Goal: Task Accomplishment & Management: Manage account settings

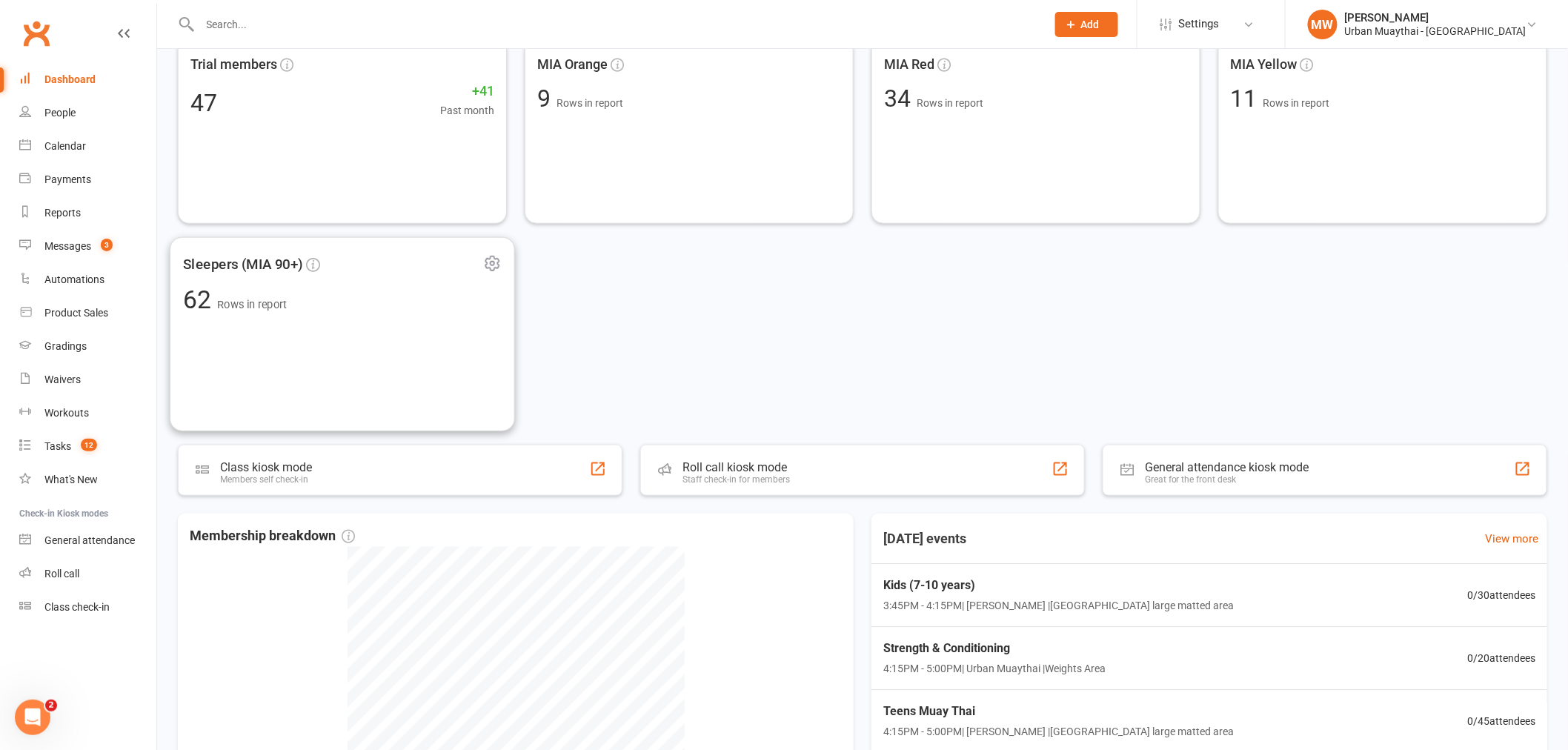
scroll to position [493, 0]
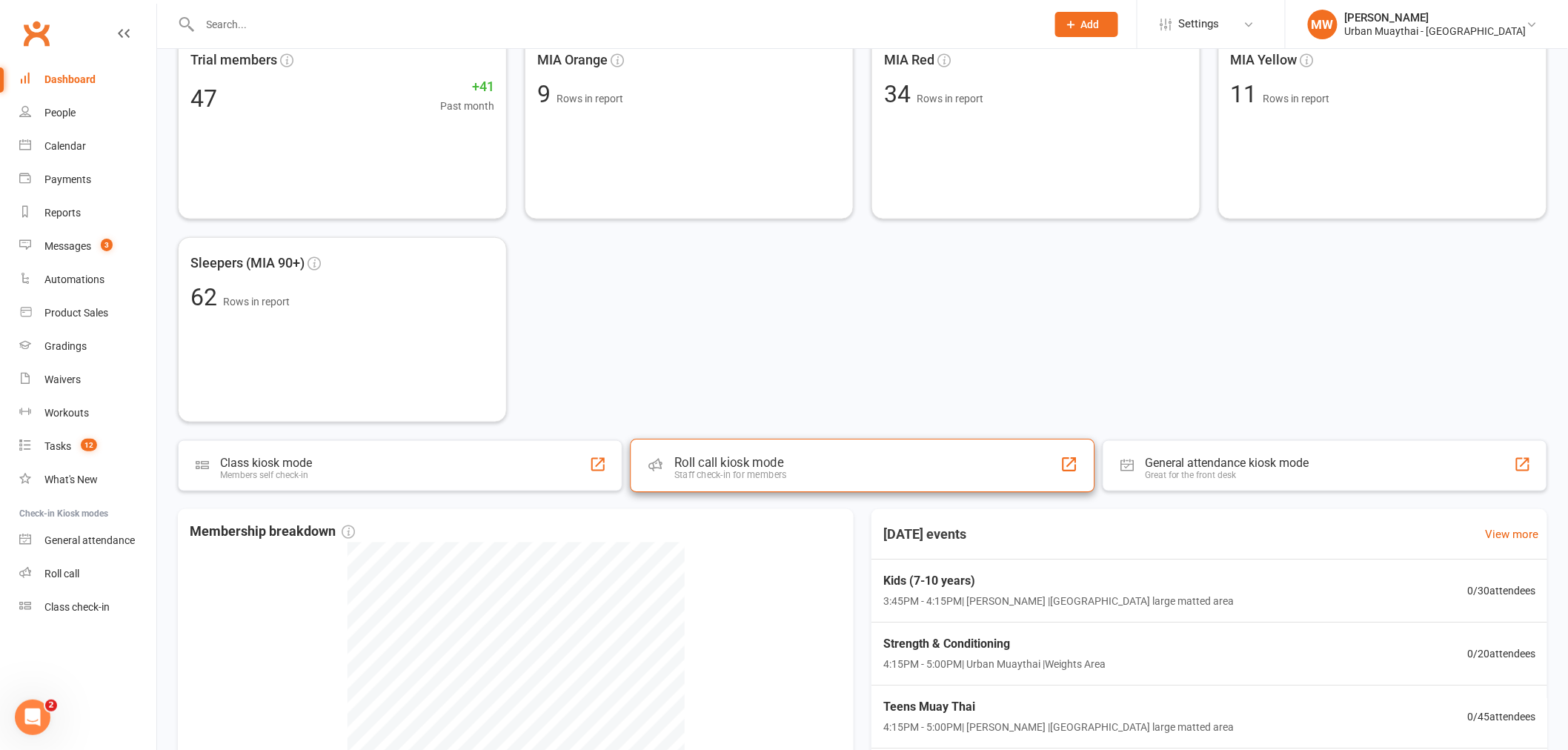
click at [746, 470] on div "Staff check-in for members" at bounding box center [730, 475] width 112 height 11
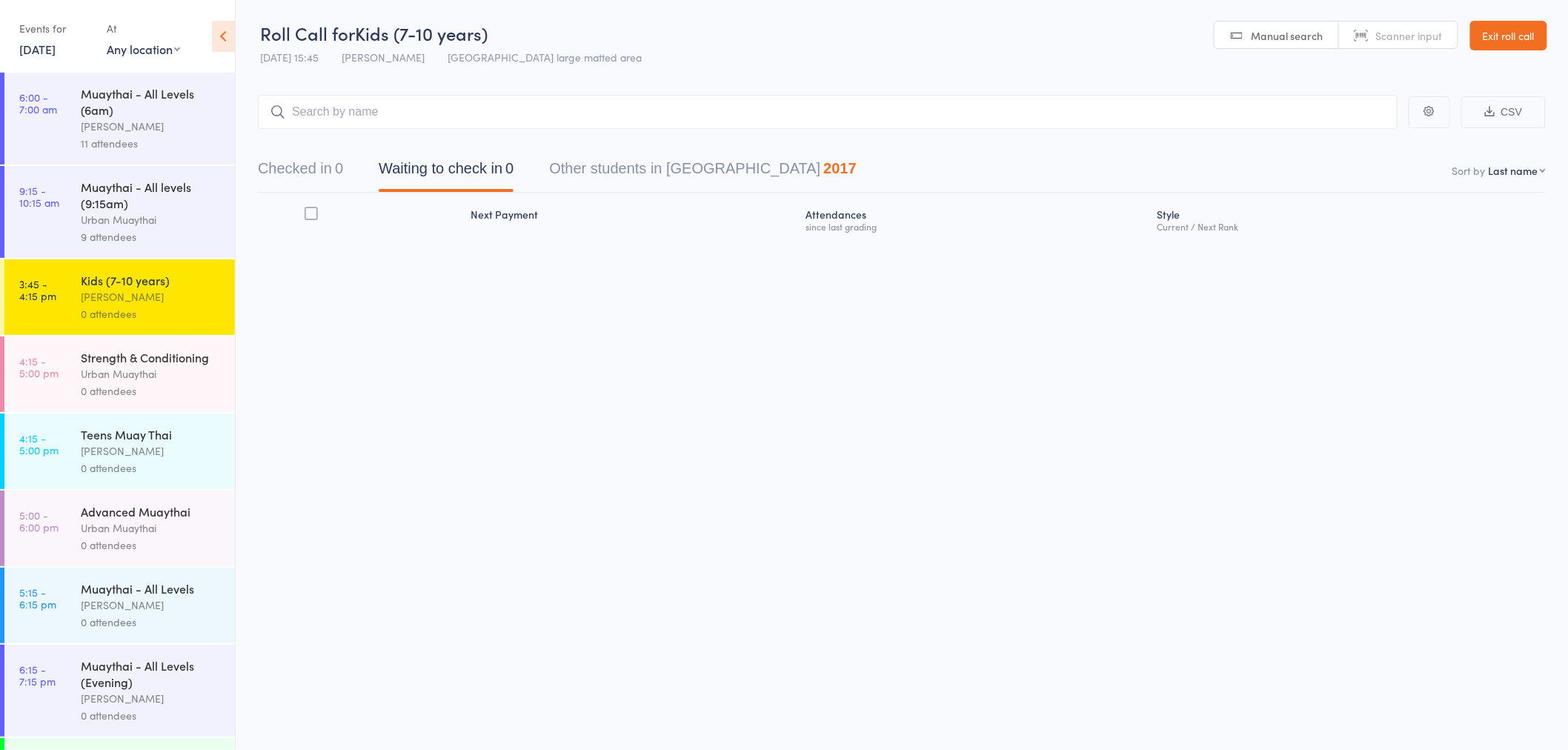
click at [81, 489] on div "Teens Muay Thai [PERSON_NAME] 0 attendees" at bounding box center [158, 451] width 154 height 75
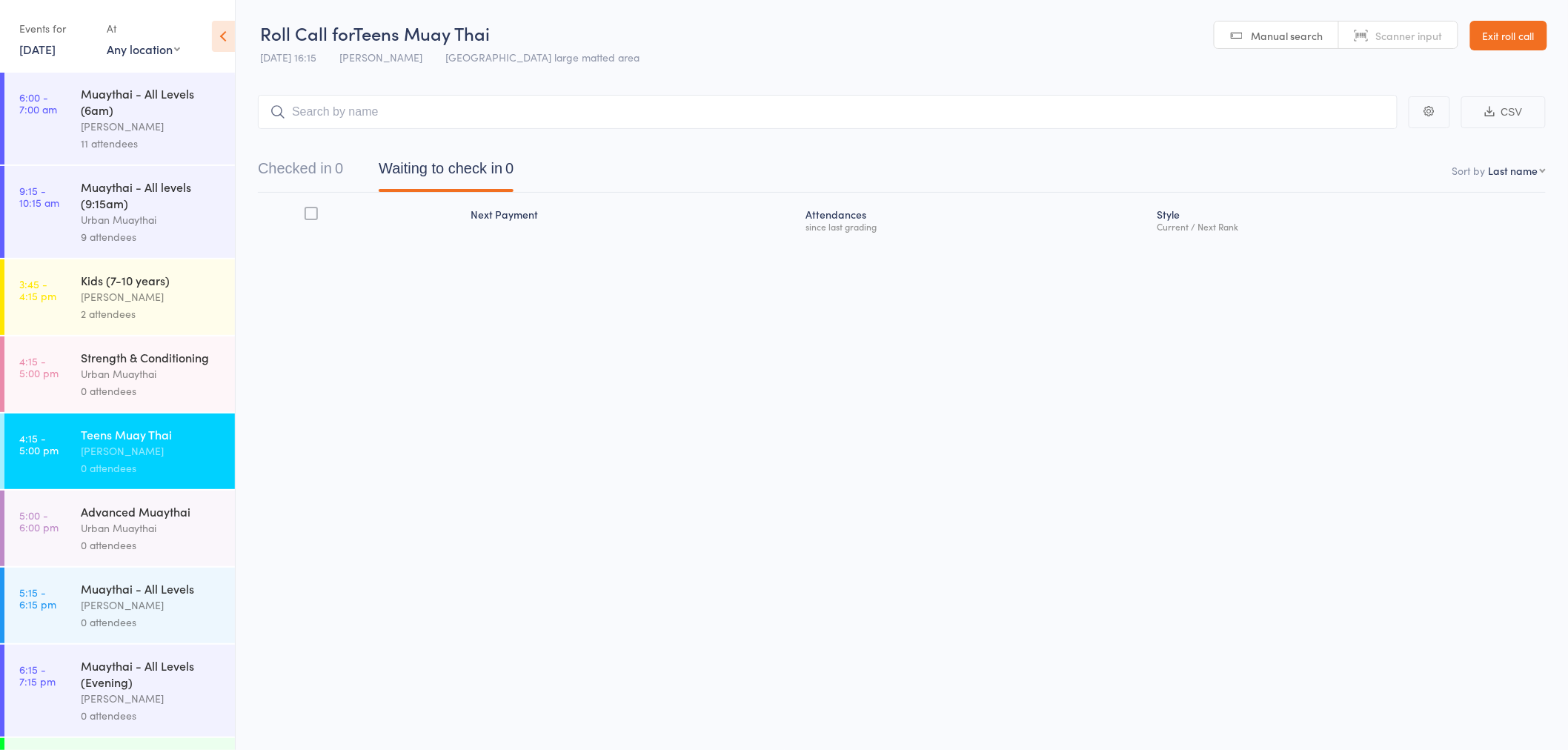
click at [190, 297] on div "[PERSON_NAME]" at bounding box center [152, 297] width 142 height 17
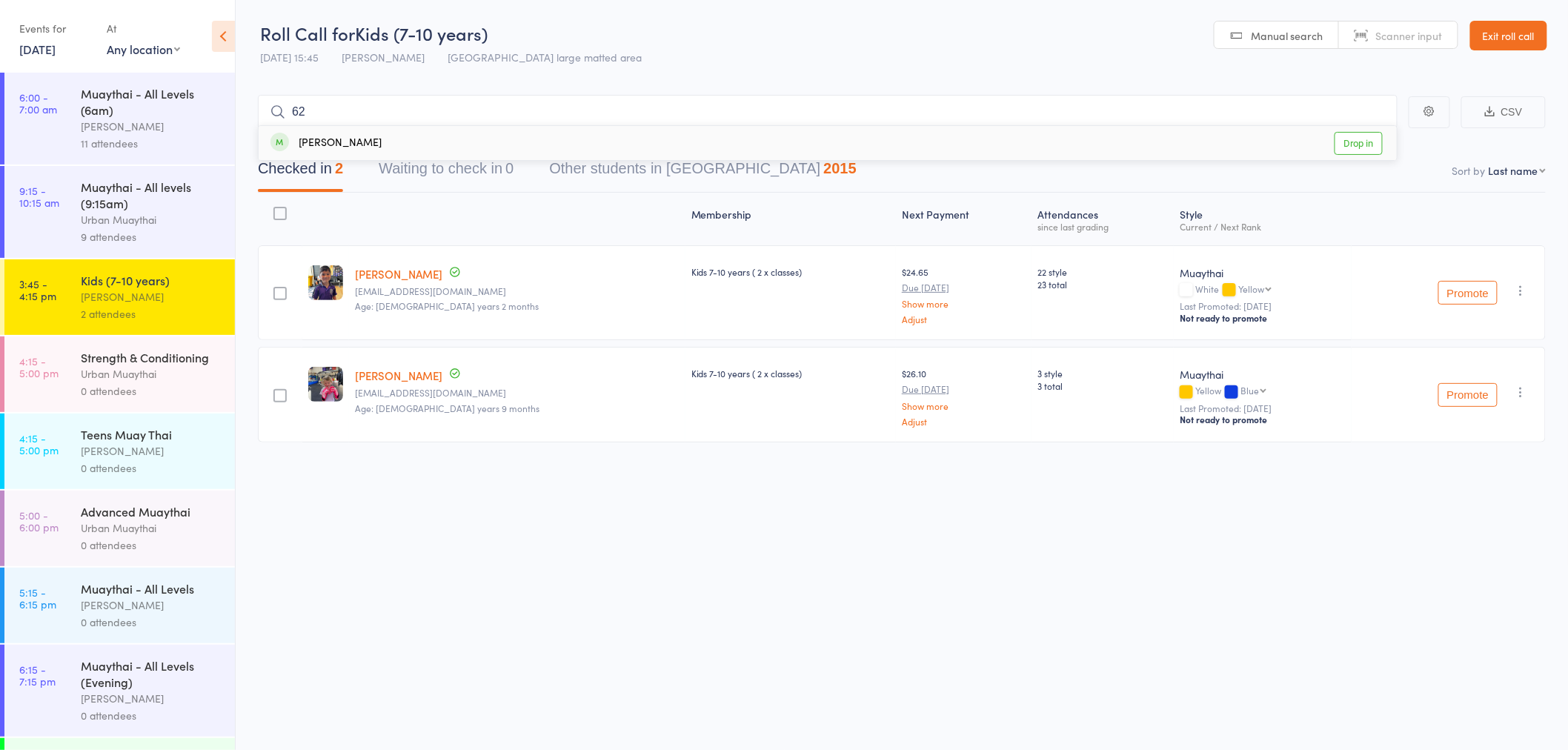
type input "6"
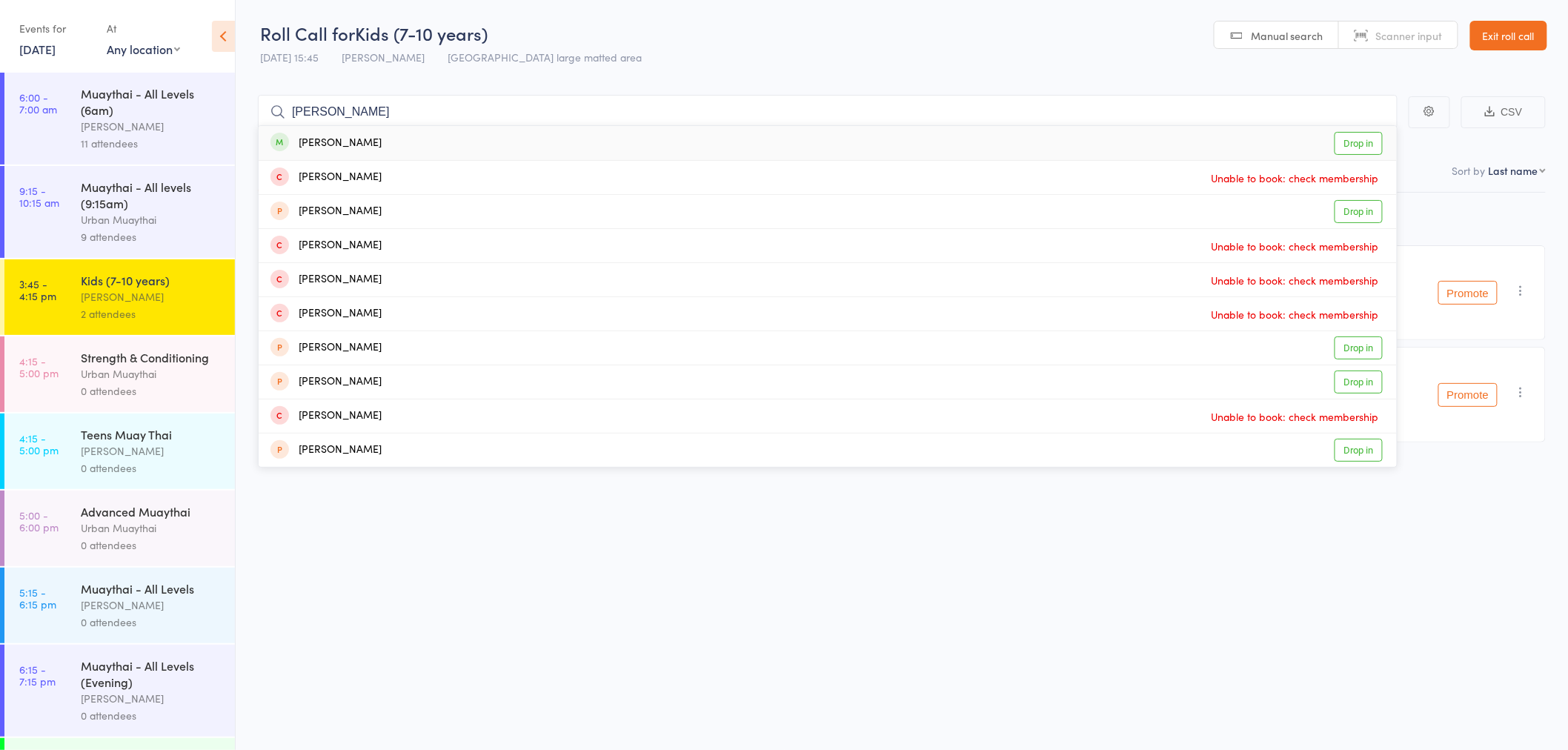
type input "benjamin trelo"
click at [381, 143] on div "Benjamin Treloar Drop in" at bounding box center [827, 143] width 1138 height 34
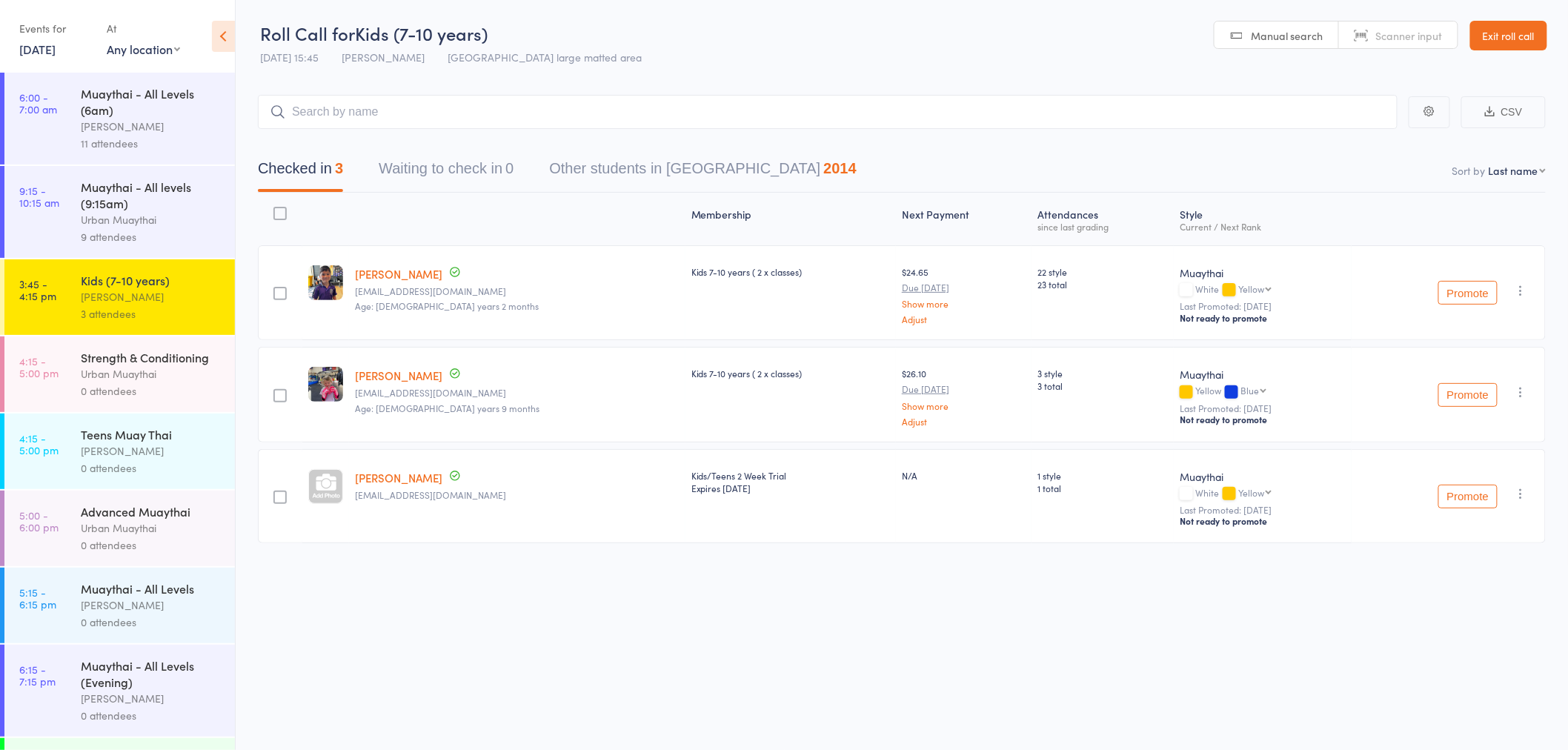
click at [112, 366] on div "Strength & Conditioning" at bounding box center [152, 357] width 142 height 16
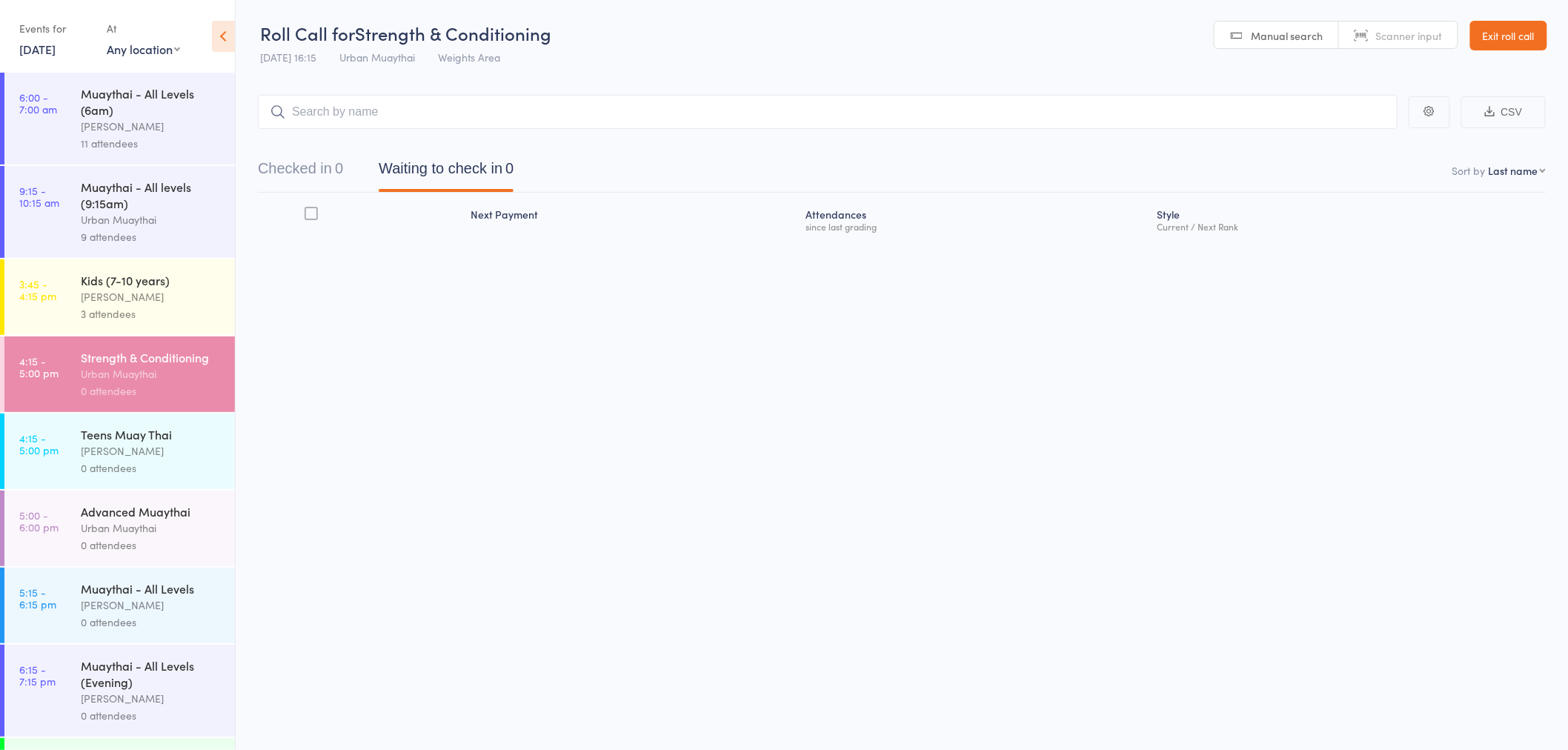
click at [376, 108] on input "search" at bounding box center [827, 112] width 1140 height 34
click at [1379, 37] on span "Scanner input" at bounding box center [1409, 35] width 66 height 15
click at [325, 116] on input "search" at bounding box center [827, 112] width 1140 height 34
click at [129, 442] on div "Teens Muay Thai" at bounding box center [152, 434] width 142 height 16
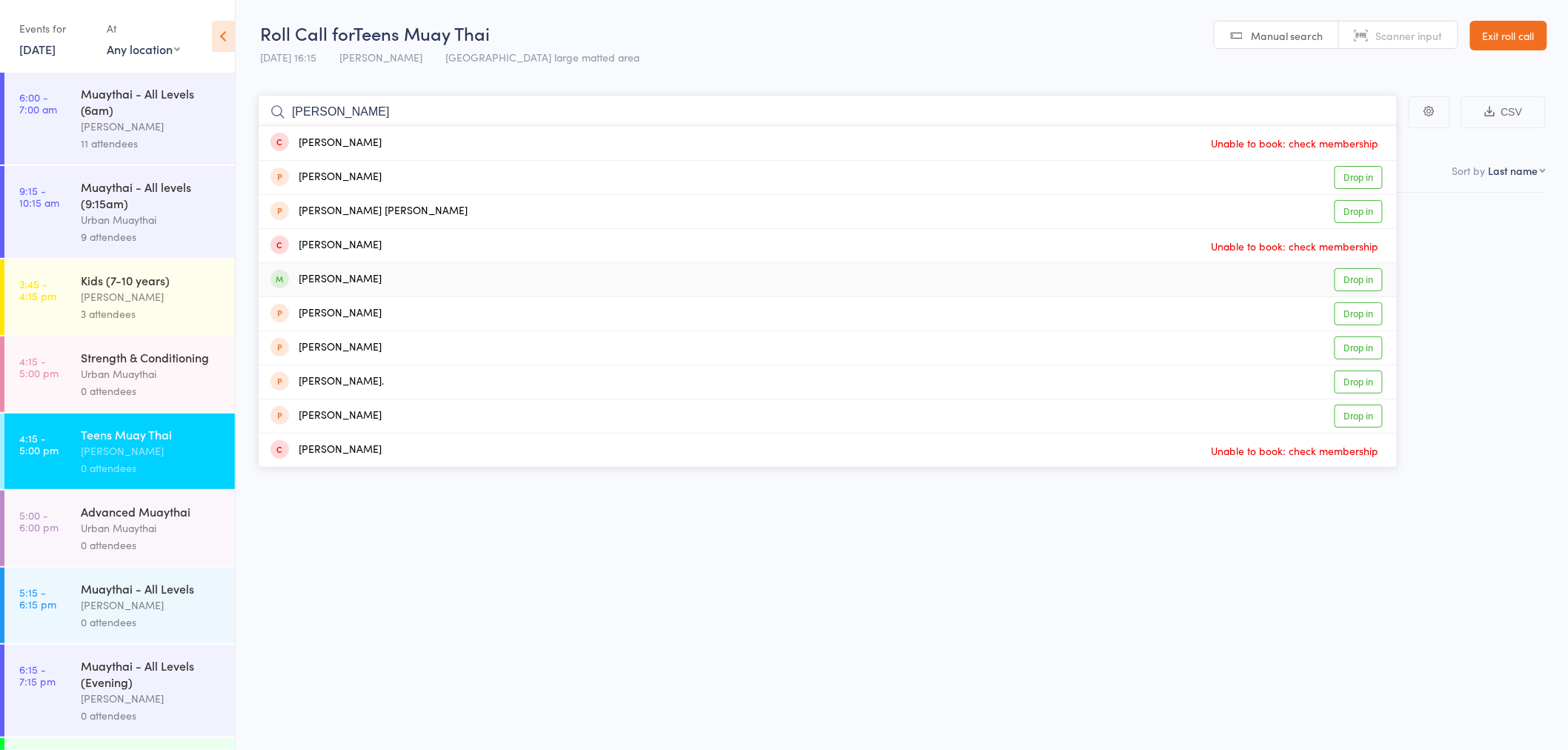
type input "ana"
click at [345, 273] on div "Ana Seslic" at bounding box center [326, 280] width 112 height 17
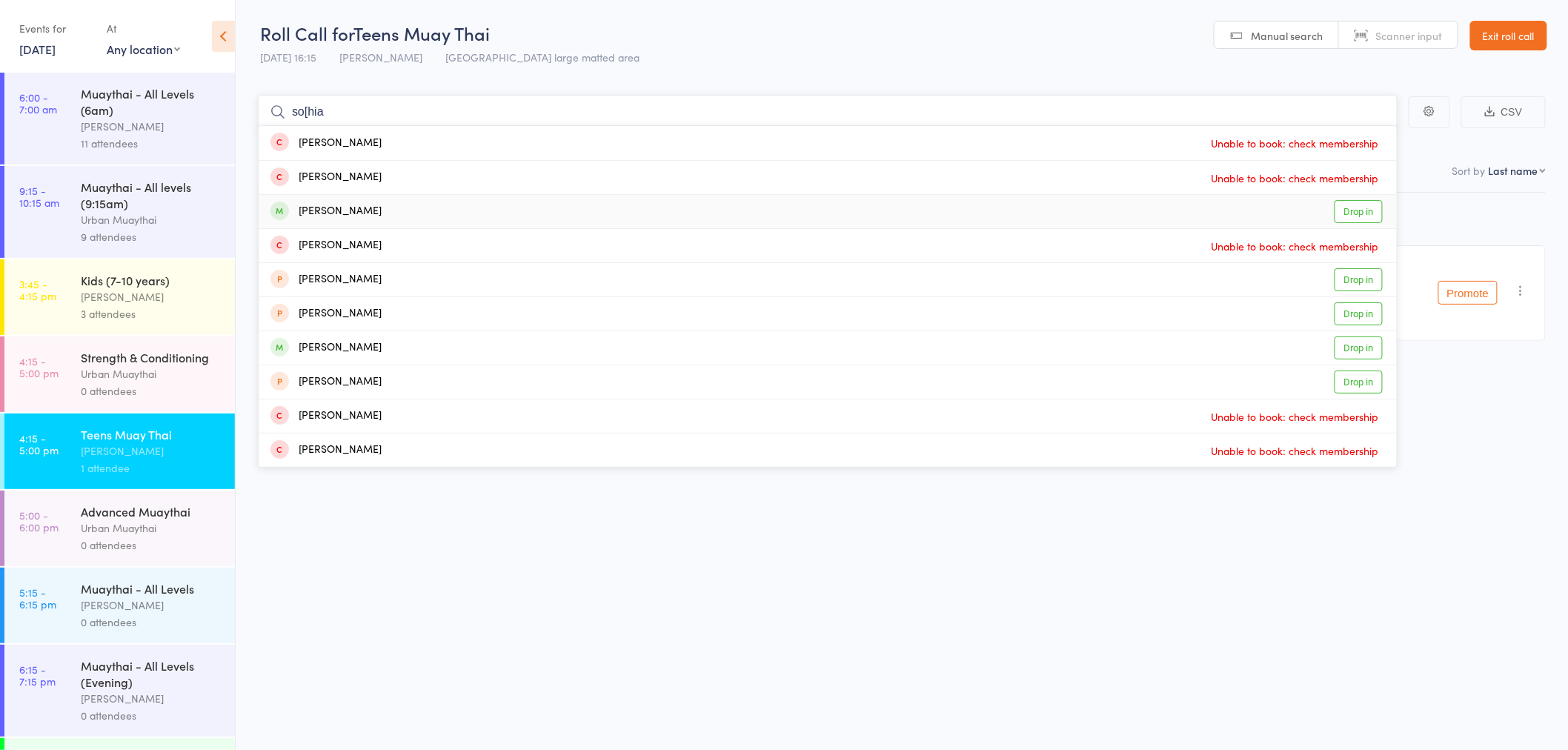
type input "so[hia"
click at [324, 211] on div "Sophia Seslic" at bounding box center [326, 211] width 112 height 17
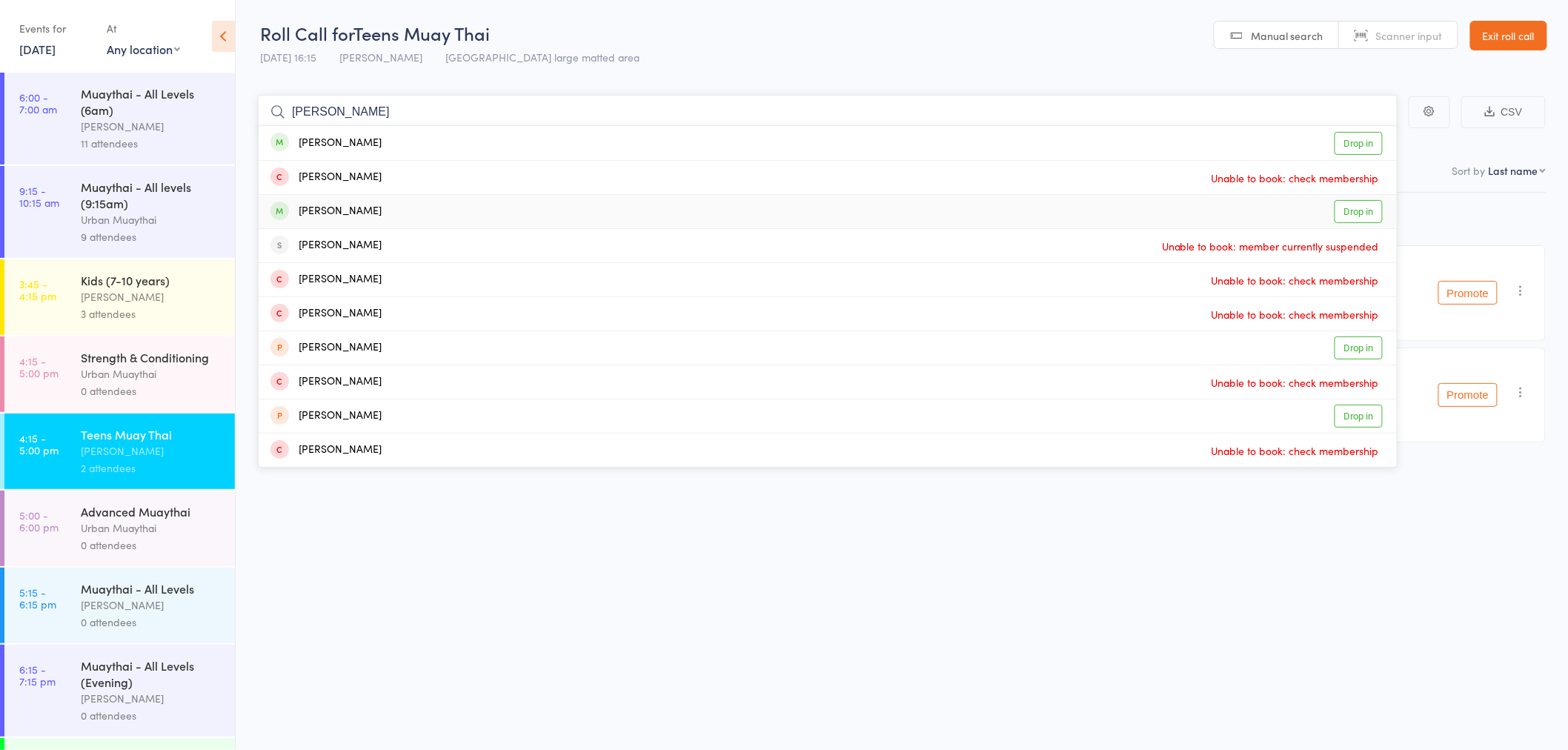
type input "cleo"
click at [312, 212] on div "Cleo Keyworth" at bounding box center [326, 211] width 112 height 17
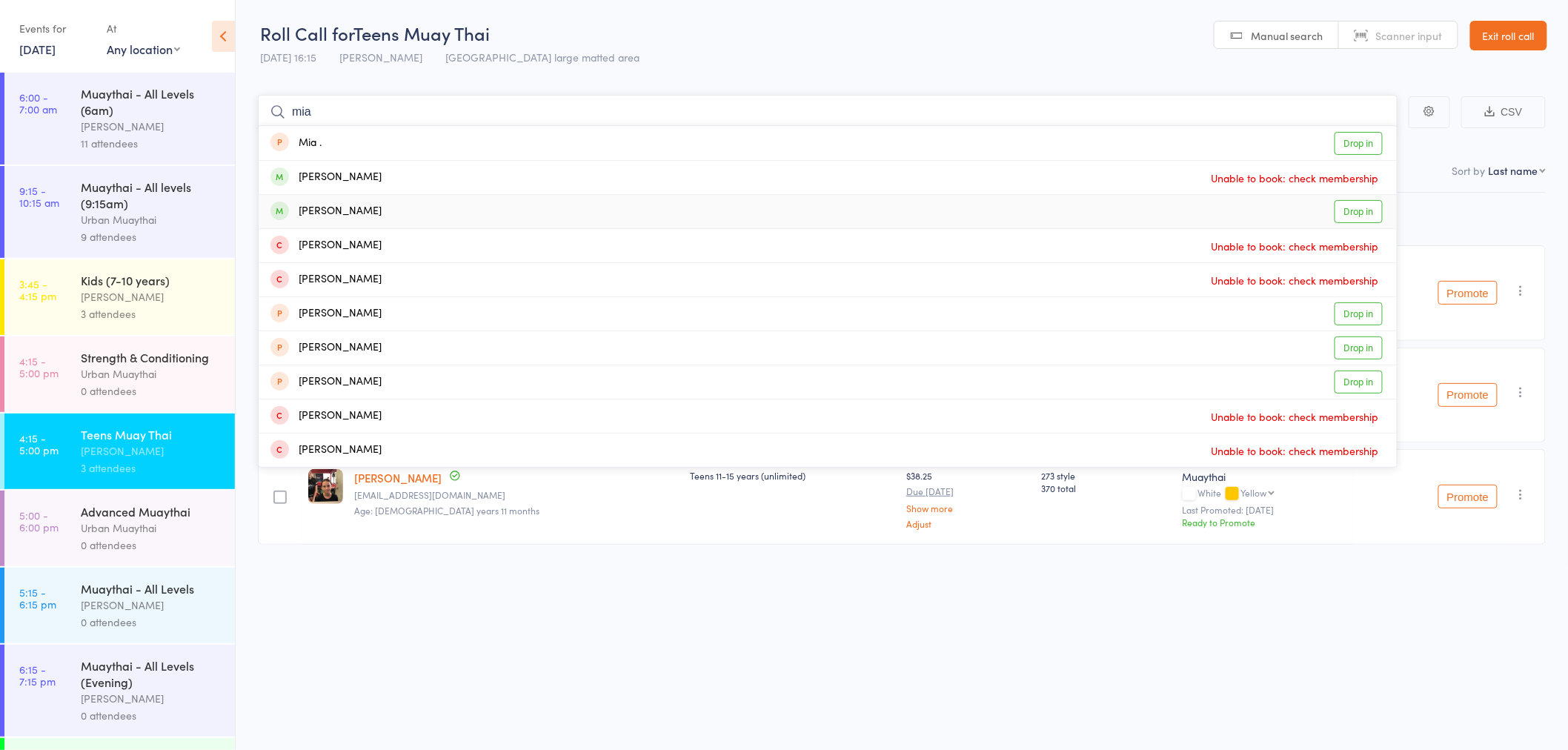
type input "mia"
click at [312, 208] on div "Mia Stoll" at bounding box center [326, 211] width 112 height 17
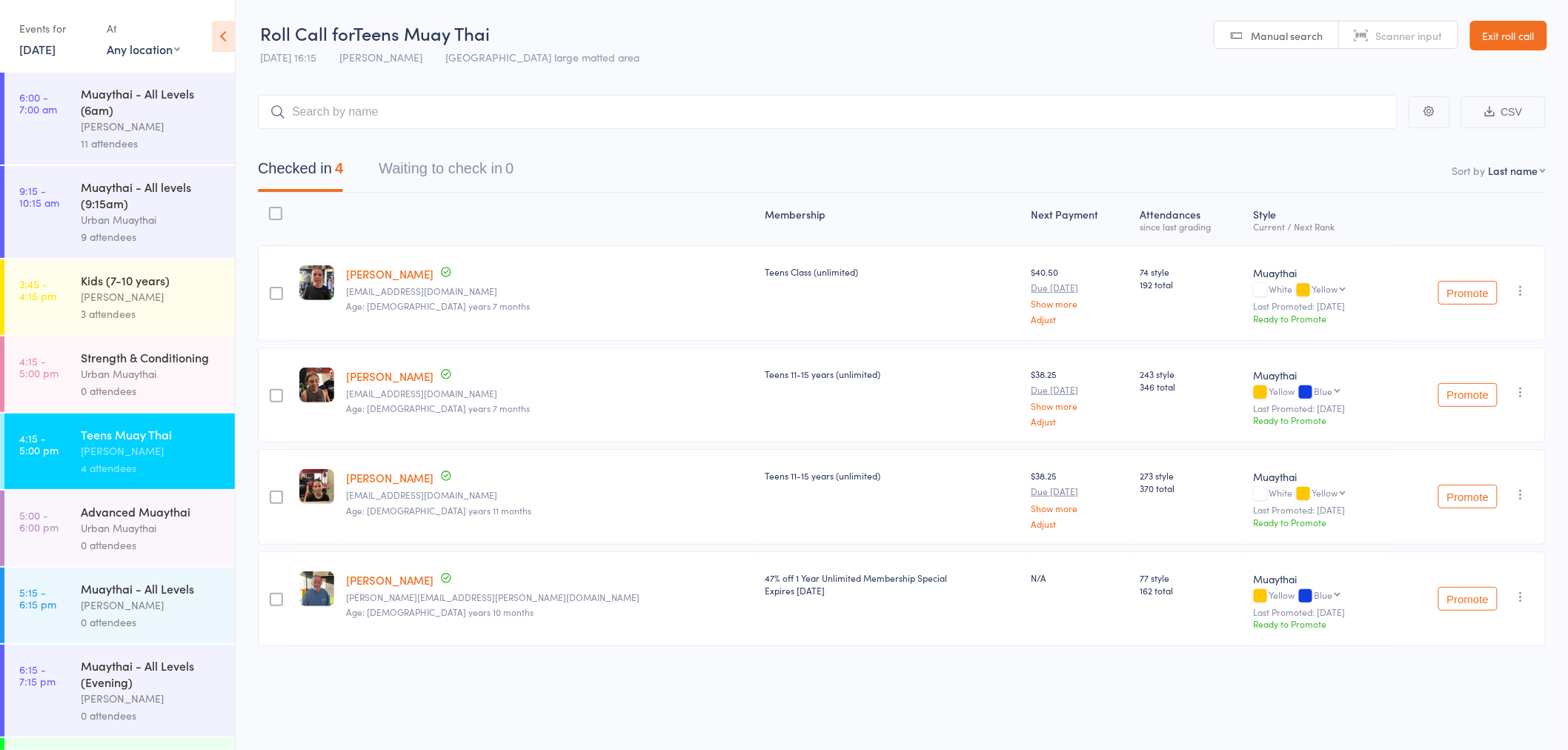
click at [100, 366] on div "Strength & Conditioning" at bounding box center [152, 357] width 142 height 16
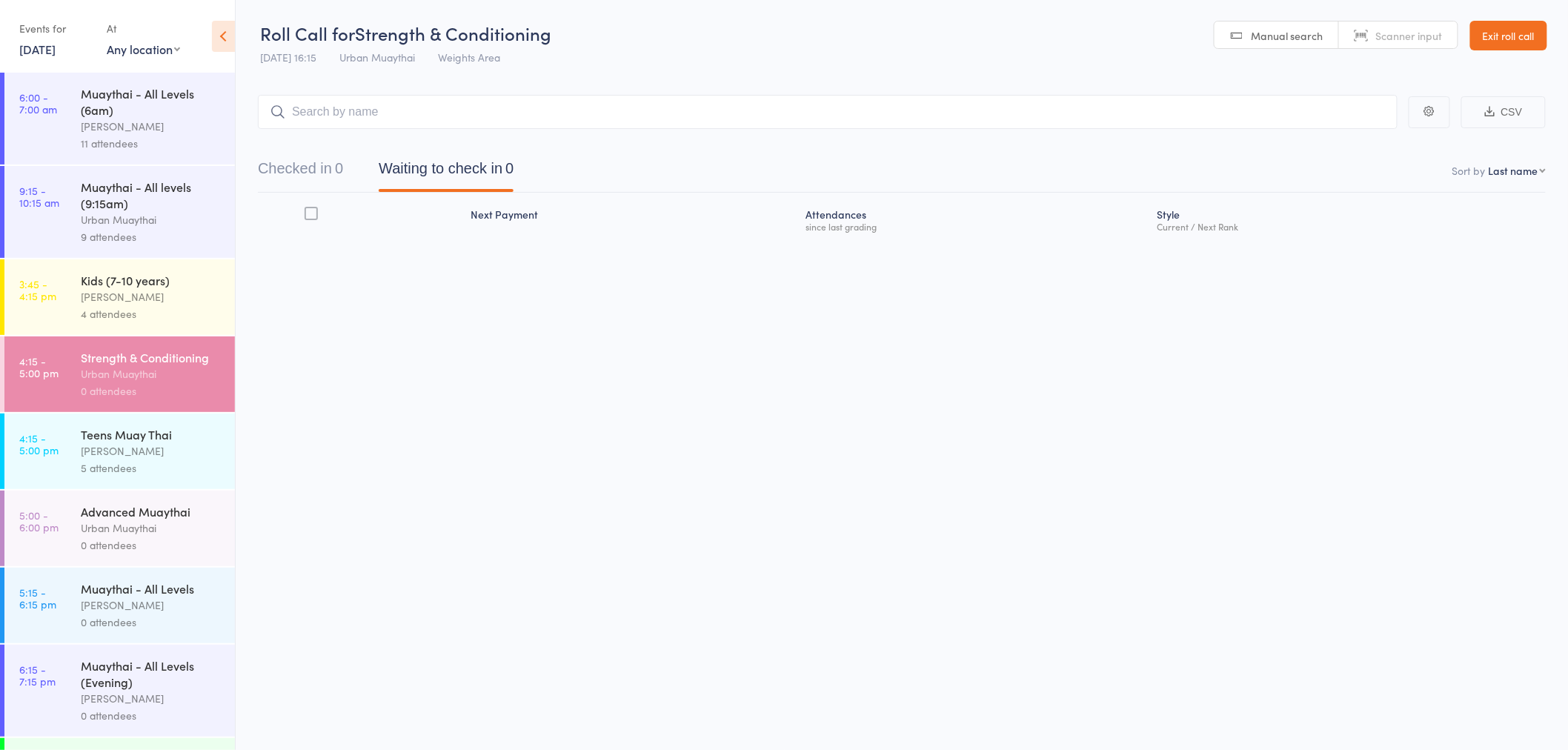
click at [385, 111] on input "search" at bounding box center [827, 112] width 1140 height 34
click at [148, 519] on div "Advanced Muaythai" at bounding box center [152, 511] width 142 height 16
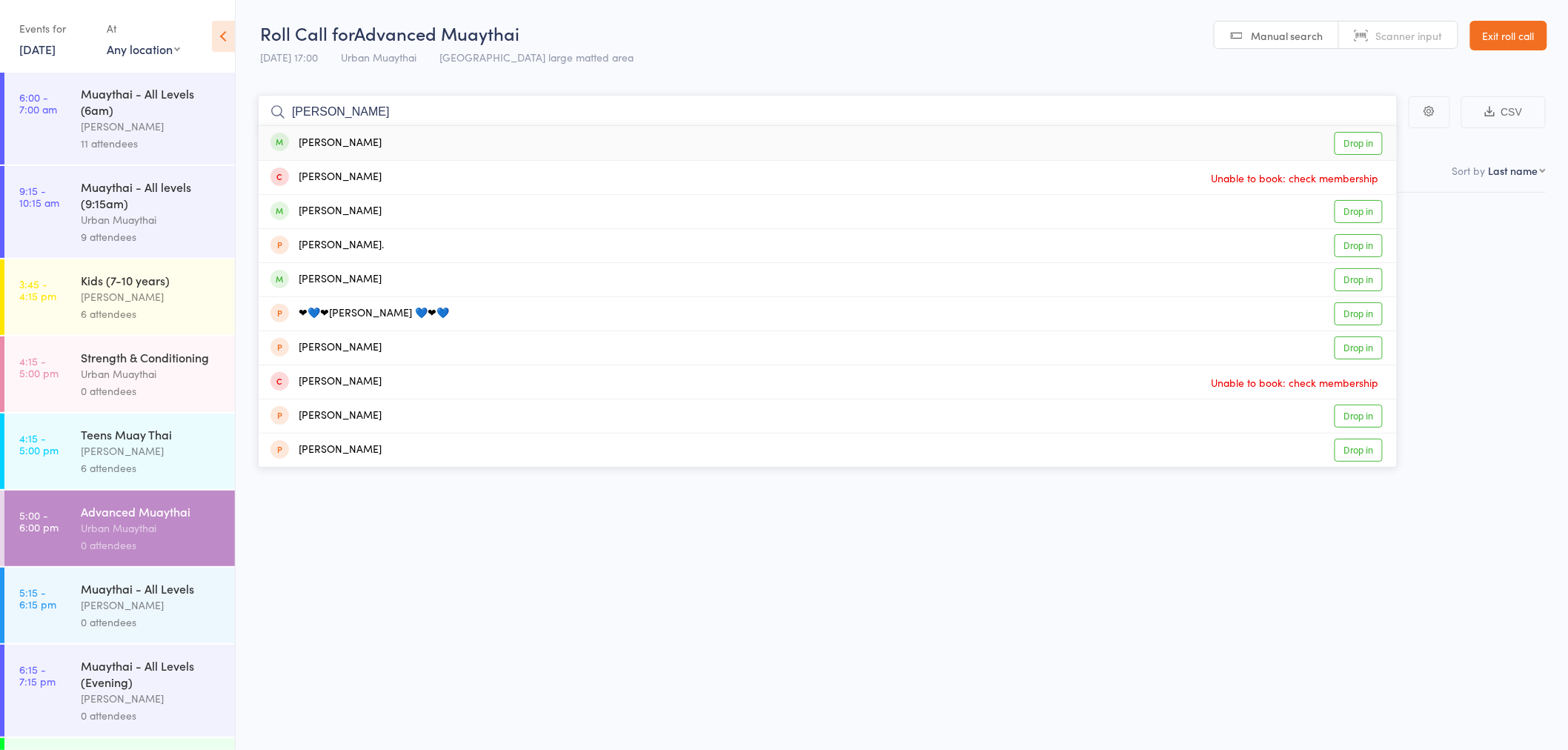
type input "natalia seslic"
click at [395, 138] on div "Natali Seslic Drop in" at bounding box center [827, 143] width 1138 height 34
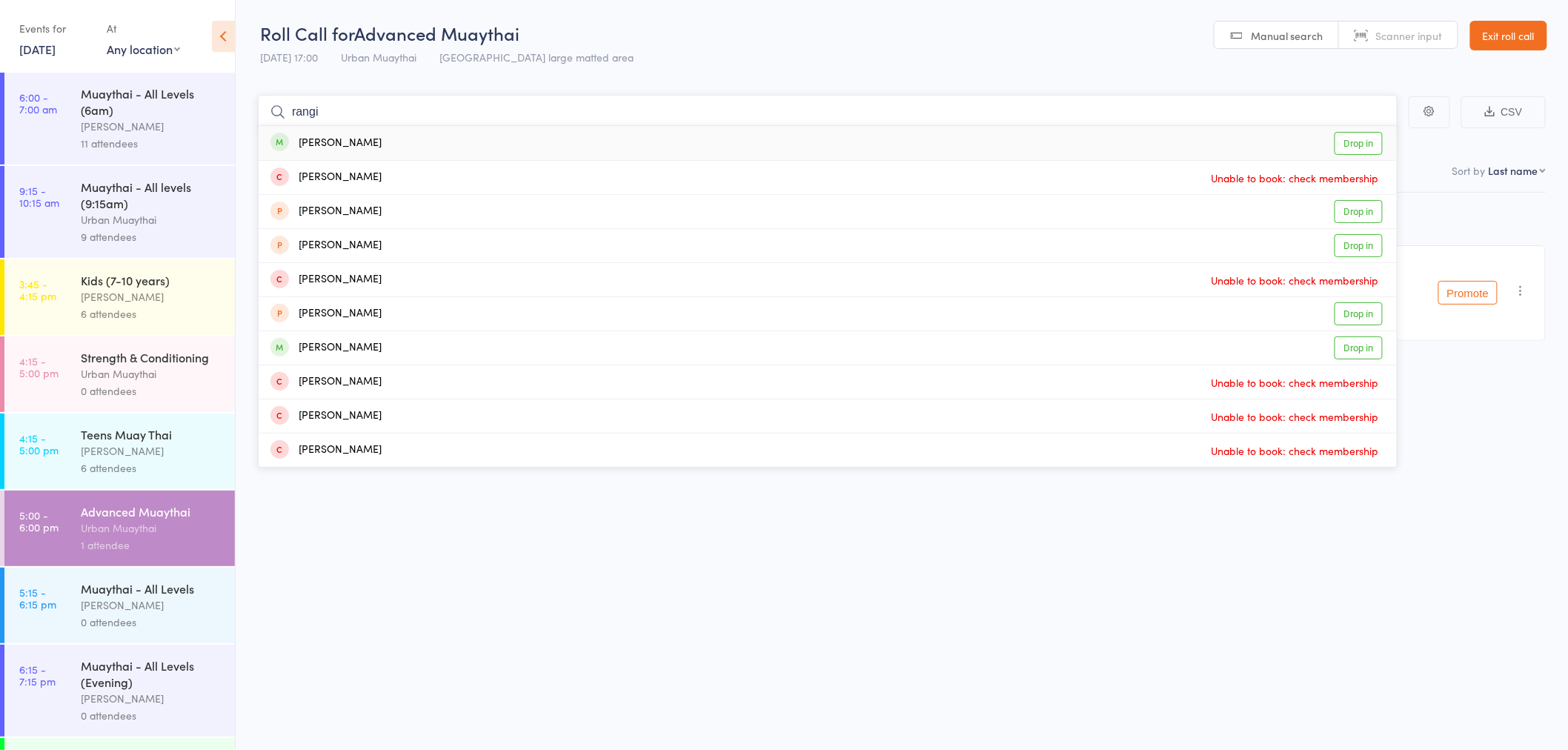
type input "rangi"
click at [417, 142] on div "Rakai Rangi Drop in" at bounding box center [827, 143] width 1138 height 34
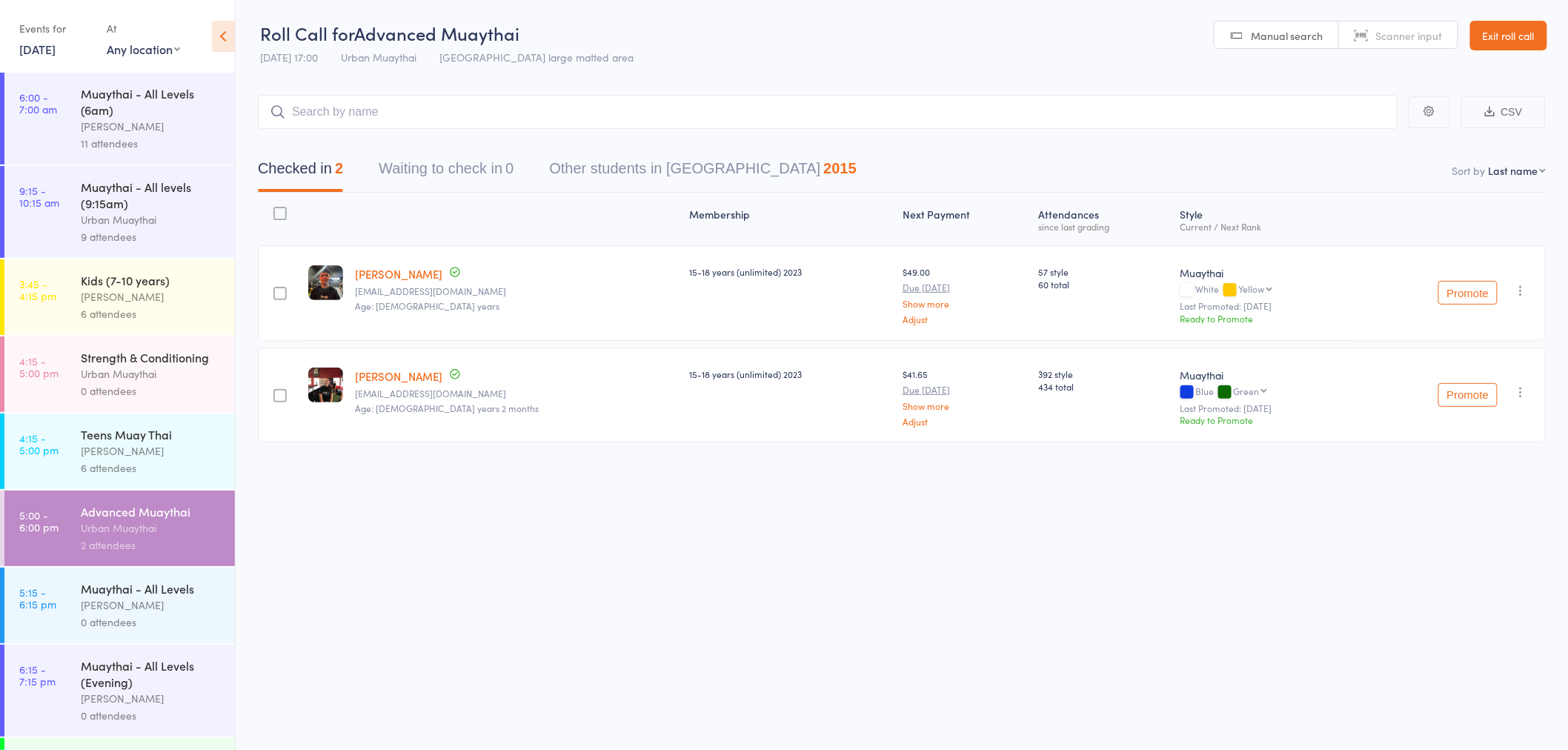
click at [174, 277] on div "Kids (7-10 years)" at bounding box center [152, 280] width 142 height 16
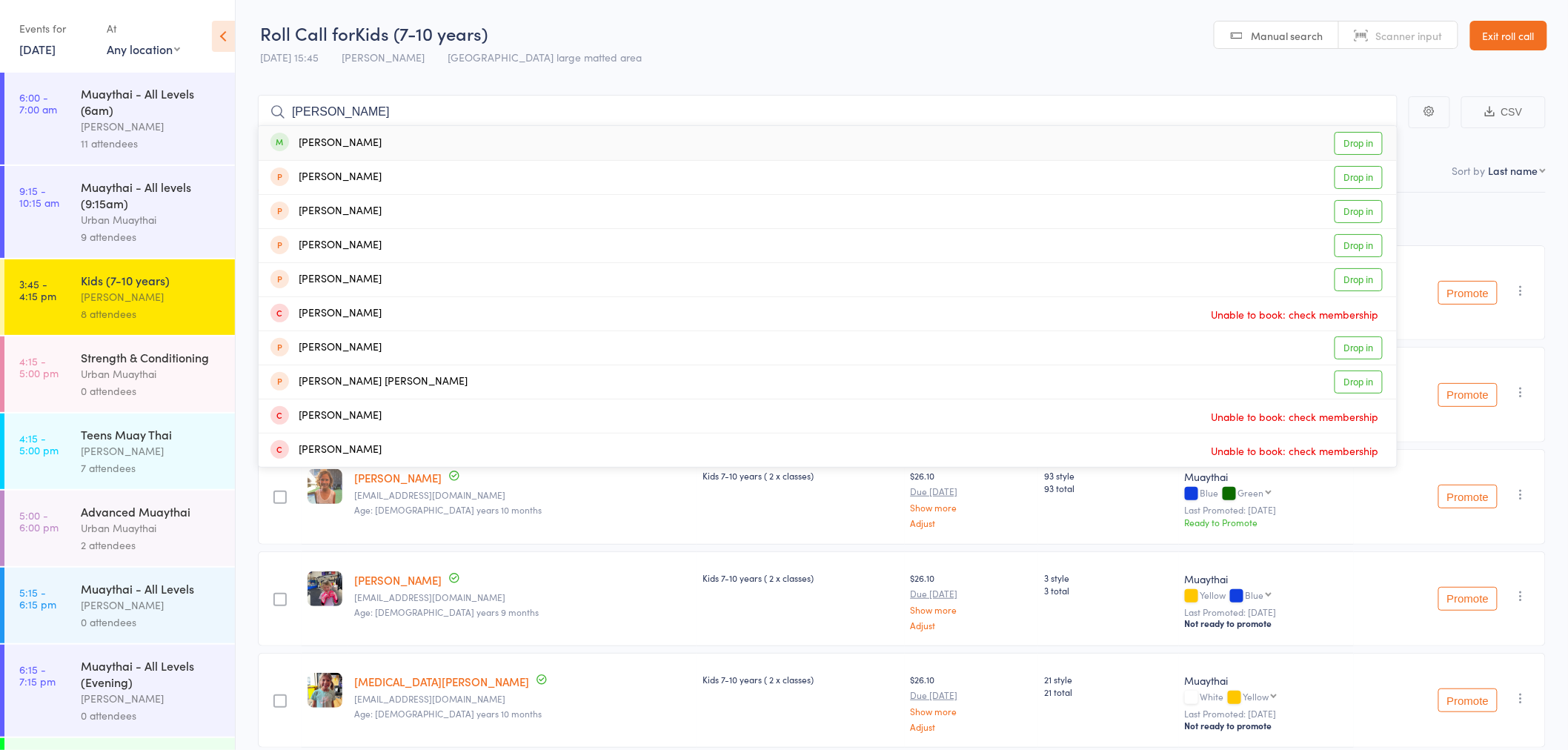
type input "elias"
click at [368, 143] on div "Elias Parodi Drop in" at bounding box center [827, 143] width 1138 height 34
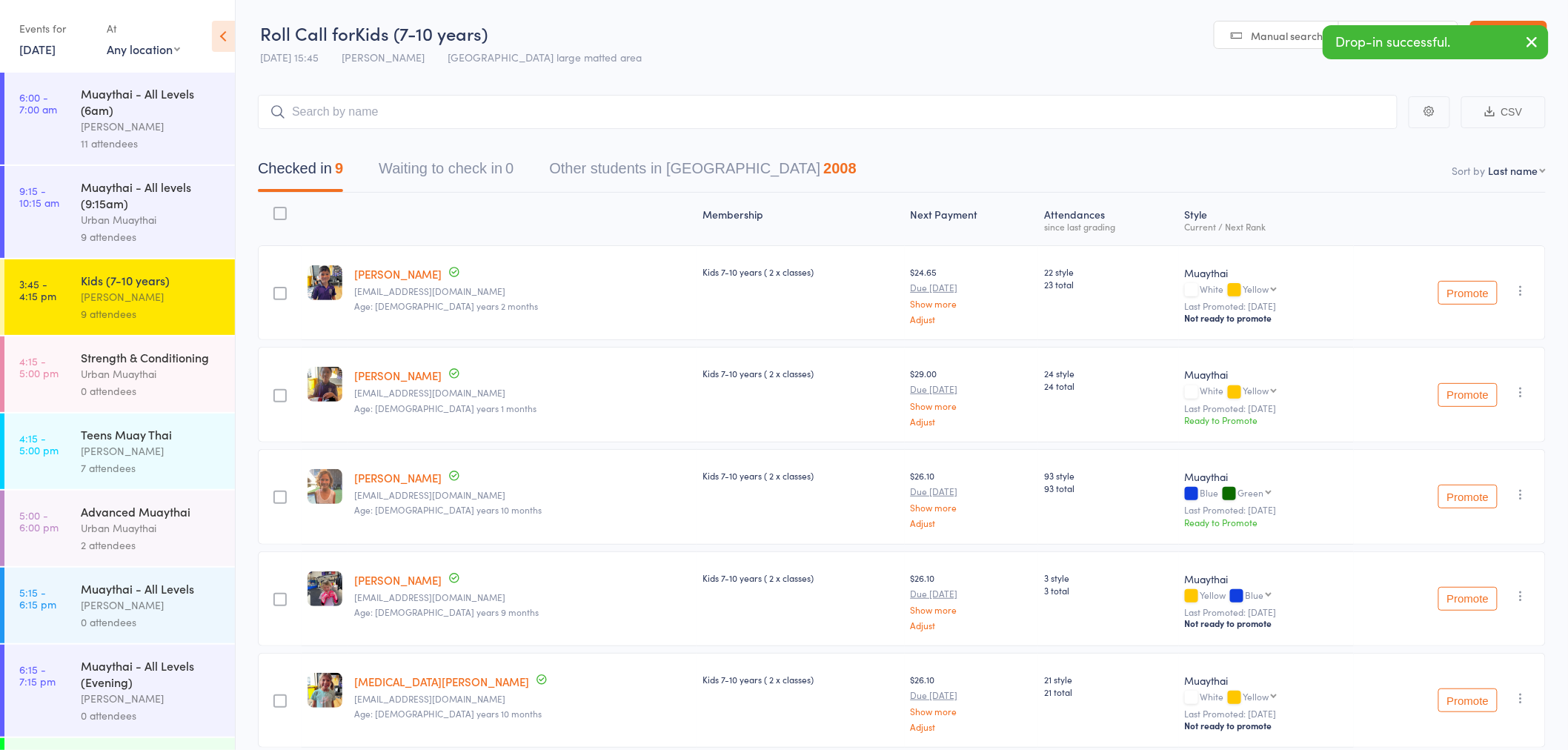
click at [1514, 168] on select "First name Last name Birthday today? Behind on payments? Check in time Next pay…" at bounding box center [1517, 170] width 57 height 15
select select "4"
click at [1488, 164] on select "First name Last name Birthday today? Behind on payments? Check in time Next pay…" at bounding box center [1517, 170] width 57 height 15
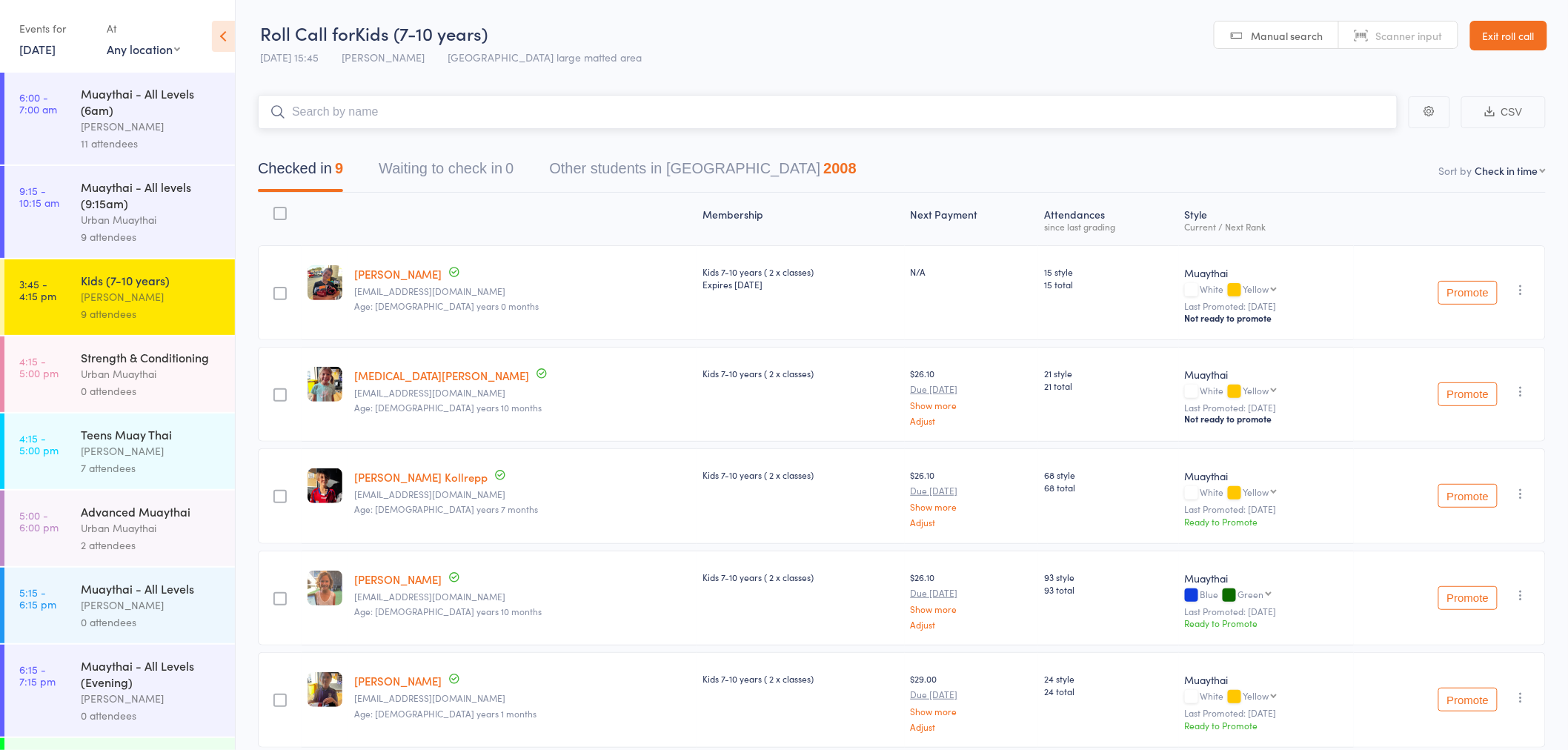
click at [376, 104] on input "search" at bounding box center [827, 112] width 1140 height 34
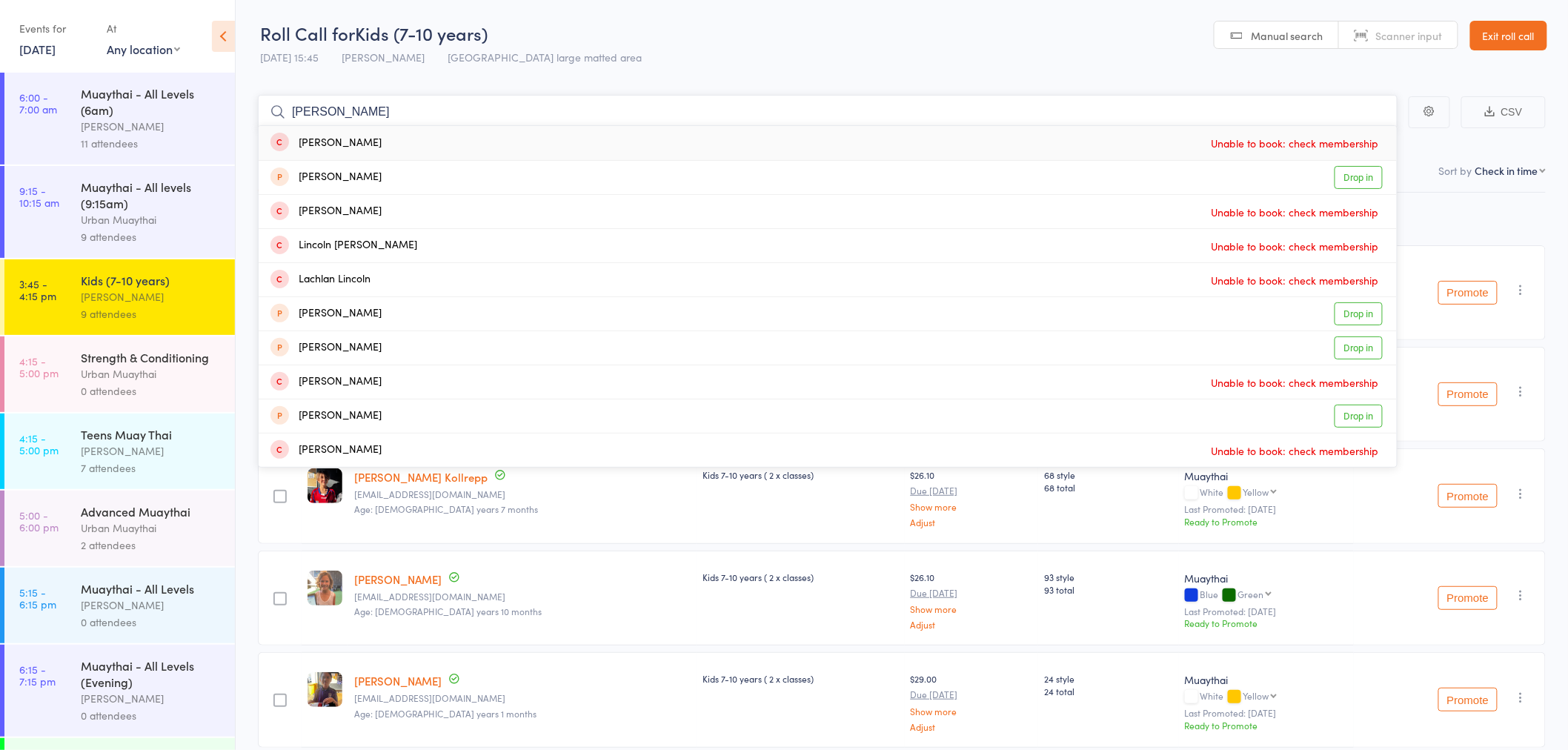
type input "lincon moffet"
click at [375, 151] on div "Lincoln Moffat Unable to book: check membership" at bounding box center [827, 143] width 1138 height 34
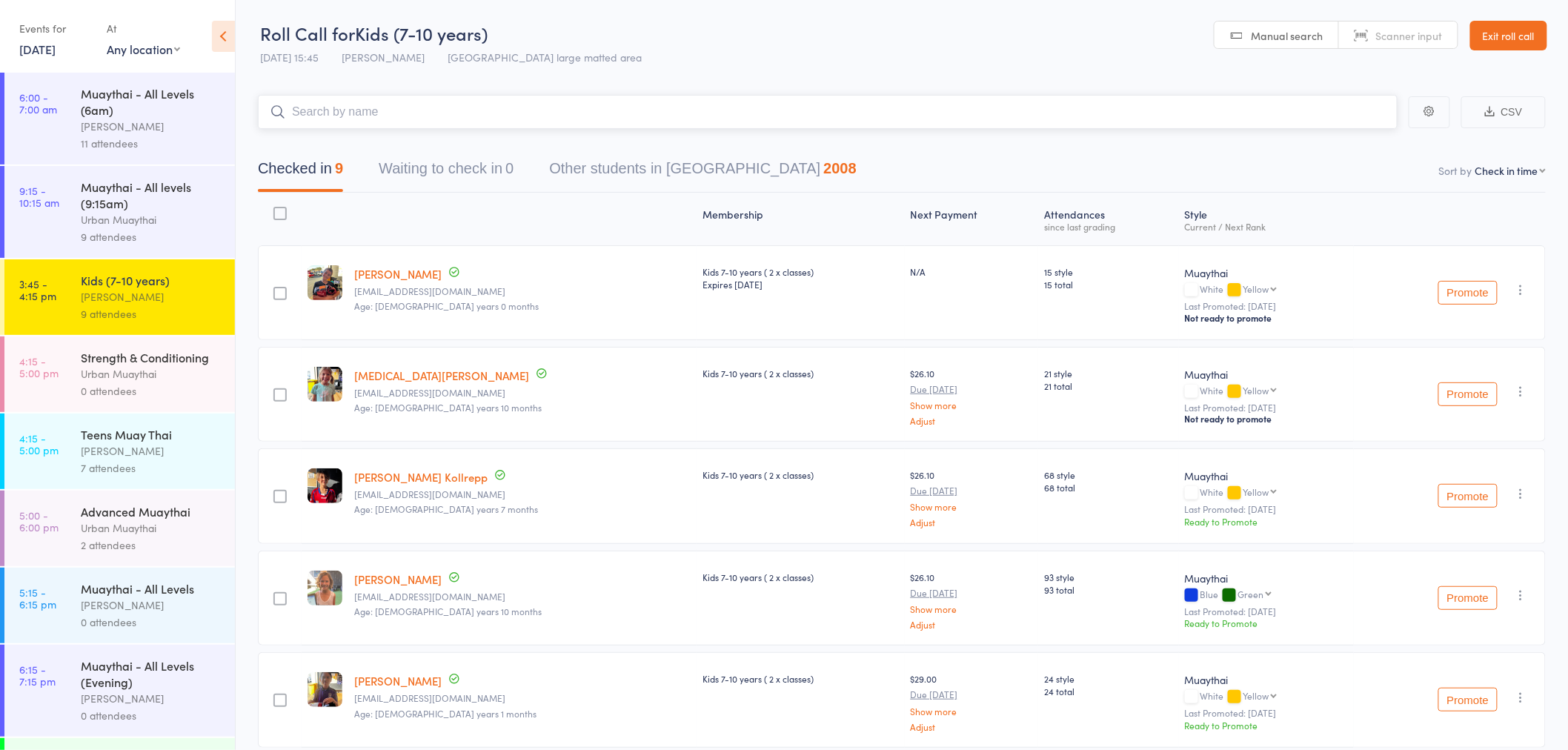
click at [1050, 123] on input "search" at bounding box center [827, 112] width 1140 height 34
click at [49, 393] on link "4:15 - 5:00 pm Strength & Conditioning Urban Muaythai 0 attendees" at bounding box center [119, 374] width 230 height 75
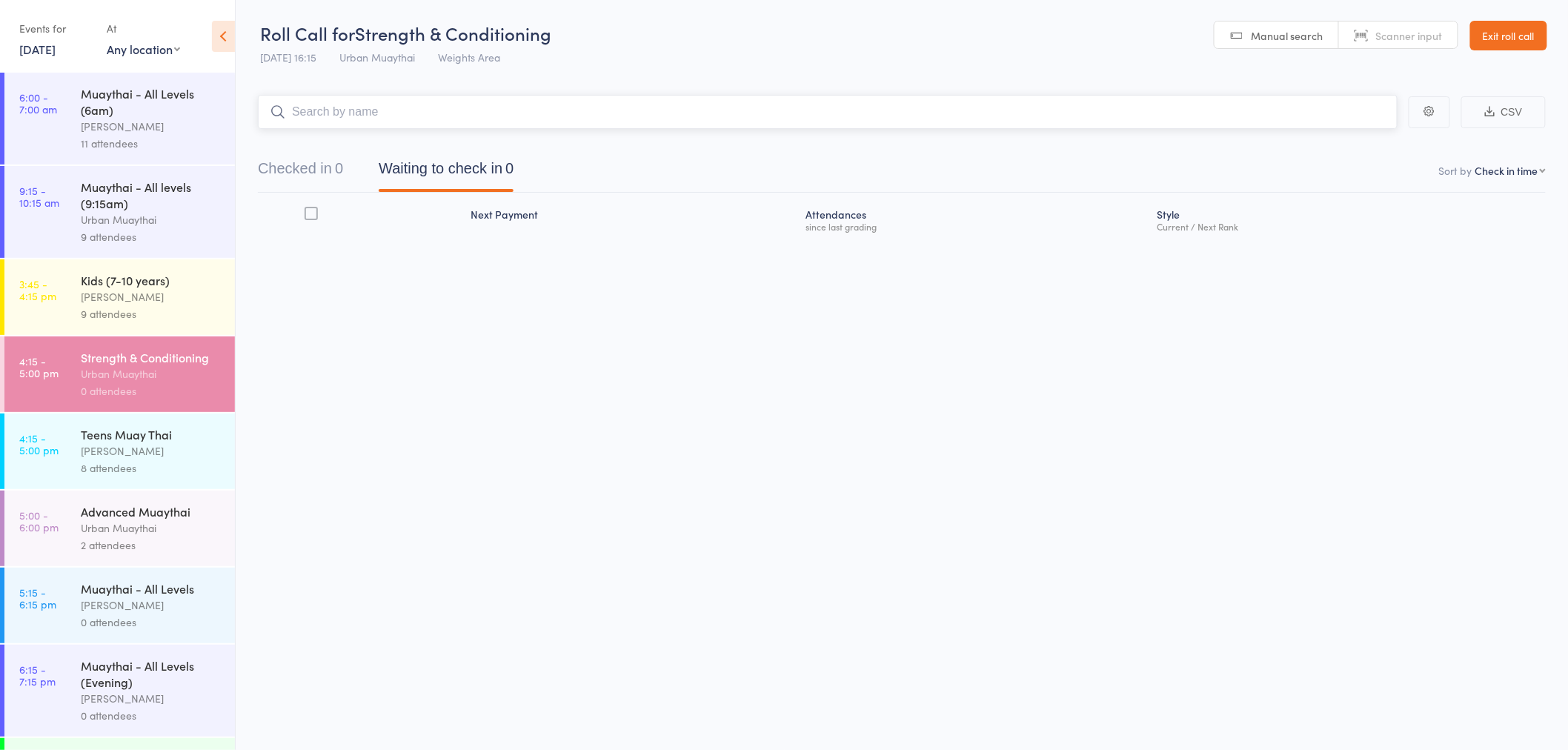
click at [335, 164] on button "Checked in 0" at bounding box center [300, 172] width 85 height 39
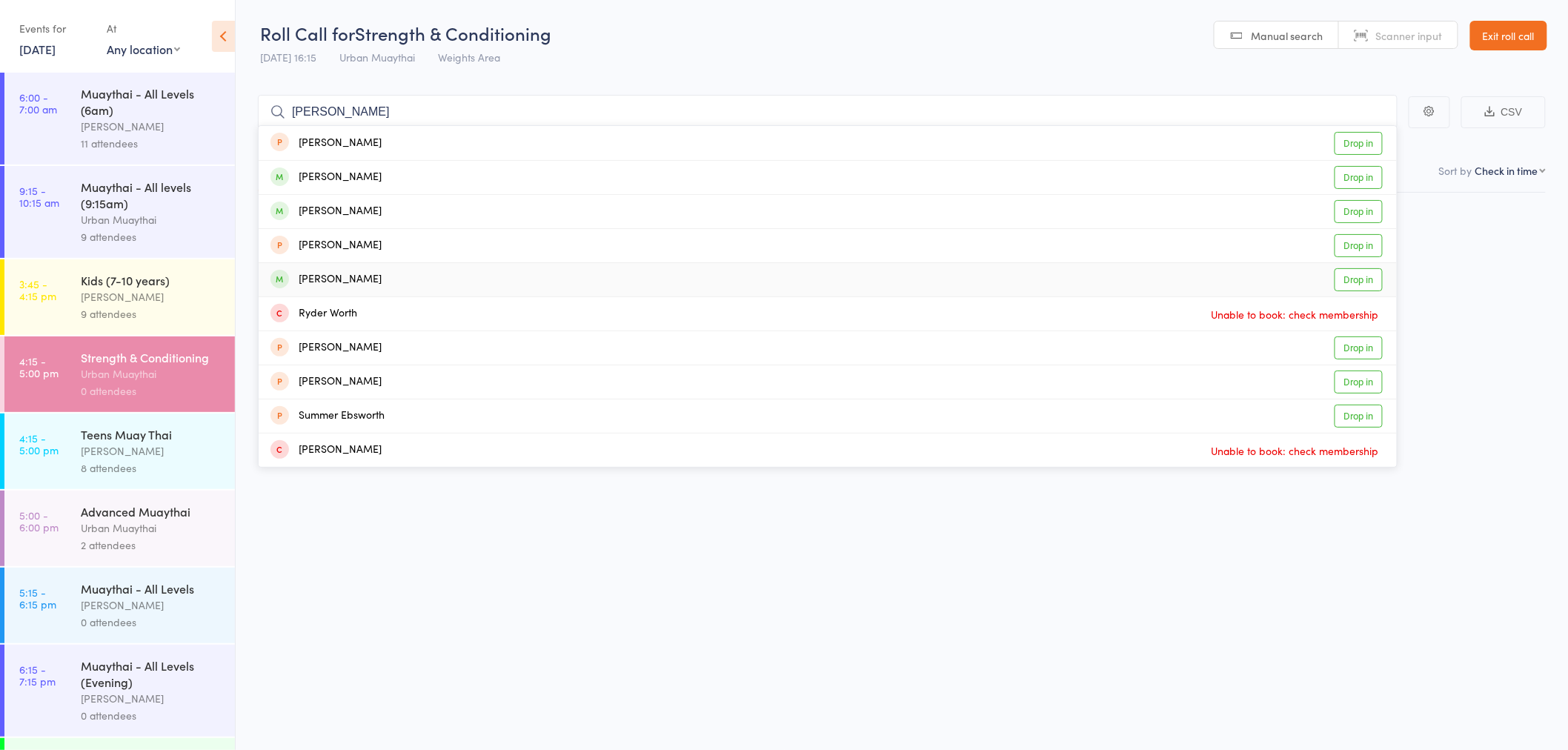
drag, startPoint x: 443, startPoint y: 266, endPoint x: 423, endPoint y: 351, distance: 87.3
click at [423, 351] on ul "Ben Keyworth Drop in Cleo Keyworth Drop in Xavier Keyworth Drop in Lincoln Keyw…" at bounding box center [827, 297] width 1140 height 343
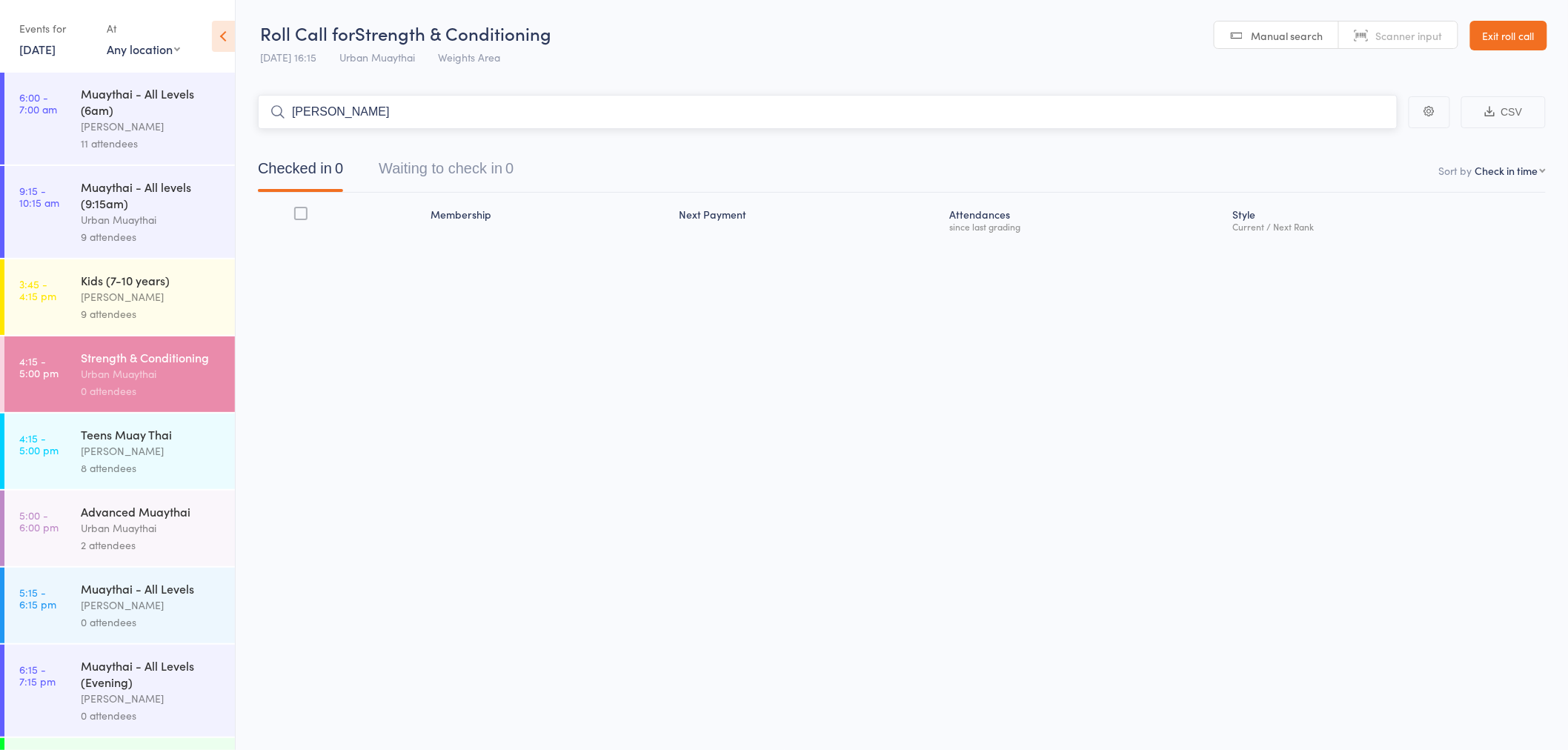
click at [364, 108] on input "keyworth" at bounding box center [827, 112] width 1140 height 34
click at [363, 110] on input "keyworth" at bounding box center [827, 112] width 1140 height 34
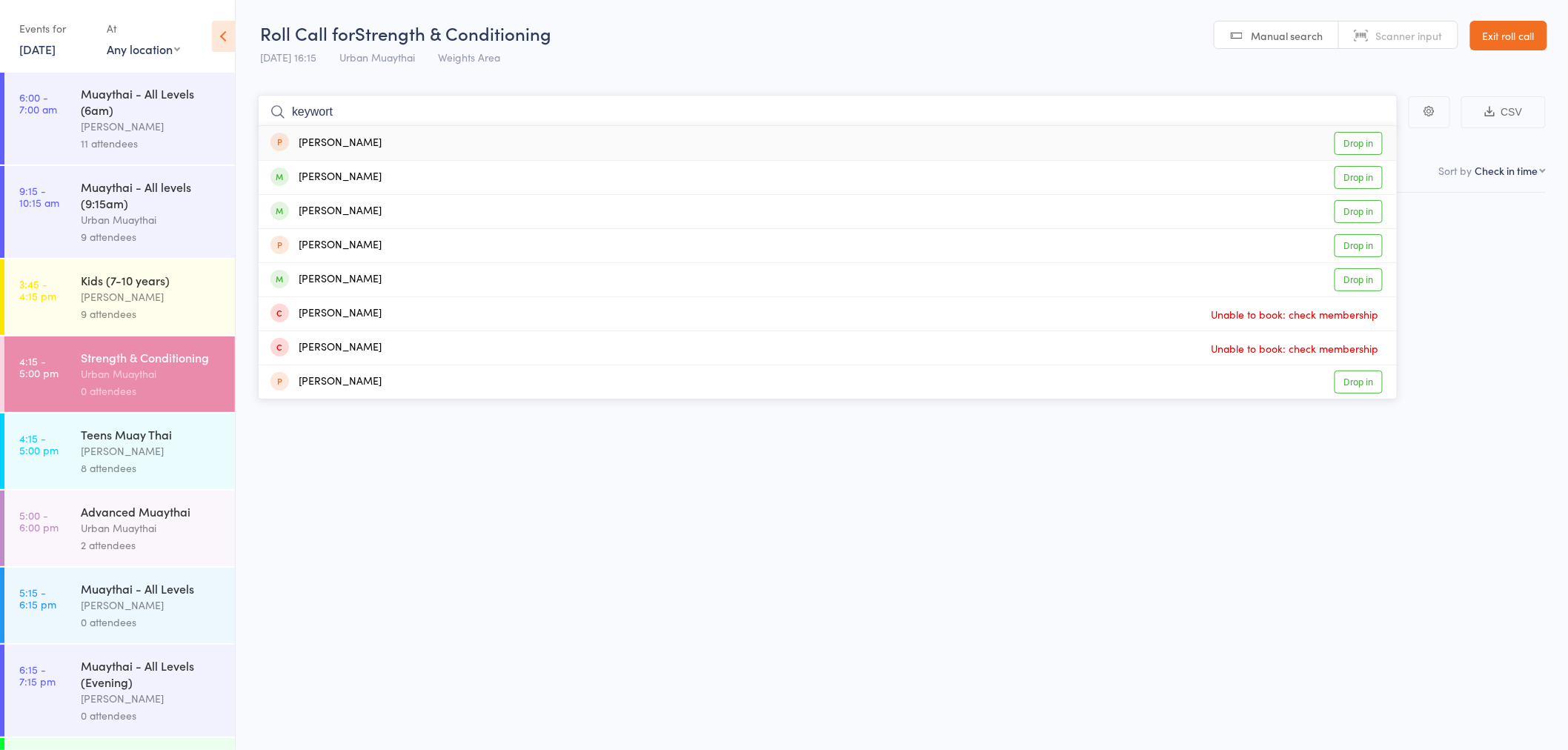
type input "keyworth"
click at [367, 282] on div "Elizabeth Keyworth" at bounding box center [326, 280] width 112 height 17
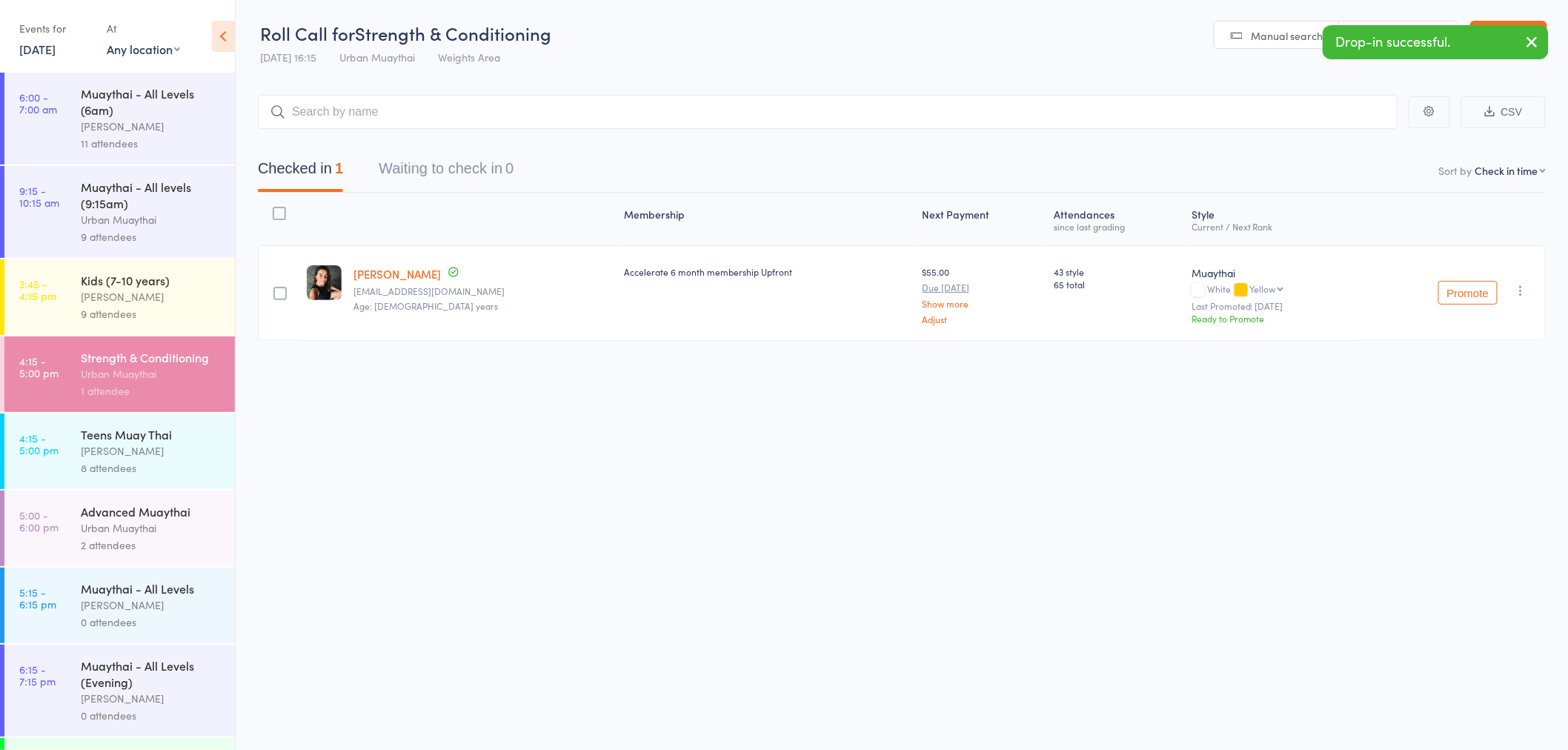
click at [92, 327] on div "Kids (7-10 years) Brad Earnshaw 9 attendees" at bounding box center [158, 297] width 154 height 75
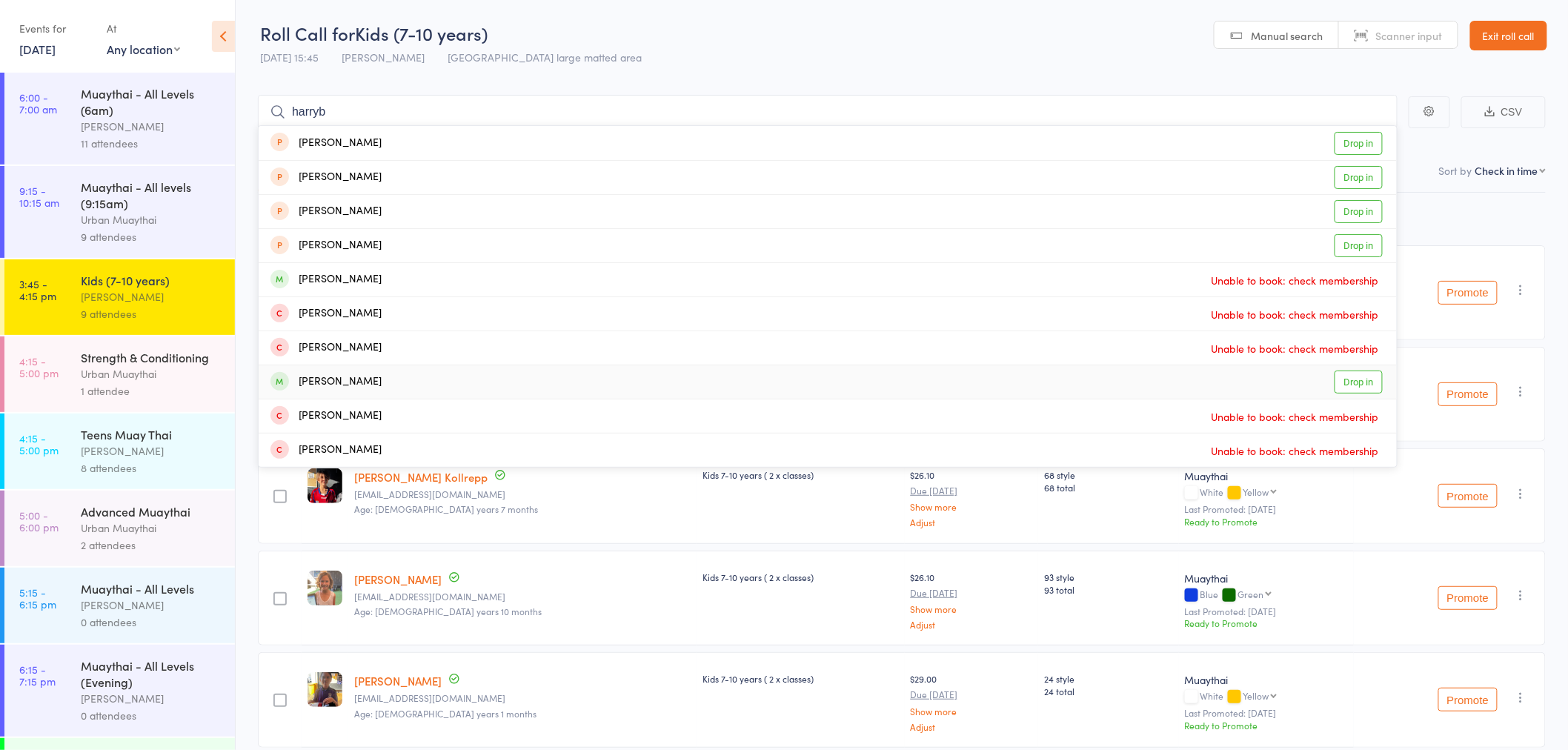
type input "harryb"
click at [285, 381] on span at bounding box center [280, 381] width 19 height 19
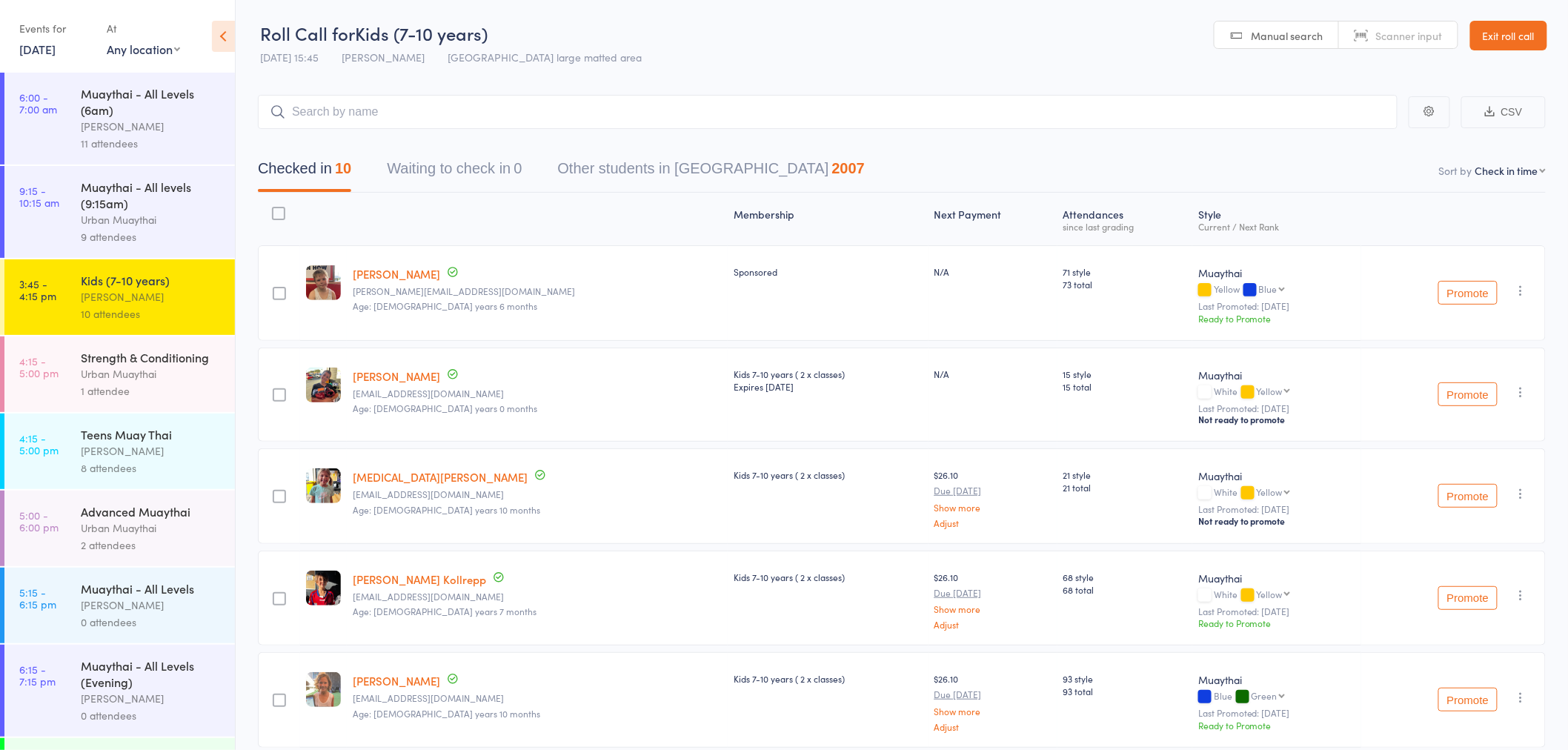
click at [132, 198] on div "Muaythai - All levels (9:15am)" at bounding box center [152, 195] width 142 height 33
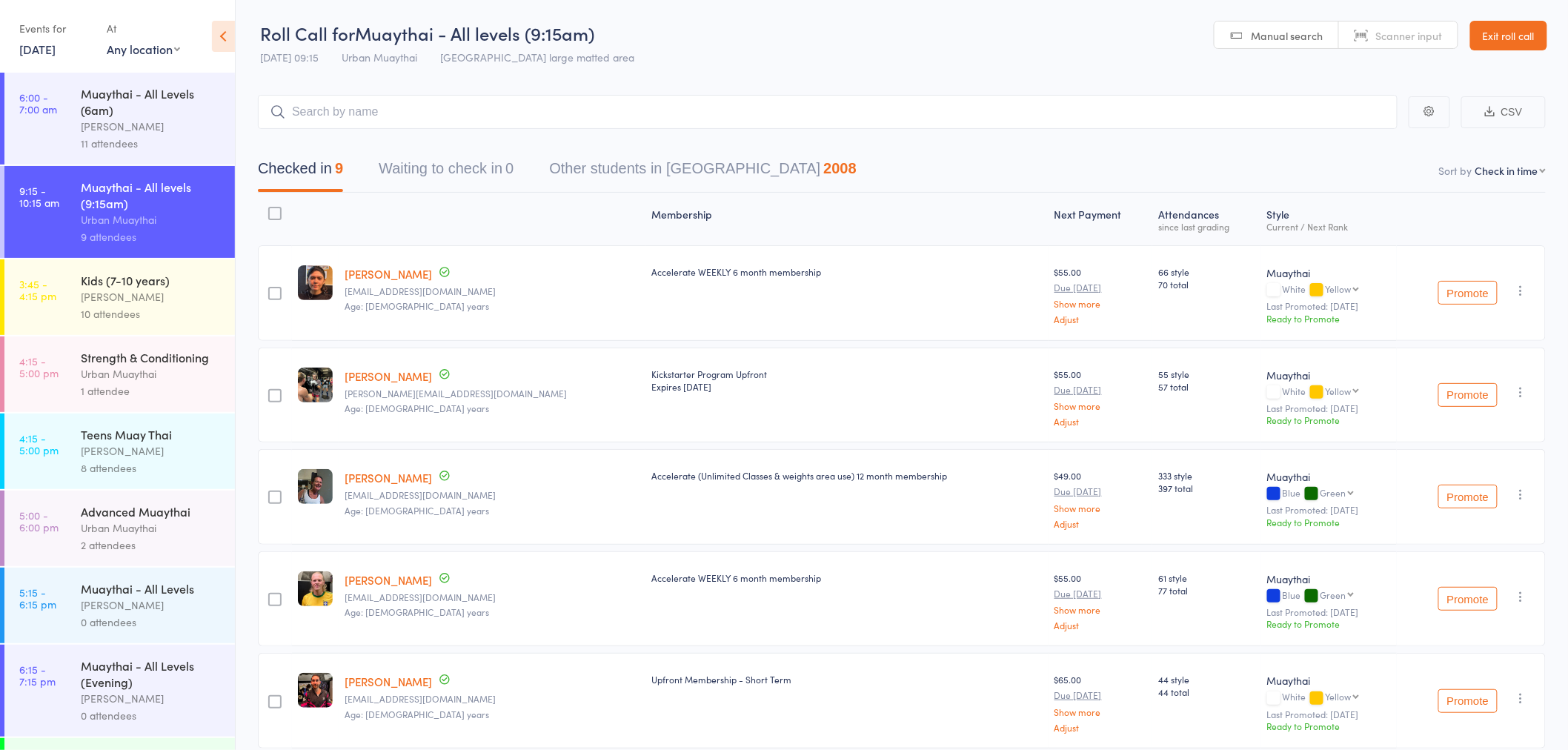
click at [113, 442] on div "Teens Muay Thai" at bounding box center [152, 434] width 142 height 16
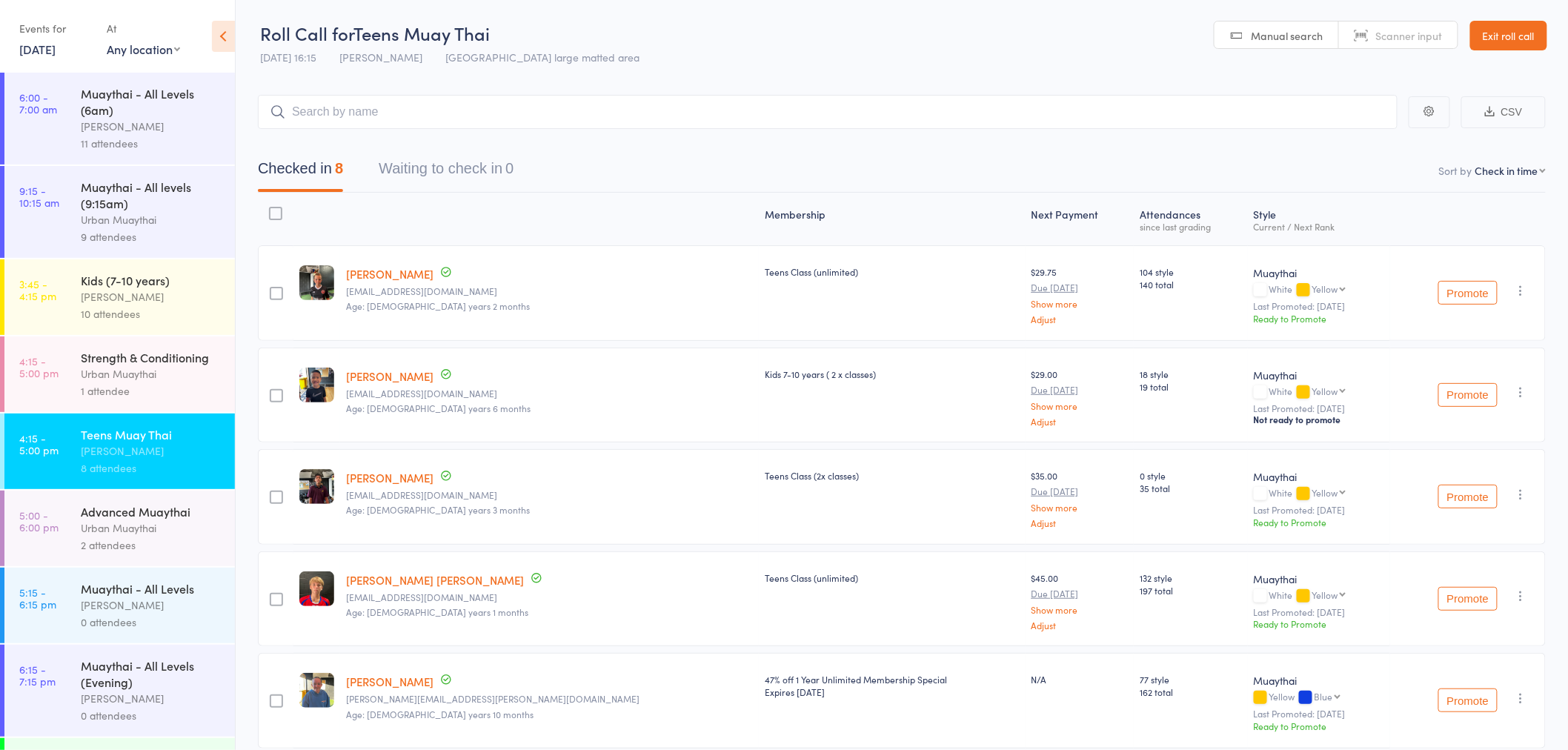
click at [437, 115] on input "search" at bounding box center [827, 112] width 1140 height 34
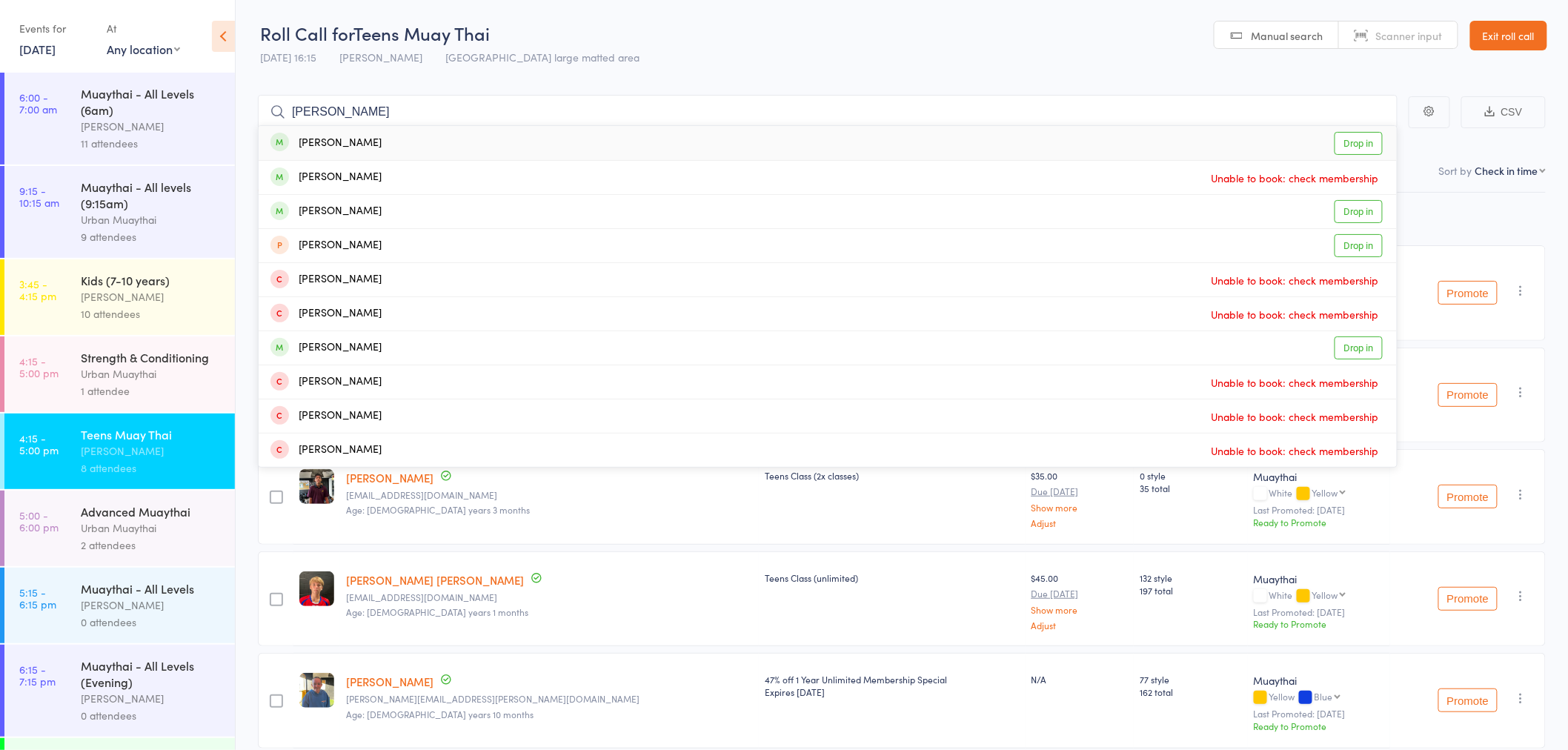
type input "max dun"
click at [372, 141] on div "Maxwell Dun Drop in" at bounding box center [827, 143] width 1138 height 34
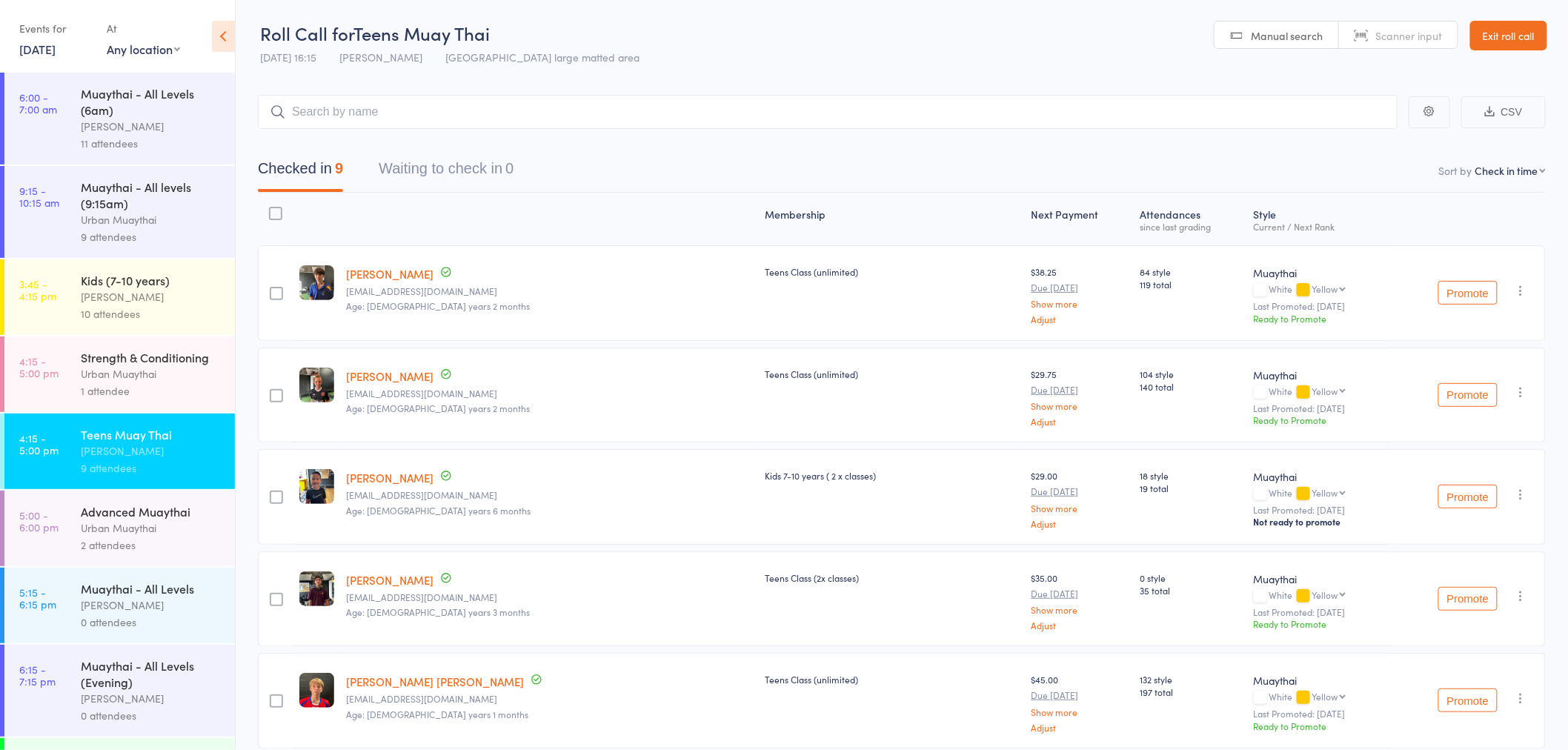
click at [89, 366] on div "Strength & Conditioning" at bounding box center [152, 357] width 142 height 16
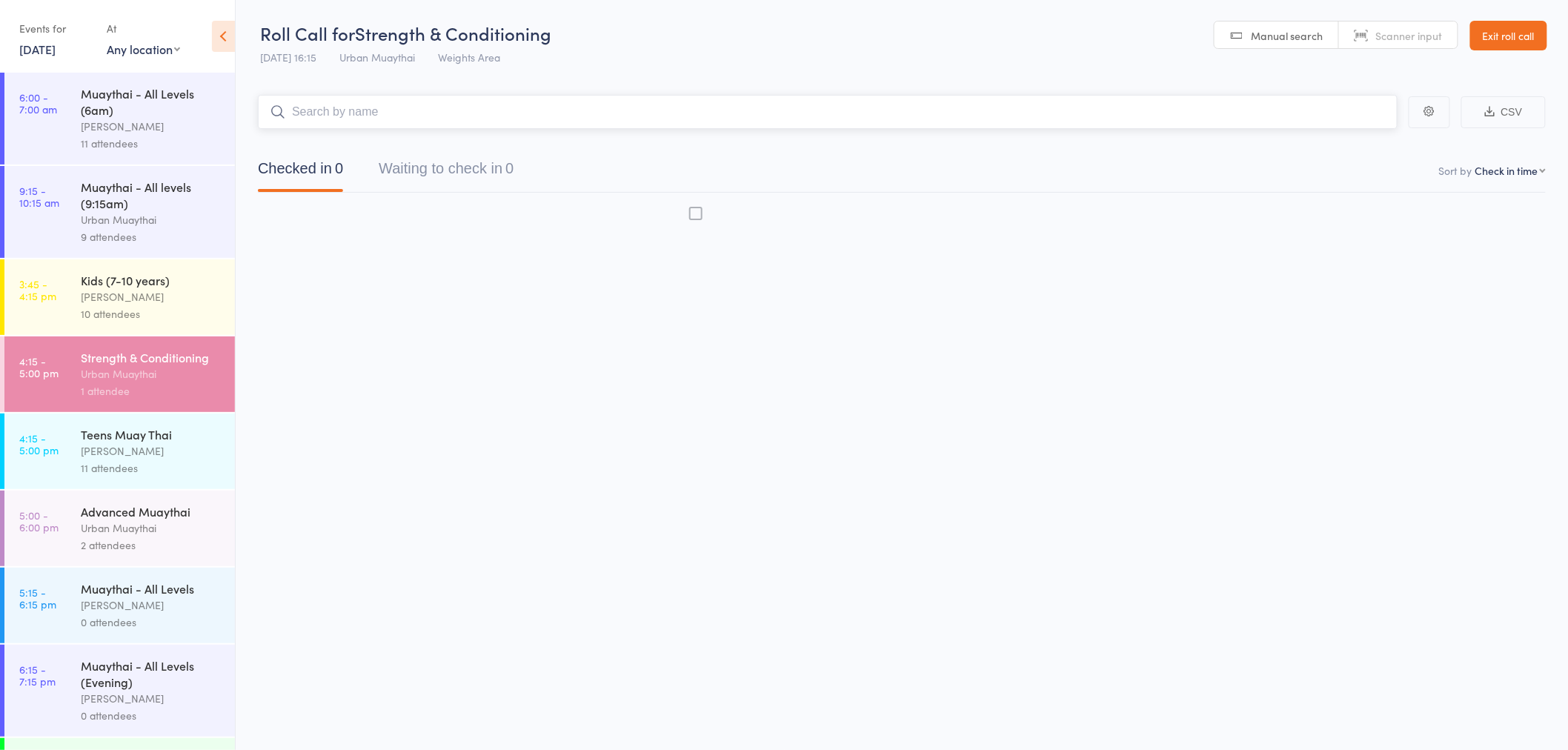
click at [134, 366] on div "Strength & Conditioning" at bounding box center [152, 357] width 142 height 16
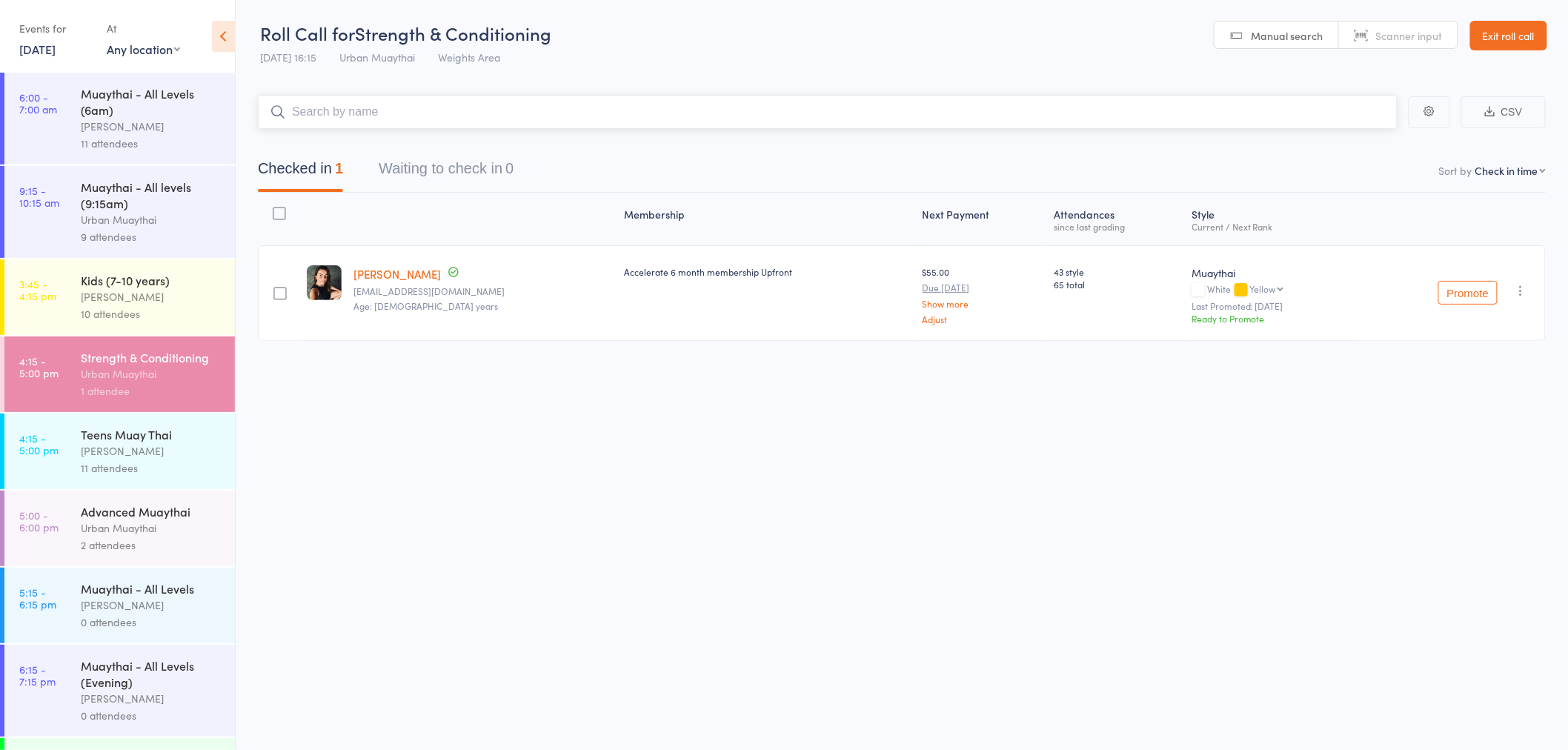
click at [358, 102] on input "search" at bounding box center [827, 112] width 1140 height 34
type input "m"
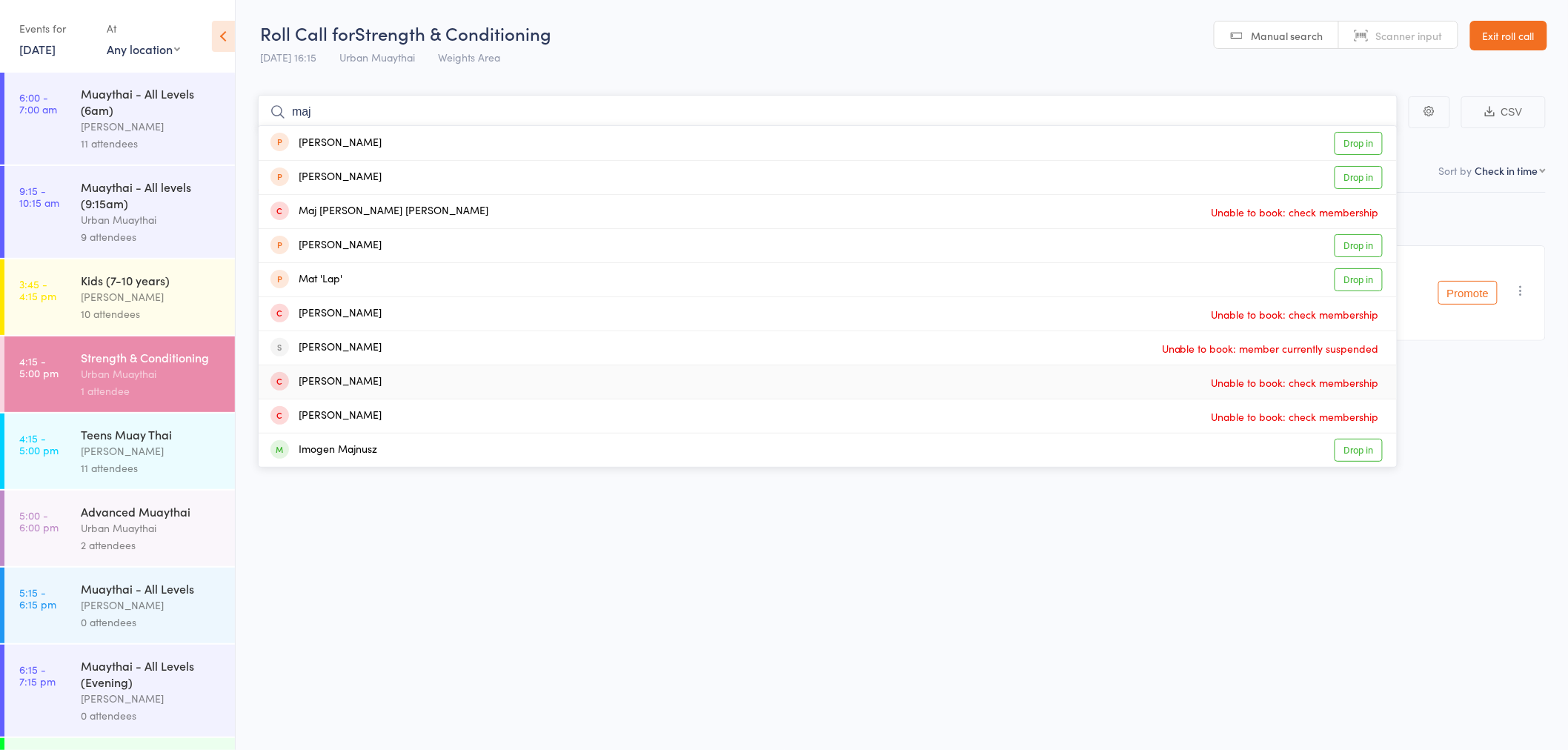
type input "maj"
click at [335, 389] on div "Zy Mann" at bounding box center [326, 381] width 112 height 17
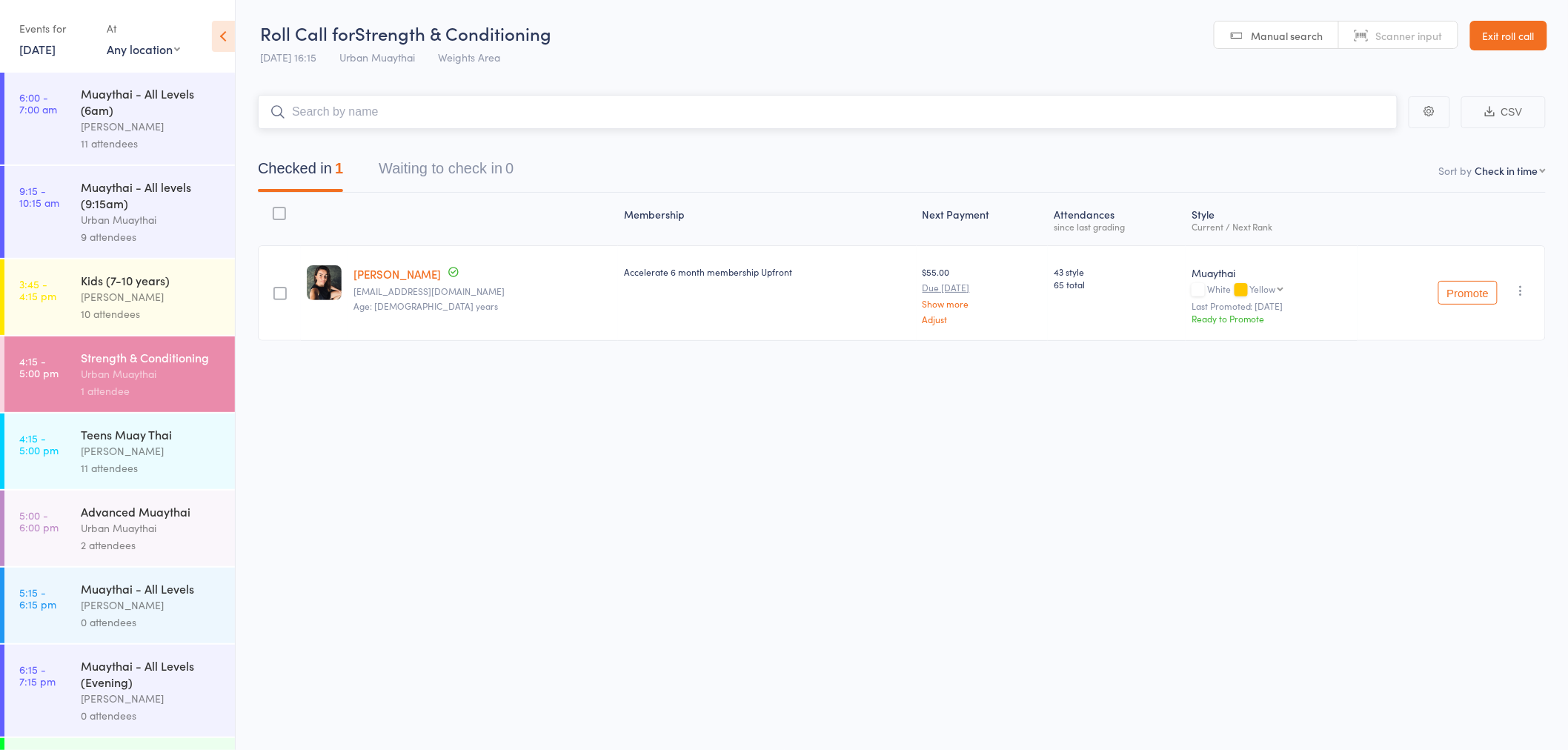
click at [408, 117] on input "search" at bounding box center [827, 112] width 1140 height 34
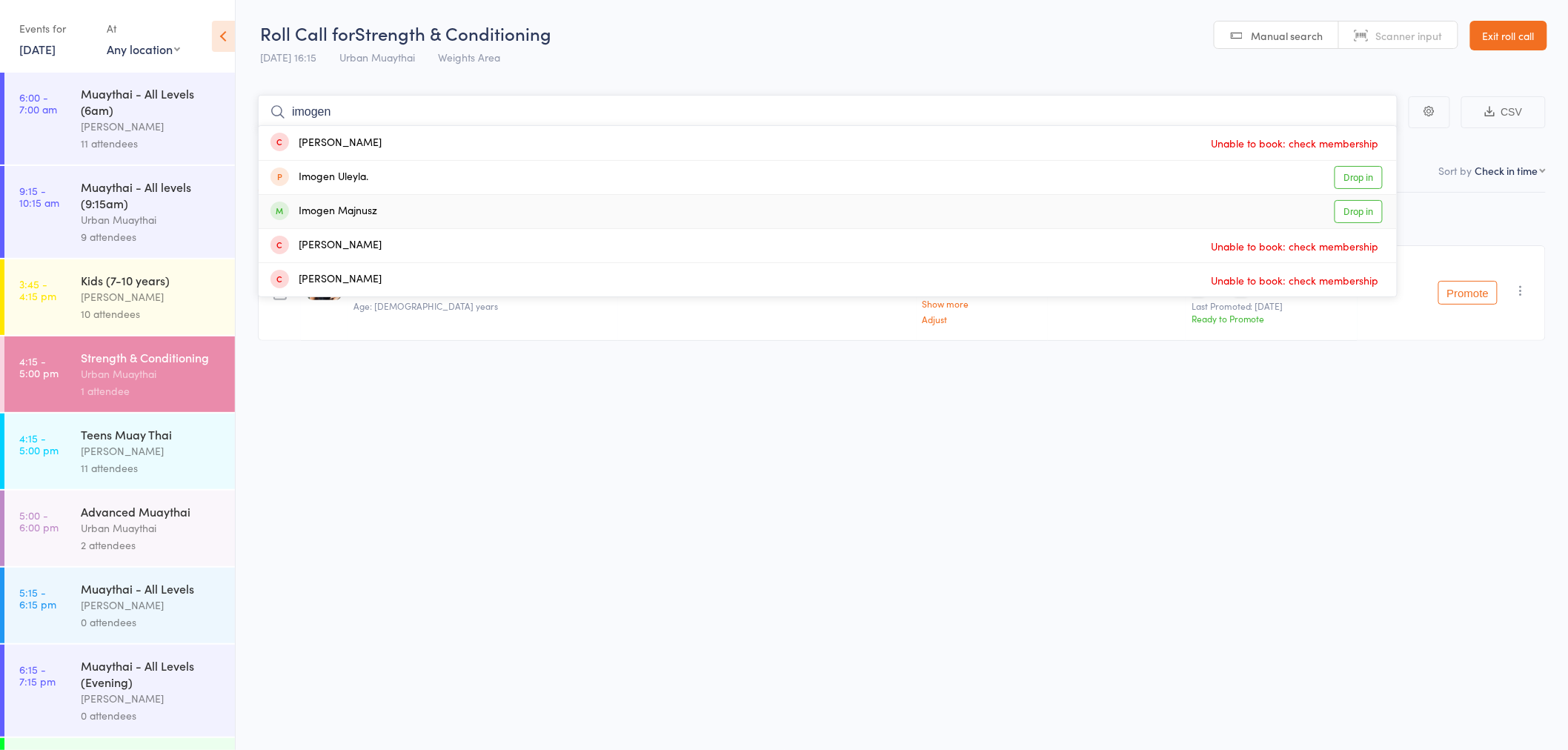
type input "imogen"
click at [350, 212] on div "Imogen Majnusz" at bounding box center [324, 211] width 107 height 17
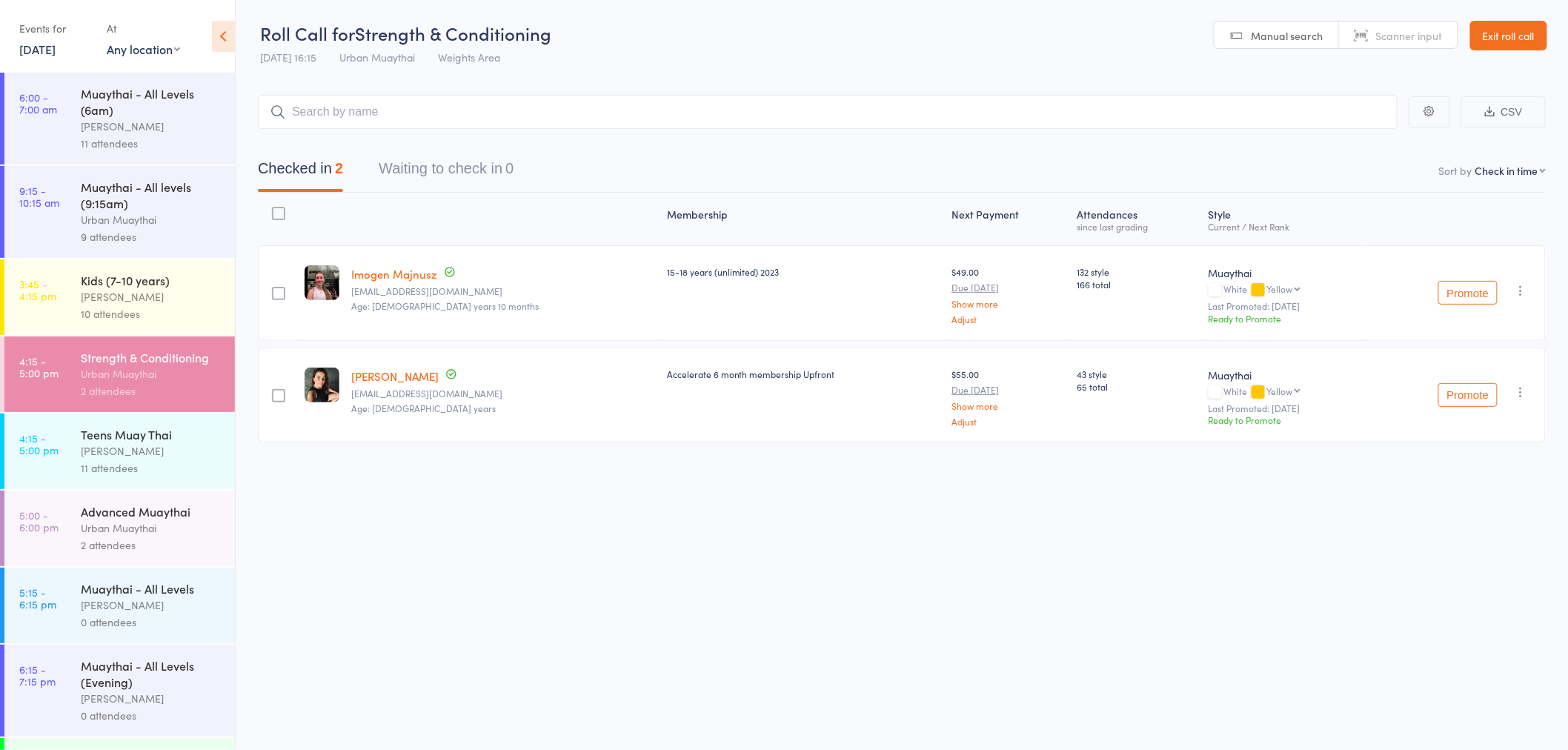
click at [116, 459] on div "[PERSON_NAME]" at bounding box center [152, 450] width 142 height 17
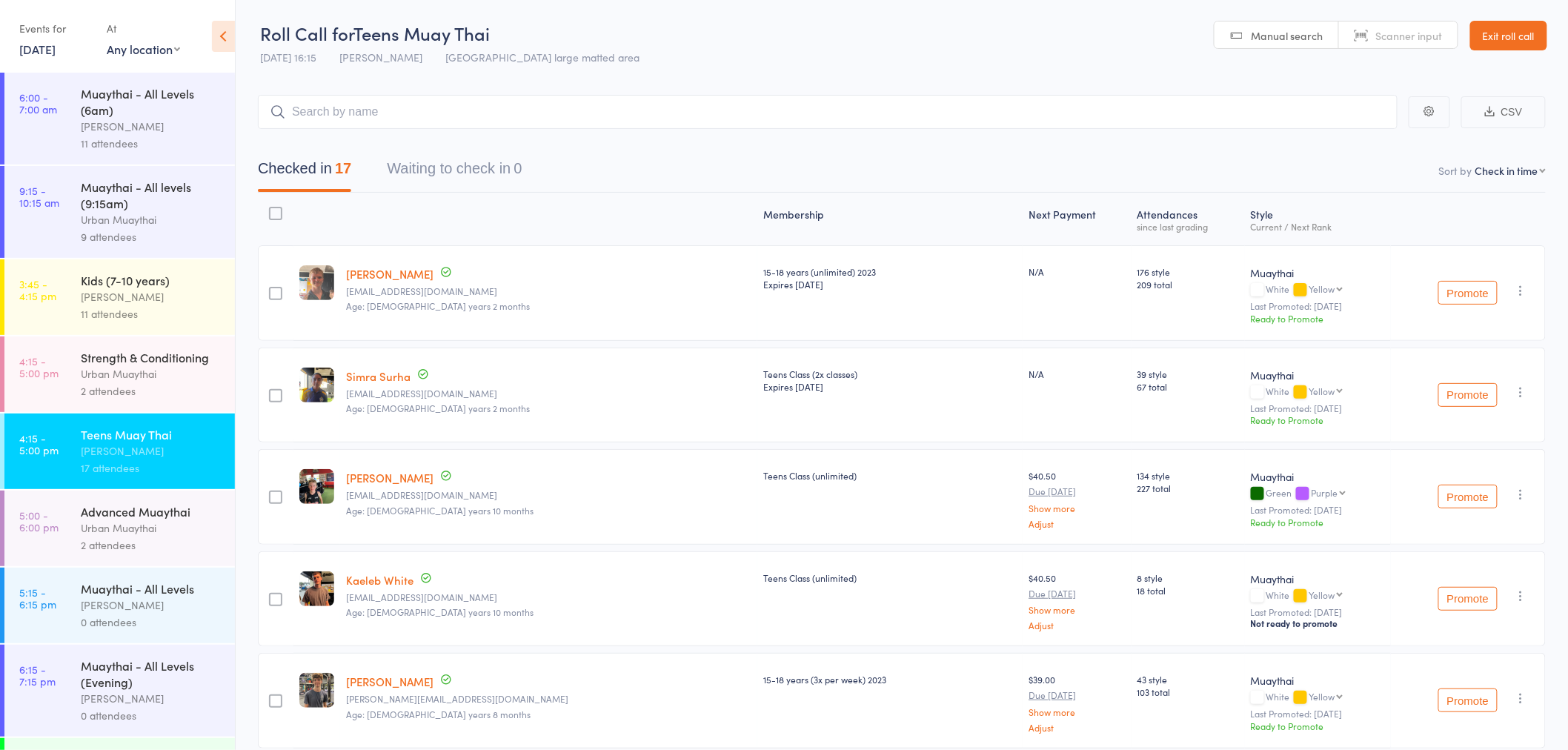
click at [394, 108] on input "search" at bounding box center [827, 112] width 1140 height 34
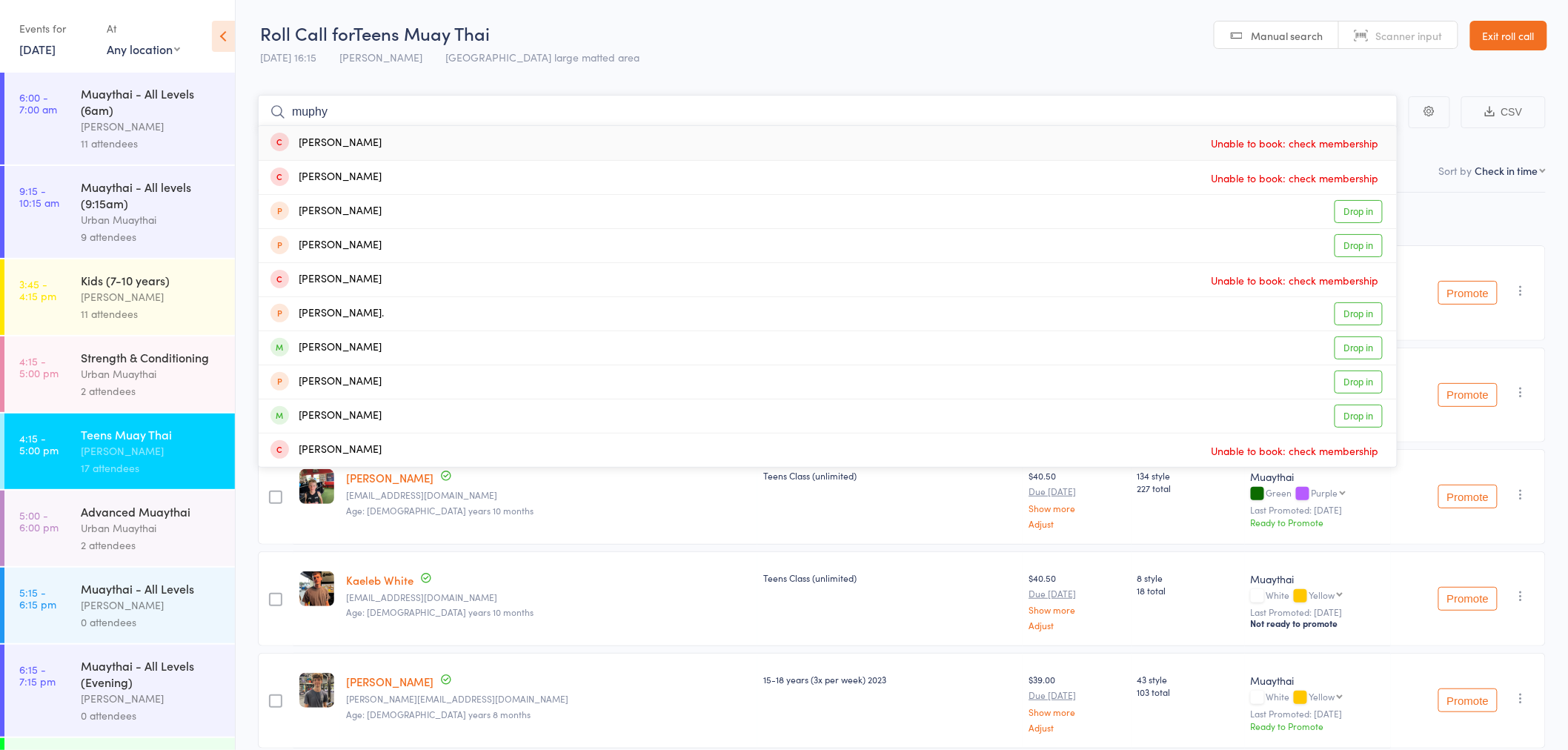
click at [308, 111] on input "muphy" at bounding box center [827, 112] width 1140 height 34
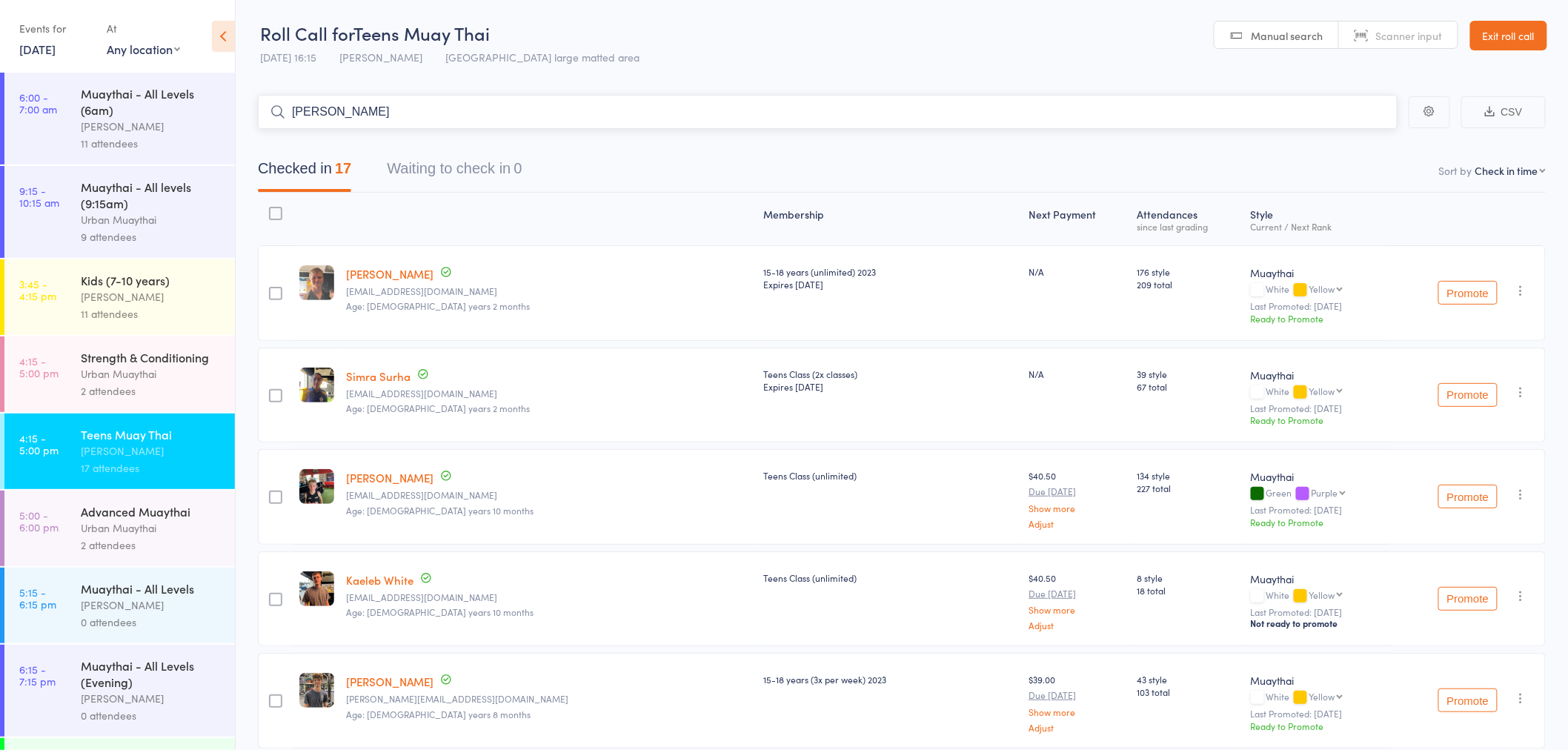
click at [345, 114] on input "murphy" at bounding box center [827, 112] width 1140 height 34
type input "m"
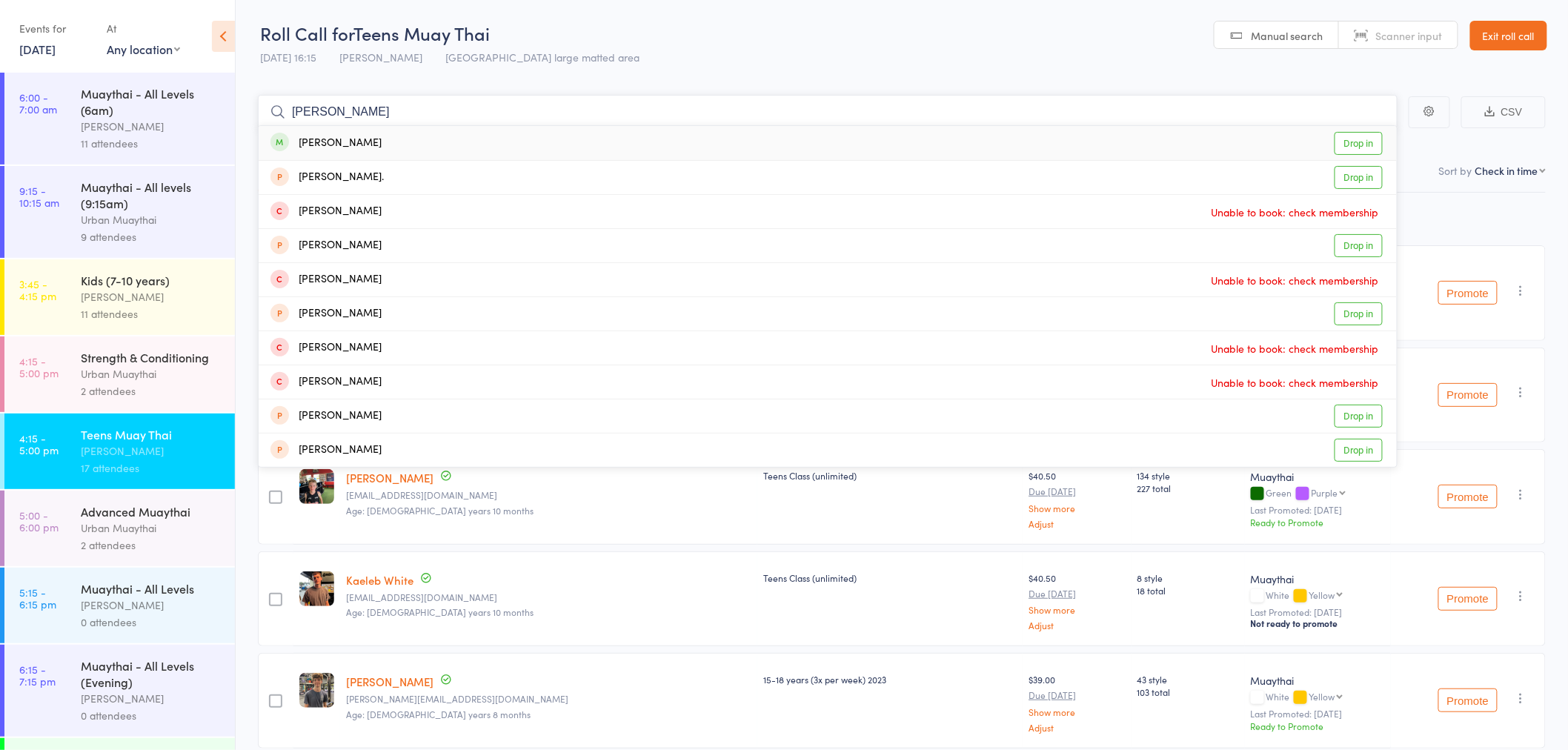
type input "dylan murphy"
click at [361, 152] on div "Dylan Murphy Drop in" at bounding box center [827, 143] width 1138 height 34
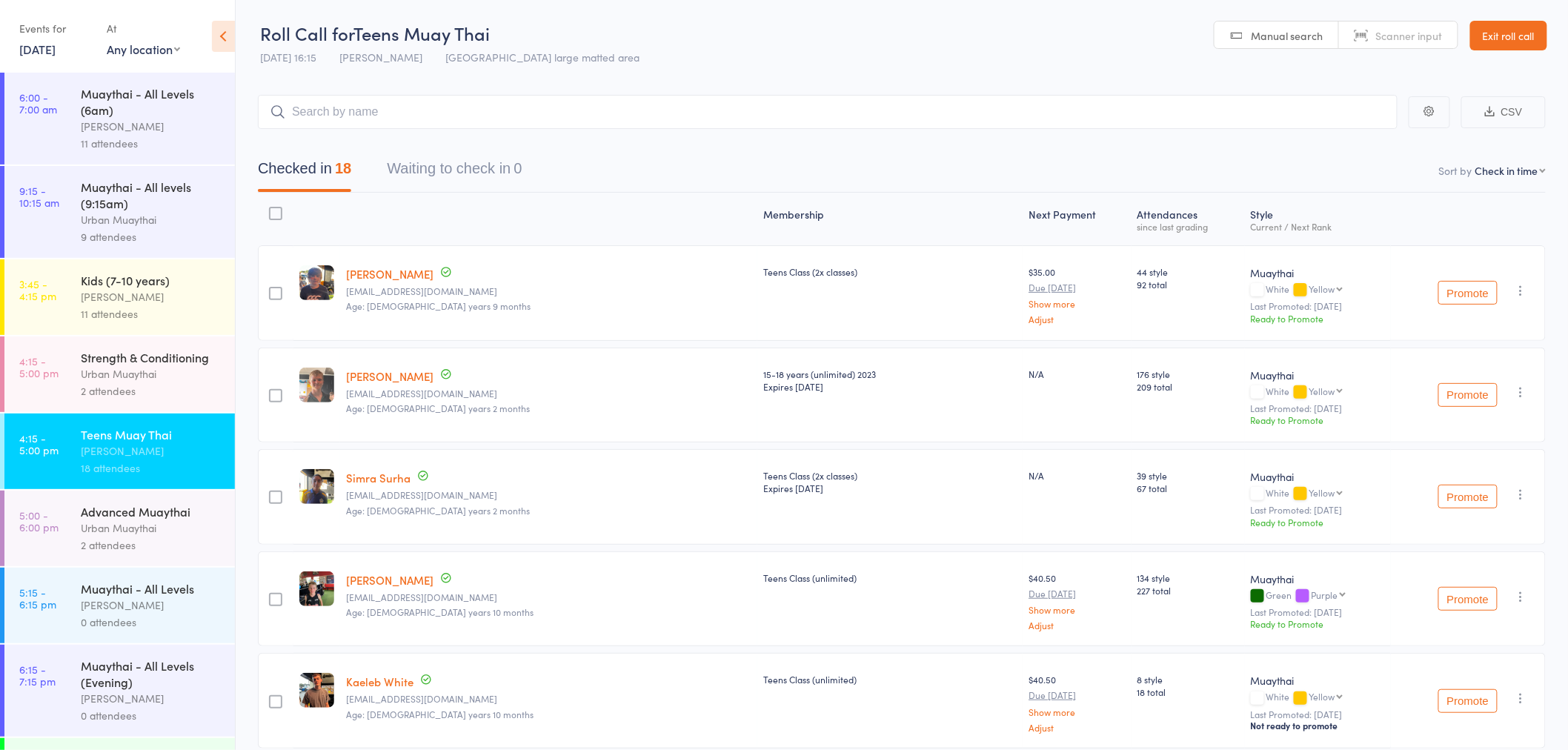
click at [35, 382] on link "4:15 - 5:00 pm Strength & Conditioning Urban Muaythai 2 attendees" at bounding box center [119, 374] width 230 height 75
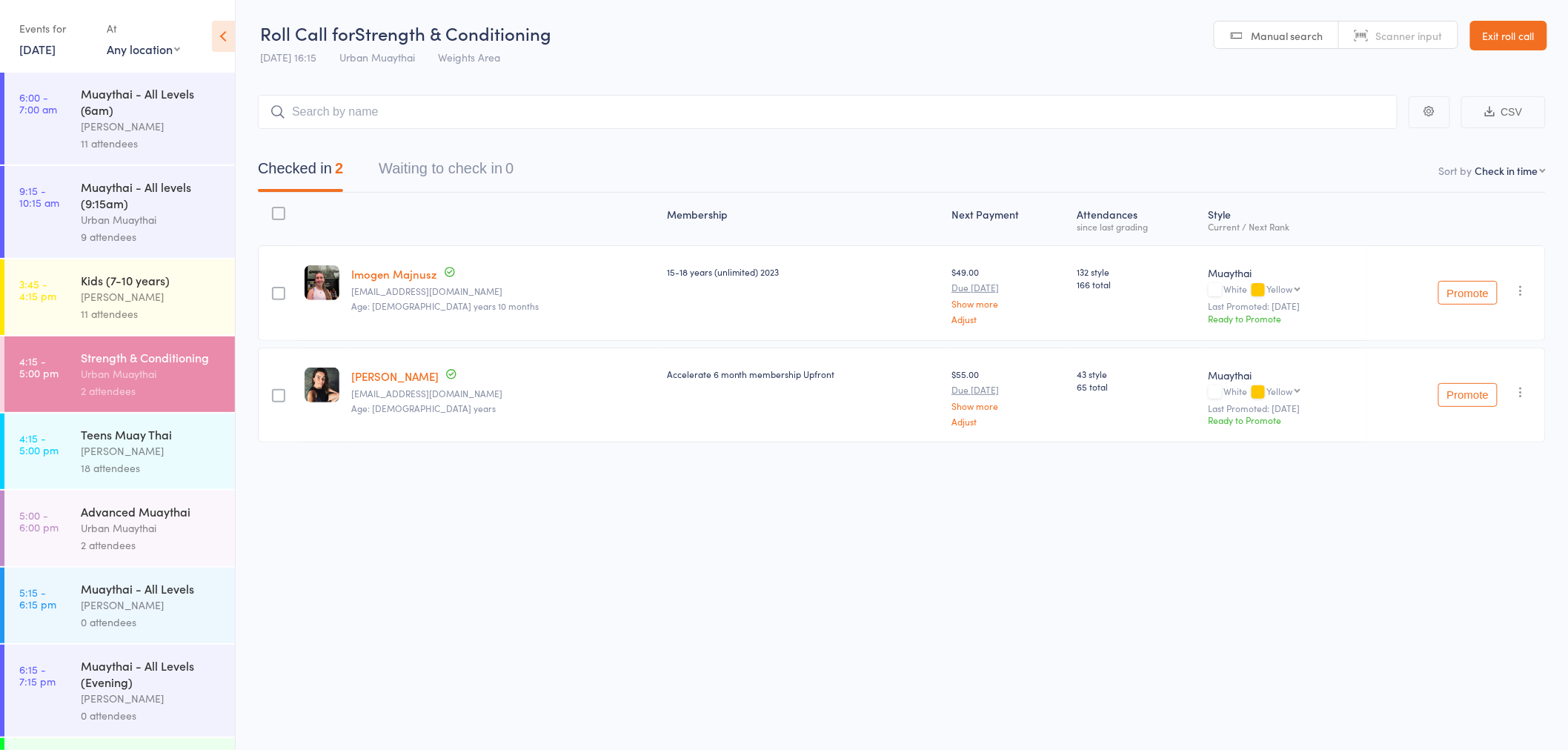
click at [83, 459] on div "[PERSON_NAME]" at bounding box center [152, 450] width 142 height 17
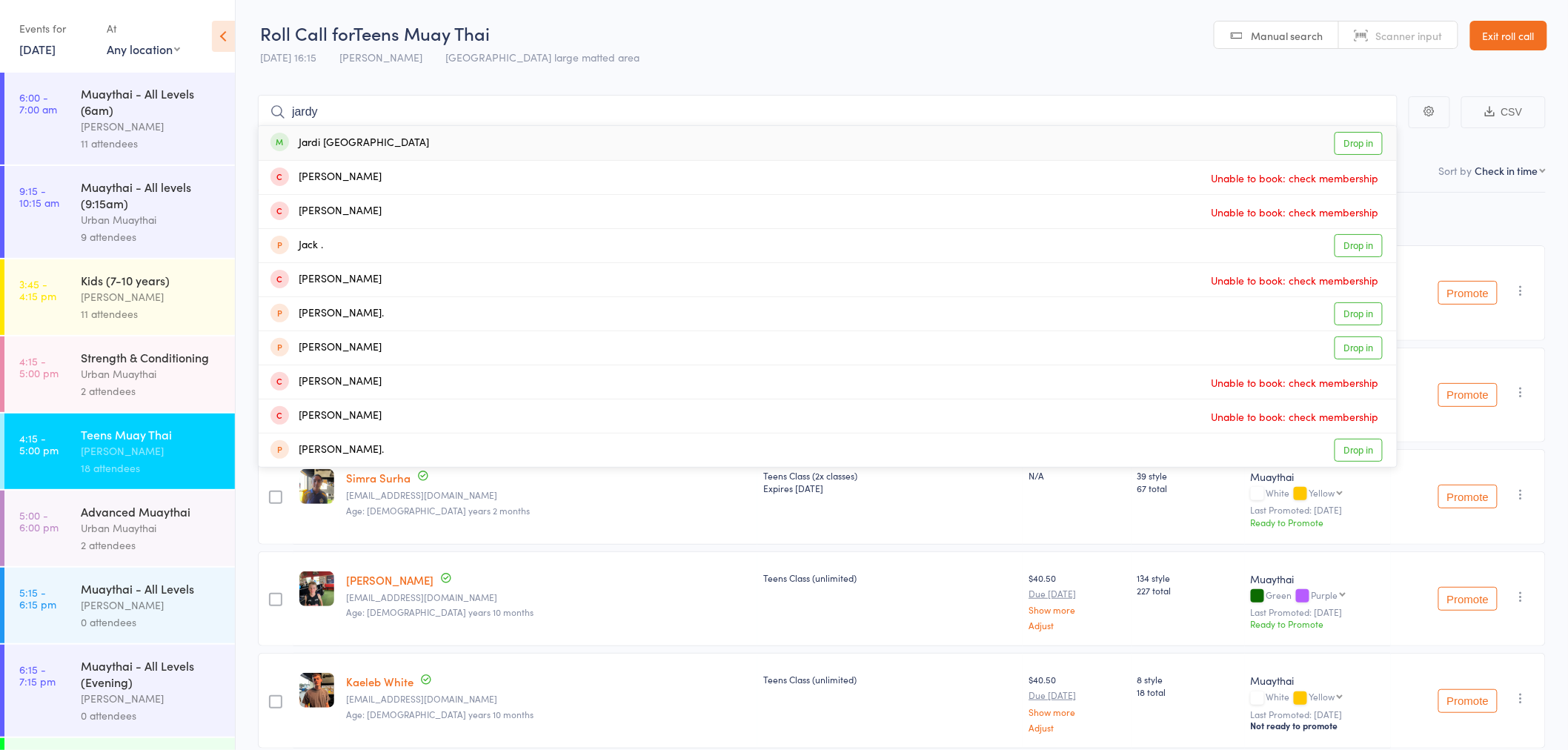
type input "jardy"
click at [308, 146] on div "Jardi [GEOGRAPHIC_DATA]" at bounding box center [349, 143] width 158 height 17
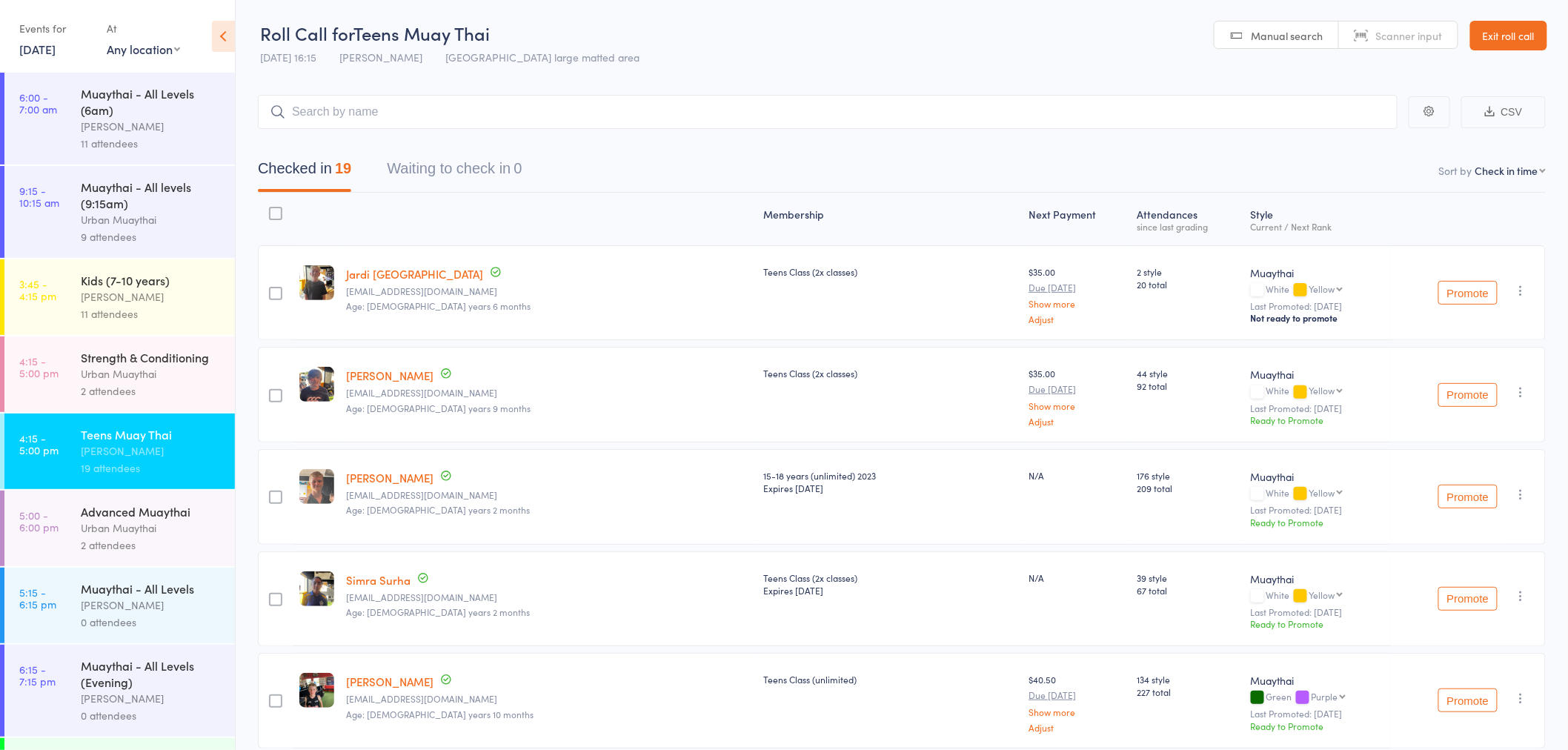
click at [1525, 34] on link "Exit roll call" at bounding box center [1509, 35] width 77 height 30
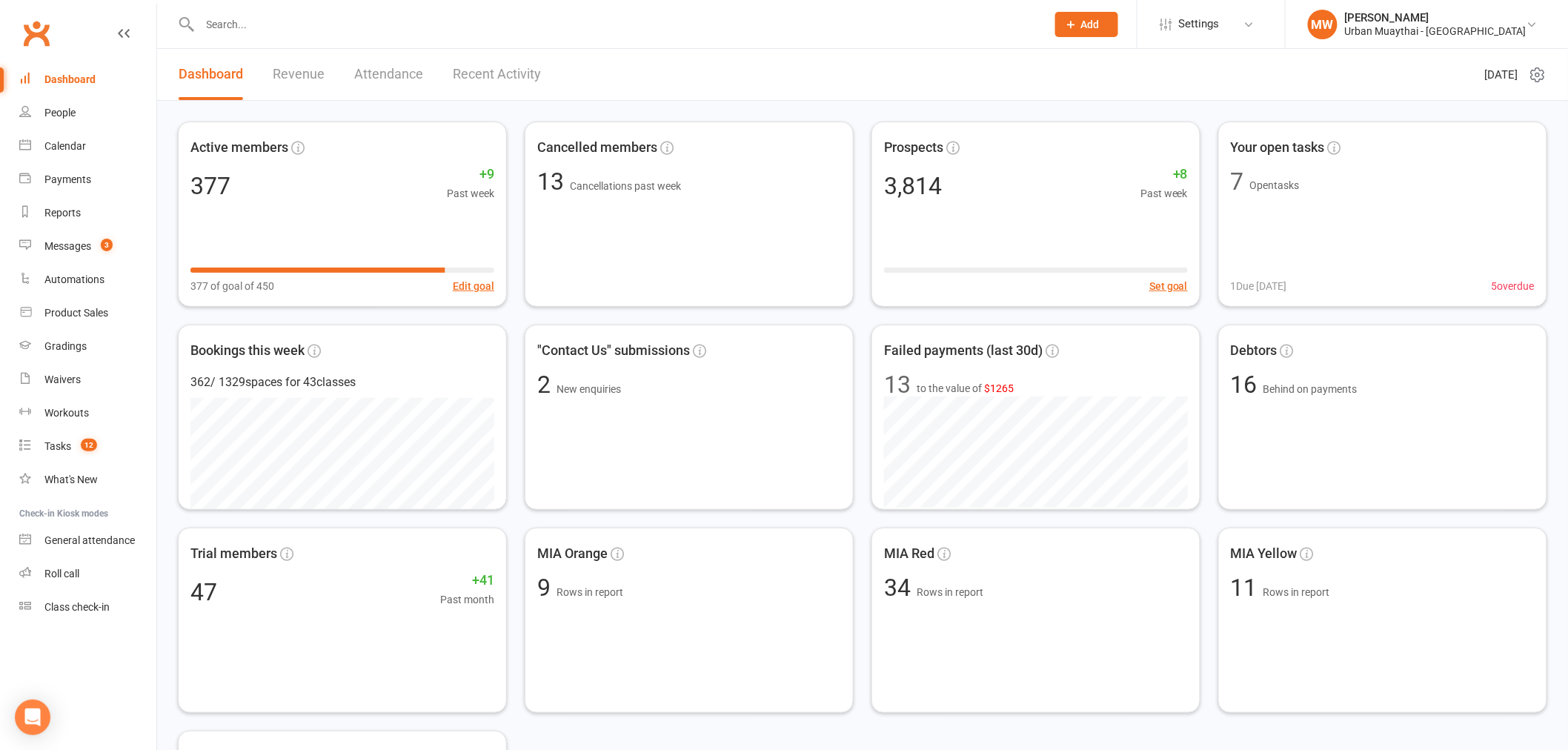
click at [383, 20] on input "text" at bounding box center [617, 24] width 841 height 20
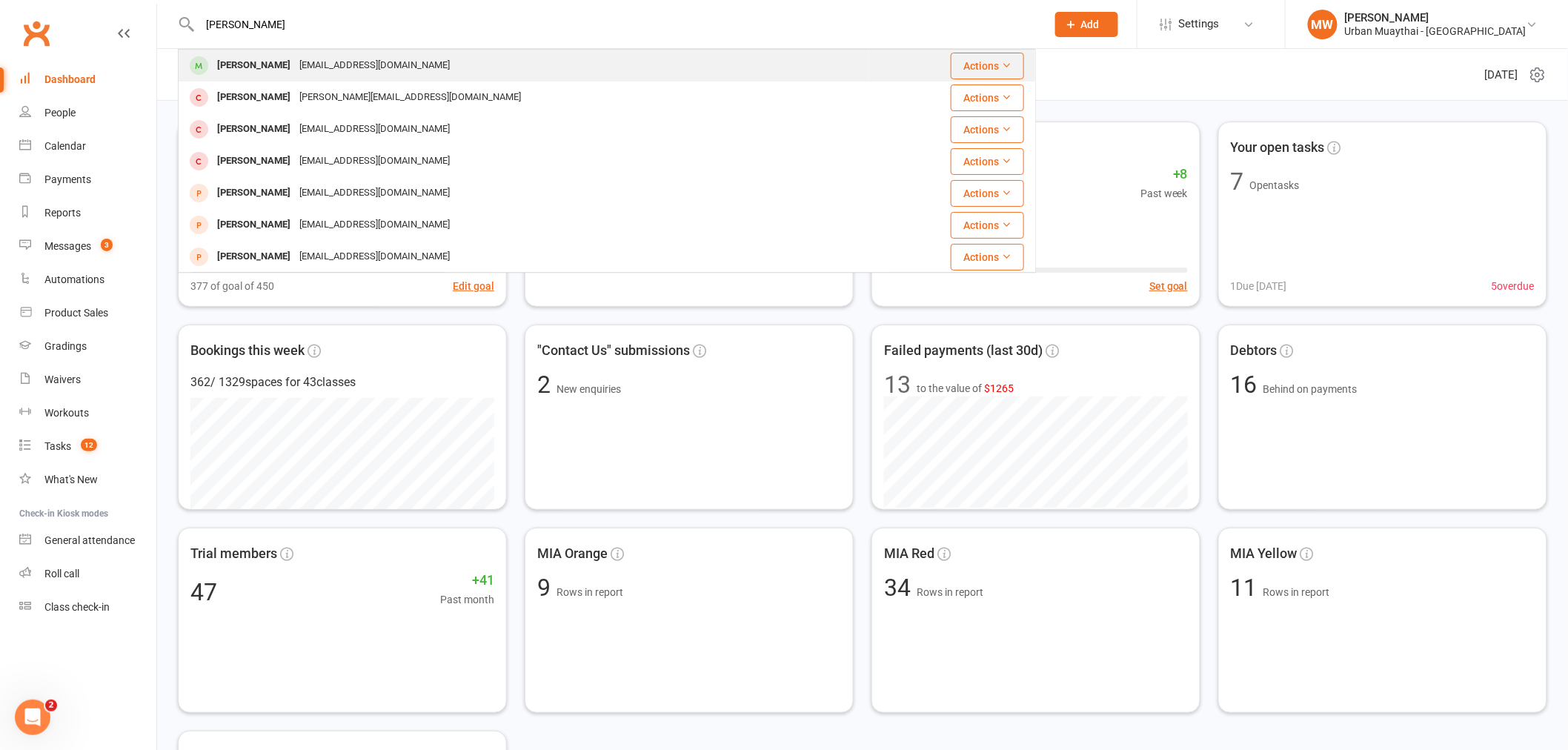
type input "nick may"
click at [358, 66] on div "njmay.1993@gmail.com" at bounding box center [375, 66] width 159 height 21
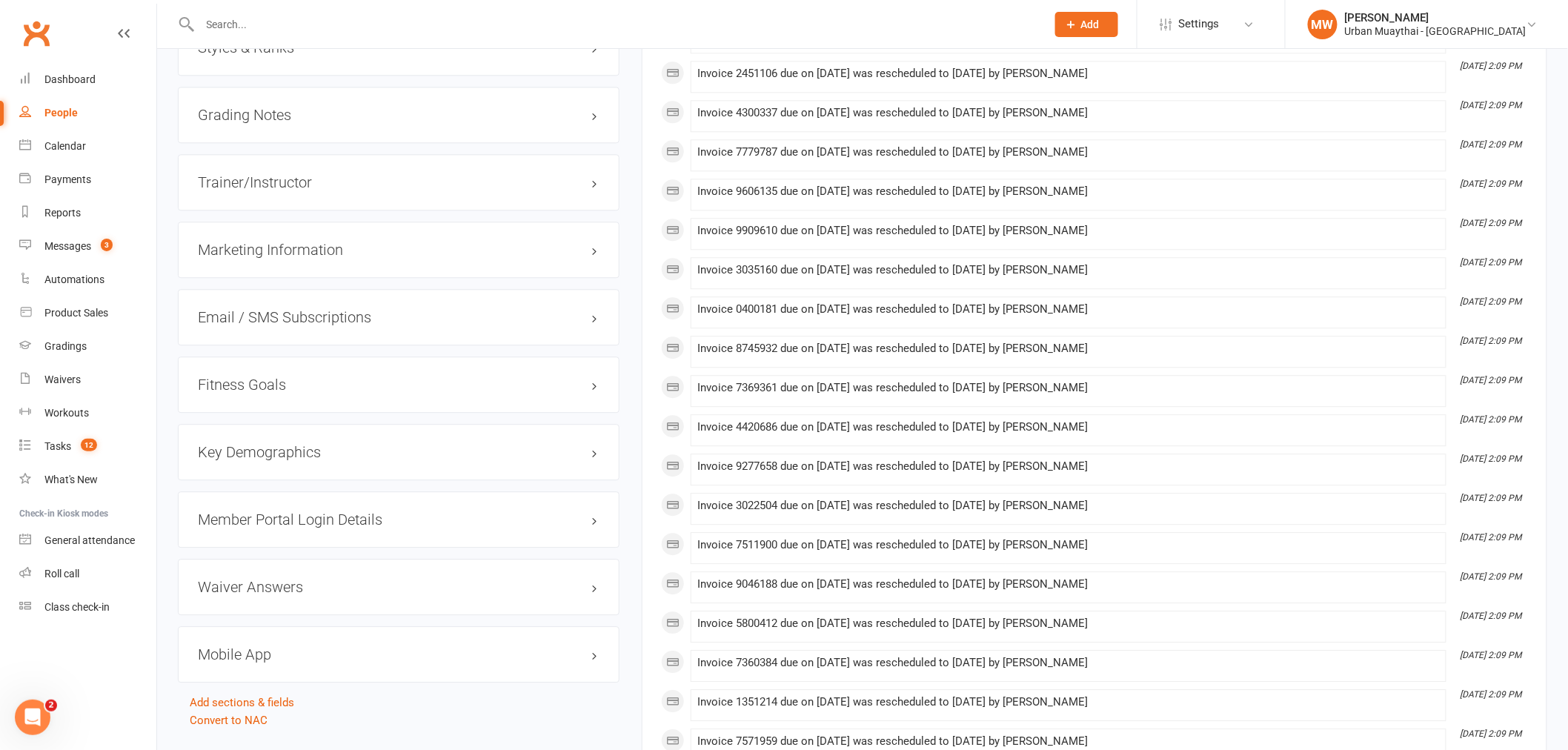
scroll to position [1398, 0]
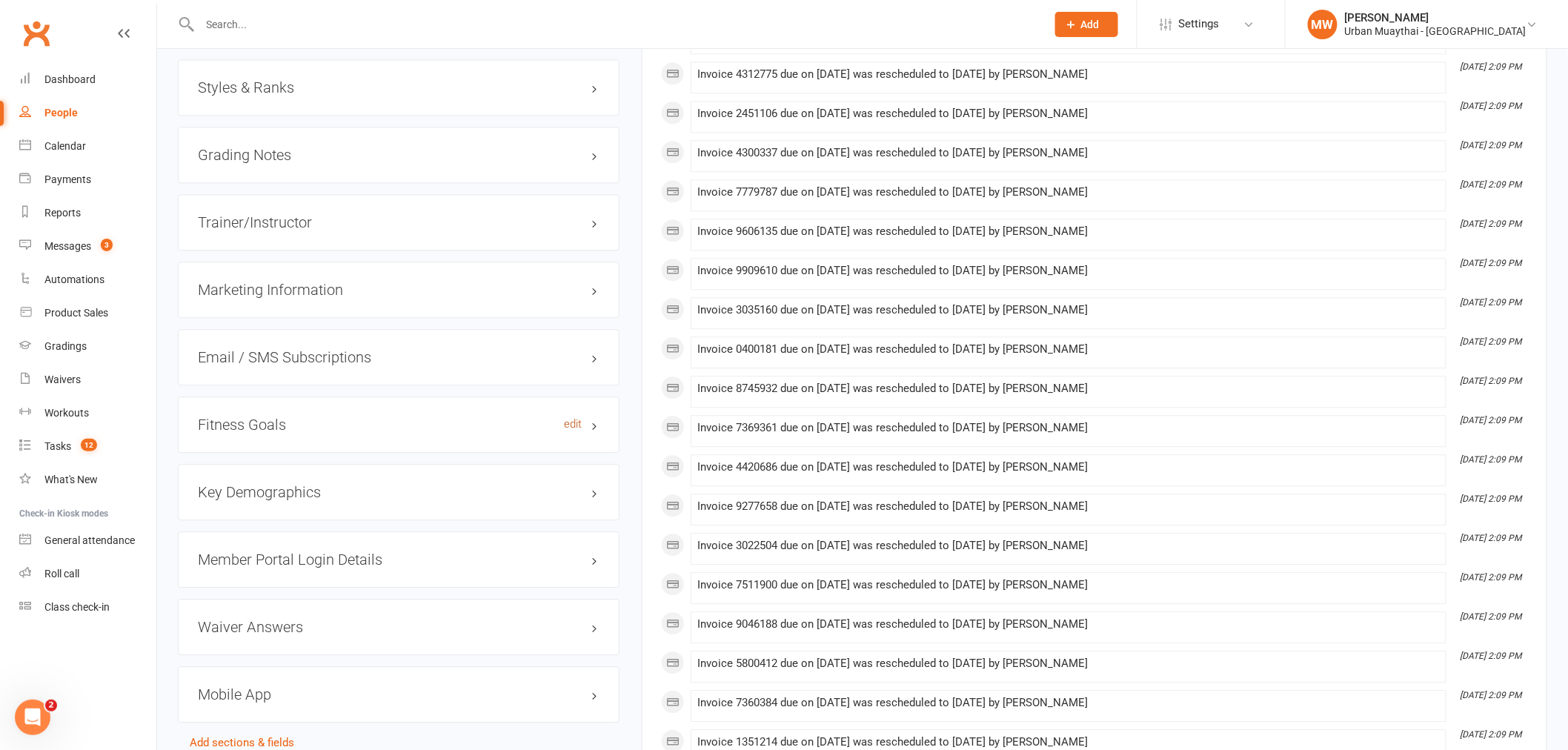
click at [568, 420] on link "edit" at bounding box center [573, 424] width 18 height 12
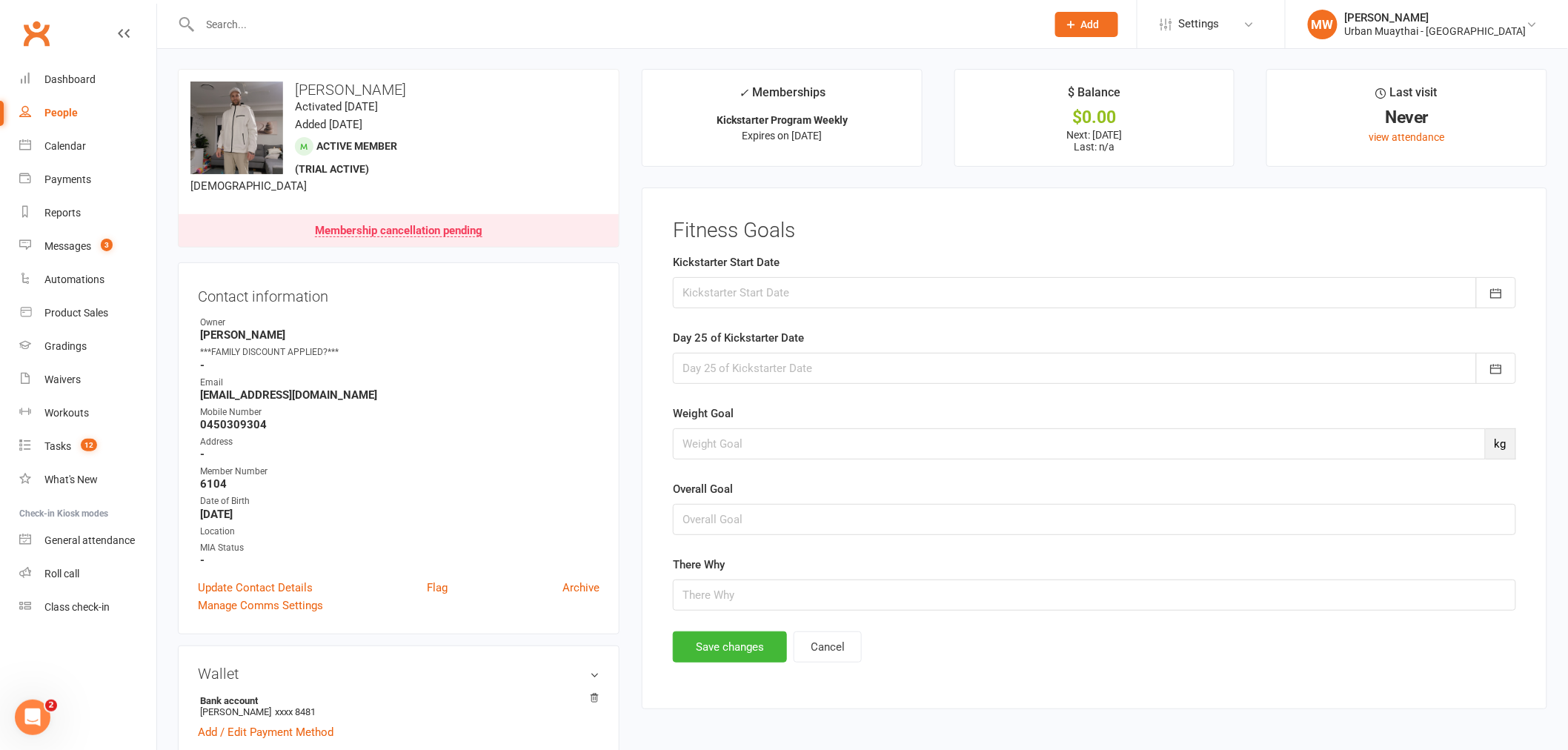
scroll to position [0, 0]
click at [285, 11] on div at bounding box center [607, 24] width 858 height 48
click at [282, 39] on div at bounding box center [607, 24] width 858 height 48
click at [248, 31] on input "text" at bounding box center [617, 24] width 841 height 20
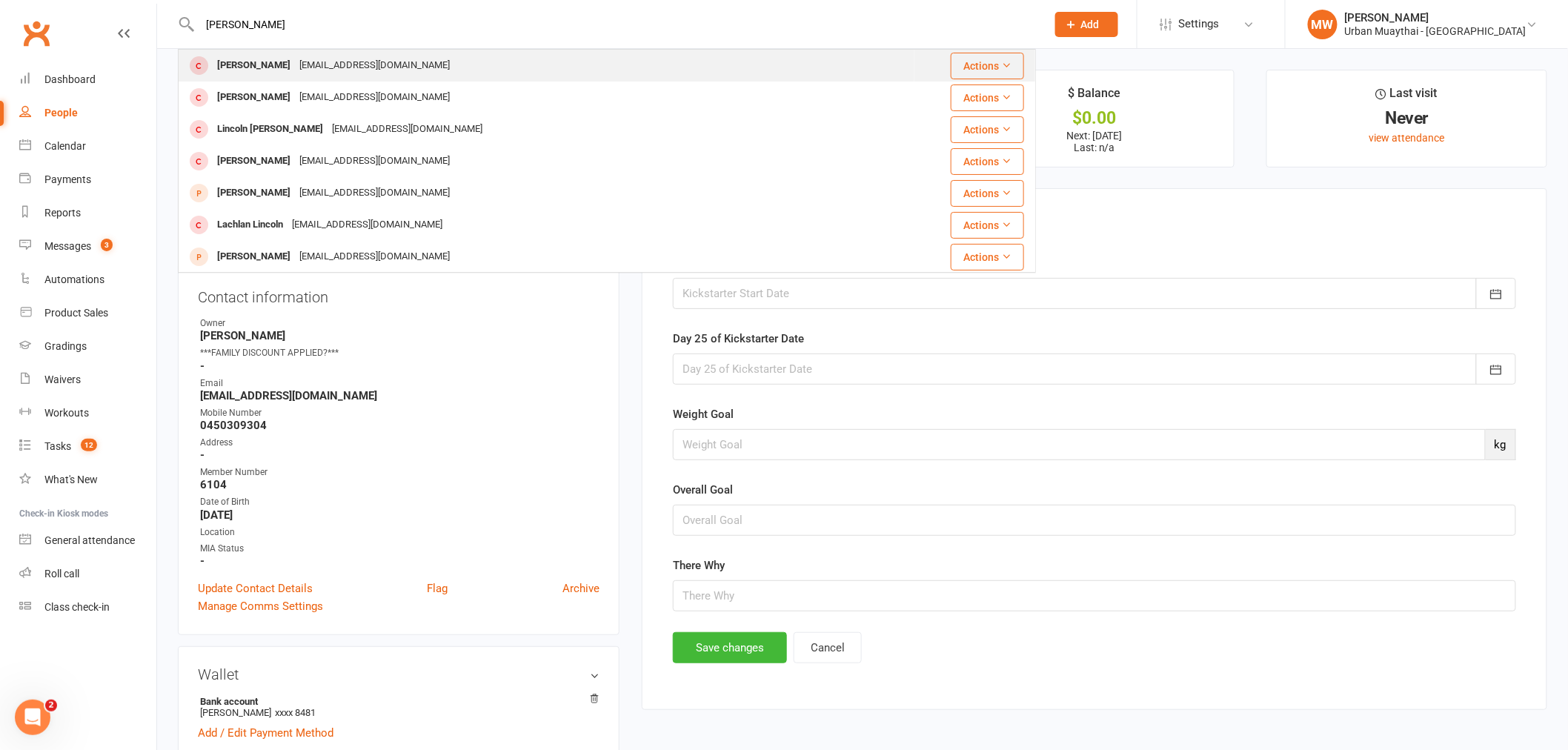
type input "lincon moffet"
click at [209, 64] on div at bounding box center [198, 66] width 27 height 25
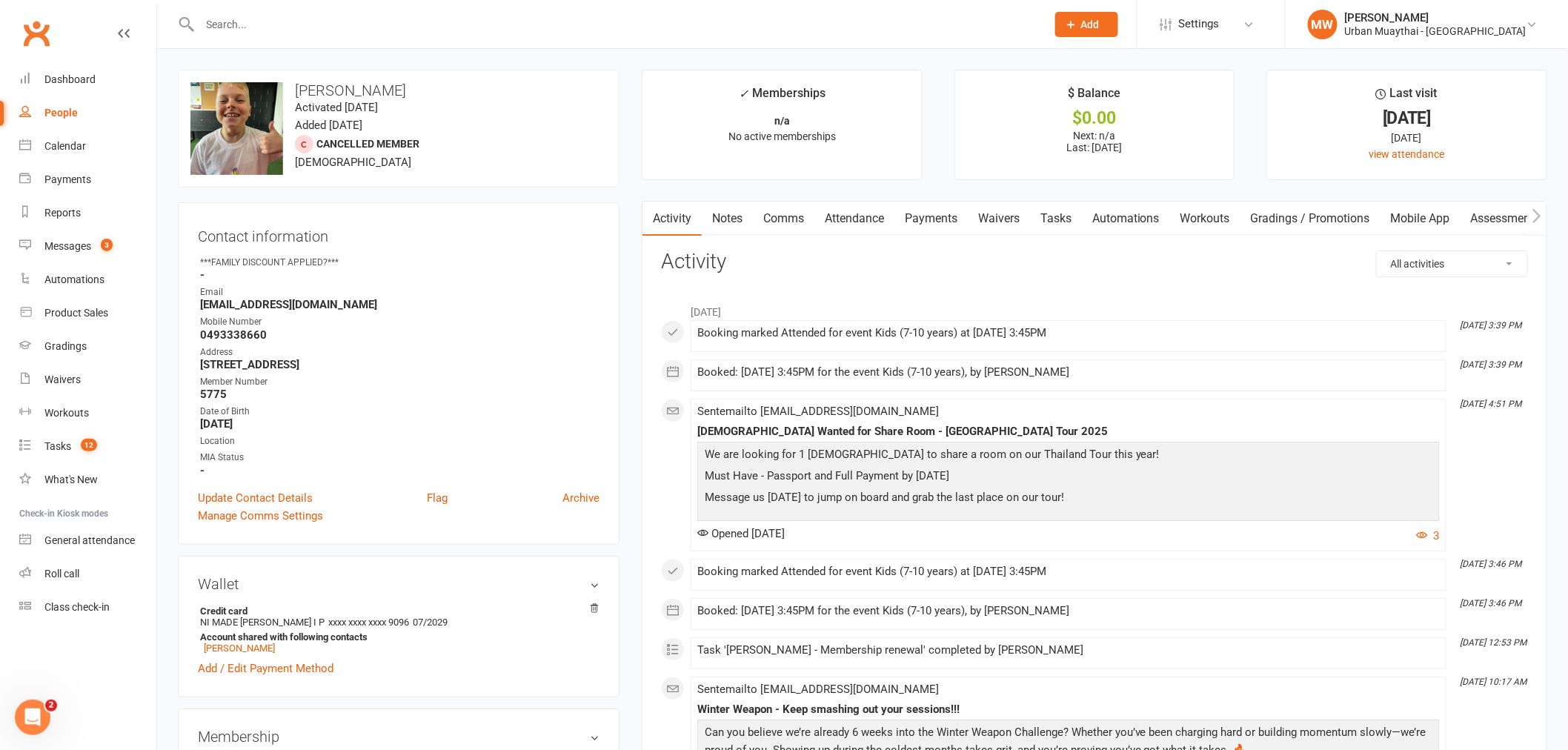
click at [935, 224] on link "Payments" at bounding box center [931, 219] width 73 height 34
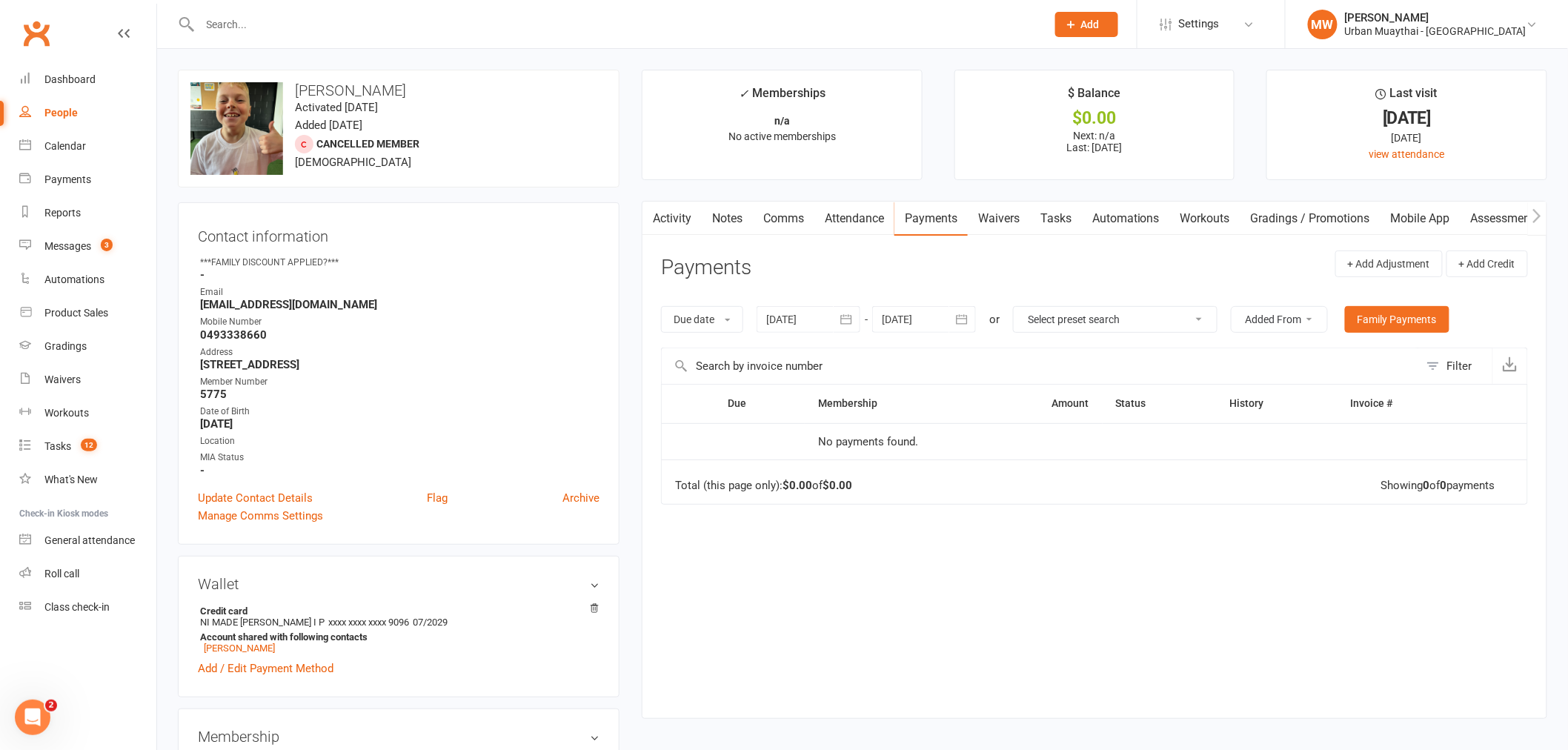
click at [671, 225] on link "Activity" at bounding box center [672, 219] width 59 height 34
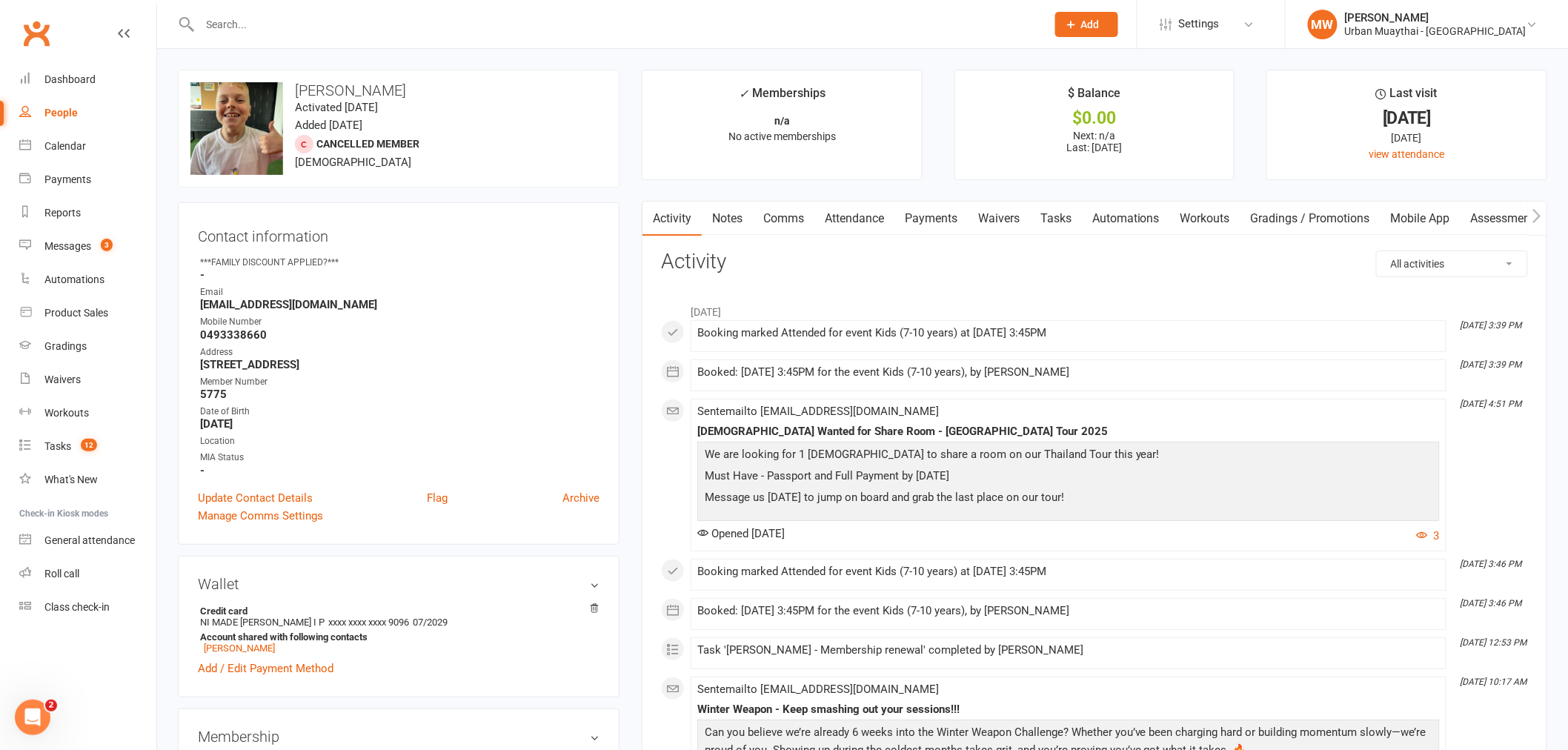
click at [341, 16] on input "text" at bounding box center [617, 24] width 841 height 20
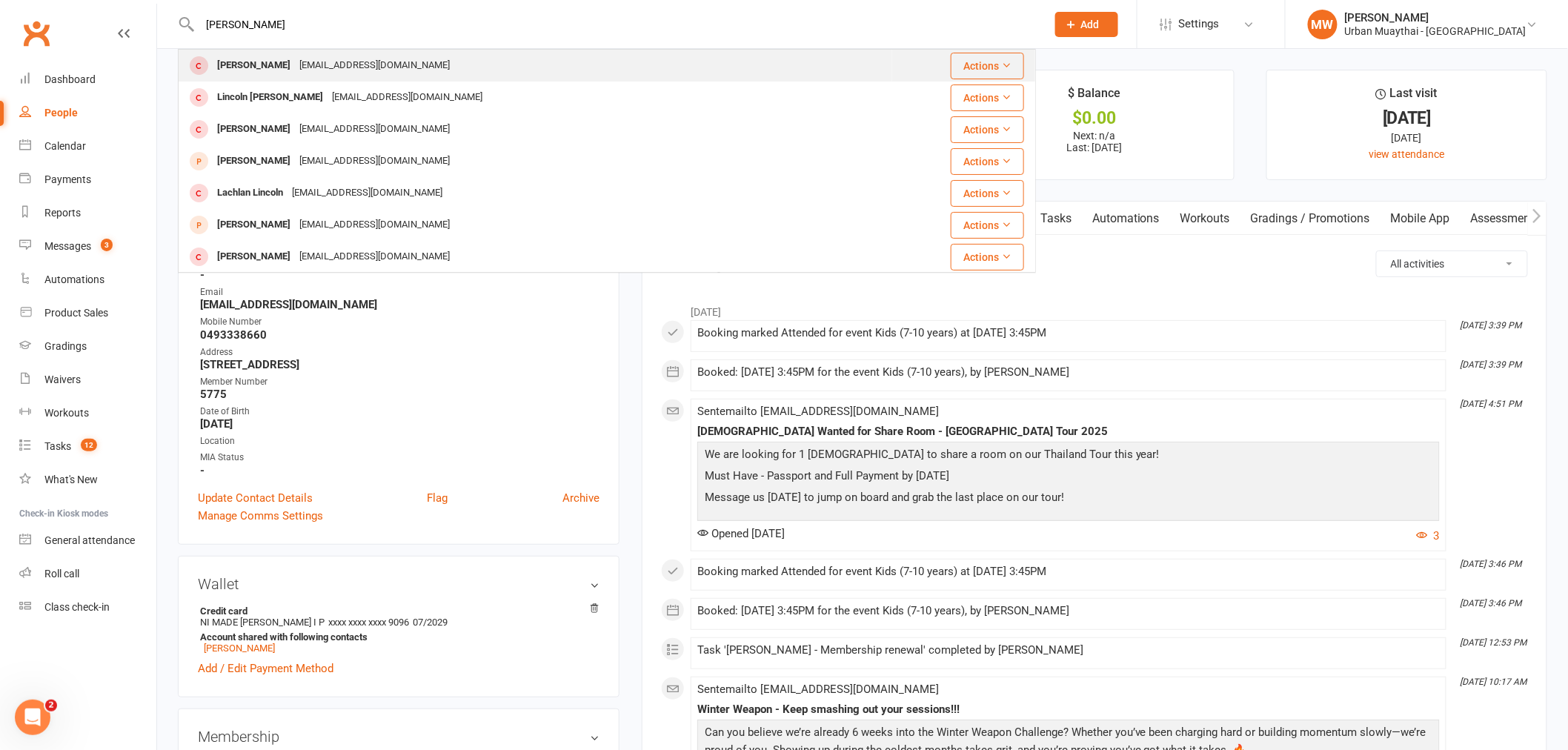
type input "lincoln moffat"
click at [347, 63] on div "gabriellamdesigns@gmail.com" at bounding box center [375, 66] width 159 height 21
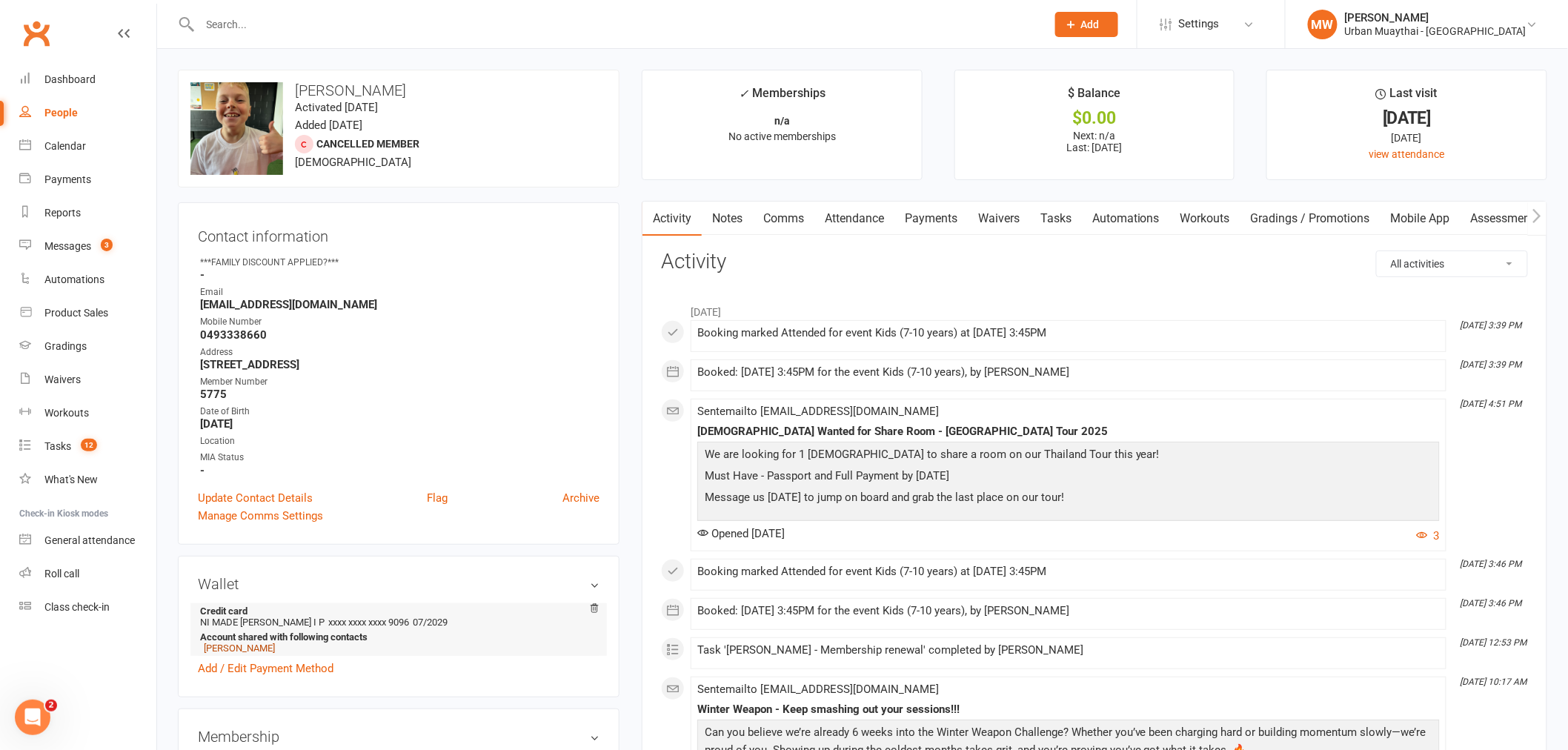
click at [235, 650] on link "Gabriella Moric" at bounding box center [239, 648] width 71 height 11
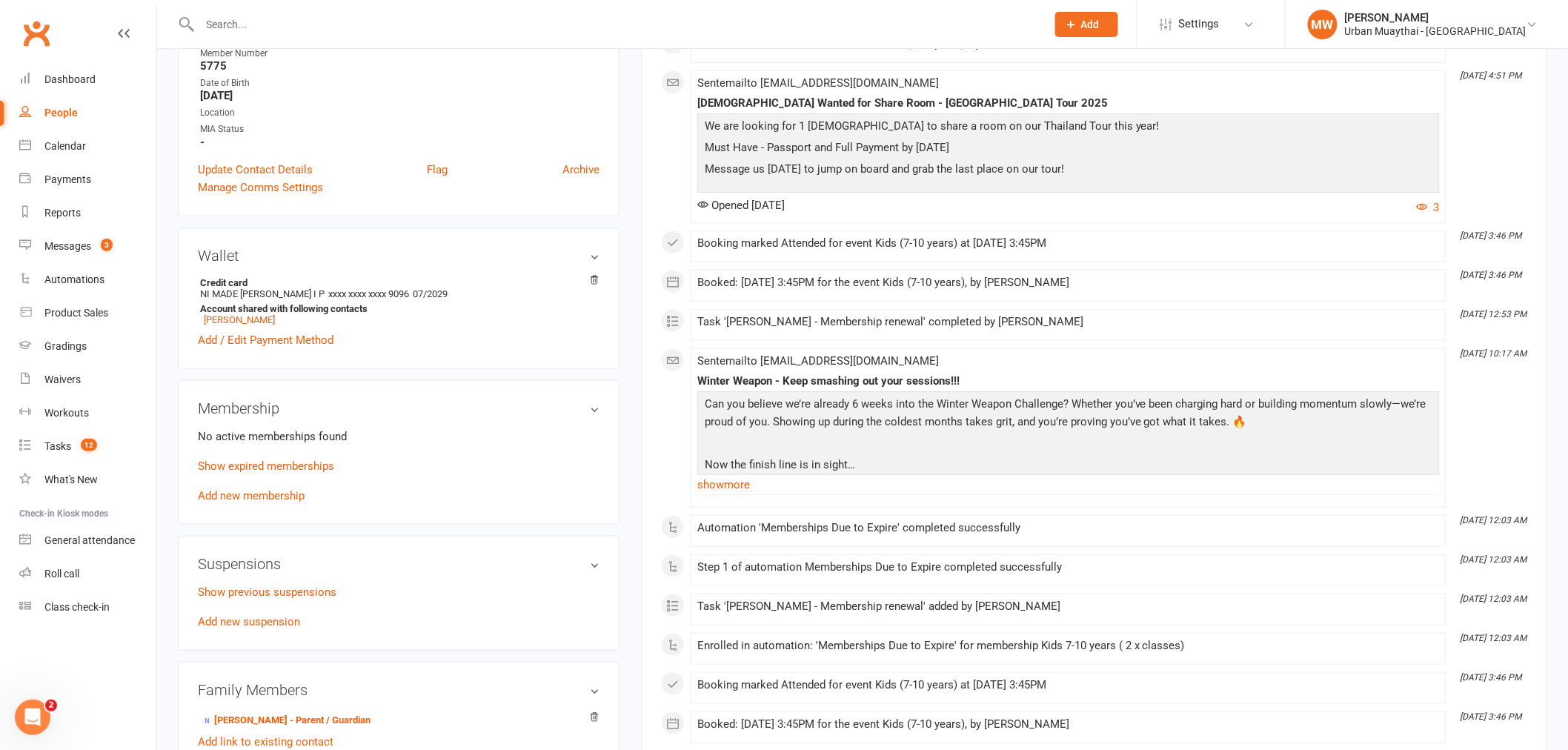
scroll to position [329, 0]
click at [272, 468] on link "Show expired memberships" at bounding box center [266, 465] width 136 height 13
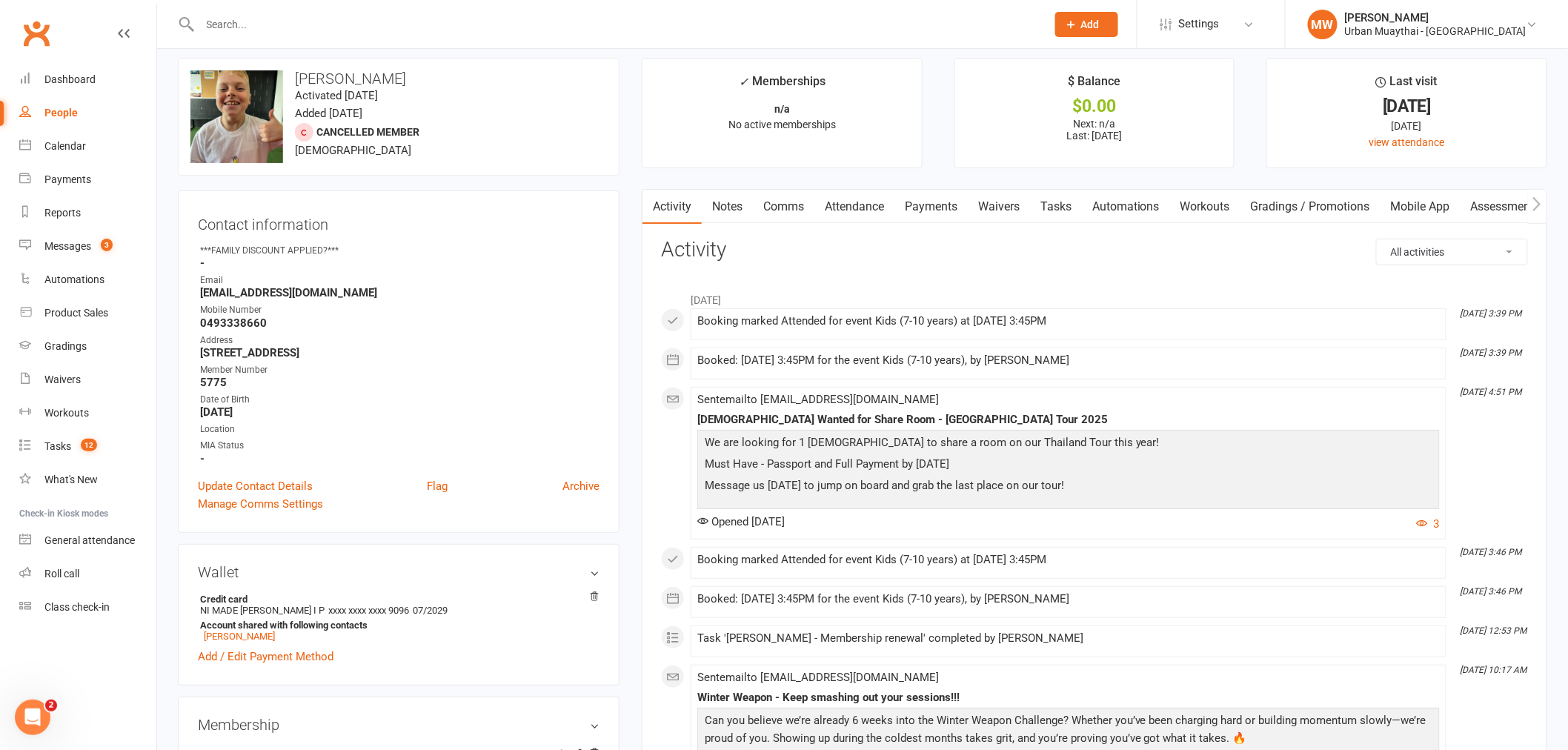
scroll to position [0, 0]
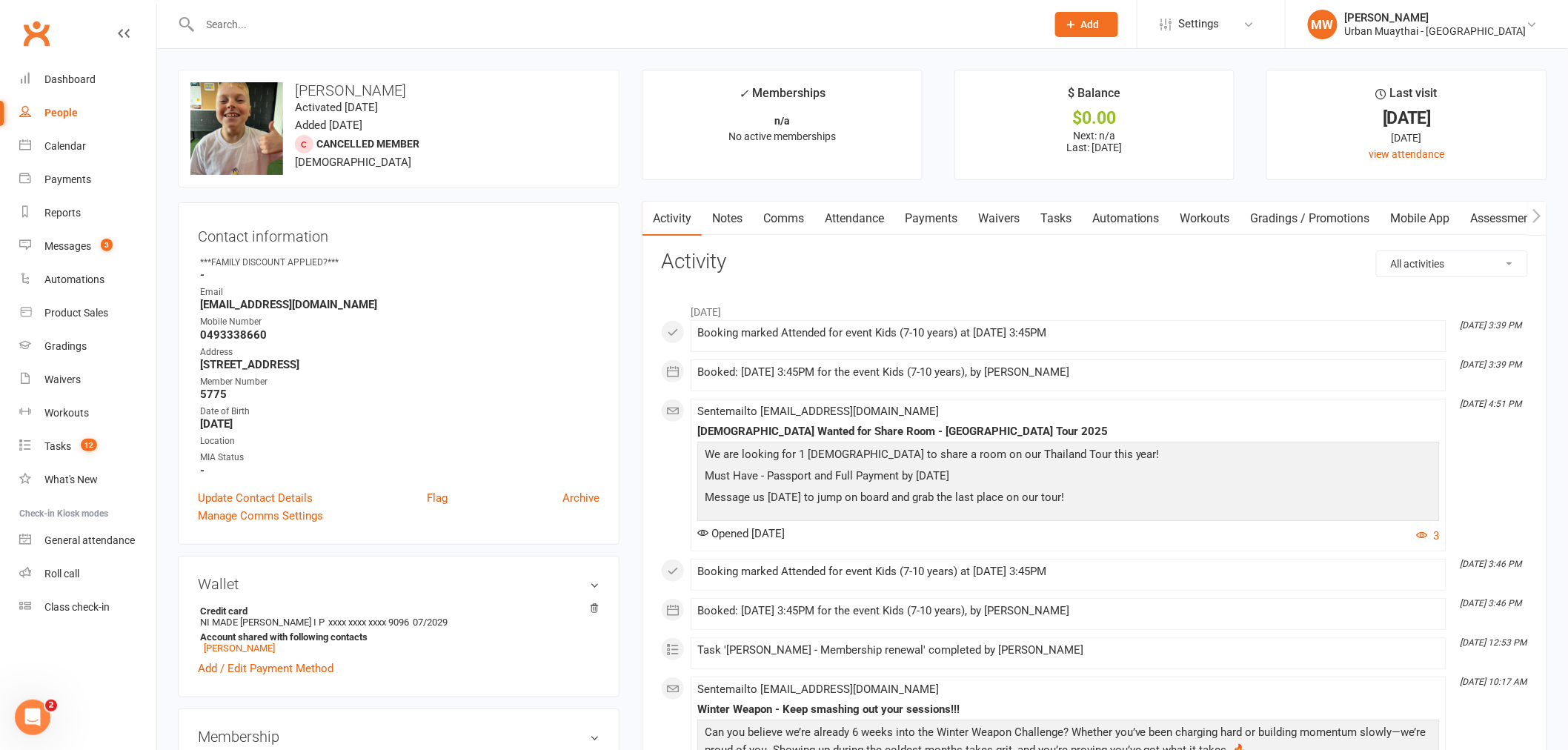
click at [921, 211] on link "Payments" at bounding box center [931, 219] width 73 height 34
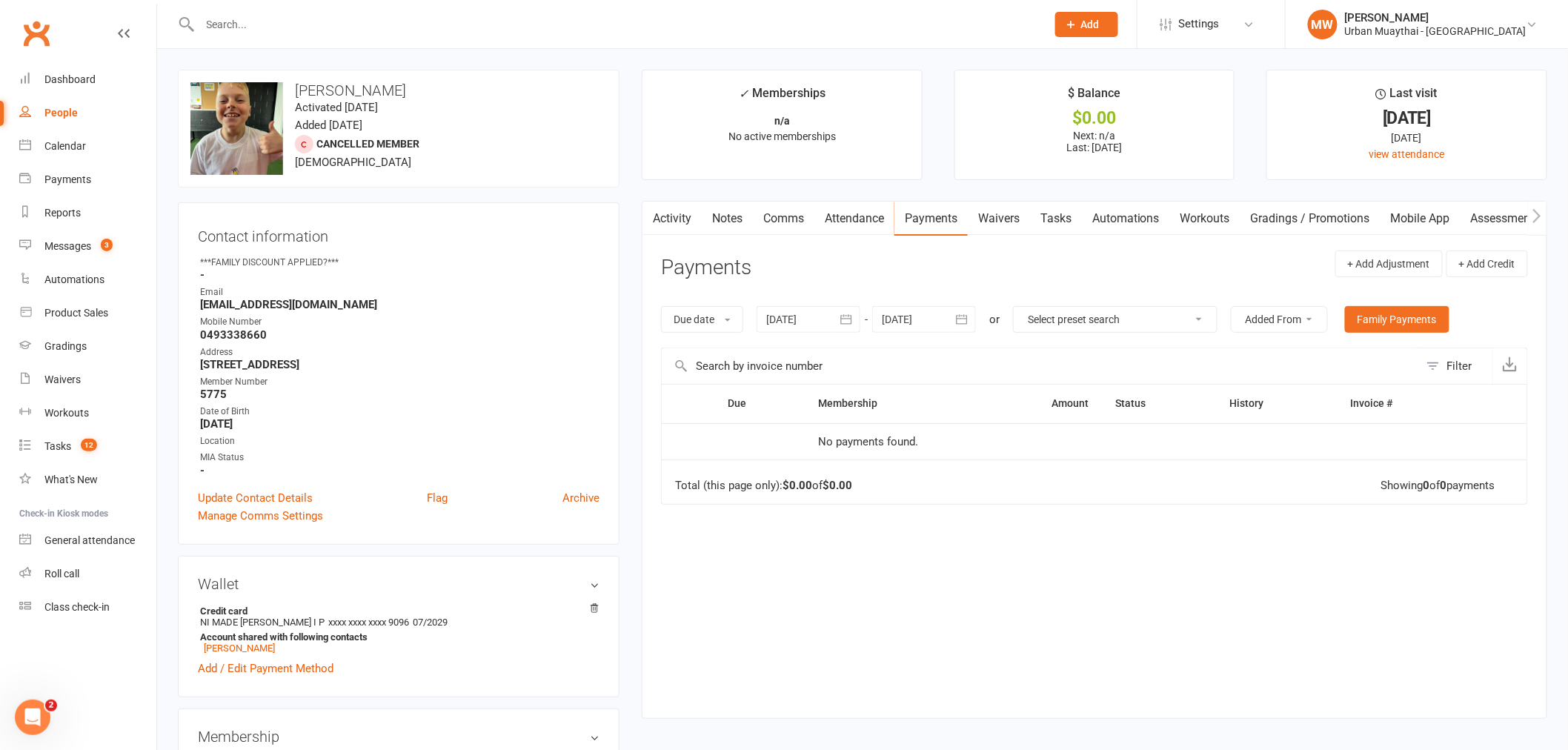
click at [870, 206] on link "Attendance" at bounding box center [855, 219] width 80 height 34
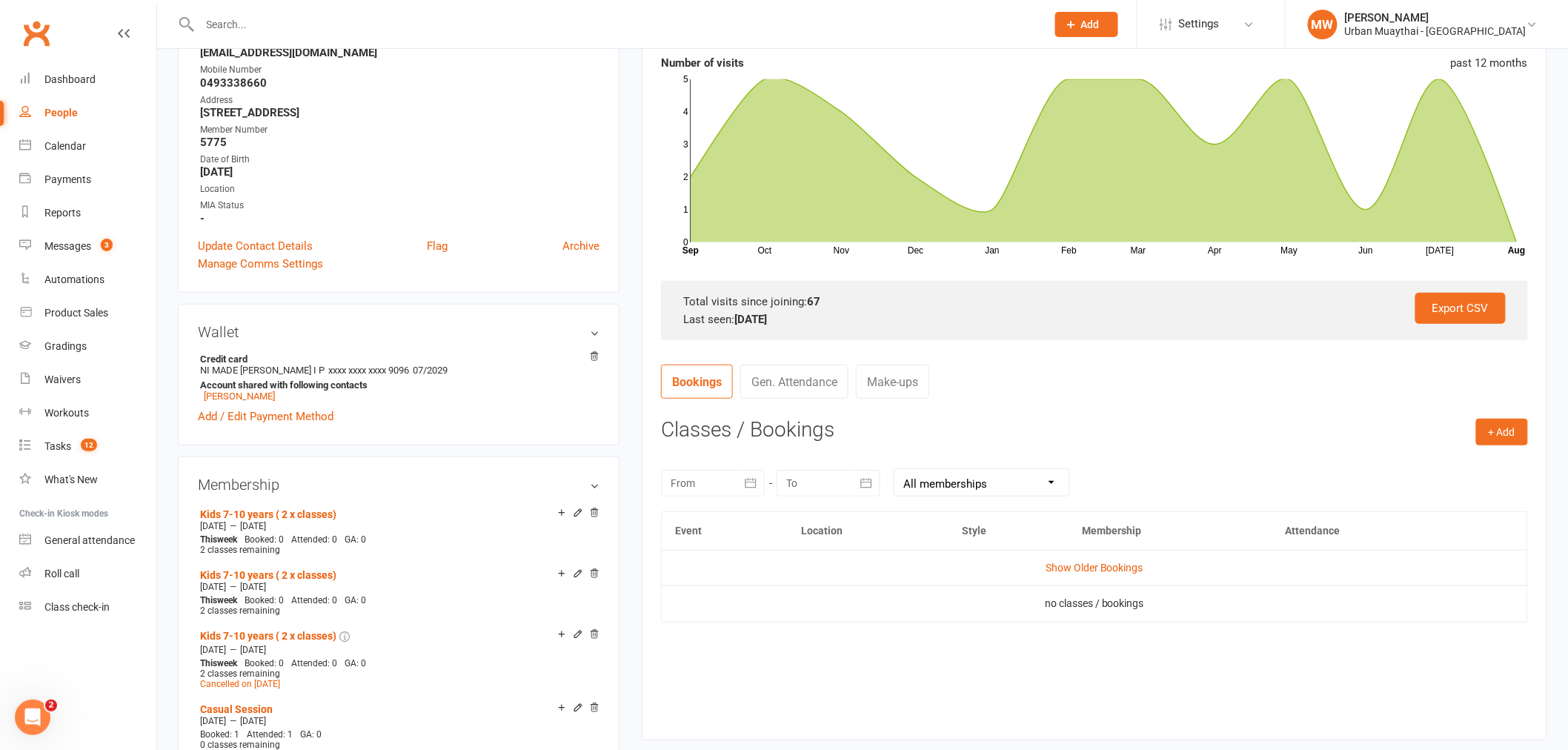
scroll to position [82, 0]
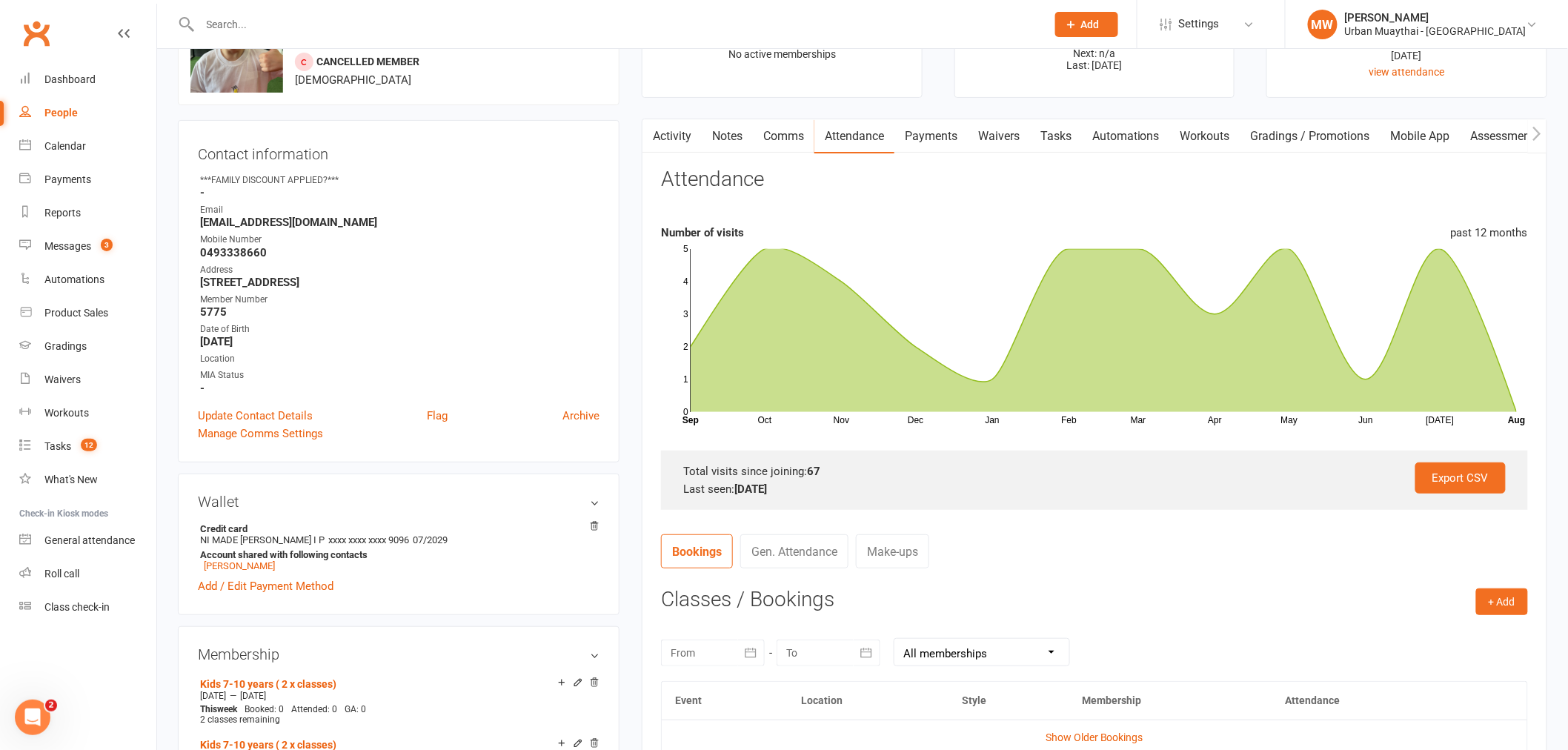
drag, startPoint x: 736, startPoint y: 484, endPoint x: 827, endPoint y: 482, distance: 91.0
click at [827, 482] on div "Last seen: 31 Jul 2025" at bounding box center [1094, 489] width 823 height 18
click at [759, 491] on strong "31 Jul 2025" at bounding box center [751, 489] width 33 height 13
drag, startPoint x: 732, startPoint y: 488, endPoint x: 803, endPoint y: 479, distance: 71.6
click at [796, 479] on div "Export CSV Total visits since joining: 67 Last seen: 31 Jul 2025" at bounding box center [1094, 480] width 867 height 59
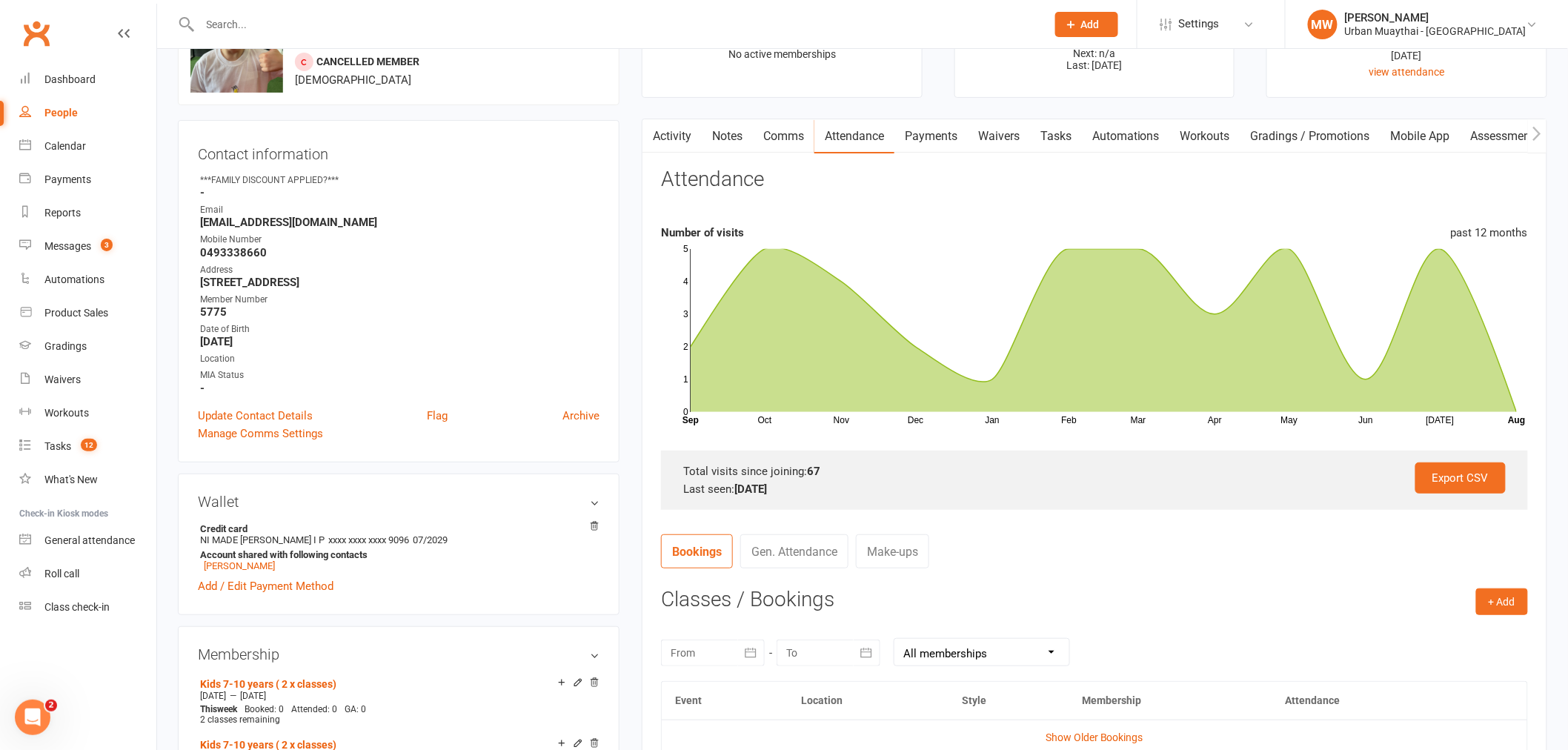
click at [803, 481] on div "Last seen: 31 Jul 2025" at bounding box center [1094, 489] width 823 height 18
drag, startPoint x: 796, startPoint y: 493, endPoint x: 743, endPoint y: 480, distance: 54.6
click at [744, 480] on div "Last seen: 31 Jul 2025" at bounding box center [1094, 489] width 823 height 18
drag, startPoint x: 738, startPoint y: 488, endPoint x: 838, endPoint y: 480, distance: 100.3
click at [815, 487] on div "Last seen: 31 Jul 2025" at bounding box center [1094, 489] width 823 height 18
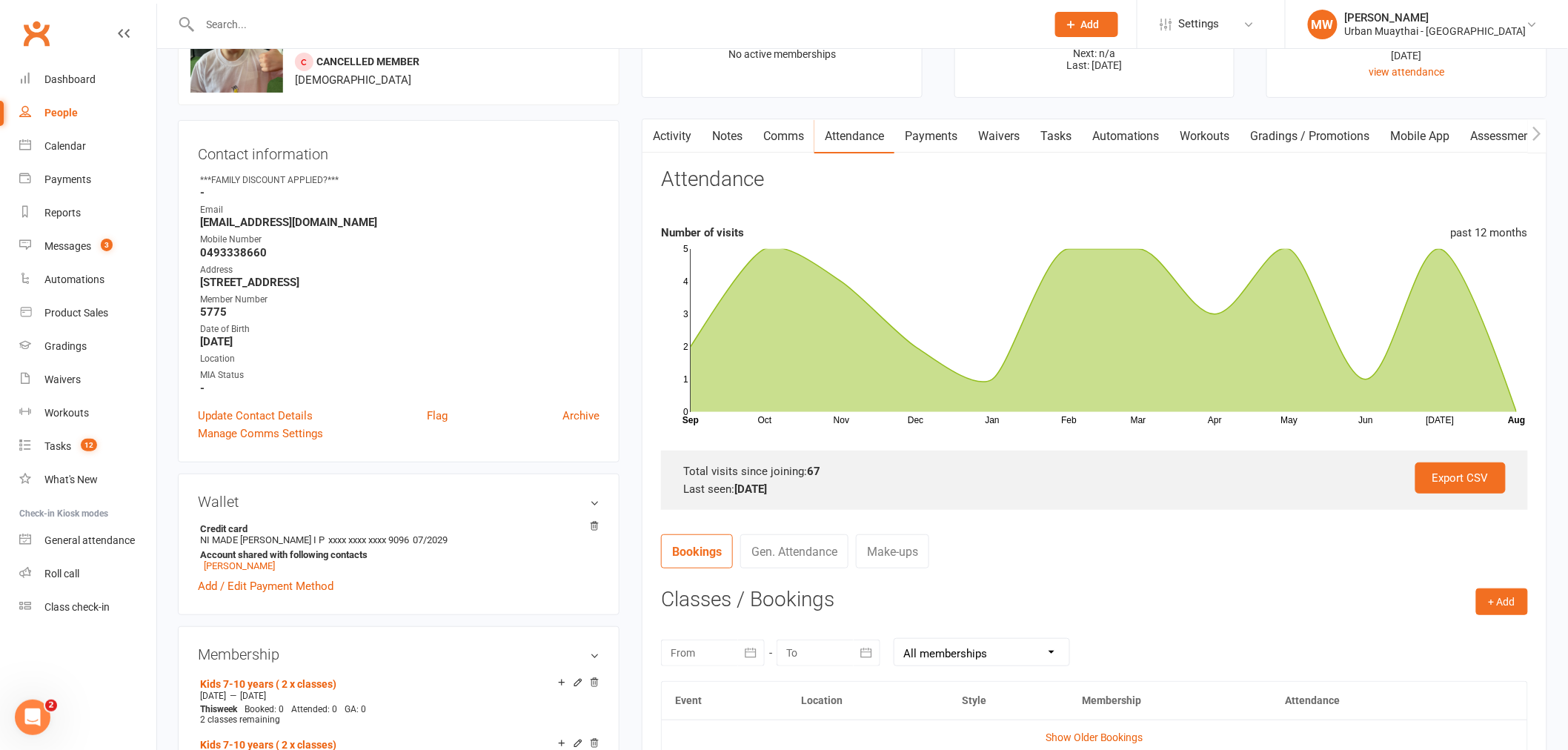
click at [841, 476] on div "Total visits since joining: 67" at bounding box center [1094, 471] width 823 height 18
click at [934, 143] on link "Payments" at bounding box center [931, 136] width 73 height 34
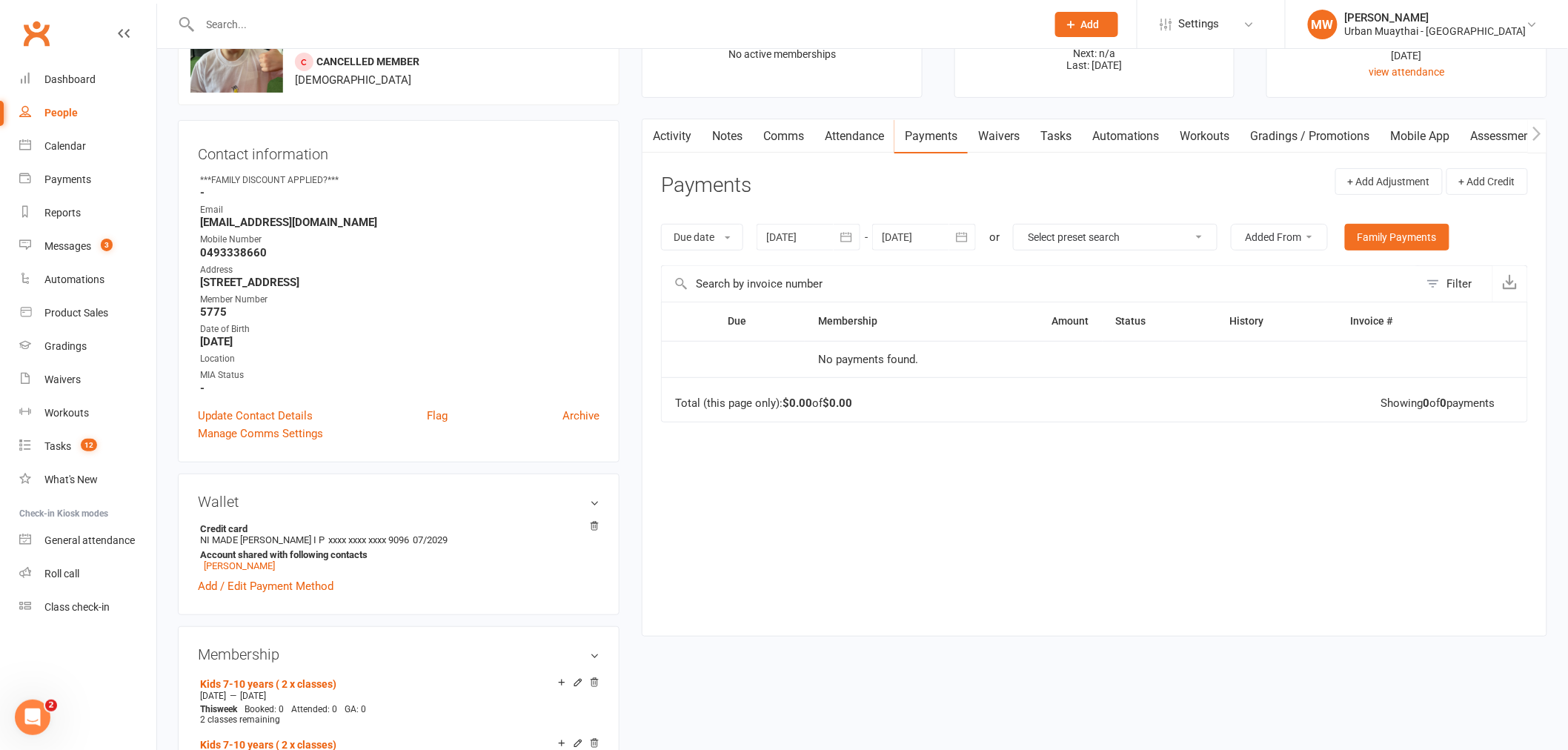
click at [691, 137] on link "Activity" at bounding box center [672, 136] width 59 height 34
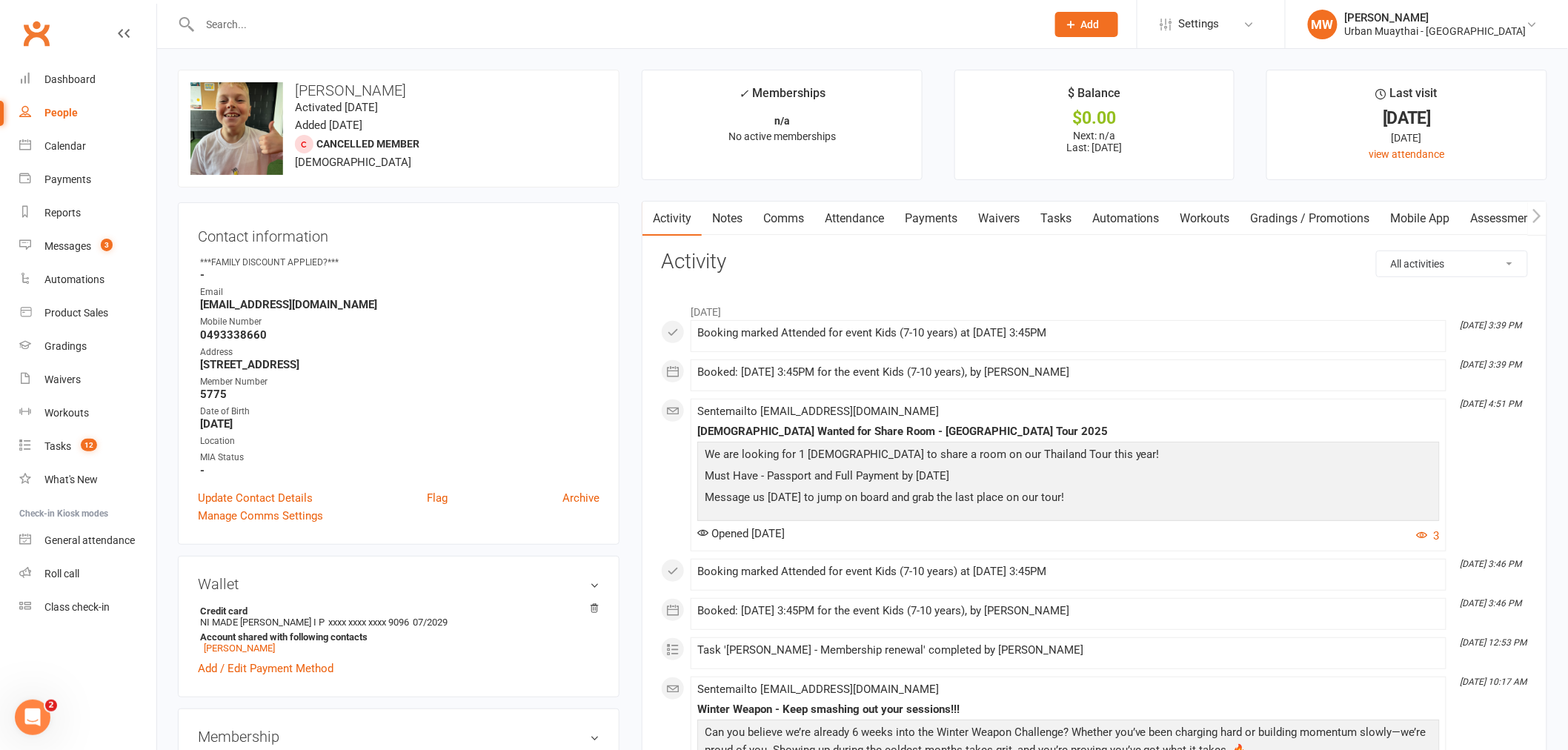
click at [930, 218] on link "Payments" at bounding box center [931, 219] width 73 height 34
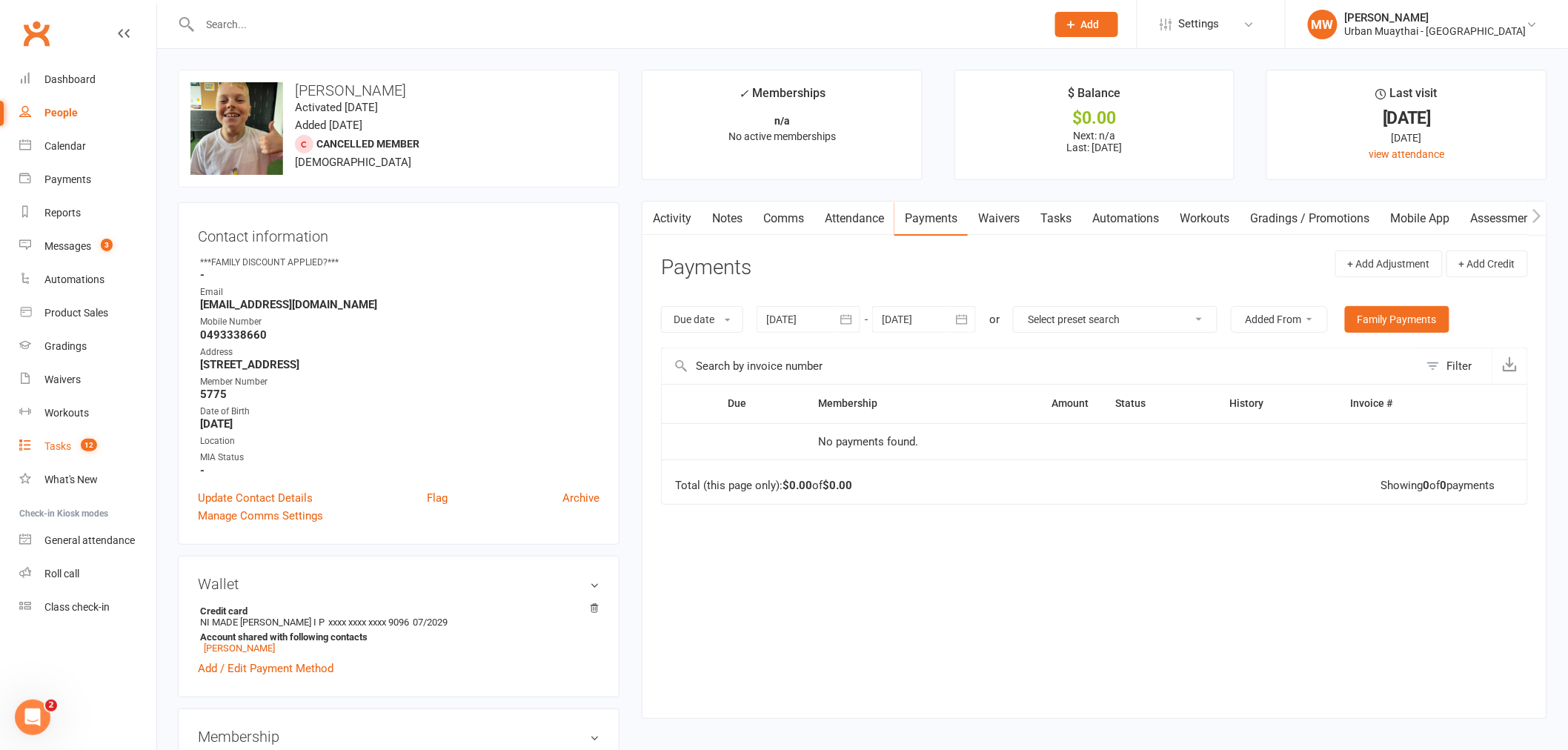
click at [57, 450] on div "Tasks" at bounding box center [57, 446] width 27 height 11
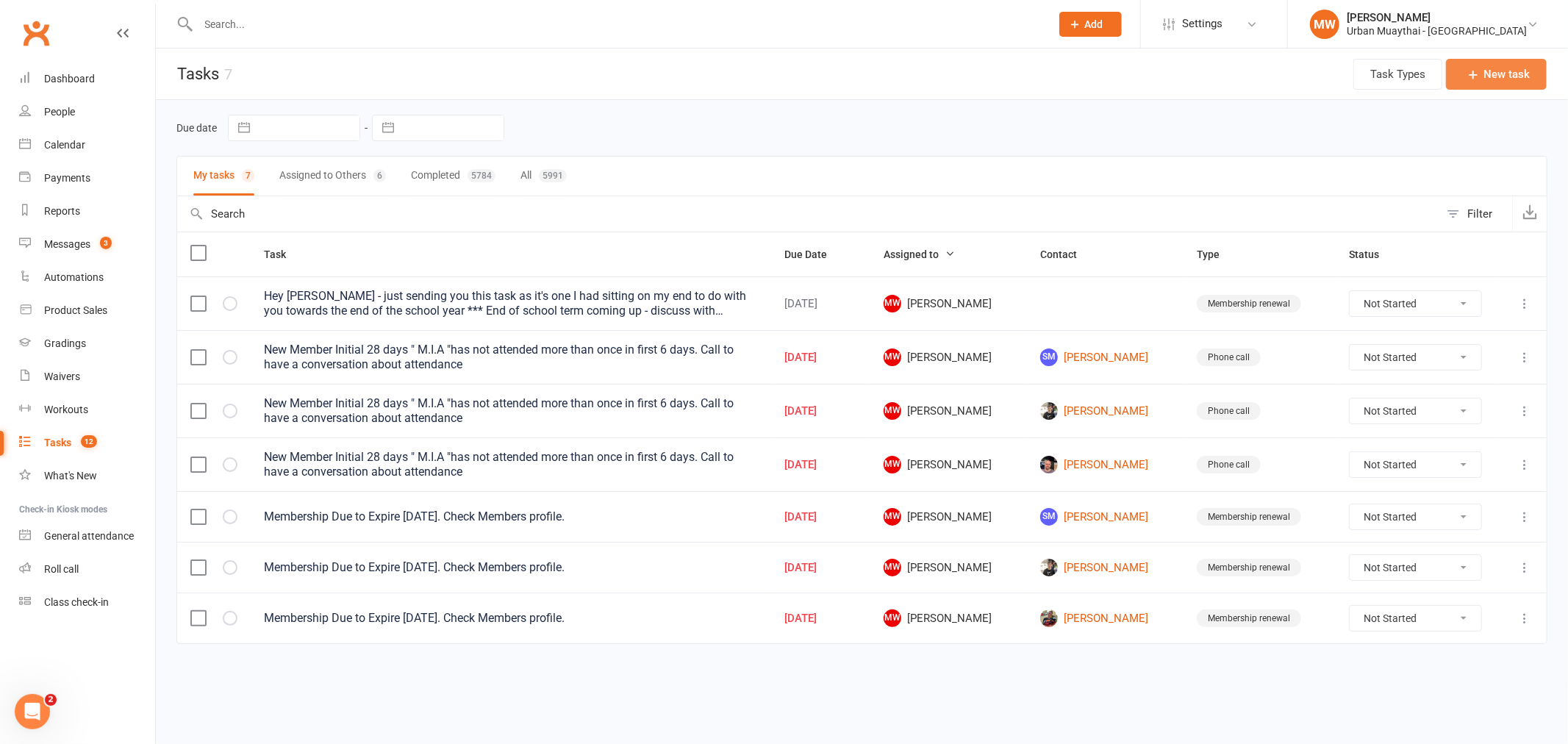
click at [1474, 73] on icon "button" at bounding box center [1473, 74] width 15 height 15
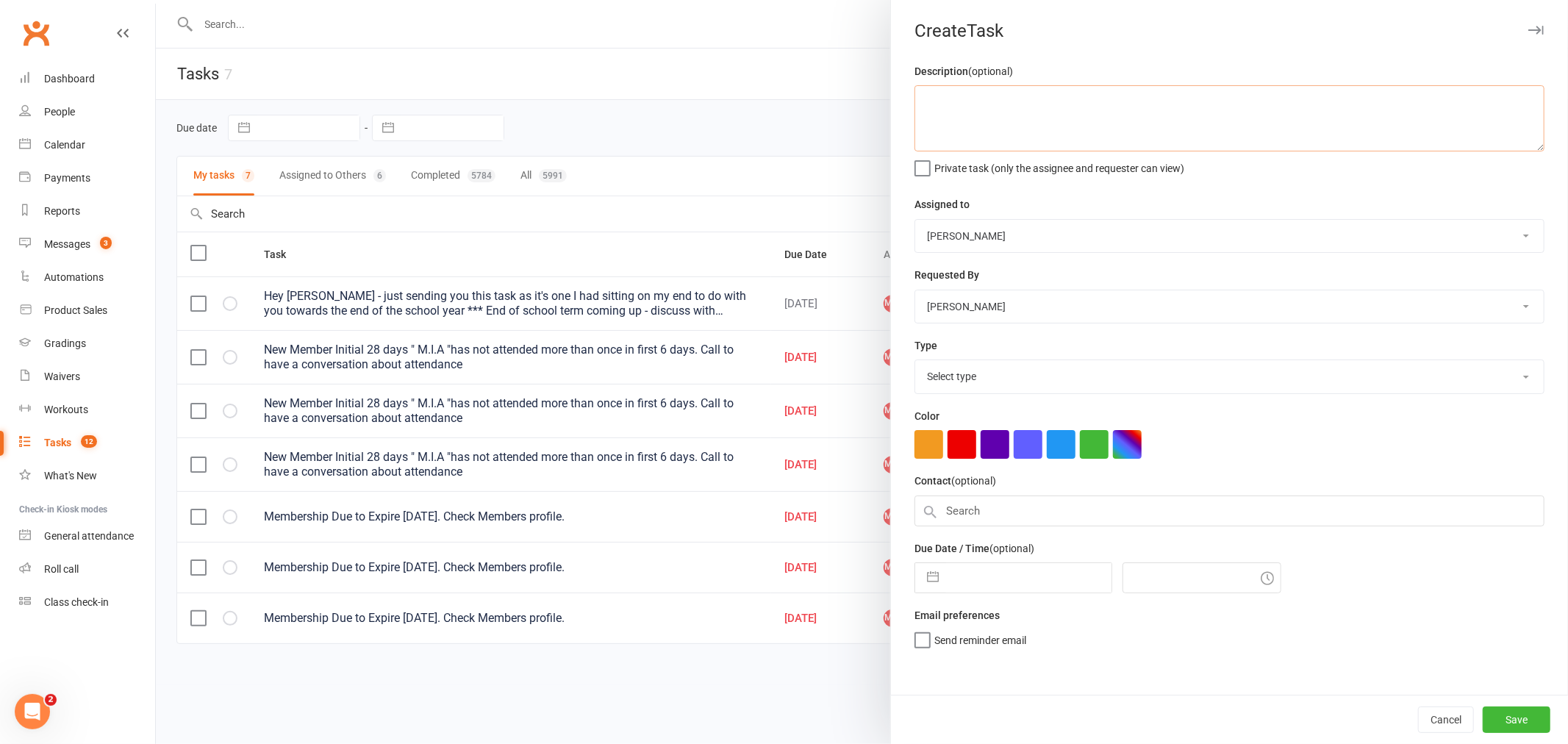
click at [1026, 115] on textarea at bounding box center [1229, 118] width 629 height 66
click at [1012, 232] on select "Melissa Walsh Callum Garwood Tiago Zanon Urban Muaythai Noah Walsh Brad Earnsha…" at bounding box center [1229, 236] width 629 height 33
click at [994, 377] on select "Select type 2 week trial ending Admin/reception Cancellation Class attendance C…" at bounding box center [1229, 376] width 629 height 33
select select "21684"
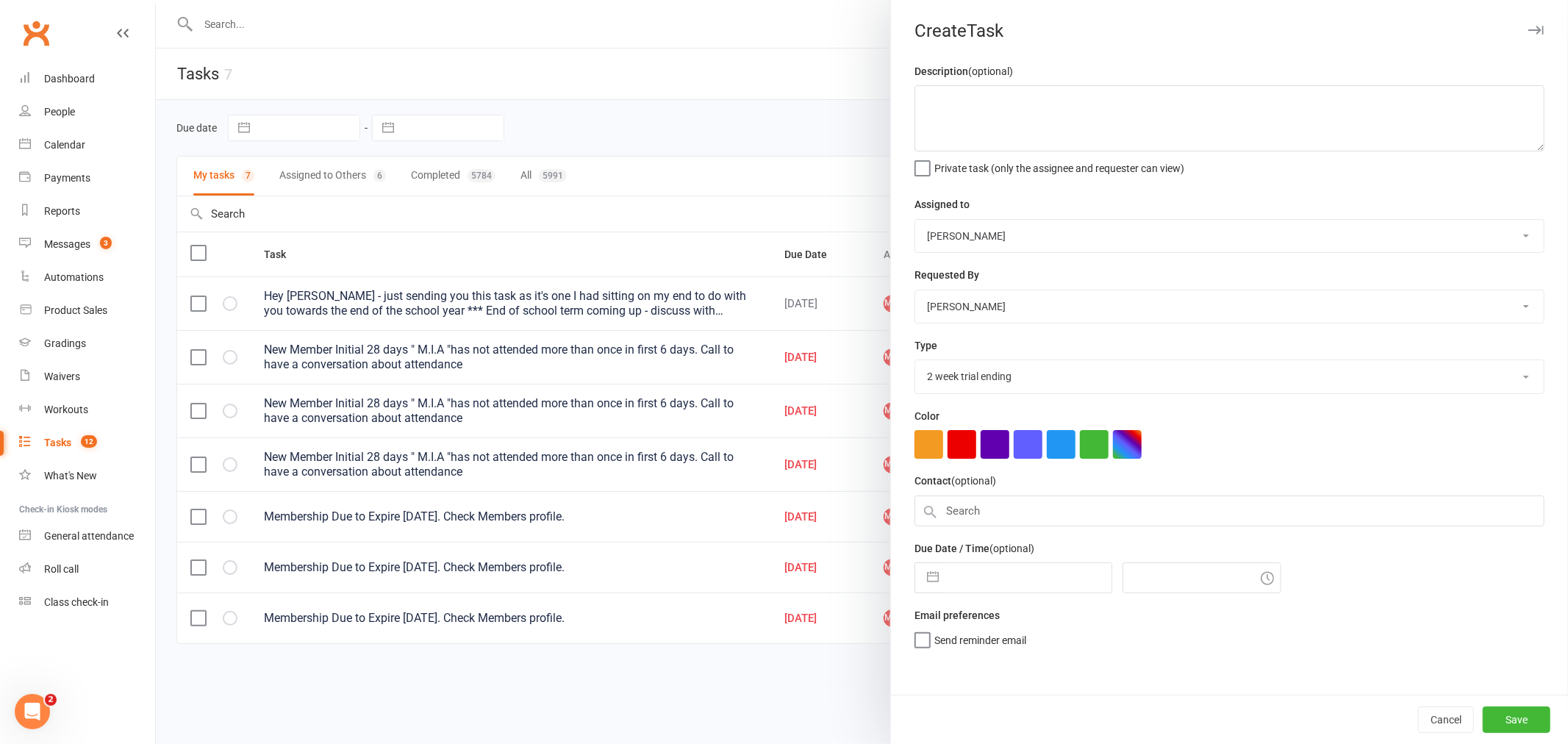
click at [915, 361] on select "Select type 2 week trial ending Admin/reception Cancellation Class attendance C…" at bounding box center [1229, 376] width 629 height 33
click at [931, 445] on button "button" at bounding box center [928, 444] width 28 height 28
drag, startPoint x: 987, startPoint y: 106, endPoint x: 1266, endPoint y: 148, distance: 282.1
click at [987, 106] on textarea at bounding box center [1229, 118] width 629 height 66
type textarea "C"
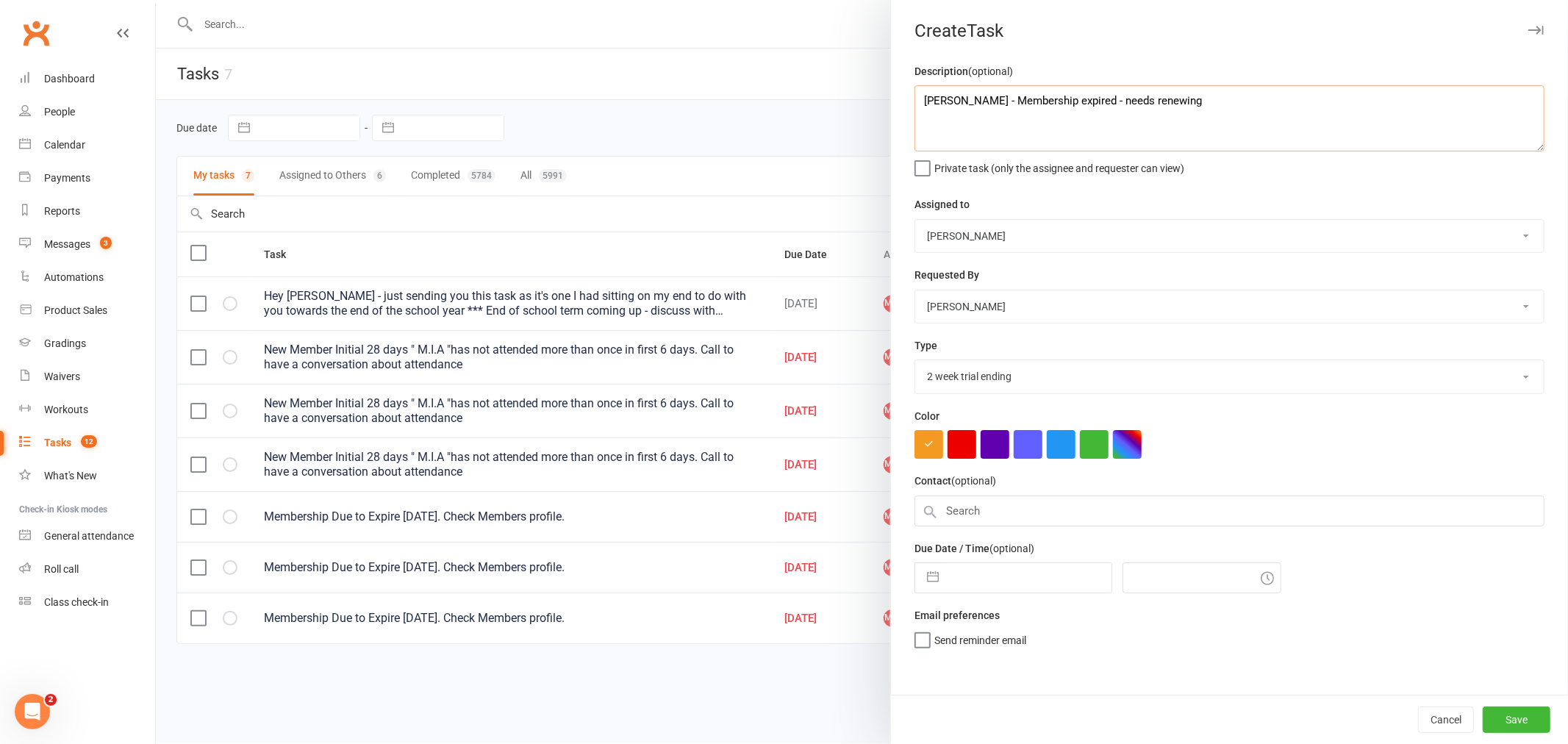
type textarea "Linoln Moffat - Membership expired - needs renewing"
click at [946, 463] on div "Description (optional) Linoln Moffat - Membership expired - needs renewing Priv…" at bounding box center [1229, 378] width 677 height 632
click at [961, 438] on button "button" at bounding box center [961, 444] width 28 height 28
click at [1058, 298] on select "Melissa Walsh Callum Garwood Tiago Zanon Urban Muaythai Noah Walsh Brad Earnsha…" at bounding box center [1229, 307] width 629 height 33
select select "53603"
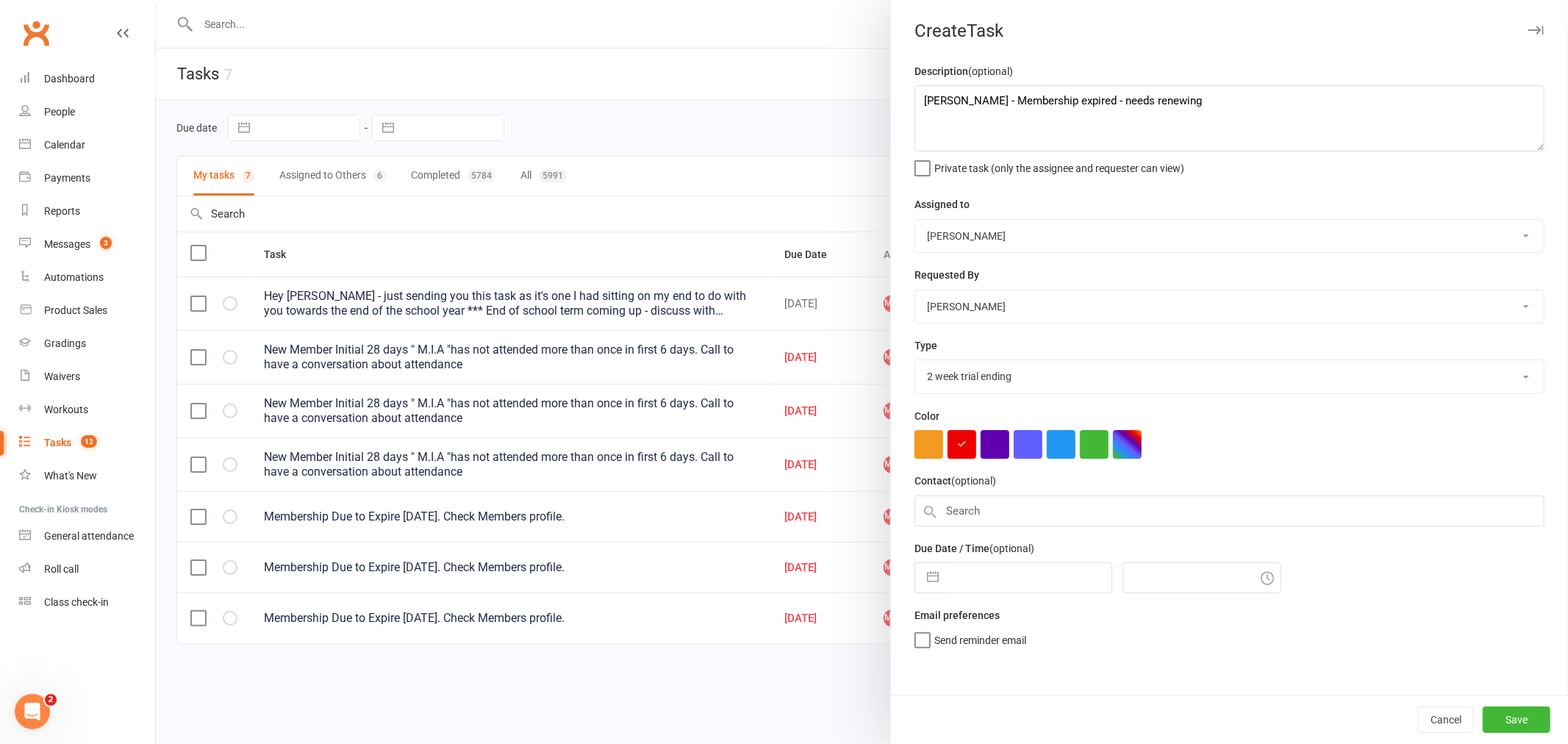
click at [915, 290] on select "Melissa Walsh Callum Garwood Tiago Zanon Urban Muaythai Noah Walsh Brad Earnsha…" at bounding box center [1229, 307] width 629 height 33
click at [1357, 437] on div at bounding box center [1229, 444] width 629 height 28
click at [1510, 724] on button "Save" at bounding box center [1516, 719] width 68 height 27
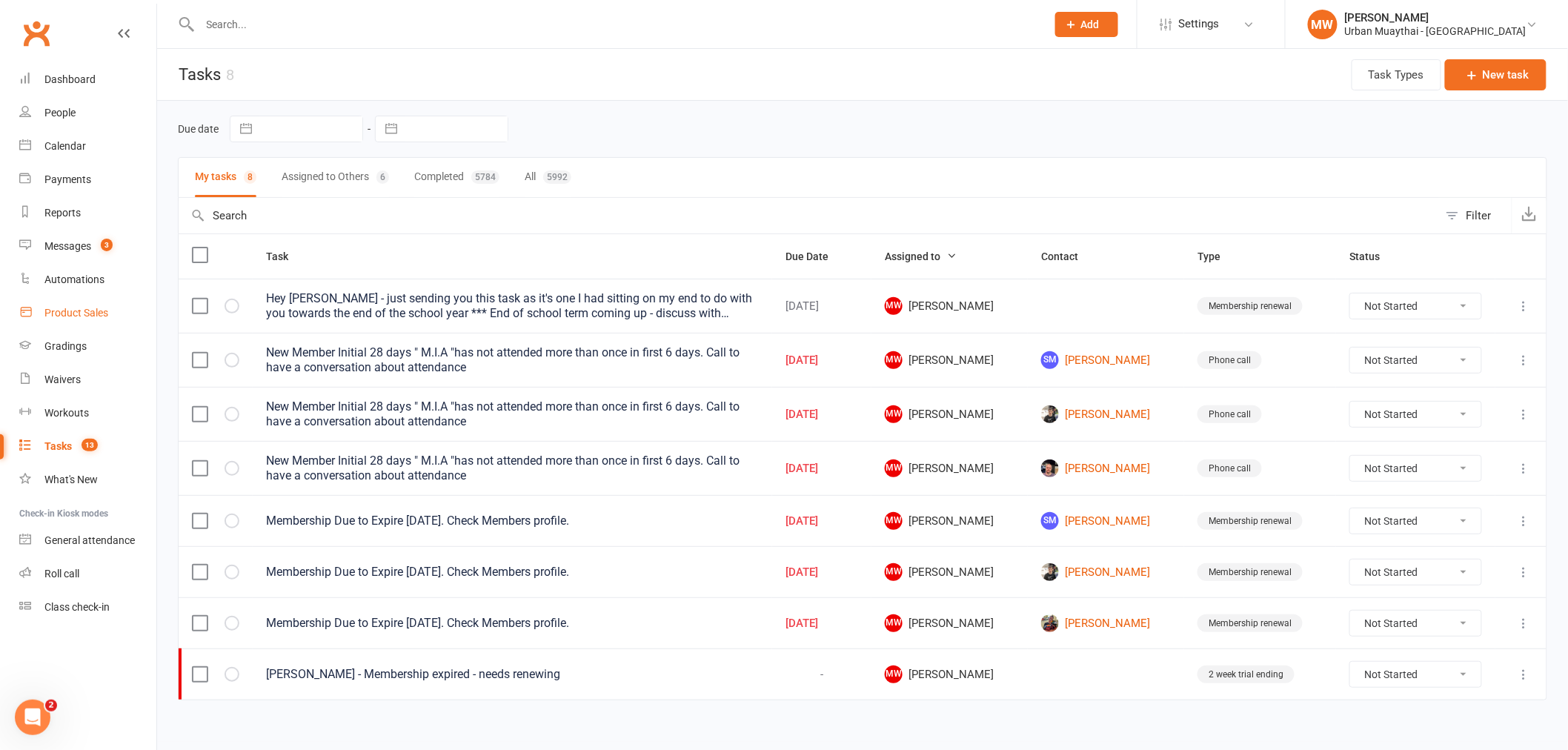
click at [104, 307] on div "Product Sales" at bounding box center [76, 312] width 64 height 11
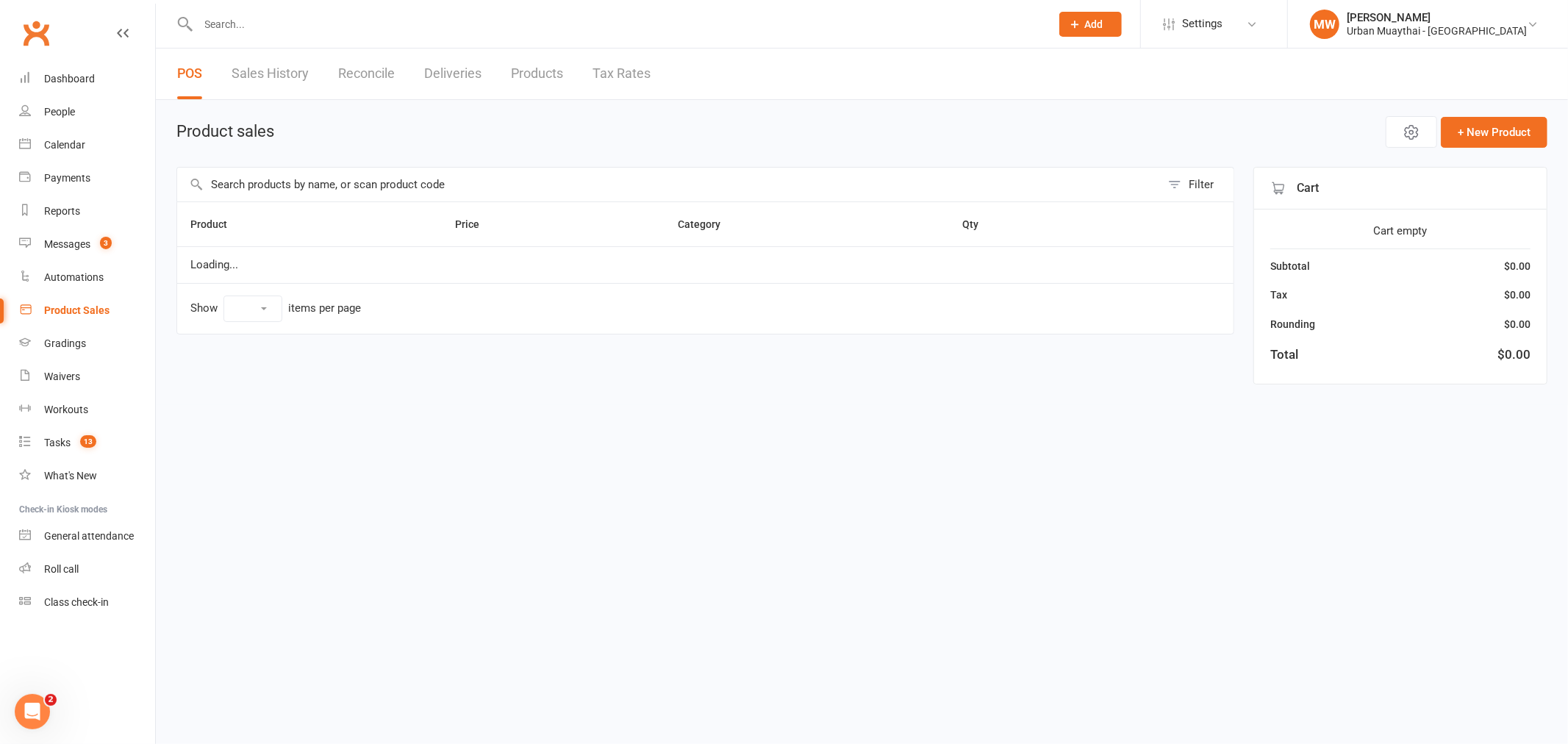
select select "50"
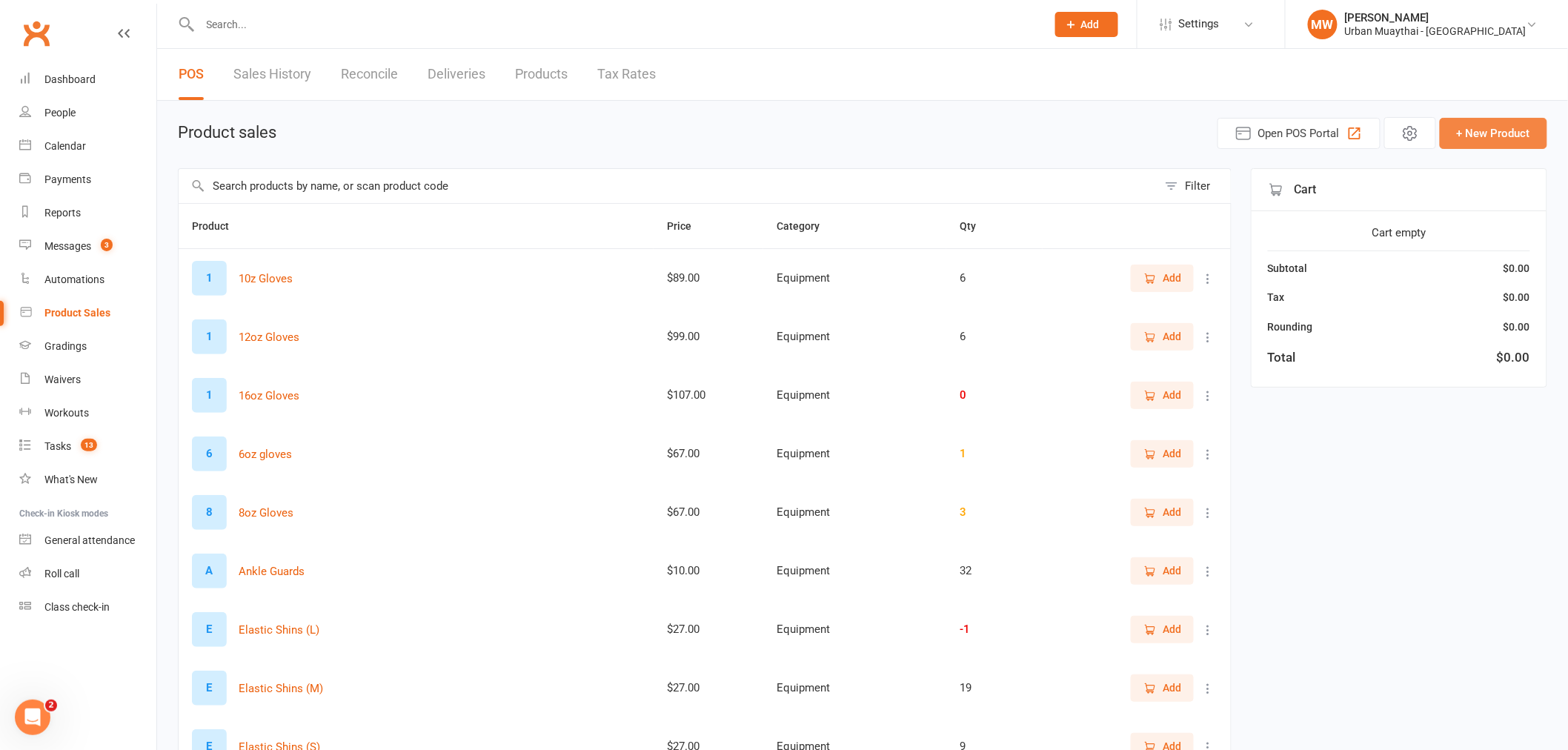
click at [1487, 125] on button "+ New Product" at bounding box center [1493, 134] width 107 height 31
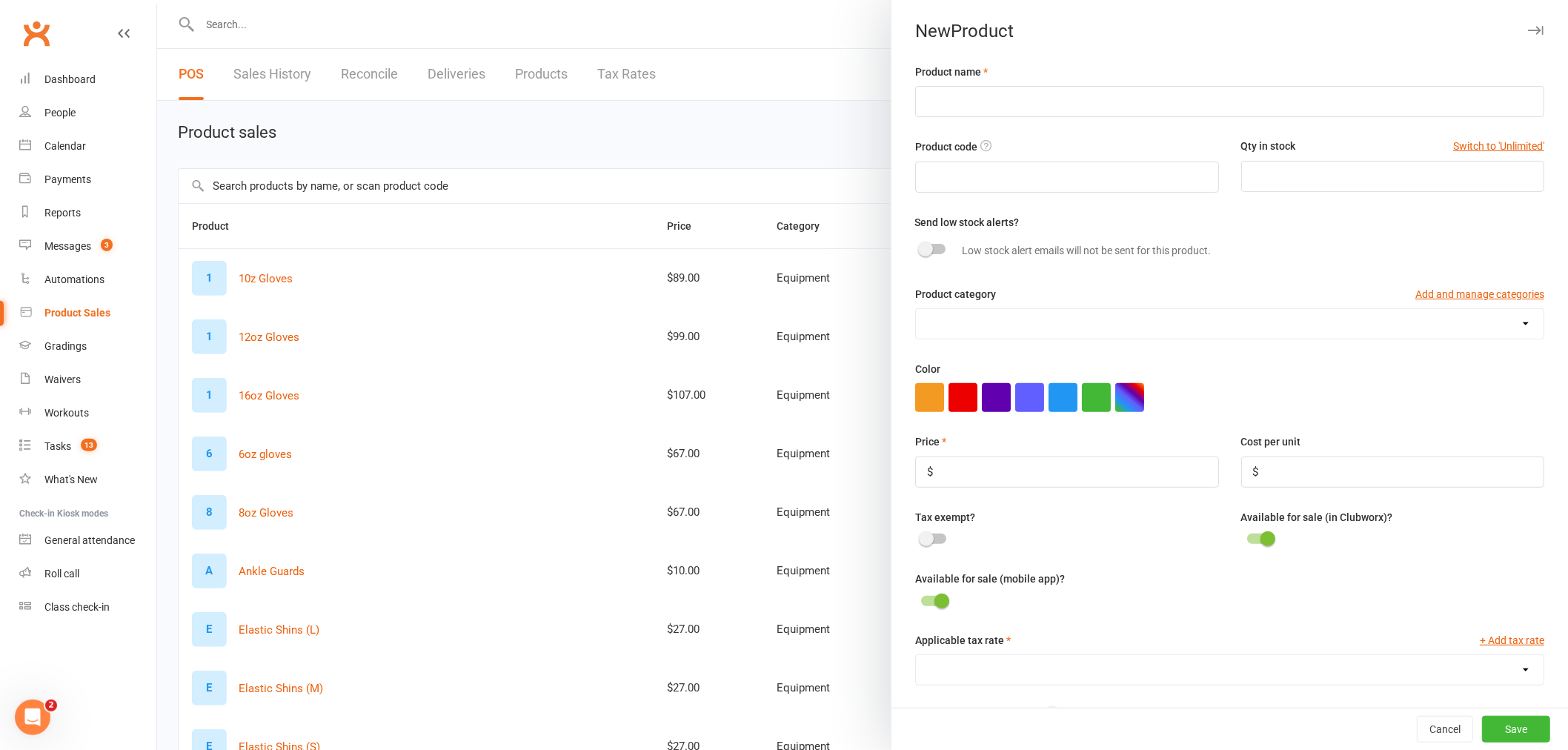
click at [553, 152] on div at bounding box center [863, 375] width 1411 height 750
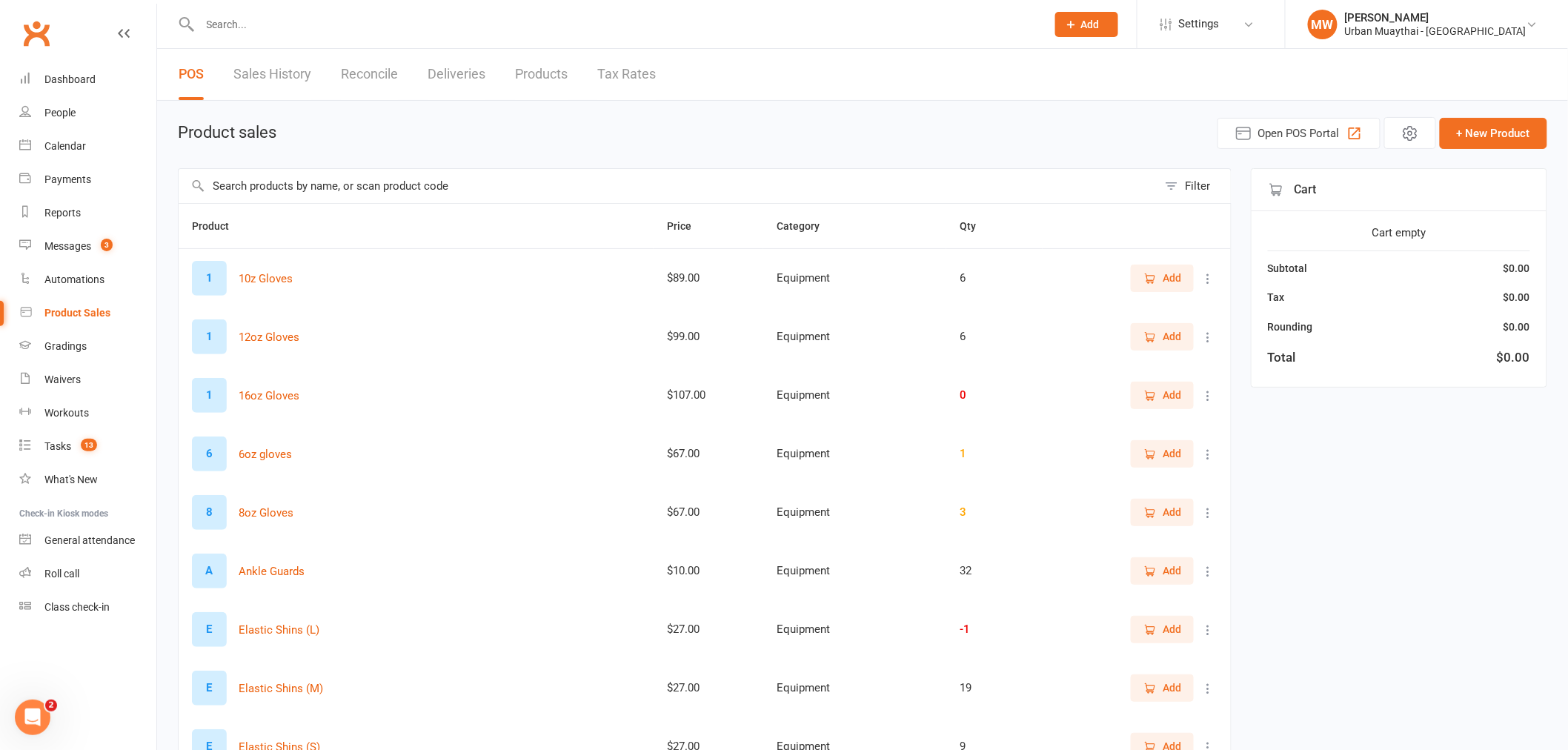
click at [307, 213] on th "Product" at bounding box center [416, 226] width 475 height 44
click at [328, 179] on input "text" at bounding box center [668, 186] width 979 height 34
click at [328, 187] on input "text" at bounding box center [668, 186] width 979 height 34
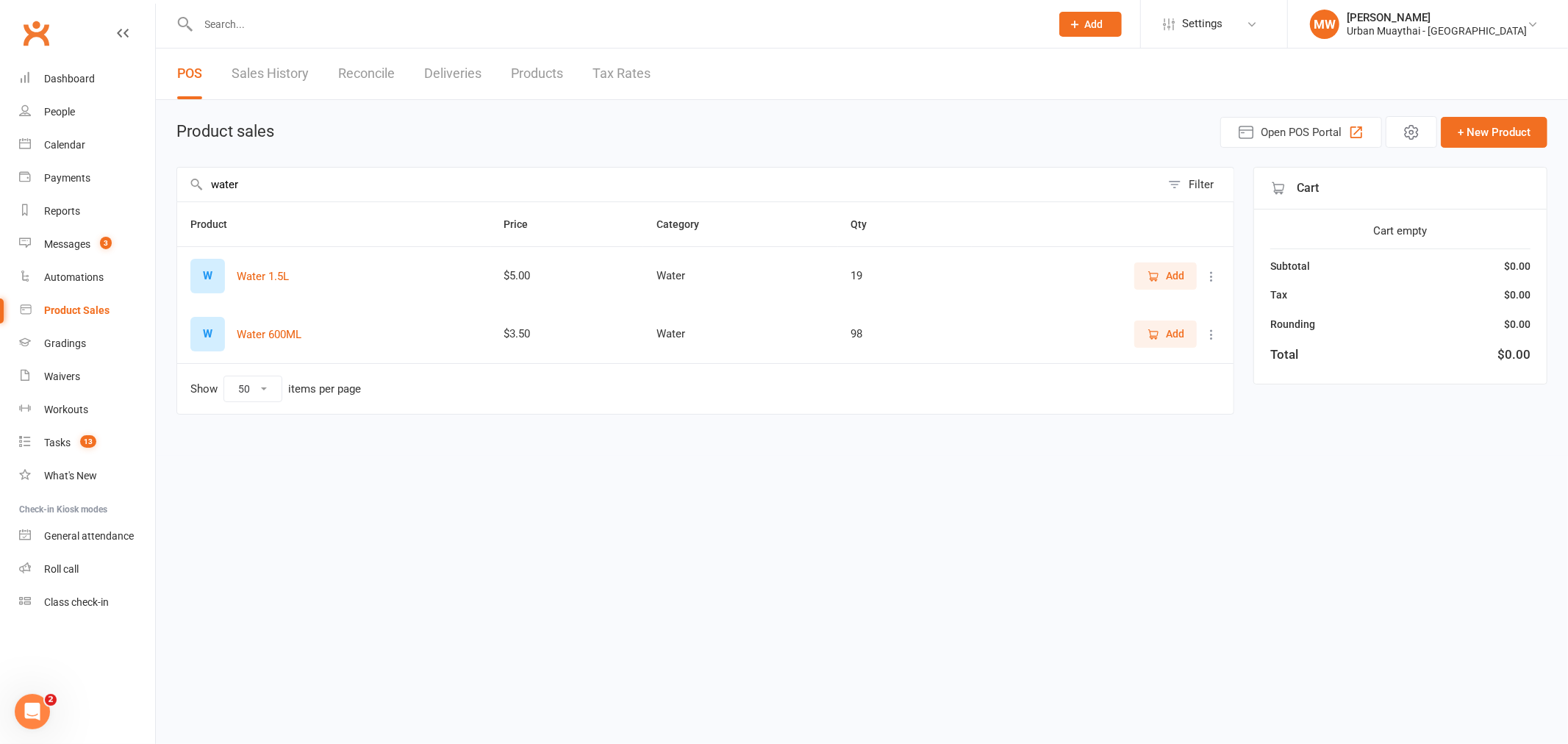
type input "water"
click at [1183, 340] on span "Add" at bounding box center [1174, 333] width 19 height 16
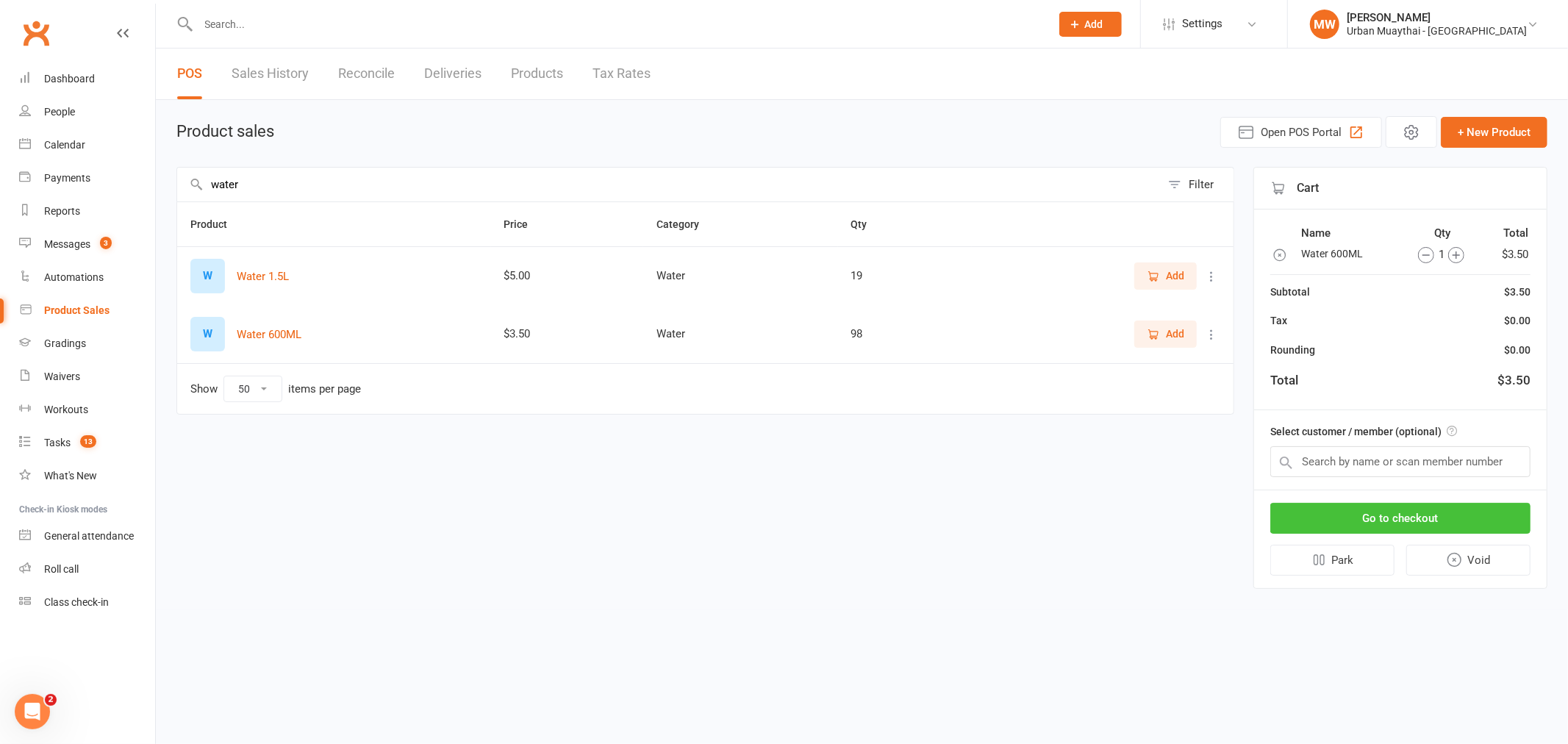
click at [1342, 516] on button "Go to checkout" at bounding box center [1400, 518] width 260 height 31
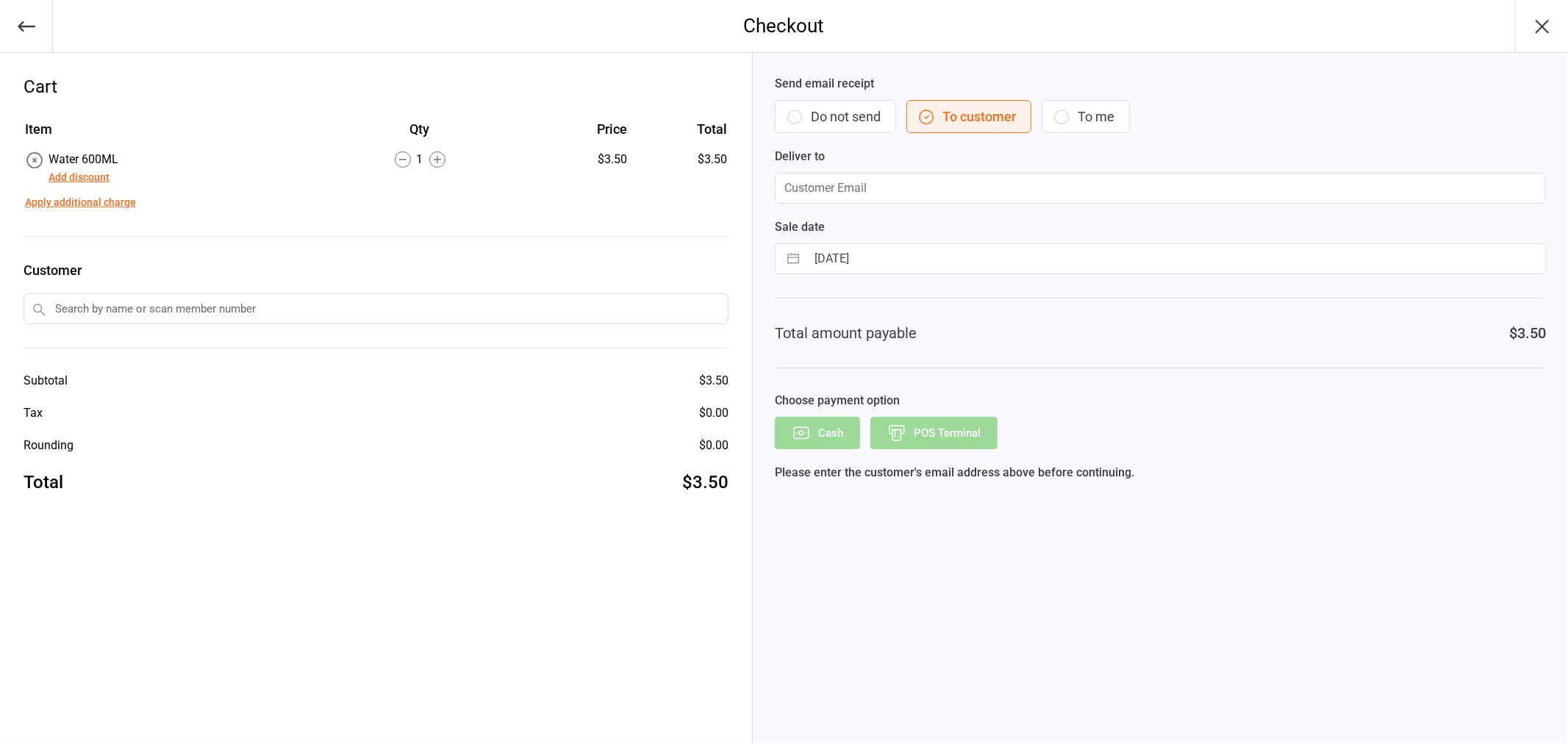
click at [821, 107] on button "Do not send" at bounding box center [834, 116] width 121 height 33
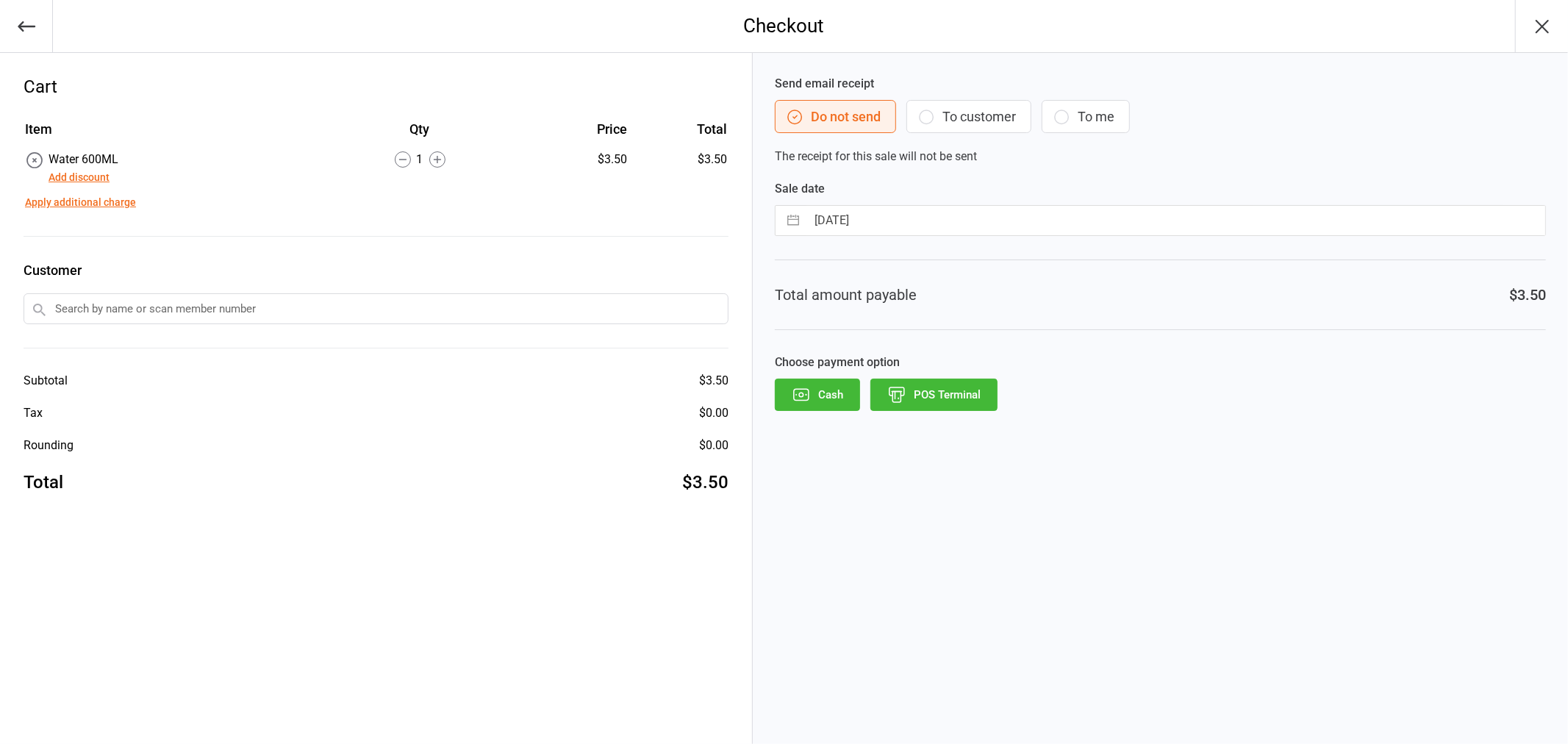
click at [924, 398] on button "POS Terminal" at bounding box center [934, 394] width 127 height 33
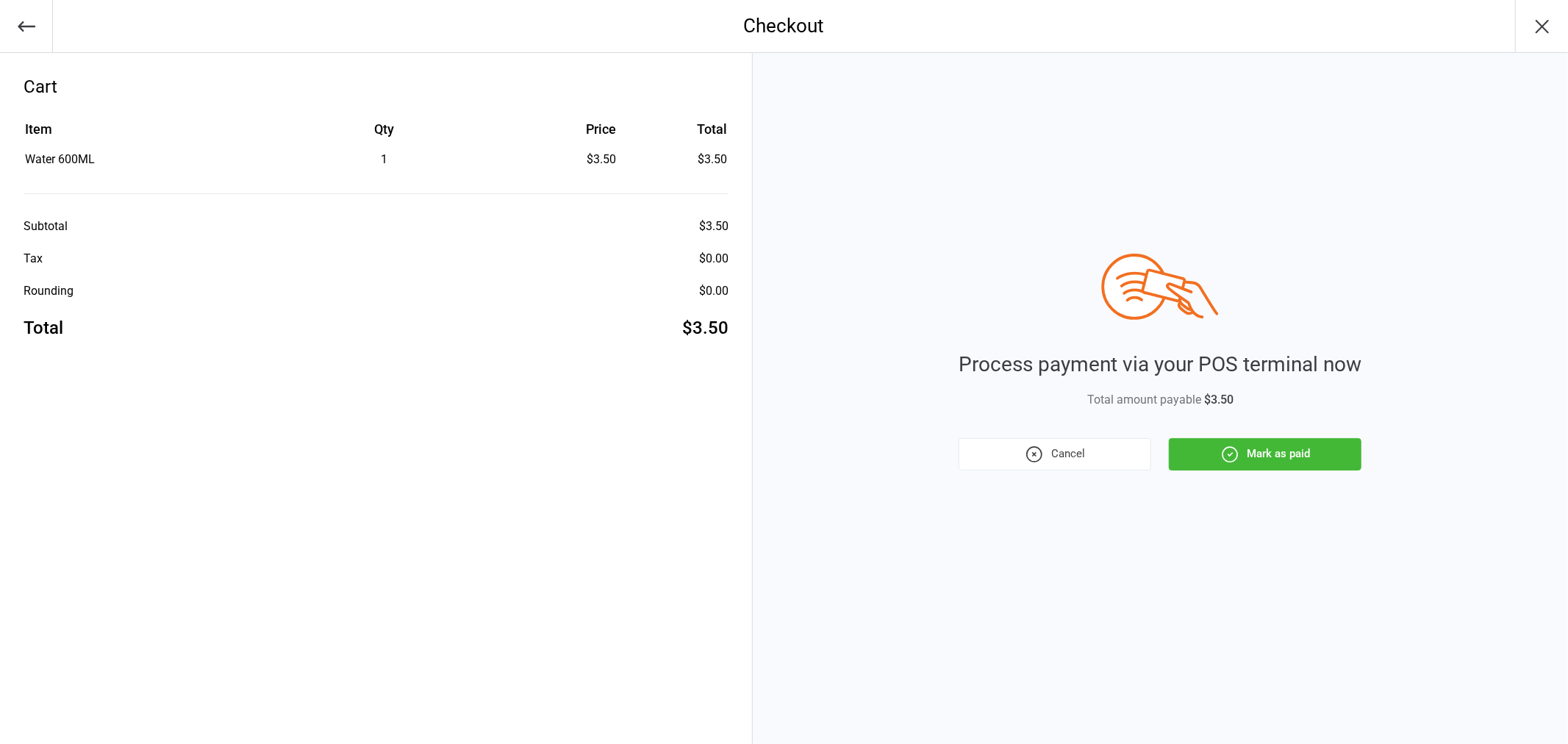
click at [1275, 462] on button "Mark as paid" at bounding box center [1265, 455] width 193 height 33
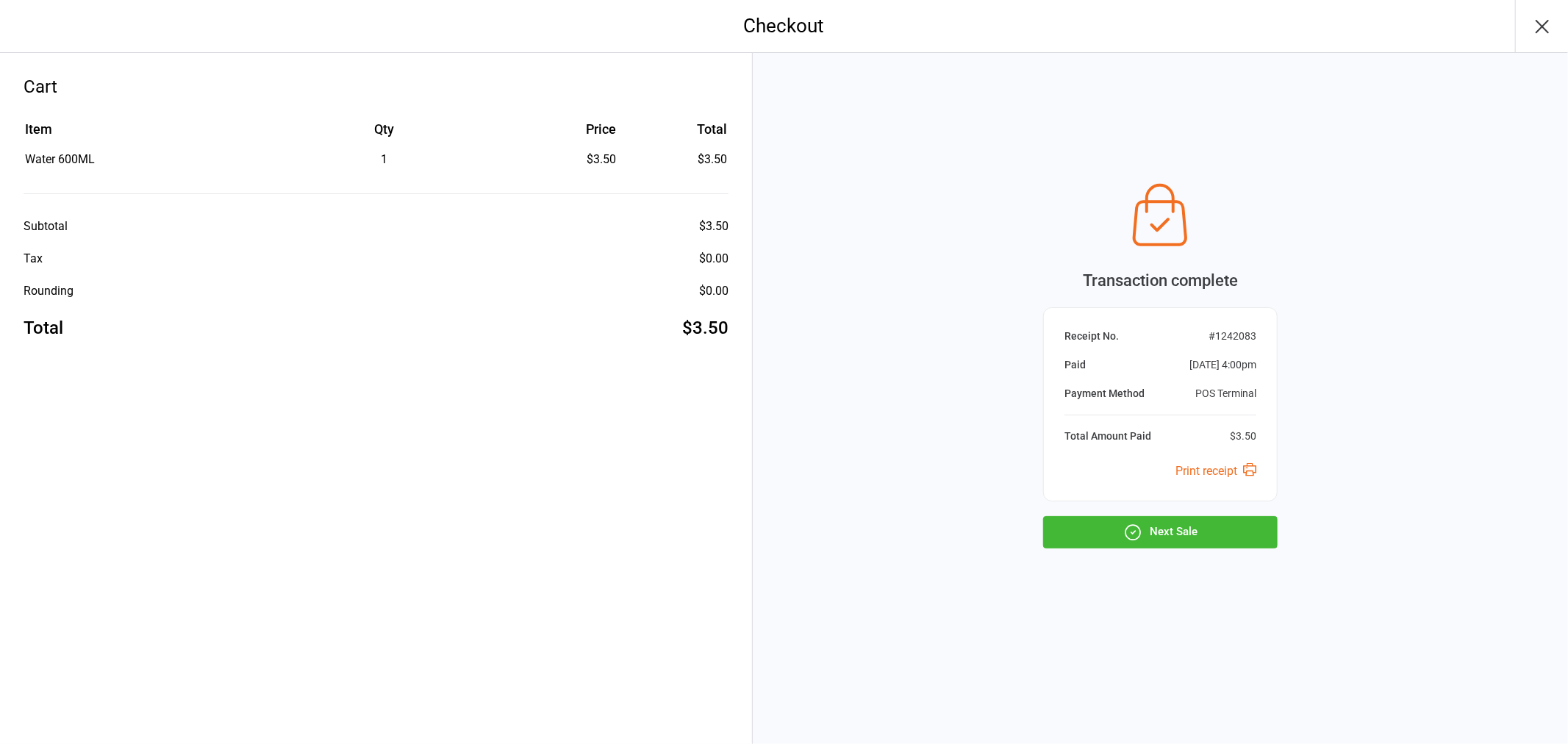
click at [1530, 23] on icon "button" at bounding box center [1541, 26] width 24 height 24
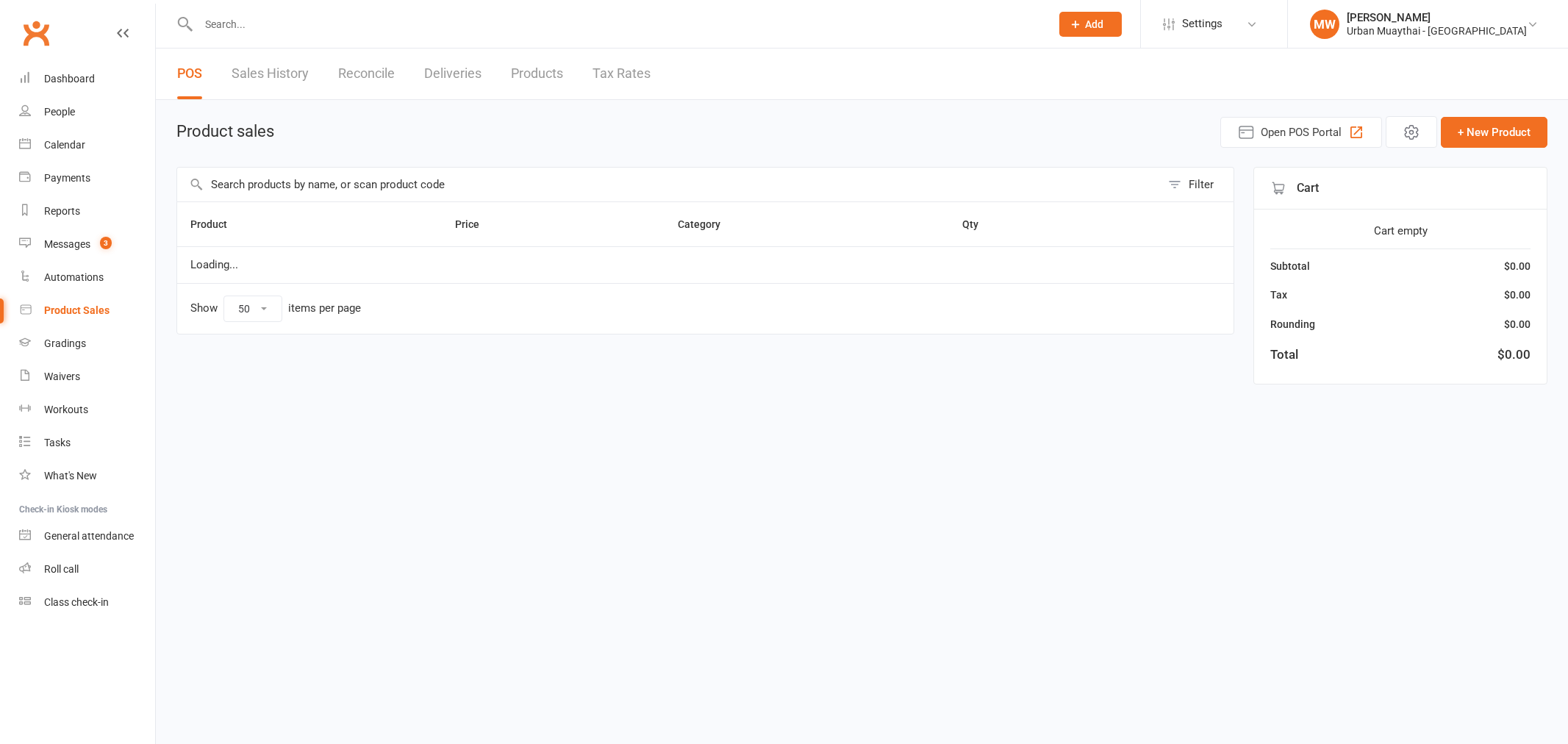
select select "50"
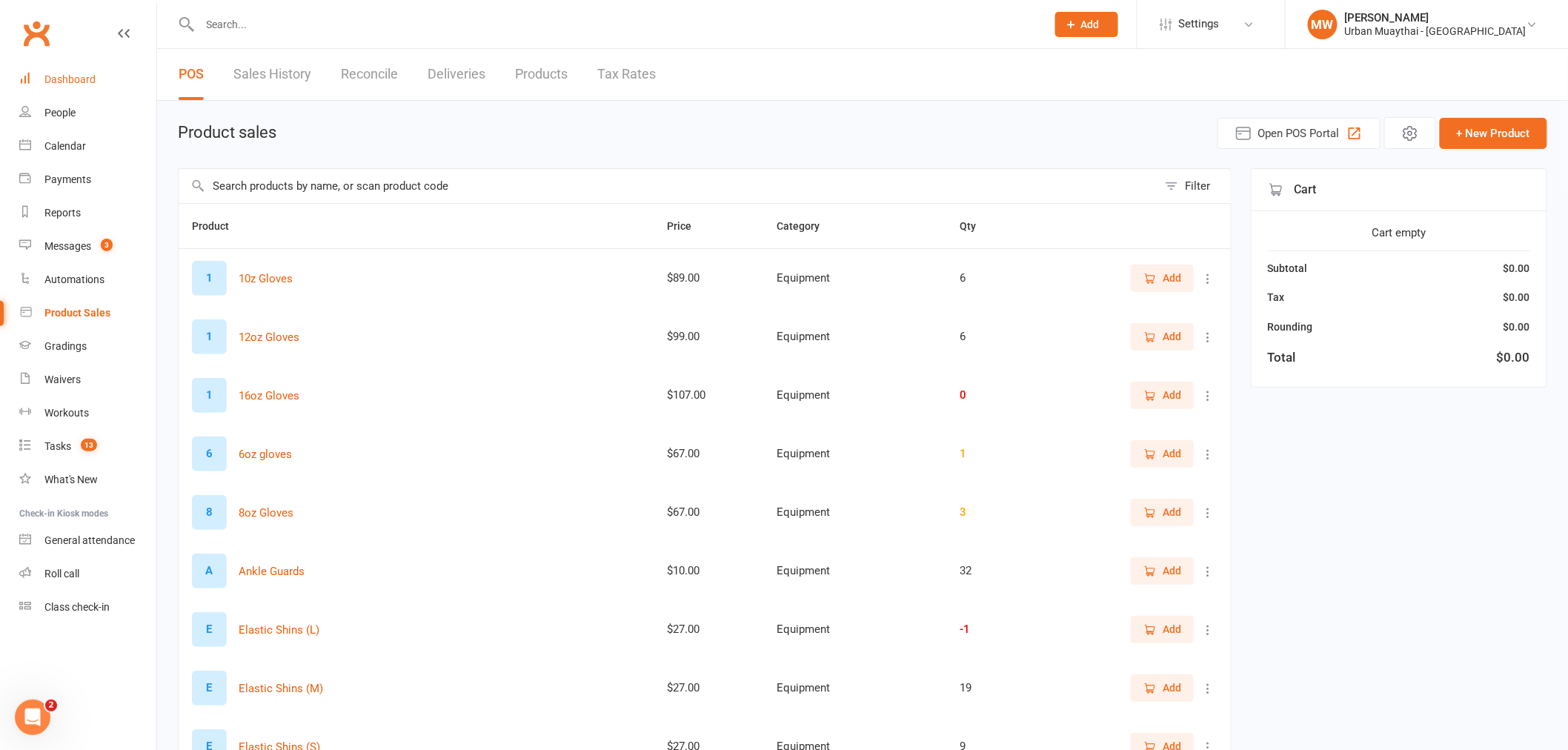
drag, startPoint x: 85, startPoint y: 80, endPoint x: 257, endPoint y: 122, distance: 177.1
click at [85, 80] on div "Dashboard" at bounding box center [70, 79] width 51 height 11
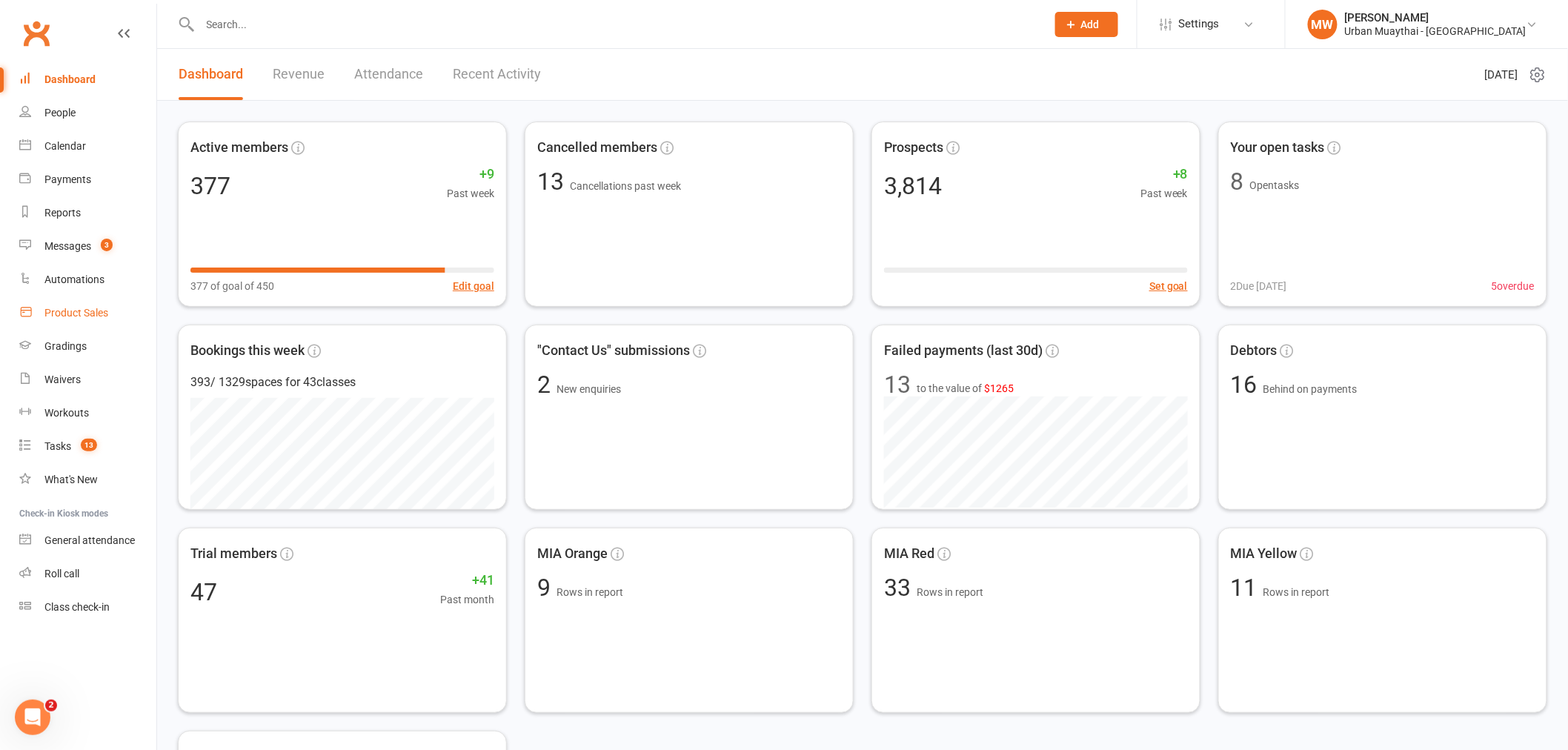
click at [86, 315] on div "Product Sales" at bounding box center [76, 312] width 64 height 11
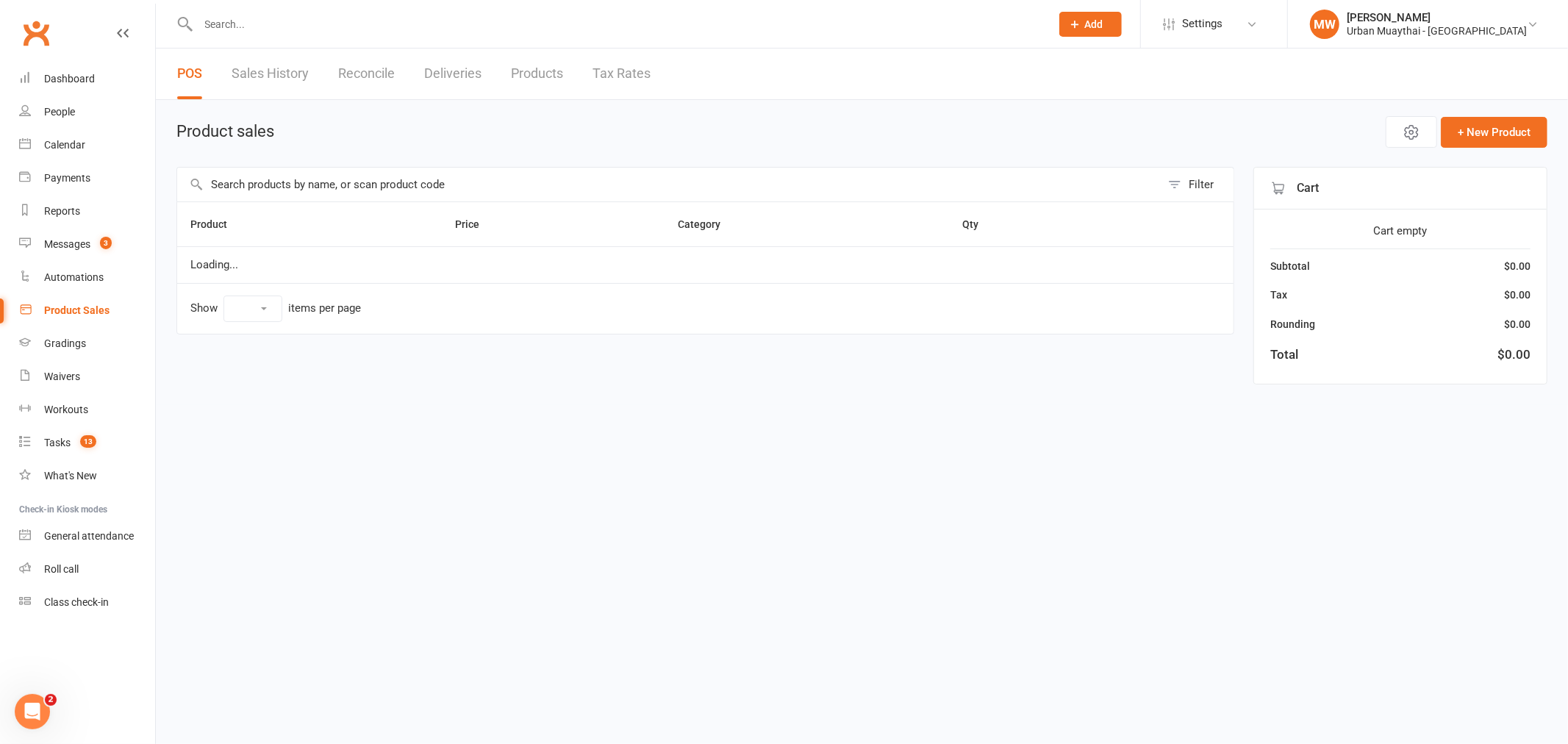
select select "50"
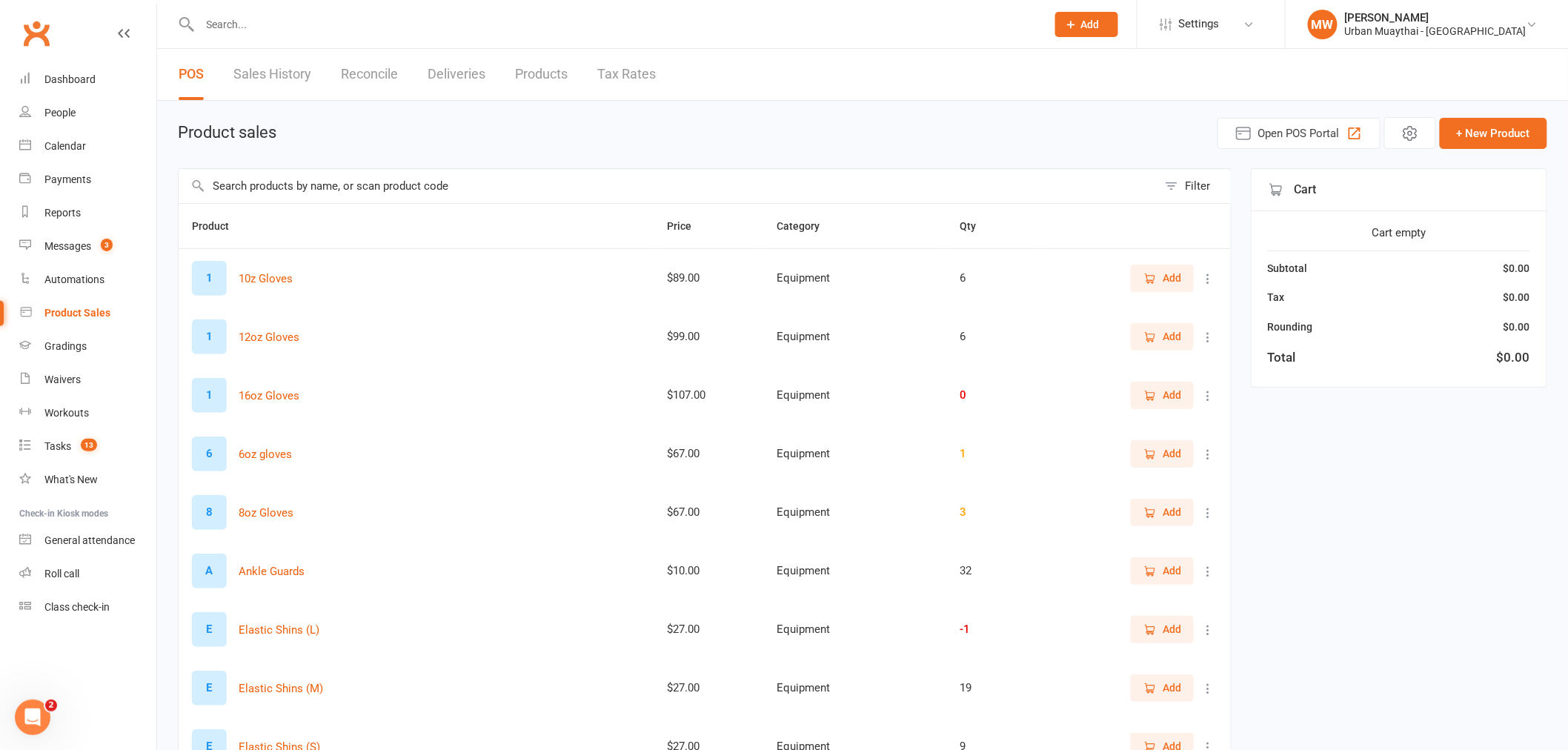
click at [554, 63] on link "Products" at bounding box center [541, 75] width 52 height 51
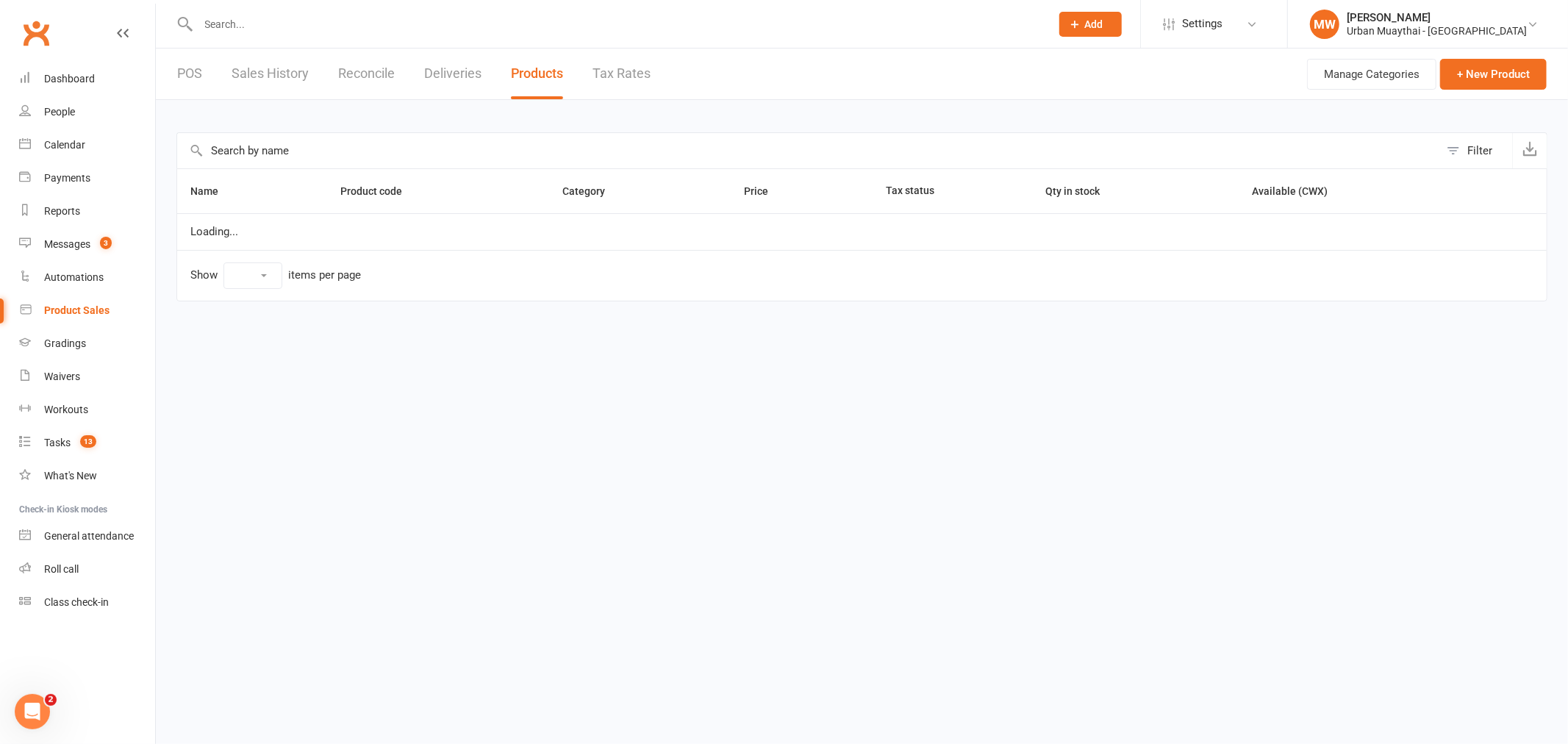
select select "100"
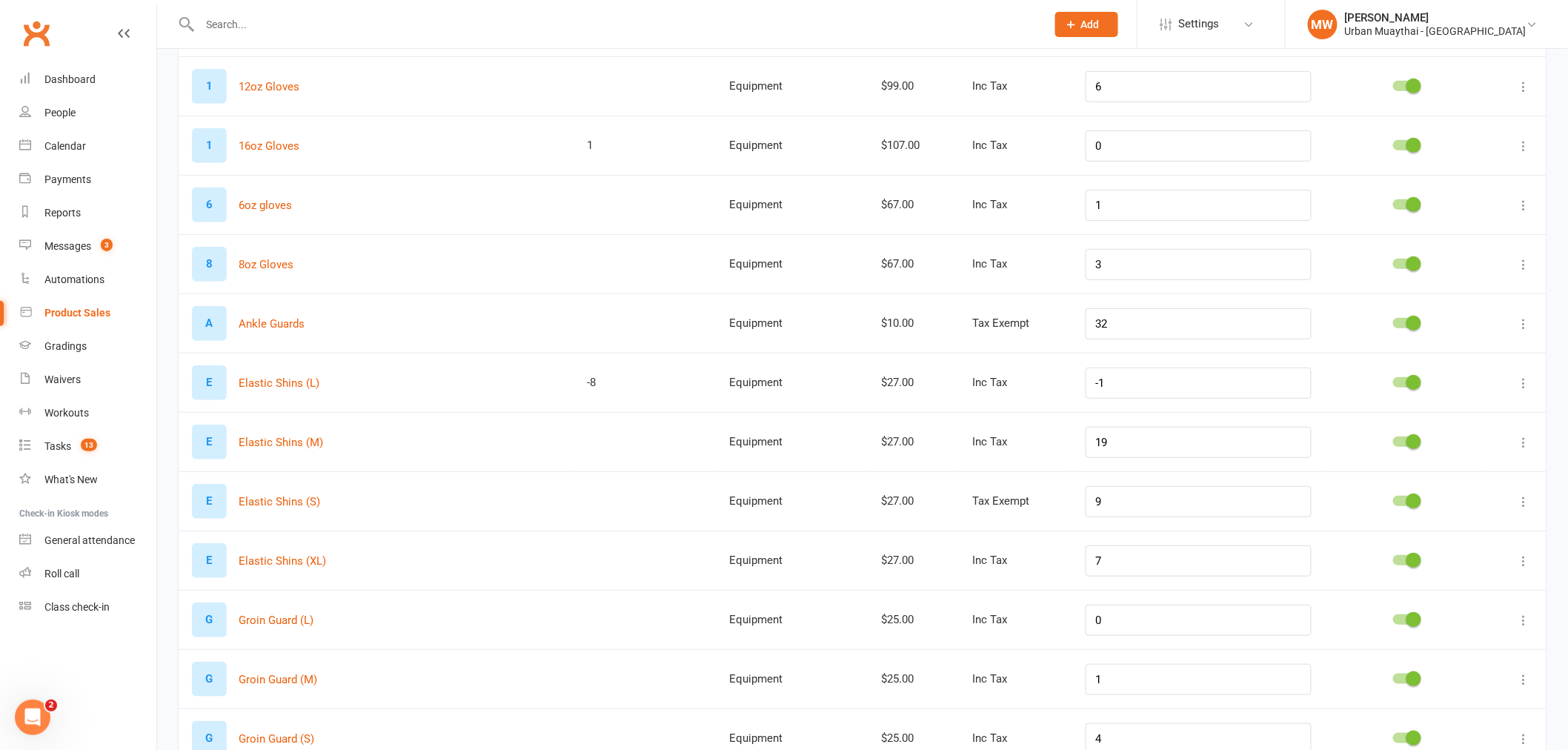
scroll to position [247, 0]
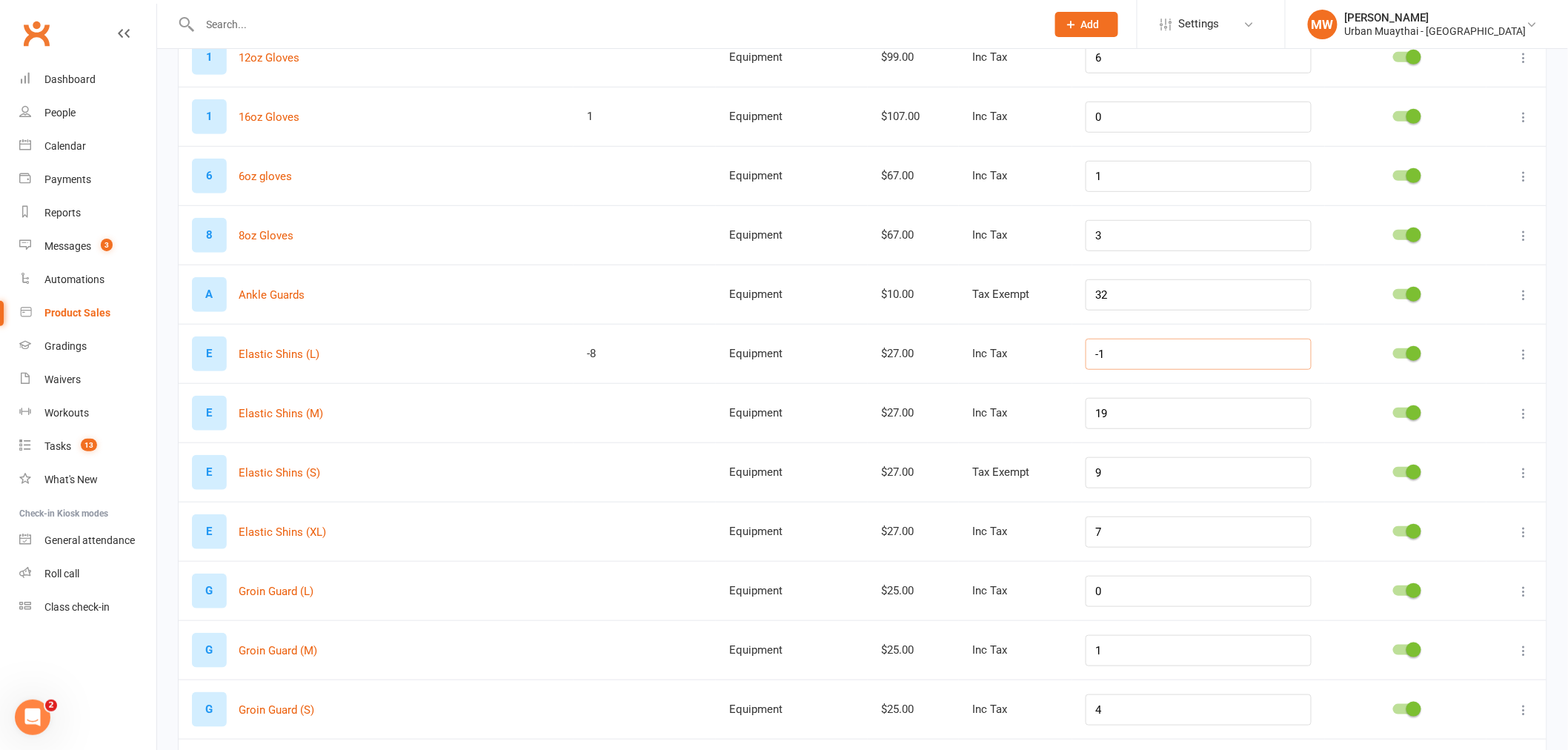
drag, startPoint x: 1128, startPoint y: 353, endPoint x: 1104, endPoint y: 354, distance: 24.0
click at [1104, 354] on input "-1" at bounding box center [1199, 354] width 226 height 31
click at [523, 411] on div "E Elastic Shins (M)" at bounding box center [376, 413] width 368 height 34
drag, startPoint x: 1130, startPoint y: 416, endPoint x: 1101, endPoint y: 416, distance: 29.0
click at [1101, 416] on input "19" at bounding box center [1199, 413] width 226 height 31
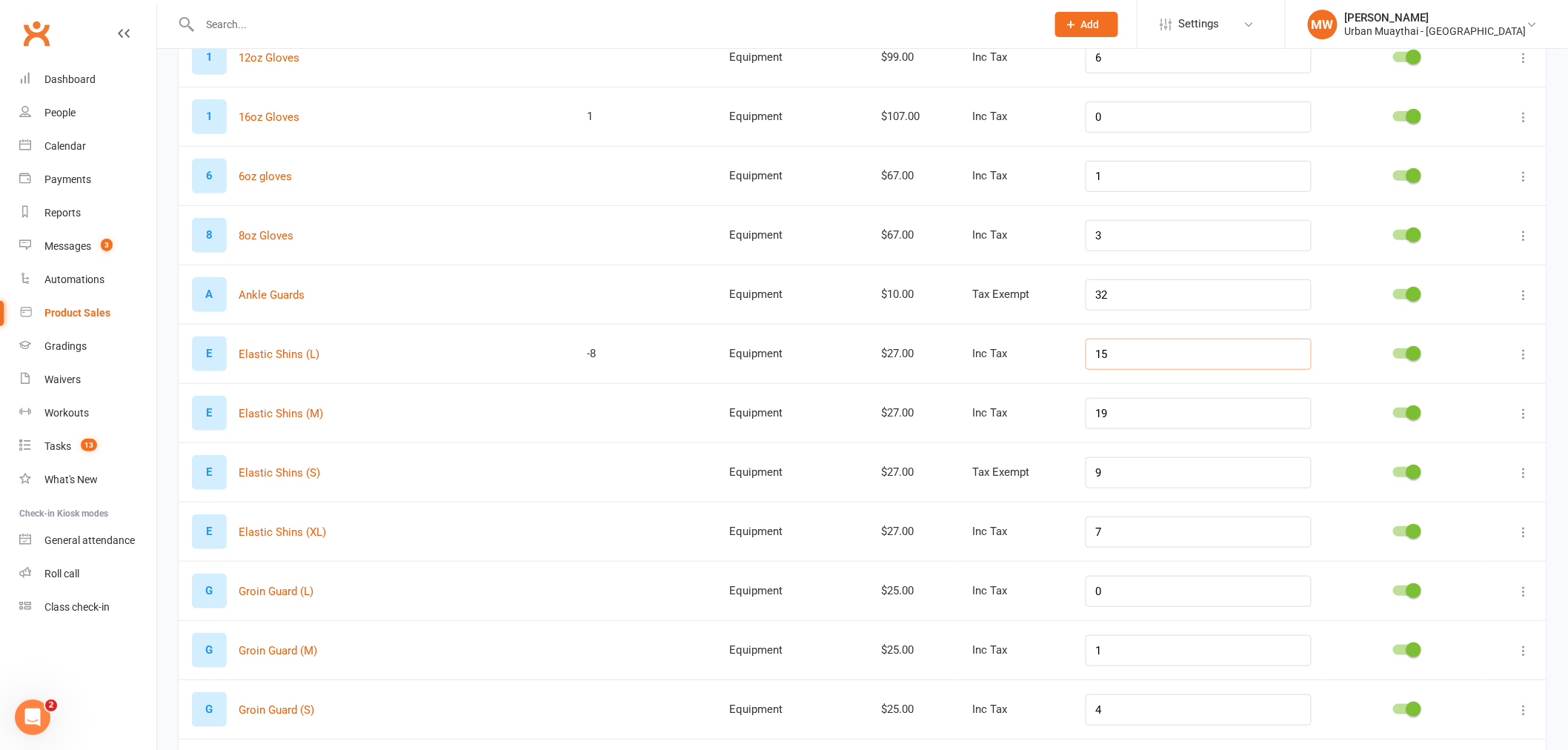
drag, startPoint x: 1120, startPoint y: 348, endPoint x: 1096, endPoint y: 356, distance: 25.3
click at [1096, 356] on td "15" at bounding box center [1199, 353] width 253 height 59
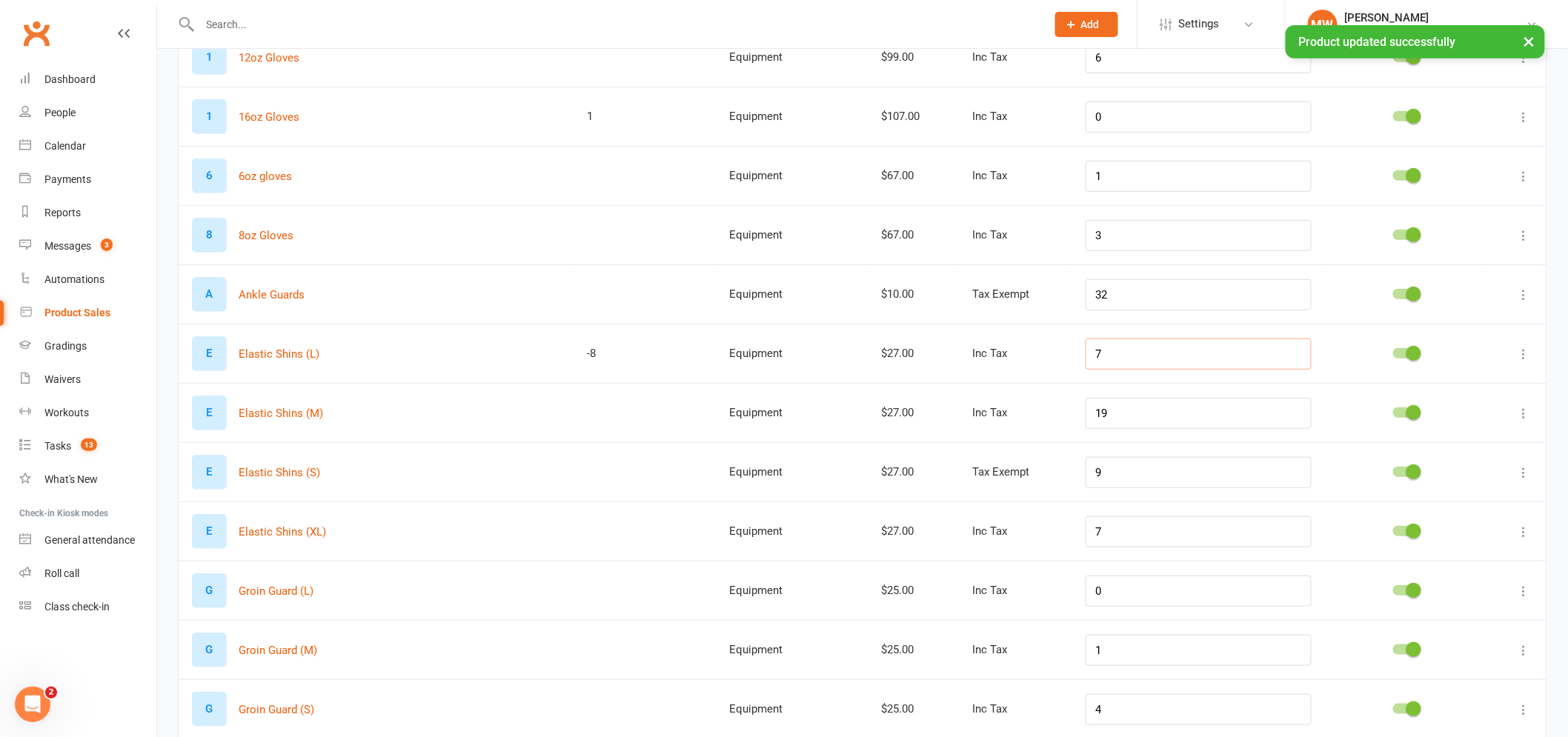
type input "7"
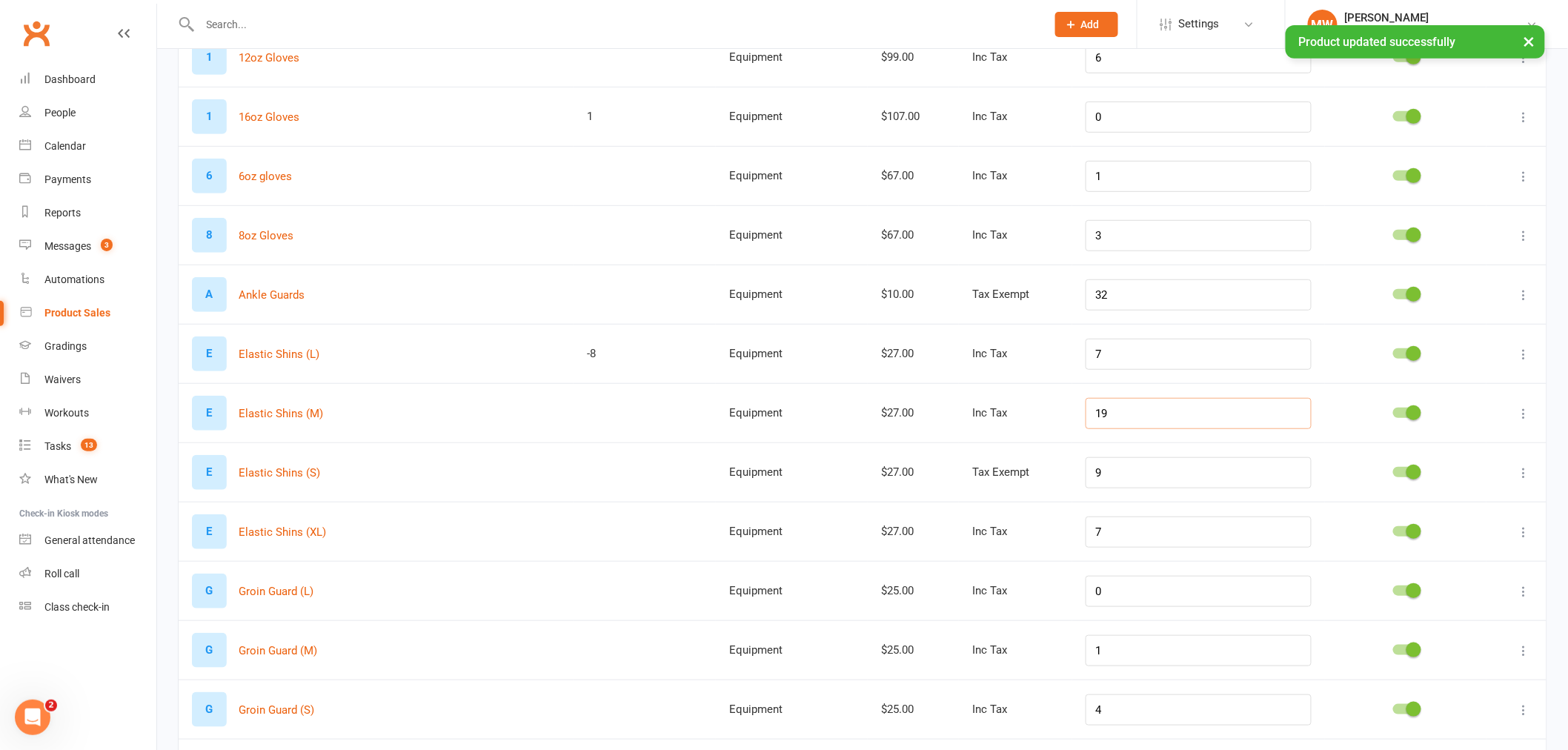
drag, startPoint x: 1128, startPoint y: 419, endPoint x: 1098, endPoint y: 416, distance: 30.1
click at [1098, 416] on td "19" at bounding box center [1199, 412] width 253 height 59
type input "17"
drag, startPoint x: 1116, startPoint y: 473, endPoint x: 1099, endPoint y: 474, distance: 17.0
click at [1104, 474] on input "9" at bounding box center [1199, 473] width 226 height 31
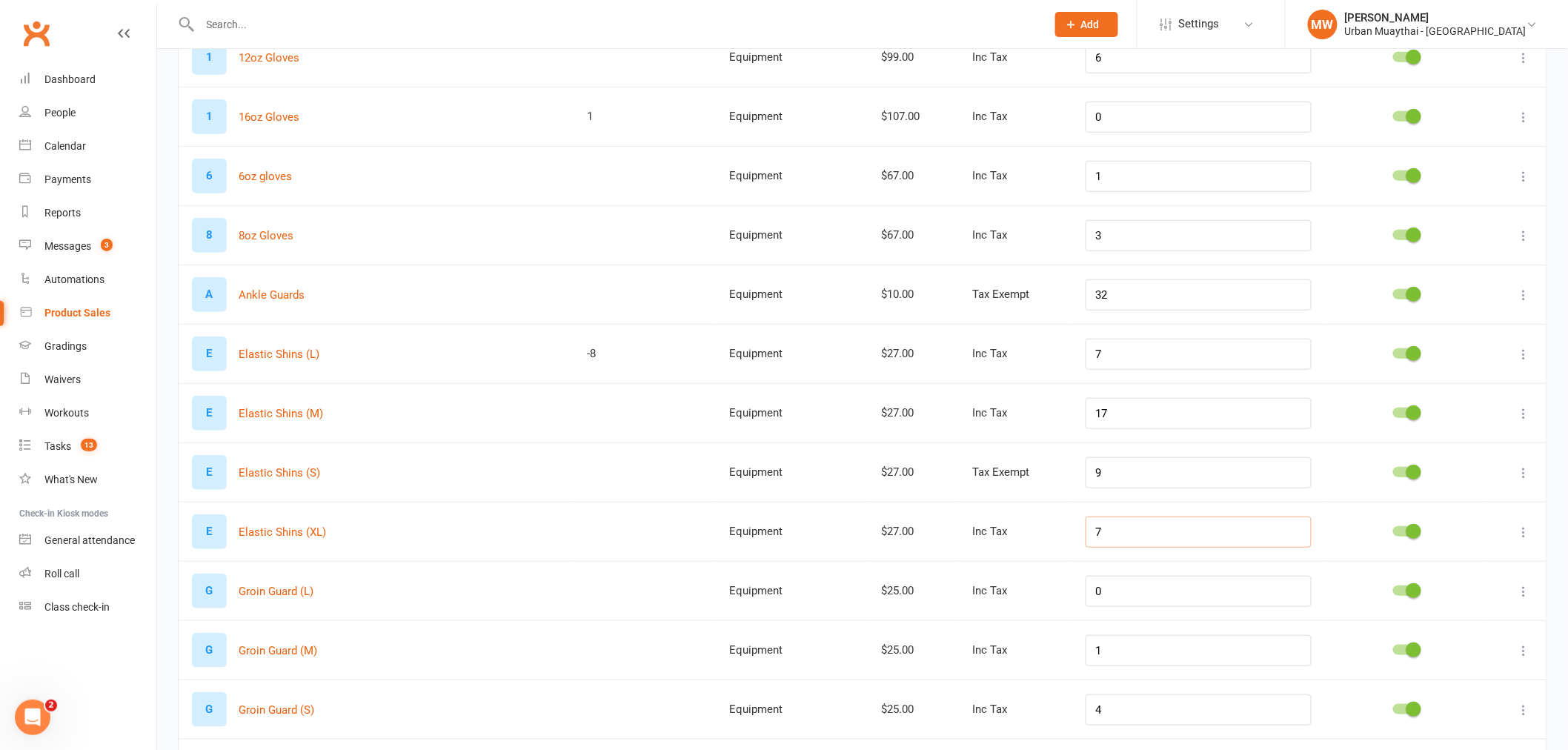
click at [1211, 529] on input "7" at bounding box center [1199, 532] width 226 height 31
drag, startPoint x: 1135, startPoint y: 530, endPoint x: 1061, endPoint y: 536, distance: 74.2
click at [1061, 536] on tr "E Elastic Shins (XL) Equipment $27.00 Inc Tax 7" at bounding box center [863, 531] width 1368 height 59
type input "1"
click at [1107, 566] on td "0" at bounding box center [1199, 590] width 253 height 59
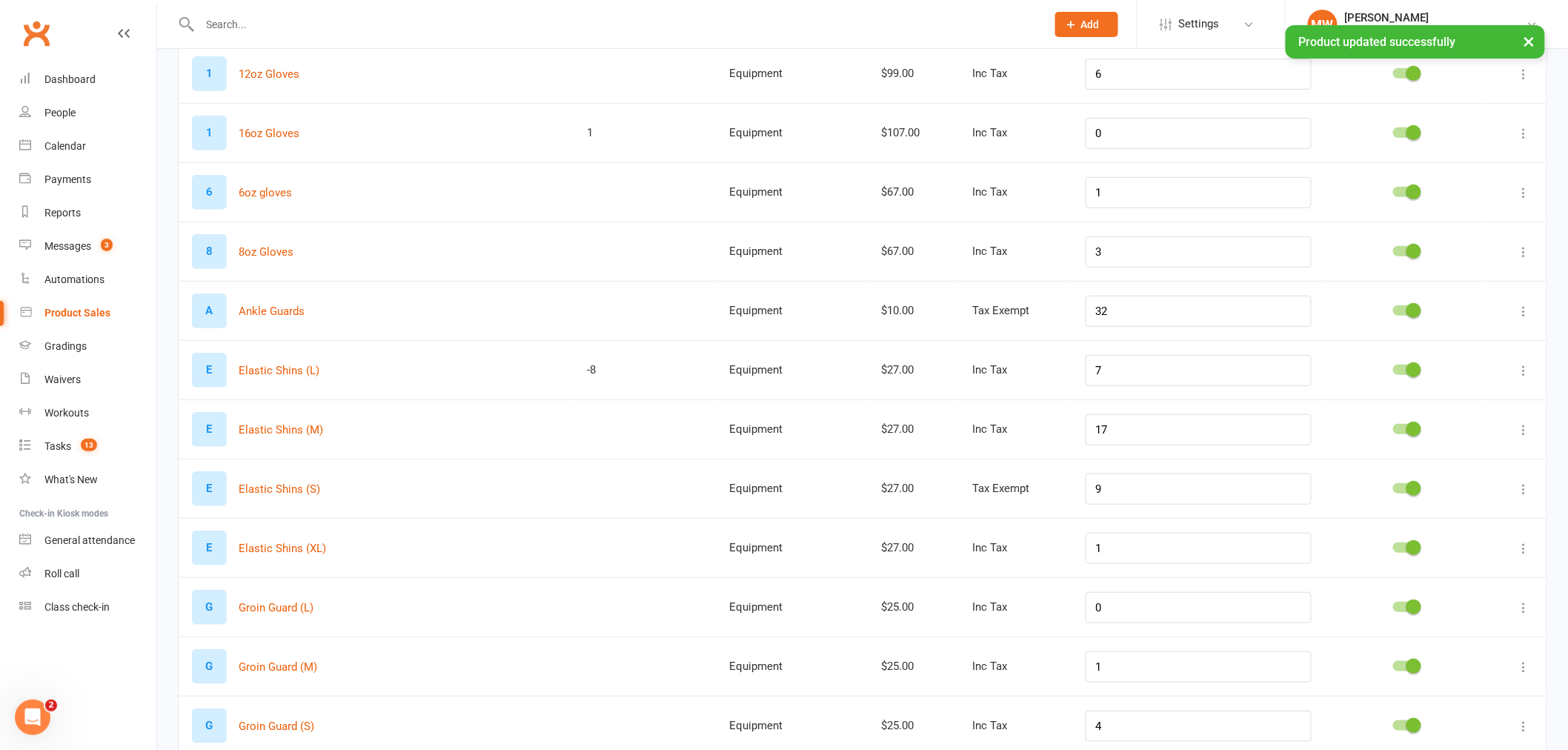
scroll to position [82, 0]
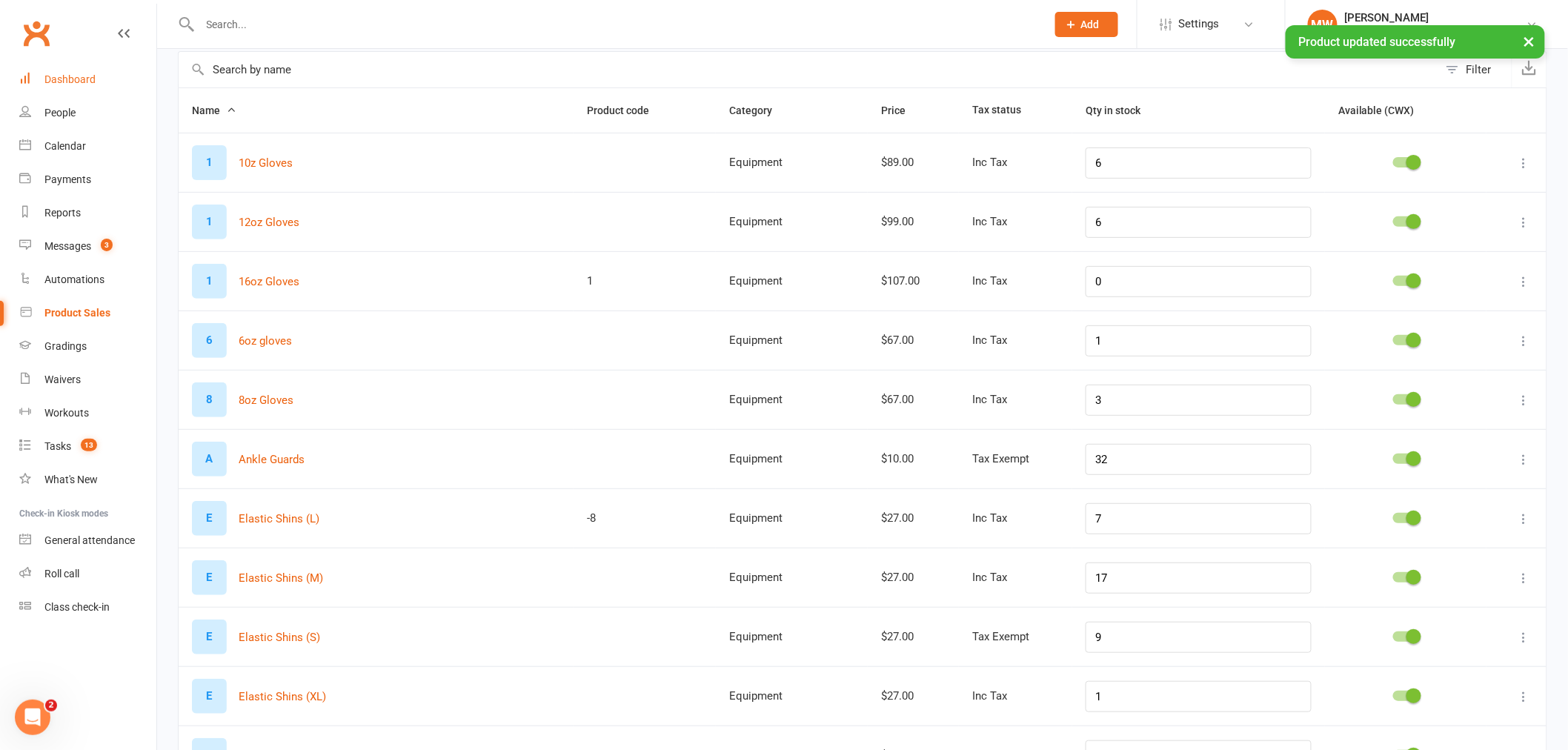
click at [62, 80] on div "Dashboard" at bounding box center [70, 79] width 51 height 11
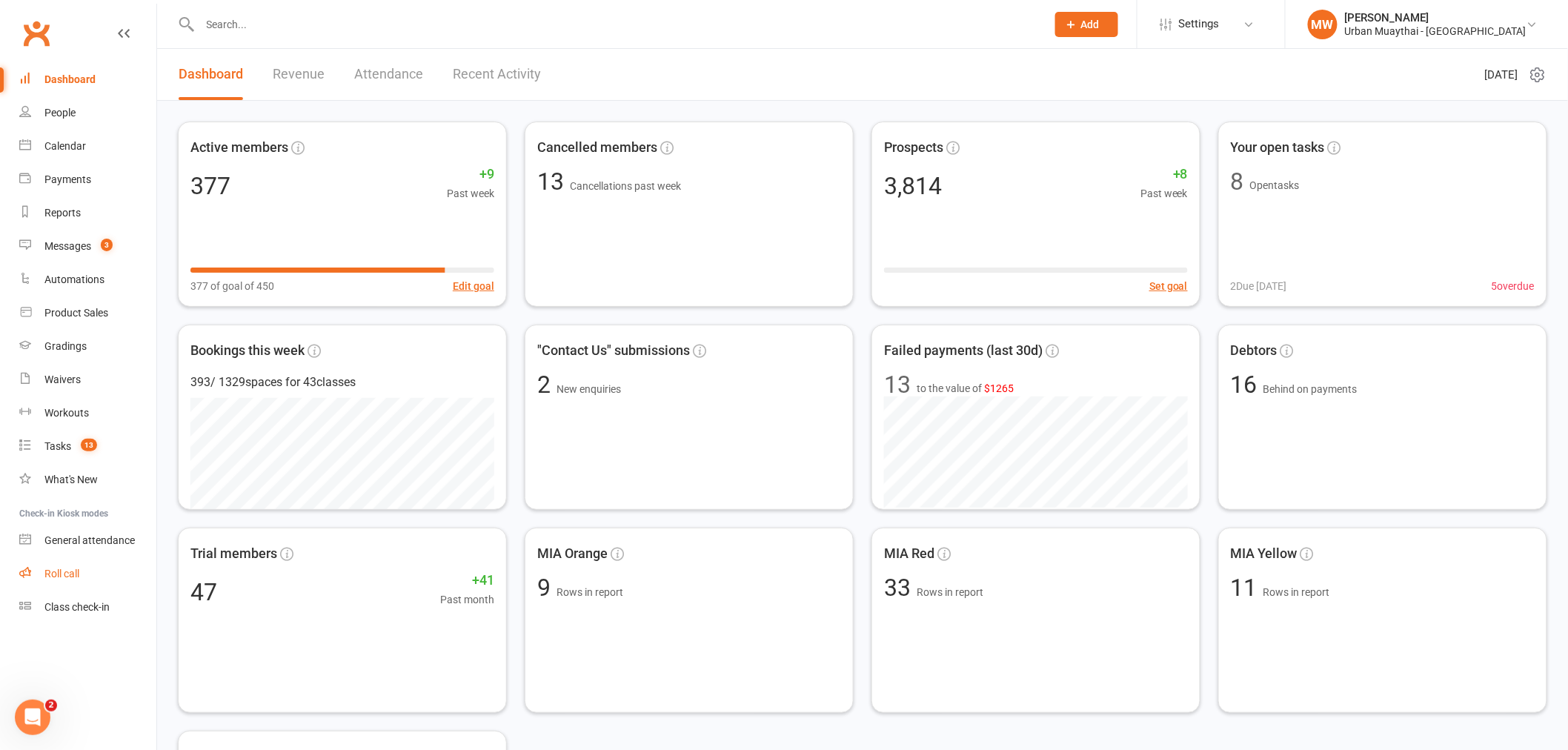
click at [67, 574] on div "Roll call" at bounding box center [62, 573] width 34 height 11
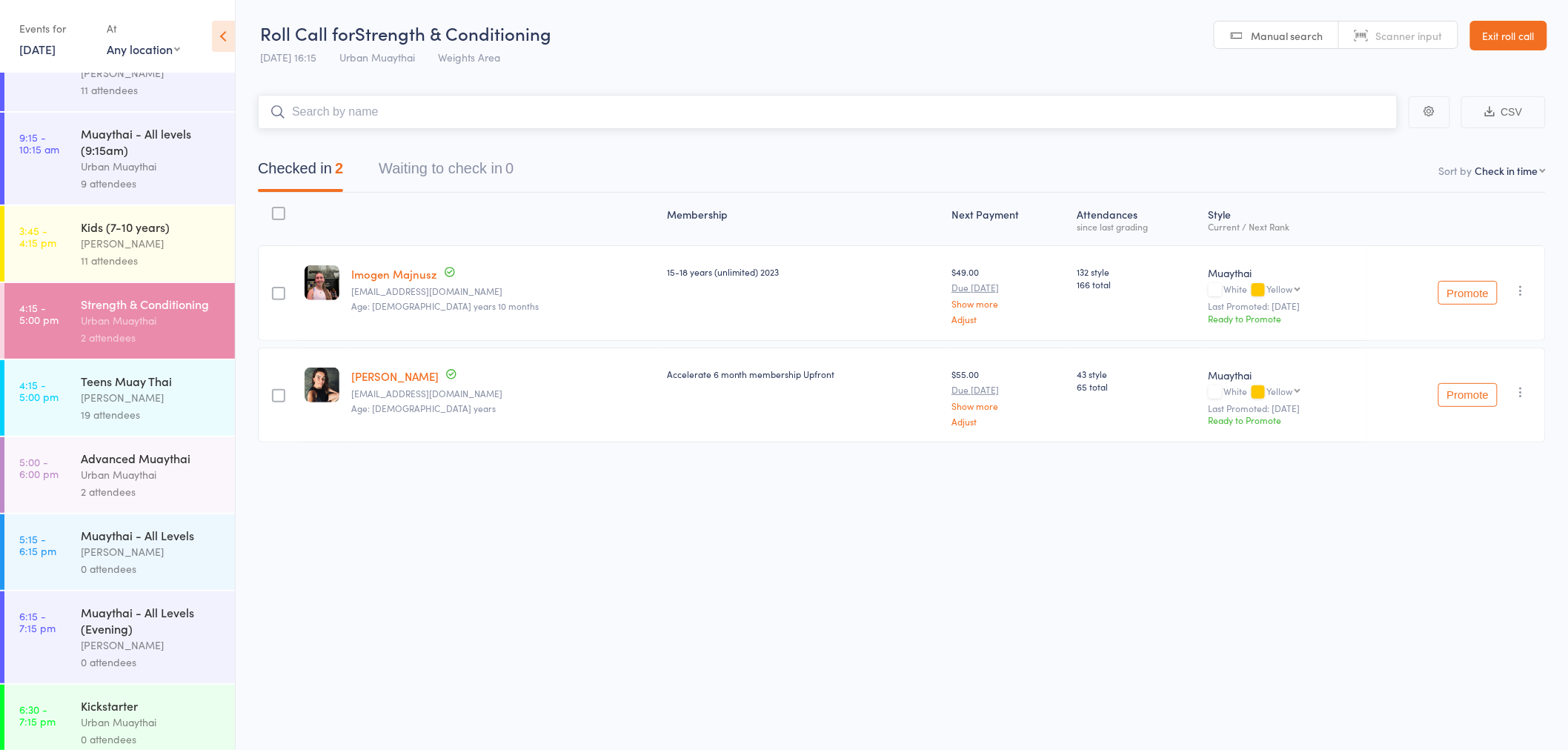
scroll to position [82, 0]
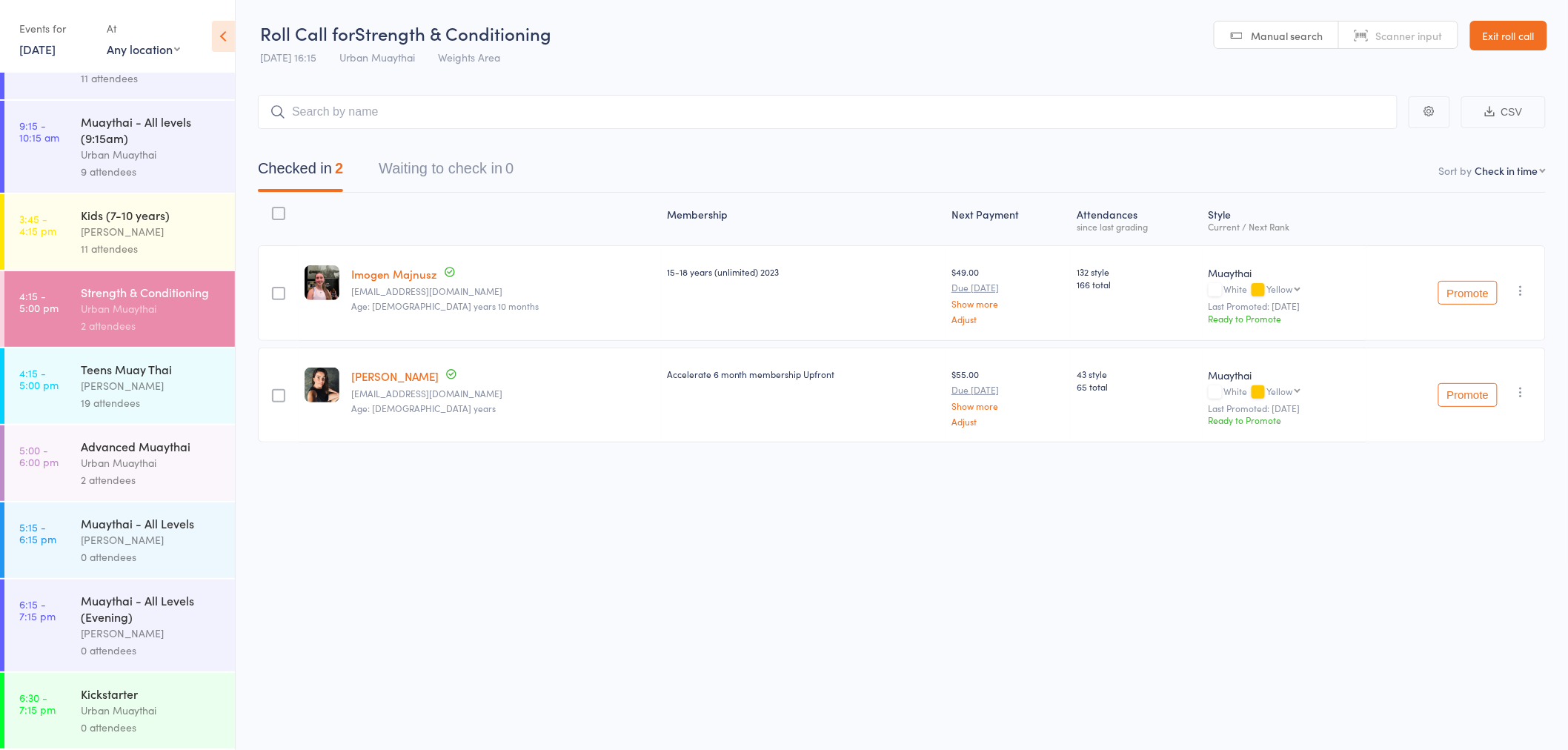
click at [106, 364] on div "Teens Muay Thai" at bounding box center [152, 369] width 142 height 16
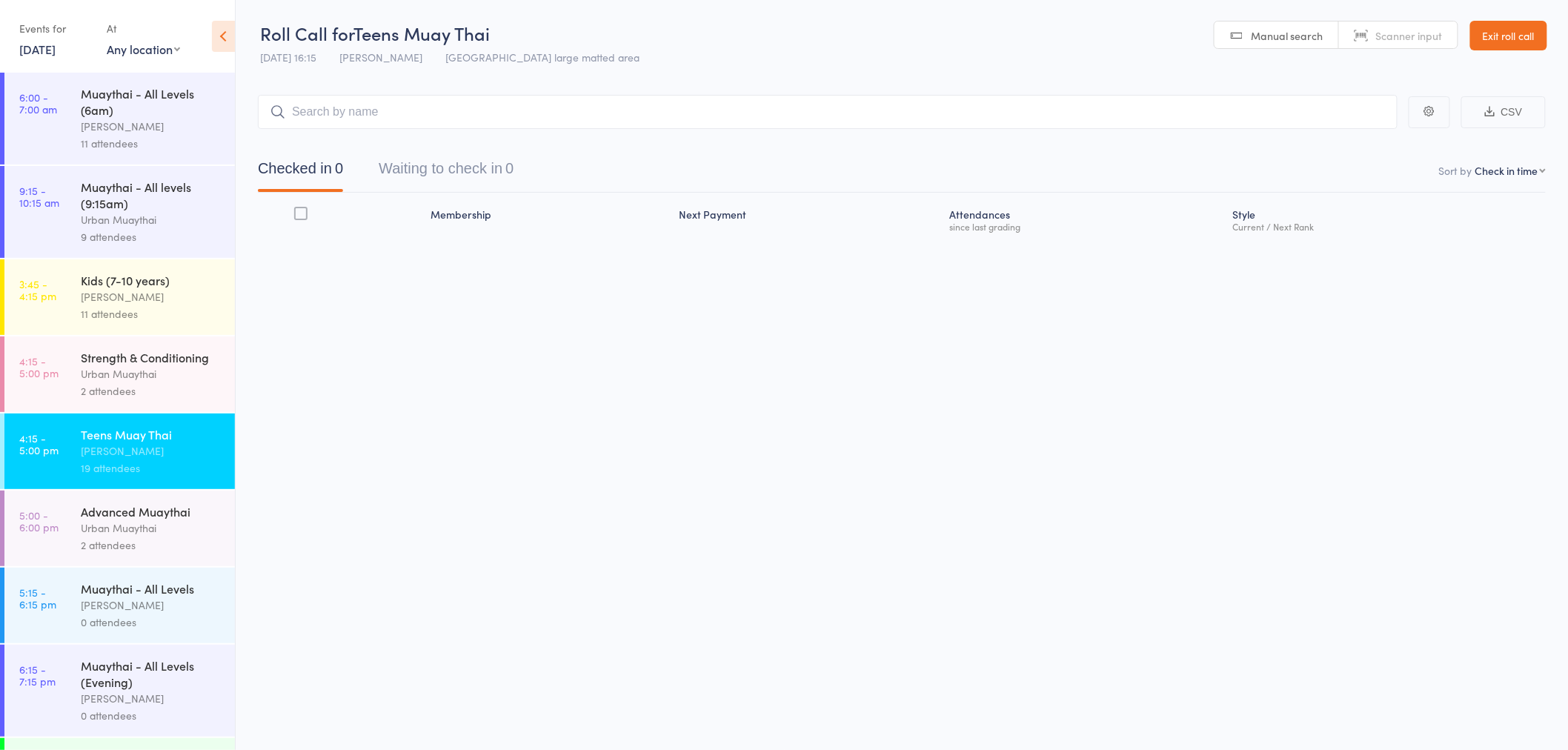
click at [411, 115] on input "search" at bounding box center [827, 112] width 1140 height 34
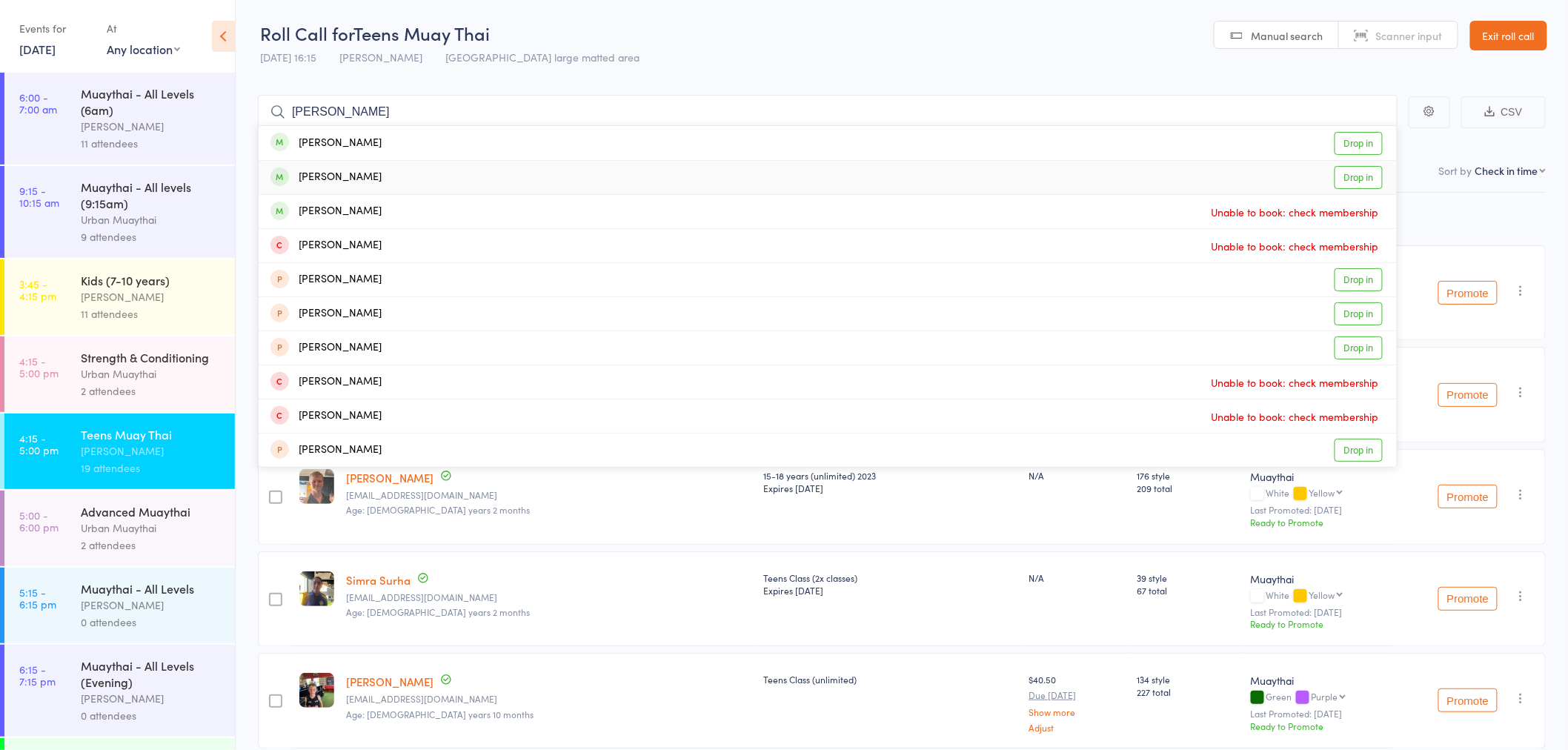
type input "[PERSON_NAME]"
click at [364, 180] on div "[PERSON_NAME] Drop in" at bounding box center [827, 177] width 1138 height 34
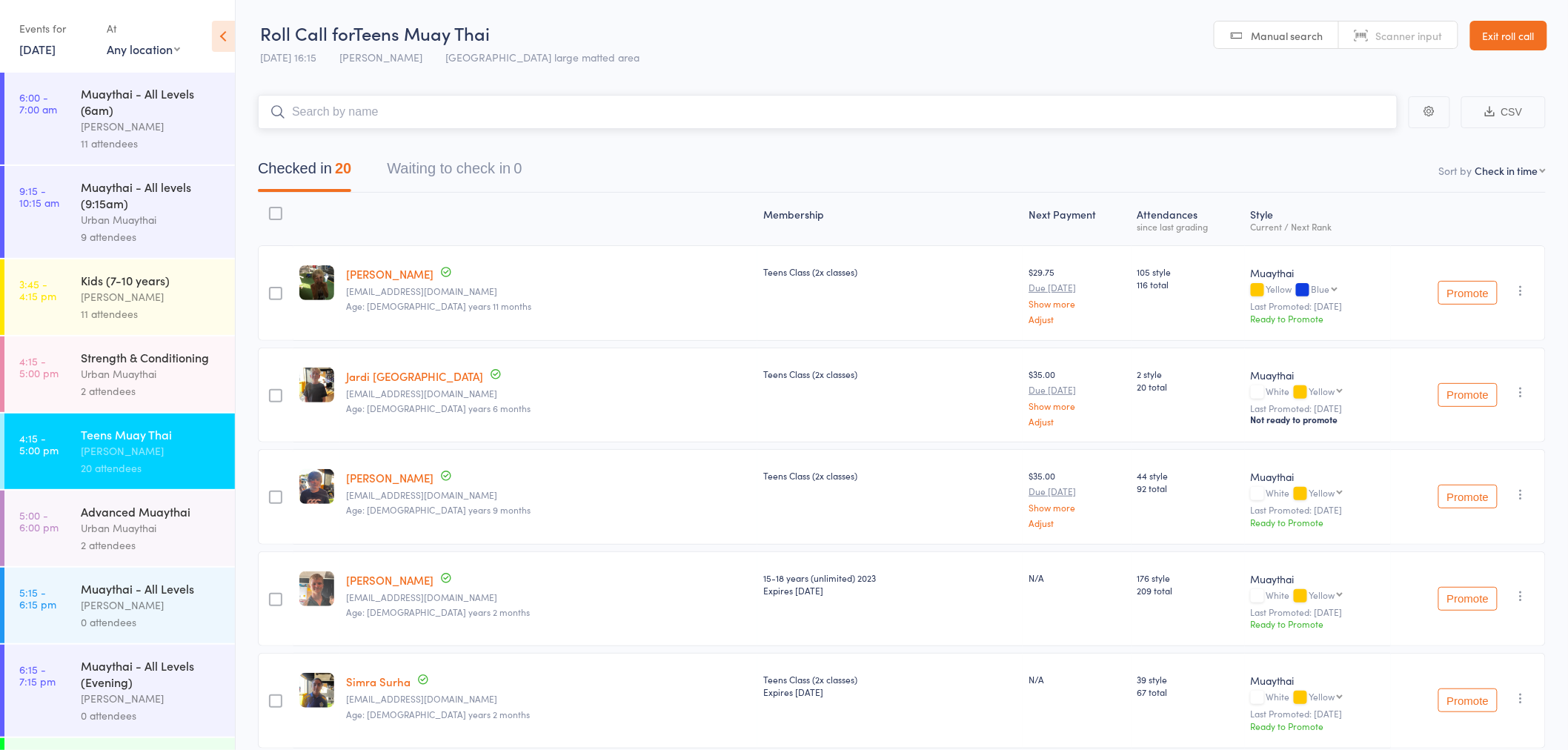
click at [381, 122] on input "search" at bounding box center [827, 112] width 1140 height 34
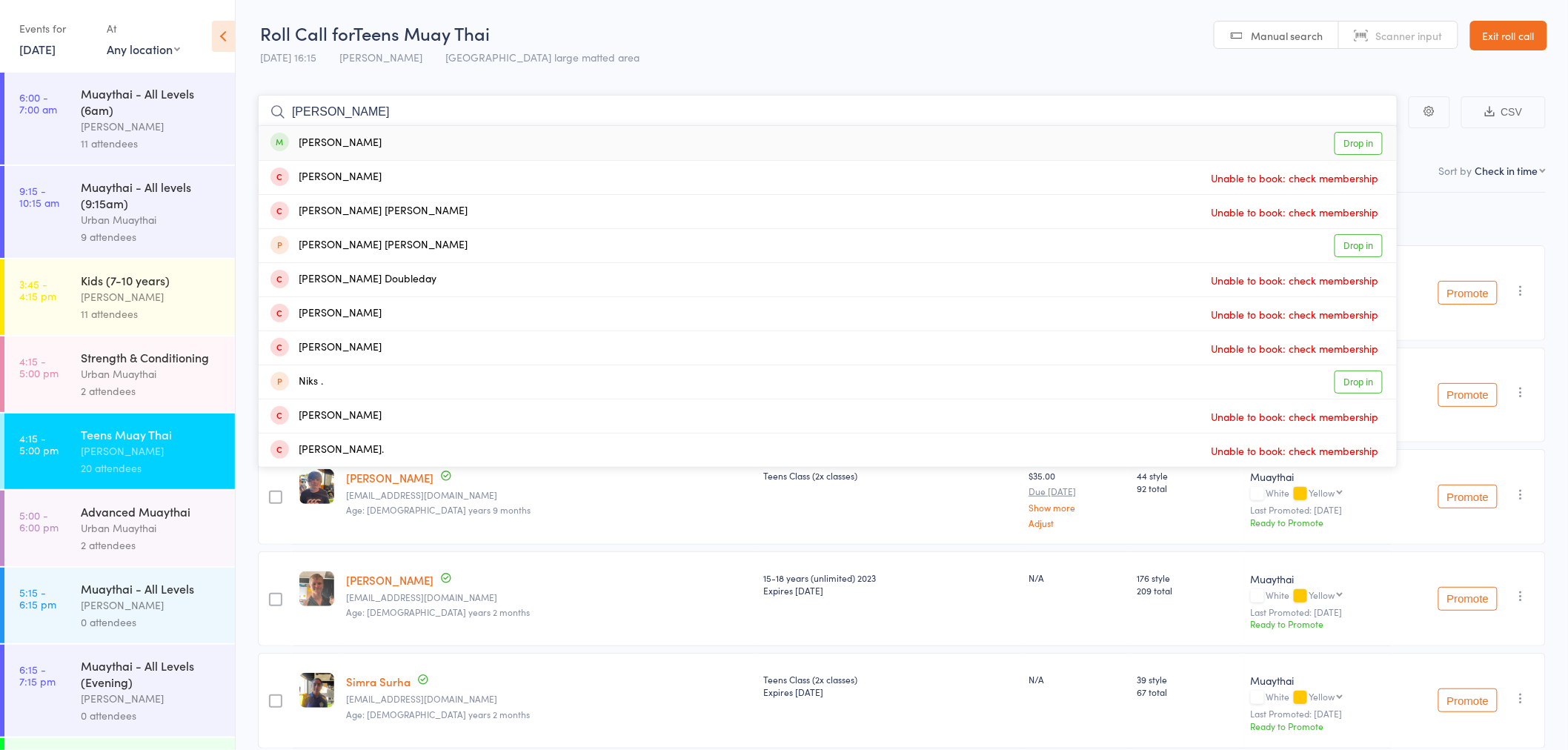
type input "nixon"
drag, startPoint x: 379, startPoint y: 153, endPoint x: 389, endPoint y: 157, distance: 10.8
click at [384, 154] on div "Nixon Baber Drop in" at bounding box center [827, 143] width 1138 height 34
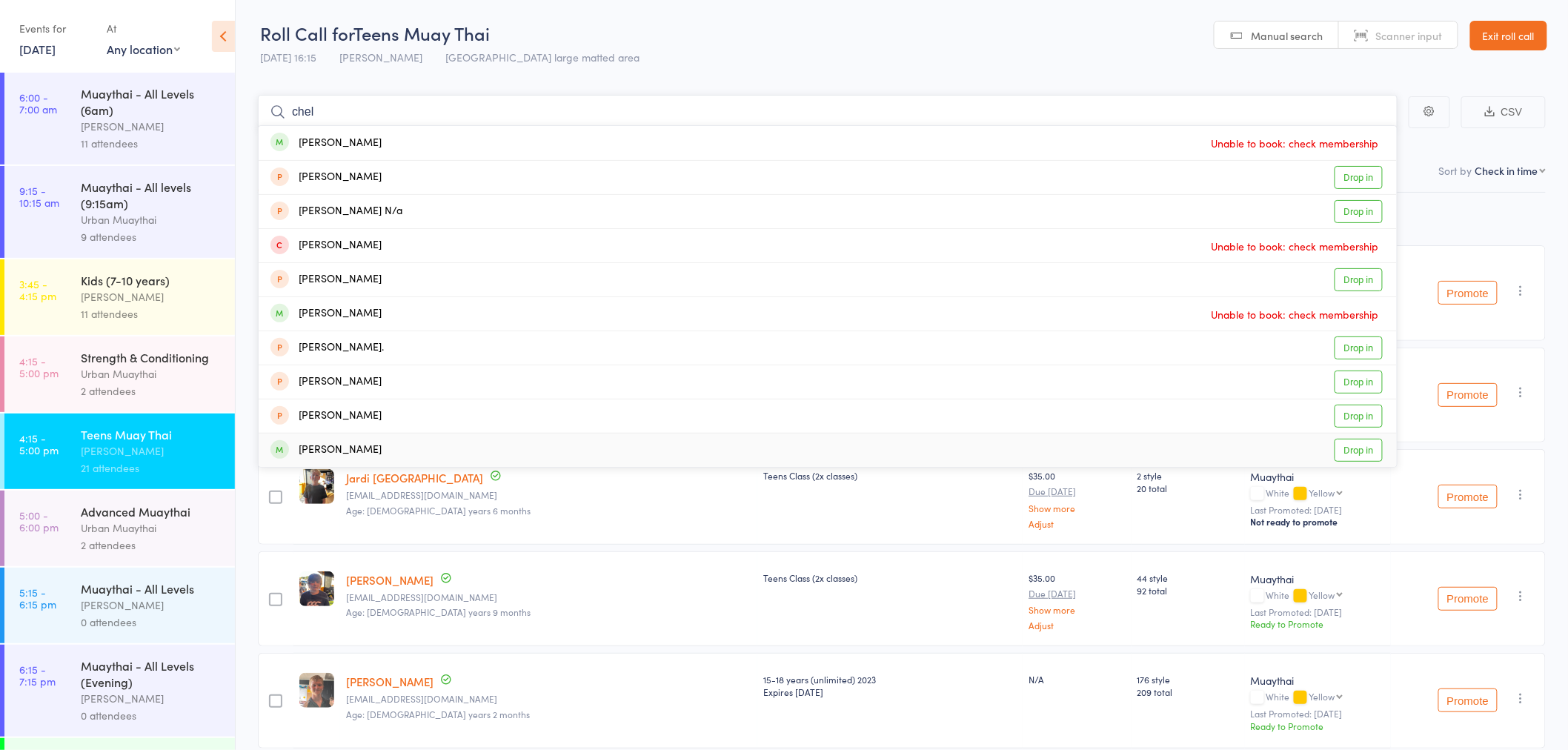
type input "chel"
click at [342, 449] on div "[PERSON_NAME]" at bounding box center [326, 450] width 112 height 17
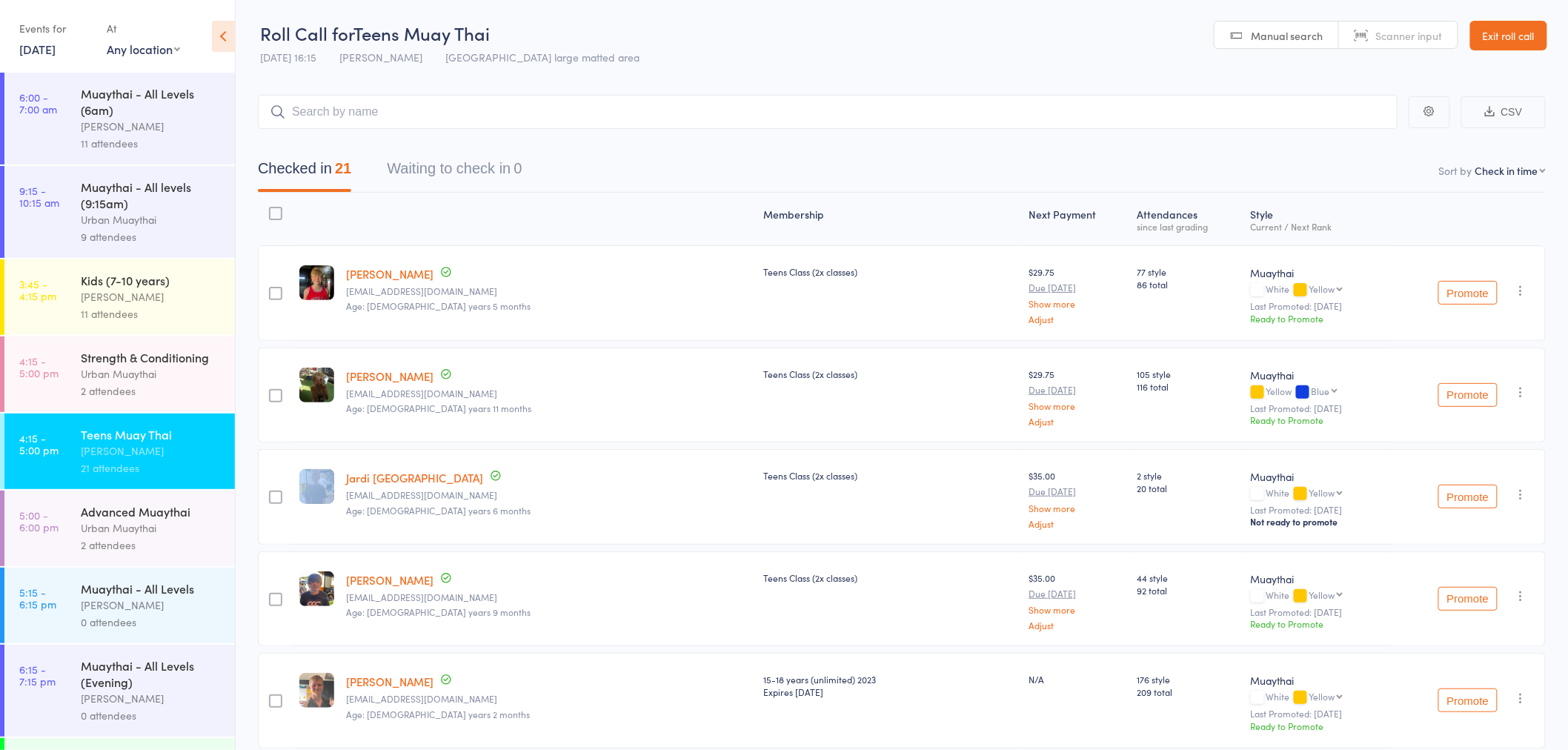
click at [340, 449] on div "edit" at bounding box center [317, 497] width 47 height 95
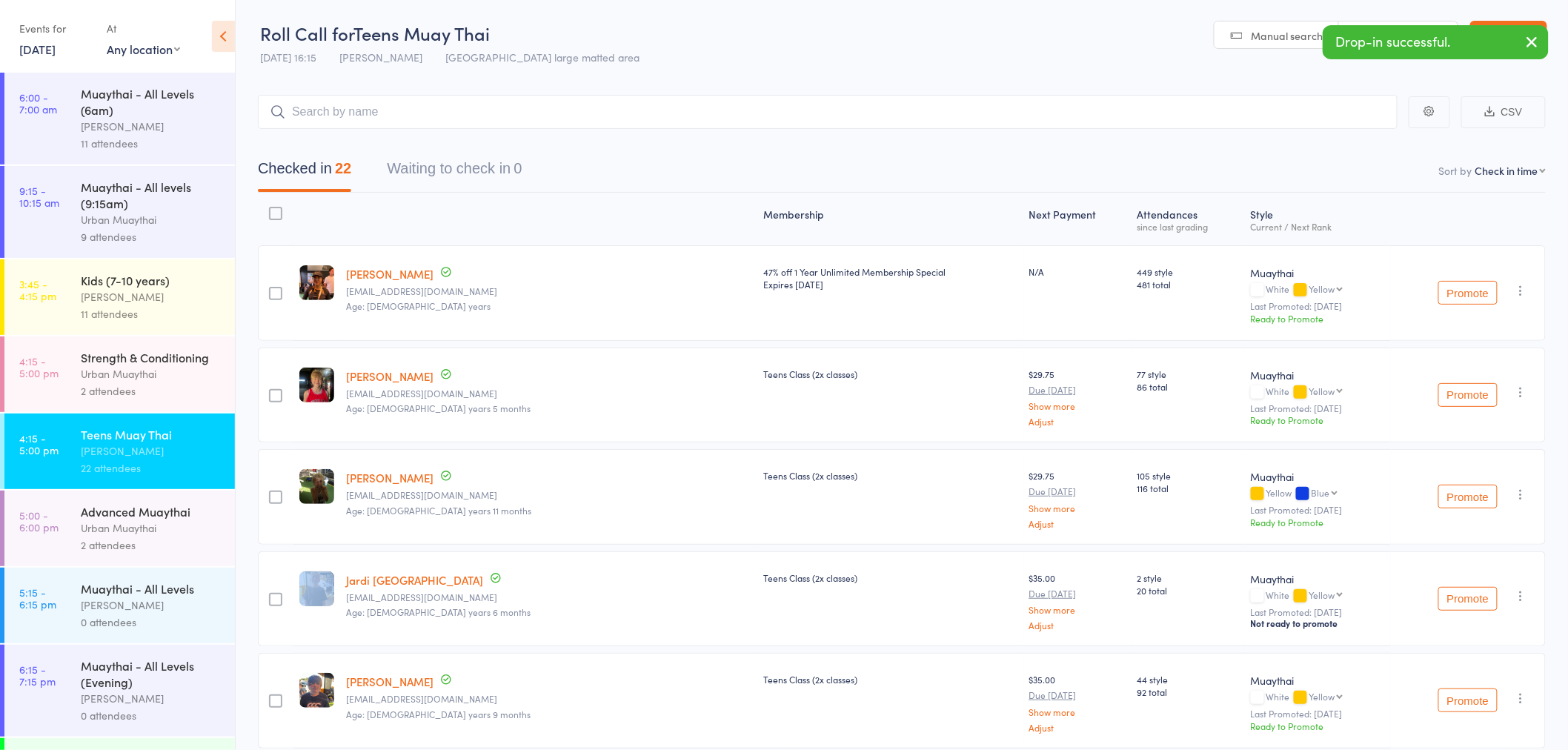
click at [1523, 283] on icon "button" at bounding box center [1521, 290] width 15 height 15
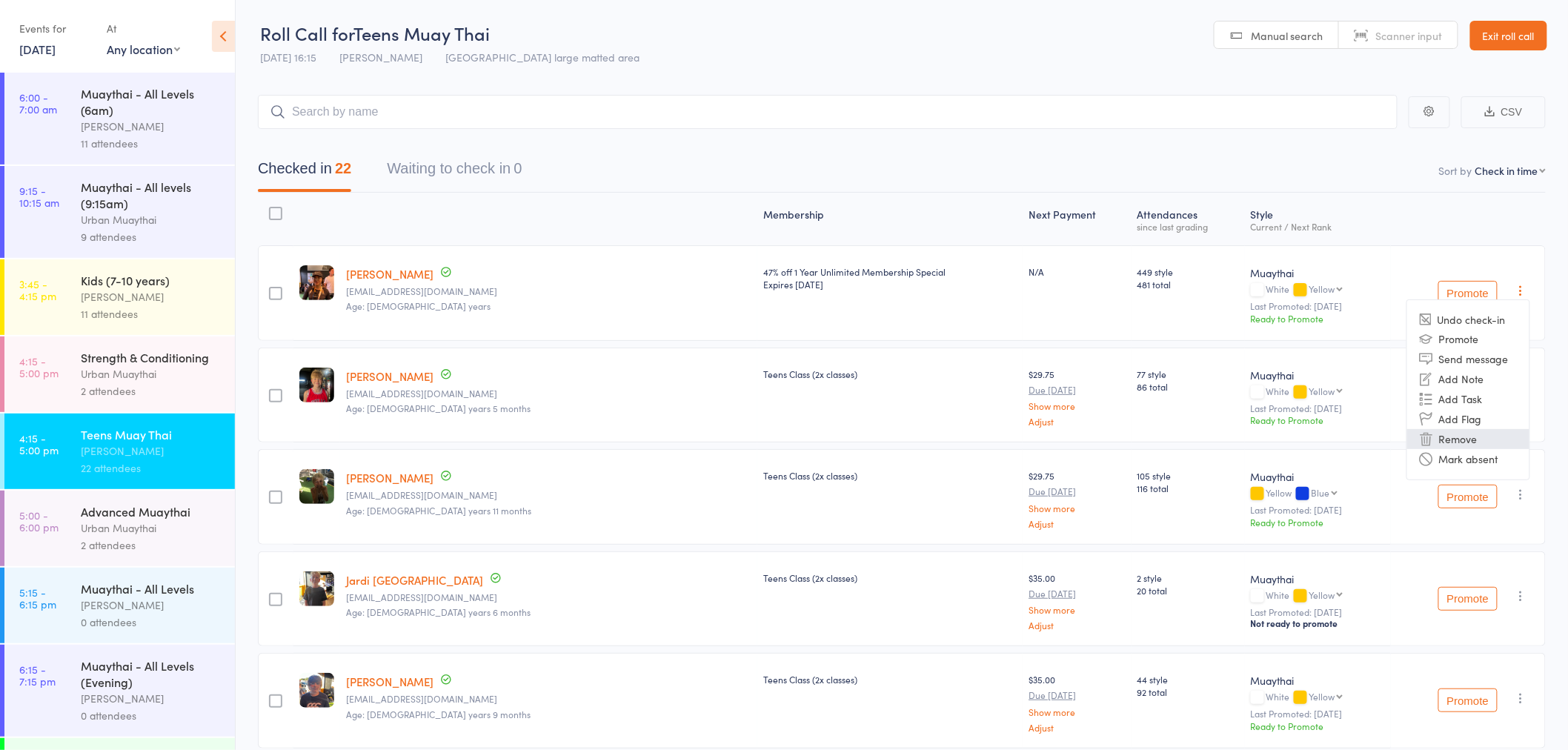
click at [1451, 437] on li "Remove" at bounding box center [1468, 439] width 122 height 20
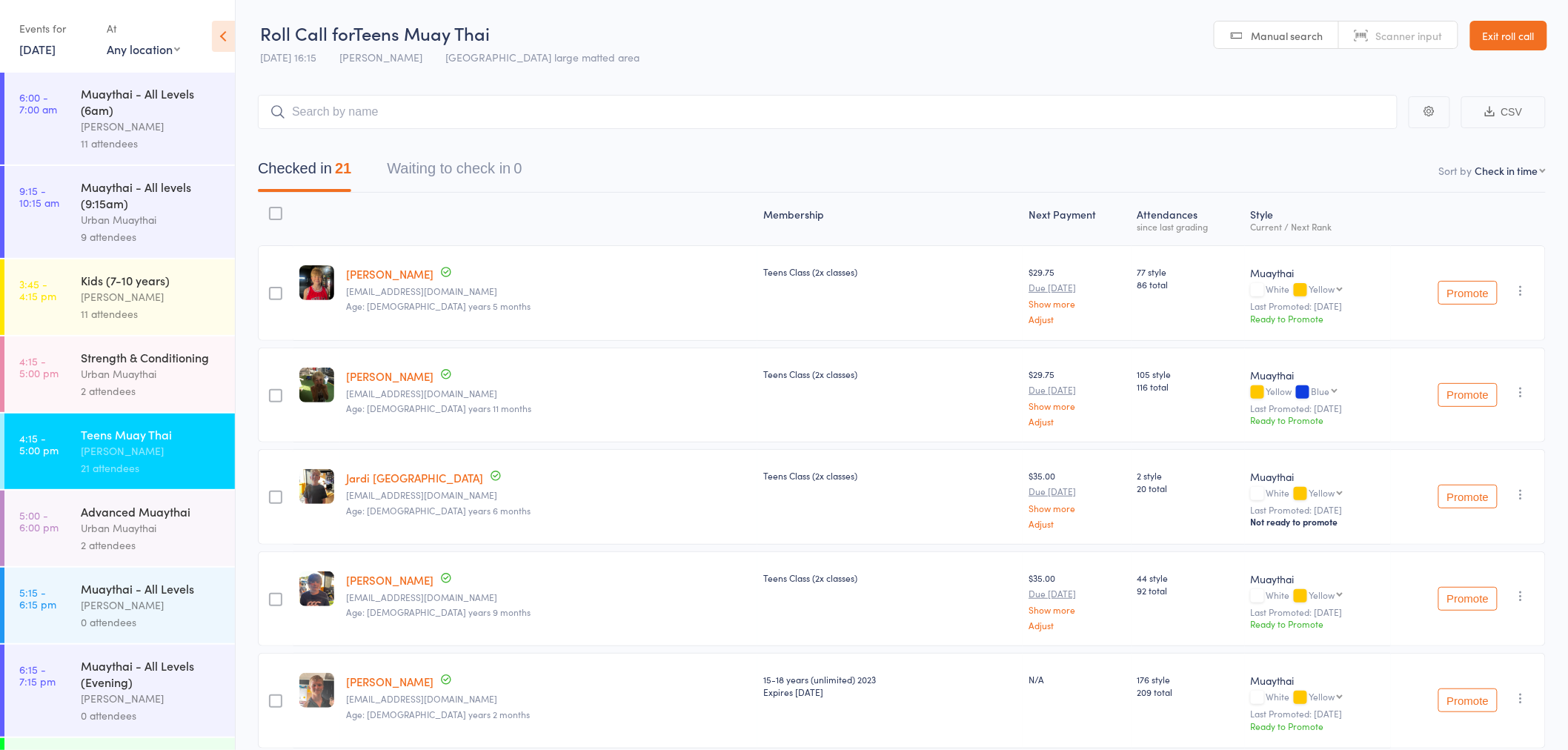
click at [1504, 24] on link "Exit roll call" at bounding box center [1509, 35] width 77 height 30
click at [1495, 35] on link "Exit roll call" at bounding box center [1509, 35] width 77 height 30
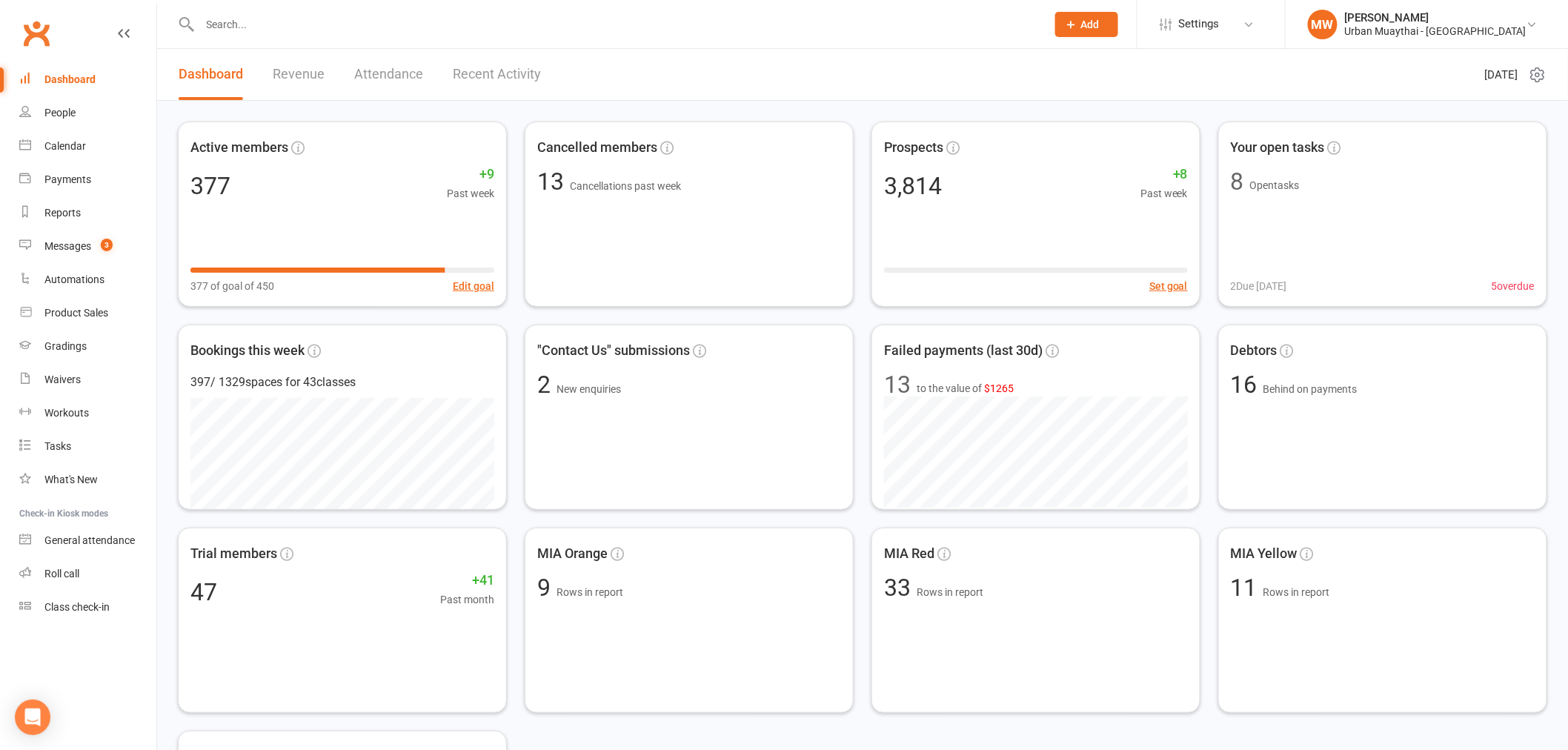
click at [280, 34] on div at bounding box center [607, 24] width 858 height 48
click at [243, 25] on input "text" at bounding box center [617, 24] width 841 height 20
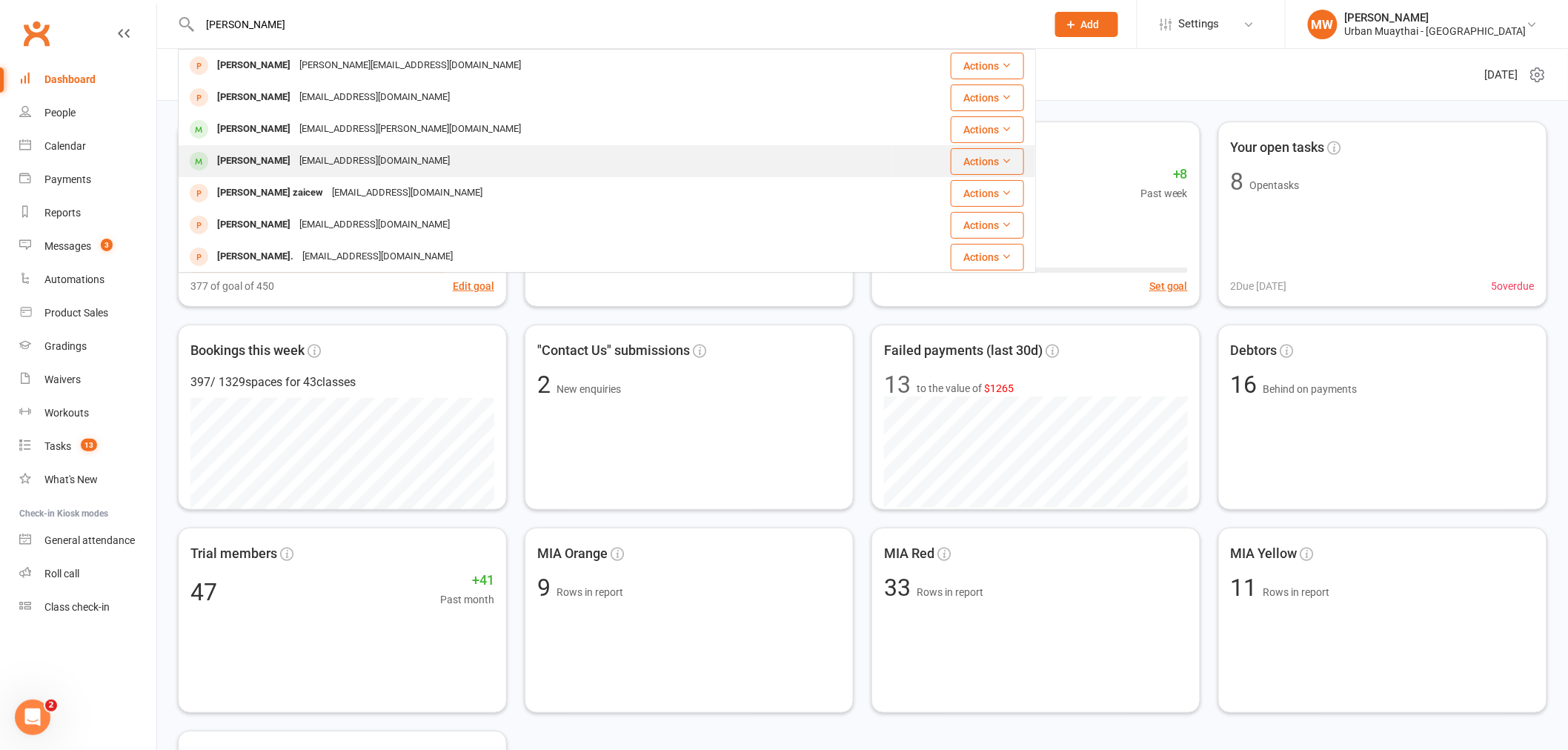
type input "[PERSON_NAME]"
click at [373, 150] on div "[EMAIL_ADDRESS][DOMAIN_NAME]" at bounding box center [375, 161] width 159 height 21
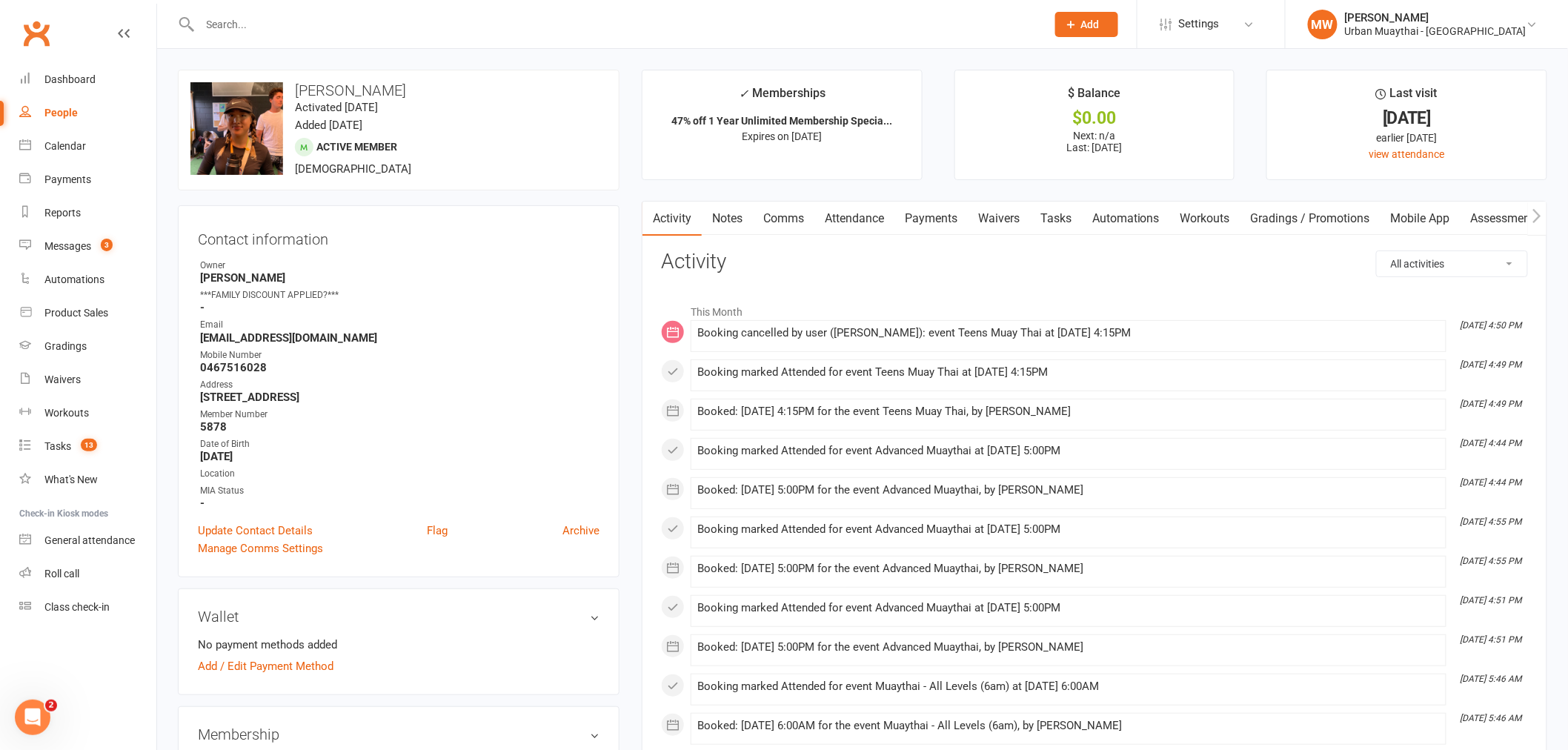
click at [860, 215] on link "Attendance" at bounding box center [855, 219] width 80 height 34
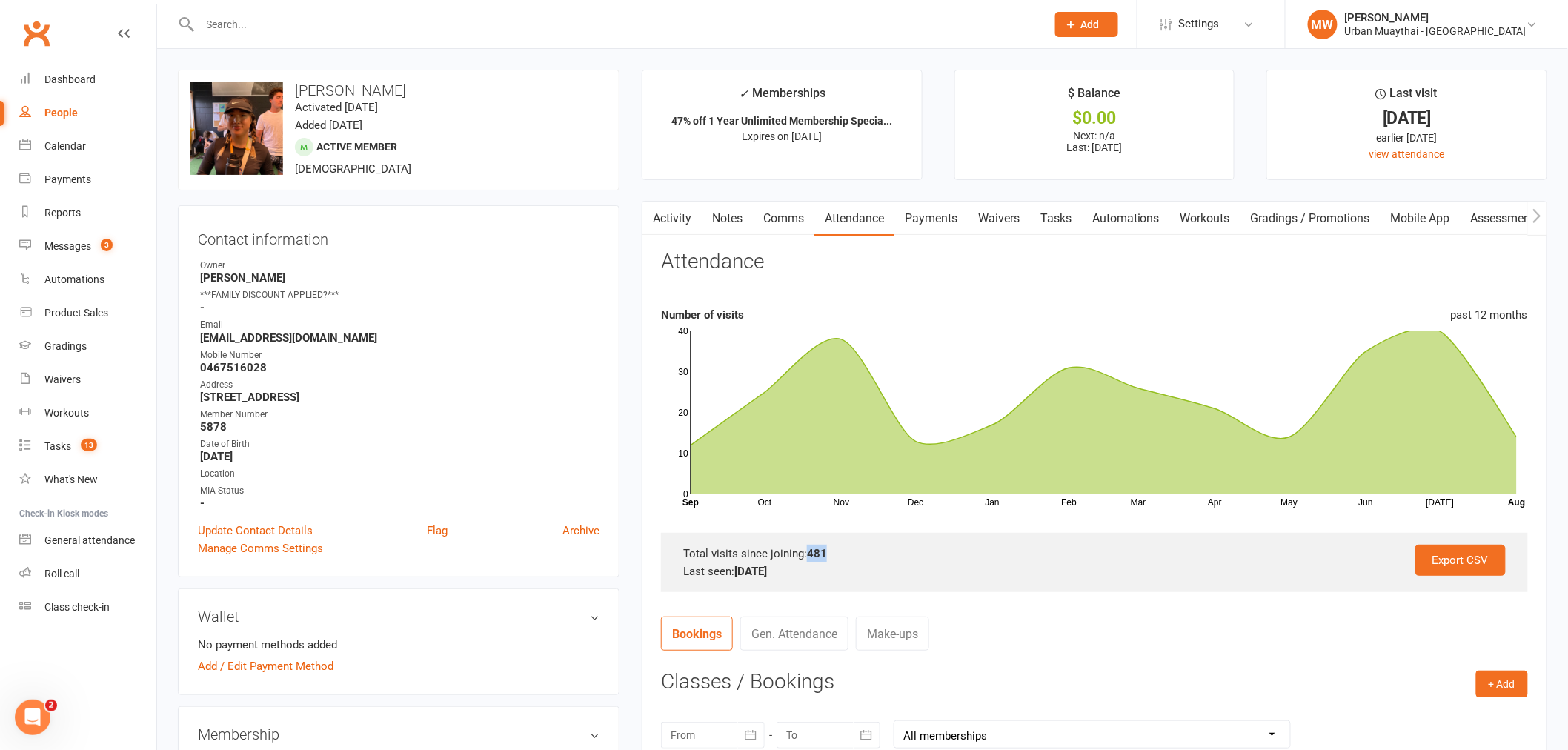
drag, startPoint x: 806, startPoint y: 549, endPoint x: 842, endPoint y: 550, distance: 36.0
click at [840, 550] on div "Total visits since joining: 481" at bounding box center [1094, 553] width 823 height 18
click at [75, 579] on div "Roll call" at bounding box center [62, 573] width 34 height 11
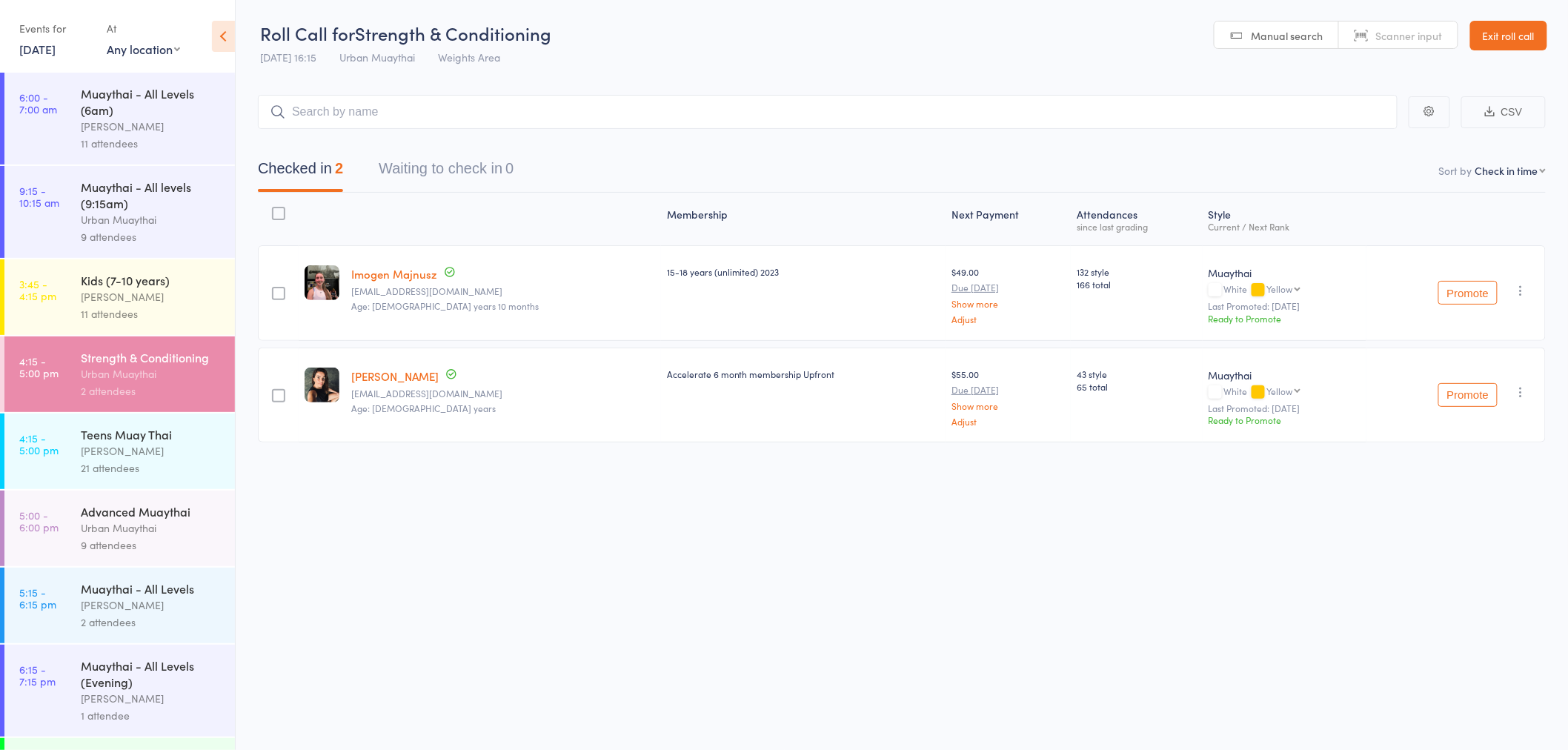
click at [503, 113] on input "search" at bounding box center [827, 112] width 1140 height 34
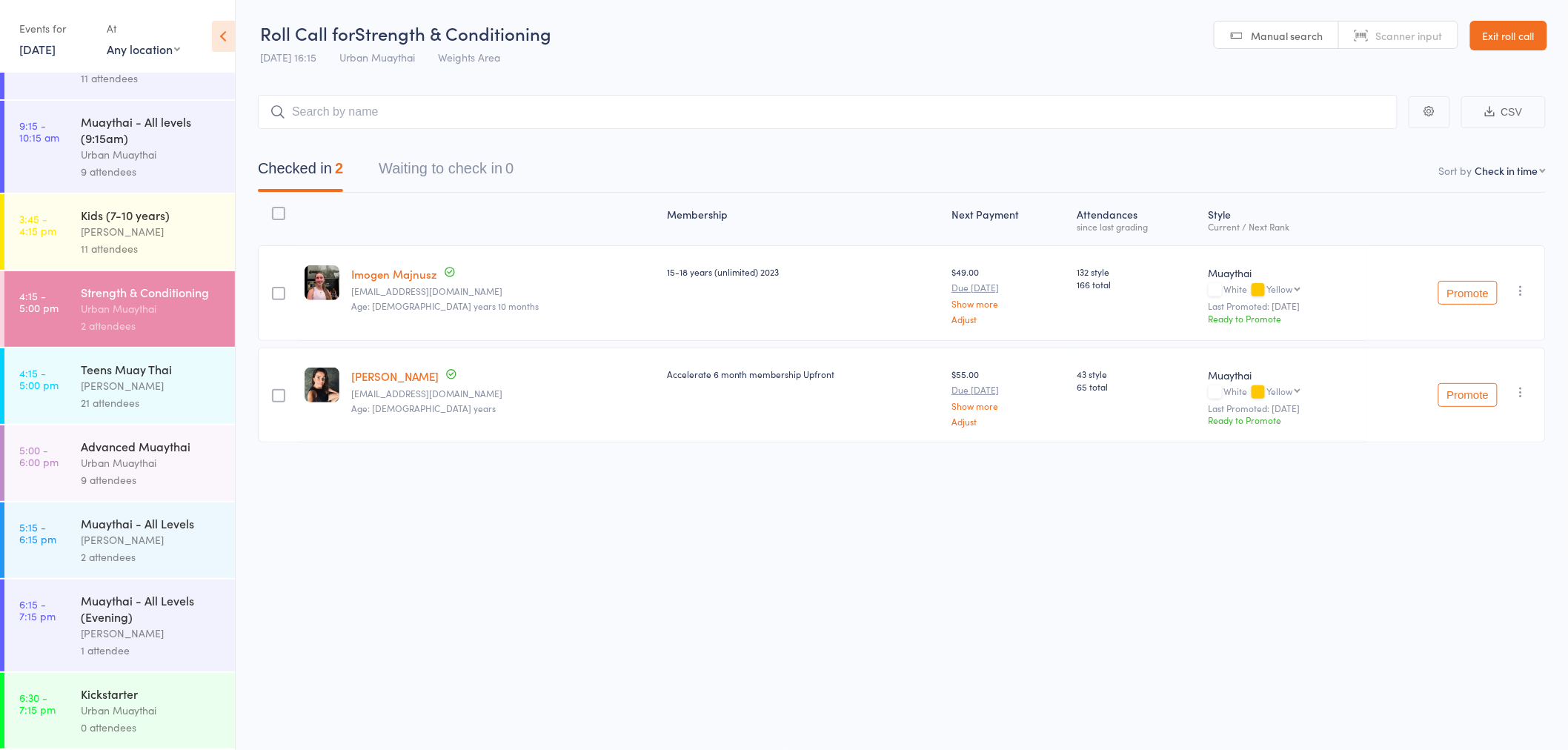
scroll to position [83, 0]
click at [135, 478] on div "9 attendees" at bounding box center [152, 480] width 142 height 17
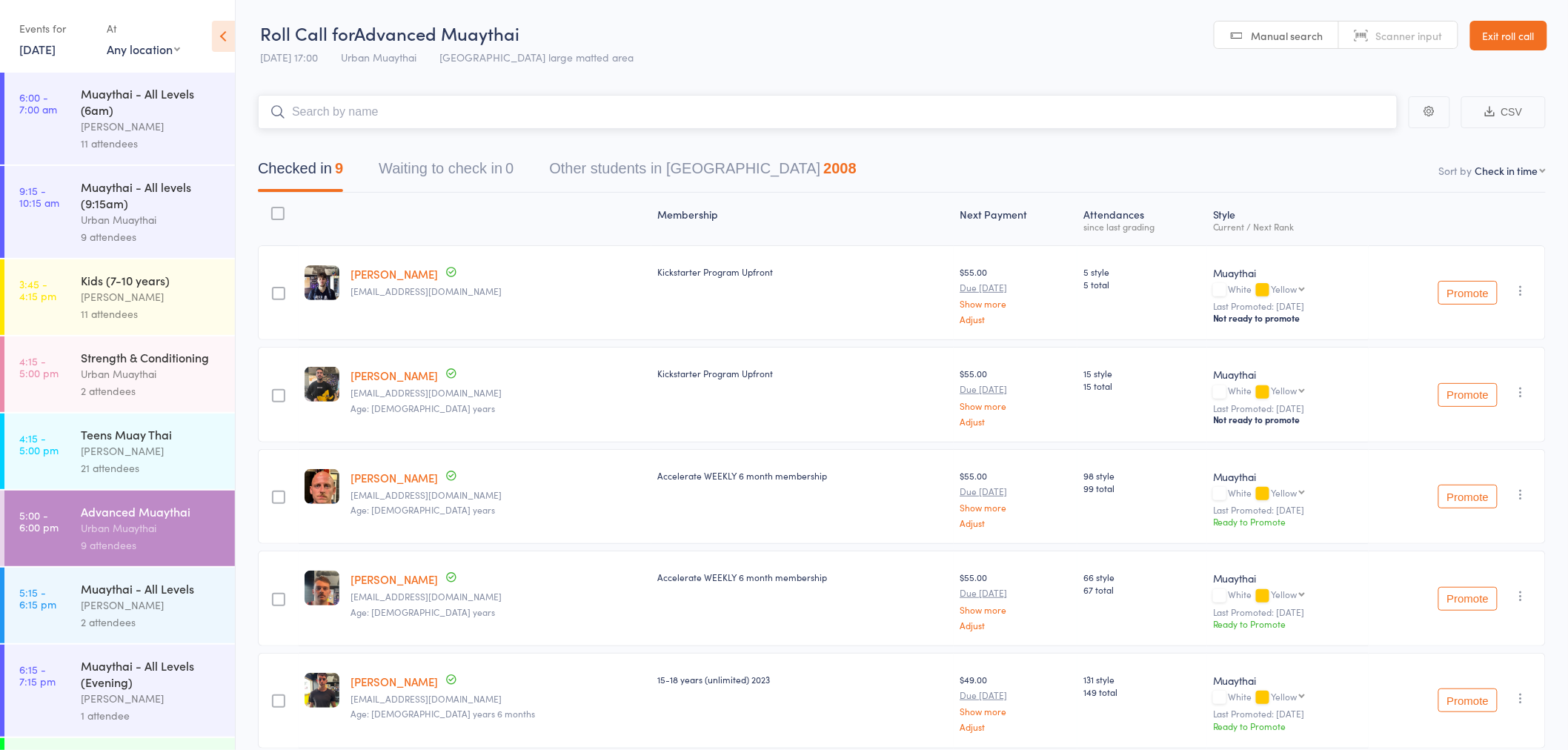
click at [330, 123] on input "search" at bounding box center [827, 112] width 1140 height 34
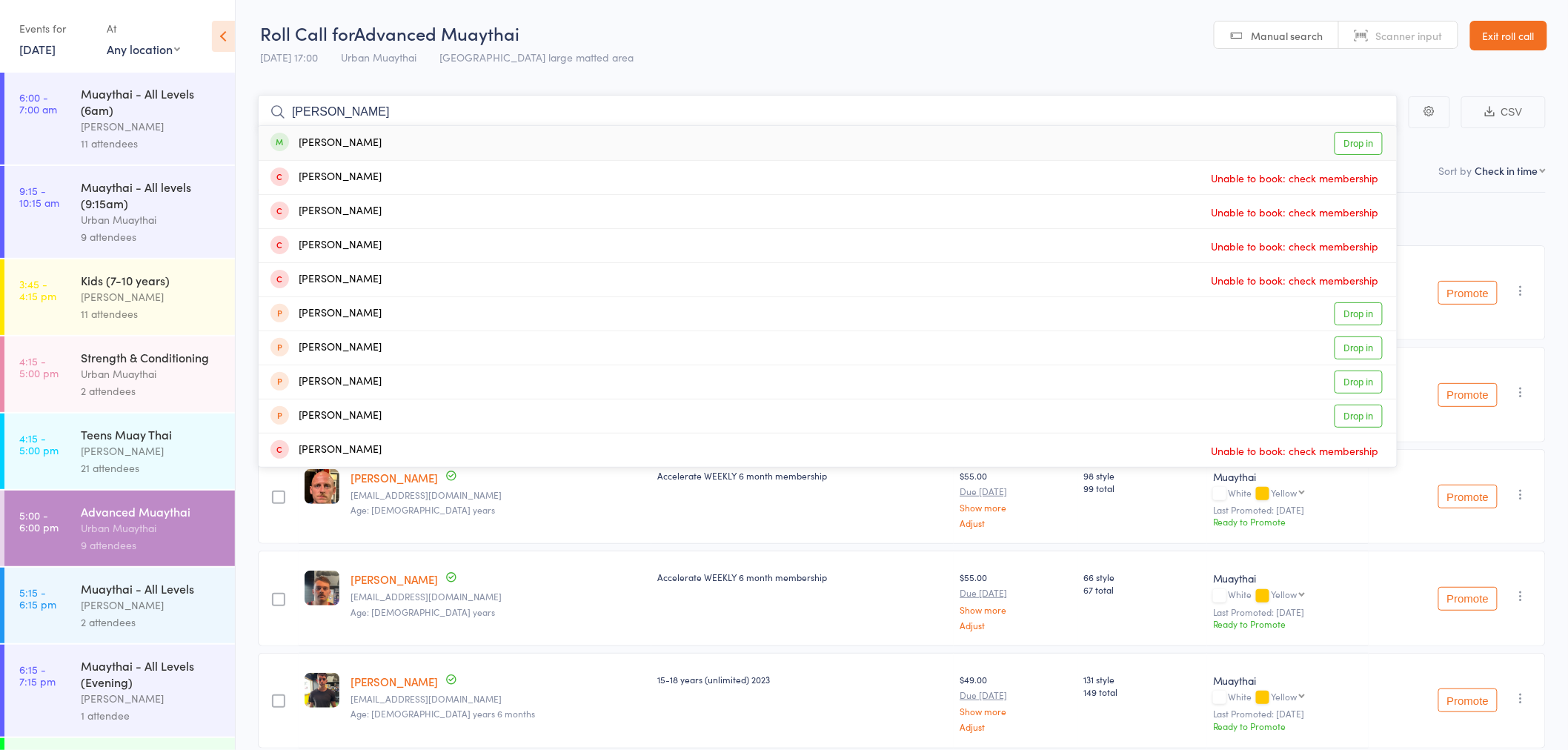
type input "[PERSON_NAME]"
click at [373, 142] on div "[PERSON_NAME]" at bounding box center [326, 143] width 112 height 17
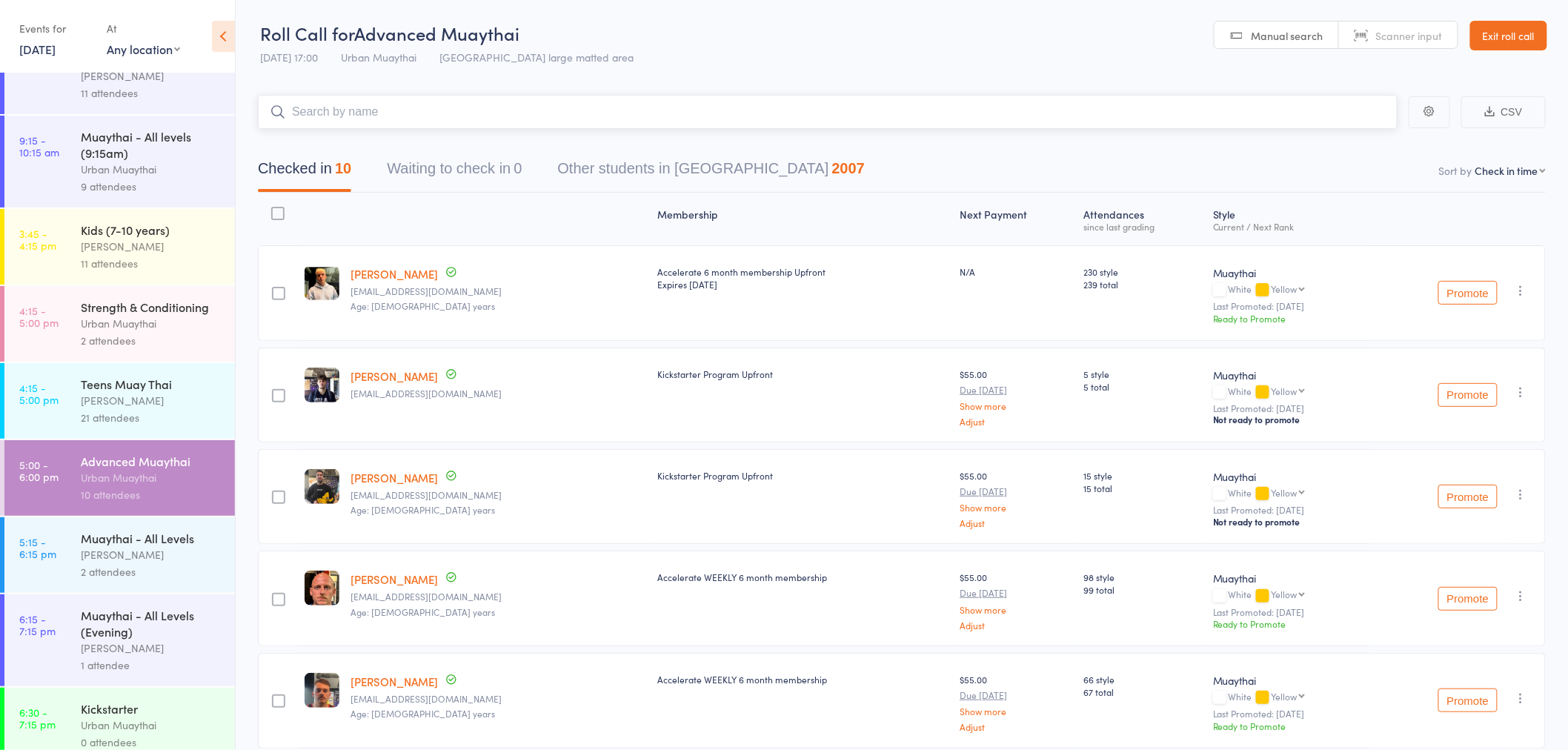
scroll to position [83, 0]
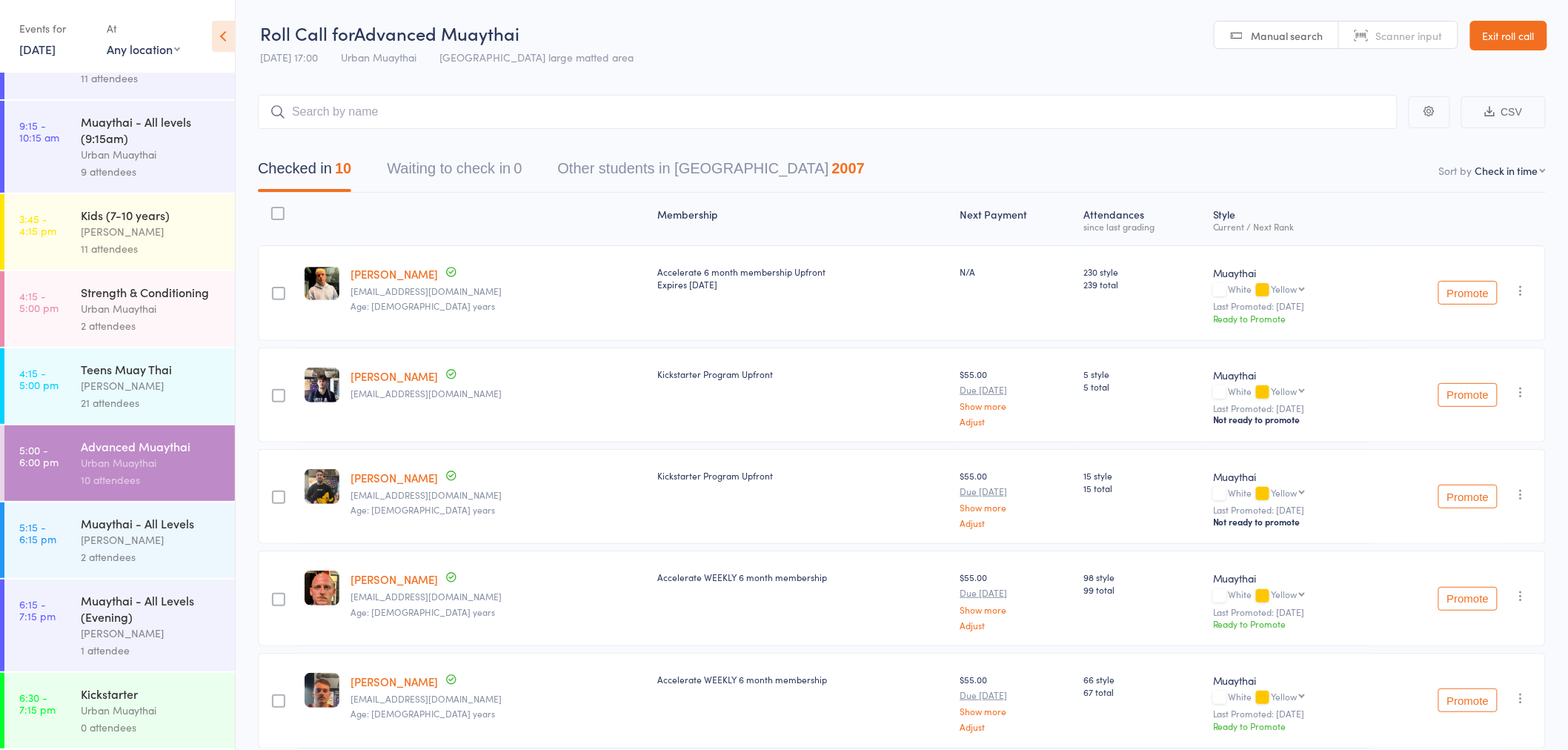
click at [150, 542] on div "[PERSON_NAME]" at bounding box center [152, 539] width 142 height 17
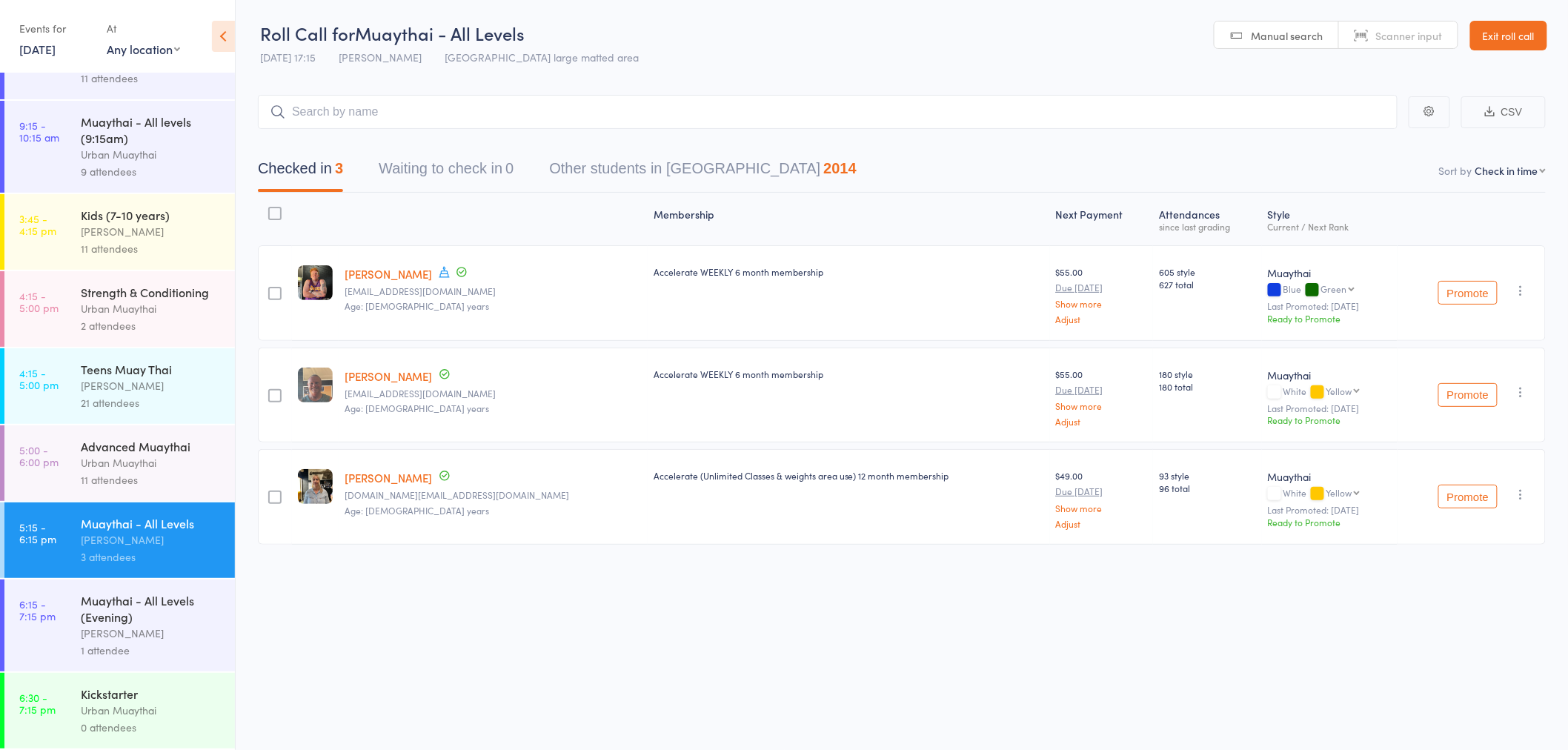
scroll to position [83, 0]
click at [1521, 37] on link "Exit roll call" at bounding box center [1509, 35] width 77 height 30
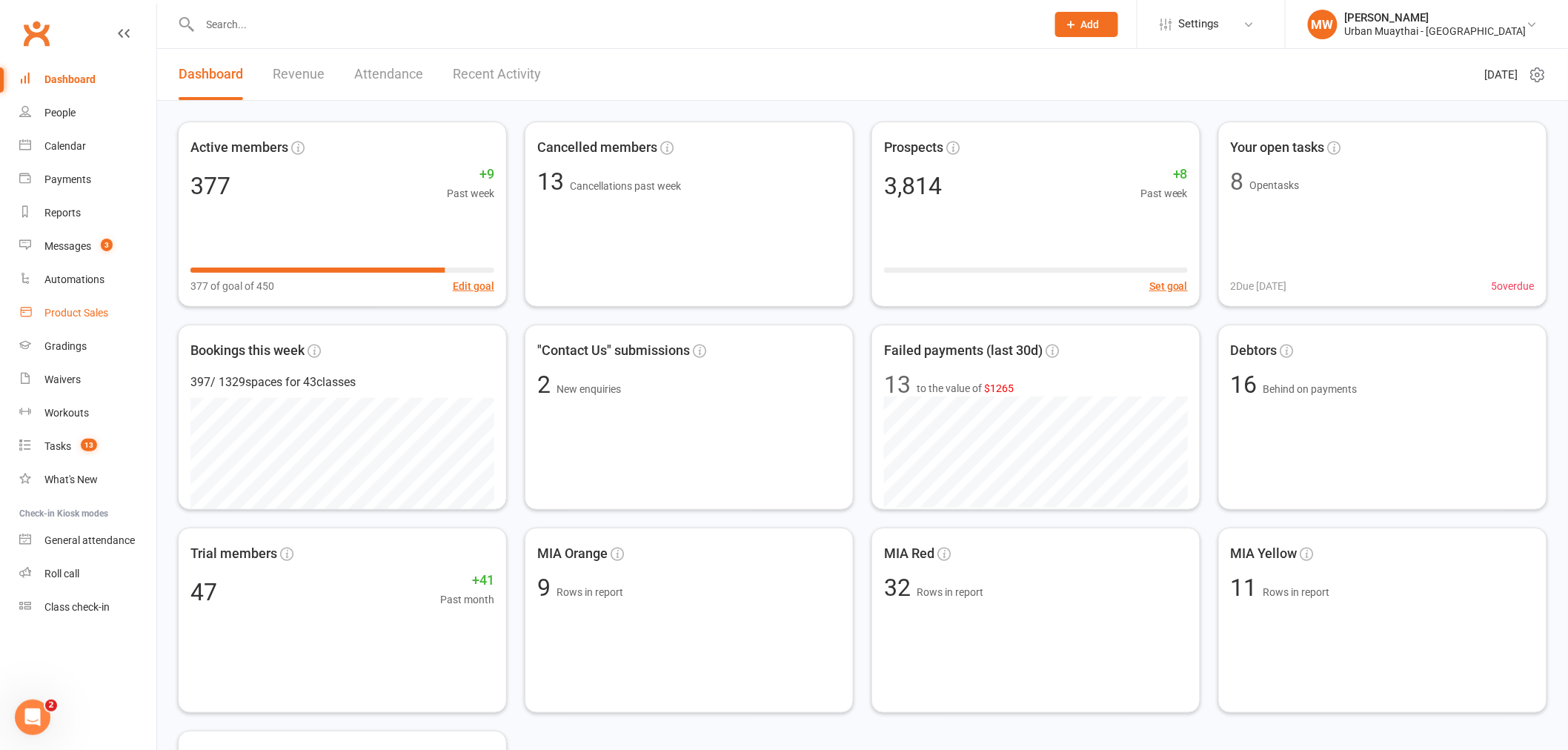
click at [84, 304] on link "Product Sales" at bounding box center [87, 312] width 137 height 34
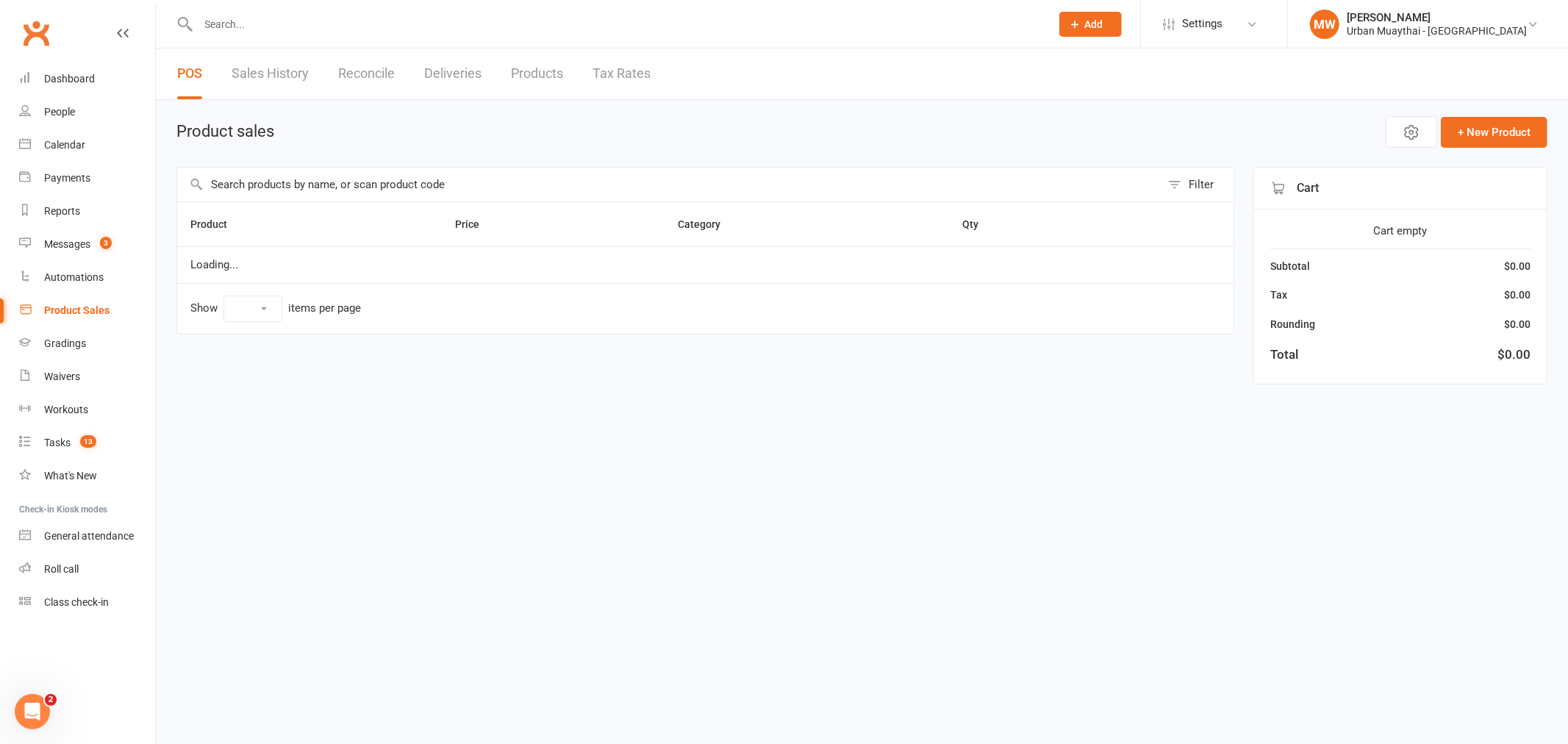
select select "50"
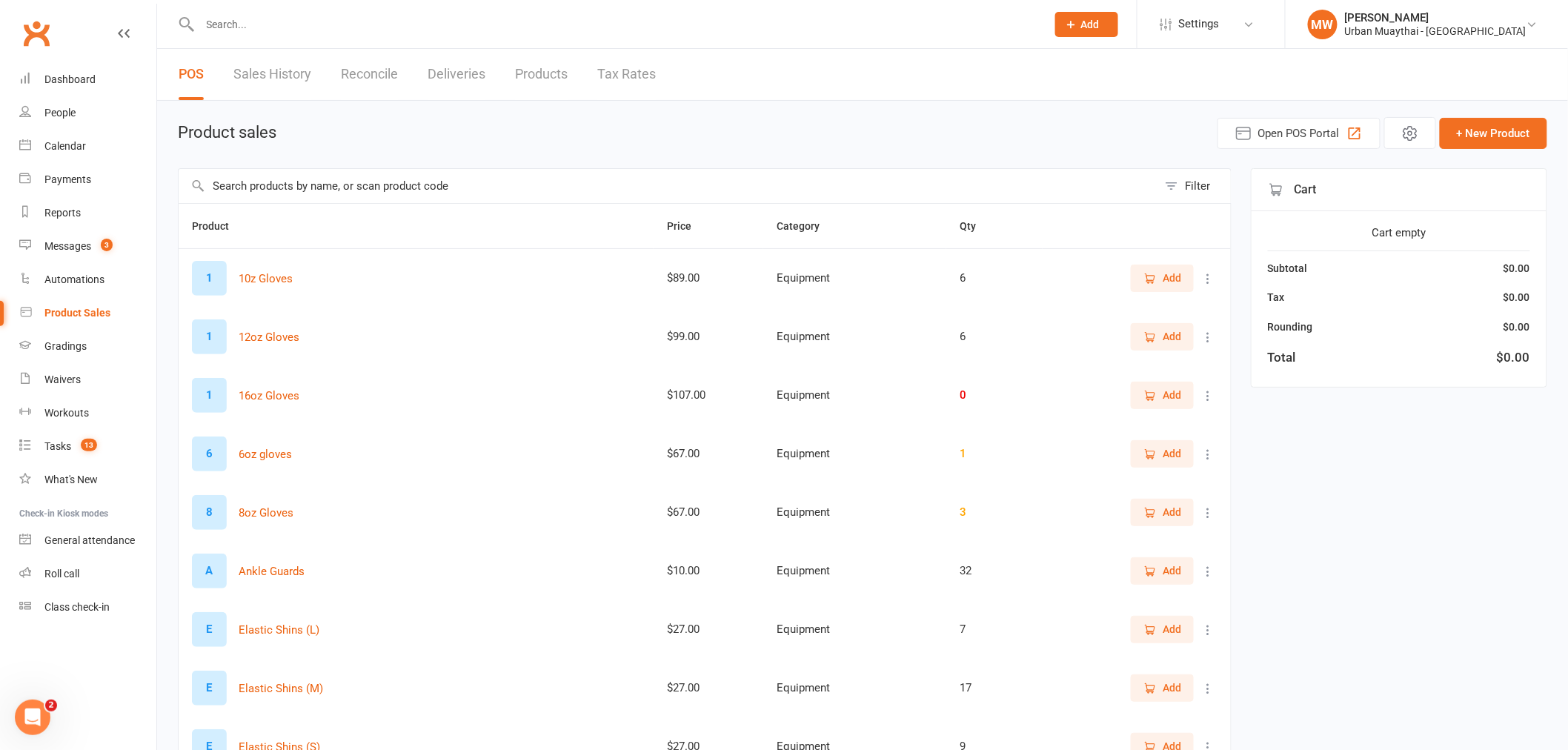
click at [454, 183] on input "text" at bounding box center [668, 186] width 979 height 34
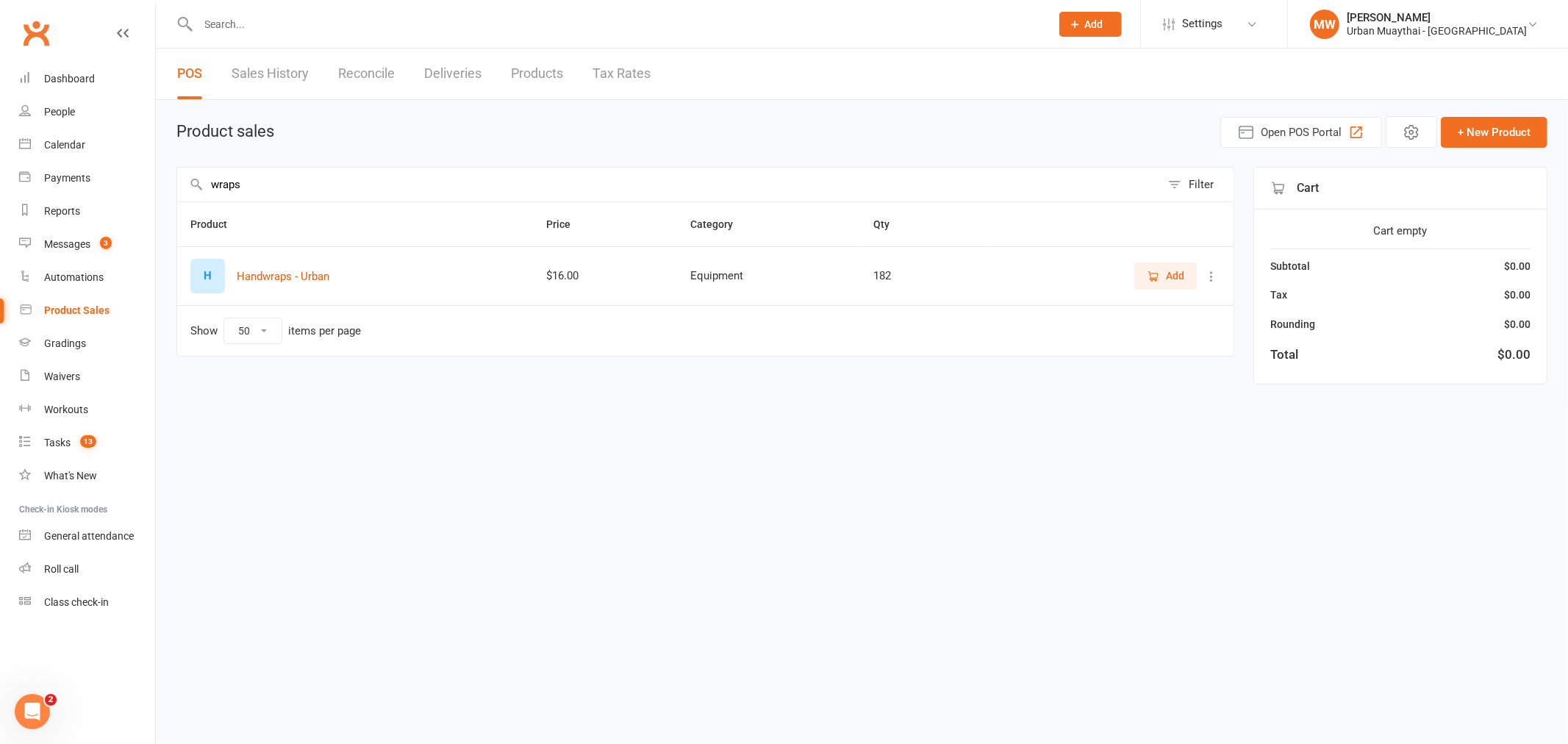
type input "wraps"
click at [1166, 282] on span "Add" at bounding box center [1174, 276] width 19 height 16
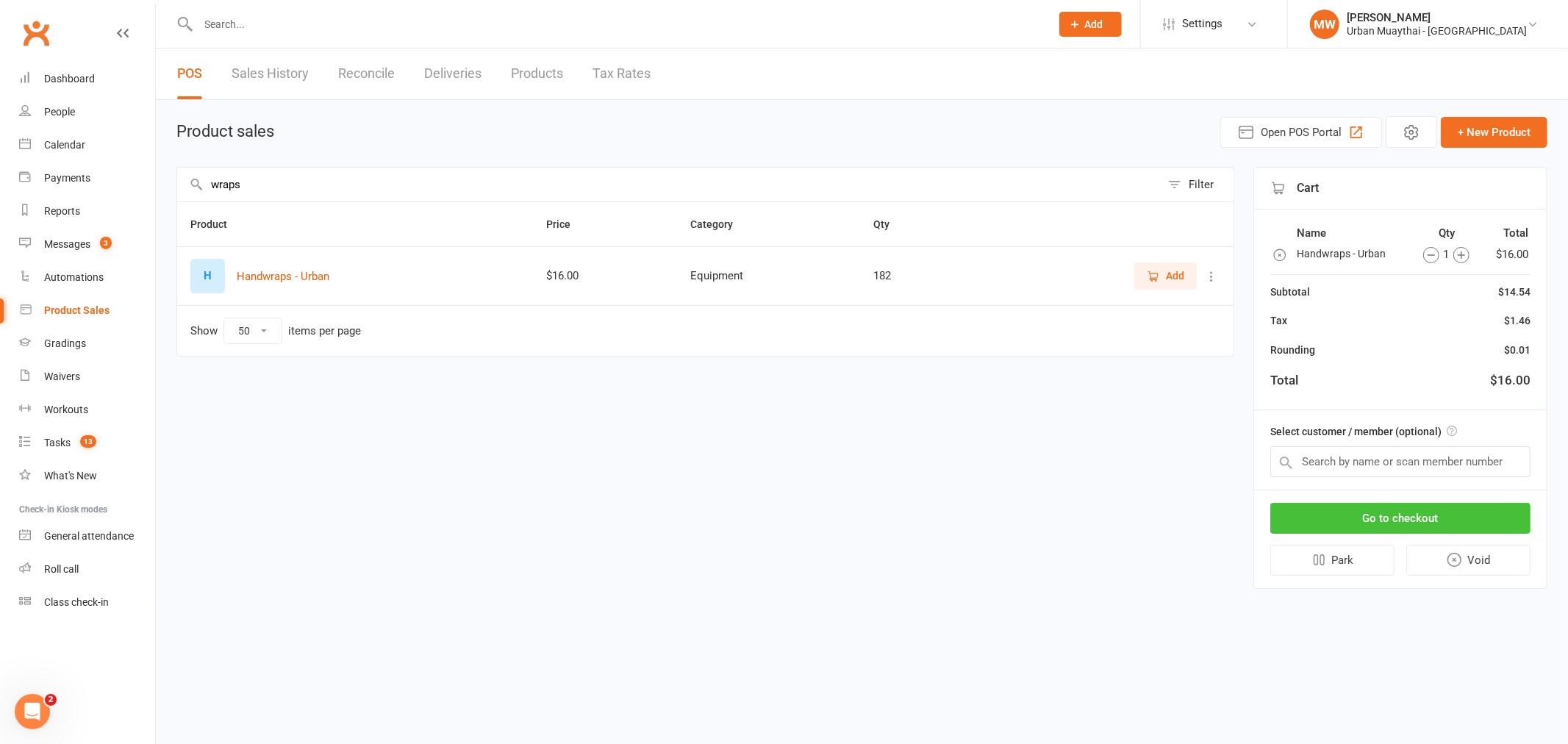
click at [1382, 516] on button "Go to checkout" at bounding box center [1400, 518] width 260 height 31
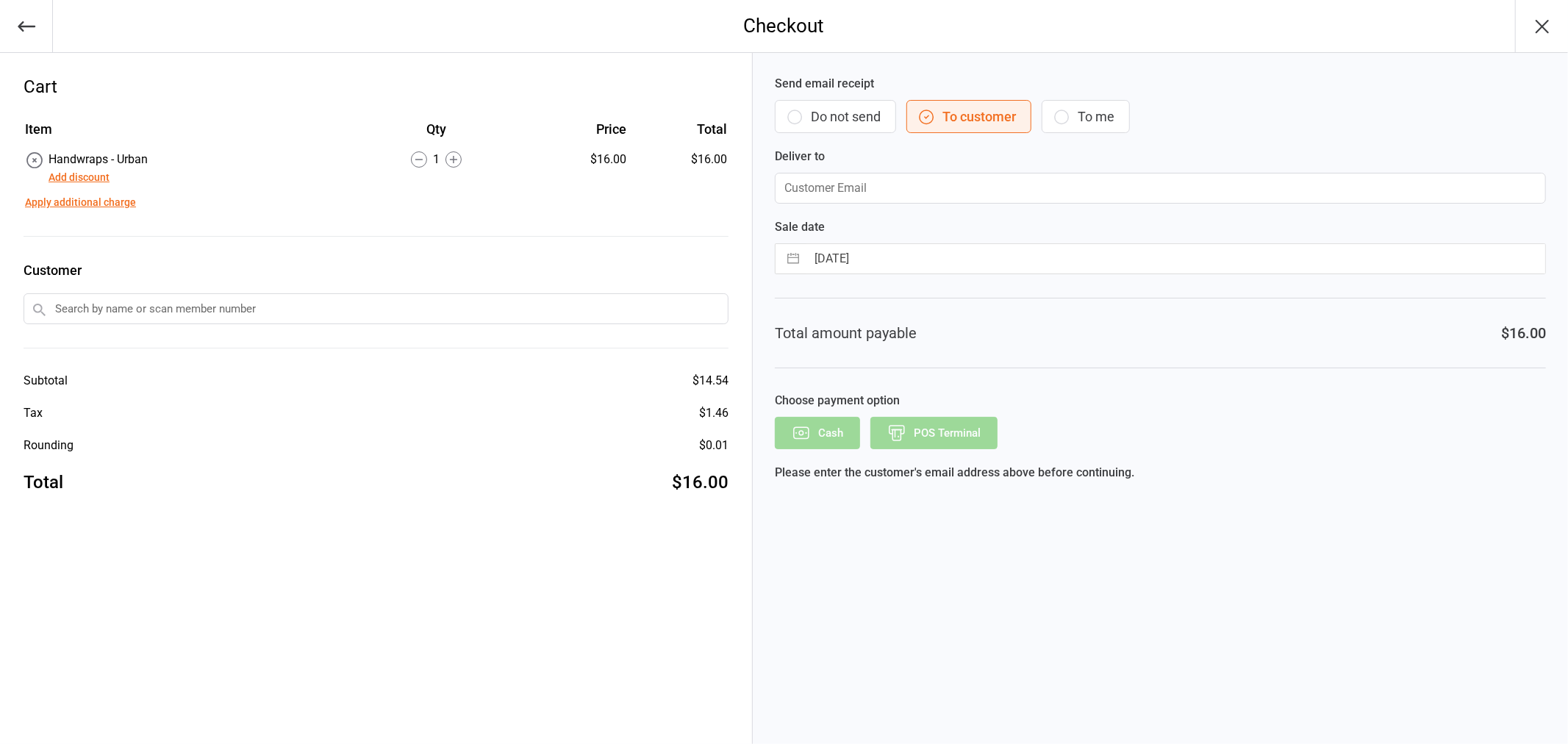
click at [835, 133] on div "Send email receipt Do not send To customer To me Deliver to" at bounding box center [1160, 139] width 771 height 128
click at [838, 122] on button "Do not send" at bounding box center [834, 116] width 121 height 33
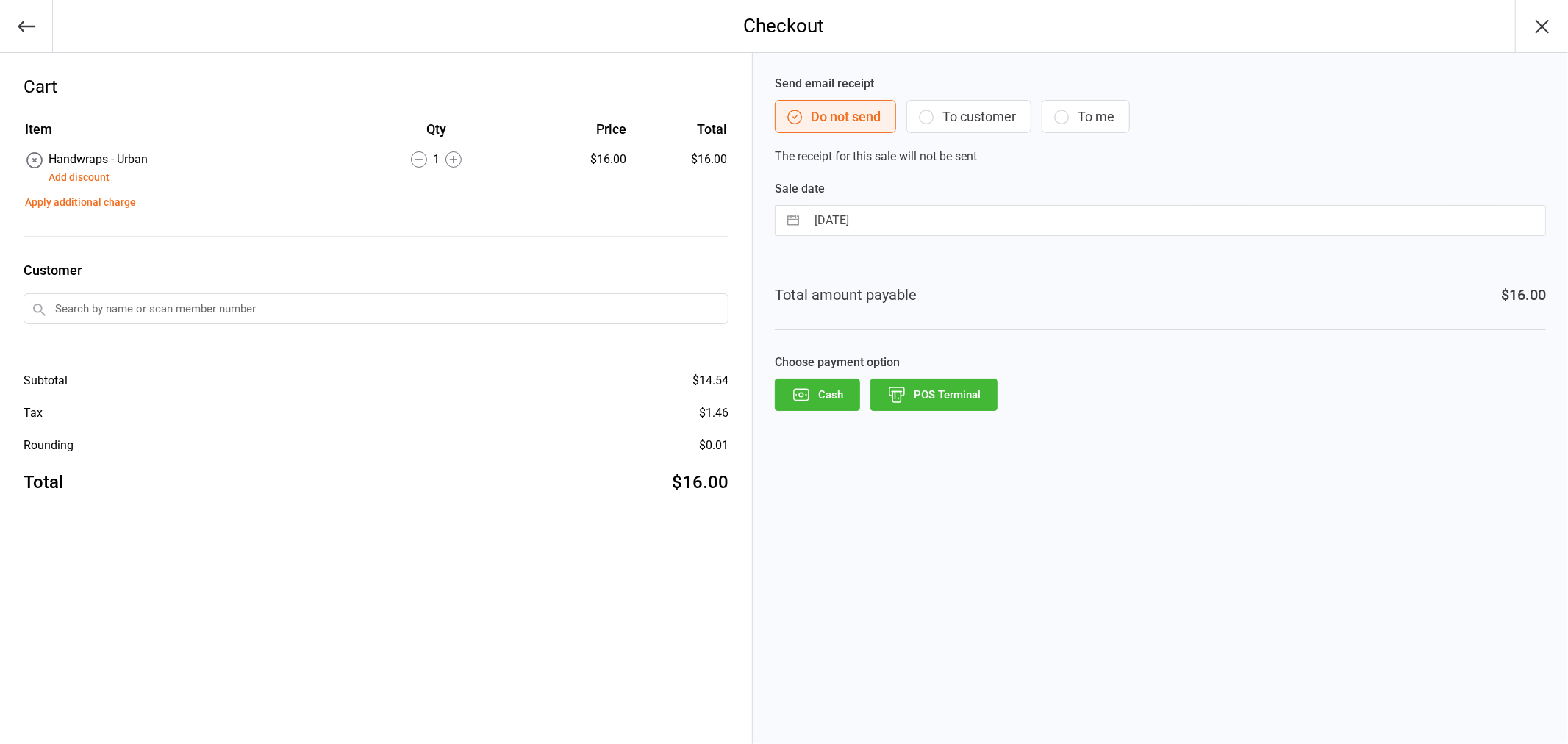
click at [960, 394] on button "POS Terminal" at bounding box center [934, 394] width 127 height 33
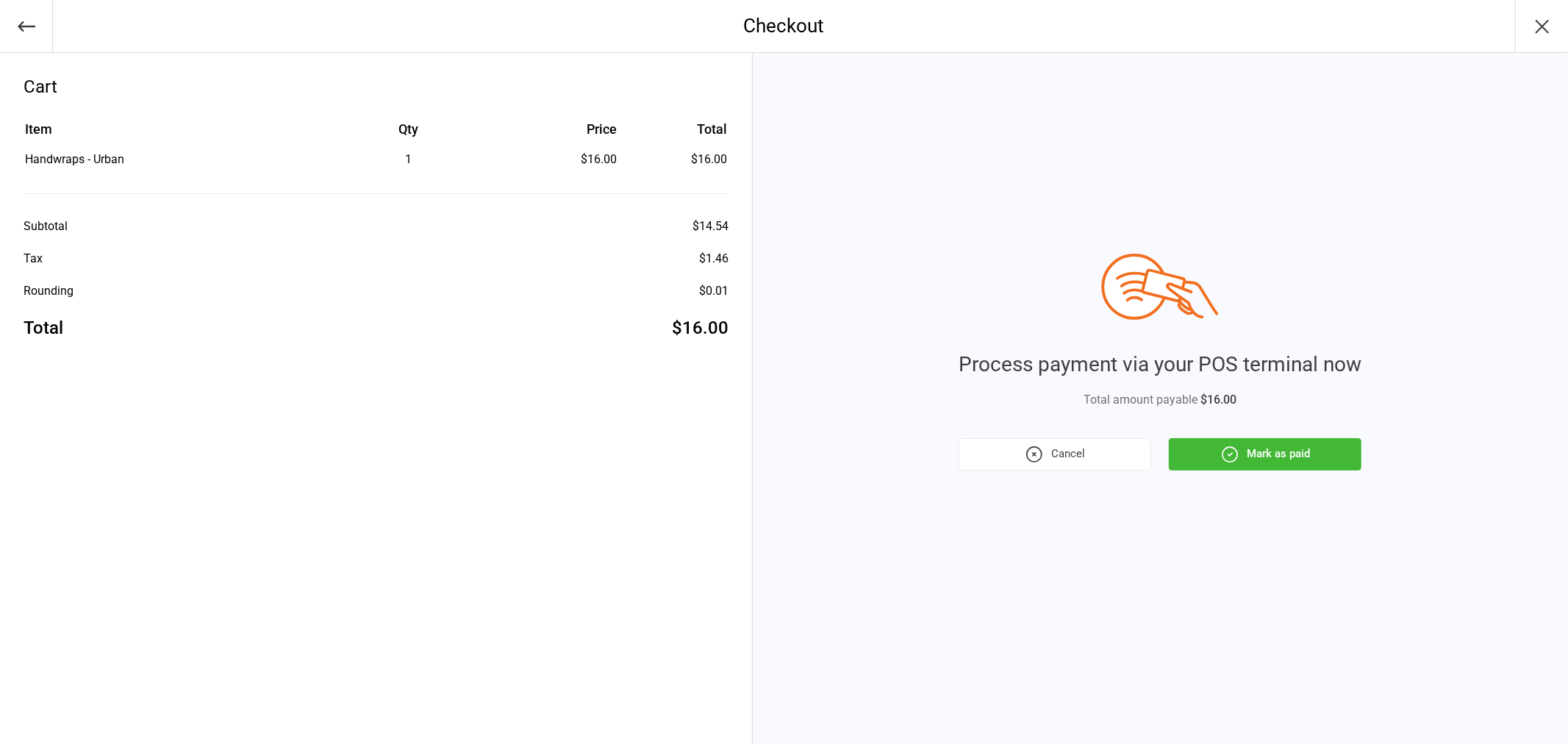
click at [1202, 459] on button "Mark as paid" at bounding box center [1265, 455] width 193 height 33
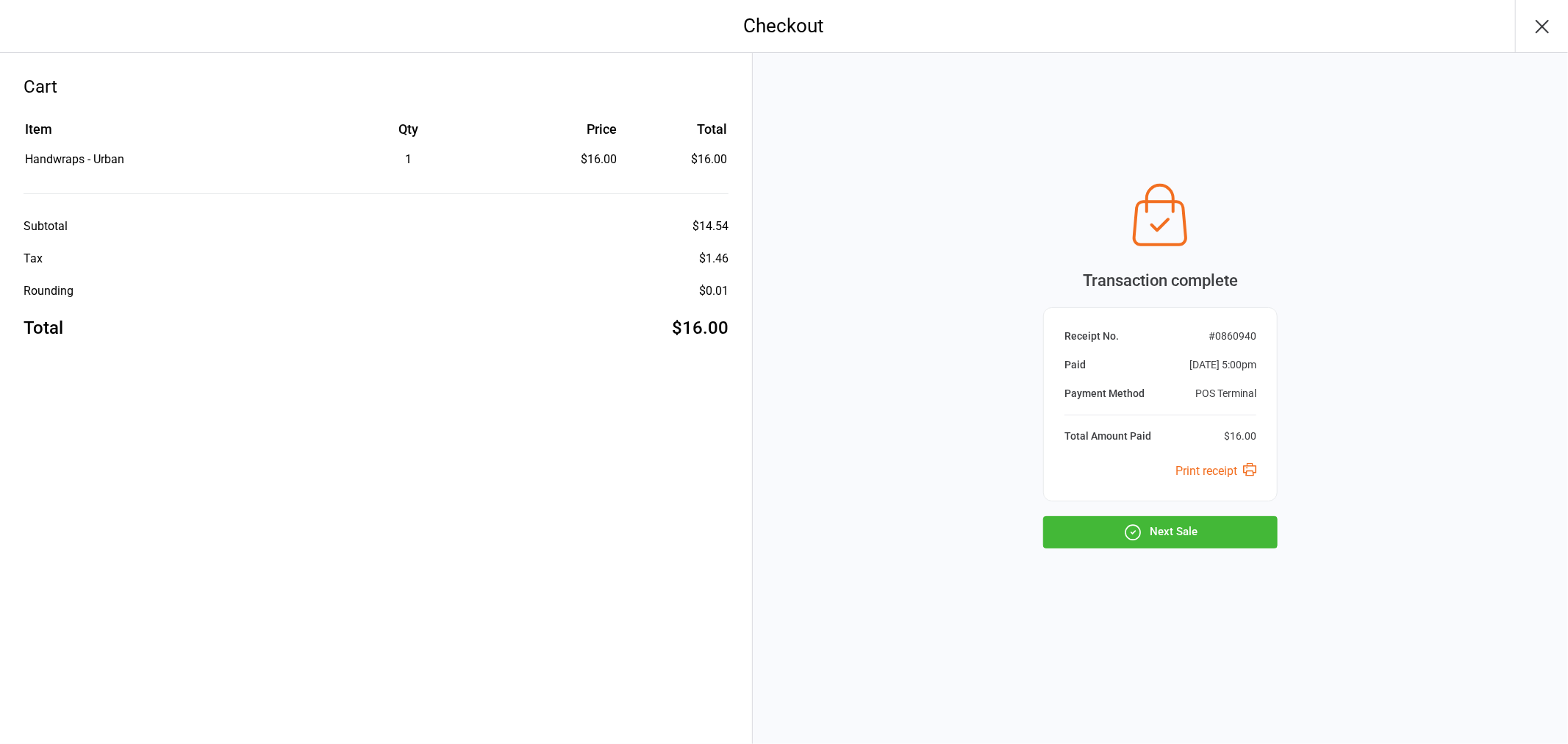
click at [1170, 527] on button "Next Sale" at bounding box center [1160, 532] width 234 height 33
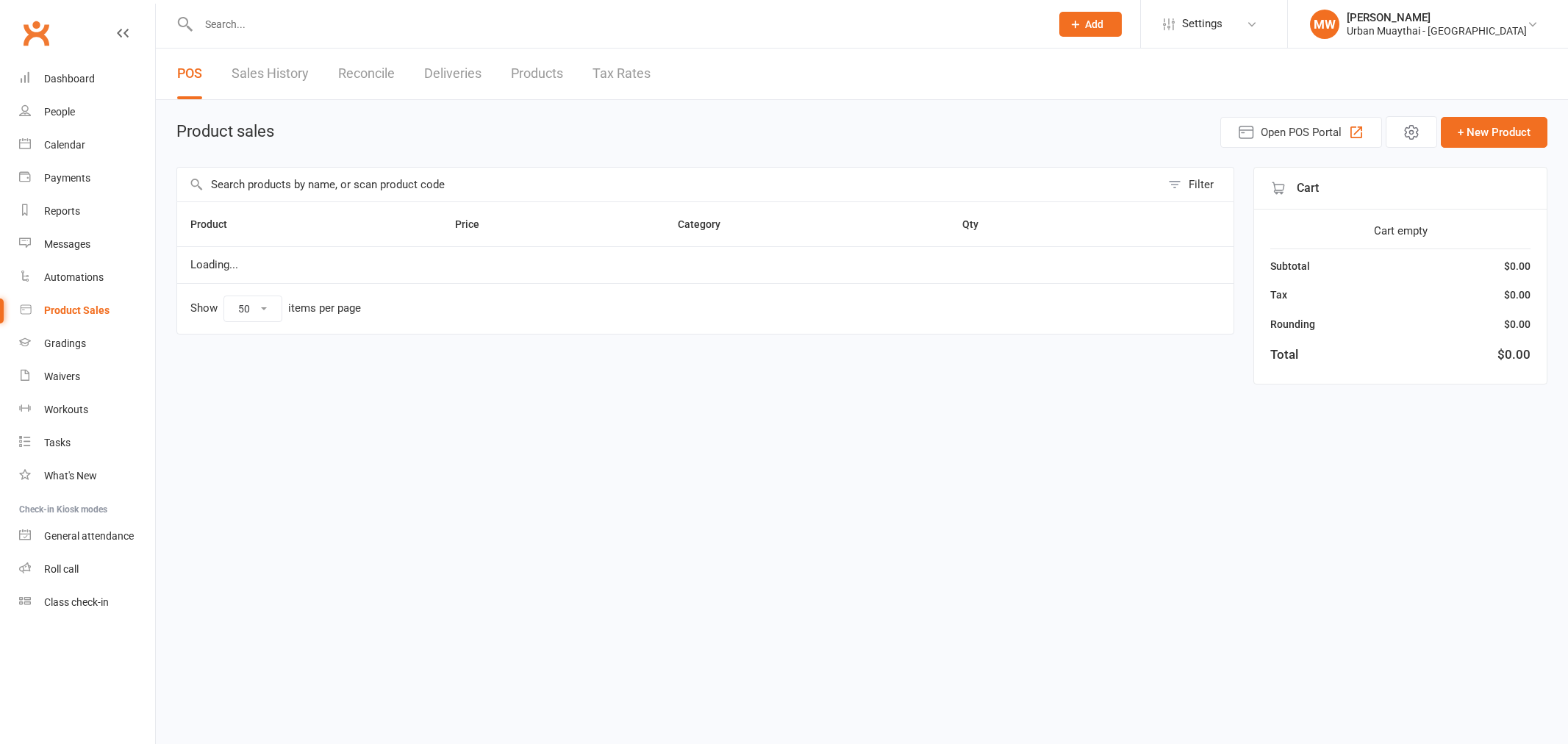
select select "50"
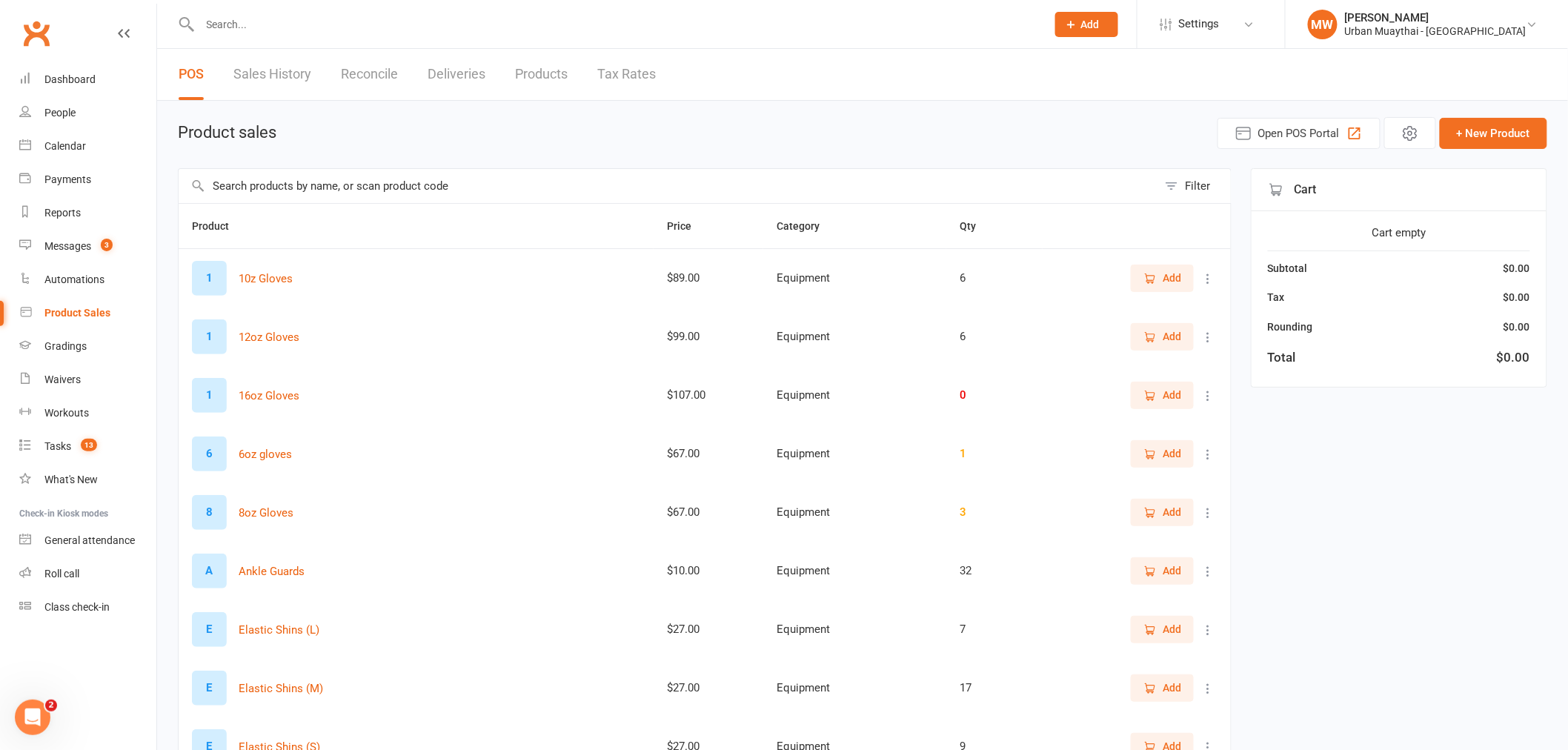
click at [408, 184] on input "text" at bounding box center [668, 186] width 979 height 34
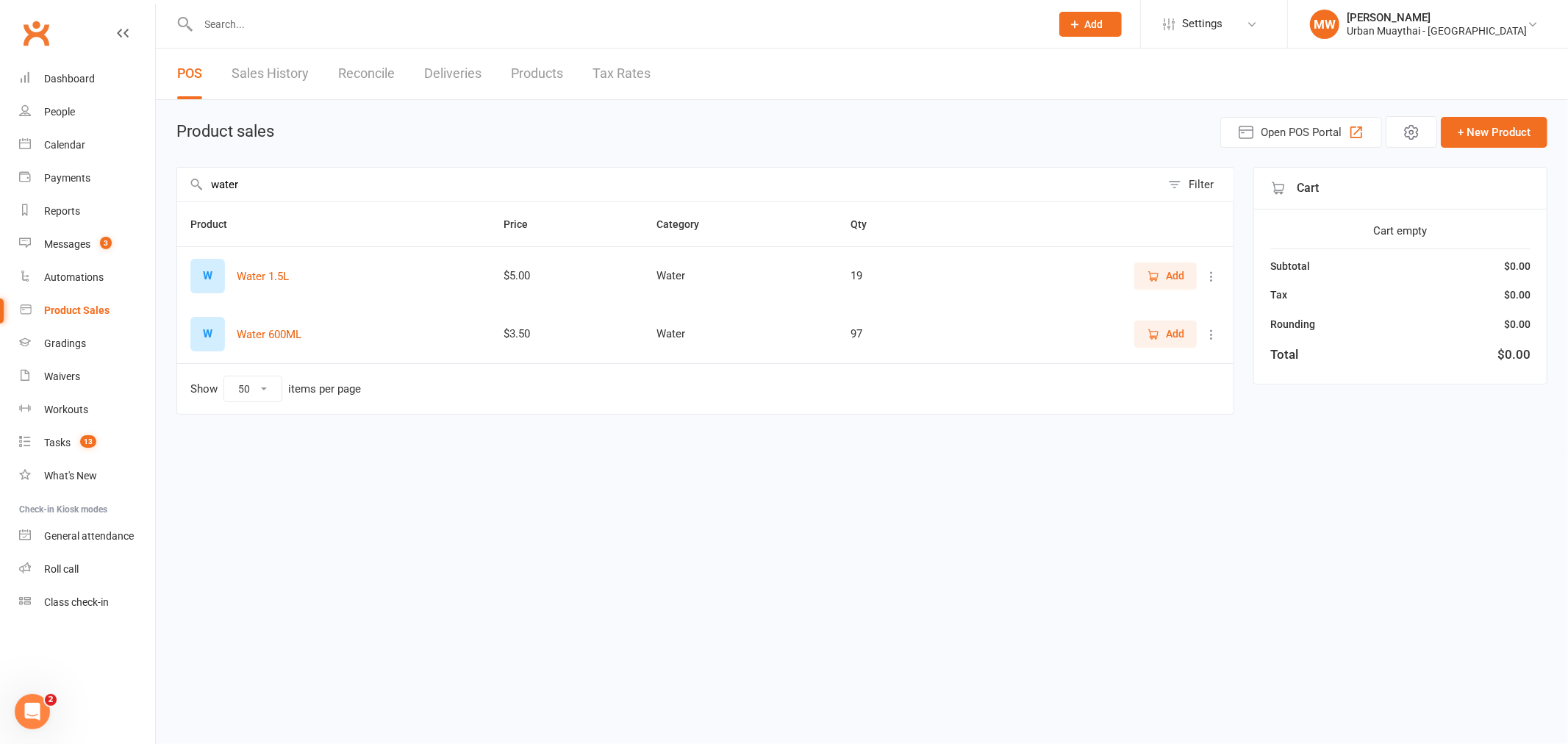
type input "water"
click at [1176, 329] on span "Add" at bounding box center [1174, 333] width 19 height 16
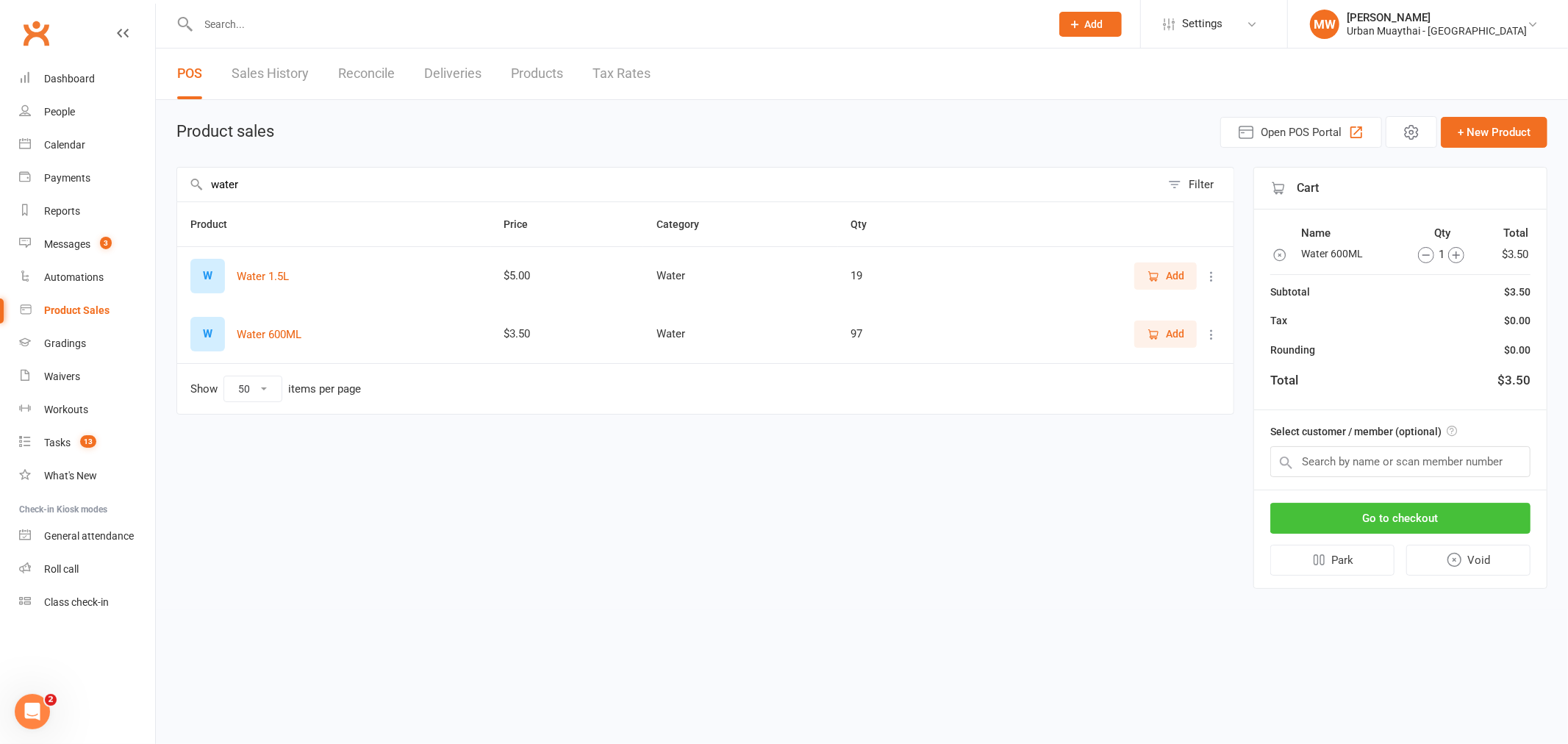
click at [1379, 519] on button "Go to checkout" at bounding box center [1400, 518] width 260 height 31
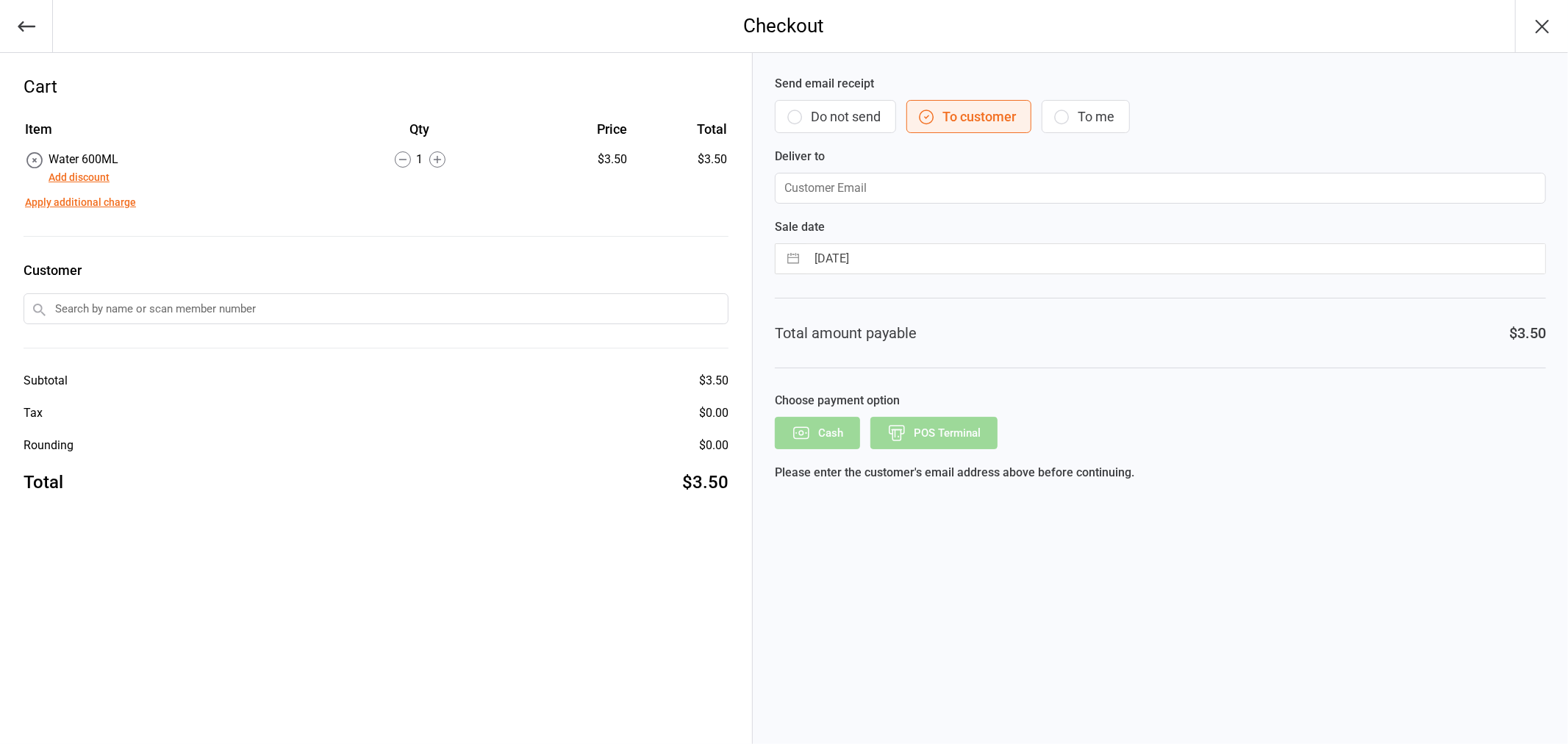
click at [833, 107] on button "Do not send" at bounding box center [834, 116] width 121 height 33
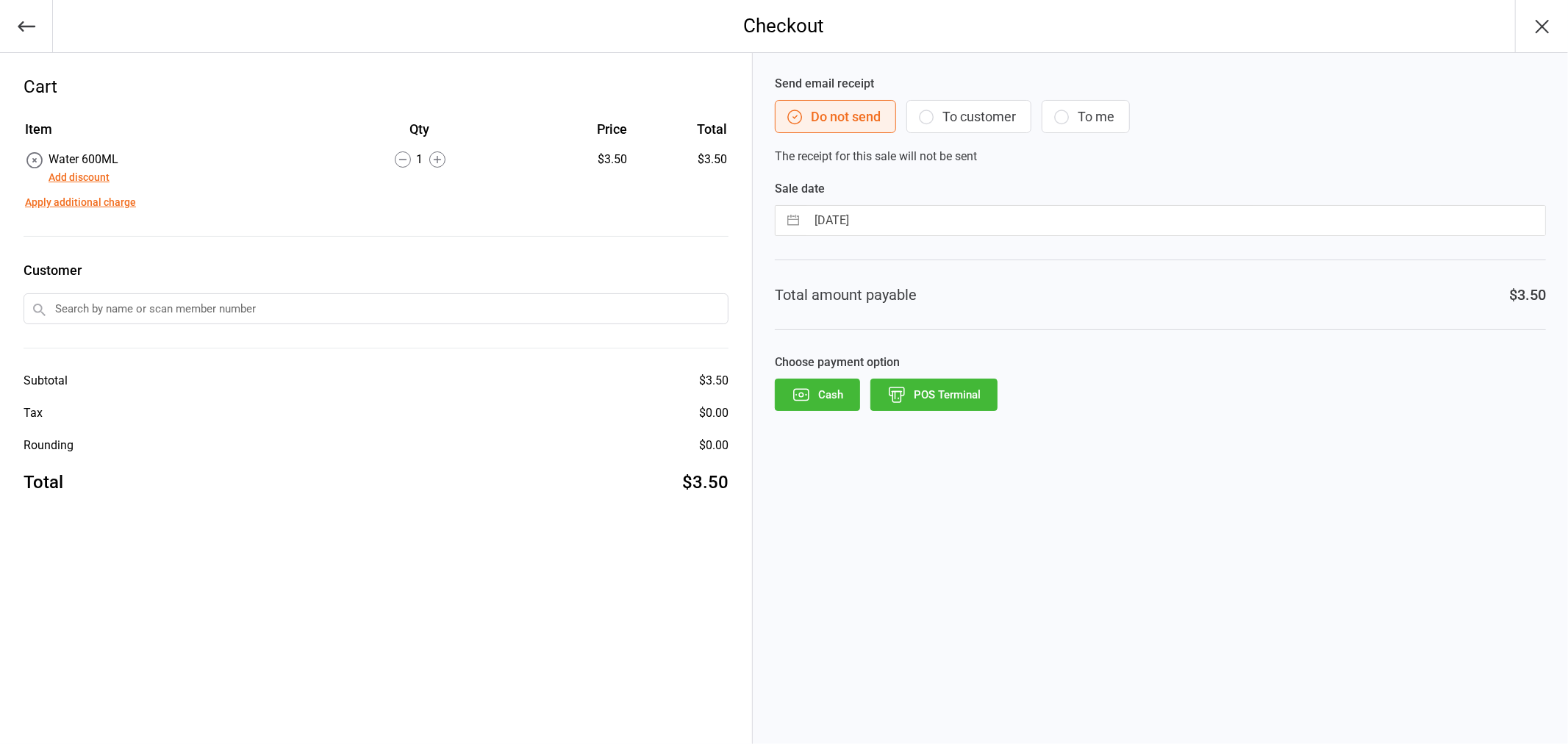
click at [821, 391] on button "Cash" at bounding box center [817, 394] width 85 height 33
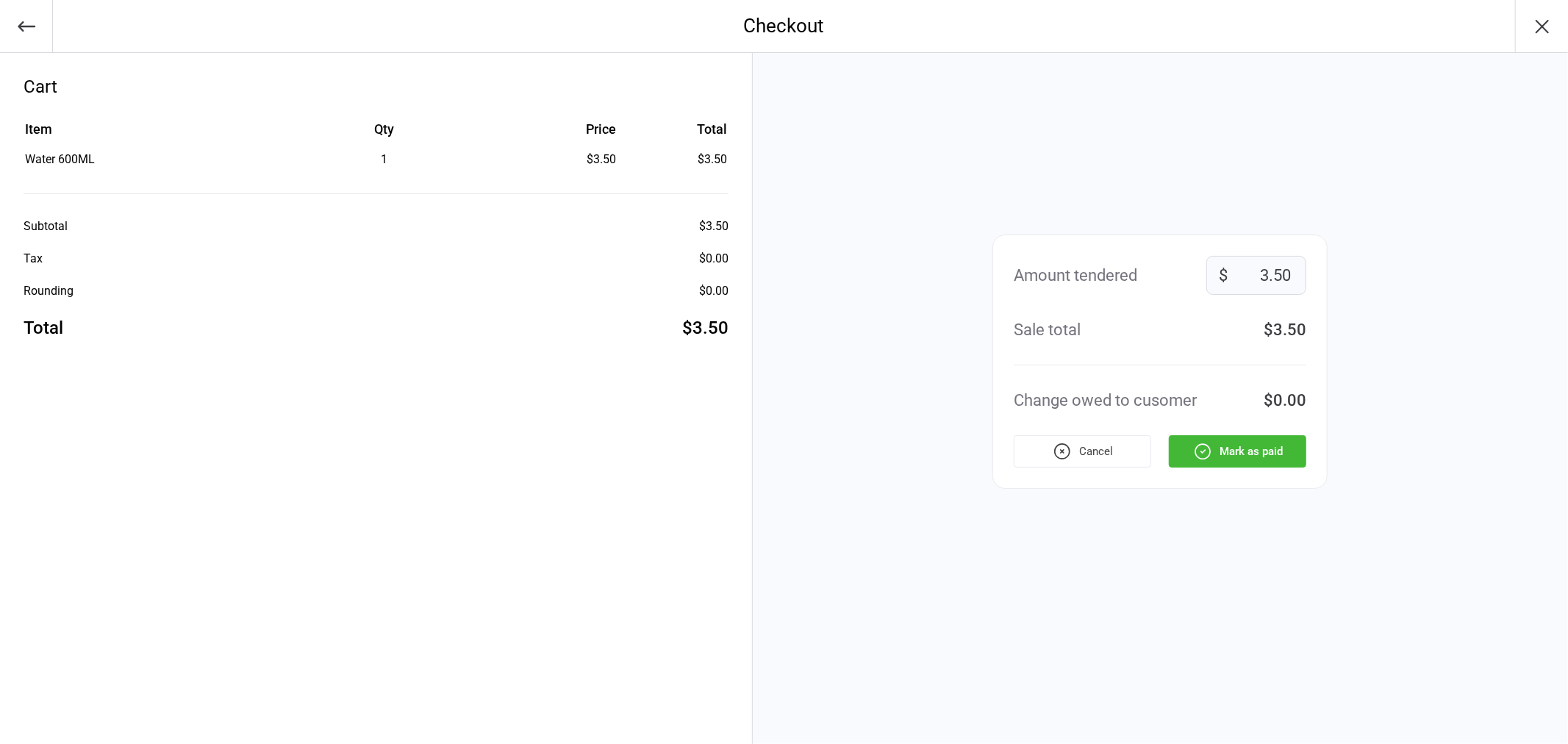
drag, startPoint x: 1240, startPoint y: 268, endPoint x: 1343, endPoint y: 261, distance: 103.2
click at [1333, 264] on div "Amount tendered 3.50 $ Sale total $3.50 Change owed to cusomer $0.00 Cancel [PE…" at bounding box center [1160, 398] width 815 height 690
type input "5"
click at [1310, 311] on div "Amount tendered 5 $ Sale total $3.50 Change owed to cusomer $1.50 Cancel Mark a…" at bounding box center [1160, 361] width 335 height 255
click at [1253, 453] on button "Mark as paid" at bounding box center [1237, 451] width 137 height 33
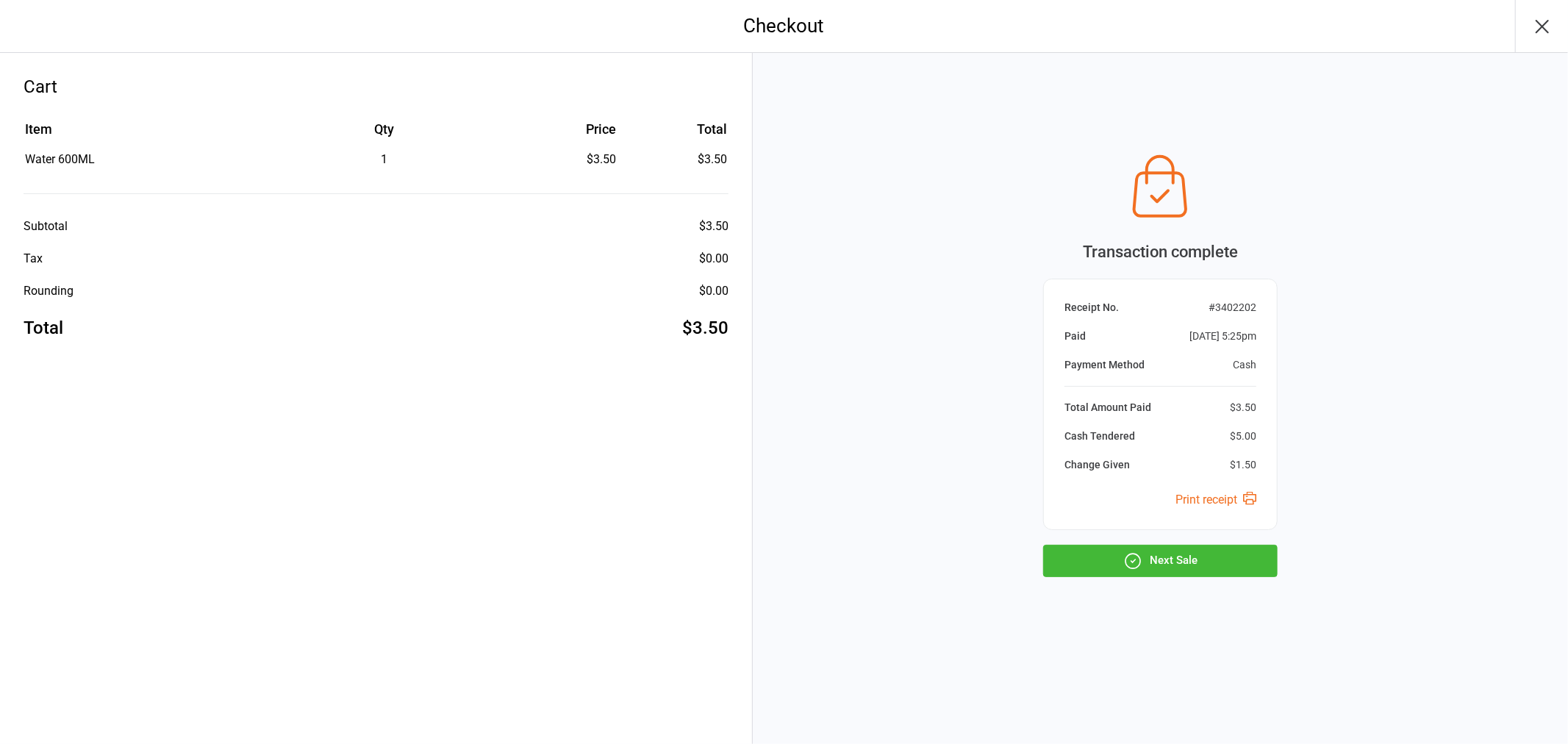
click at [1181, 553] on button "Next Sale" at bounding box center [1160, 561] width 234 height 33
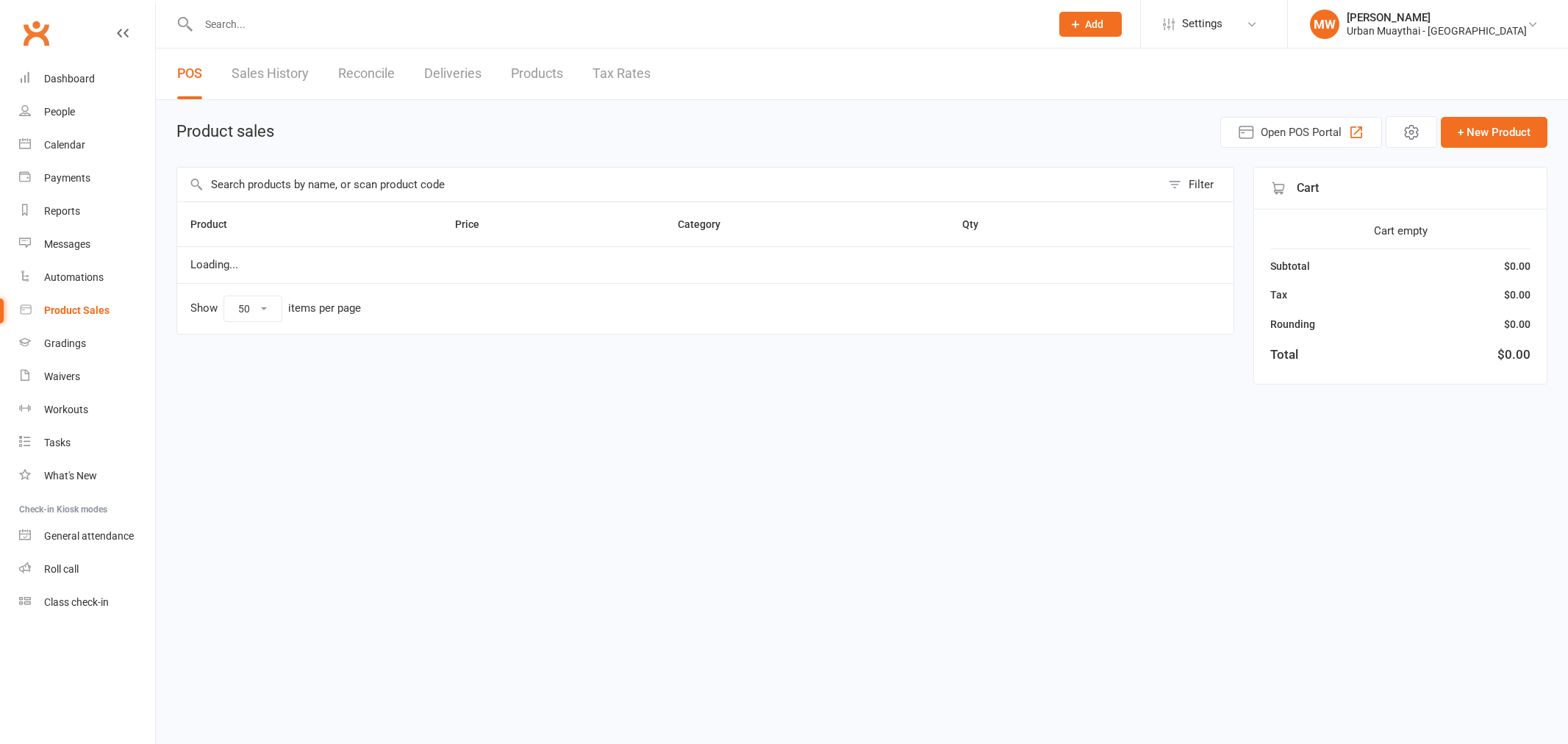
select select "50"
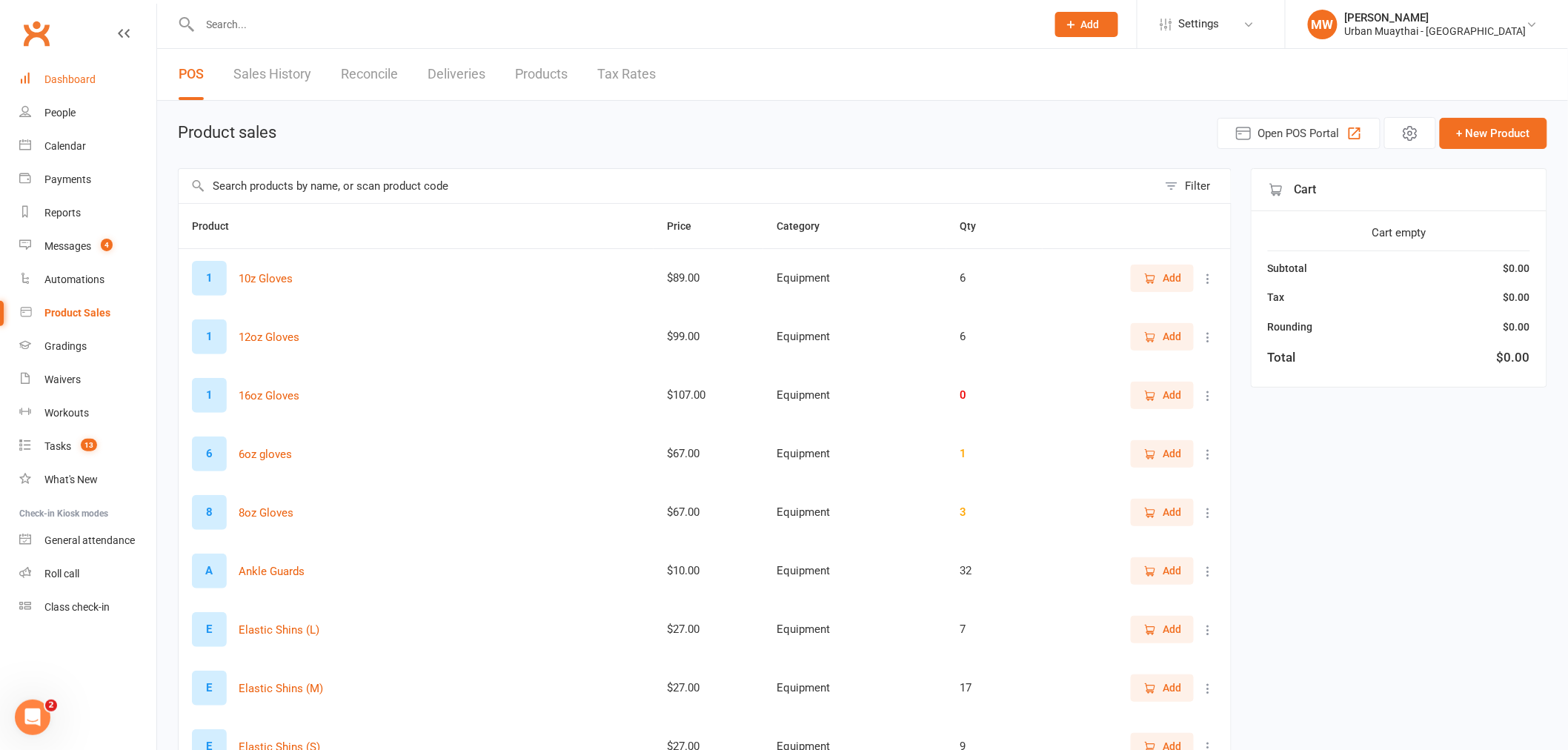
click at [80, 81] on div "Dashboard" at bounding box center [70, 79] width 51 height 11
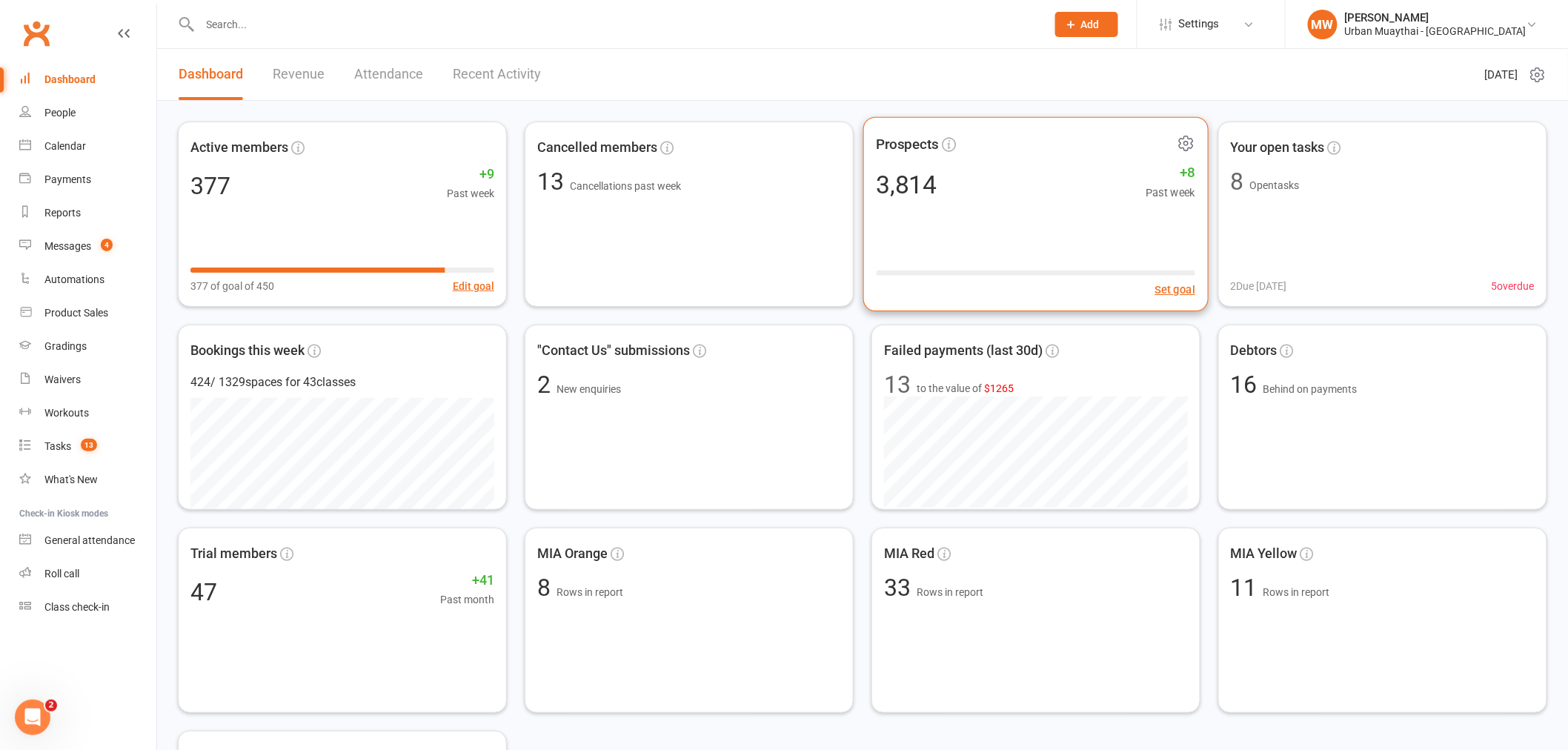
click at [986, 194] on div "3,814 +8 Past week" at bounding box center [1036, 184] width 319 height 34
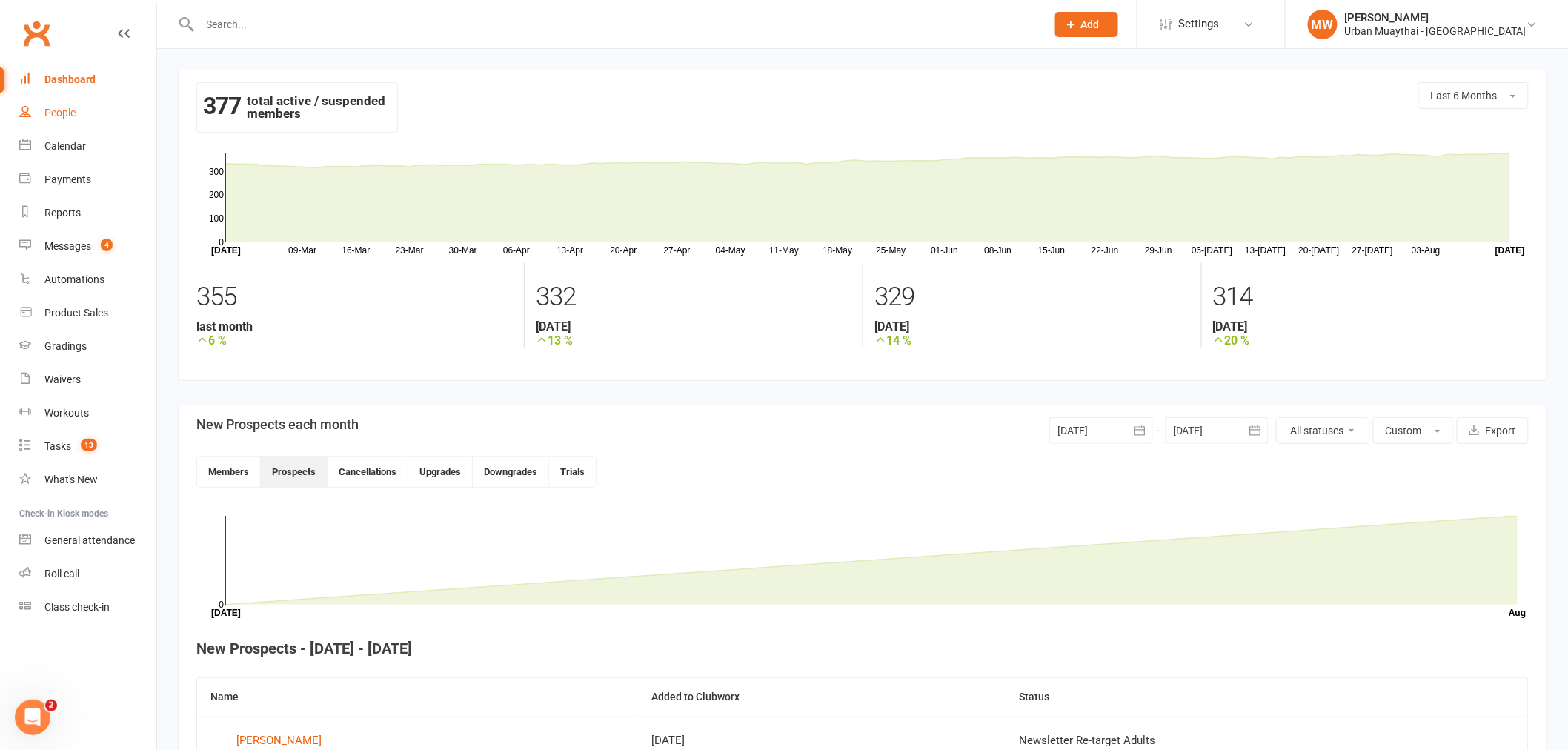
click at [60, 107] on div "People" at bounding box center [60, 112] width 31 height 11
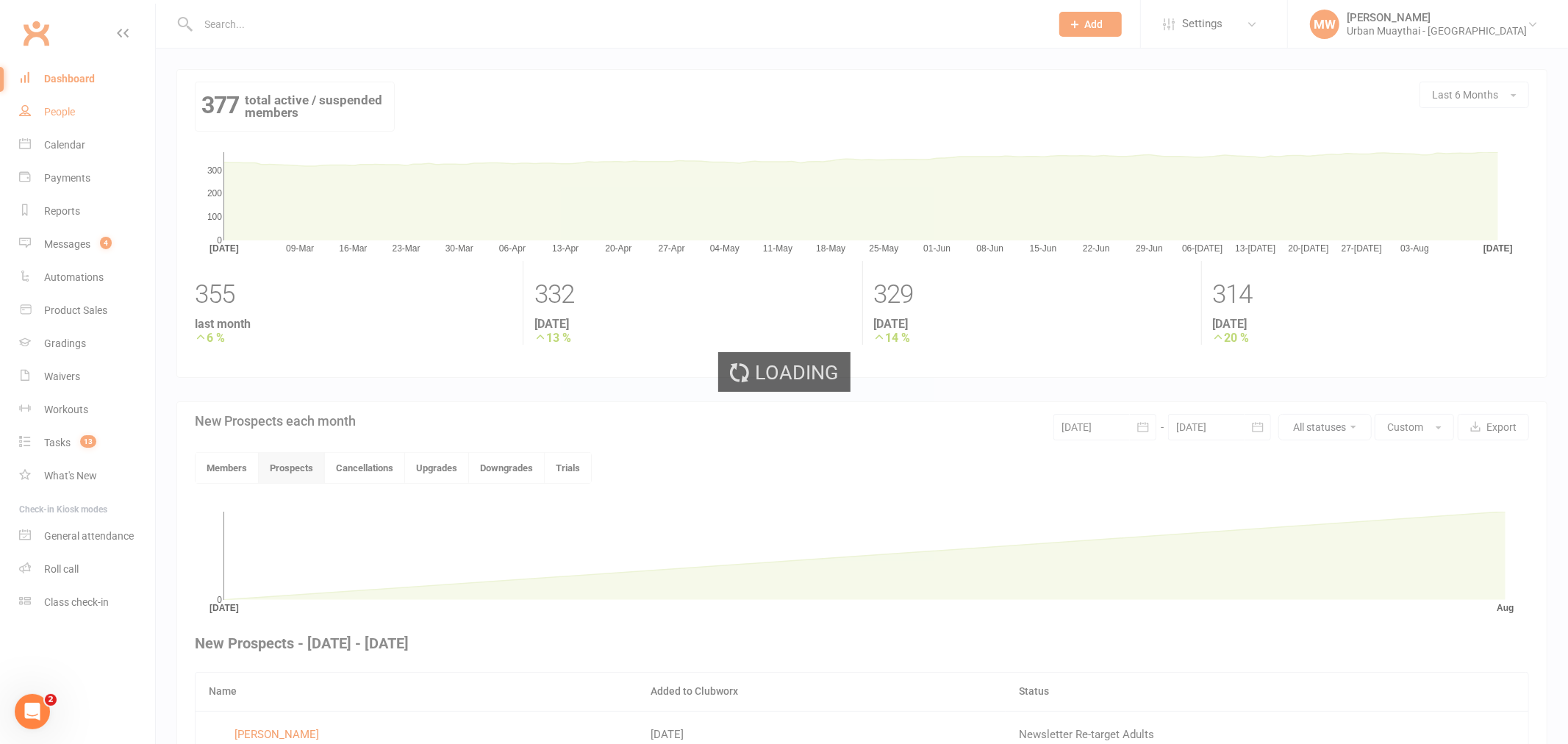
select select "100"
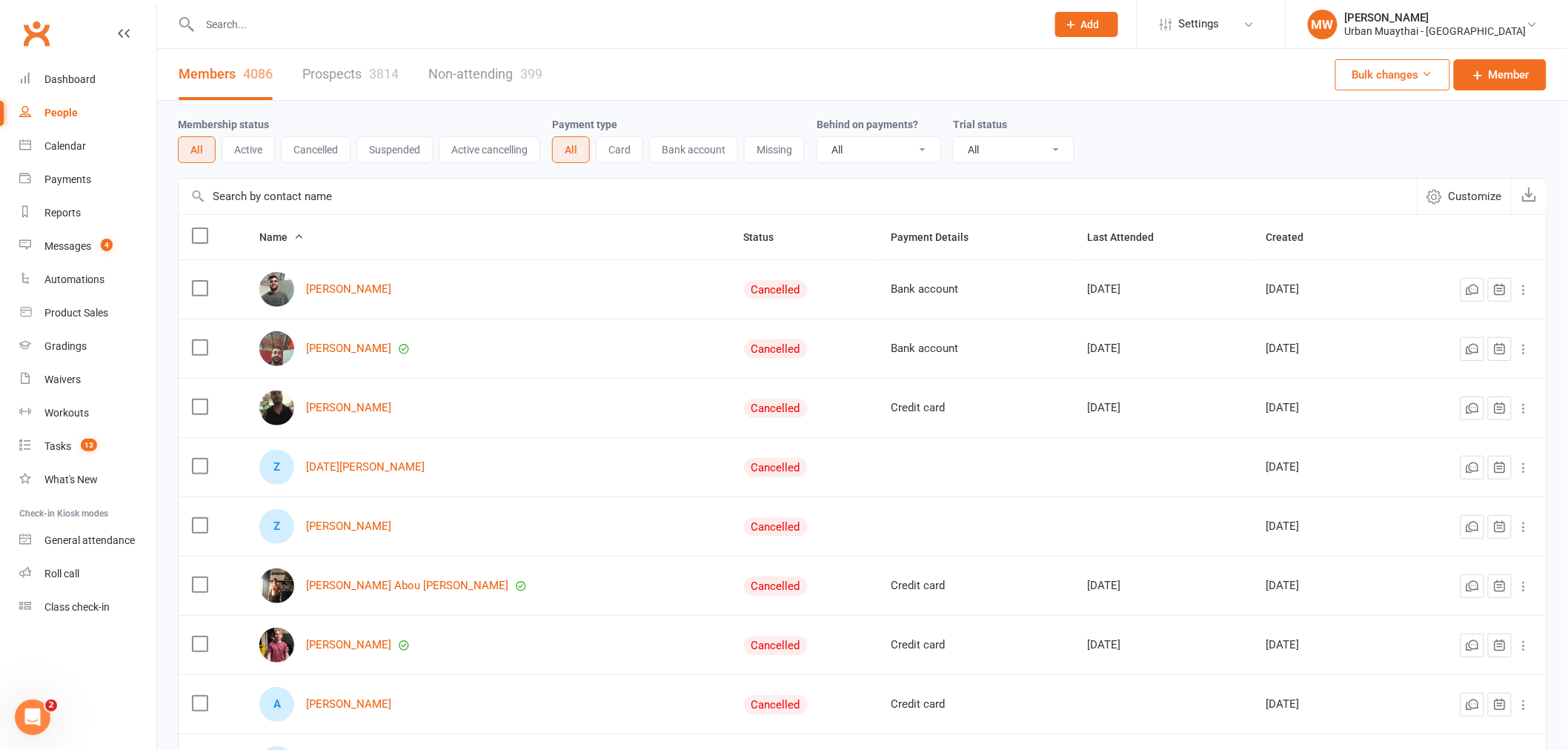
click at [302, 33] on input "text" at bounding box center [617, 24] width 841 height 20
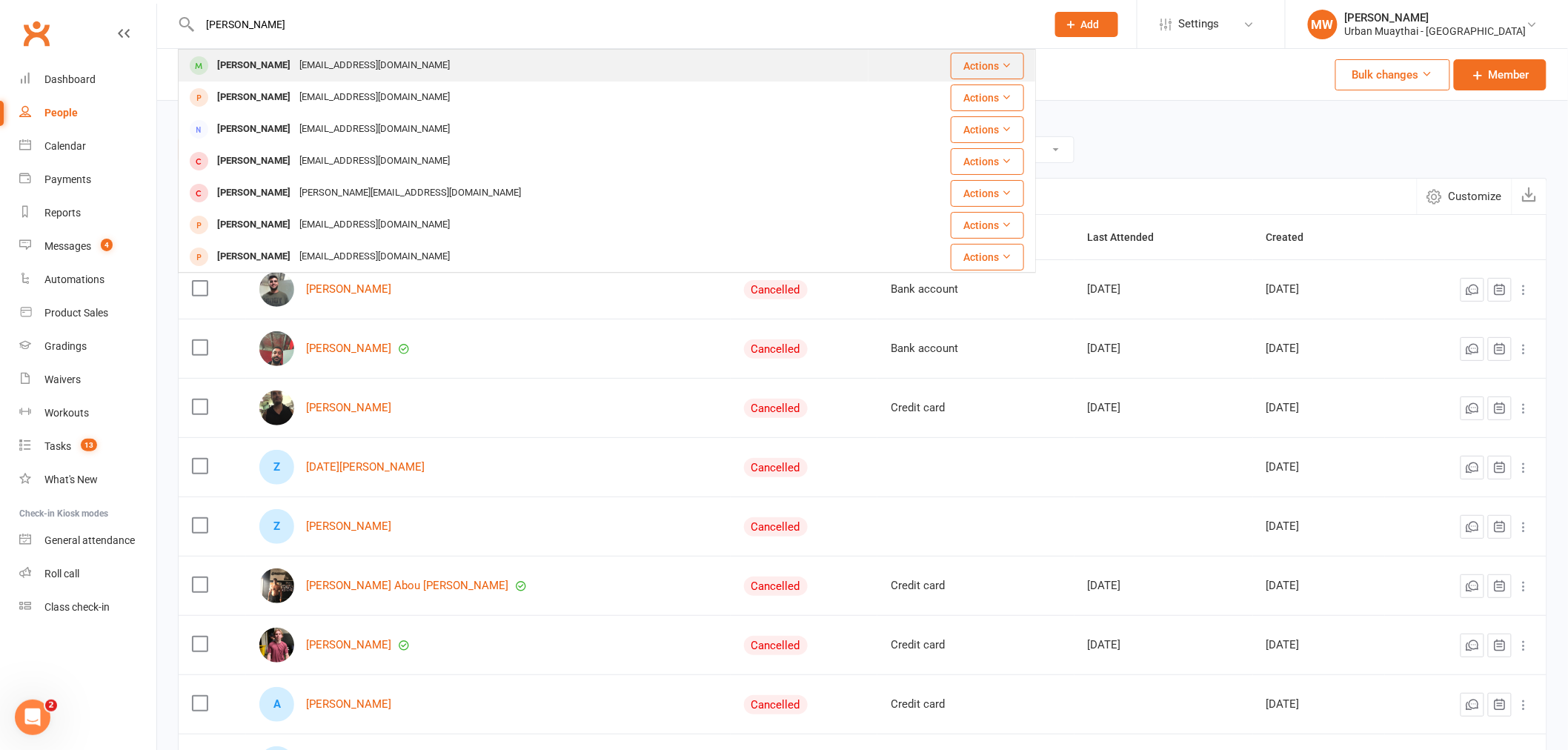
type input "jade young"
click at [304, 70] on div "[EMAIL_ADDRESS][DOMAIN_NAME]" at bounding box center [375, 66] width 159 height 21
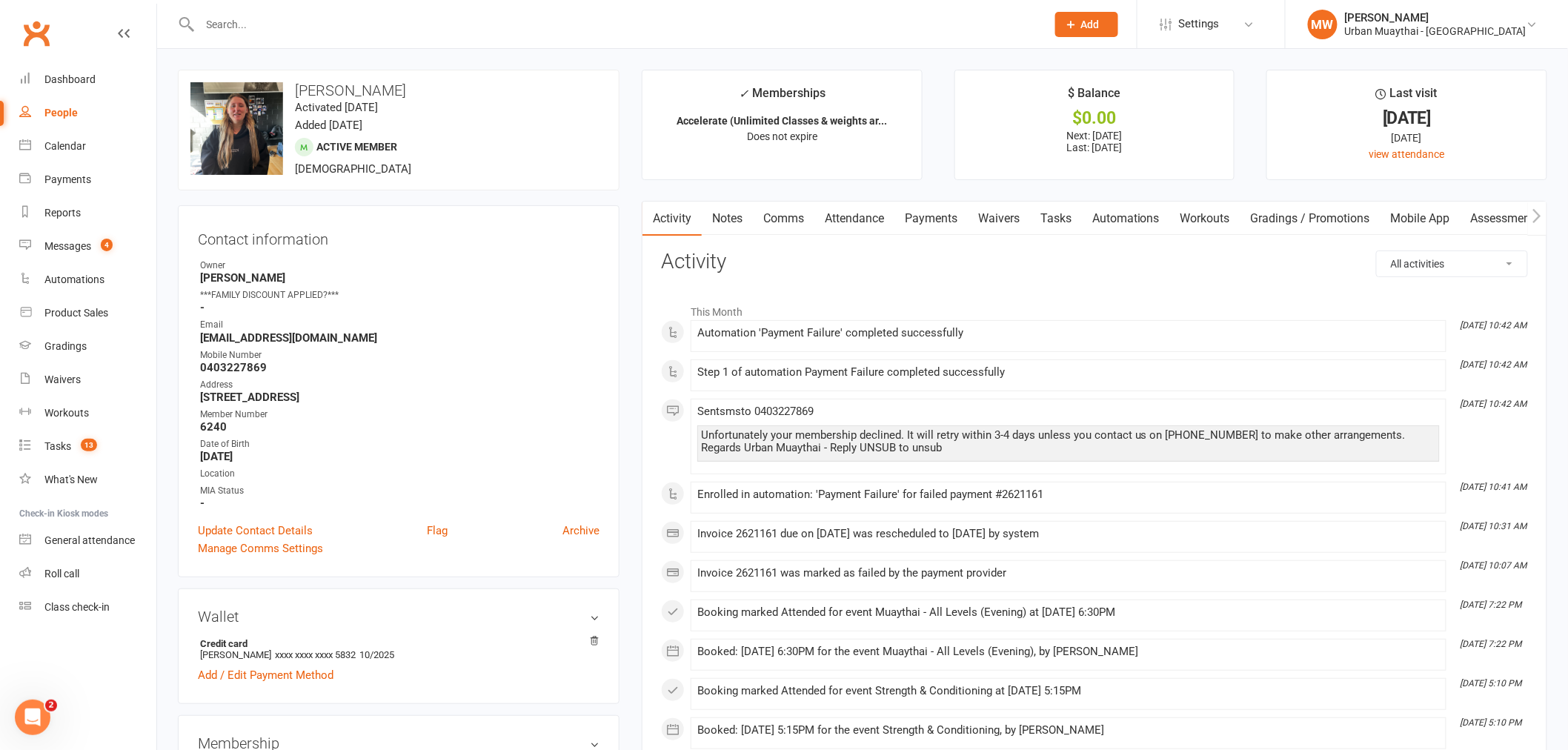
click at [939, 219] on link "Payments" at bounding box center [931, 219] width 73 height 34
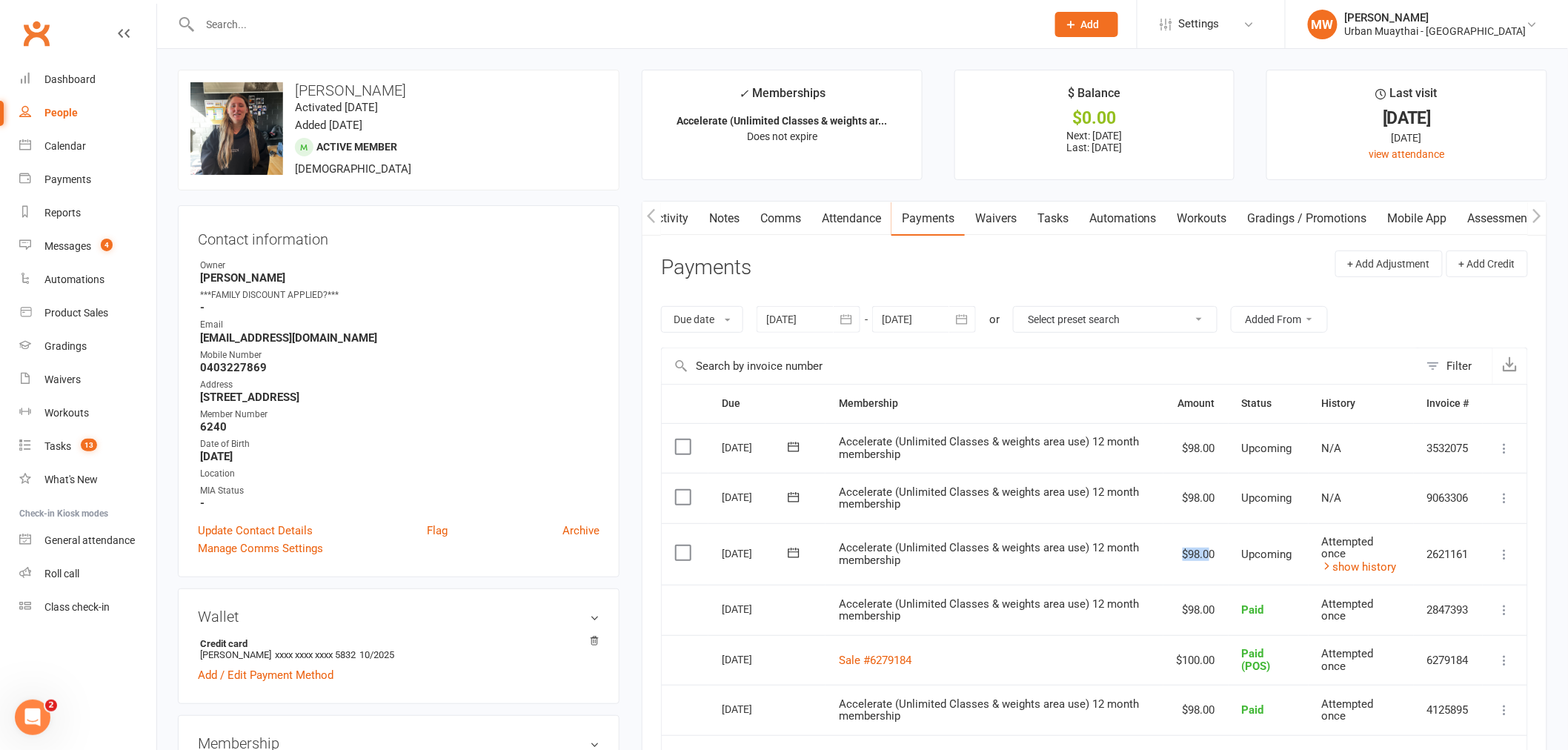
drag, startPoint x: 1167, startPoint y: 549, endPoint x: 1210, endPoint y: 551, distance: 43.0
click at [1210, 551] on td "$98.00" at bounding box center [1197, 554] width 66 height 62
click at [1210, 551] on td "$98.00" at bounding box center [1197, 554] width 66 height 62
drag, startPoint x: 1183, startPoint y: 550, endPoint x: 1212, endPoint y: 550, distance: 29.0
click at [1212, 550] on td "$98.00" at bounding box center [1197, 554] width 66 height 62
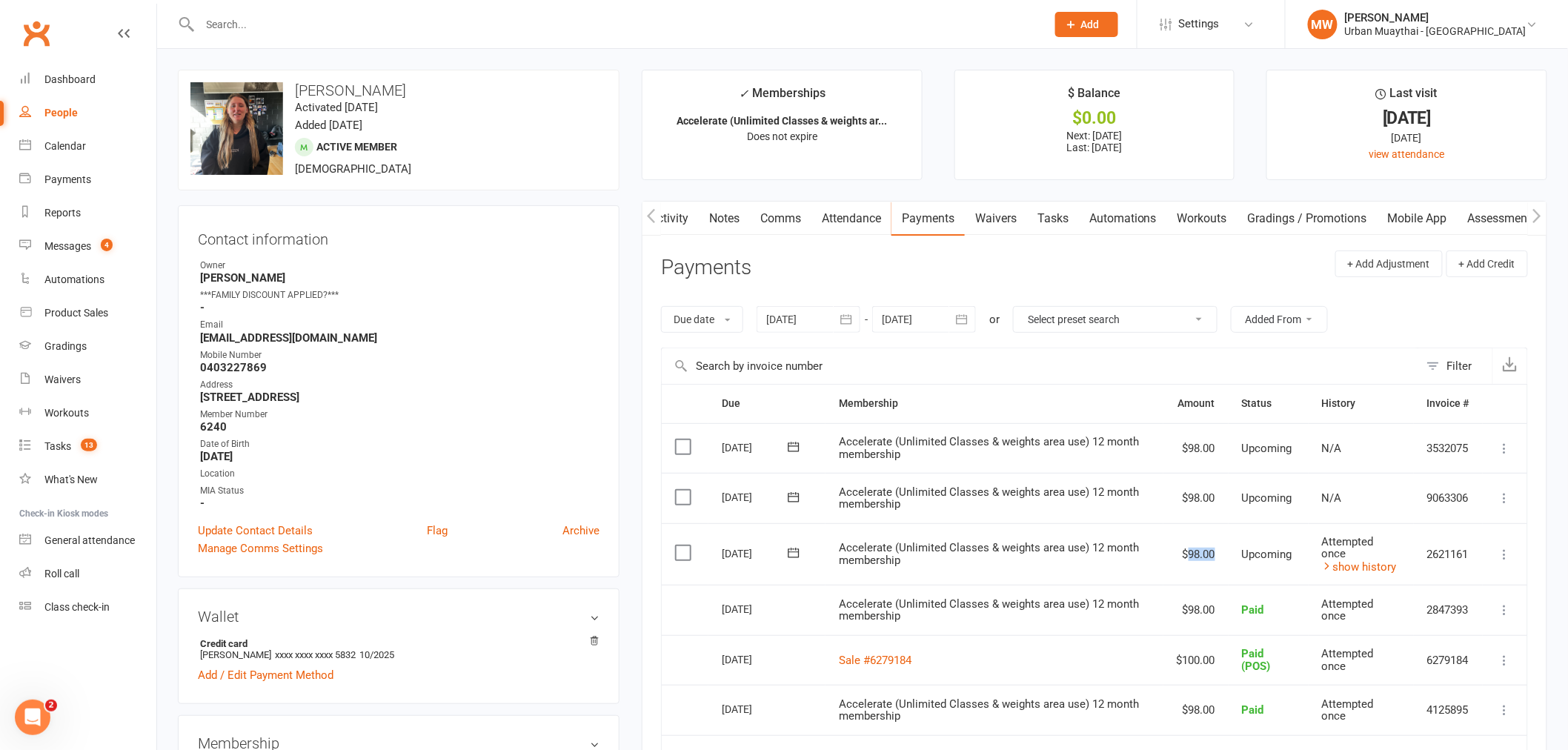
click at [1214, 553] on td "$98.00" at bounding box center [1197, 554] width 66 height 62
click at [1500, 560] on icon at bounding box center [1505, 554] width 15 height 15
click at [1233, 578] on td "Upcoming" at bounding box center [1269, 554] width 80 height 62
click at [1502, 554] on icon at bounding box center [1505, 554] width 15 height 15
click at [1413, 622] on link "Mark as Paid (POS)" at bounding box center [1425, 612] width 175 height 30
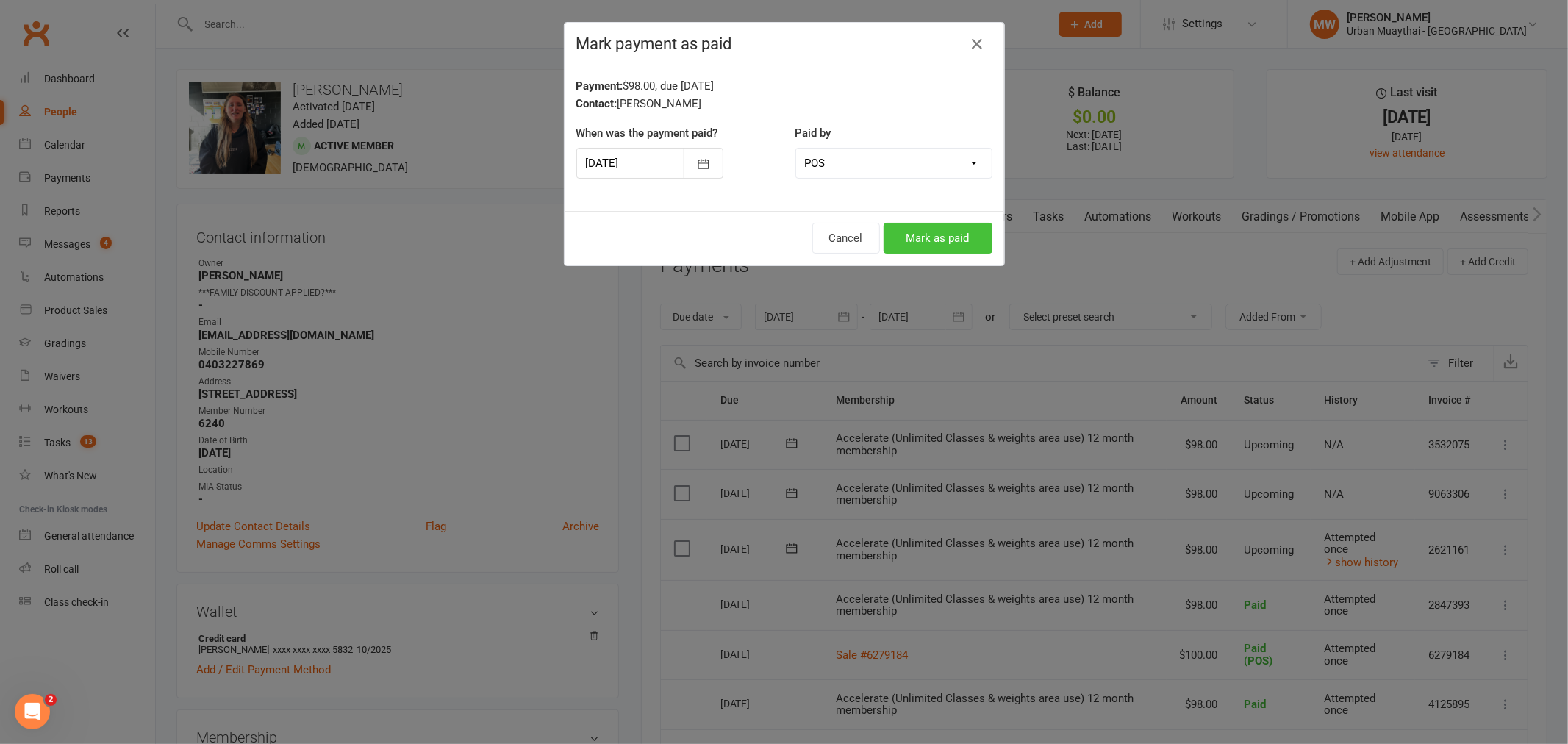
click at [939, 248] on button "Mark as paid" at bounding box center [938, 238] width 109 height 31
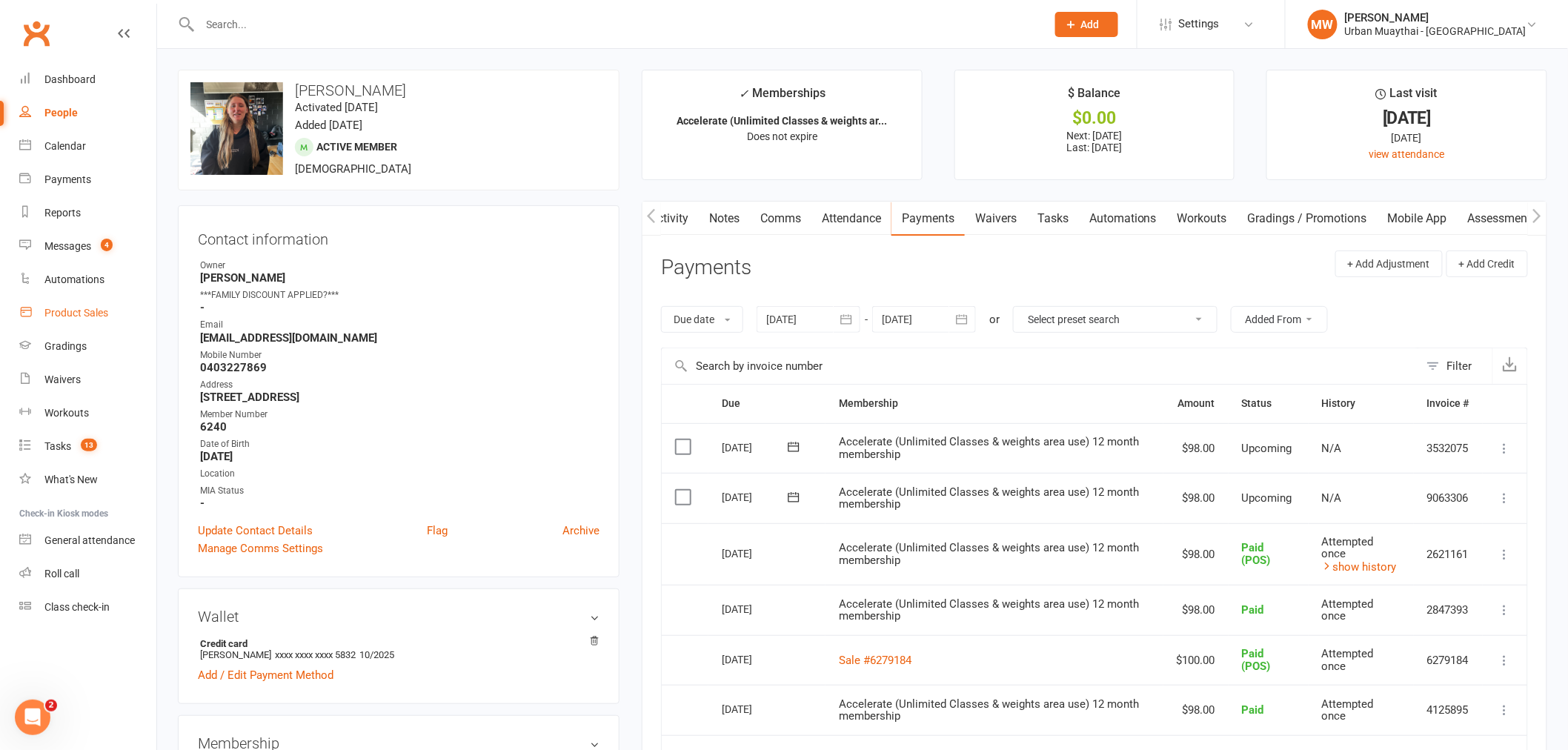
click at [64, 307] on div "Product Sales" at bounding box center [76, 312] width 64 height 11
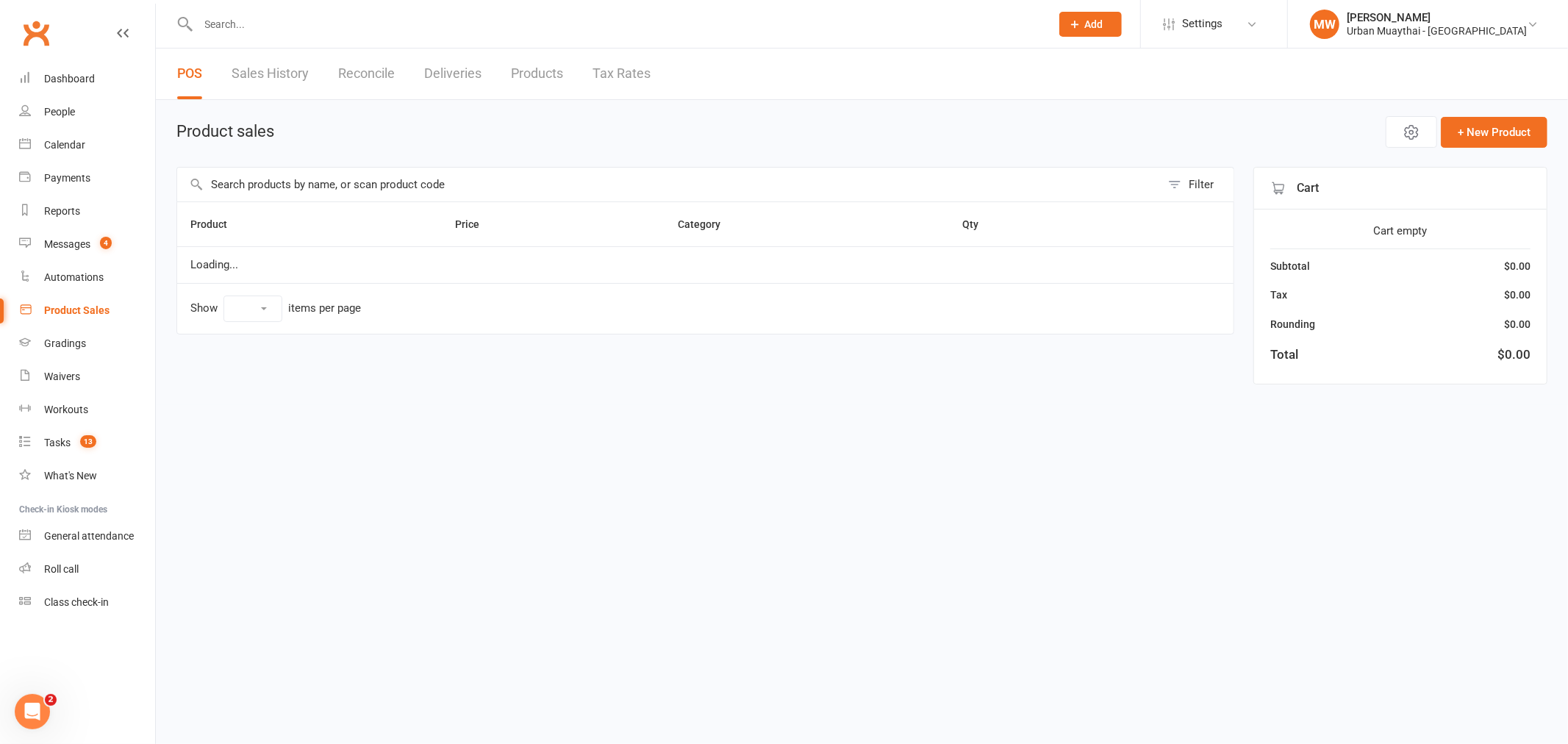
select select "50"
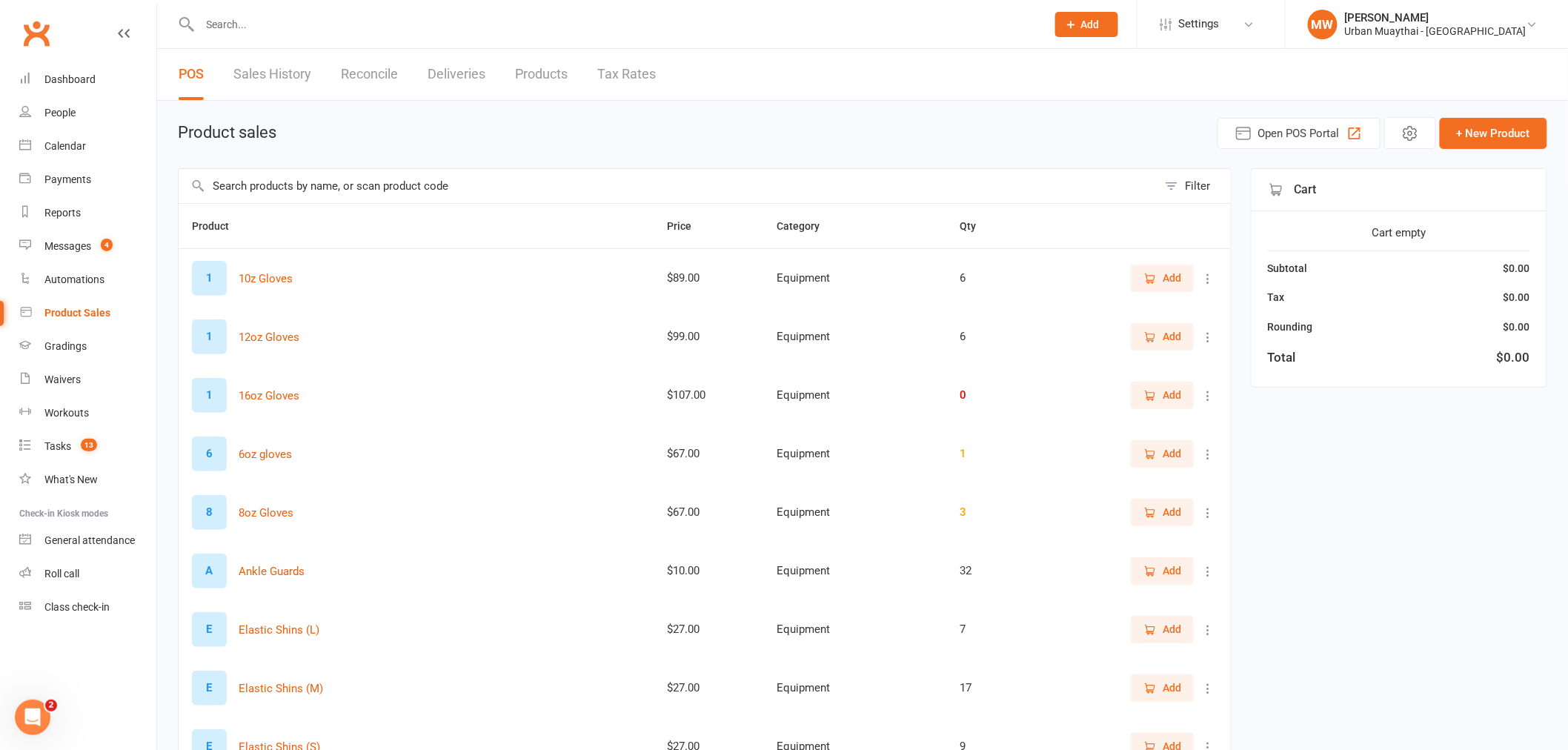
click at [269, 178] on input "text" at bounding box center [668, 186] width 979 height 34
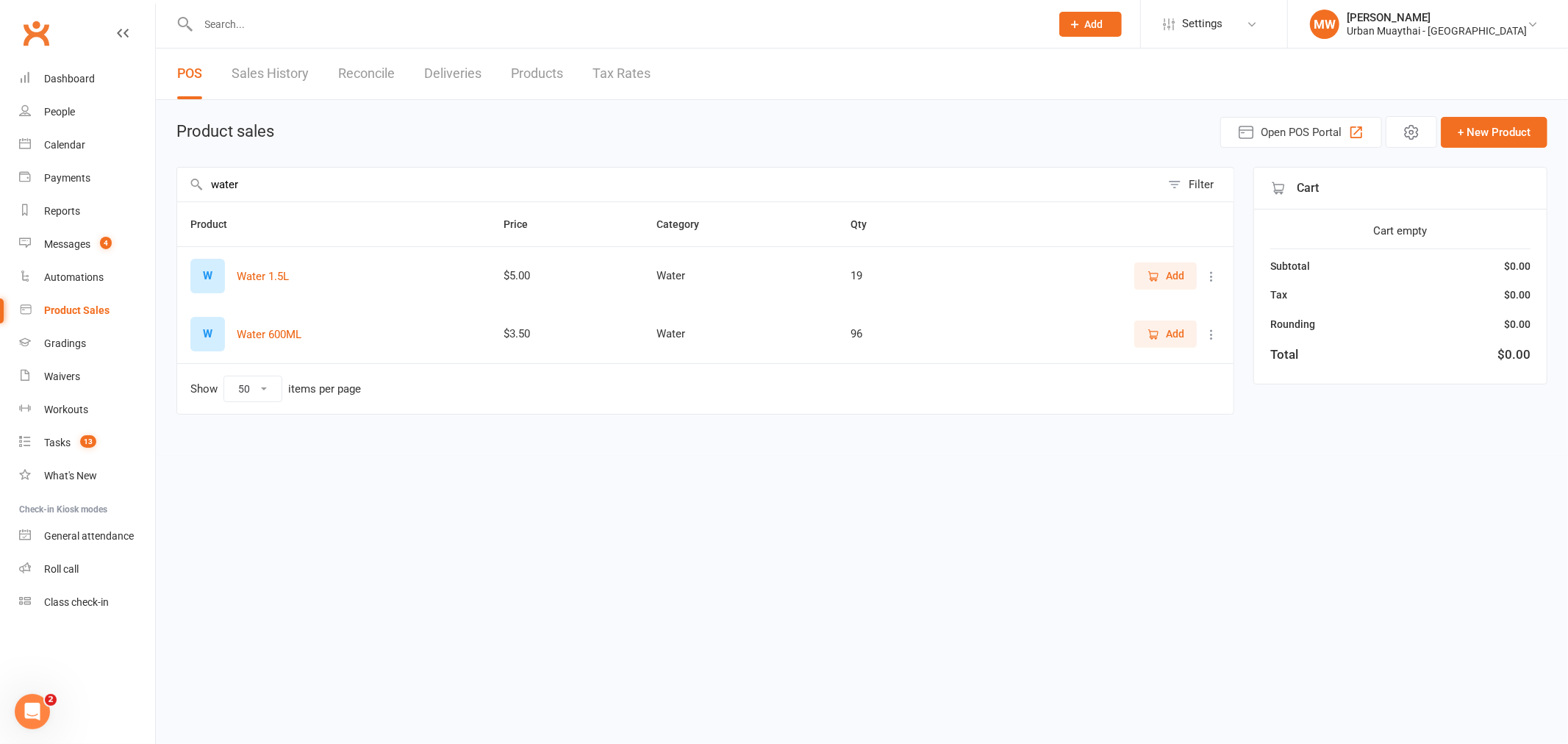
type input "water"
click at [1156, 335] on icon "button" at bounding box center [1152, 333] width 8 height 8
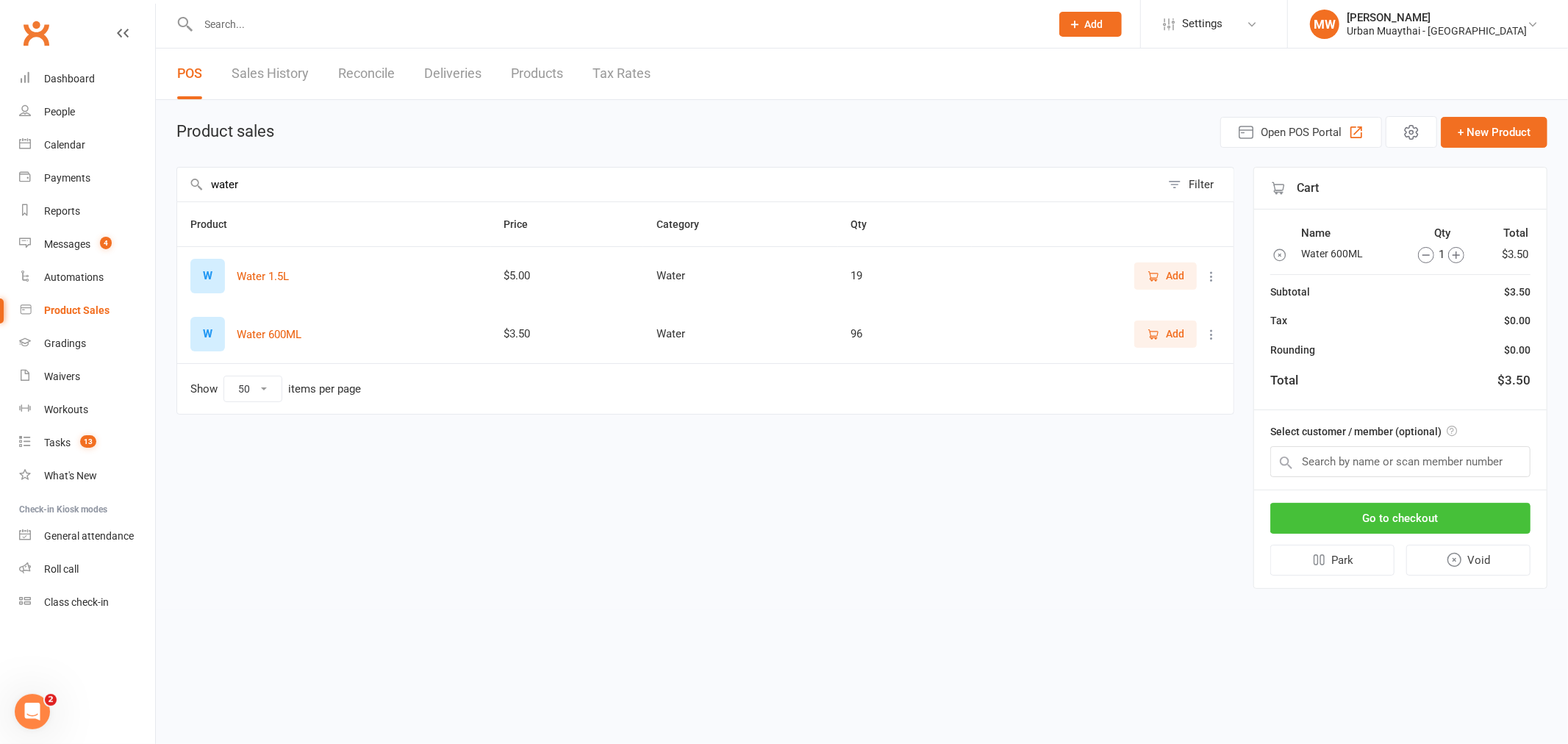
click at [1347, 515] on button "Go to checkout" at bounding box center [1400, 518] width 260 height 31
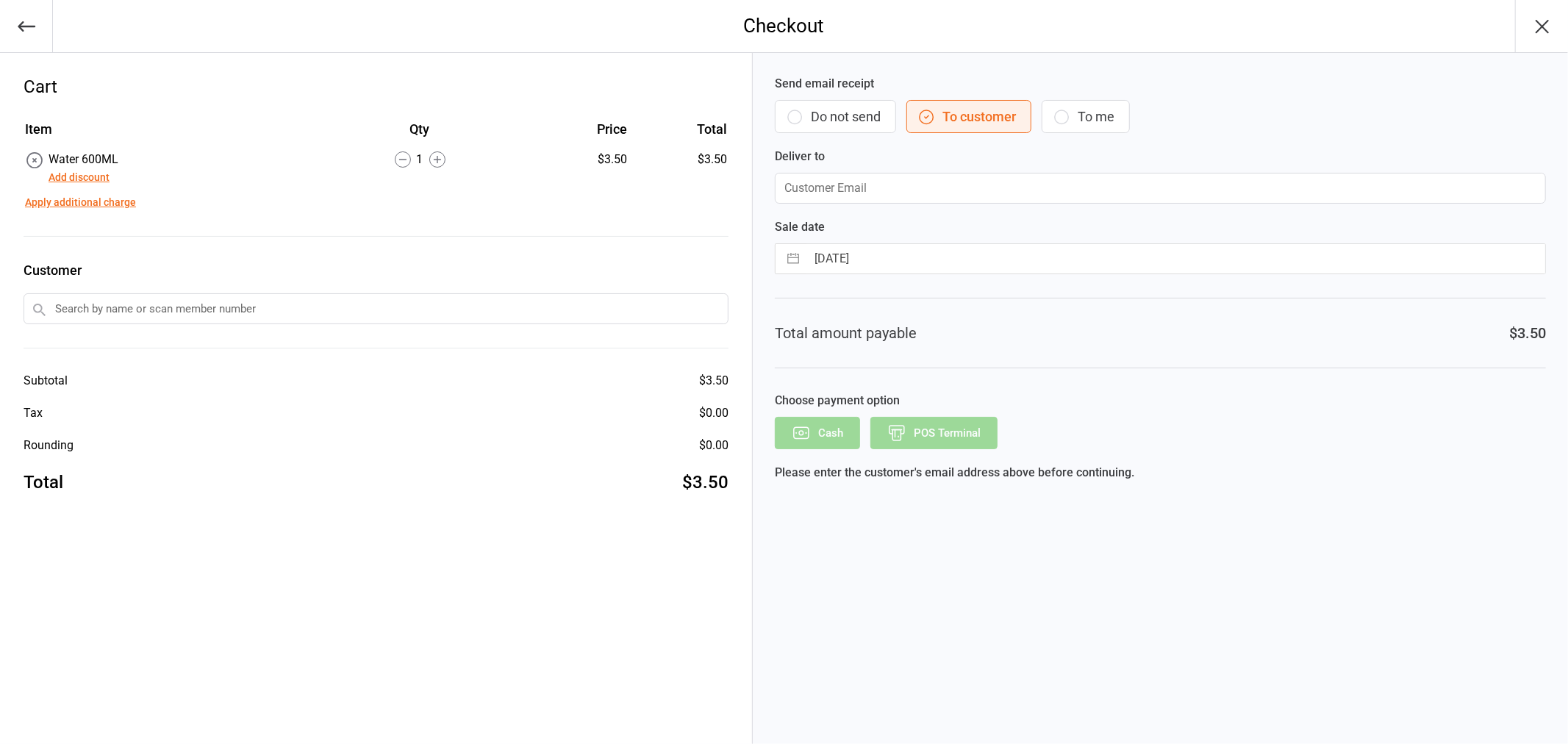
click at [826, 105] on button "Do not send" at bounding box center [834, 116] width 121 height 33
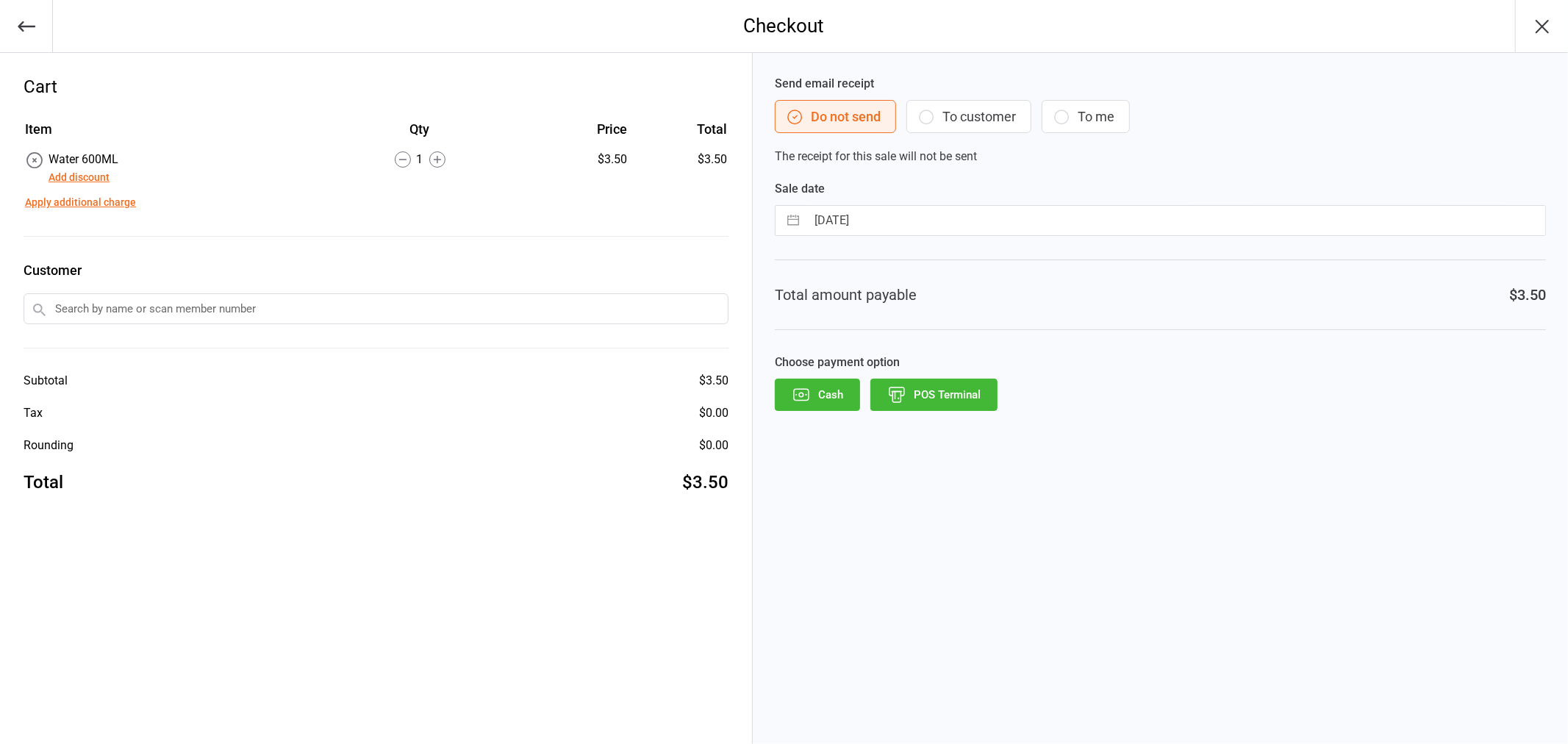
click at [924, 398] on button "POS Terminal" at bounding box center [934, 394] width 127 height 33
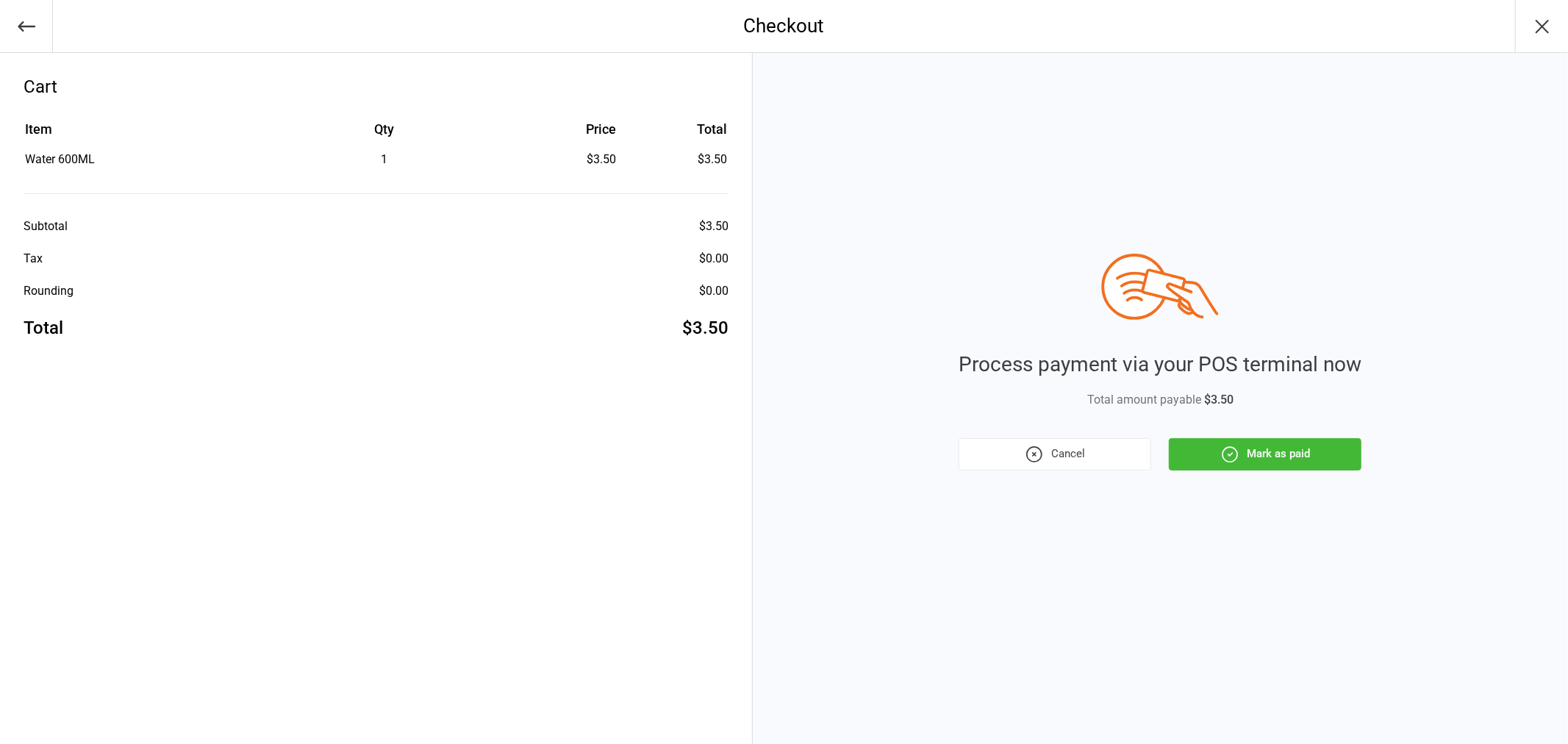
click at [1257, 442] on button "Mark as paid" at bounding box center [1265, 455] width 193 height 33
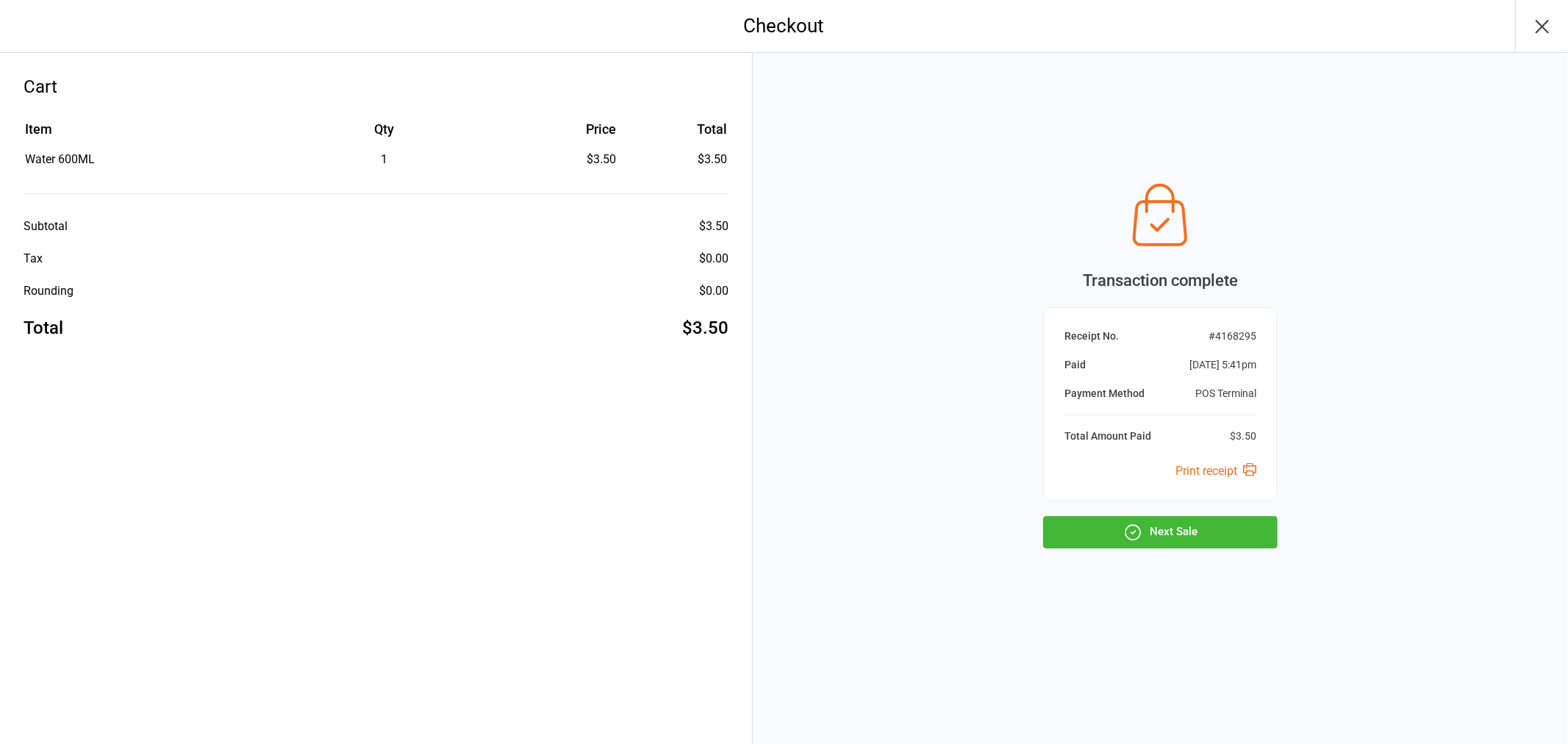
click at [1547, 18] on icon "button" at bounding box center [1541, 26] width 24 height 24
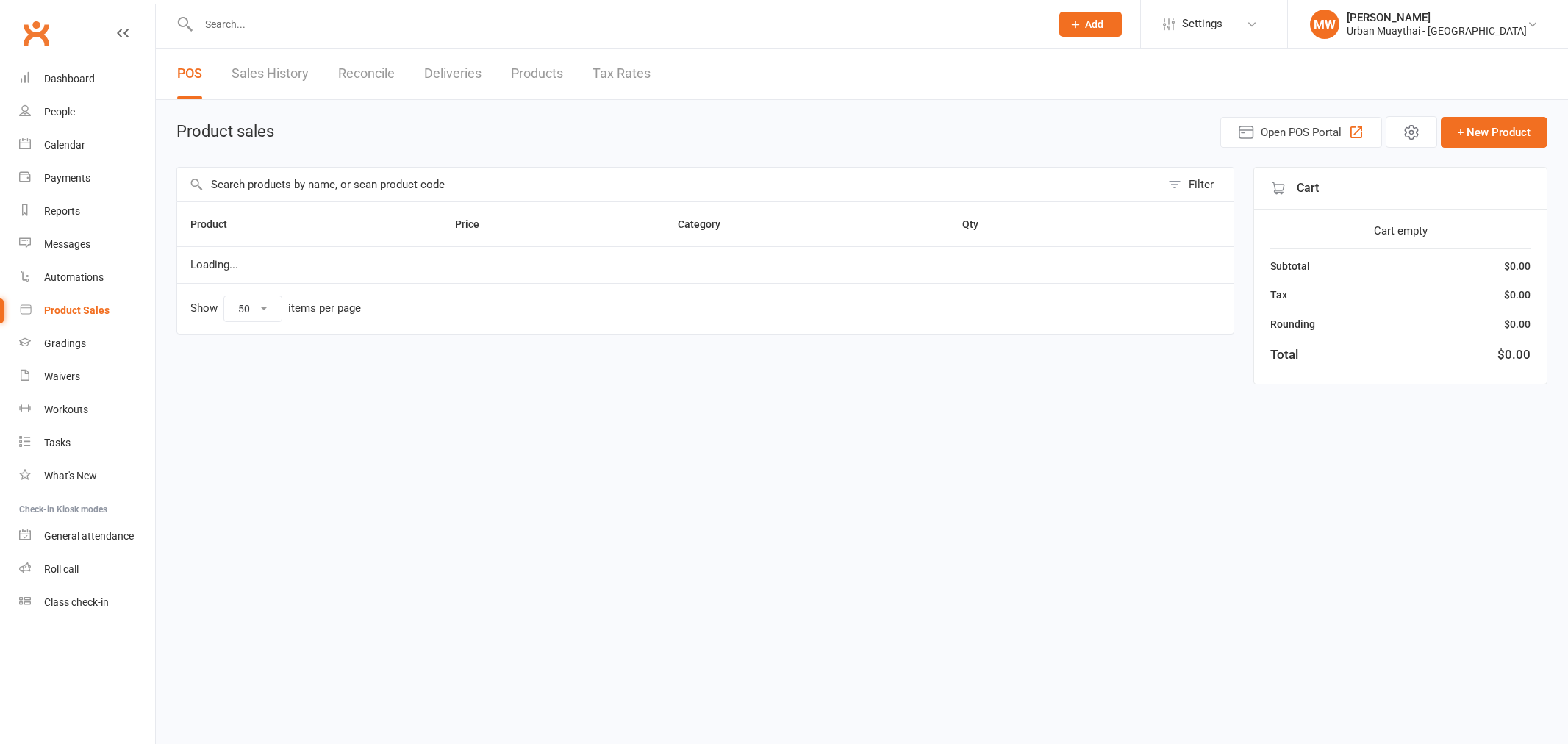
select select "50"
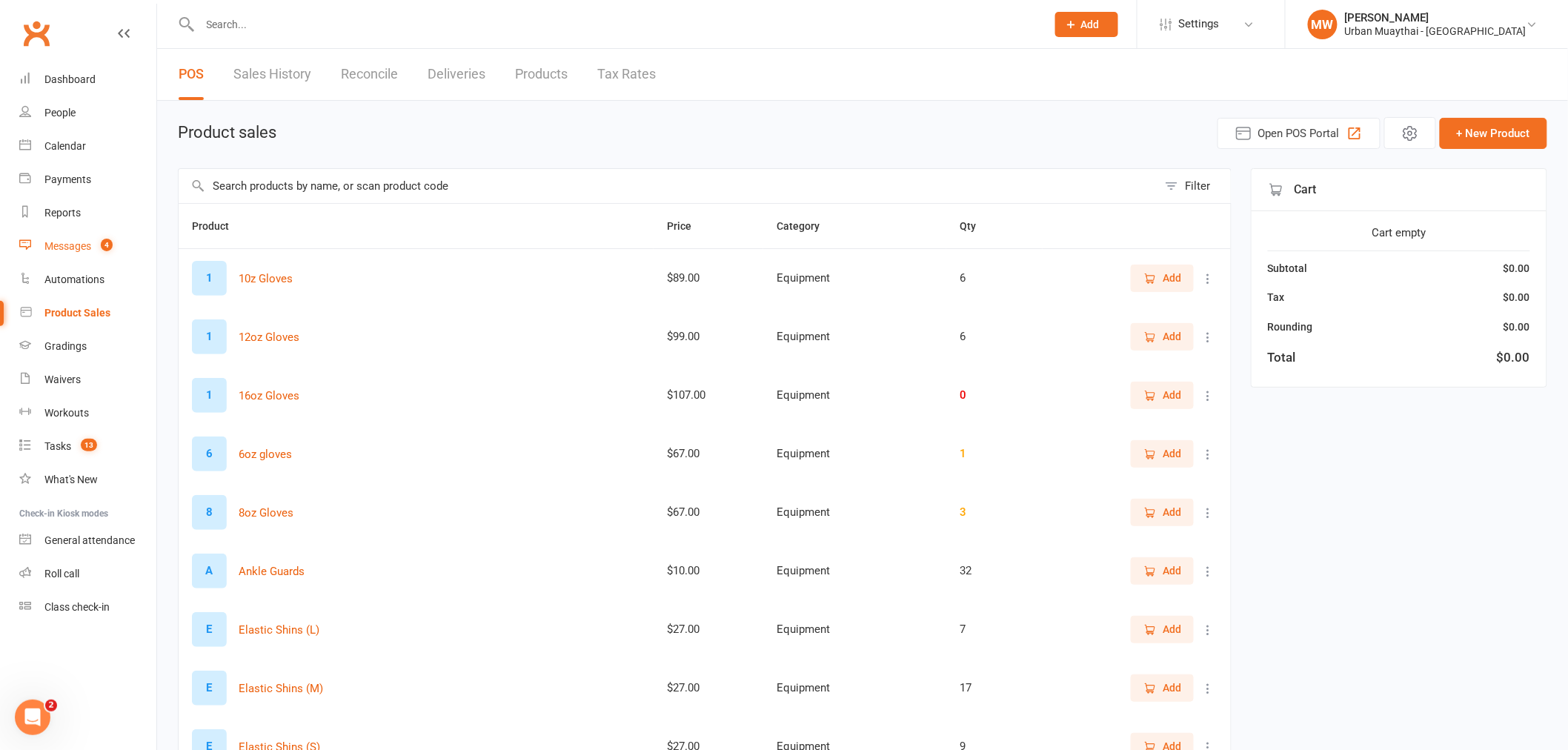
click at [86, 243] on div "Messages" at bounding box center [67, 246] width 47 height 11
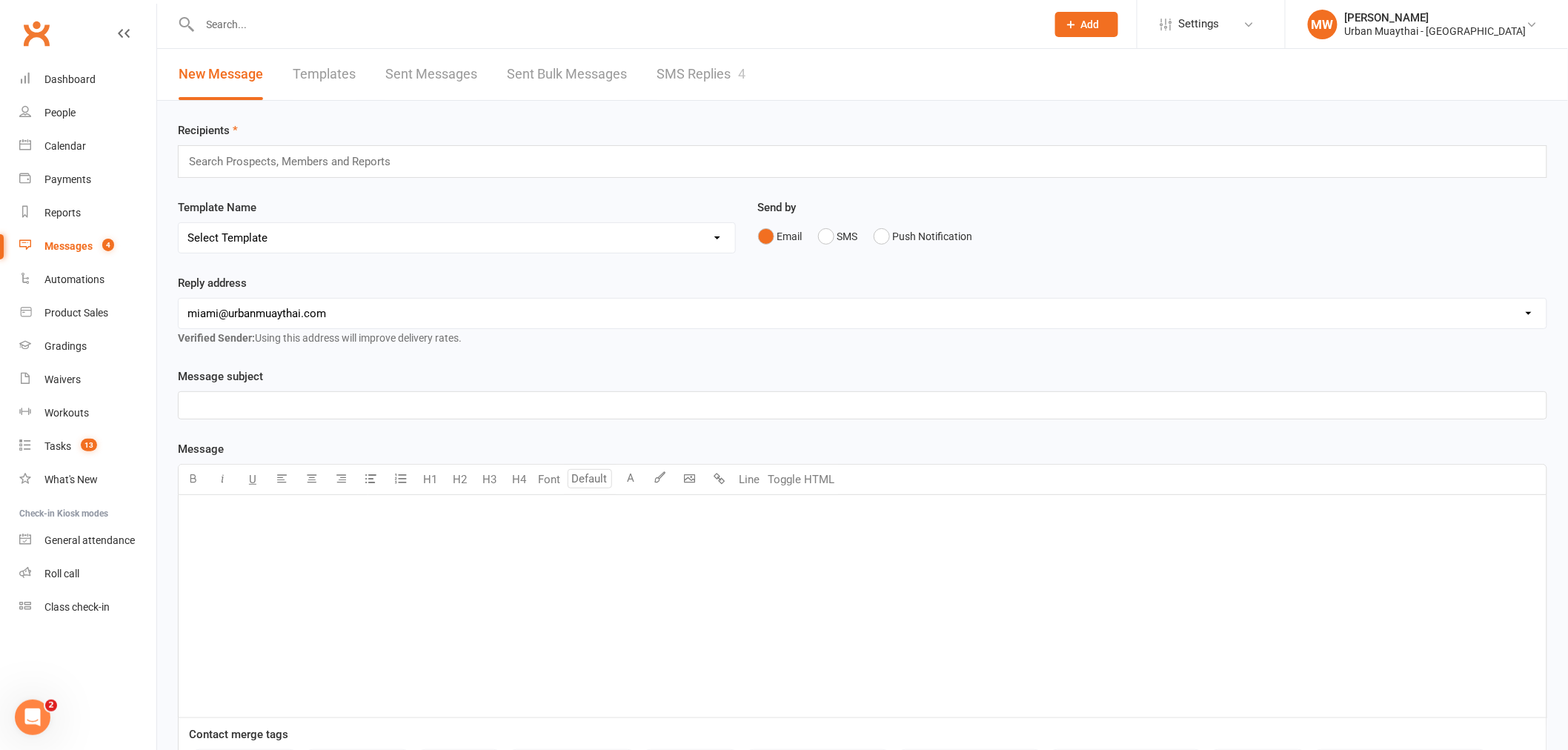
click at [718, 86] on link "SMS Replies 4" at bounding box center [701, 75] width 89 height 51
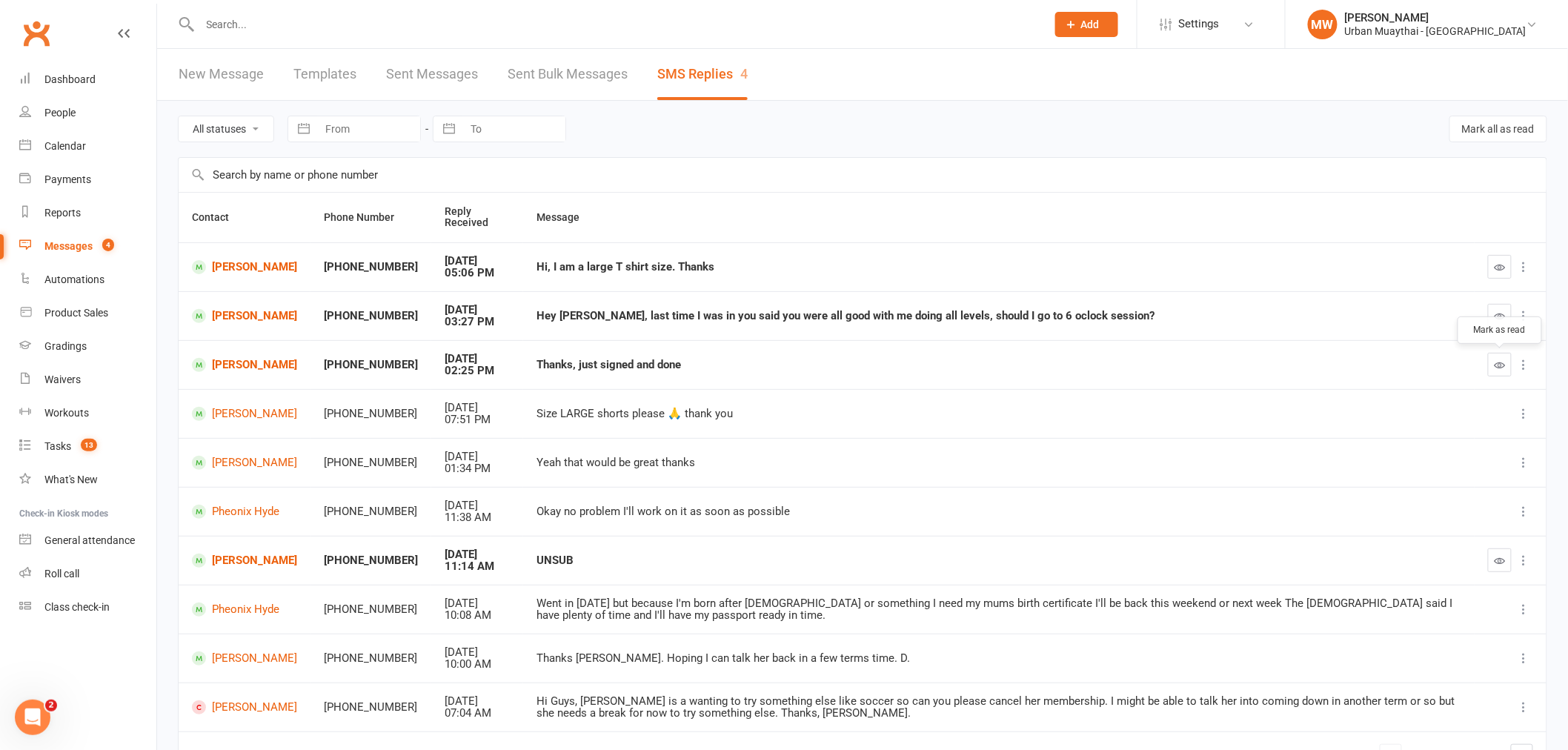
drag, startPoint x: 1494, startPoint y: 361, endPoint x: 874, endPoint y: 52, distance: 692.7
click at [1495, 361] on icon "button" at bounding box center [1501, 365] width 11 height 11
click at [60, 567] on div "Roll call" at bounding box center [62, 573] width 34 height 11
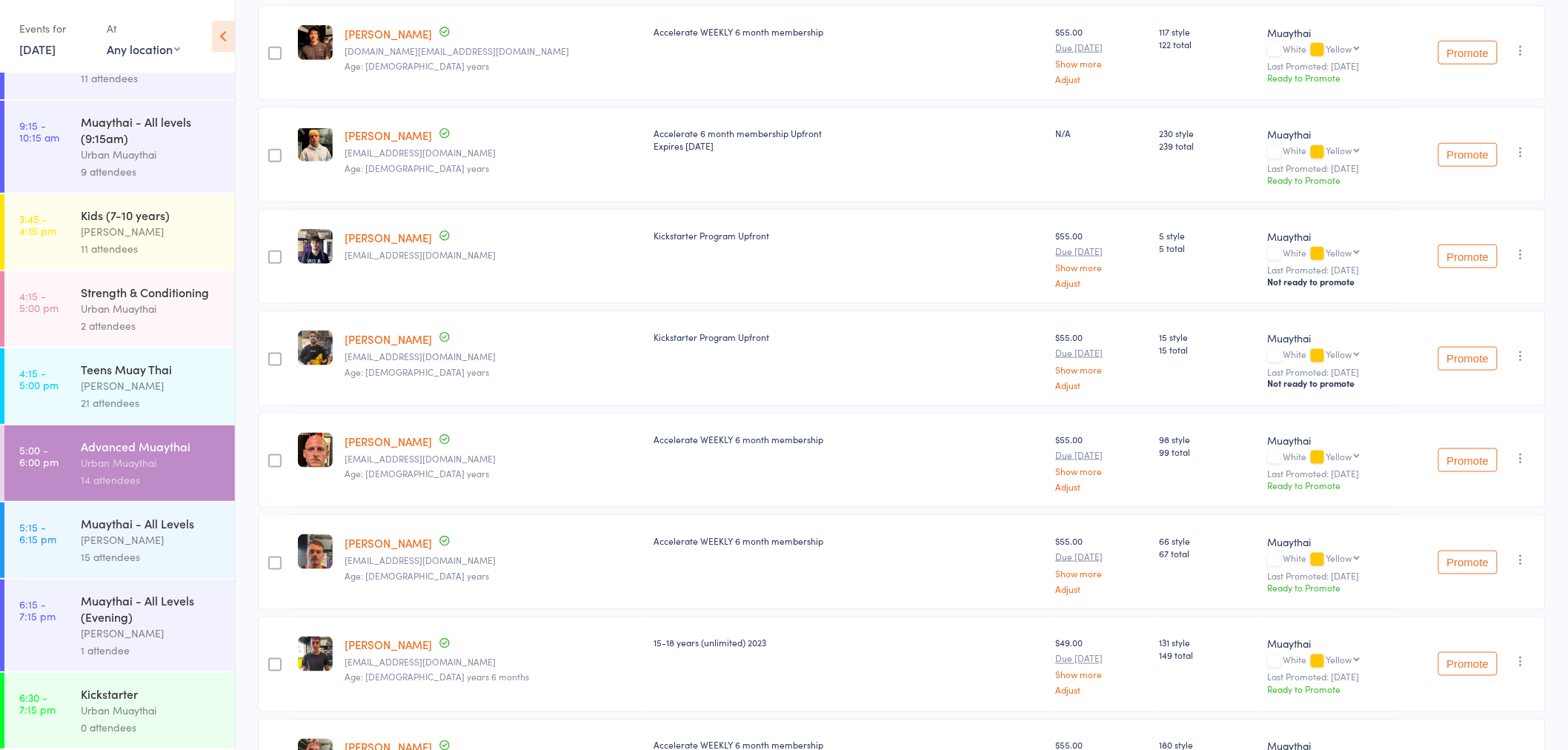
scroll to position [575, 0]
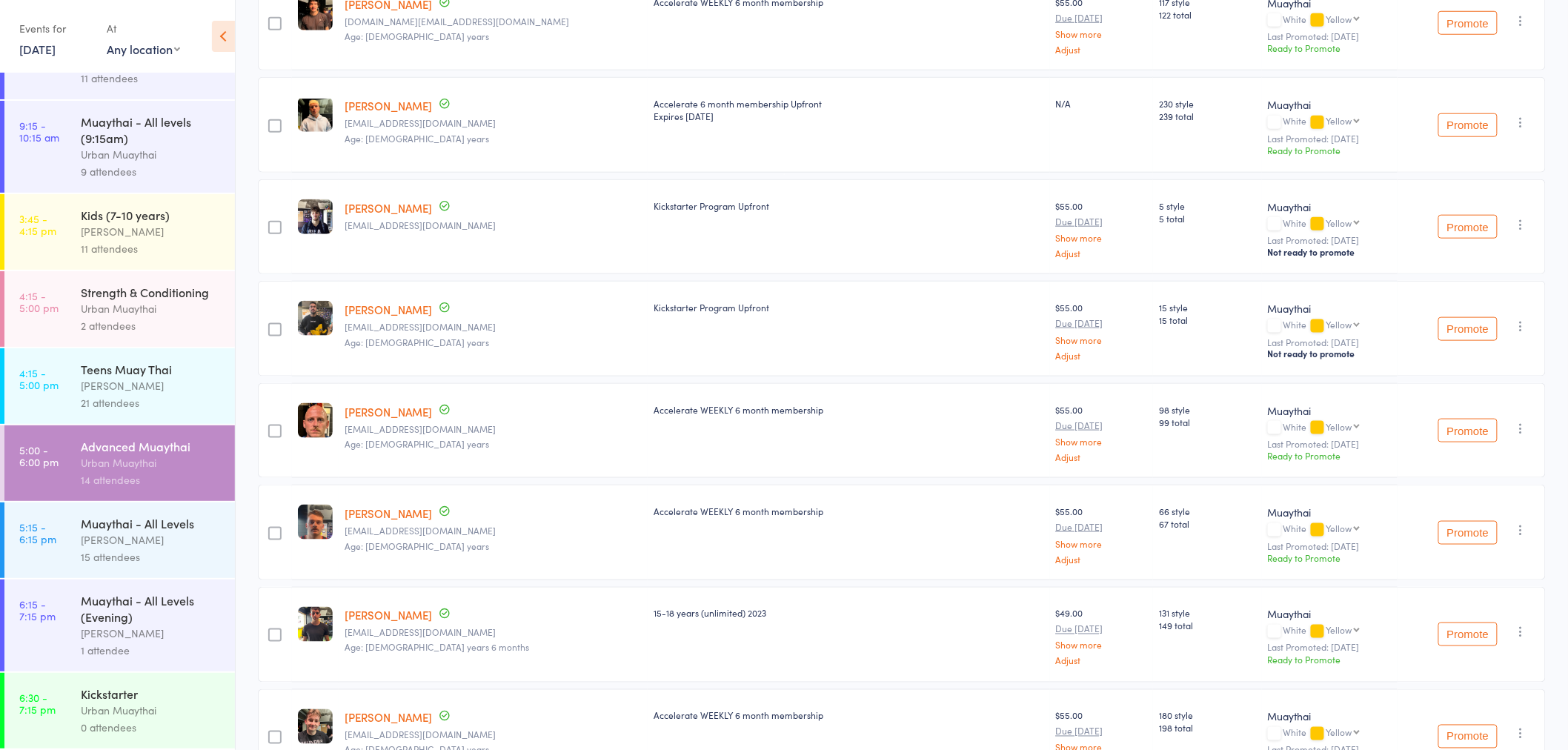
click at [120, 622] on div "Muaythai - All Levels (Evening)" at bounding box center [152, 608] width 142 height 33
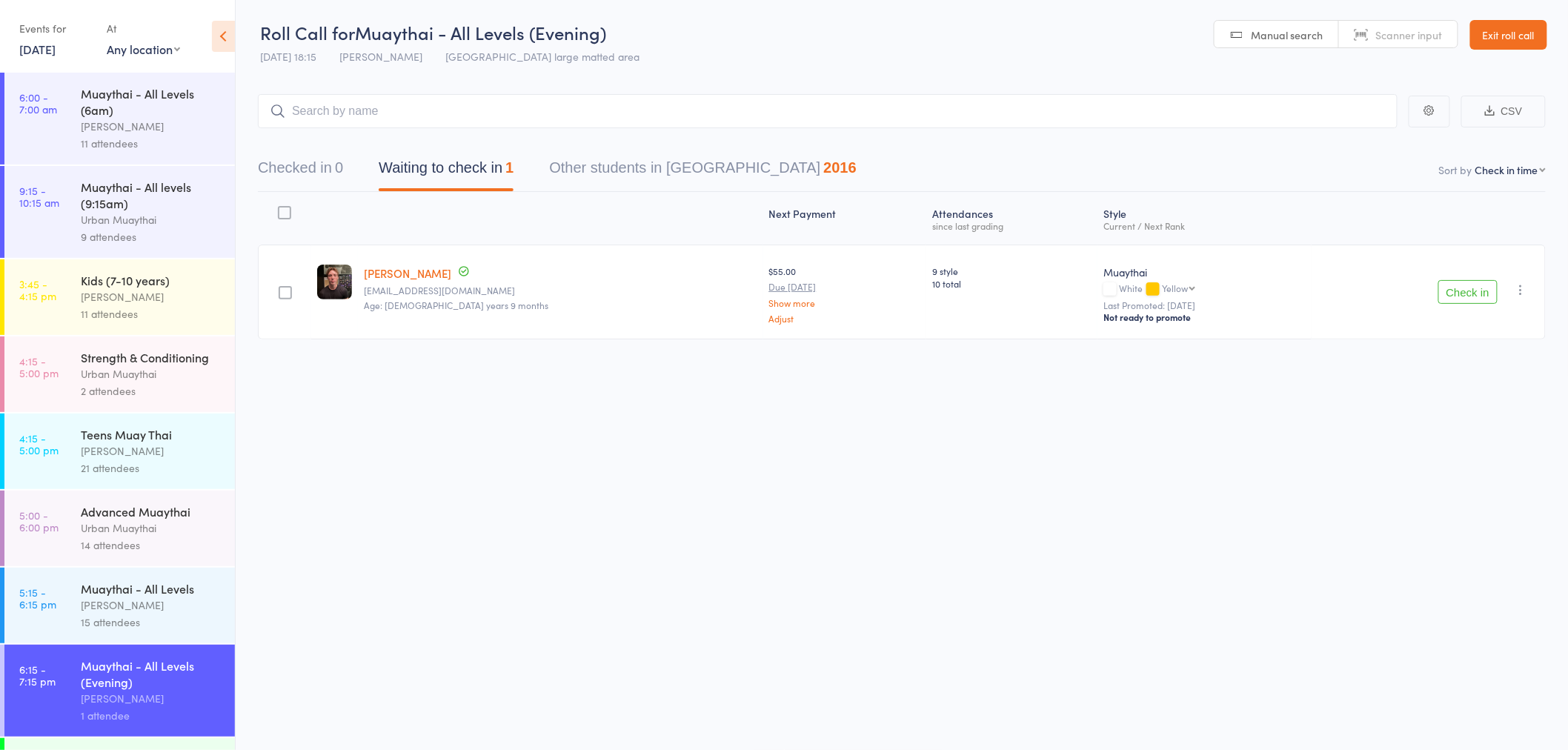
click at [322, 146] on div "Checked in 0 Waiting to check in 1 Other students in [GEOGRAPHIC_DATA] 2016" at bounding box center [901, 160] width 1288 height 64
click at [335, 181] on button "Checked in 0" at bounding box center [300, 171] width 85 height 39
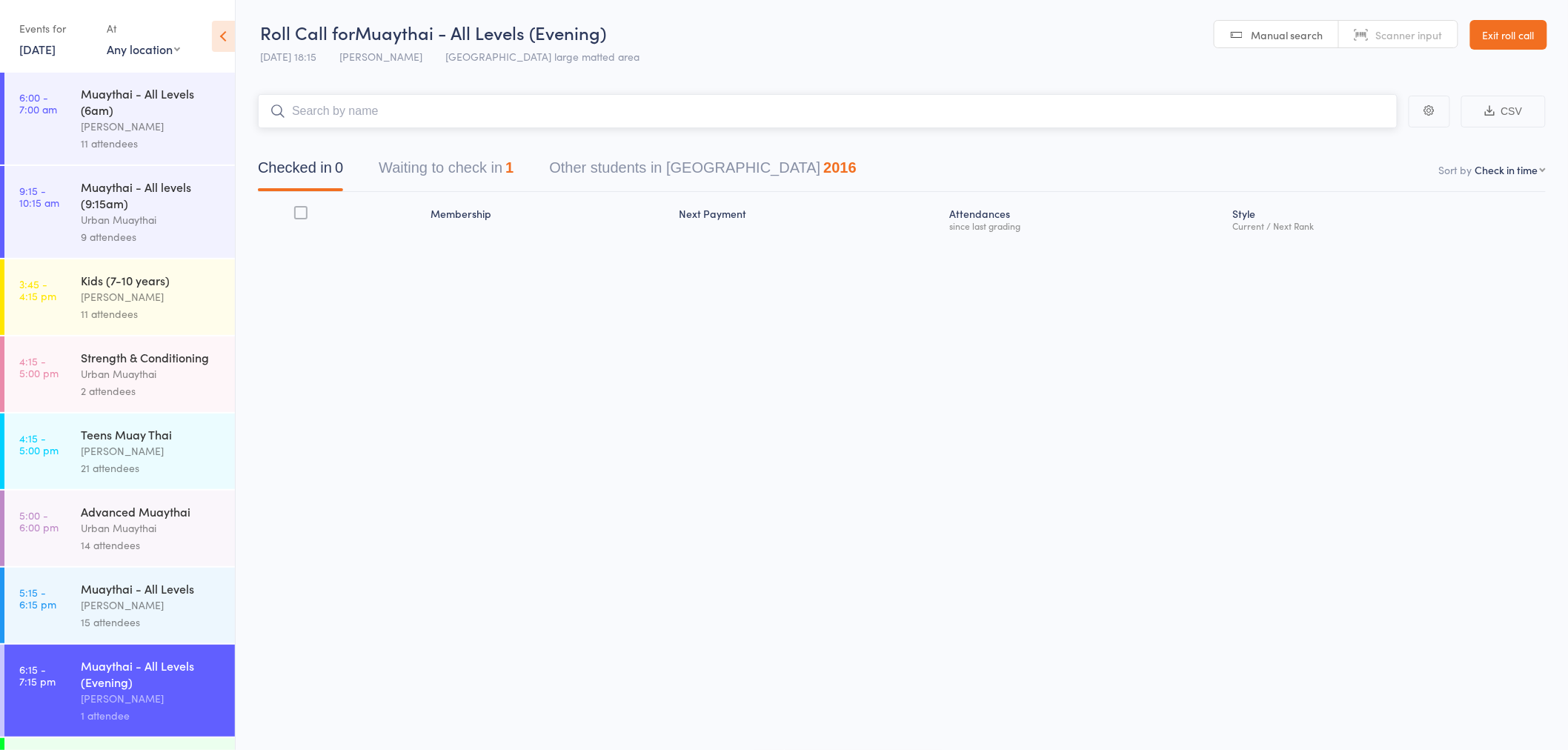
click at [389, 98] on input "search" at bounding box center [827, 111] width 1140 height 34
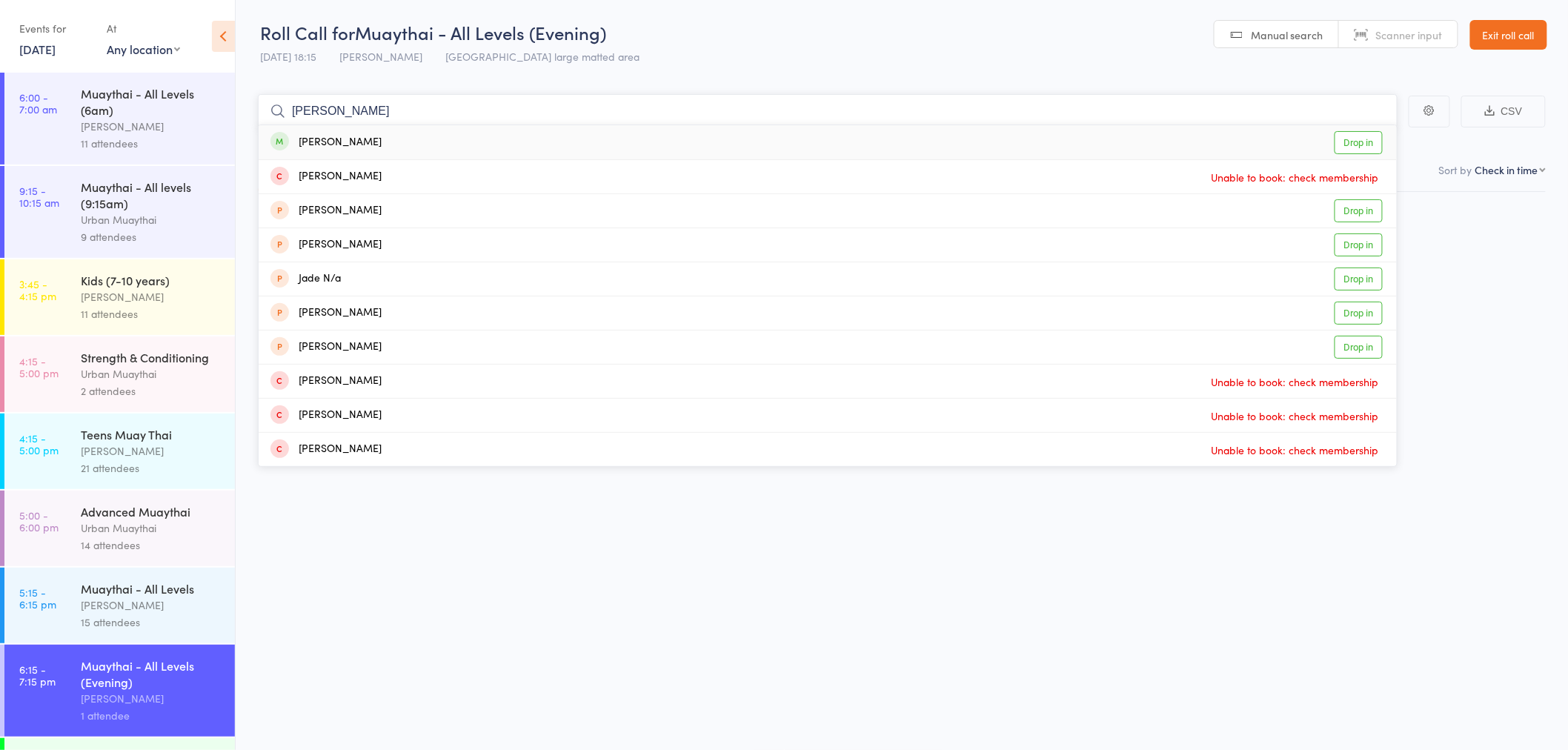
type input "[PERSON_NAME]"
click at [373, 128] on div "[PERSON_NAME] Drop in" at bounding box center [827, 143] width 1138 height 34
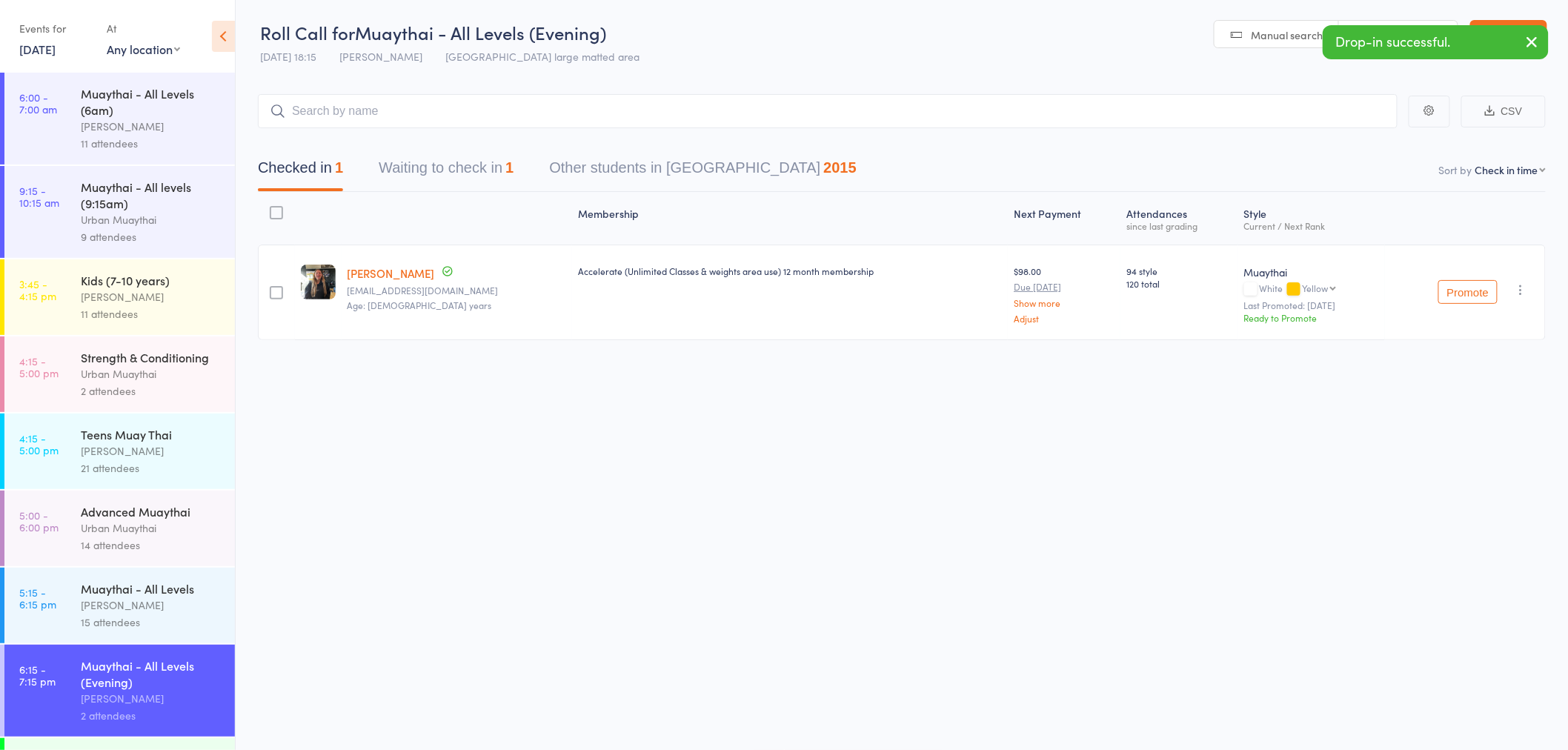
click at [109, 536] on div "Urban Muaythai" at bounding box center [152, 527] width 142 height 17
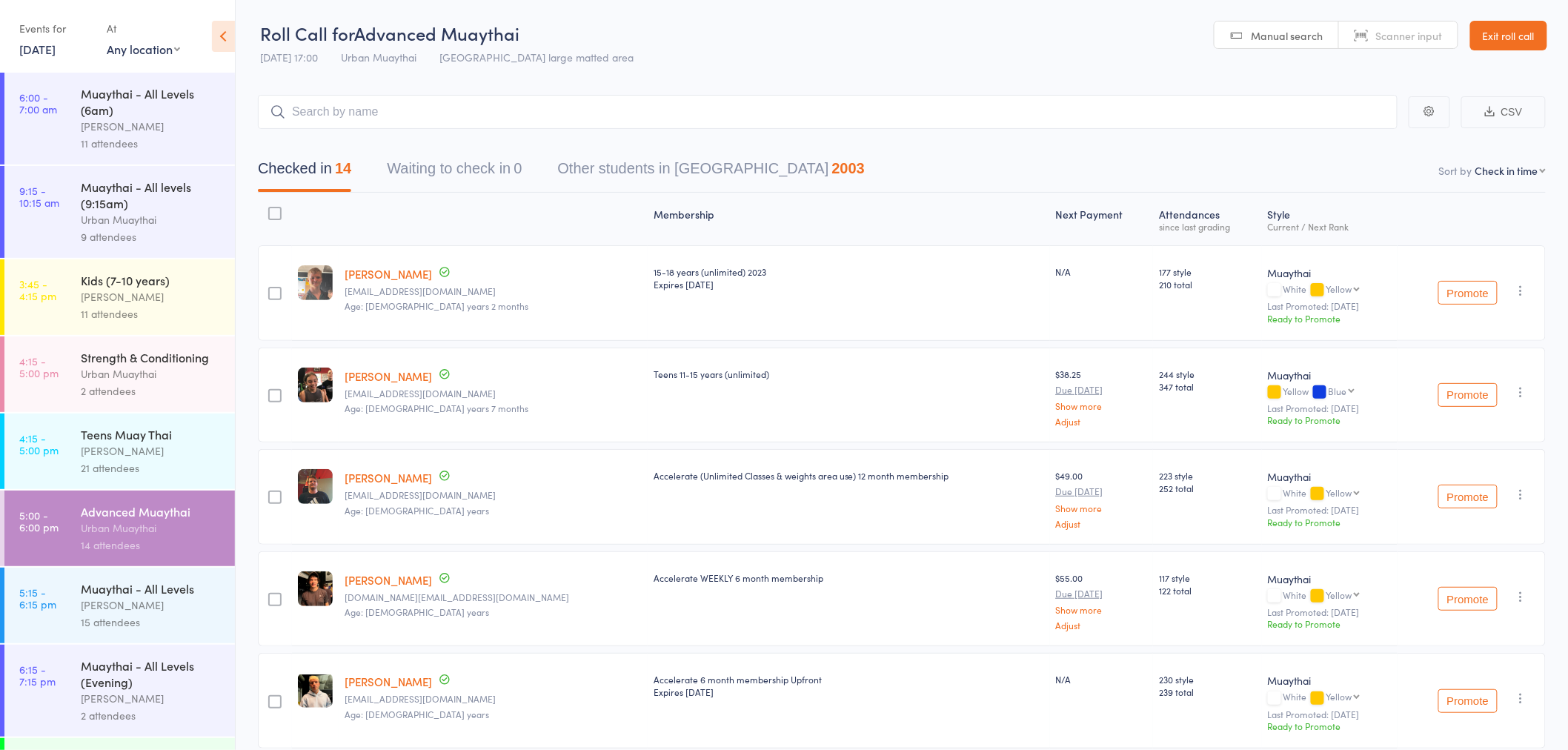
click at [124, 630] on div "15 attendees" at bounding box center [152, 621] width 142 height 17
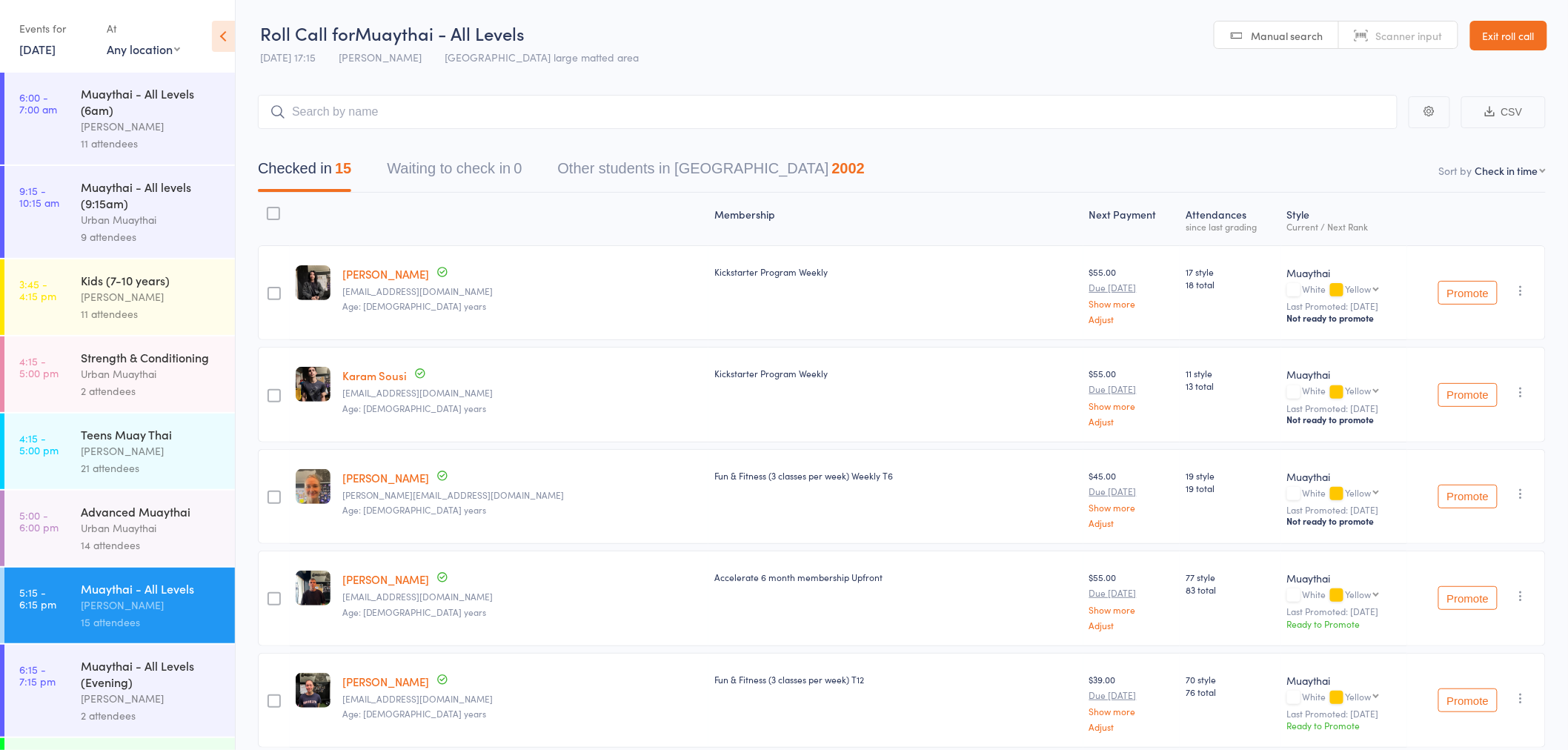
click at [110, 536] on div "Urban Muaythai" at bounding box center [152, 527] width 142 height 17
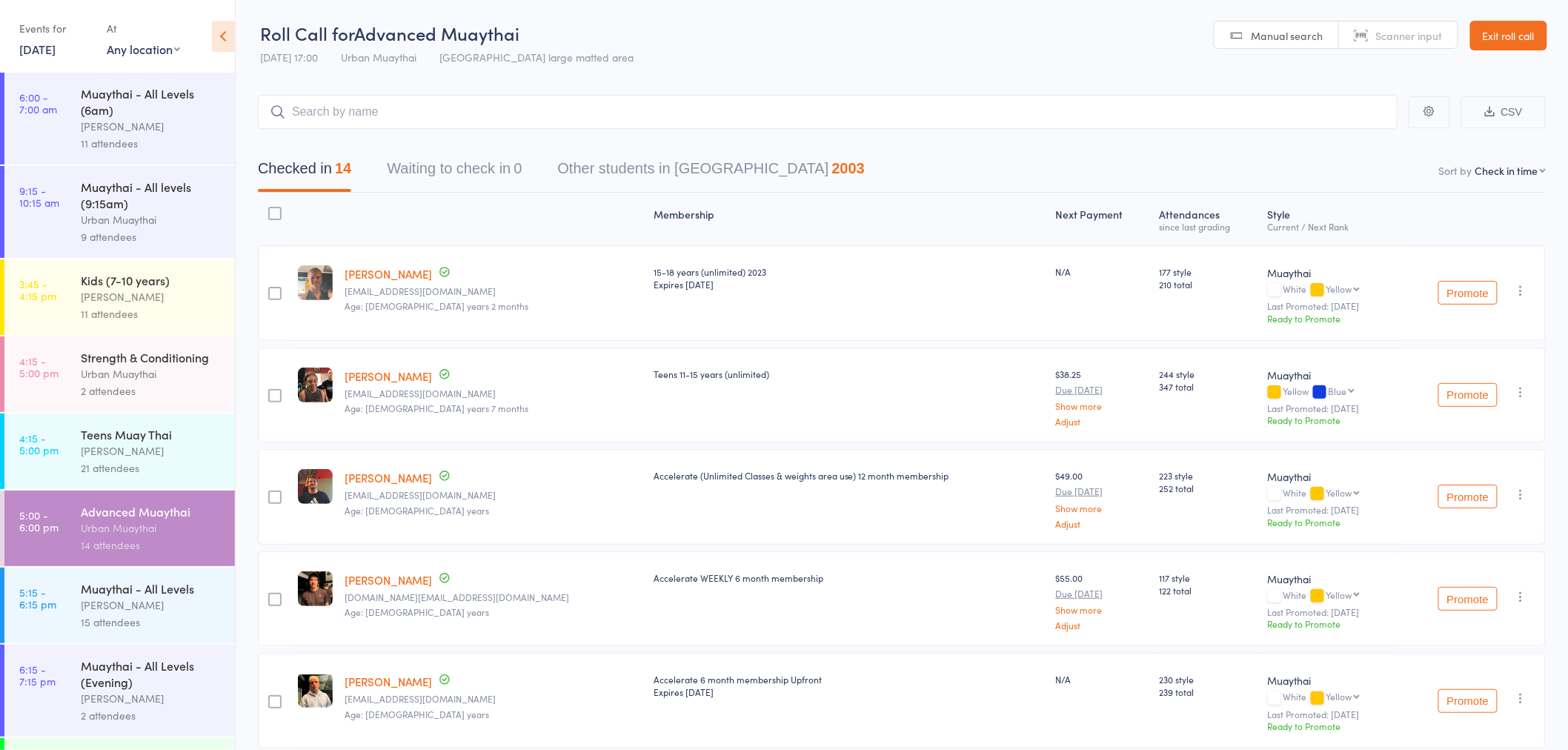
click at [1511, 38] on link "Exit roll call" at bounding box center [1509, 35] width 77 height 30
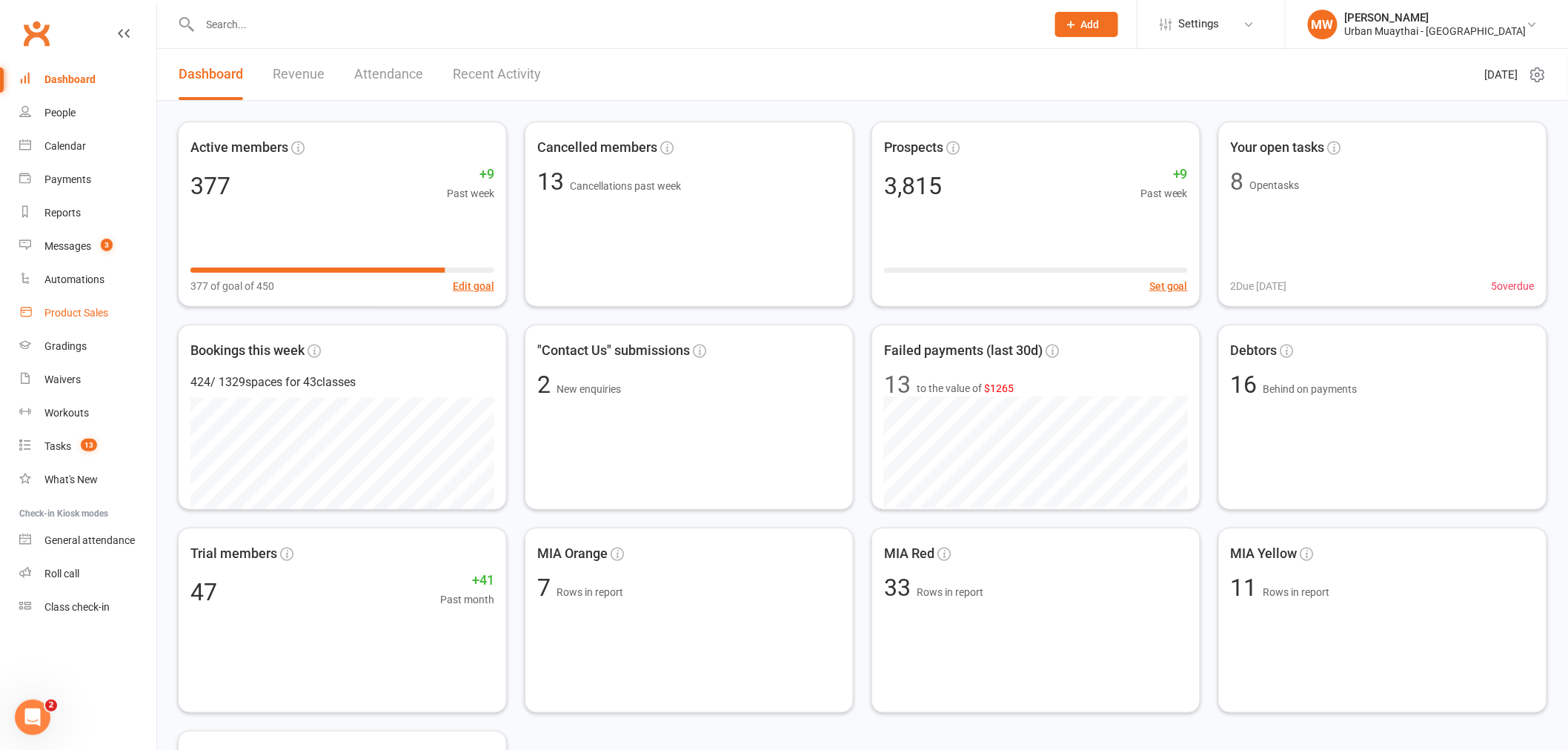
click at [89, 313] on div "Product Sales" at bounding box center [76, 312] width 64 height 11
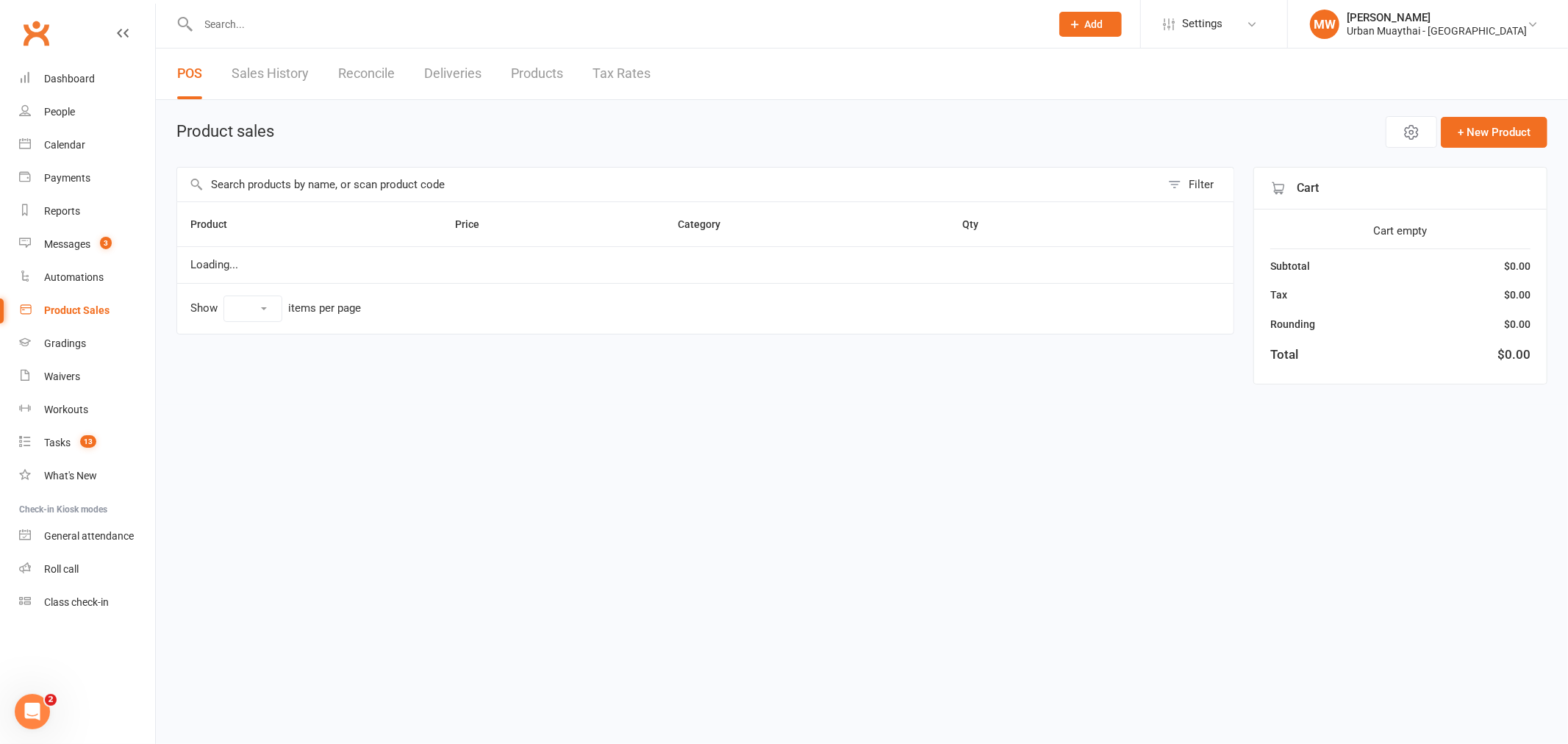
select select "50"
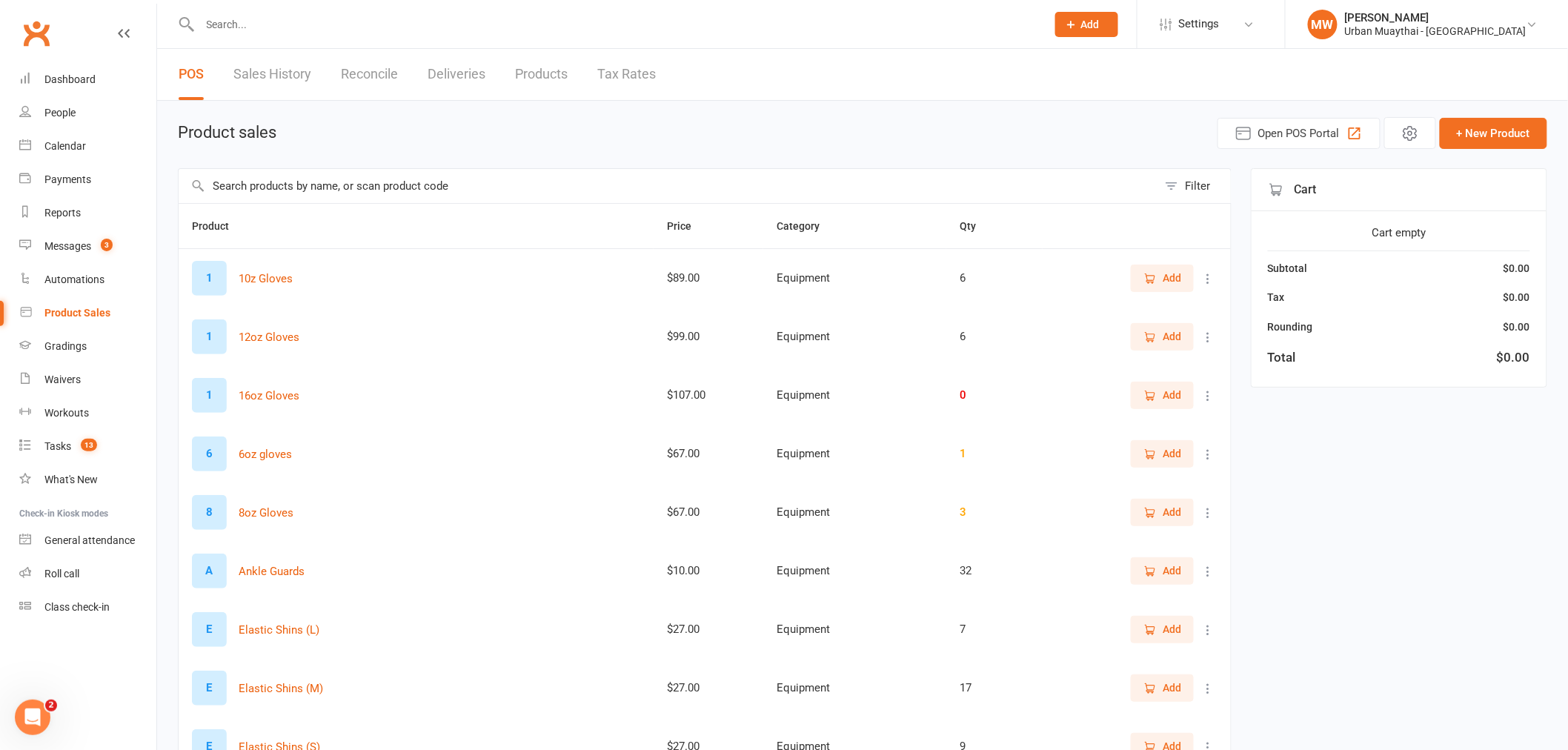
click at [322, 197] on input "text" at bounding box center [668, 186] width 979 height 34
type input "t"
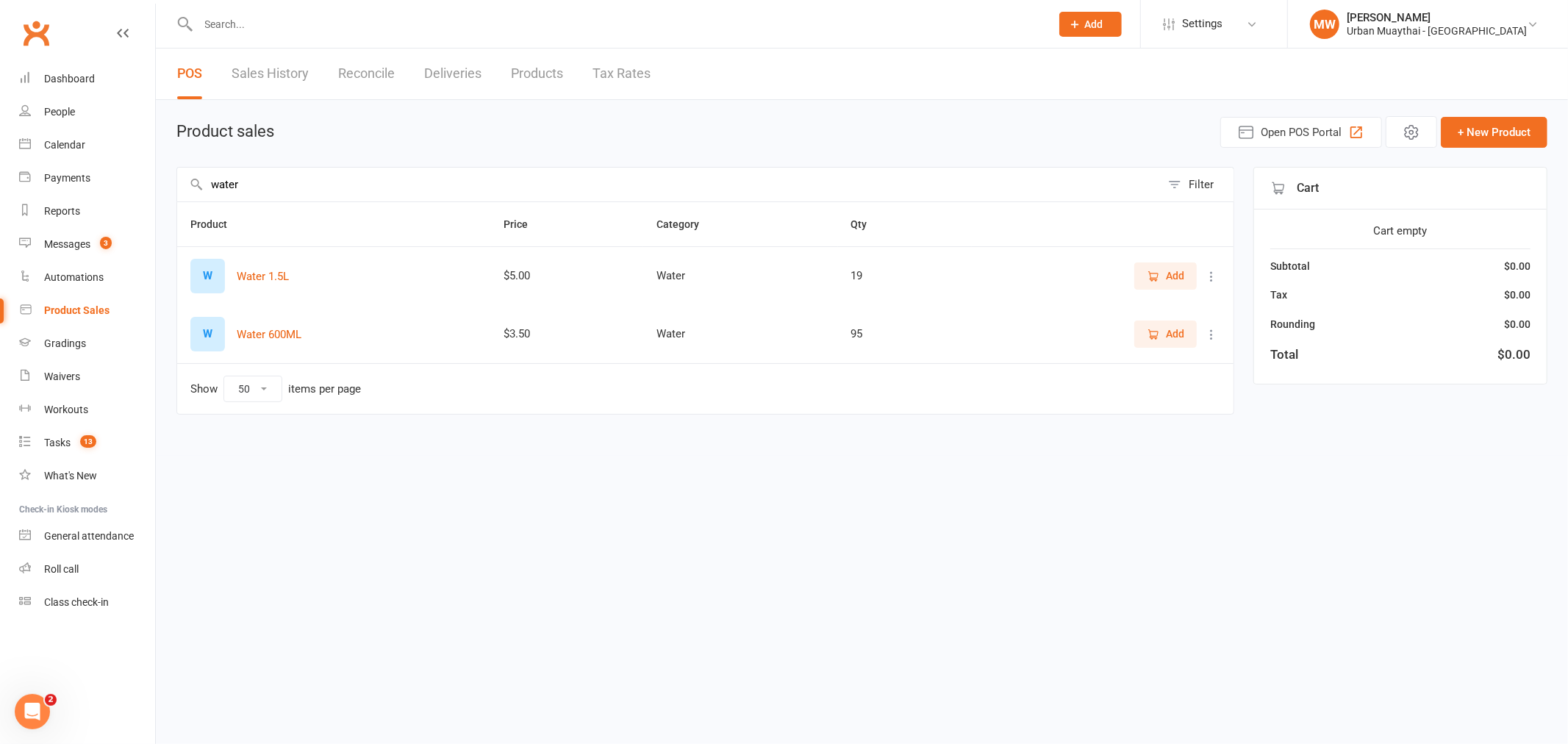
type input "water"
click at [1157, 272] on icon "button" at bounding box center [1153, 276] width 13 height 13
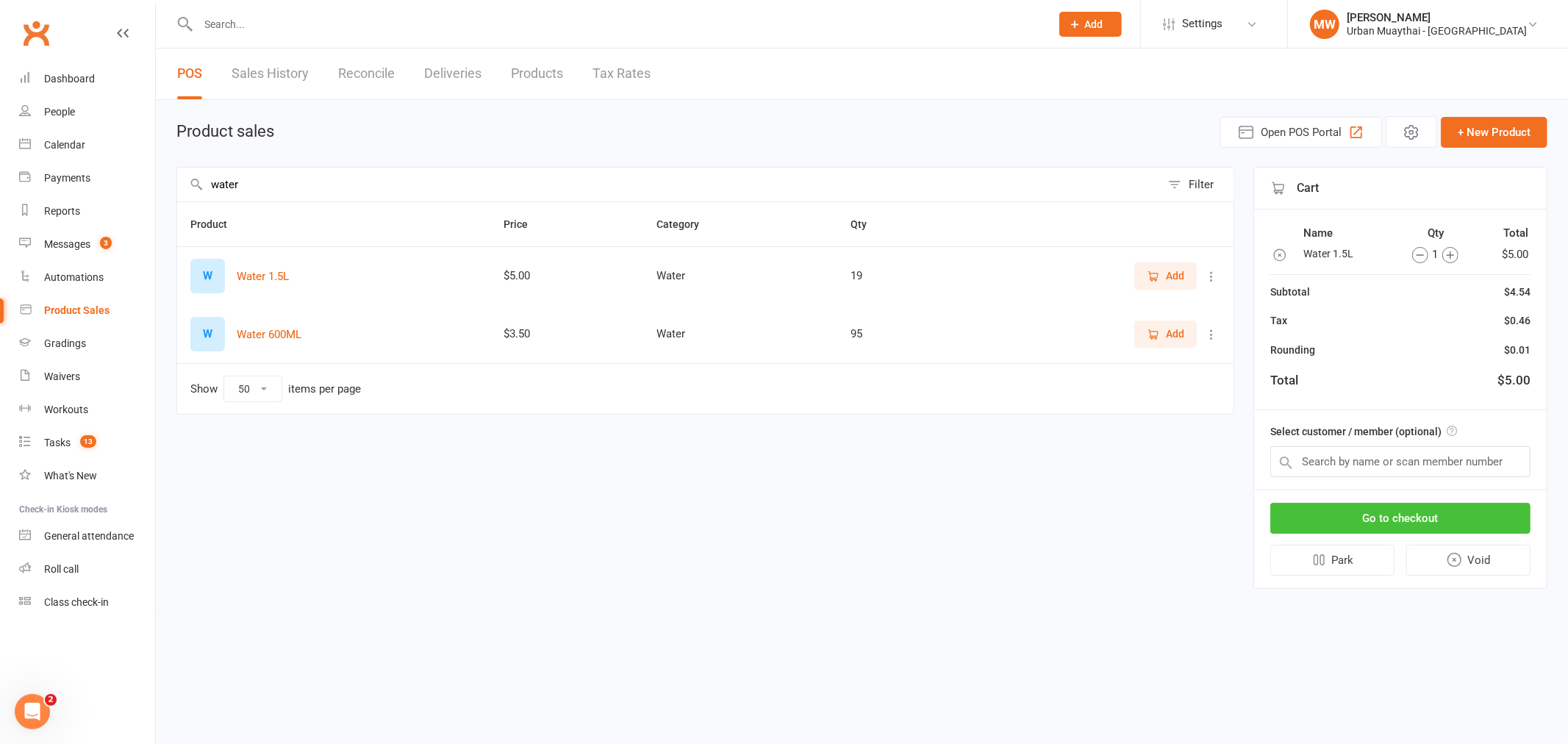
click at [1436, 508] on button "Go to checkout" at bounding box center [1400, 518] width 260 height 31
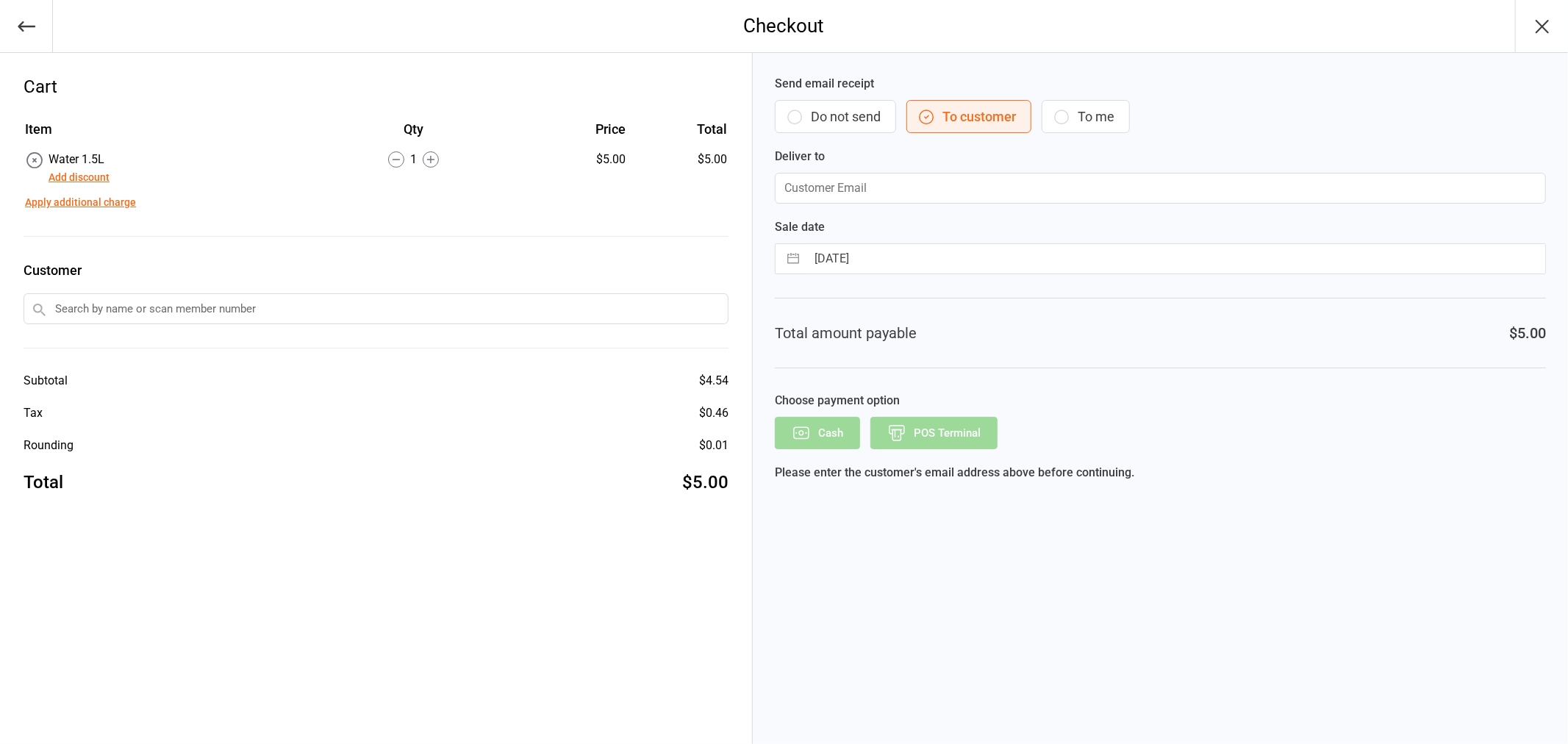
click at [825, 111] on button "Do not send" at bounding box center [834, 116] width 121 height 33
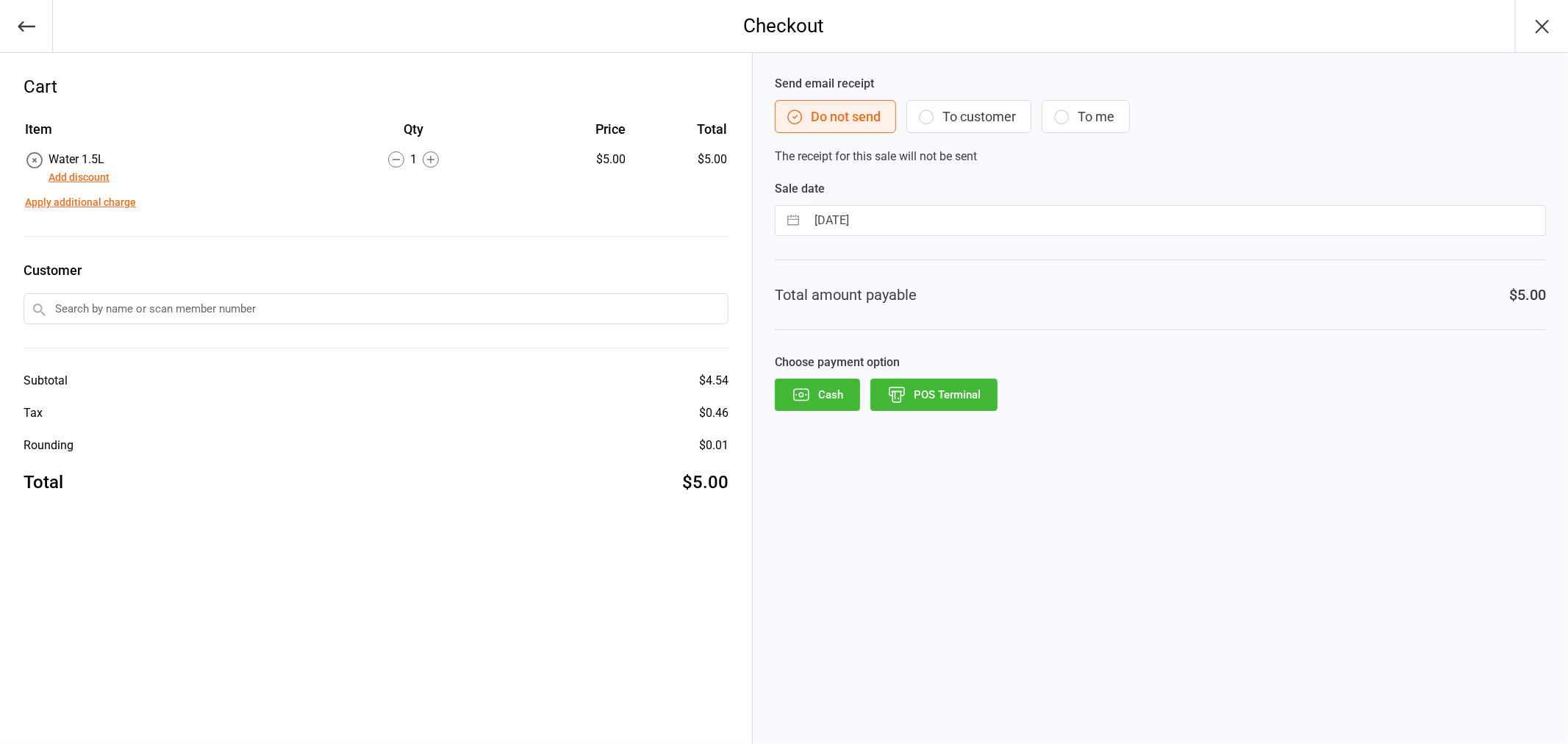
click at [964, 397] on button "POS Terminal" at bounding box center [934, 394] width 127 height 33
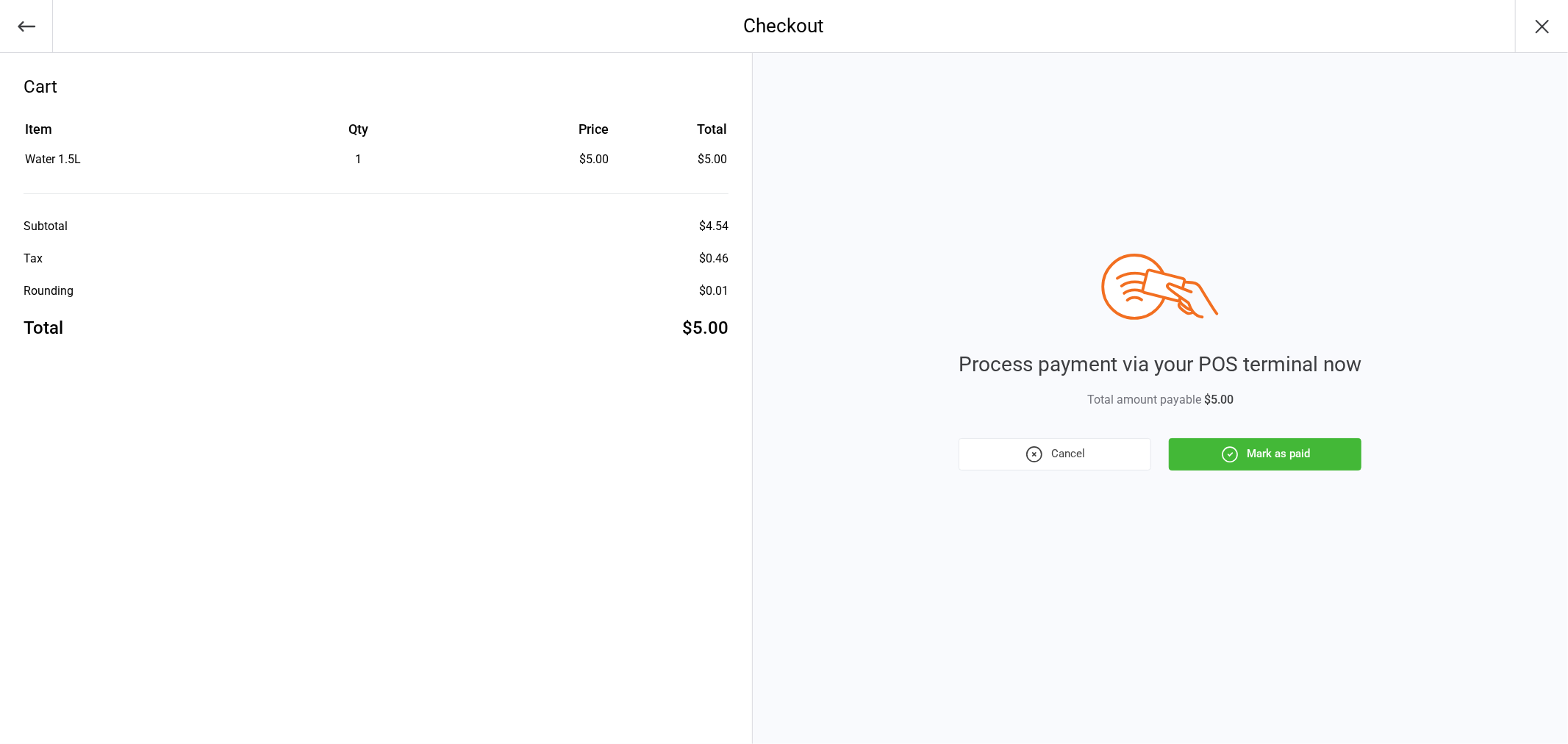
click at [1224, 459] on icon "button" at bounding box center [1229, 454] width 19 height 19
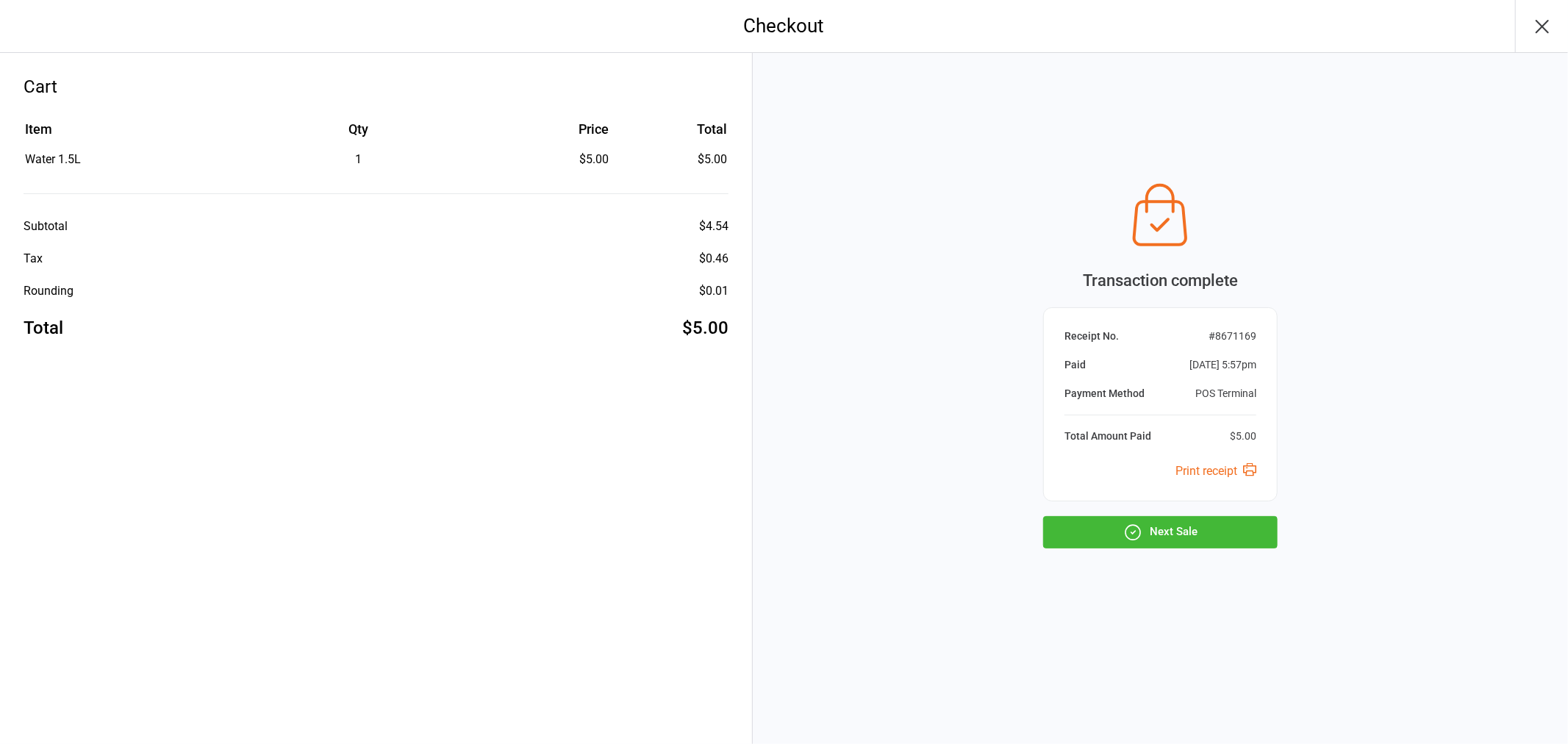
click at [1537, 30] on icon "button" at bounding box center [1542, 26] width 11 height 11
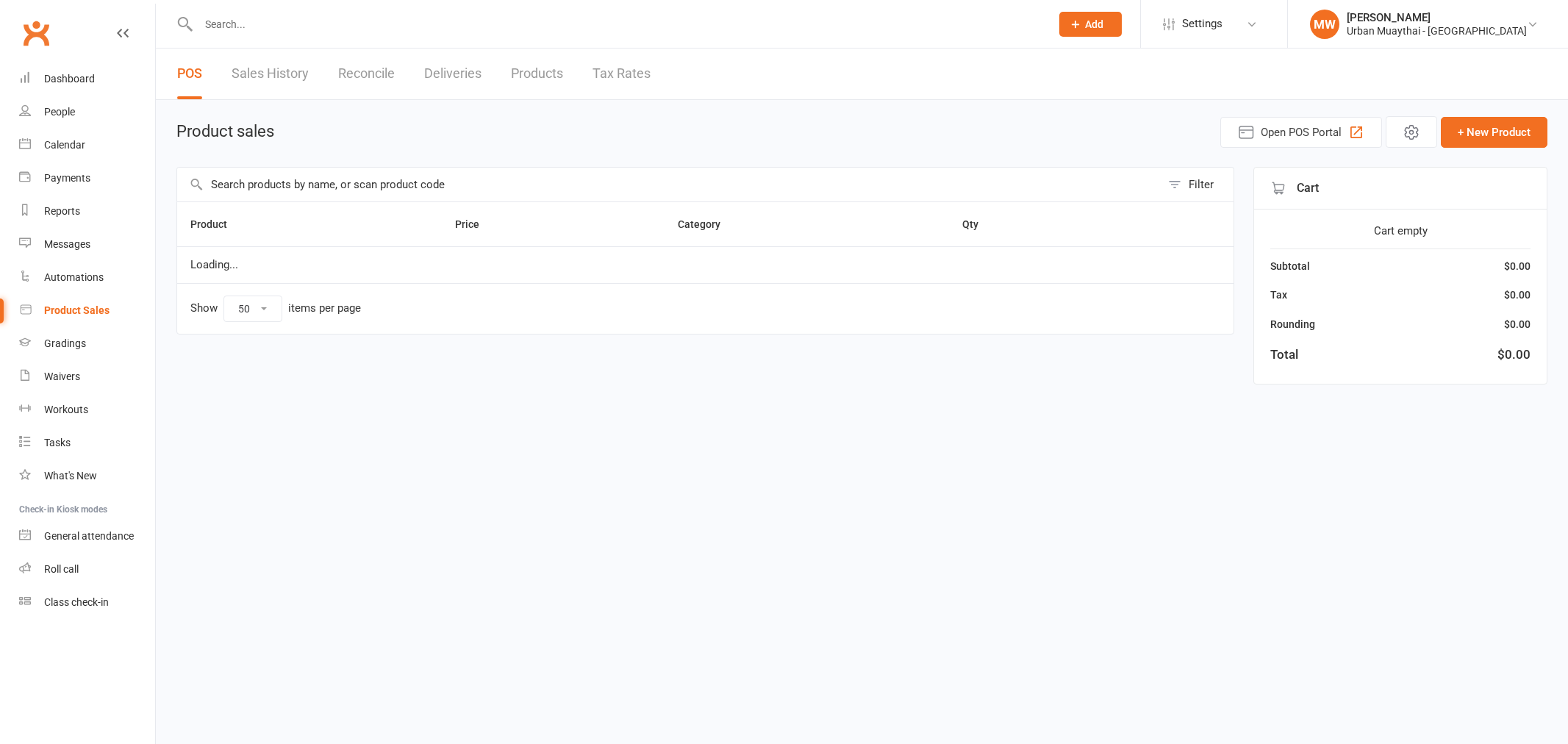
select select "50"
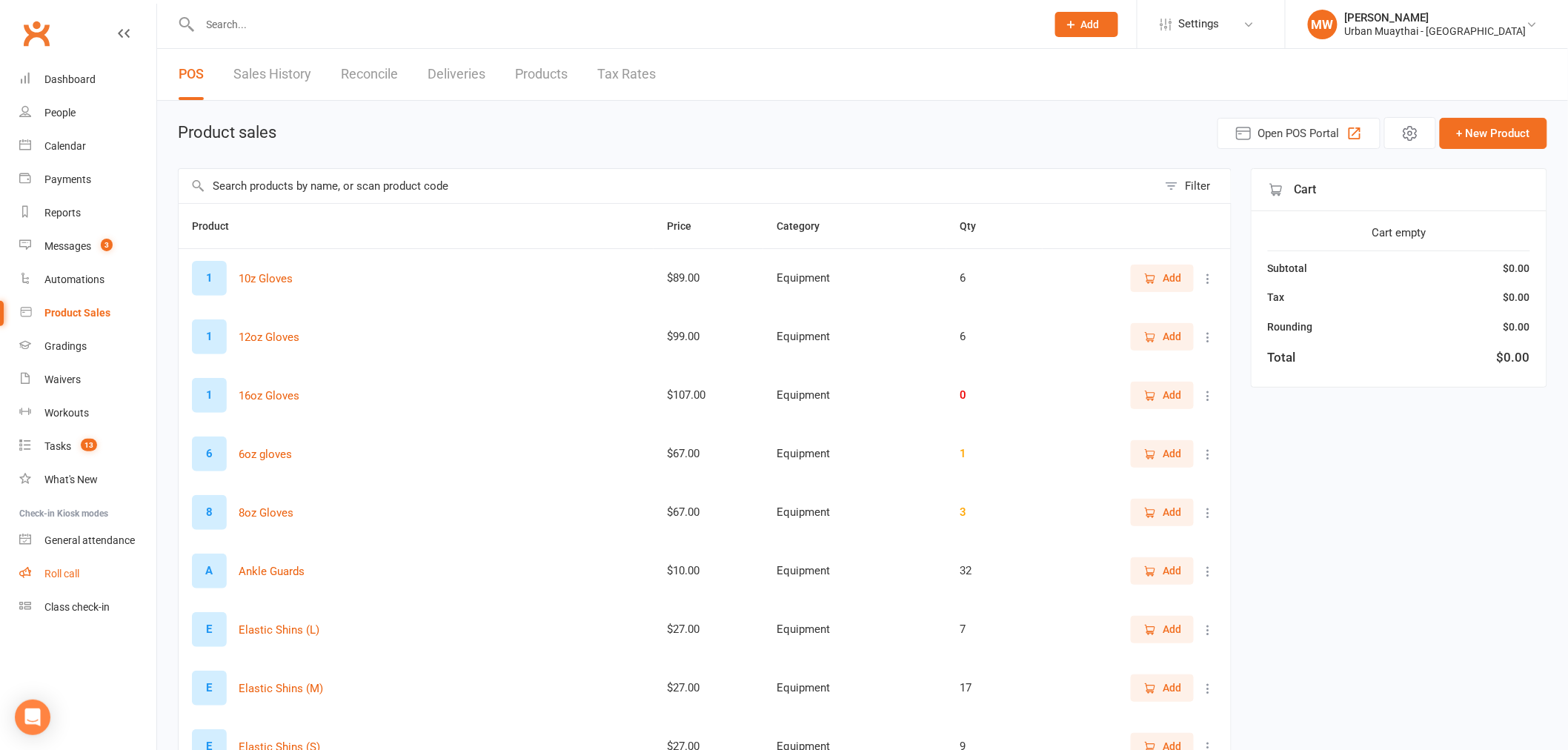
click at [64, 576] on div "Roll call" at bounding box center [62, 573] width 34 height 11
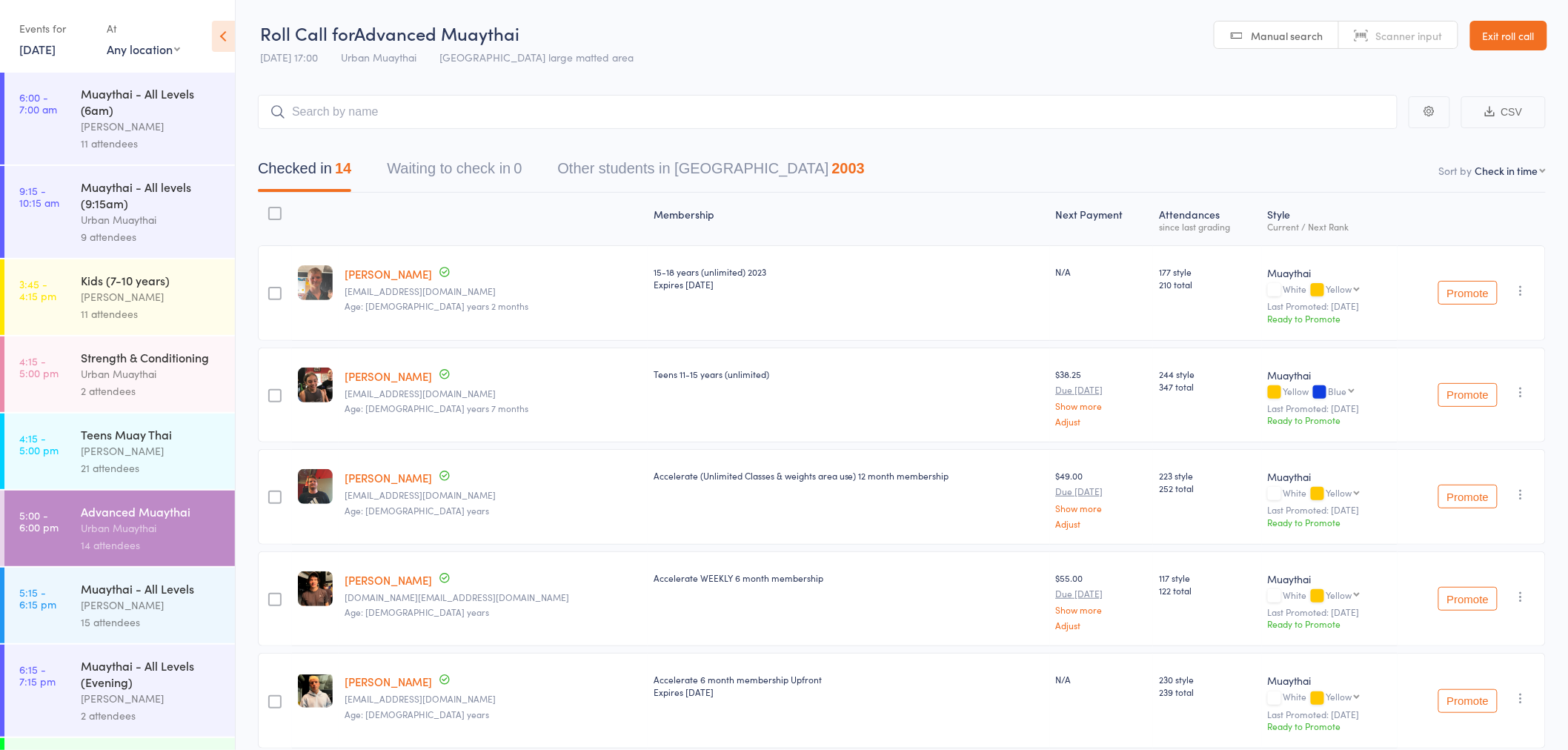
click at [1506, 28] on link "Exit roll call" at bounding box center [1509, 35] width 77 height 30
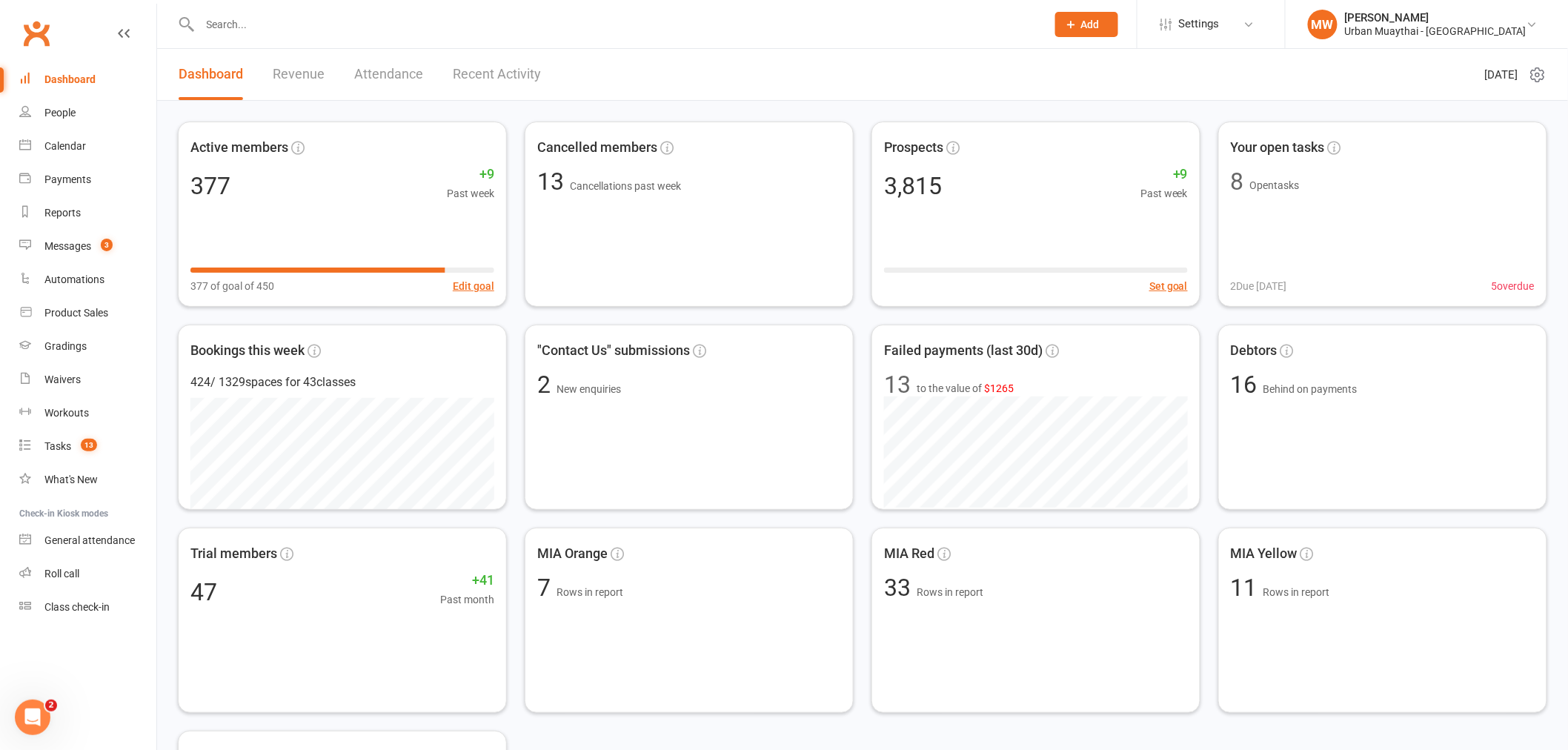
click at [349, 31] on input "text" at bounding box center [617, 24] width 841 height 20
drag, startPoint x: 325, startPoint y: 23, endPoint x: 127, endPoint y: 38, distance: 198.6
click at [159, 45] on react-component "6002 [PERSON_NAME] [PERSON_NAME][EMAIL_ADDRESS][DOMAIN_NAME] Actions" at bounding box center [517, 24] width 1036 height 48
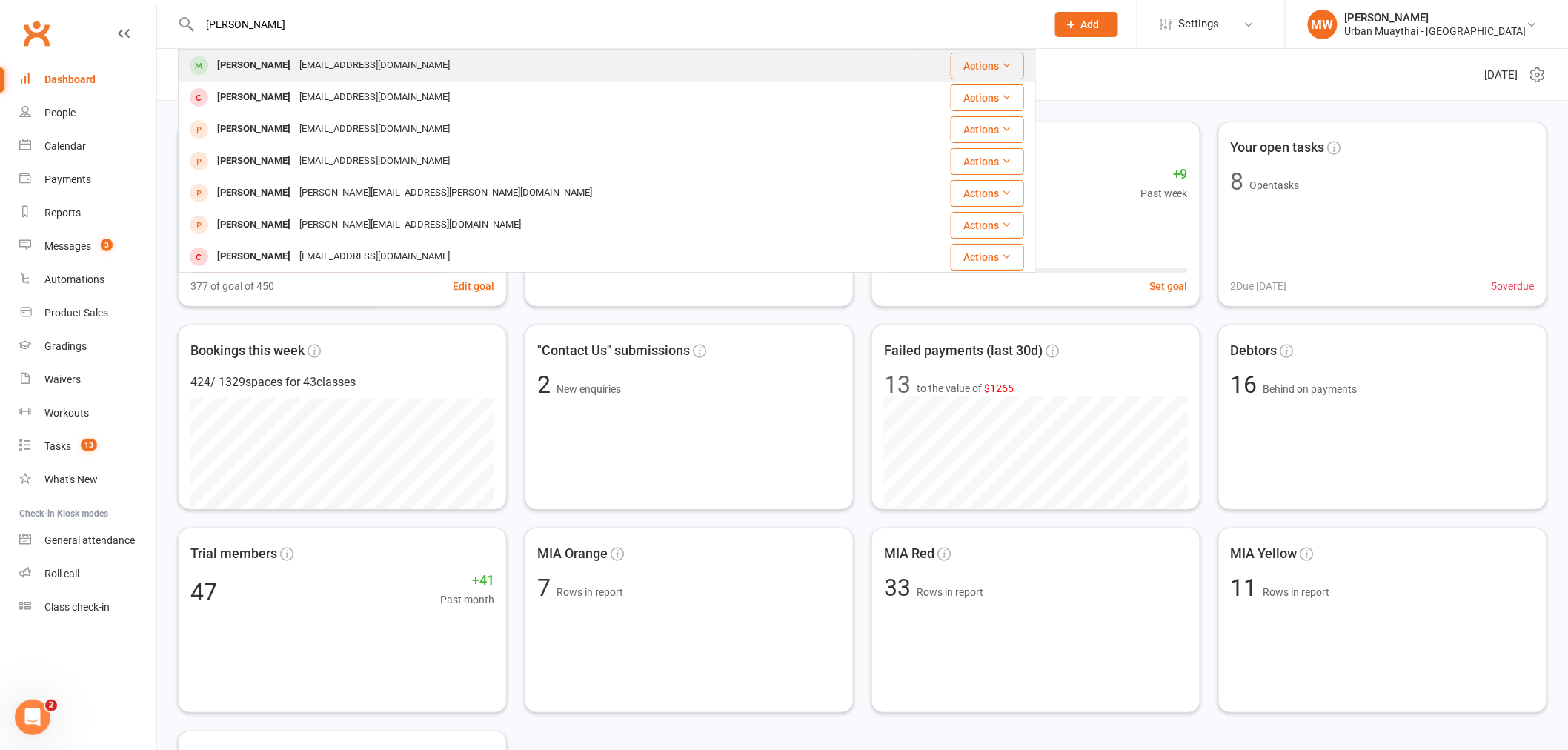
type input "[PERSON_NAME]"
click at [237, 62] on div "[PERSON_NAME]" at bounding box center [253, 66] width 82 height 21
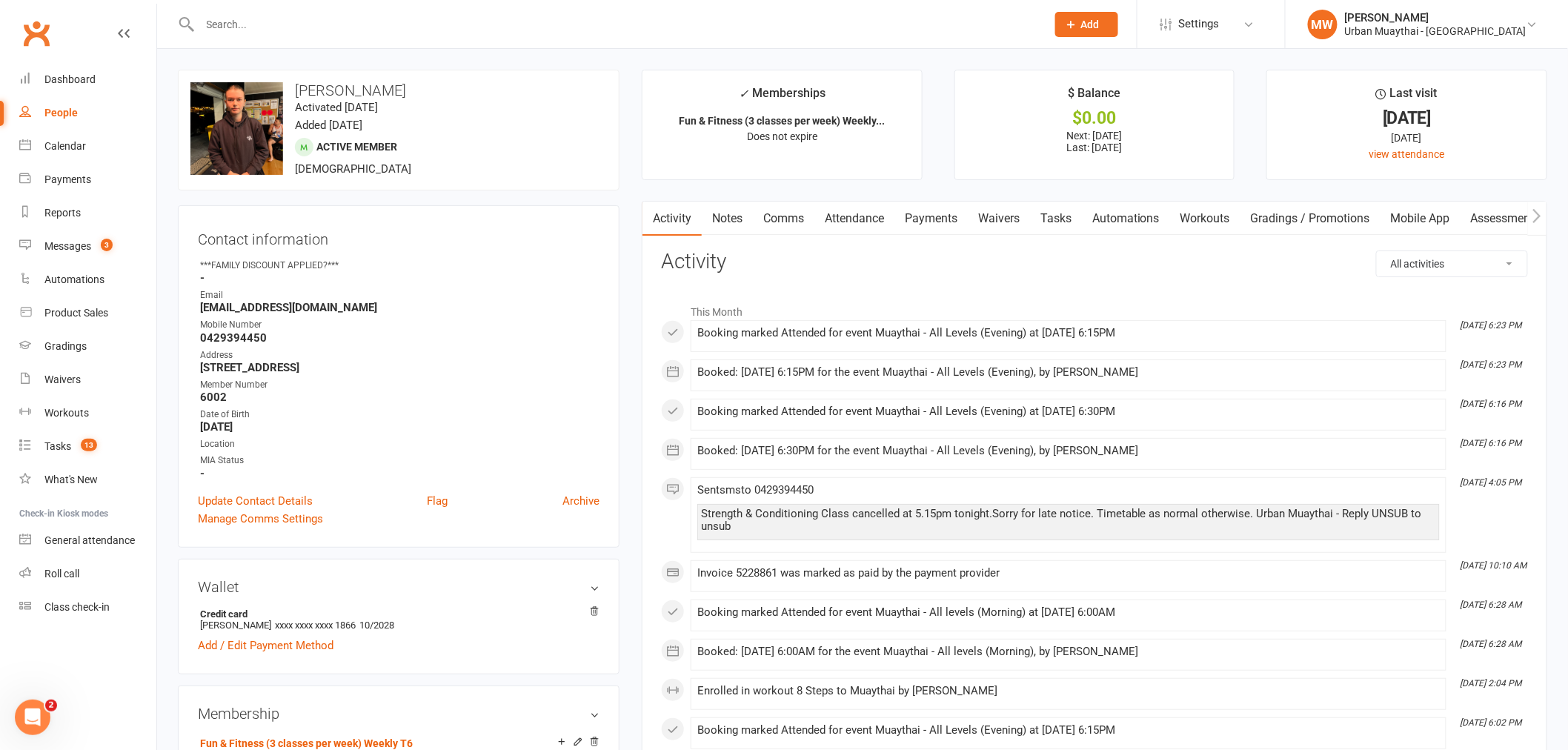
click at [1012, 212] on link "Waivers" at bounding box center [999, 219] width 62 height 34
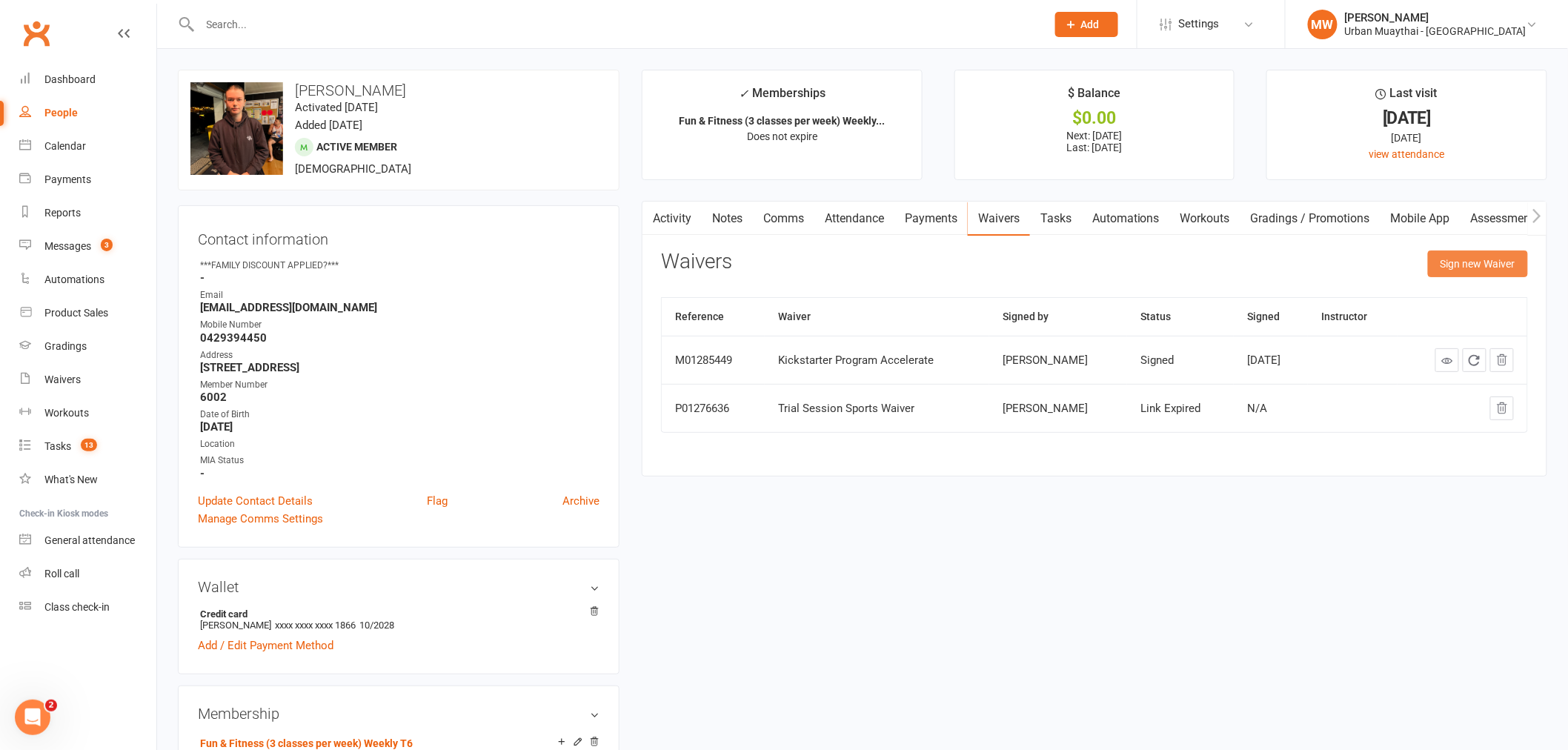
click at [1453, 259] on button "Sign new Waiver" at bounding box center [1478, 263] width 100 height 27
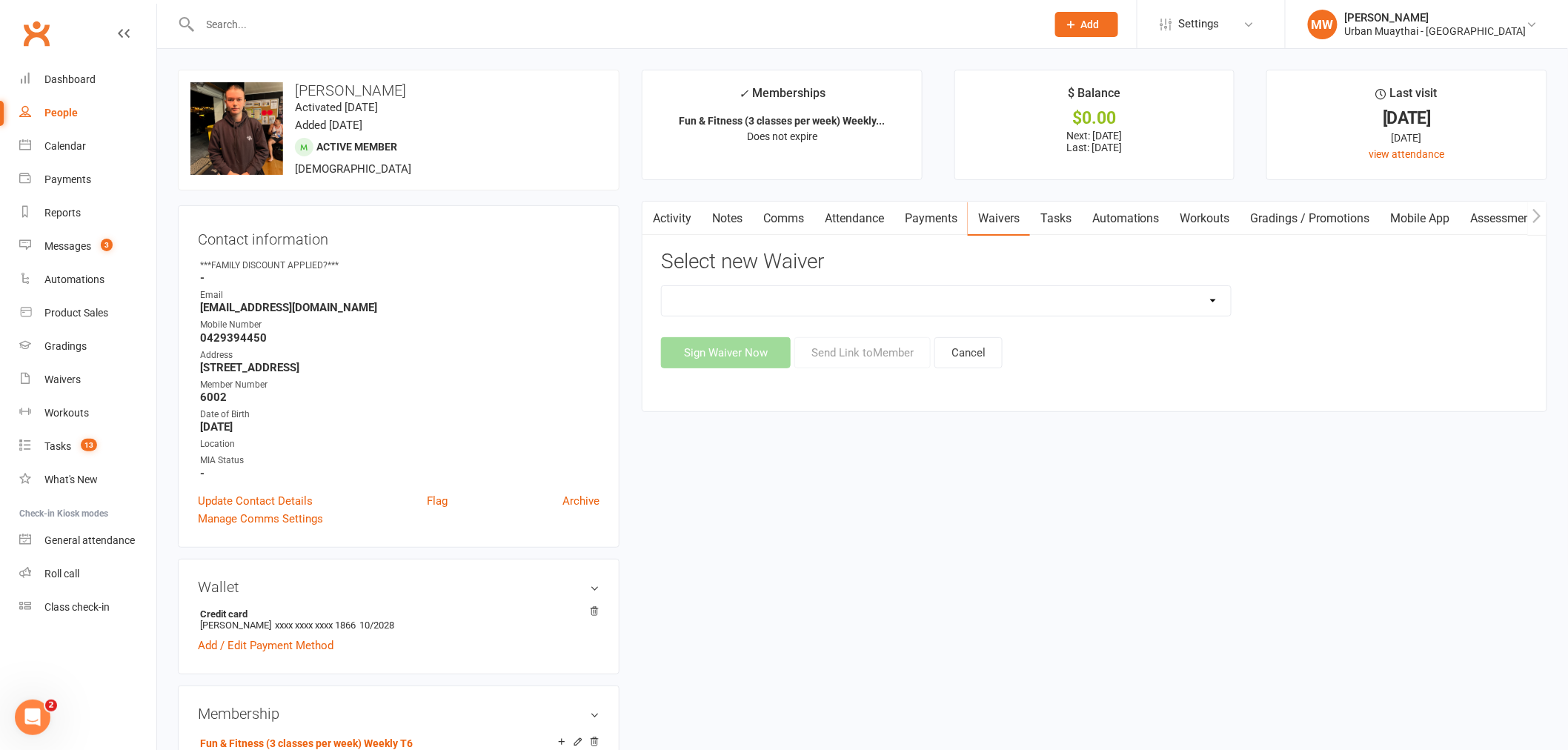
click at [877, 304] on select "12 Month Agreement 15-18 years Kickstarter Program 15-18 years membership 1 Yea…" at bounding box center [946, 301] width 569 height 30
select select "5304"
click at [662, 286] on select "12 Month Agreement 15-18 years Kickstarter Program 15-18 years membership 1 Yea…" at bounding box center [946, 301] width 569 height 30
click at [965, 307] on select "12 Month Agreement 15-18 years Kickstarter Program 15-18 years membership 1 Yea…" at bounding box center [946, 301] width 569 height 30
click at [376, 580] on h3 "Wallet" at bounding box center [399, 587] width 402 height 16
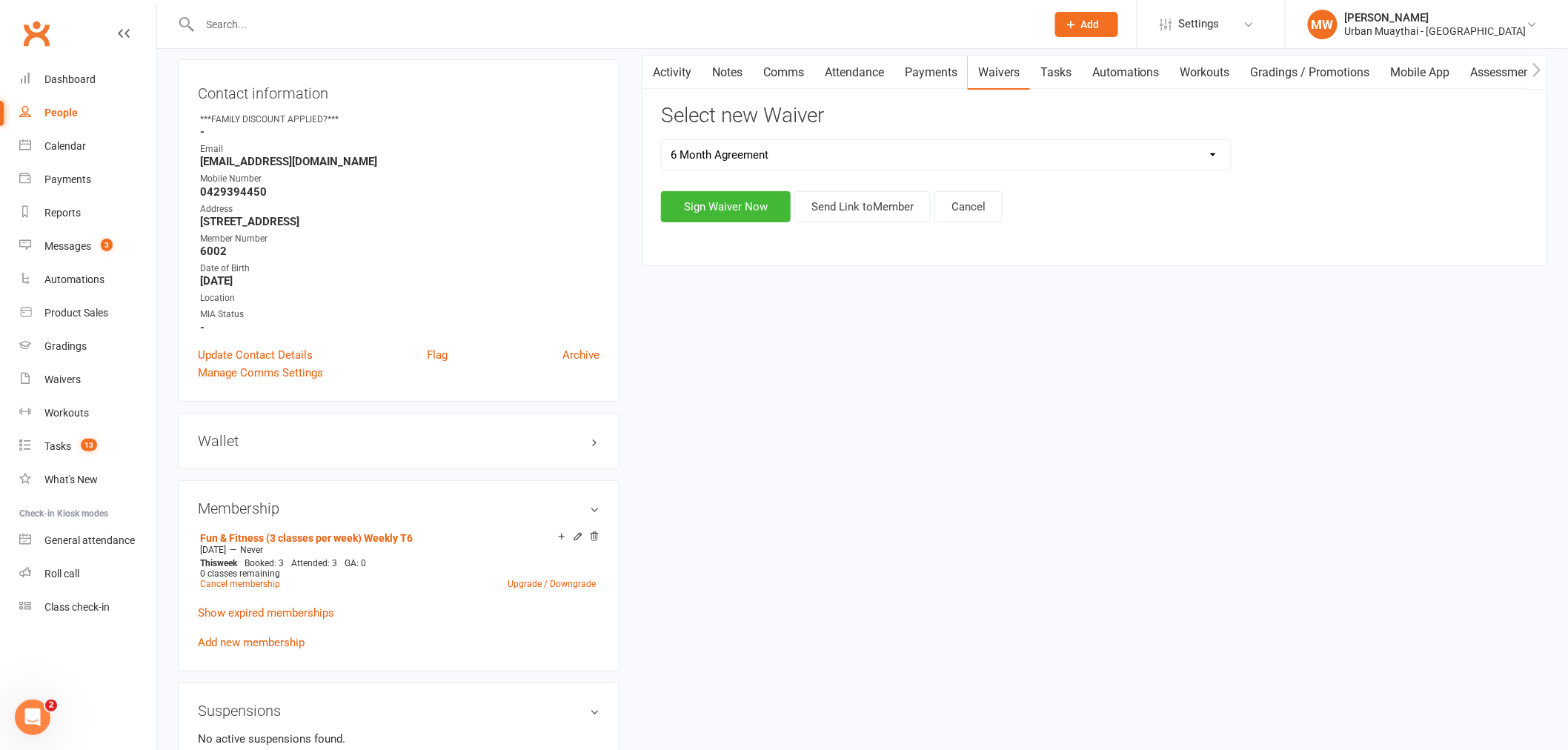
scroll to position [165, 0]
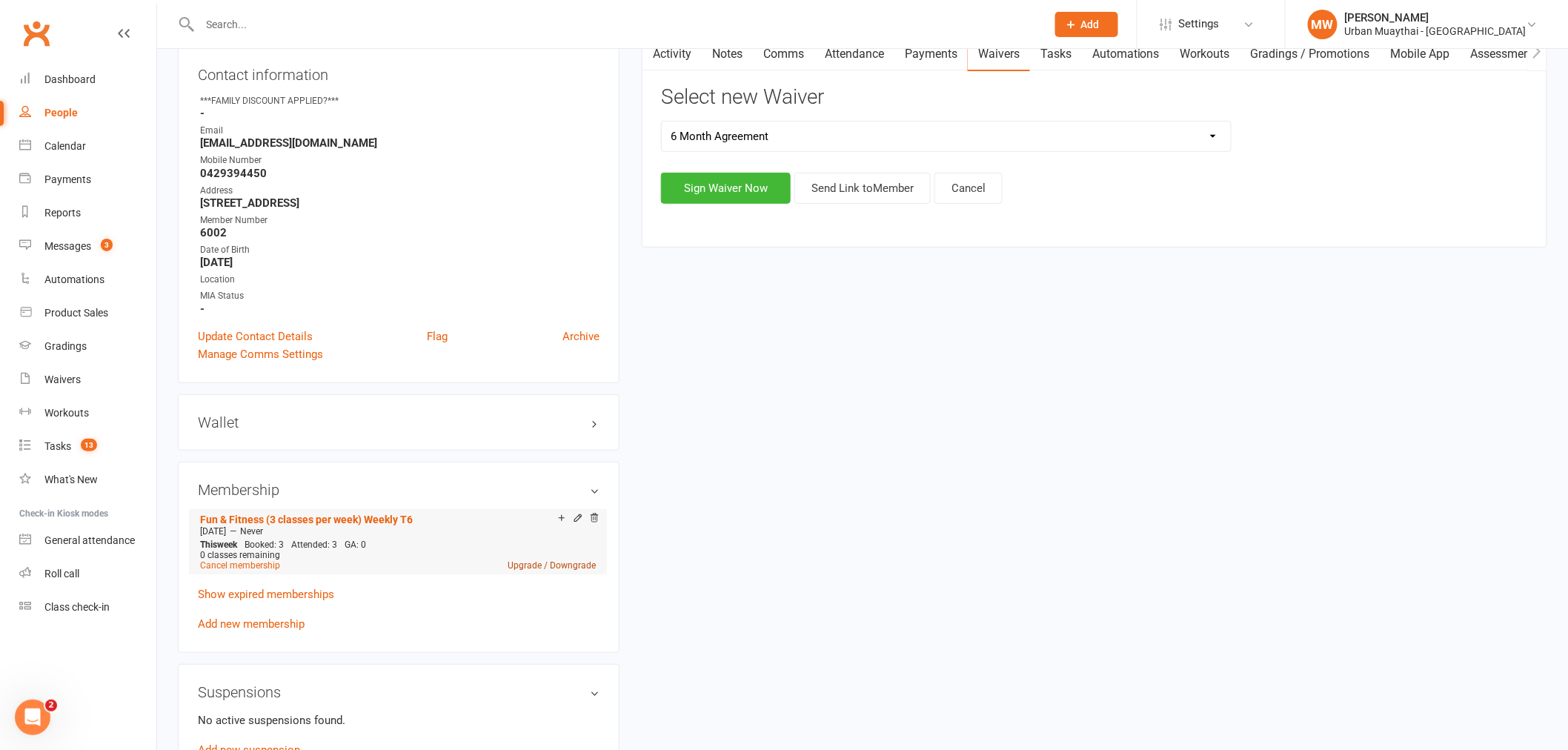
click at [531, 565] on link "Upgrade / Downgrade" at bounding box center [552, 565] width 89 height 11
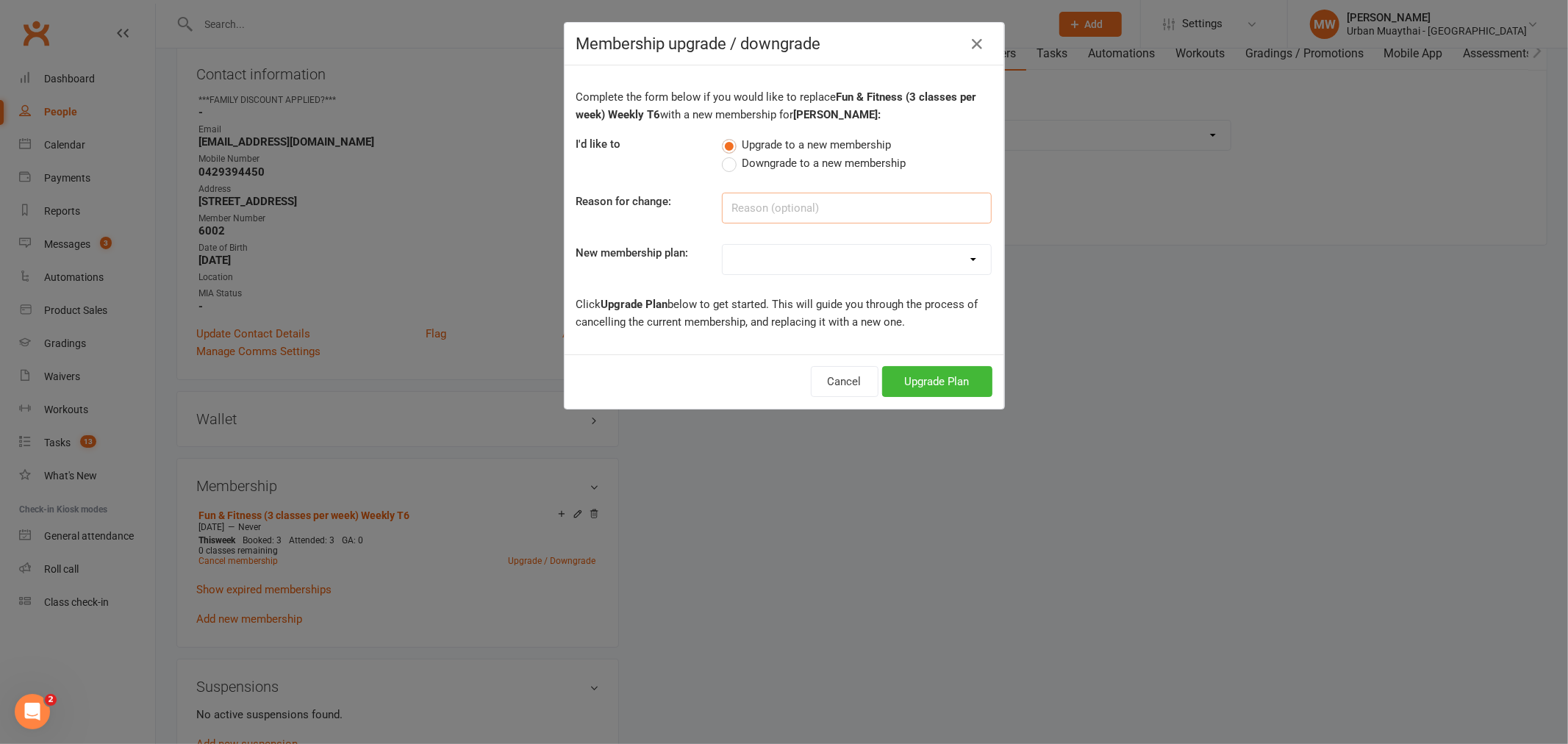
click at [828, 195] on input at bounding box center [856, 208] width 270 height 31
type input "Loves training"
click at [864, 267] on select "Kickstarter Deposit Accelerate (Unlimited Classes & weights area use) 12 month …" at bounding box center [856, 259] width 268 height 29
select select "2"
click at [722, 245] on select "Kickstarter Deposit Accelerate (Unlimited Classes & weights area use) 12 month …" at bounding box center [856, 259] width 268 height 29
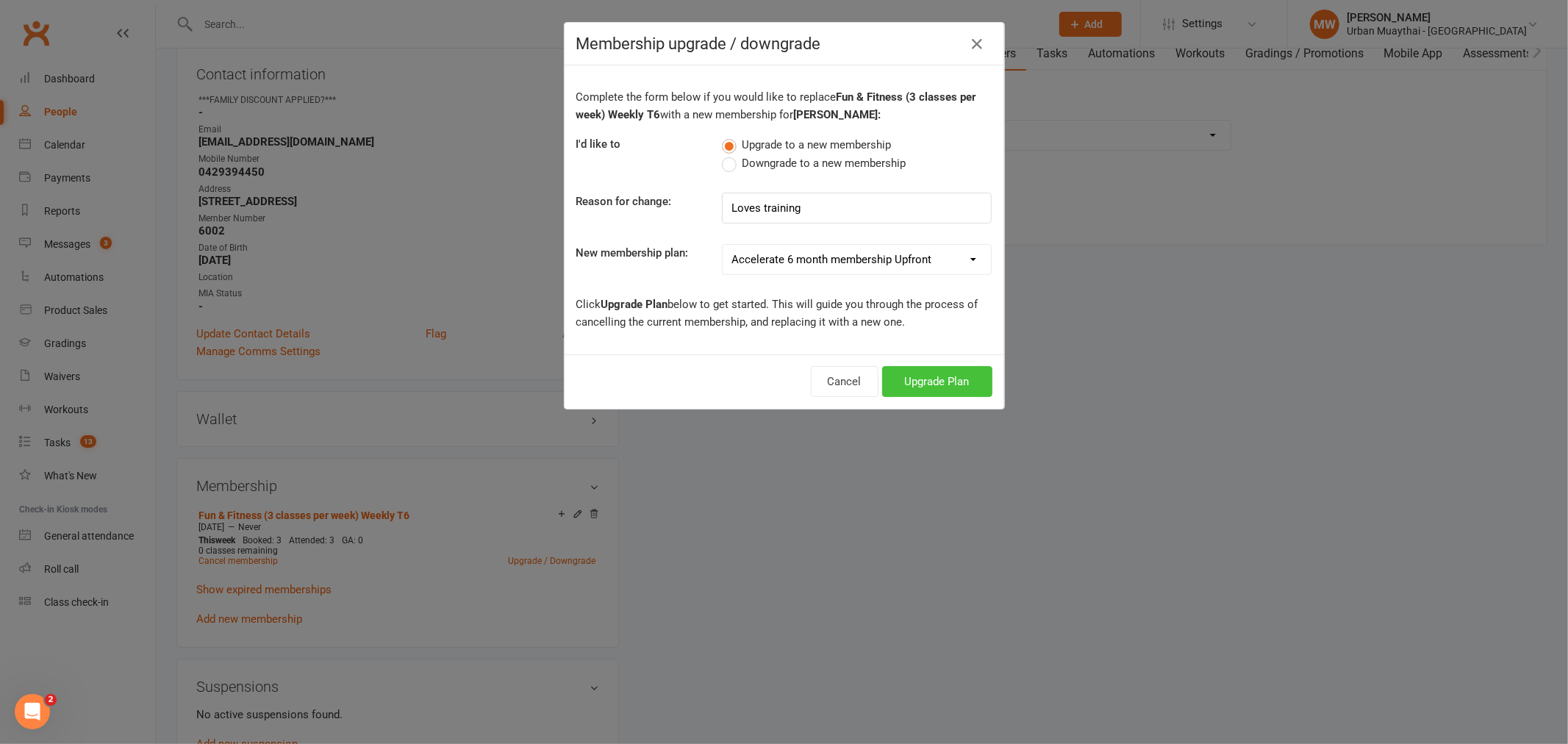
click at [917, 376] on button "Upgrade Plan" at bounding box center [937, 381] width 111 height 31
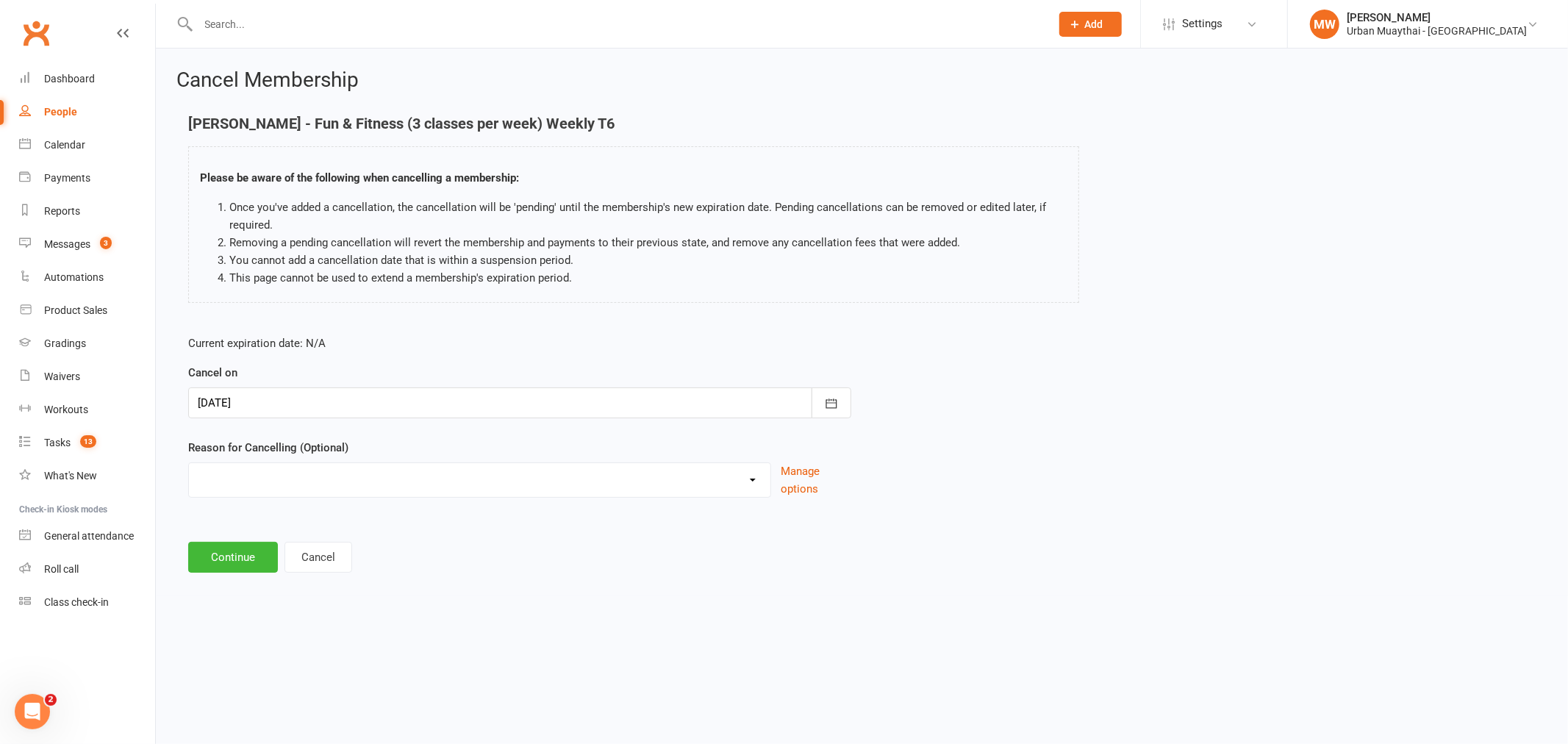
click at [530, 484] on select "10 pack unused for over 6 months End of membership term Fixing Start Date Holid…" at bounding box center [479, 477] width 581 height 29
click at [520, 481] on select "10 pack unused for over 6 months End of membership term Fixing Start Date Holid…" at bounding box center [479, 477] width 581 height 29
select select "6"
click at [189, 463] on select "10 pack unused for over 6 months End of membership term Fixing Start Date Holid…" at bounding box center [479, 477] width 581 height 29
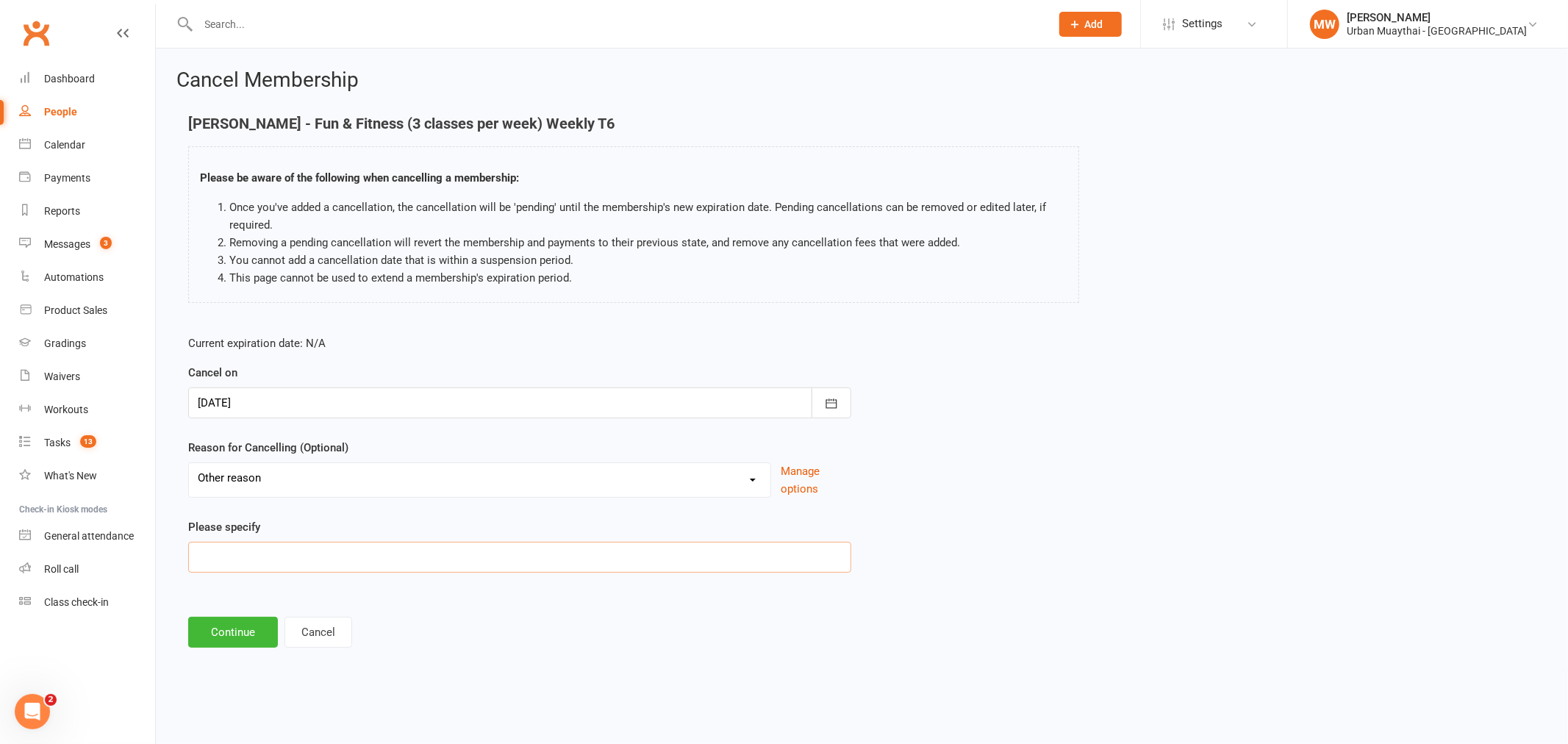
click at [413, 553] on input at bounding box center [519, 557] width 663 height 31
type input "Upgrade to Unlimited"
click at [233, 633] on button "Continue" at bounding box center [233, 632] width 89 height 31
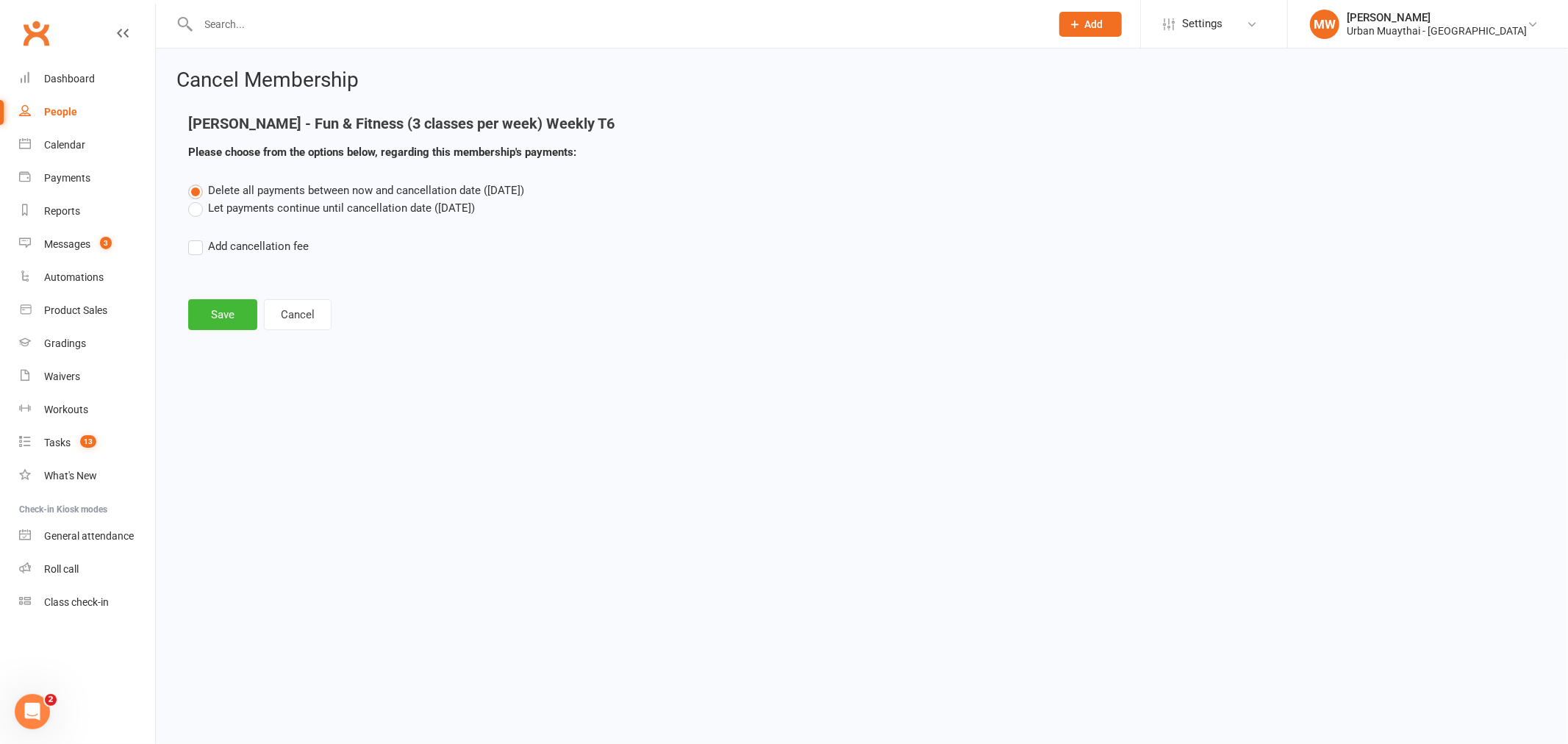
click at [311, 209] on label "Let payments continue until cancellation date (Aug 14, 2025)" at bounding box center [331, 208] width 286 height 18
click at [198, 199] on input "Let payments continue until cancellation date (Aug 14, 2025)" at bounding box center [193, 199] width 10 height 0
click at [209, 314] on button "Save" at bounding box center [222, 315] width 69 height 31
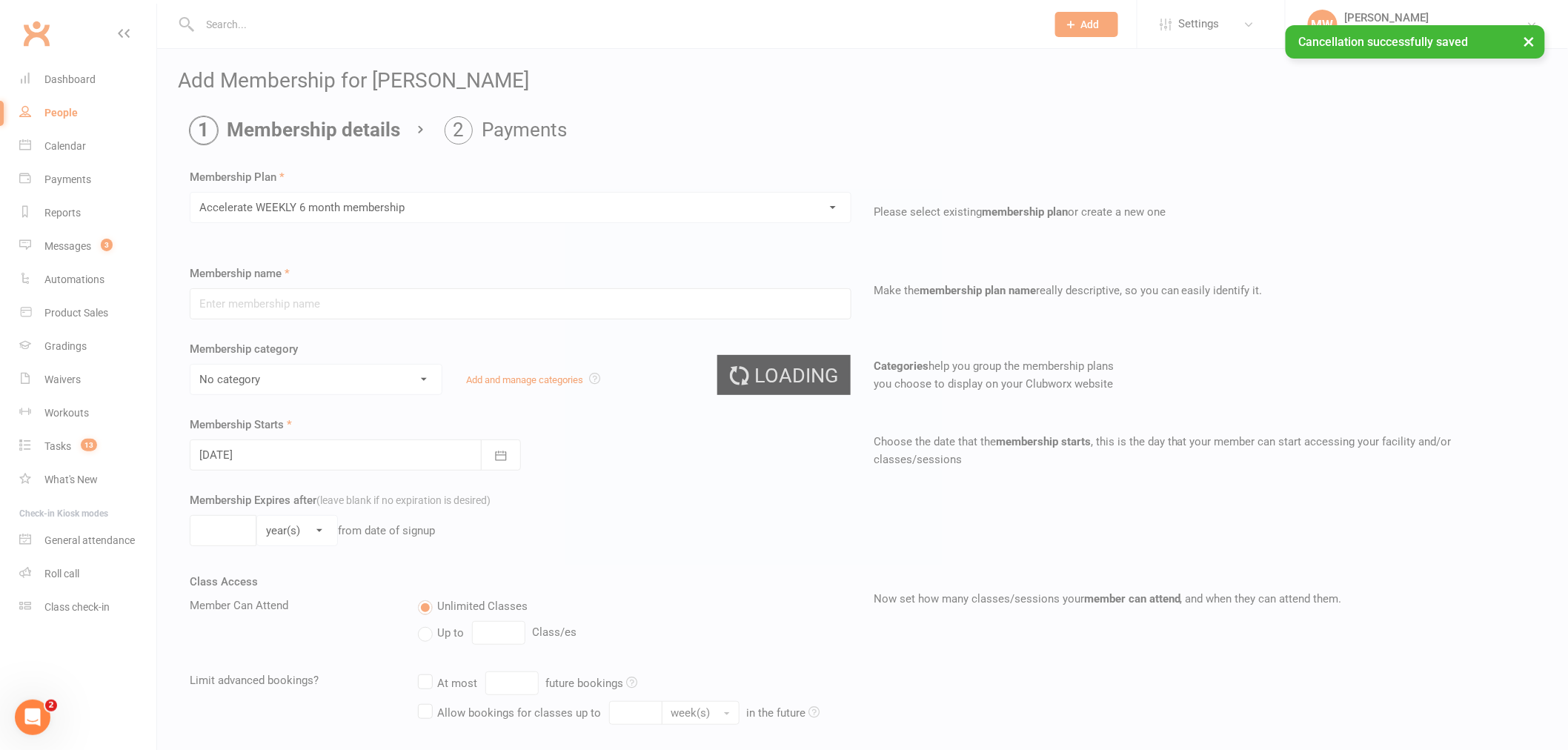
type input "Accelerate WEEKLY 6 month membership"
select select "4"
select select "2"
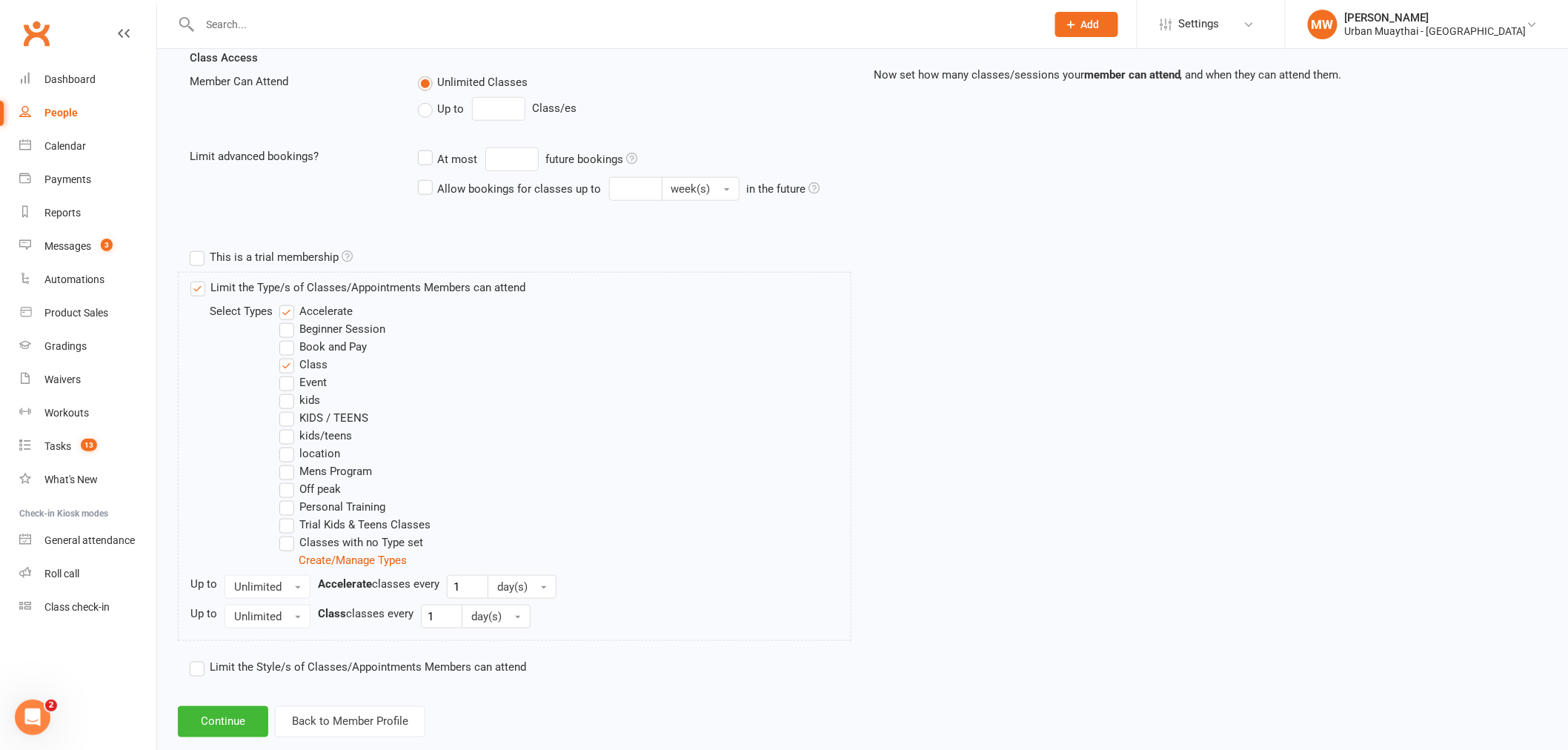
scroll to position [553, 0]
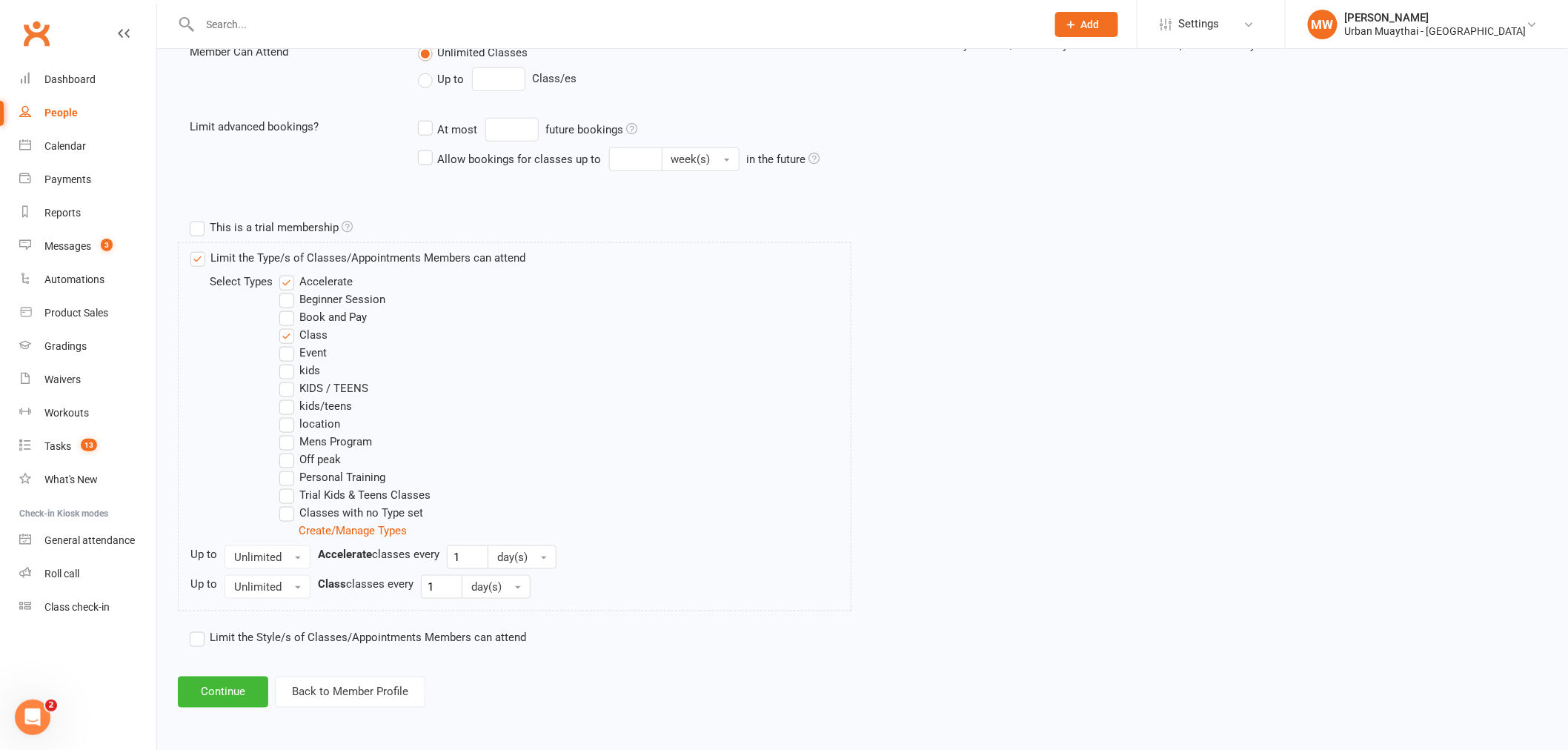
click at [216, 669] on div "Add Membership for Jessica May Membership details Payments Membership Plan Sele…" at bounding box center [863, 112] width 1411 height 1233
click at [212, 685] on button "Continue" at bounding box center [223, 692] width 90 height 31
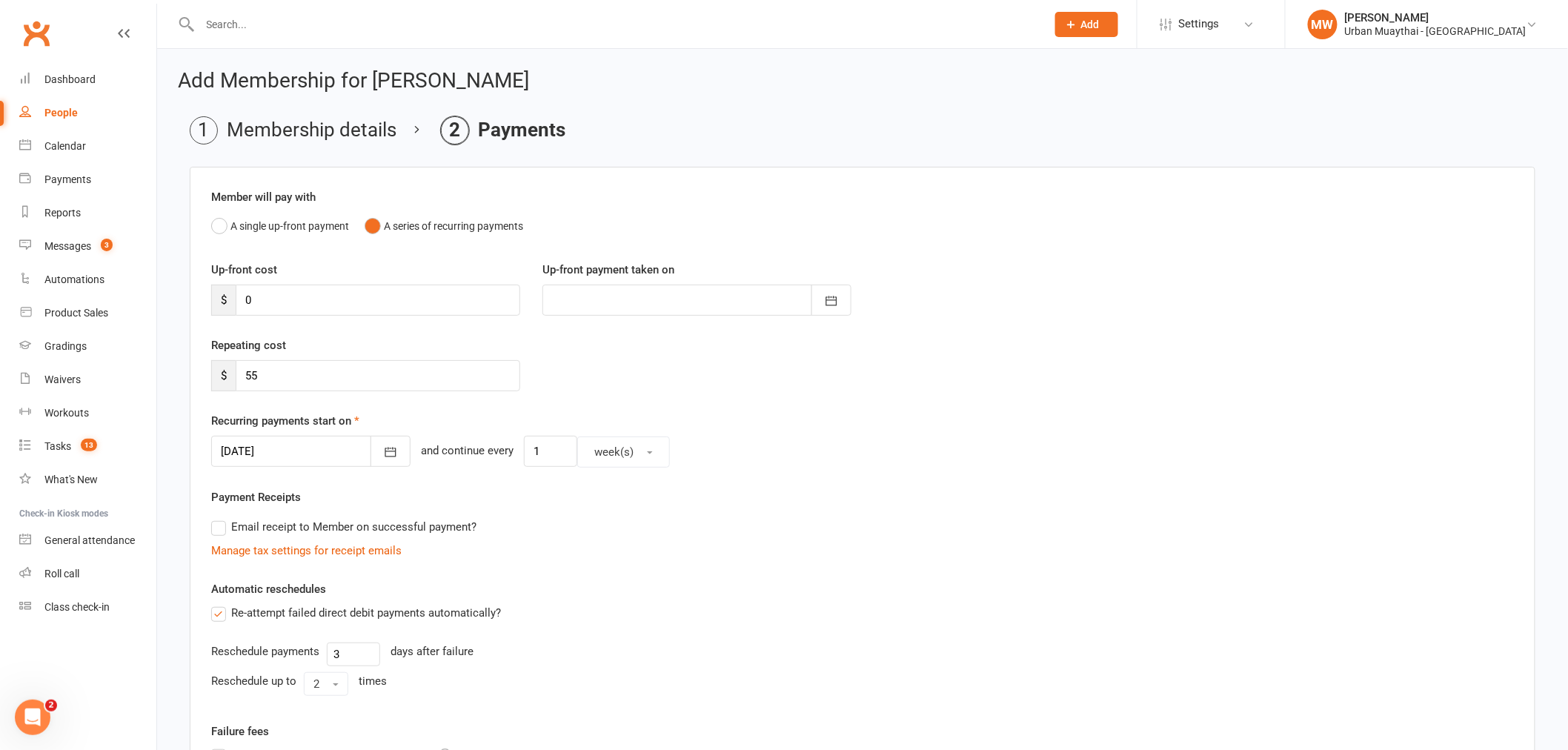
scroll to position [82, 0]
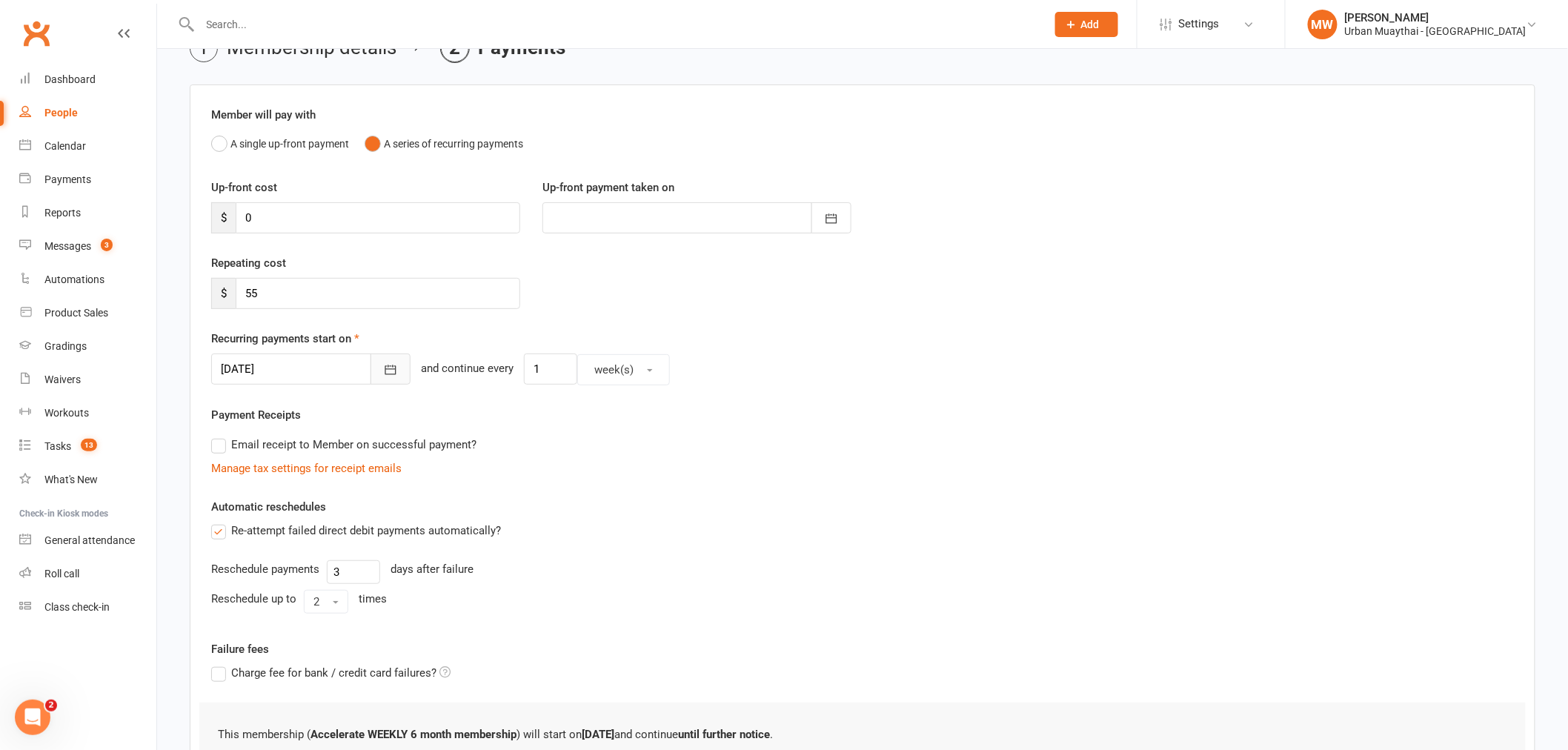
click at [385, 379] on button "button" at bounding box center [390, 369] width 40 height 31
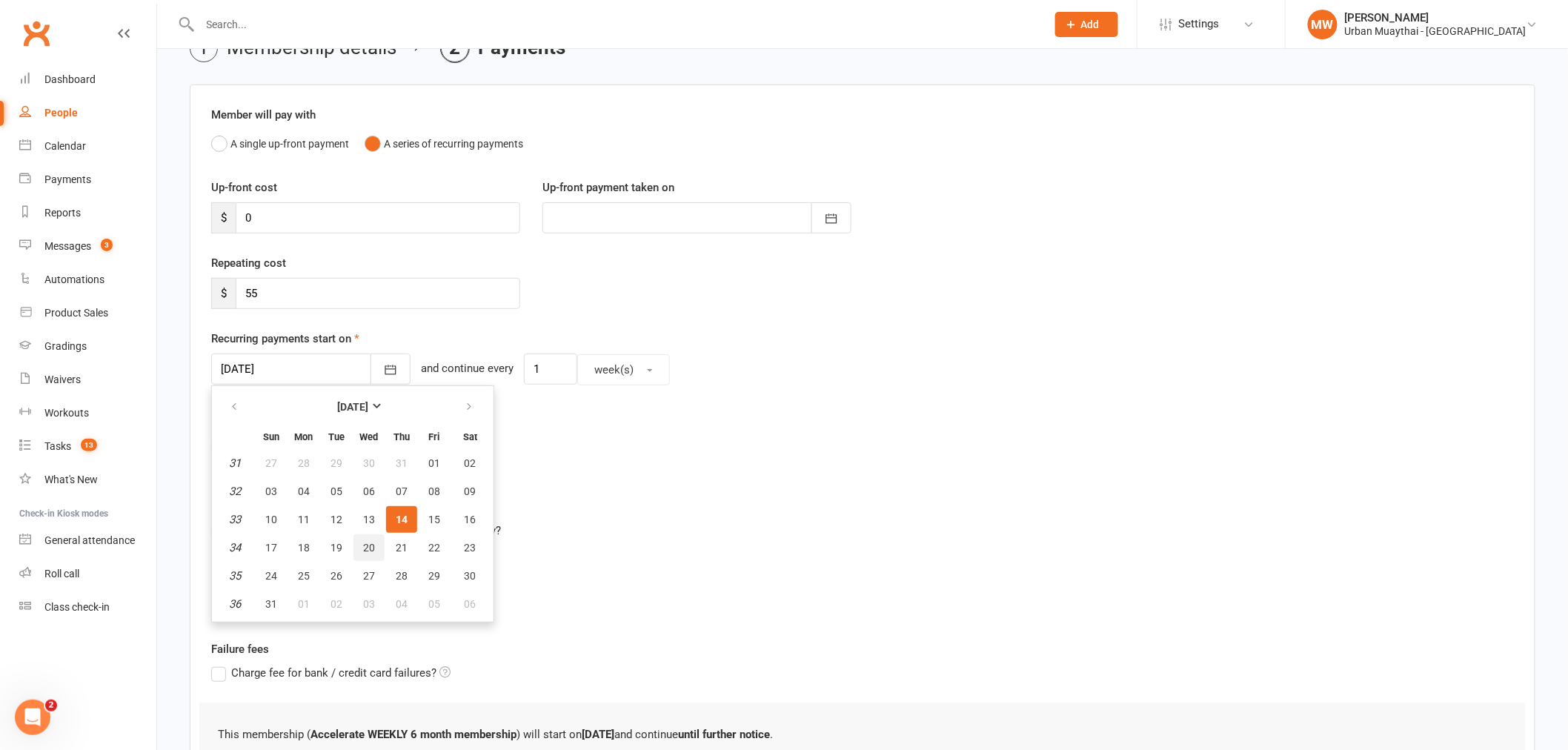
click at [363, 546] on span "20" at bounding box center [369, 548] width 11 height 11
type input "20 Aug 2025"
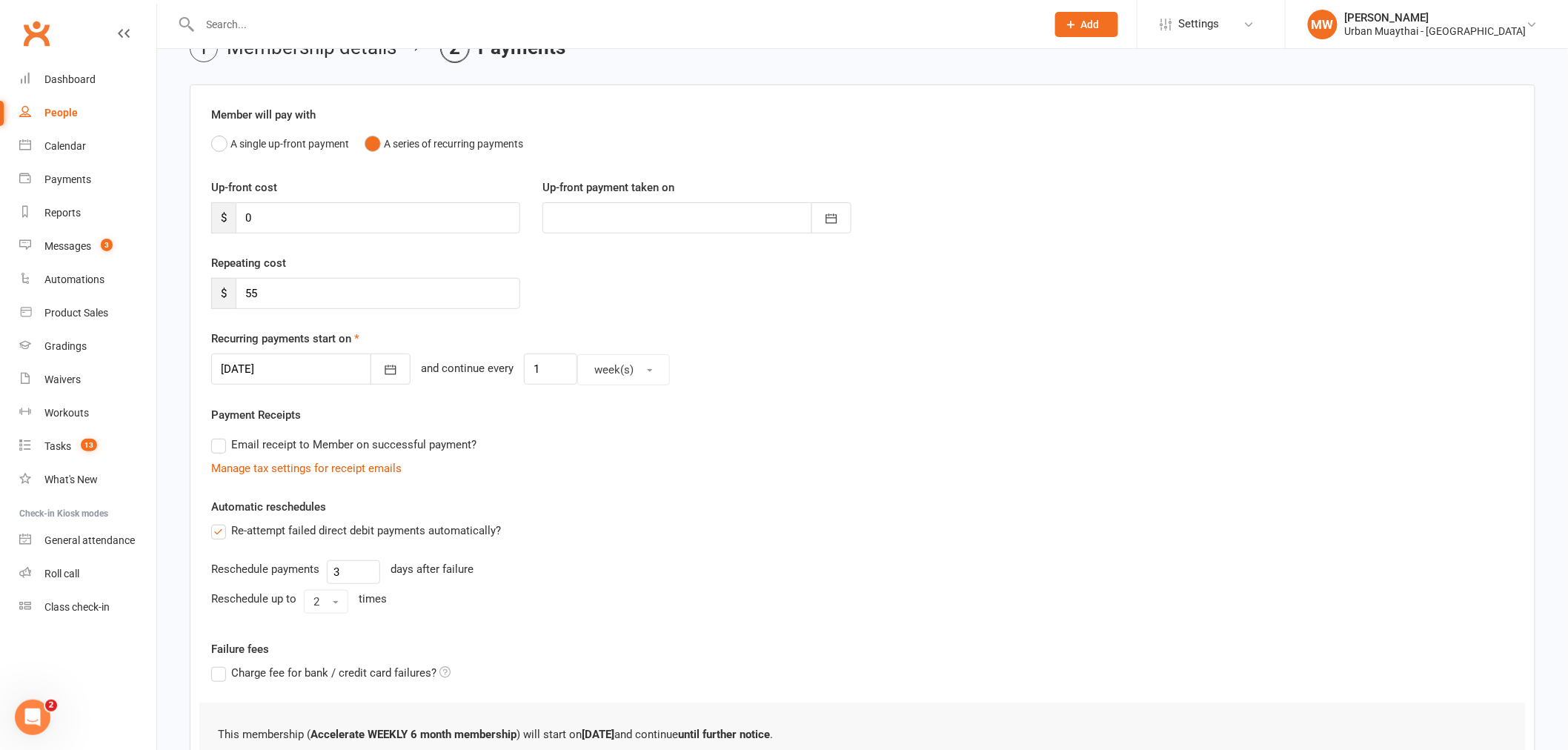
click at [695, 453] on div "Email receipt to Member on successful payment?" at bounding box center [856, 444] width 1315 height 30
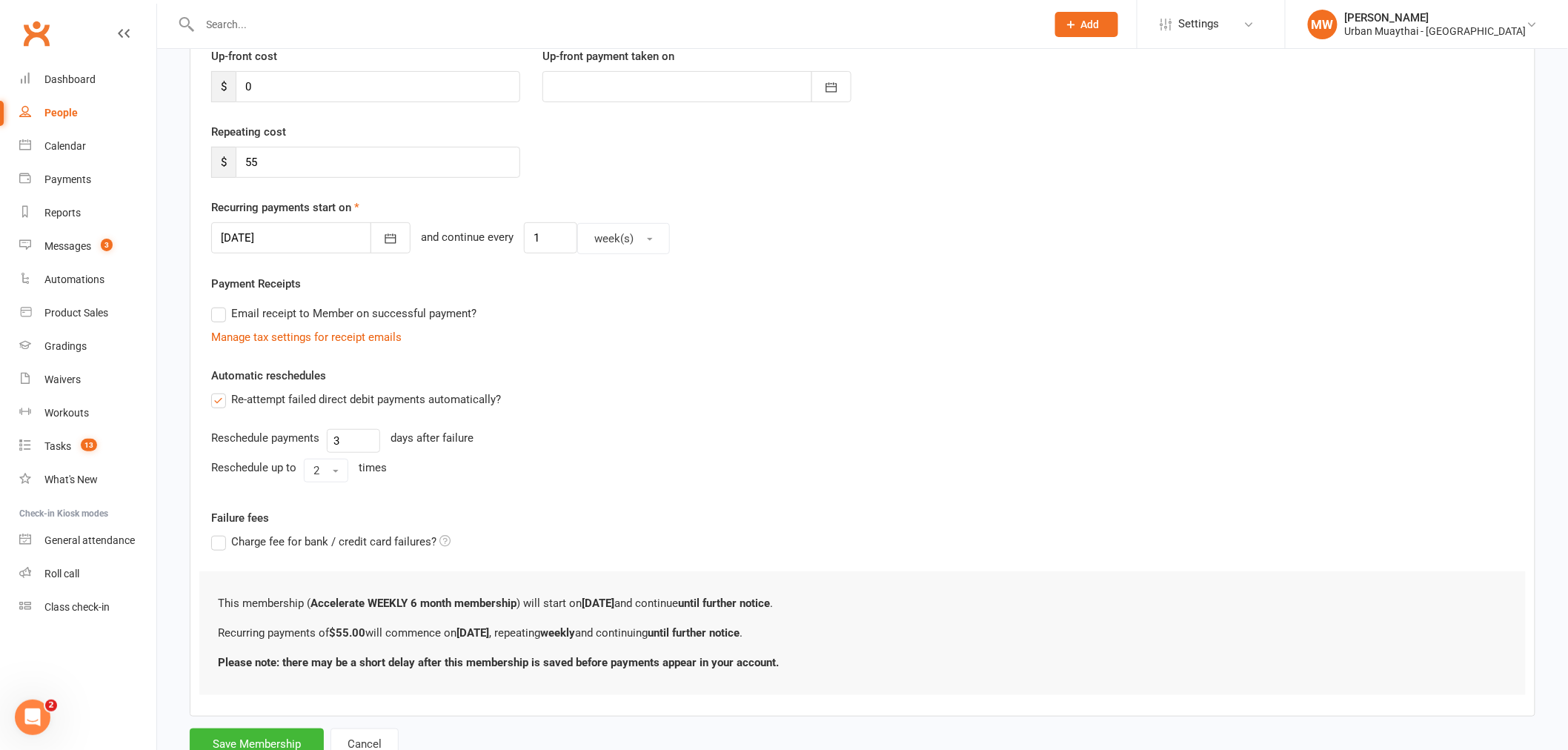
scroll to position [268, 0]
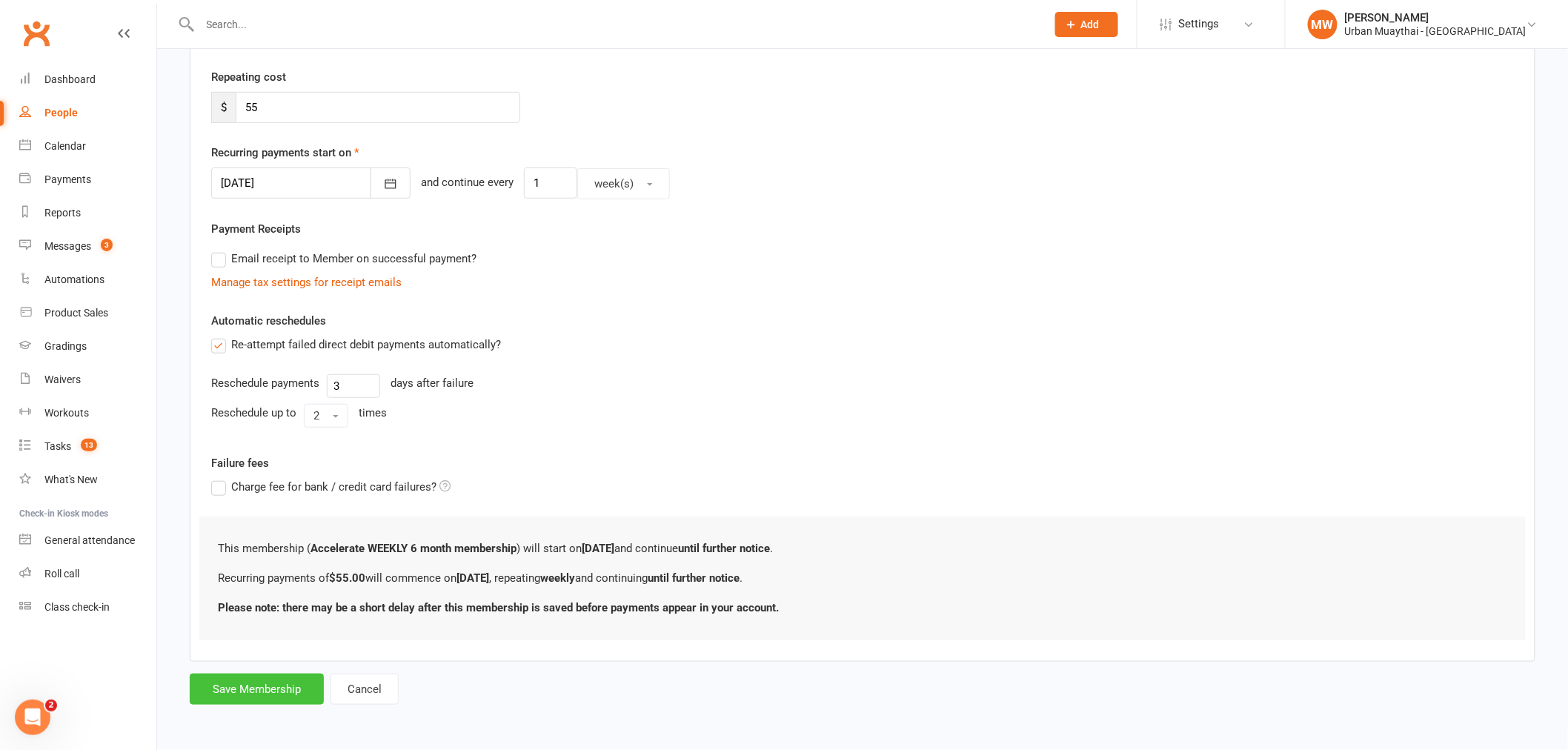
click at [256, 685] on button "Save Membership" at bounding box center [257, 689] width 134 height 31
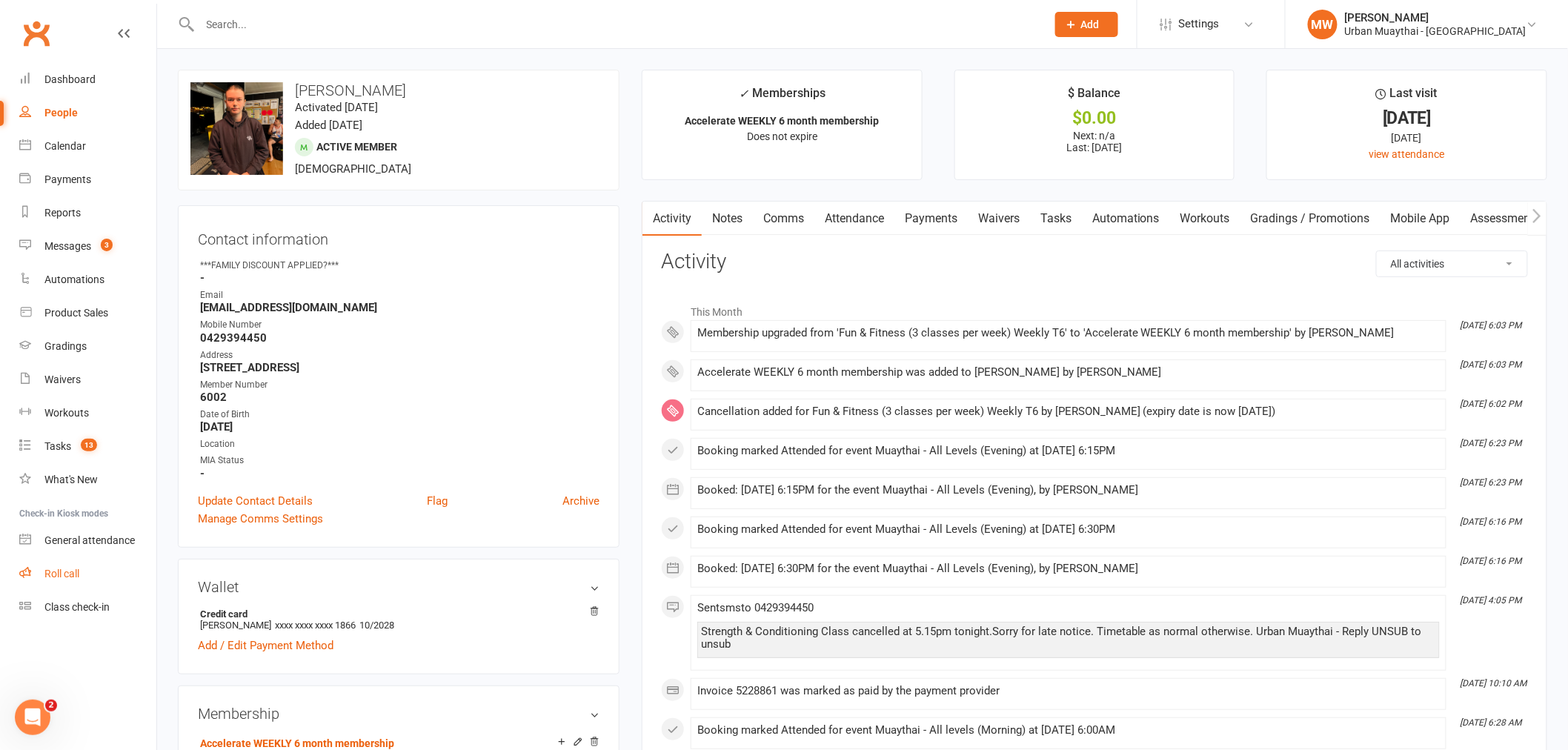
click at [48, 569] on div "Roll call" at bounding box center [62, 573] width 34 height 11
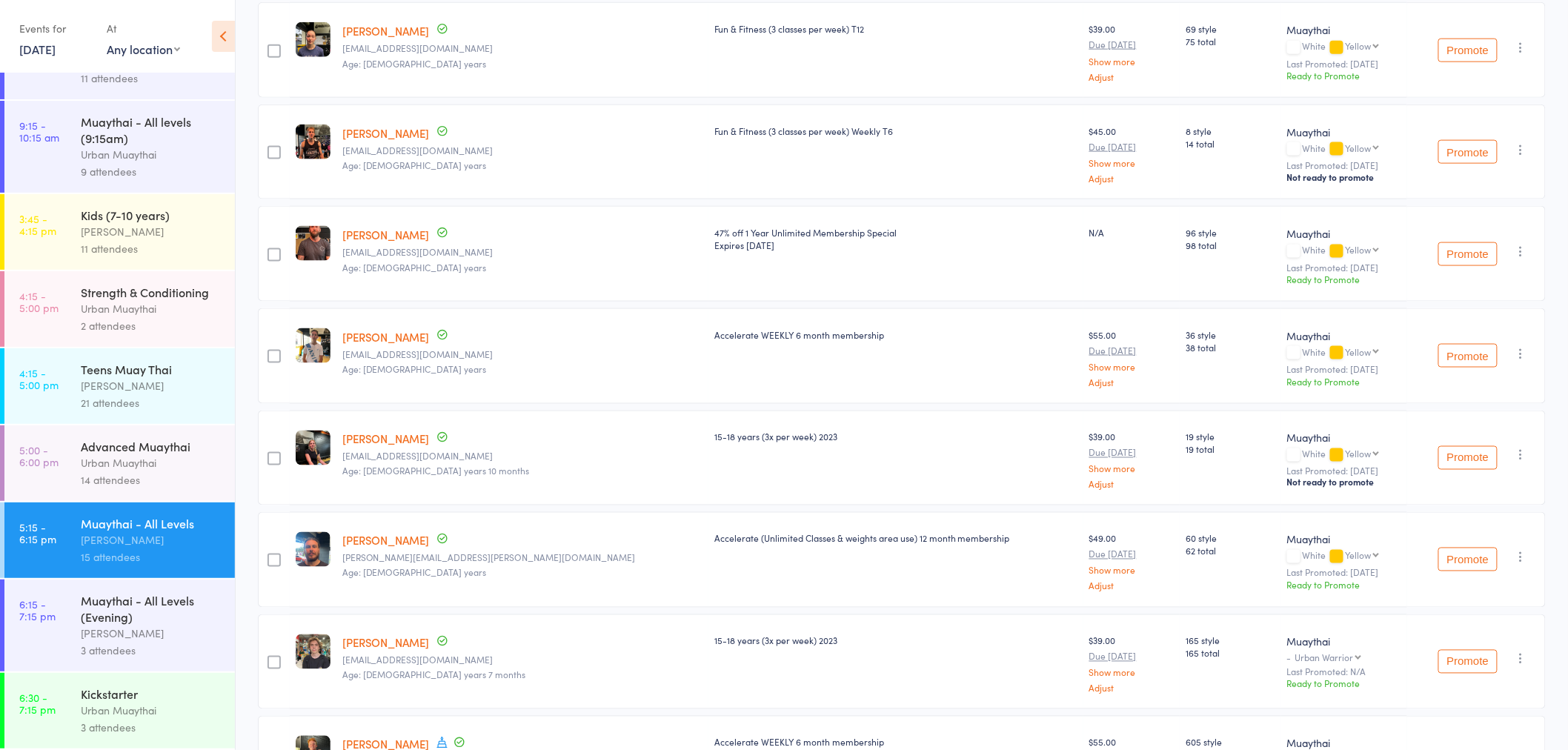
scroll to position [988, 0]
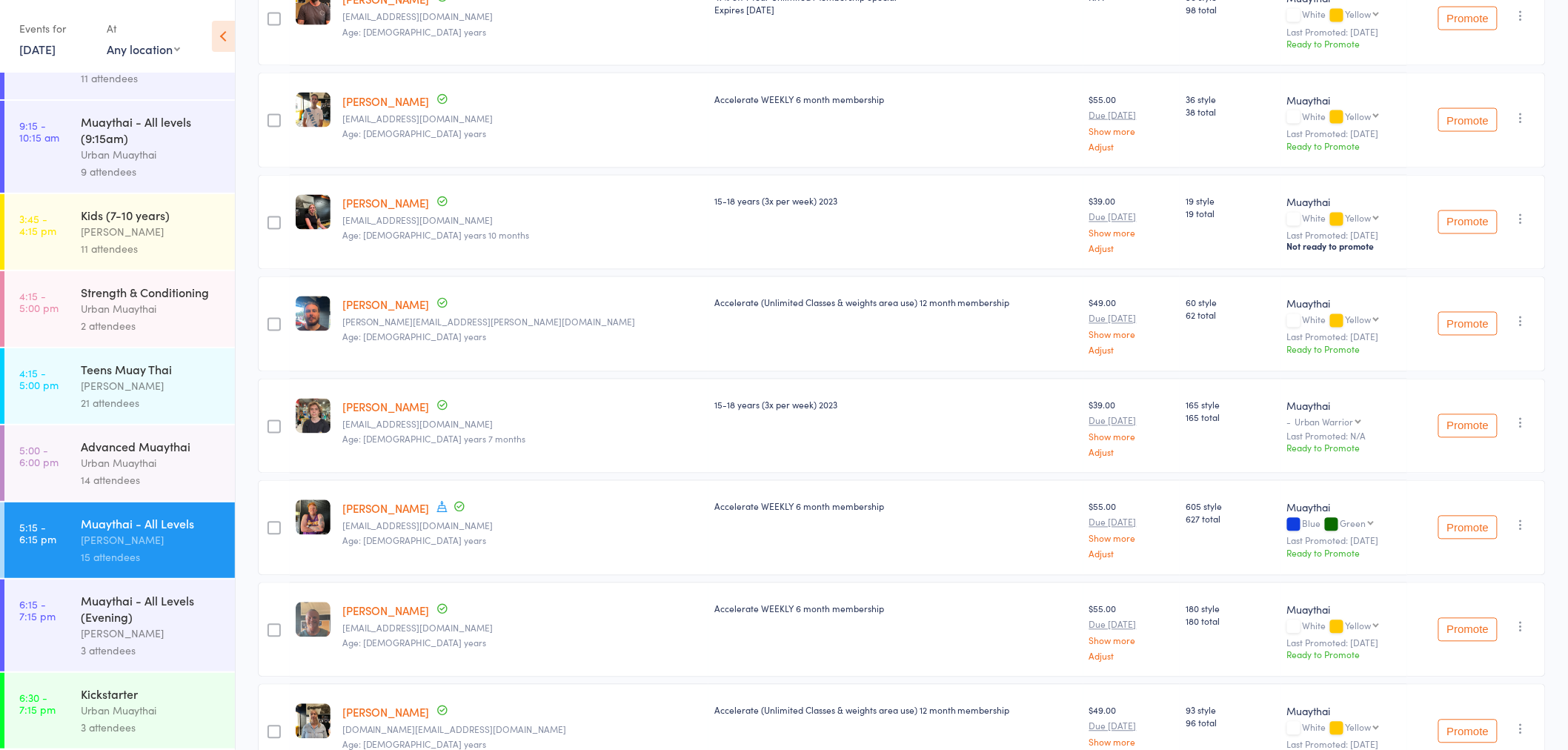
click at [134, 623] on div "Muaythai - All Levels (Evening)" at bounding box center [152, 608] width 142 height 33
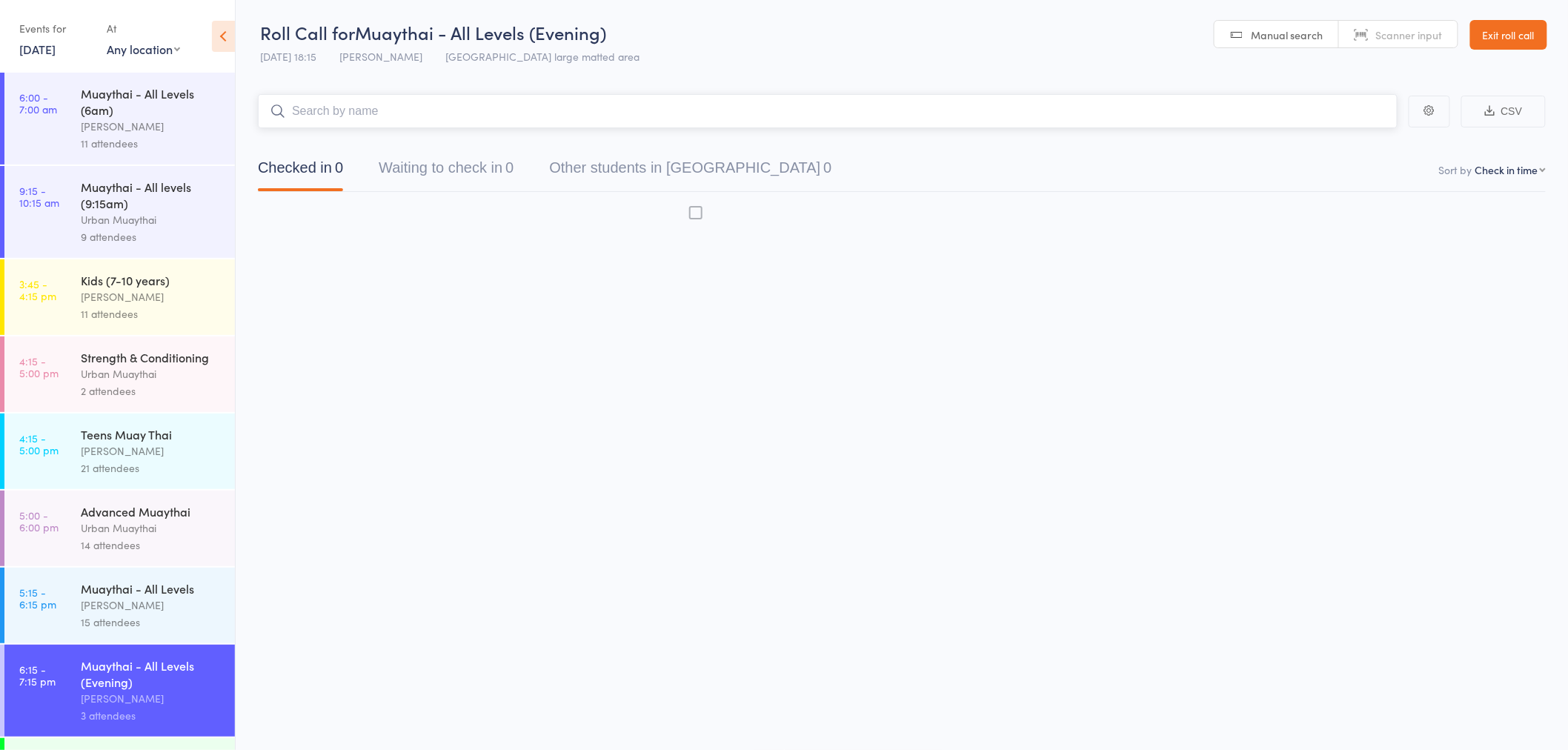
scroll to position [1, 0]
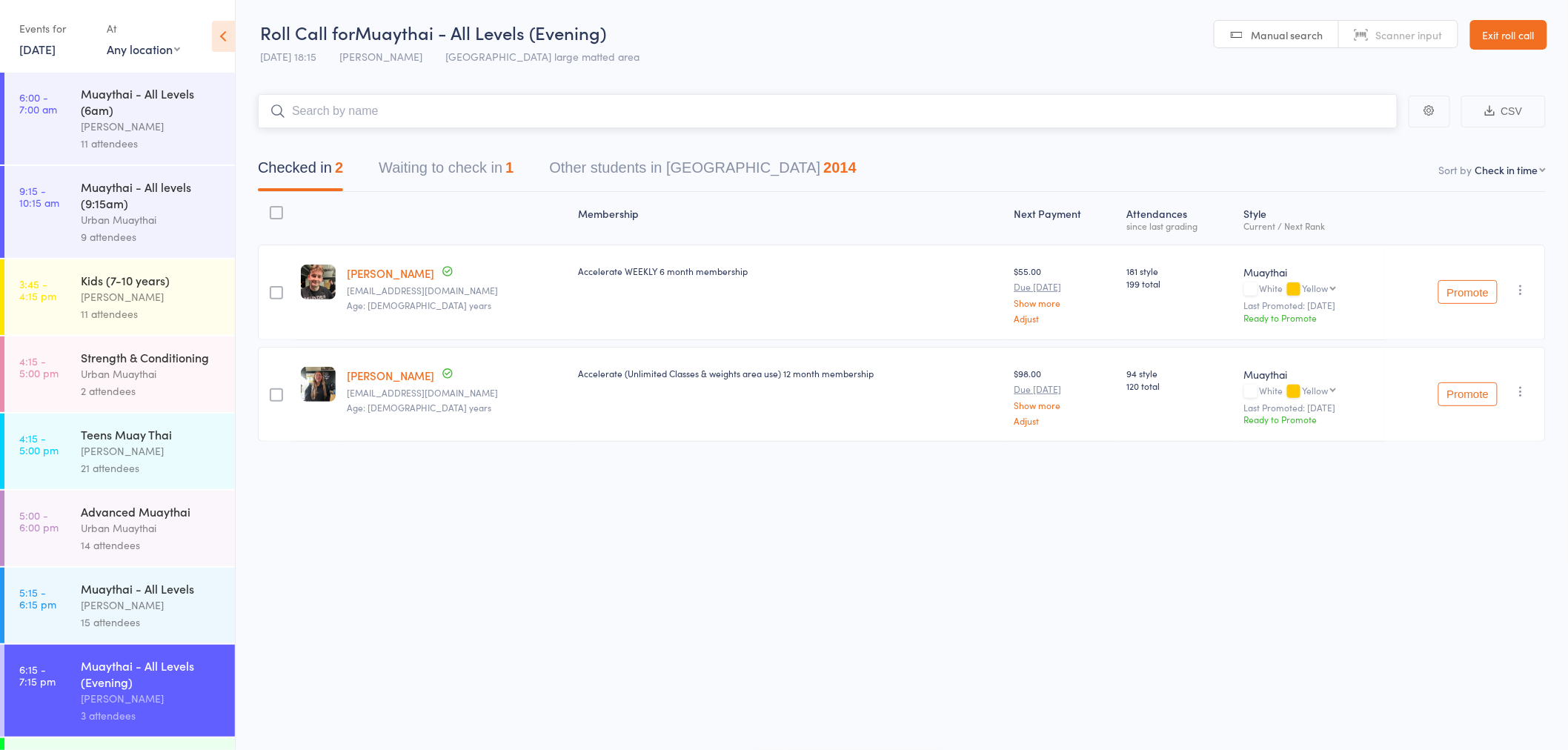
click at [427, 116] on input "search" at bounding box center [827, 111] width 1140 height 34
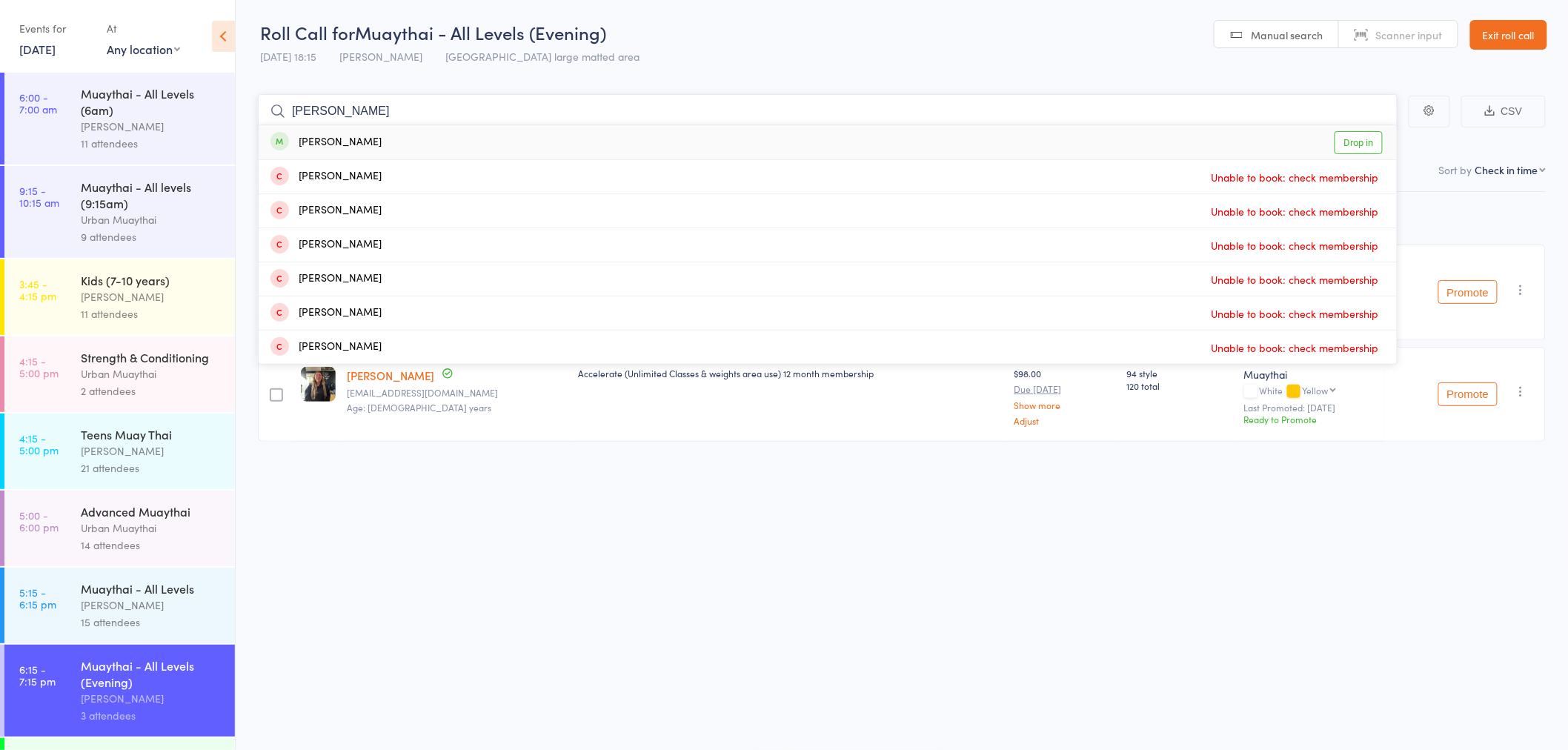
type input "heckel"
click at [373, 139] on div "Justin Heckel Drop in" at bounding box center [827, 143] width 1138 height 34
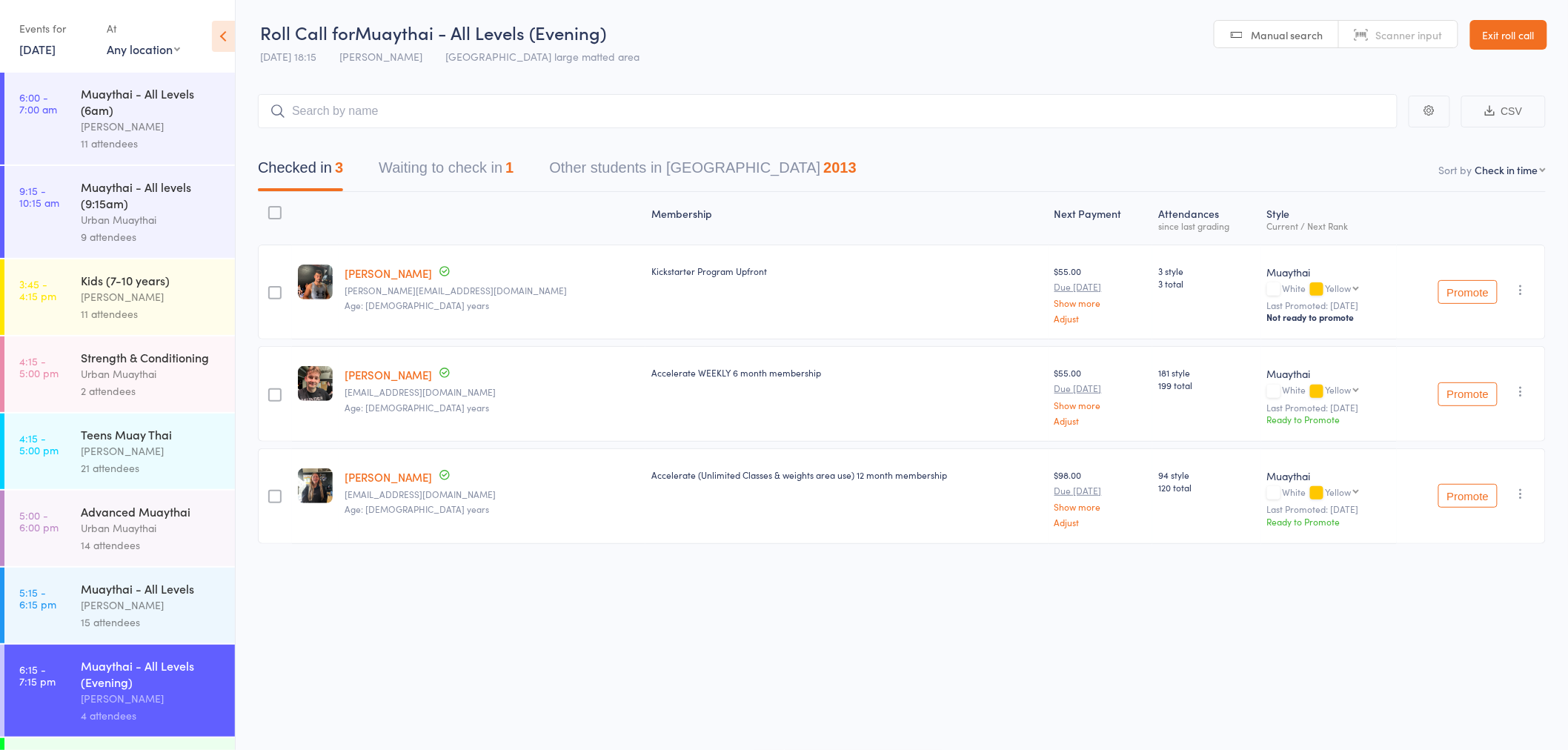
click at [1502, 28] on link "Exit roll call" at bounding box center [1509, 34] width 77 height 30
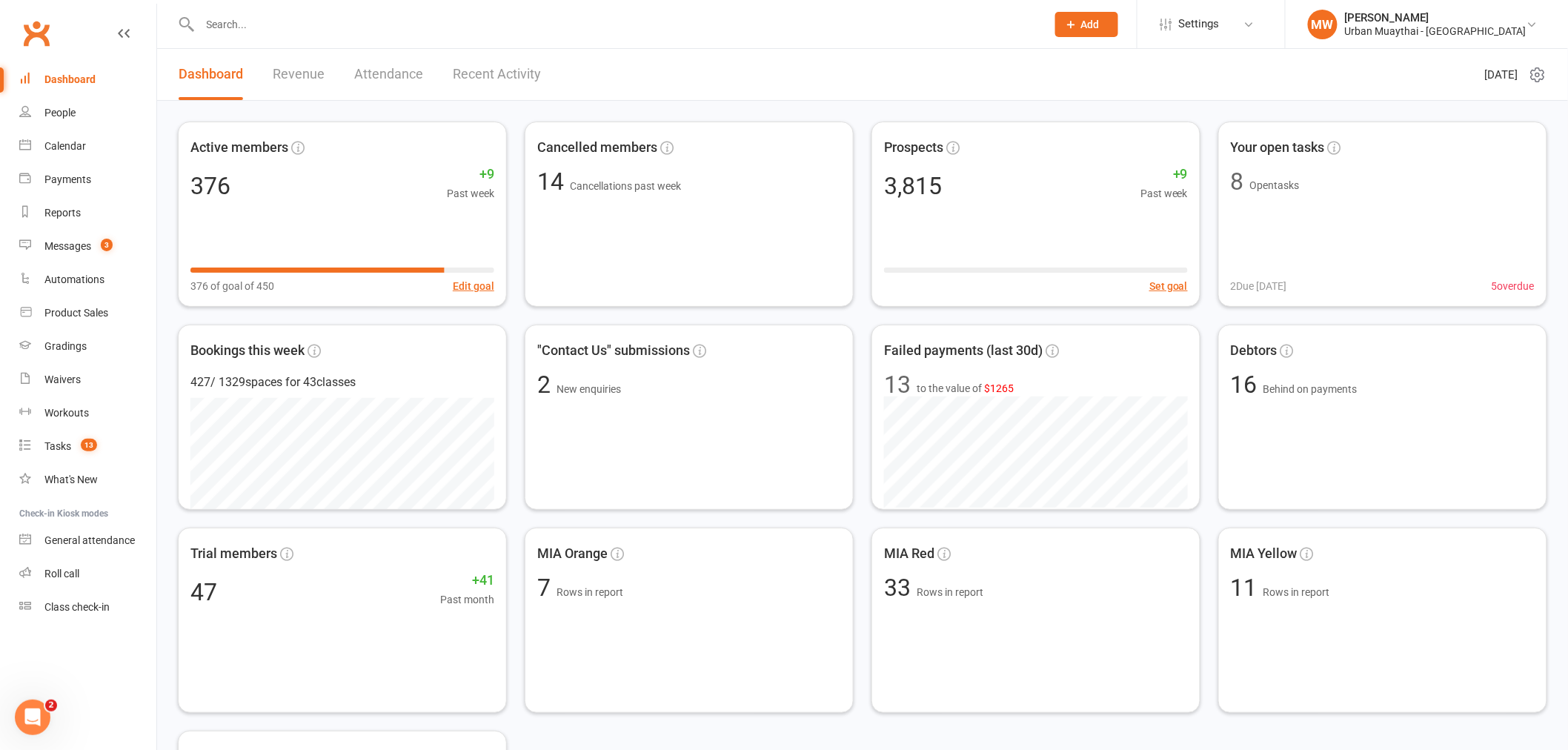
click at [273, 14] on input "text" at bounding box center [617, 24] width 841 height 20
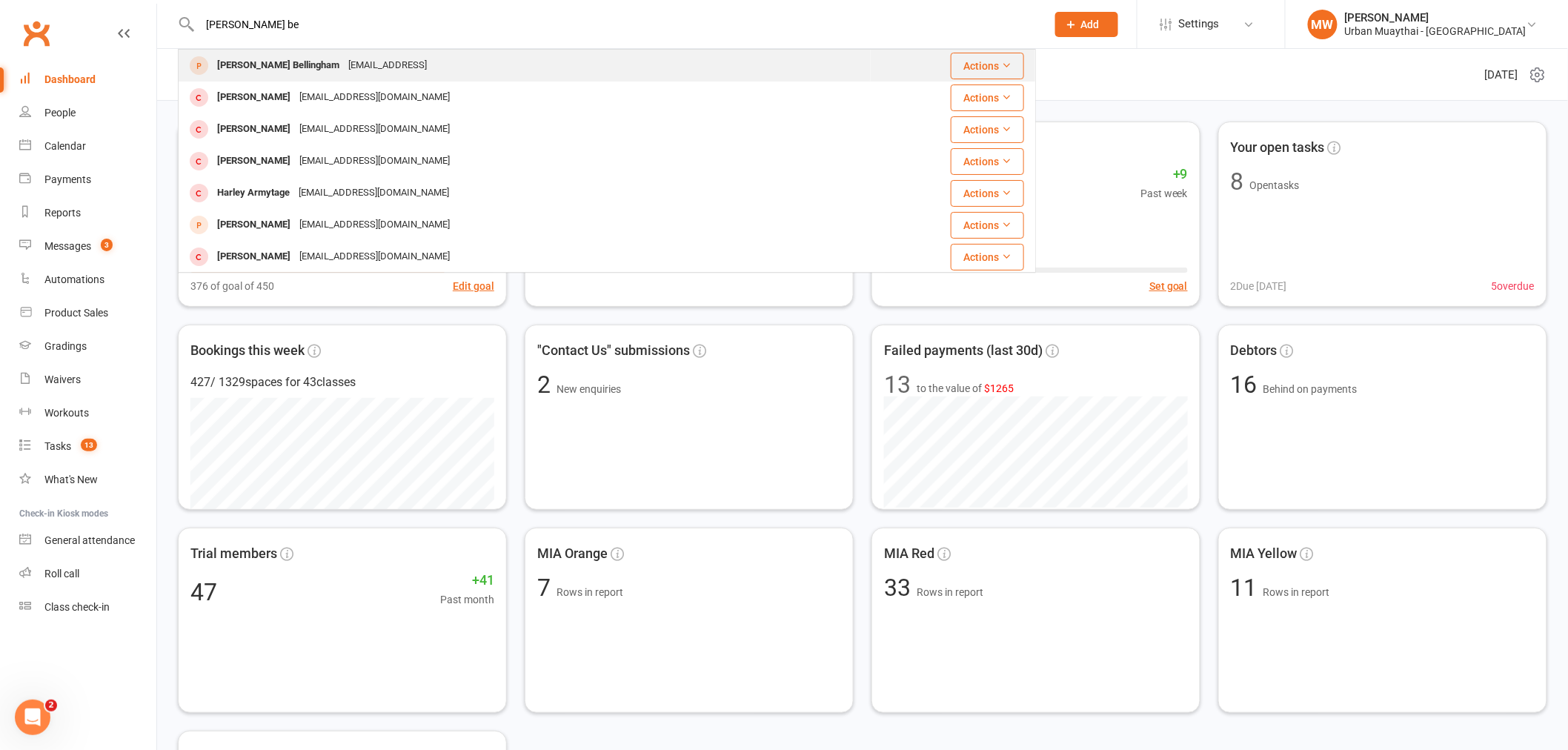
type input "[PERSON_NAME] be"
click at [369, 72] on div "[EMAIL_ADDRESS]" at bounding box center [387, 66] width 88 height 21
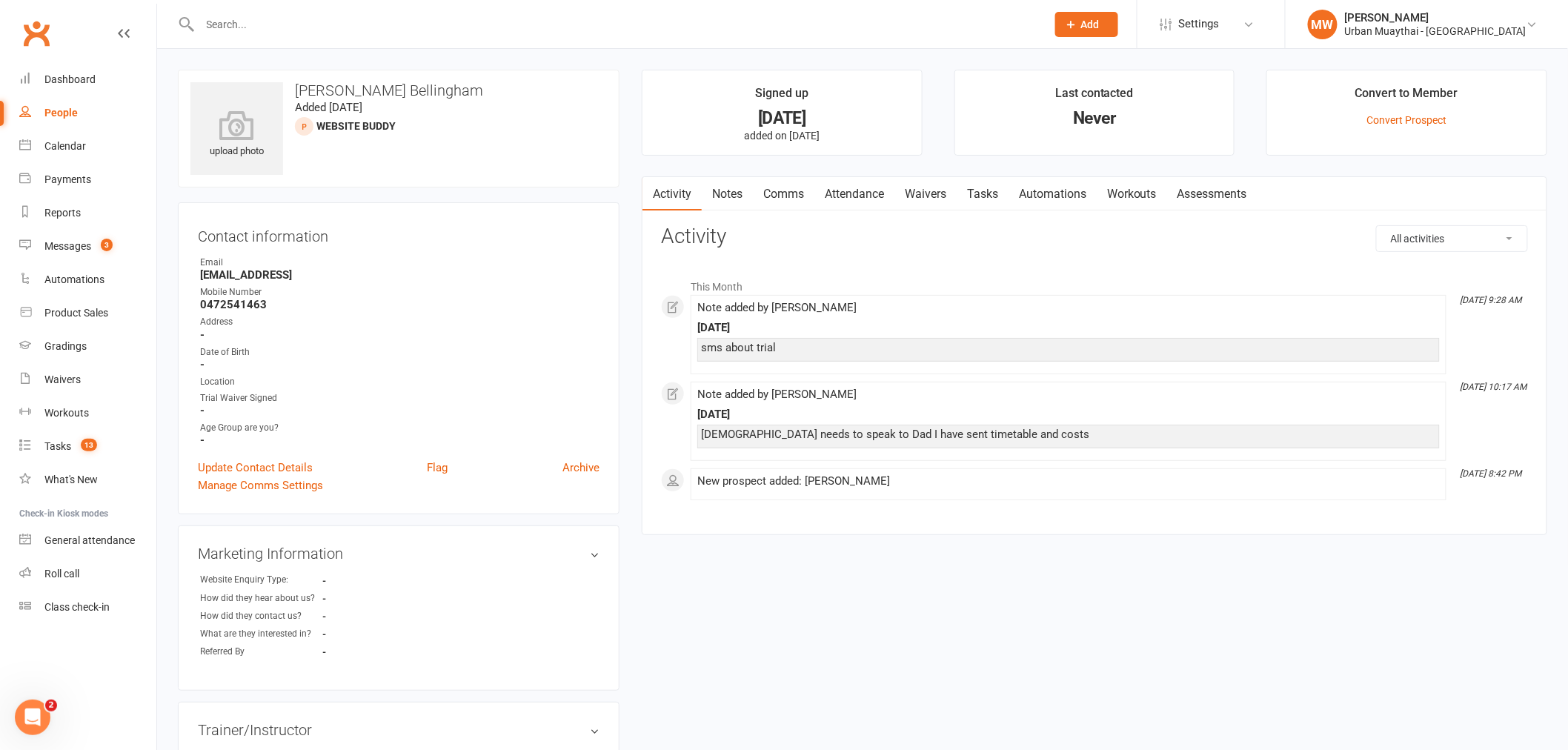
click at [912, 191] on link "Waivers" at bounding box center [926, 194] width 62 height 34
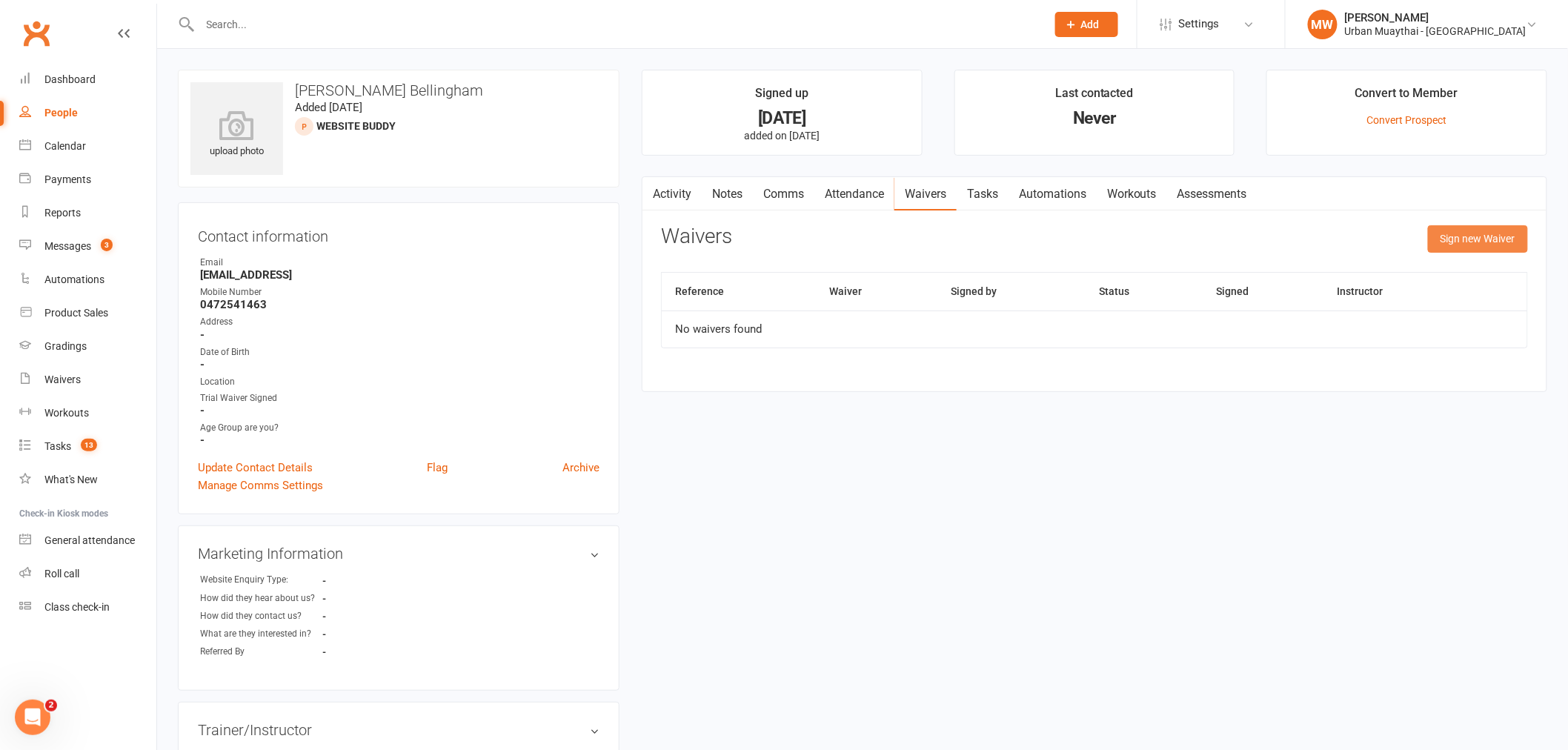
click at [1460, 241] on button "Sign new Waiver" at bounding box center [1478, 239] width 100 height 27
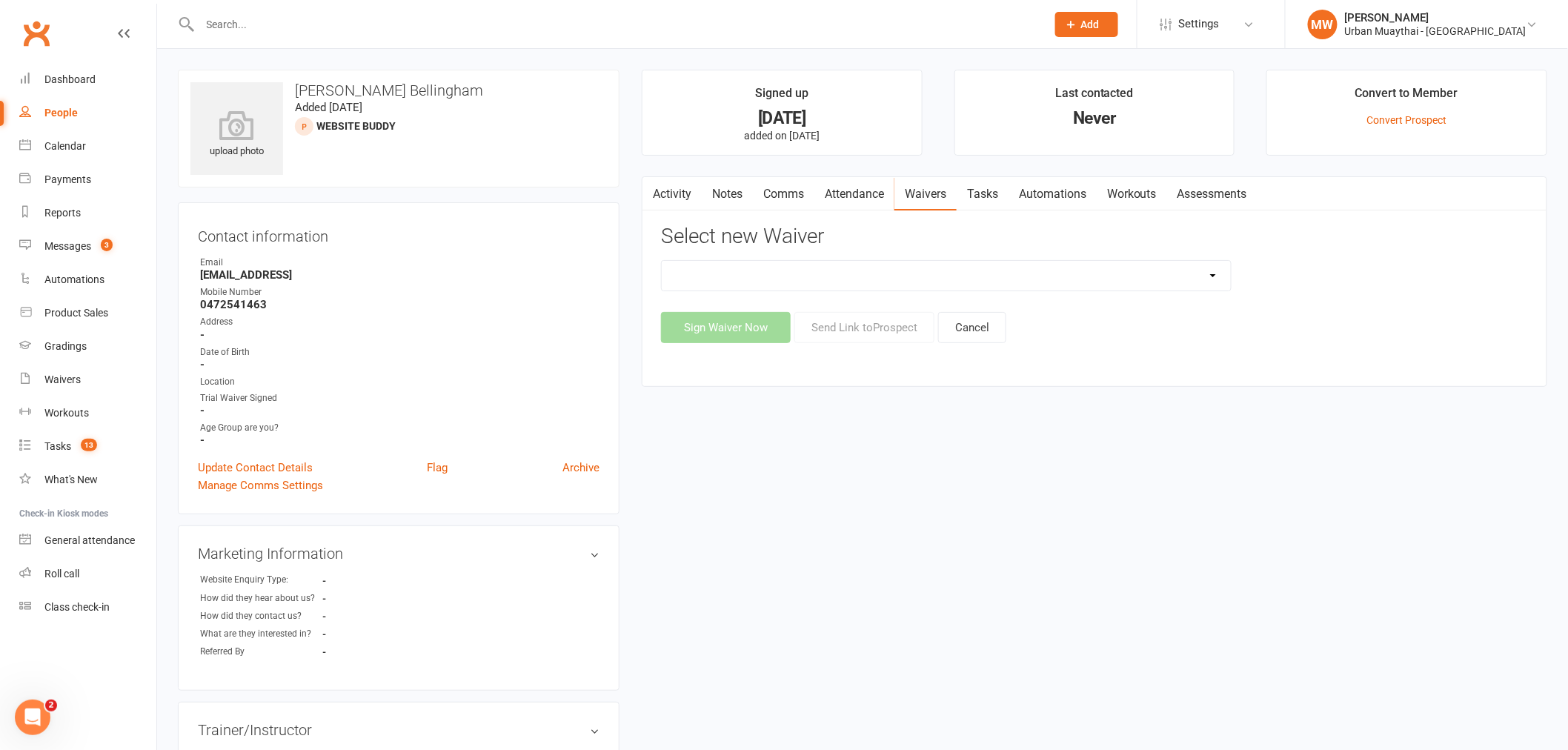
click at [1112, 280] on select "12 Month Agreement 15-18 years Kickstarter Program 15-18 years membership 1 Yea…" at bounding box center [946, 275] width 569 height 30
select select "4907"
click at [662, 261] on select "12 Month Agreement 15-18 years Kickstarter Program 15-18 years membership 1 Yea…" at bounding box center [946, 275] width 569 height 30
click at [850, 319] on button "Send Link to [GEOGRAPHIC_DATA]" at bounding box center [864, 327] width 140 height 31
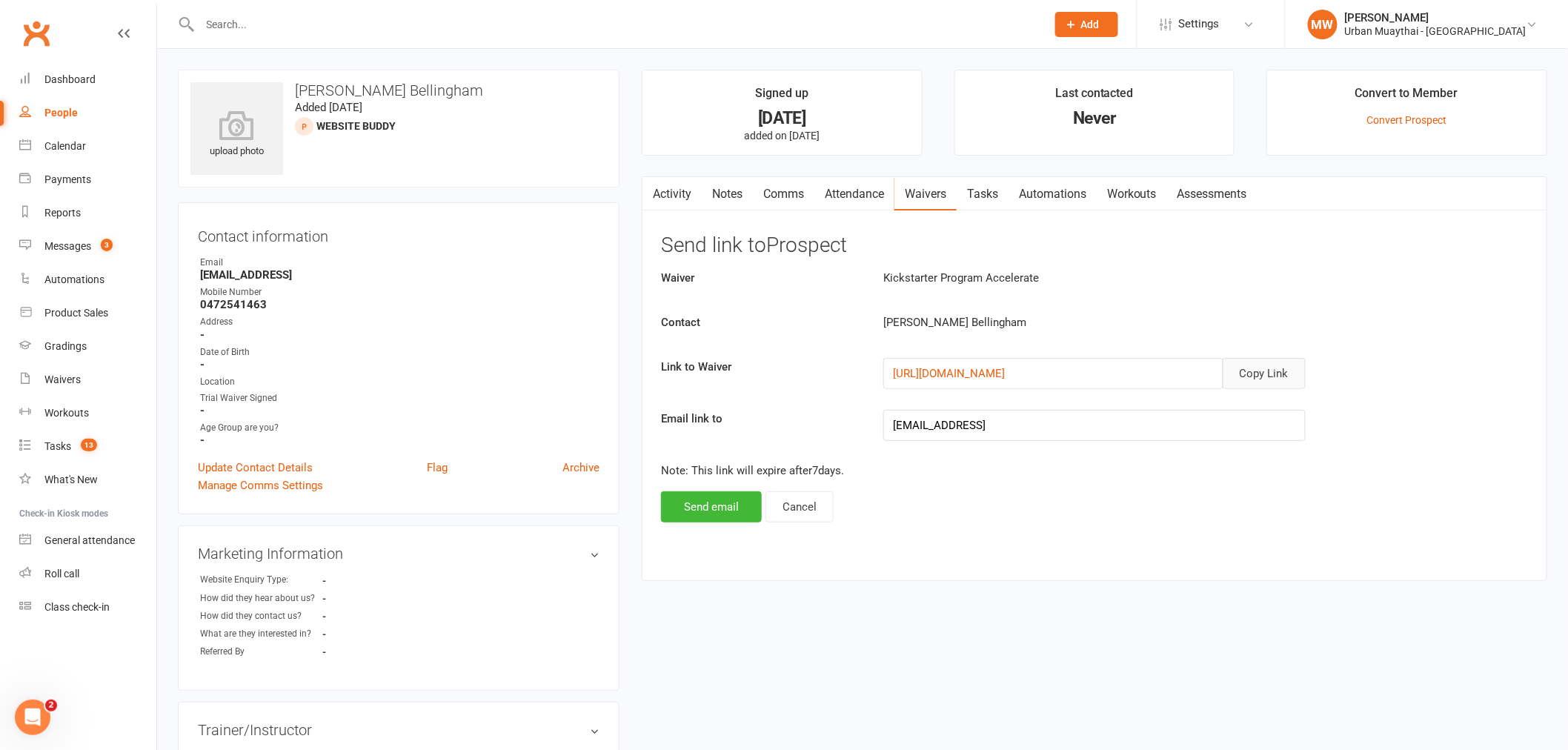
click at [1265, 385] on button "Copy Link" at bounding box center [1264, 373] width 83 height 31
click at [768, 197] on link "Comms" at bounding box center [783, 194] width 62 height 34
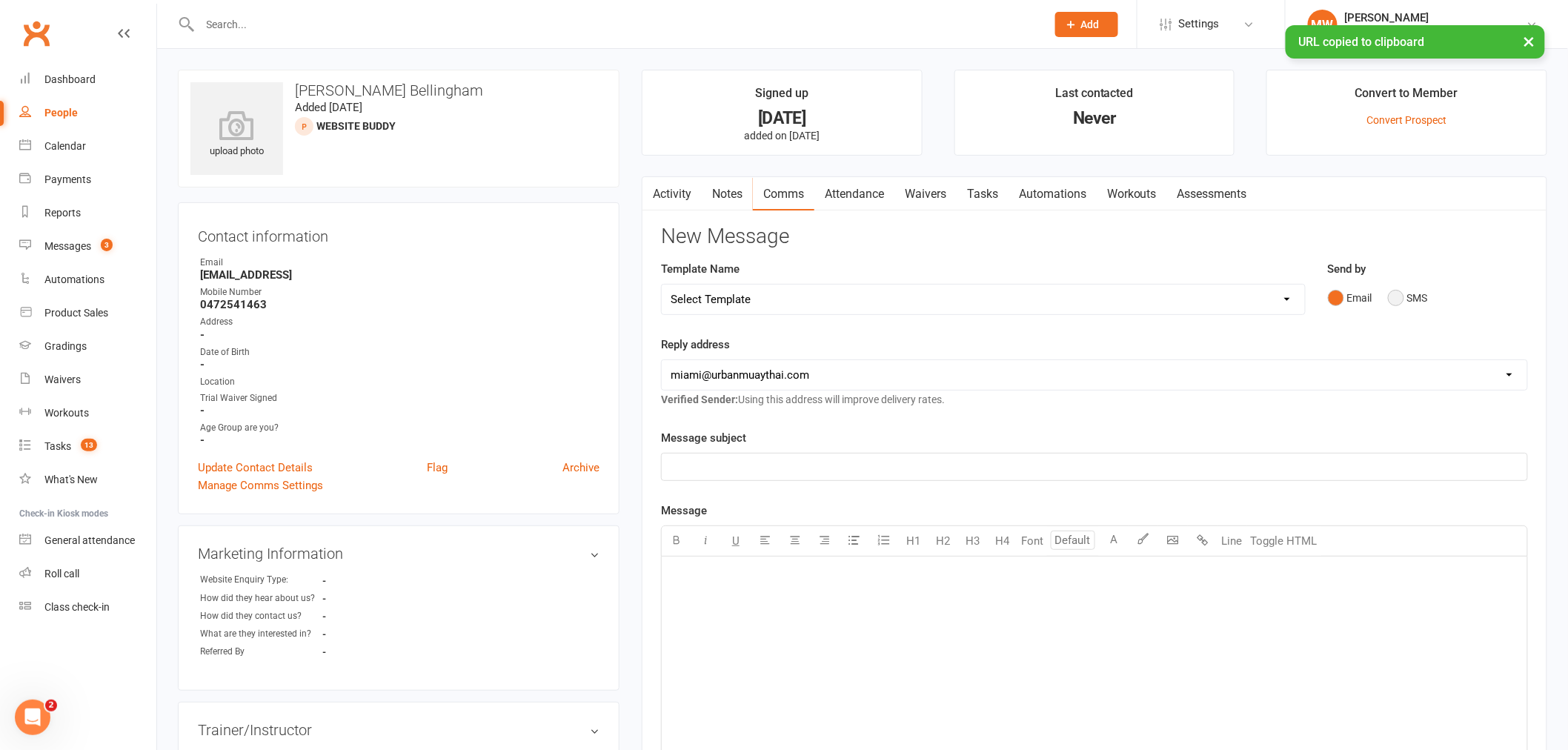
click at [1423, 294] on button "SMS" at bounding box center [1408, 298] width 40 height 28
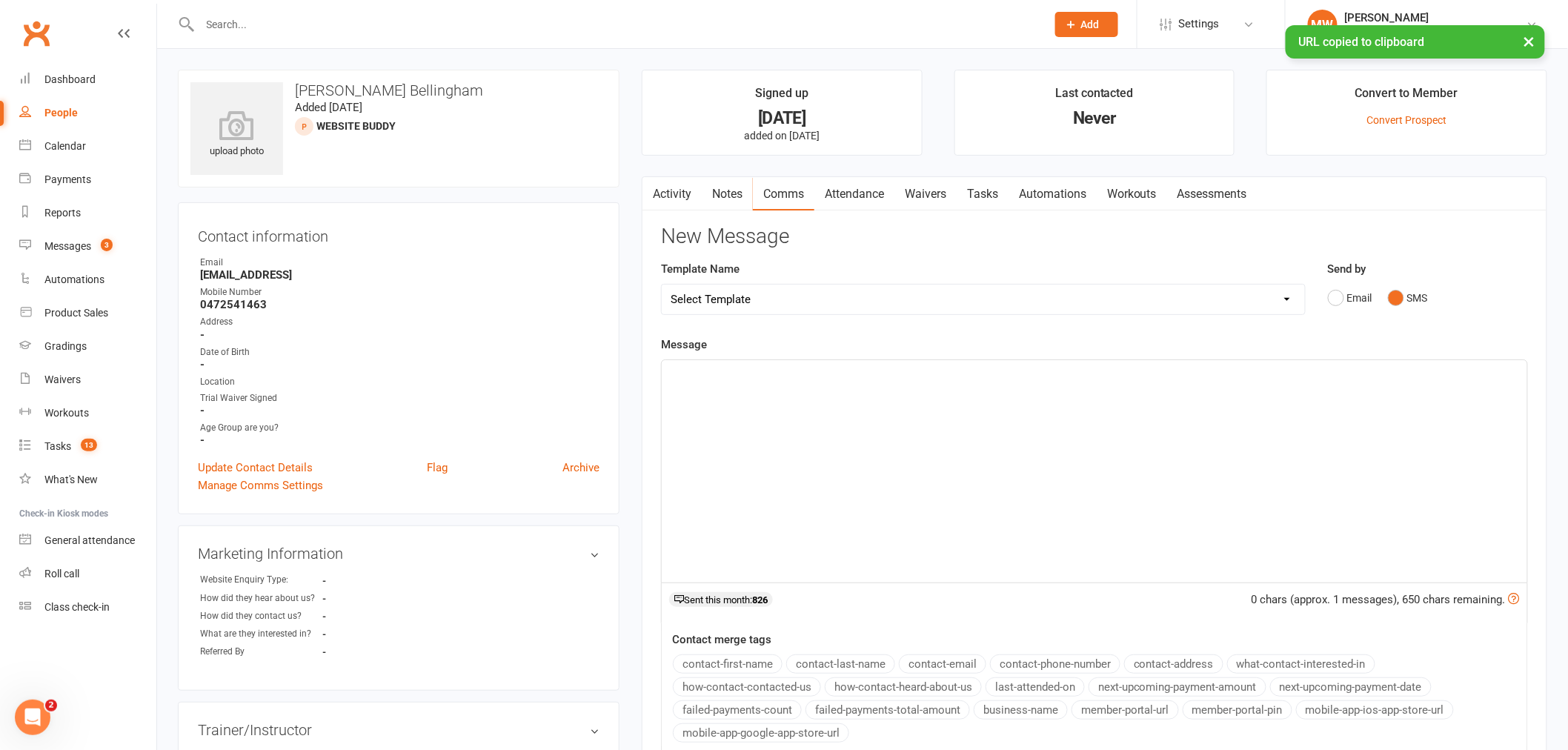
click at [978, 389] on div "﻿" at bounding box center [1094, 470] width 865 height 222
drag, startPoint x: 795, startPoint y: 389, endPoint x: 719, endPoint y: 411, distance: 79.1
click at [719, 411] on div "﻿" at bounding box center [1094, 470] width 865 height 222
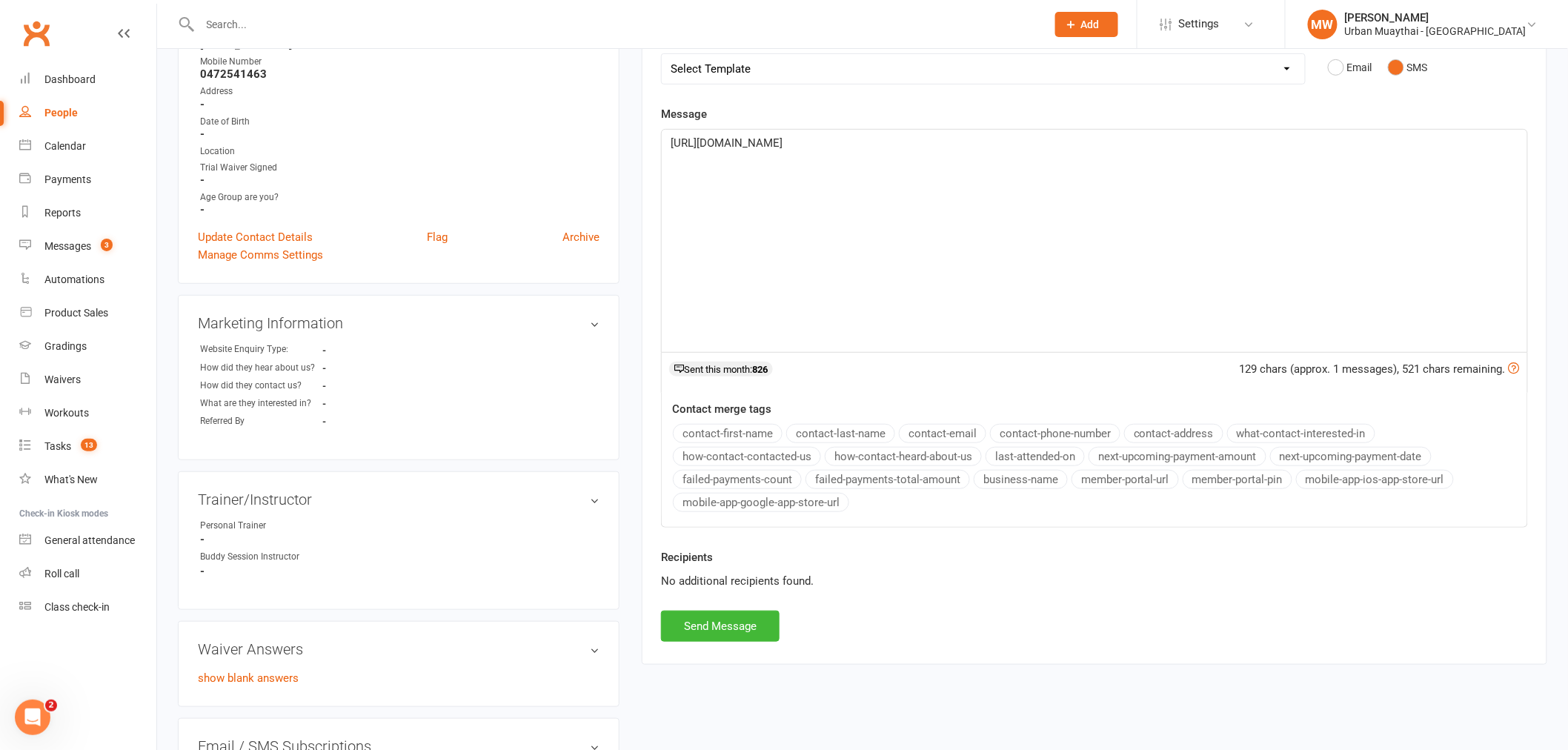
scroll to position [411, 0]
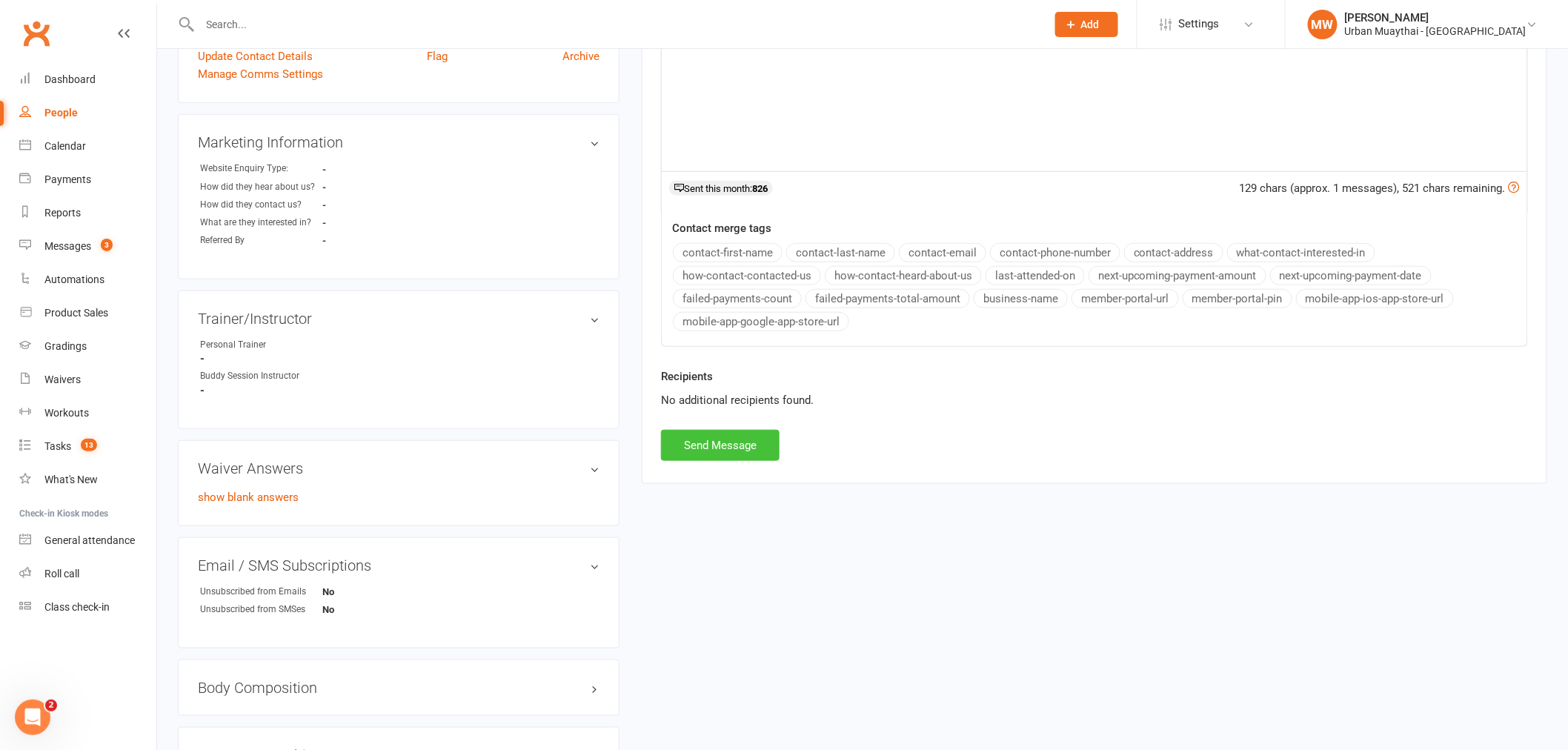
click at [705, 439] on button "Send Message" at bounding box center [720, 445] width 119 height 31
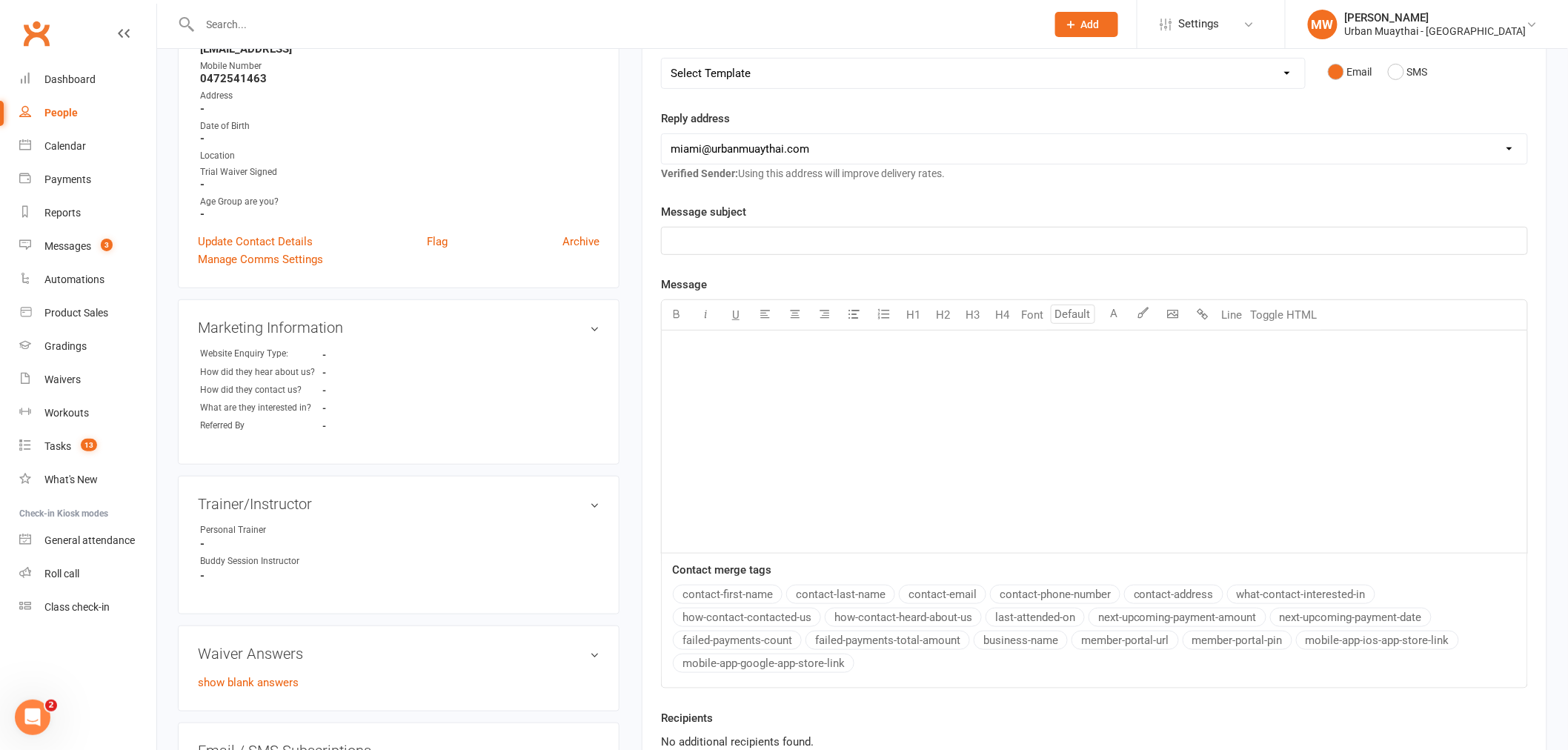
scroll to position [0, 0]
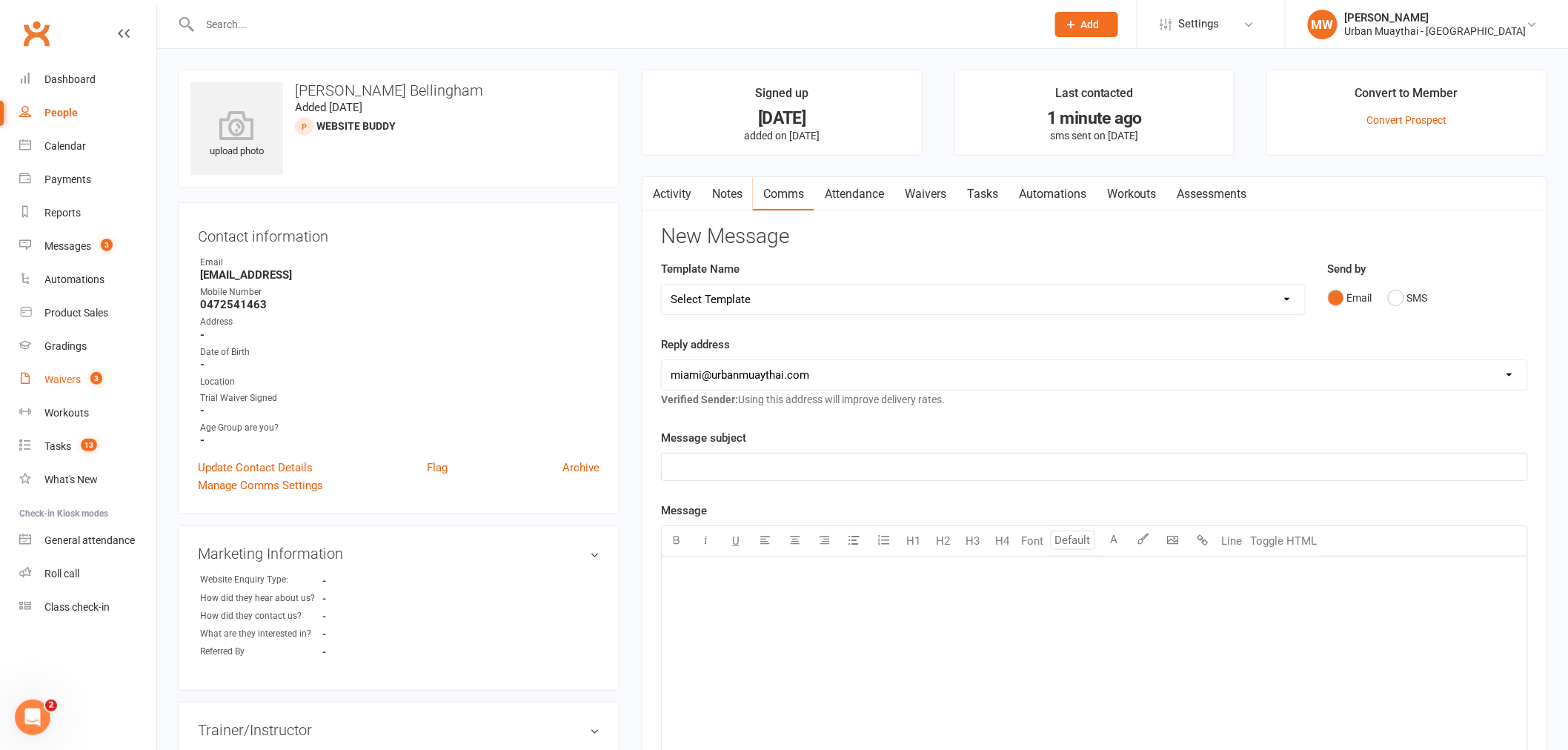
click at [69, 388] on link "Waivers 3" at bounding box center [87, 380] width 137 height 34
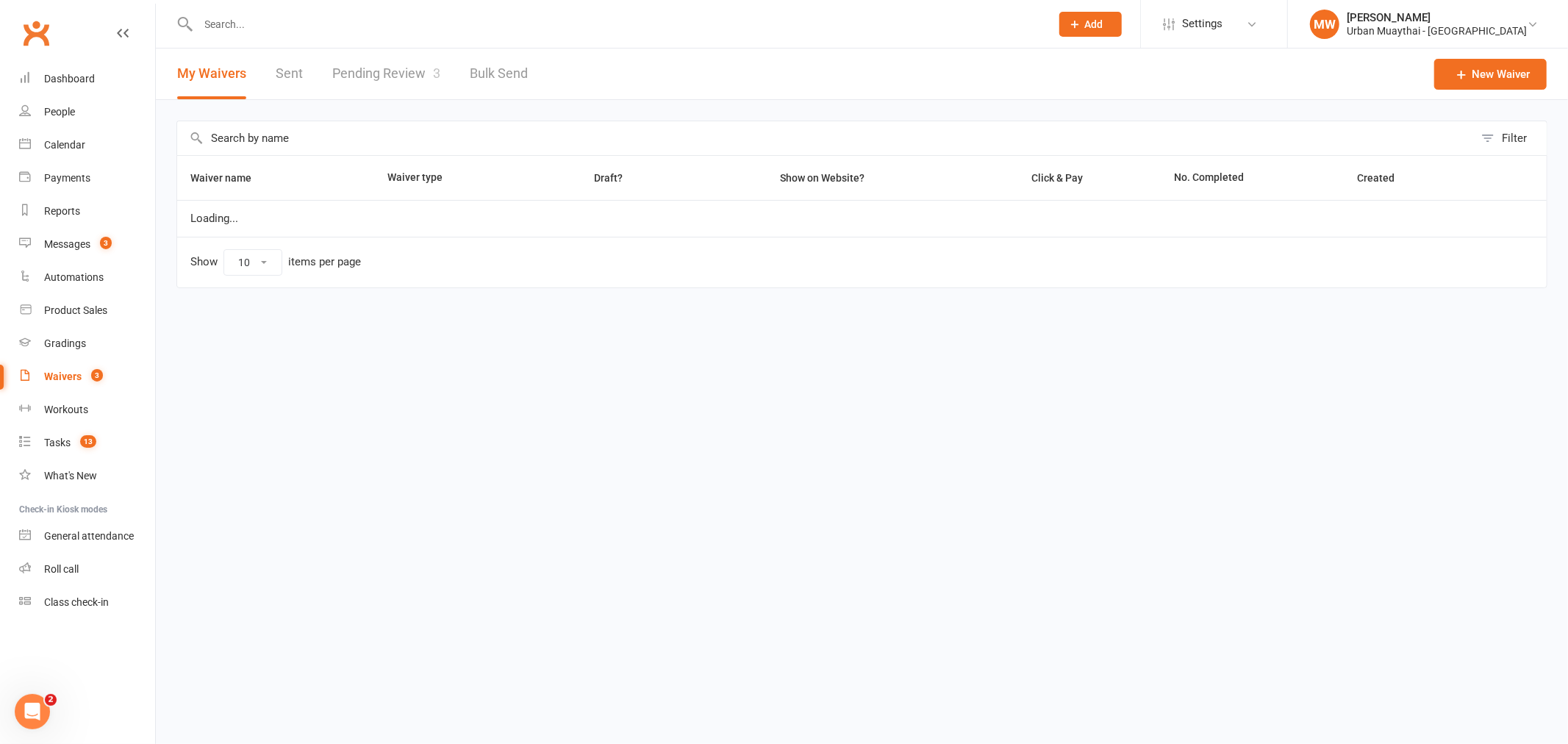
select select "50"
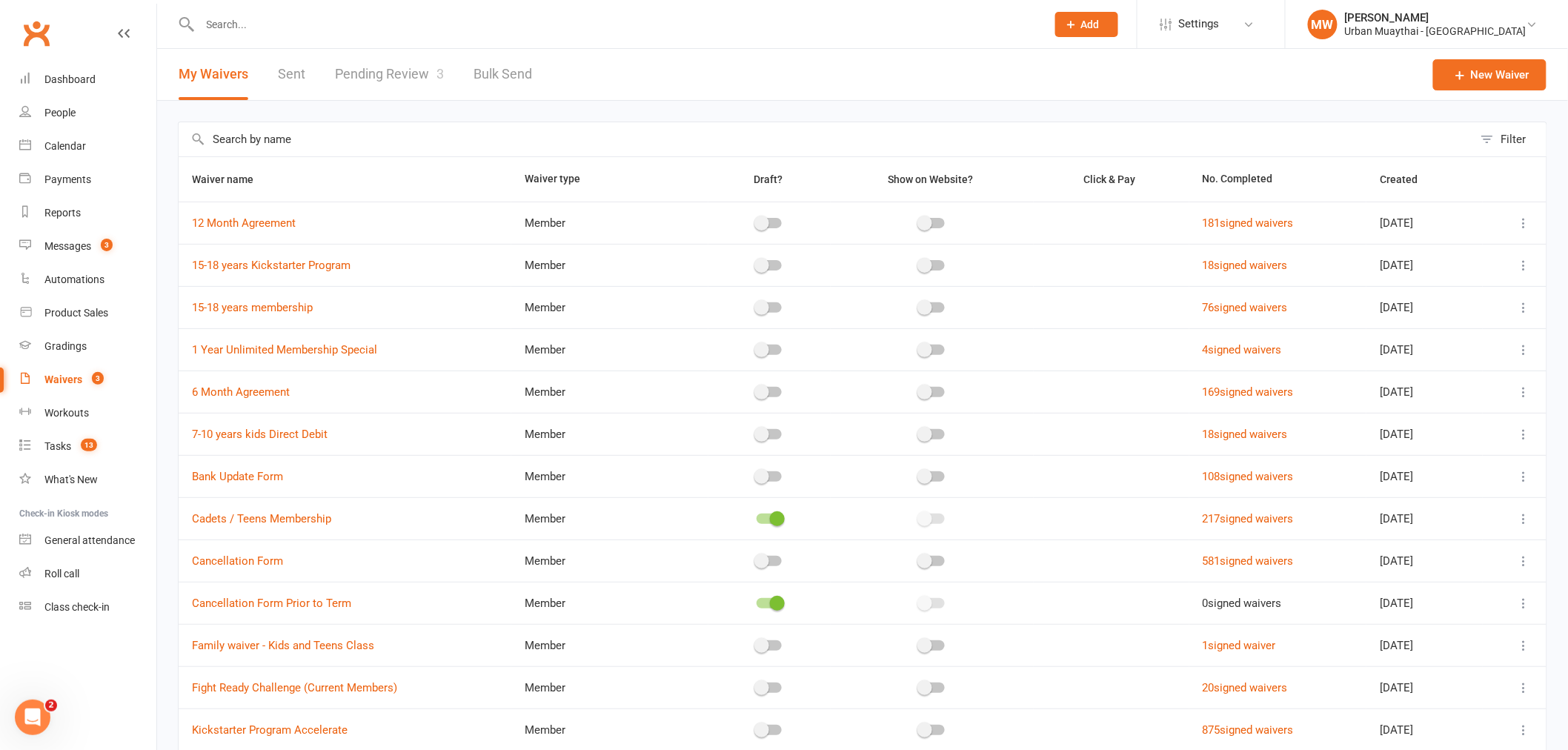
click at [415, 72] on link "Pending Review 3" at bounding box center [389, 75] width 109 height 51
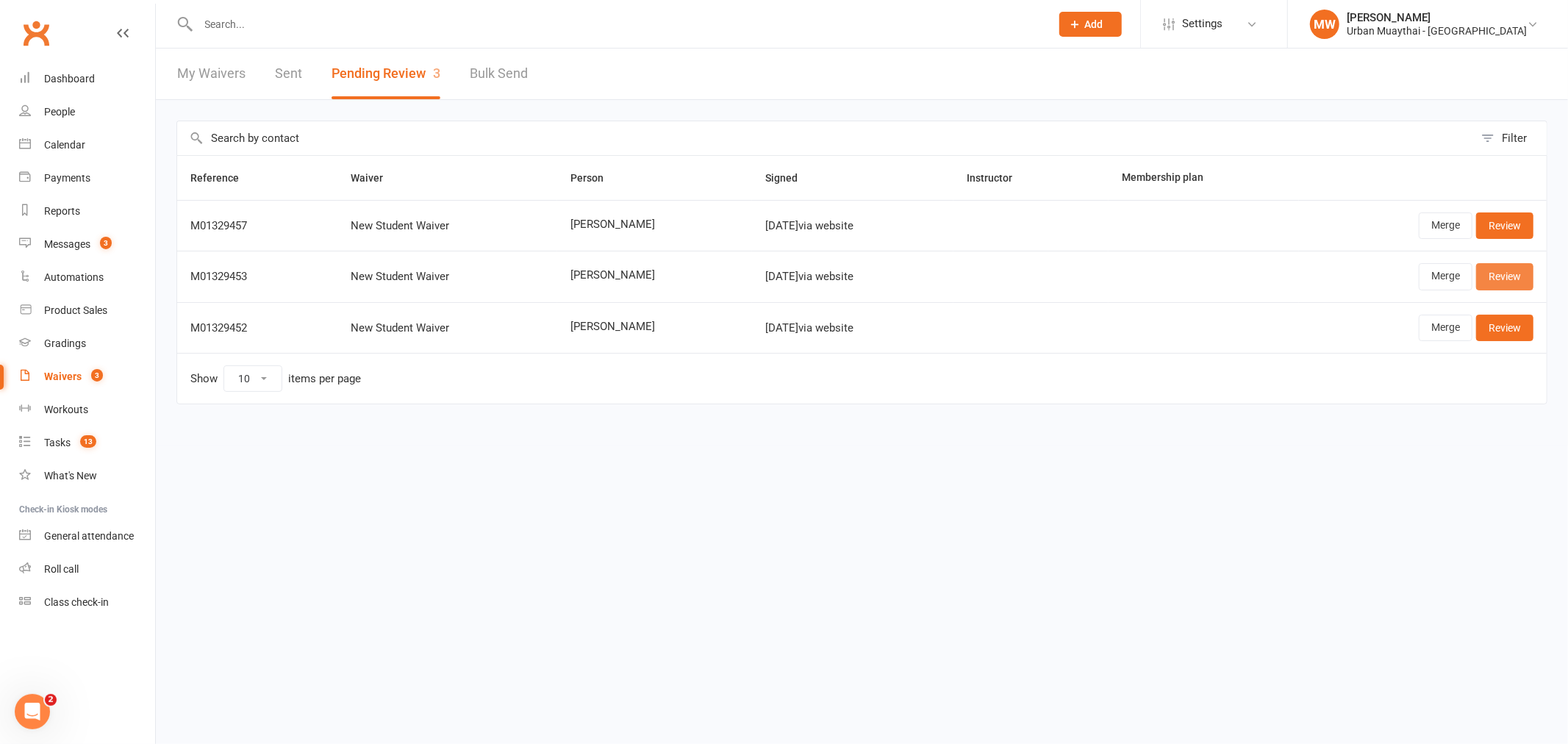
click at [1505, 277] on link "Review" at bounding box center [1505, 276] width 57 height 27
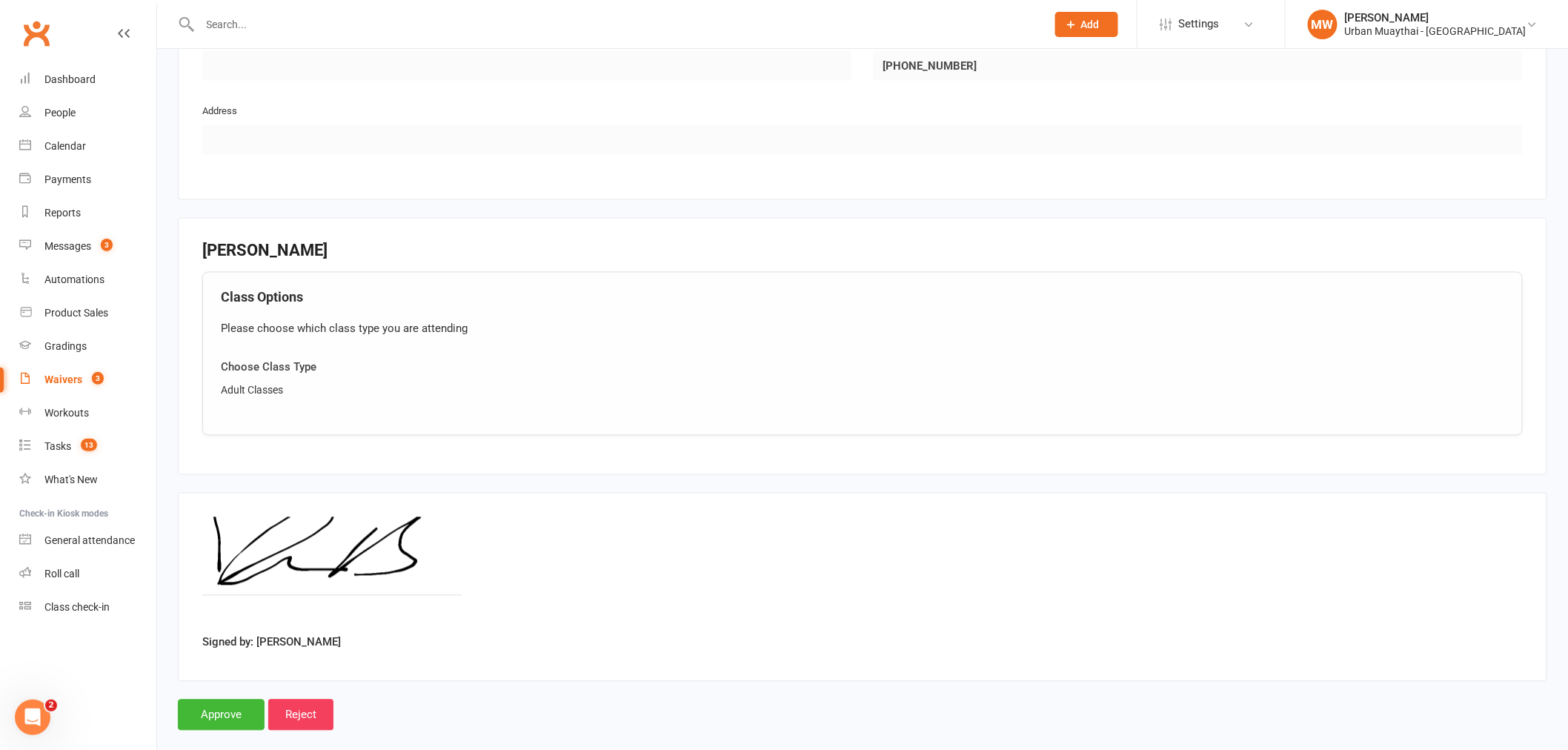
scroll to position [950, 0]
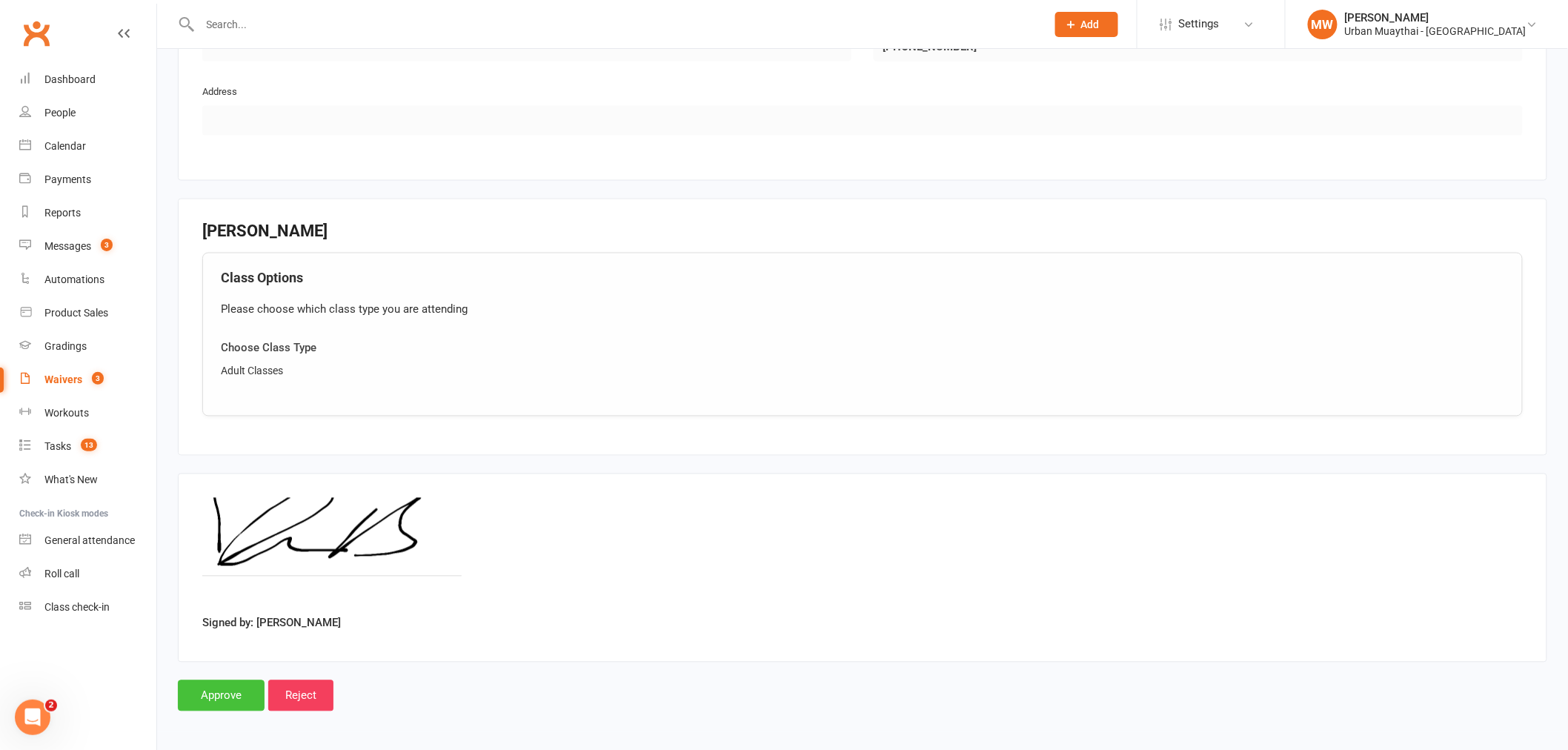
click at [217, 700] on input "Approve" at bounding box center [221, 696] width 87 height 31
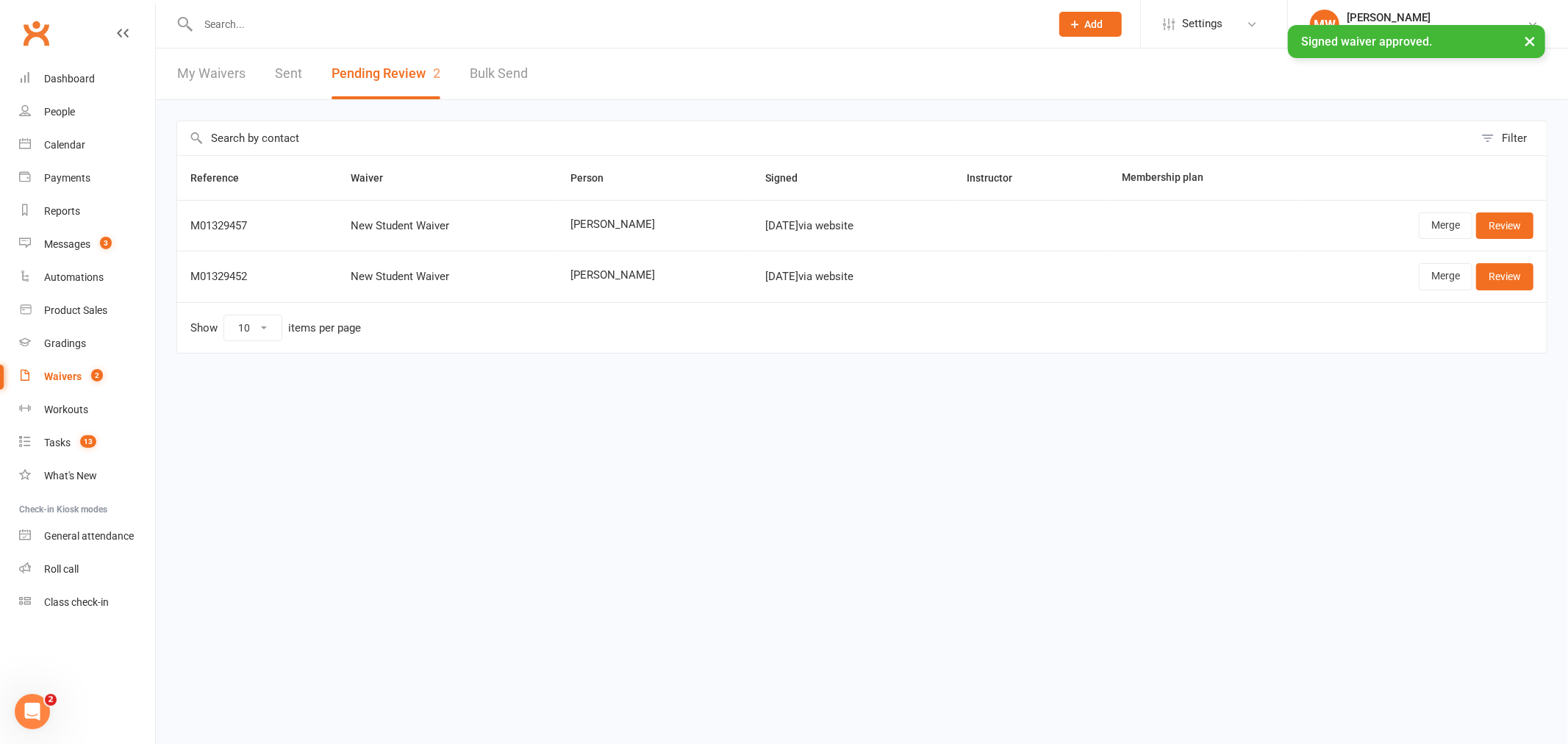
click at [429, 25] on div "× Signed waiver approved." at bounding box center [774, 25] width 1548 height 0
click at [434, 22] on input "text" at bounding box center [617, 24] width 847 height 20
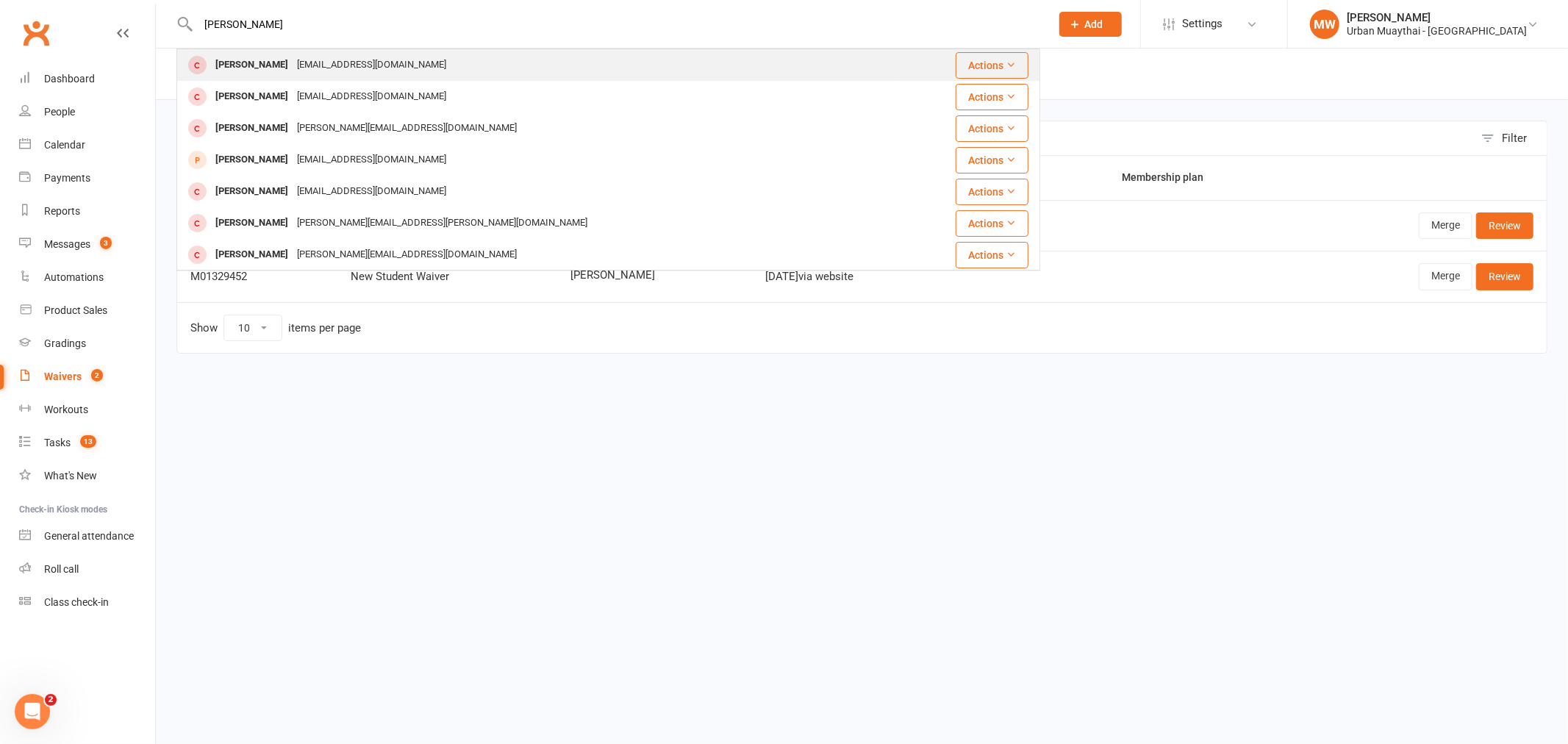
type input "[PERSON_NAME]"
click at [394, 63] on div "[EMAIL_ADDRESS][DOMAIN_NAME]" at bounding box center [372, 65] width 158 height 21
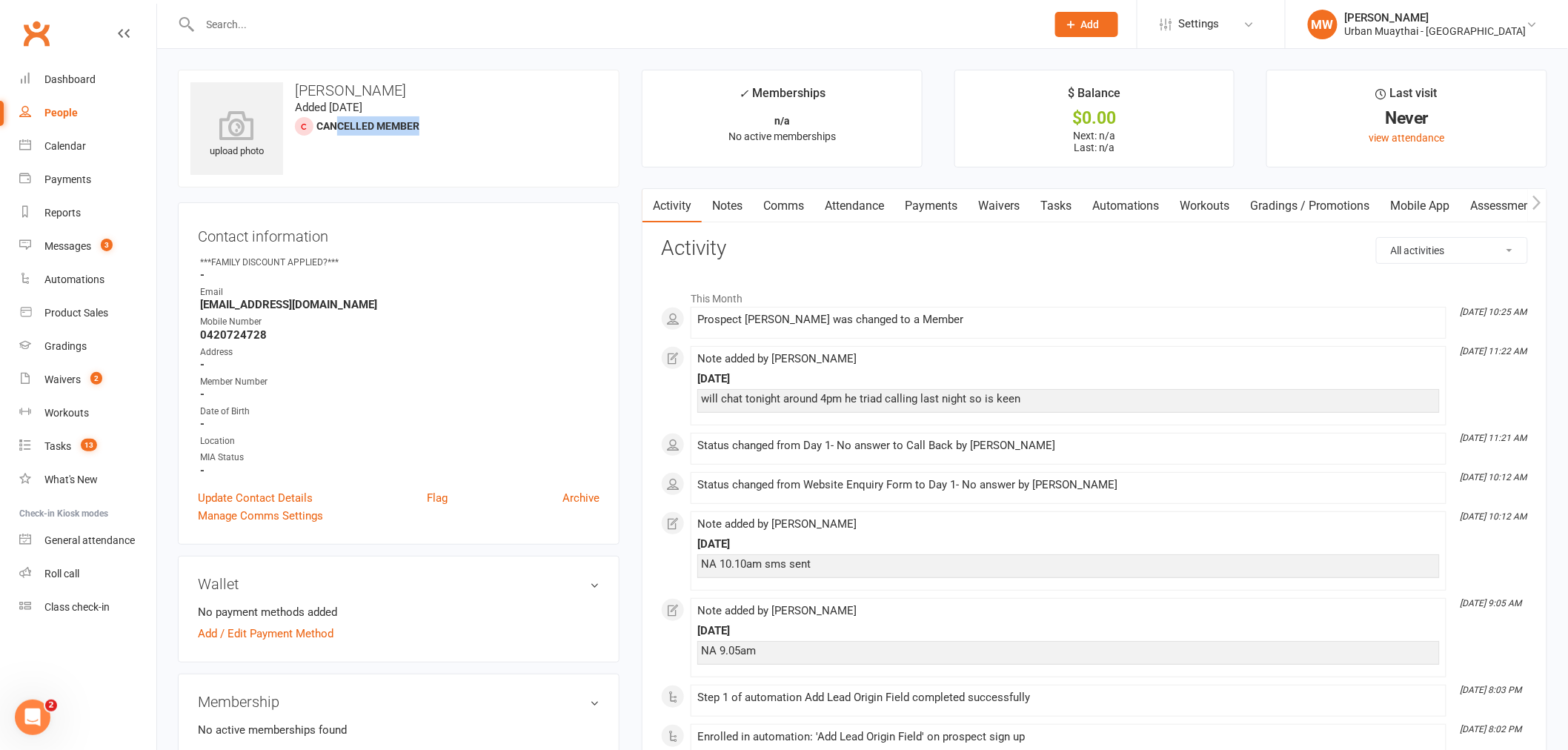
drag, startPoint x: 337, startPoint y: 130, endPoint x: 446, endPoint y: 125, distance: 109.1
click at [444, 127] on div "upload photo [PERSON_NAME] Added [DATE] Cancelled member" at bounding box center [399, 129] width 442 height 118
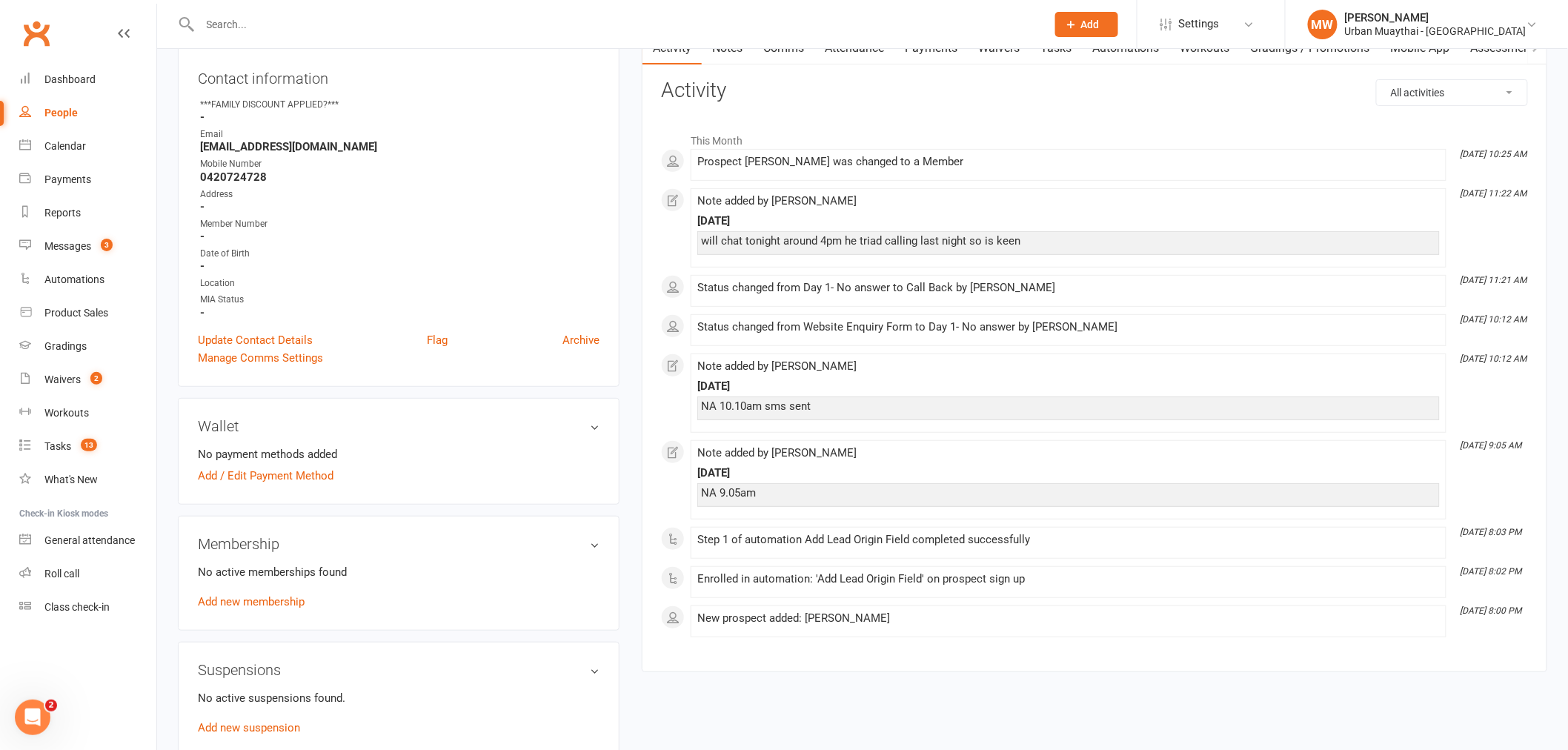
scroll to position [165, 0]
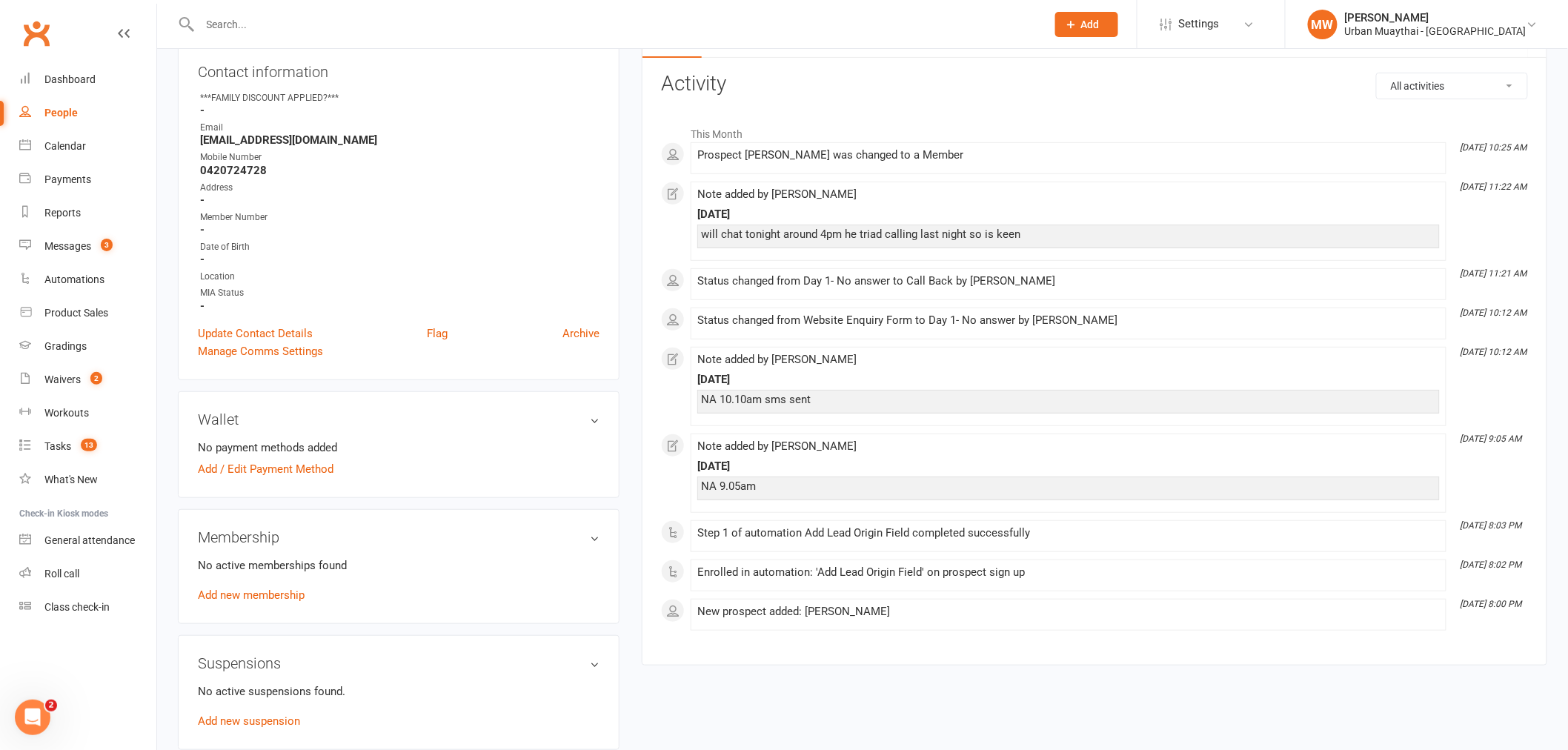
click at [375, 587] on div "No active memberships found Add new membership" at bounding box center [399, 580] width 402 height 48
click at [266, 589] on link "Add new membership" at bounding box center [251, 595] width 107 height 13
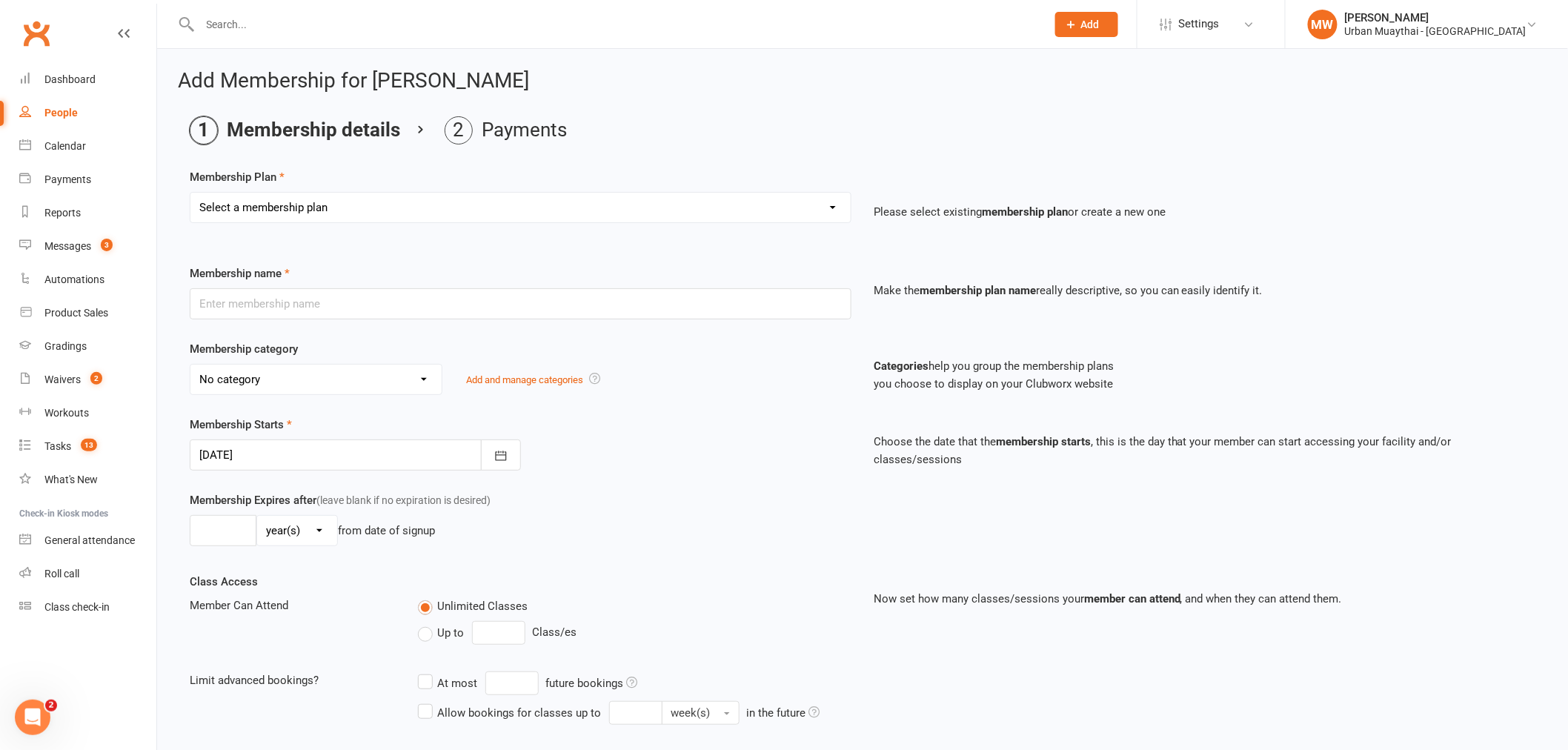
click at [544, 204] on select "Select a membership plan Create new Membership Plan Kickstarter Deposit Acceler…" at bounding box center [520, 207] width 660 height 30
select select "1"
click at [190, 193] on select "Select a membership plan Create new Membership Plan Kickstarter Deposit Acceler…" at bounding box center [520, 207] width 660 height 30
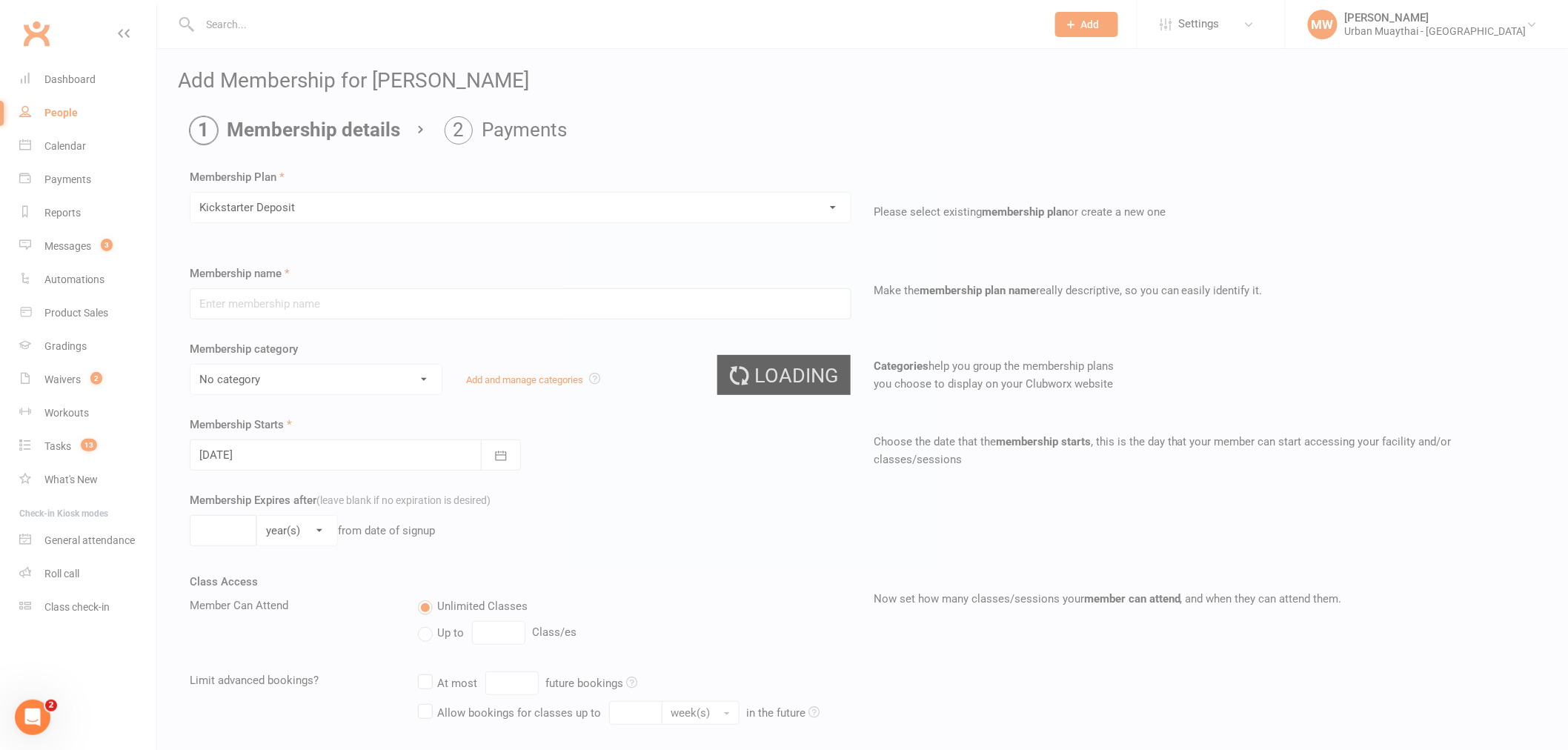
type input "Kickstarter Deposit"
select select "9"
type input "1"
select select "0"
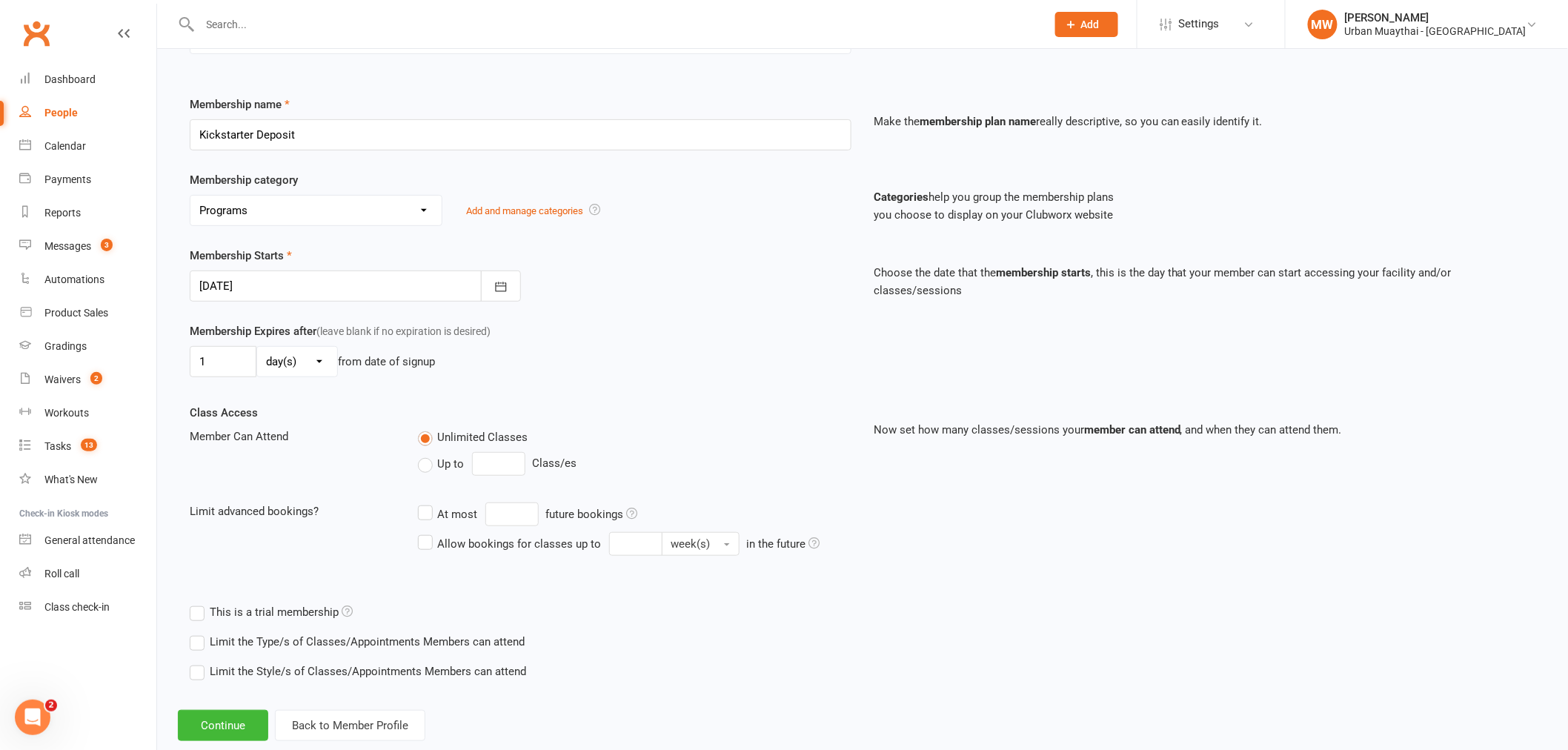
scroll to position [202, 0]
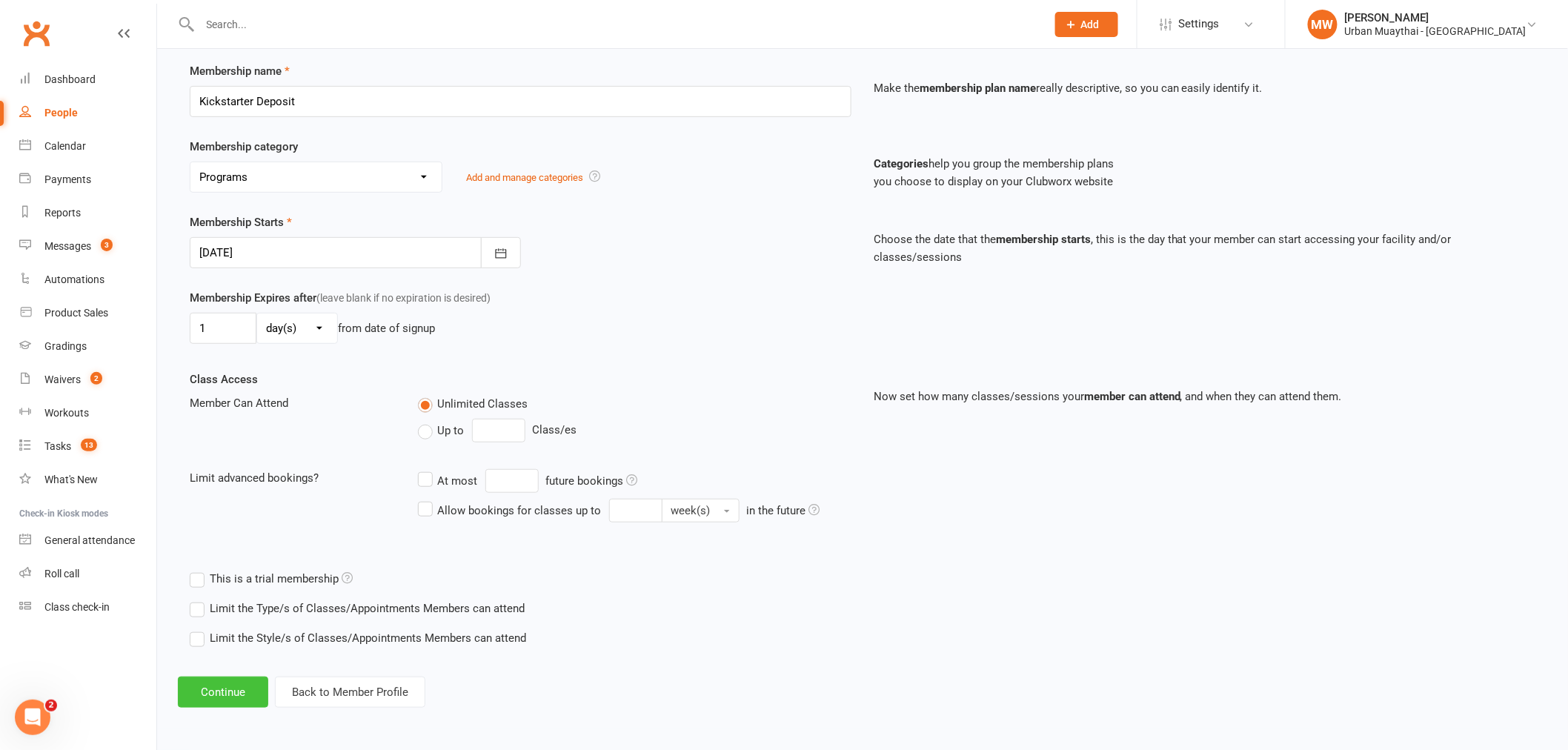
click at [247, 691] on button "Continue" at bounding box center [223, 692] width 90 height 31
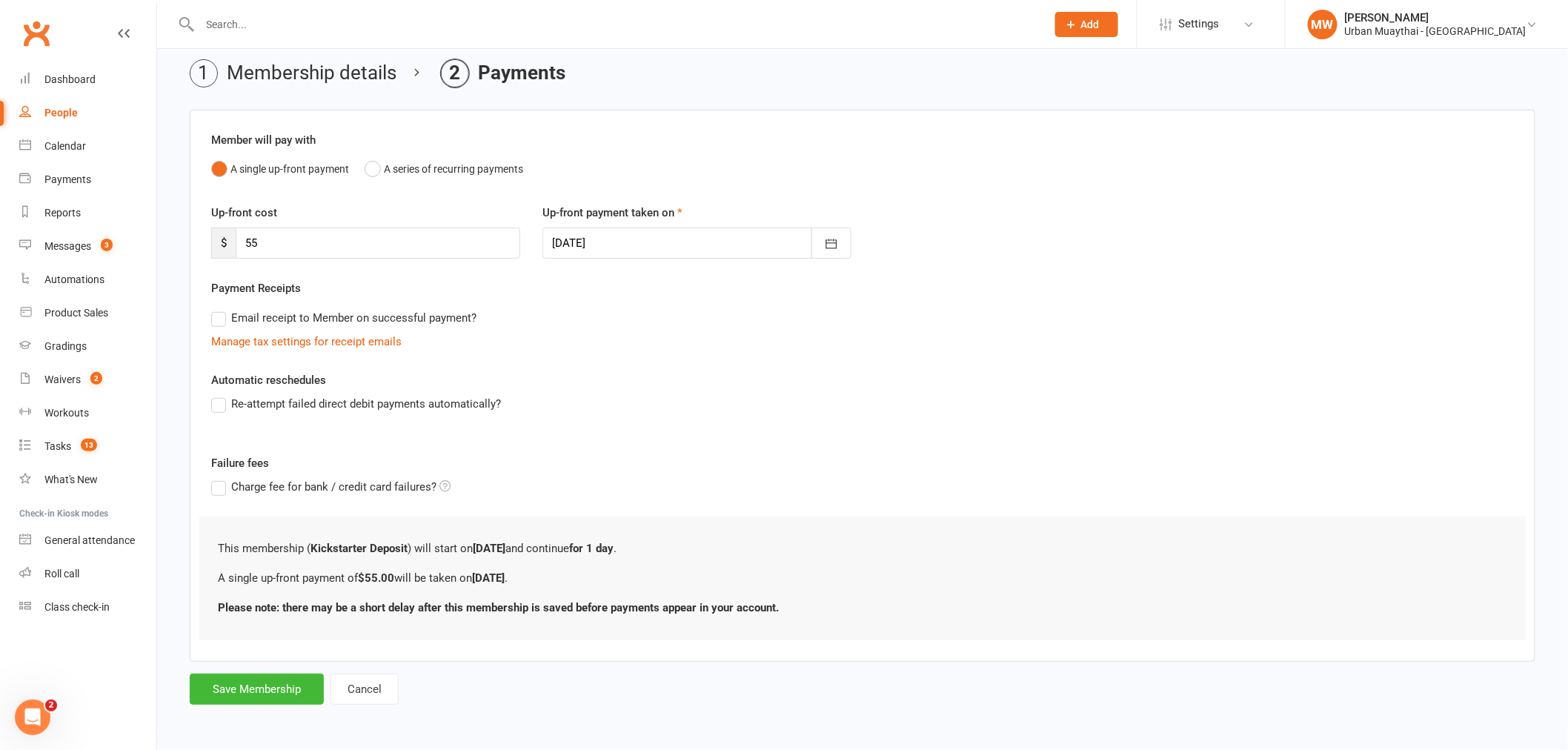
scroll to position [0, 0]
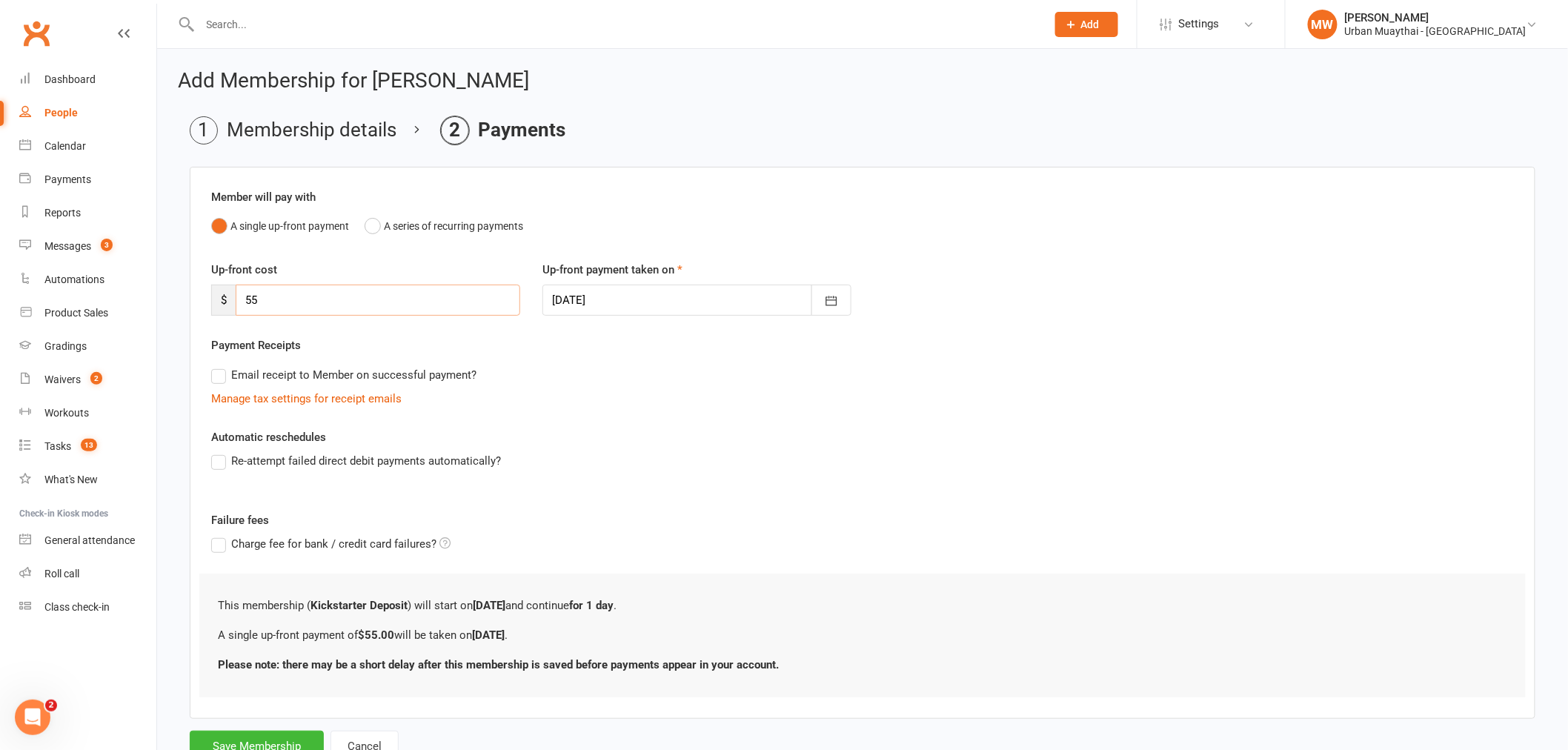
drag, startPoint x: 310, startPoint y: 297, endPoint x: 230, endPoint y: 304, distance: 80.3
click at [239, 304] on input "55" at bounding box center [377, 300] width 285 height 31
type input "196"
click at [698, 361] on div "Email receipt to Member on successful payment?" at bounding box center [856, 375] width 1315 height 30
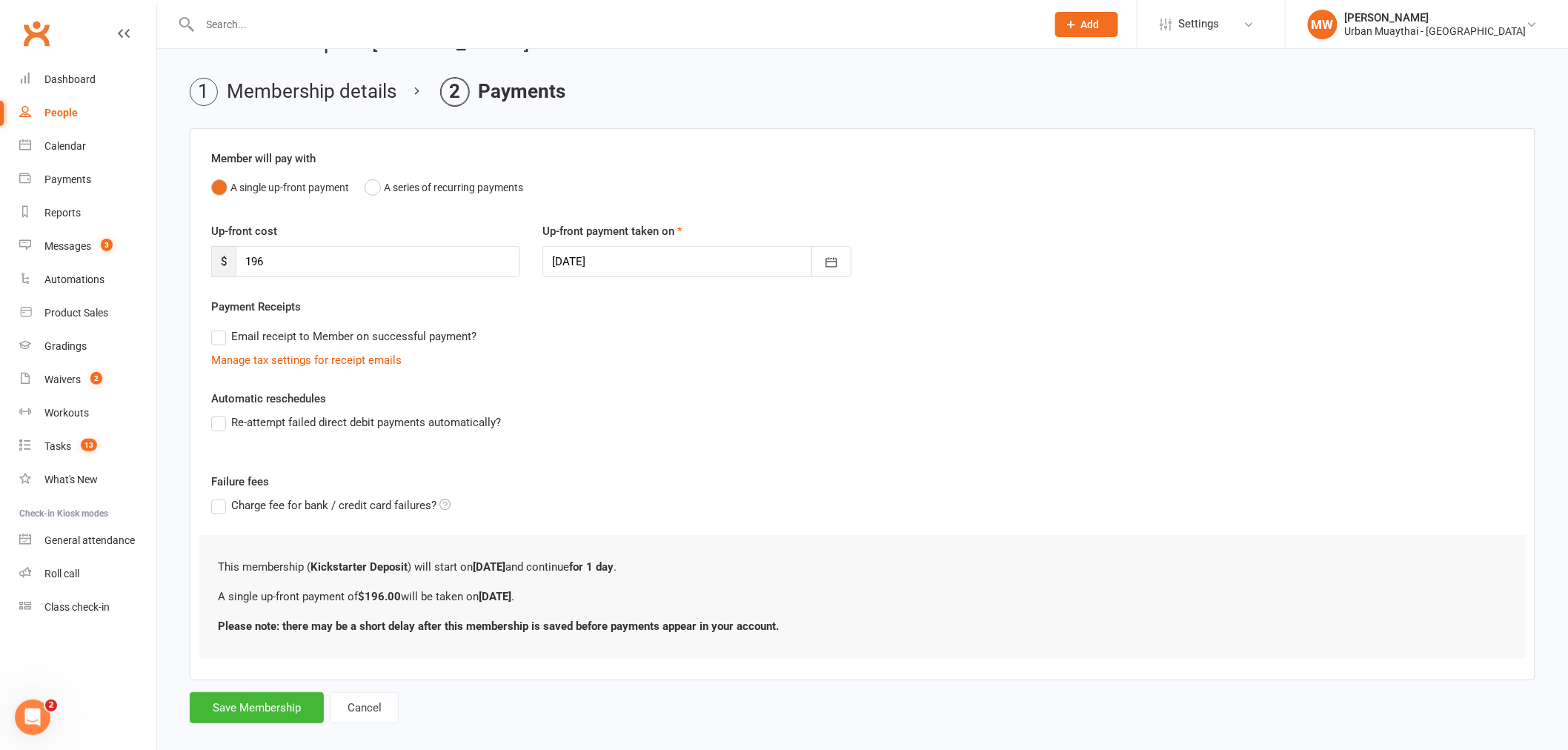
scroll to position [57, 0]
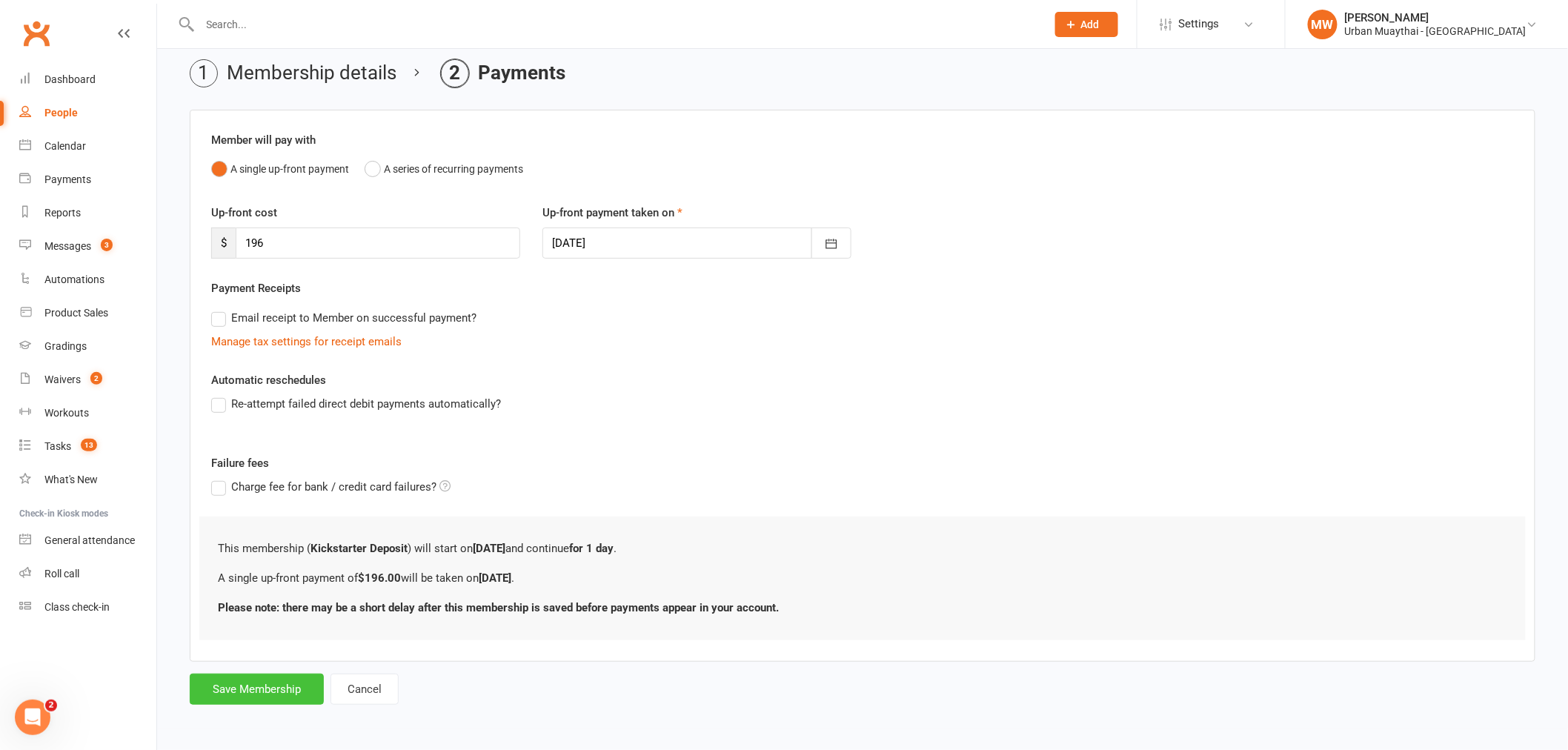
click at [261, 682] on button "Save Membership" at bounding box center [257, 689] width 134 height 31
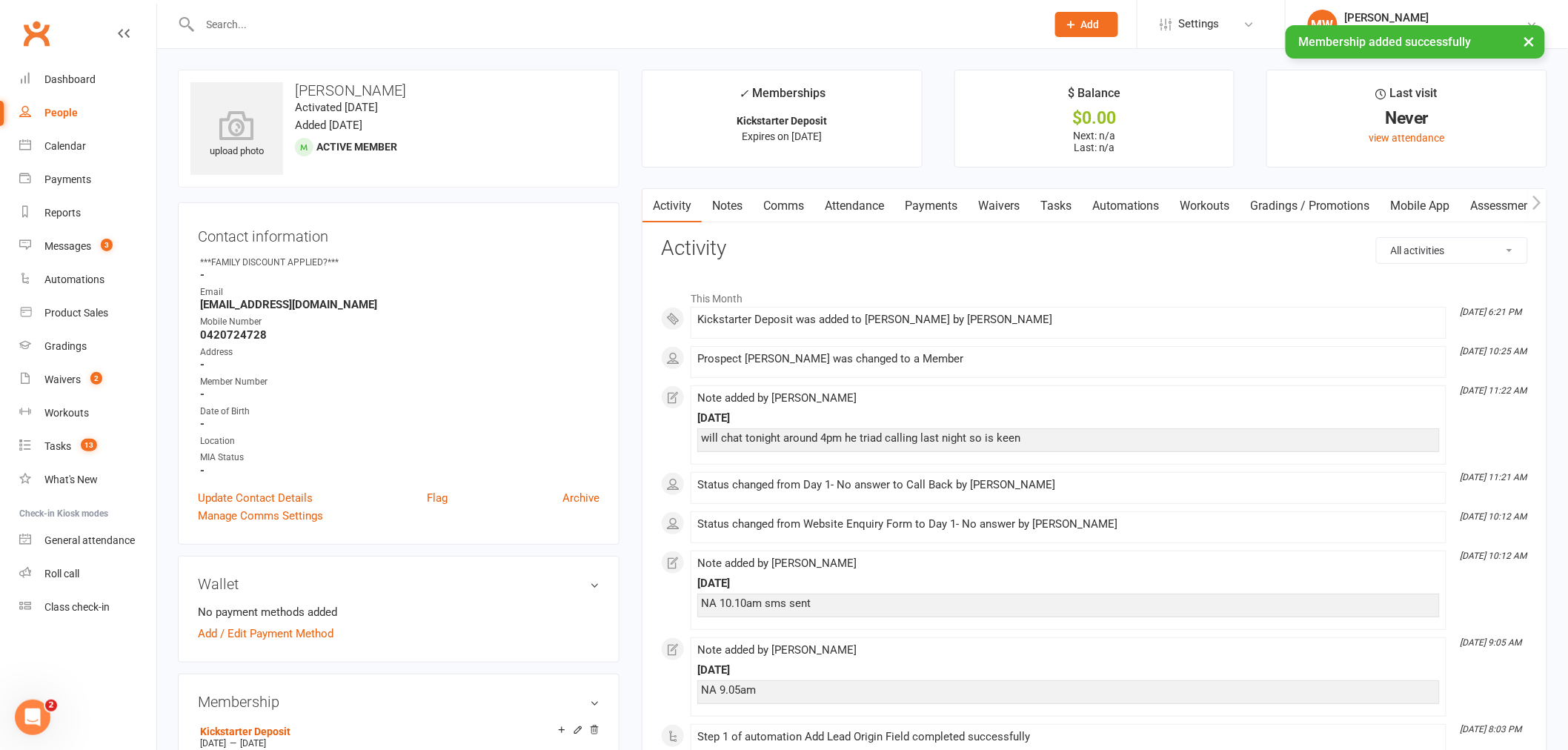
click at [935, 201] on link "Payments" at bounding box center [931, 206] width 73 height 34
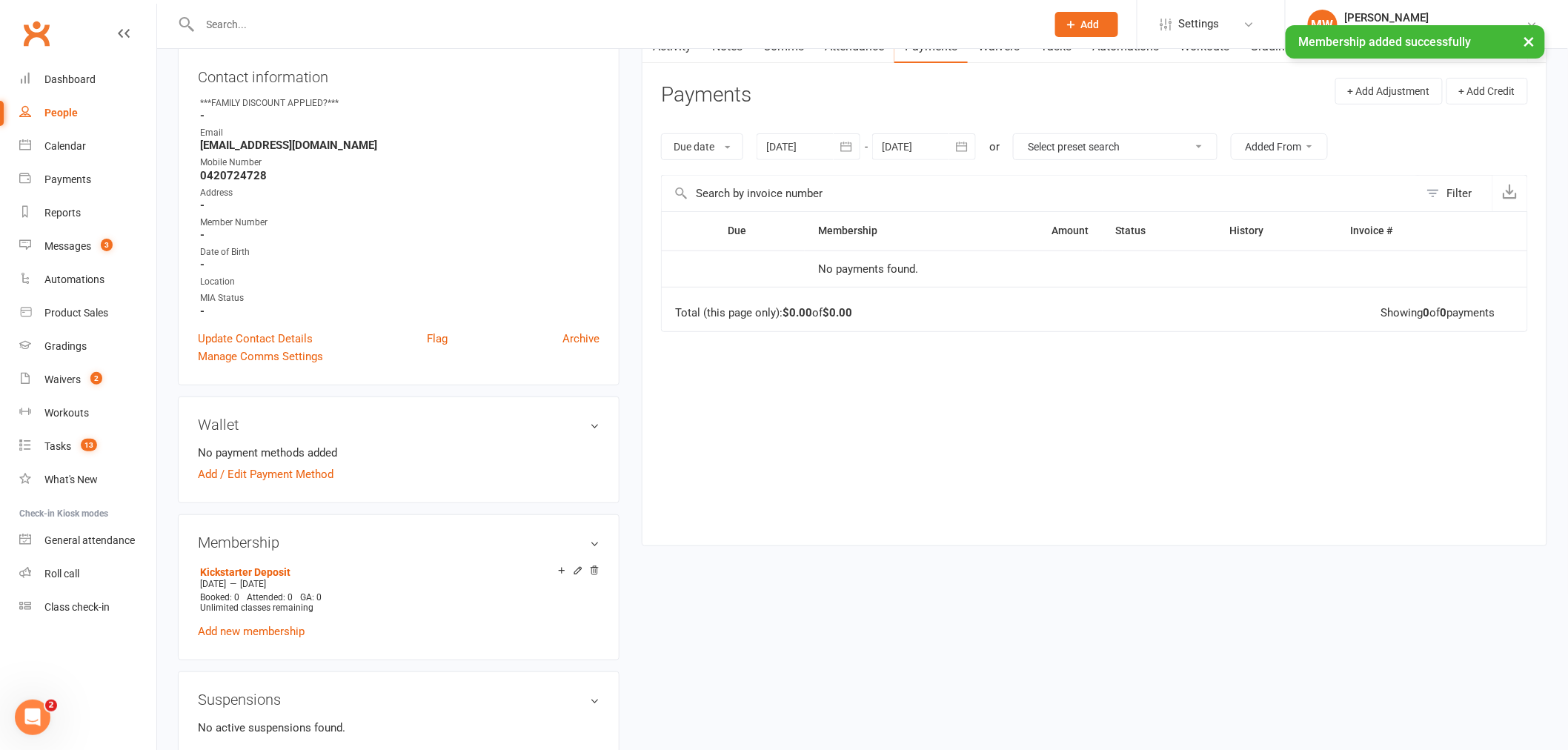
scroll to position [165, 0]
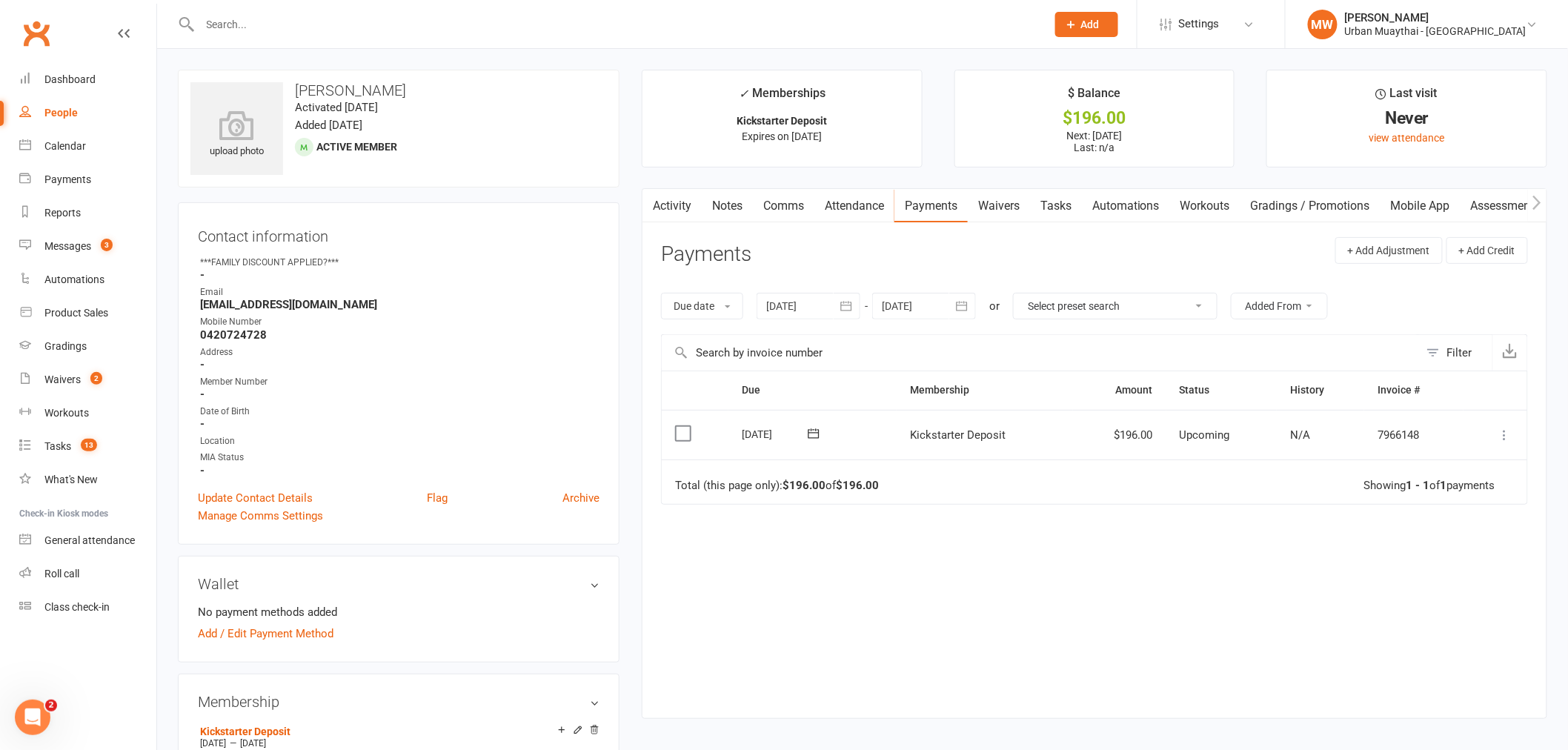
click at [1520, 434] on td "Mark as Paid (Cash) Mark as Paid (POS) Mark as Paid (Other) Skip Apply credit P…" at bounding box center [1496, 434] width 64 height 50
click at [1509, 434] on icon at bounding box center [1505, 434] width 15 height 15
click at [1460, 466] on link "Mark as Paid (Cash)" at bounding box center [1439, 464] width 147 height 30
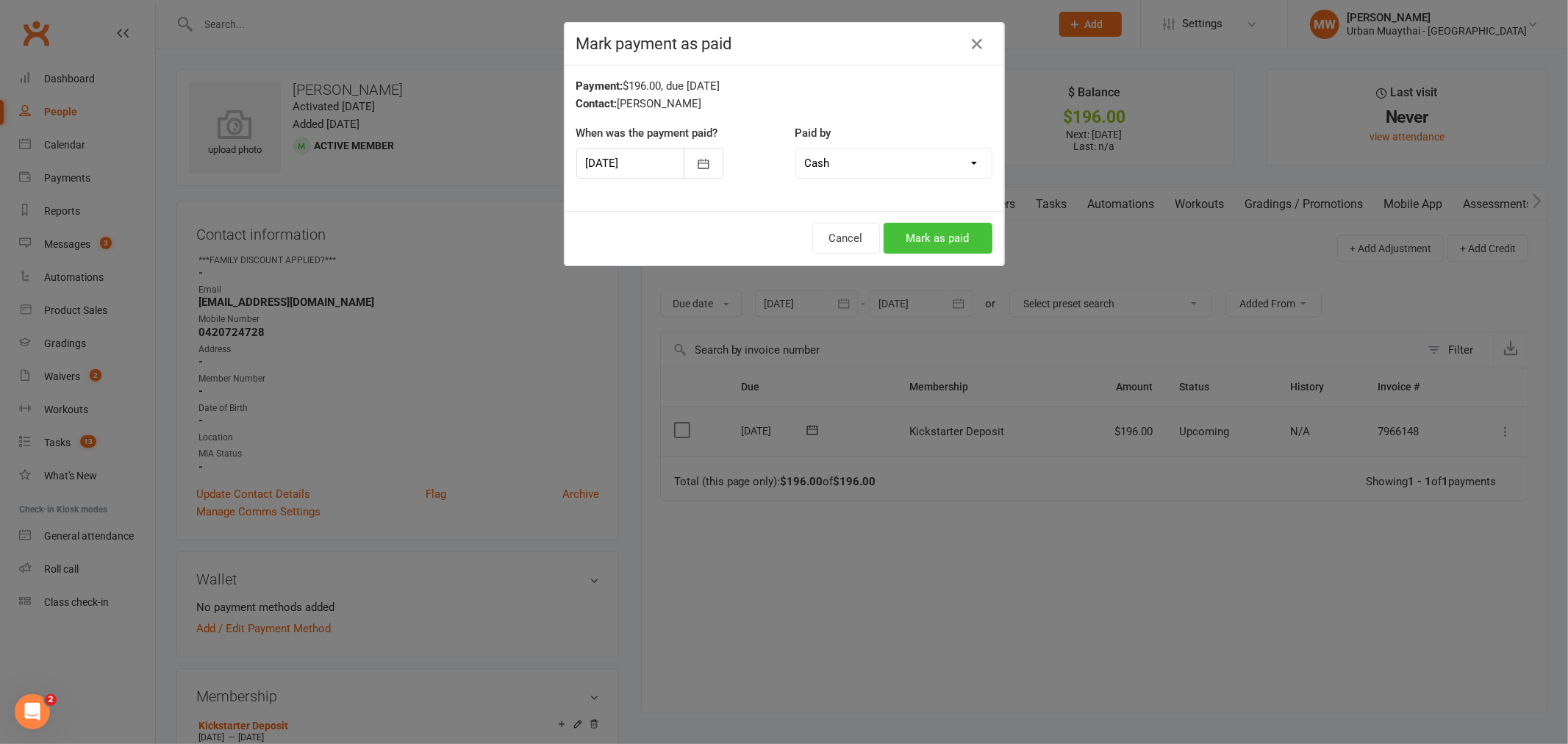
click at [921, 250] on button "Mark as paid" at bounding box center [938, 238] width 109 height 31
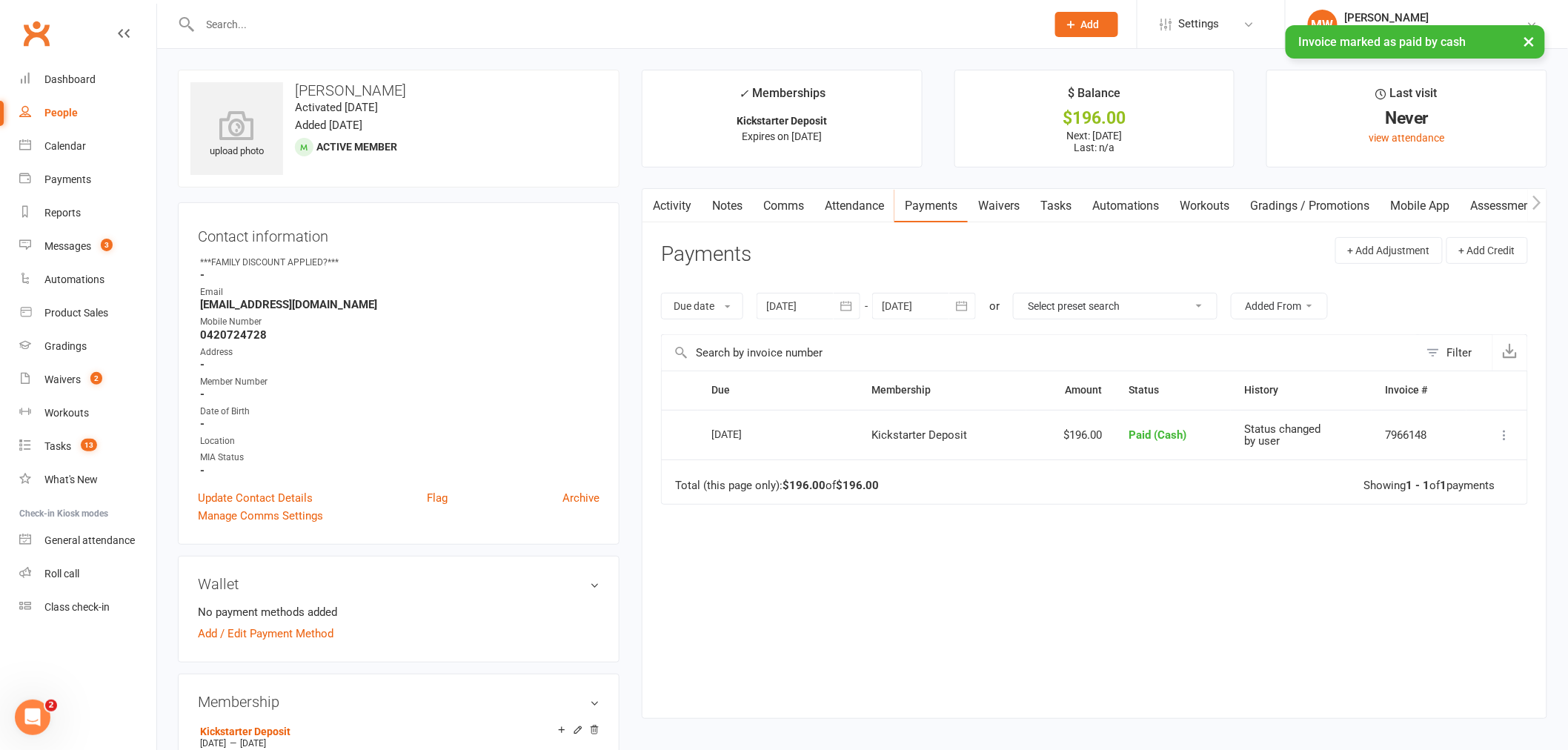
click at [1188, 530] on div "Due Contact Membership Amount Status History Invoice # Select this 14 Aug 2025 …" at bounding box center [1094, 533] width 867 height 325
click at [75, 375] on div "Waivers" at bounding box center [62, 379] width 36 height 11
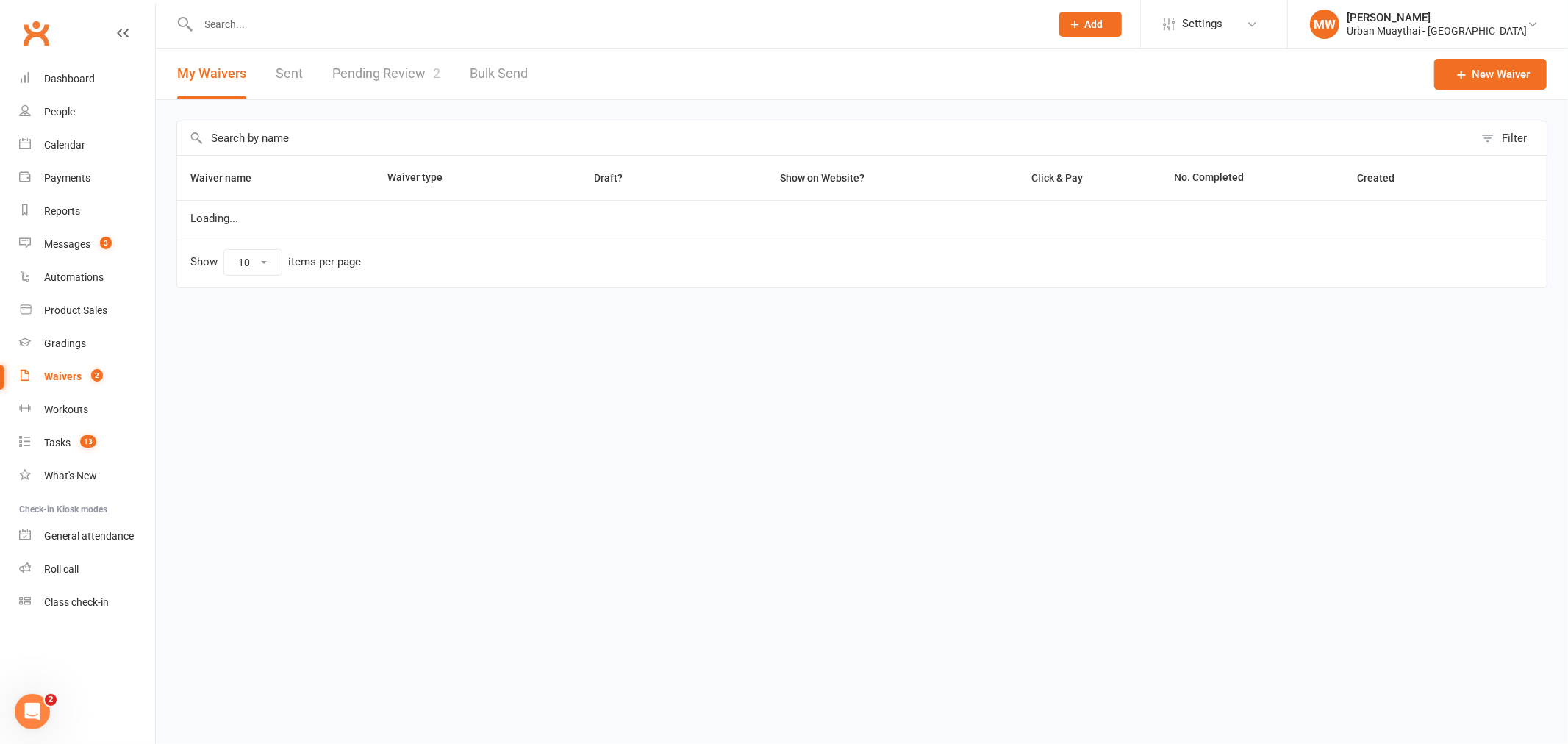
select select "50"
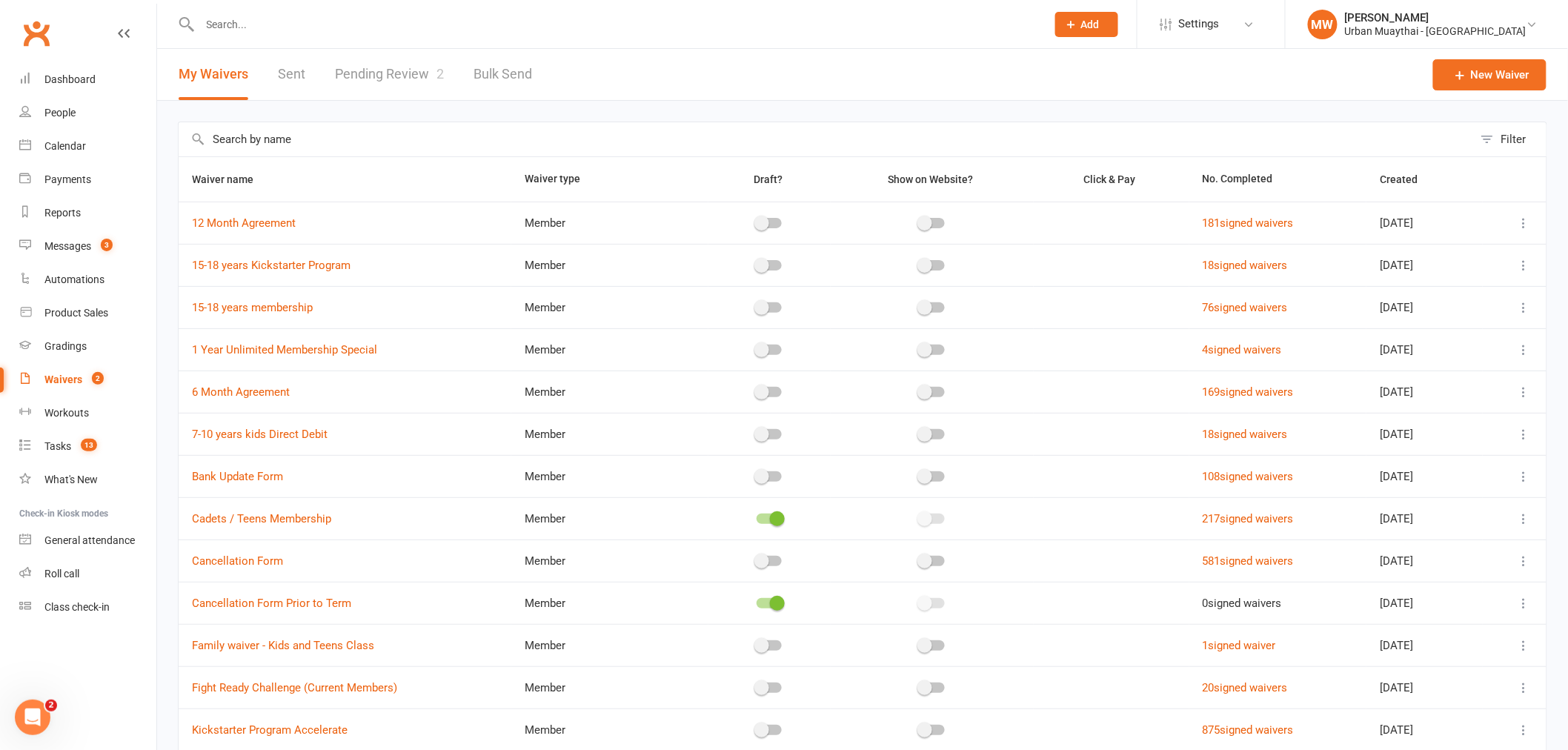
click at [427, 91] on link "Pending Review 2" at bounding box center [389, 75] width 109 height 51
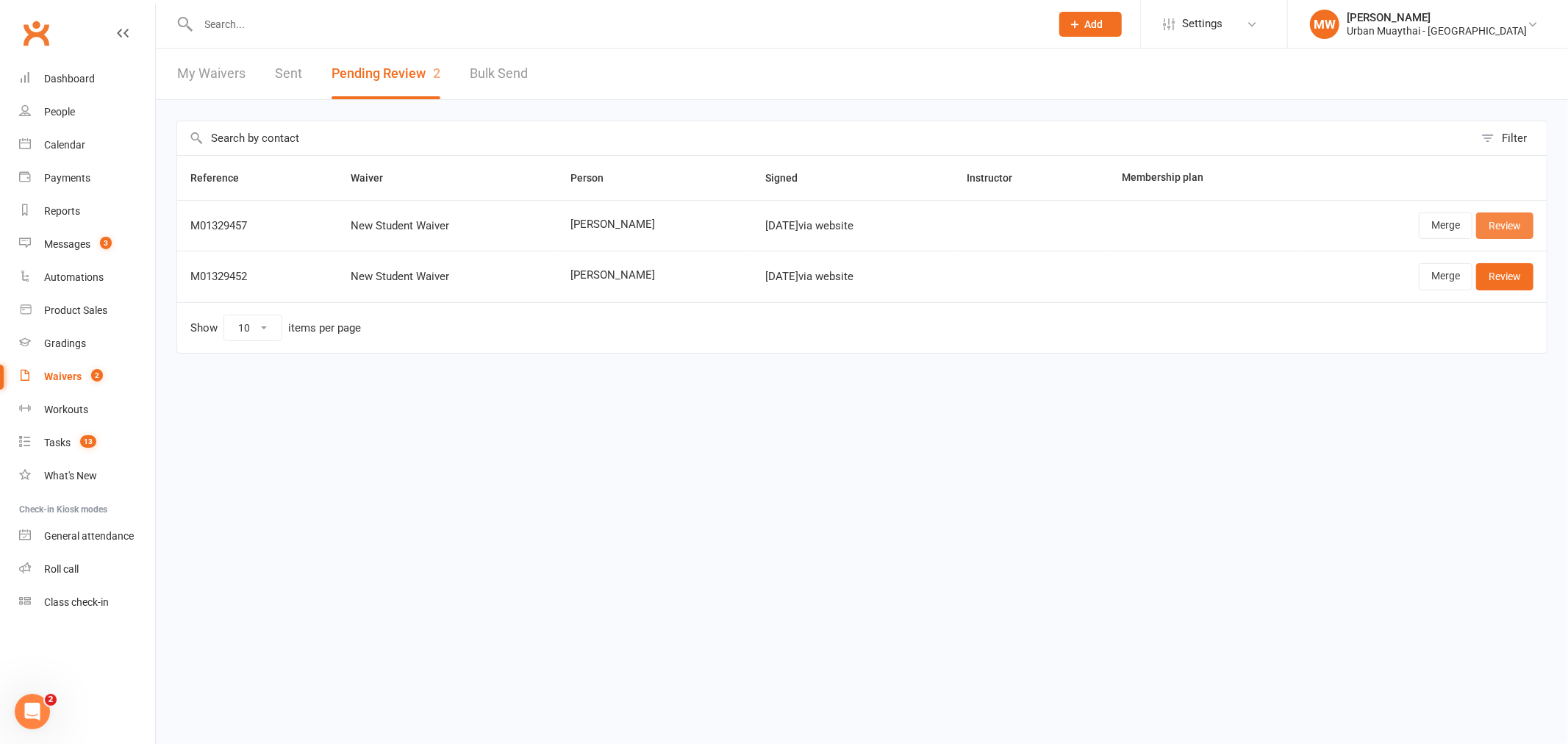
click at [1504, 225] on link "Review" at bounding box center [1505, 225] width 57 height 27
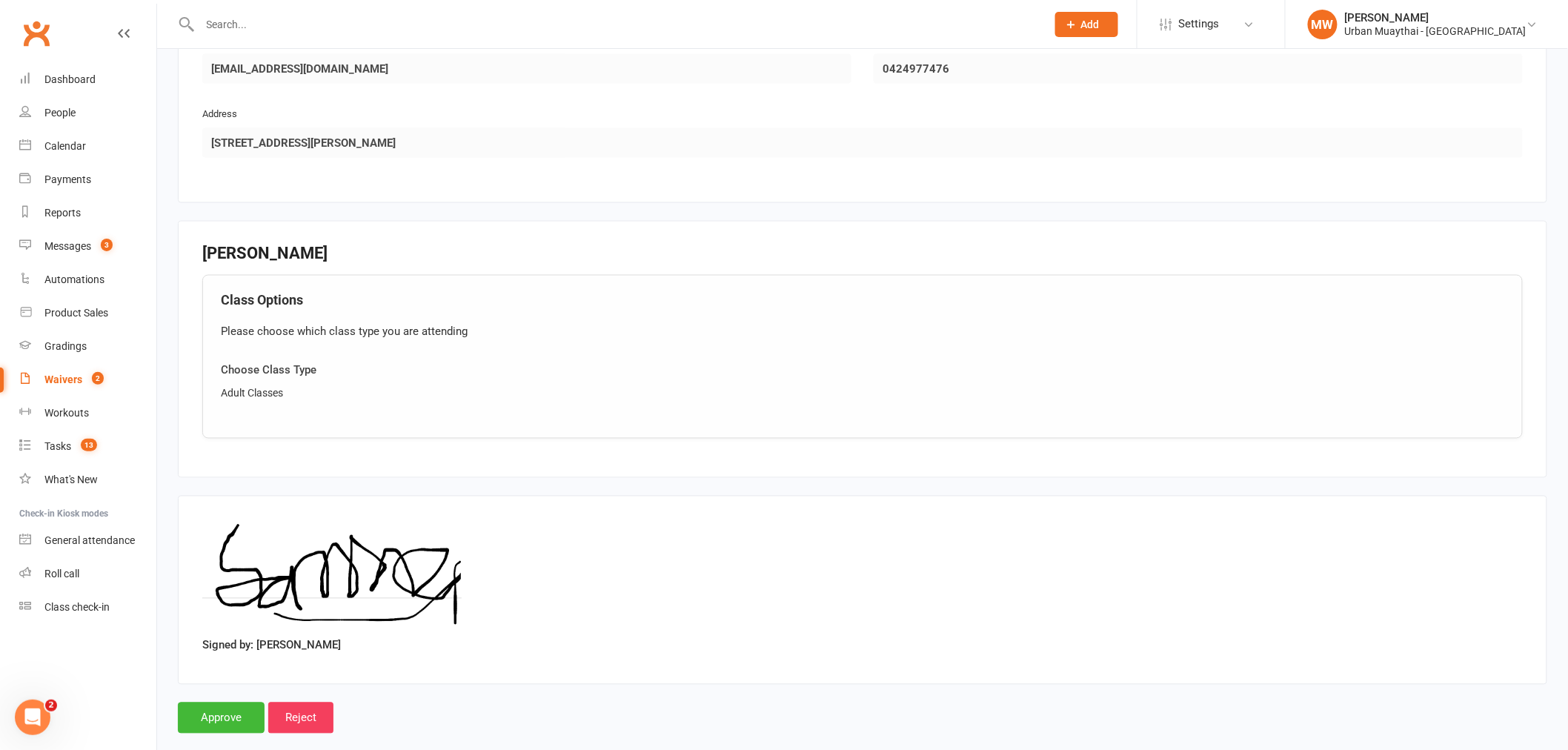
scroll to position [950, 0]
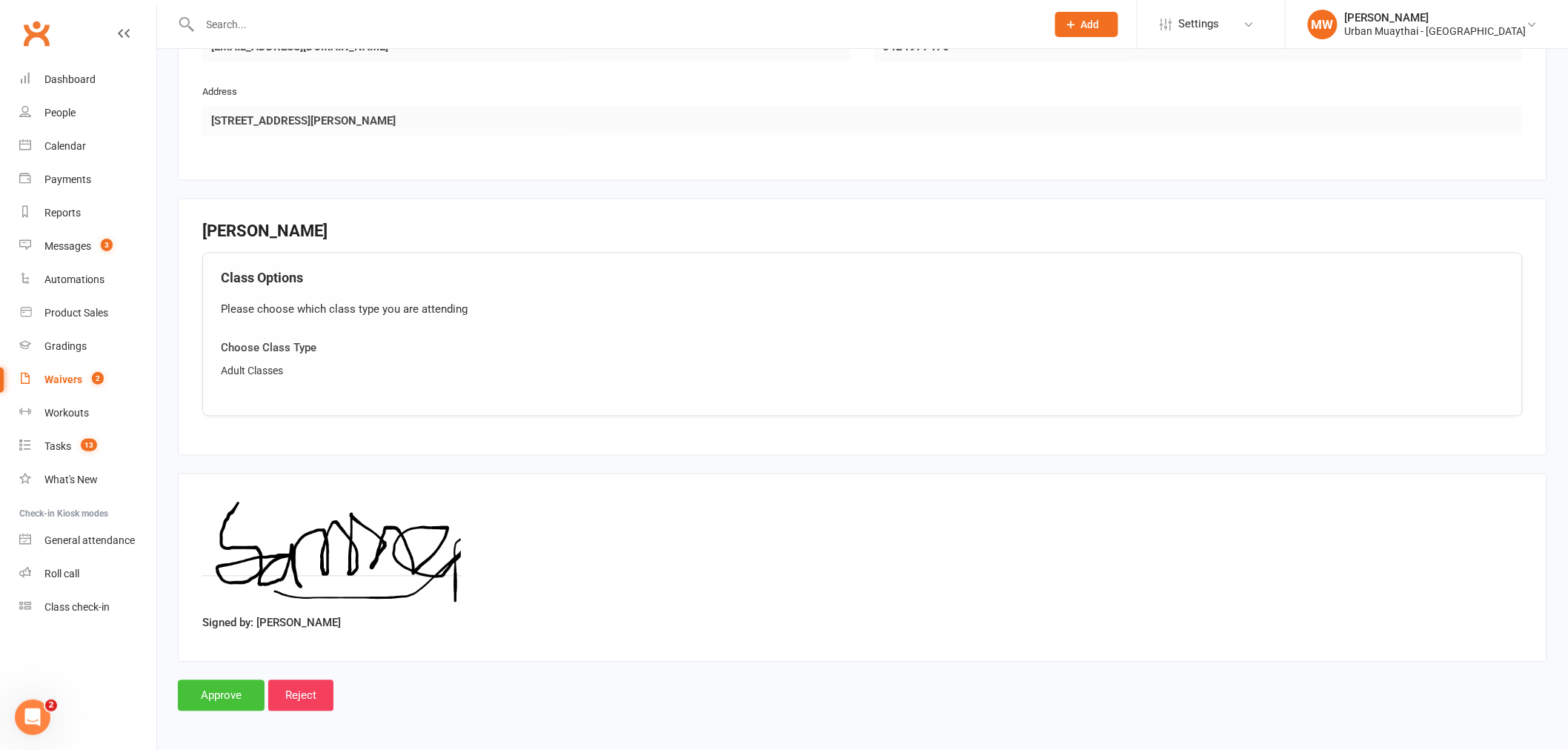
click at [208, 689] on input "Approve" at bounding box center [221, 696] width 87 height 31
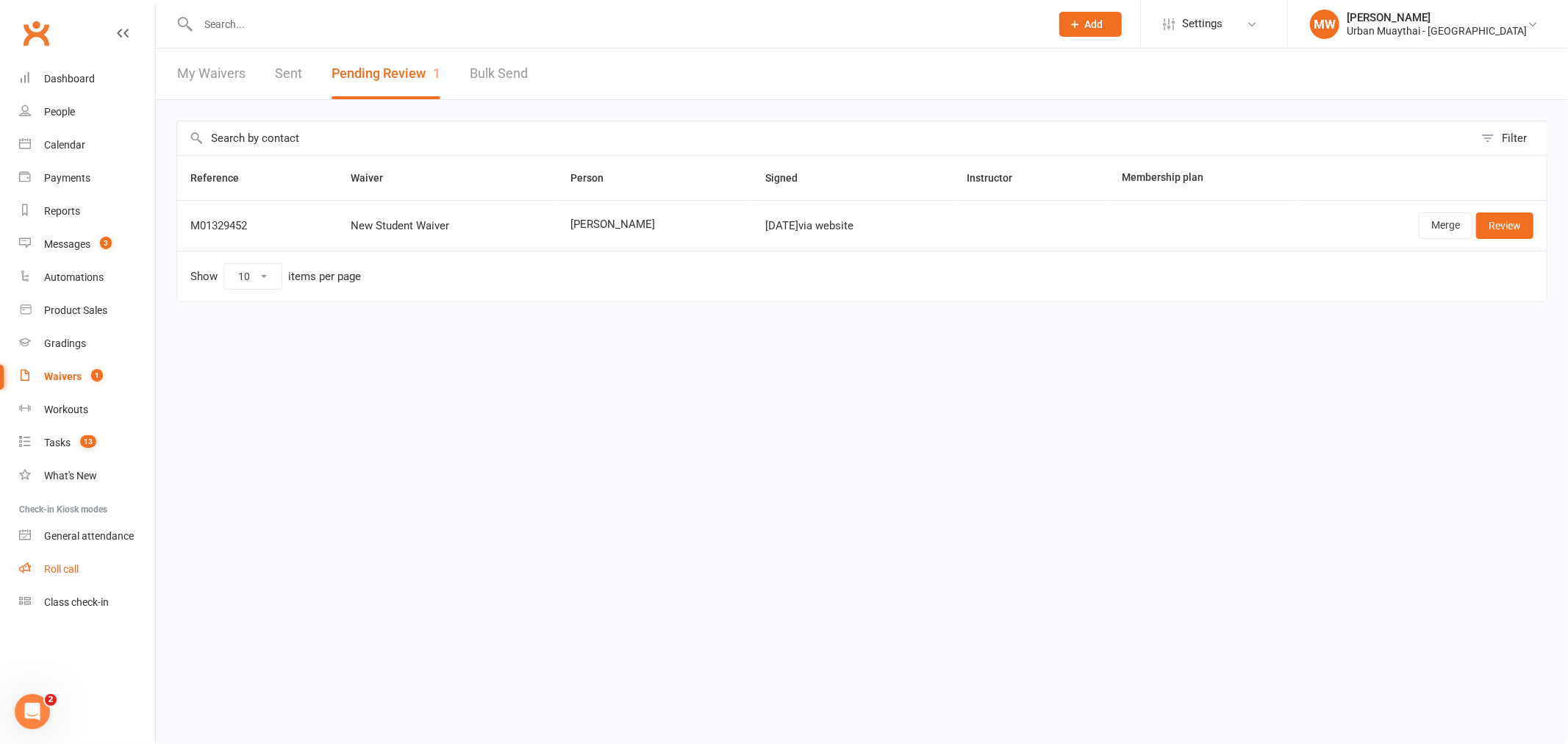
drag, startPoint x: 65, startPoint y: 563, endPoint x: 246, endPoint y: 557, distance: 181.1
click at [67, 563] on div "Roll call" at bounding box center [61, 568] width 34 height 11
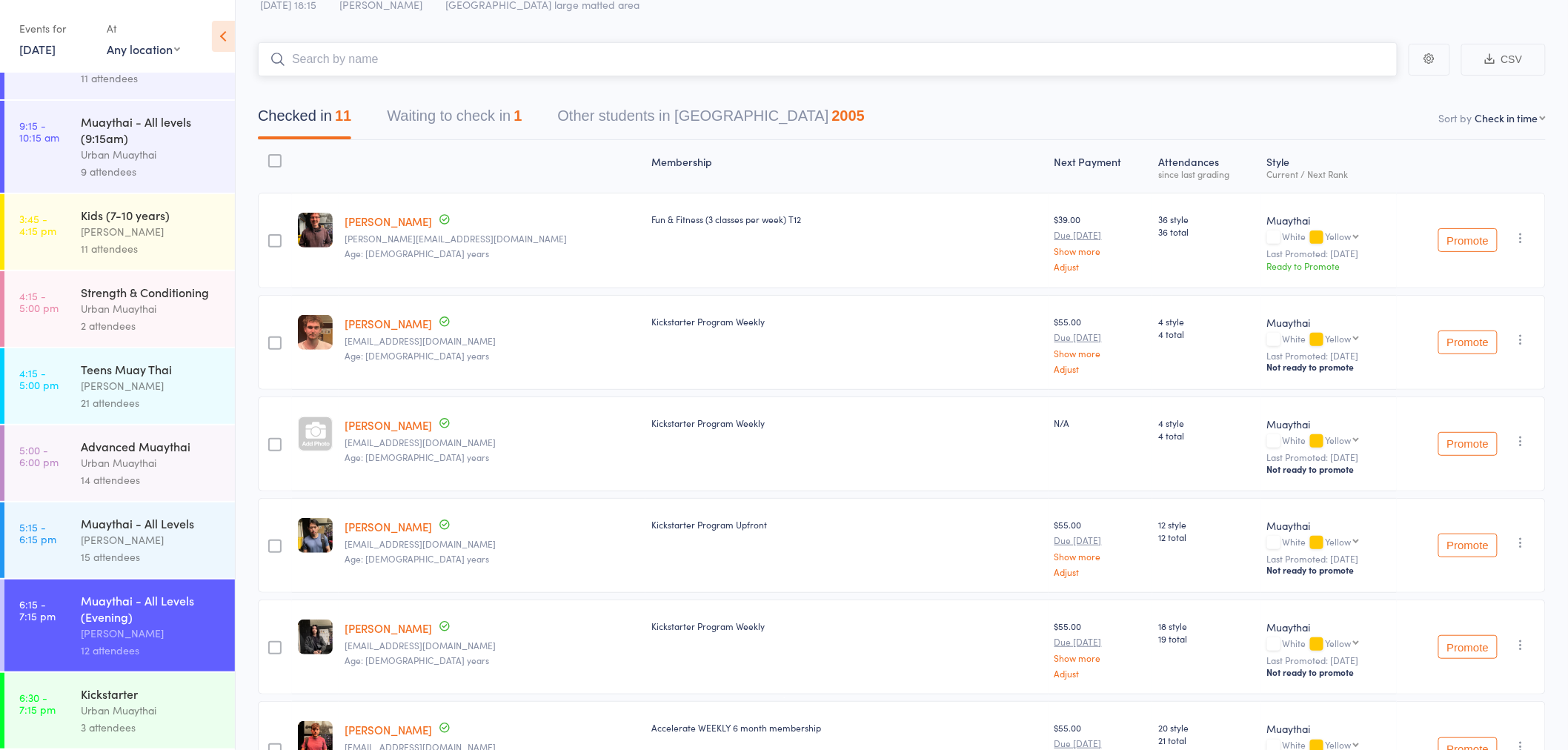
scroll to position [82, 0]
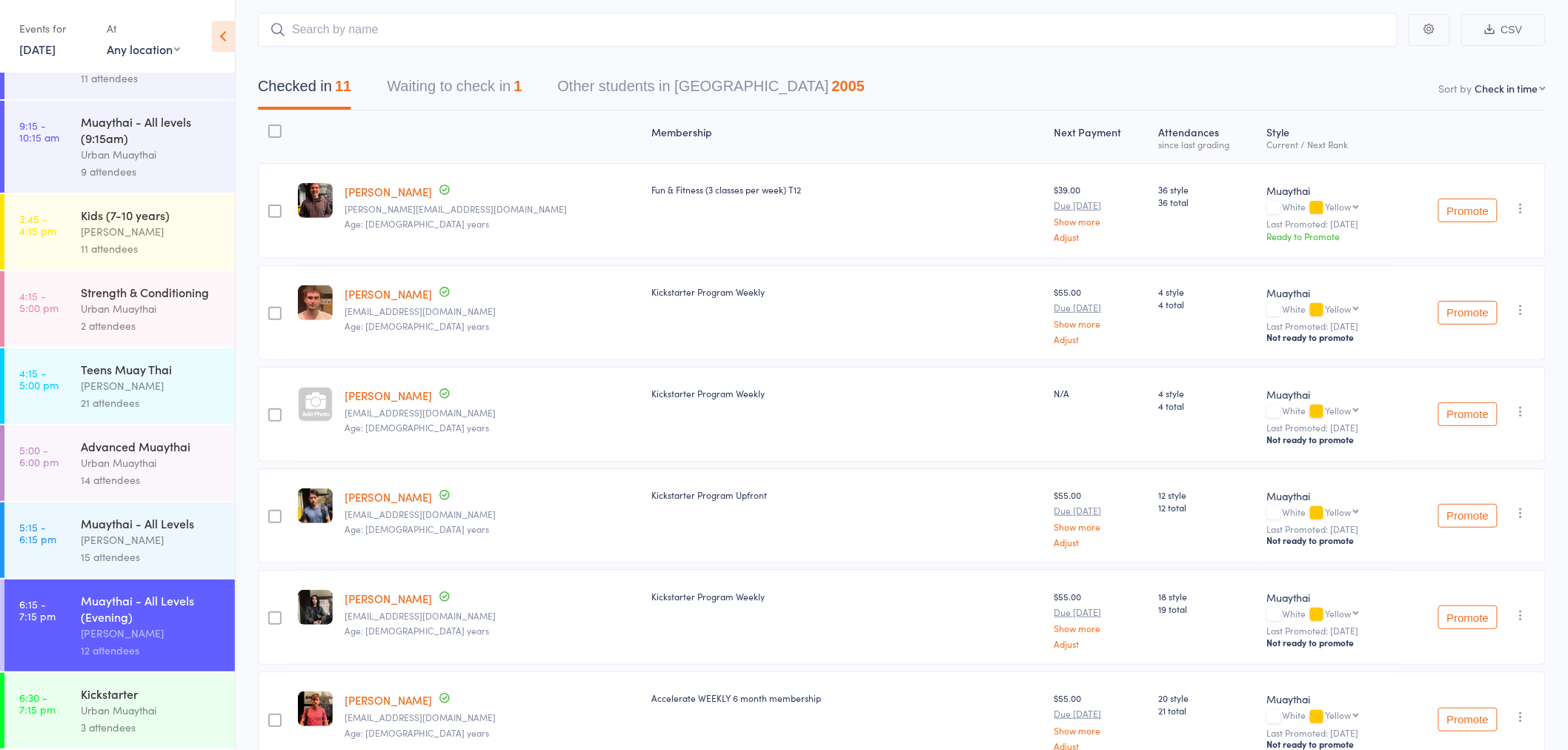
click at [89, 707] on div "Urban Muaythai" at bounding box center [152, 710] width 142 height 17
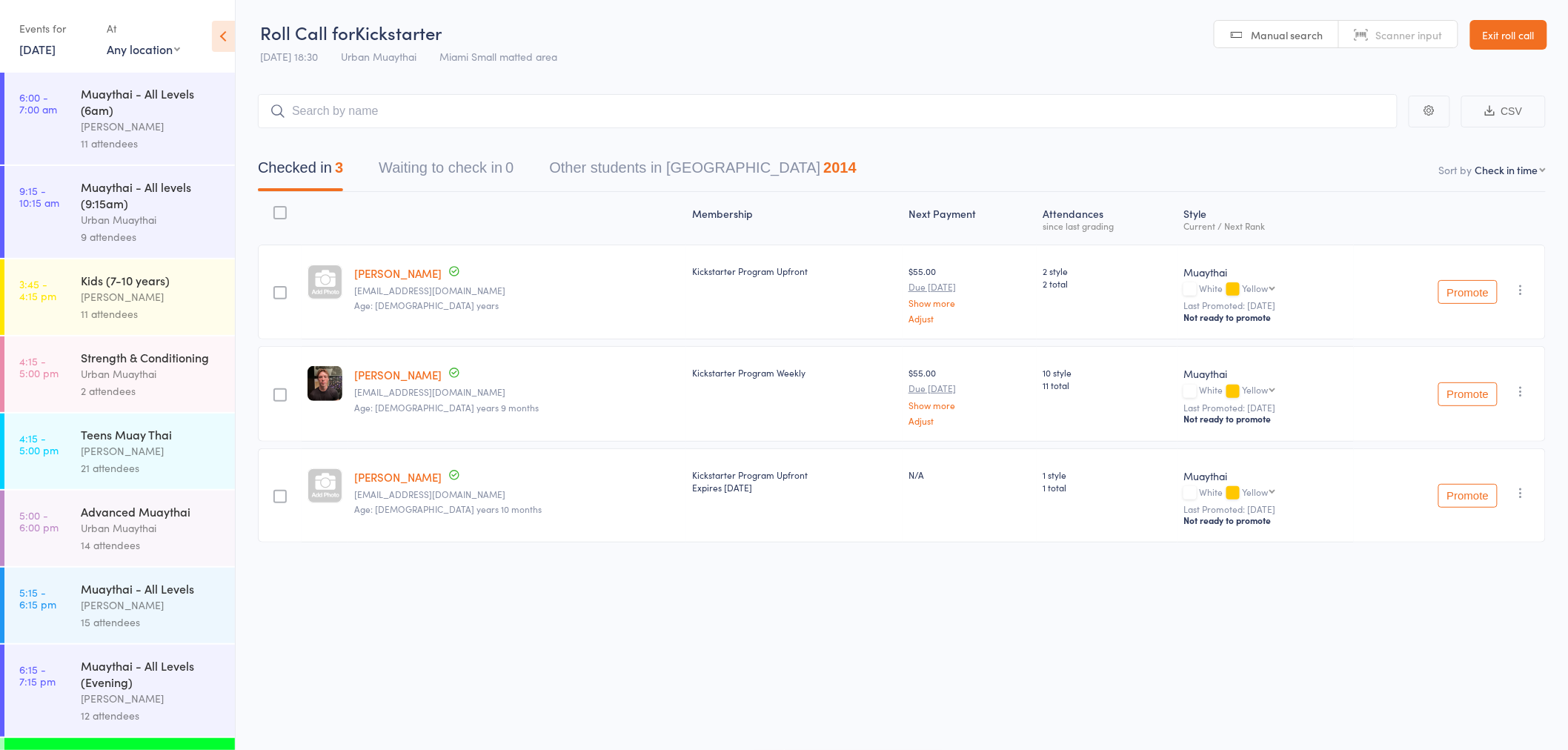
click at [411, 115] on input "search" at bounding box center [827, 111] width 1140 height 34
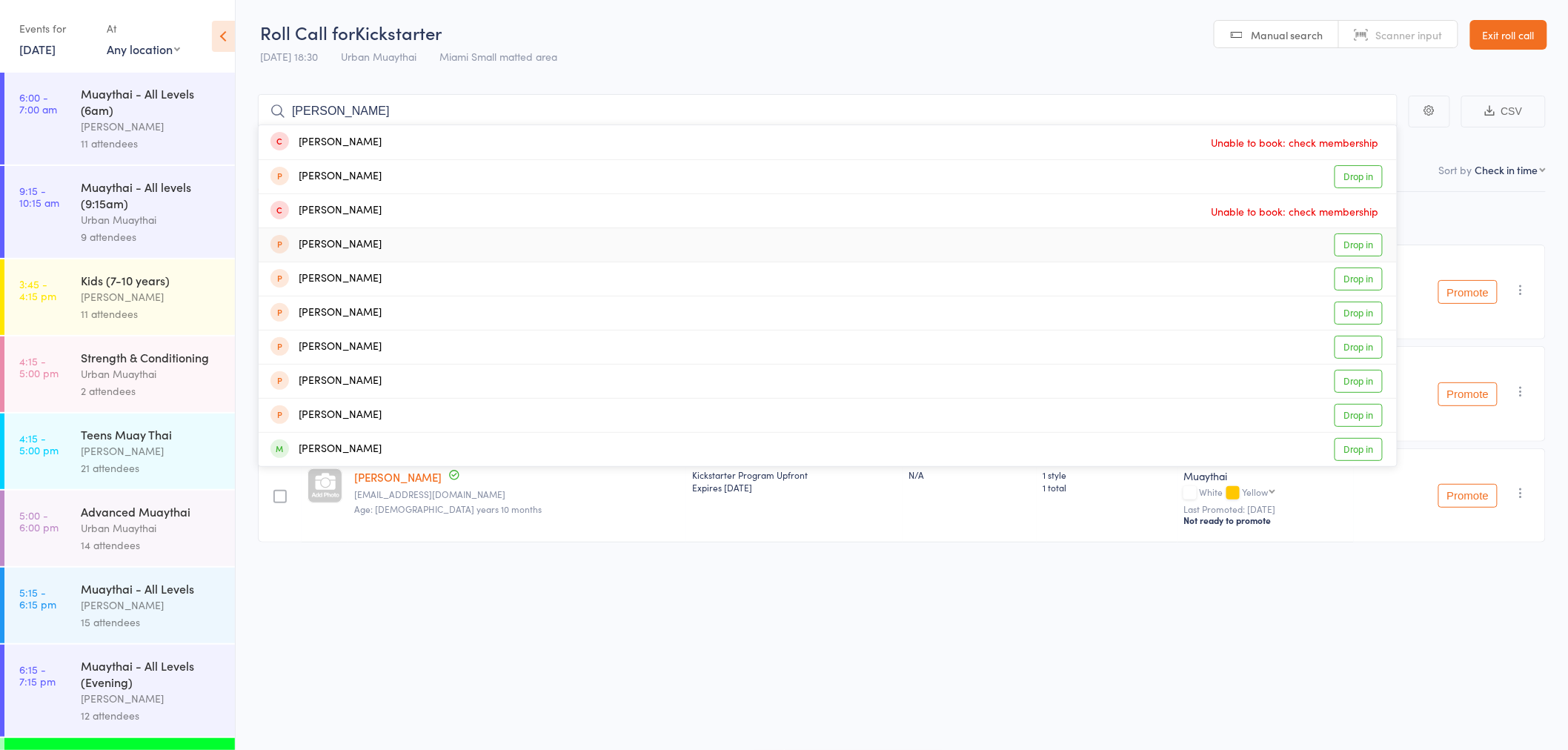
type input "[PERSON_NAME]"
click at [381, 243] on div "[PERSON_NAME]" at bounding box center [326, 244] width 112 height 17
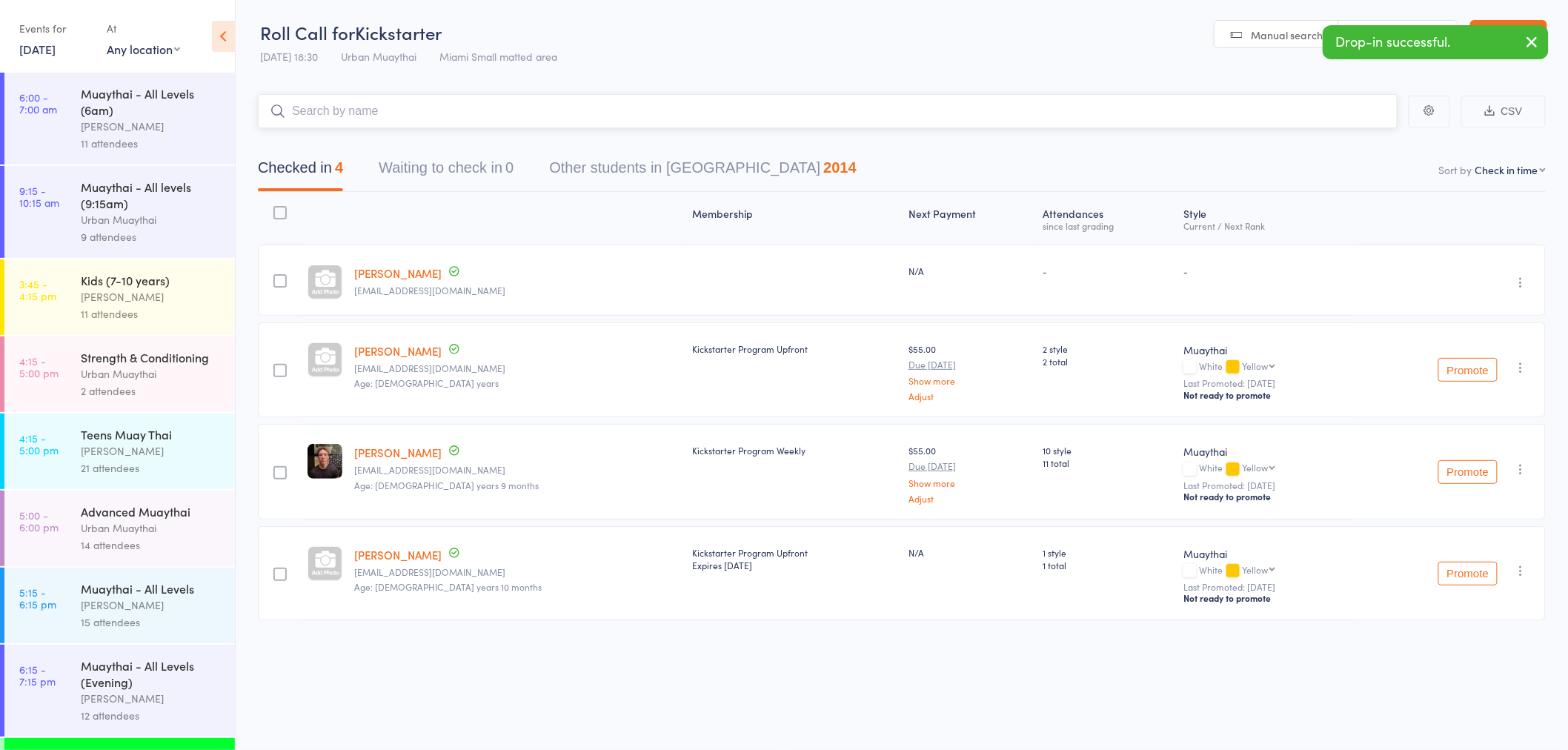
click at [367, 104] on input "search" at bounding box center [827, 111] width 1140 height 34
click at [1521, 34] on link "Exit roll call" at bounding box center [1509, 34] width 77 height 30
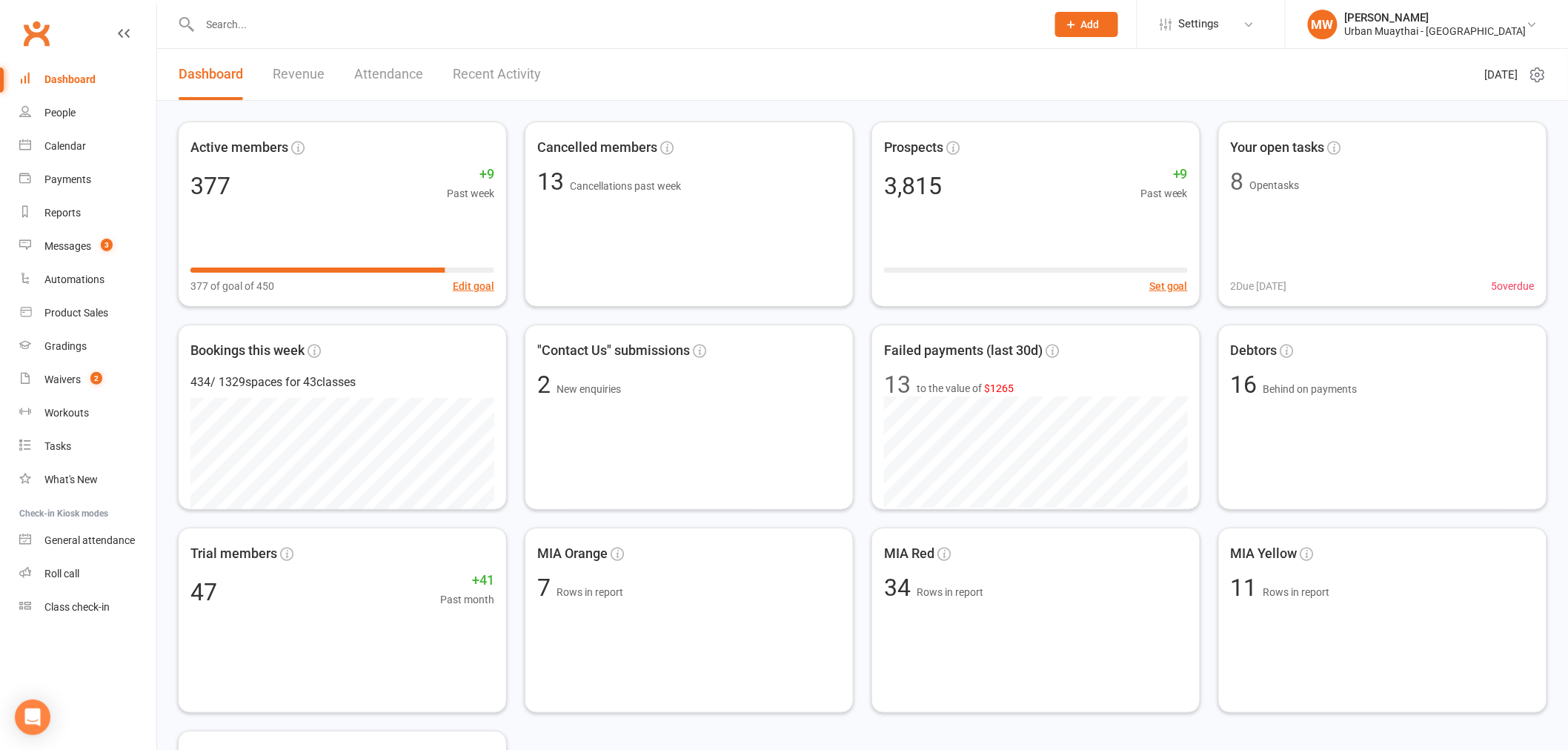
click at [272, 23] on input "text" at bounding box center [617, 24] width 841 height 20
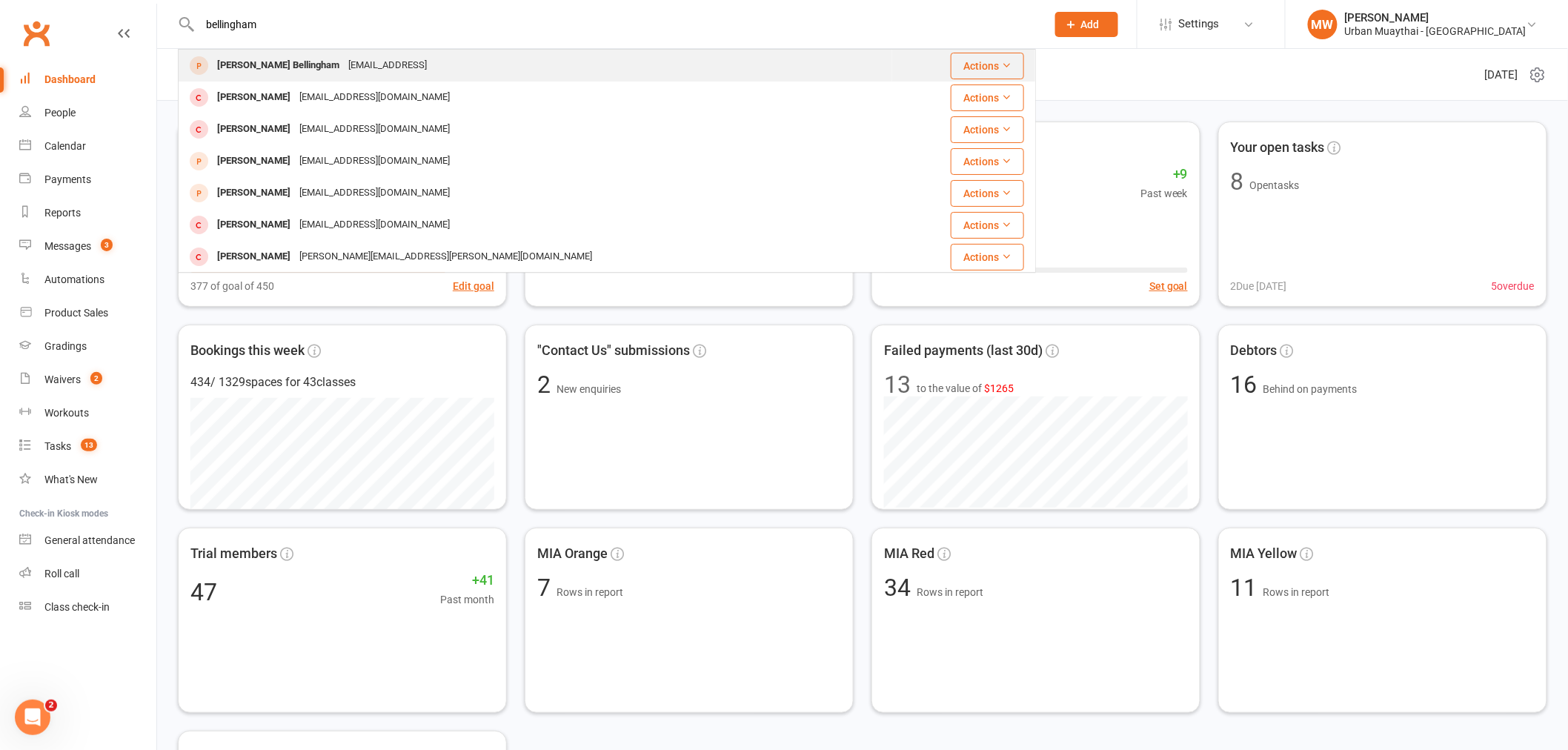
type input "bellingham"
click at [291, 75] on div "[PERSON_NAME] Bellingham" at bounding box center [278, 66] width 131 height 21
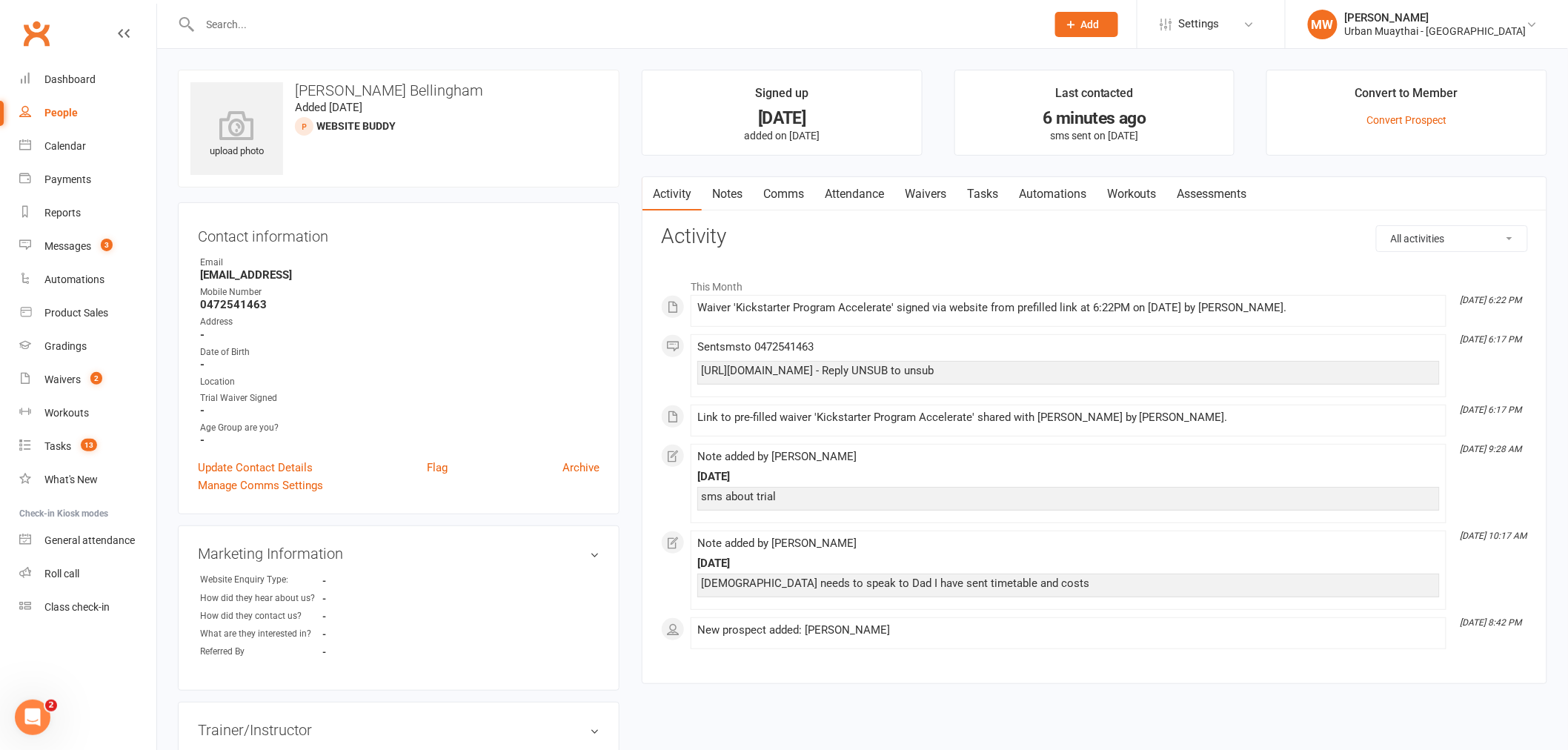
click at [278, 456] on div "Contact information Owner Email [EMAIL_ADDRESS] Mobile Number [PHONE_NUMBER] Ad…" at bounding box center [399, 358] width 442 height 311
click at [270, 465] on link "Update Contact Details" at bounding box center [255, 467] width 115 height 18
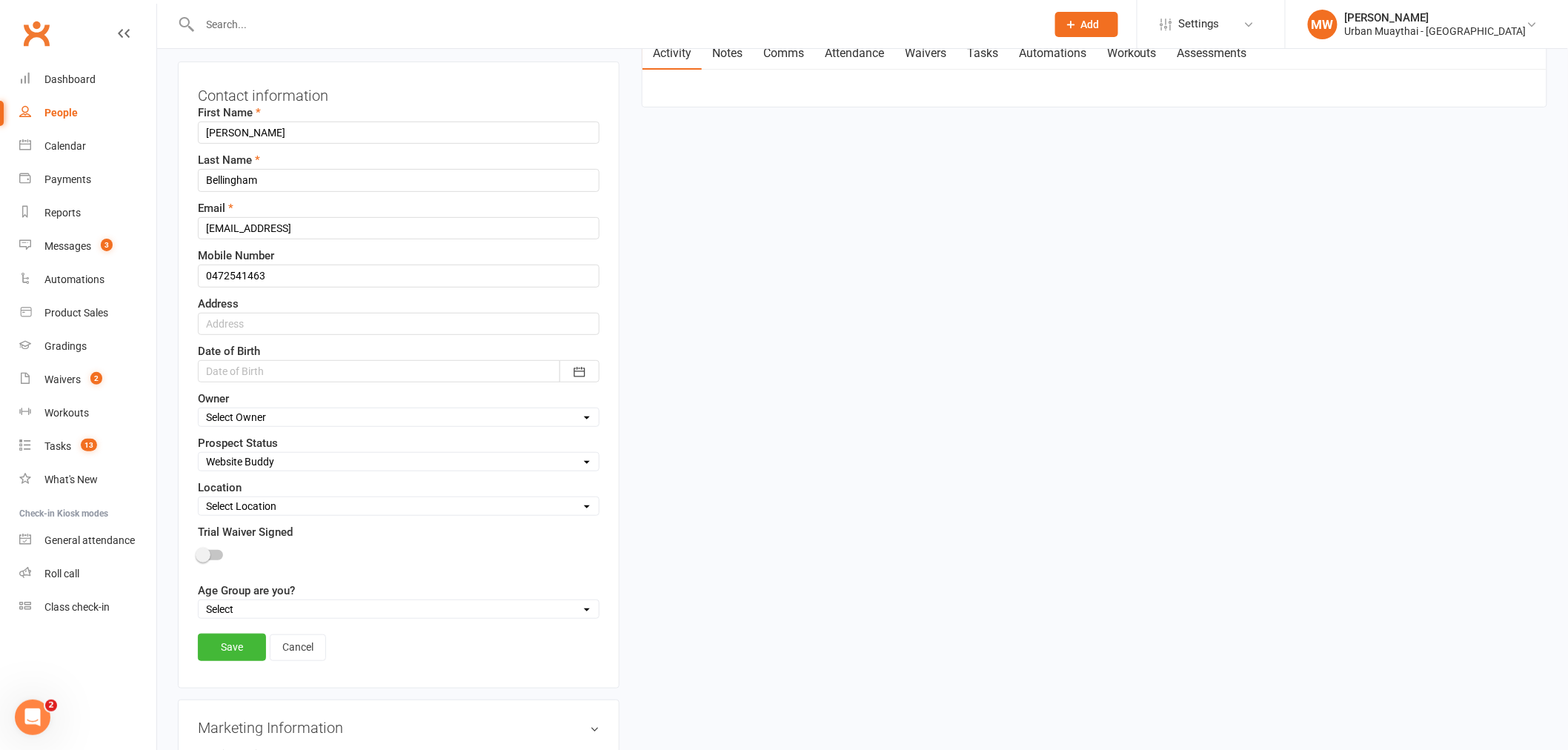
scroll to position [234, 0]
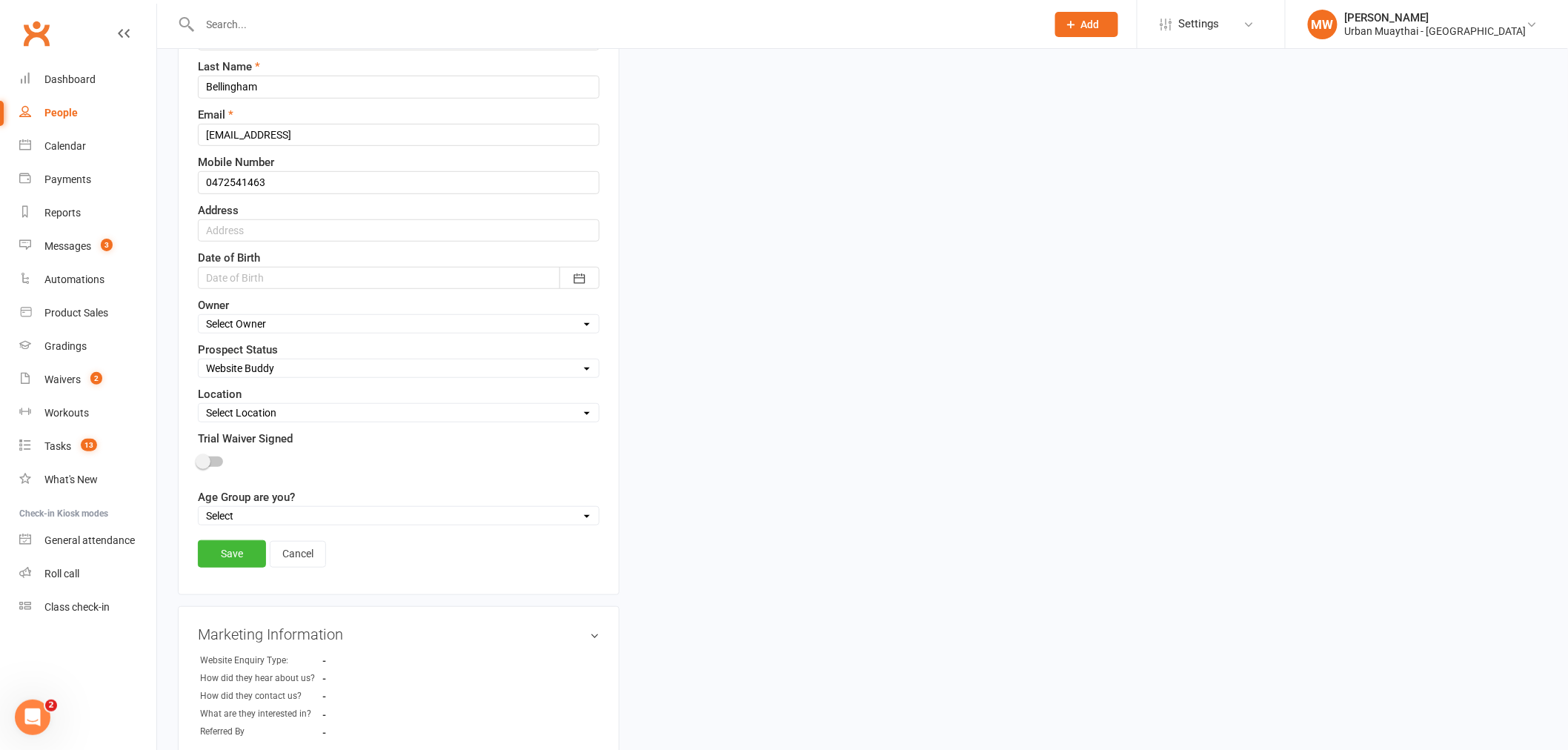
click at [744, 465] on div "upload photo [PERSON_NAME][GEOGRAPHIC_DATA] Added [DATE] Website Buddy prospect…" at bounding box center [862, 645] width 1392 height 1620
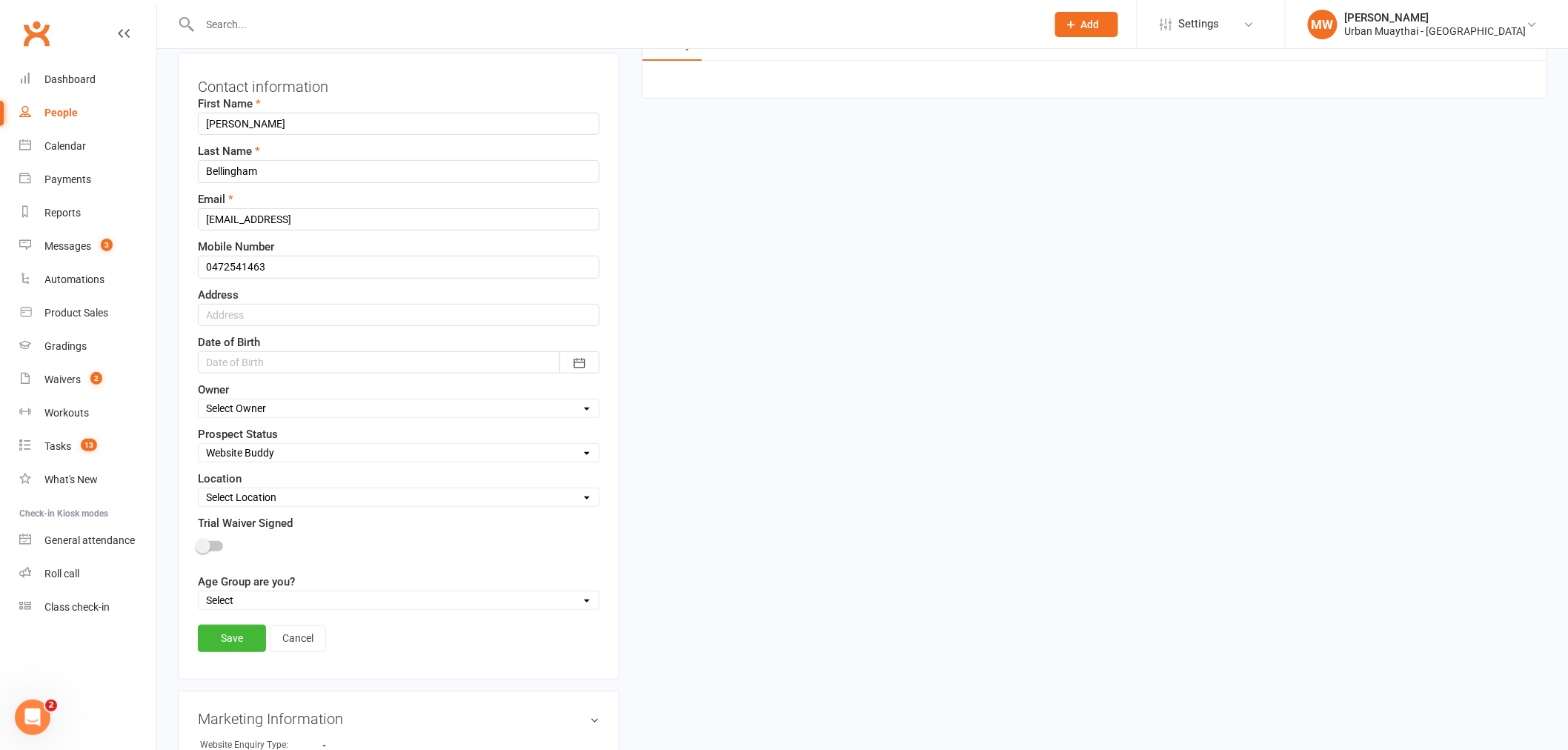
scroll to position [0, 0]
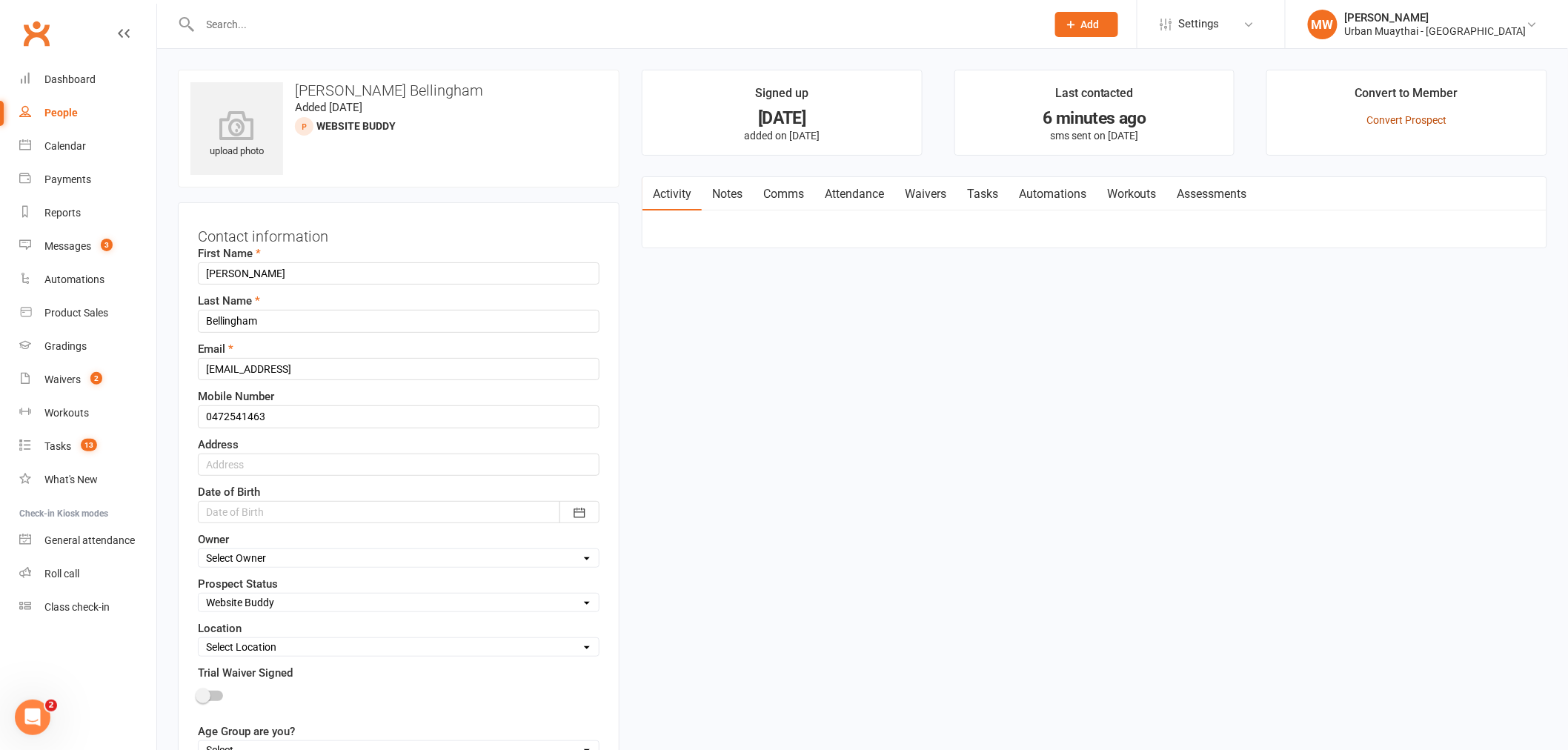
click at [1411, 116] on link "Convert Prospect" at bounding box center [1407, 120] width 80 height 11
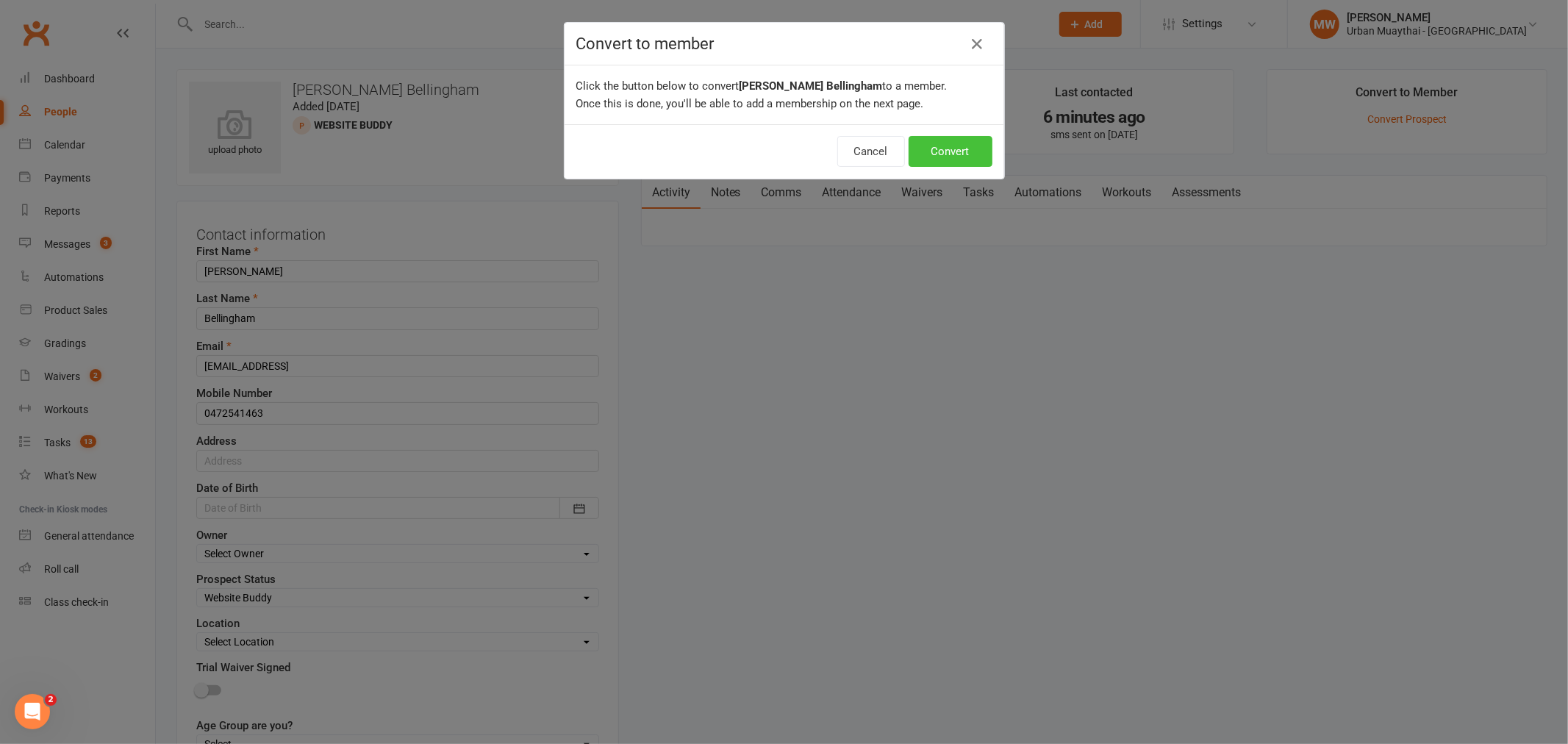
click at [930, 149] on button "Convert" at bounding box center [950, 151] width 84 height 31
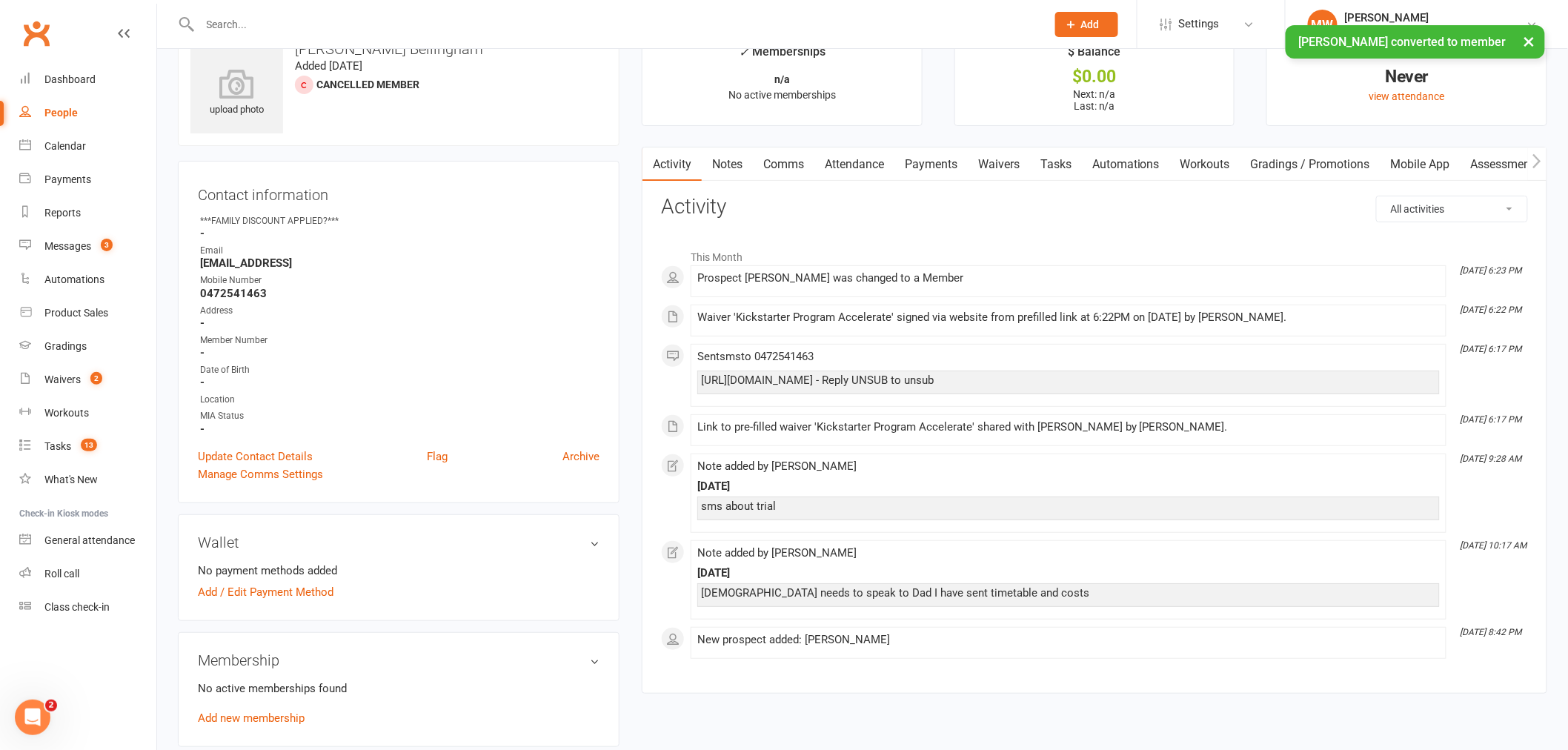
scroll to position [82, 0]
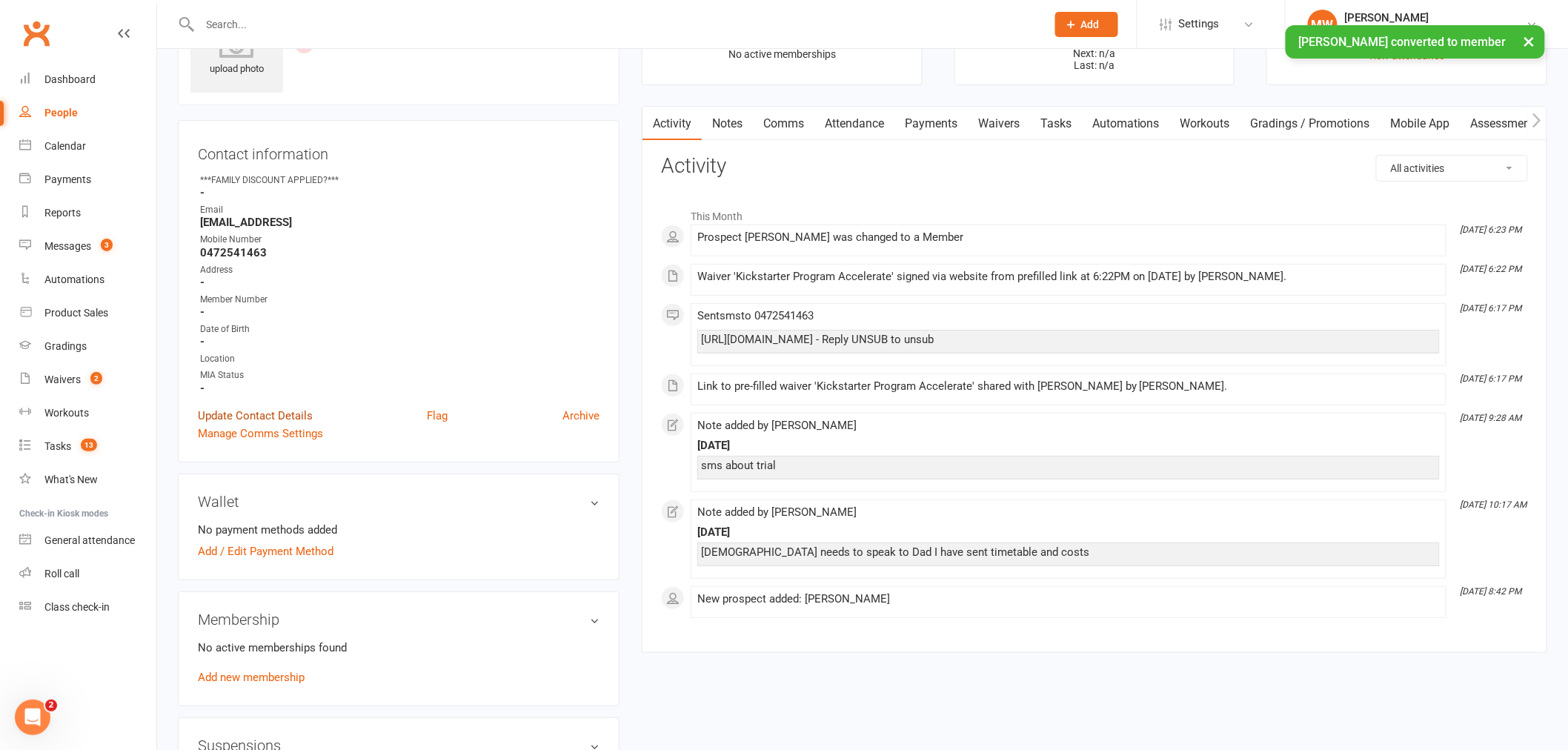
click at [258, 409] on link "Update Contact Details" at bounding box center [255, 416] width 115 height 18
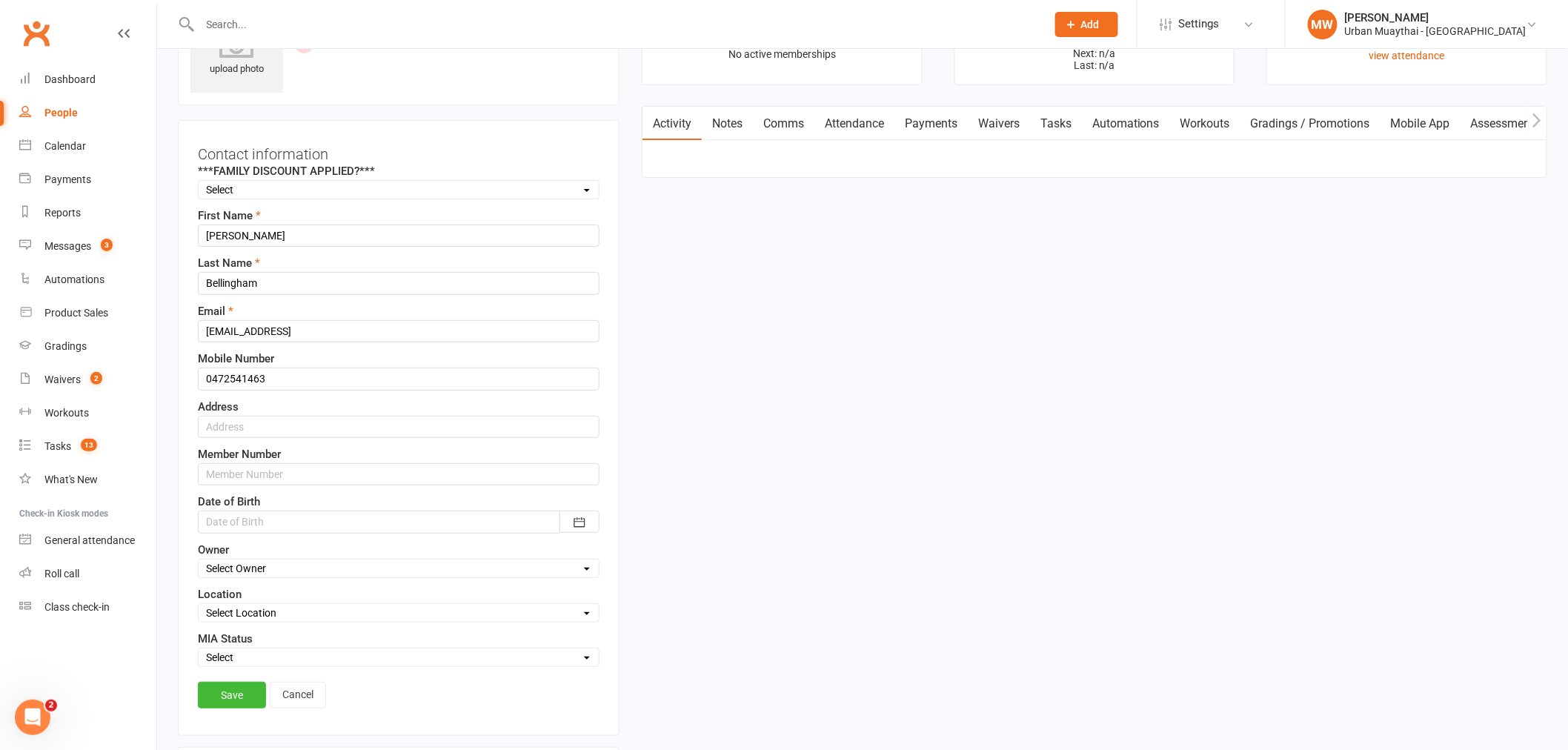
scroll to position [70, 0]
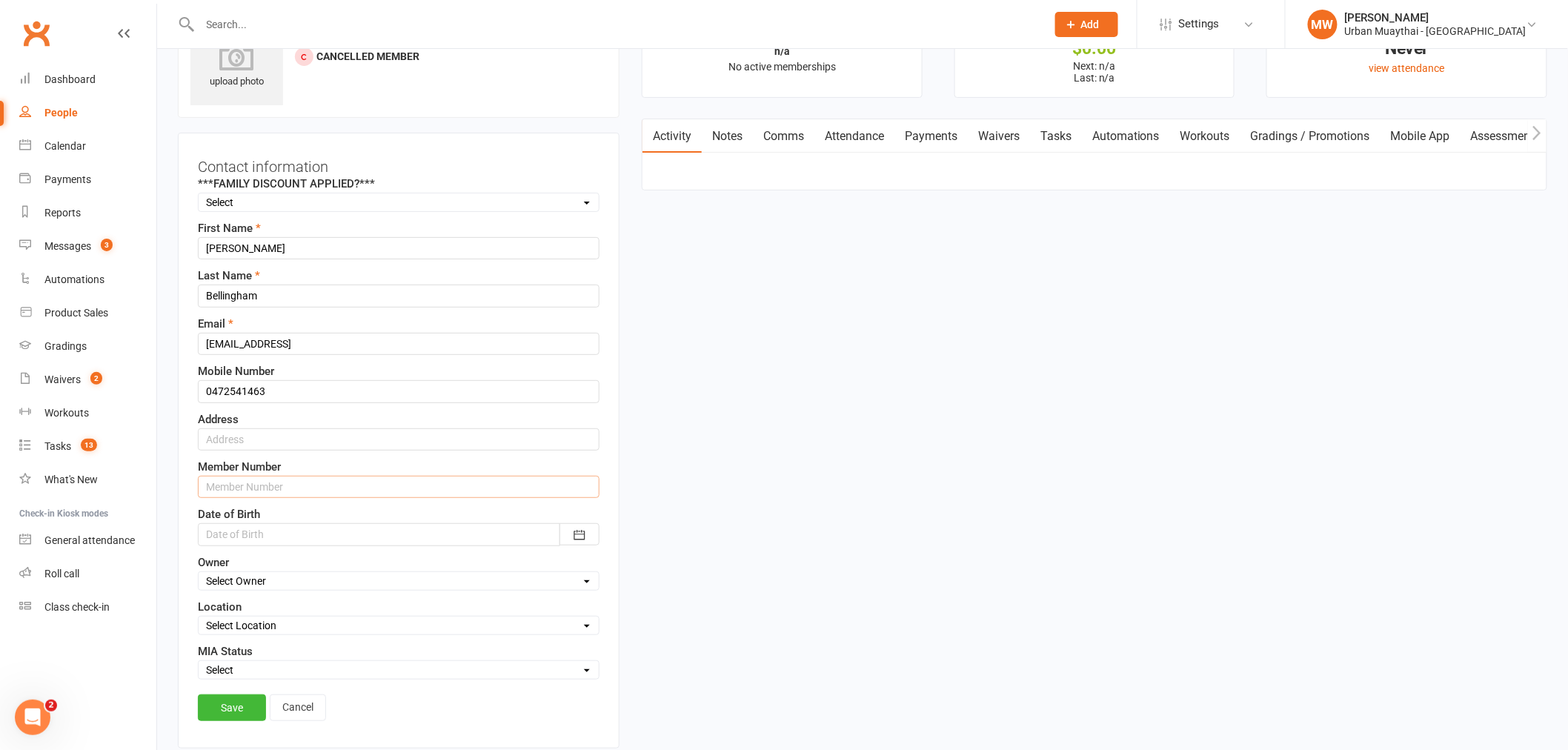
click at [256, 487] on input "text" at bounding box center [399, 486] width 402 height 22
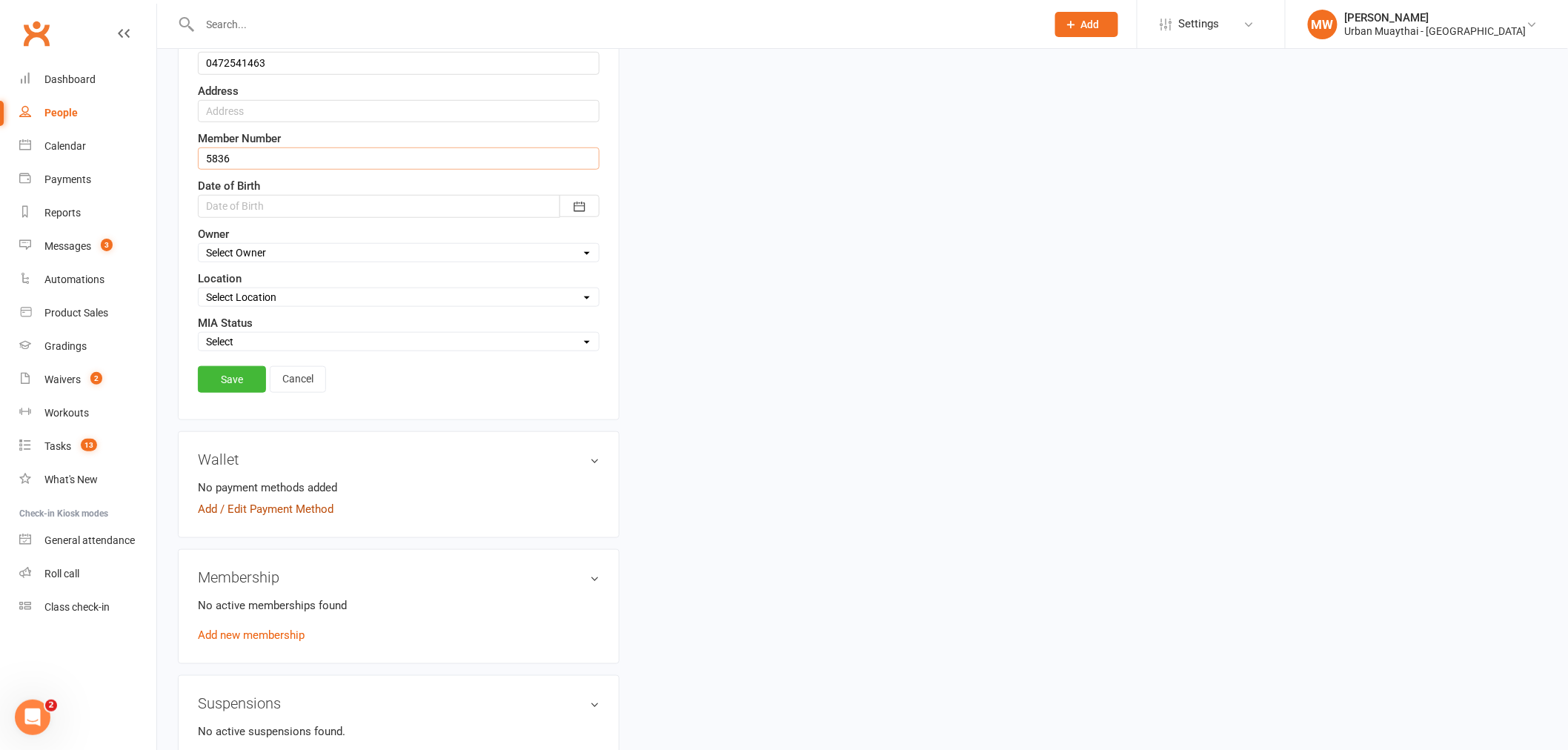
scroll to position [398, 0]
type input "5836"
click at [248, 376] on link "Save" at bounding box center [231, 379] width 68 height 27
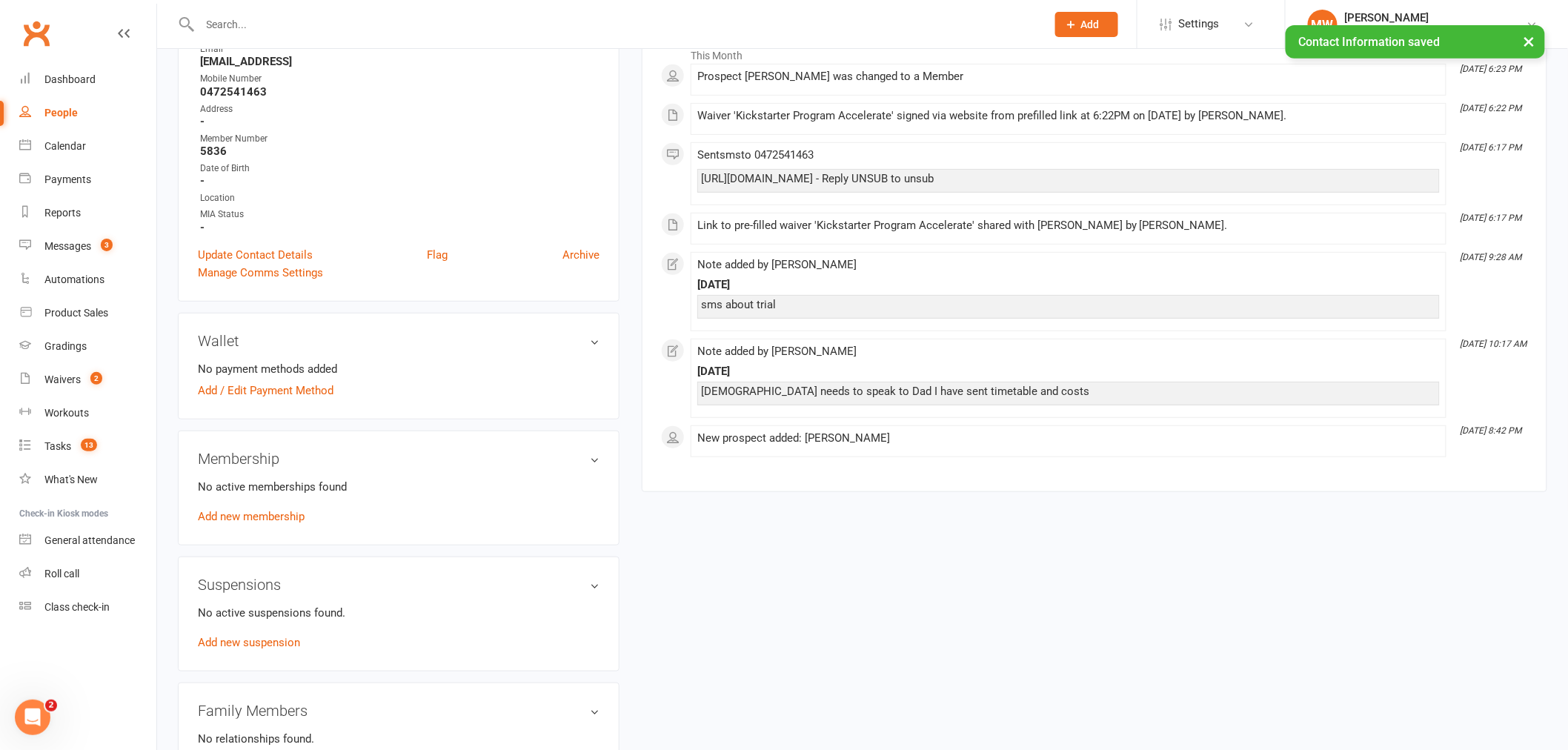
scroll to position [247, 0]
click at [266, 510] on link "Add new membership" at bounding box center [251, 512] width 107 height 13
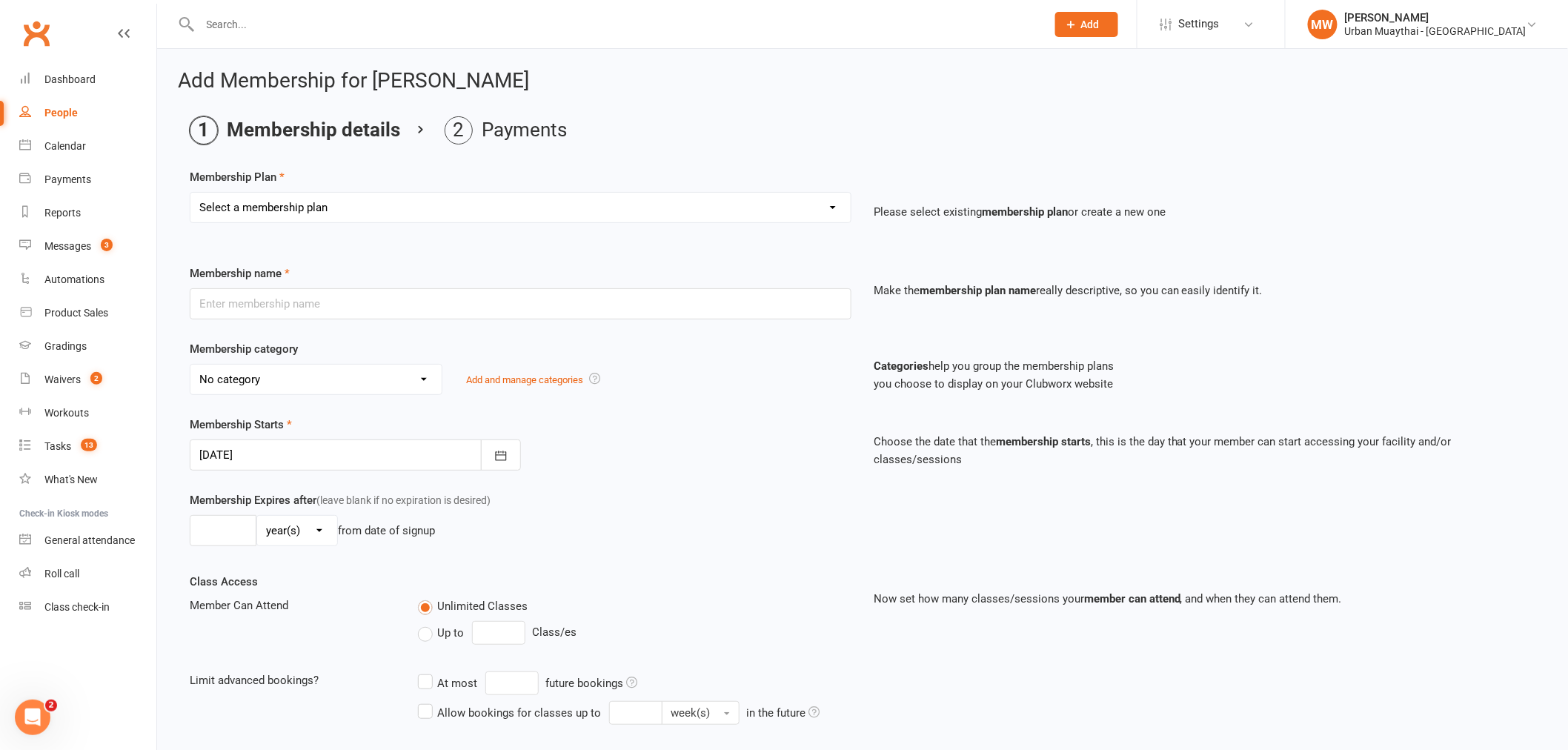
click at [397, 194] on select "Select a membership plan Create new Membership Plan Kickstarter Deposit Acceler…" at bounding box center [520, 207] width 660 height 30
select select "1"
click at [190, 193] on select "Select a membership plan Create new Membership Plan Kickstarter Deposit Acceler…" at bounding box center [520, 207] width 660 height 30
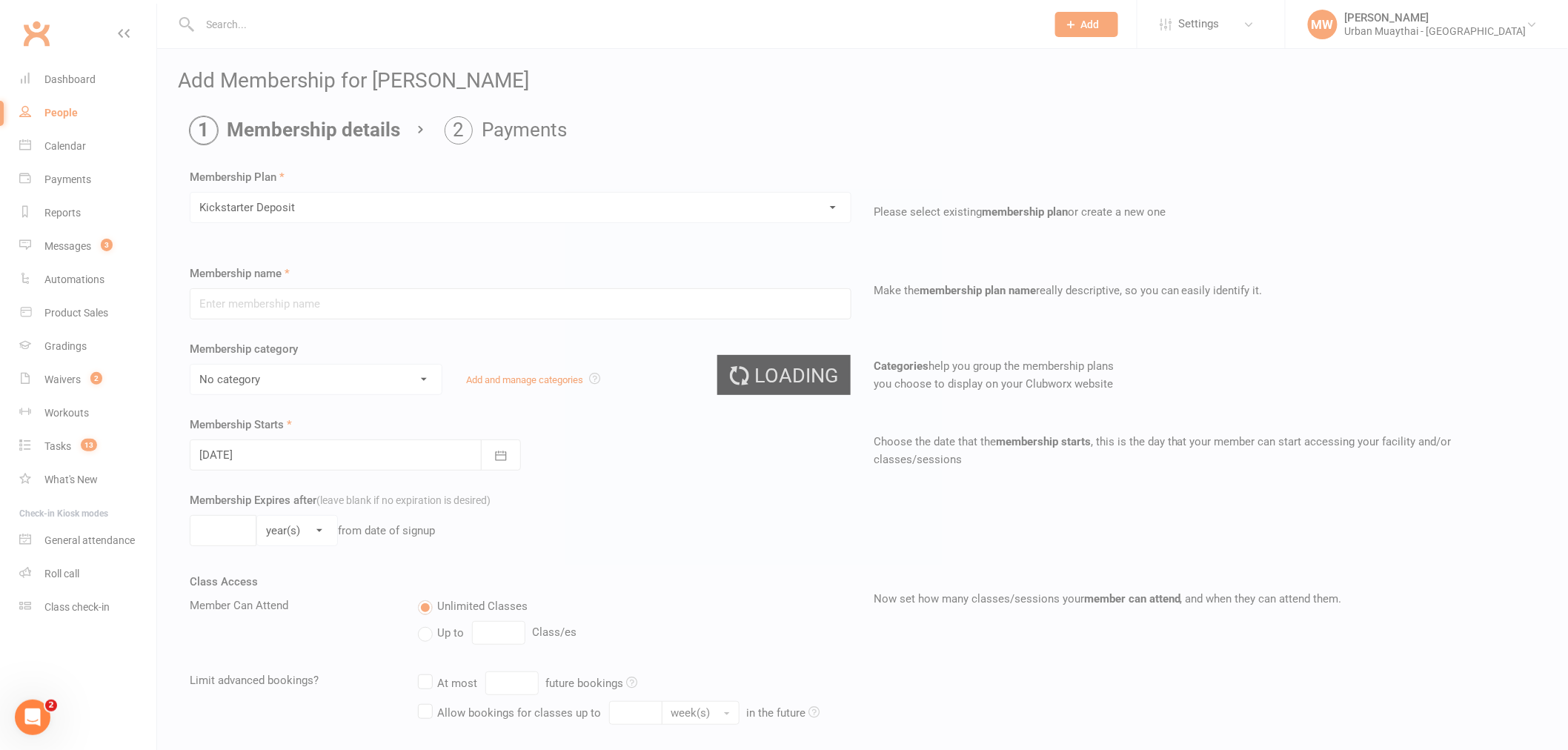
type input "Kickstarter Deposit"
select select "9"
type input "1"
select select "0"
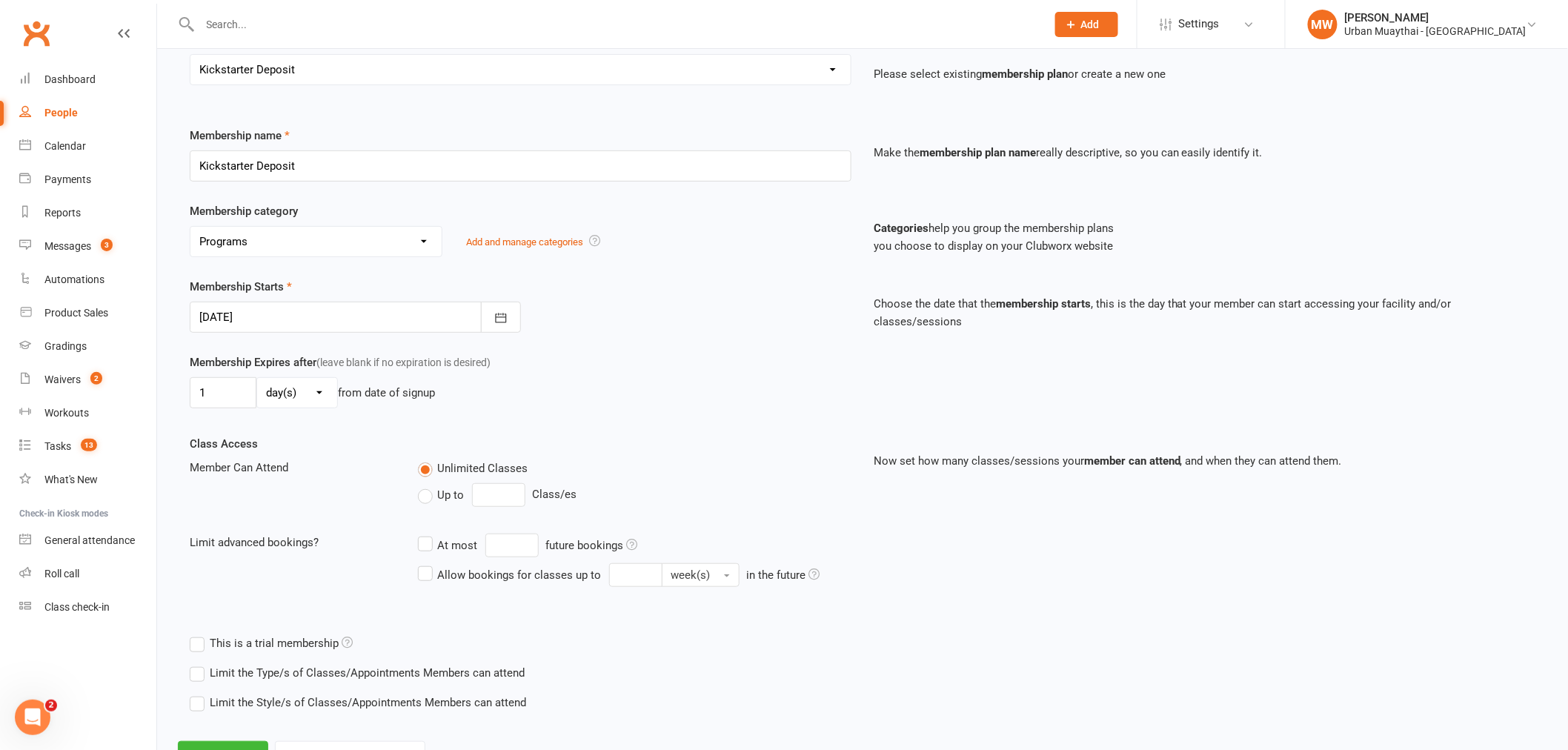
scroll to position [202, 0]
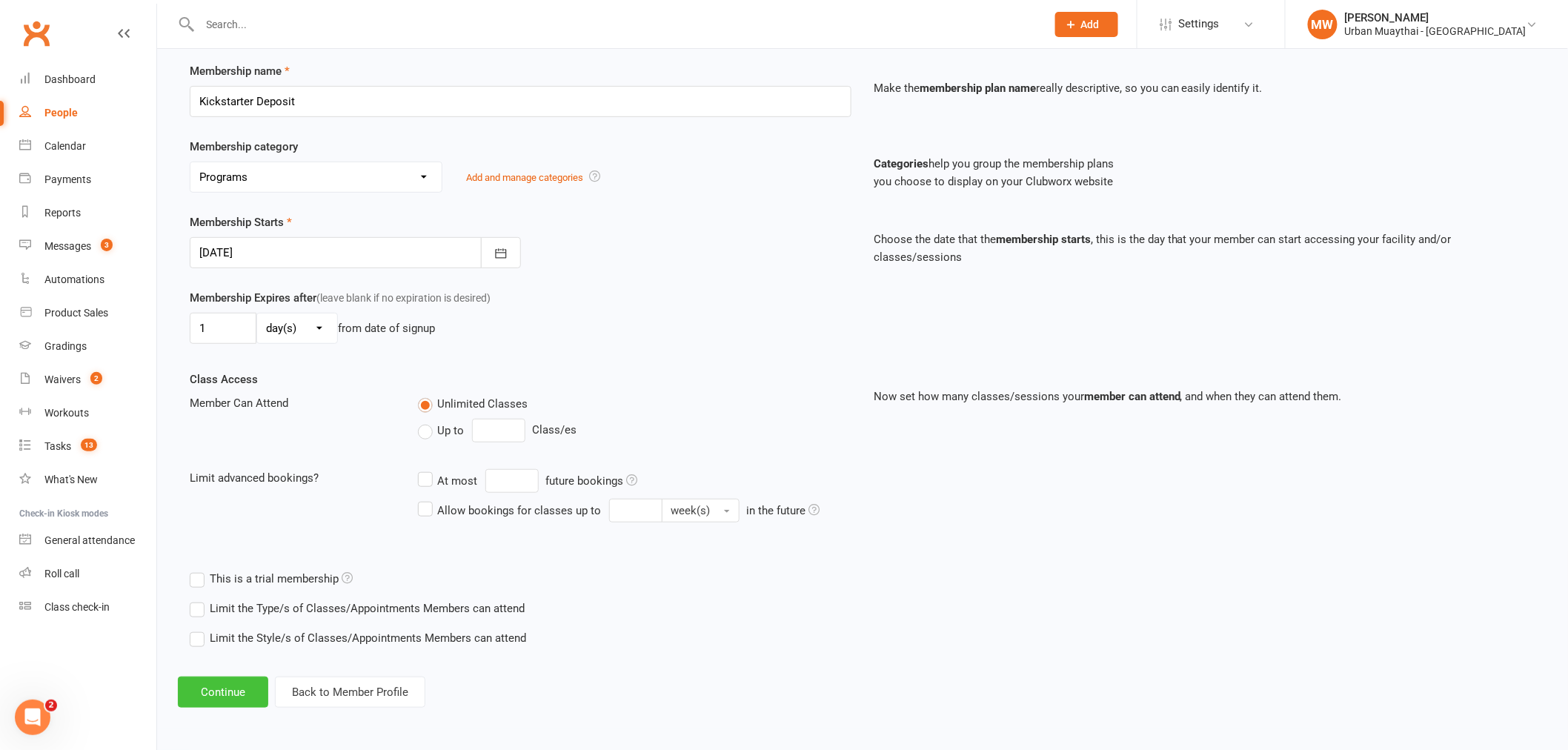
click at [220, 699] on button "Continue" at bounding box center [223, 692] width 90 height 31
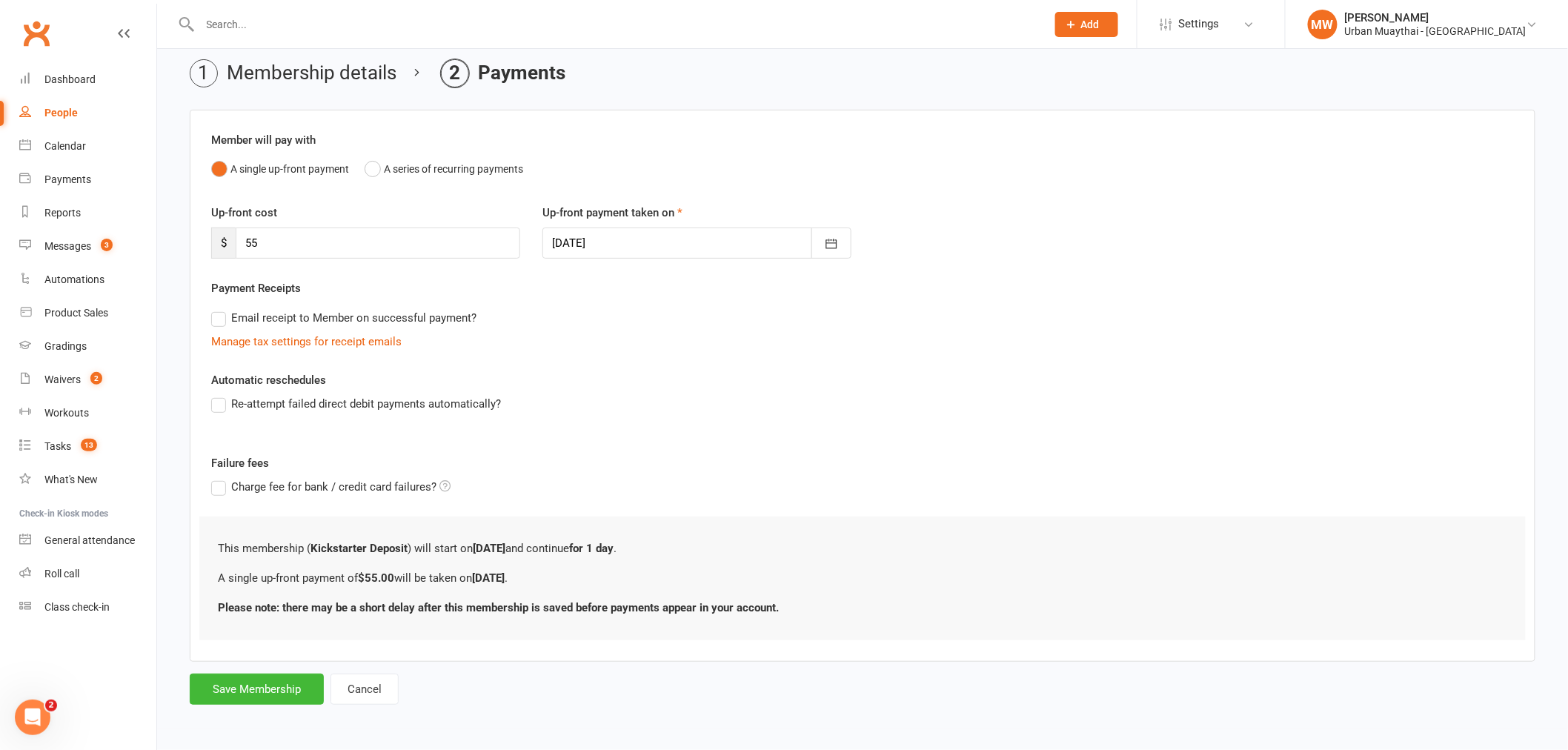
scroll to position [0, 0]
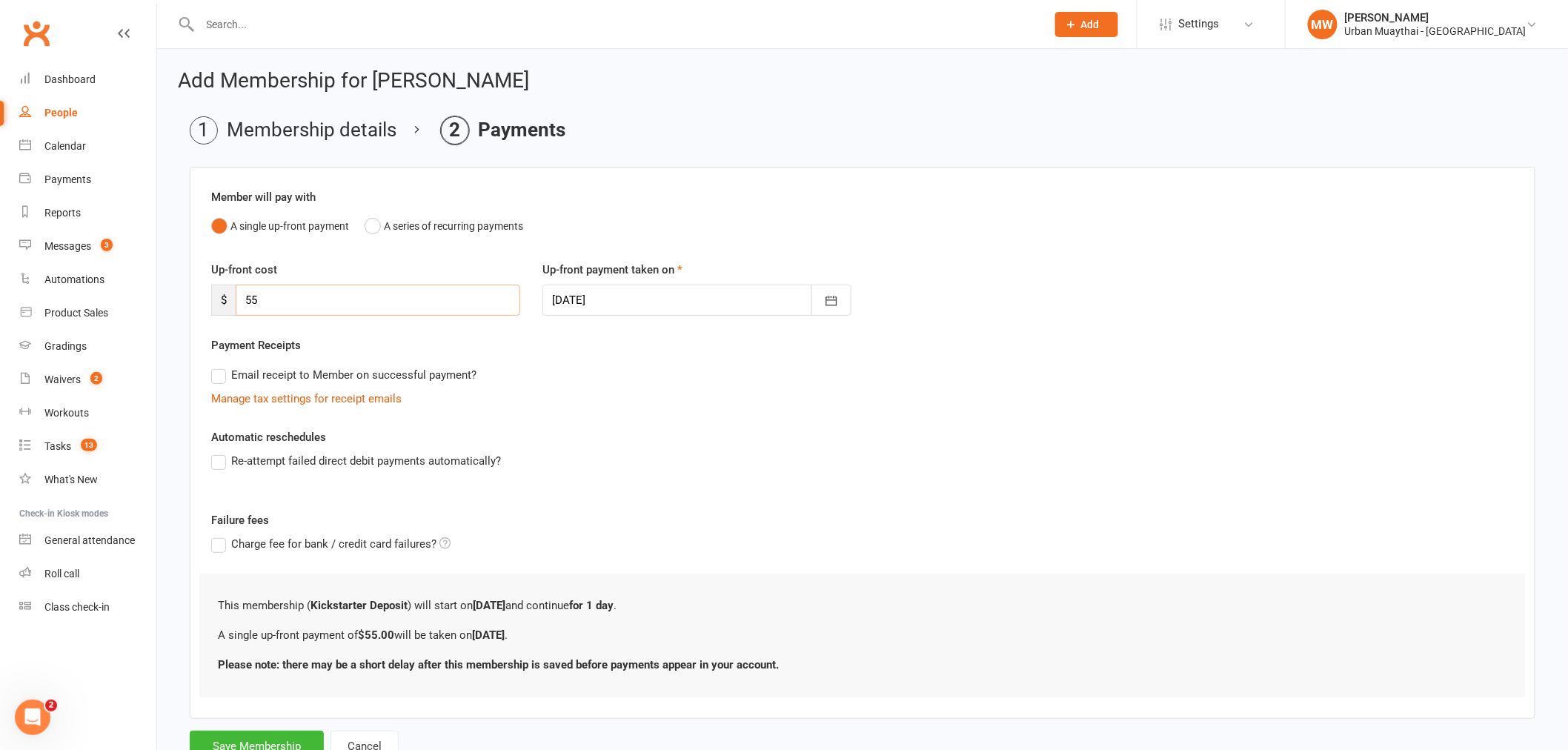
drag, startPoint x: 382, startPoint y: 298, endPoint x: 271, endPoint y: 297, distance: 111.0
click at [278, 297] on input "55" at bounding box center [377, 300] width 285 height 31
type input "5"
type input "196"
click at [720, 531] on div "Failure fees Charge fee for bank / credit card failures?" at bounding box center [863, 543] width 1325 height 62
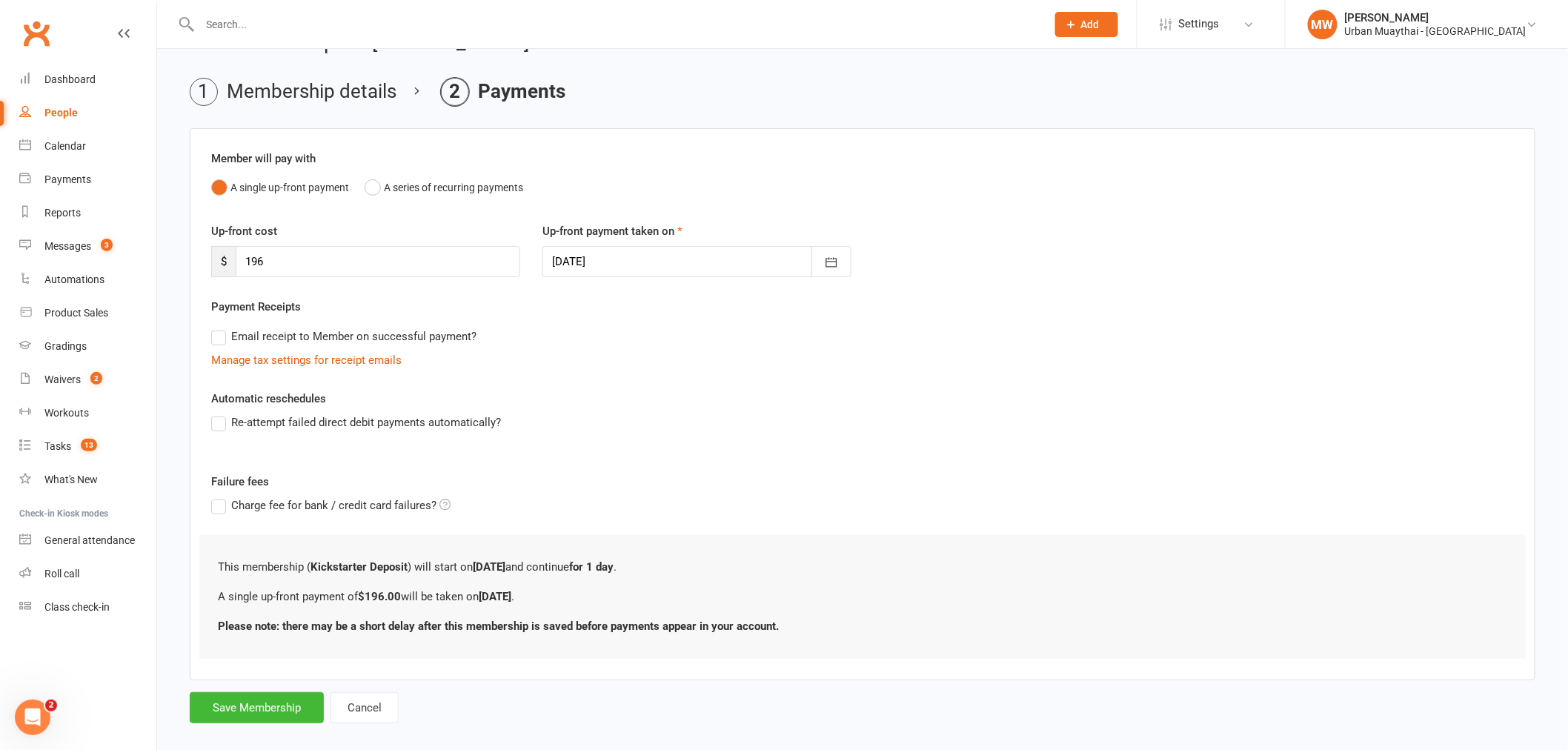
scroll to position [57, 0]
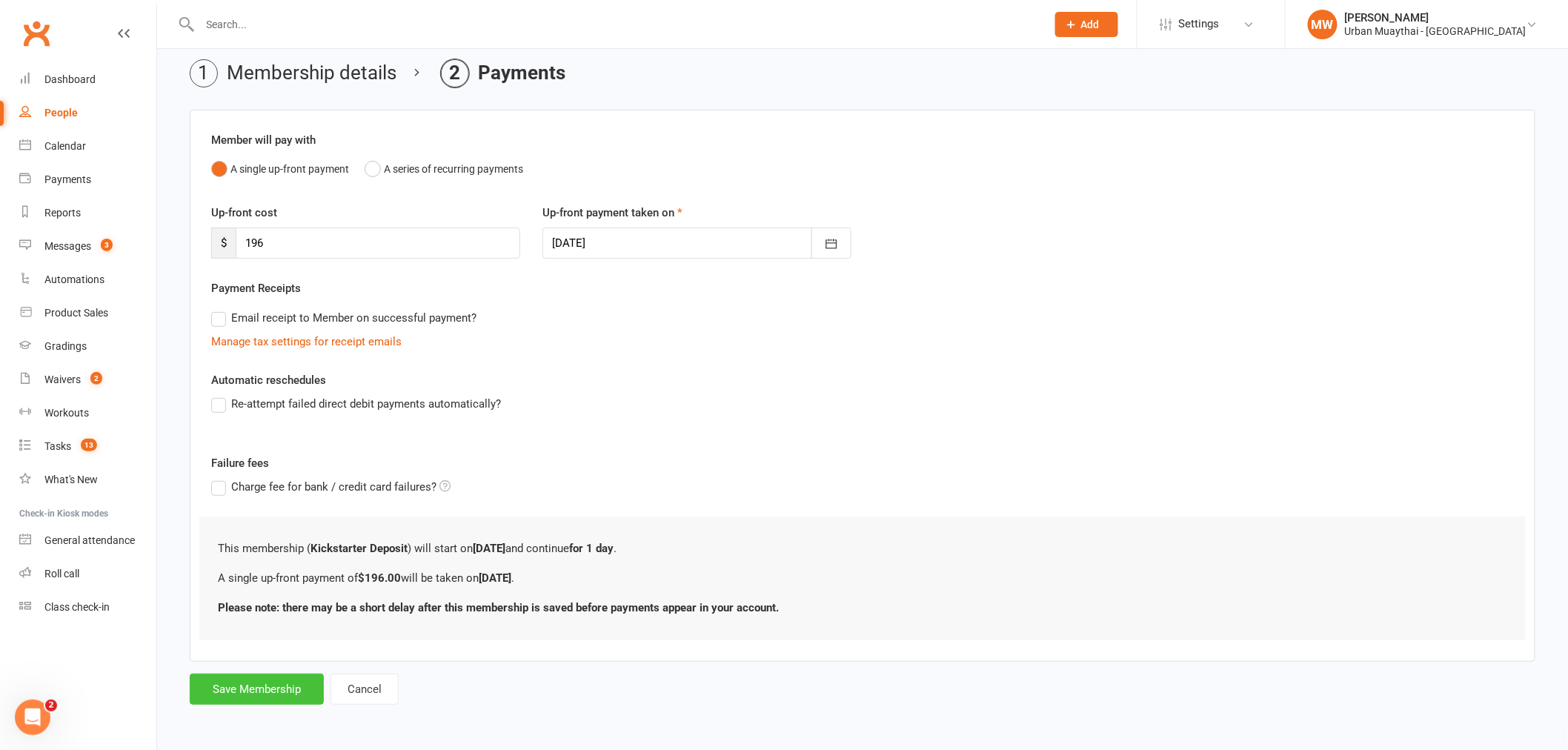
click at [235, 685] on button "Save Membership" at bounding box center [257, 689] width 134 height 31
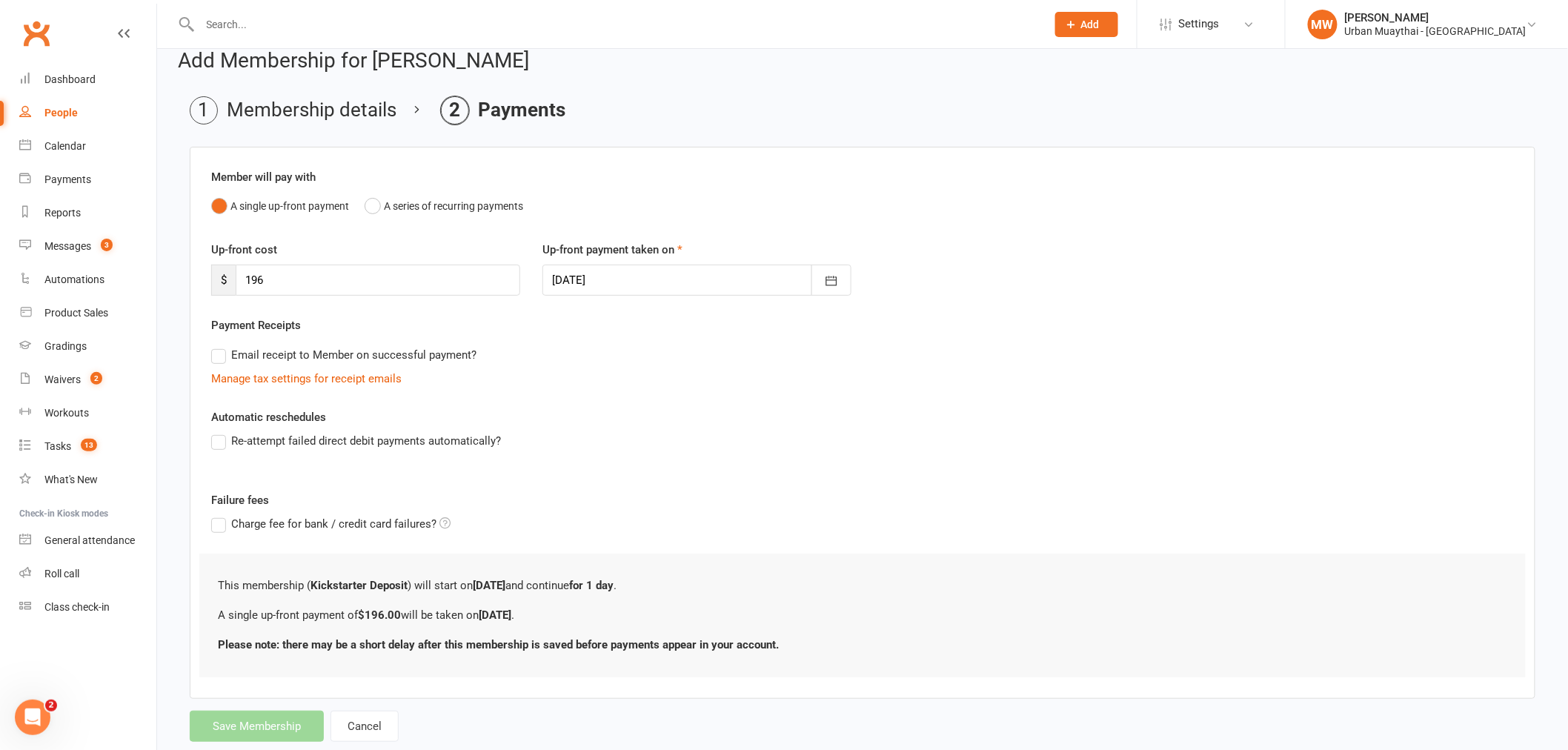
scroll to position [0, 0]
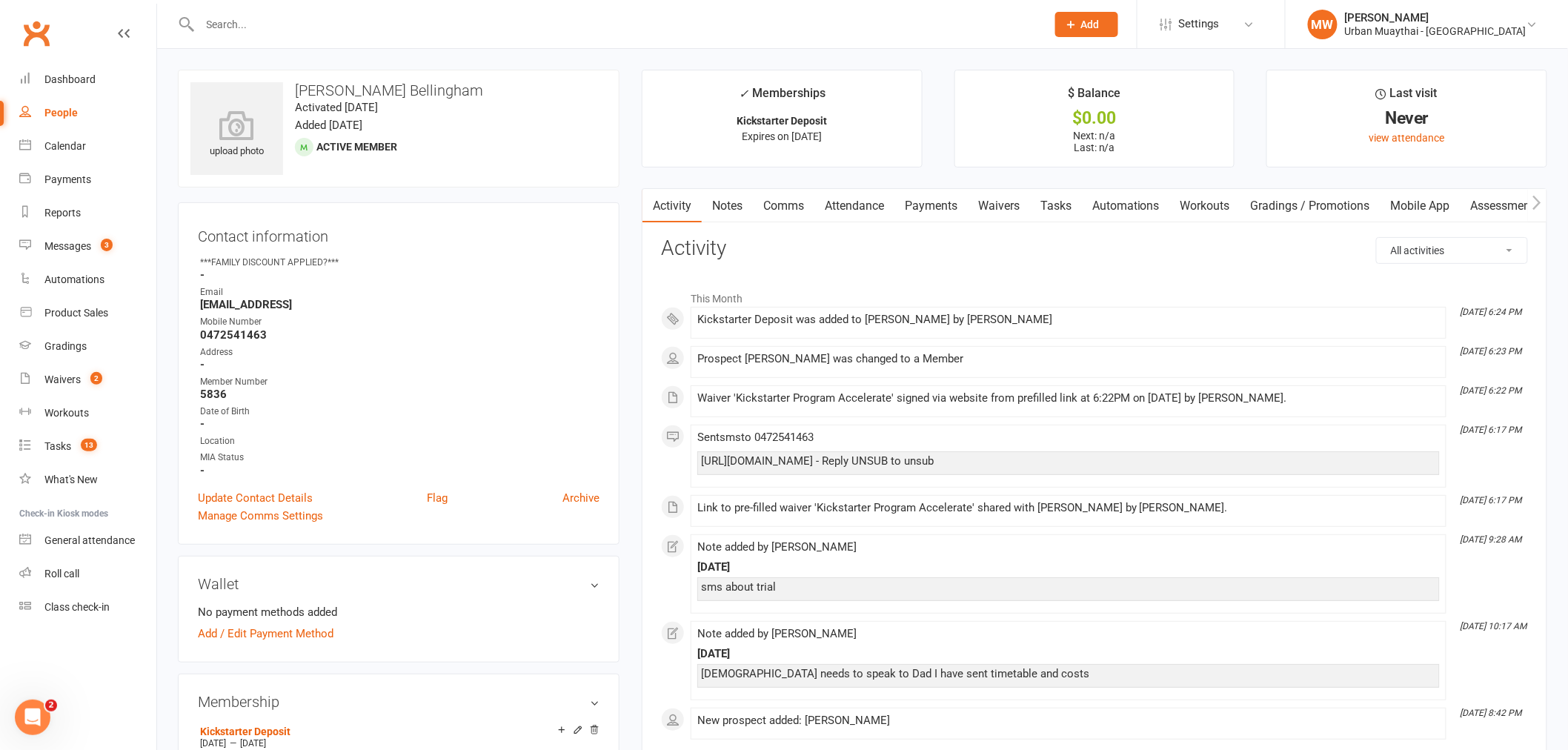
click at [935, 209] on link "Payments" at bounding box center [931, 206] width 73 height 34
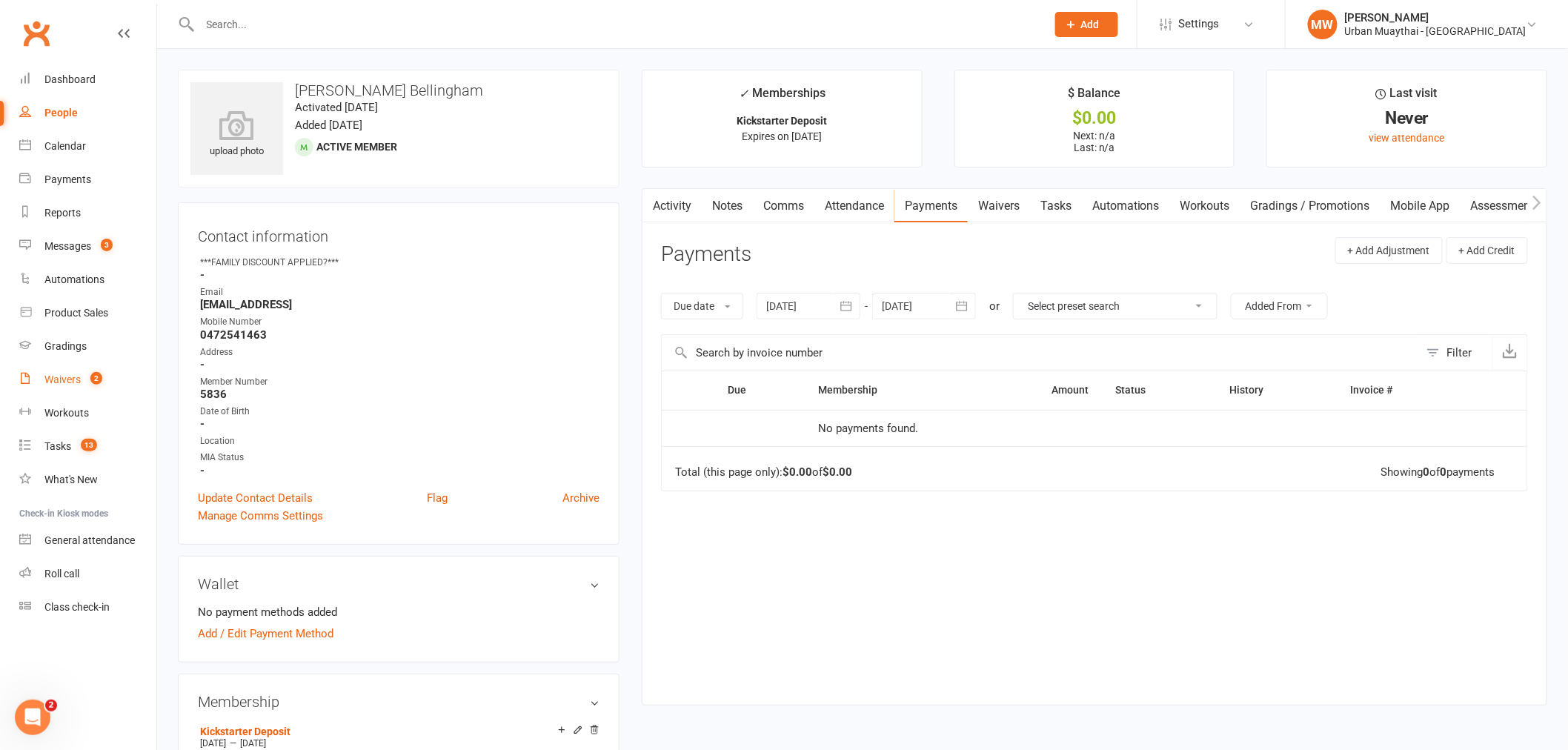
click at [66, 380] on div "Waivers" at bounding box center [62, 379] width 36 height 11
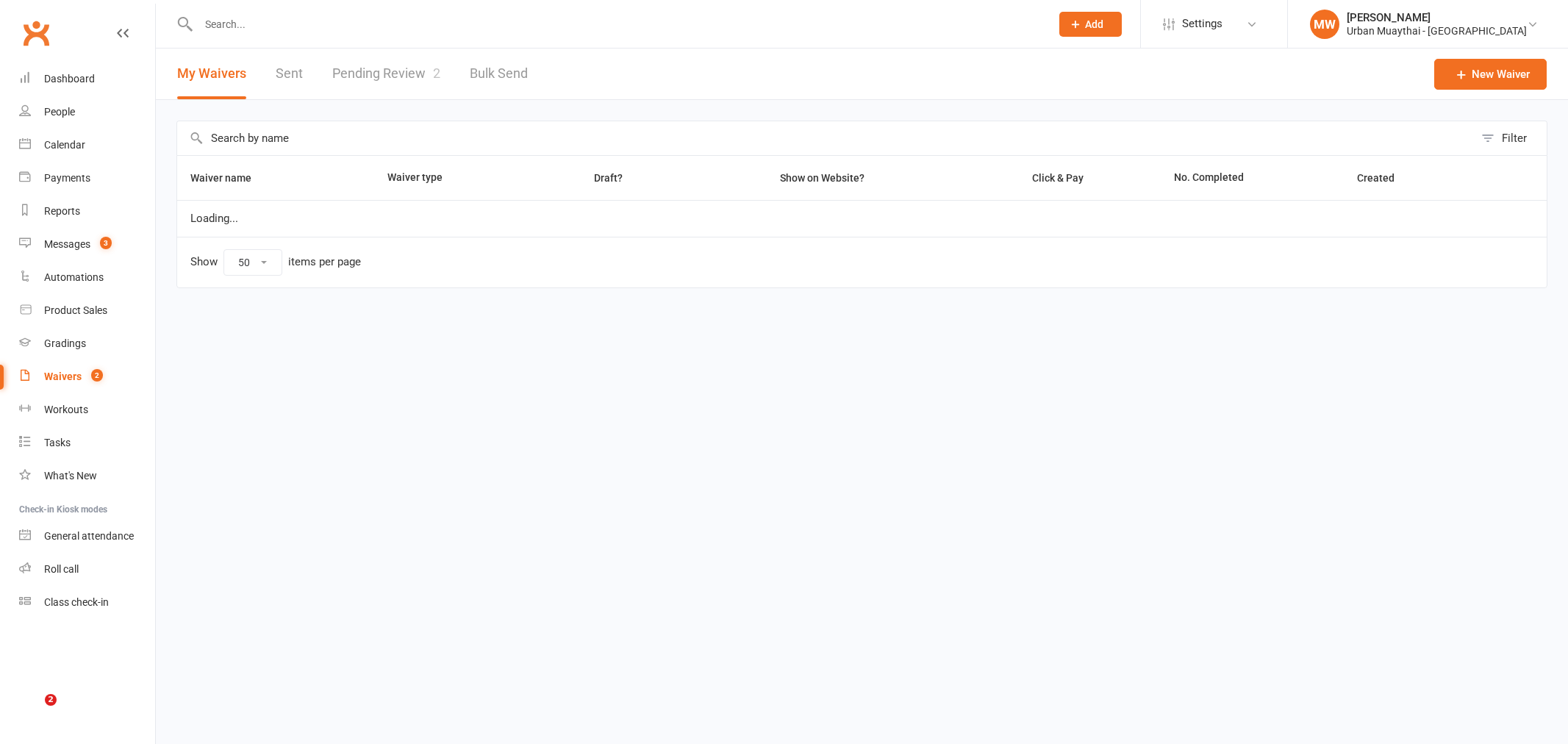
select select "50"
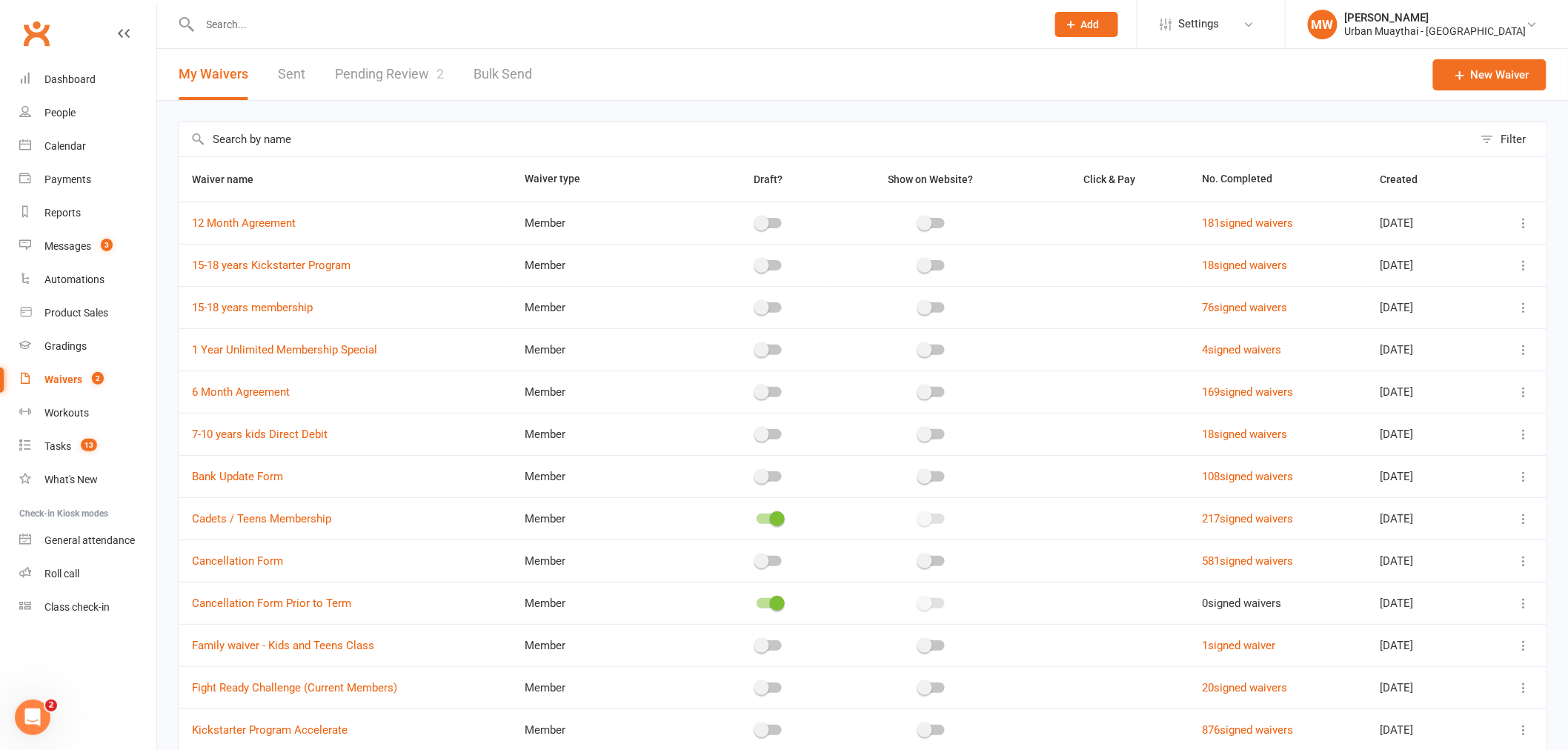
click at [389, 84] on link "Pending Review 2" at bounding box center [389, 75] width 109 height 51
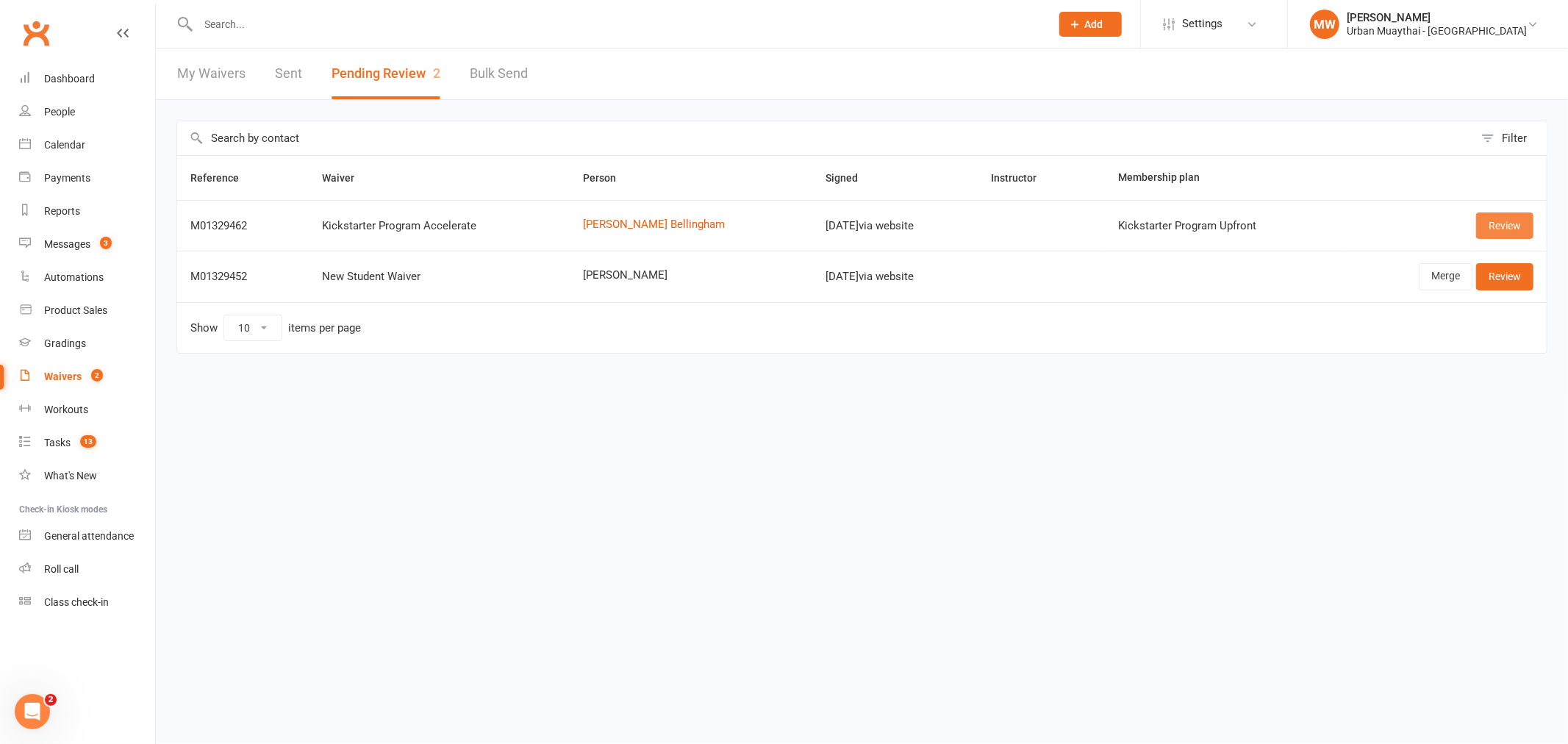
click at [1503, 225] on link "Review" at bounding box center [1505, 225] width 57 height 27
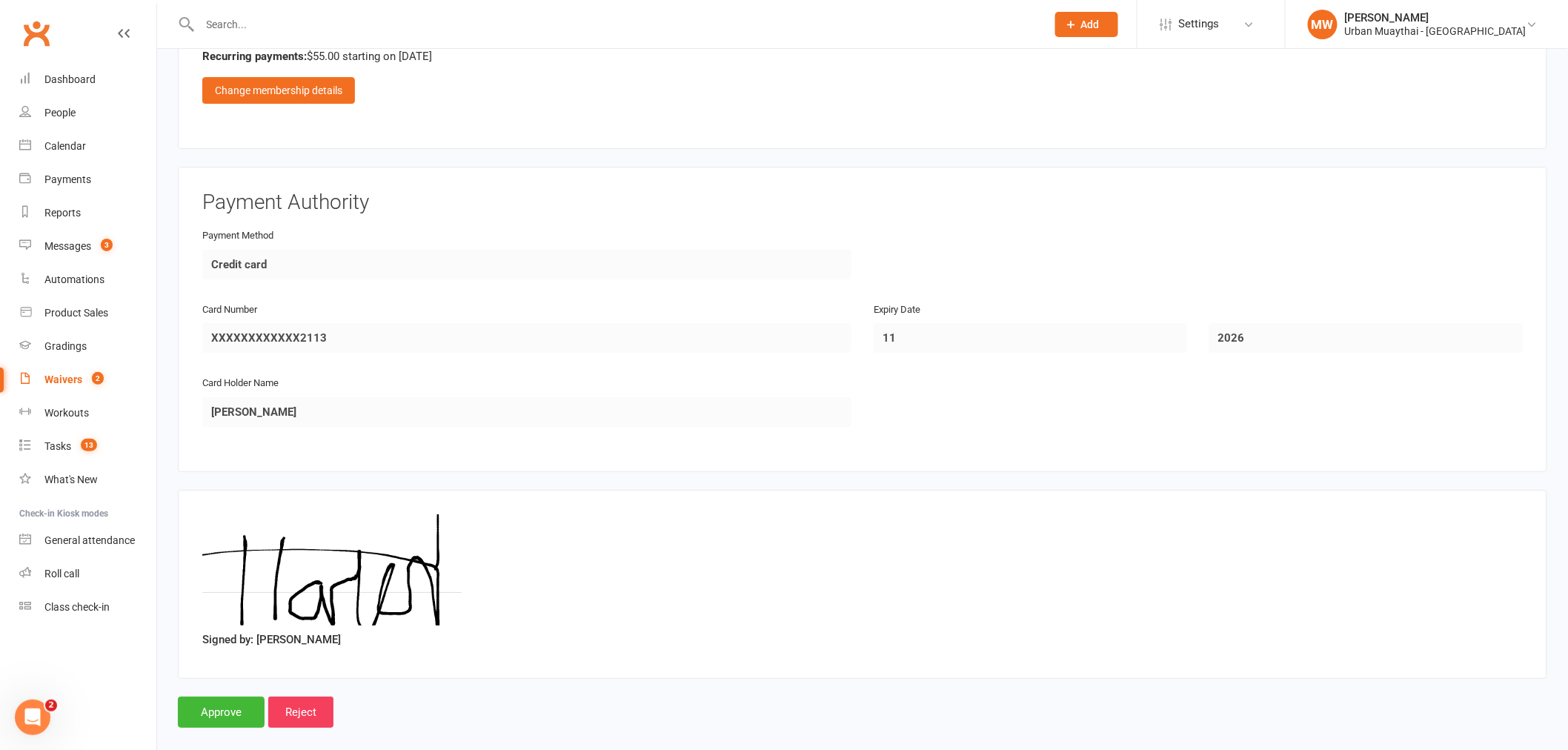
scroll to position [2069, 0]
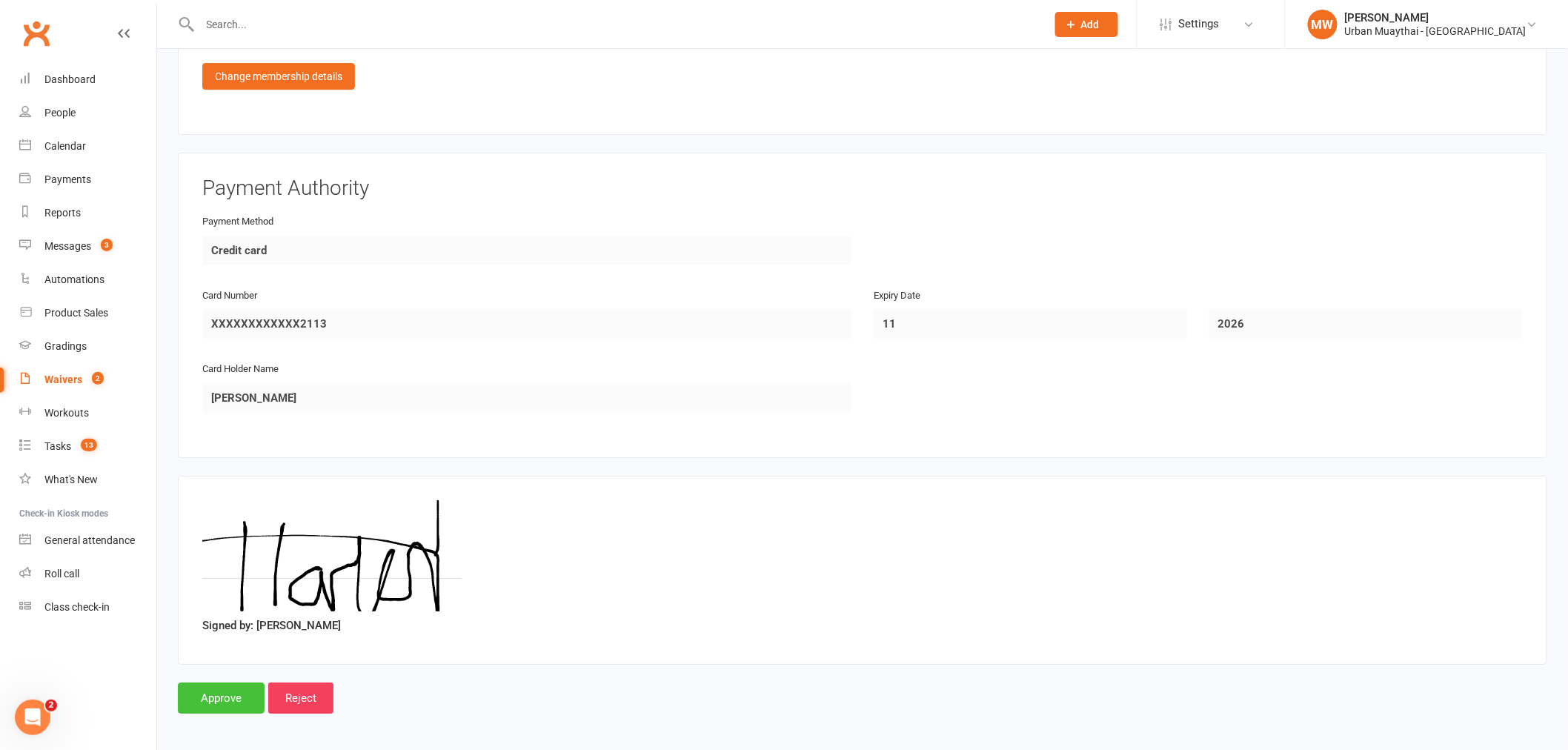
click at [203, 687] on input "Approve" at bounding box center [221, 698] width 87 height 31
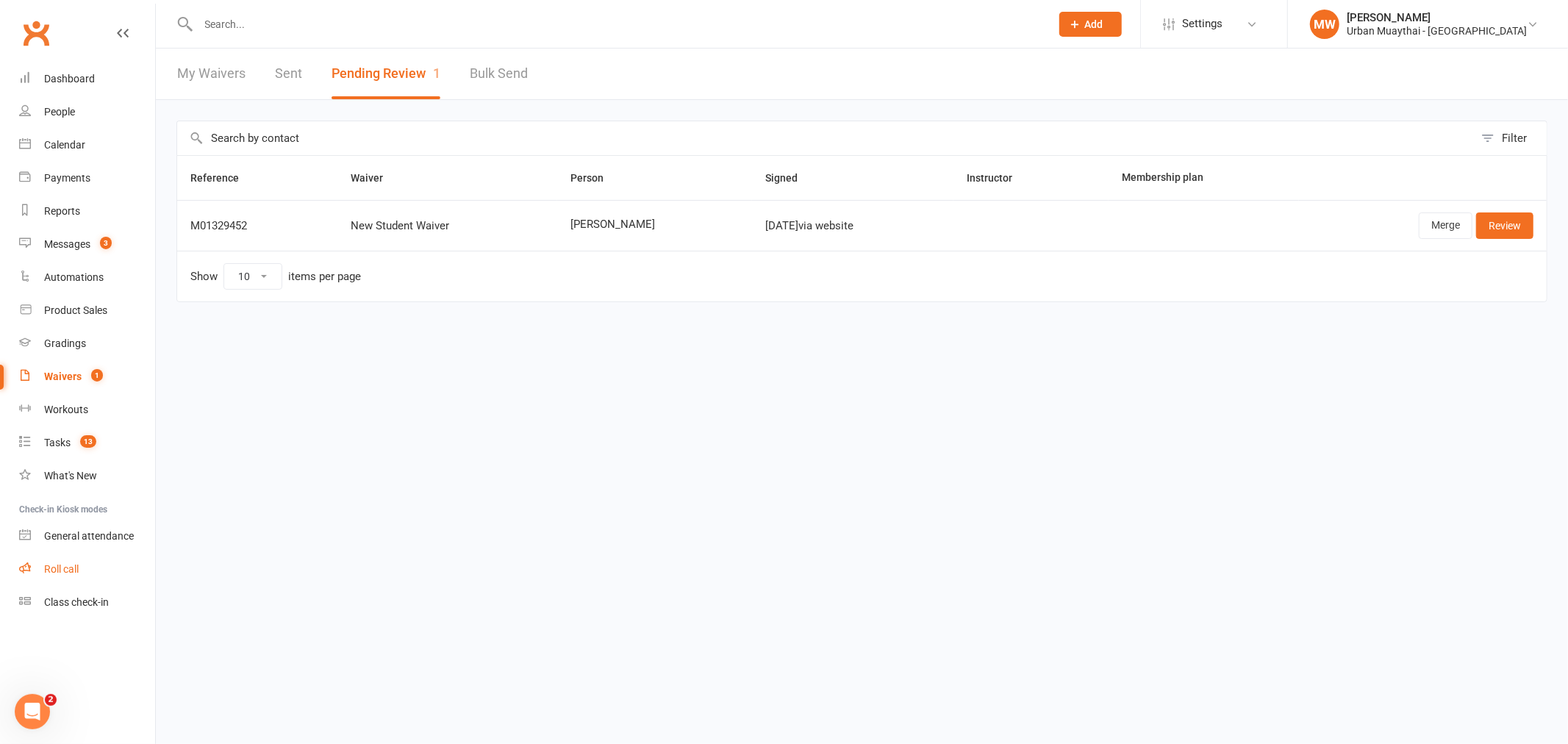
click at [50, 571] on div "Roll call" at bounding box center [61, 568] width 34 height 11
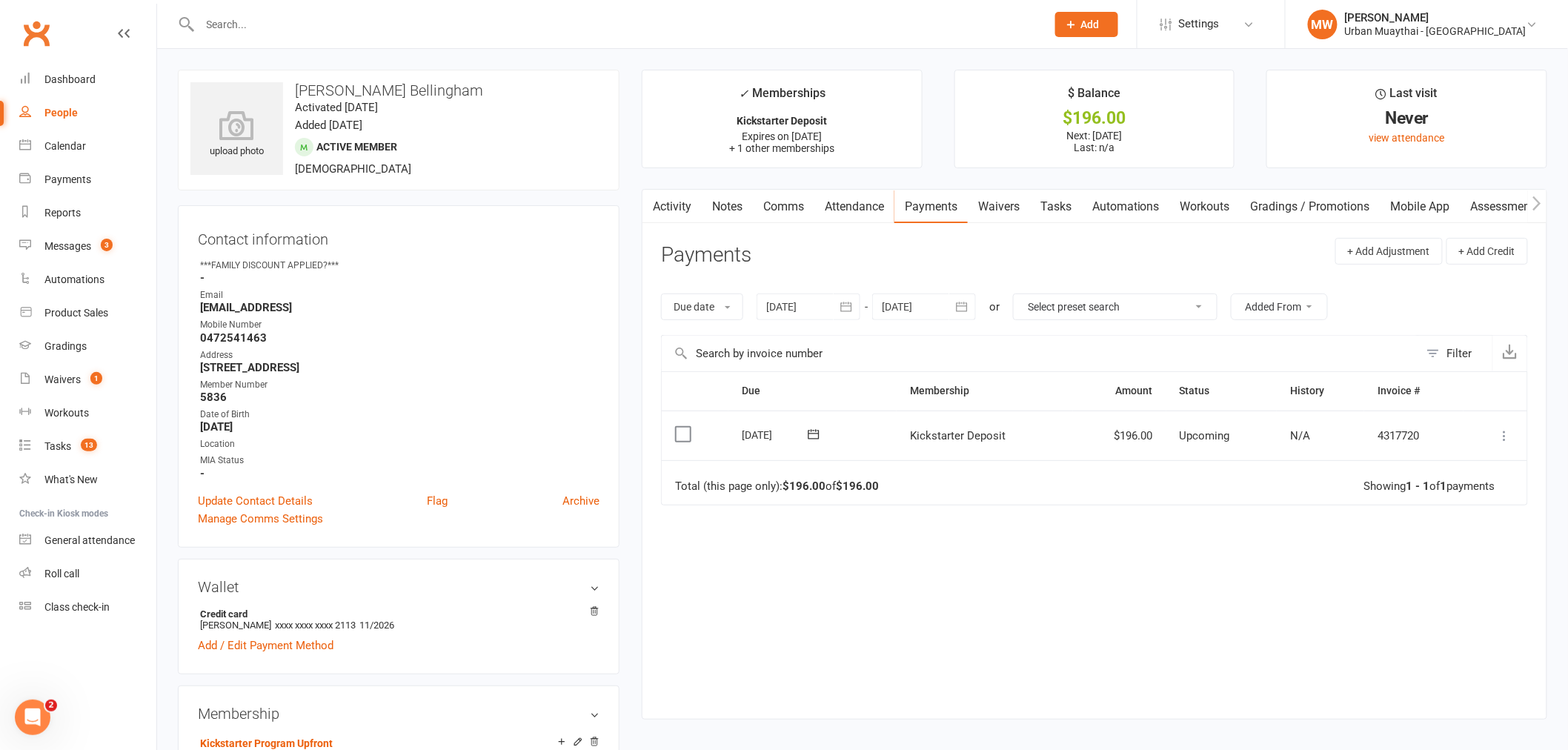
click at [1501, 438] on icon at bounding box center [1505, 435] width 15 height 15
click at [1418, 501] on link "Mark as Paid (POS)" at bounding box center [1439, 494] width 147 height 30
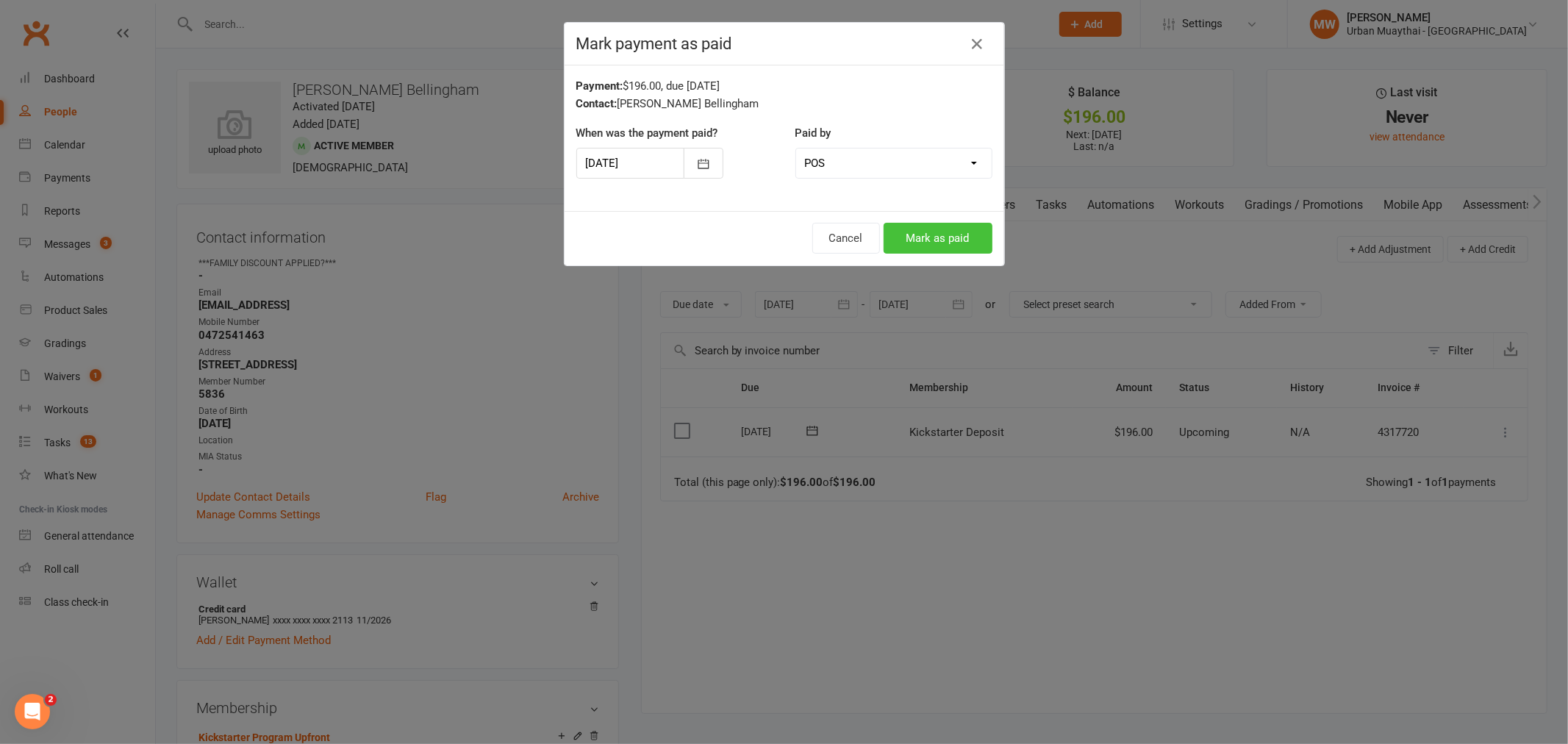
click at [942, 246] on button "Mark as paid" at bounding box center [938, 238] width 109 height 31
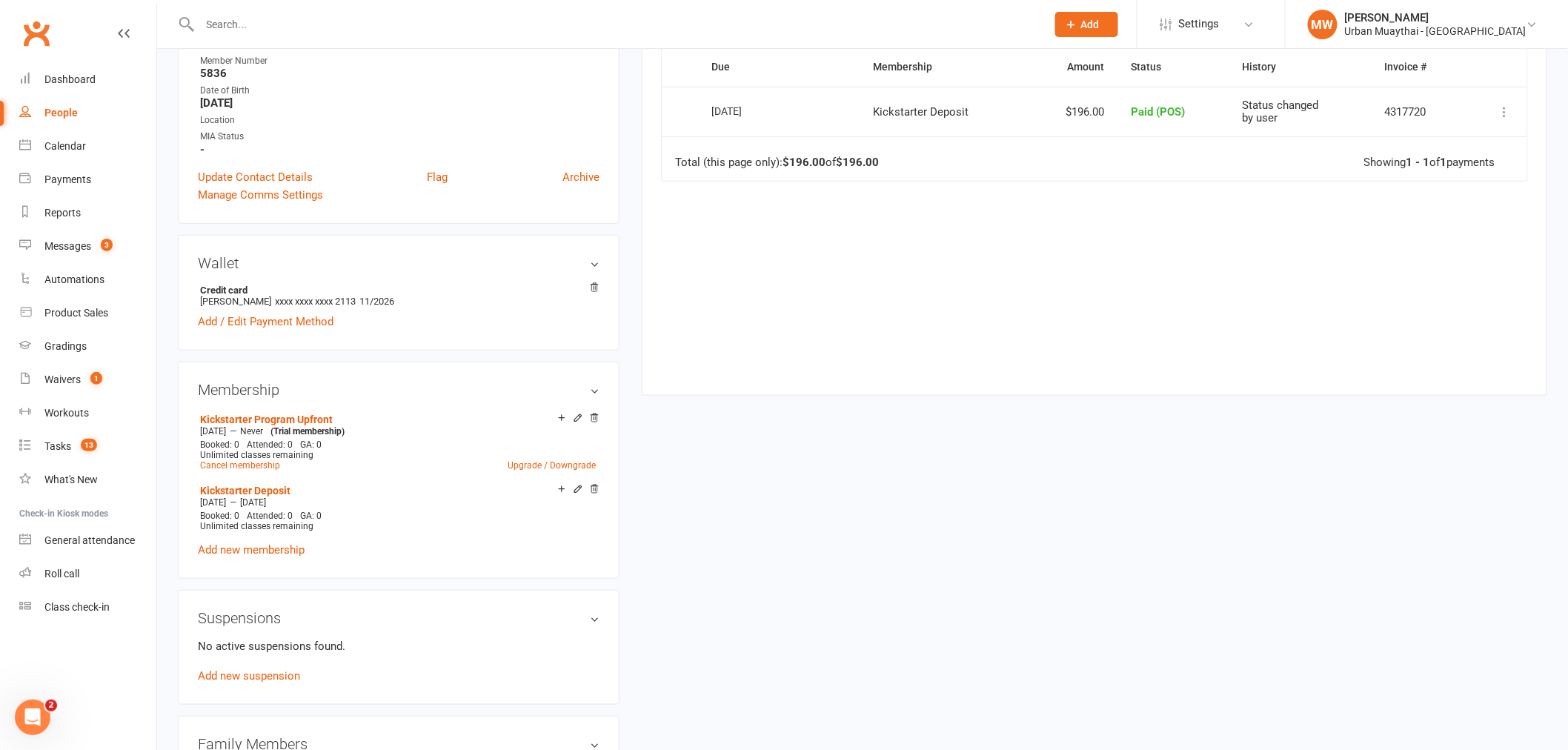
scroll to position [411, 0]
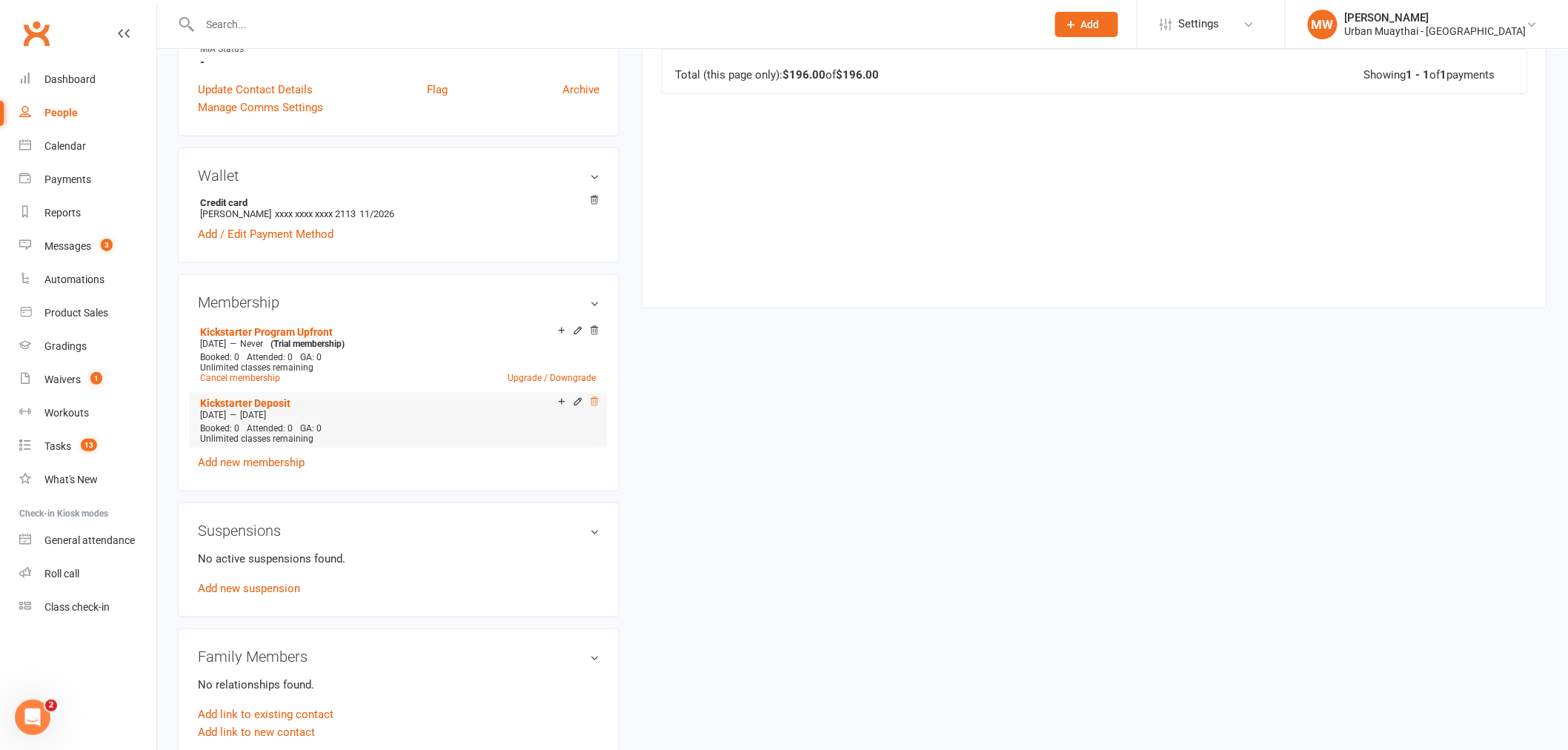
click at [596, 401] on icon at bounding box center [594, 401] width 11 height 11
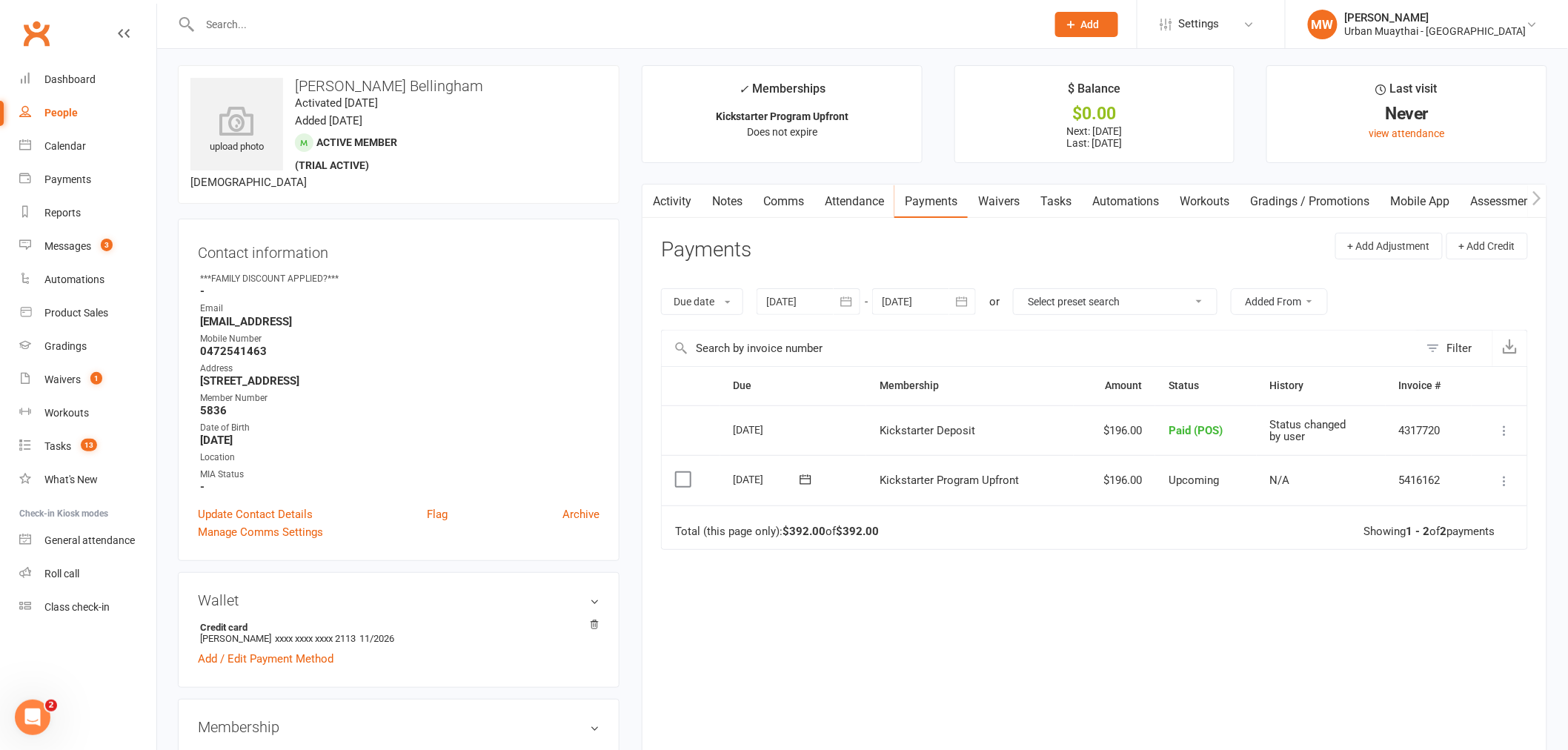
scroll to position [0, 0]
click at [1493, 434] on td "Change to upcoming Refund More Info Send message" at bounding box center [1500, 434] width 56 height 50
click at [1525, 439] on td "Change to upcoming Refund More Info Send message" at bounding box center [1500, 434] width 56 height 50
click at [1503, 437] on icon at bounding box center [1505, 434] width 15 height 15
click at [1453, 467] on link "Change to upcoming" at bounding box center [1439, 464] width 147 height 30
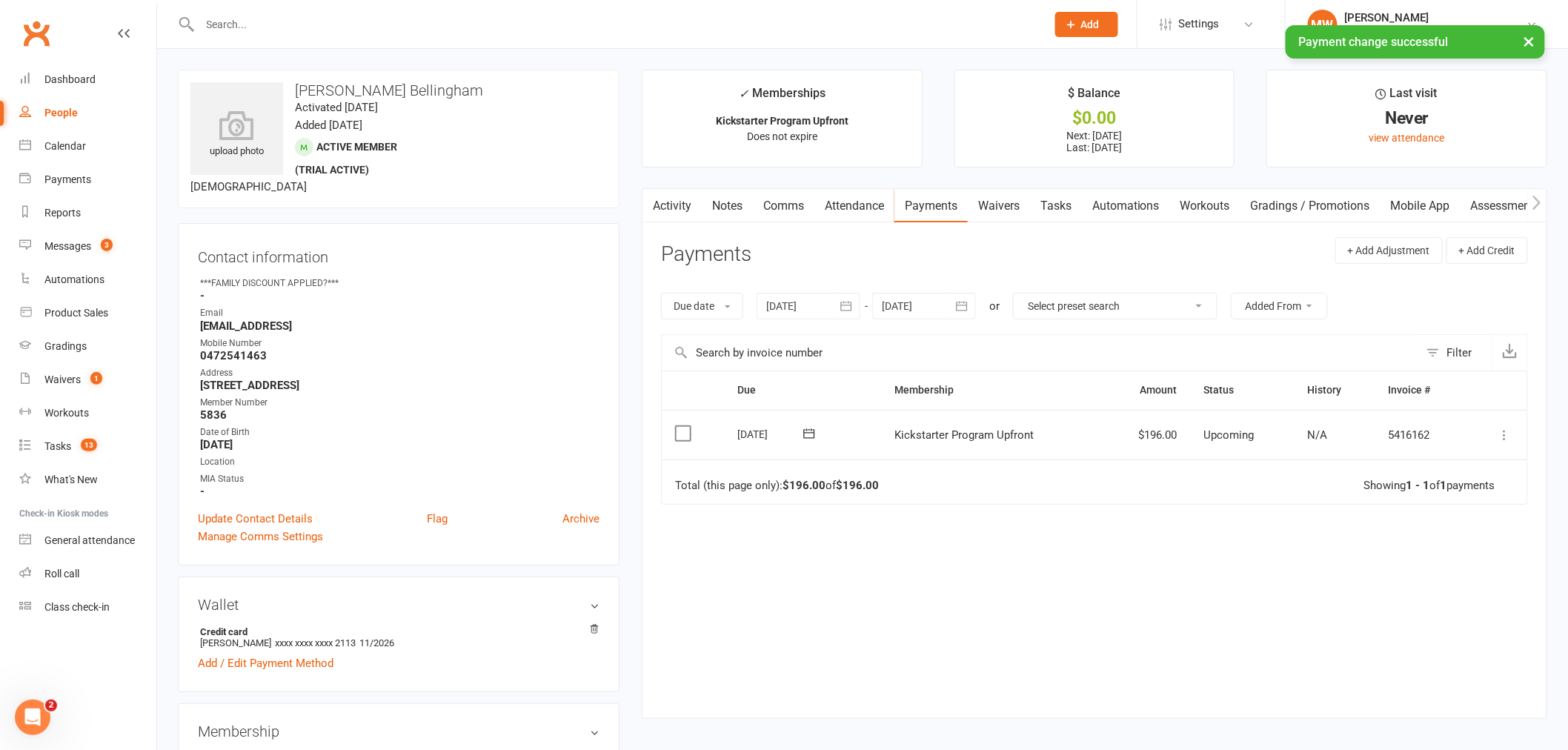
click at [1497, 434] on button at bounding box center [1506, 435] width 18 height 18
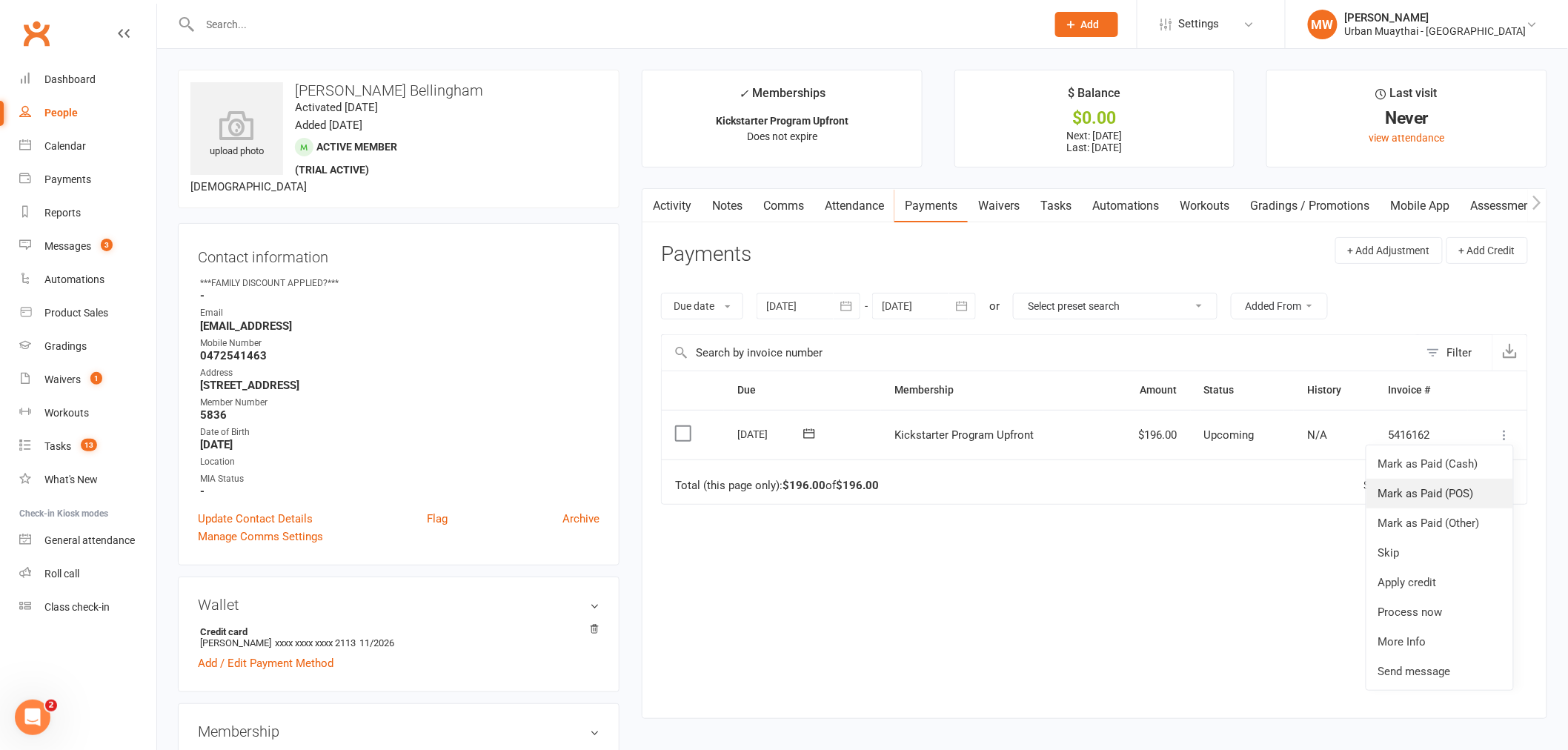
click at [1439, 493] on link "Mark as Paid (POS)" at bounding box center [1439, 493] width 147 height 30
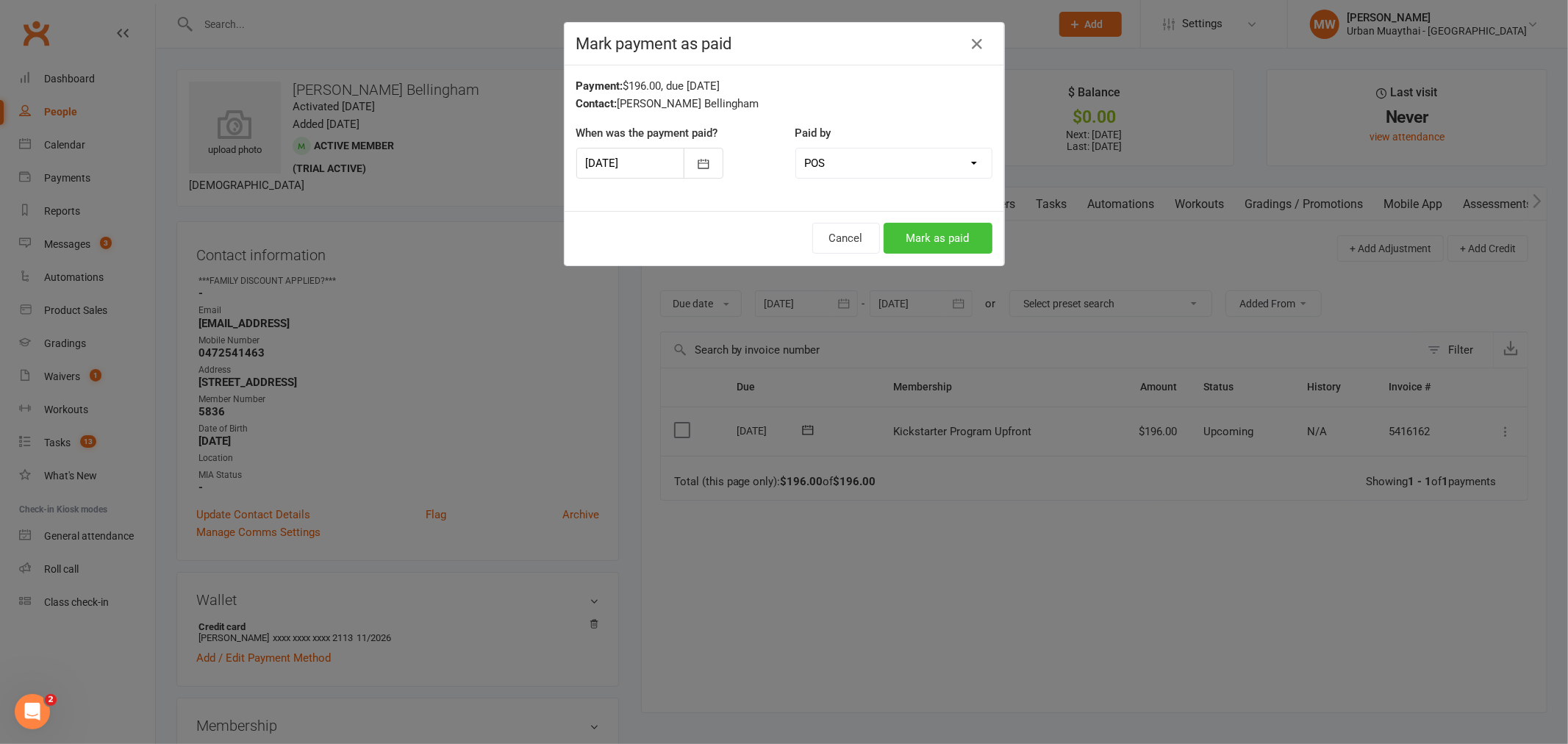
click at [891, 244] on button "Mark as paid" at bounding box center [938, 238] width 109 height 31
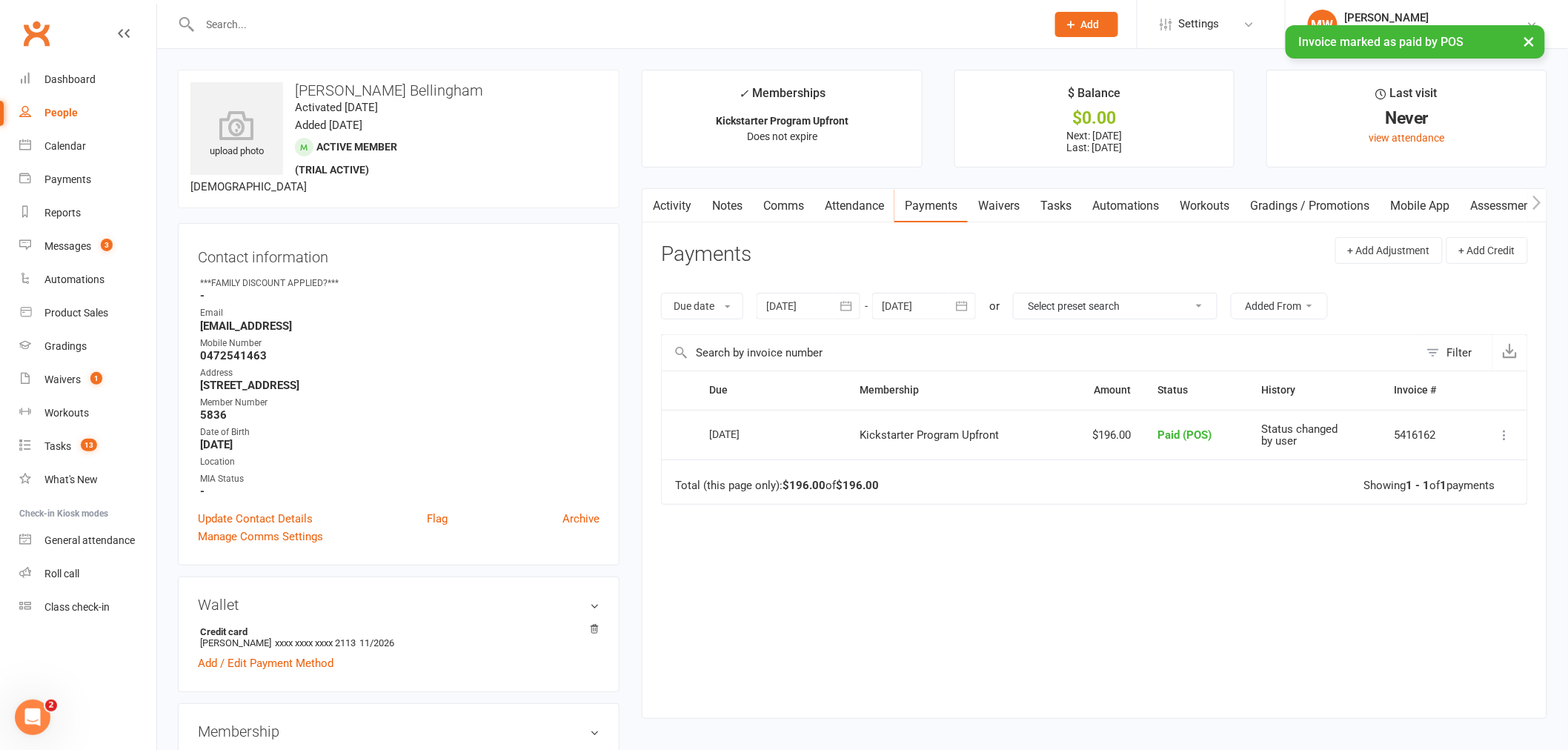
click at [1165, 525] on div "Due Contact Membership Amount Status History Invoice # Select this 14 Aug 2025 …" at bounding box center [1094, 533] width 867 height 325
click at [988, 208] on link "Waivers" at bounding box center [999, 206] width 62 height 34
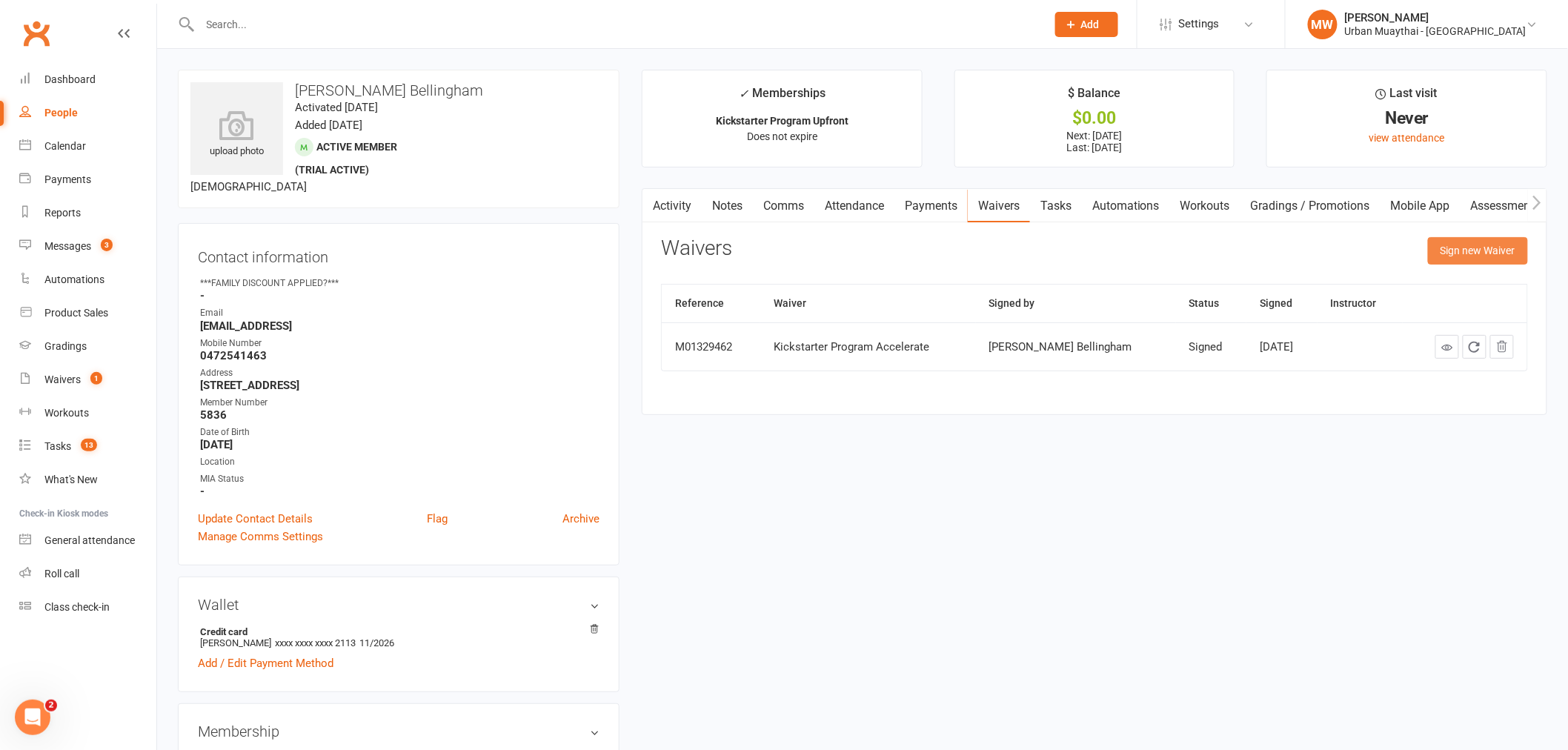
click at [1497, 242] on button "Sign new Waiver" at bounding box center [1478, 250] width 100 height 27
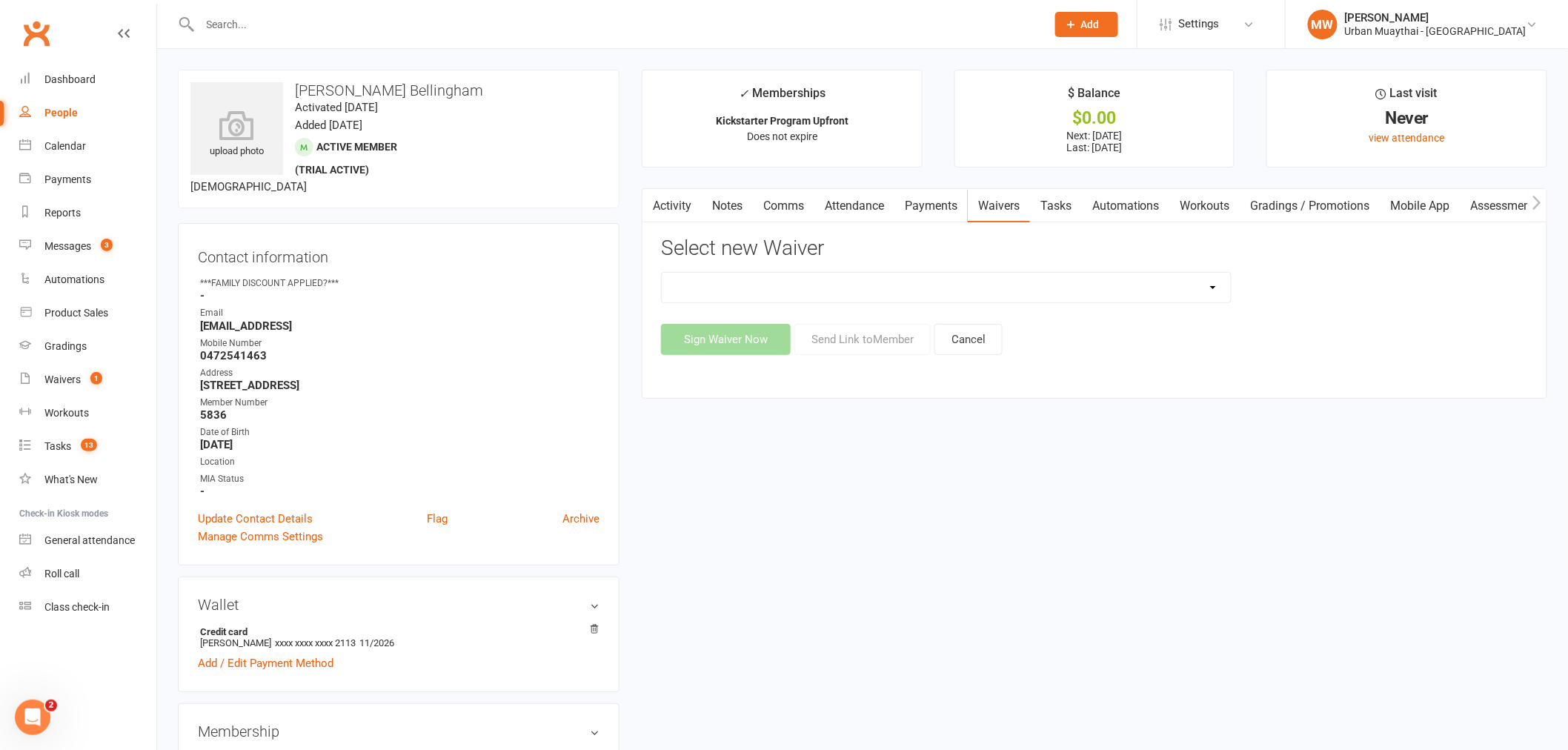
click at [1019, 298] on select "12 Month Agreement 15-18 years Kickstarter Program 15-18 years membership 1 Yea…" at bounding box center [946, 288] width 569 height 30
click at [1366, 339] on div "Sign Waiver Now Send Link to Member Cancel" at bounding box center [1094, 339] width 867 height 31
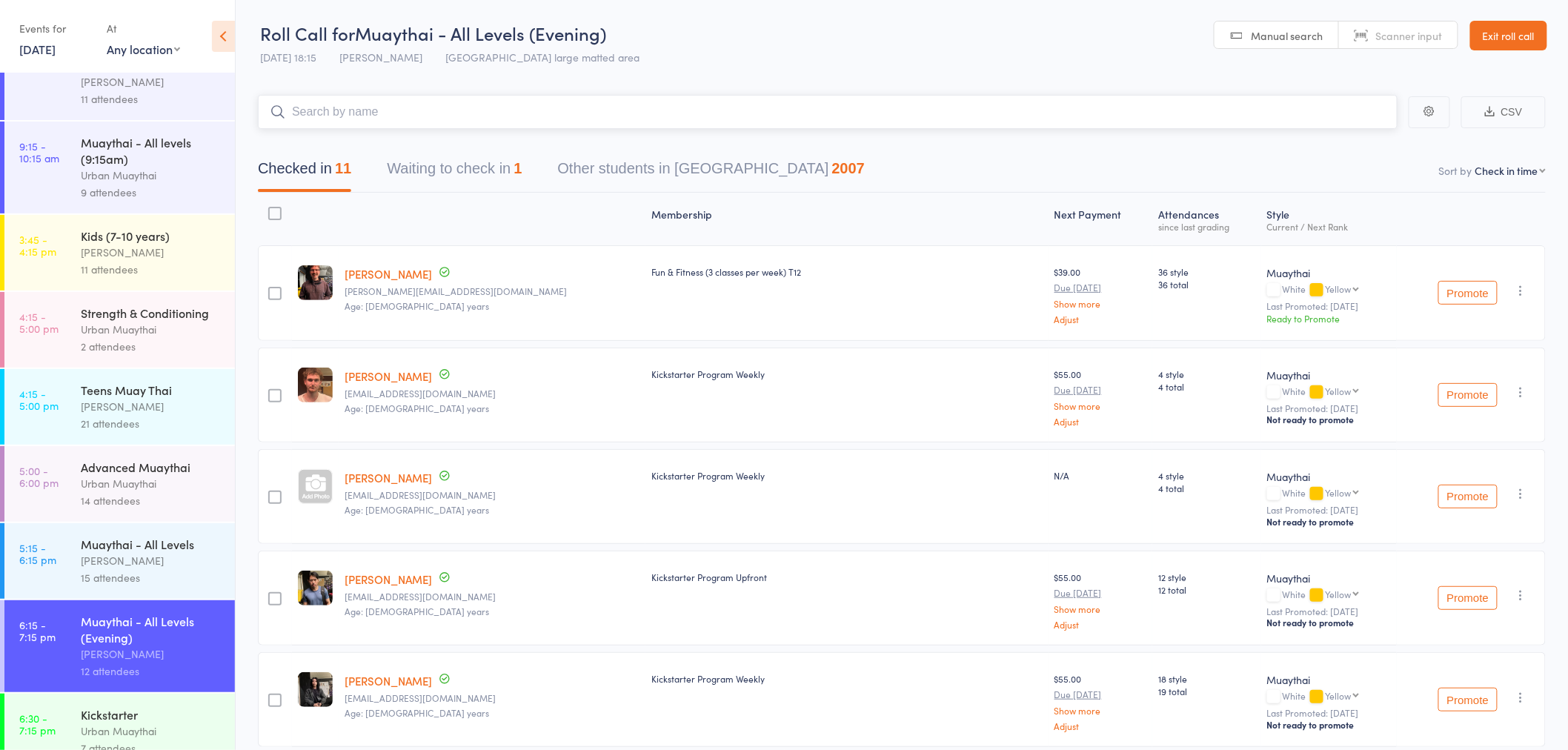
scroll to position [83, 0]
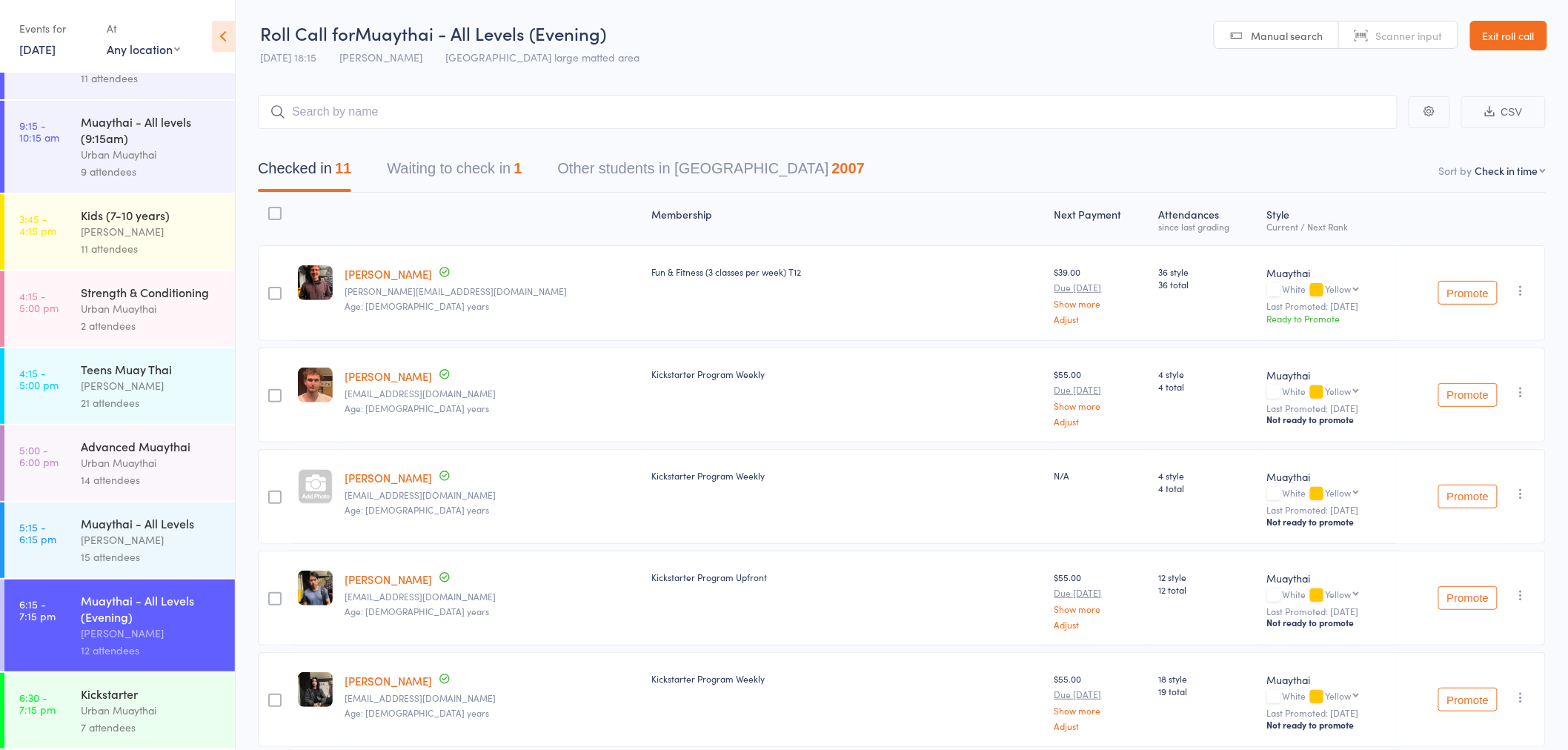
click at [91, 720] on div "7 attendees" at bounding box center [152, 727] width 142 height 17
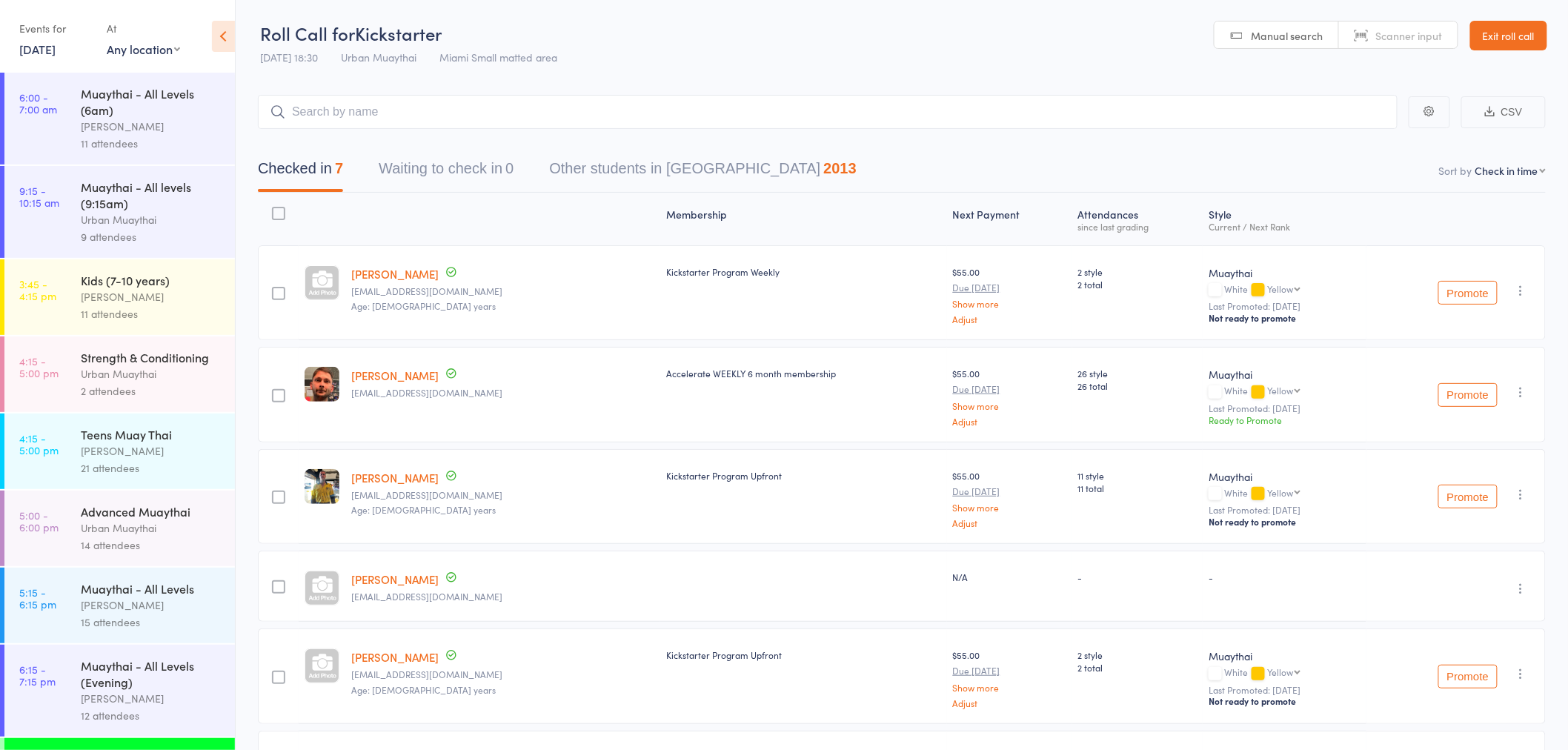
click at [462, 139] on div "Checked in 7 Waiting to check in 0 Other students in Muaythai 2013" at bounding box center [901, 161] width 1288 height 64
click at [463, 123] on input "search" at bounding box center [827, 112] width 1140 height 34
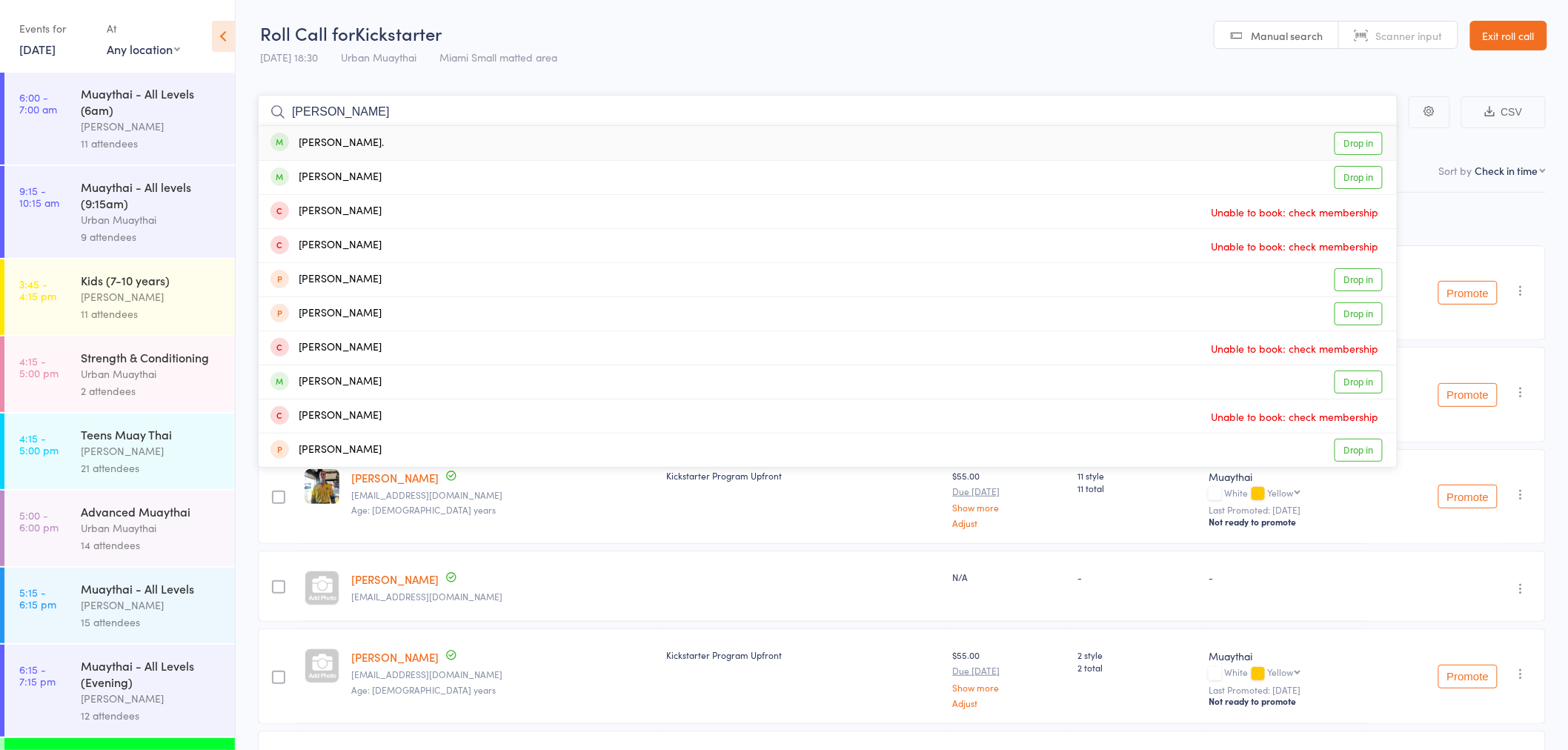
type input "jessica milton"
click at [364, 139] on div "Jessica Milton." at bounding box center [327, 143] width 113 height 17
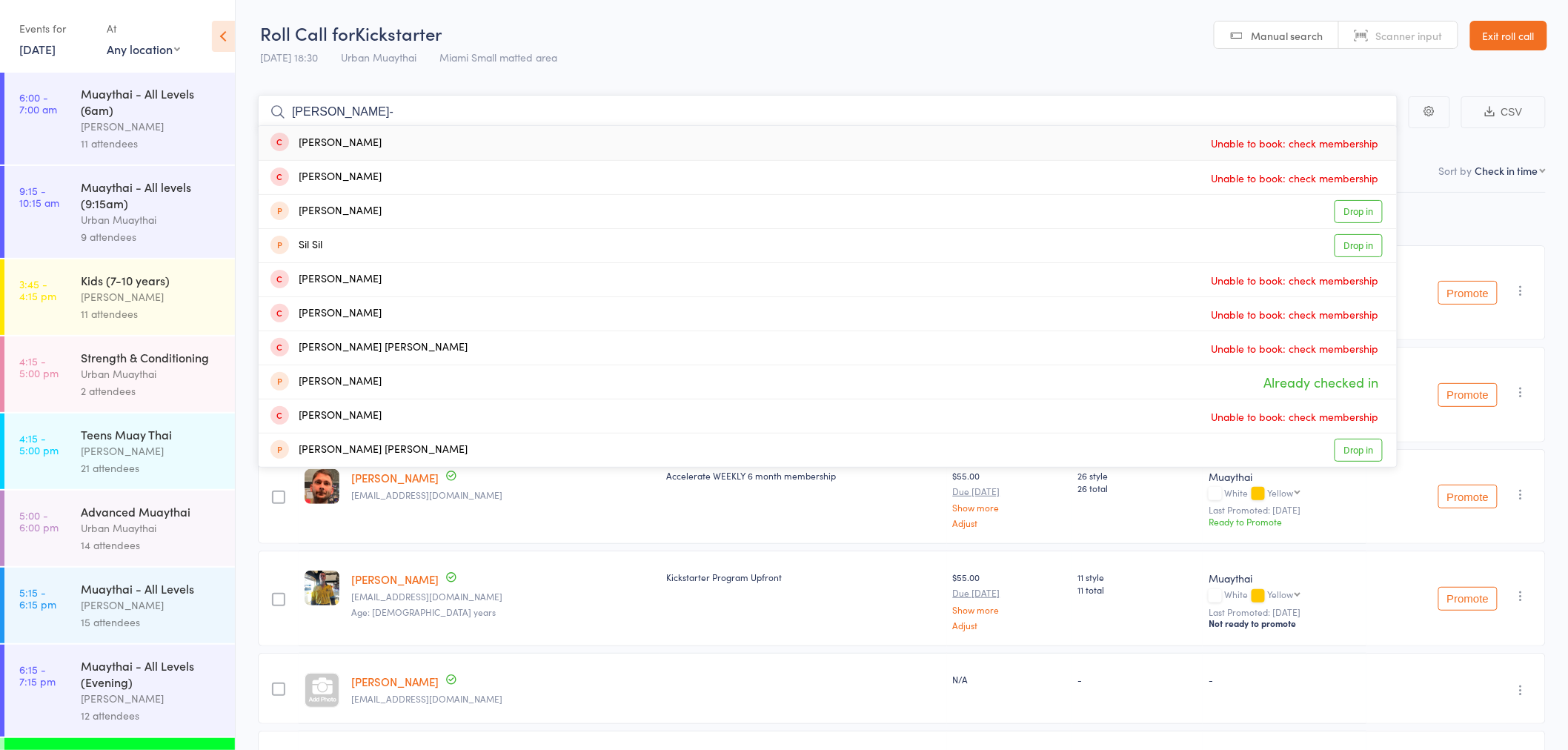
drag, startPoint x: 353, startPoint y: 112, endPoint x: 218, endPoint y: 114, distance: 135.0
click at [219, 114] on div "Roll Call for Kickstarter 14 Aug 18:30 Urban Muaythai Miami Small matted area M…" at bounding box center [784, 375] width 1568 height 750
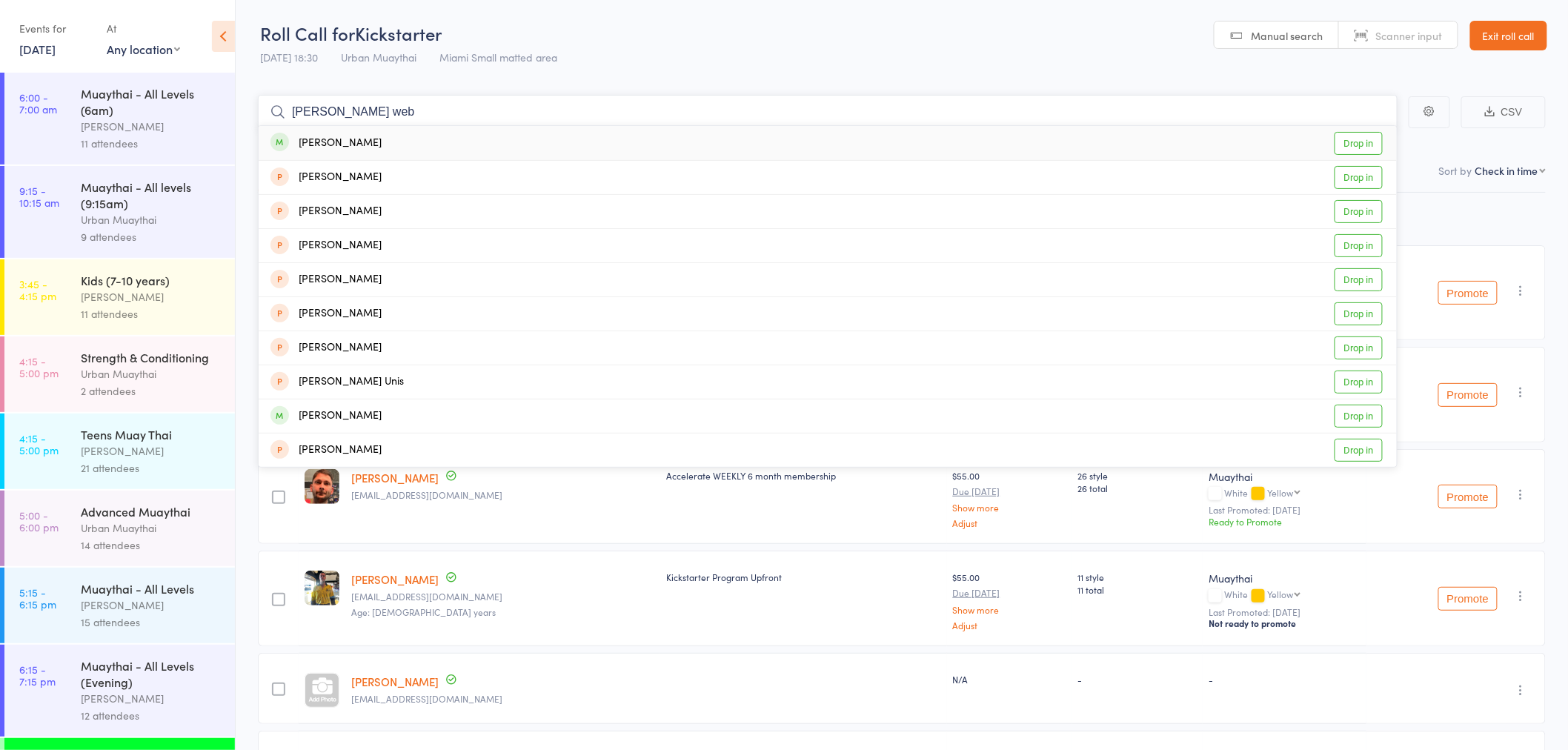
type input "sam web"
click at [323, 143] on div "Sam Webb" at bounding box center [326, 143] width 112 height 17
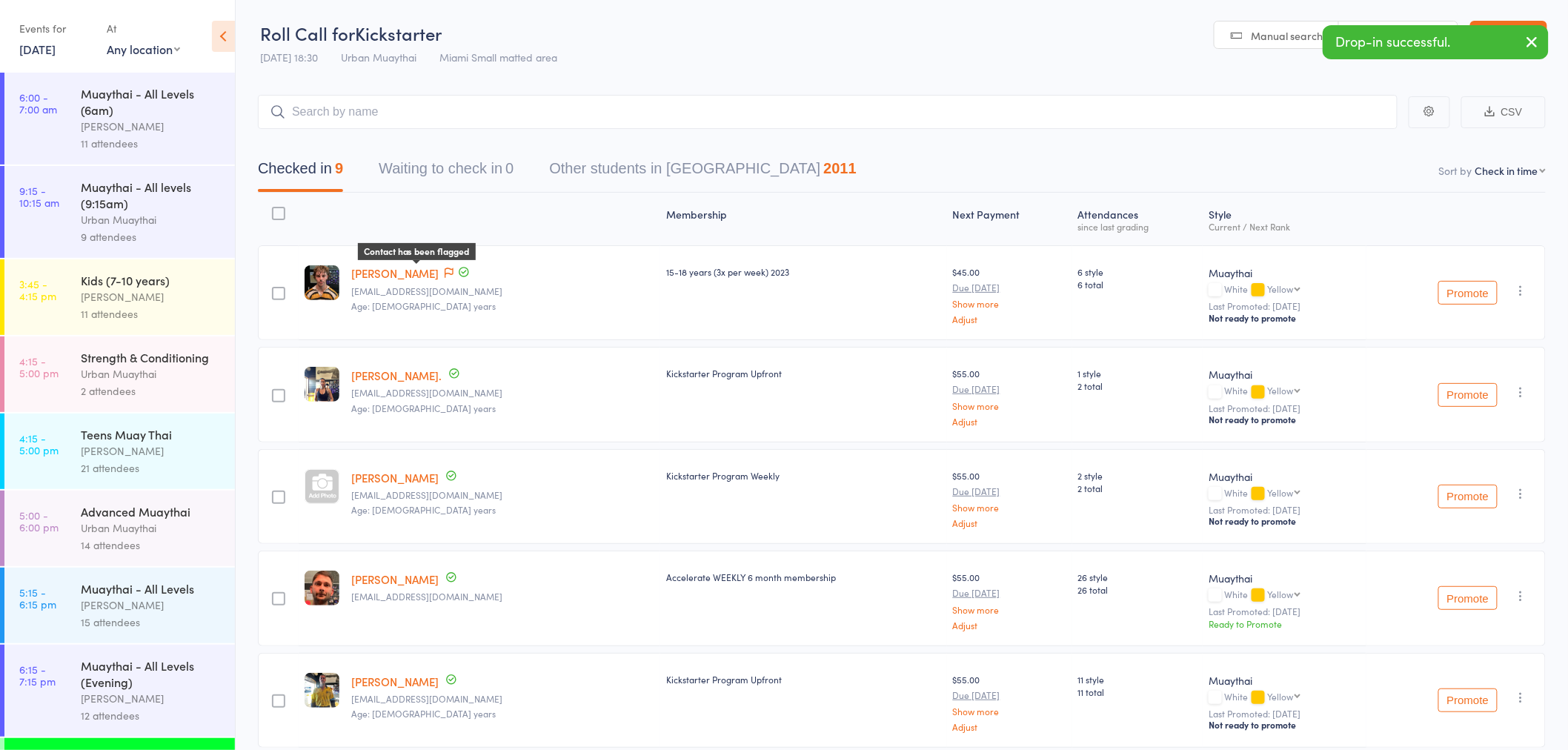
click at [444, 270] on icon at bounding box center [449, 272] width 9 height 11
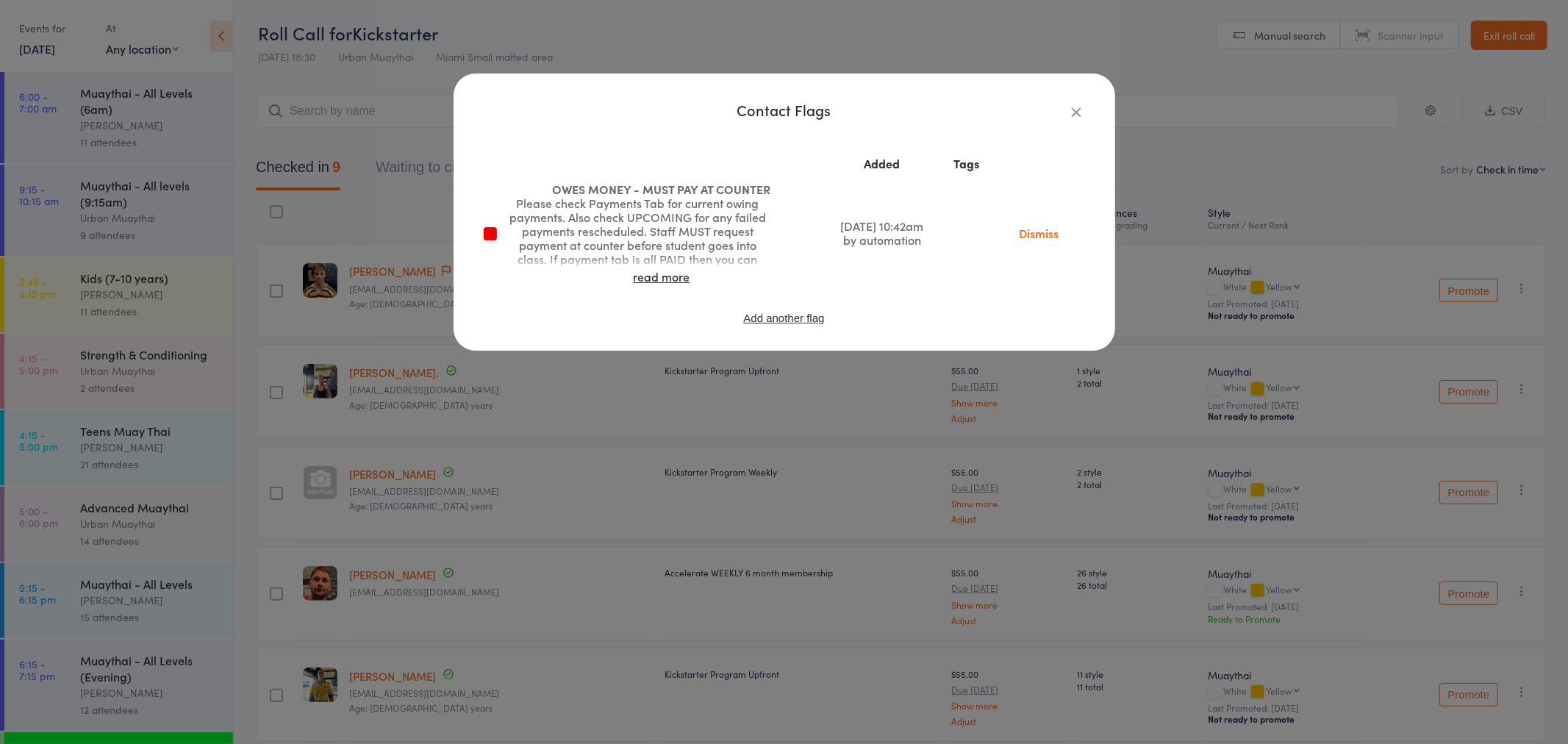
click at [1051, 226] on link "Dismiss" at bounding box center [1039, 233] width 62 height 16
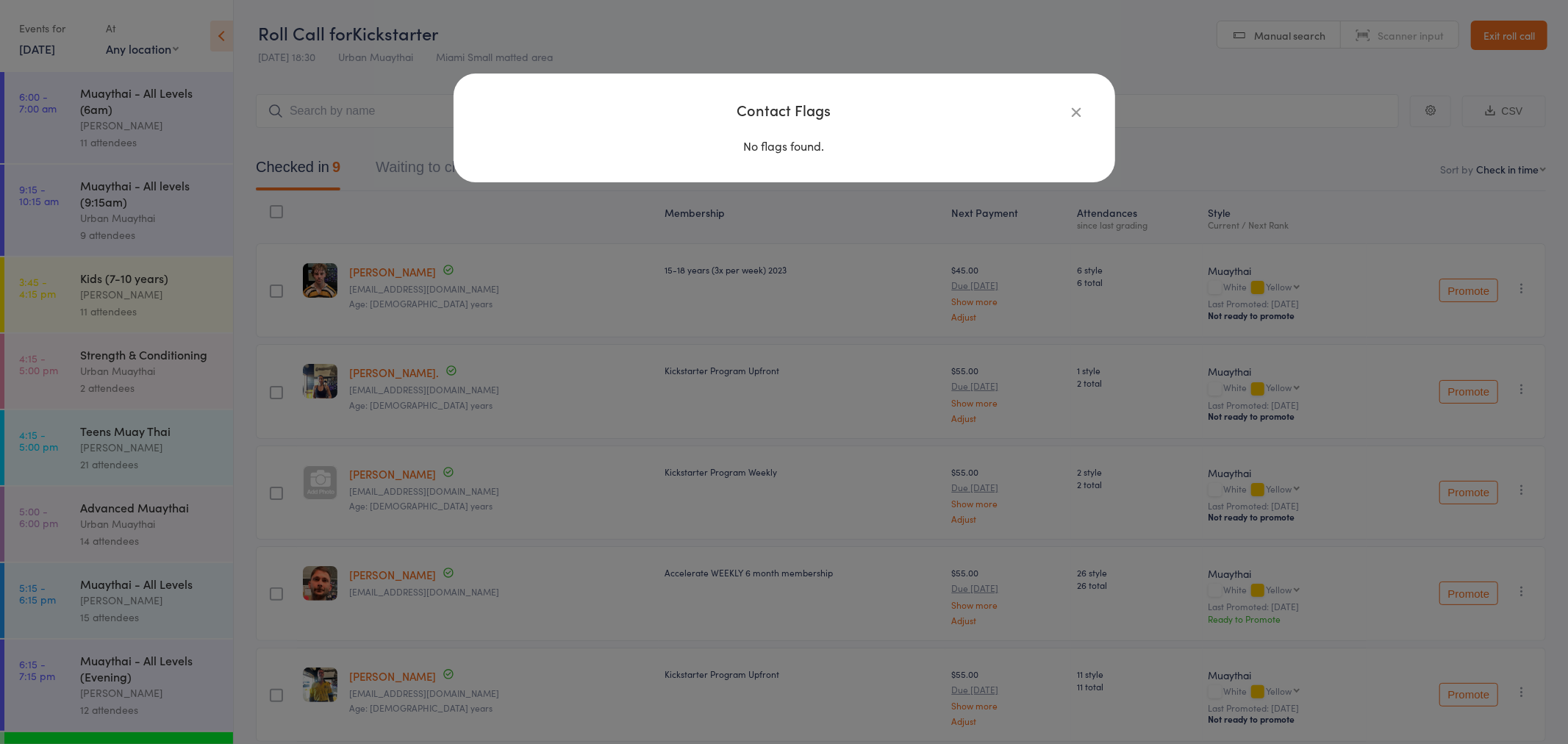
click at [1074, 115] on icon "button" at bounding box center [1077, 111] width 16 height 16
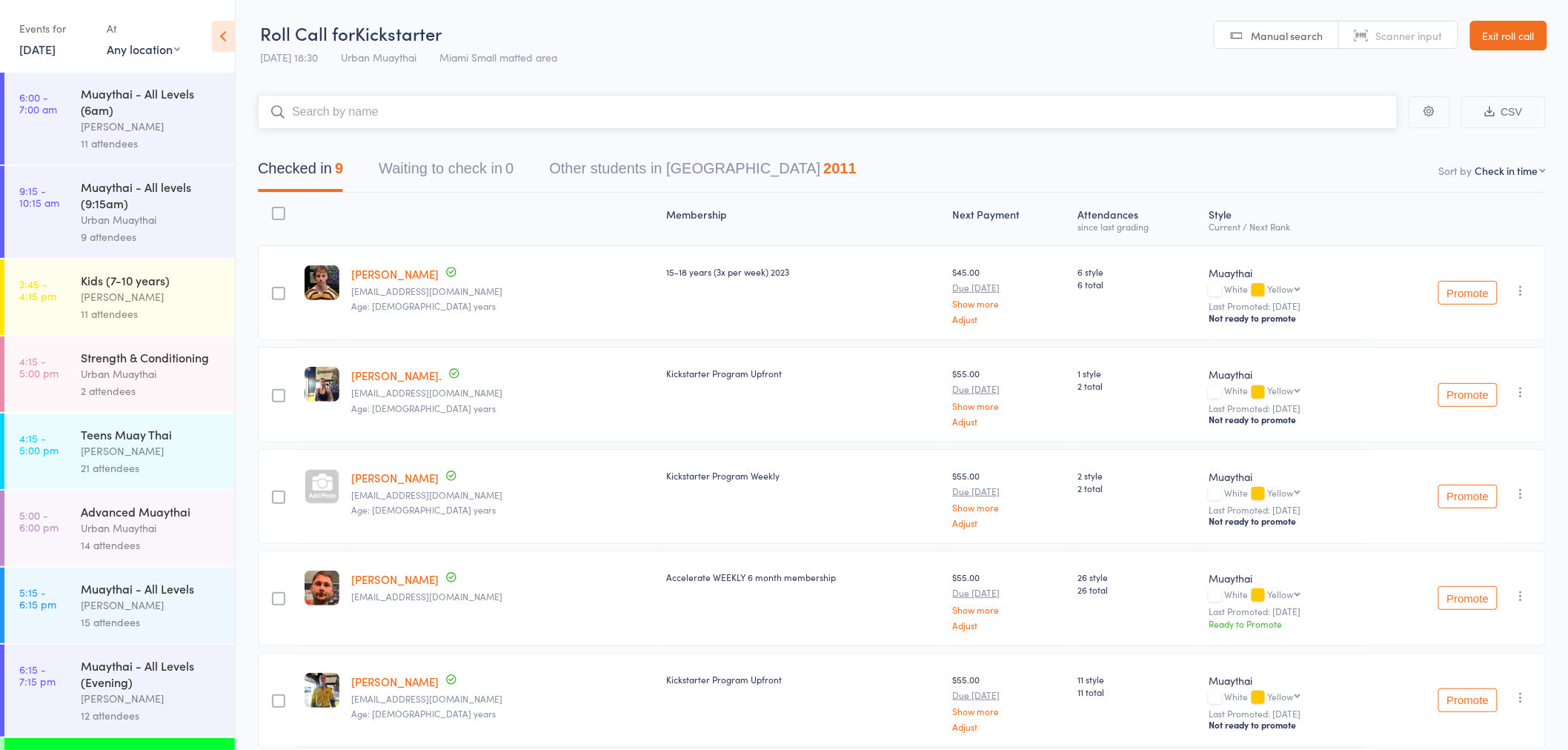
click at [559, 104] on input "search" at bounding box center [827, 112] width 1140 height 34
click at [394, 120] on input "search" at bounding box center [827, 112] width 1140 height 34
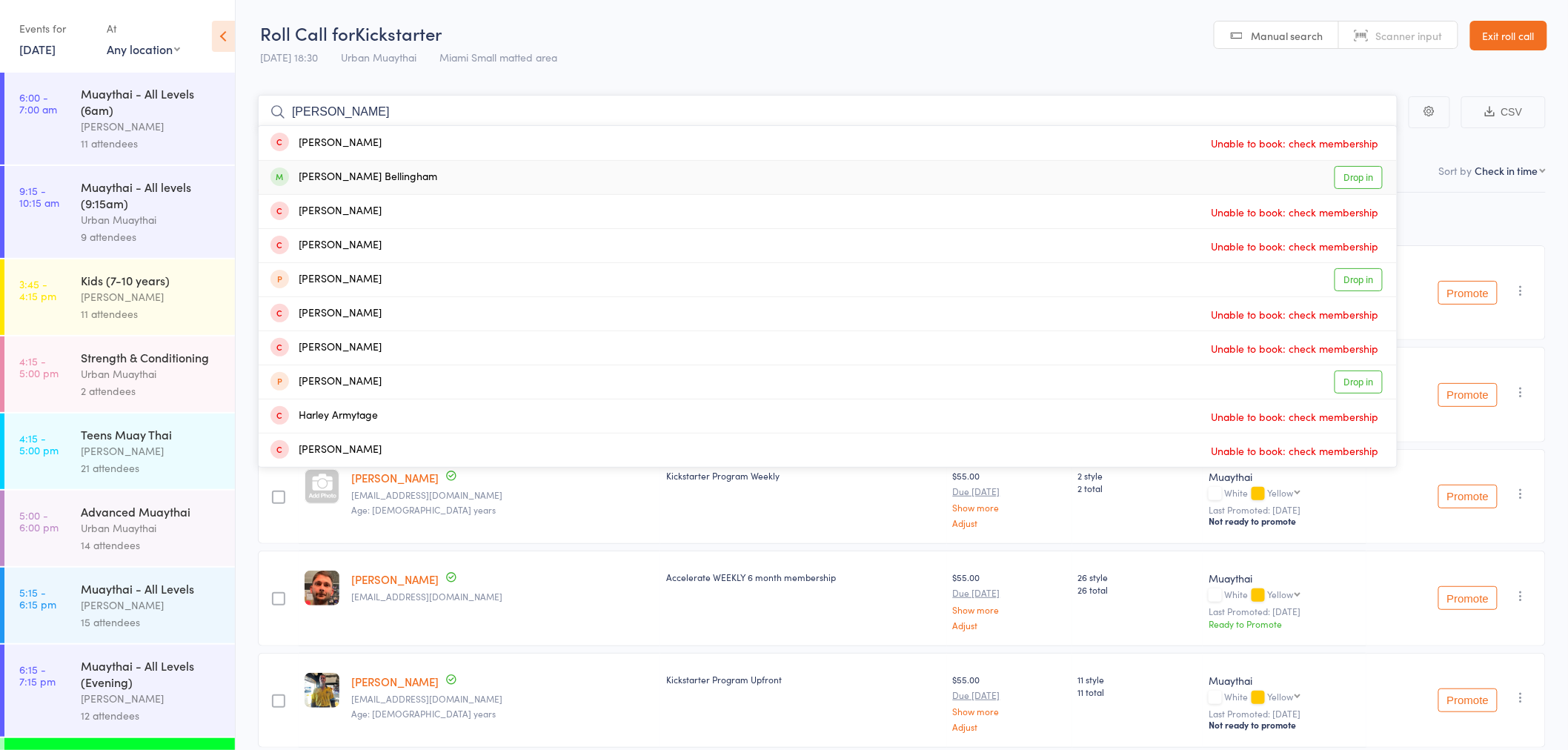
type input "harlen"
click at [373, 180] on div "Harlen Bellingham" at bounding box center [353, 177] width 166 height 17
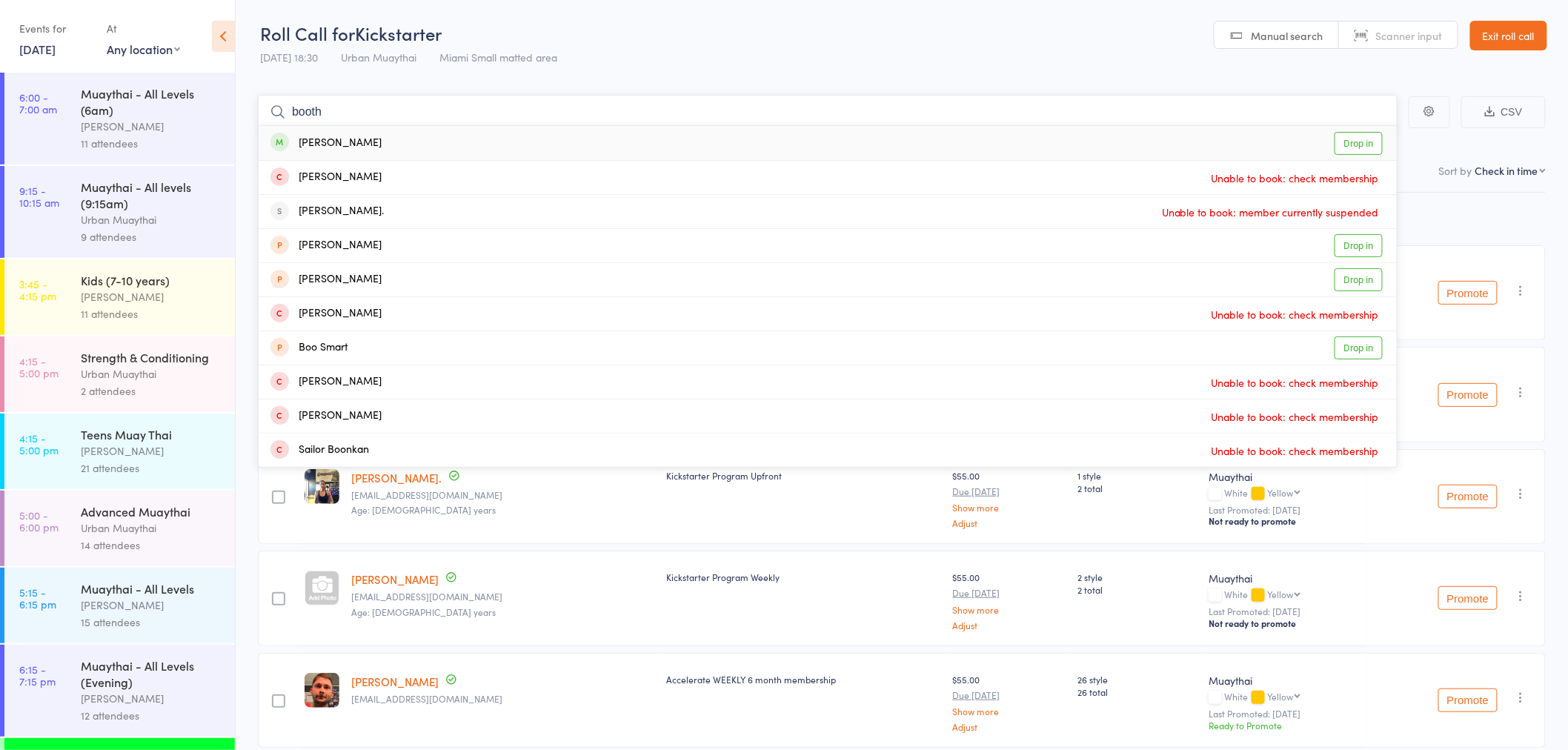
type input "booth"
click at [426, 138] on div "aaron booth Drop in" at bounding box center [827, 143] width 1138 height 34
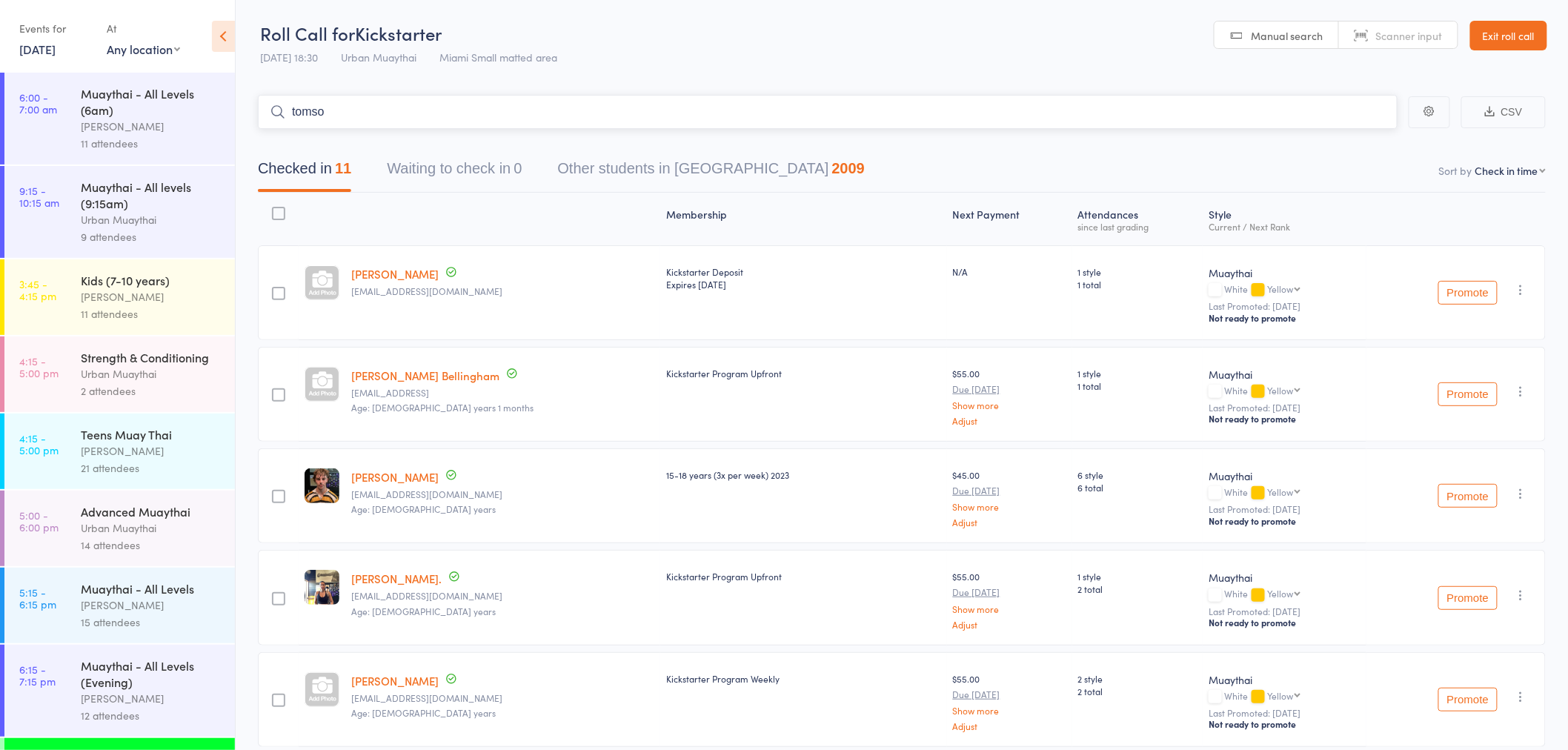
type input "tomson"
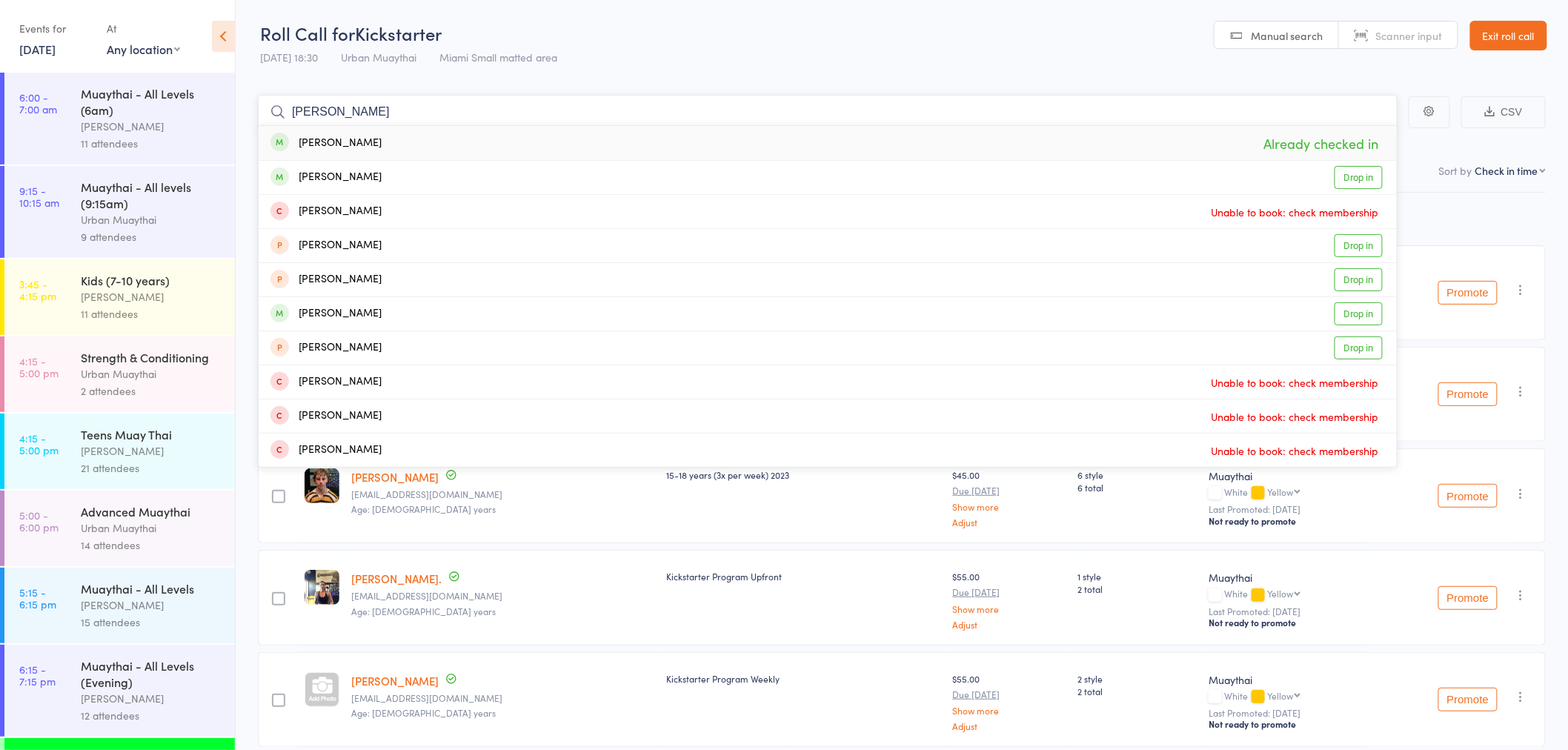
click at [412, 111] on input "tomson" at bounding box center [827, 112] width 1140 height 34
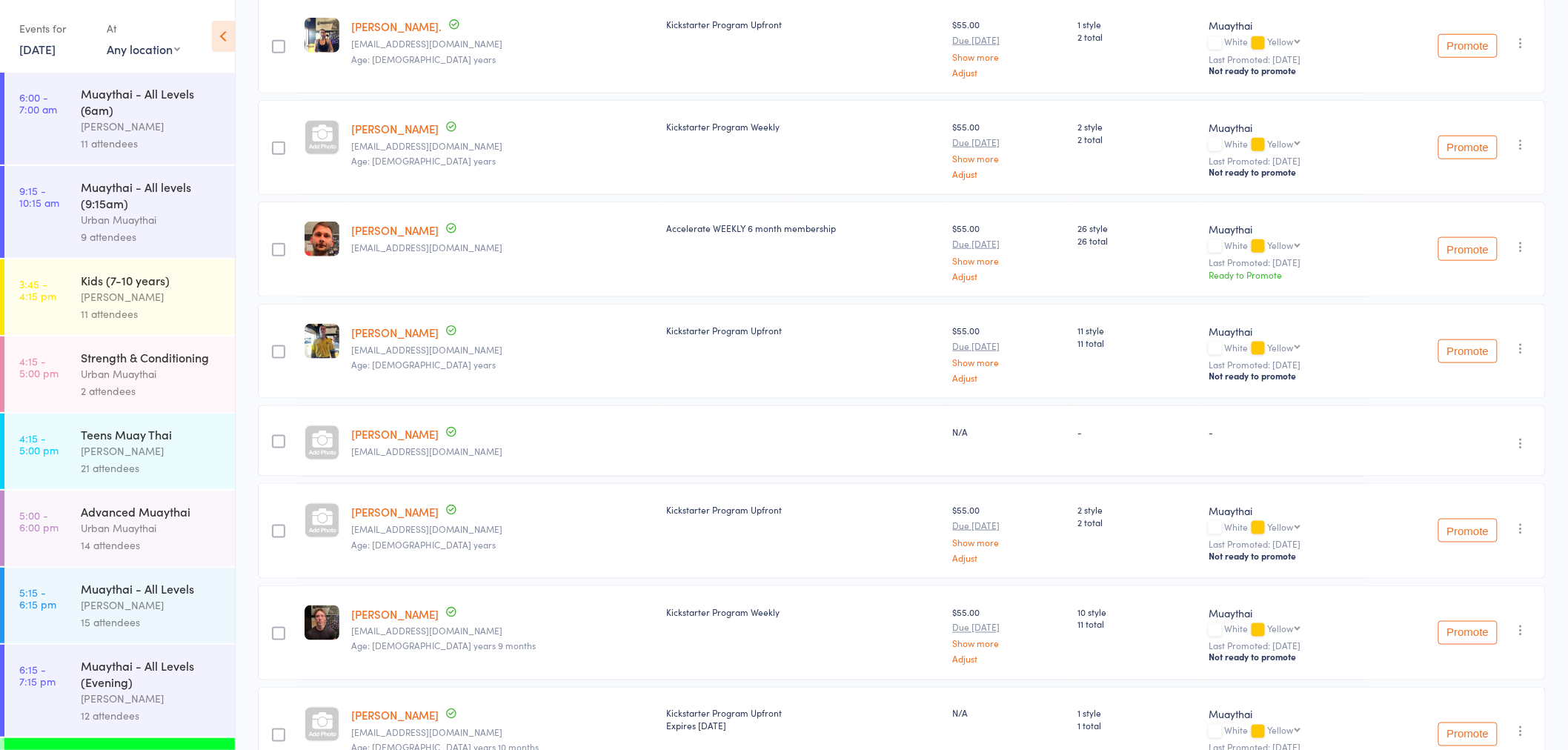
scroll to position [645, 0]
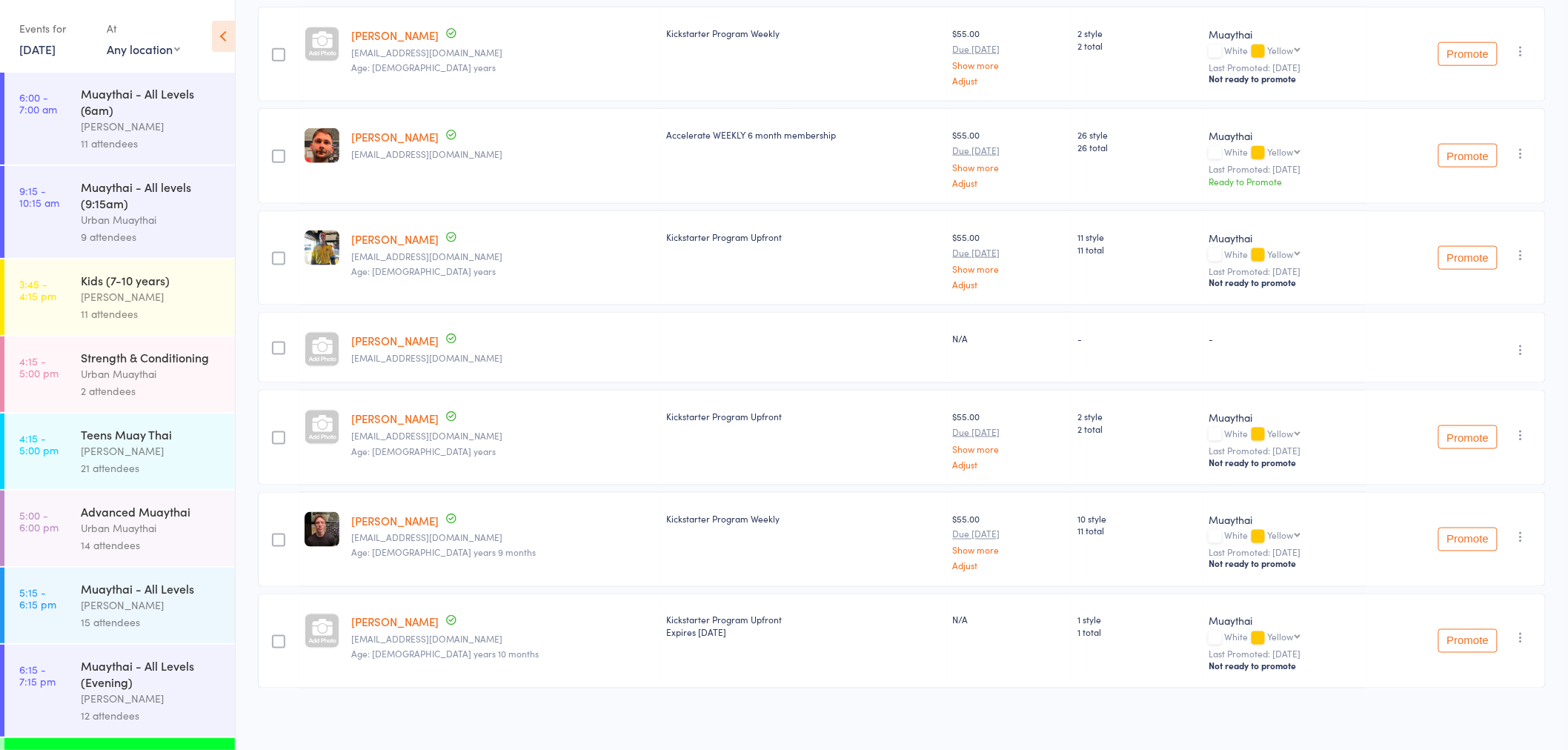
click at [1520, 530] on icon "button" at bounding box center [1521, 536] width 15 height 15
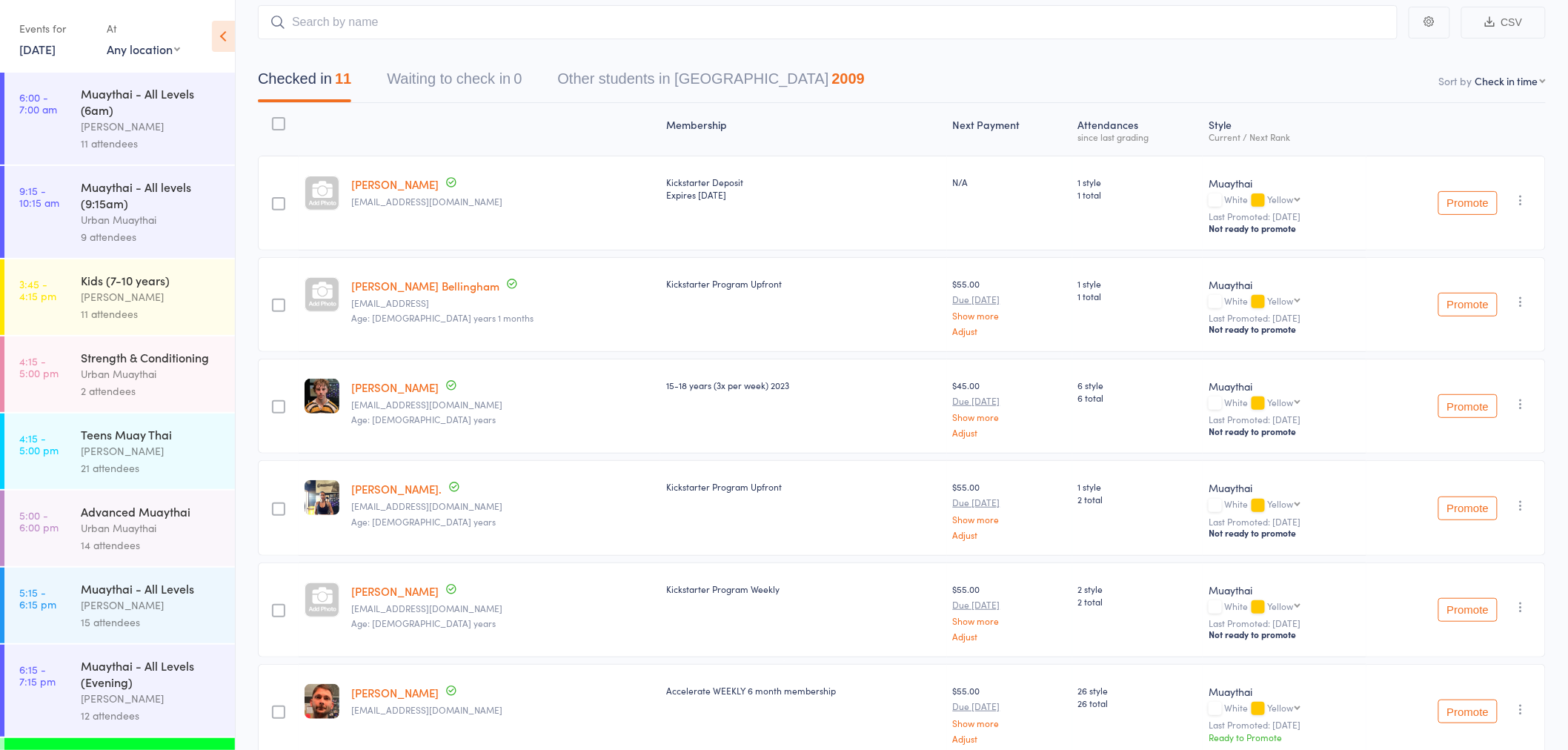
scroll to position [0, 0]
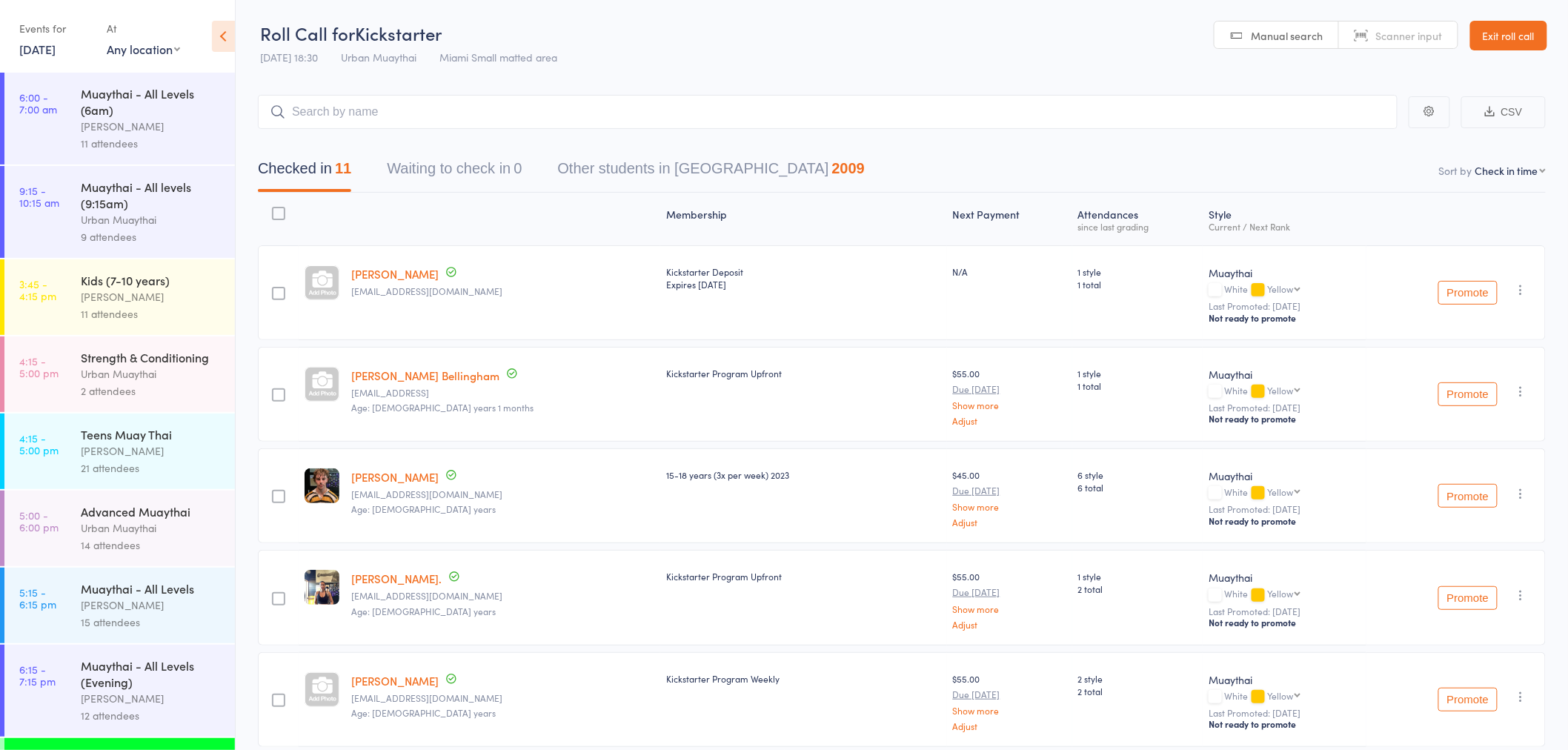
click at [454, 129] on div "Checked in 11 Waiting to check in 0 Other students in Muaythai 2009" at bounding box center [901, 161] width 1288 height 64
click at [460, 116] on input "search" at bounding box center [827, 112] width 1140 height 34
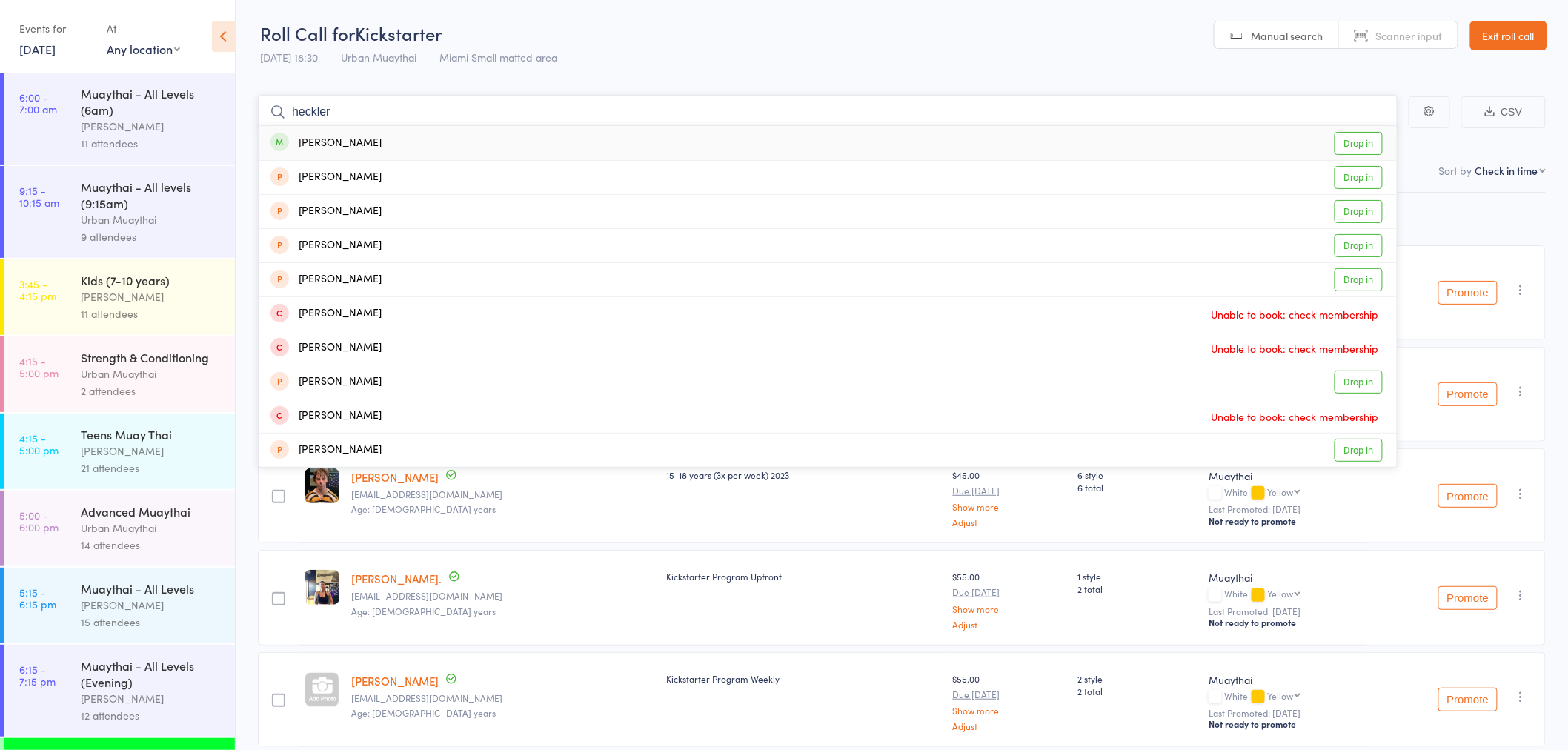
type input "heckler"
drag, startPoint x: 440, startPoint y: 139, endPoint x: 450, endPoint y: 152, distance: 16.4
click at [441, 139] on div "Justin Heckel Drop in" at bounding box center [827, 143] width 1138 height 34
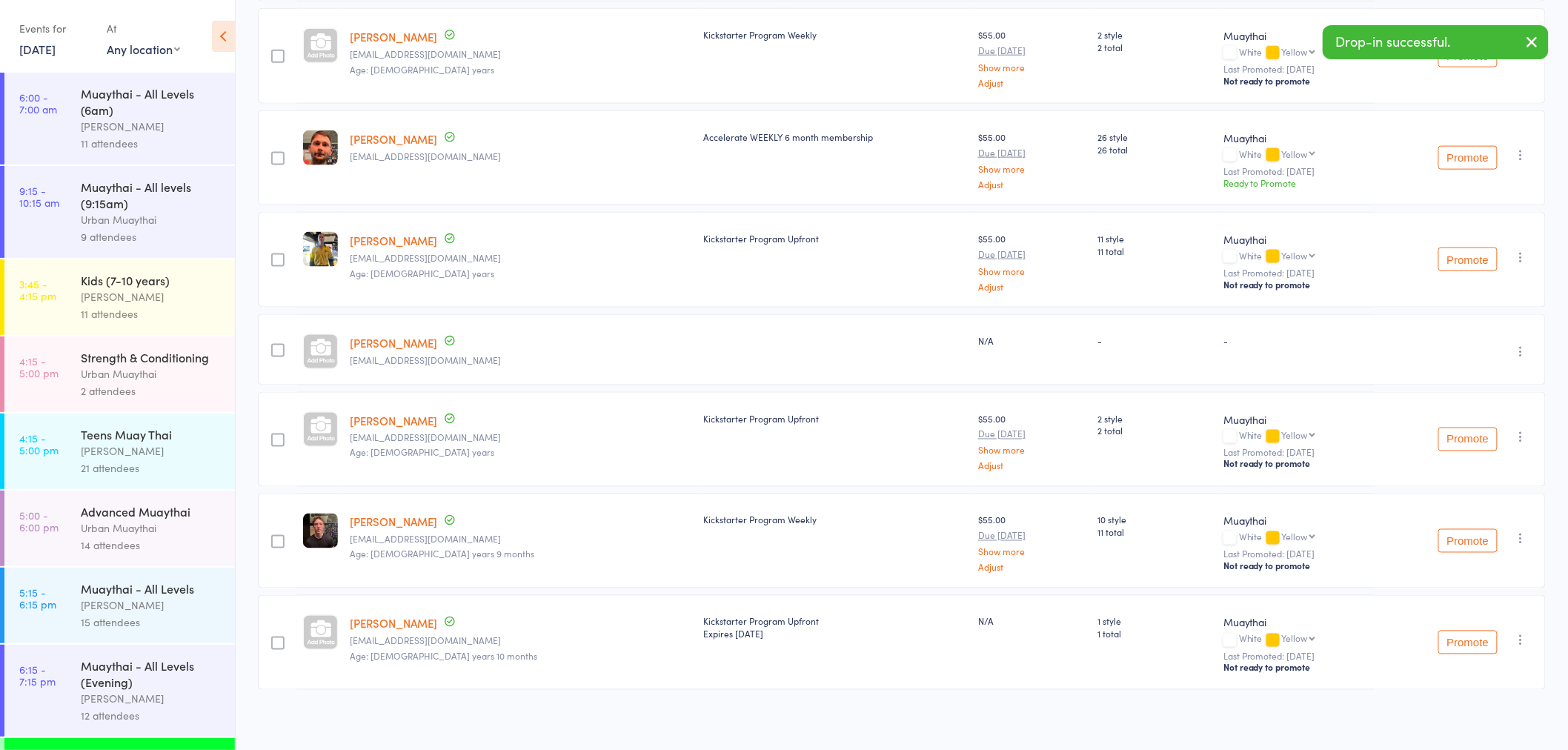
scroll to position [746, 0]
click at [1522, 534] on icon "button" at bounding box center [1521, 538] width 15 height 15
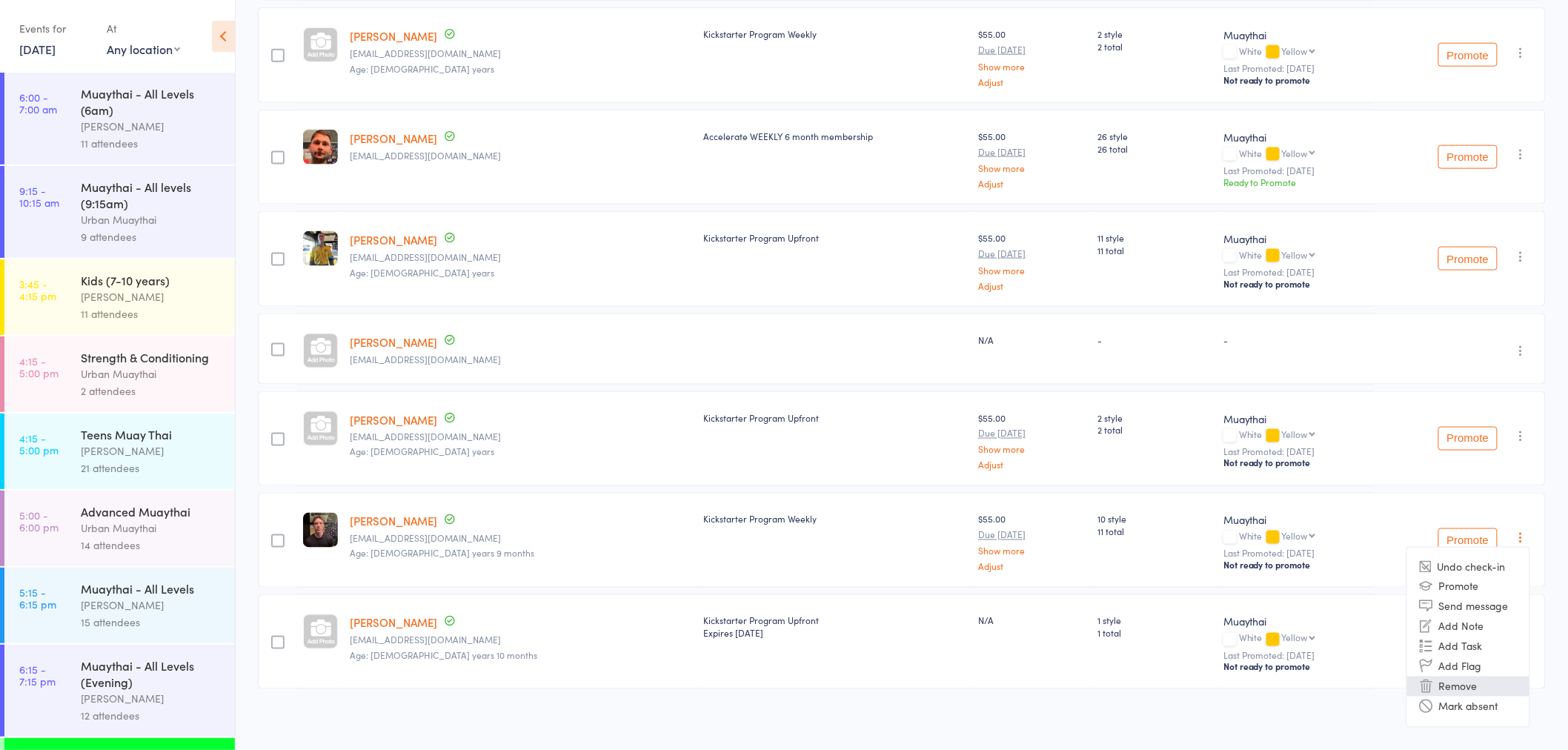
click at [1464, 684] on li "Remove" at bounding box center [1468, 686] width 122 height 20
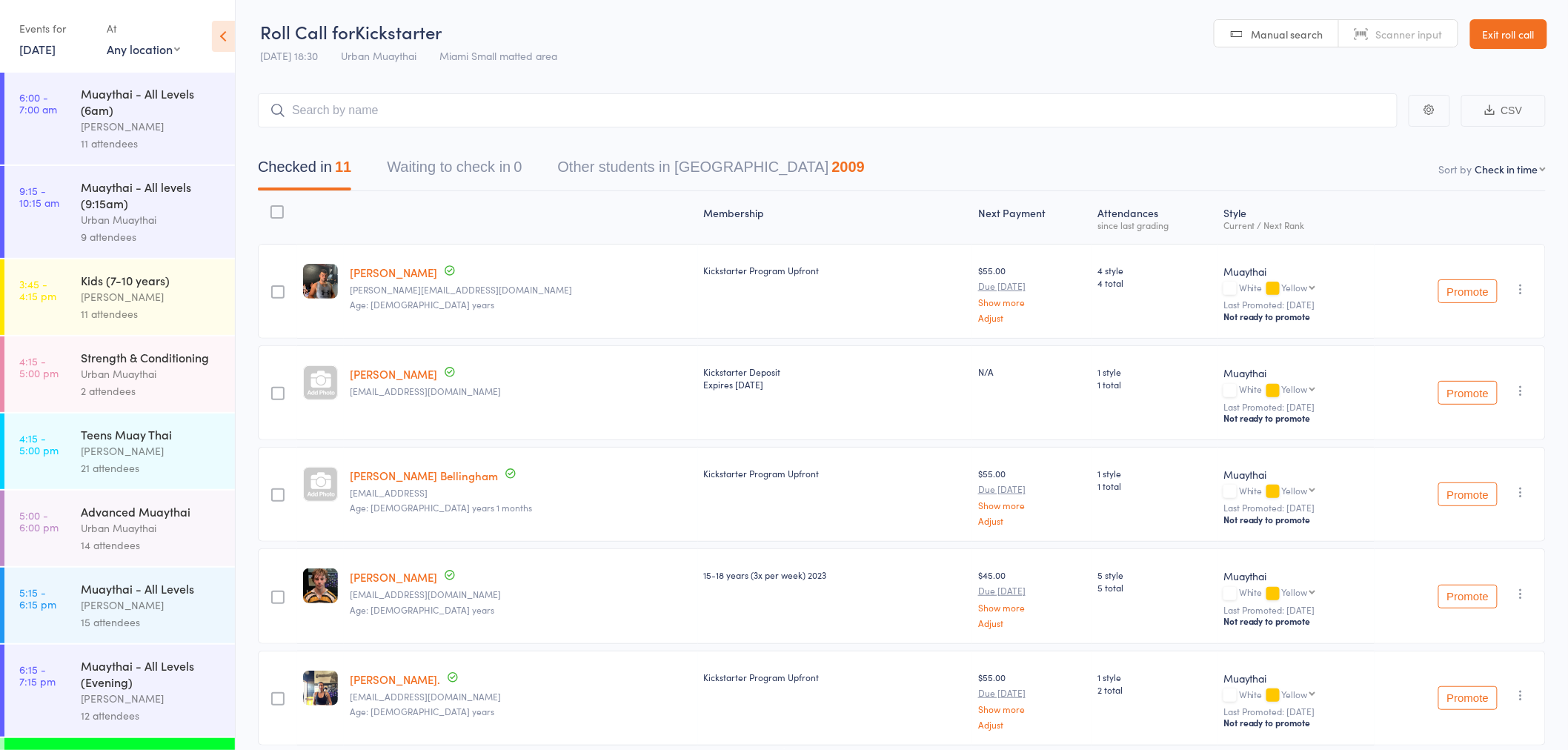
scroll to position [0, 0]
click at [312, 116] on input "search" at bounding box center [827, 112] width 1140 height 34
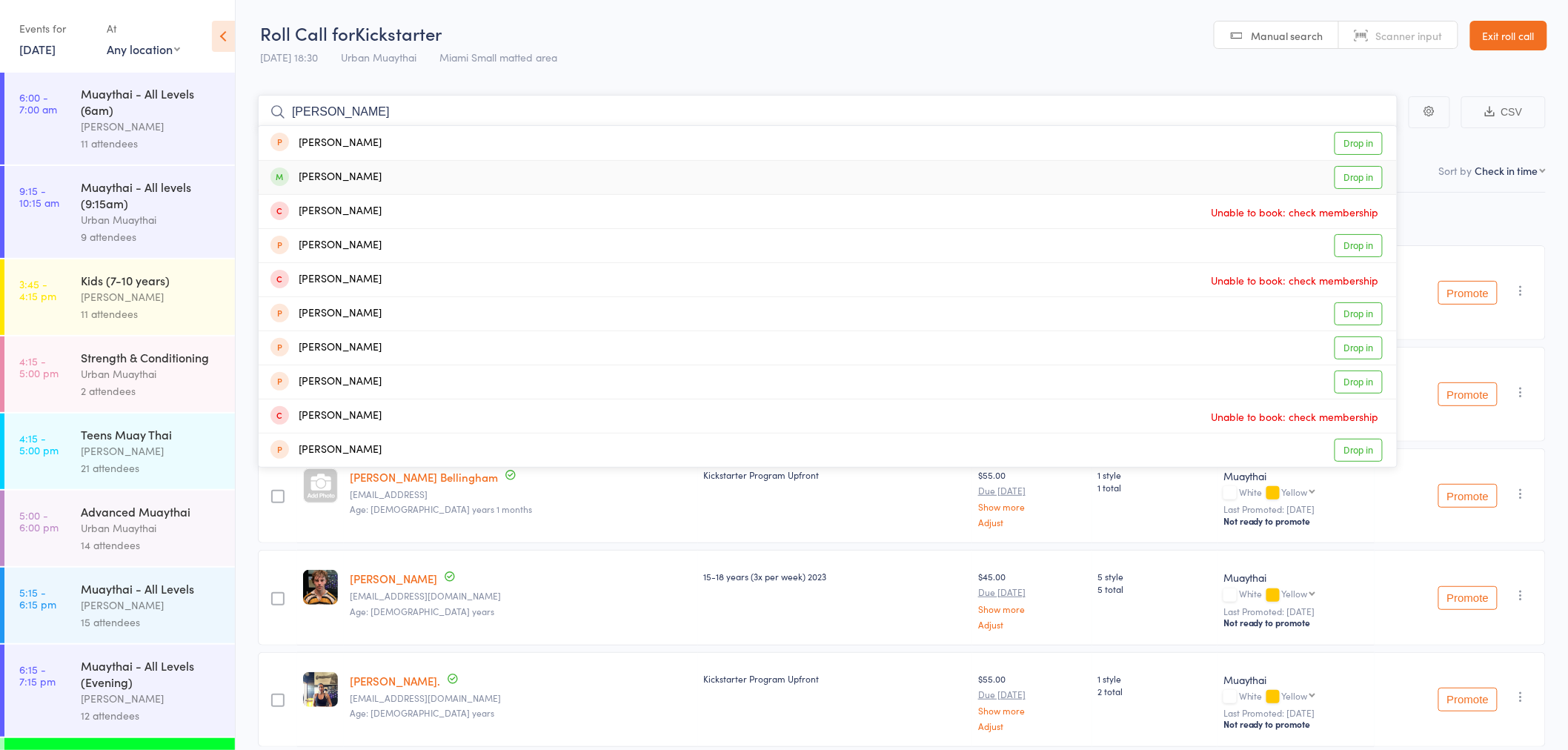
type input "warren"
click at [1346, 179] on link "Drop in" at bounding box center [1359, 177] width 48 height 23
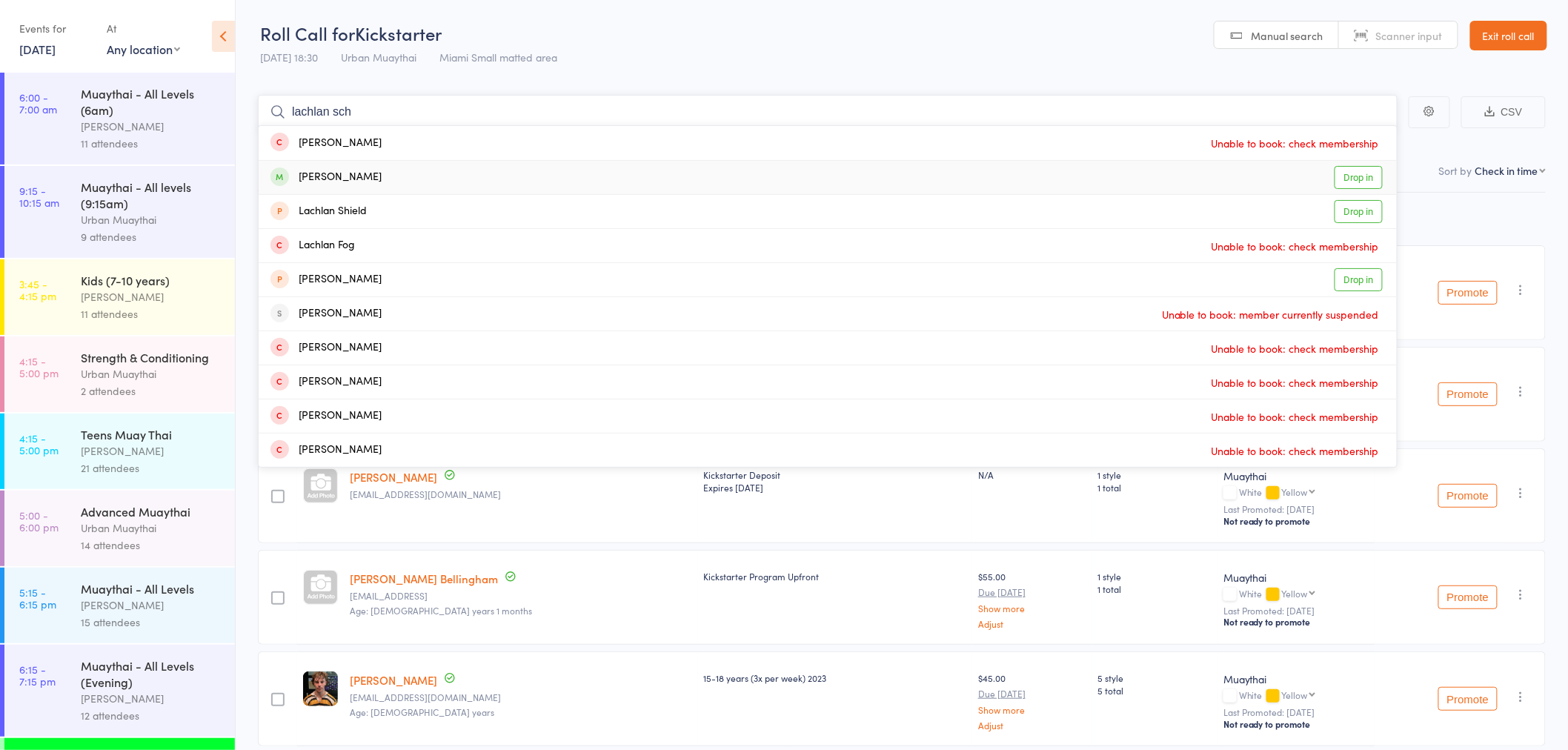
type input "lachlan sch"
click at [1353, 180] on link "Drop in" at bounding box center [1359, 177] width 48 height 23
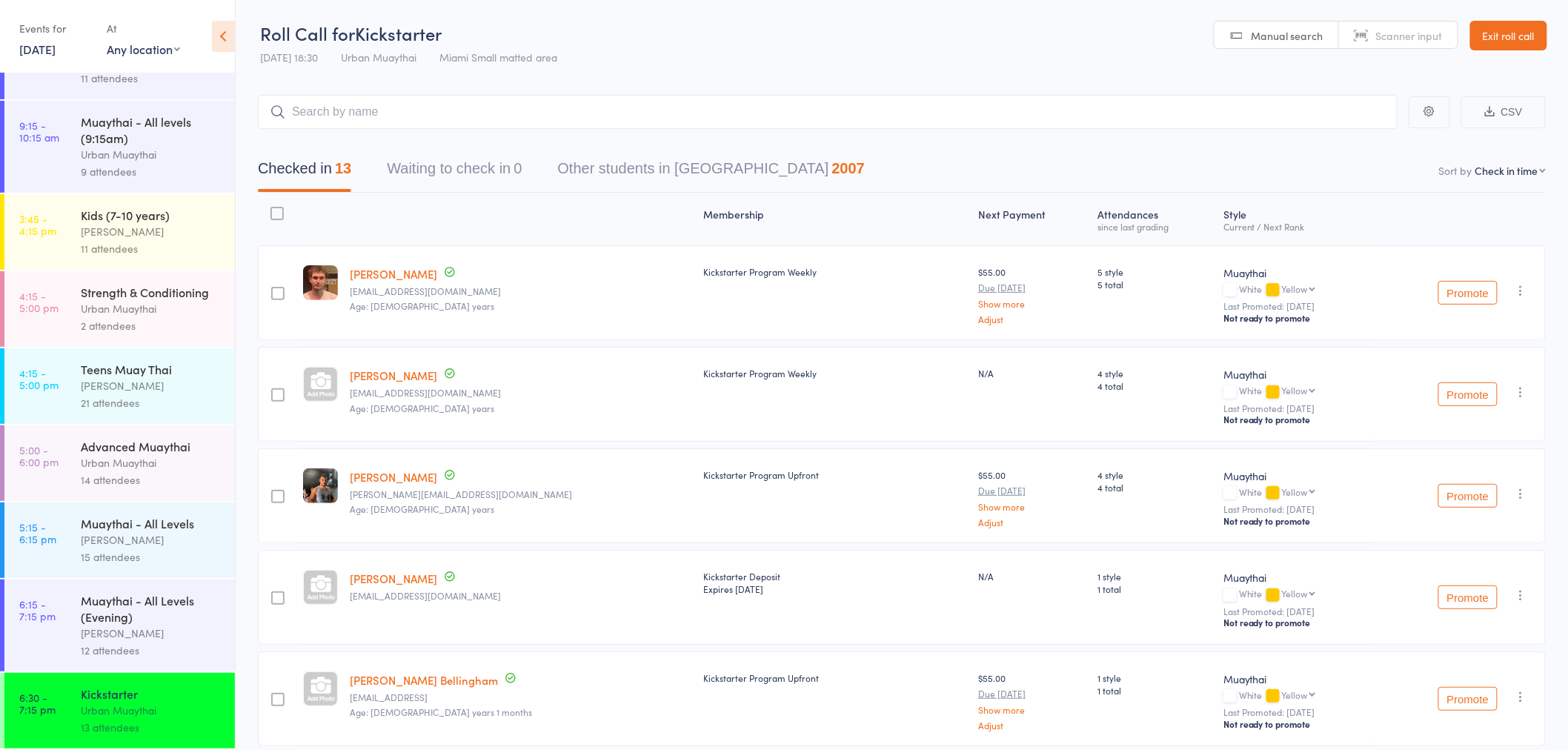
click at [1508, 34] on link "Exit roll call" at bounding box center [1509, 35] width 77 height 30
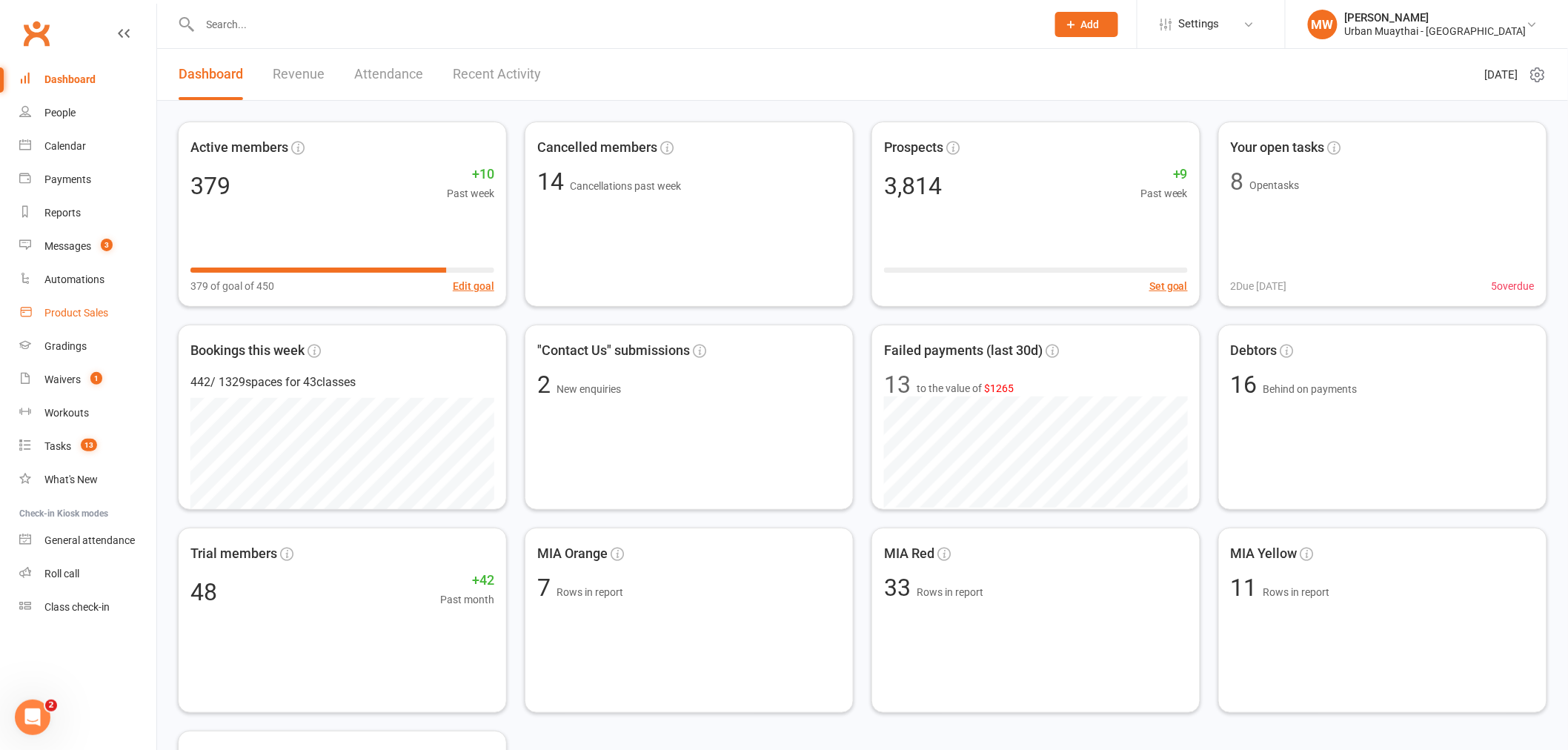
click at [73, 311] on div "Product Sales" at bounding box center [76, 312] width 64 height 11
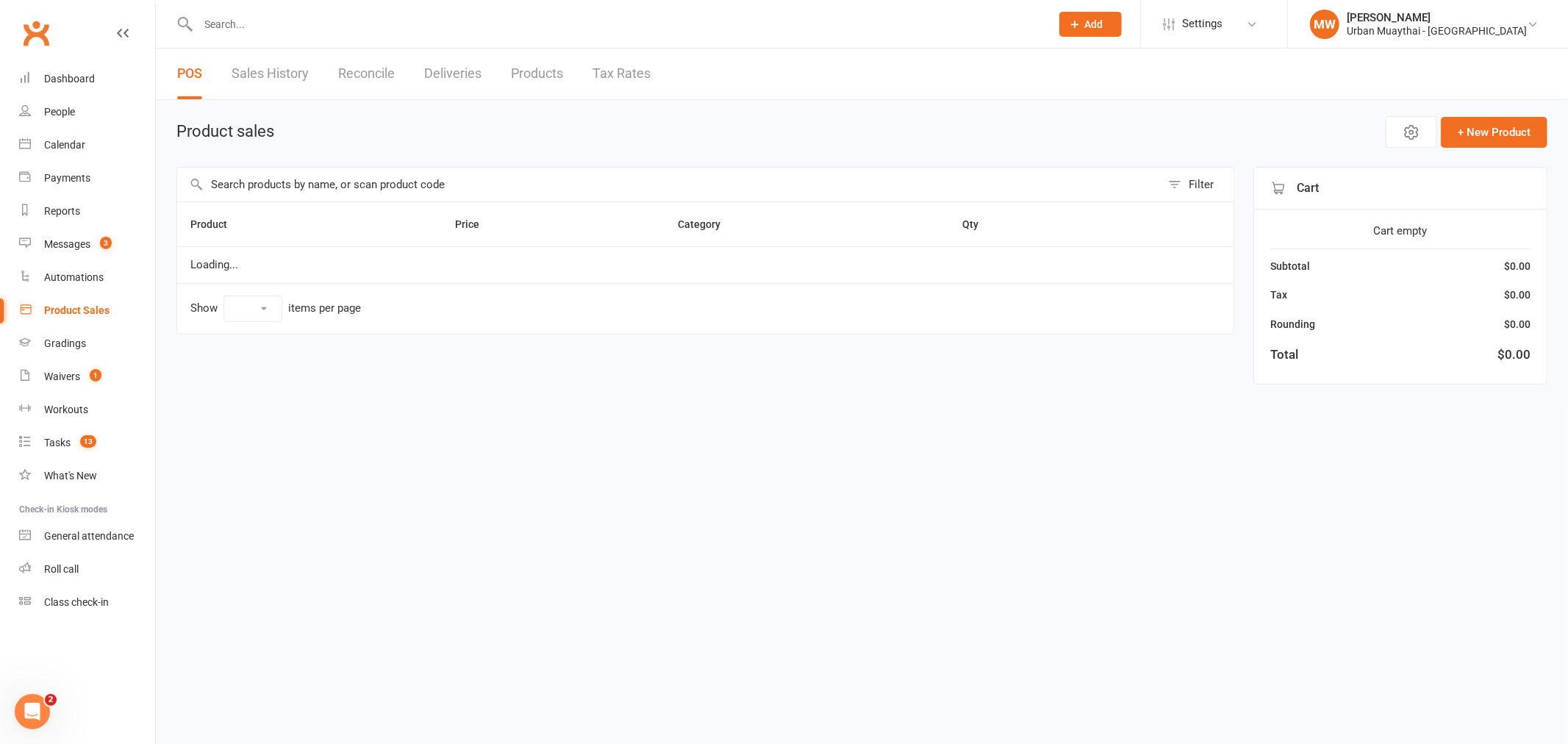
select select "50"
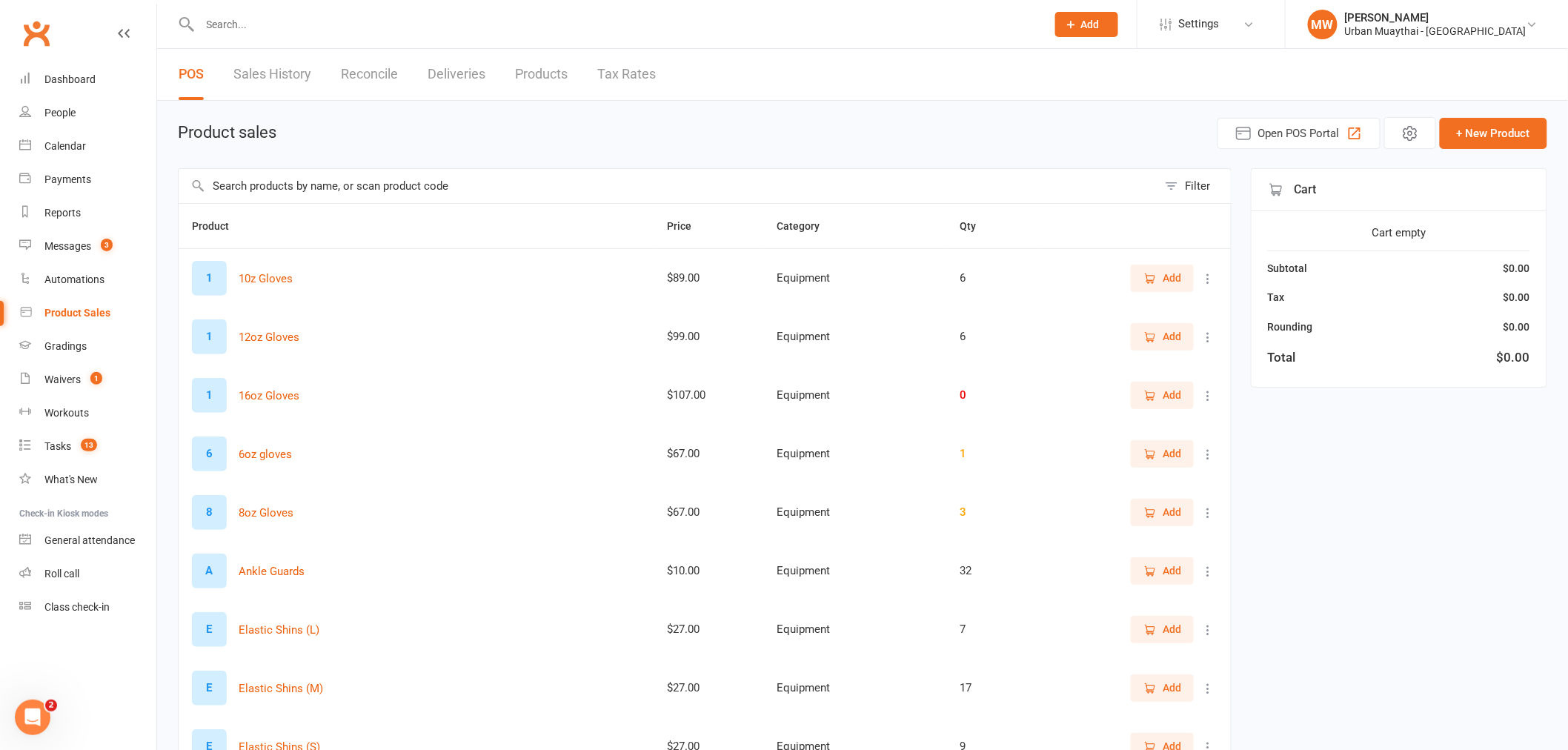
click at [299, 175] on input "text" at bounding box center [668, 186] width 979 height 34
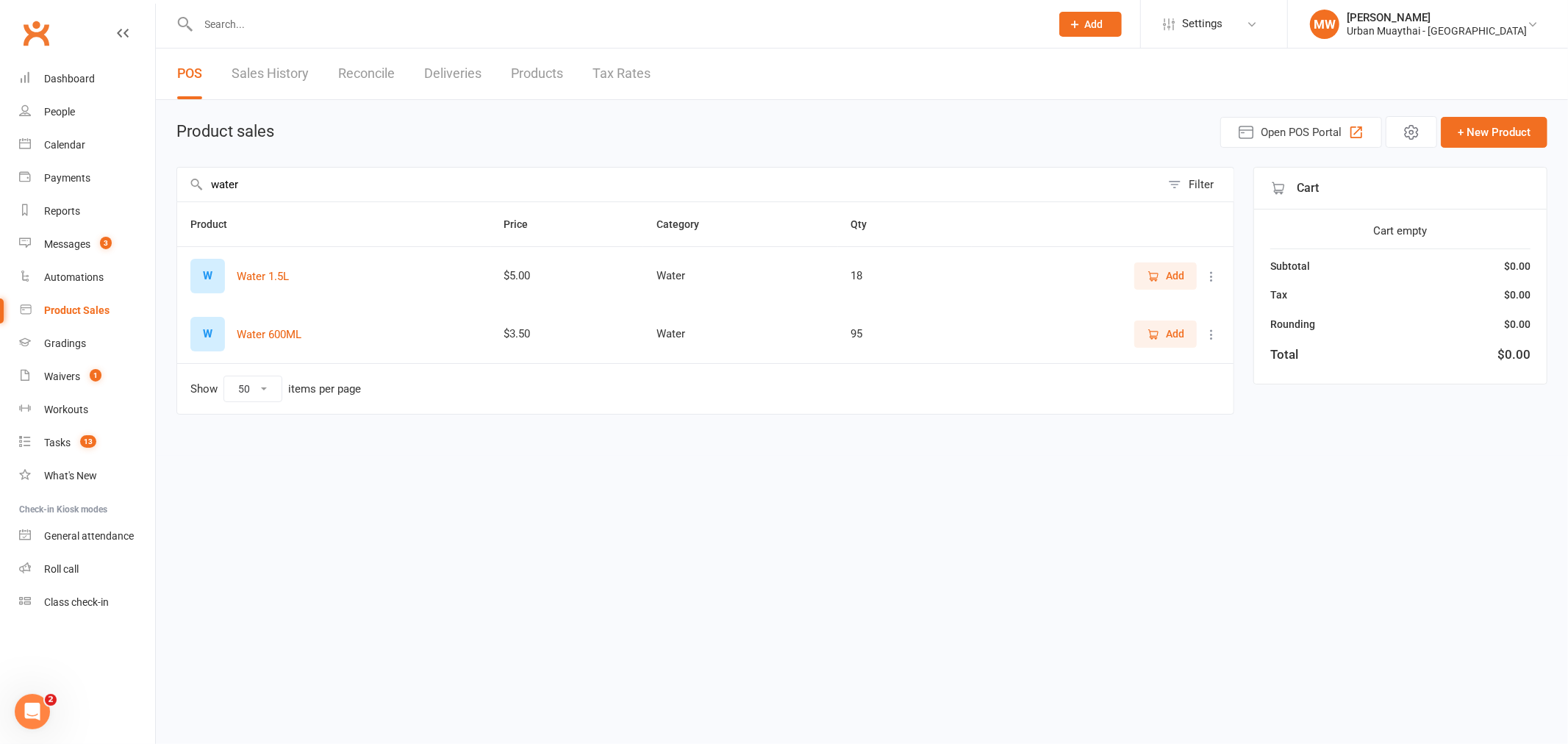
type input "water"
click at [1165, 334] on span "Add" at bounding box center [1174, 333] width 19 height 16
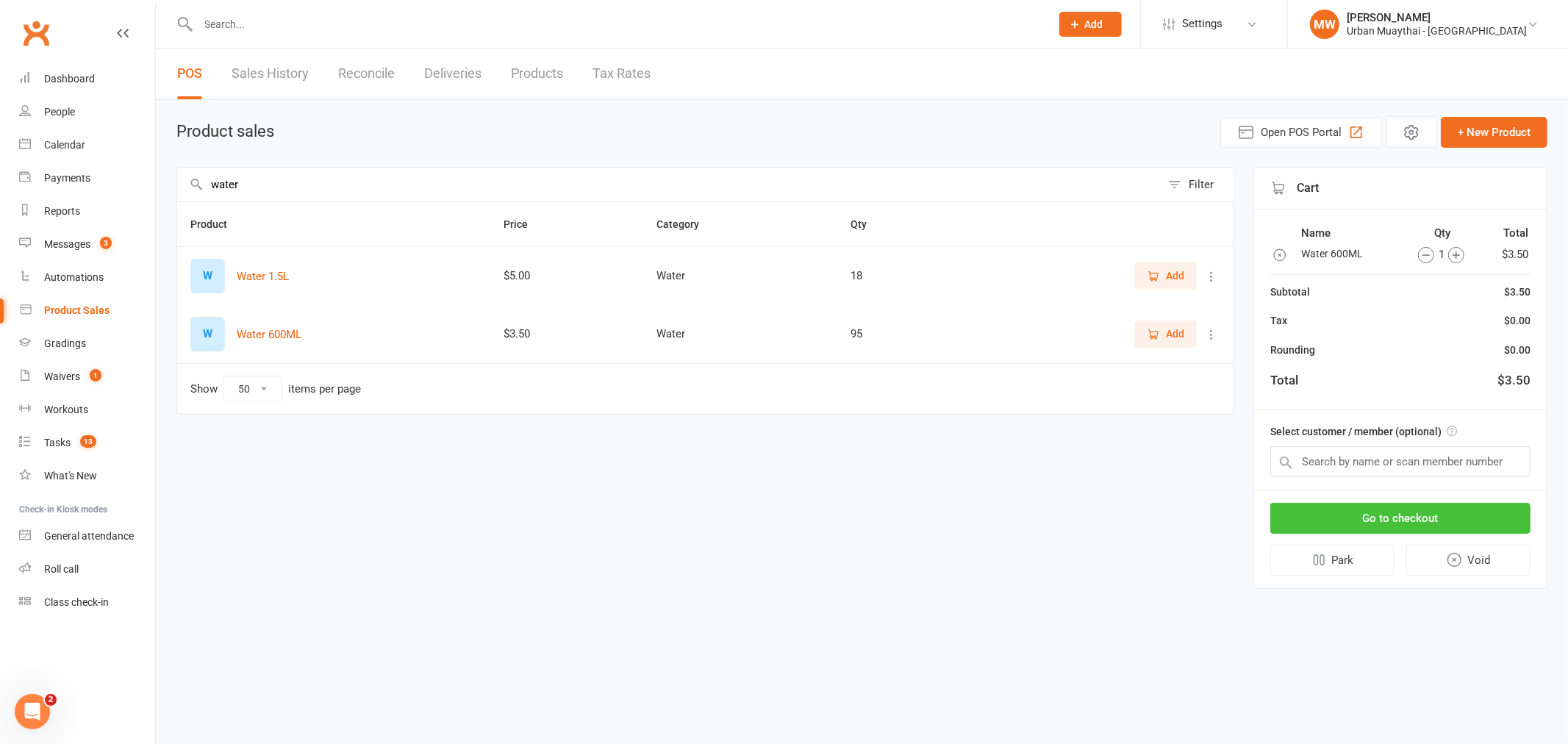
click at [1422, 511] on button "Go to checkout" at bounding box center [1400, 518] width 260 height 31
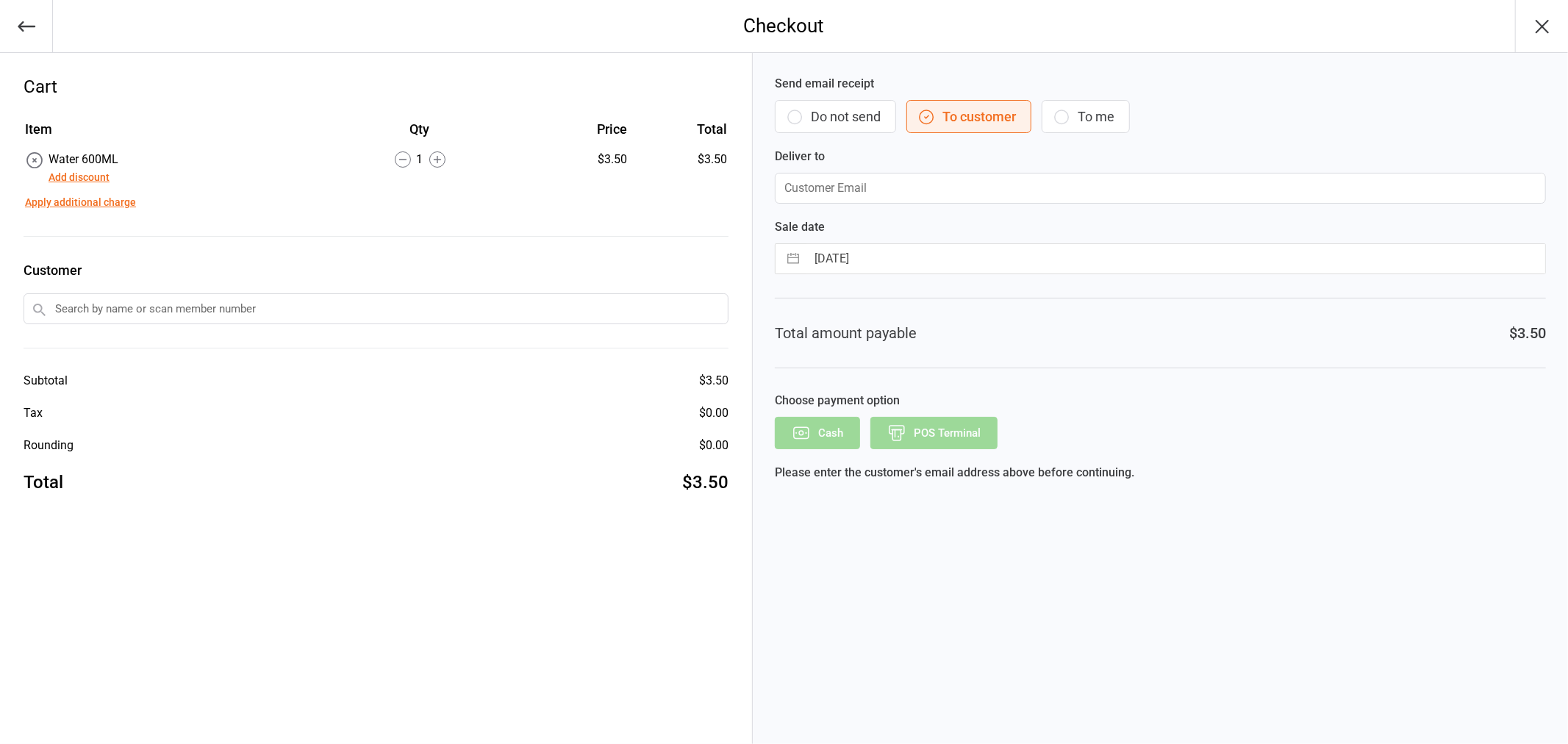
click at [862, 115] on button "Do not send" at bounding box center [834, 116] width 121 height 33
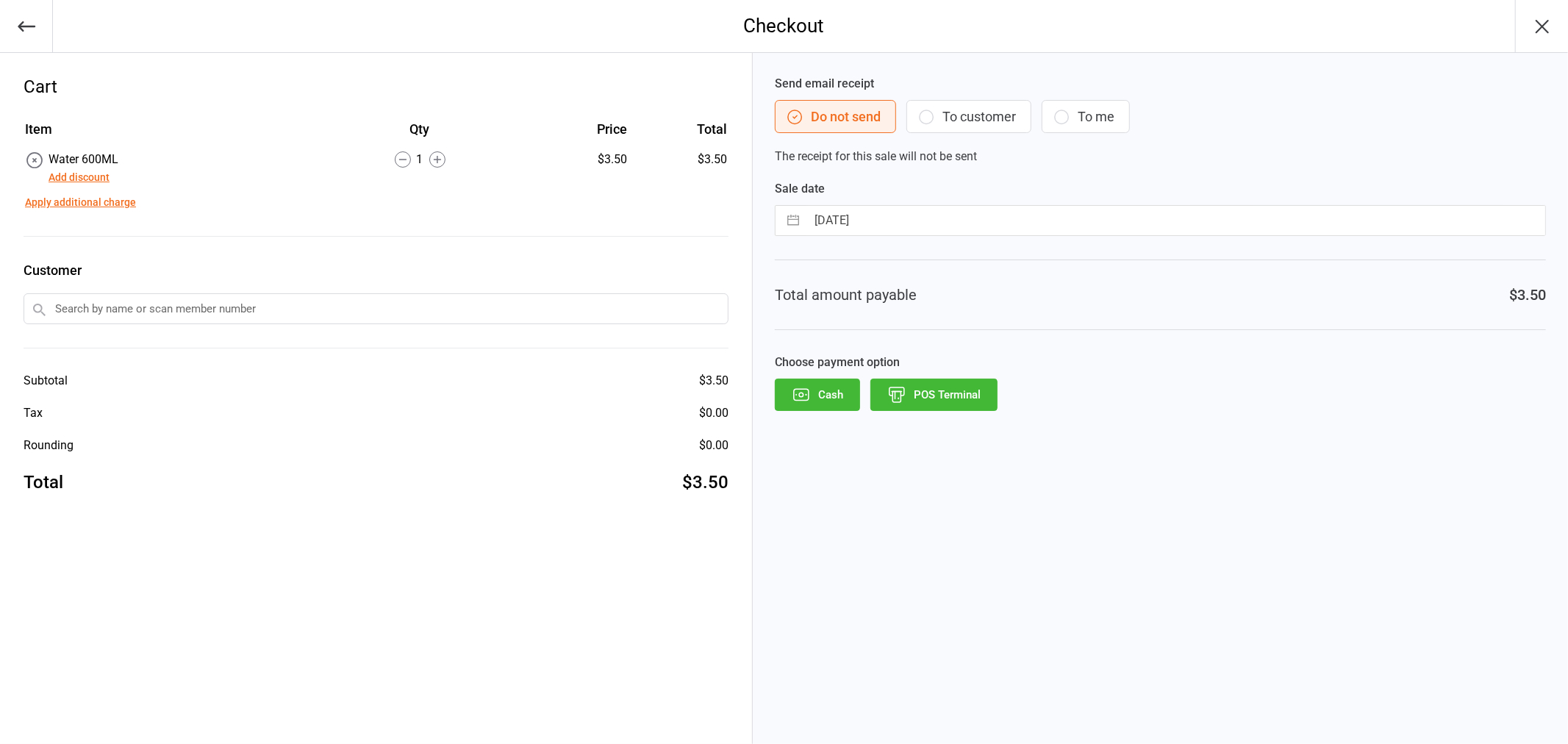
click at [919, 391] on button "POS Terminal" at bounding box center [934, 394] width 127 height 33
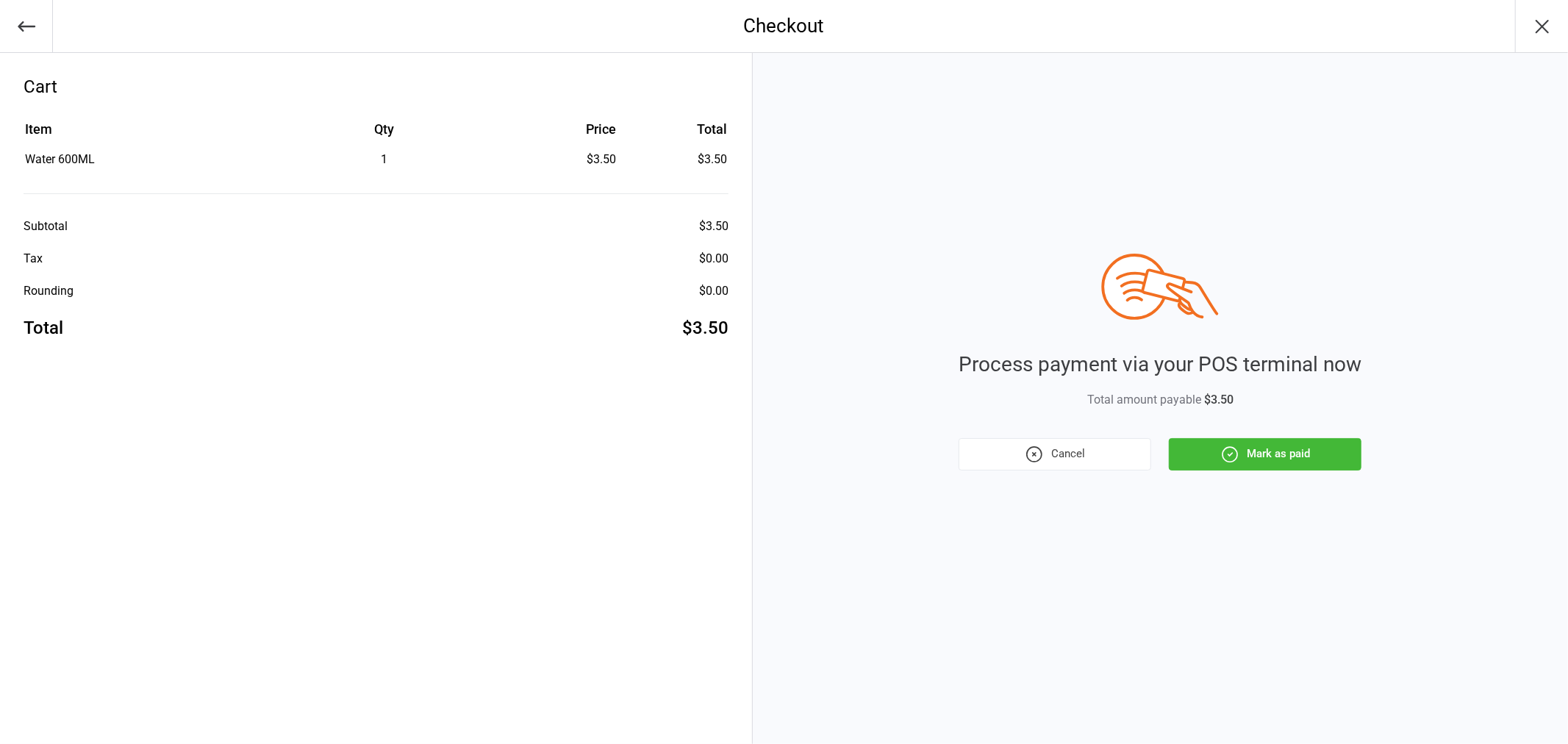
click at [1247, 449] on button "Mark as paid" at bounding box center [1265, 455] width 193 height 33
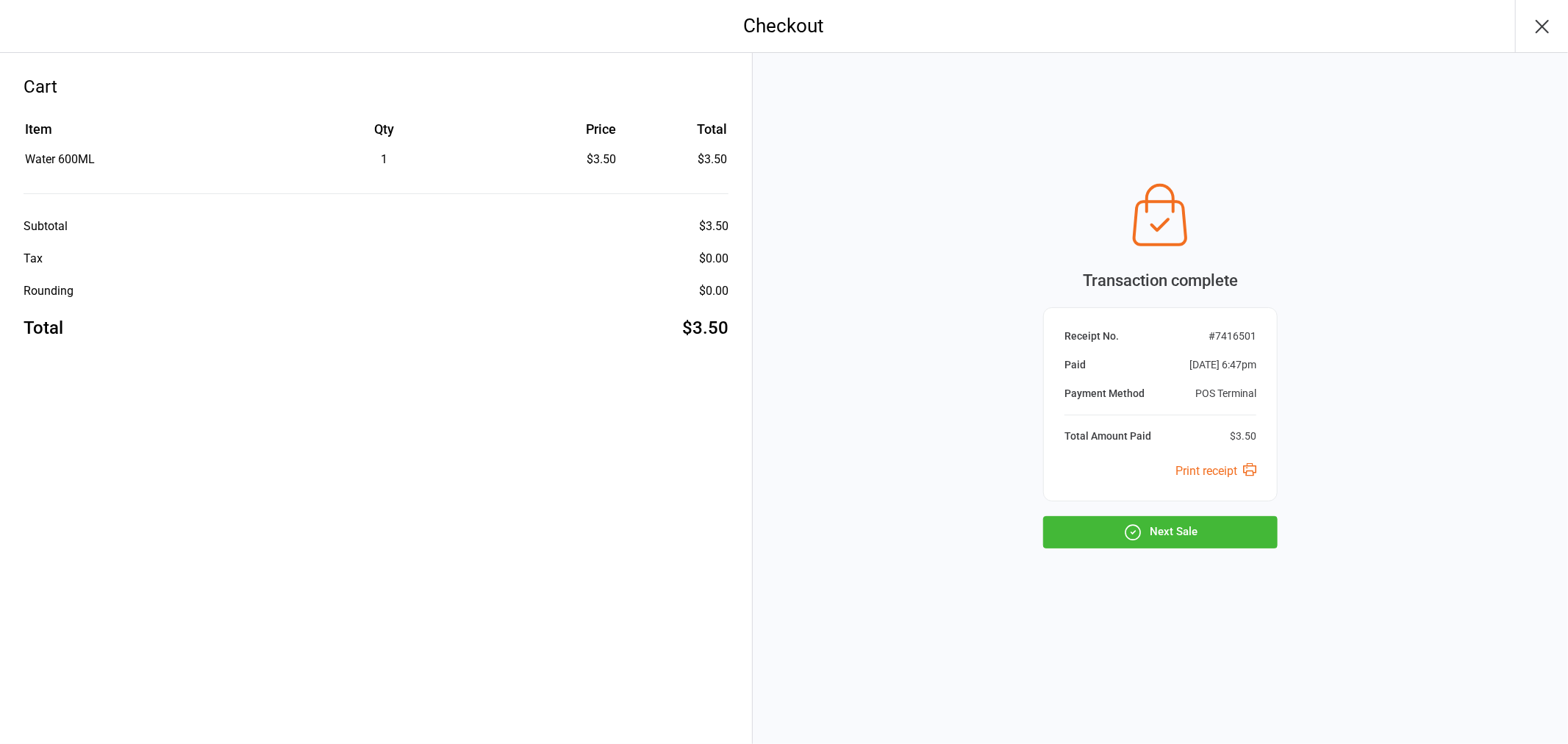
click at [1184, 528] on button "Next Sale" at bounding box center [1160, 532] width 234 height 33
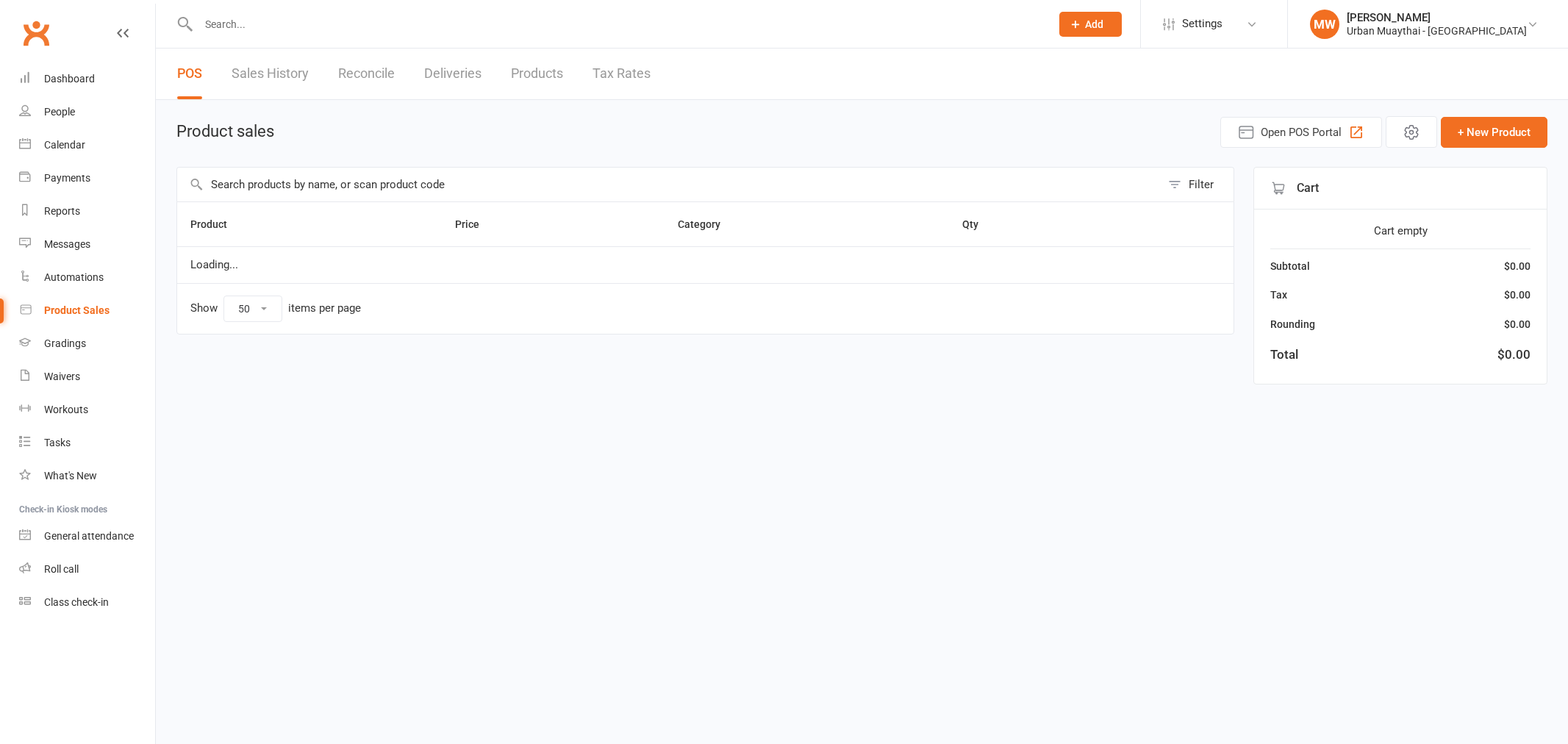
select select "50"
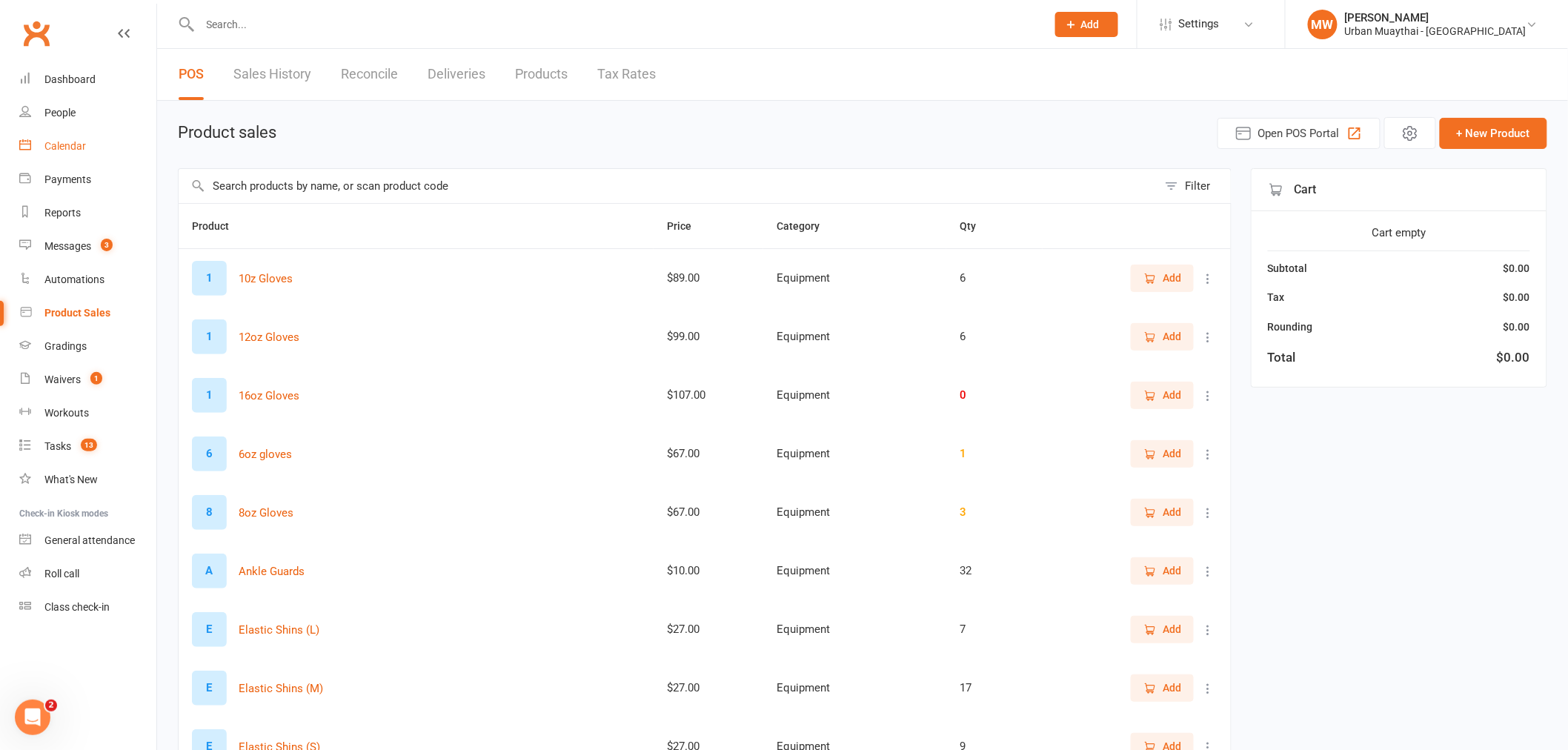
click at [68, 148] on div "Calendar" at bounding box center [65, 146] width 42 height 11
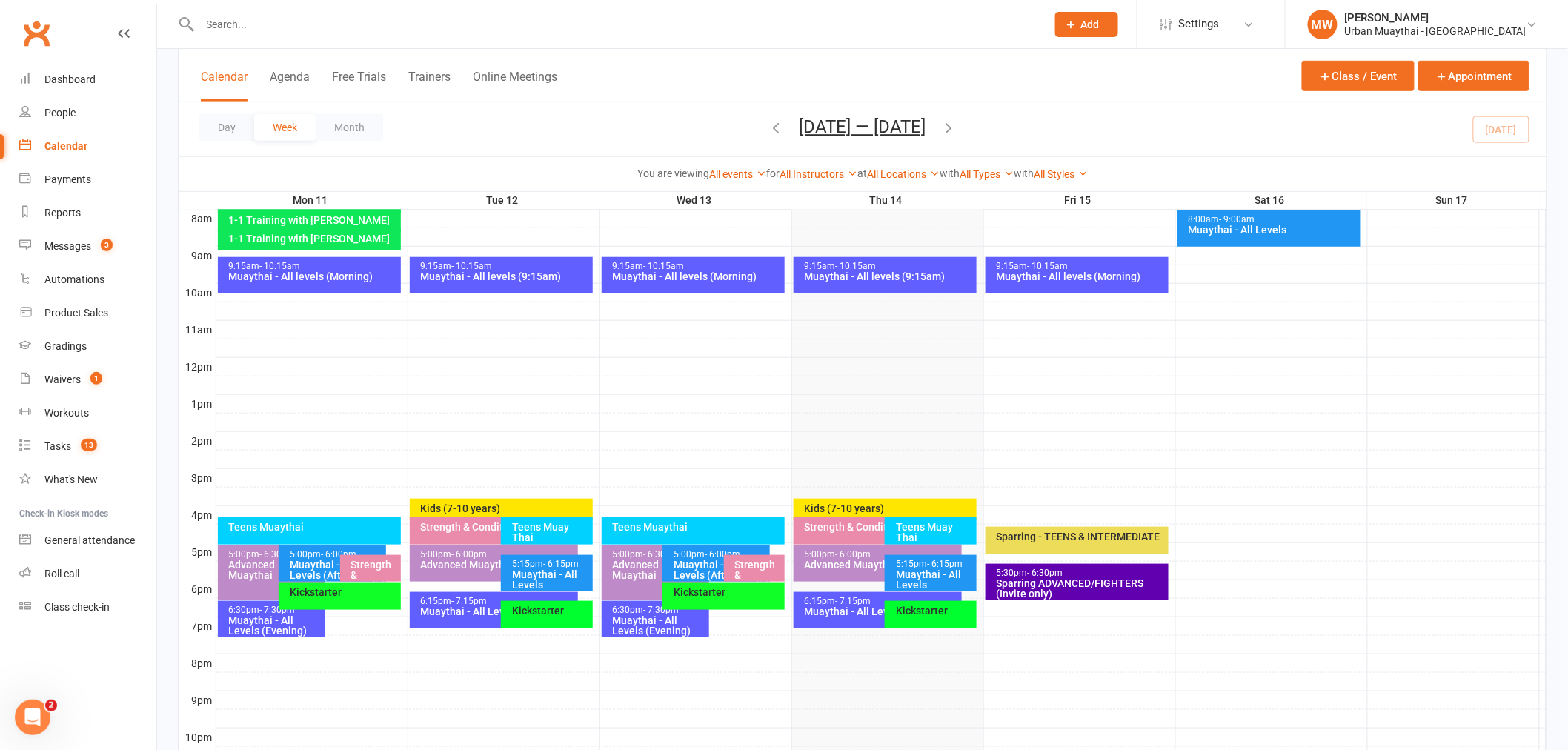
scroll to position [487, 0]
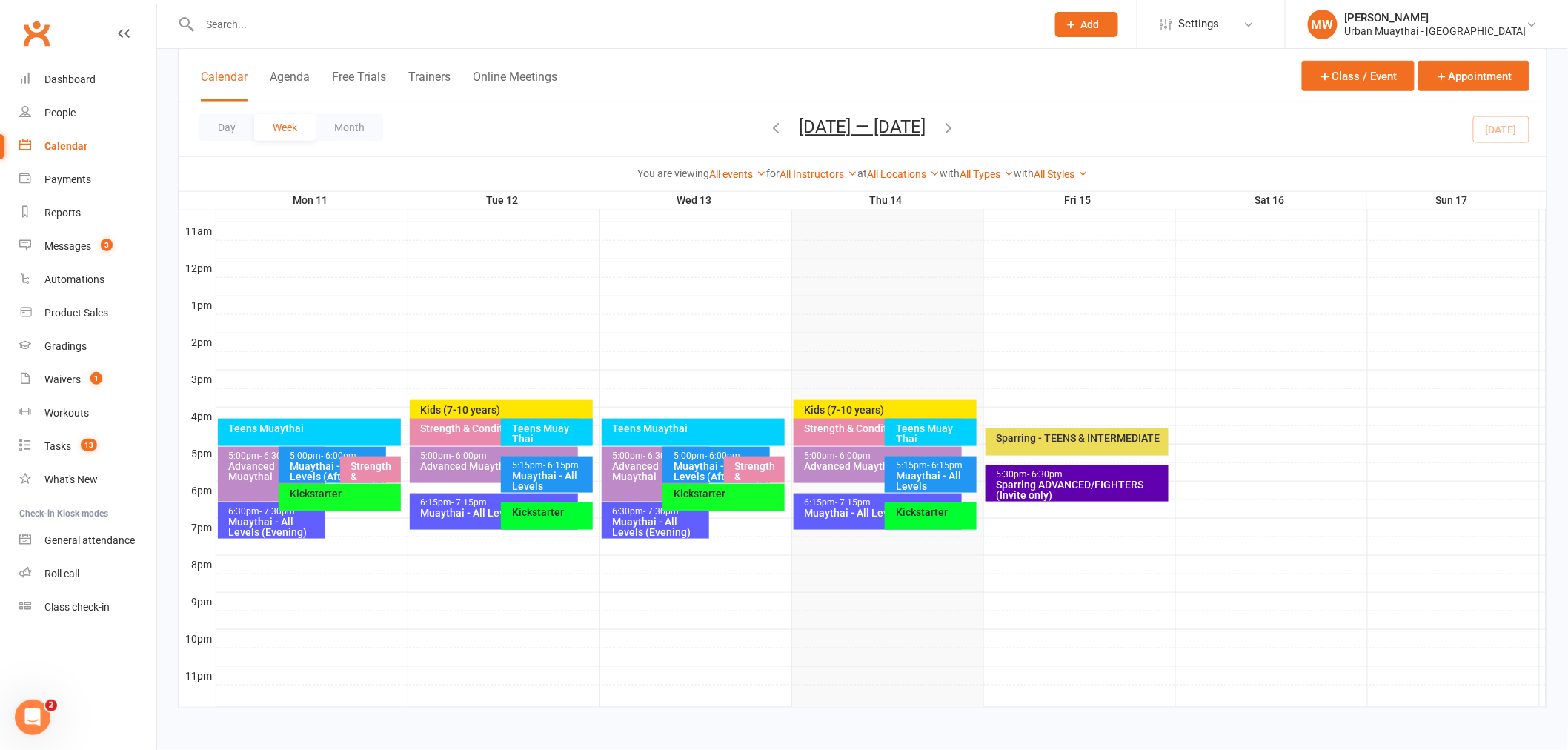
click at [939, 507] on div "Kickstarter" at bounding box center [935, 511] width 79 height 11
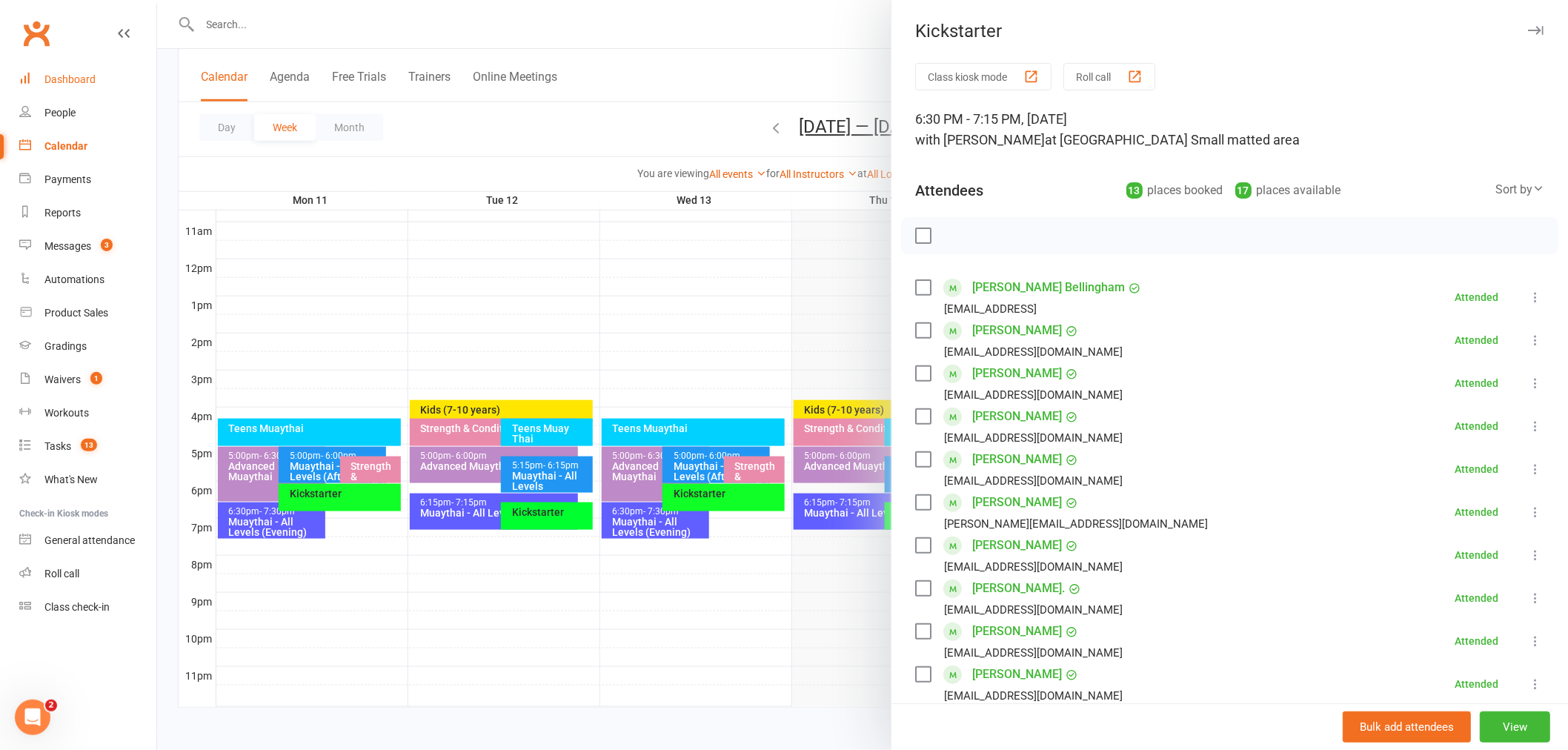
click at [68, 72] on link "Dashboard" at bounding box center [87, 80] width 137 height 34
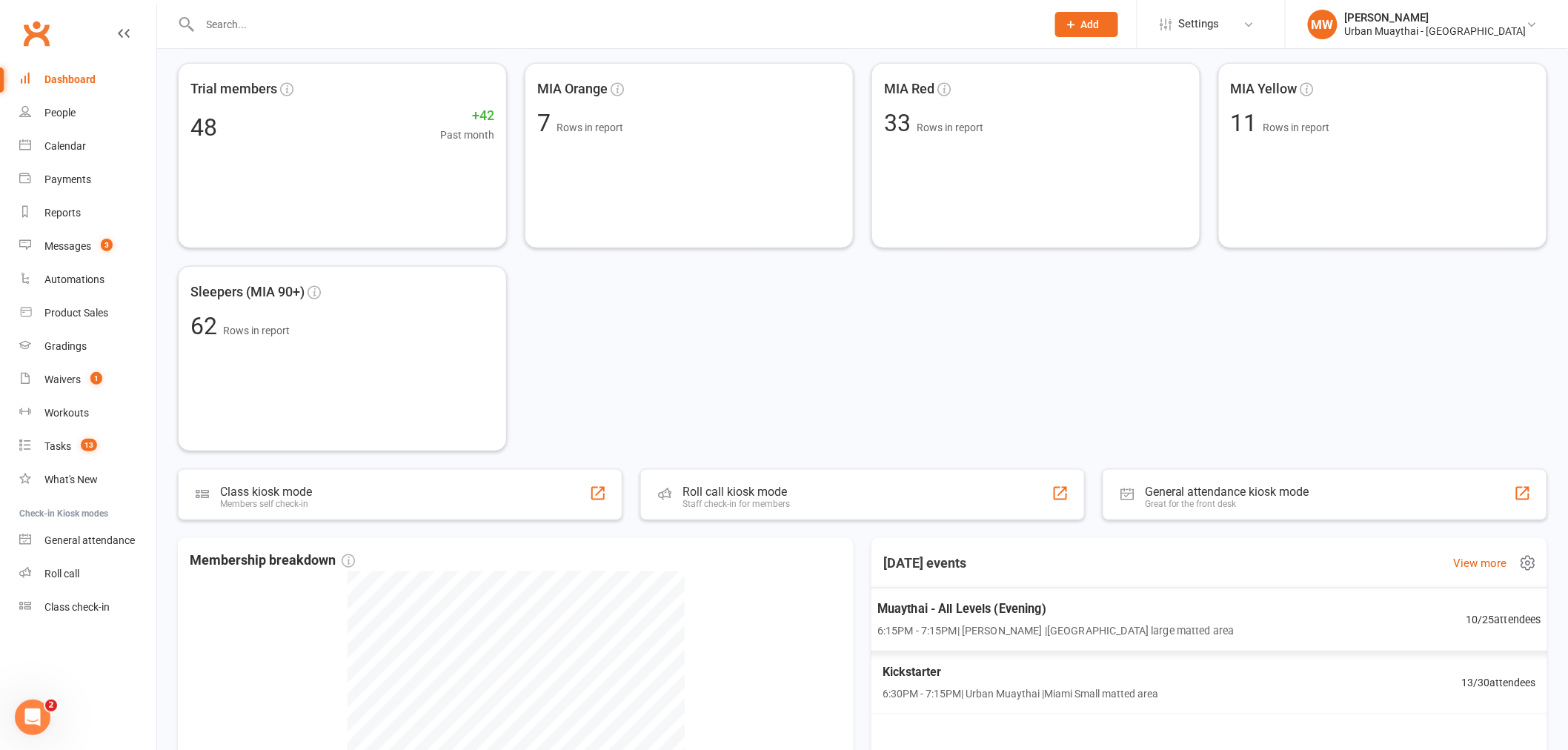
scroll to position [493, 0]
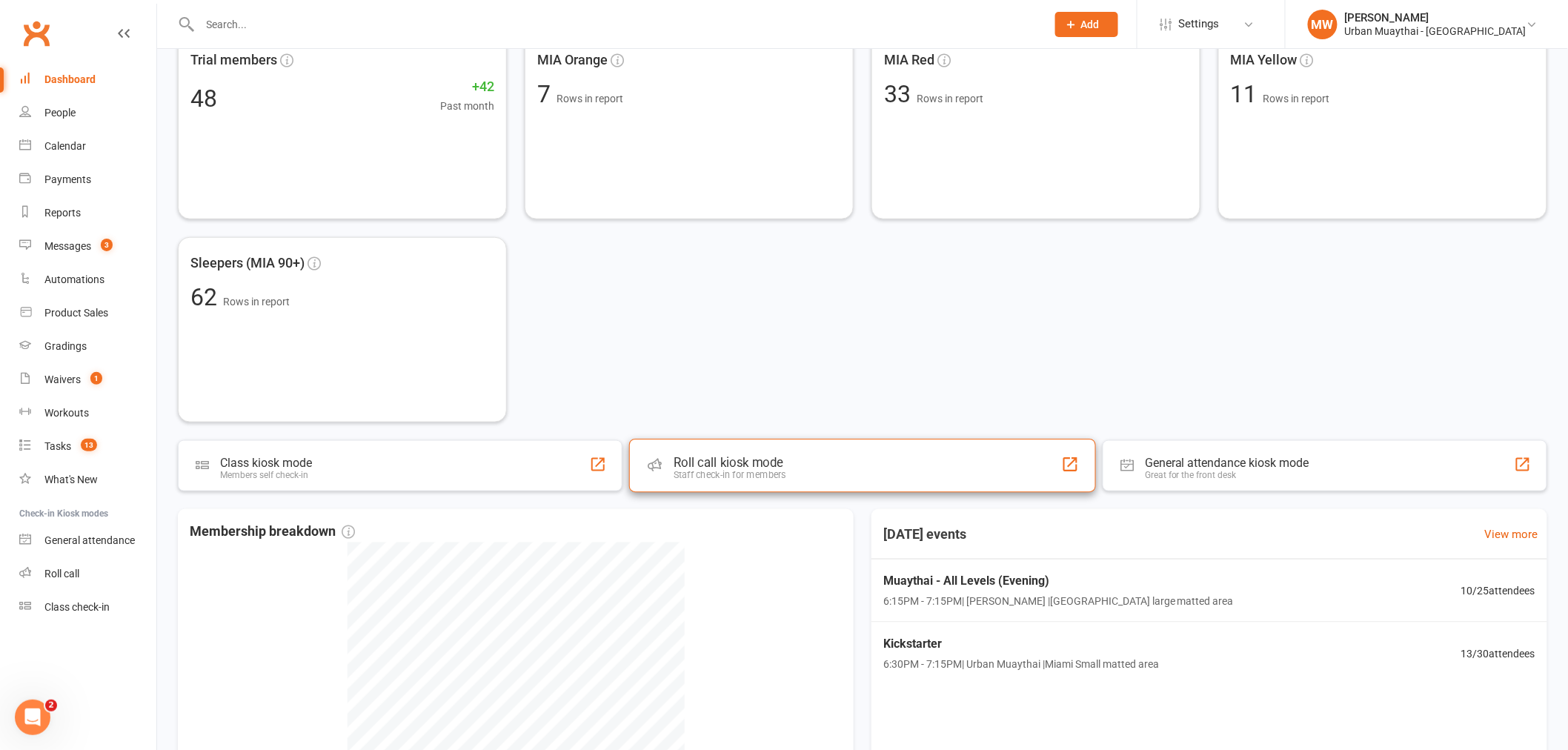
click at [750, 472] on div "Staff check-in for members" at bounding box center [729, 475] width 112 height 11
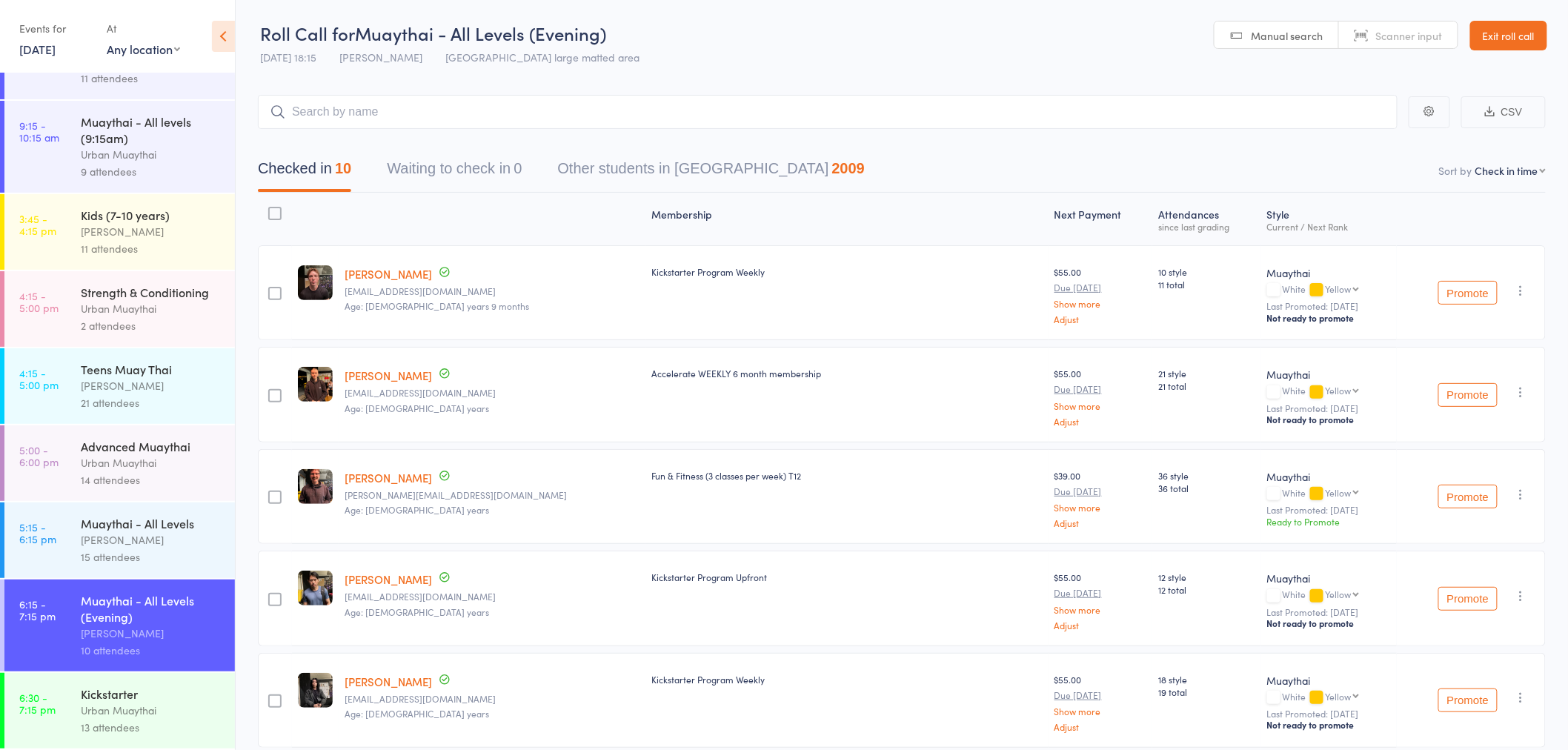
scroll to position [83, 0]
click at [157, 697] on div "Kickstarter" at bounding box center [152, 693] width 142 height 16
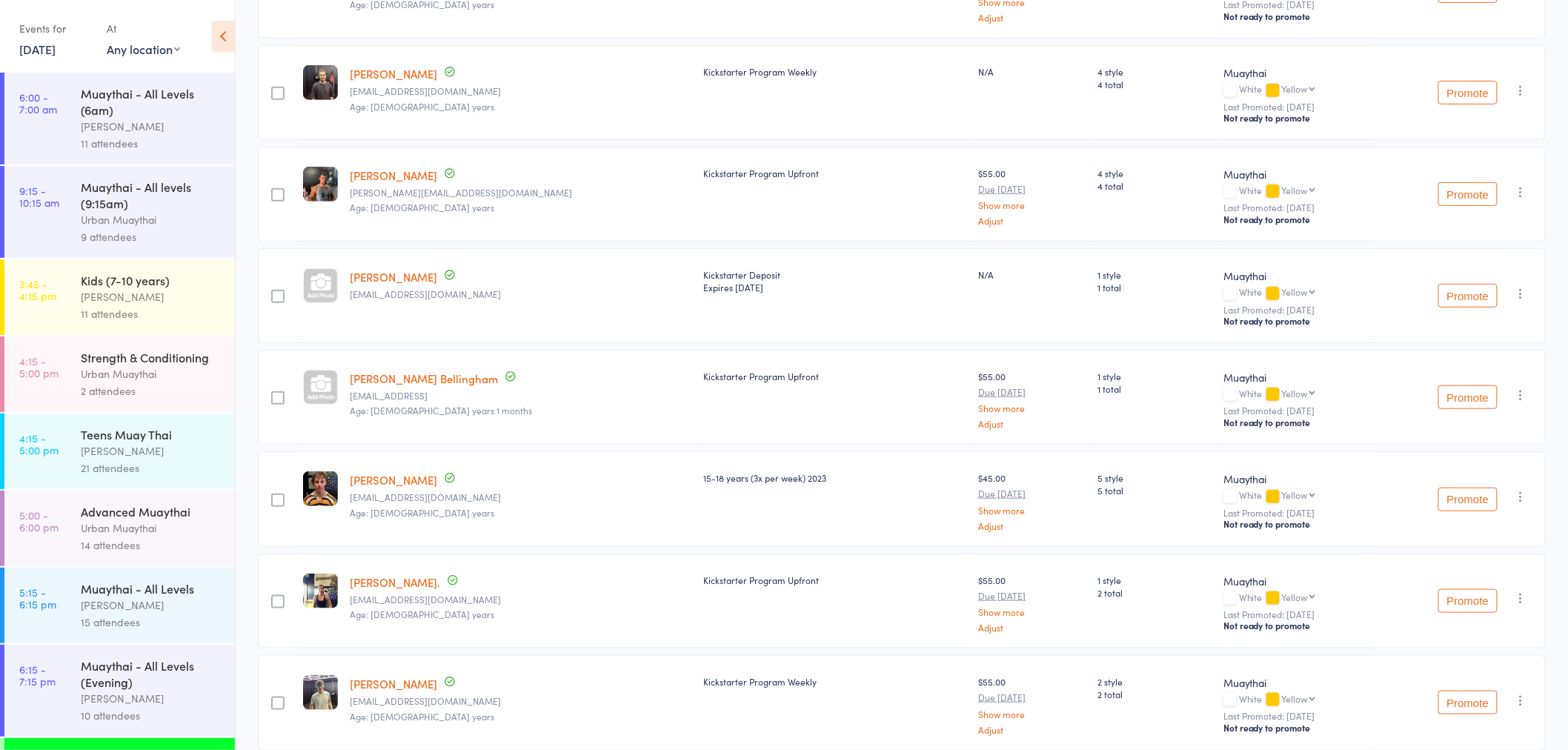
scroll to position [329, 0]
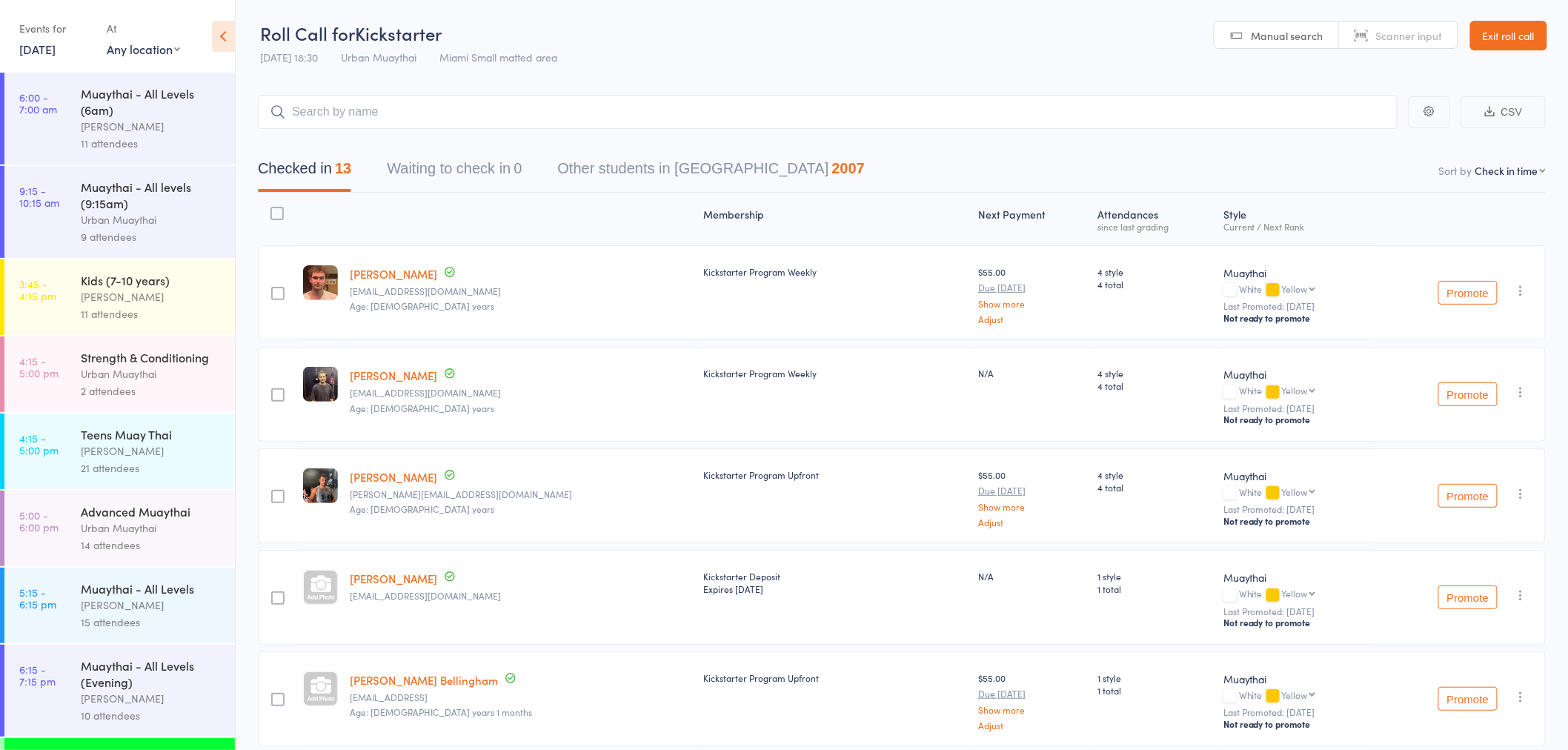
click at [1508, 34] on link "Exit roll call" at bounding box center [1509, 35] width 77 height 30
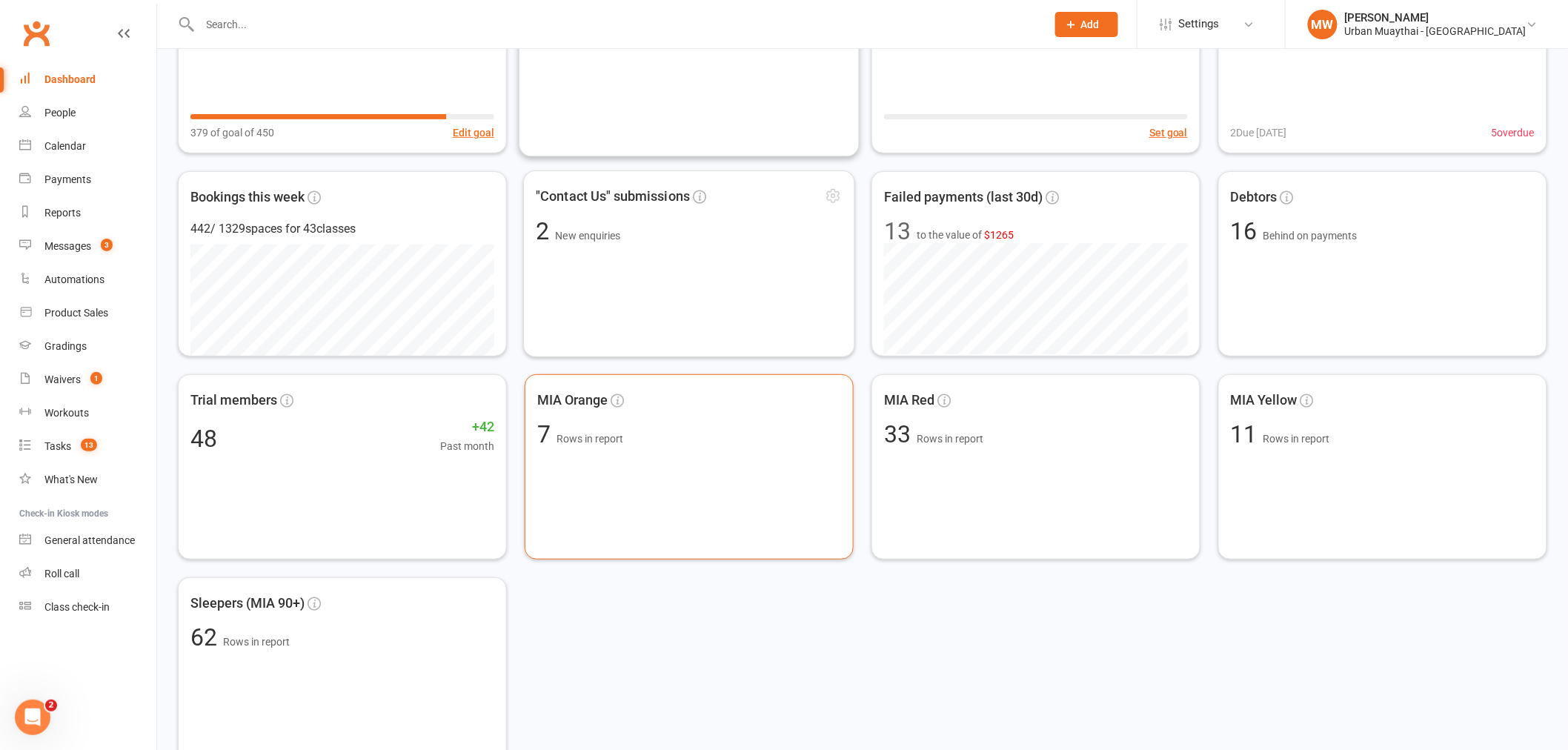
scroll to position [329, 0]
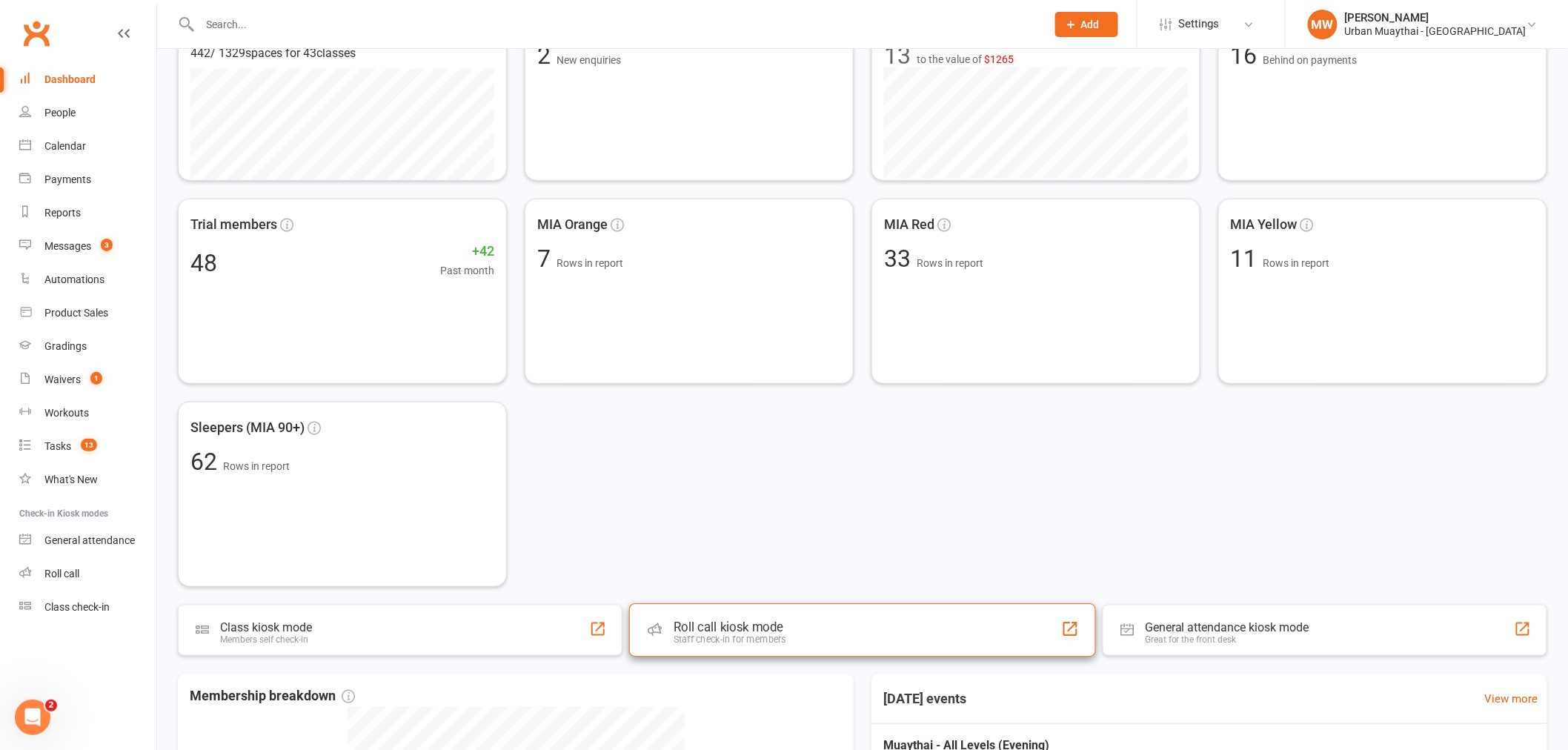
click at [809, 632] on div "Roll call kiosk mode Staff check-in for members" at bounding box center [862, 630] width 467 height 53
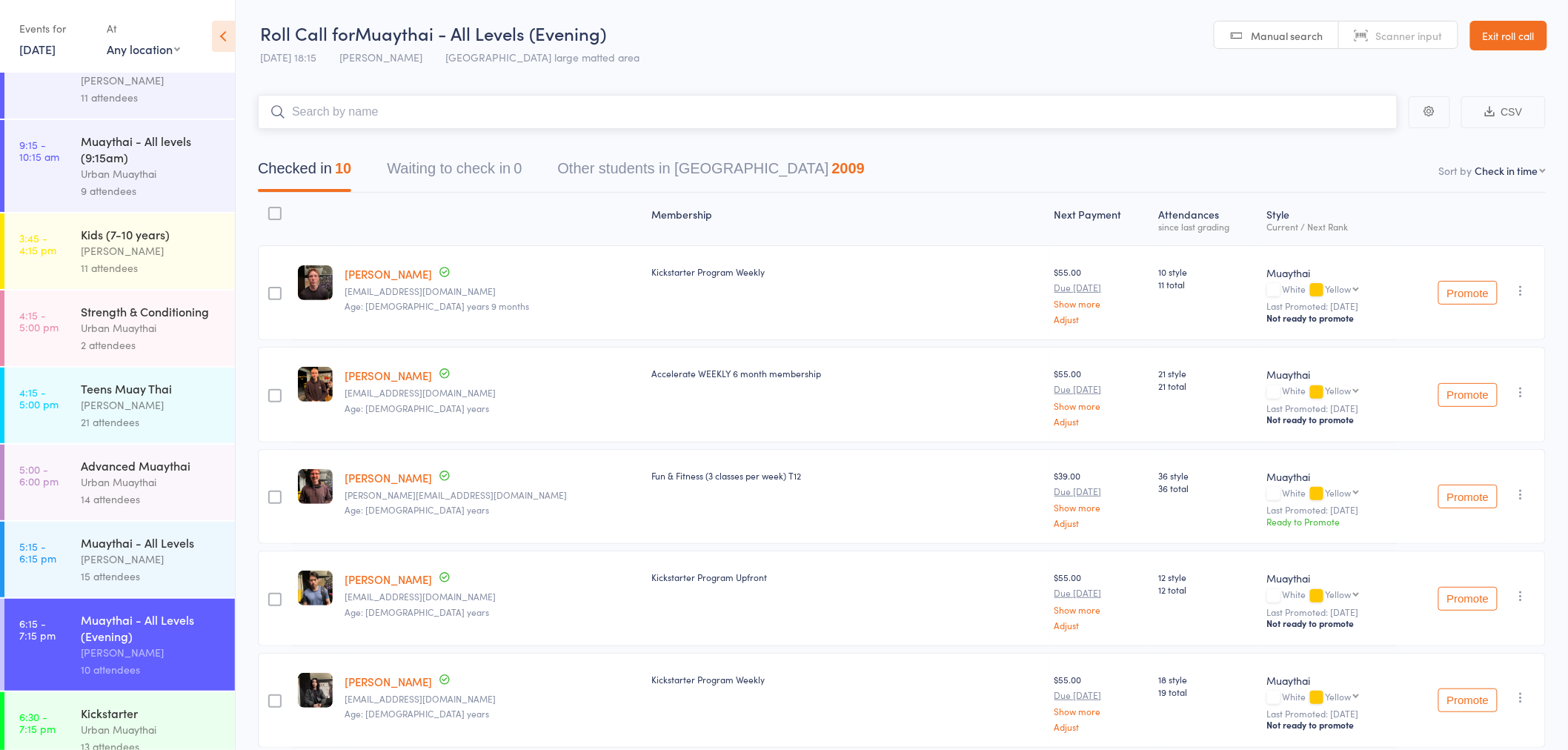
scroll to position [83, 0]
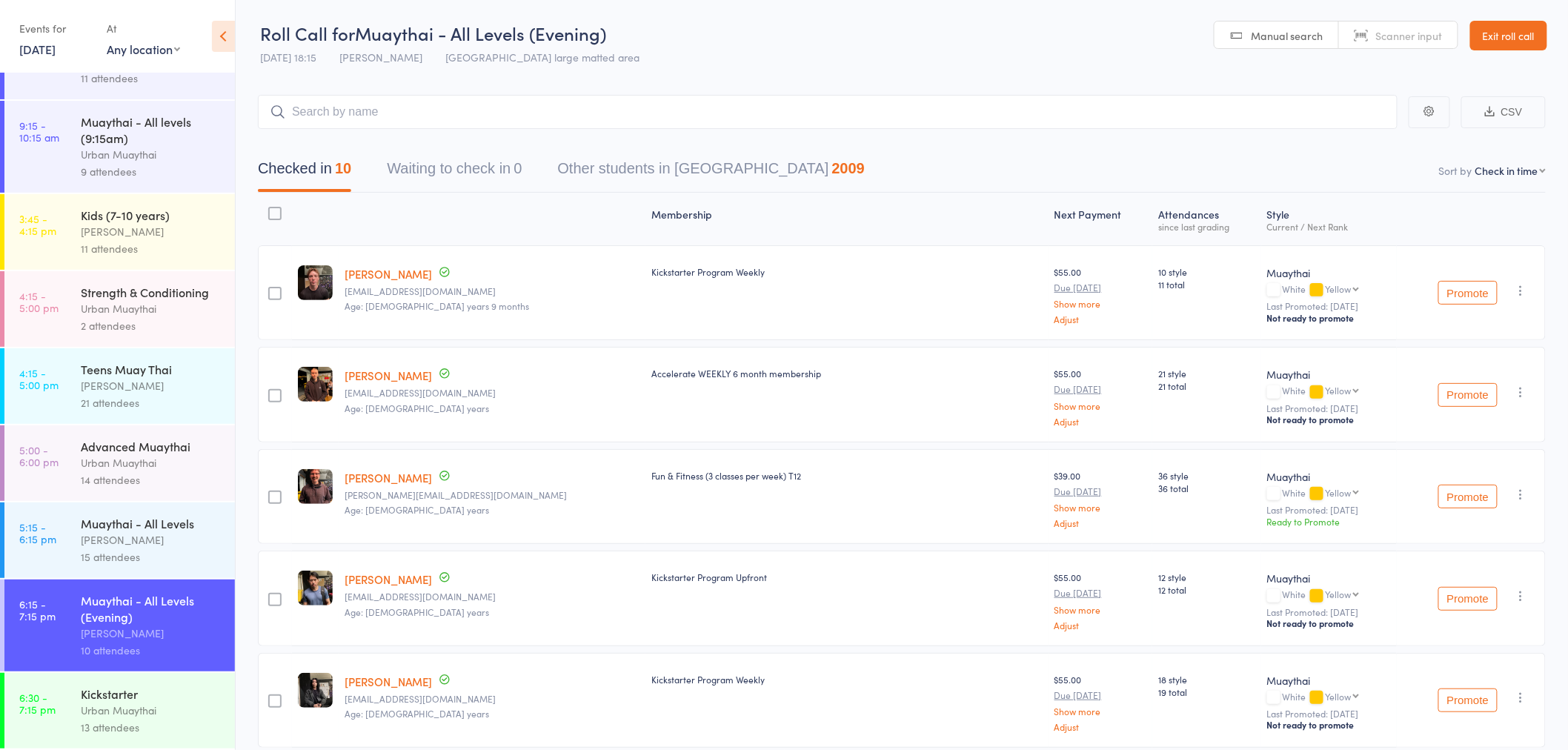
click at [185, 682] on div "Kickstarter Urban Muaythai 13 attendees" at bounding box center [158, 711] width 154 height 75
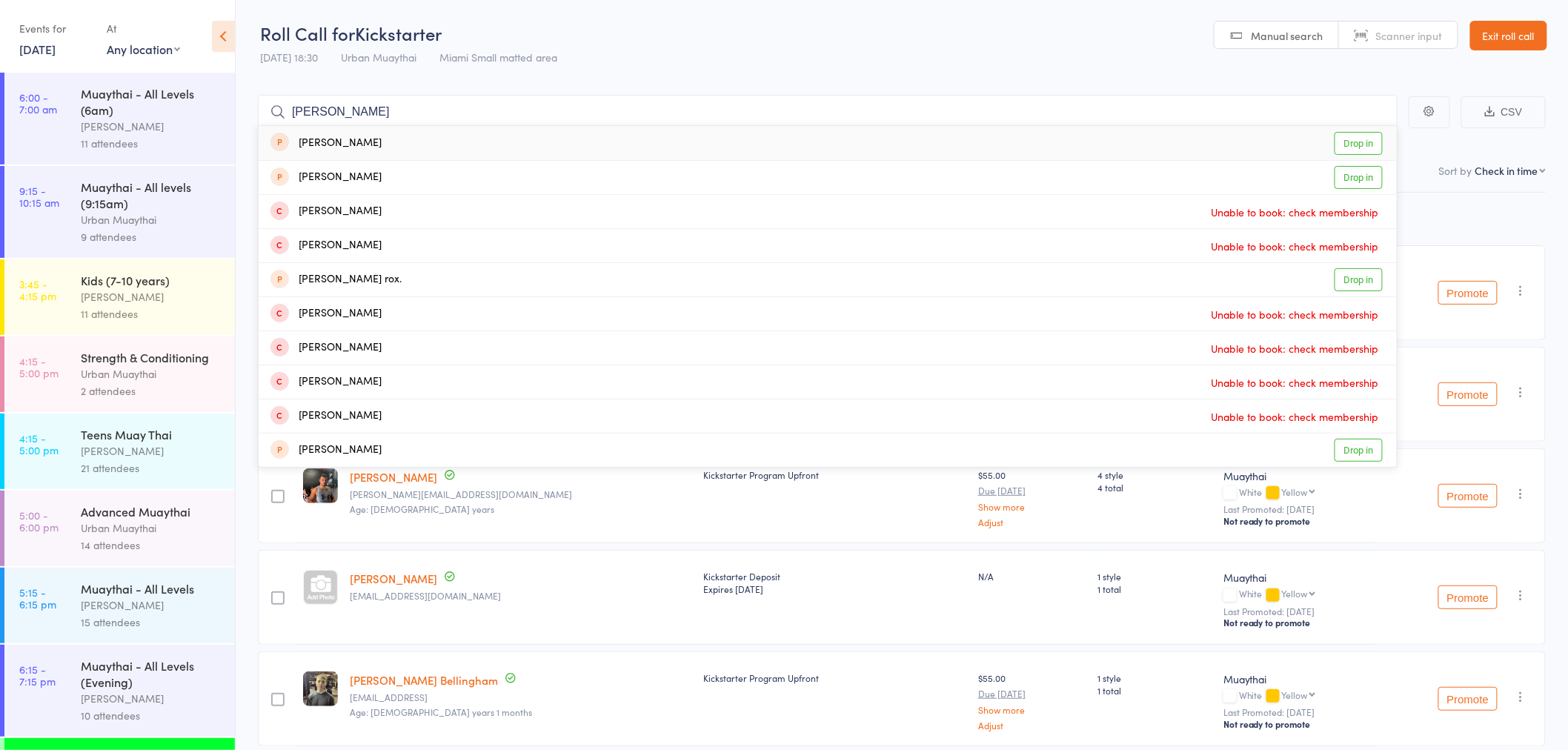
type input "[PERSON_NAME]"
click at [1496, 26] on link "Exit roll call" at bounding box center [1509, 35] width 77 height 30
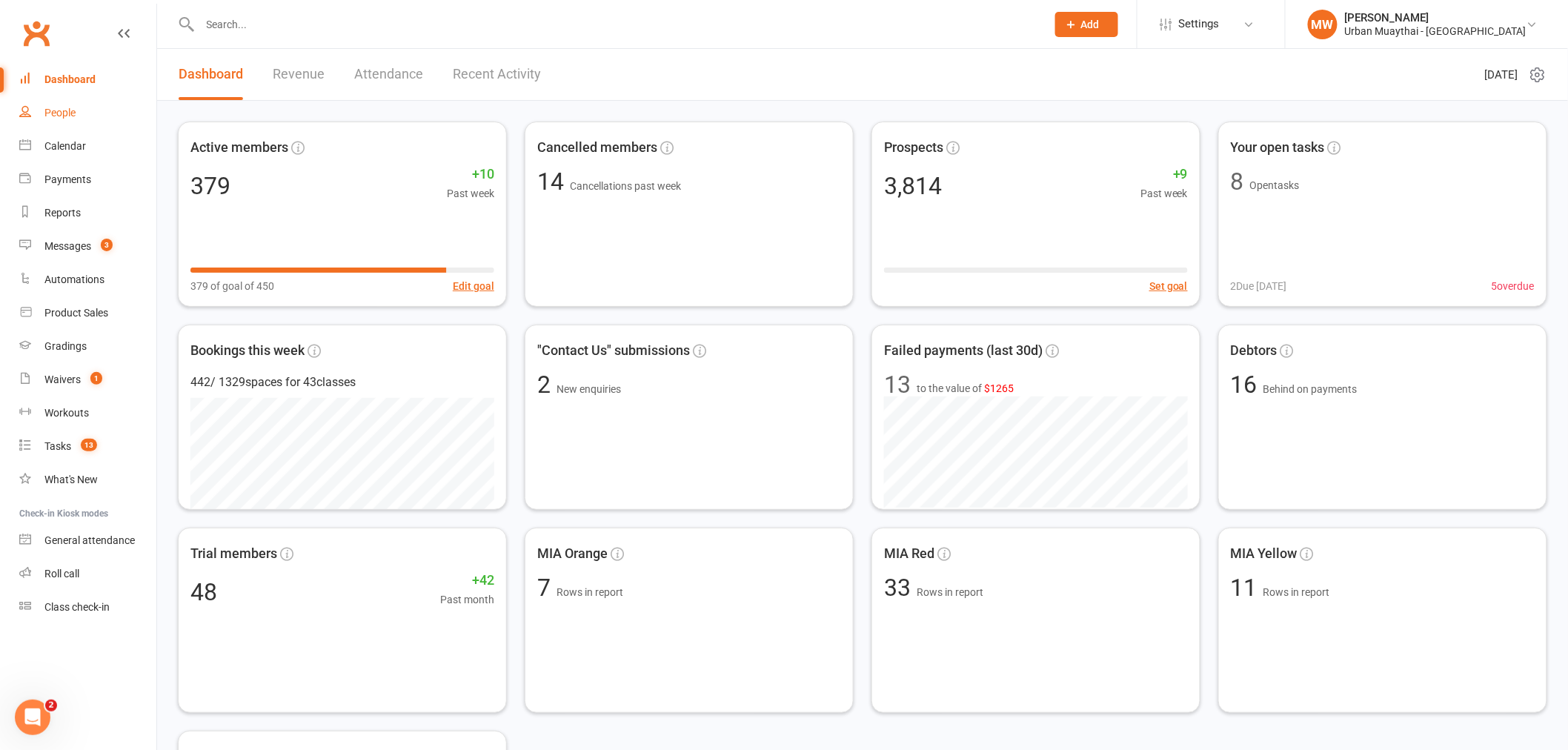
click at [57, 111] on div "People" at bounding box center [60, 112] width 31 height 11
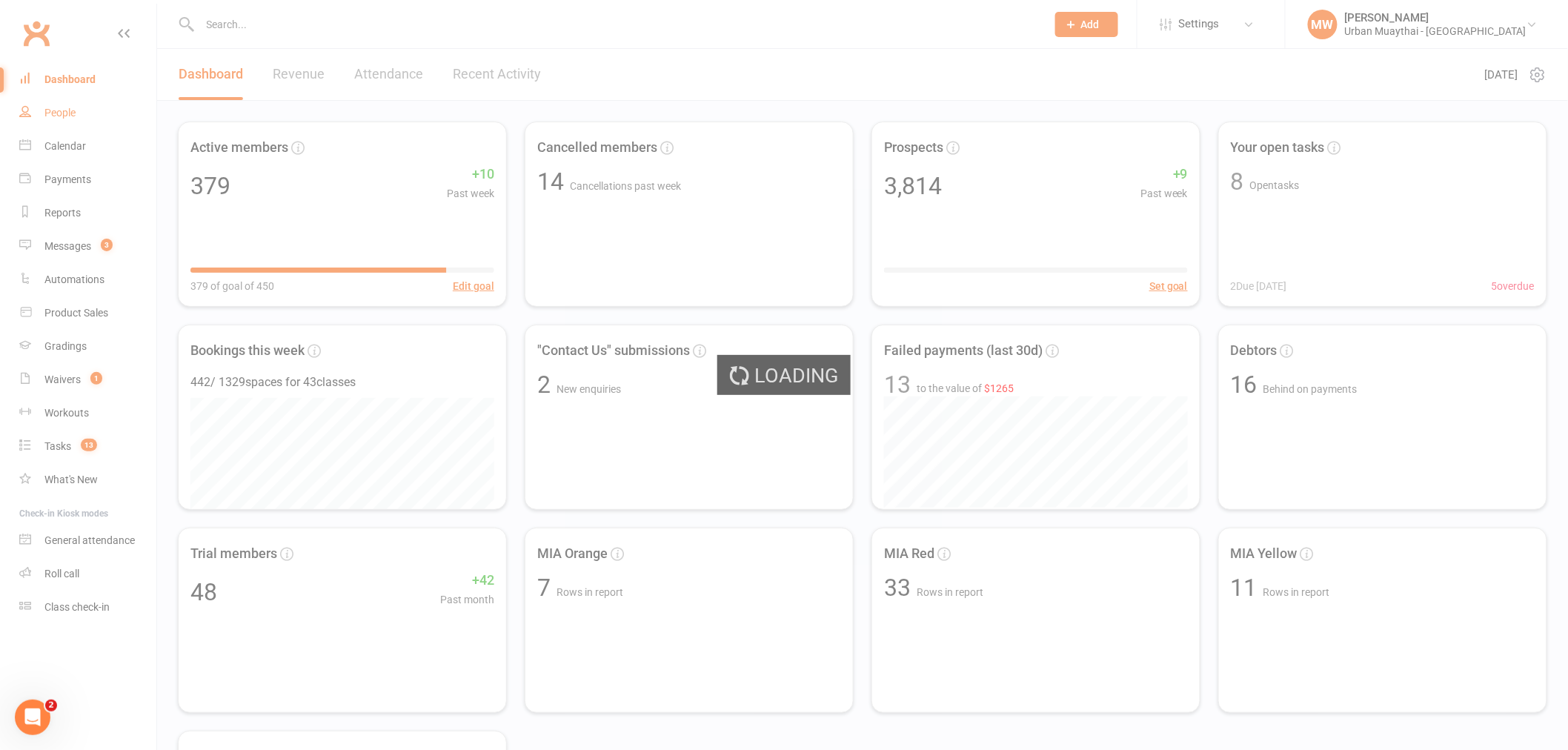
select select "100"
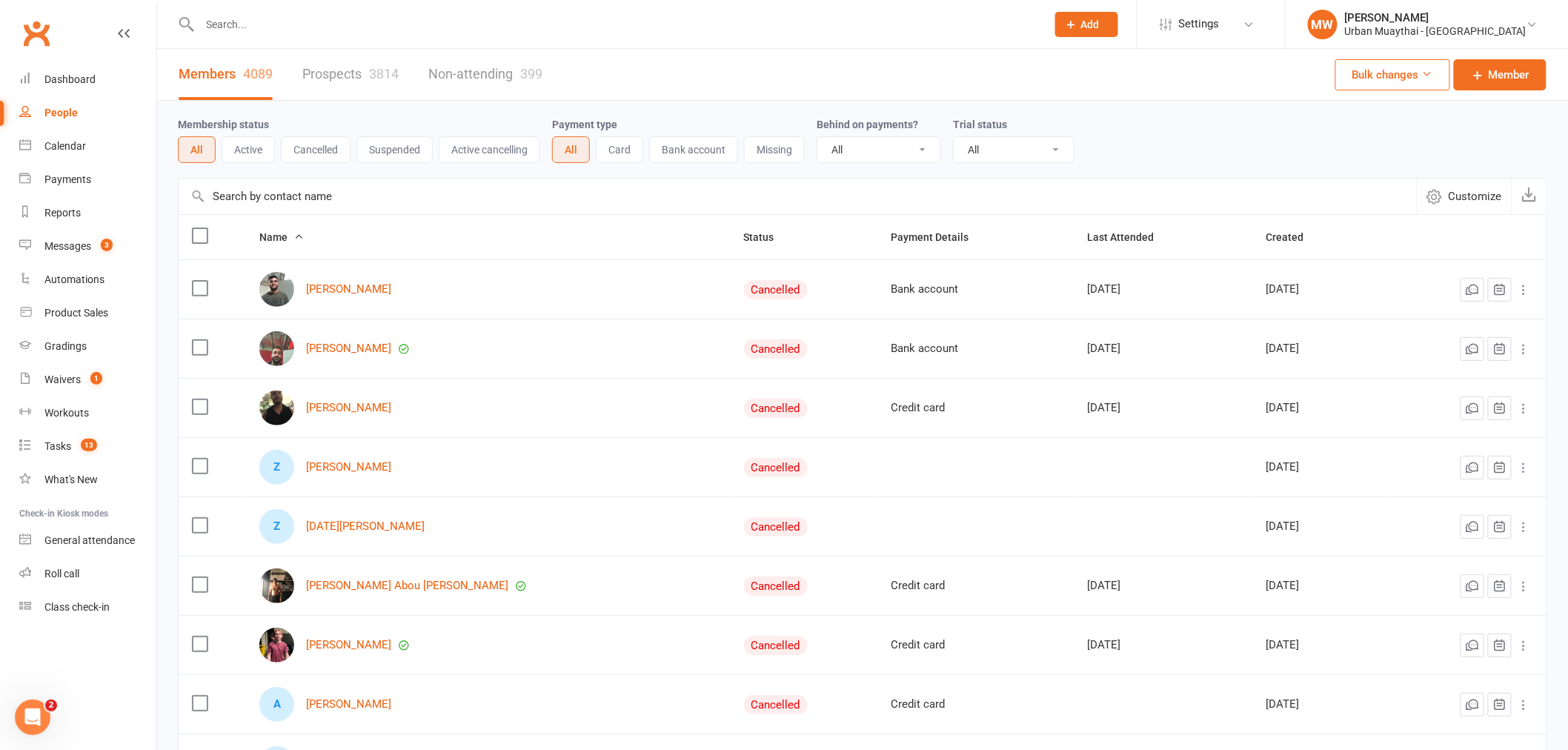
click at [239, 27] on input "text" at bounding box center [617, 24] width 841 height 20
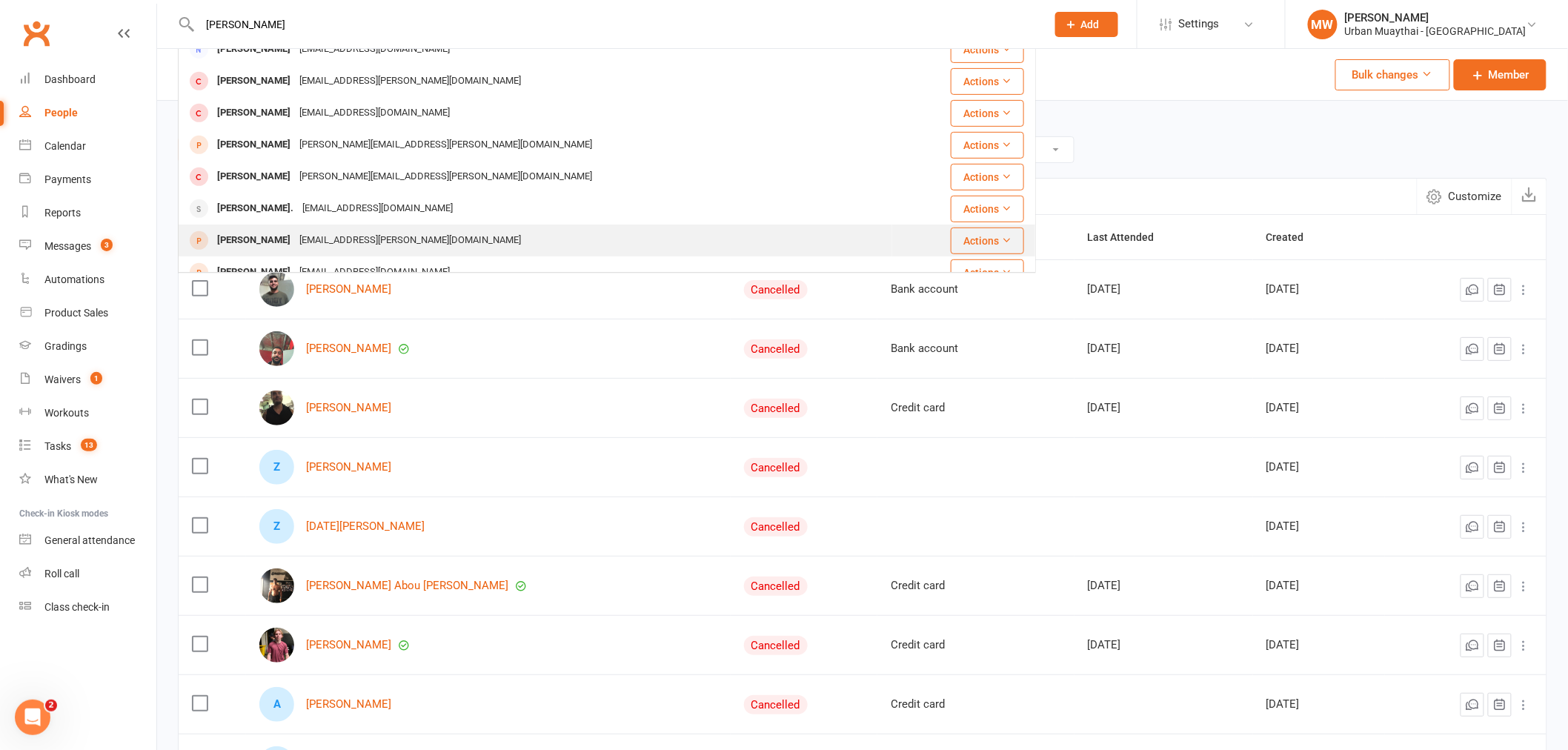
scroll to position [247, 0]
type input "daniel rennie"
click at [235, 233] on div "Daniel Booth." at bounding box center [255, 233] width 85 height 21
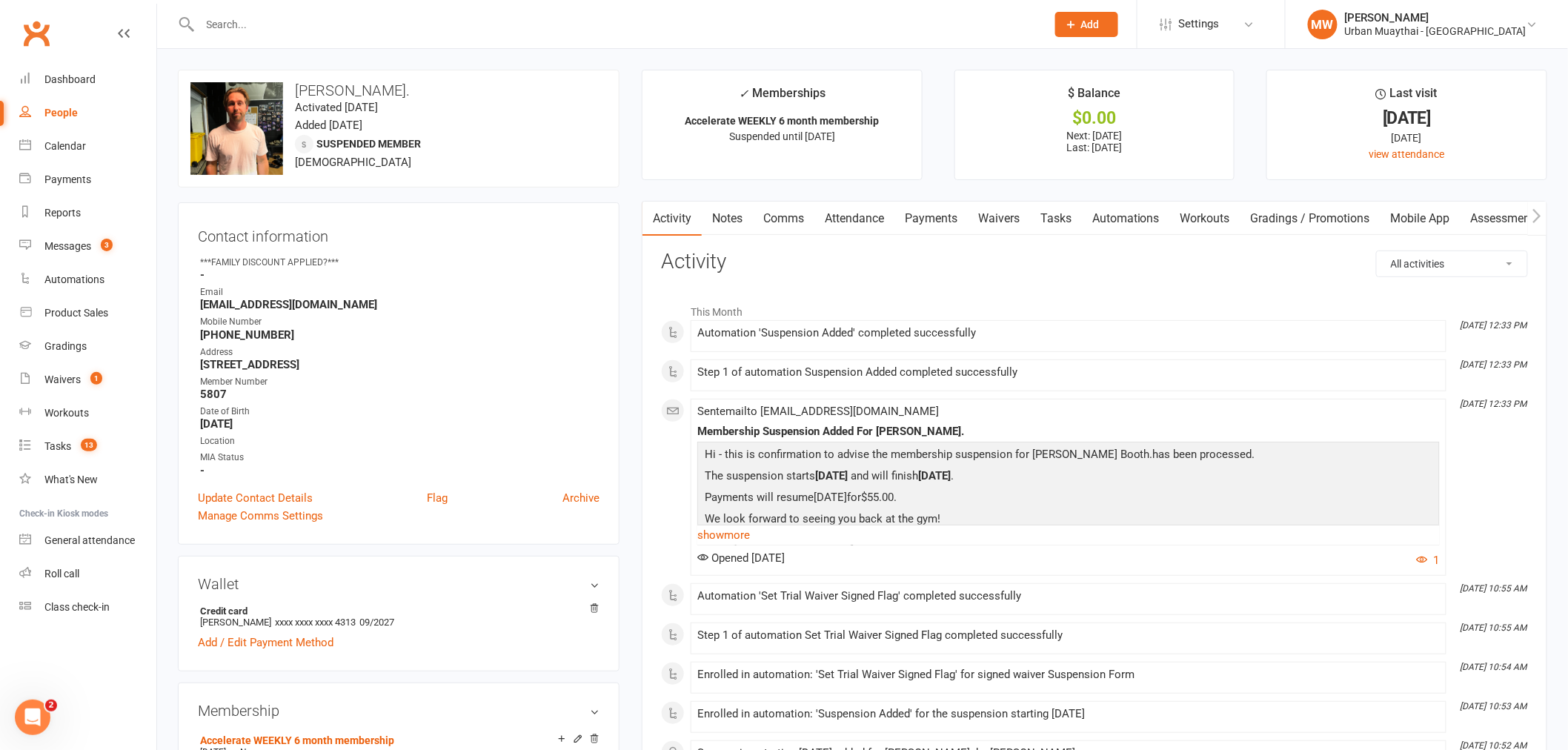
click at [227, 27] on input "text" at bounding box center [617, 24] width 841 height 20
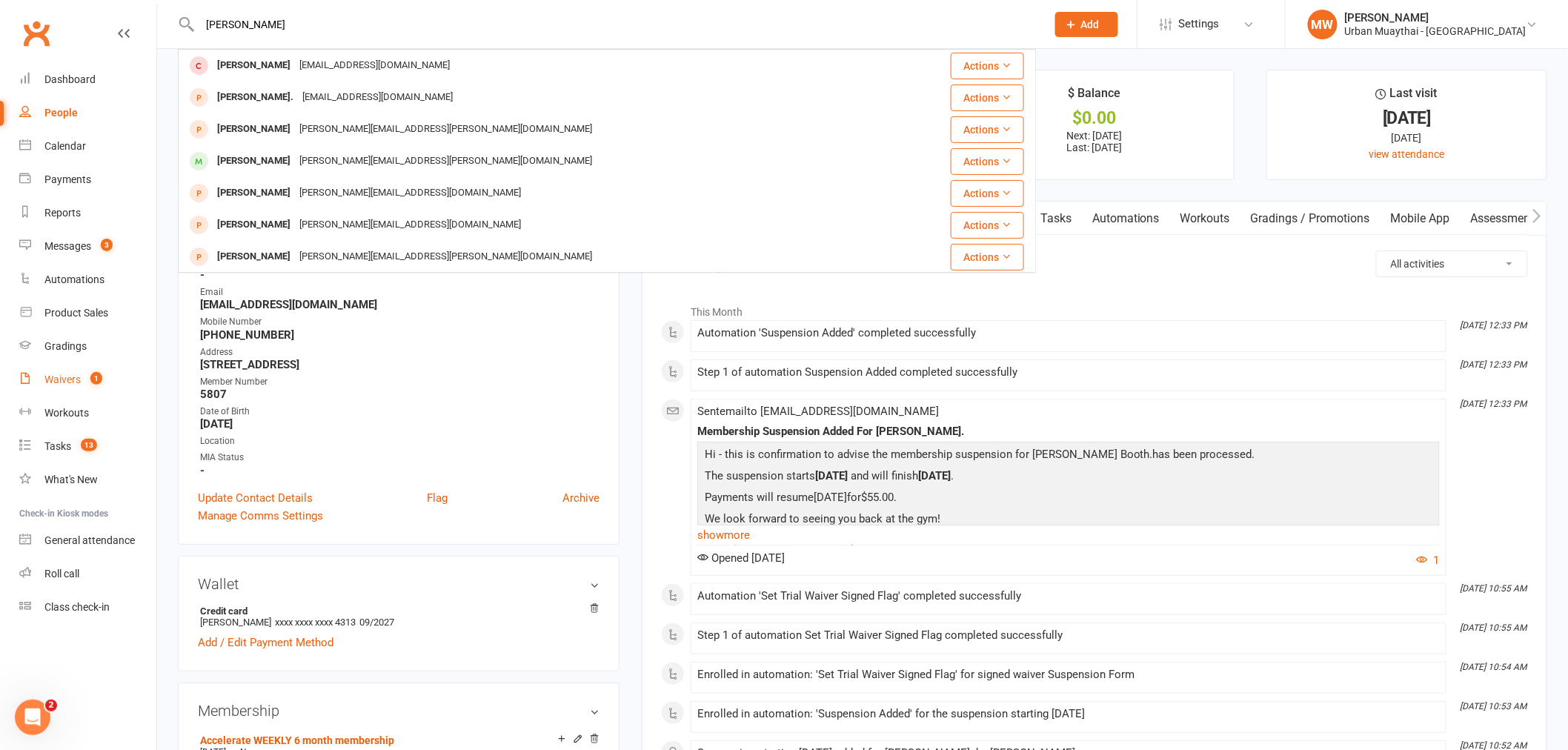
type input "Daniel Rennie"
click at [66, 374] on div "Waivers" at bounding box center [62, 379] width 36 height 11
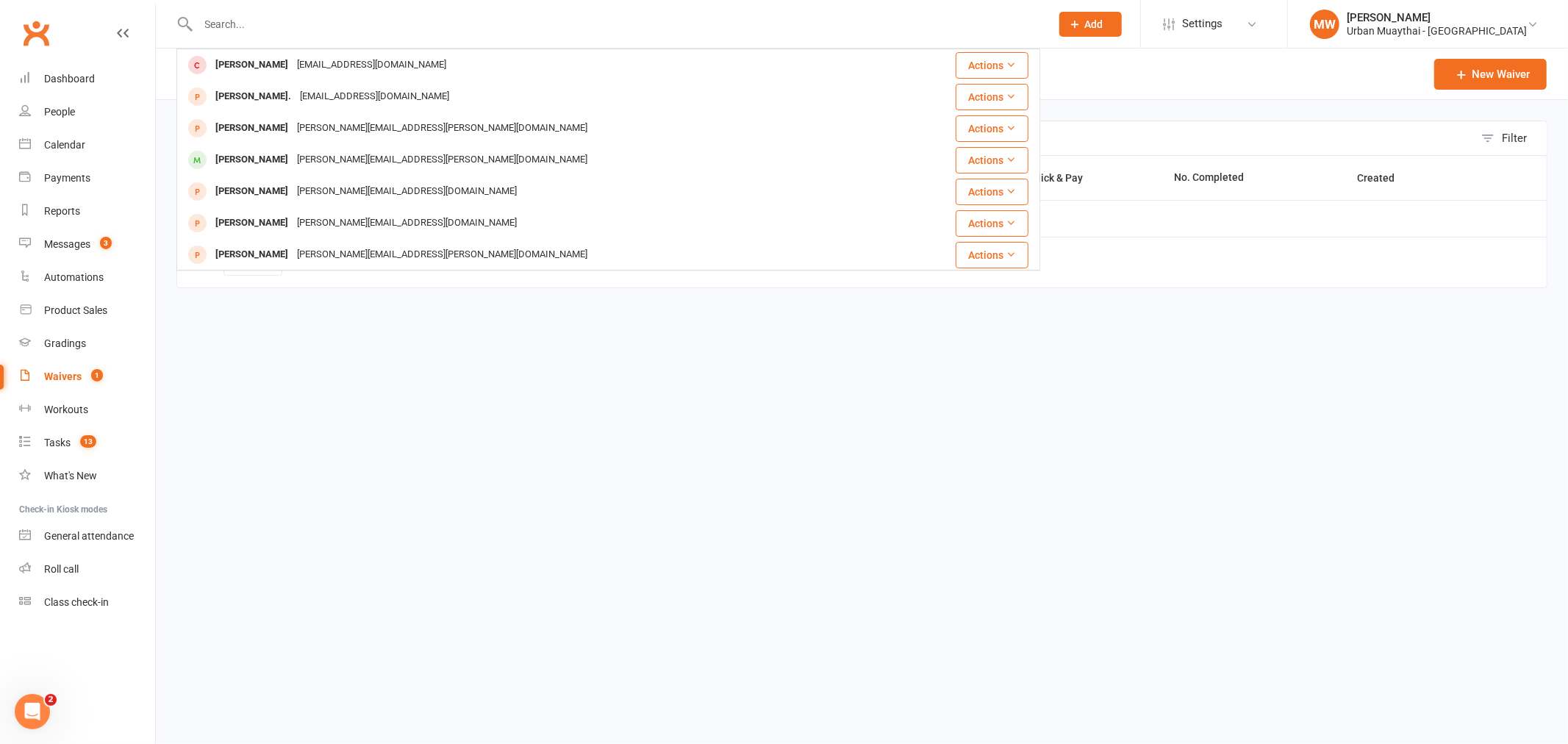
select select "50"
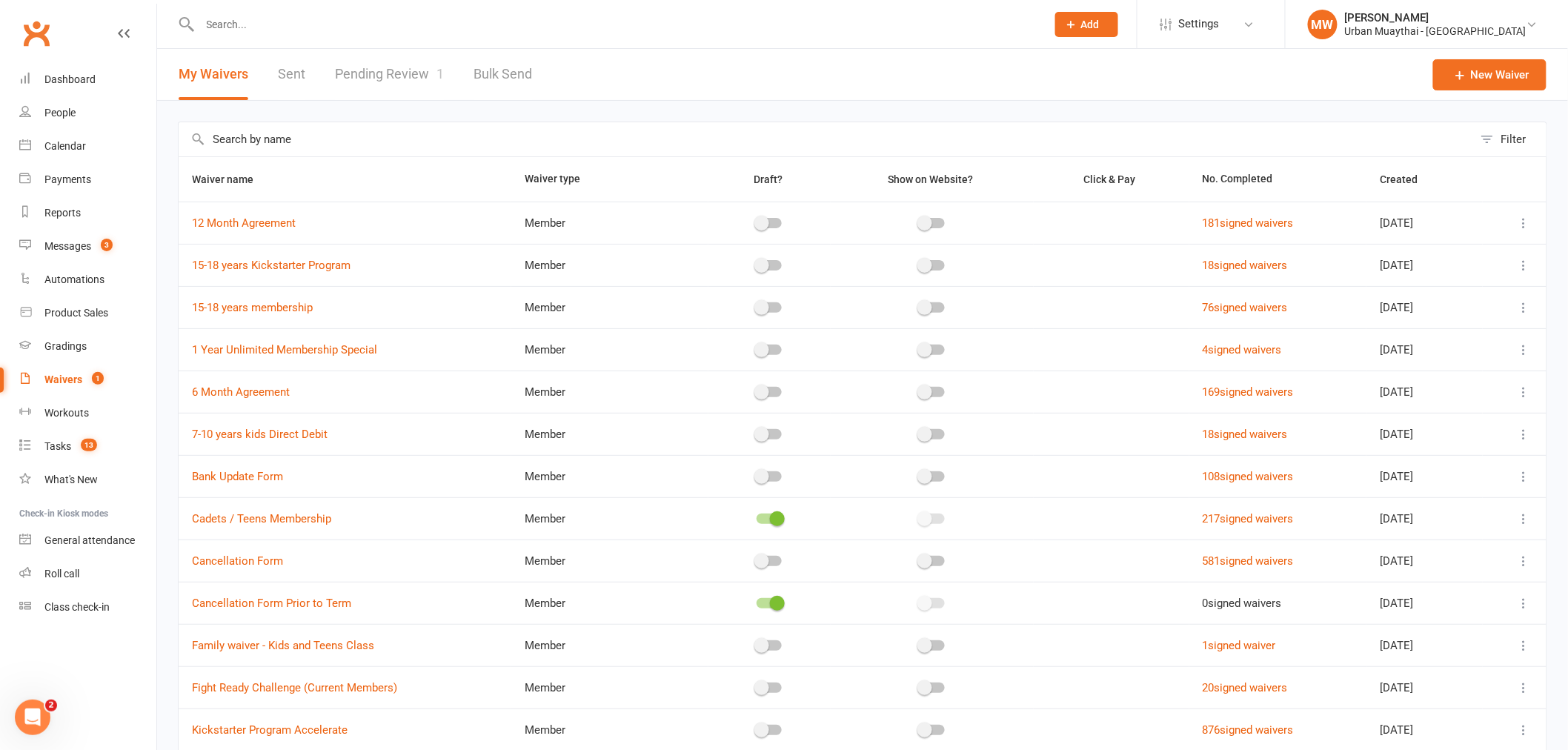
click at [367, 75] on link "Pending Review 1" at bounding box center [389, 75] width 109 height 51
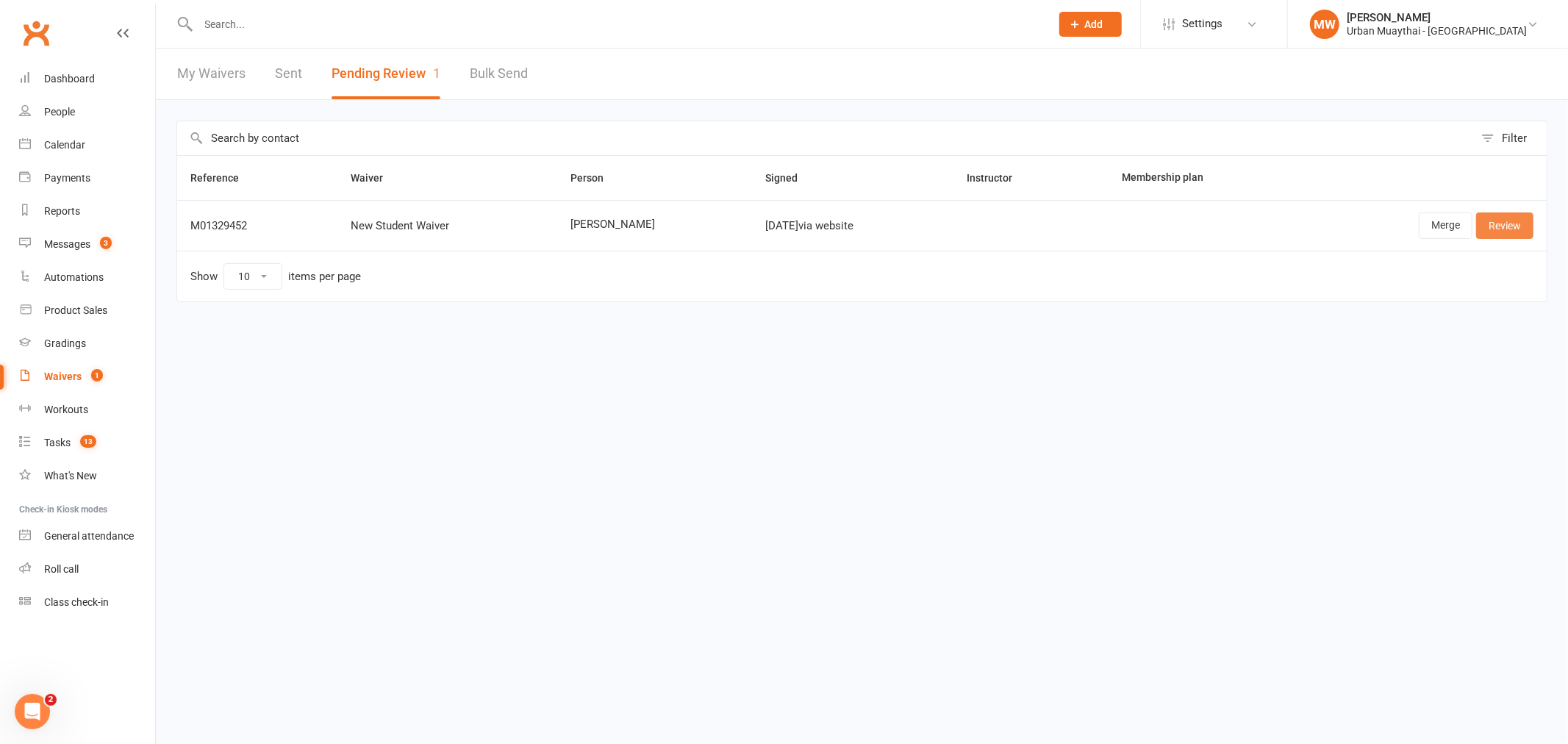
click at [1509, 230] on link "Review" at bounding box center [1505, 225] width 57 height 27
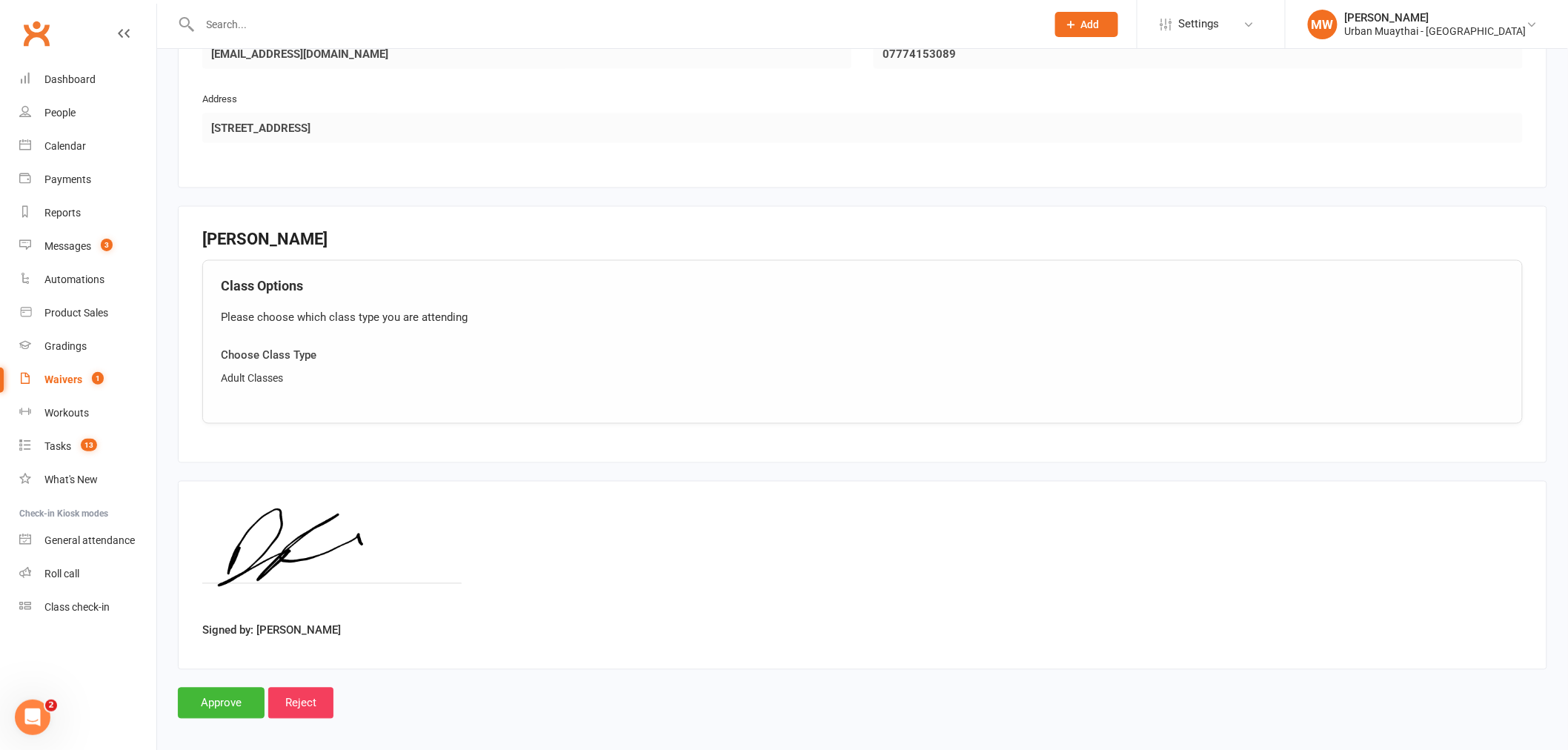
scroll to position [842, 0]
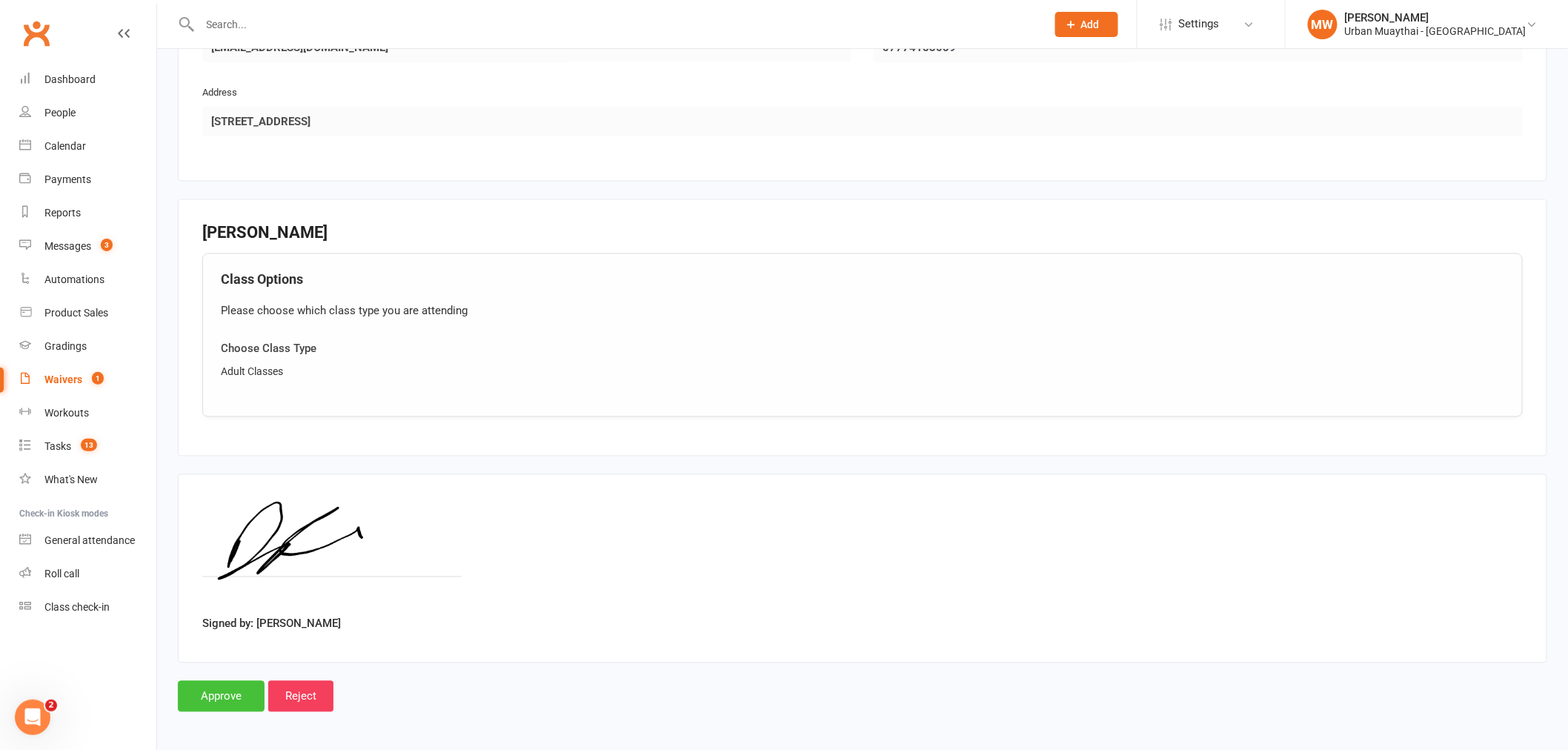
click at [220, 686] on input "Approve" at bounding box center [221, 696] width 87 height 31
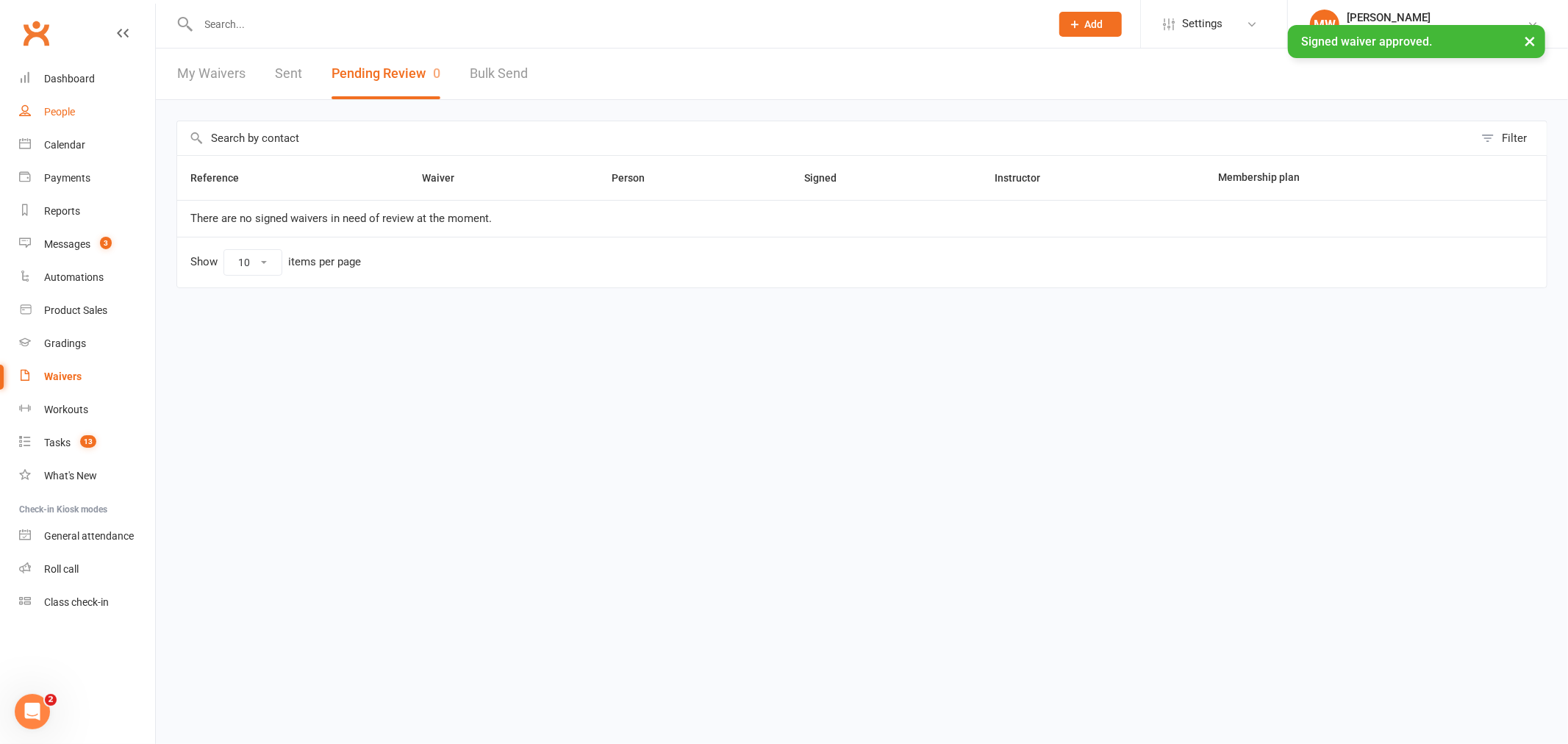
click at [66, 111] on div "People" at bounding box center [59, 111] width 31 height 11
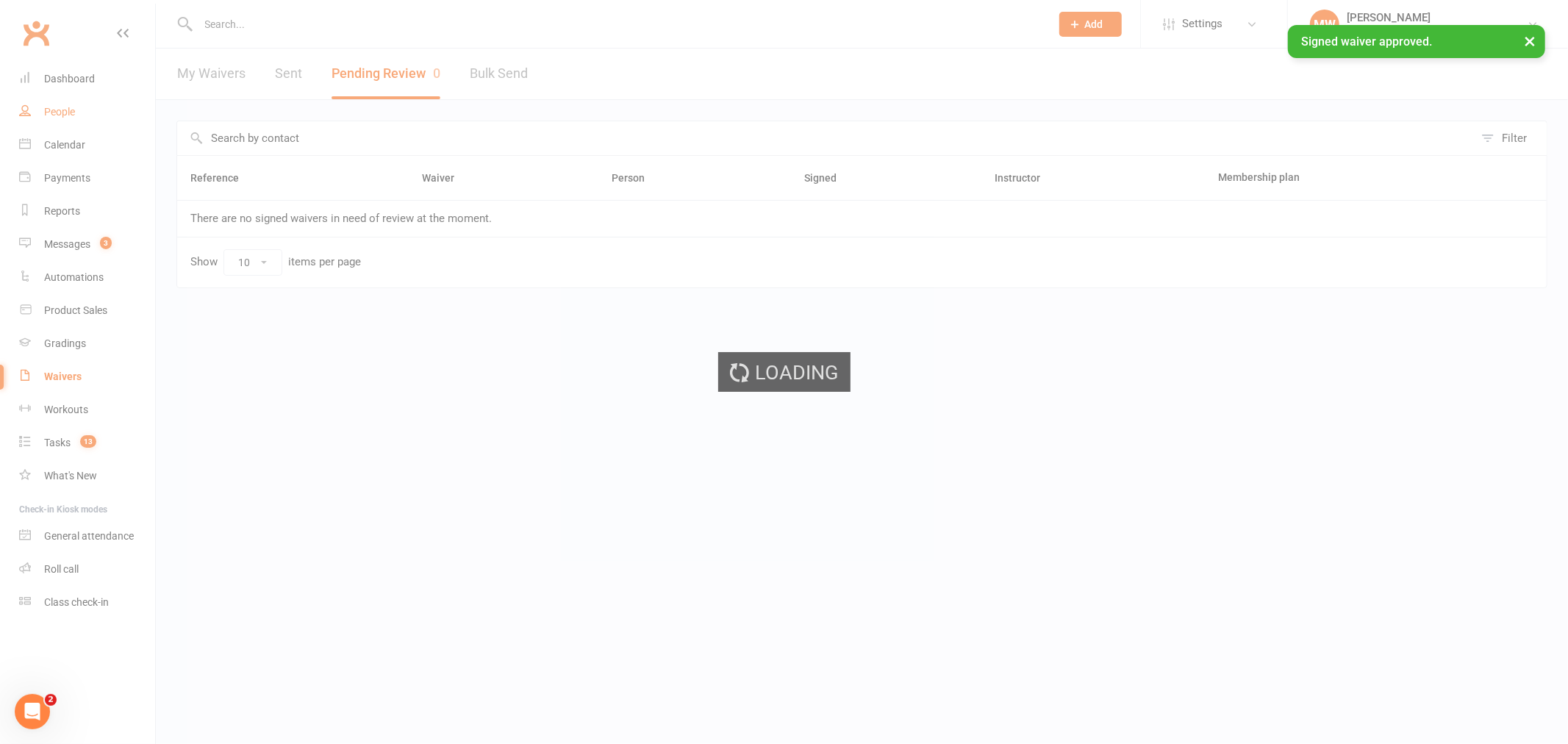
select select "100"
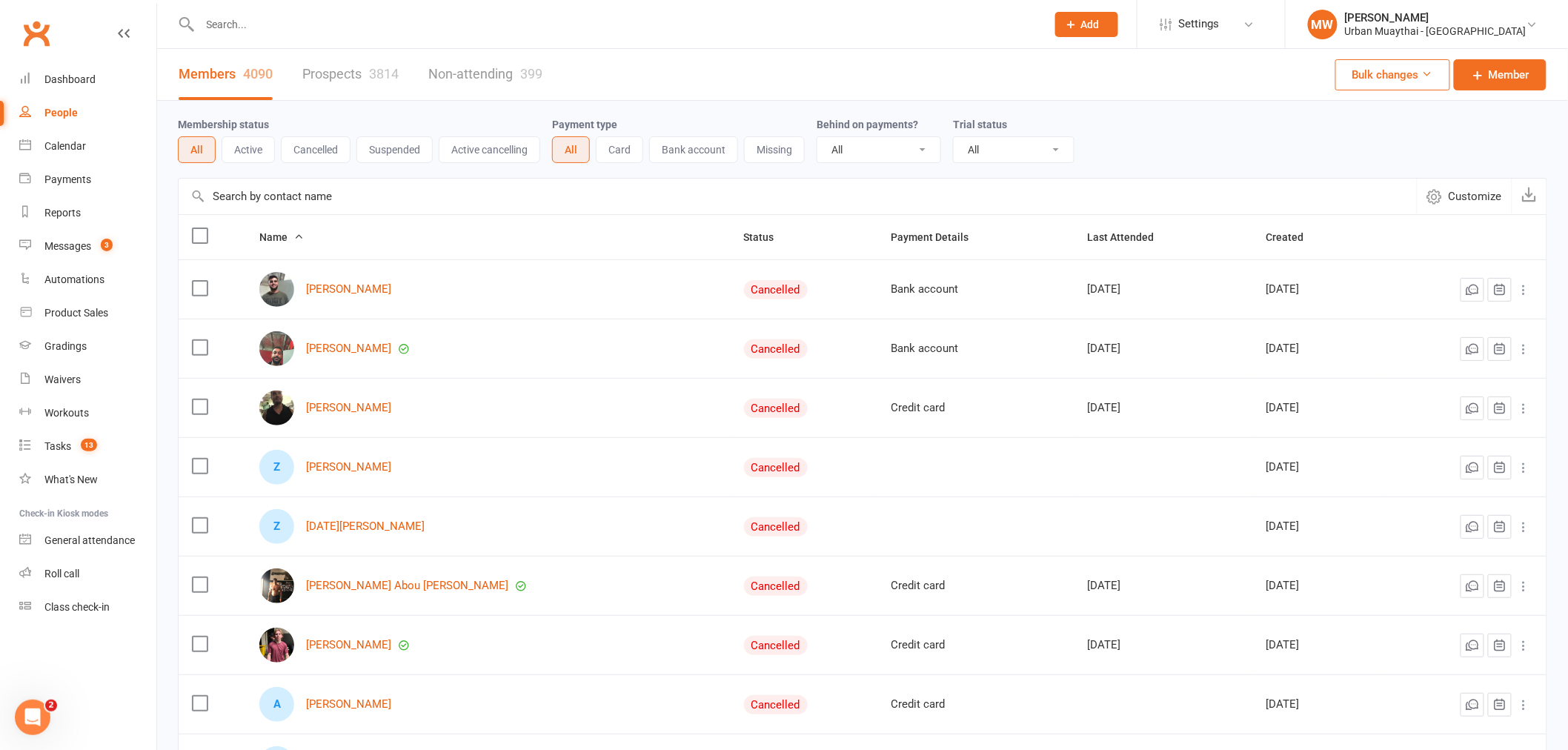
click at [235, 34] on div at bounding box center [607, 24] width 858 height 48
click at [241, 10] on div at bounding box center [607, 24] width 858 height 48
click at [240, 26] on input "text" at bounding box center [617, 24] width 841 height 20
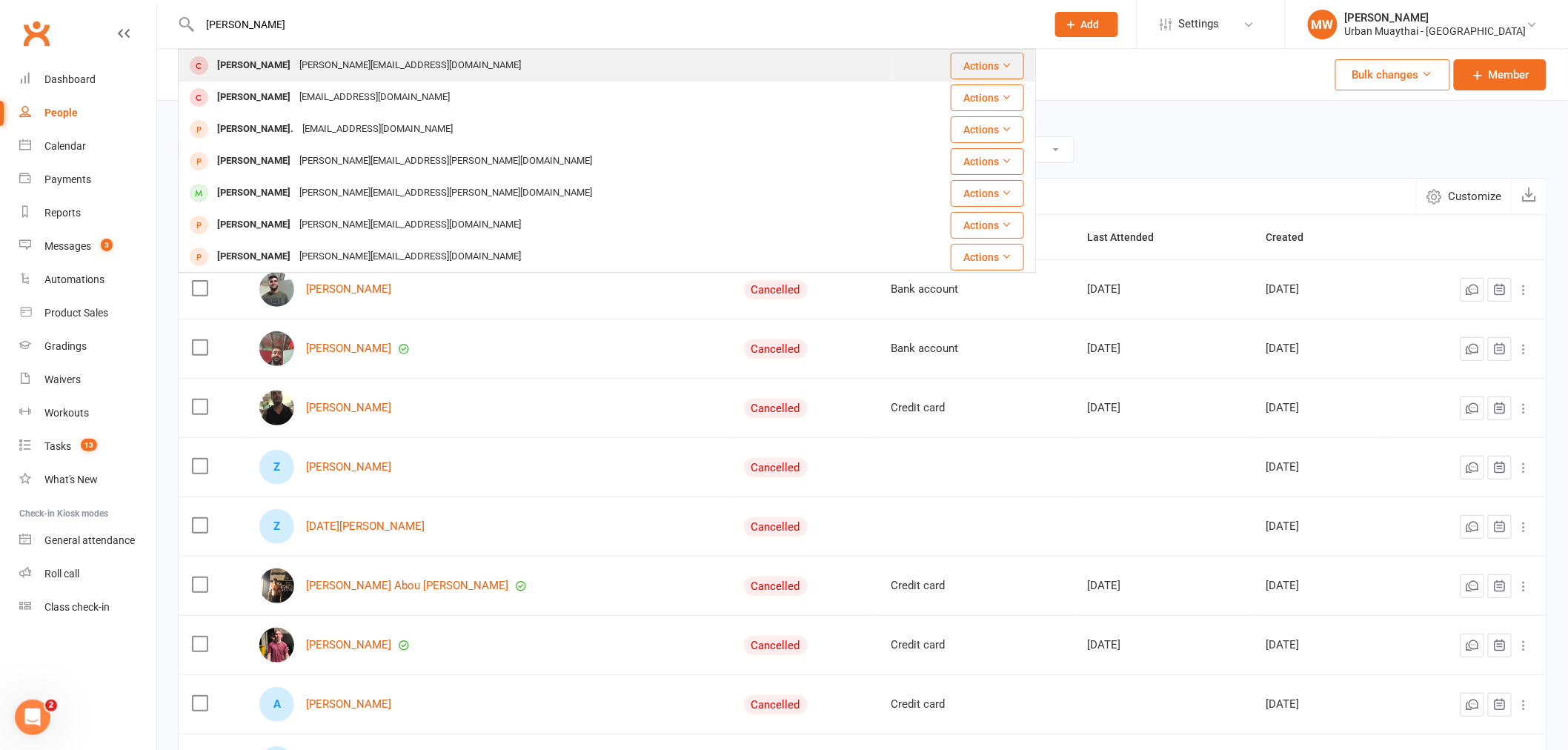
type input "daniel rennie"
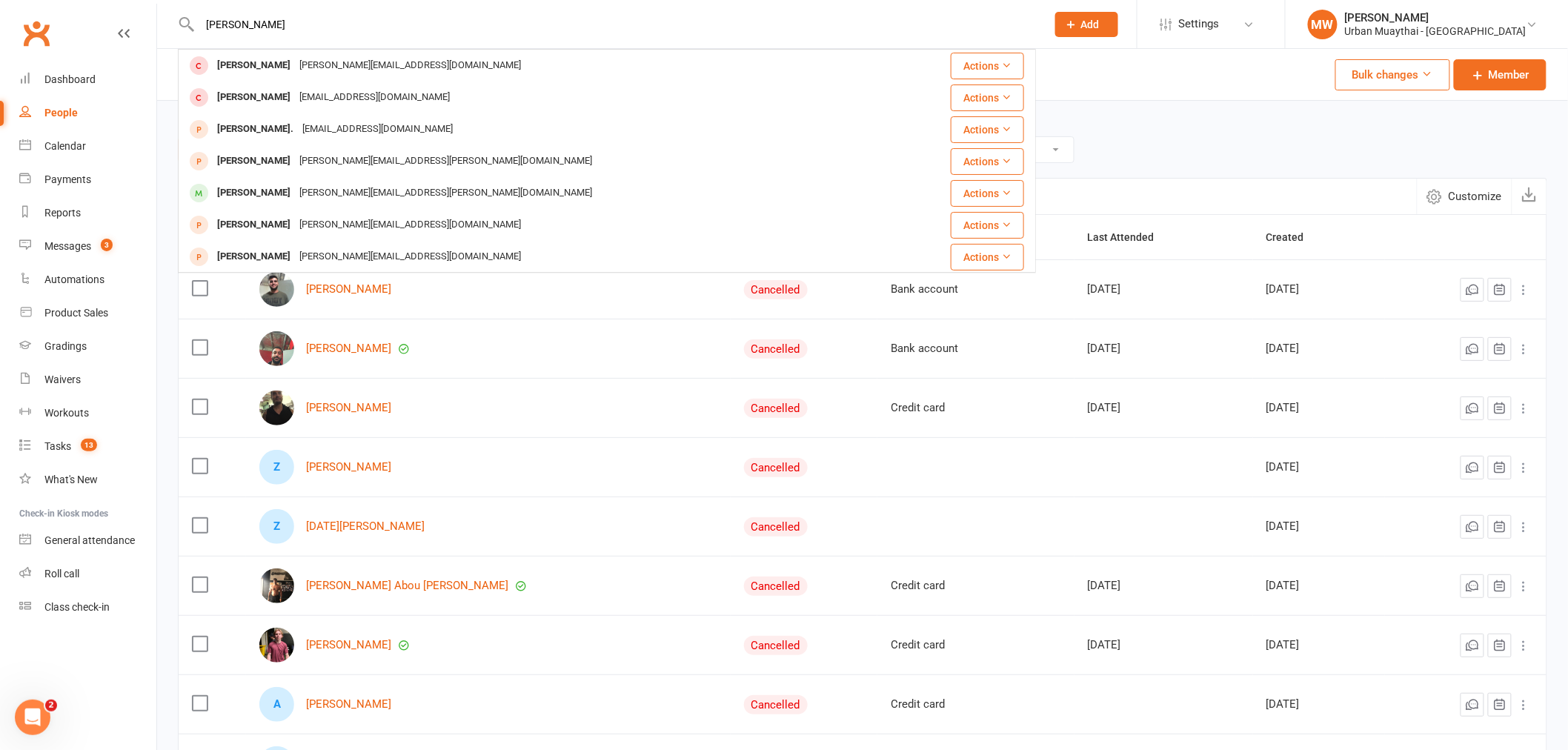
click at [257, 65] on div "[PERSON_NAME]" at bounding box center [253, 66] width 82 height 21
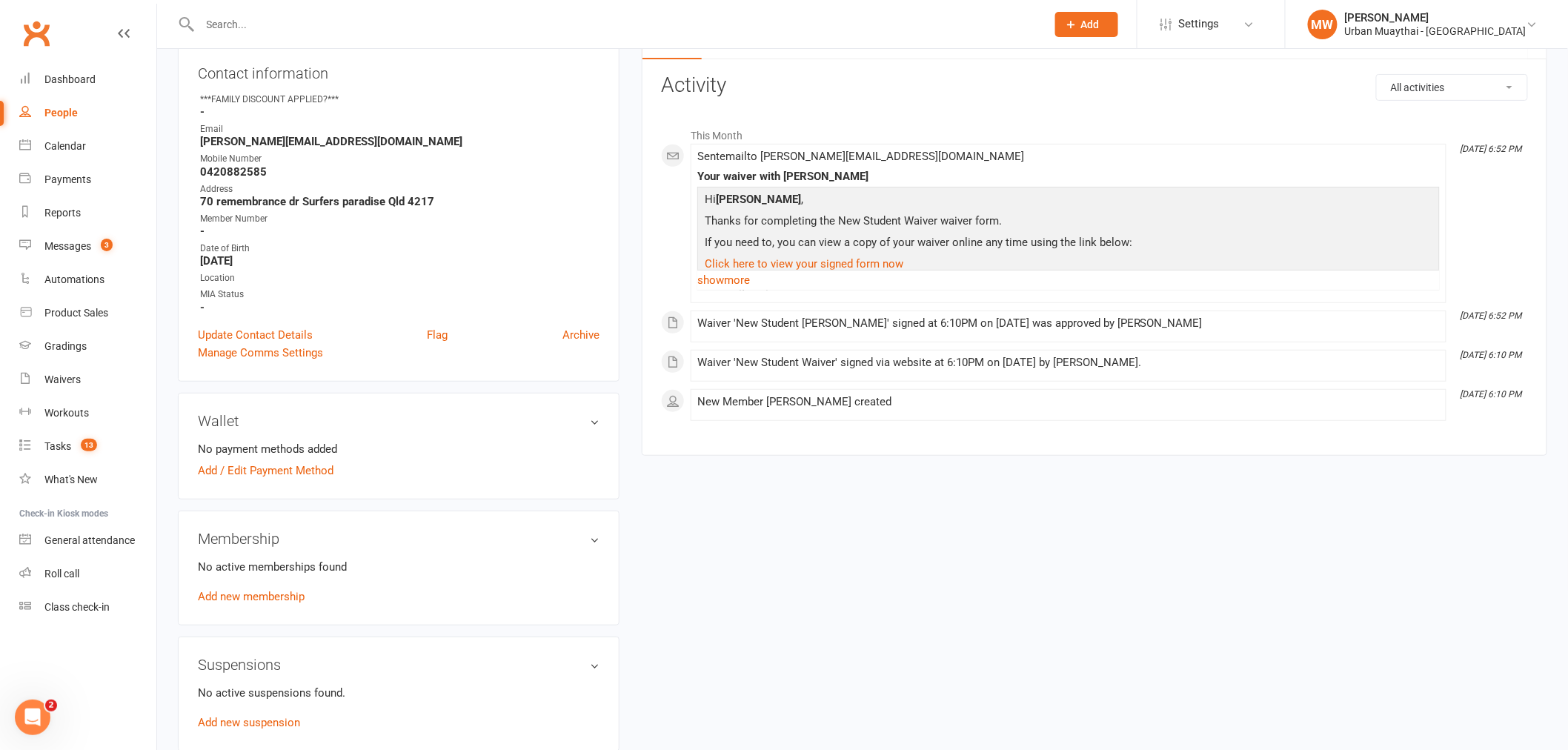
scroll to position [165, 0]
click at [261, 595] on link "Add new membership" at bounding box center [251, 595] width 107 height 13
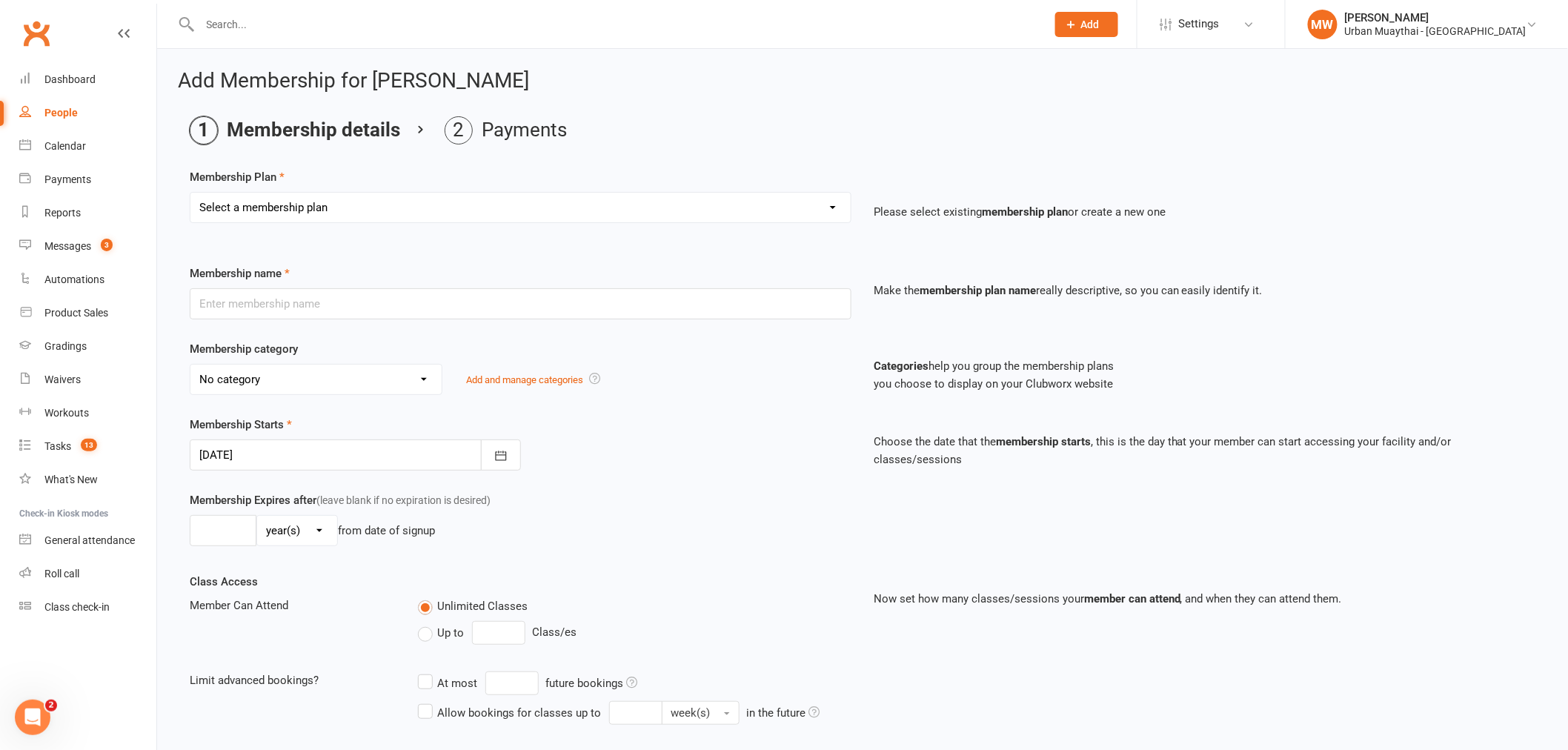
click at [833, 204] on select "Select a membership plan Create new Membership Plan Kickstarter Deposit Acceler…" at bounding box center [520, 207] width 660 height 30
select select "7"
click at [190, 193] on select "Select a membership plan Create new Membership Plan Kickstarter Deposit Acceler…" at bounding box center [520, 207] width 660 height 30
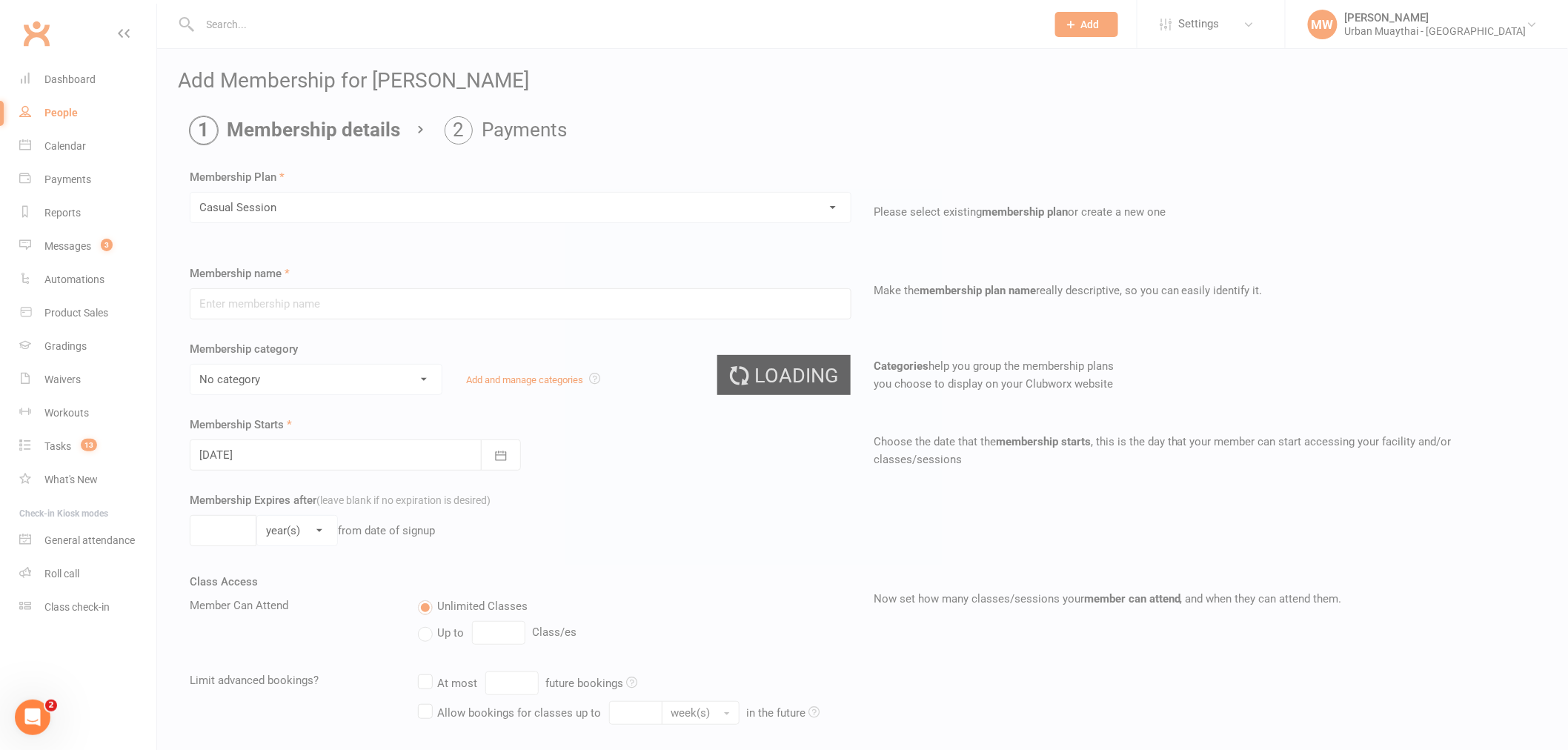
type input "Casual Session"
select select "2"
type input "1"
select select "0"
type input "1"
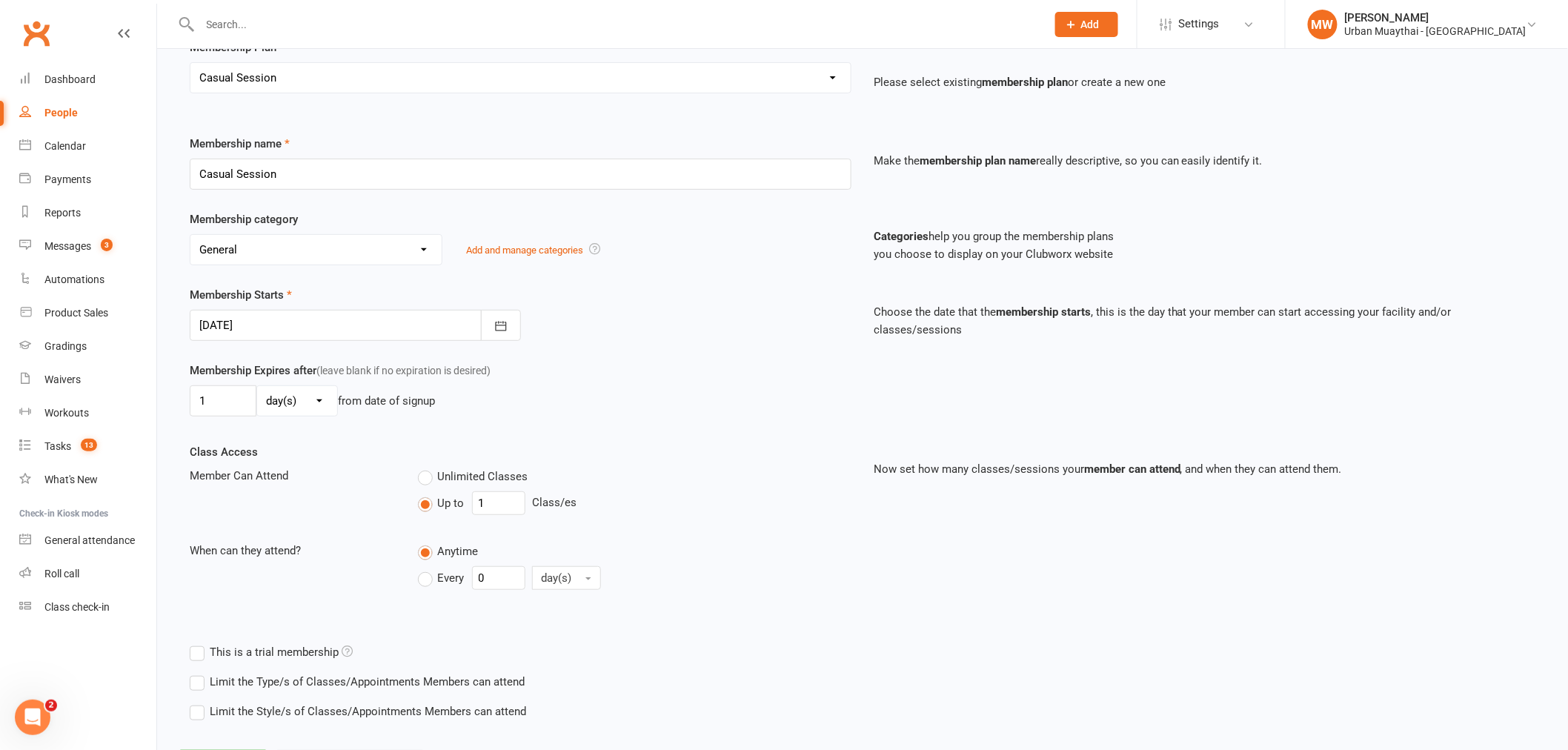
scroll to position [203, 0]
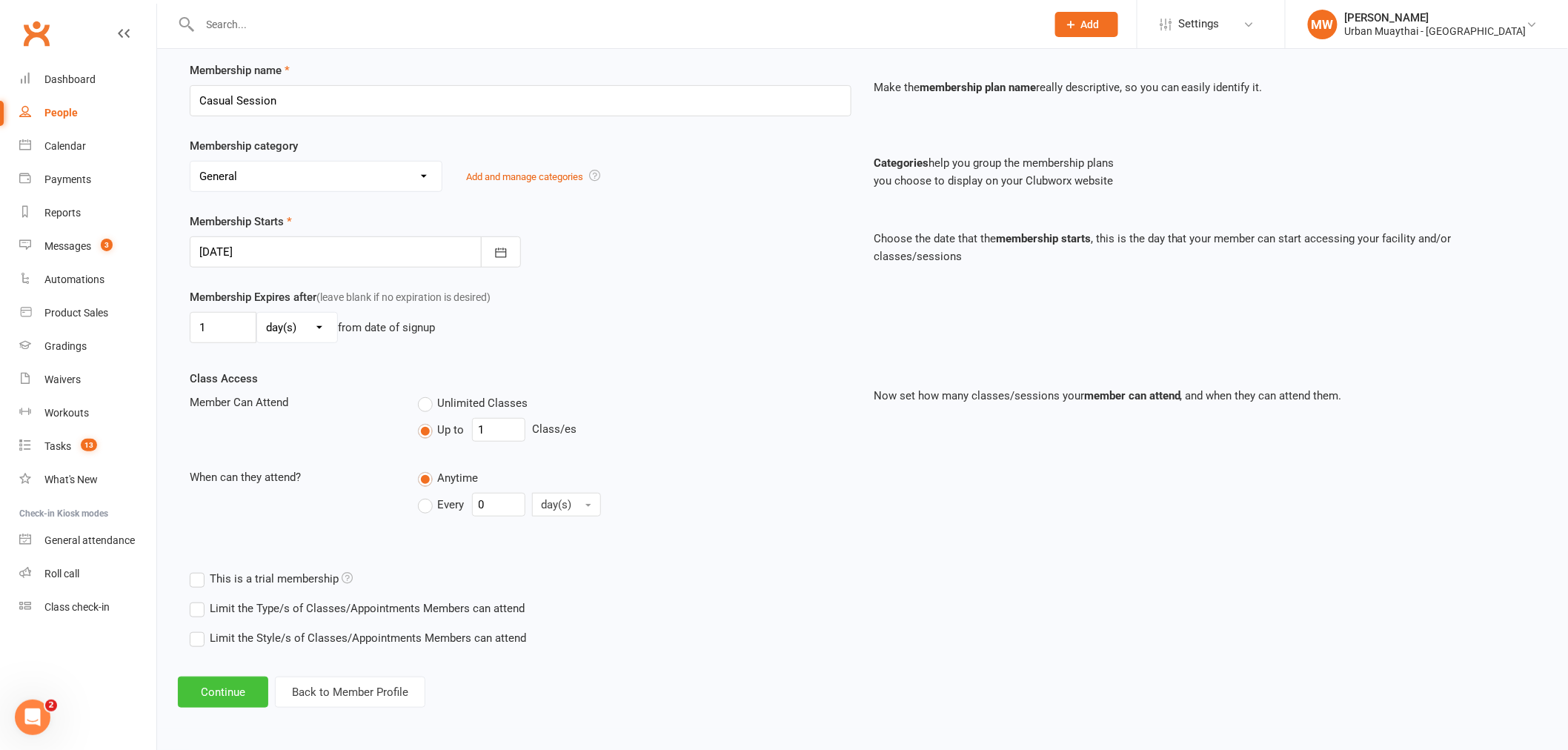
click at [218, 685] on button "Continue" at bounding box center [223, 692] width 90 height 31
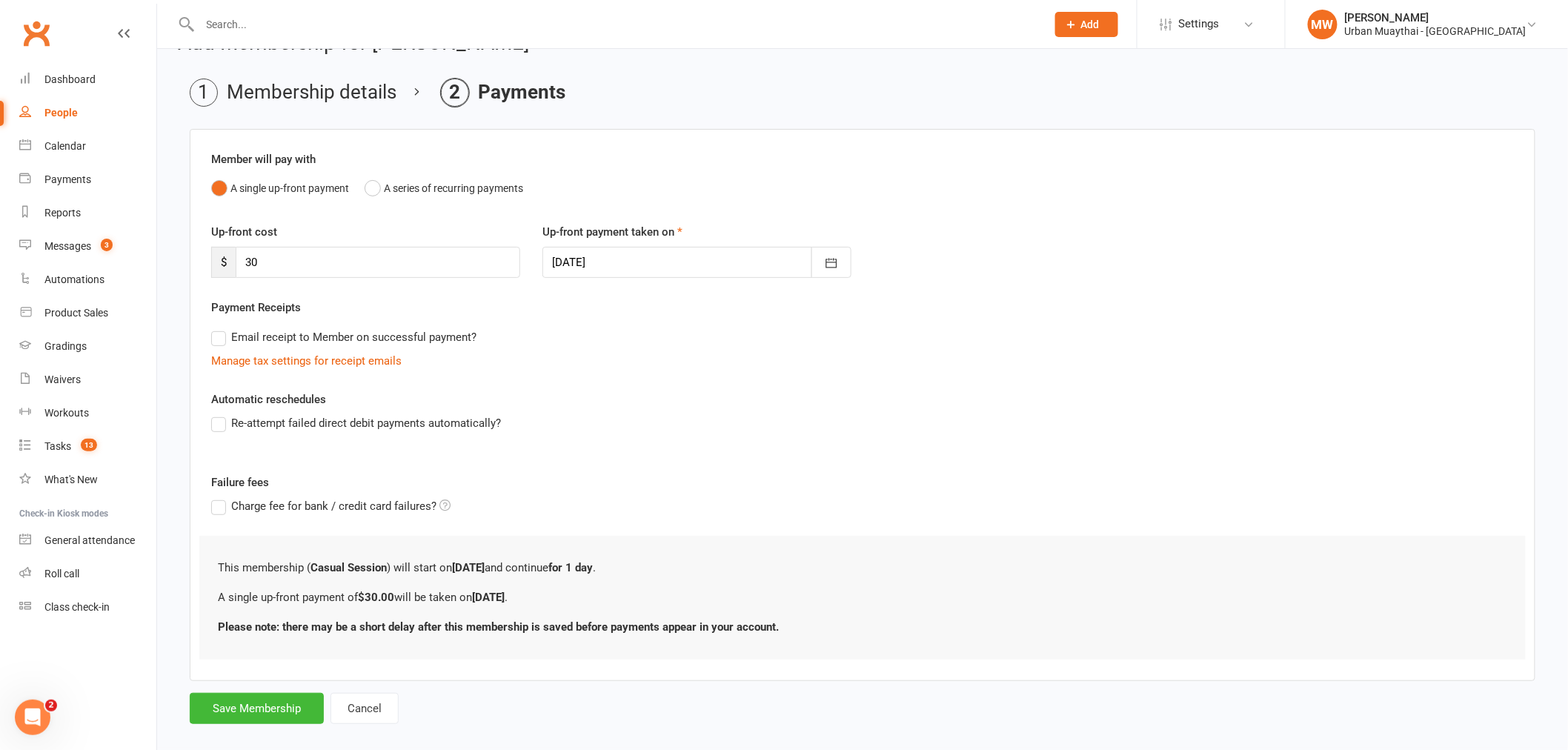
scroll to position [57, 0]
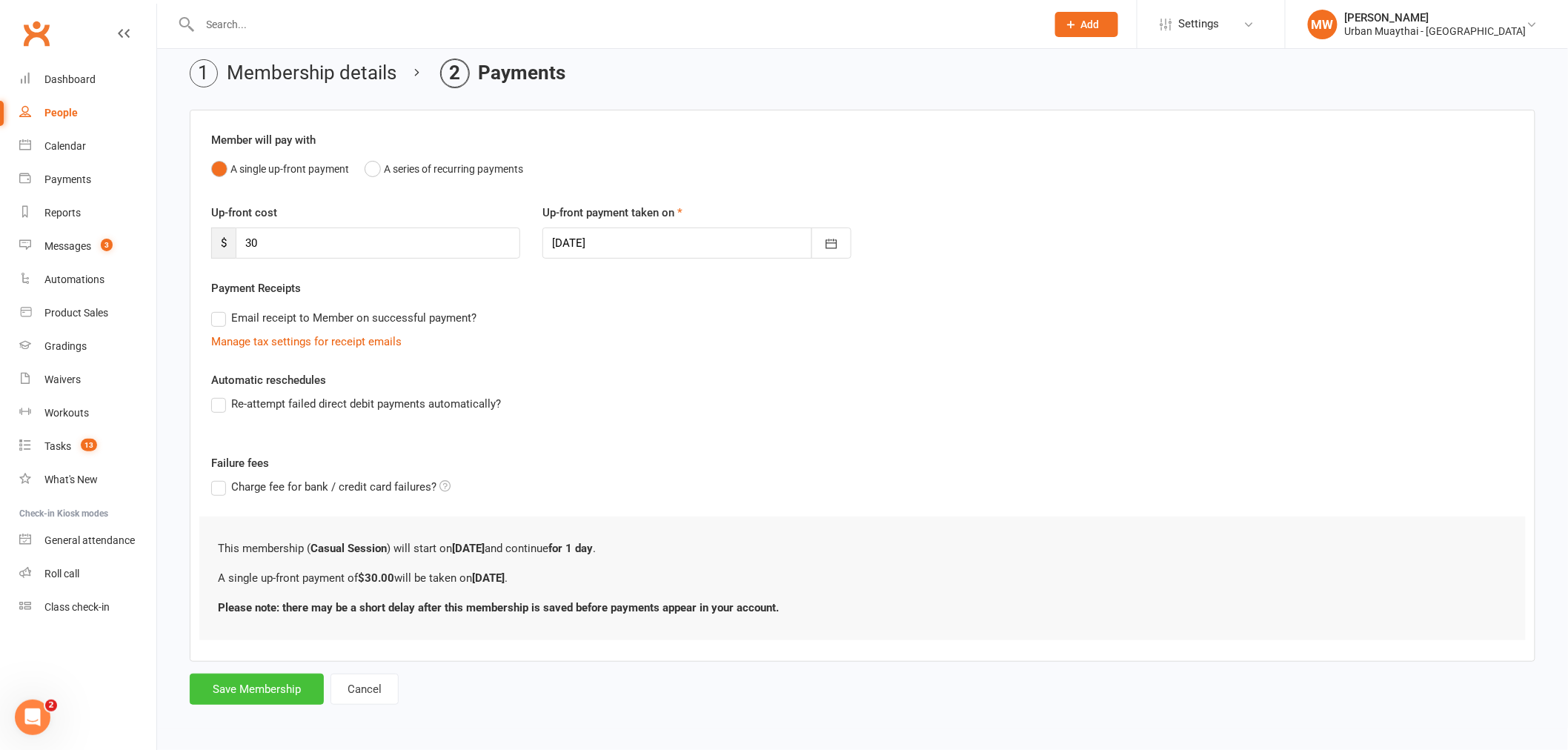
click at [235, 690] on button "Save Membership" at bounding box center [257, 689] width 134 height 31
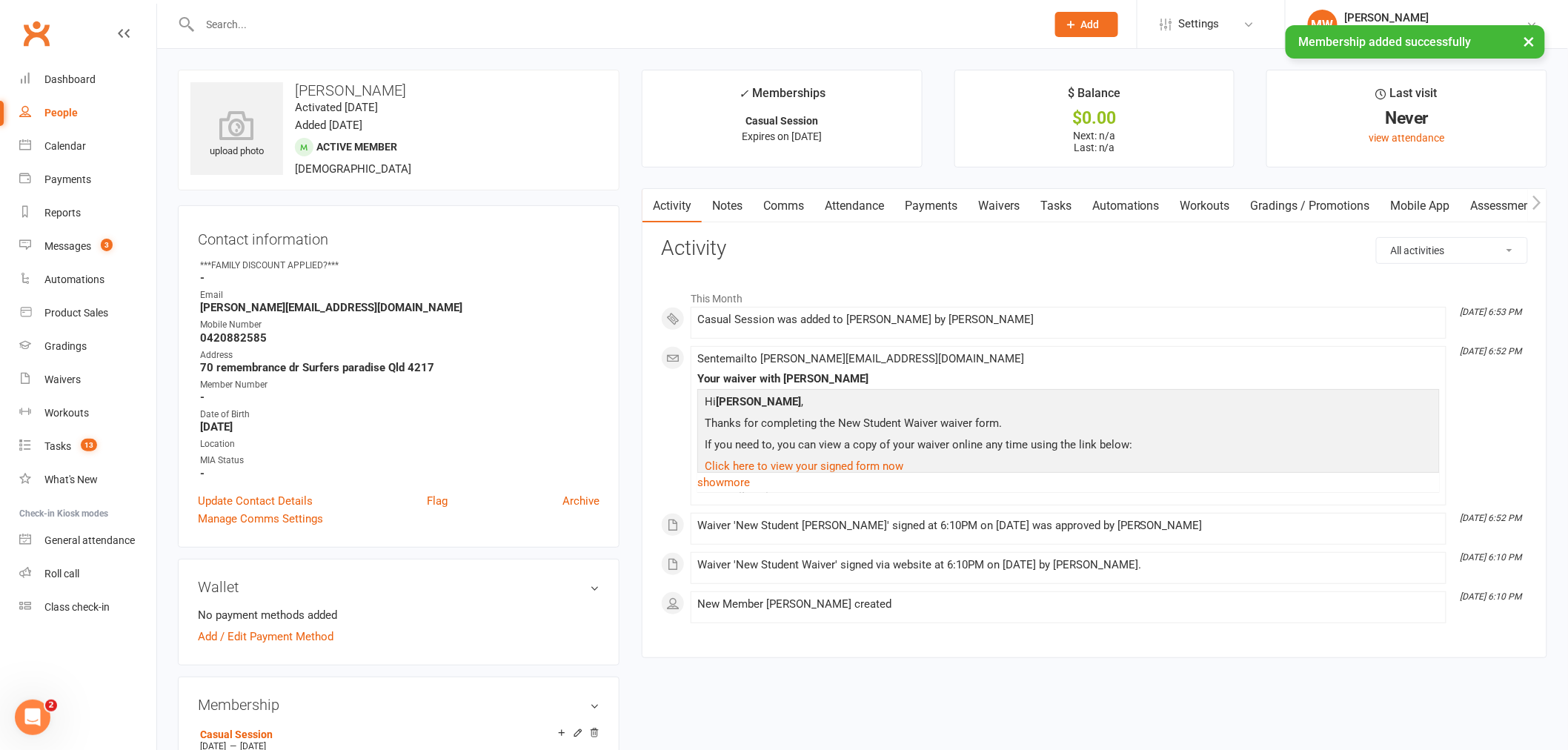
click at [935, 202] on link "Payments" at bounding box center [931, 206] width 73 height 34
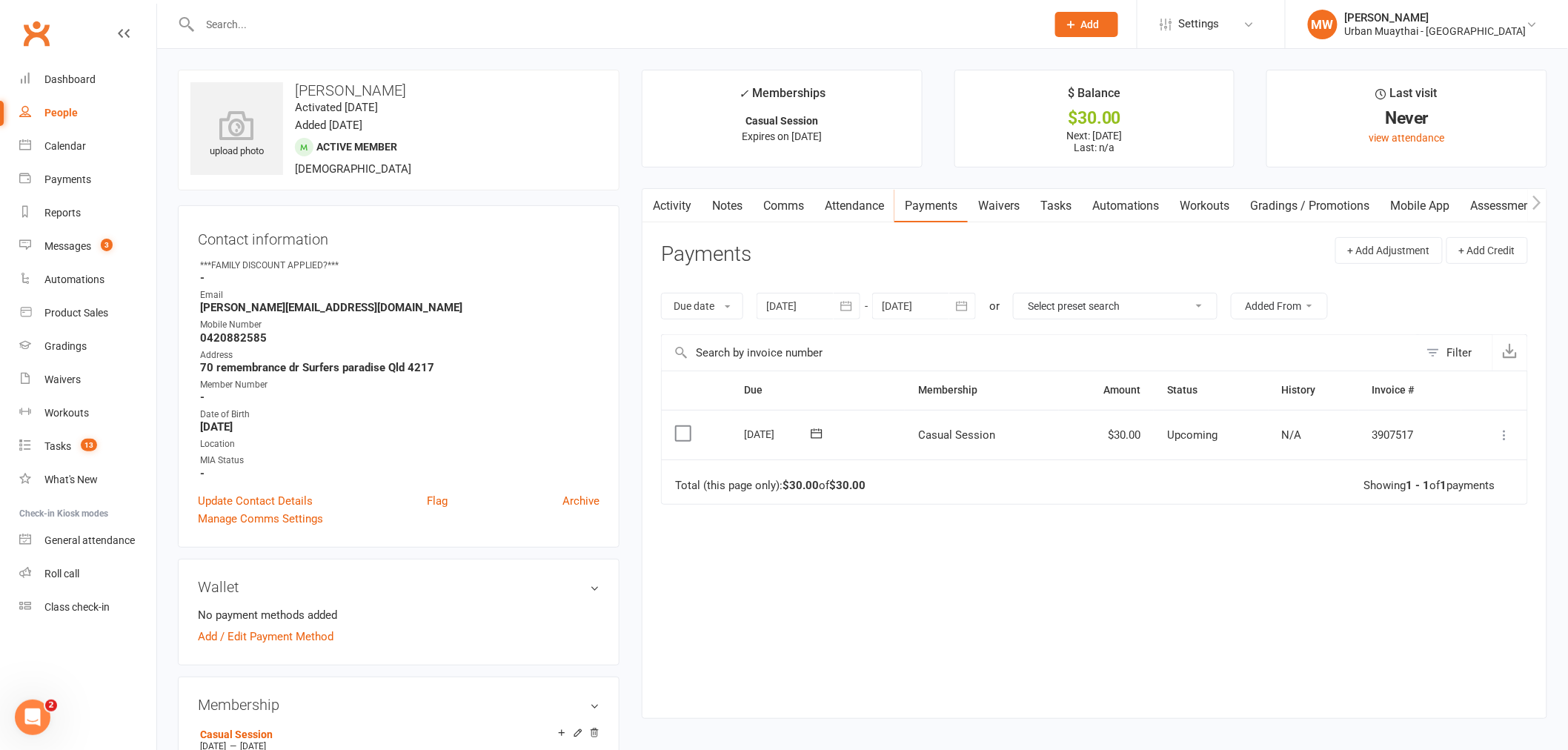
click at [1500, 434] on icon at bounding box center [1505, 434] width 15 height 15
click at [1445, 489] on link "Mark as Paid (POS)" at bounding box center [1439, 493] width 147 height 30
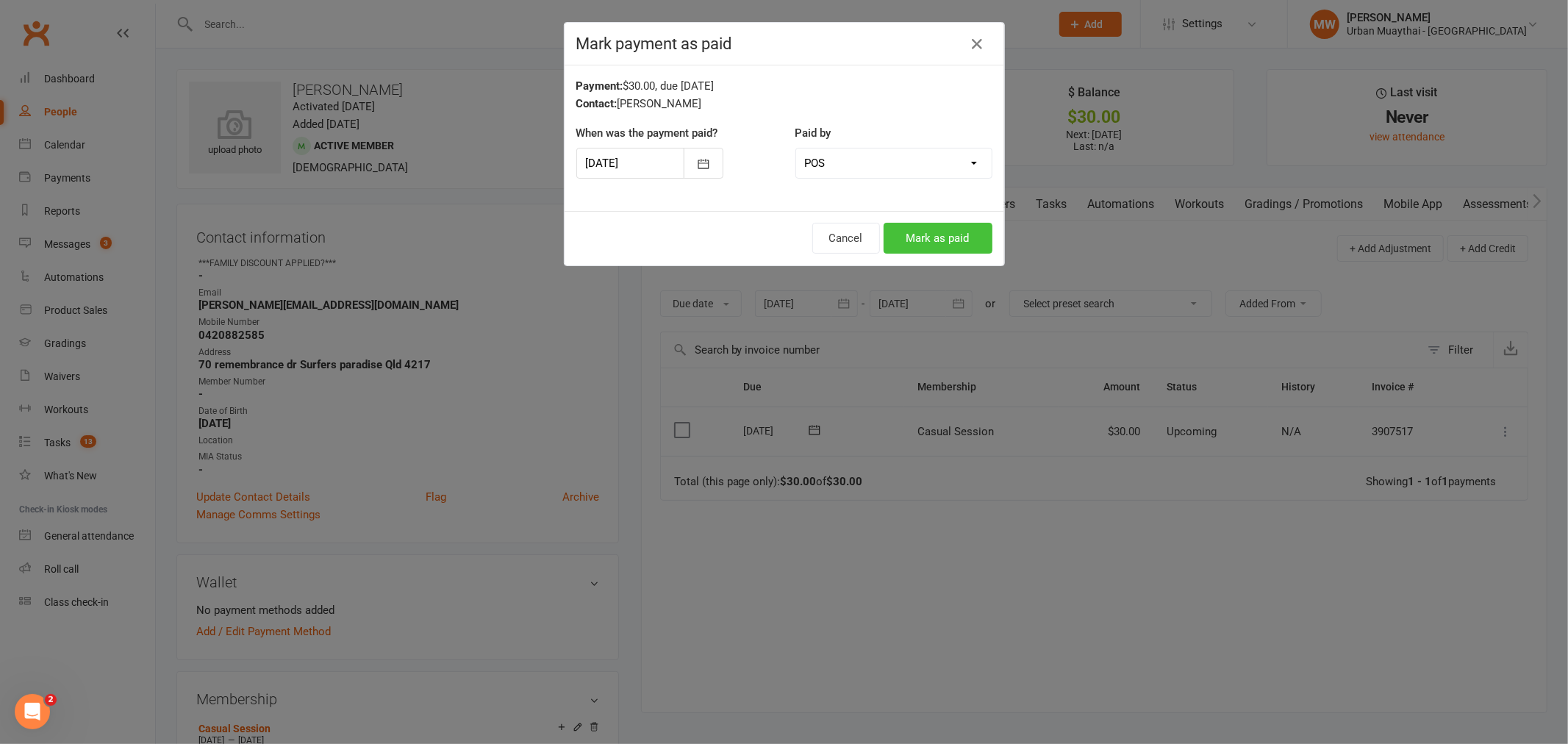
click at [929, 239] on button "Mark as paid" at bounding box center [938, 238] width 109 height 31
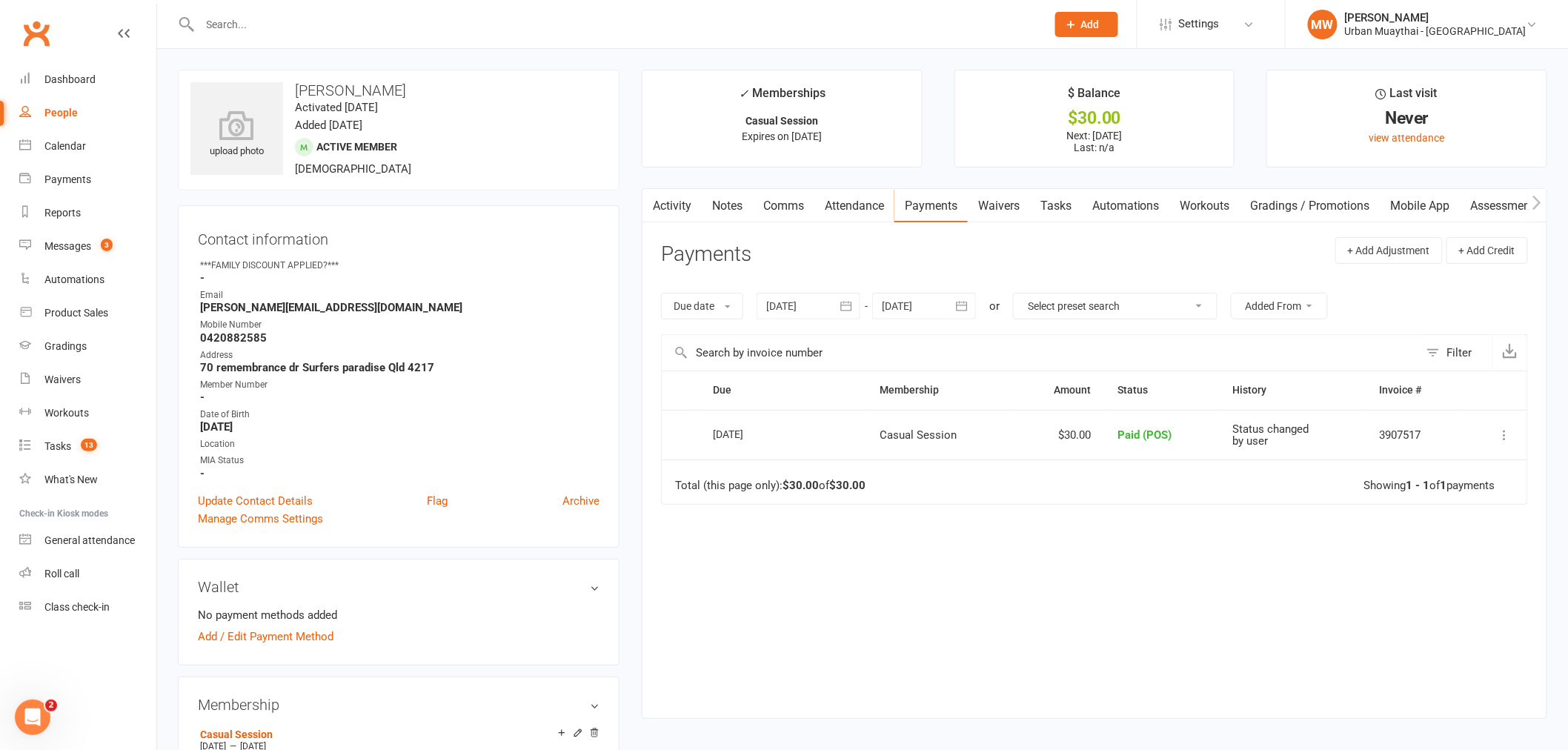
click at [734, 204] on link "Notes" at bounding box center [727, 206] width 51 height 34
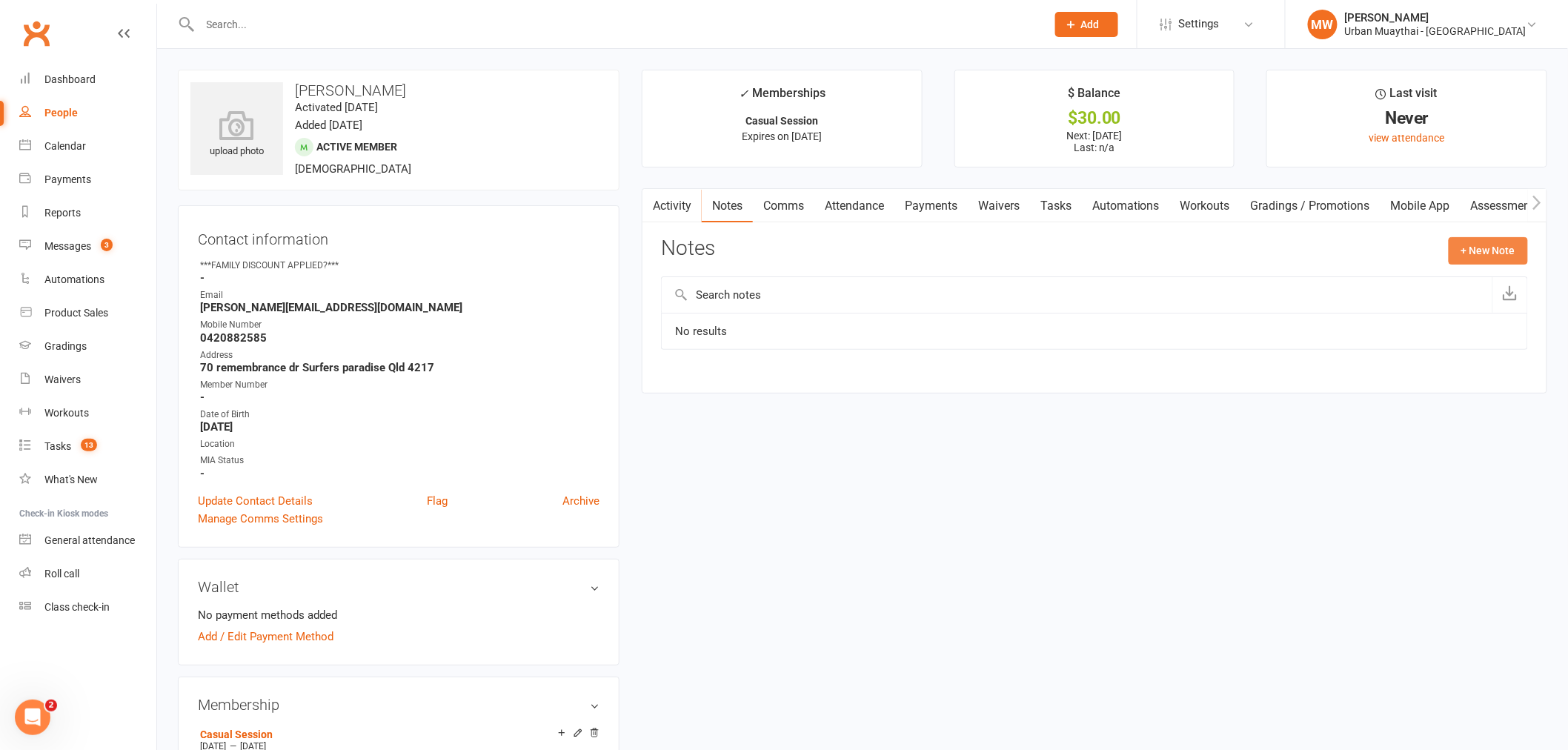
click at [1458, 247] on button "+ New Note" at bounding box center [1488, 250] width 80 height 27
click at [712, 311] on input "text" at bounding box center [1094, 311] width 867 height 31
type input "13 Aug"
click at [750, 394] on textarea at bounding box center [1094, 396] width 867 height 49
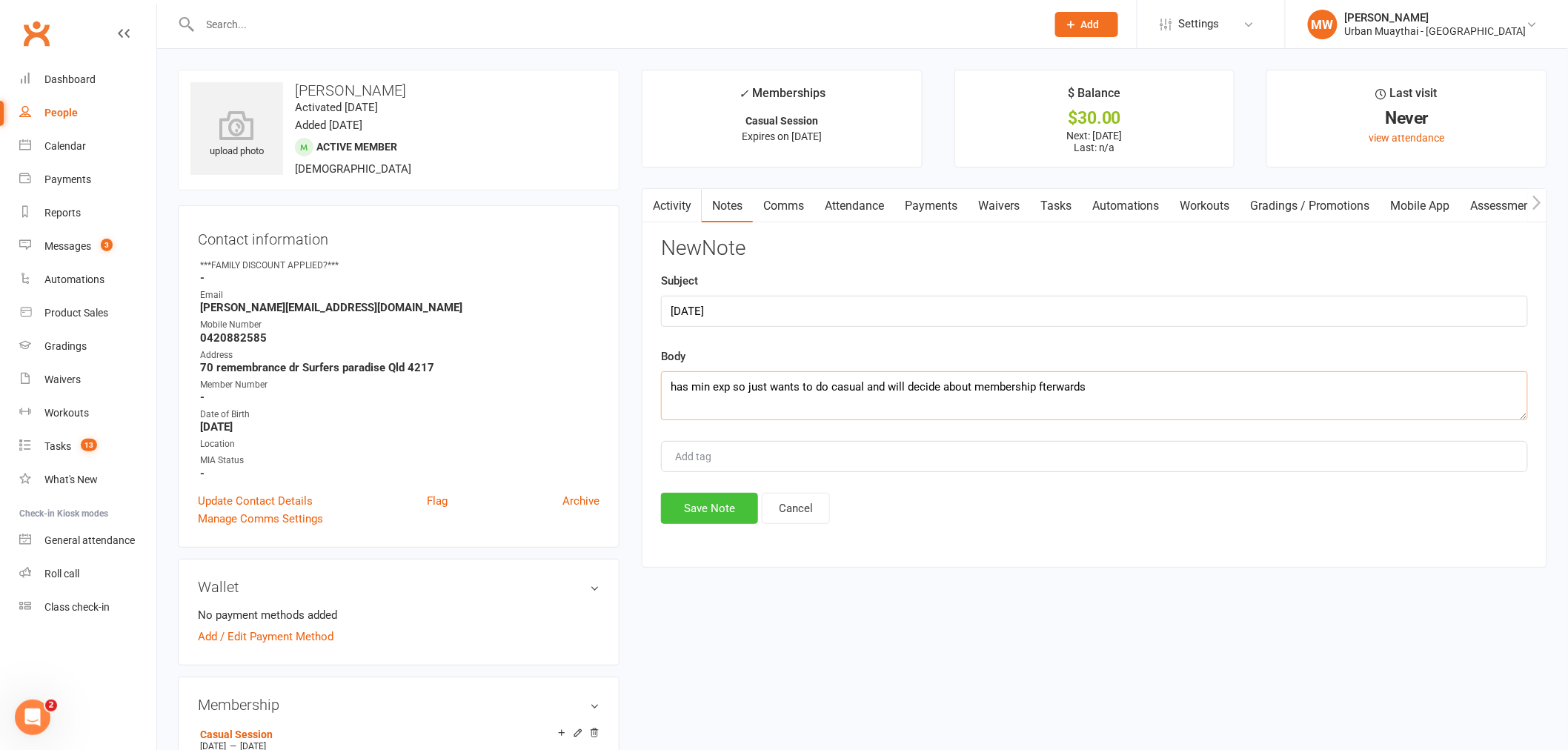
type textarea "has min exp so just wants to do casual and will decide about membership fterwar…"
click at [704, 502] on button "Save Note" at bounding box center [709, 508] width 97 height 31
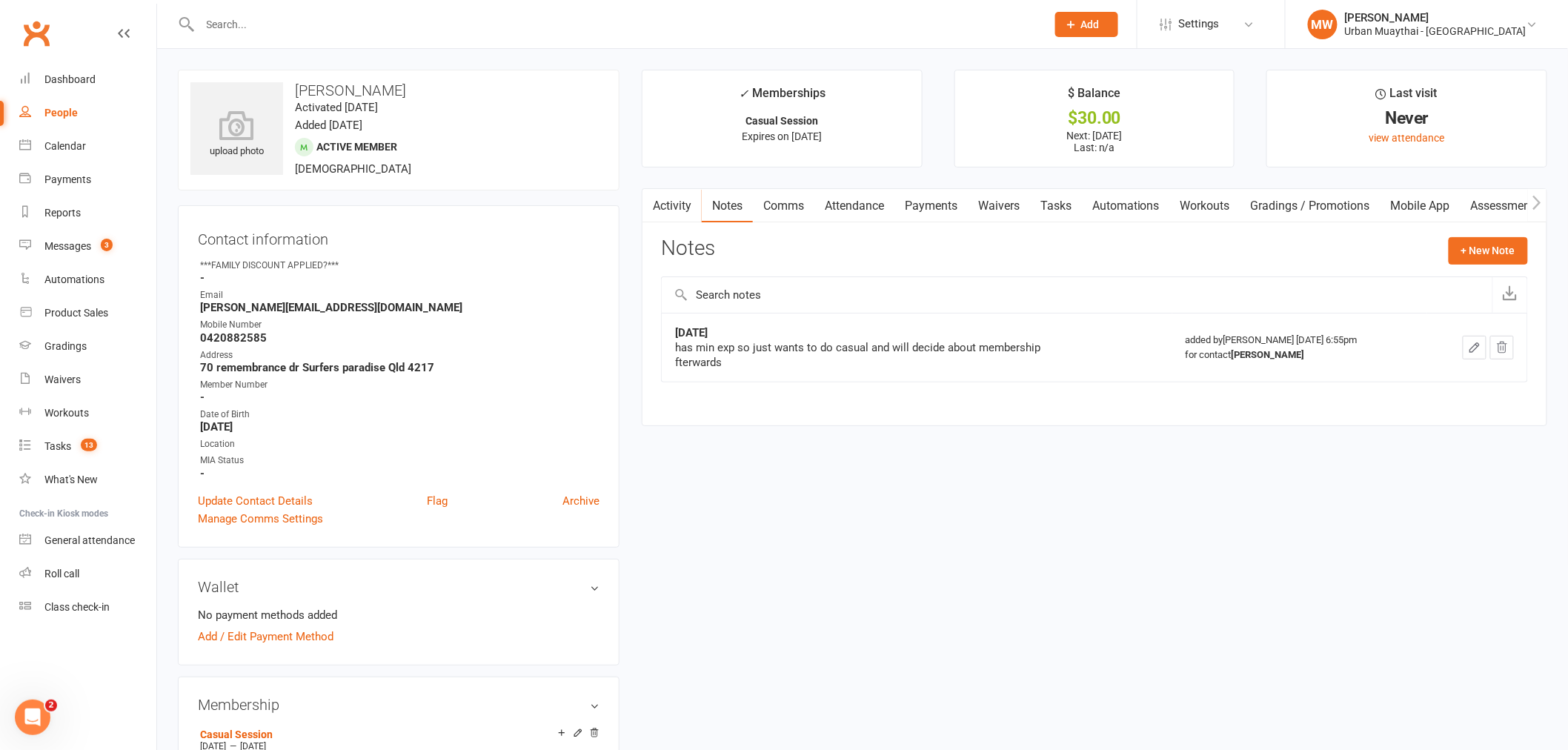
click at [256, 16] on input "text" at bounding box center [617, 24] width 841 height 20
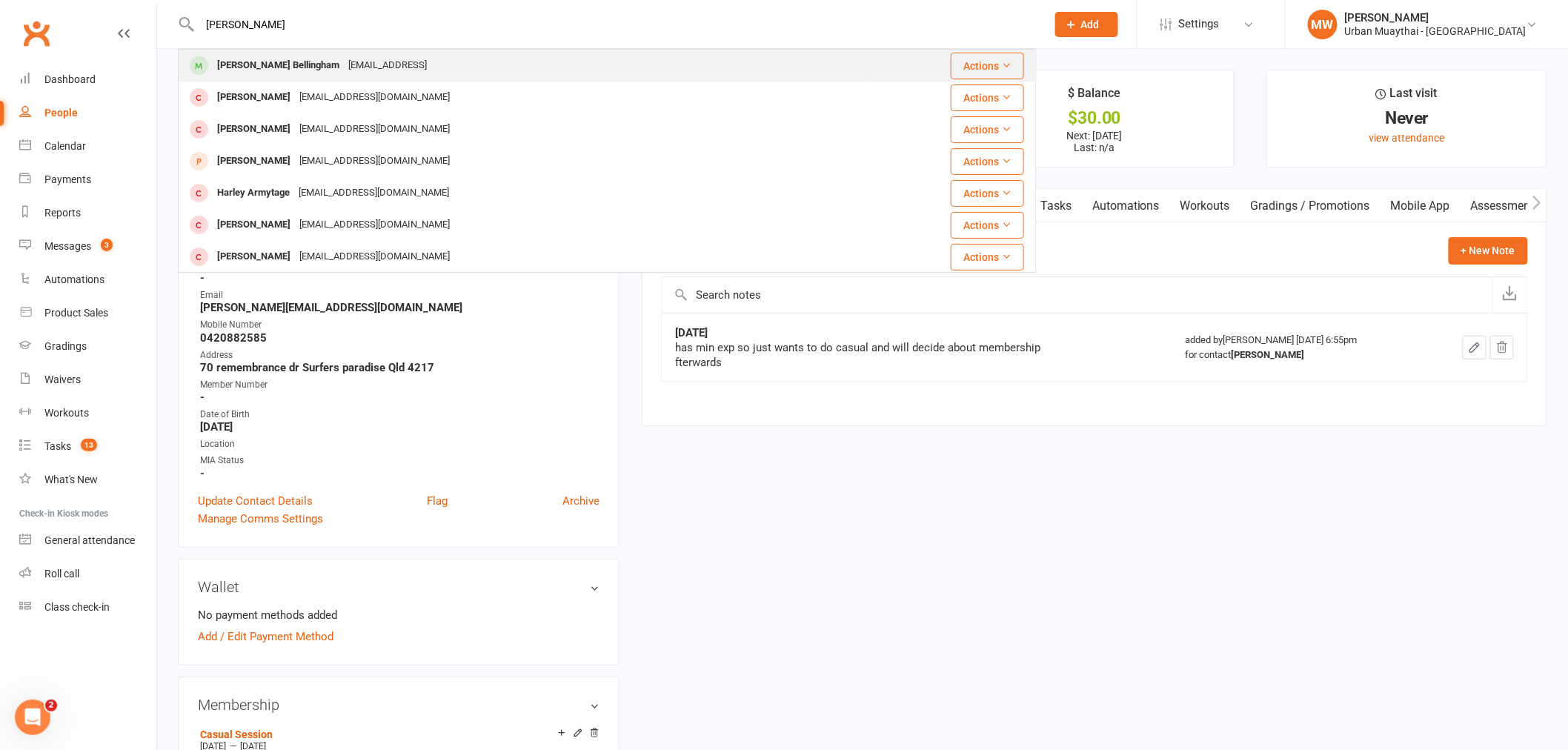
type input "Harlen"
click at [289, 62] on div "Harlen Bellingham" at bounding box center [278, 66] width 131 height 21
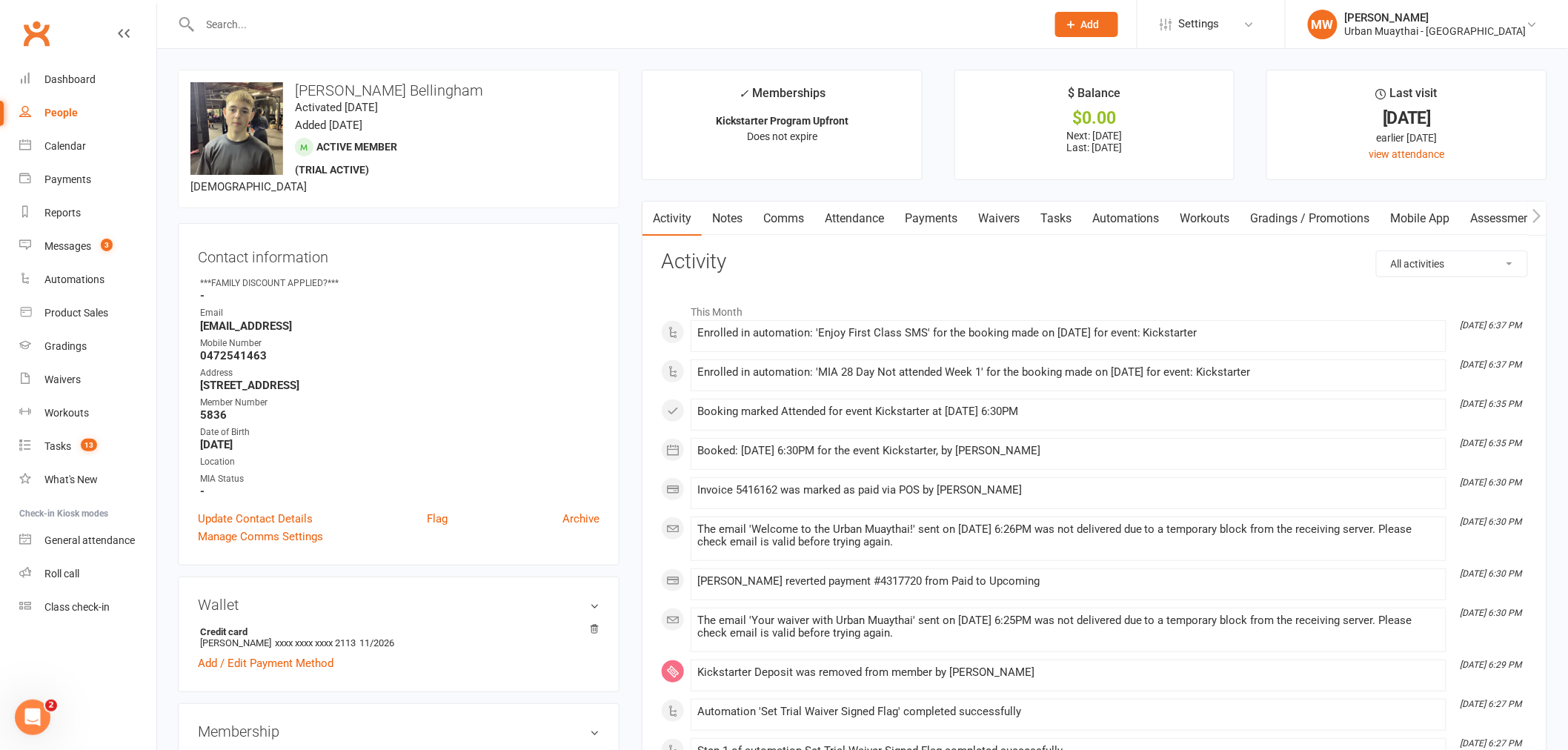
click at [935, 208] on link "Payments" at bounding box center [931, 219] width 73 height 34
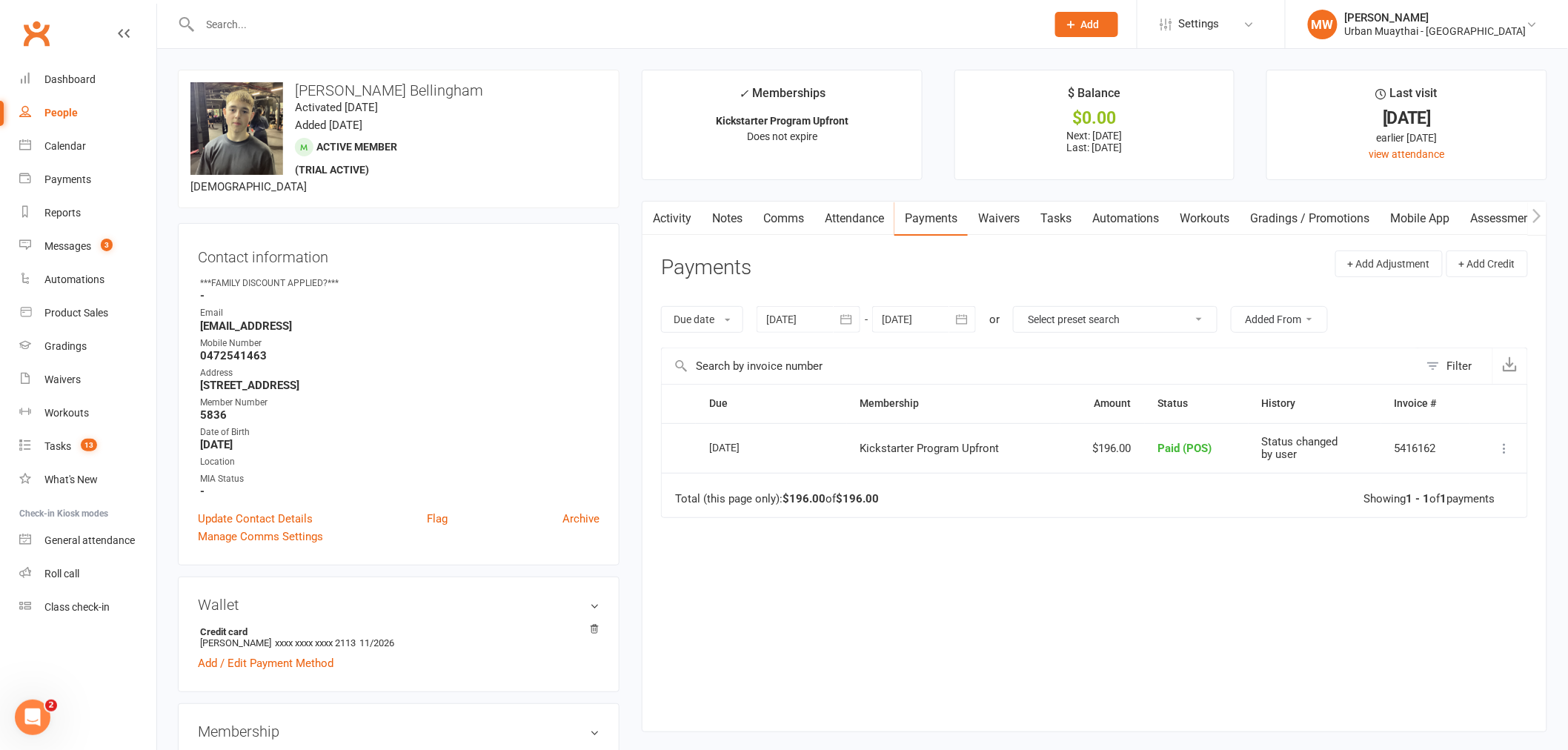
click at [233, 11] on div at bounding box center [607, 24] width 858 height 48
click at [237, 20] on input "text" at bounding box center [617, 24] width 841 height 20
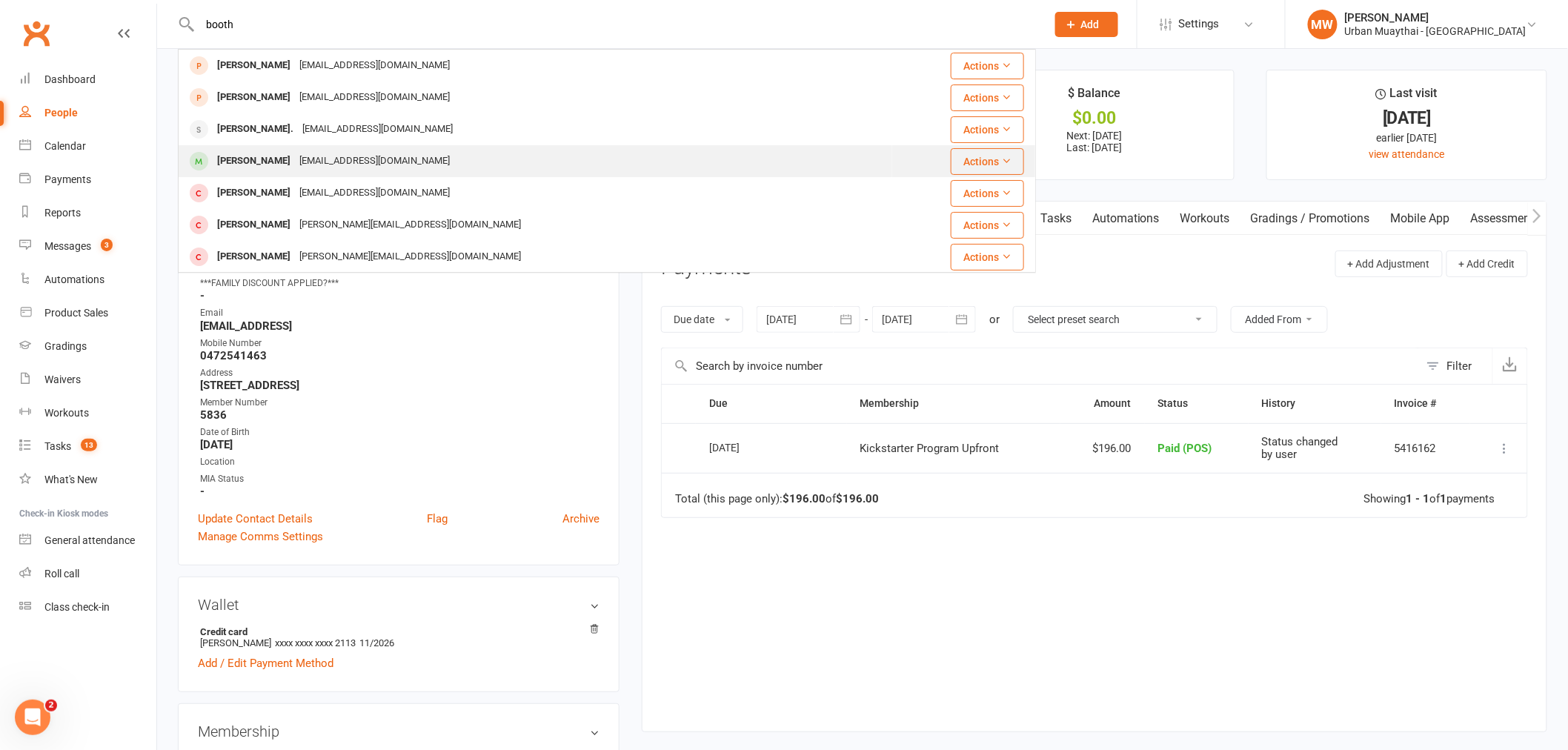
type input "booth"
click at [295, 166] on div "aaronbooth1679@gmail.com" at bounding box center [375, 161] width 159 height 21
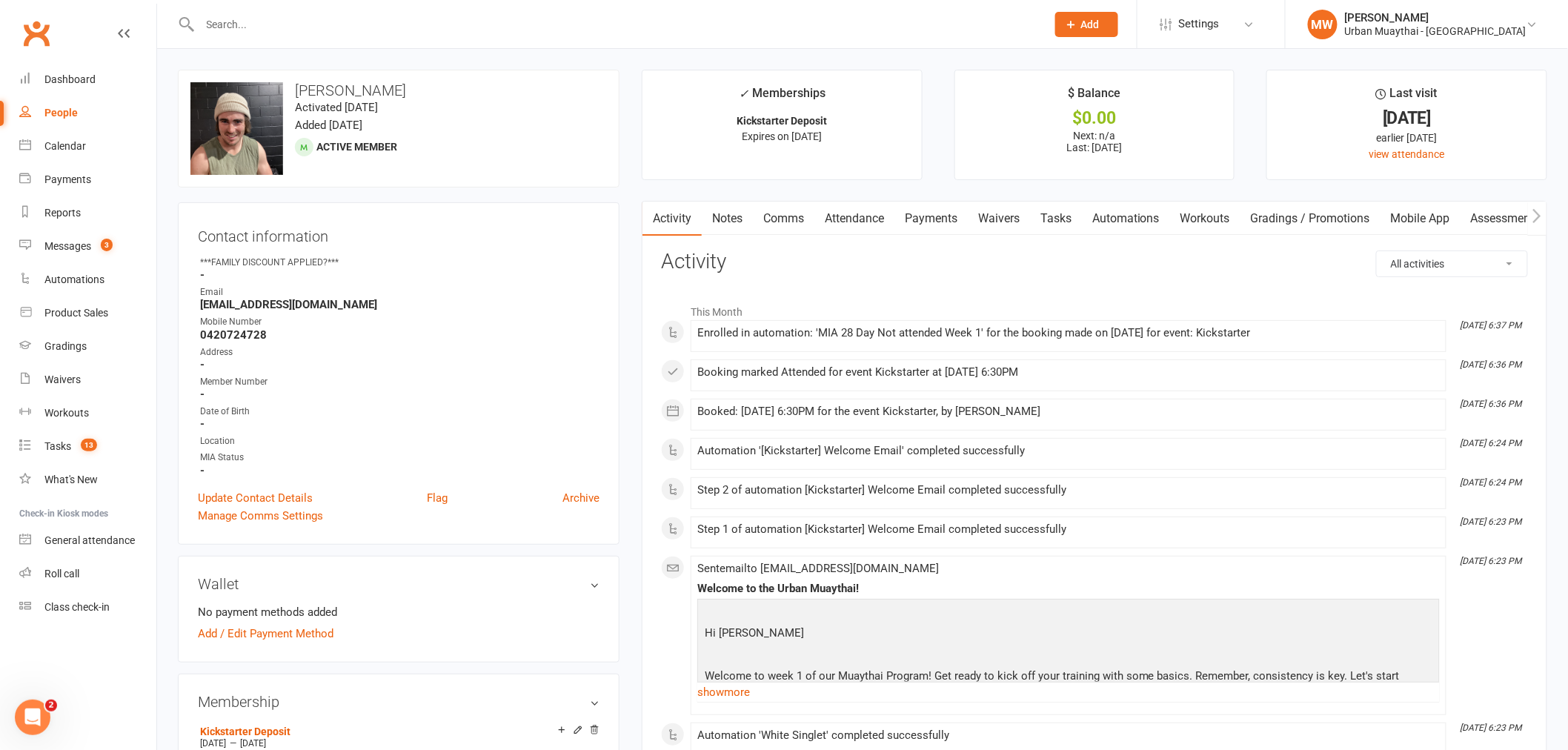
click at [920, 220] on link "Payments" at bounding box center [931, 219] width 73 height 34
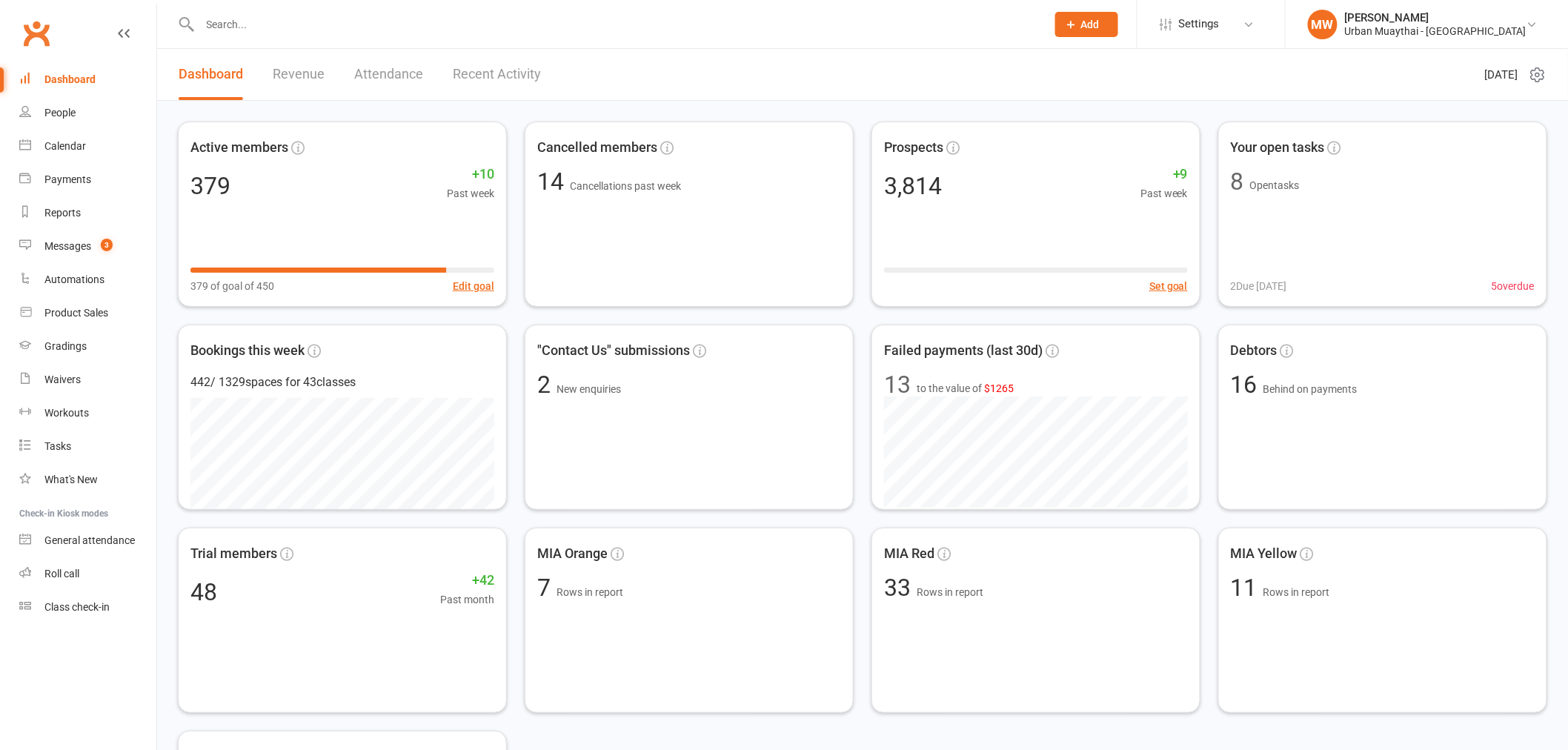
click at [310, 27] on input "text" at bounding box center [617, 24] width 841 height 20
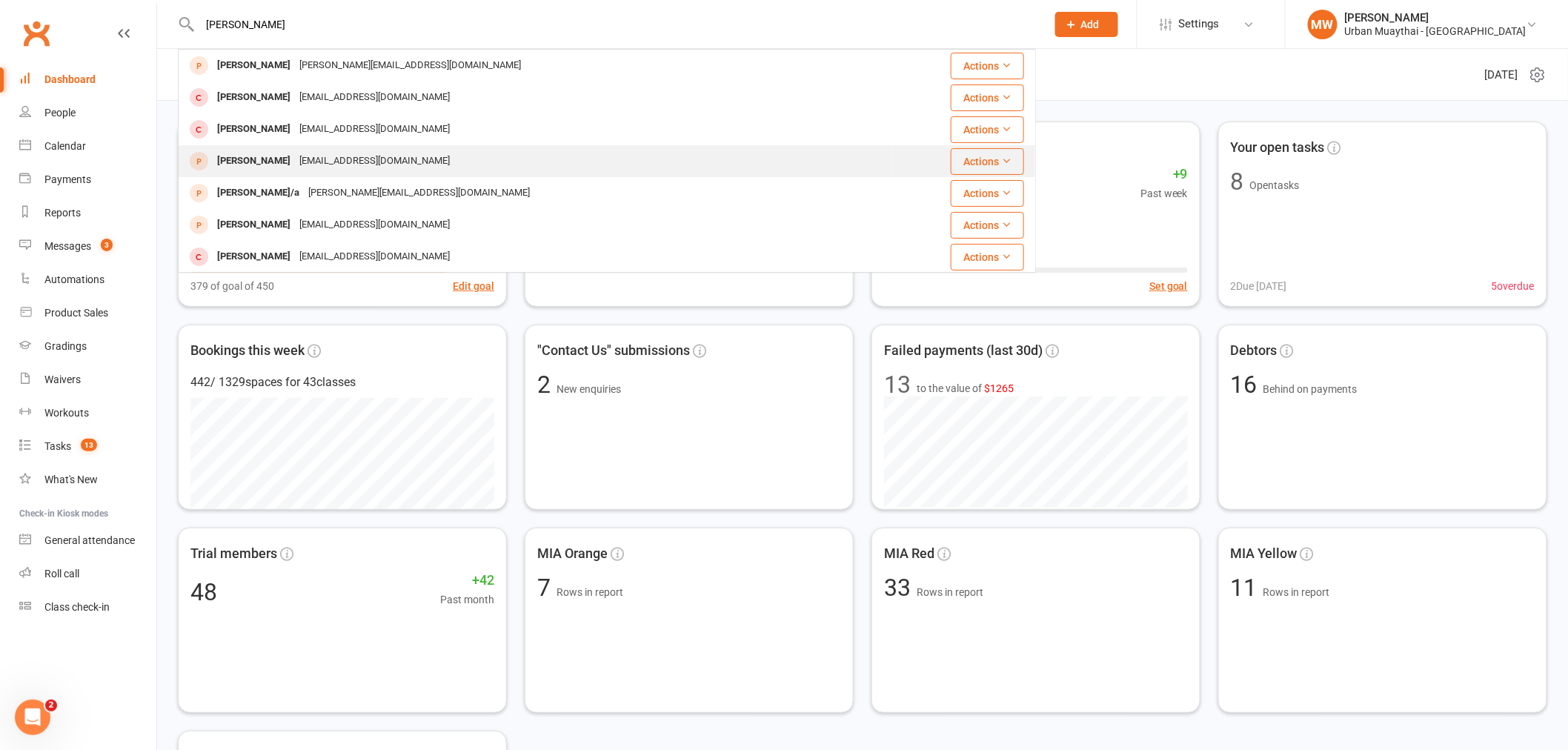
type input "[PERSON_NAME]"
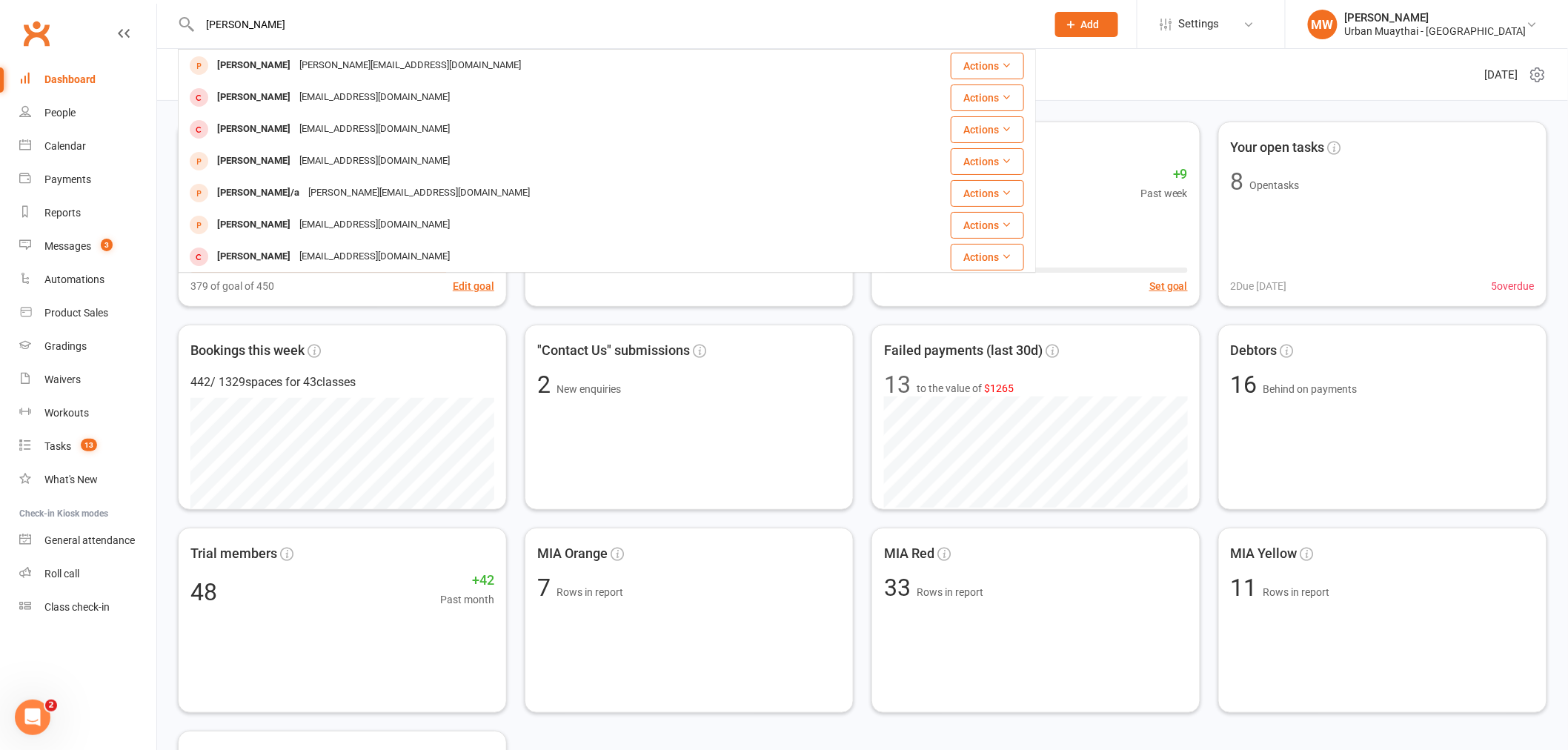
click at [295, 166] on div "[PERSON_NAME]" at bounding box center [253, 161] width 82 height 21
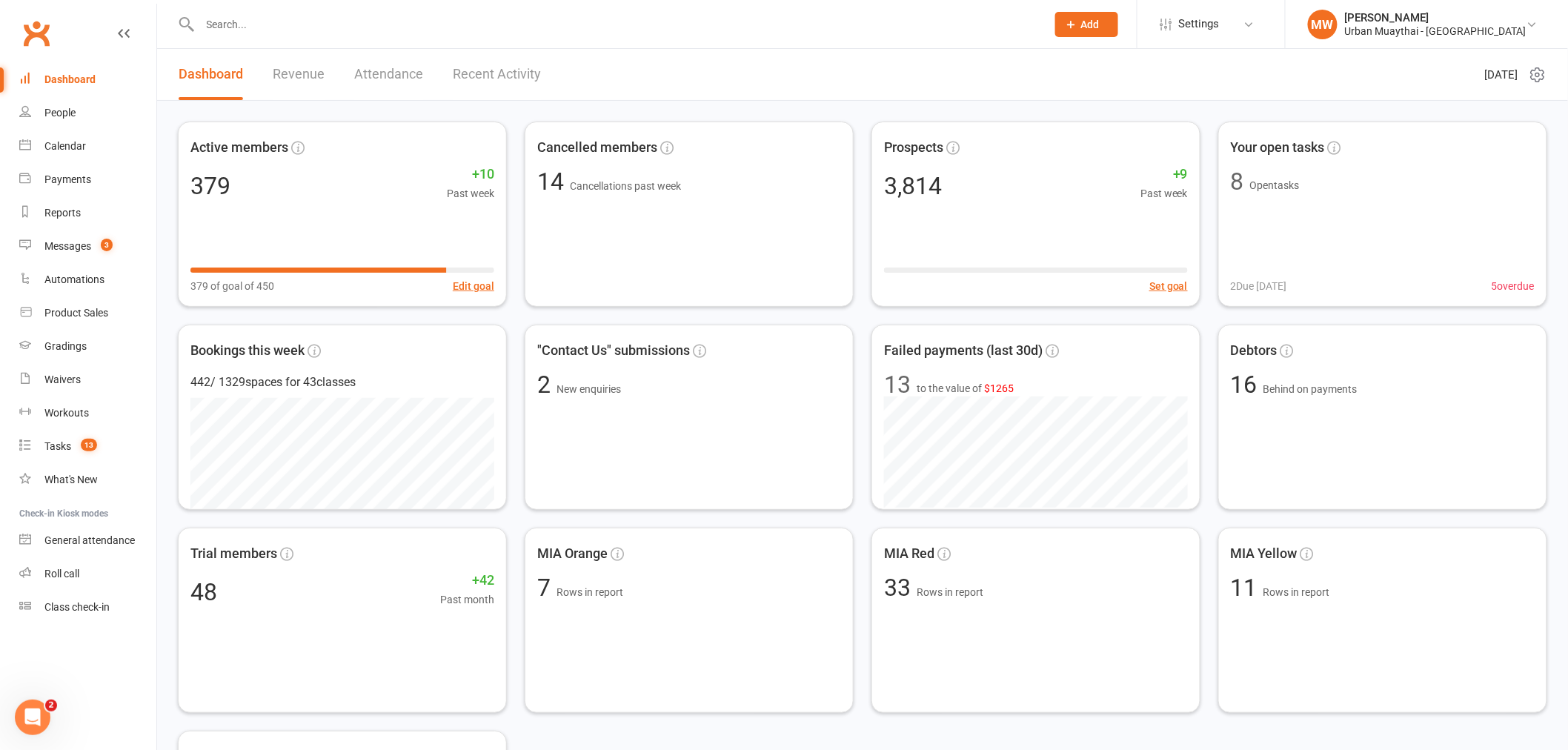
click at [302, 3] on div at bounding box center [607, 24] width 858 height 48
click at [298, 28] on input "text" at bounding box center [617, 24] width 841 height 20
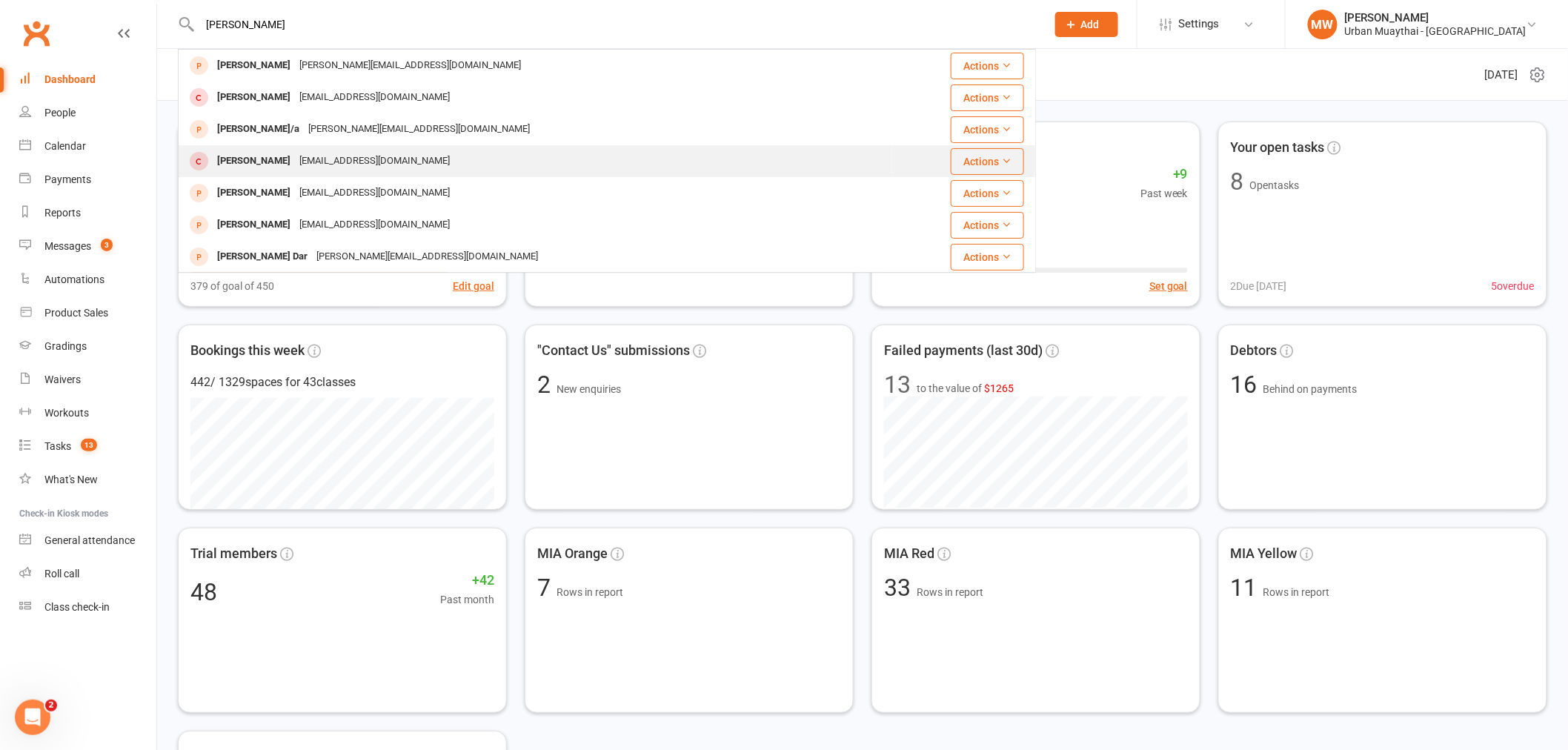
type input "[PERSON_NAME]"
click at [295, 159] on div "[PERSON_NAME]" at bounding box center [253, 161] width 82 height 21
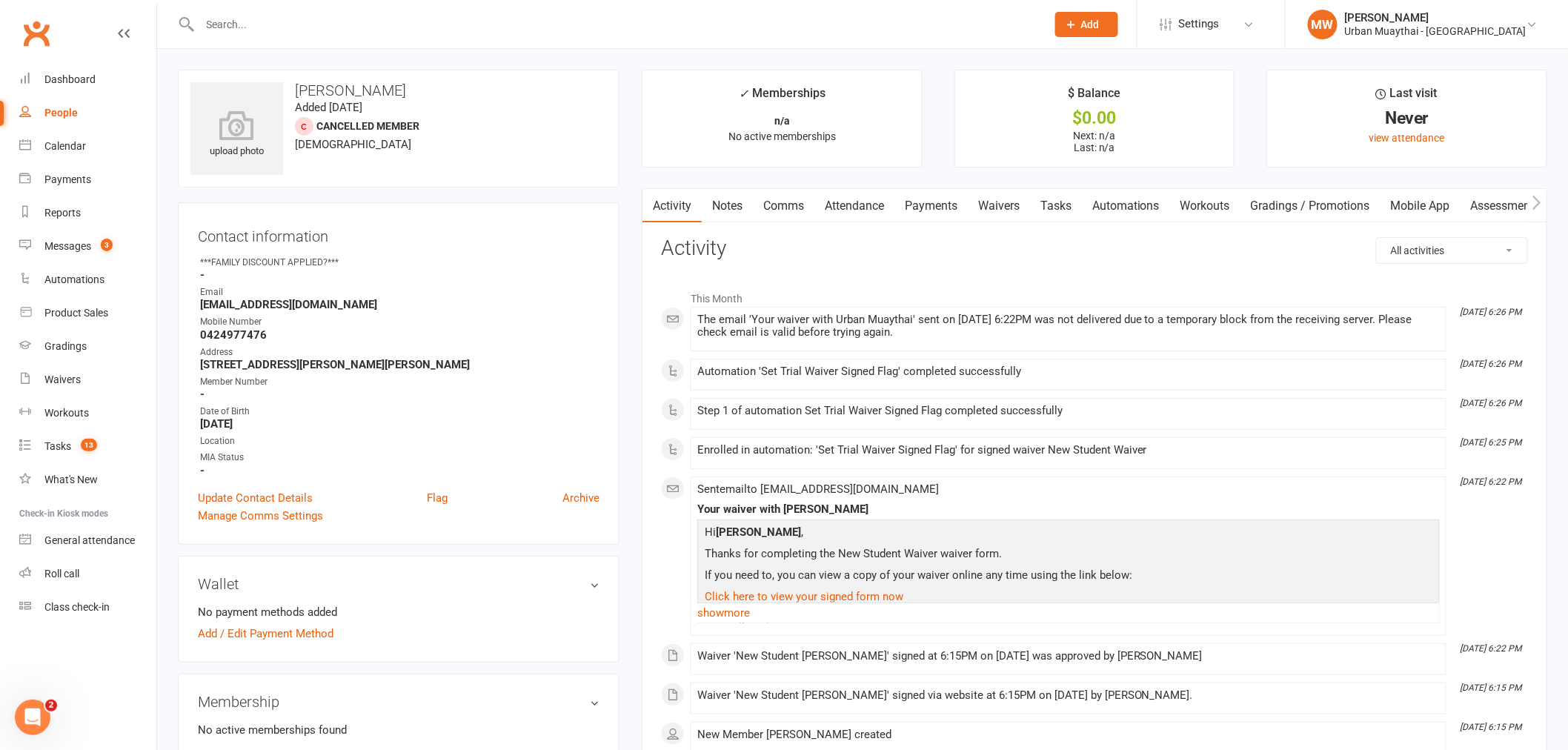
click at [736, 198] on link "Notes" at bounding box center [727, 206] width 51 height 34
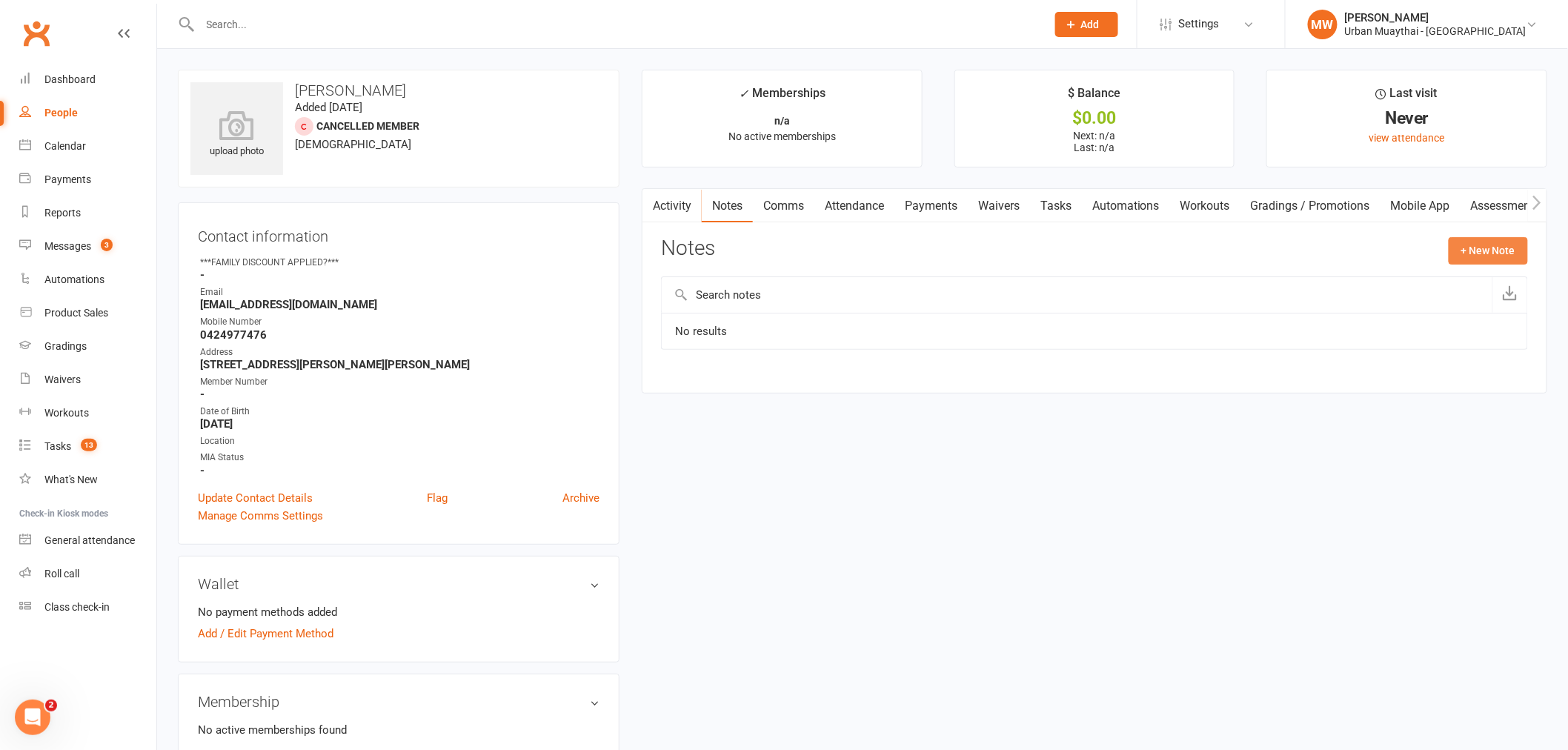
click at [1461, 238] on button "+ New Note" at bounding box center [1488, 250] width 80 height 27
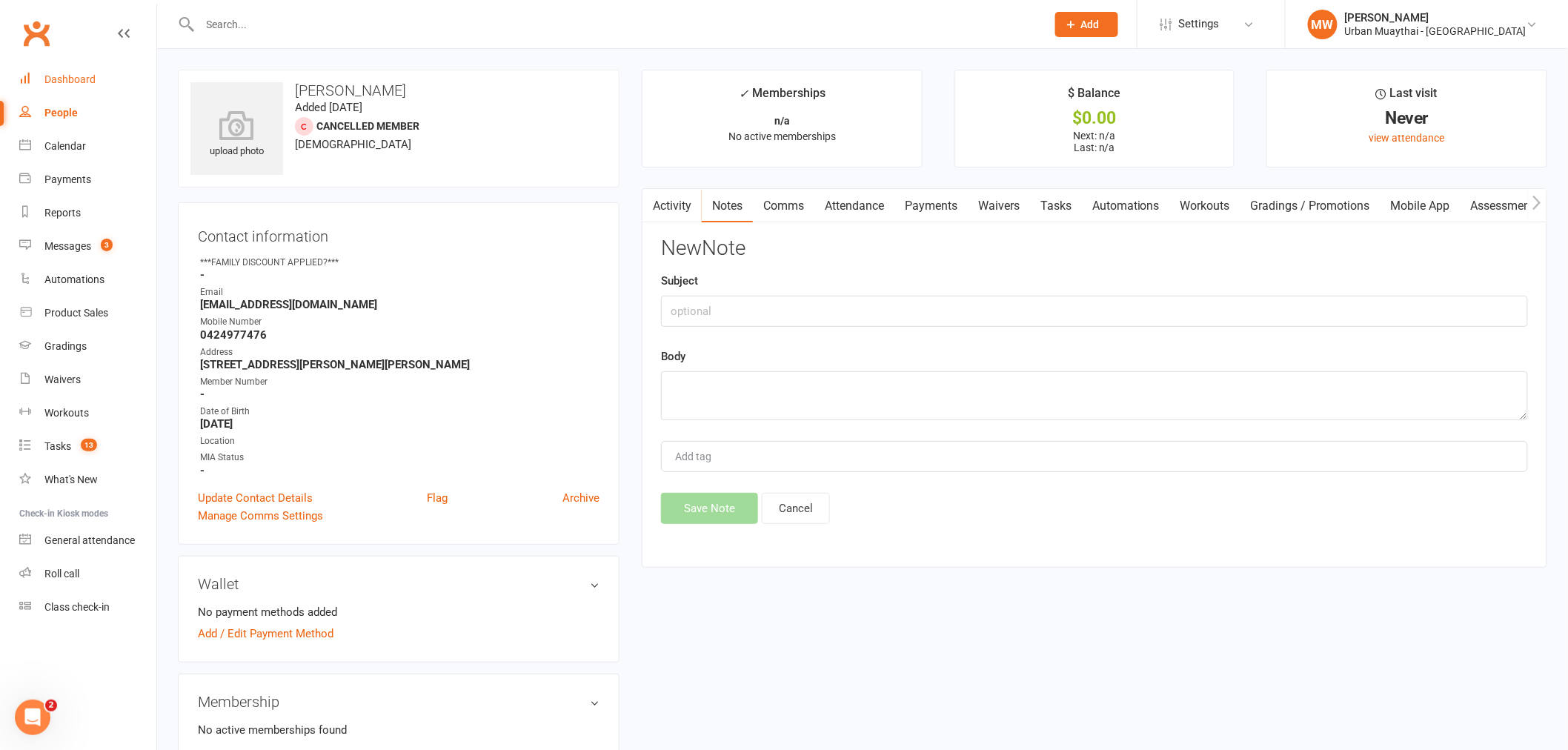
click at [84, 87] on link "Dashboard" at bounding box center [87, 80] width 137 height 34
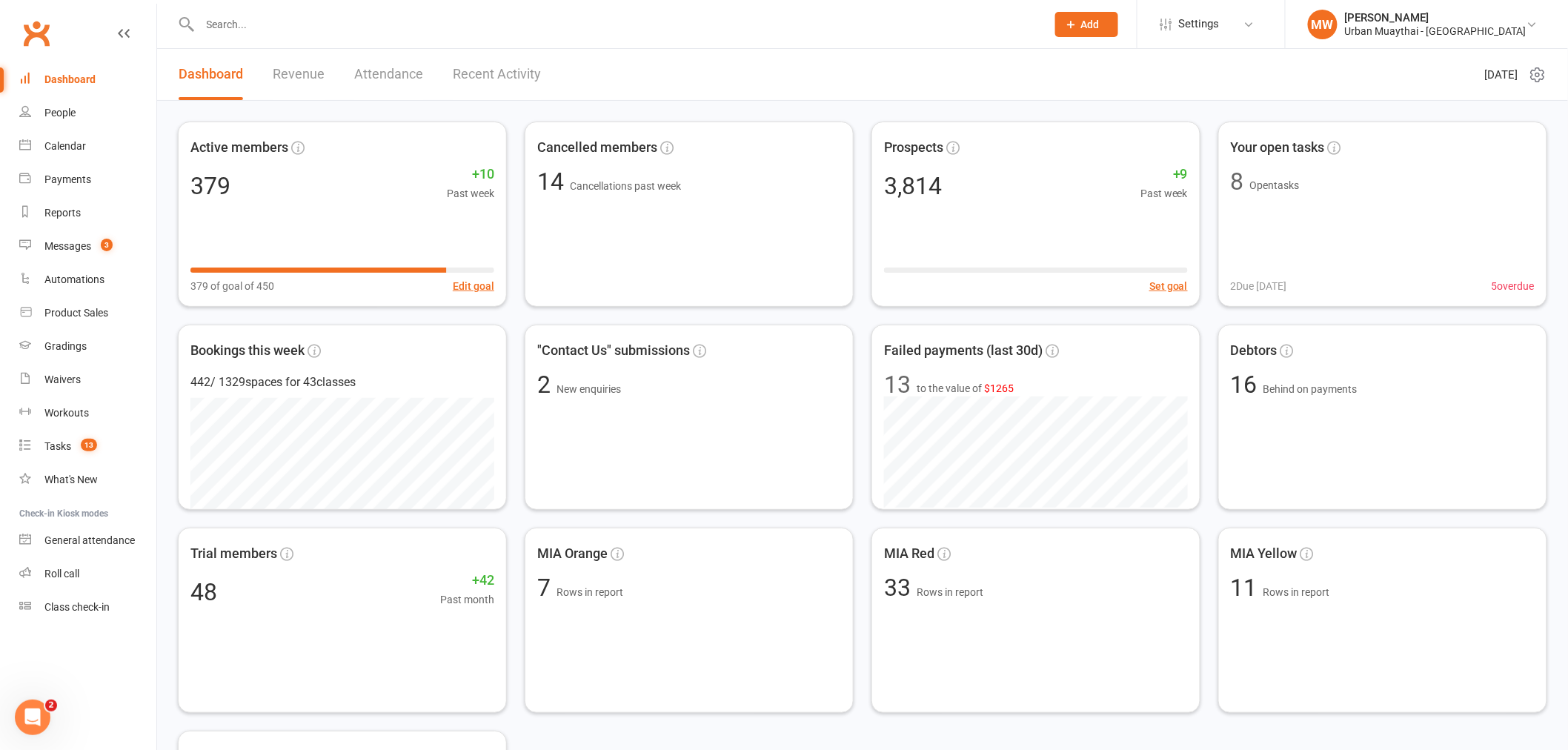
click at [224, 25] on input "text" at bounding box center [617, 24] width 841 height 20
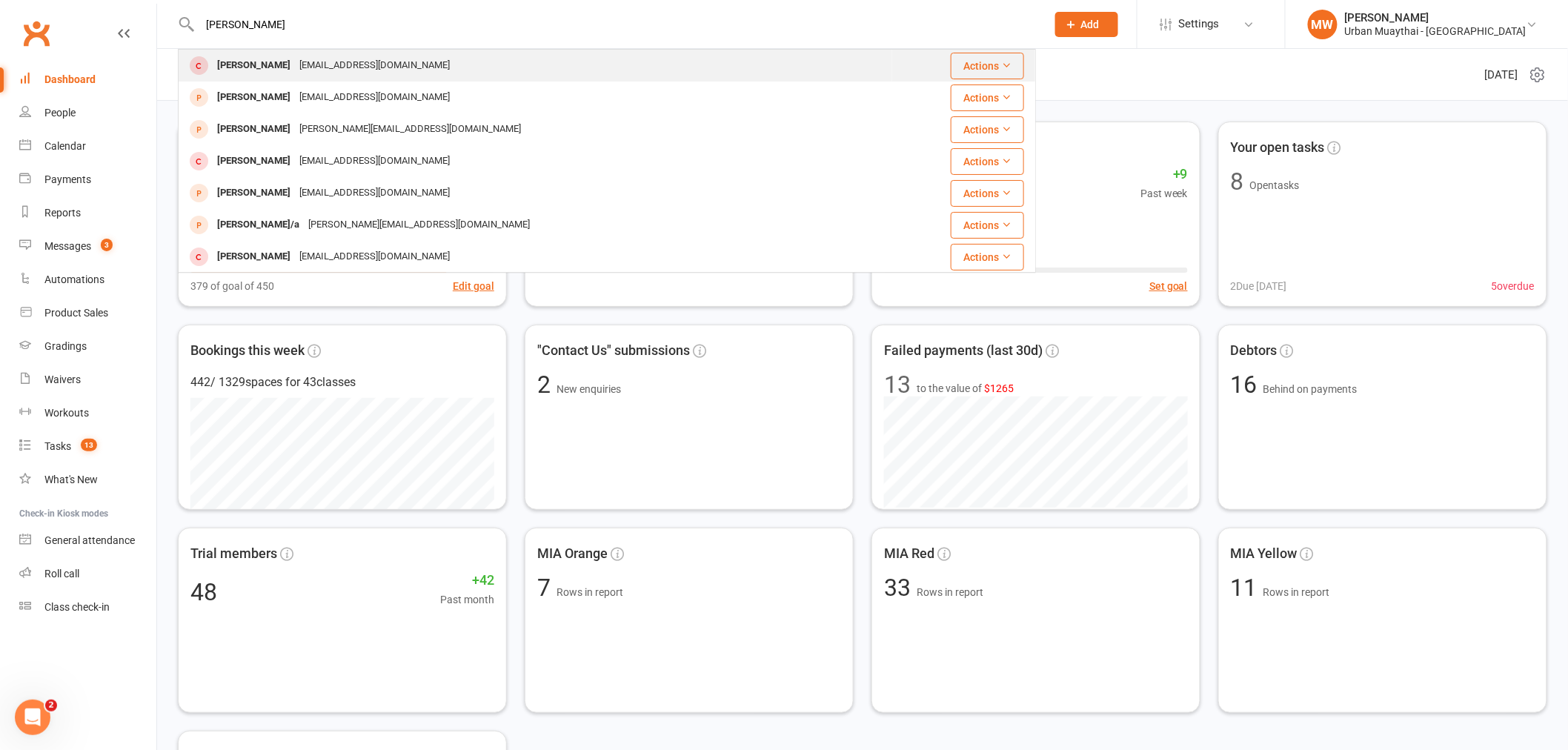
type input "sammy silva"
click at [294, 71] on div "[PERSON_NAME]" at bounding box center [253, 66] width 82 height 21
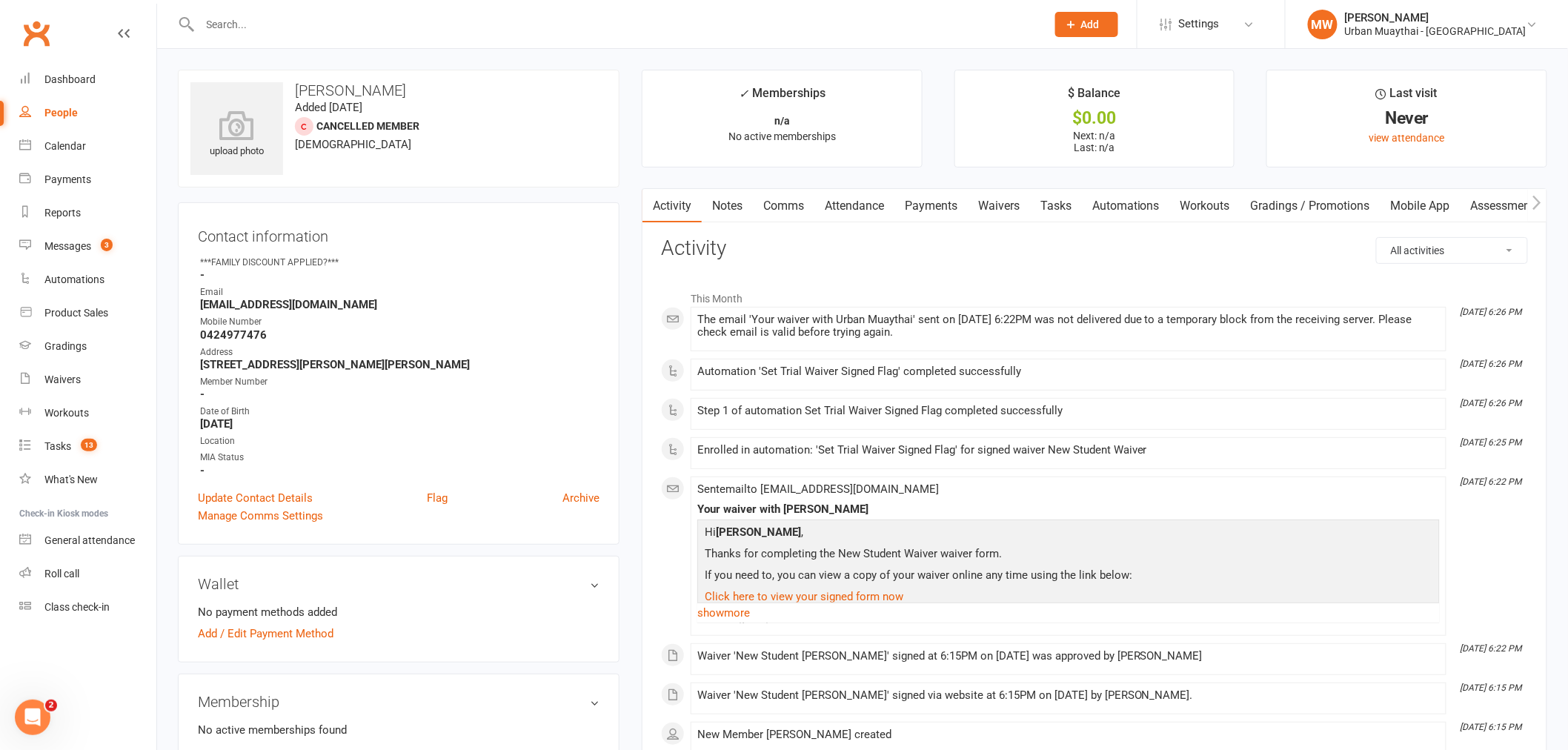
click at [966, 217] on link "Payments" at bounding box center [931, 206] width 73 height 34
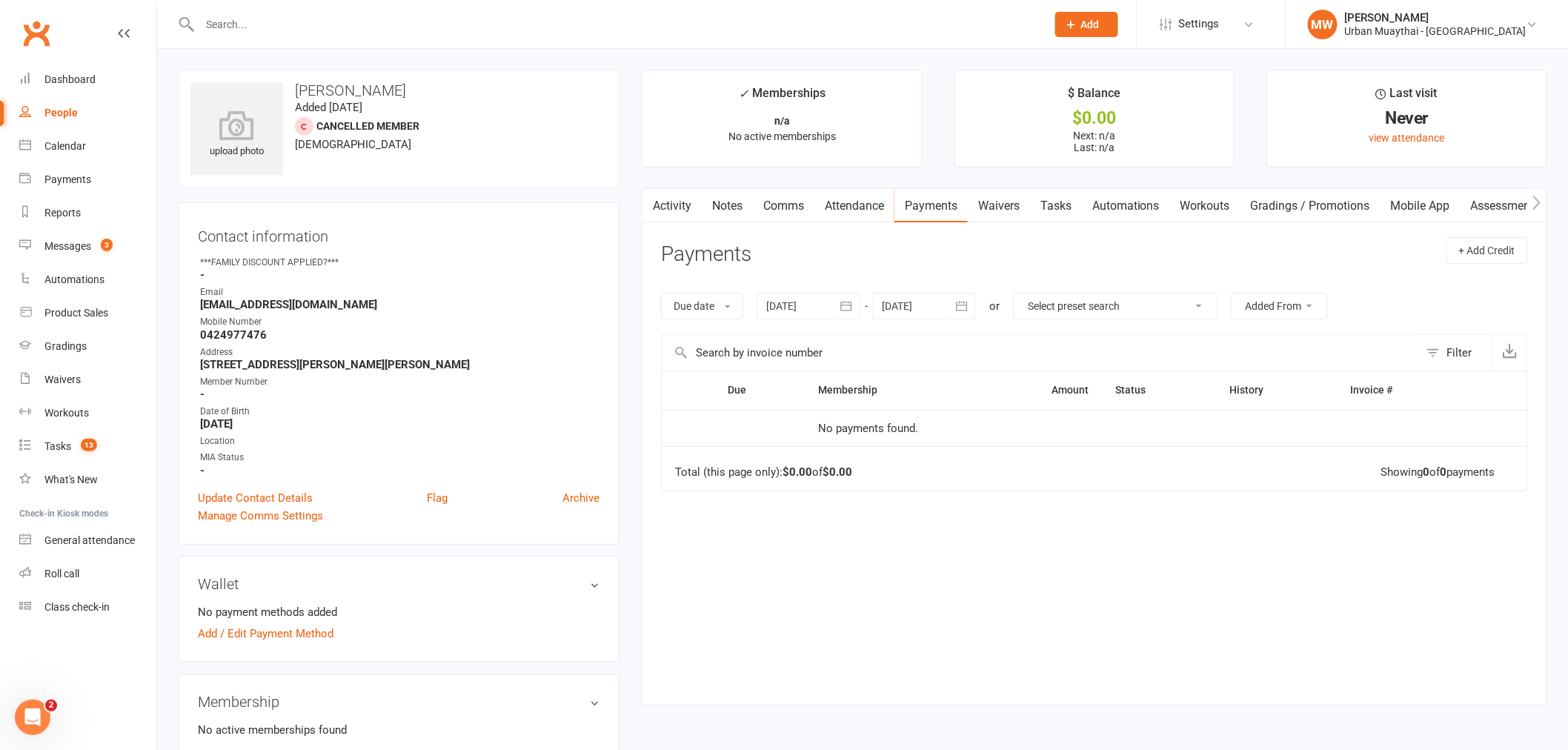
click at [1004, 208] on link "Waivers" at bounding box center [999, 206] width 62 height 34
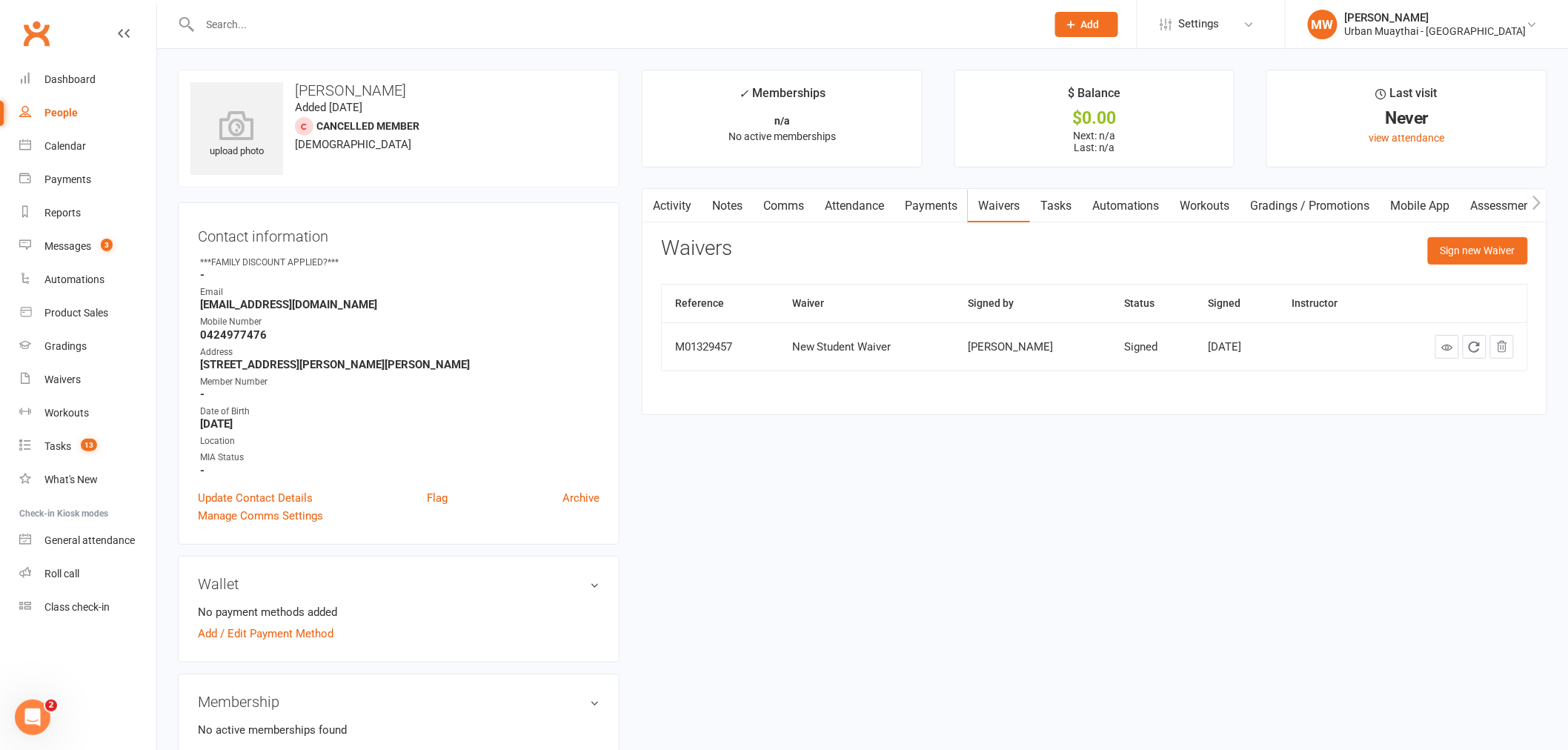
click at [918, 208] on link "Payments" at bounding box center [931, 206] width 73 height 34
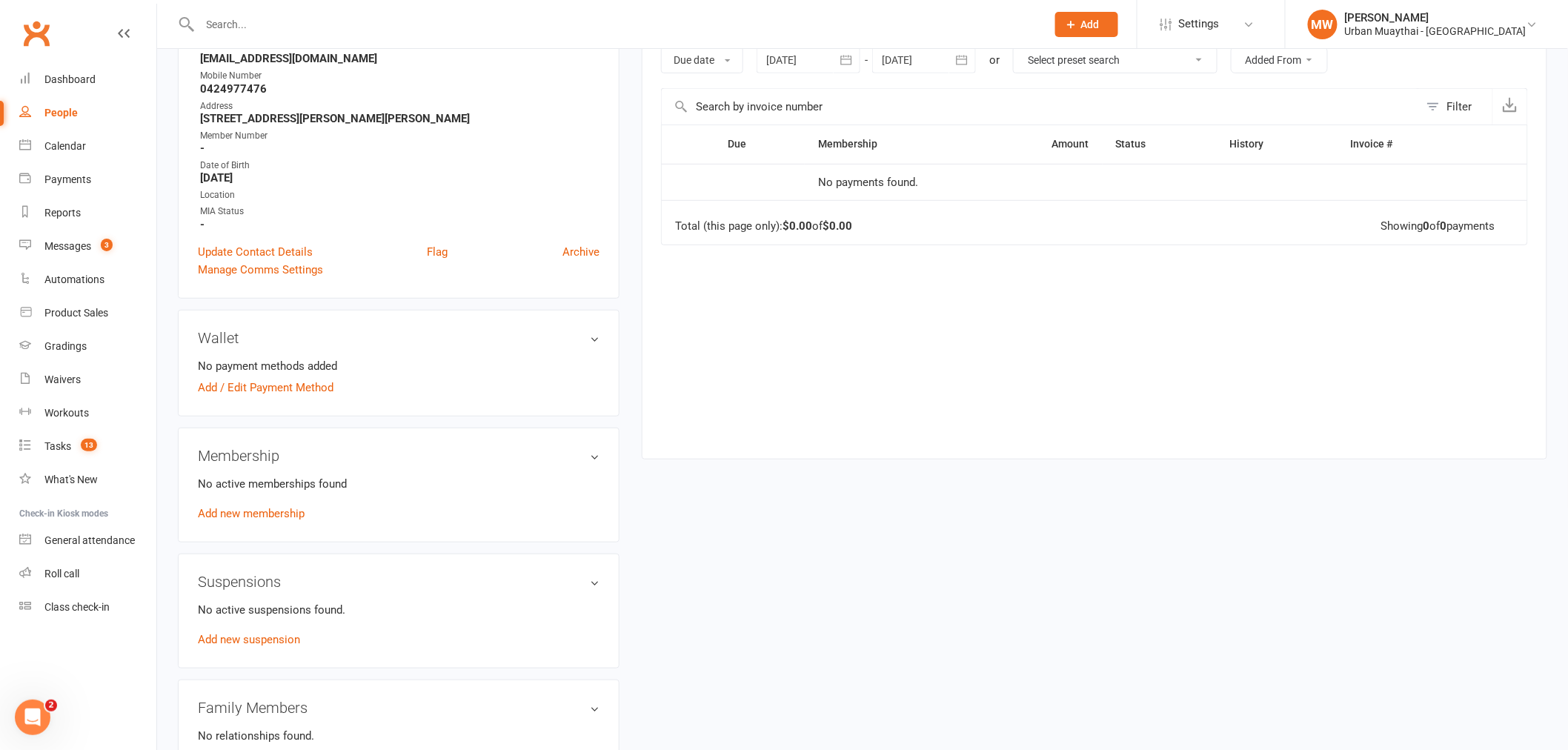
scroll to position [247, 0]
click at [224, 512] on link "Add new membership" at bounding box center [251, 512] width 107 height 13
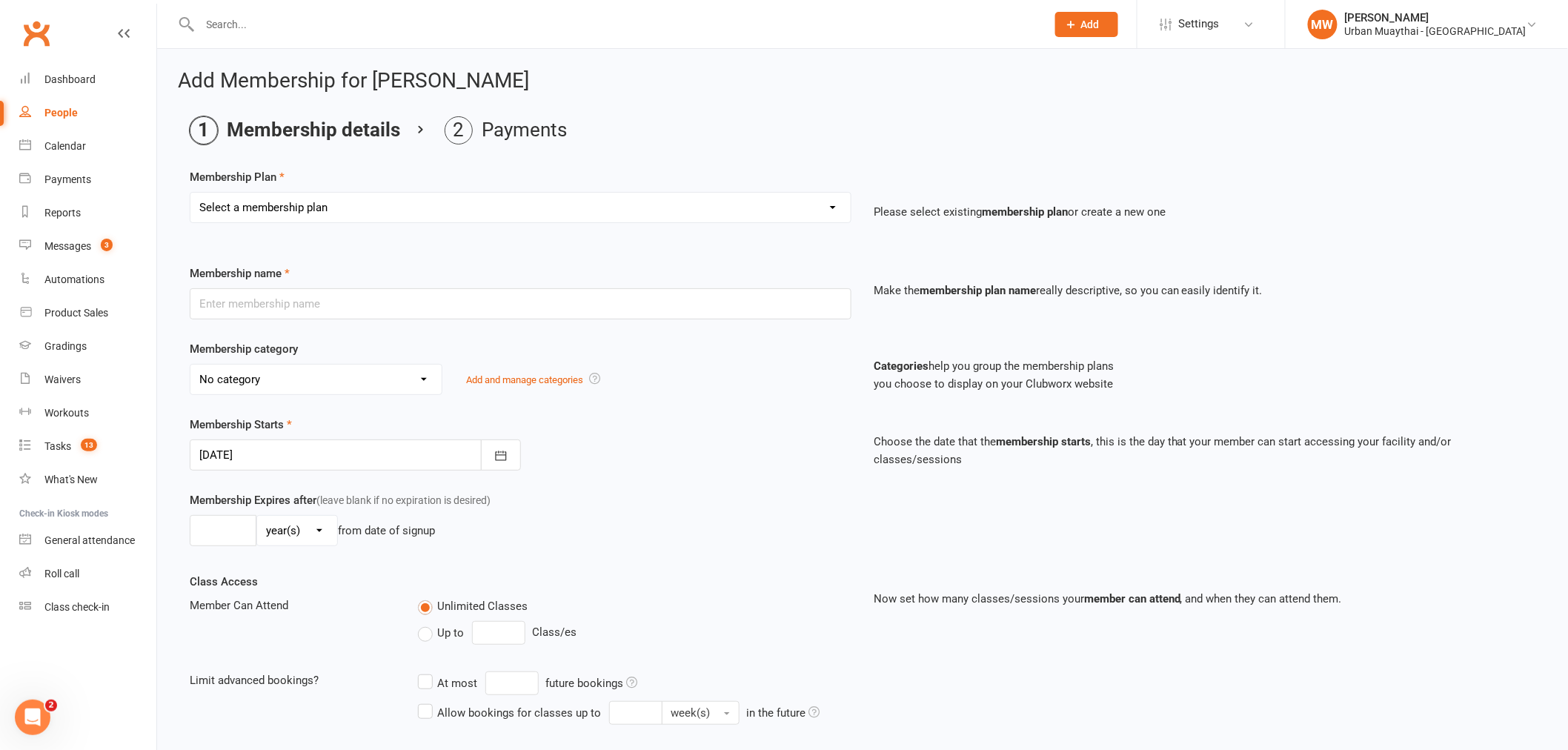
click at [484, 211] on select "Select a membership plan Create new Membership Plan Kickstarter Deposit Acceler…" at bounding box center [520, 207] width 660 height 30
select select "7"
click at [190, 193] on select "Select a membership plan Create new Membership Plan Kickstarter Deposit Acceler…" at bounding box center [520, 207] width 660 height 30
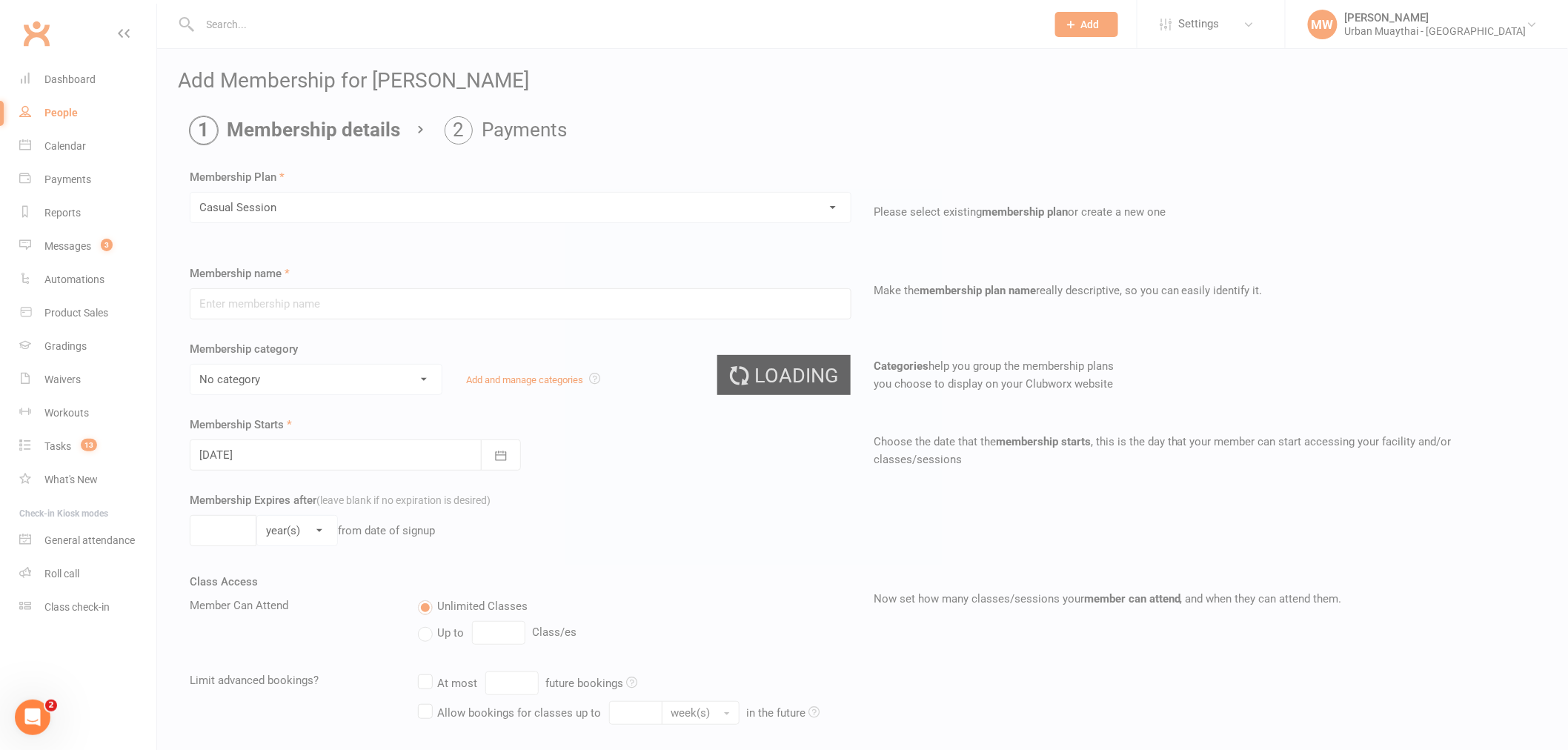
type input "Casual Session"
select select "2"
type input "1"
select select "0"
type input "1"
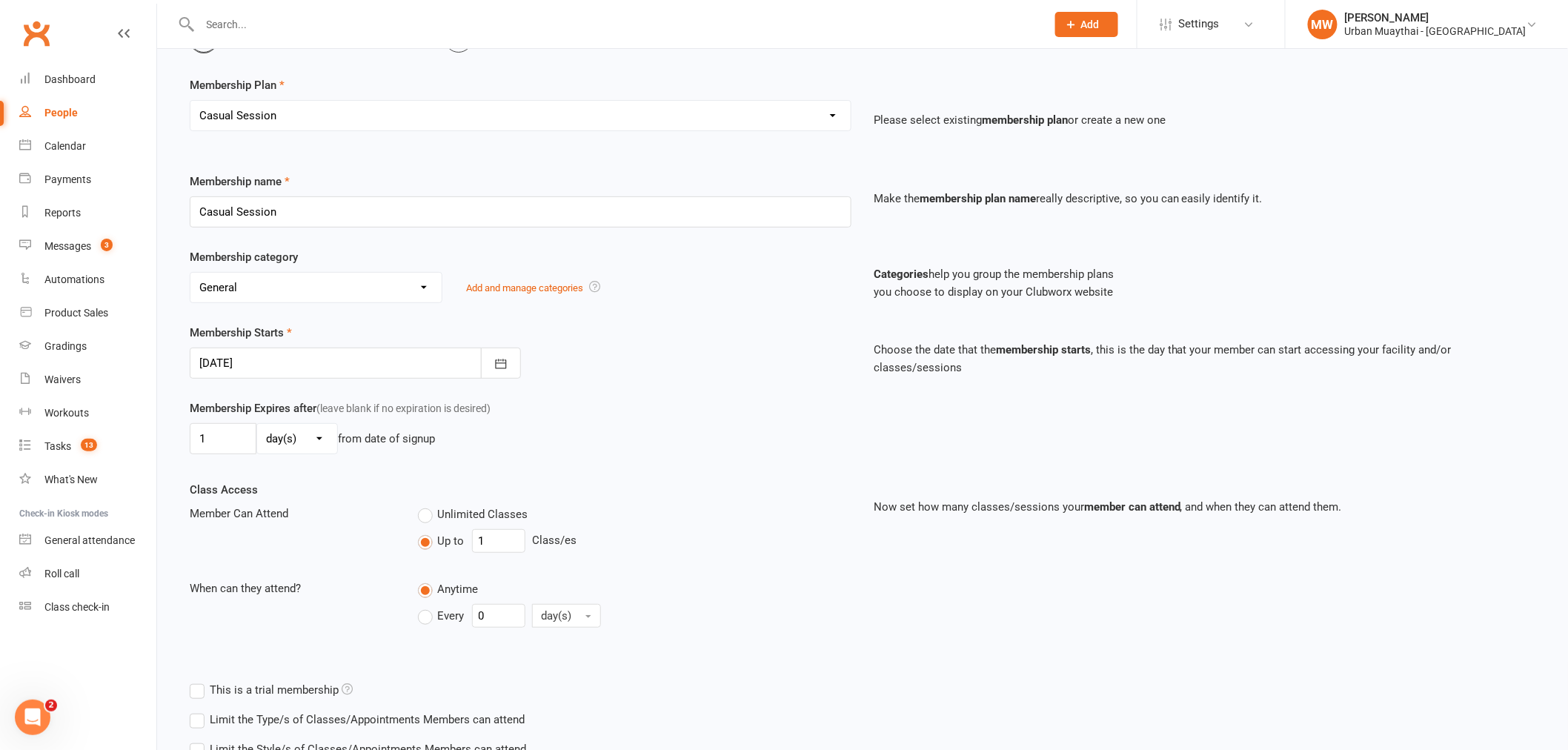
scroll to position [203, 0]
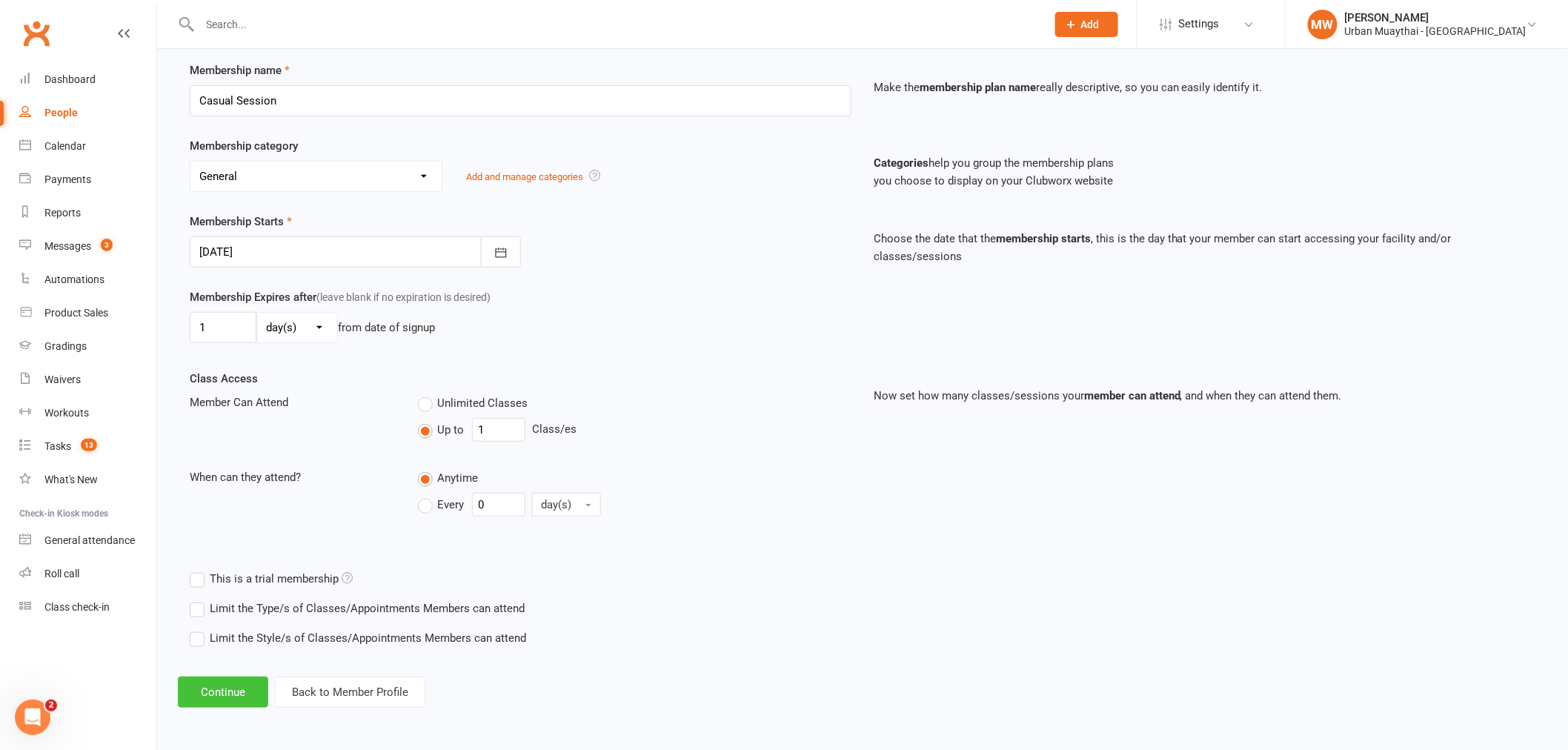
click at [226, 680] on button "Continue" at bounding box center [223, 692] width 90 height 31
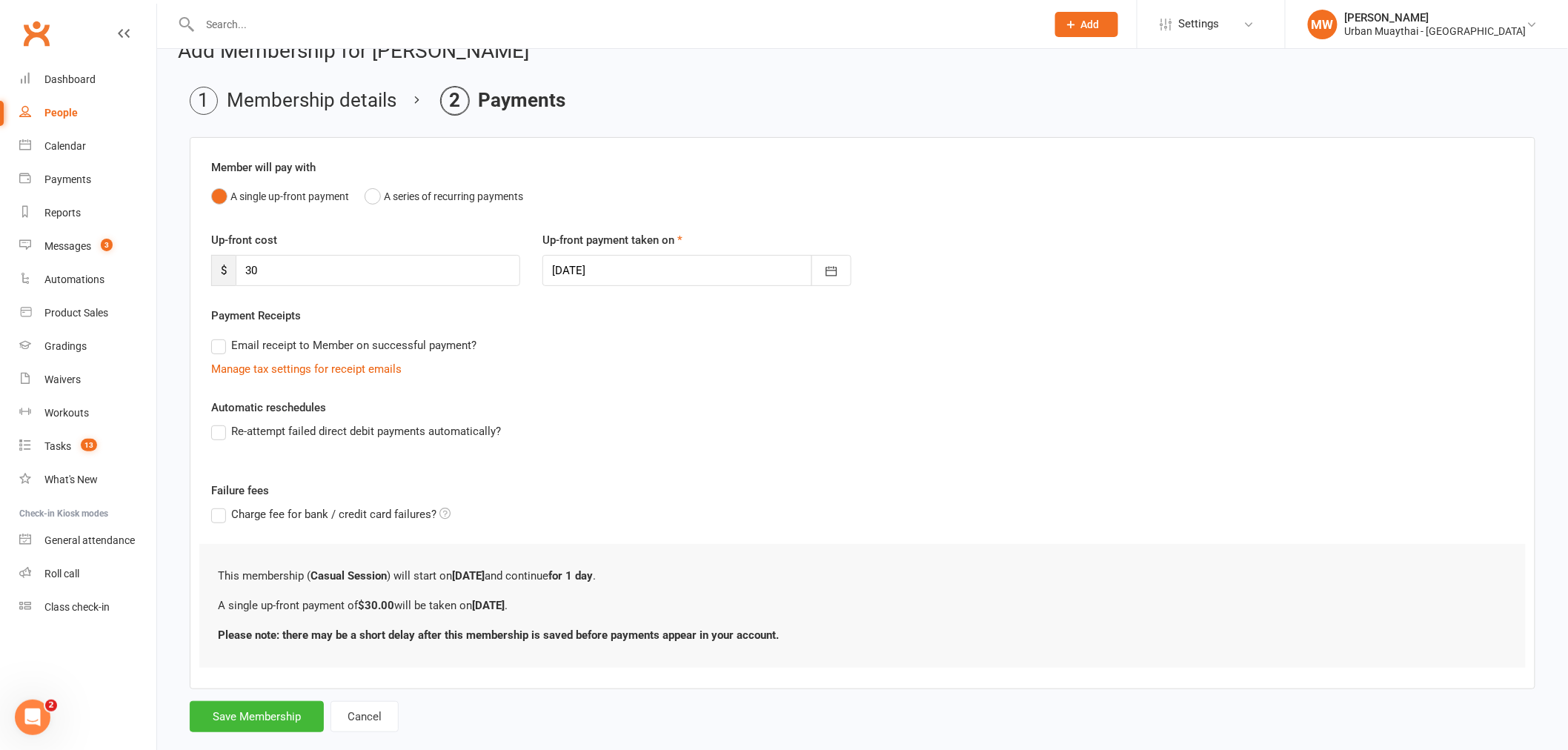
scroll to position [57, 0]
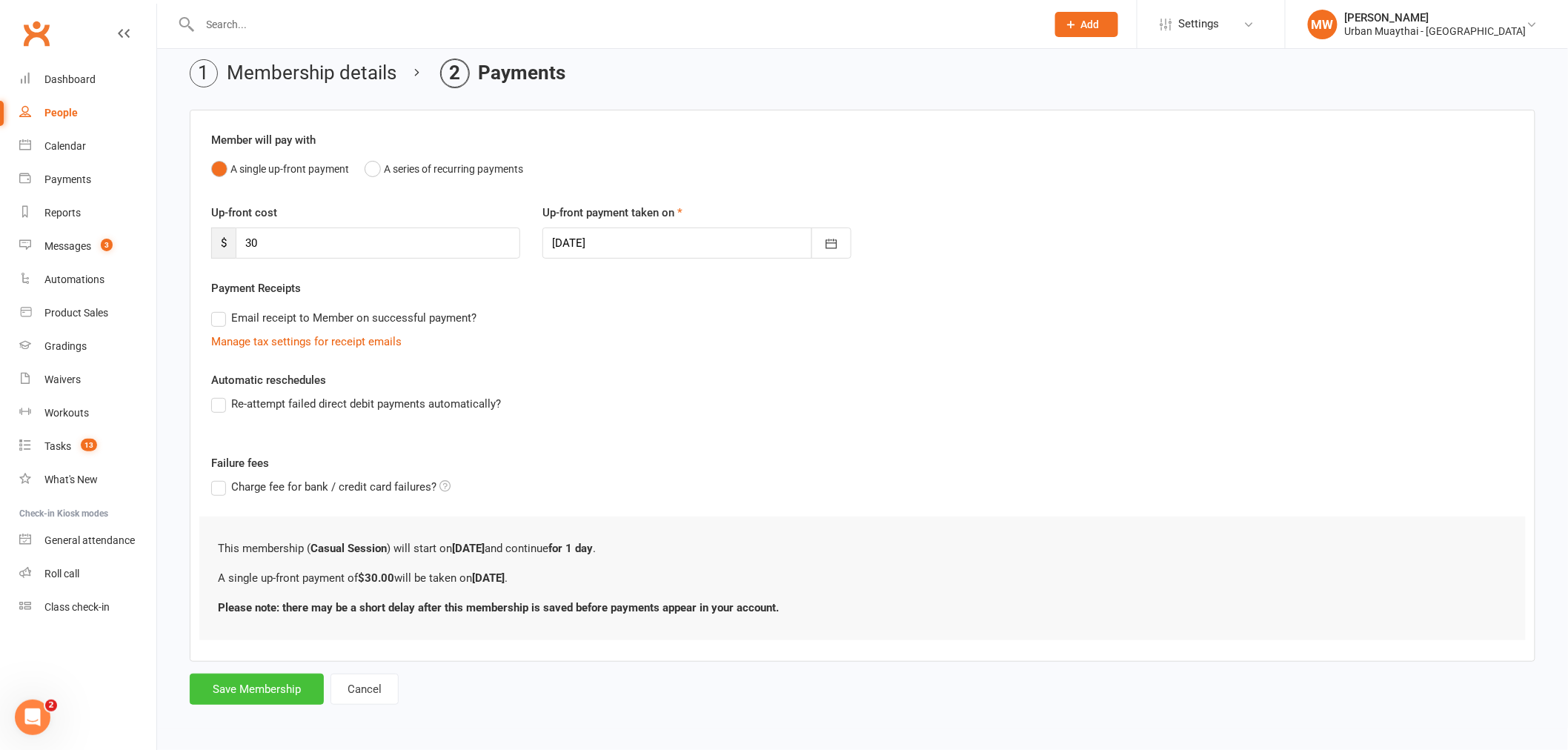
click at [239, 685] on button "Save Membership" at bounding box center [257, 689] width 134 height 31
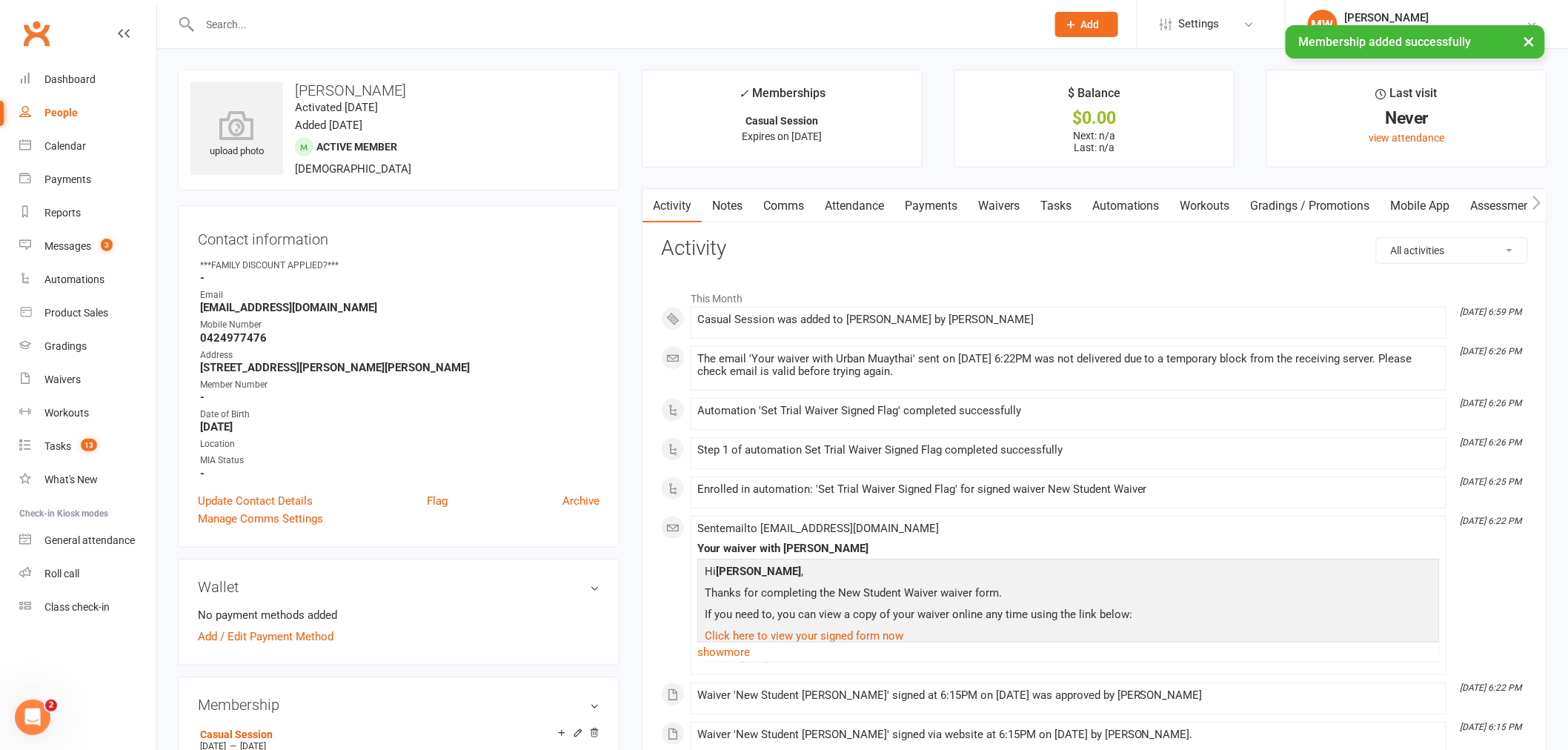
click at [923, 204] on link "Payments" at bounding box center [931, 206] width 73 height 34
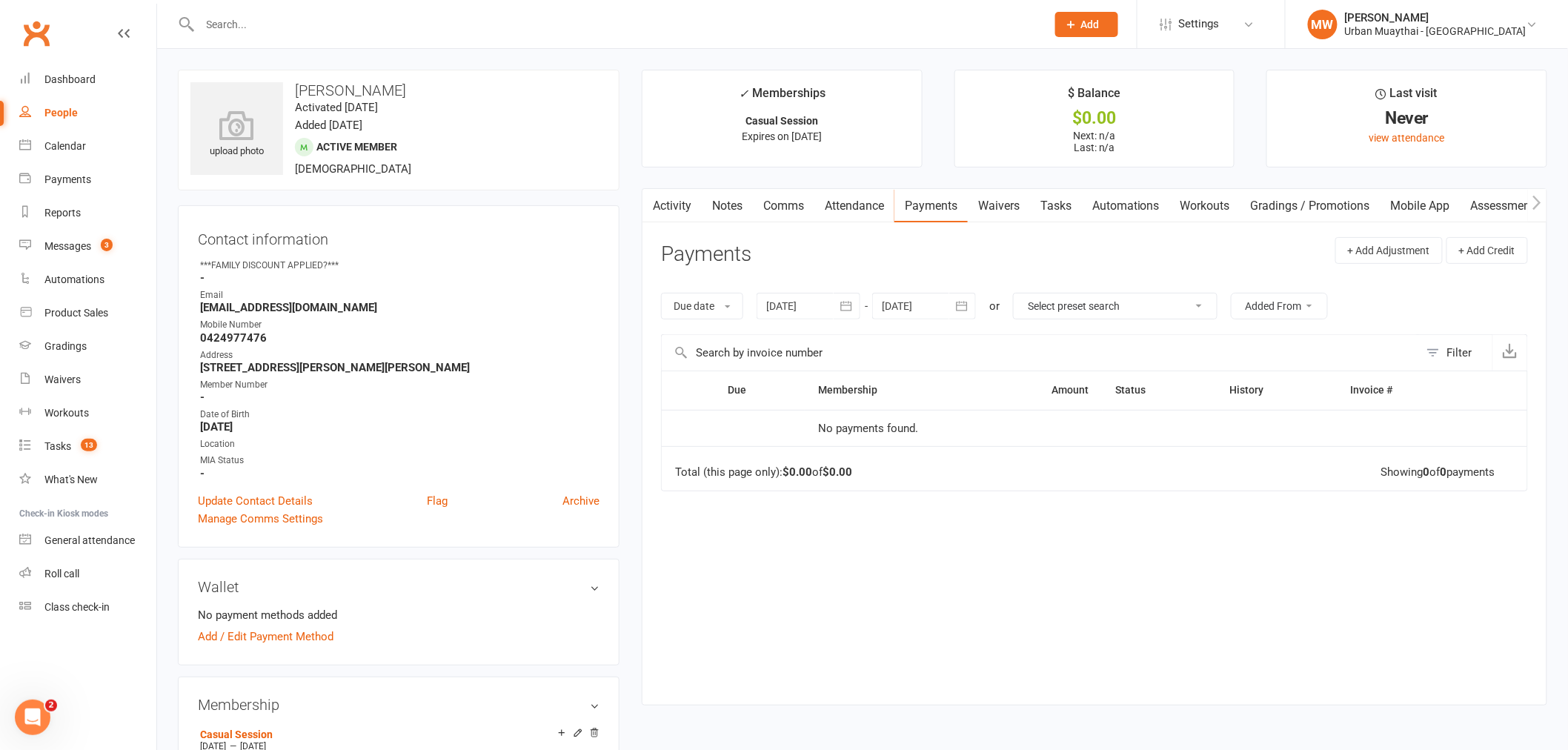
click at [725, 209] on link "Notes" at bounding box center [727, 206] width 51 height 34
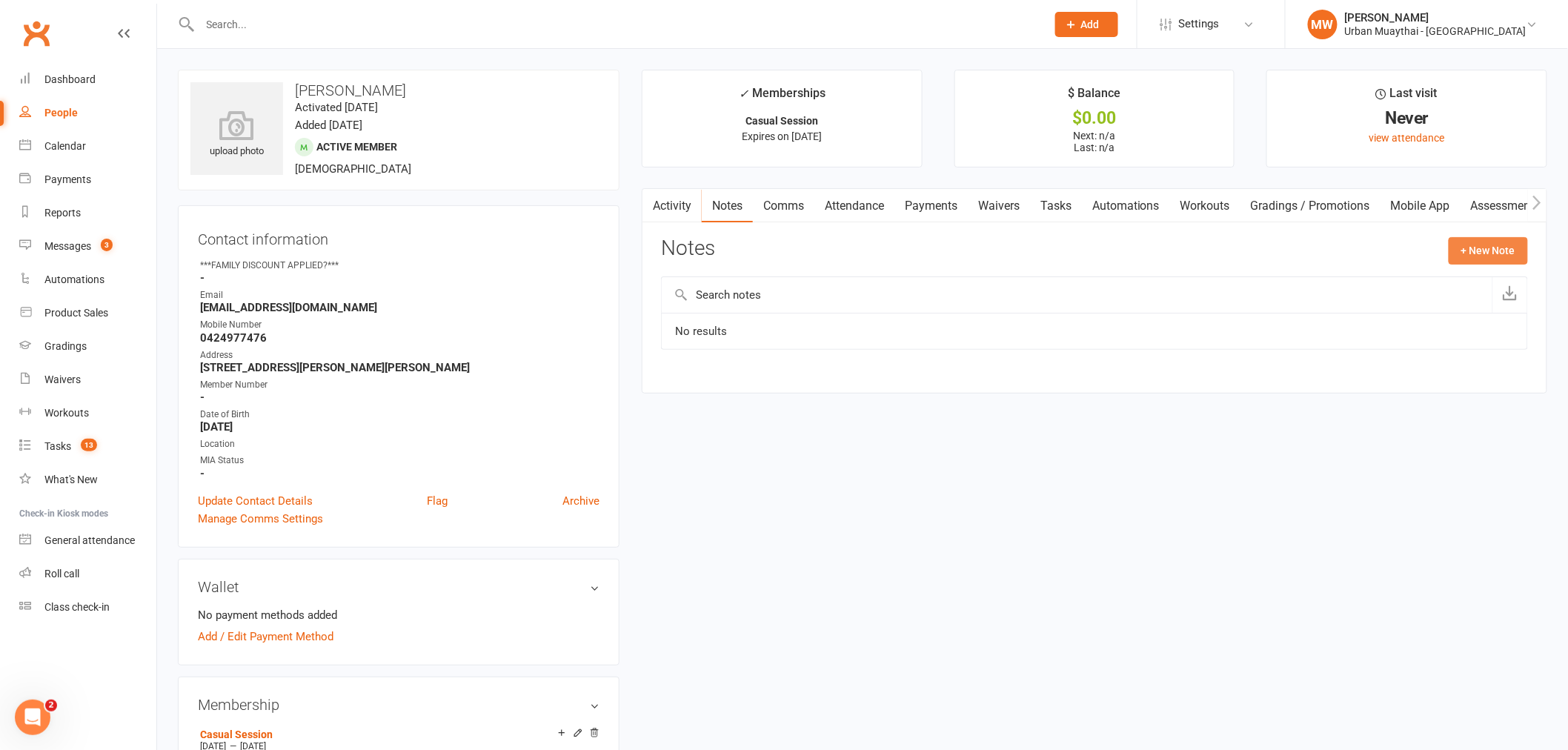
click at [1480, 250] on button "+ New Note" at bounding box center [1488, 250] width 80 height 27
drag, startPoint x: 769, startPoint y: 266, endPoint x: 759, endPoint y: 282, distance: 18.9
click at [768, 266] on div "New Note Subject Body Add tag Save Note Cancel" at bounding box center [1094, 380] width 867 height 287
drag, startPoint x: 759, startPoint y: 284, endPoint x: 756, endPoint y: 298, distance: 14.3
click at [758, 291] on div "Subject" at bounding box center [1094, 299] width 867 height 55
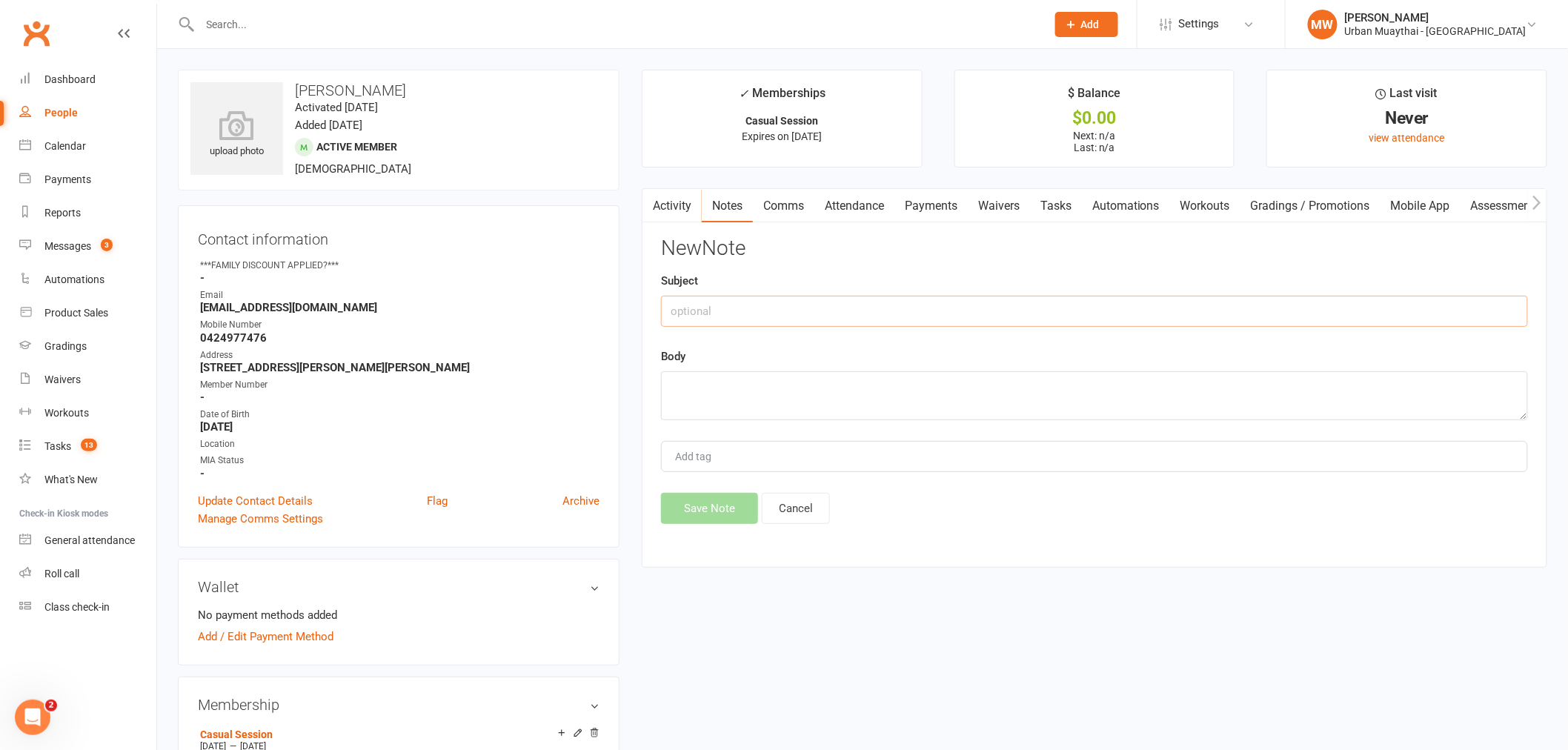
click at [756, 298] on input "text" at bounding box center [1094, 311] width 867 height 31
type input "H"
type input "Extra Class"
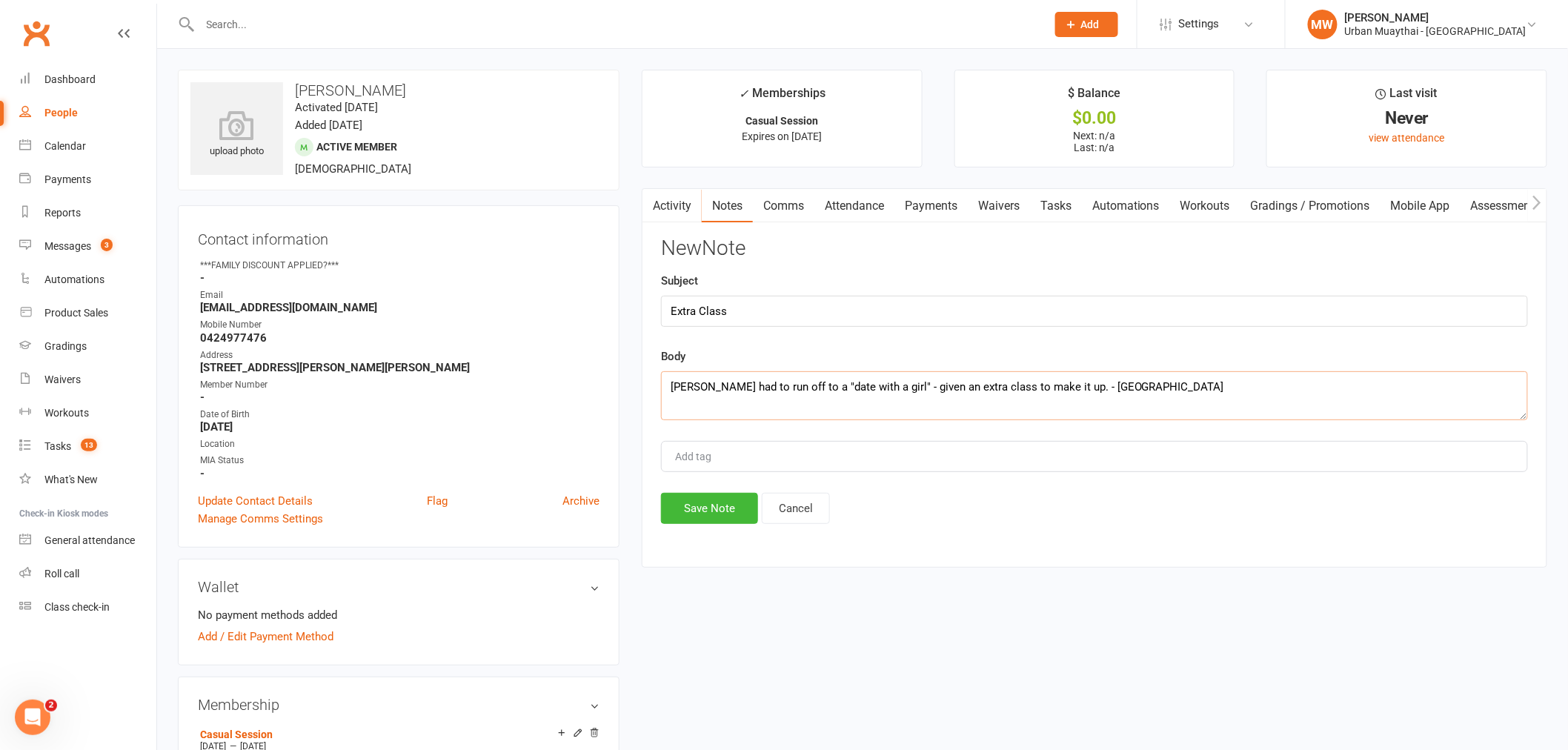
type textarea "[PERSON_NAME] had to run off to a "date with a girl" - given an extra class to …"
click at [731, 501] on button "Save Note" at bounding box center [709, 508] width 97 height 31
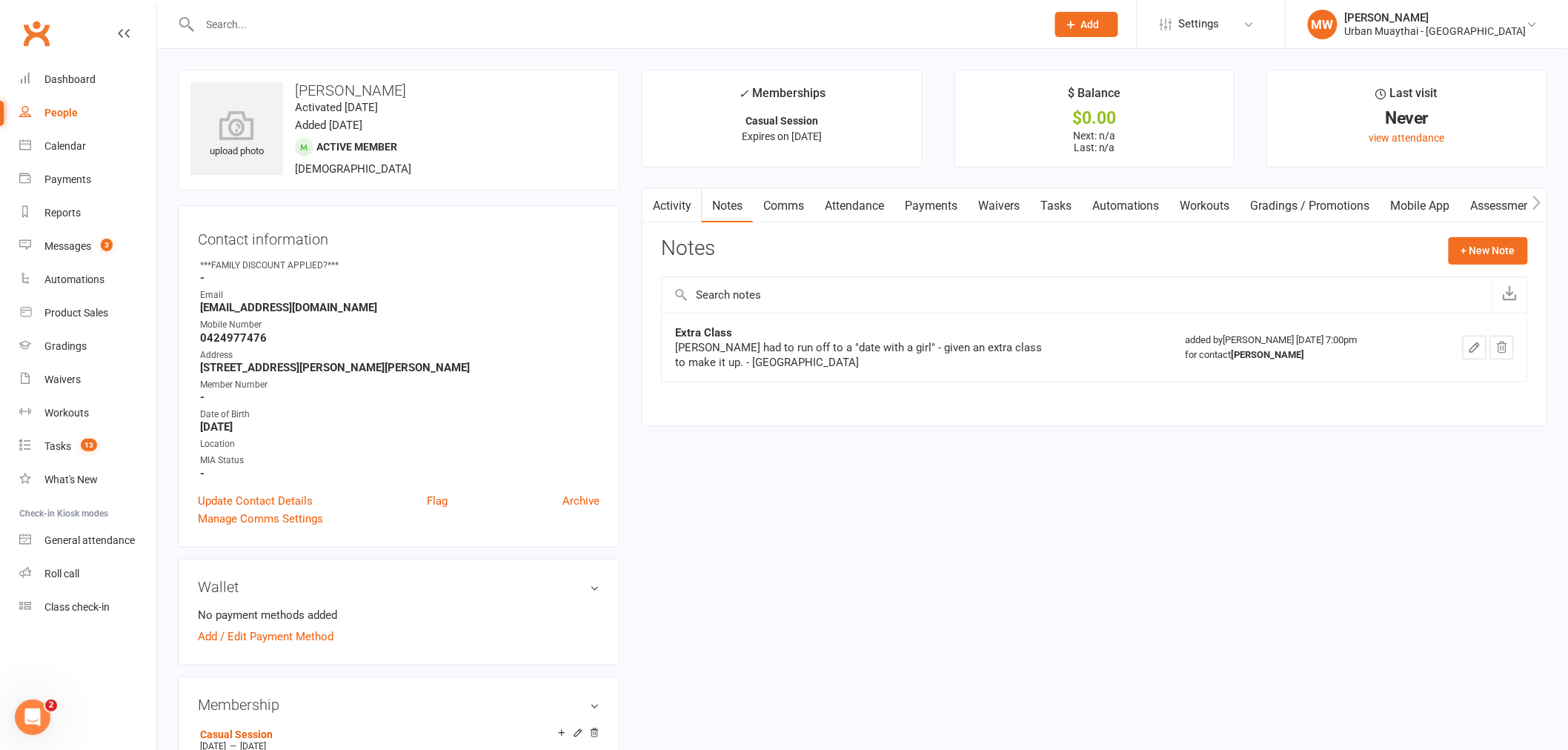
click at [860, 206] on link "Attendance" at bounding box center [855, 206] width 80 height 34
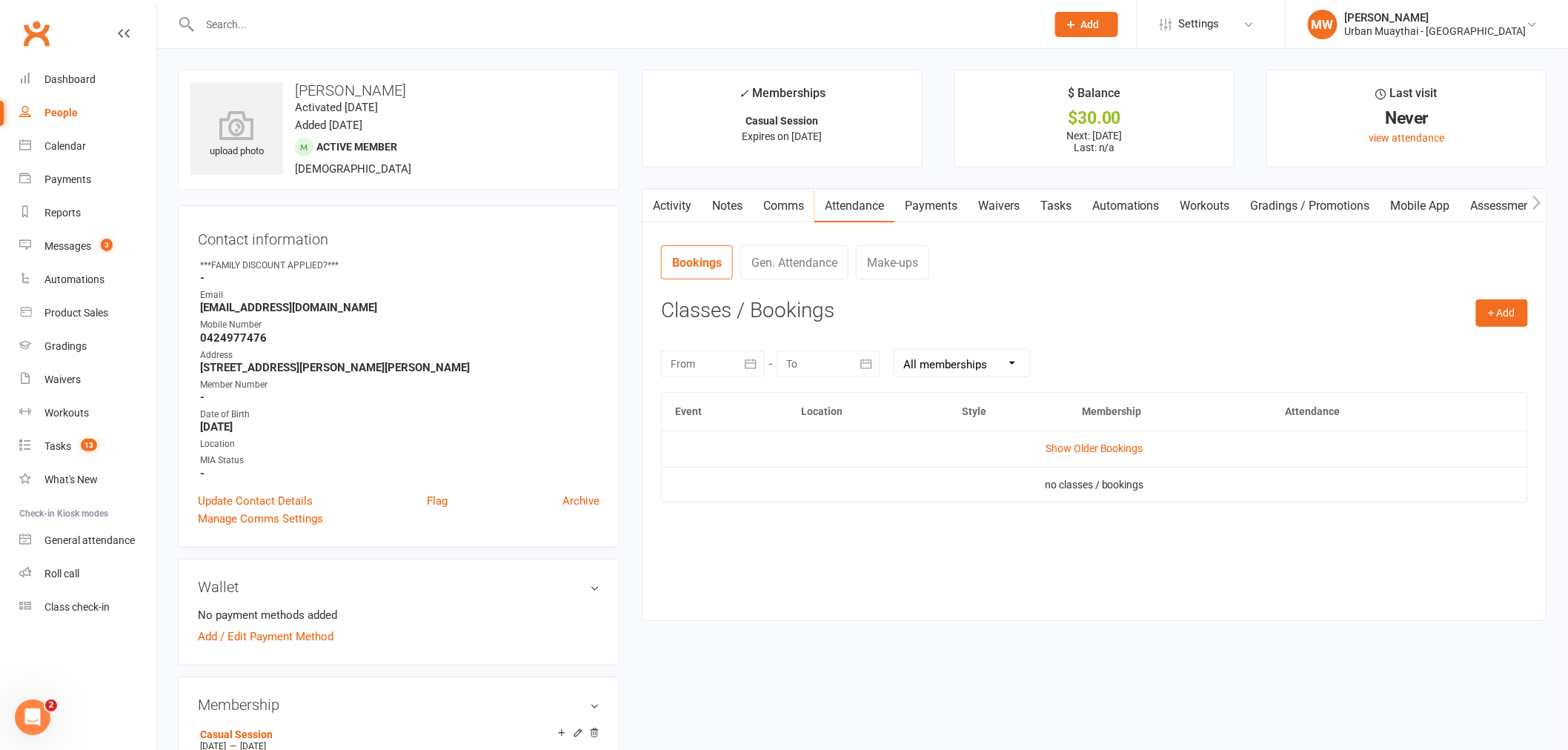
click at [952, 201] on link "Payments" at bounding box center [931, 206] width 73 height 34
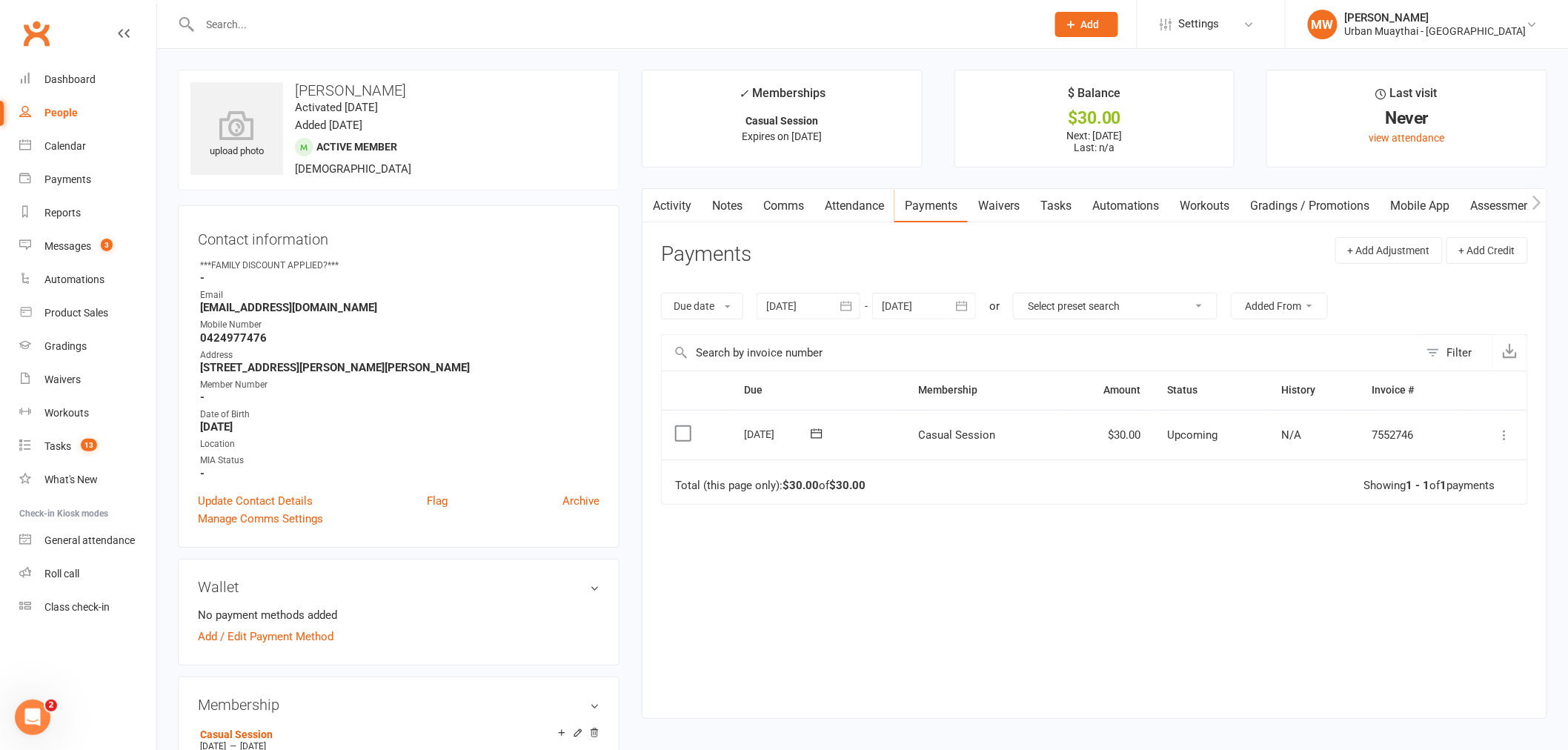
click at [1508, 434] on icon at bounding box center [1505, 434] width 15 height 15
click at [1438, 489] on link "Mark as Paid (POS)" at bounding box center [1439, 493] width 147 height 30
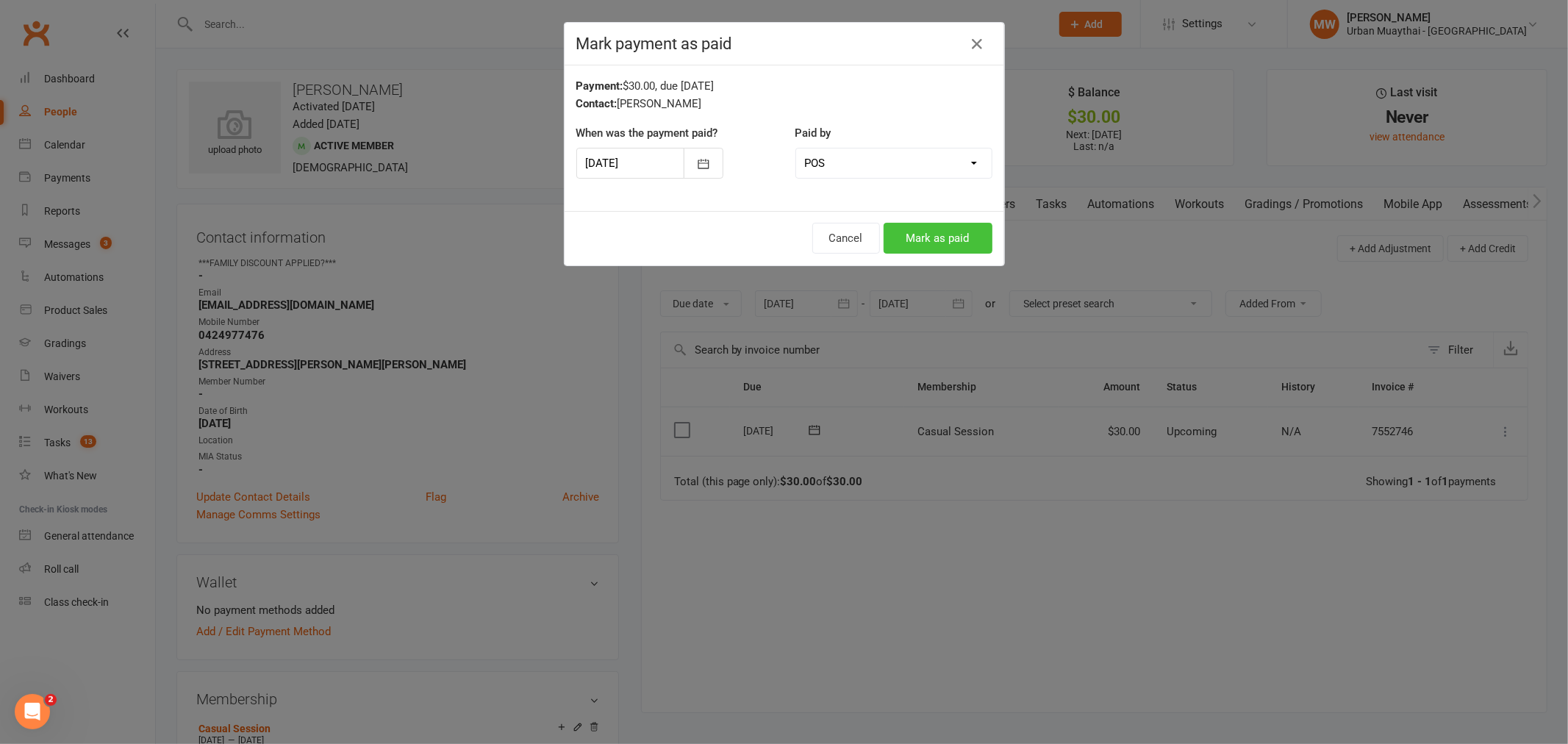
click at [917, 241] on button "Mark as paid" at bounding box center [938, 238] width 109 height 31
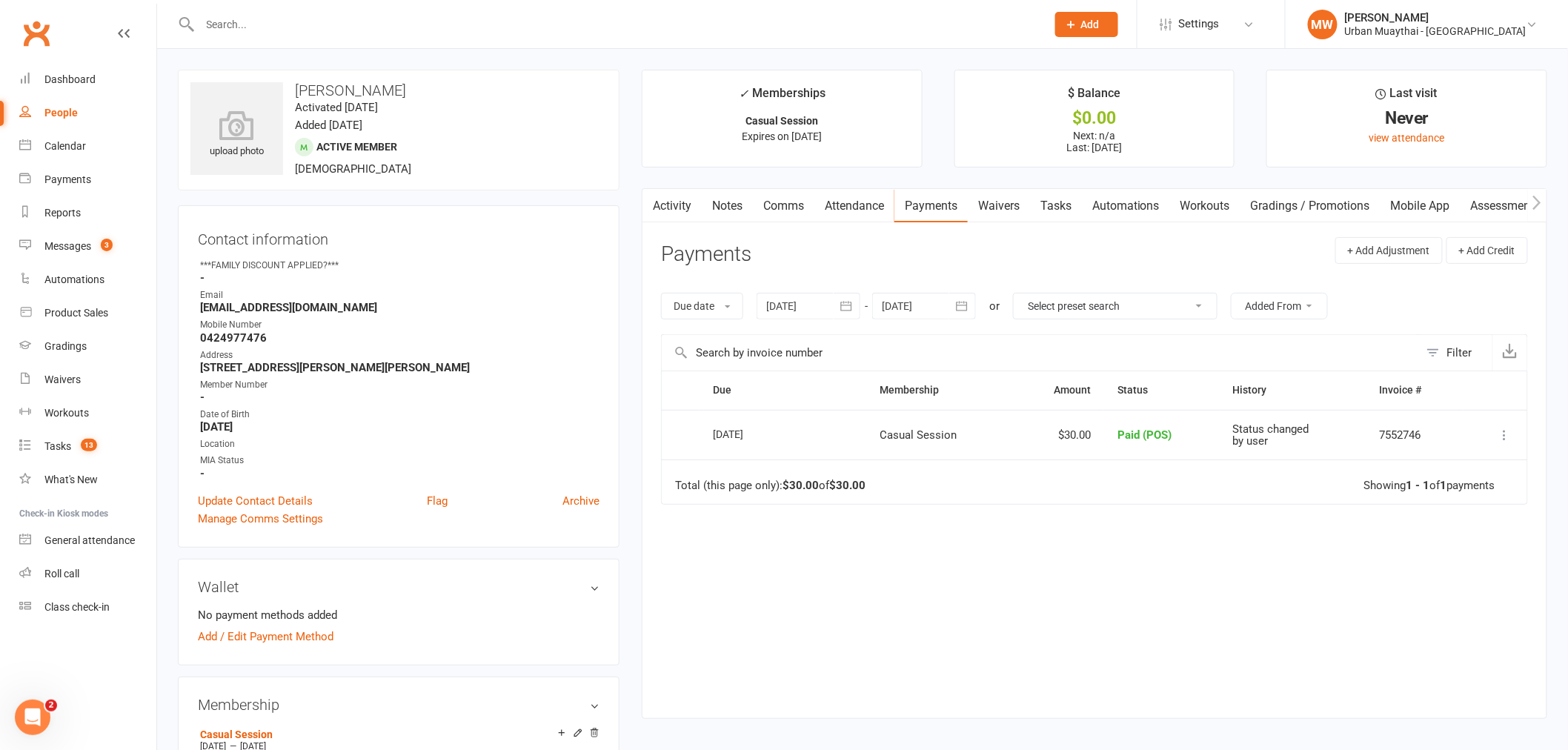
click at [736, 211] on link "Notes" at bounding box center [727, 206] width 51 height 34
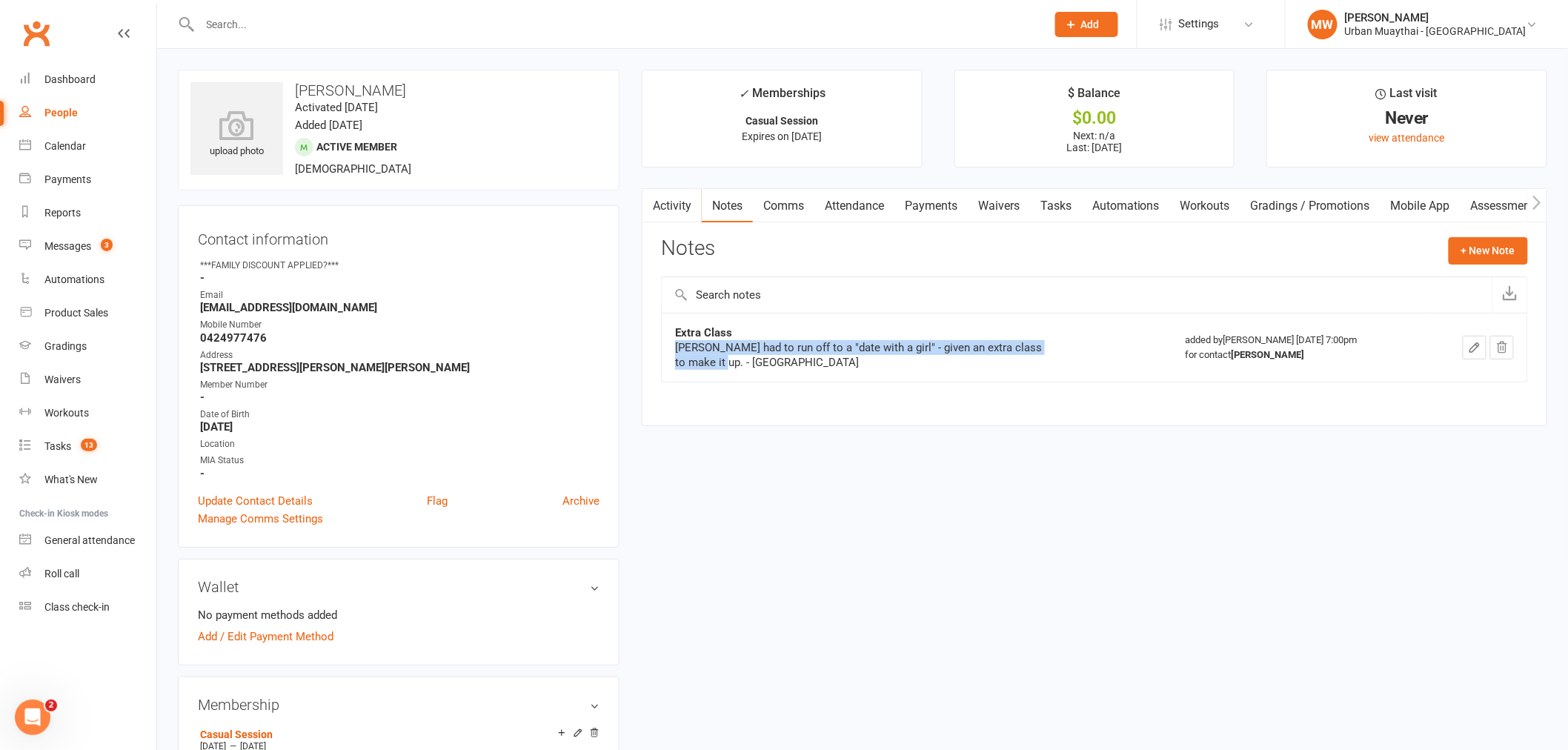
drag, startPoint x: 680, startPoint y: 347, endPoint x: 798, endPoint y: 373, distance: 120.8
click at [786, 373] on td "Extra Class [PERSON_NAME] had to run off to a "date with a girl" - given an ext…" at bounding box center [917, 347] width 511 height 69
click at [873, 366] on div "[PERSON_NAME] had to run off to a "date with a girl" - given an extra class to …" at bounding box center [860, 355] width 371 height 30
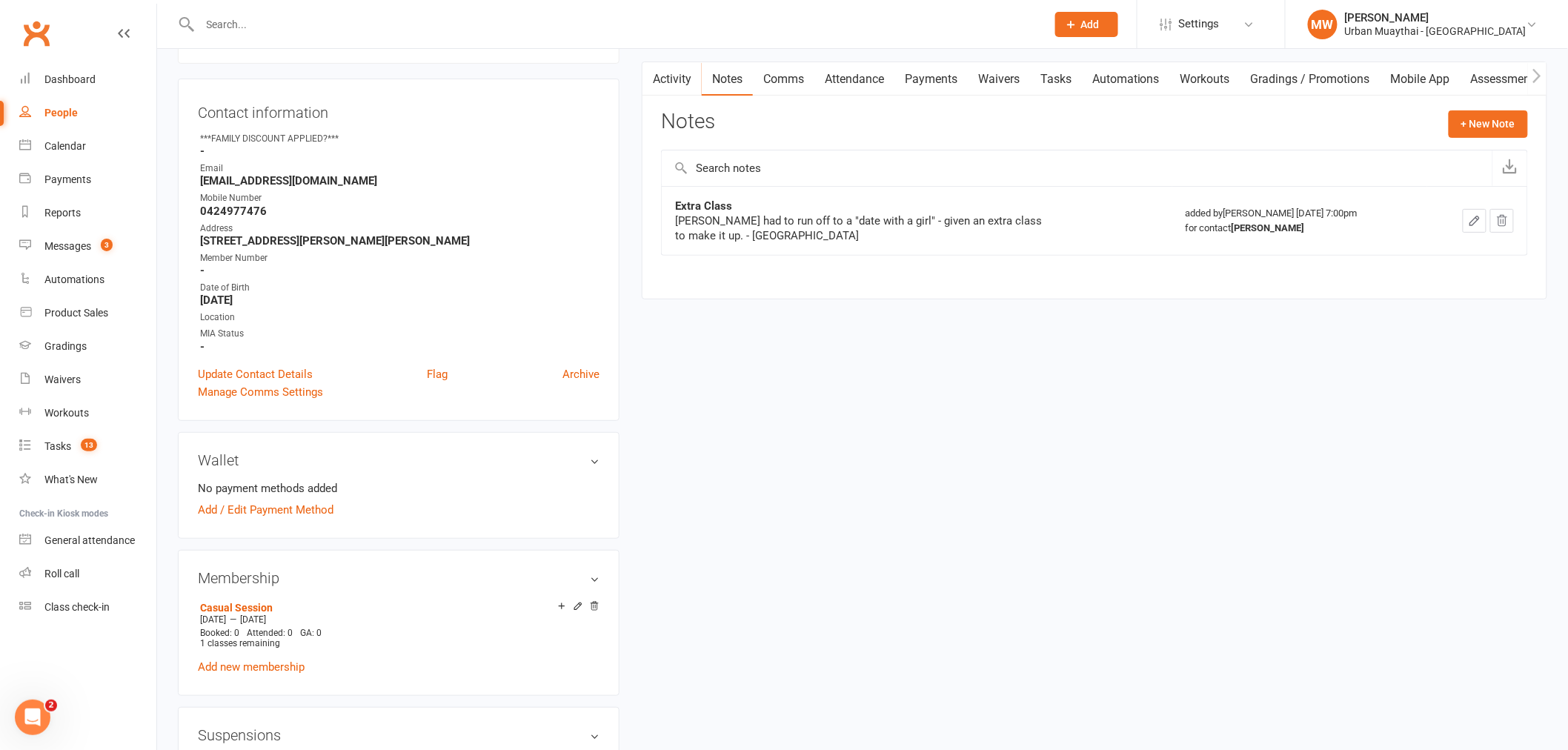
scroll to position [165, 0]
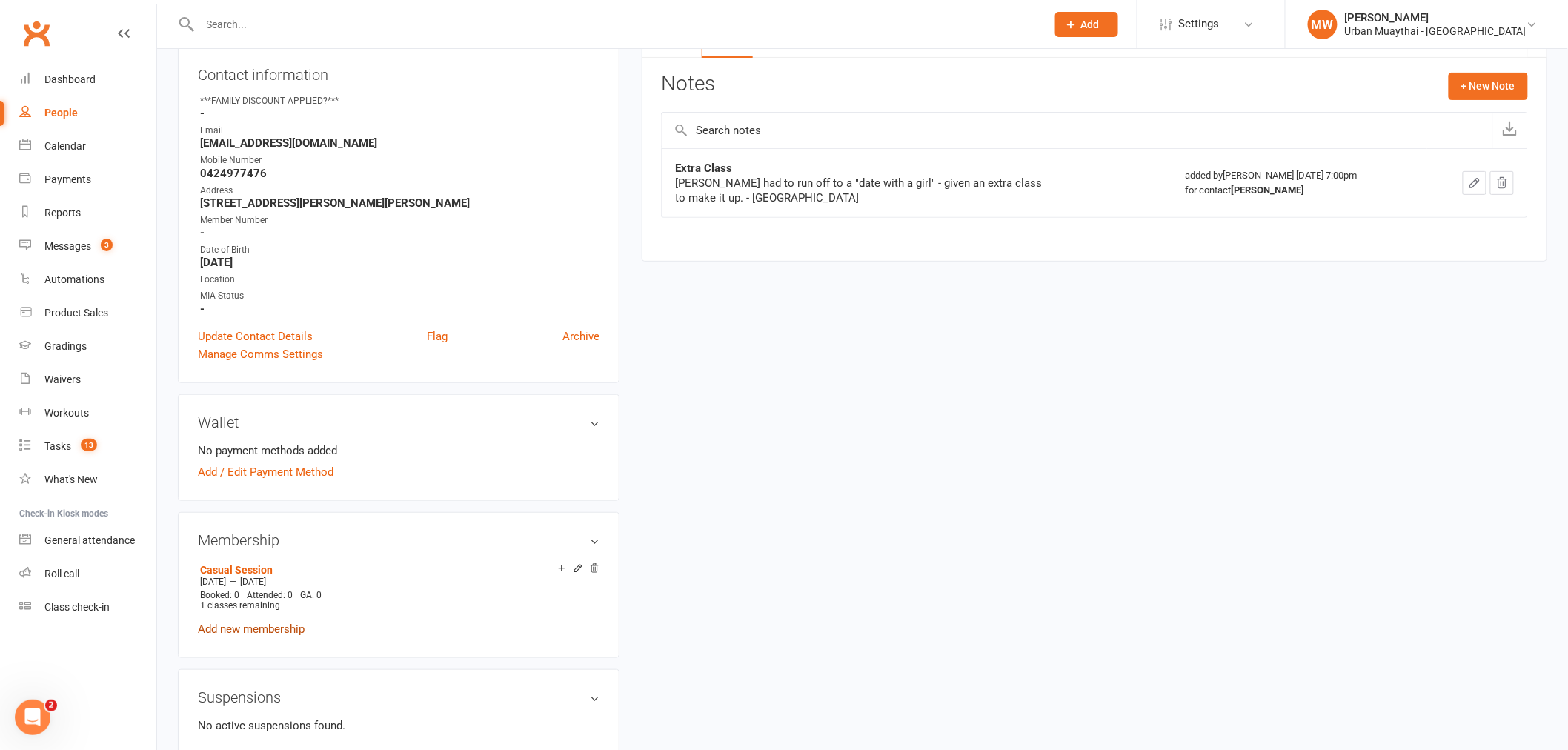
click at [258, 630] on link "Add new membership" at bounding box center [251, 629] width 107 height 13
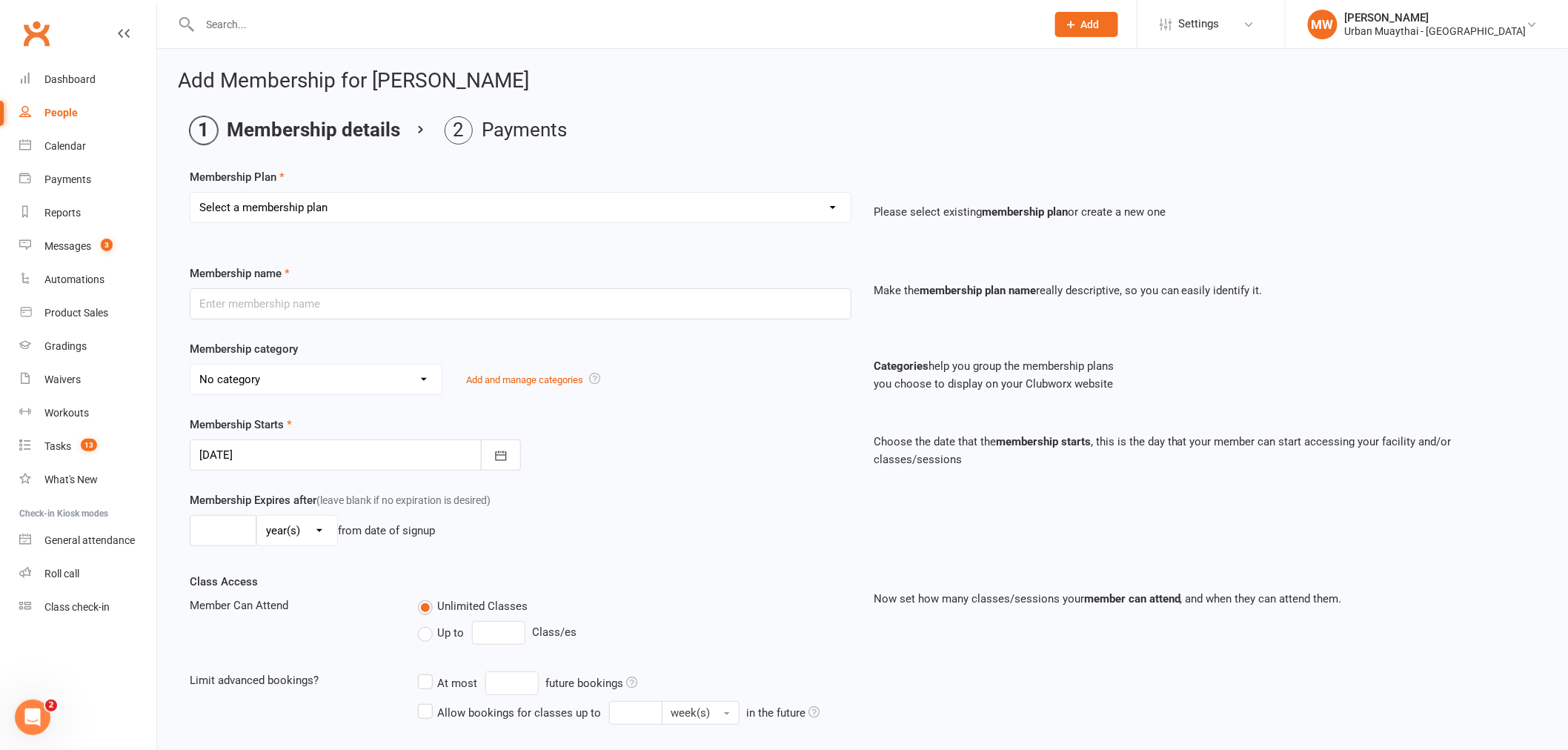
click at [393, 193] on select "Select a membership plan Create new Membership Plan Kickstarter Deposit Acceler…" at bounding box center [520, 207] width 660 height 30
select select "14"
click at [190, 193] on select "Select a membership plan Create new Membership Plan Kickstarter Deposit Acceler…" at bounding box center [520, 207] width 660 height 30
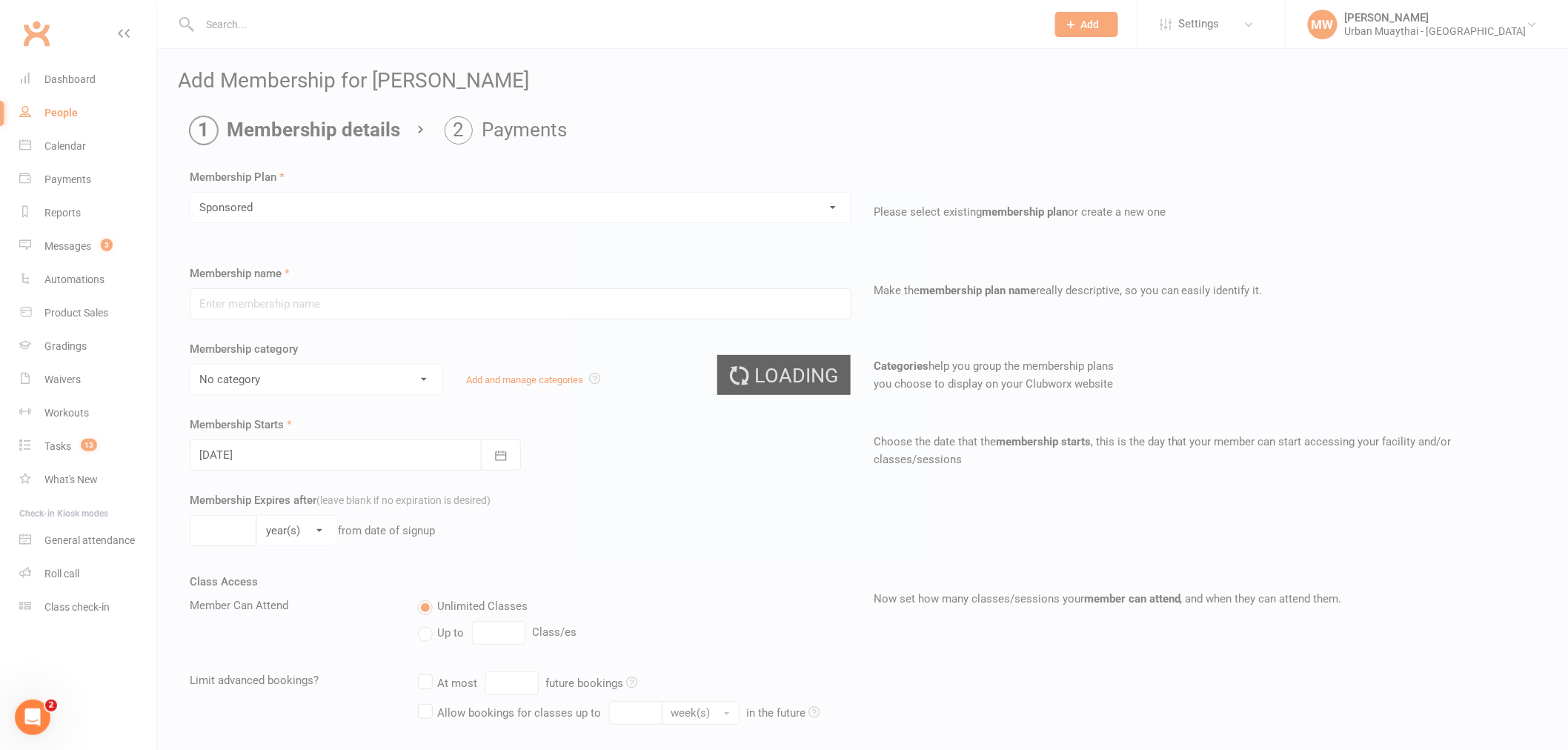
type input "Sponsored"
select select "2"
type input "0"
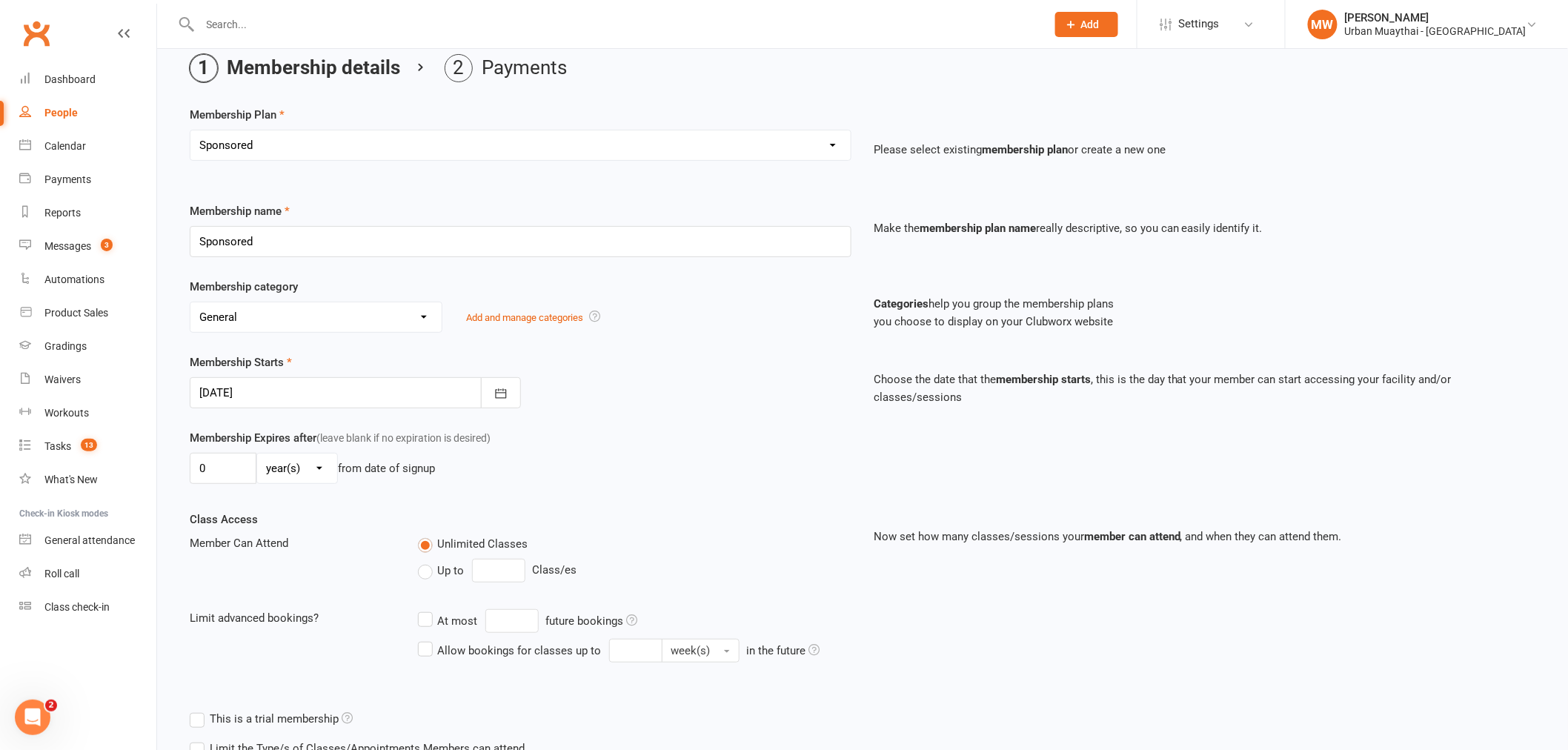
scroll to position [165, 0]
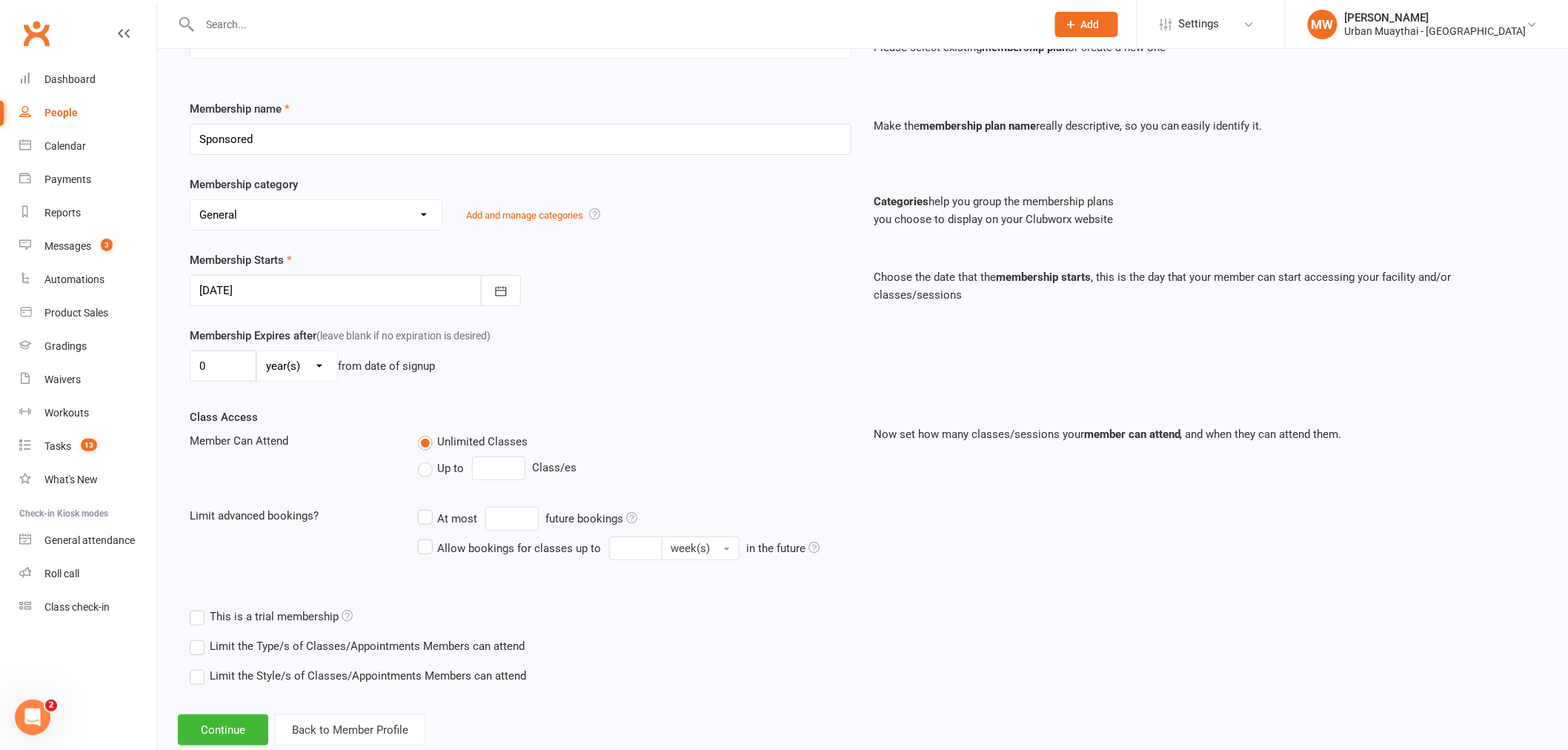
click at [286, 370] on select "day(s) week(s) month(s) year(s)" at bounding box center [298, 366] width 80 height 30
click at [293, 364] on select "day(s) week(s) month(s) year(s)" at bounding box center [298, 366] width 80 height 30
click at [654, 394] on div "Membership Expires after (leave blank if no expiration is desired) 0 day(s) wee…" at bounding box center [863, 367] width 1368 height 81
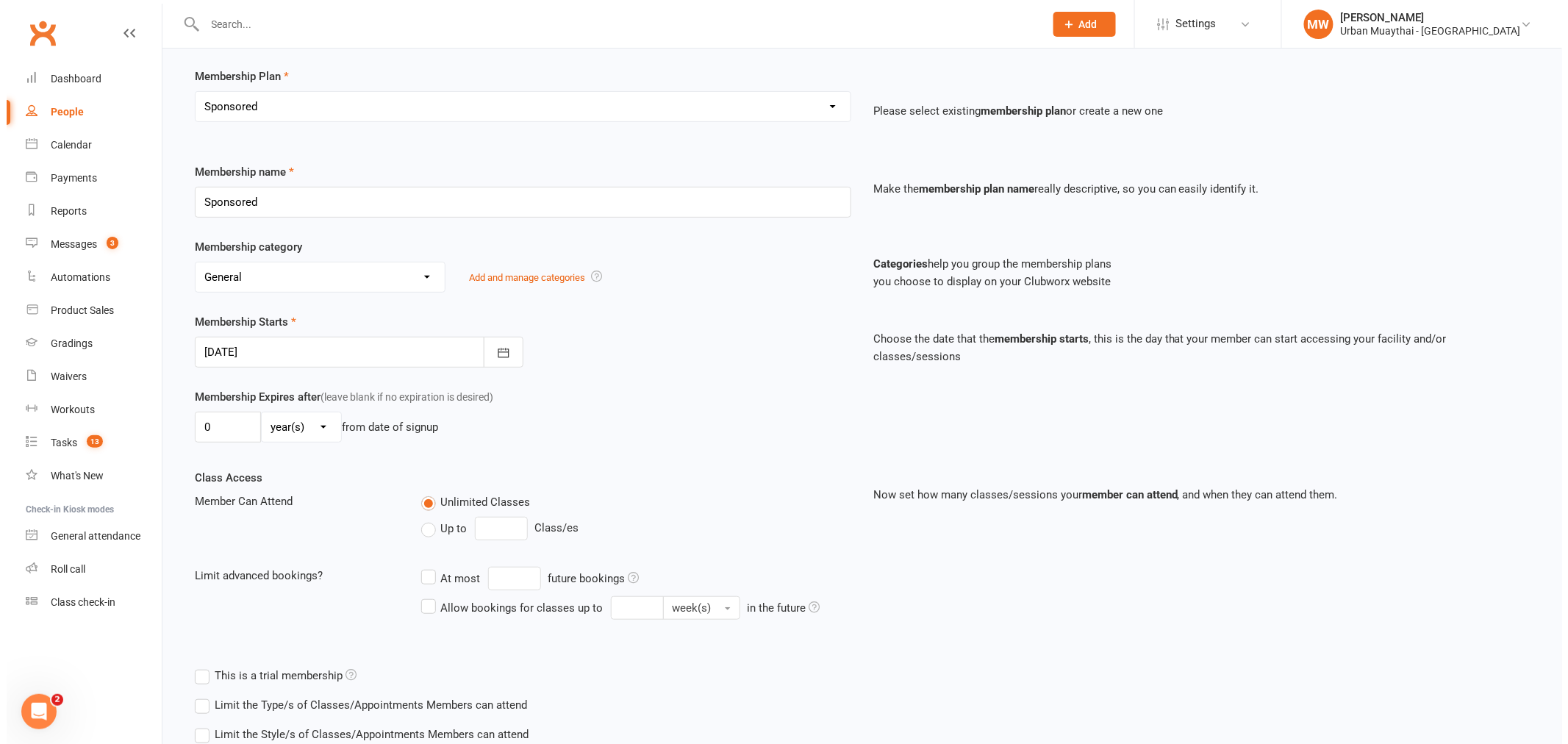
scroll to position [0, 0]
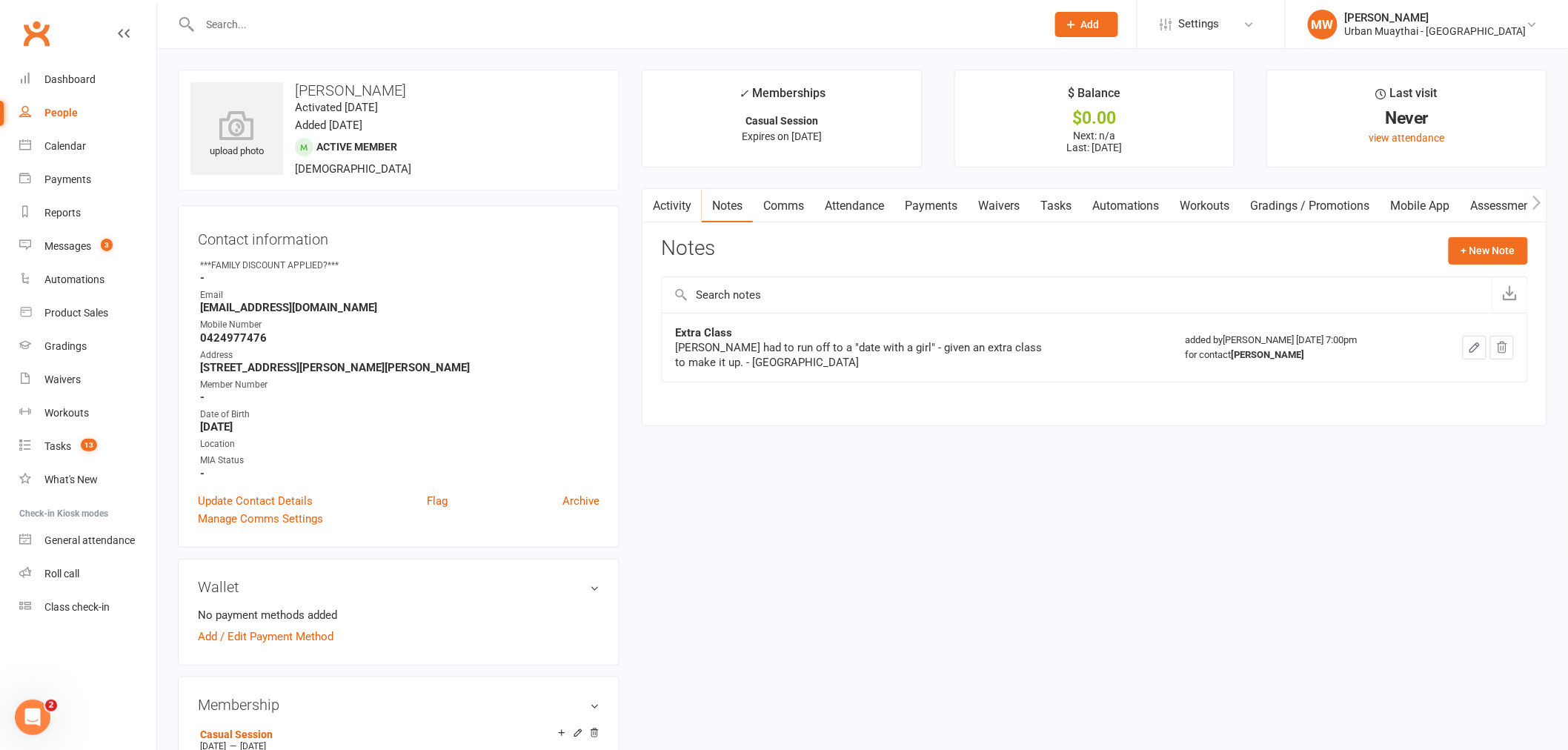
click at [233, 332] on strong "0424977476" at bounding box center [399, 338] width 399 height 13
click at [417, 393] on strong "-" at bounding box center [399, 397] width 399 height 13
click at [83, 310] on div "Product Sales" at bounding box center [76, 312] width 64 height 11
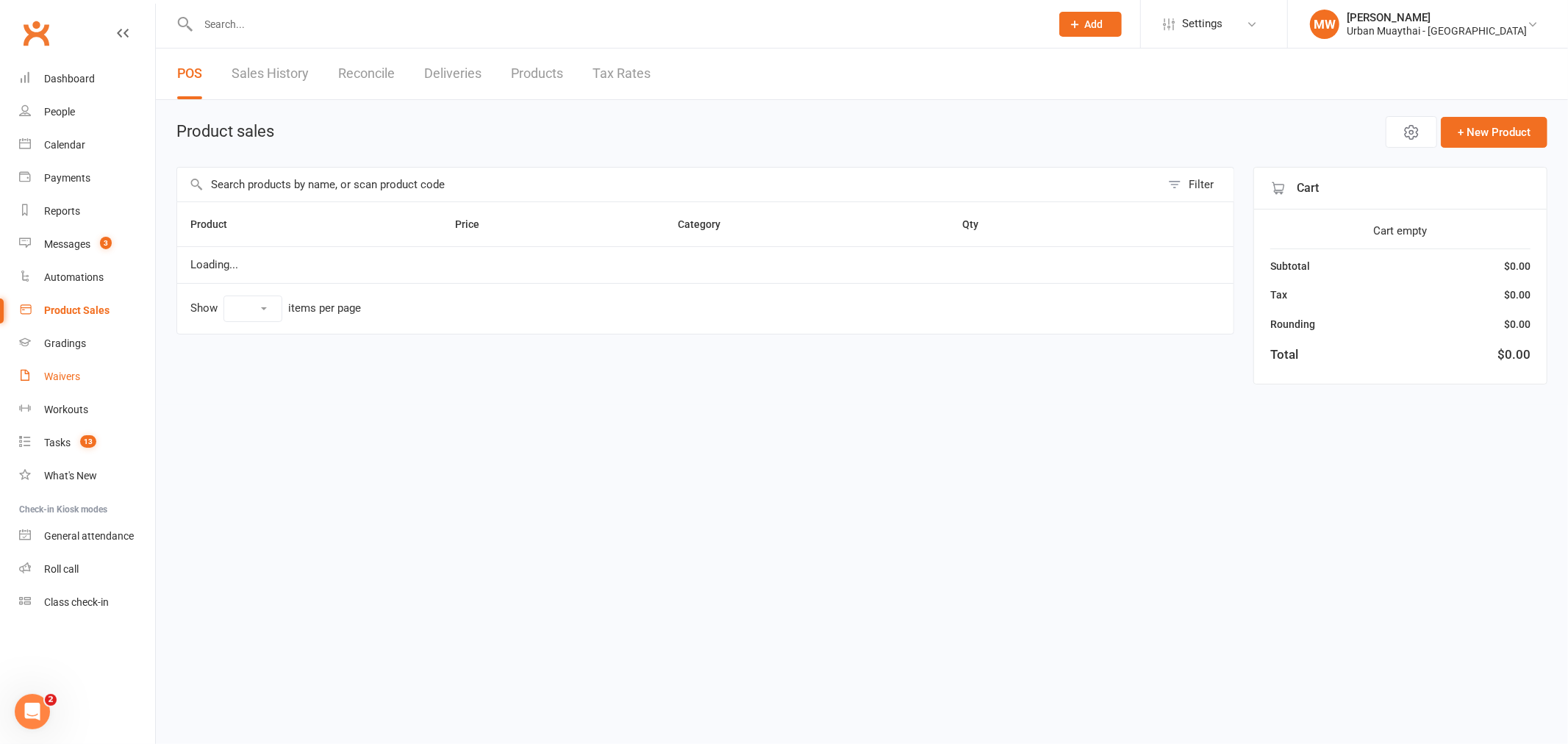
select select "50"
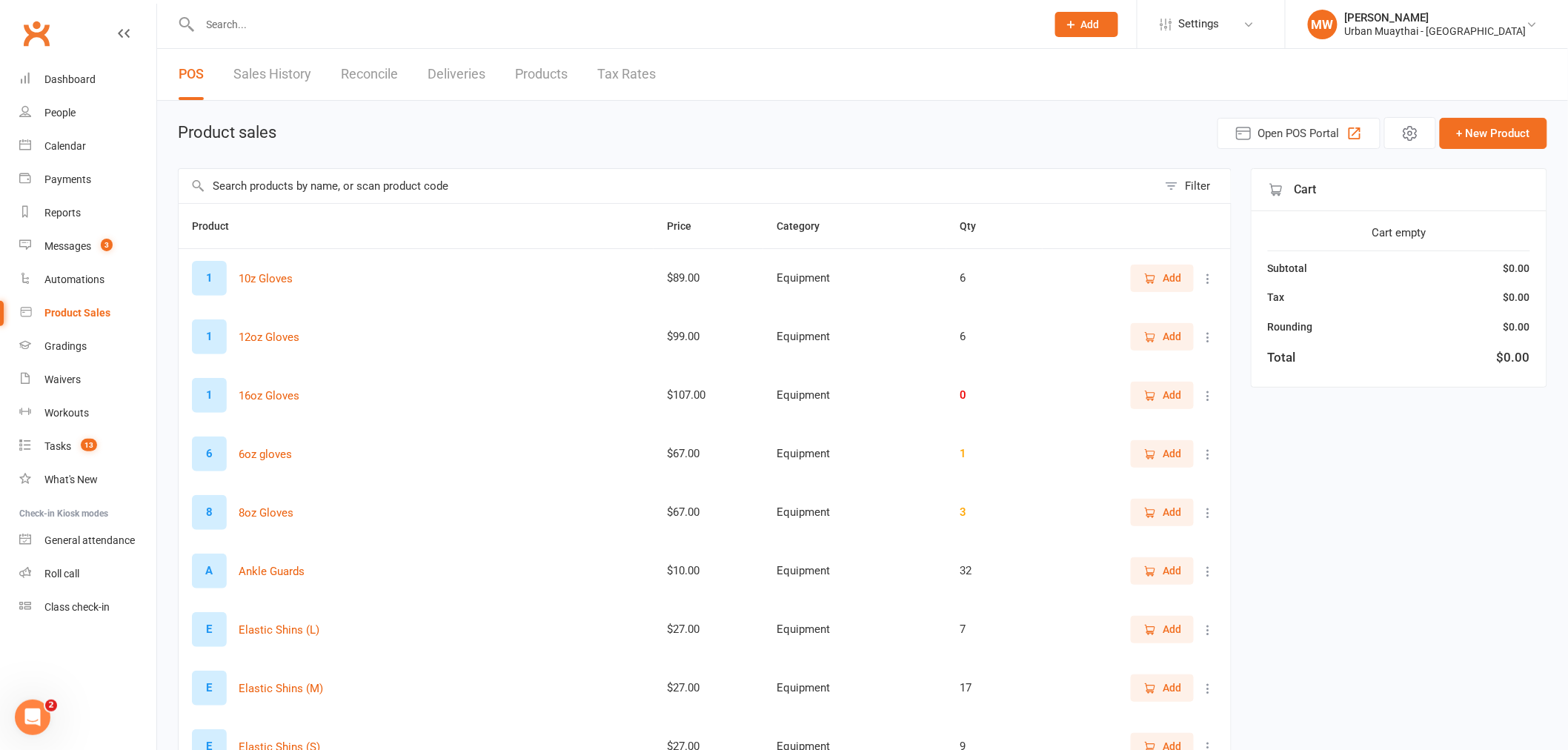
click at [289, 176] on input "text" at bounding box center [668, 186] width 979 height 34
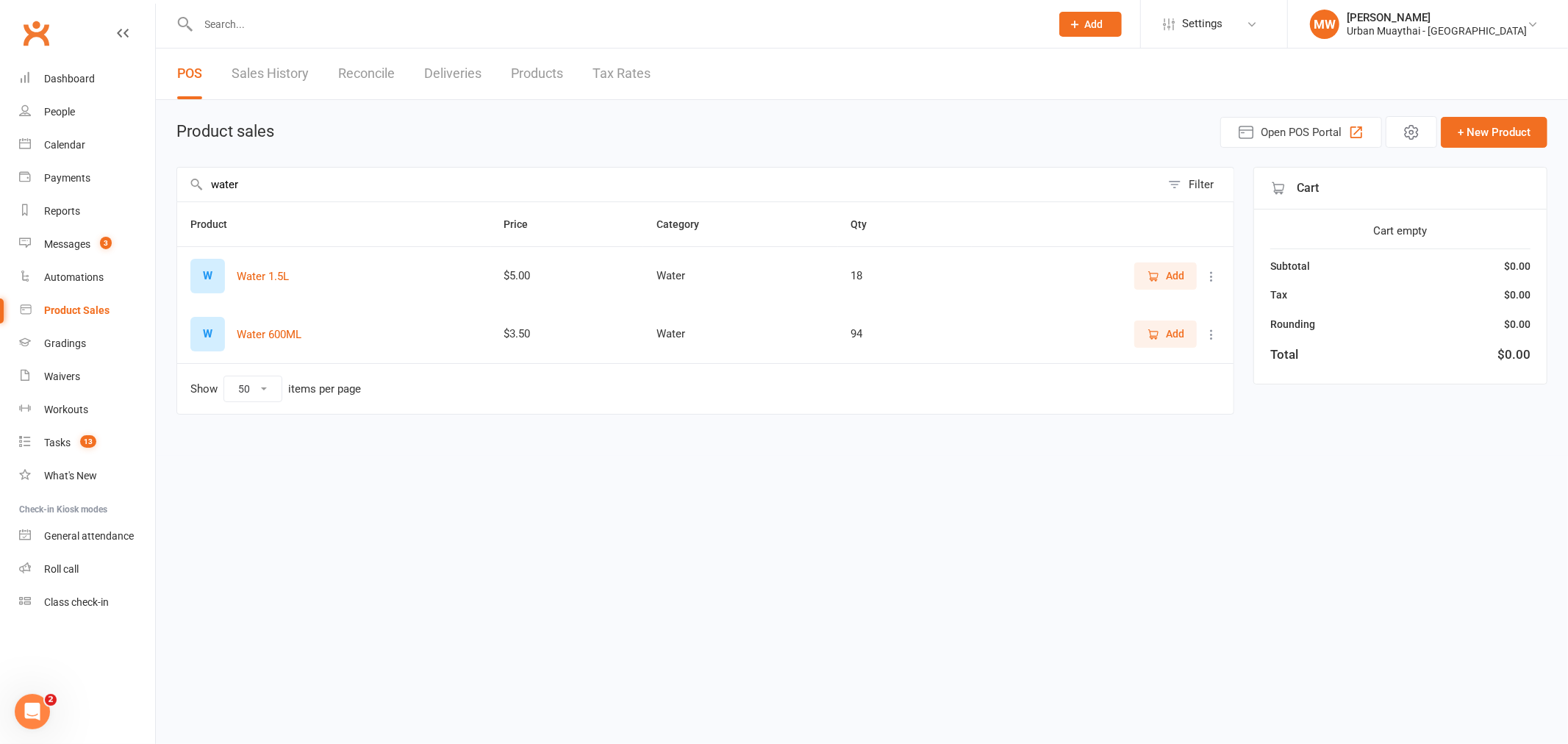
type input "water"
click at [1139, 333] on button "Add" at bounding box center [1165, 333] width 63 height 27
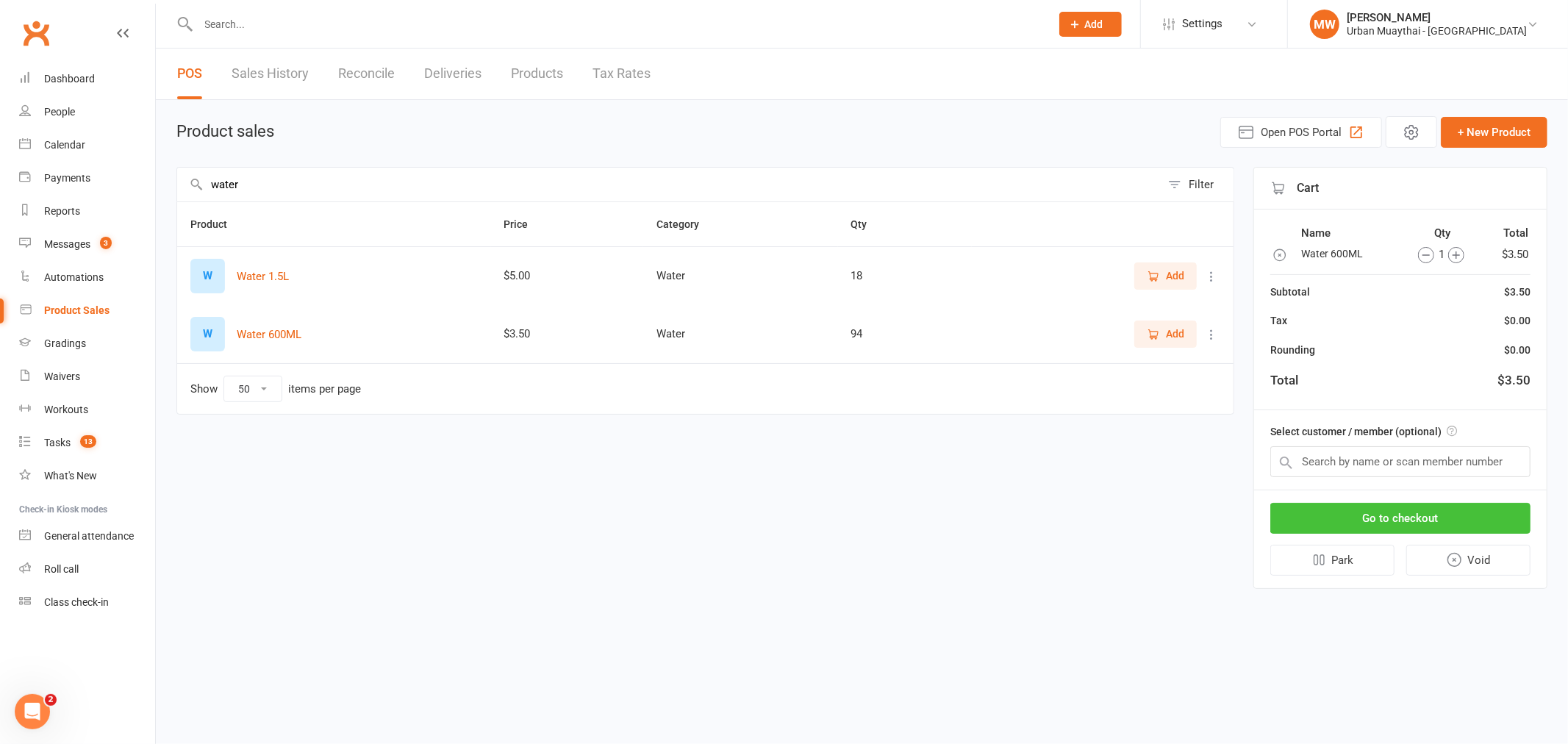
click at [1352, 512] on button "Go to checkout" at bounding box center [1400, 518] width 260 height 31
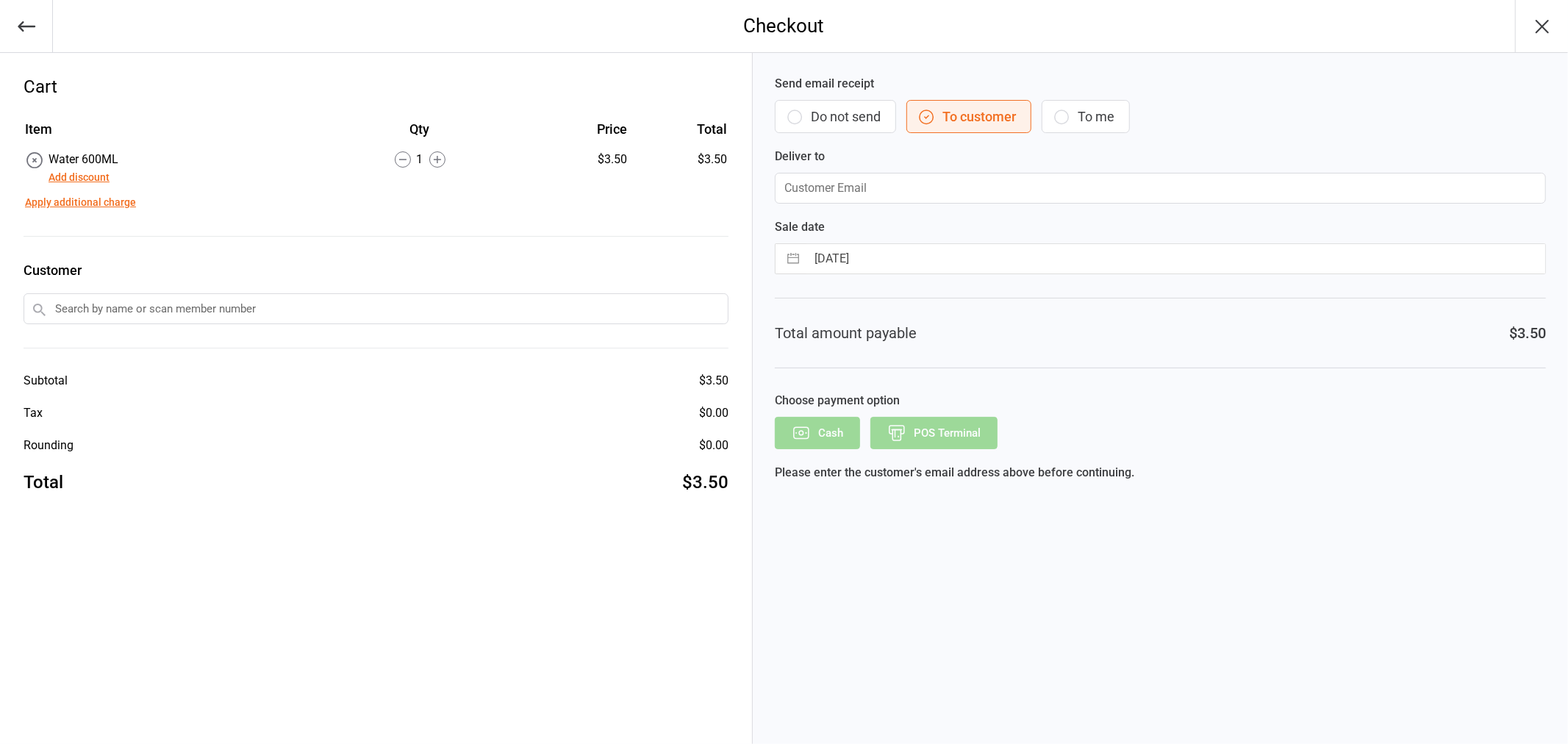
click at [882, 147] on div "Send email receipt Do not send To customer To me Deliver to" at bounding box center [1160, 139] width 771 height 128
click at [861, 127] on button "Do not send" at bounding box center [834, 116] width 121 height 33
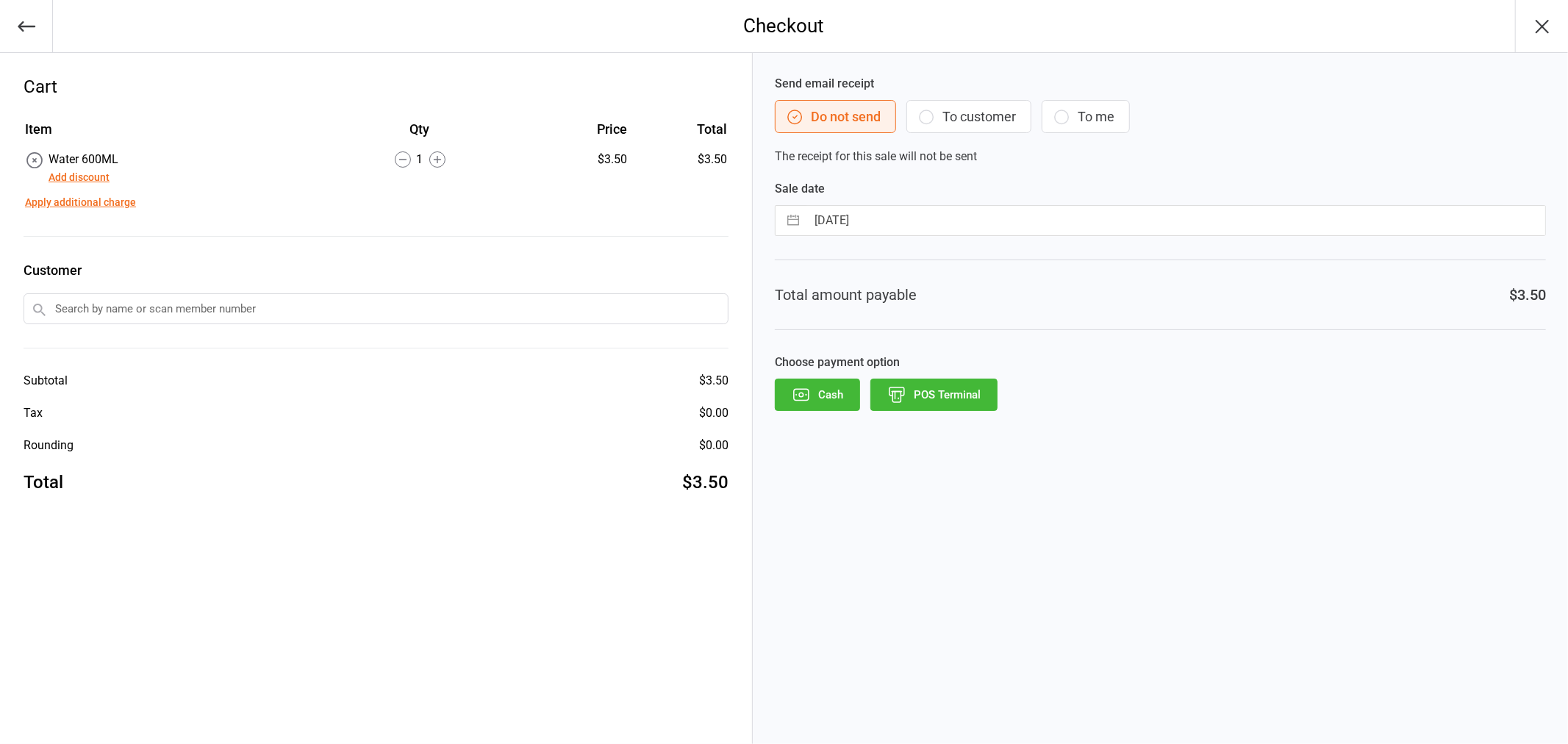
click at [944, 398] on button "POS Terminal" at bounding box center [934, 394] width 127 height 33
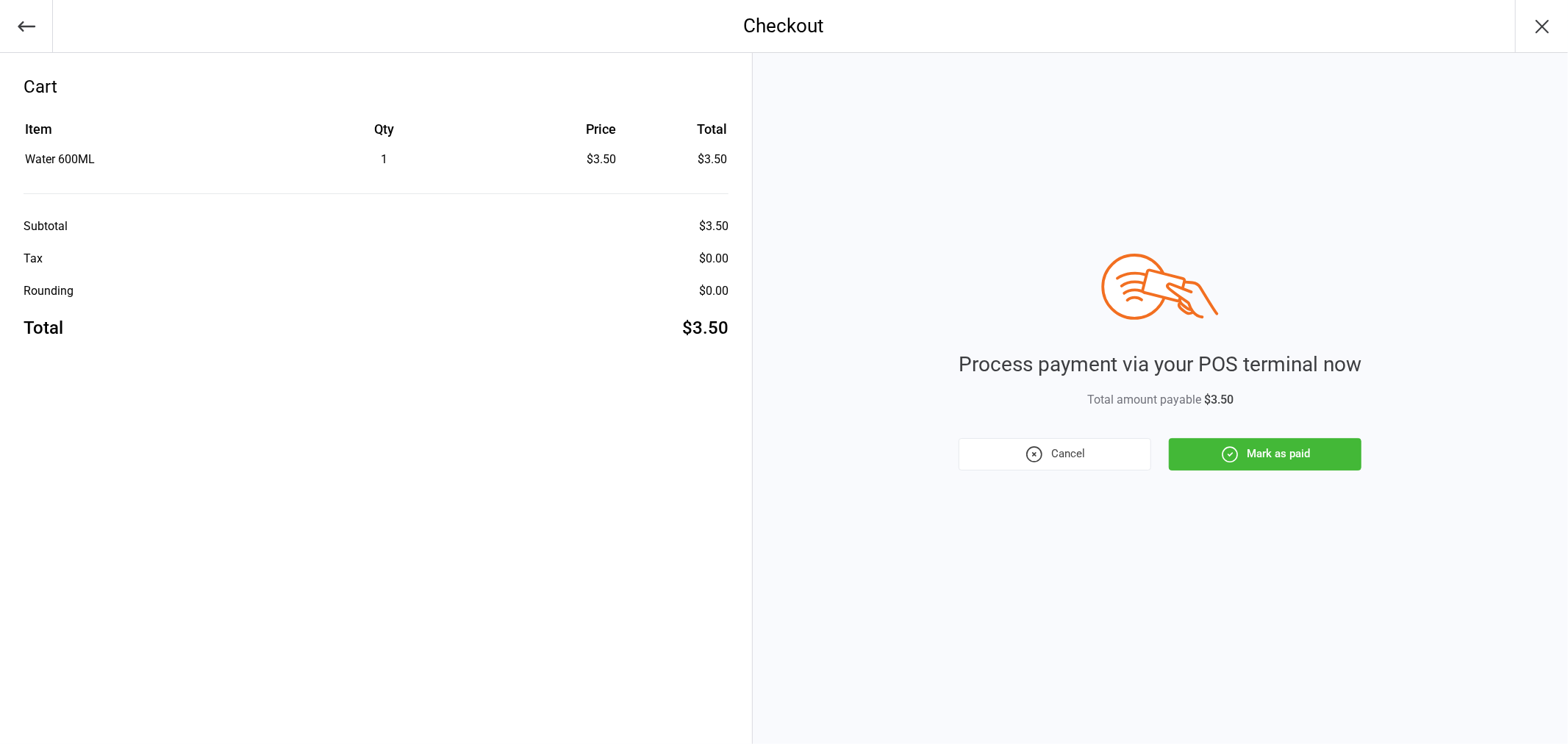
click at [1318, 463] on button "Mark as paid" at bounding box center [1265, 455] width 193 height 33
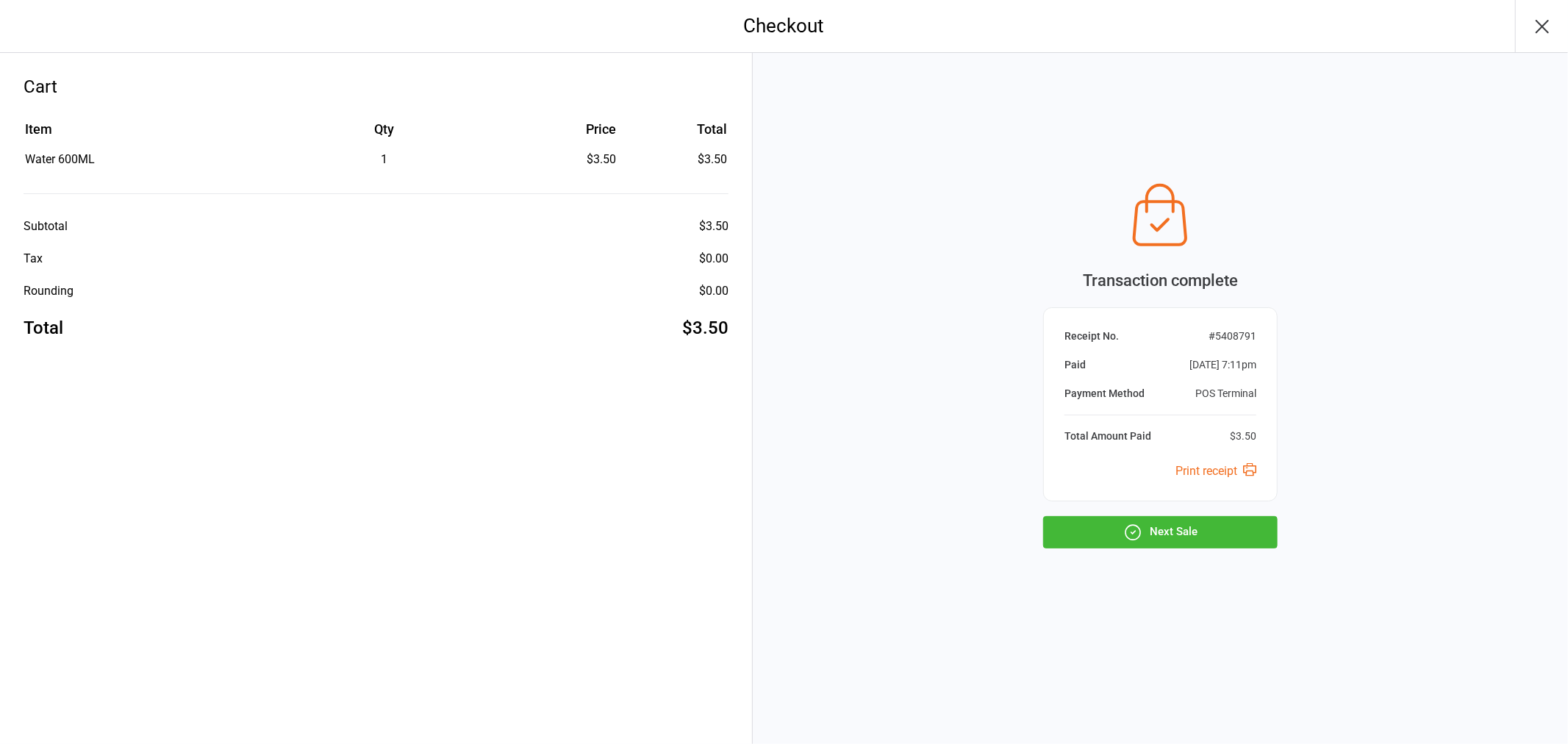
click at [1179, 494] on div "Receipt No. # 5408791 Paid [DATE] 7:11pm Payment Method POS Terminal Total Amou…" at bounding box center [1160, 404] width 234 height 194
click at [1172, 520] on button "Next Sale" at bounding box center [1160, 532] width 234 height 33
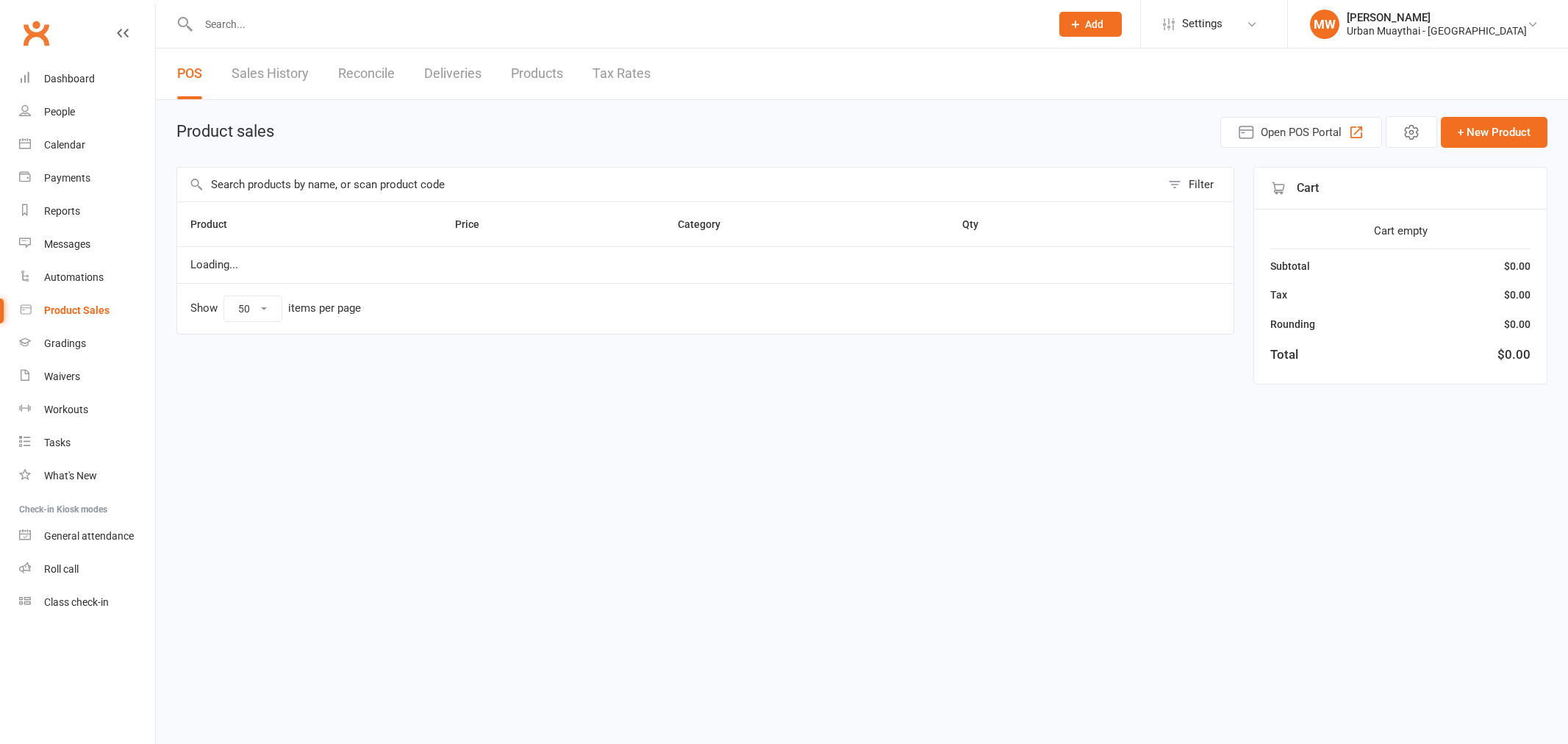
select select "50"
click at [438, 165] on main "Product sales Open POS Portal + New Product Filter Product Price Category Qty L…" at bounding box center [861, 250] width 1370 height 268
click at [438, 187] on input "text" at bounding box center [669, 185] width 983 height 34
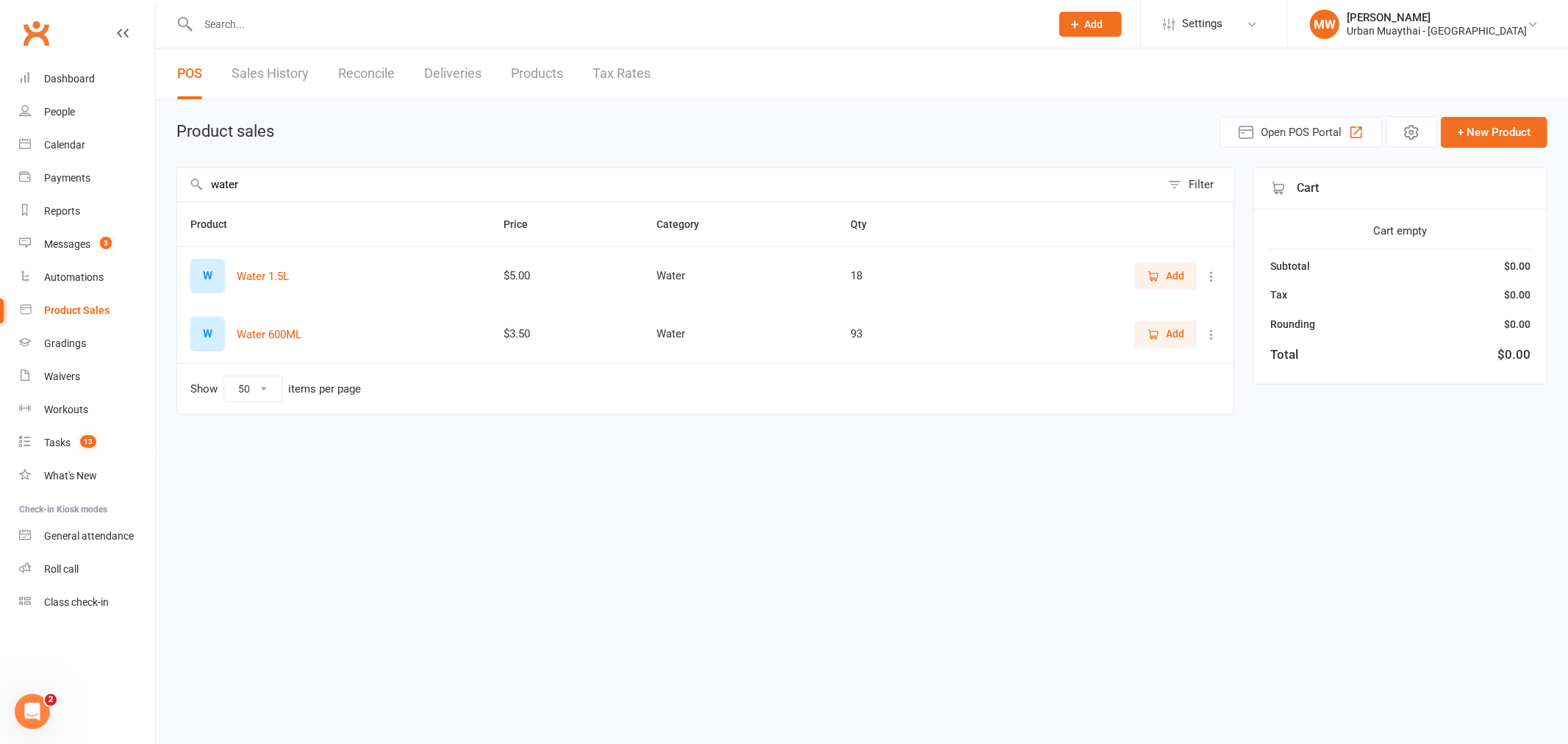
type input "water"
click at [1179, 338] on span "Add" at bounding box center [1174, 333] width 19 height 16
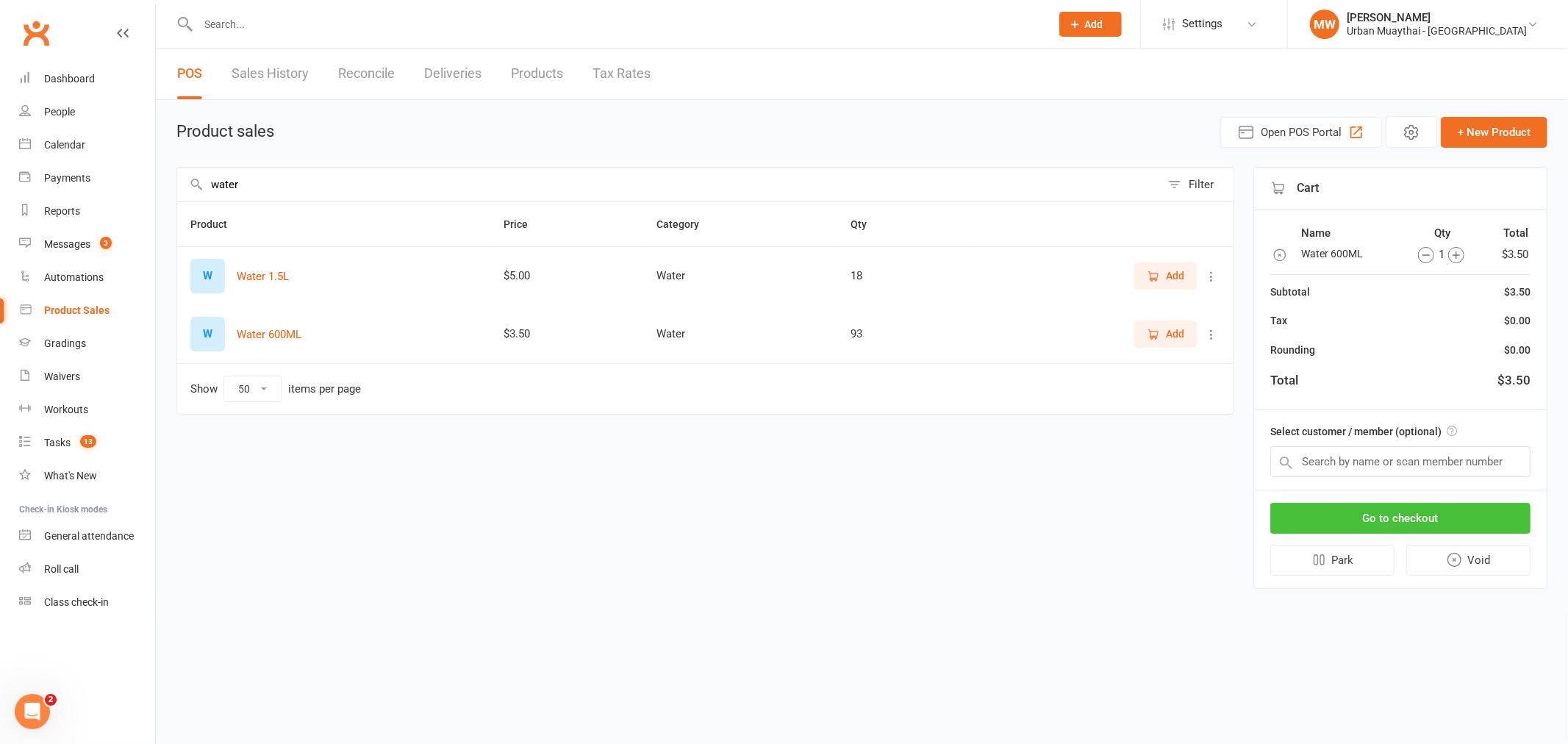
click at [1303, 511] on button "Go to checkout" at bounding box center [1400, 518] width 260 height 31
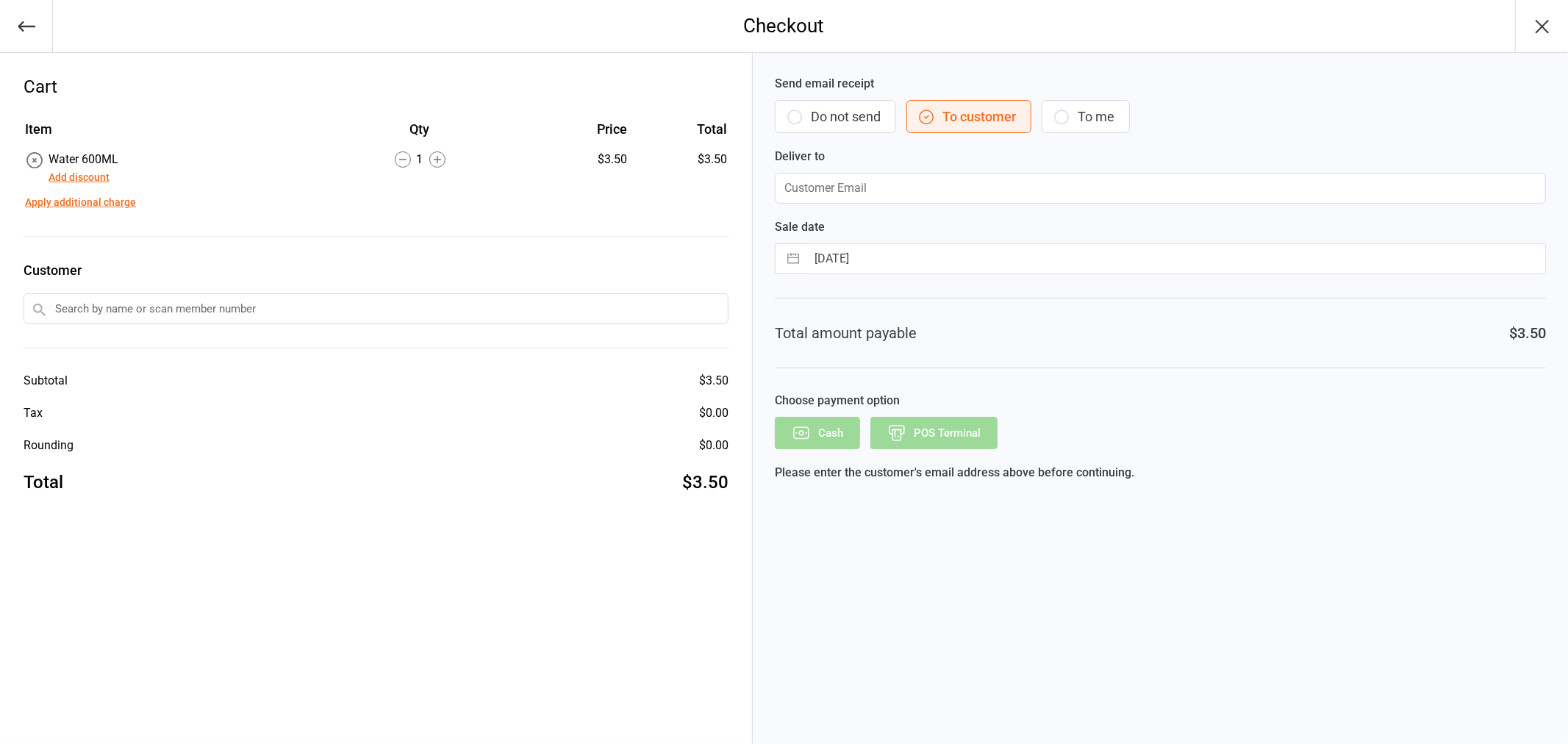
click at [811, 116] on button "Do not send" at bounding box center [834, 116] width 121 height 33
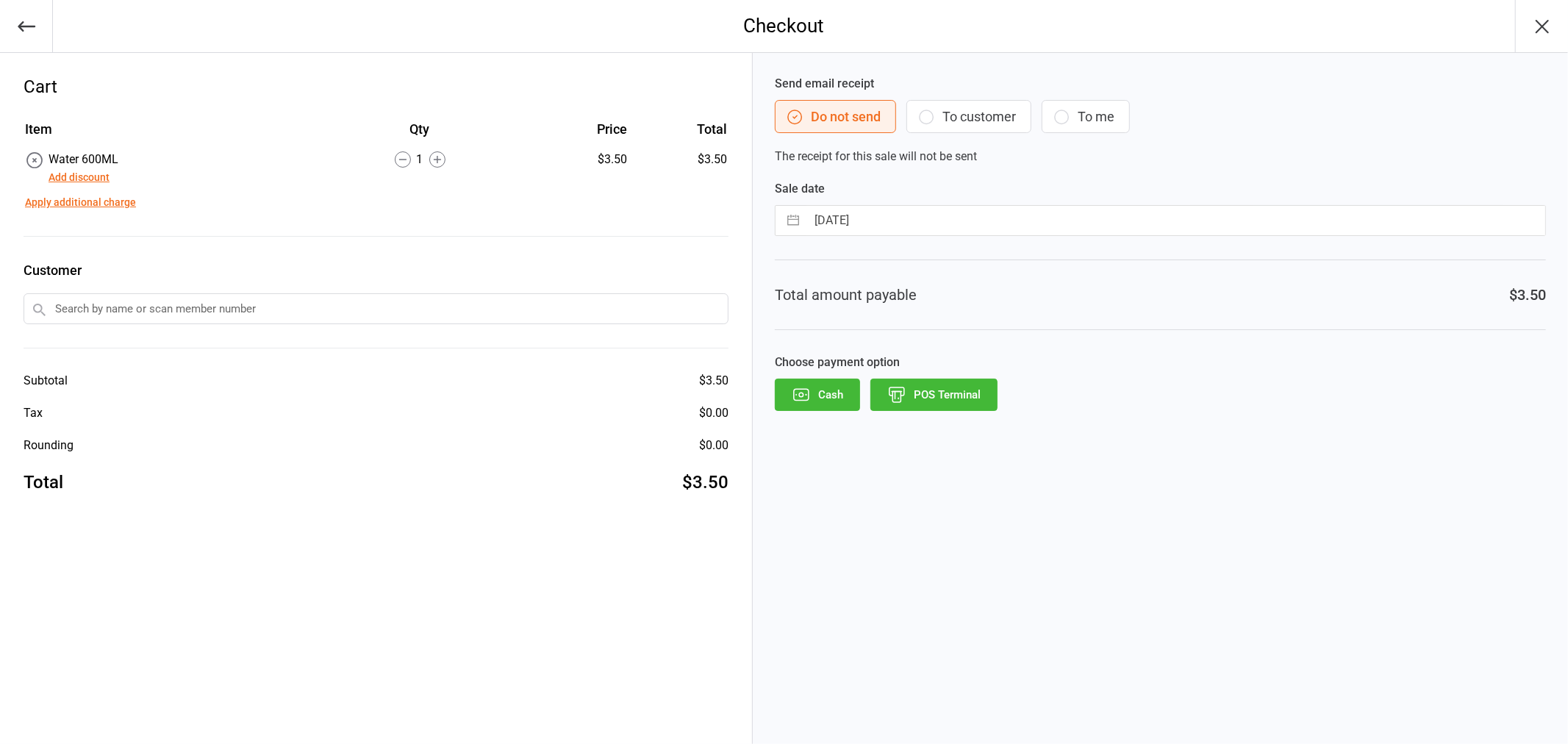
click at [934, 402] on button "POS Terminal" at bounding box center [934, 394] width 127 height 33
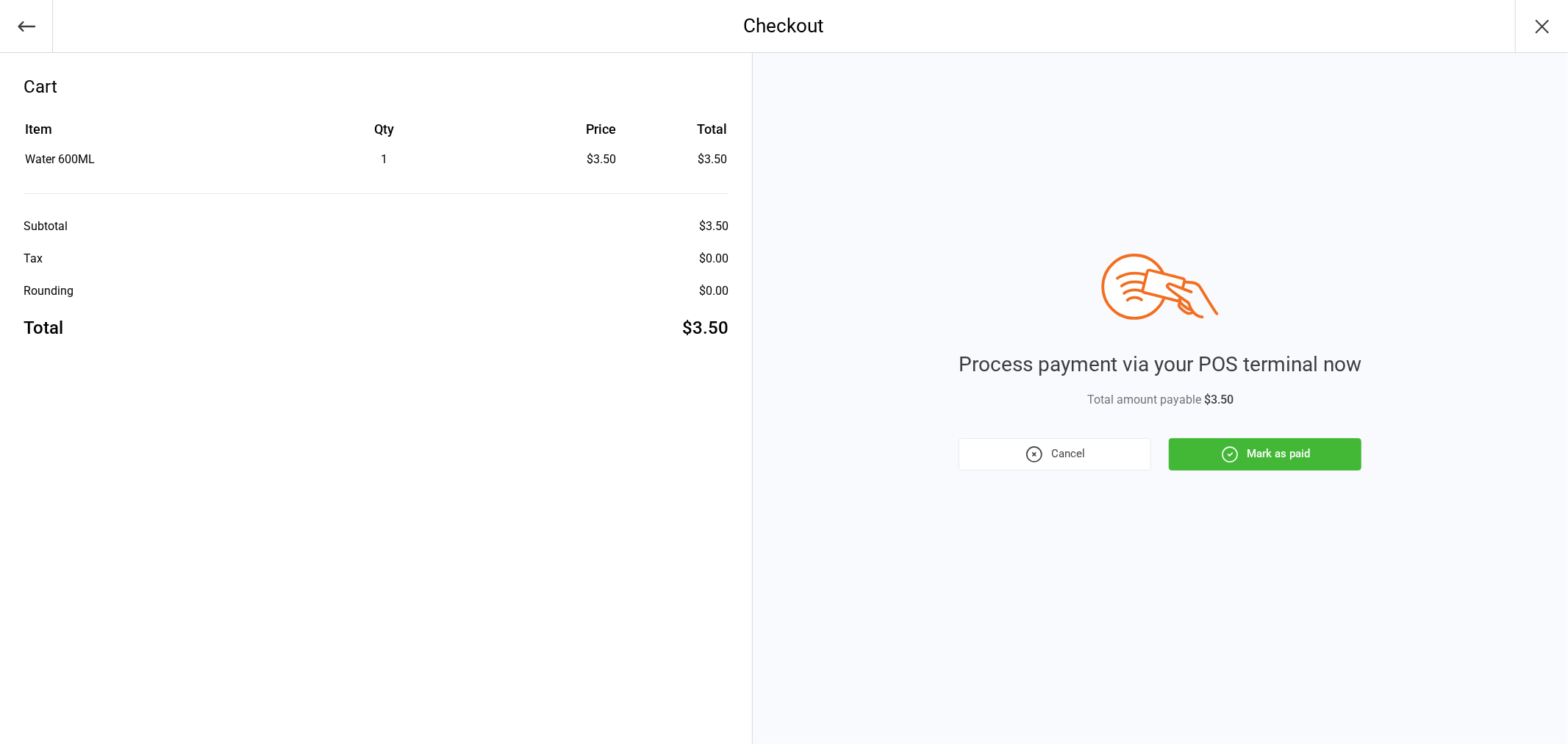
click at [1262, 446] on button "Mark as paid" at bounding box center [1265, 455] width 193 height 33
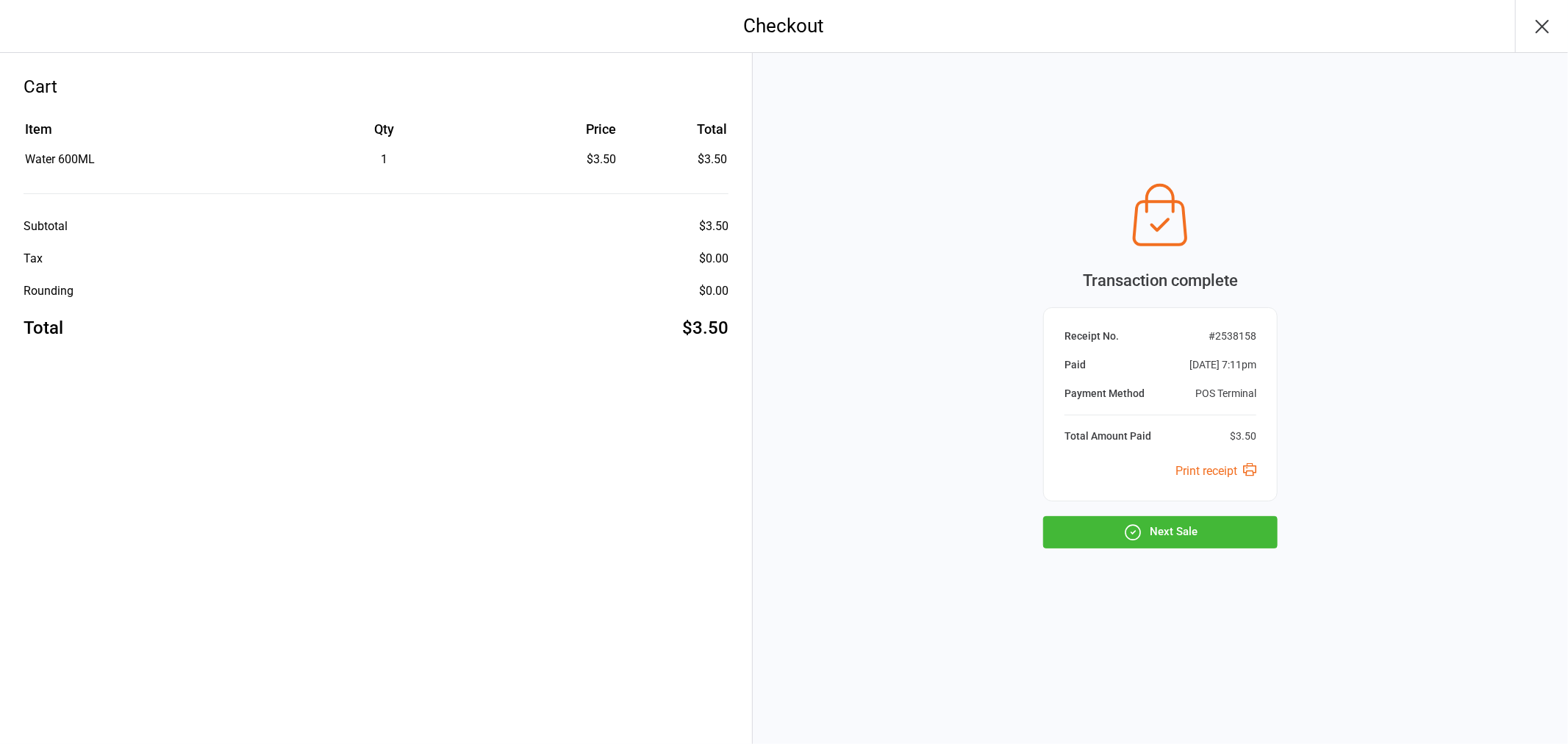
click at [1200, 532] on button "Next Sale" at bounding box center [1160, 532] width 234 height 33
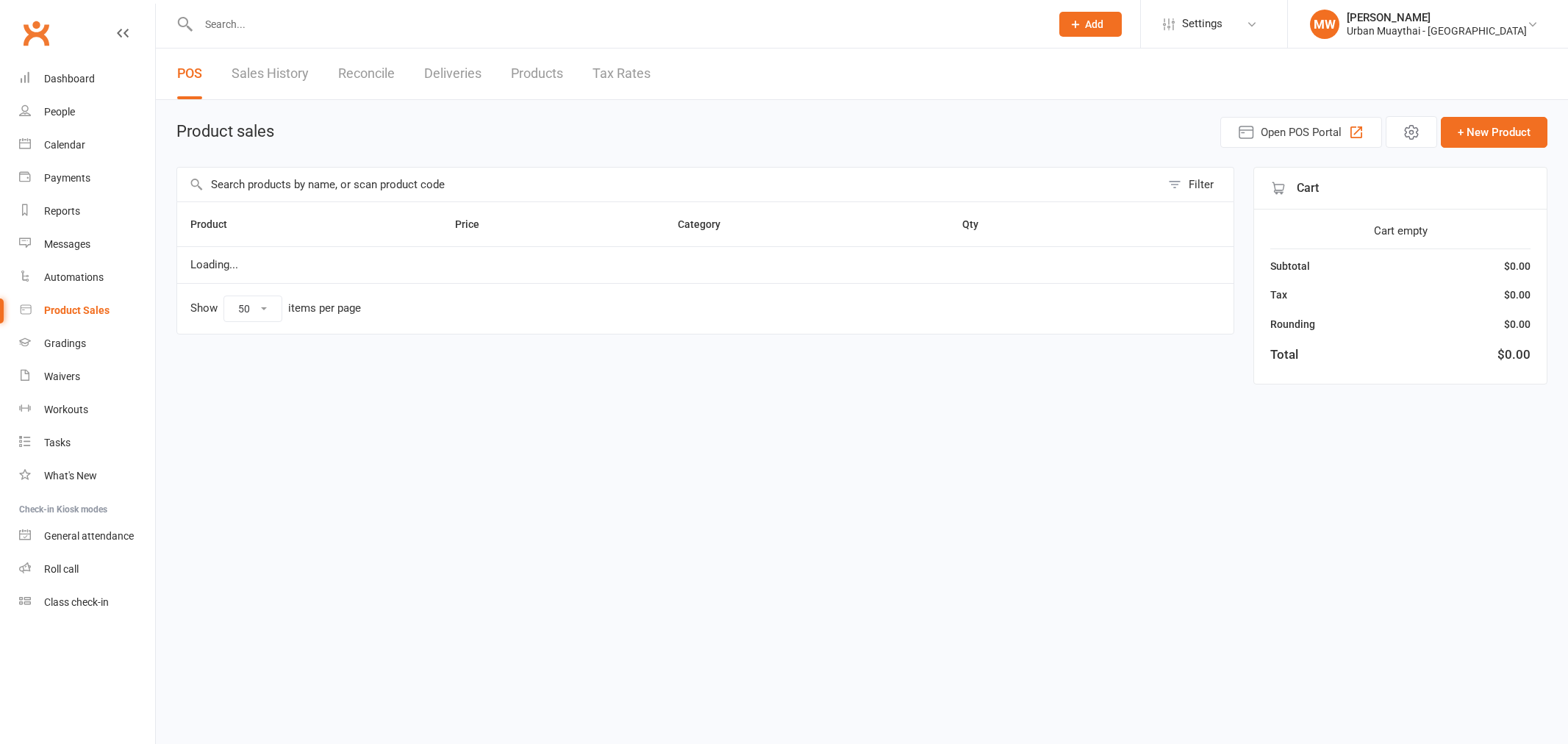
select select "50"
click at [322, 174] on input "text" at bounding box center [669, 185] width 983 height 34
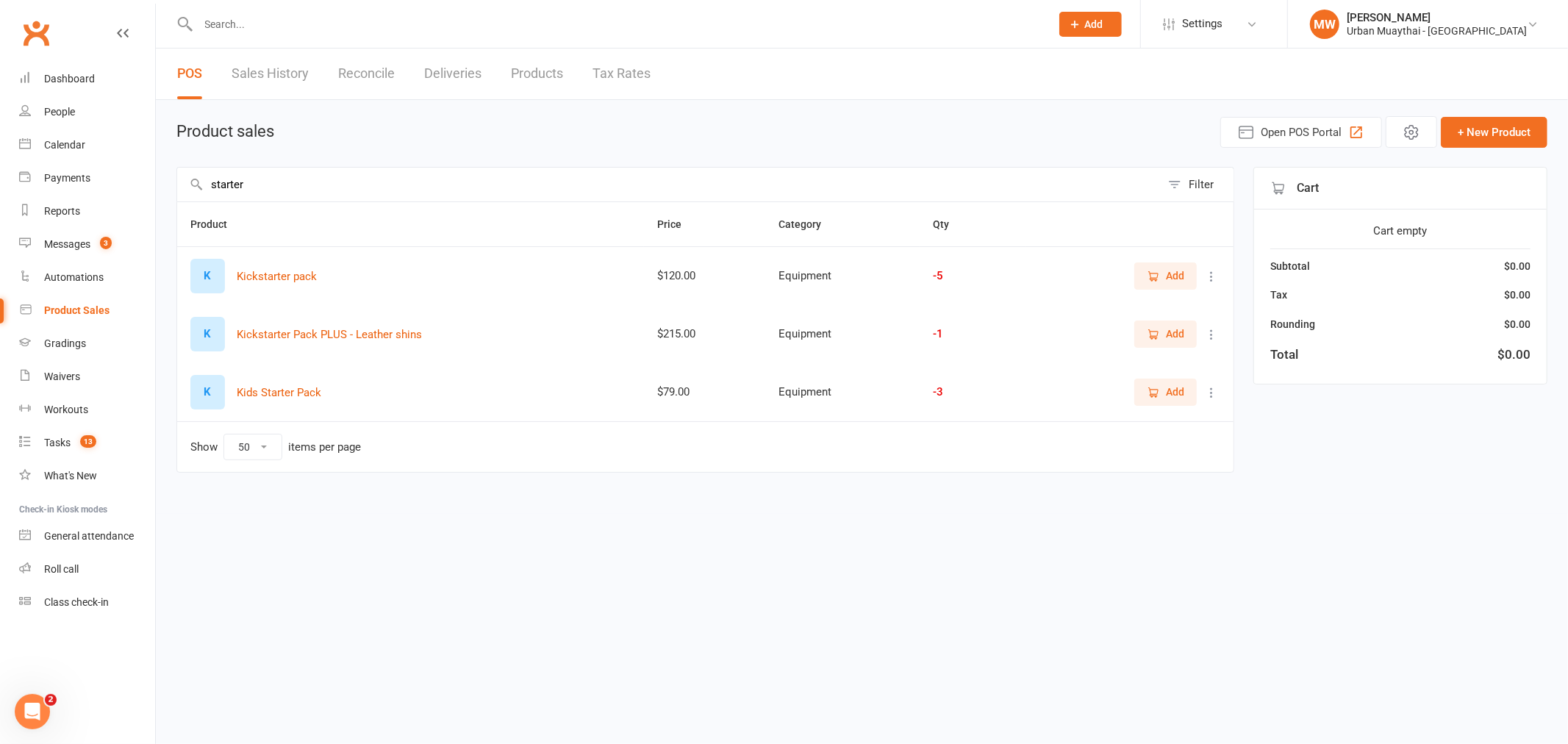
type input "starter"
click at [1169, 279] on span "Add" at bounding box center [1174, 276] width 19 height 16
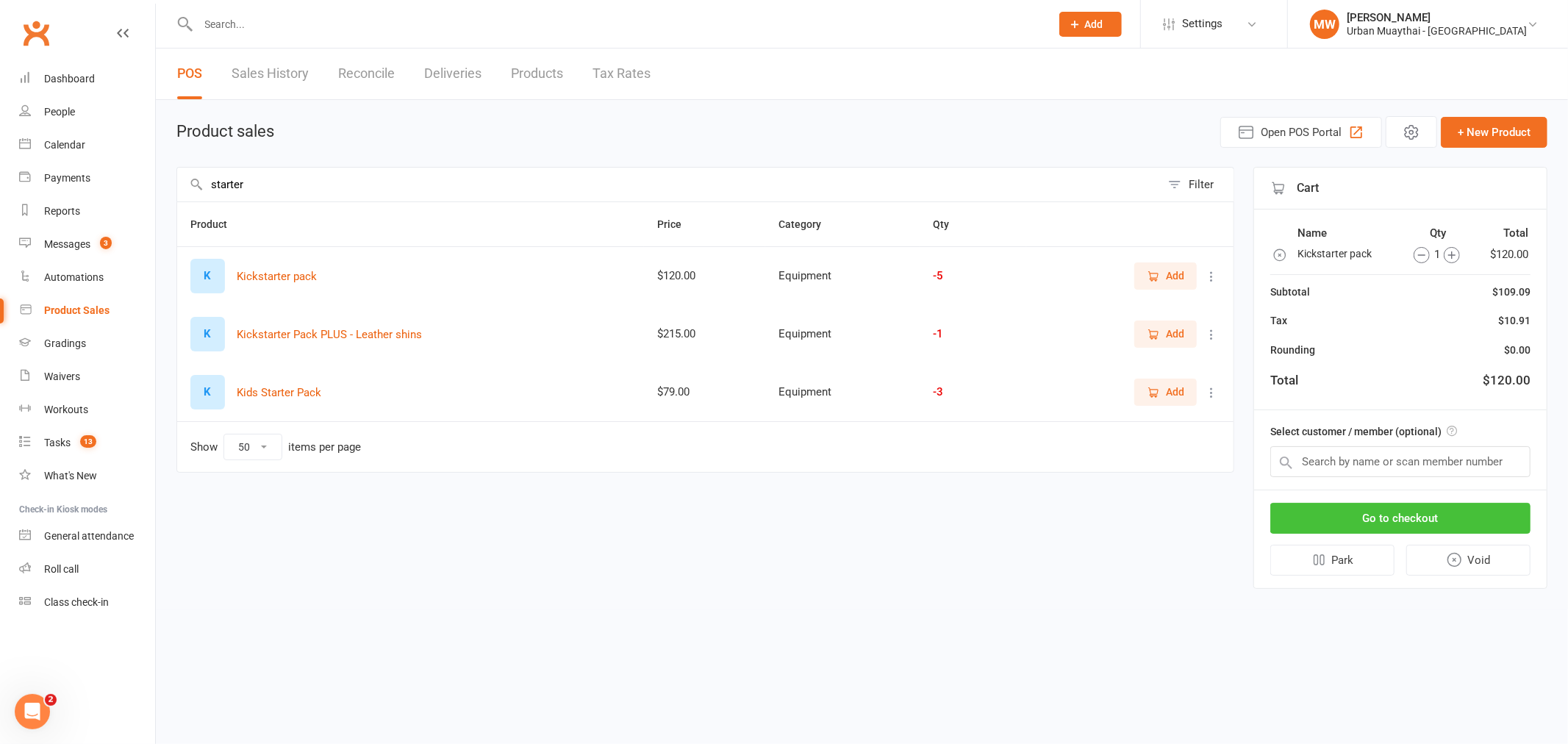
click at [1326, 516] on button "Go to checkout" at bounding box center [1400, 518] width 260 height 31
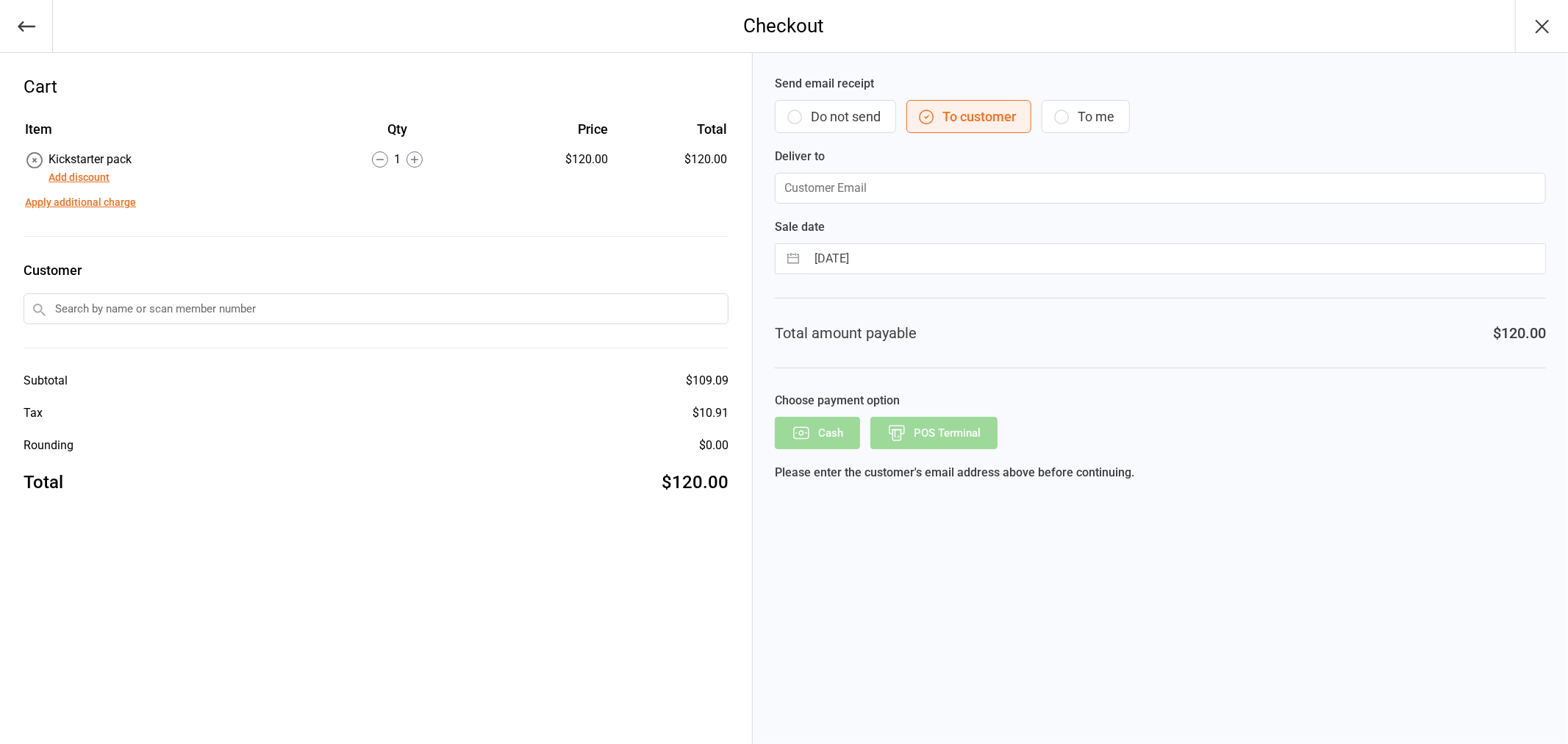
click at [830, 124] on button "Do not send" at bounding box center [834, 116] width 121 height 33
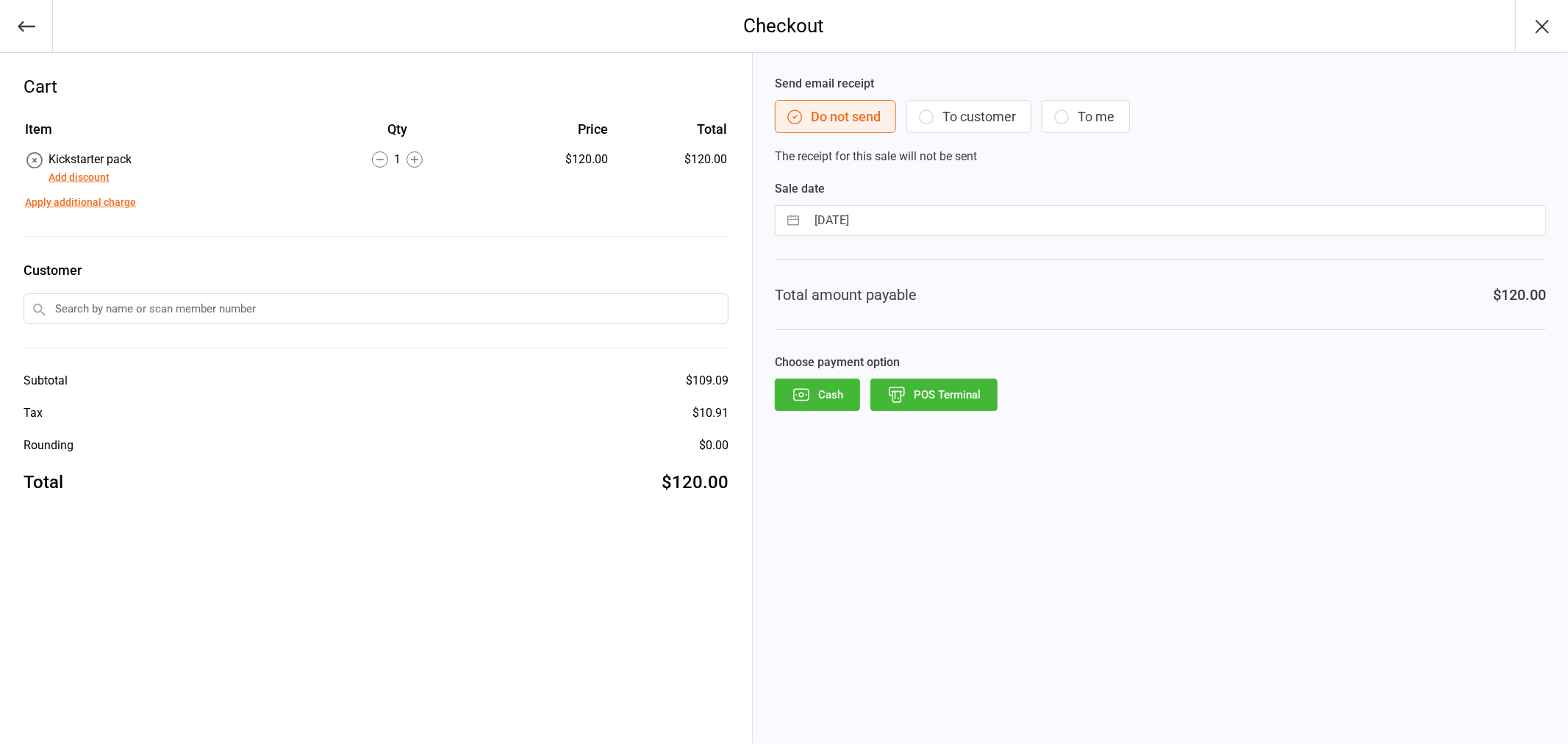
click at [941, 388] on button "POS Terminal" at bounding box center [934, 394] width 127 height 33
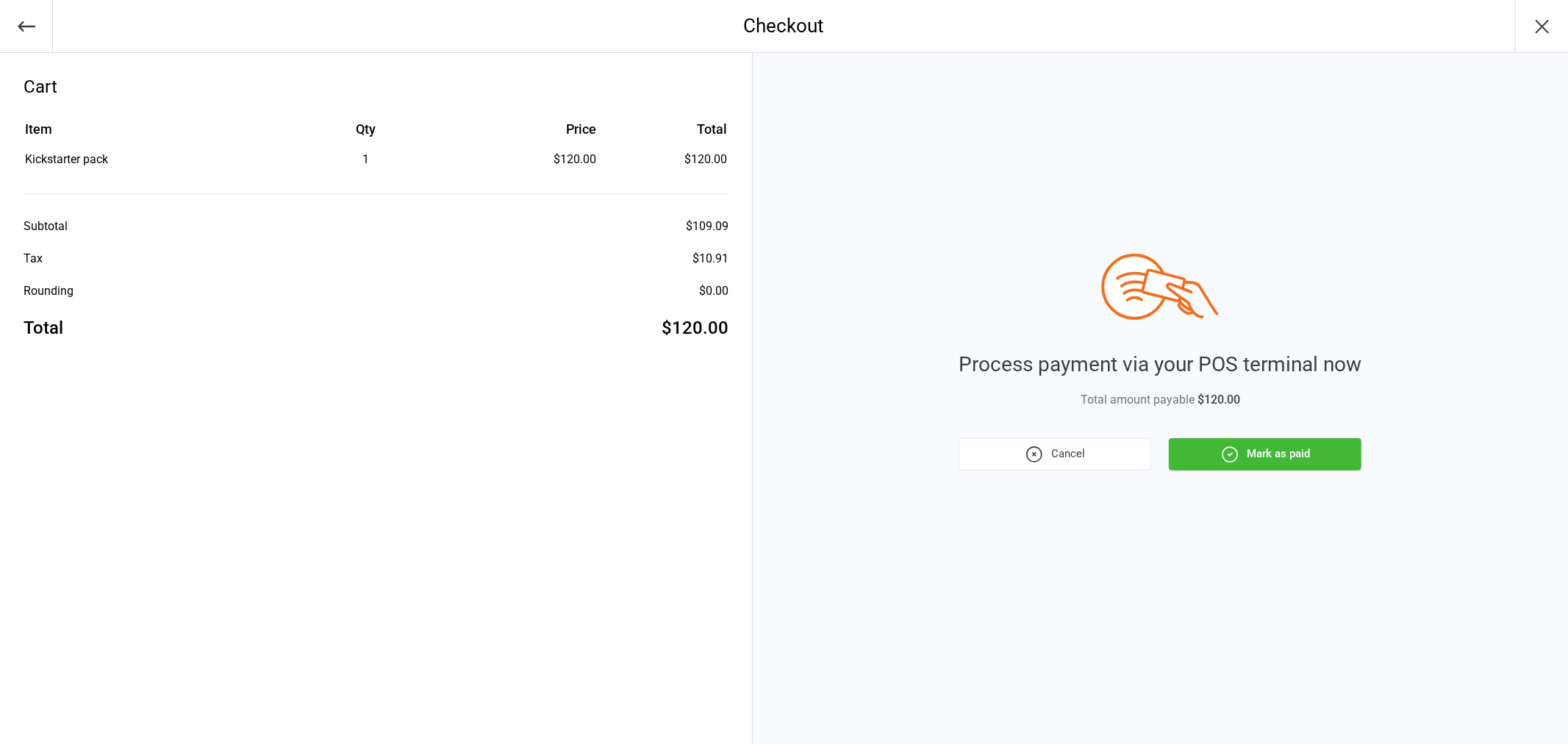
click at [1281, 455] on button "Mark as paid" at bounding box center [1265, 455] width 193 height 33
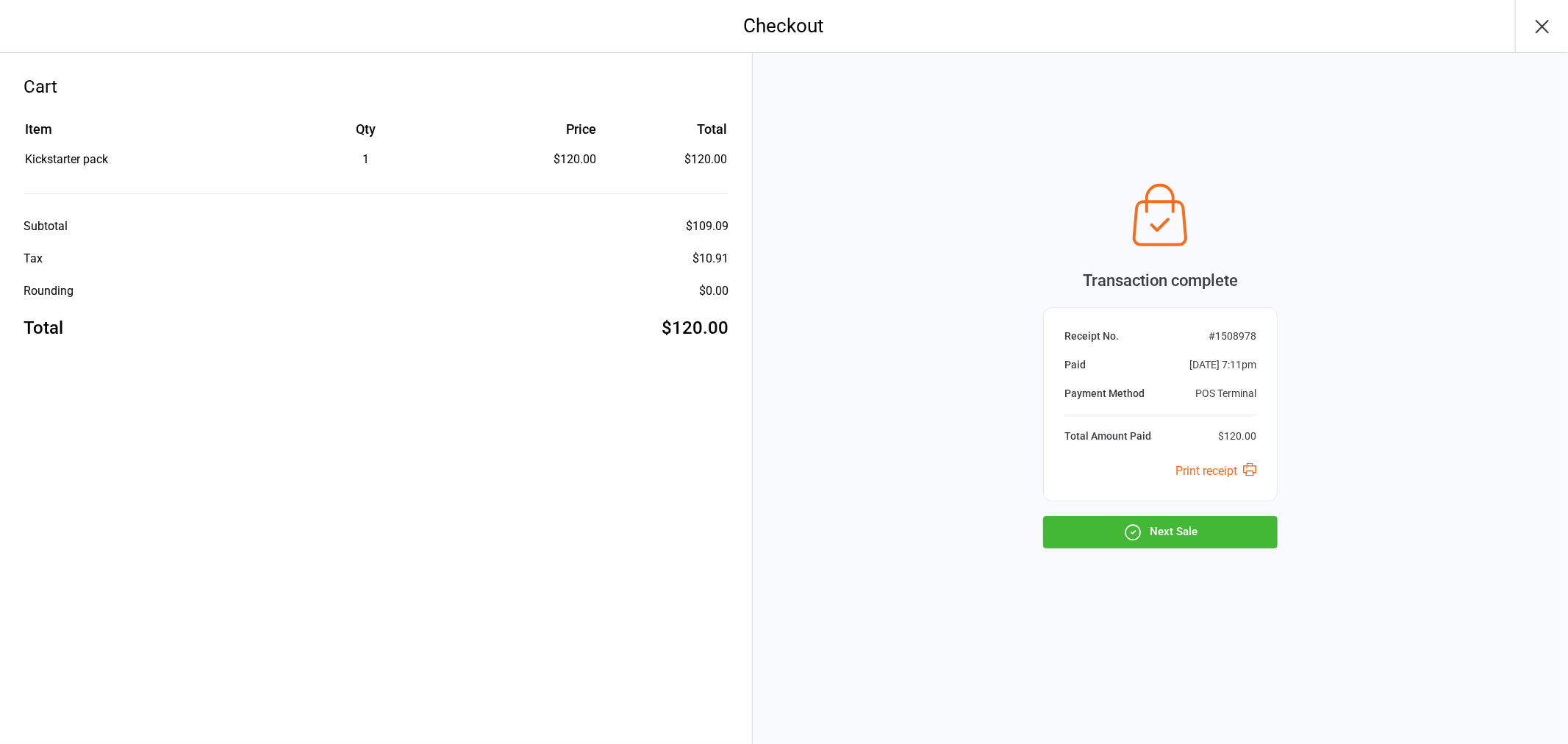
click at [1201, 542] on button "Next Sale" at bounding box center [1160, 532] width 234 height 33
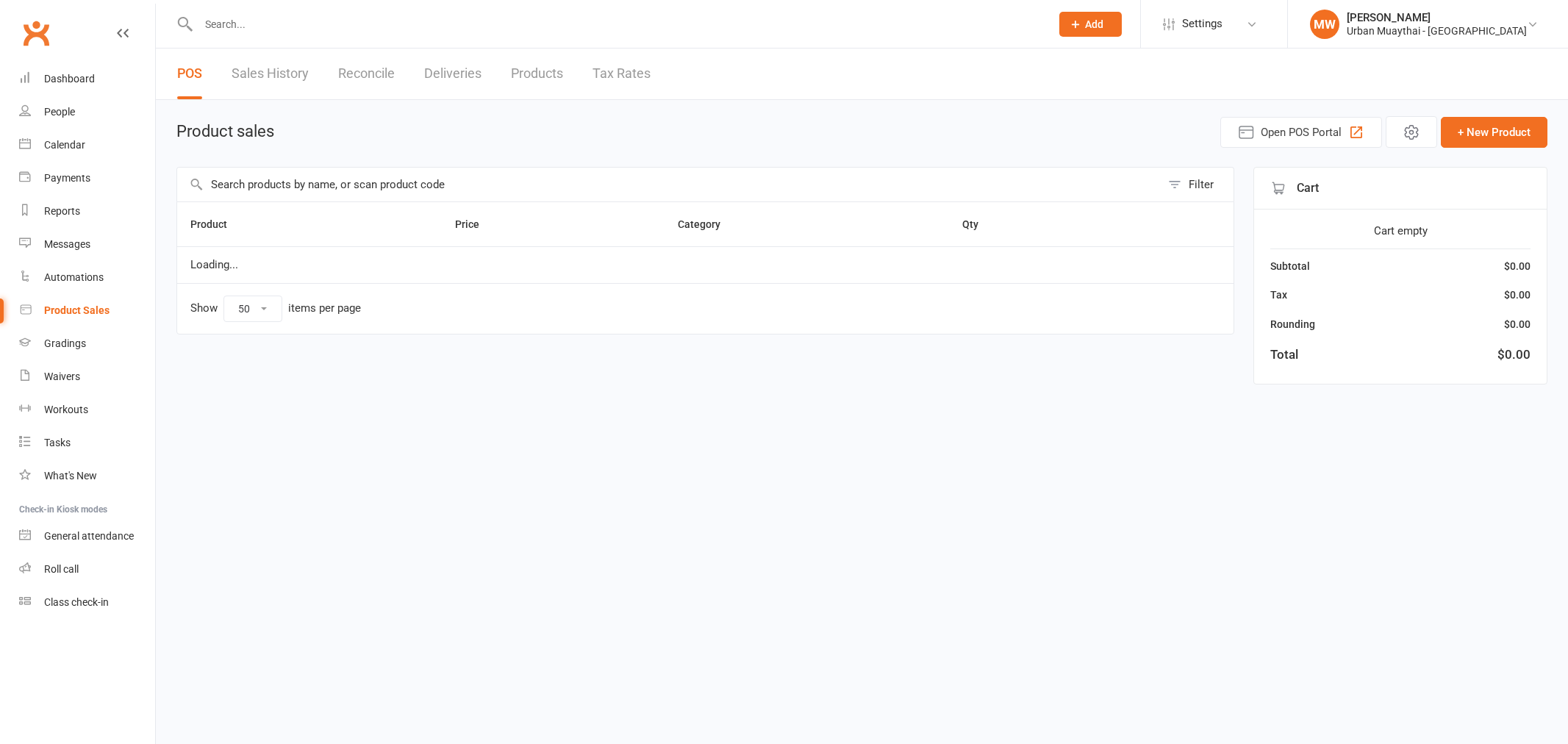
select select "50"
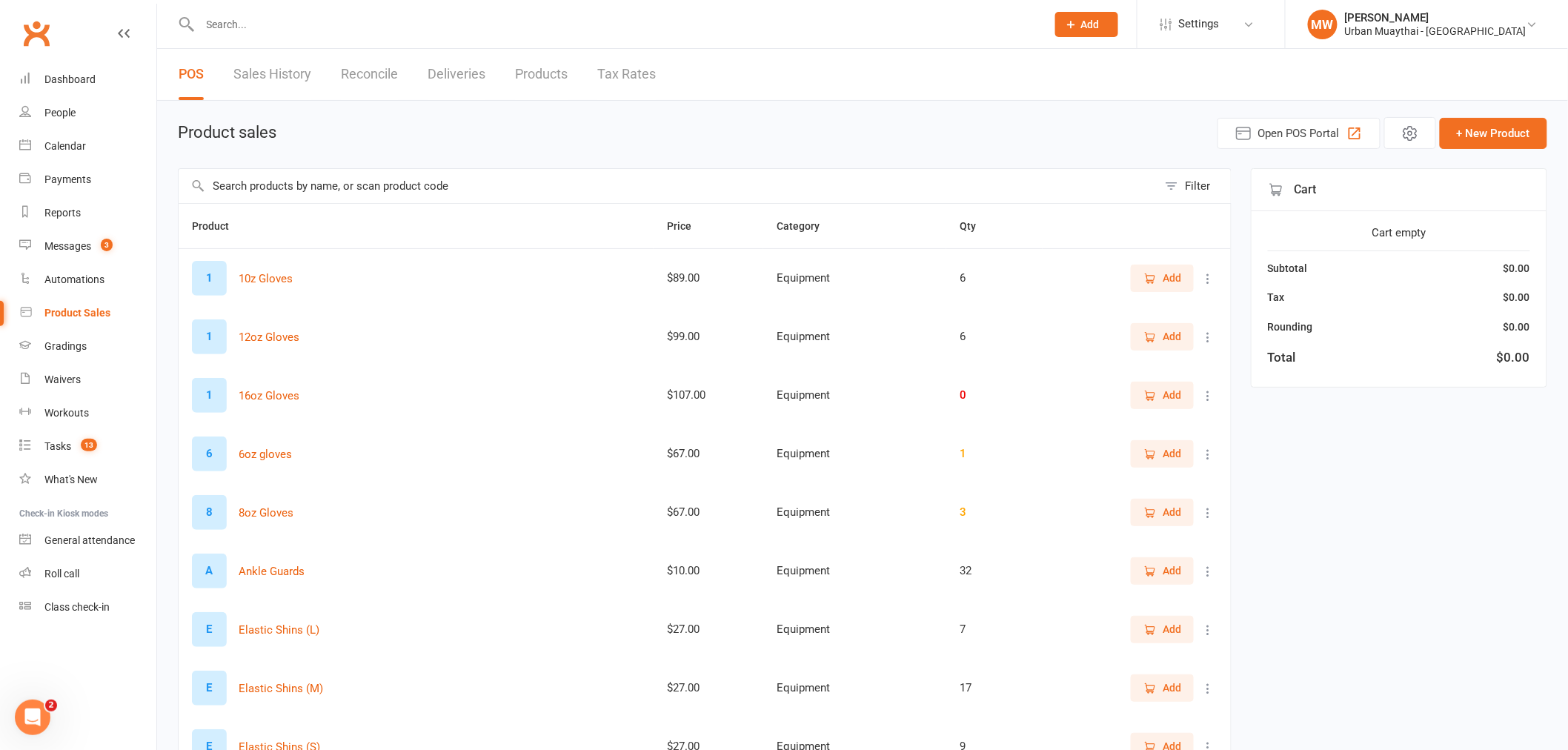
click at [449, 196] on input "text" at bounding box center [668, 186] width 979 height 34
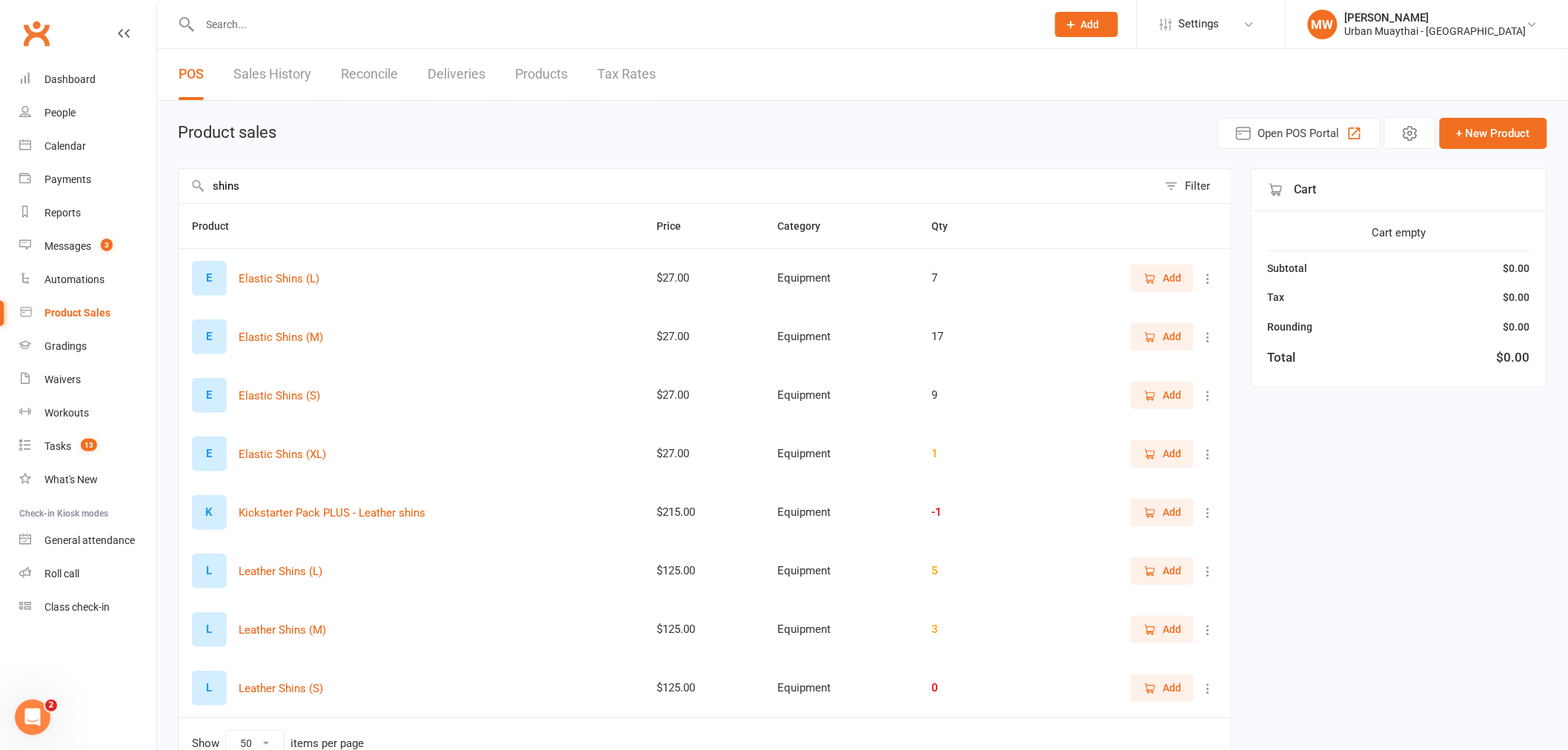
type input "shins"
click at [1181, 274] on span "Add" at bounding box center [1172, 278] width 19 height 16
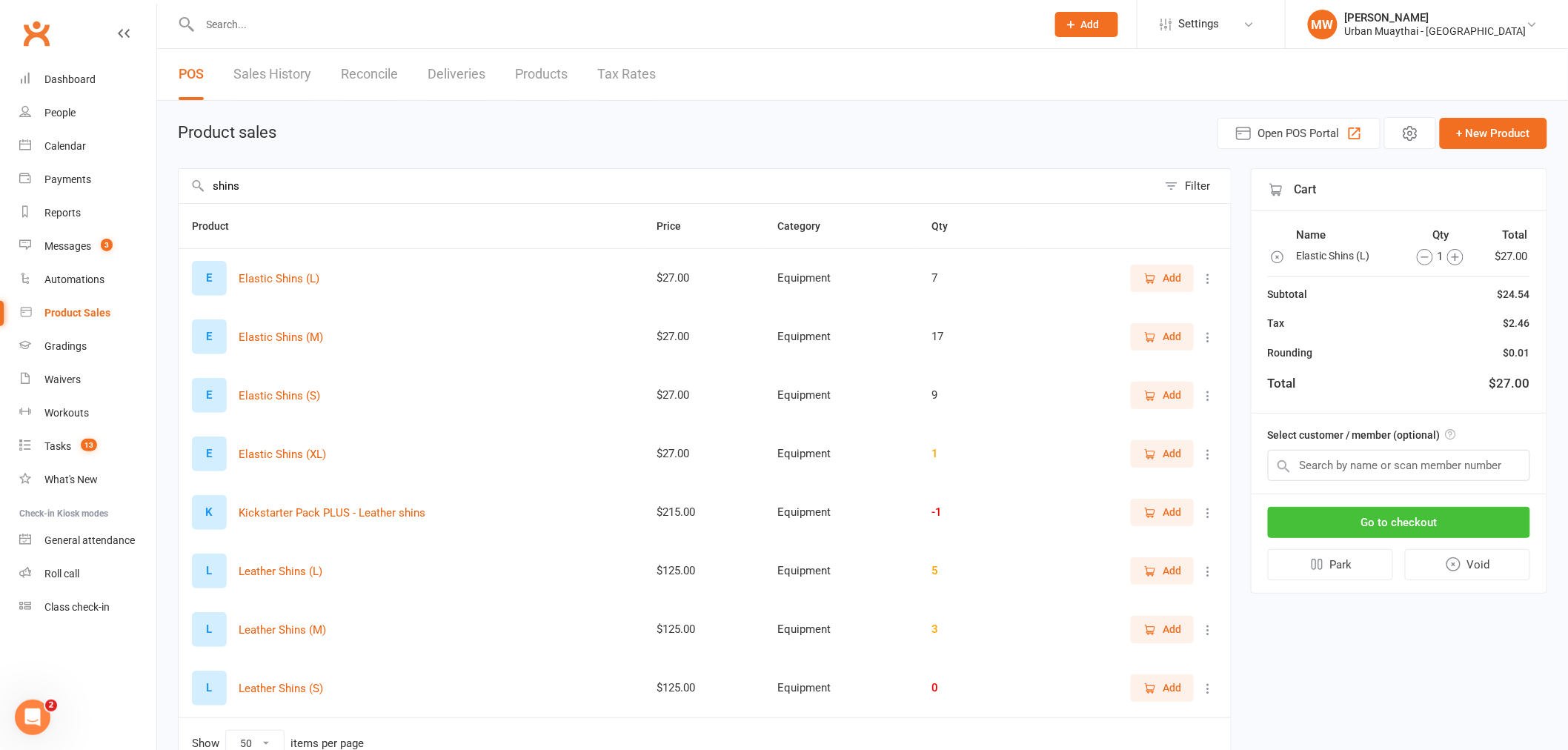
click at [1360, 514] on button "Go to checkout" at bounding box center [1399, 522] width 262 height 31
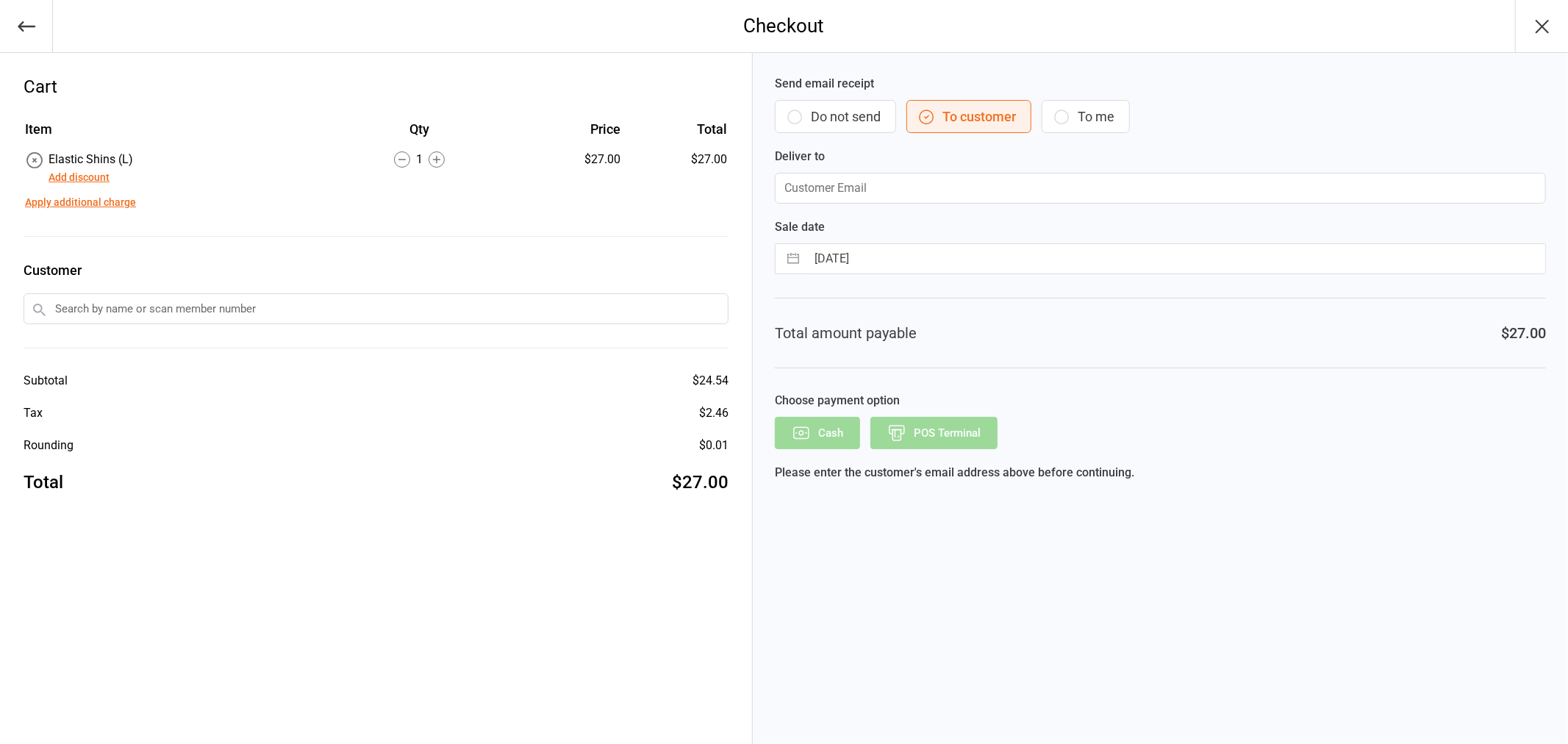
click at [826, 123] on button "Do not send" at bounding box center [834, 116] width 121 height 33
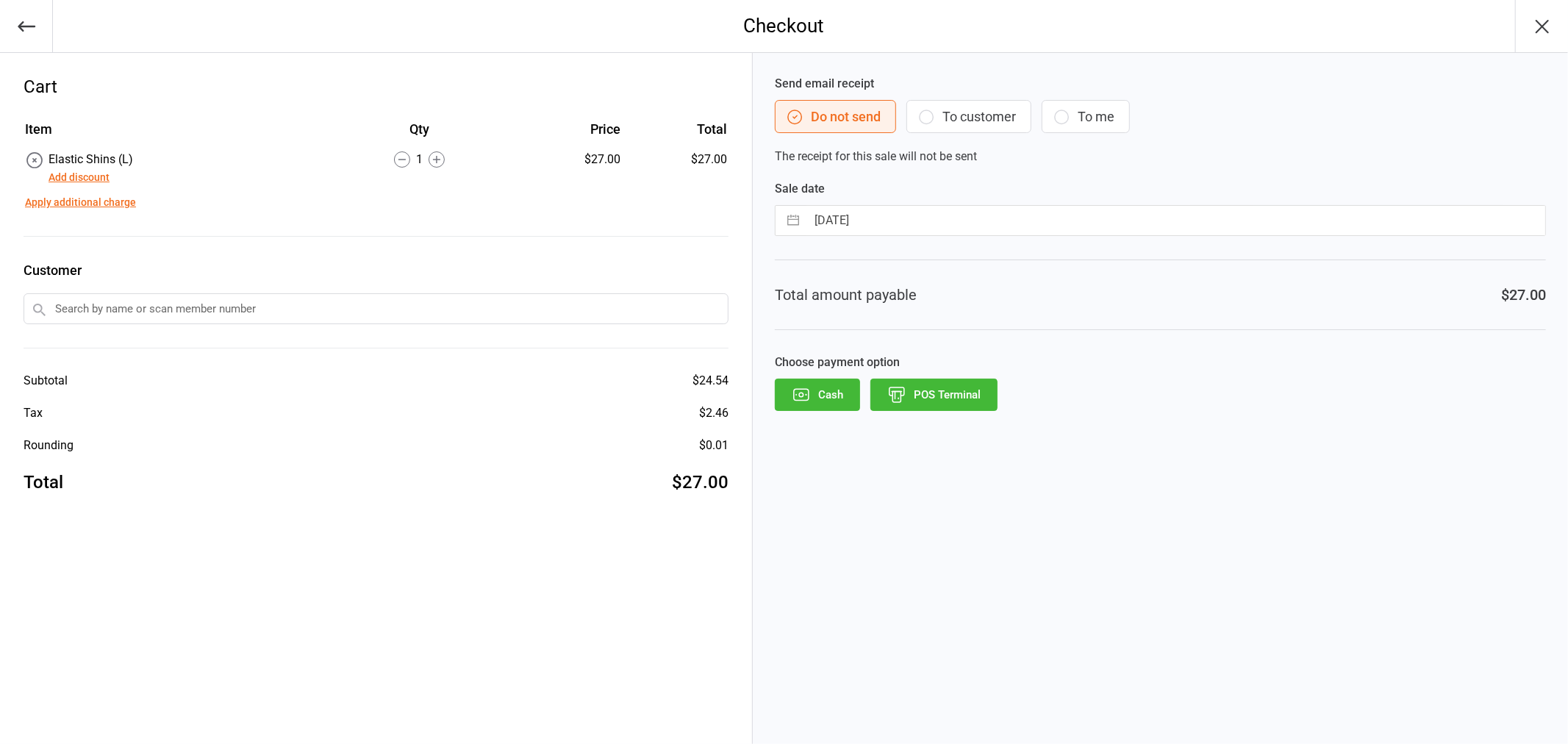
click at [925, 398] on button "POS Terminal" at bounding box center [934, 394] width 127 height 33
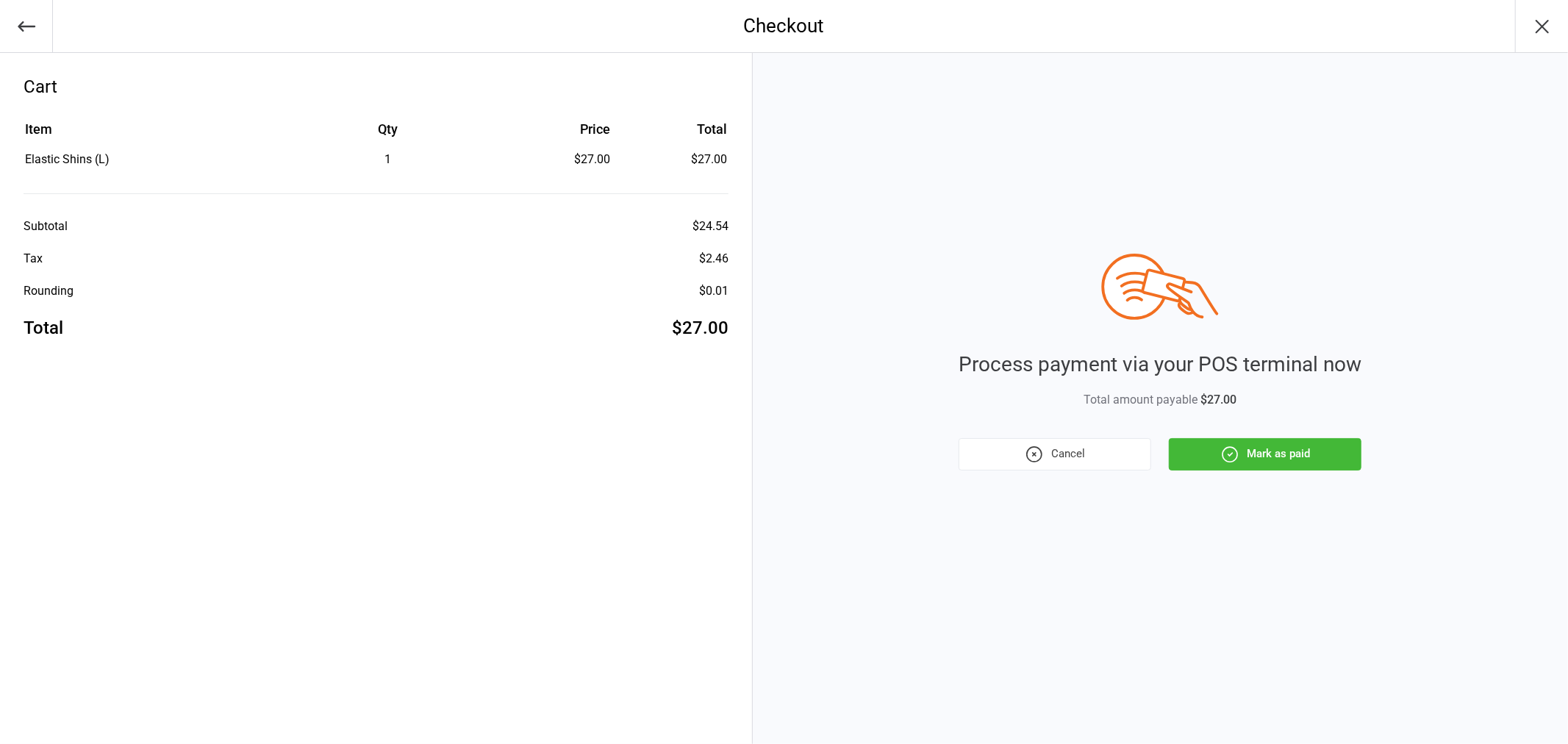
click at [1233, 446] on icon "button" at bounding box center [1229, 454] width 19 height 19
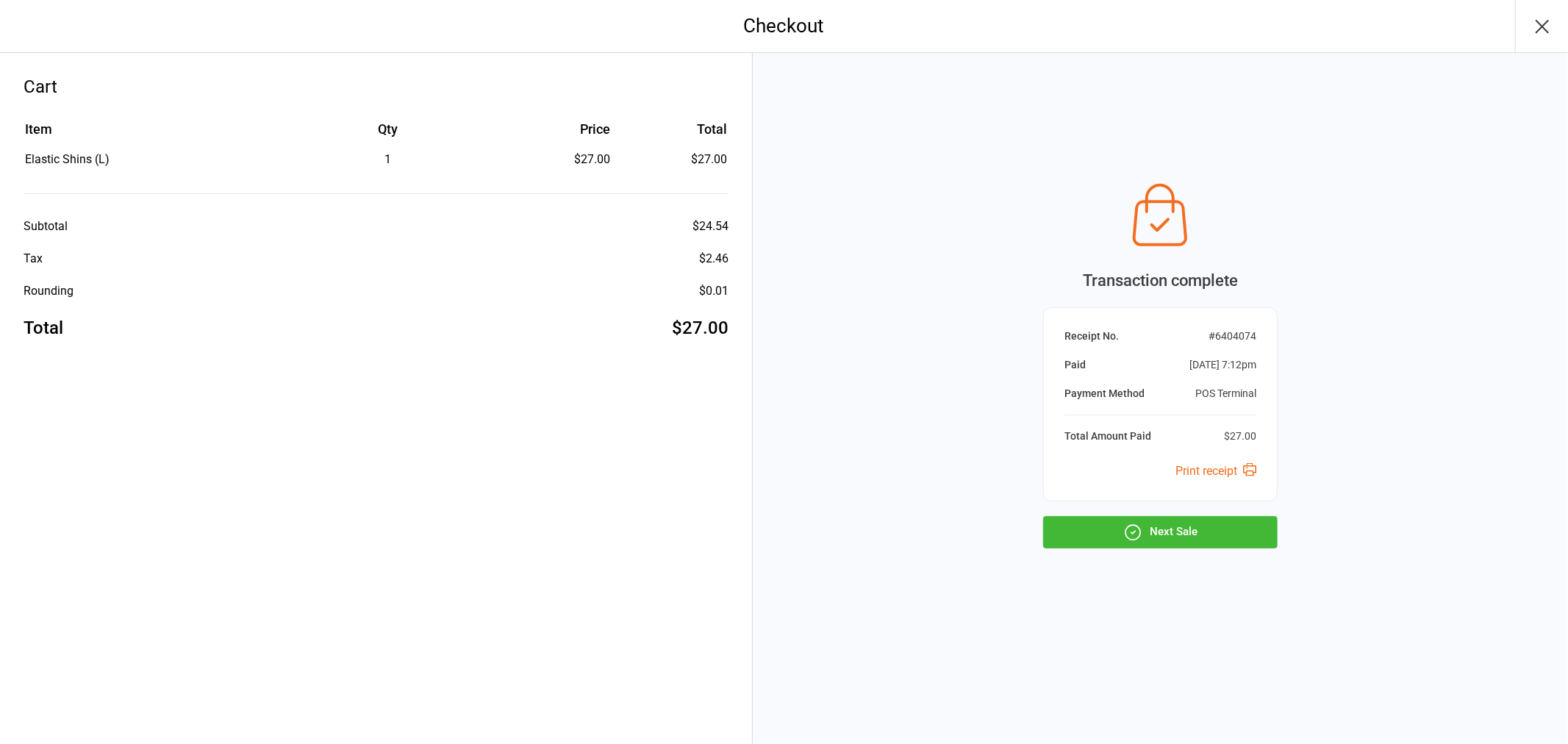
click at [1148, 528] on button "Next Sale" at bounding box center [1160, 532] width 234 height 33
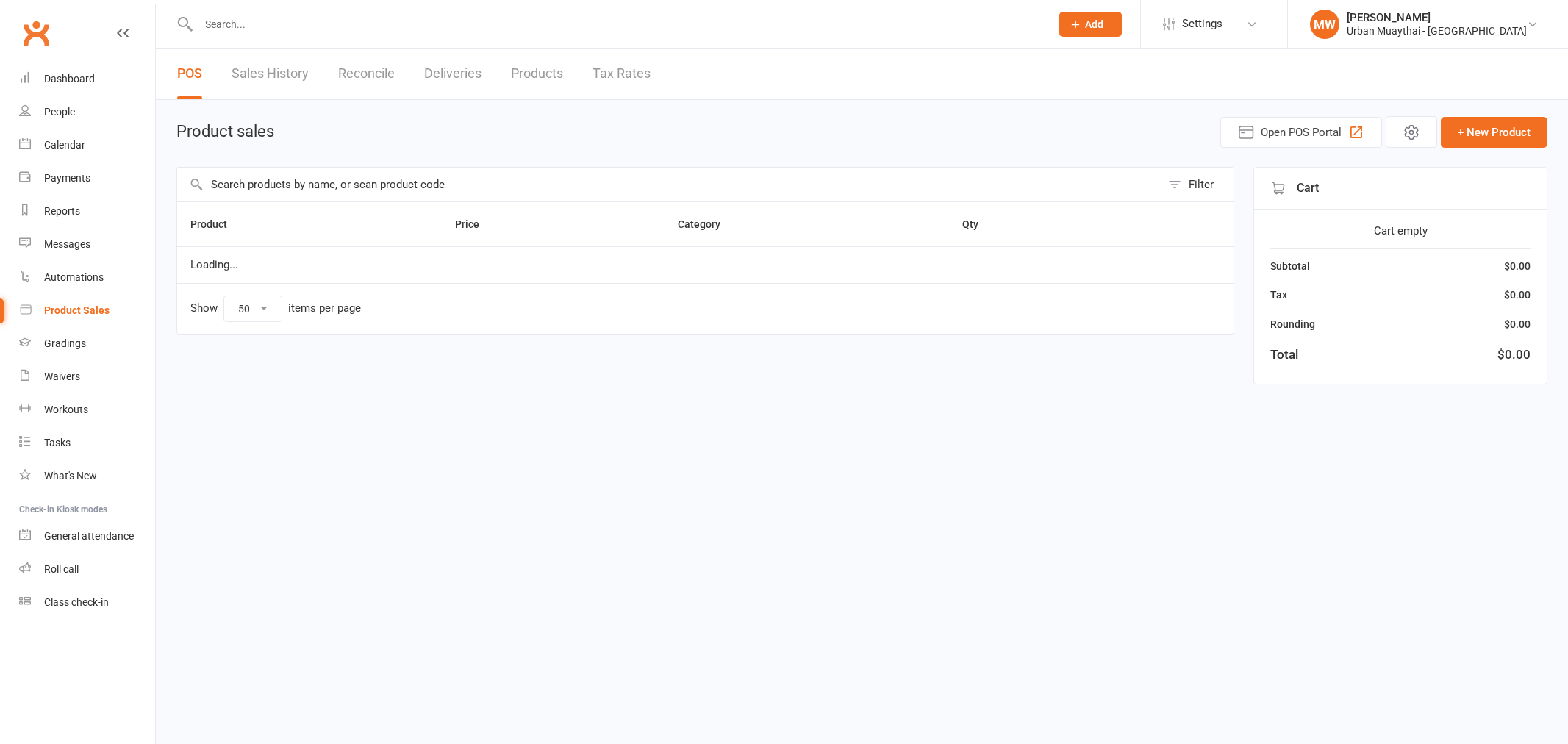
select select "50"
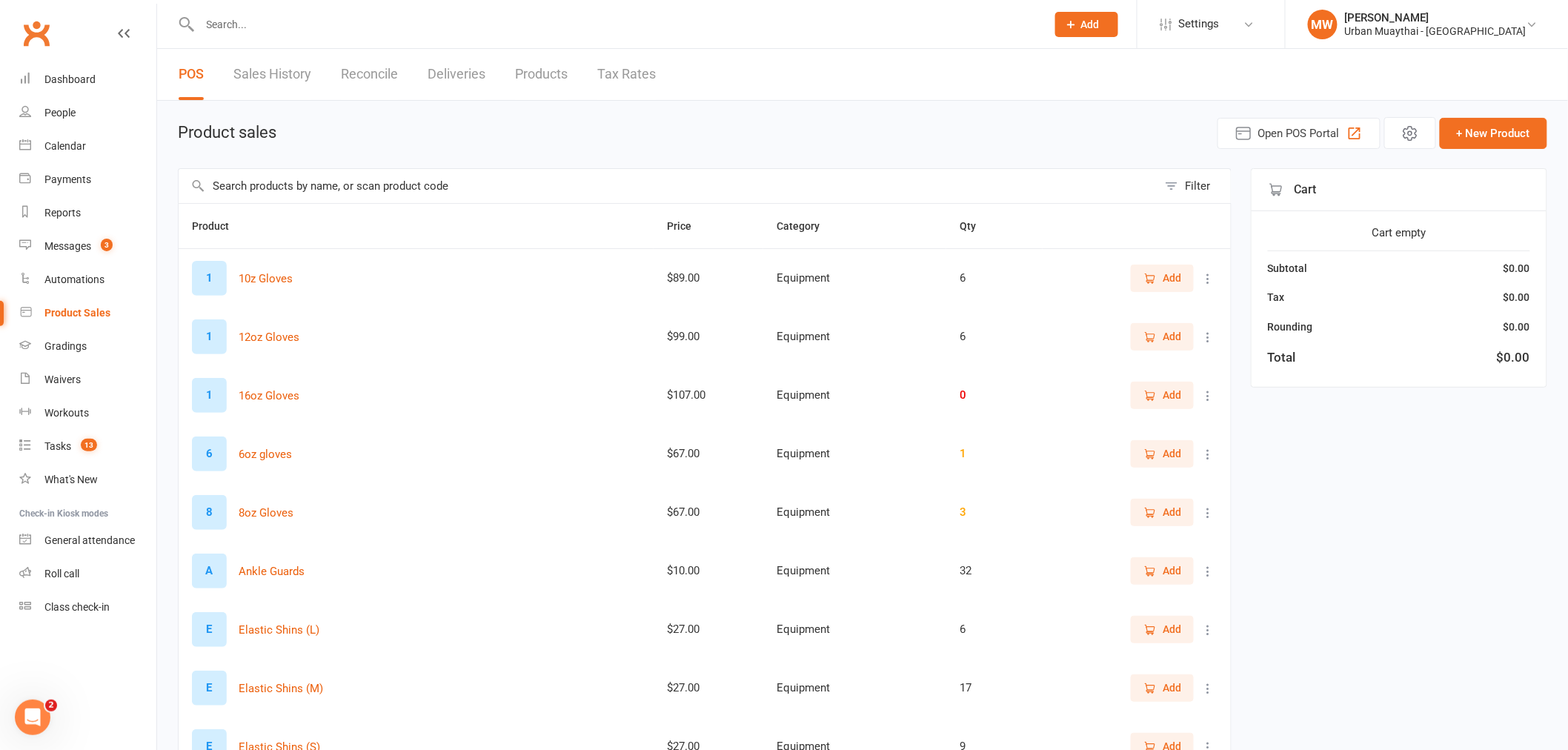
click at [280, 32] on input "text" at bounding box center [617, 24] width 841 height 20
type input "n"
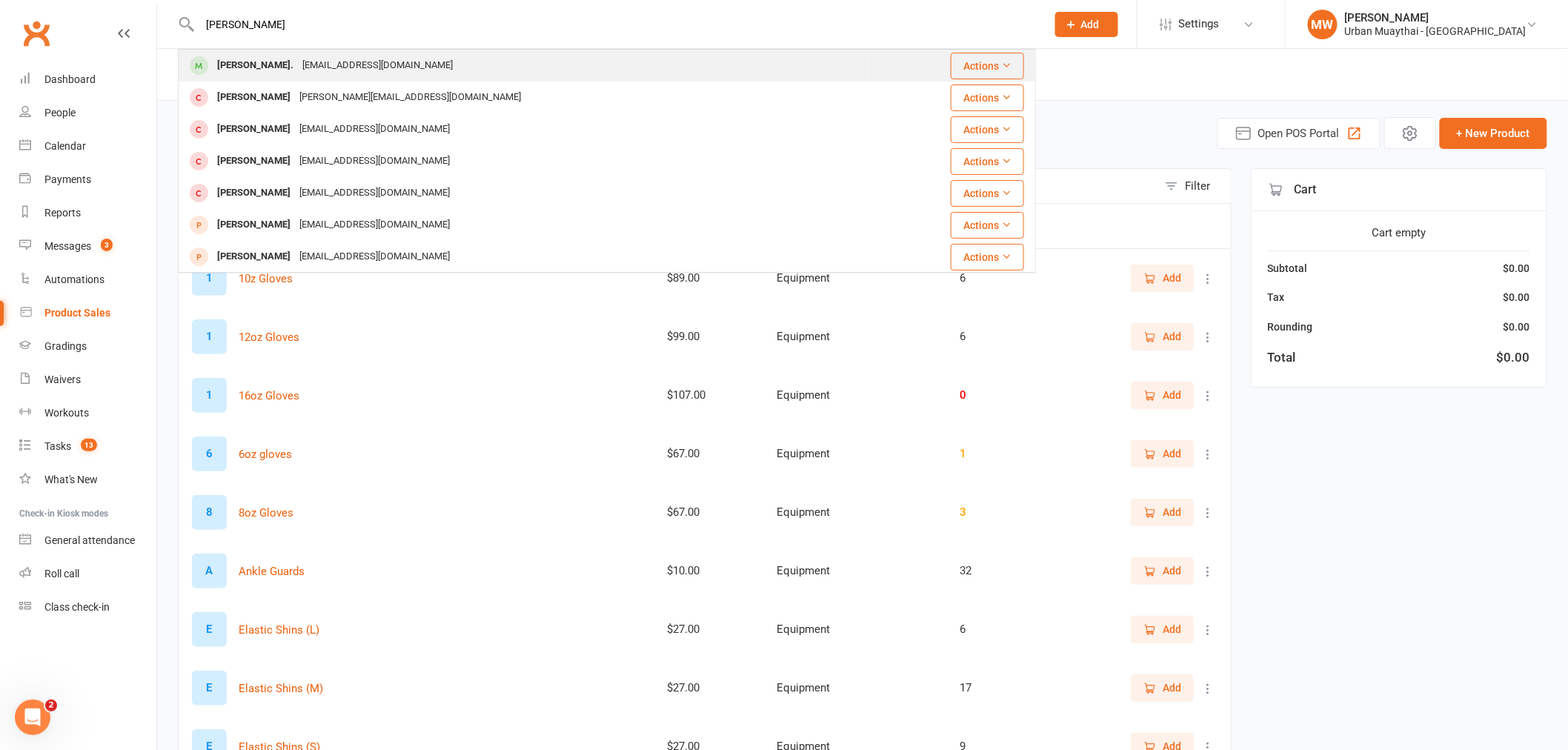
type input "milton"
click at [298, 68] on div "jess.gc.pilates@gmail.com" at bounding box center [377, 66] width 159 height 21
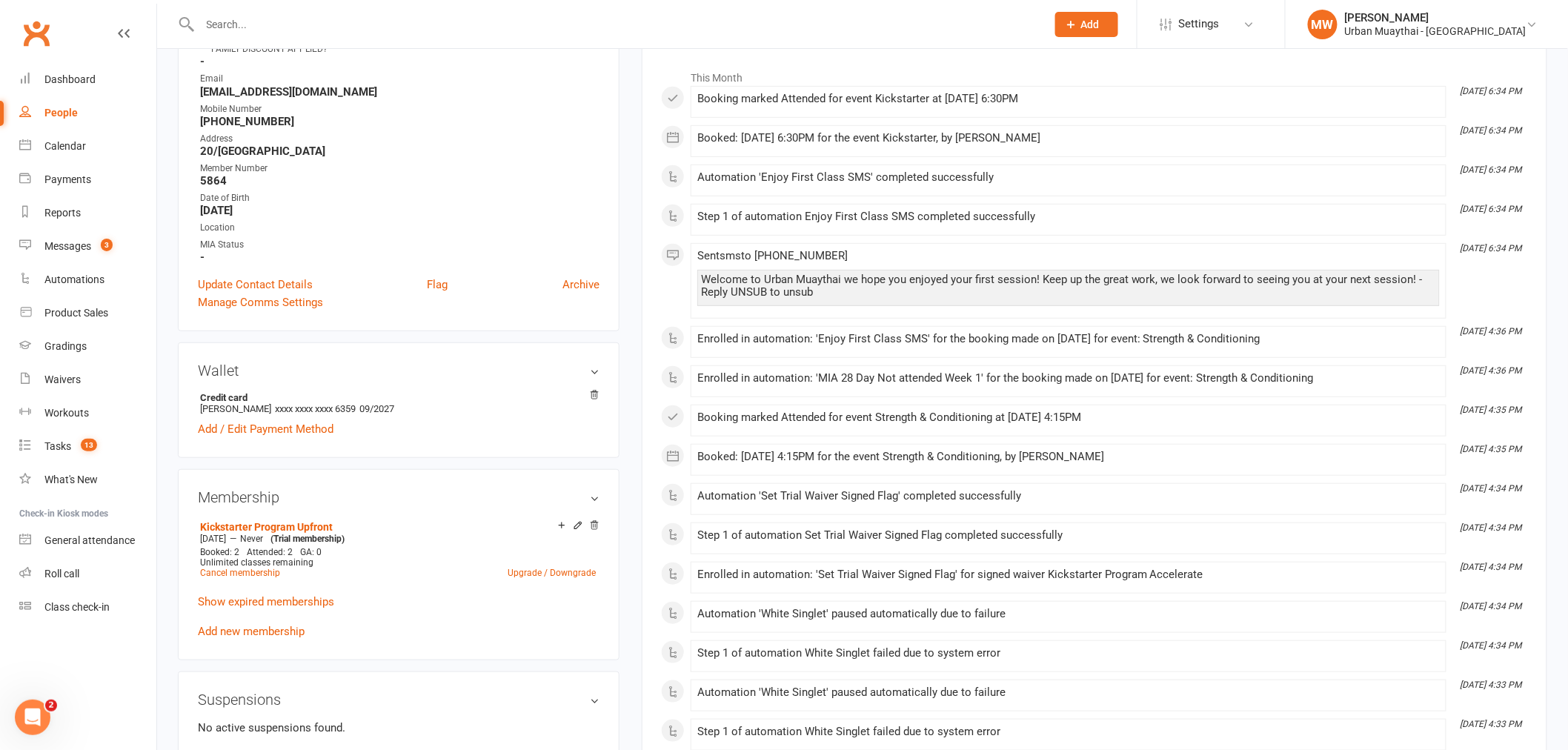
scroll to position [329, 0]
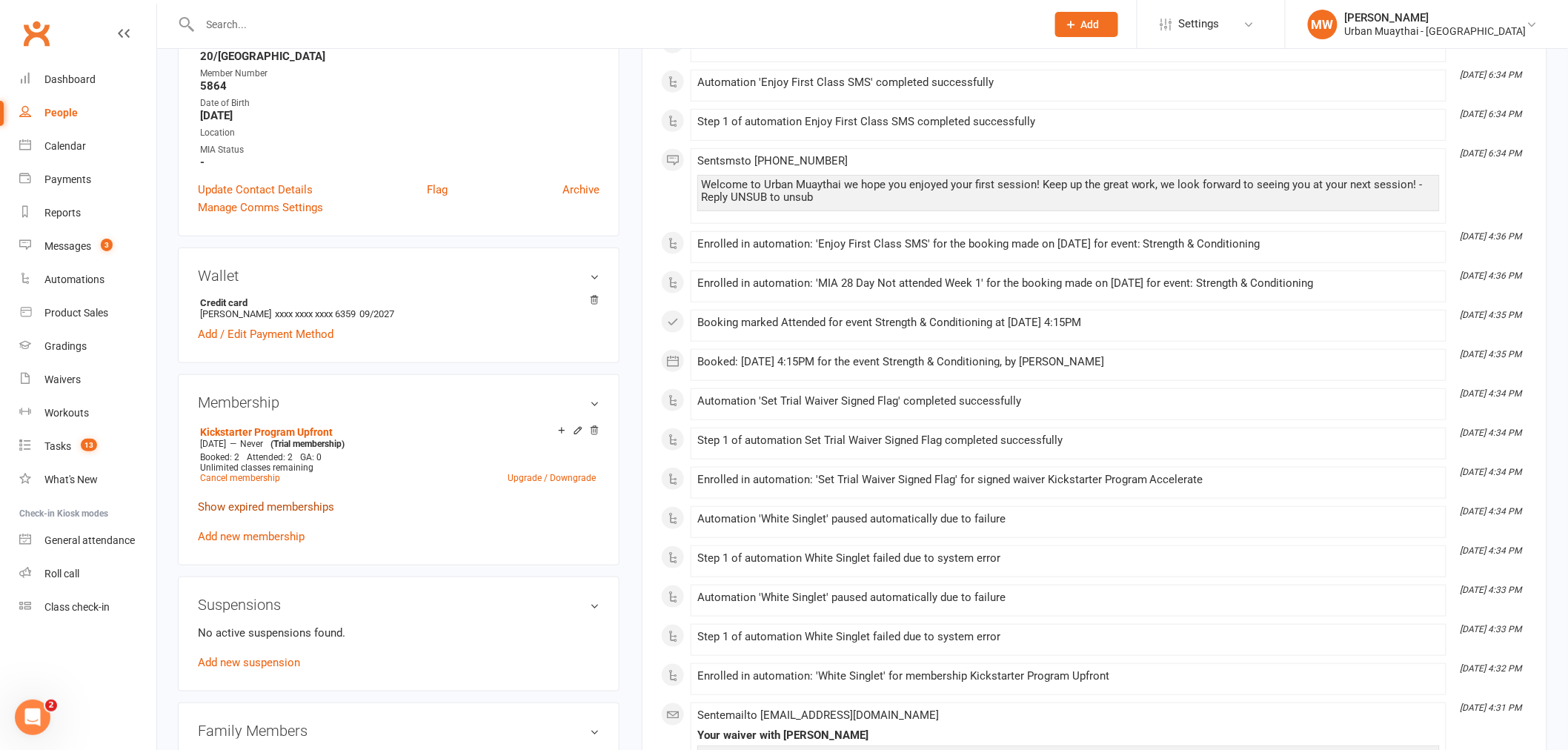
click at [265, 505] on link "Show expired memberships" at bounding box center [266, 507] width 136 height 13
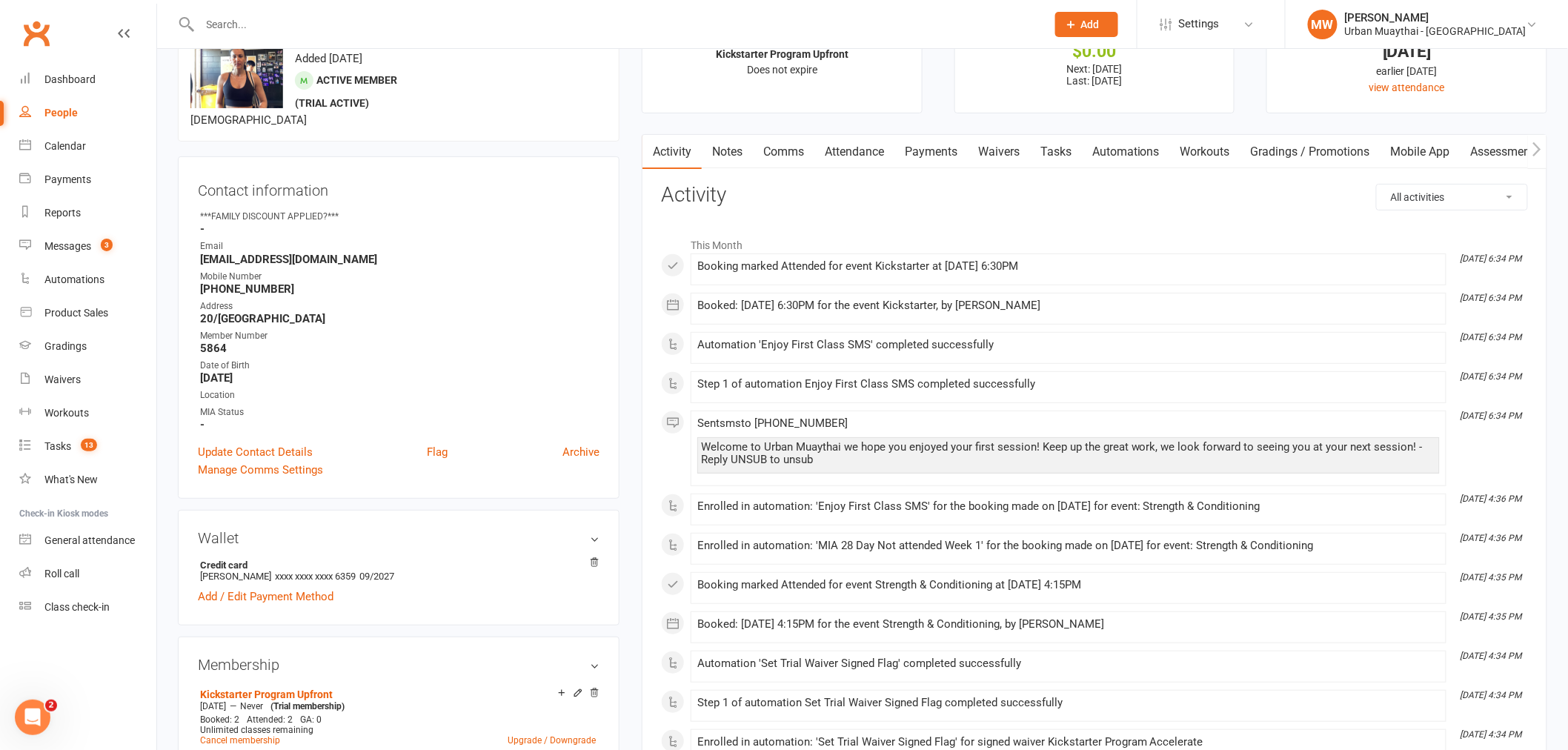
scroll to position [0, 0]
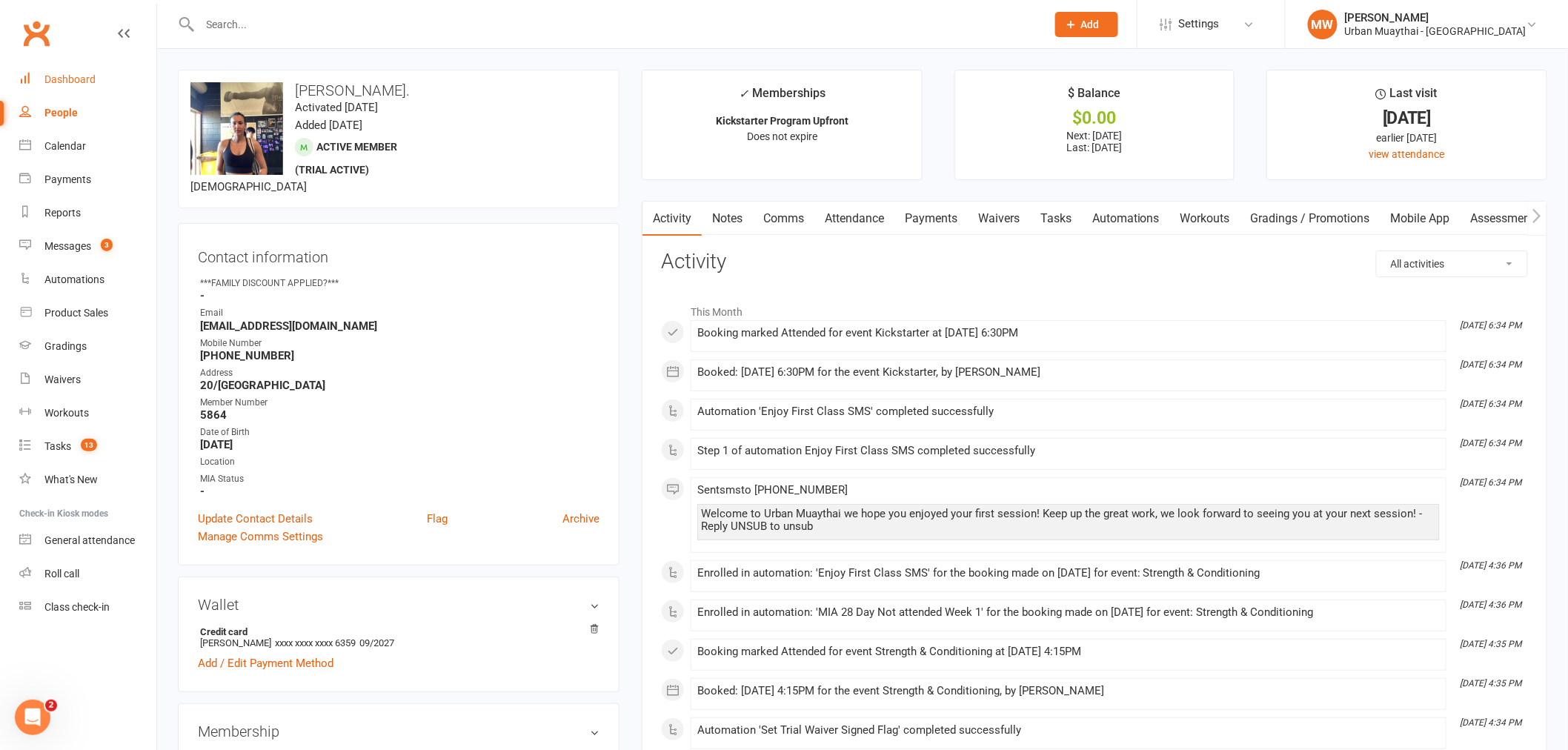
click at [71, 73] on div "Dashboard" at bounding box center [70, 79] width 51 height 11
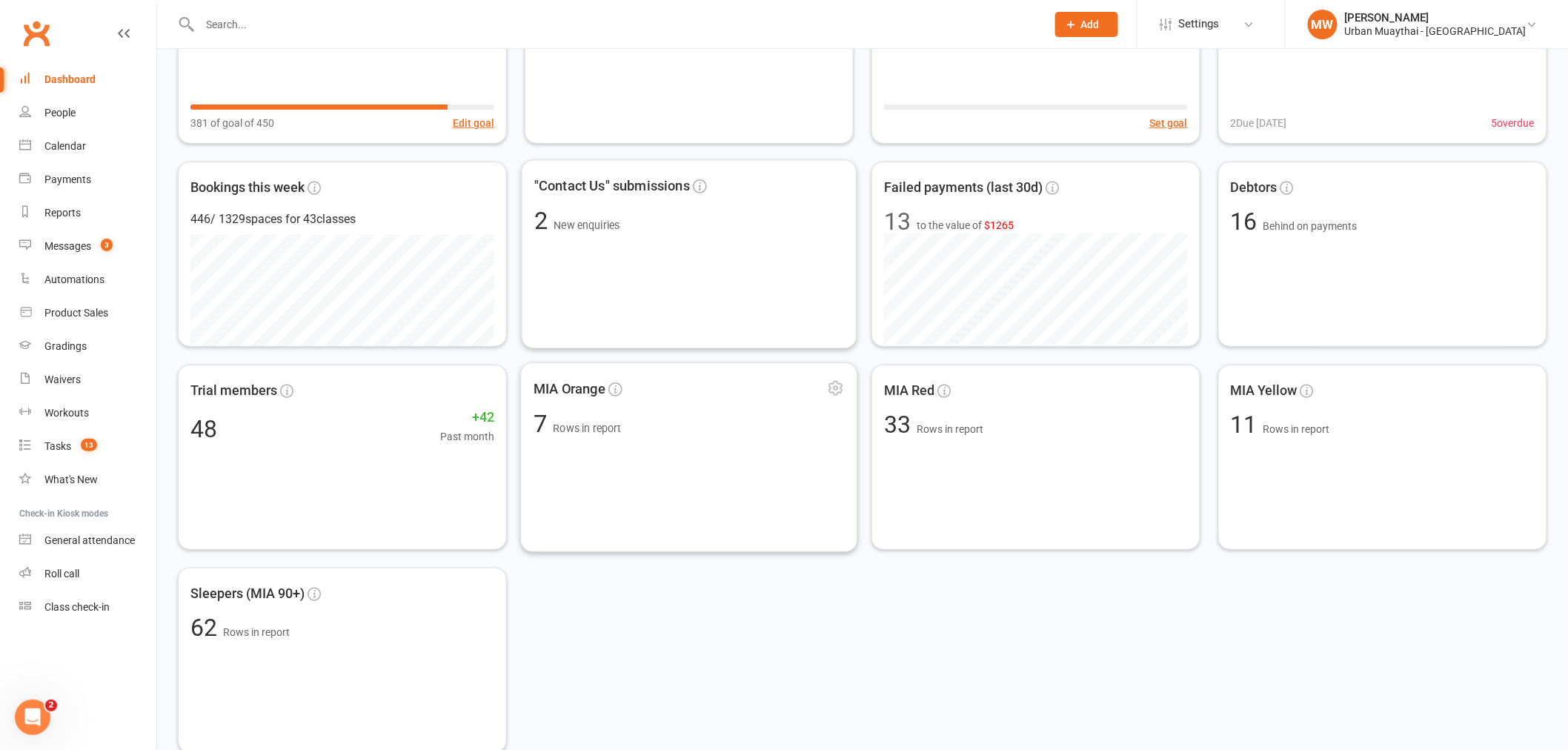
scroll to position [411, 0]
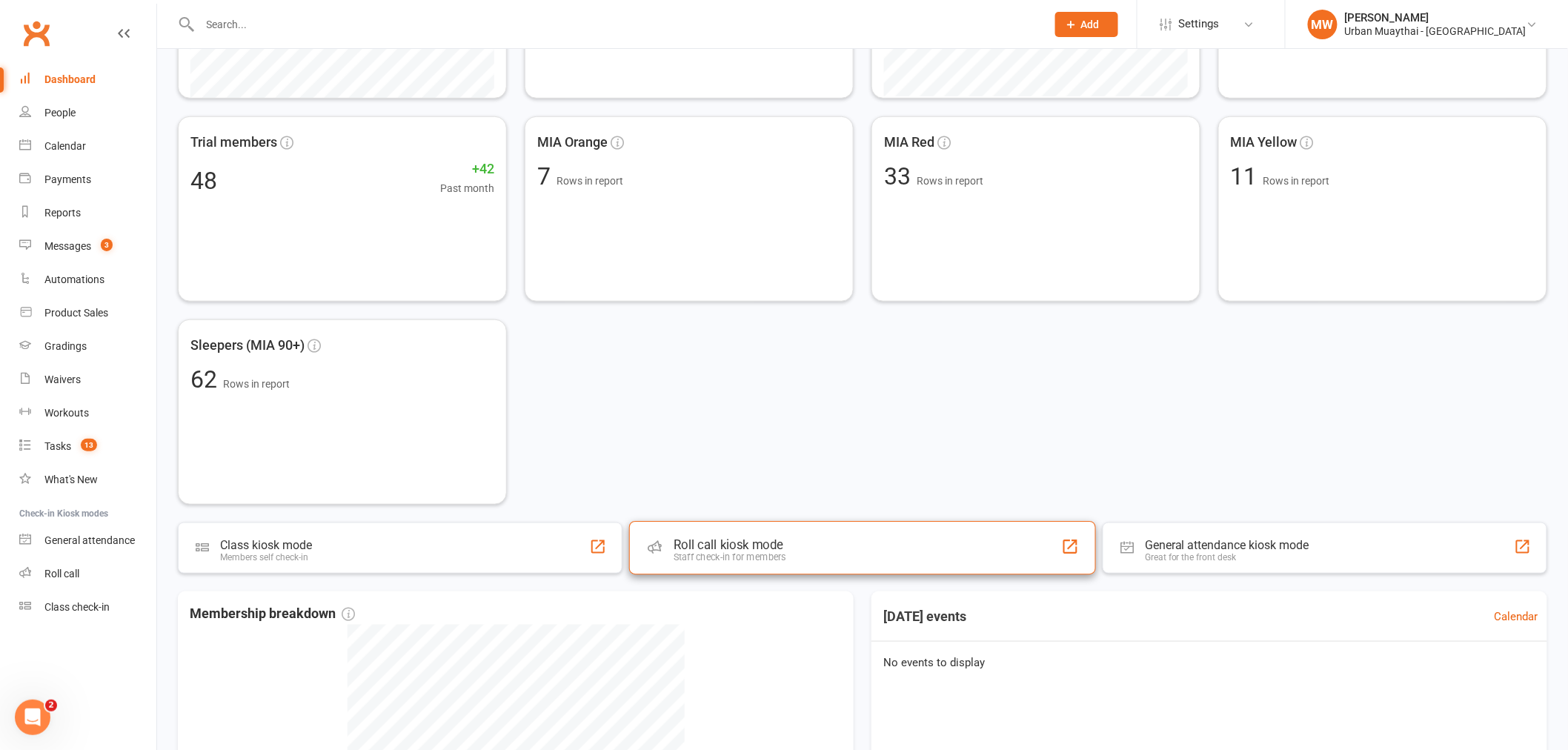
click at [788, 546] on div "Roll call kiosk mode Staff check-in for members" at bounding box center [862, 547] width 467 height 53
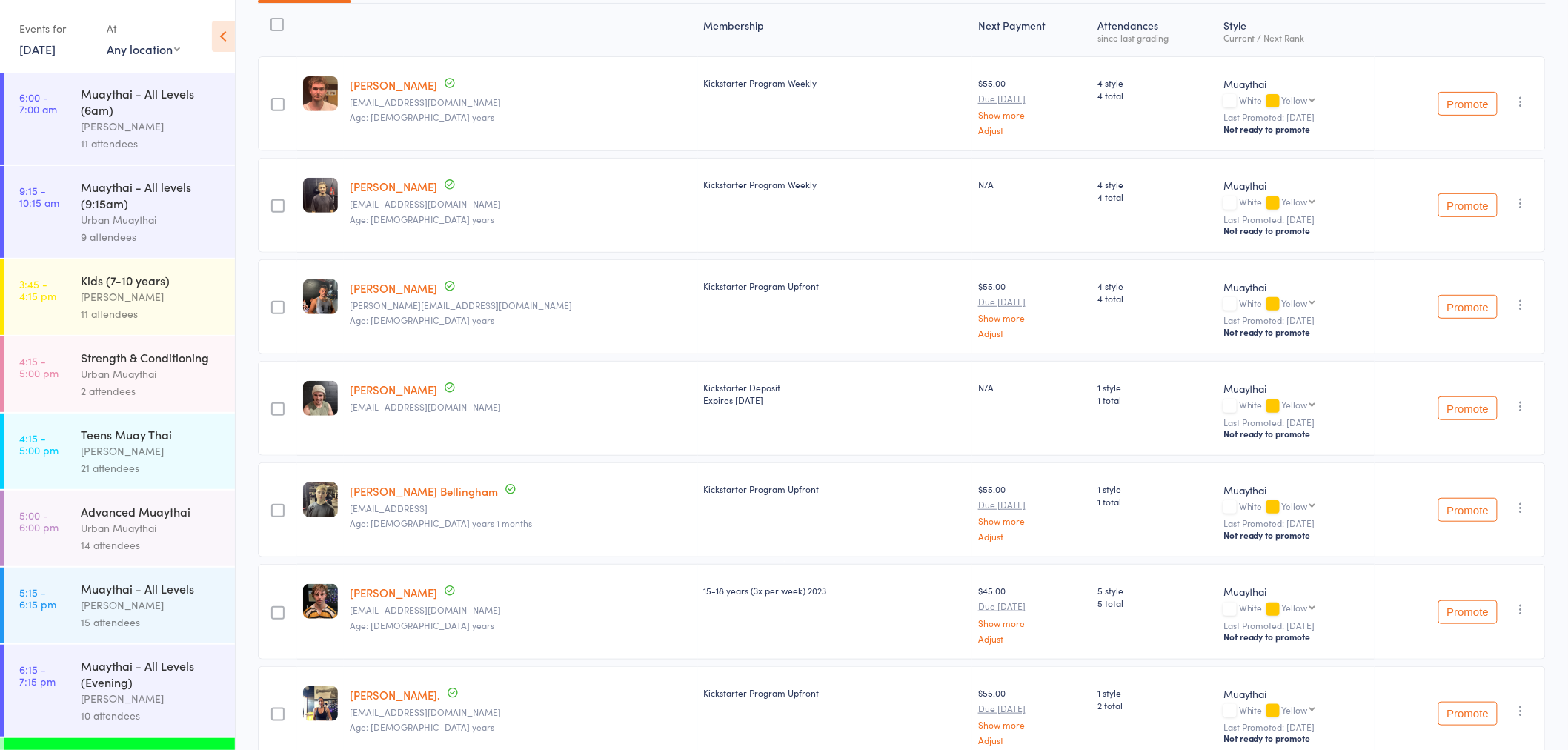
scroll to position [189, 0]
click at [400, 287] on link "[PERSON_NAME]" at bounding box center [394, 288] width 88 height 16
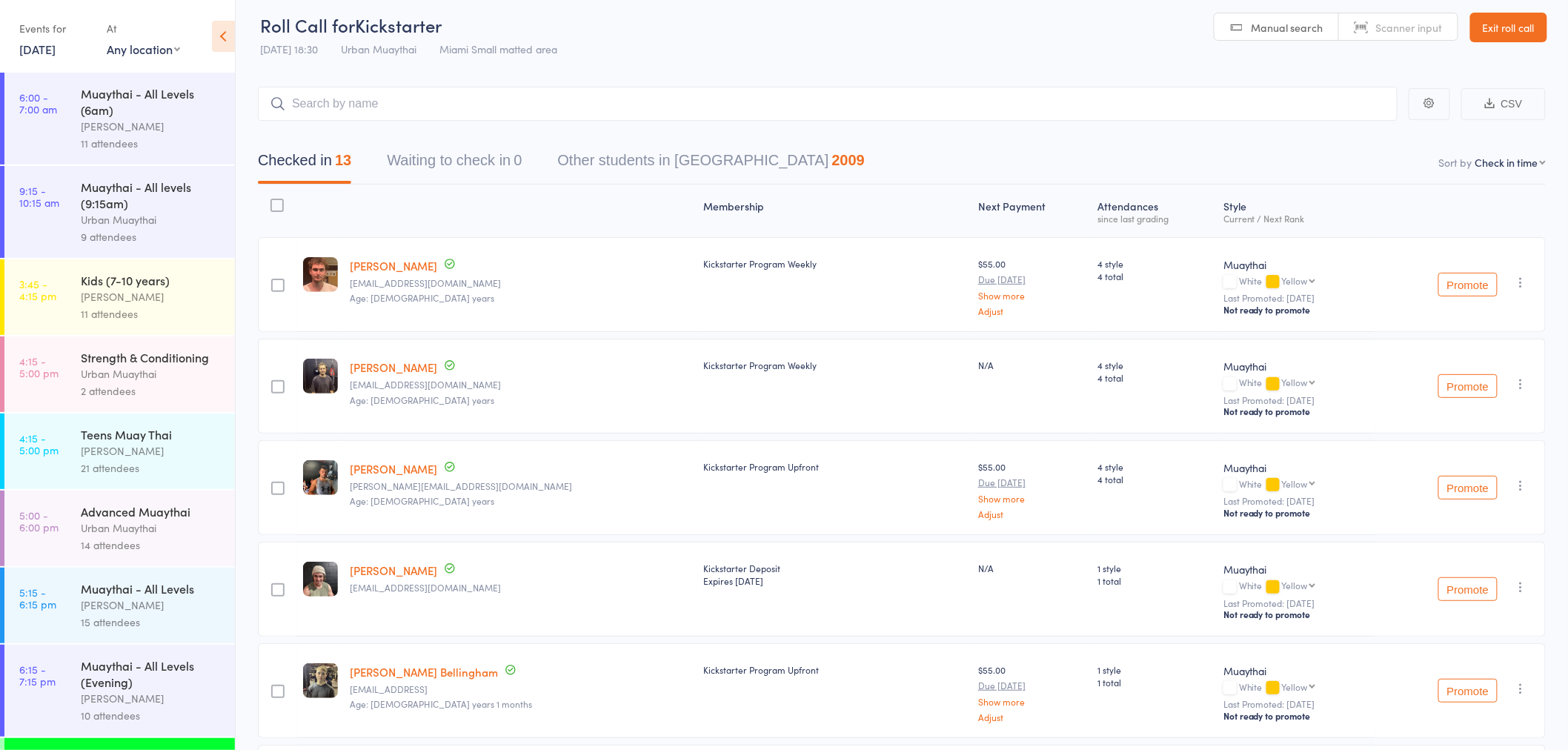
scroll to position [0, 0]
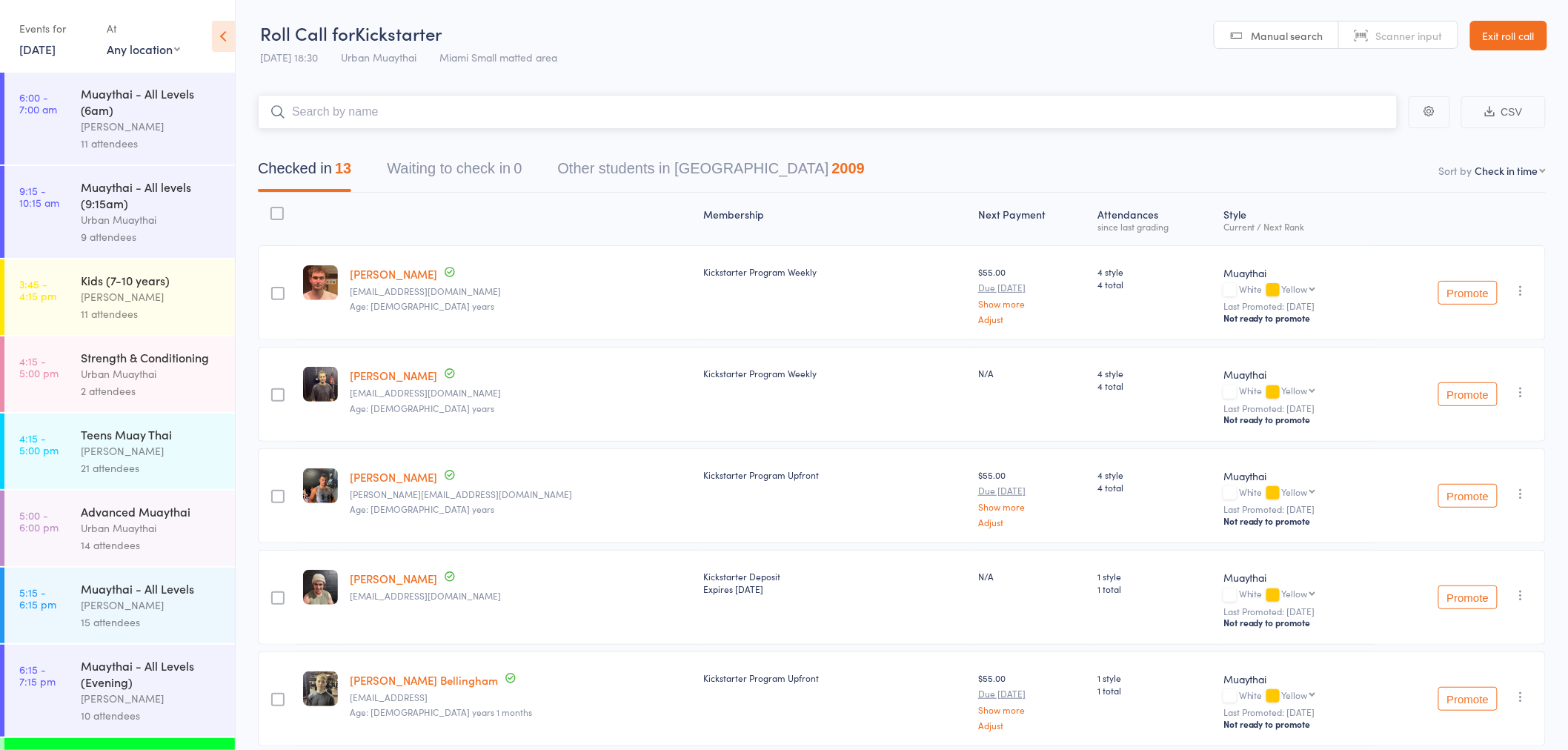
click at [361, 115] on input "search" at bounding box center [827, 112] width 1140 height 34
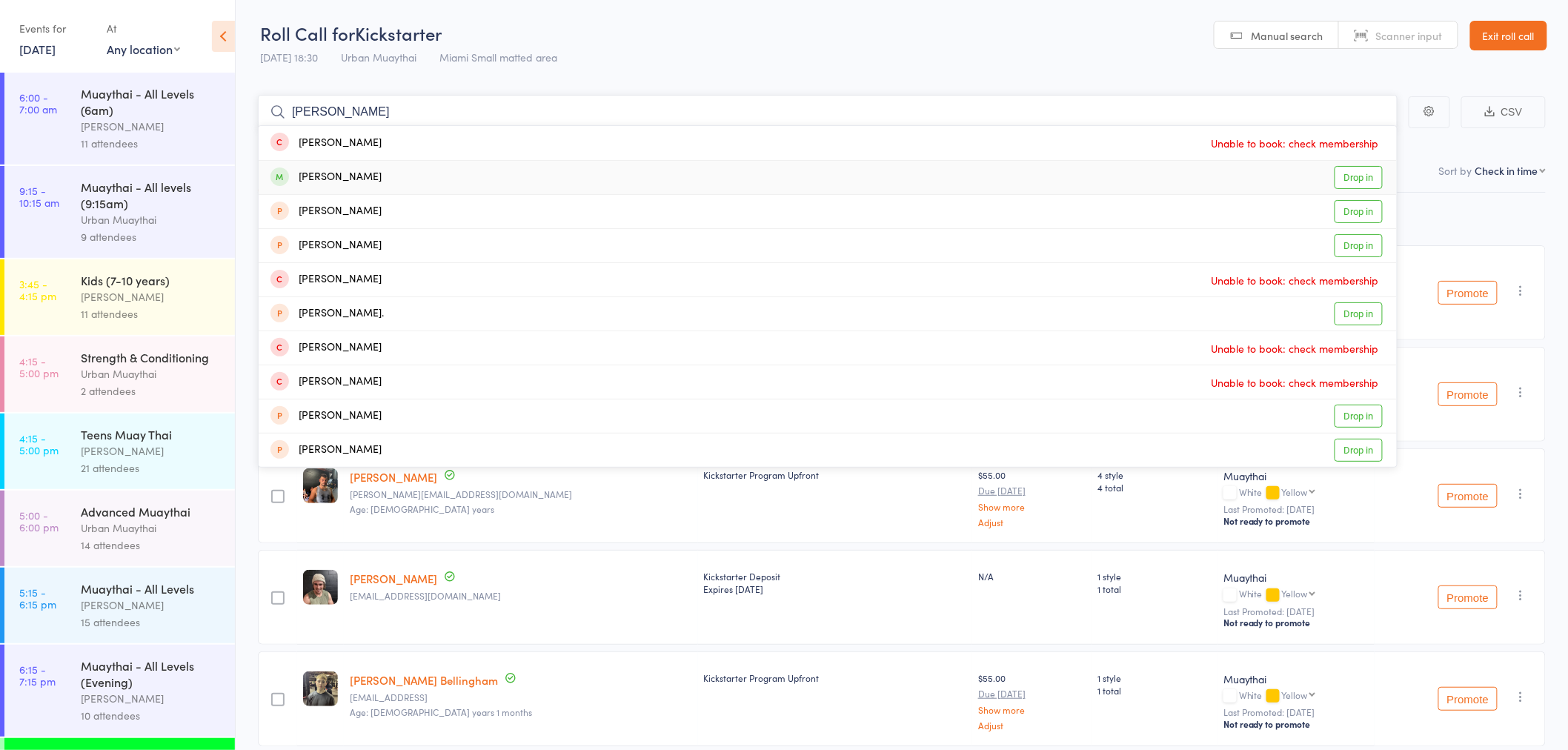
type input "daniel renn"
click at [1364, 175] on link "Drop in" at bounding box center [1359, 177] width 48 height 23
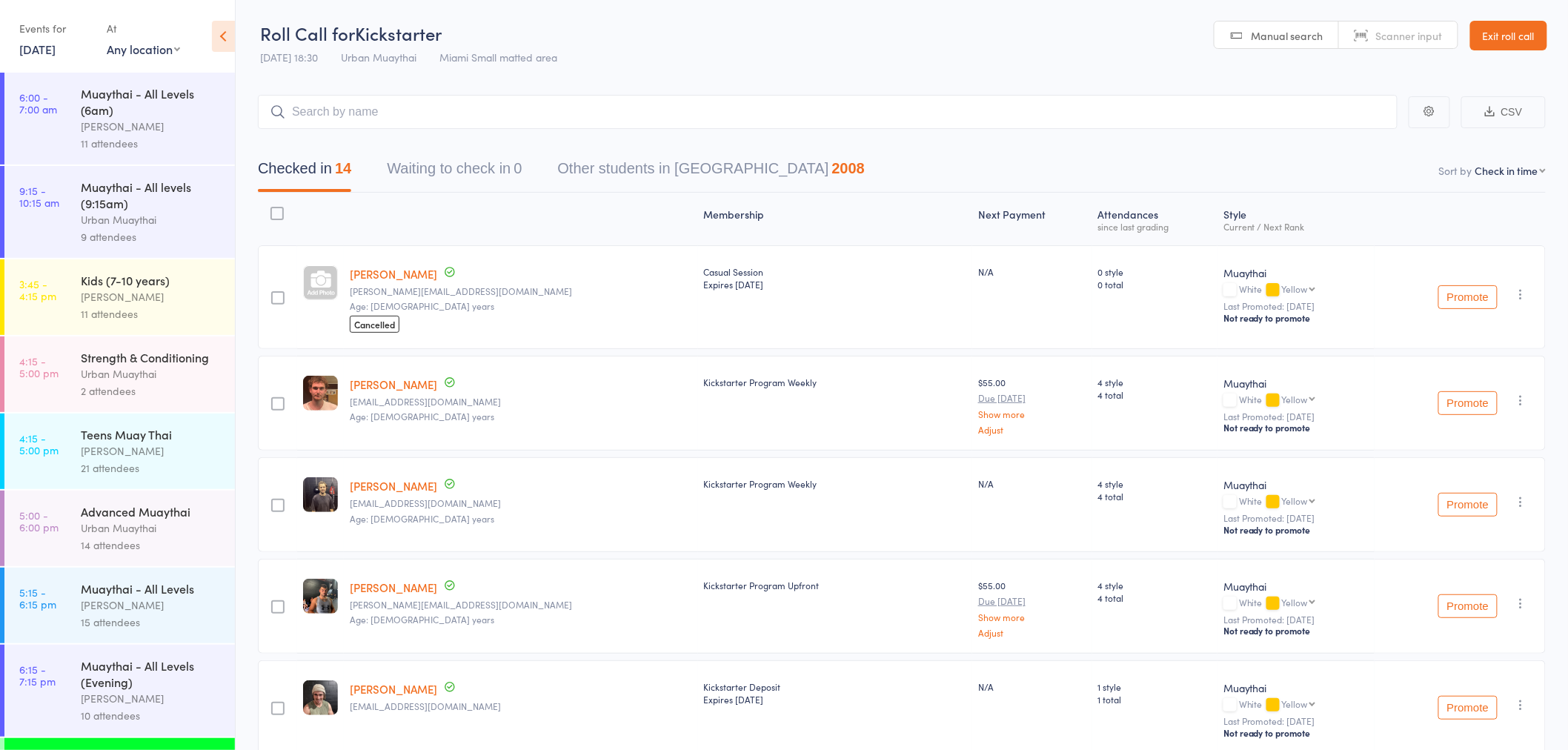
click at [396, 272] on link "[PERSON_NAME]" at bounding box center [394, 273] width 88 height 16
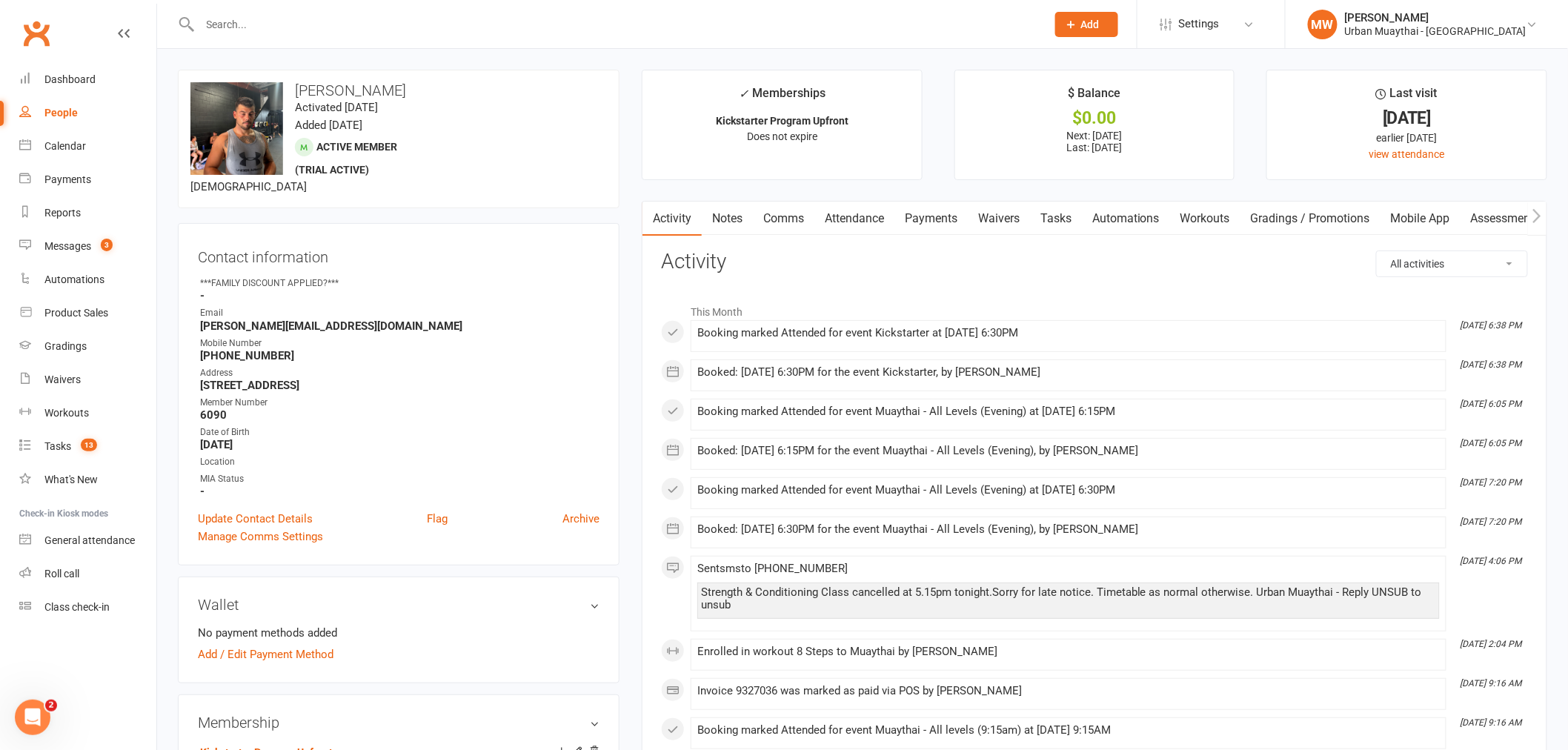
click at [937, 218] on link "Payments" at bounding box center [931, 219] width 73 height 34
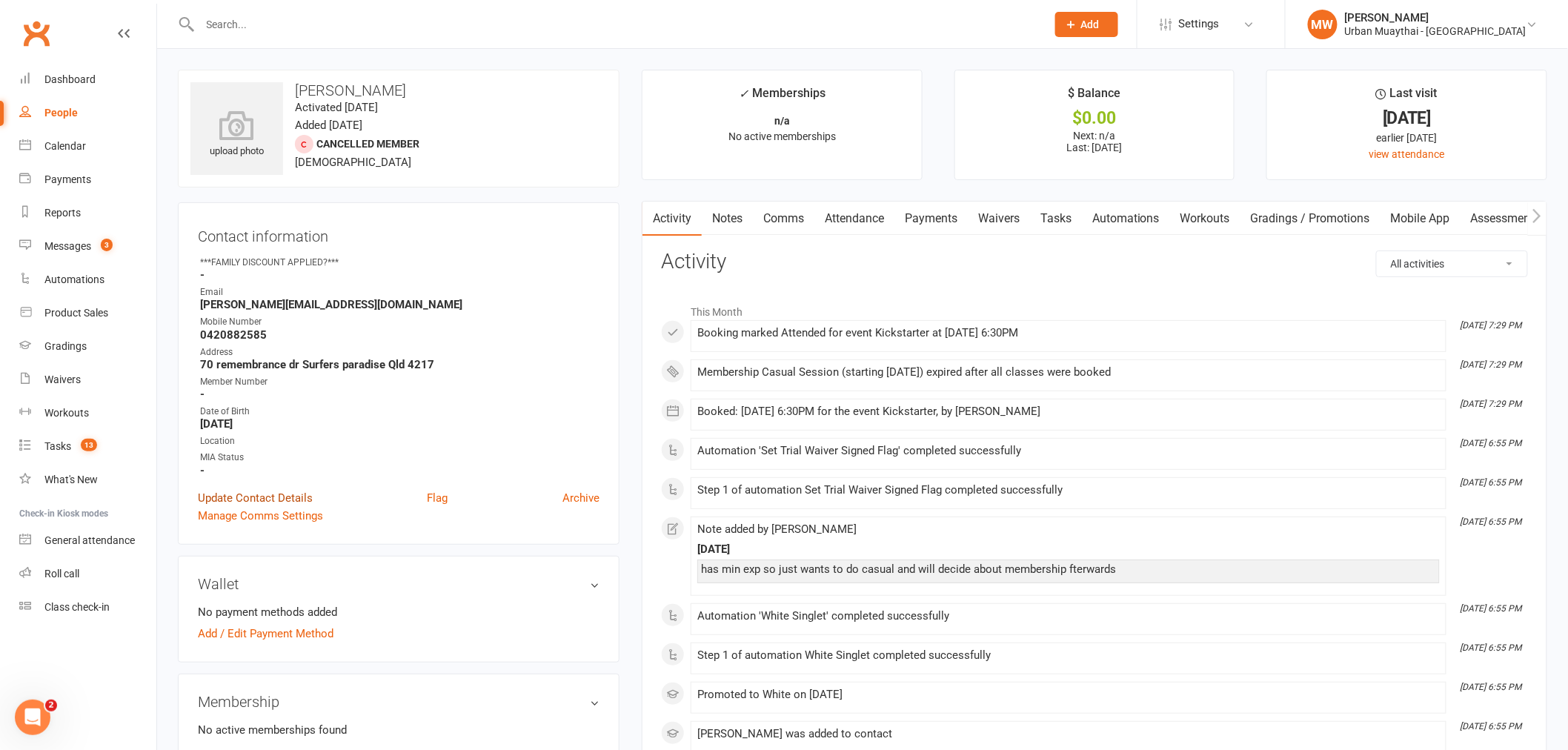
click at [264, 493] on link "Update Contact Details" at bounding box center [255, 498] width 115 height 18
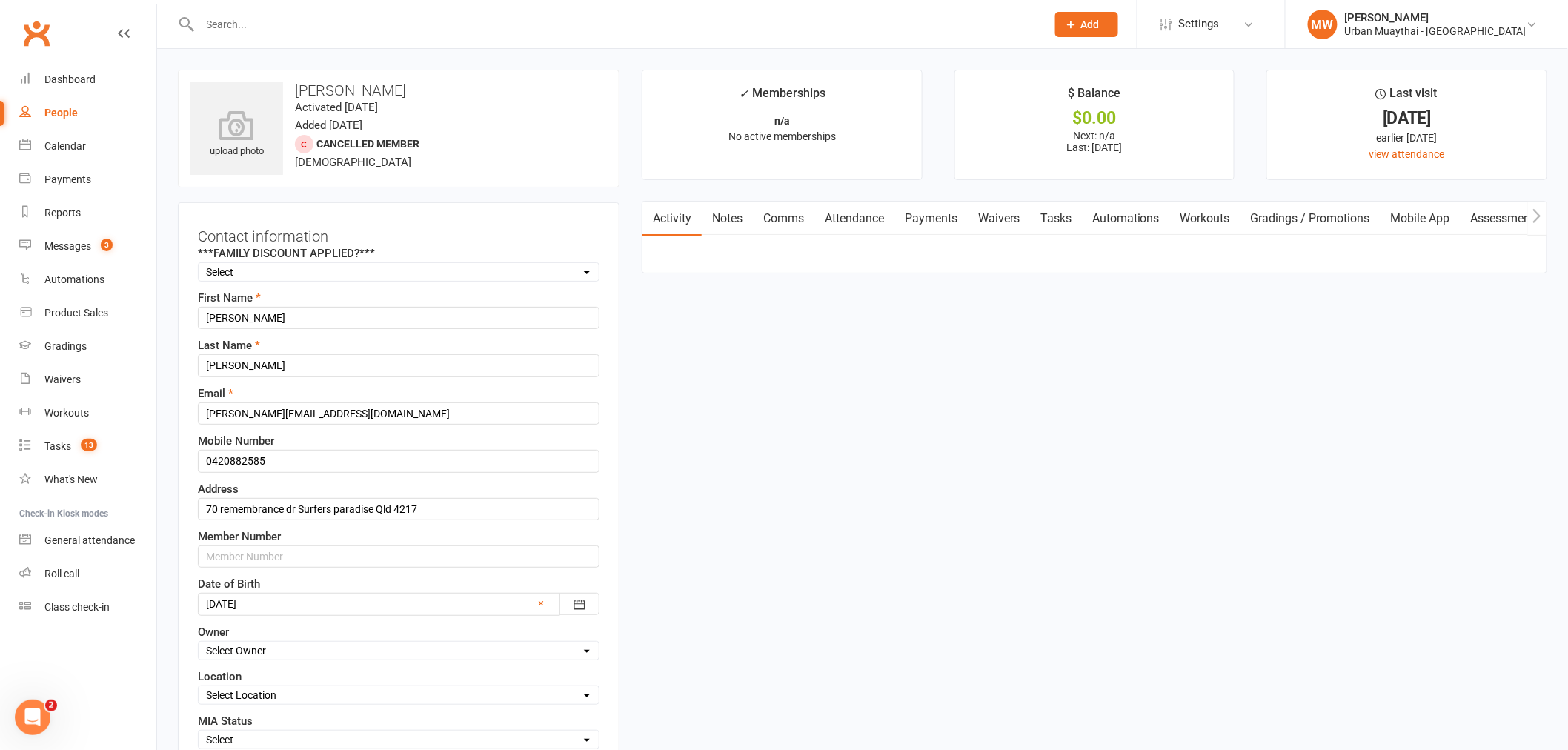
scroll to position [70, 0]
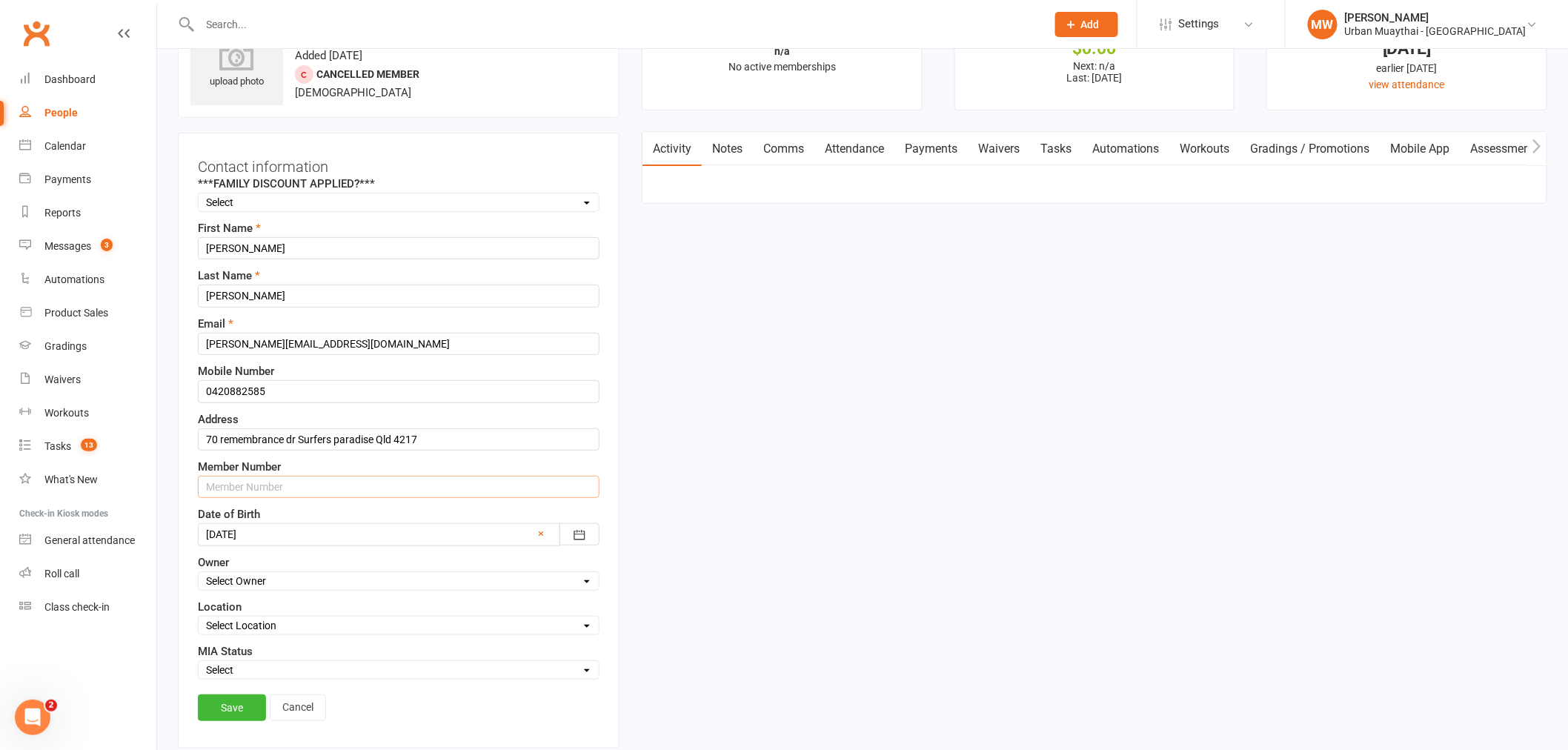
click at [232, 489] on input "text" at bounding box center [399, 486] width 402 height 22
type input "6103"
click at [231, 707] on link "Save" at bounding box center [231, 707] width 68 height 27
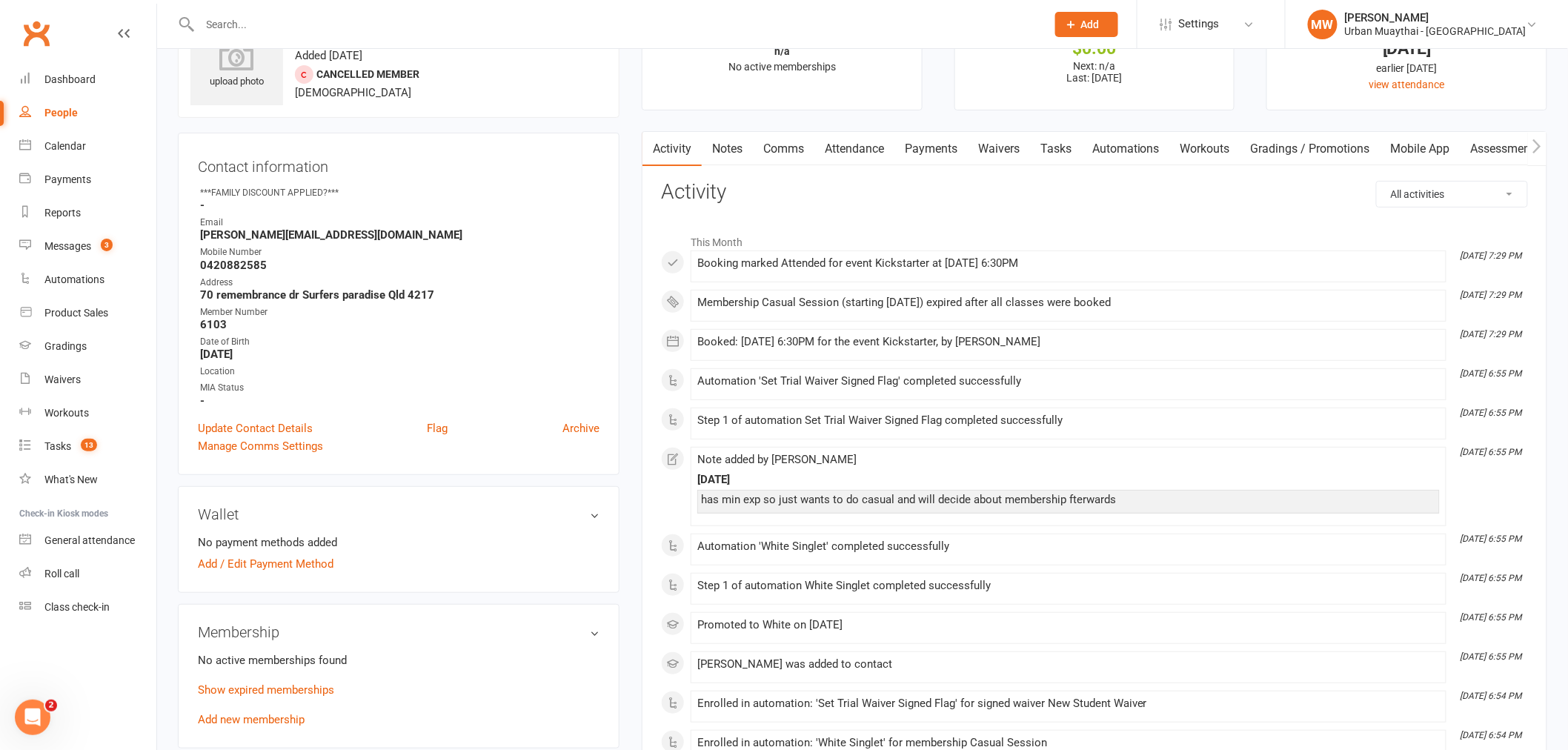
click at [728, 145] on link "Notes" at bounding box center [727, 149] width 51 height 34
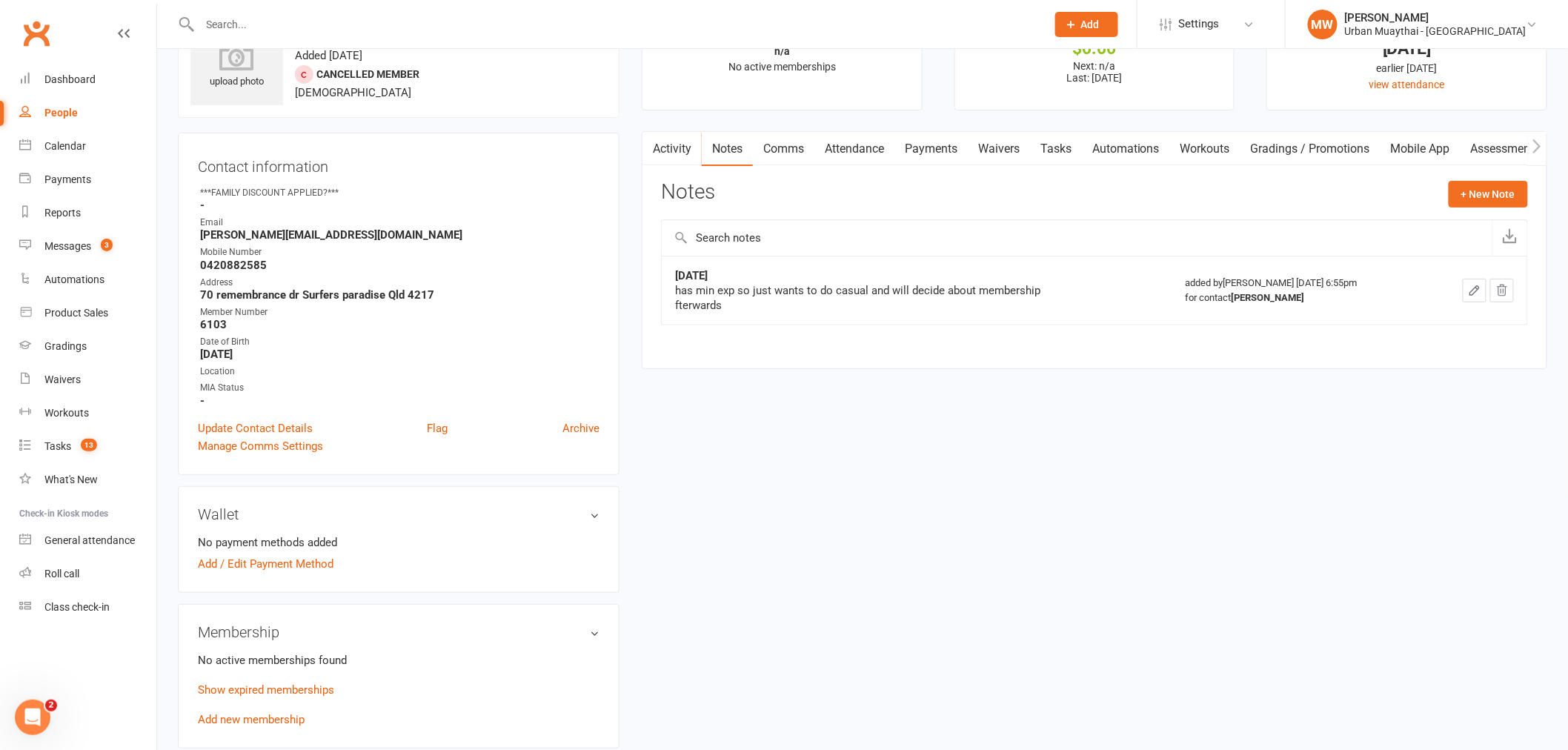
click at [1468, 290] on icon "button" at bounding box center [1475, 290] width 13 height 13
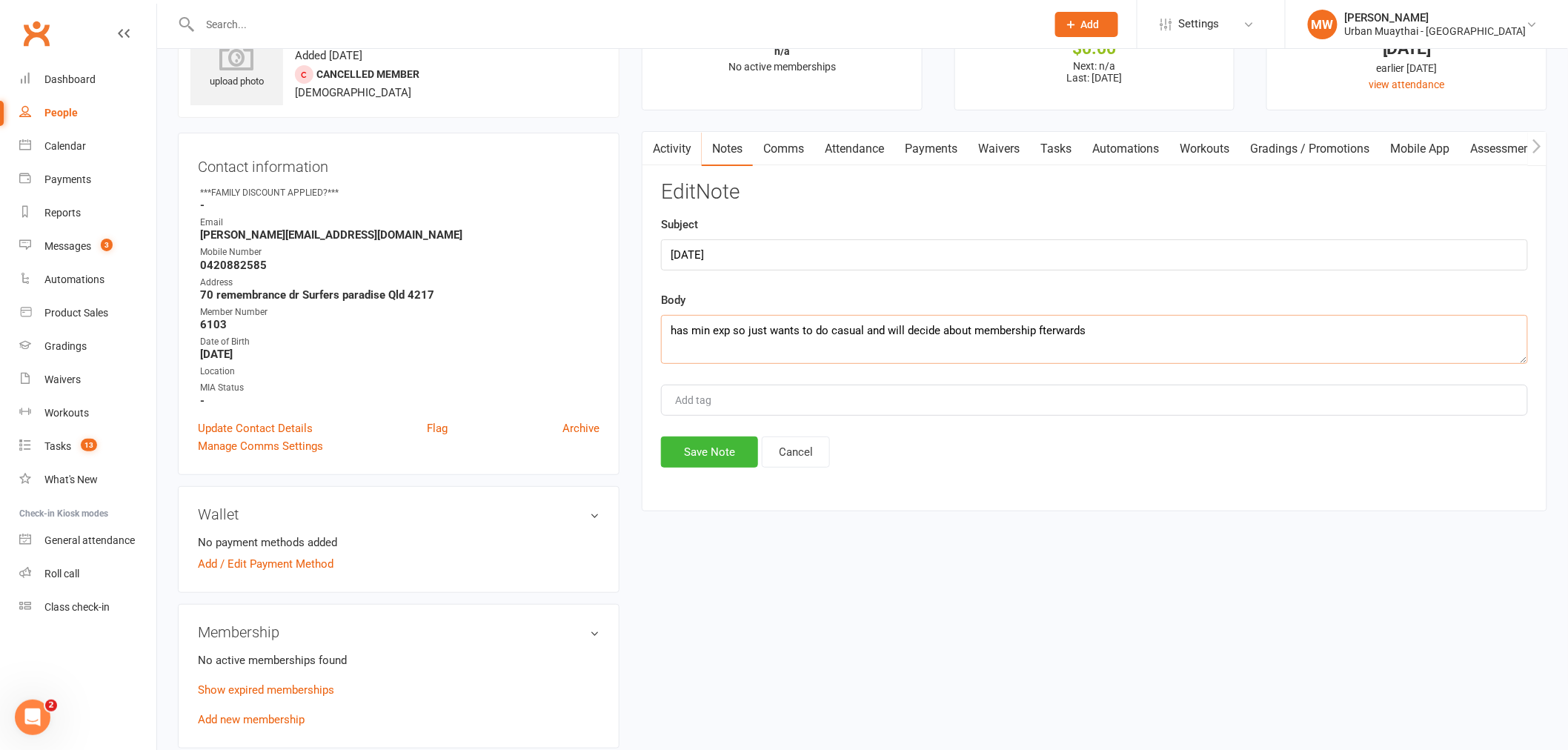
click at [1105, 334] on textarea "has min exp so just wants to do casual and will decide about membership fterwar…" at bounding box center [1094, 339] width 867 height 49
type textarea "has min exp so just wants to do casual and will decide about membership afterwa…"
click at [705, 450] on button "Save Note" at bounding box center [709, 452] width 97 height 31
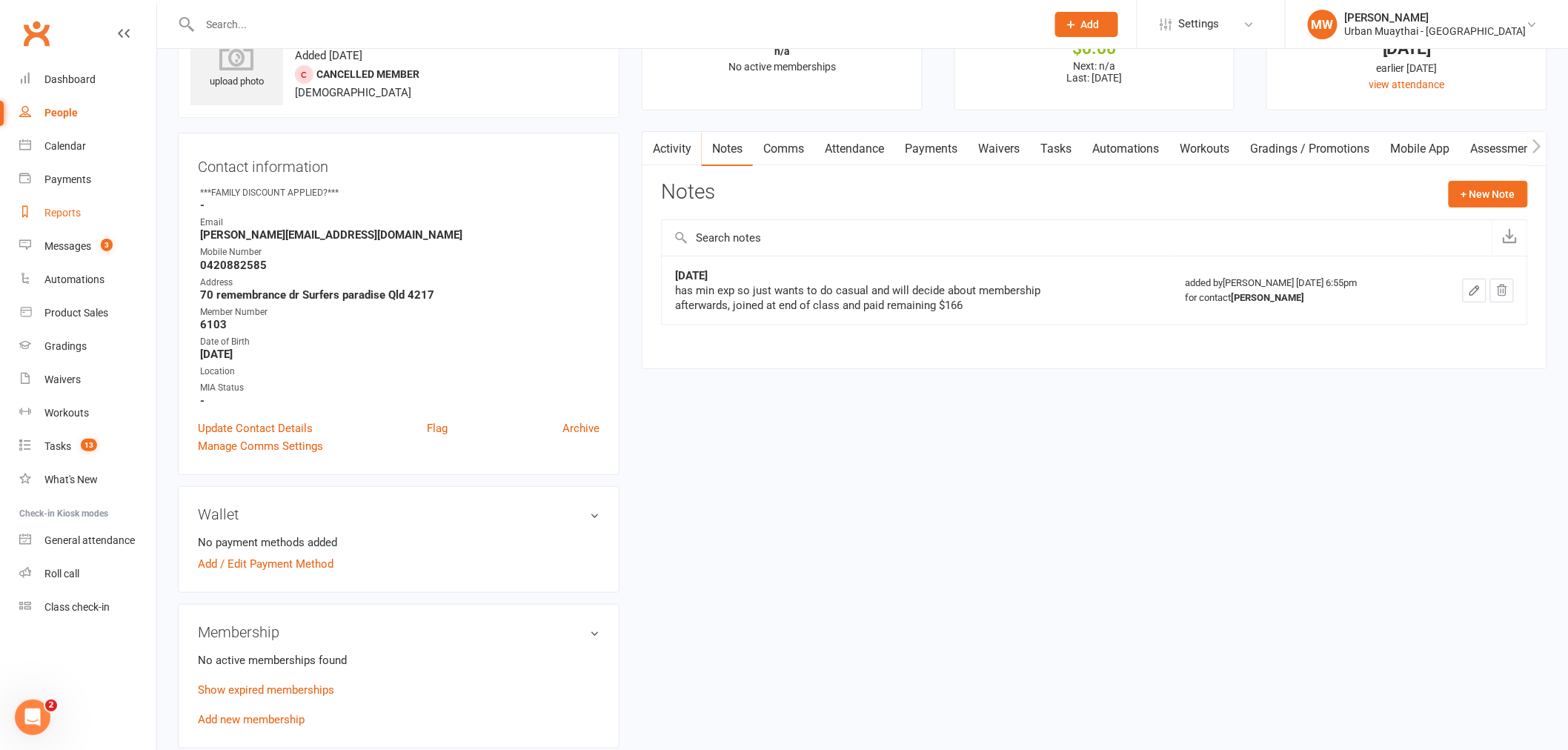
click at [74, 213] on div "Reports" at bounding box center [62, 212] width 36 height 11
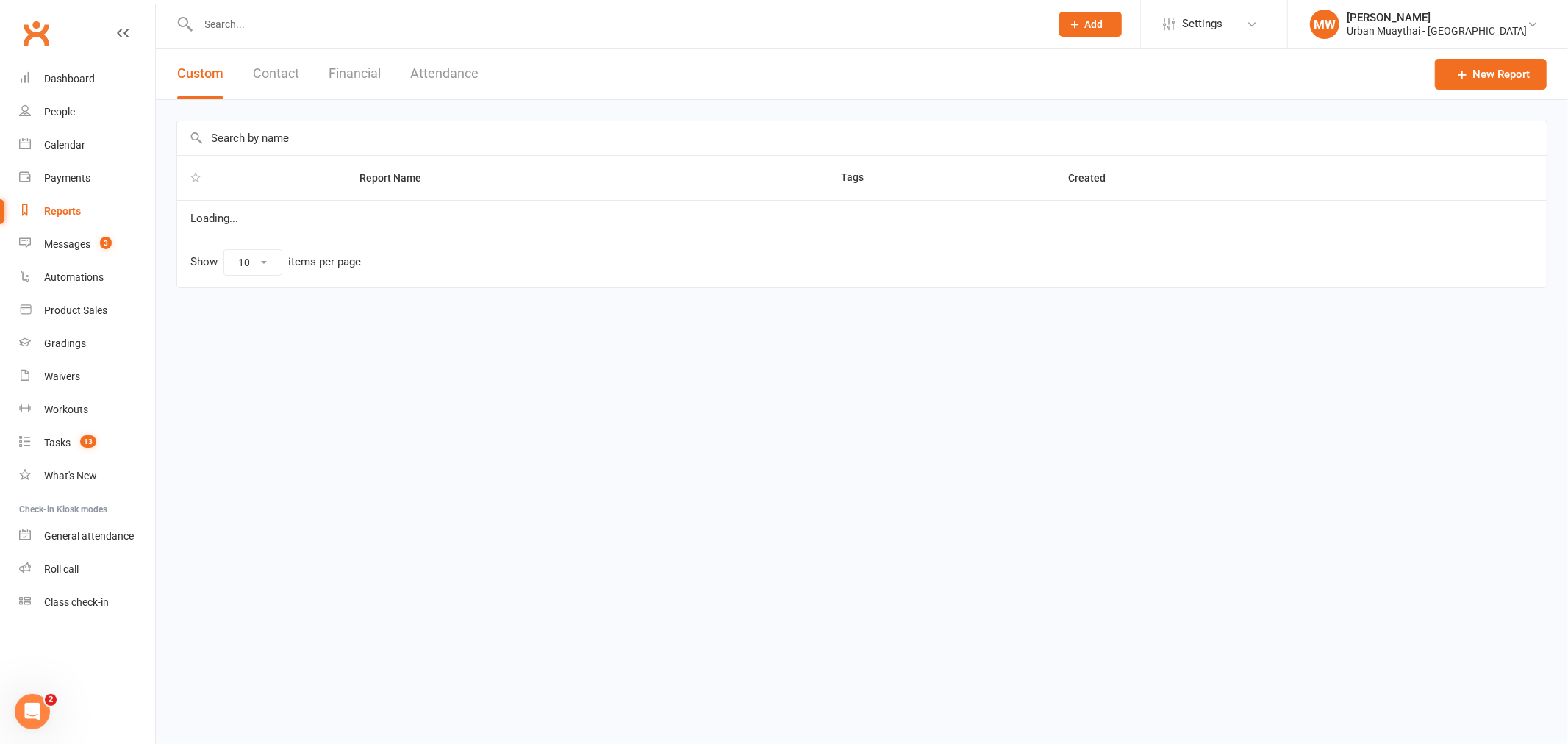
select select "100"
click at [351, 74] on button "Financial" at bounding box center [355, 74] width 52 height 50
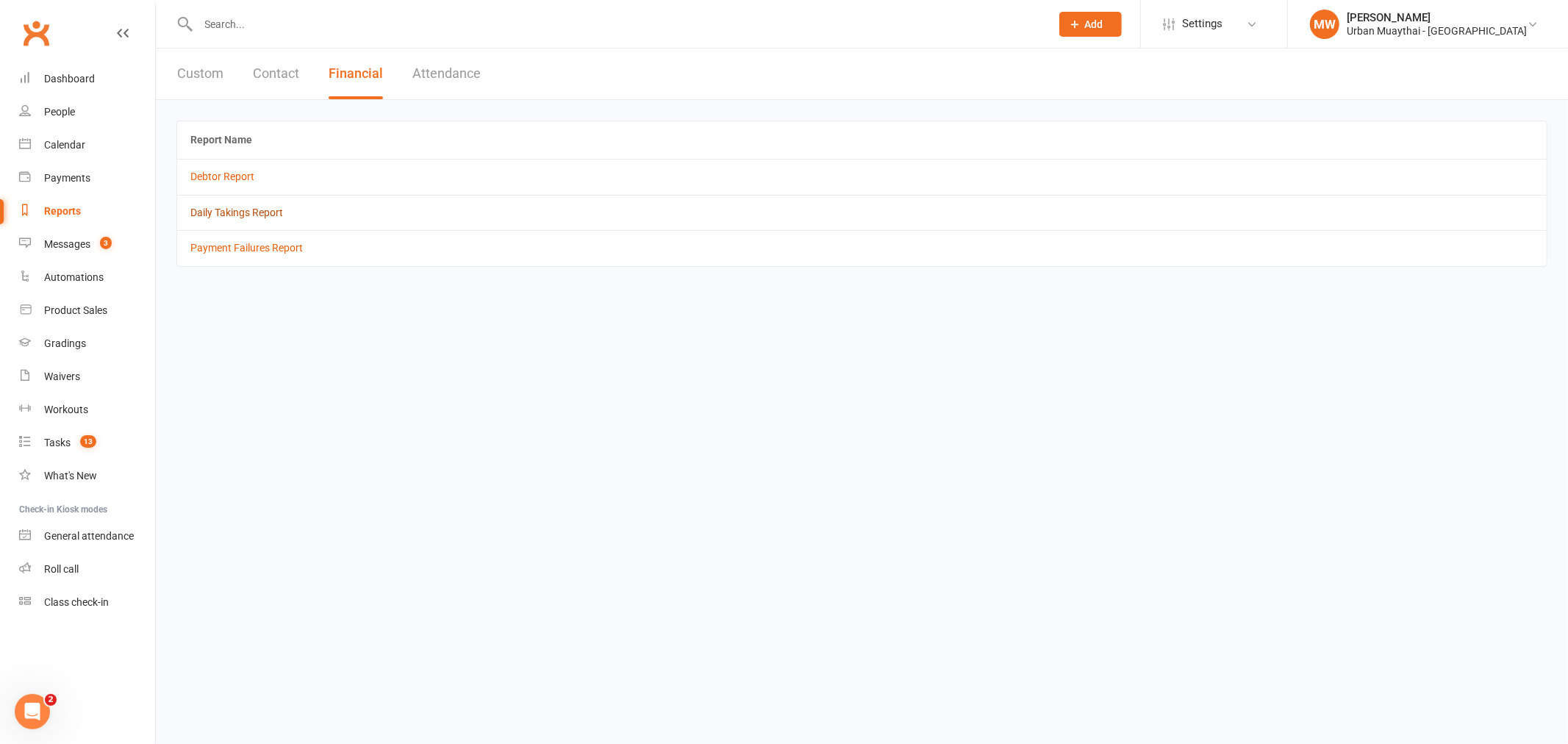
click at [233, 215] on link "Daily Takings Report" at bounding box center [237, 212] width 93 height 11
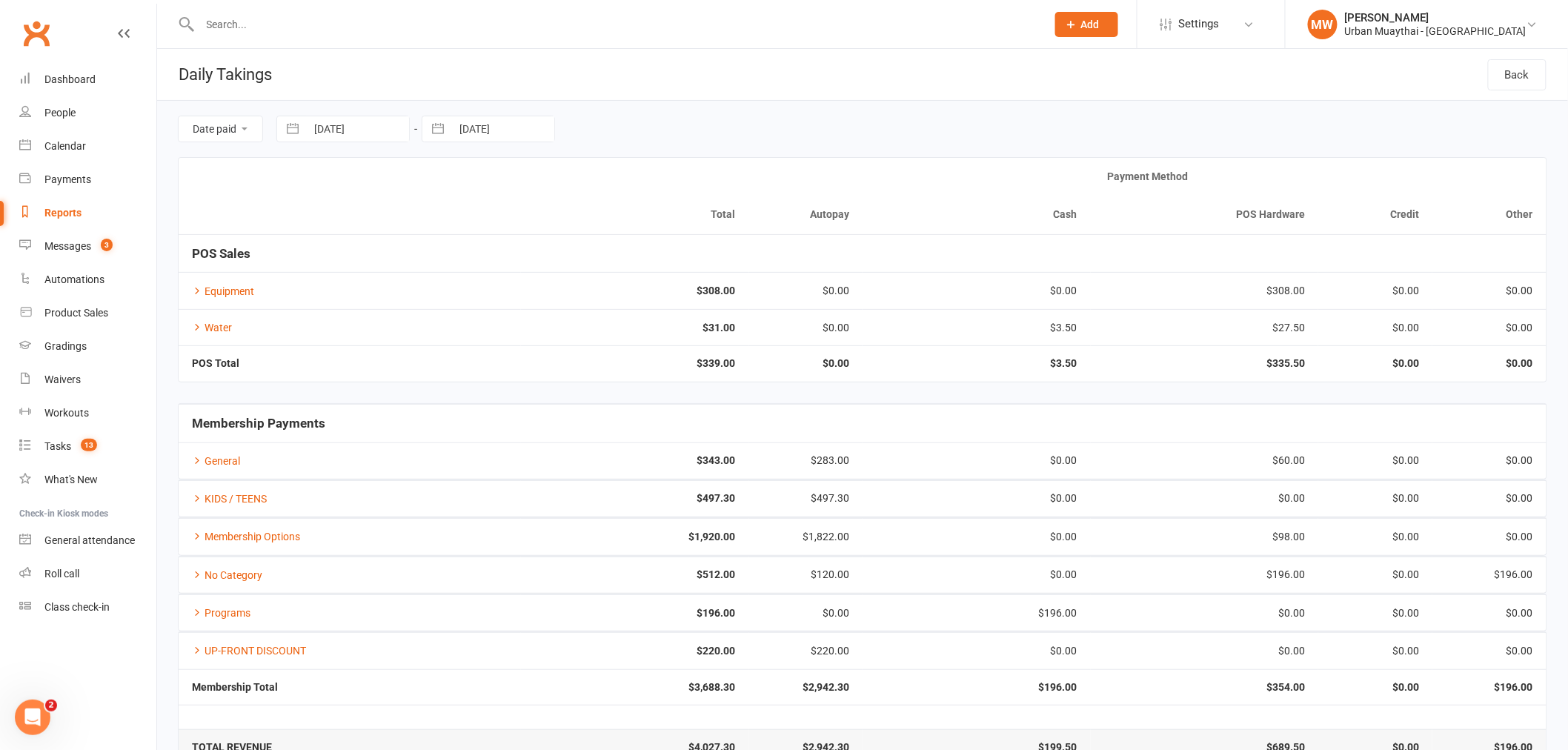
scroll to position [34, 0]
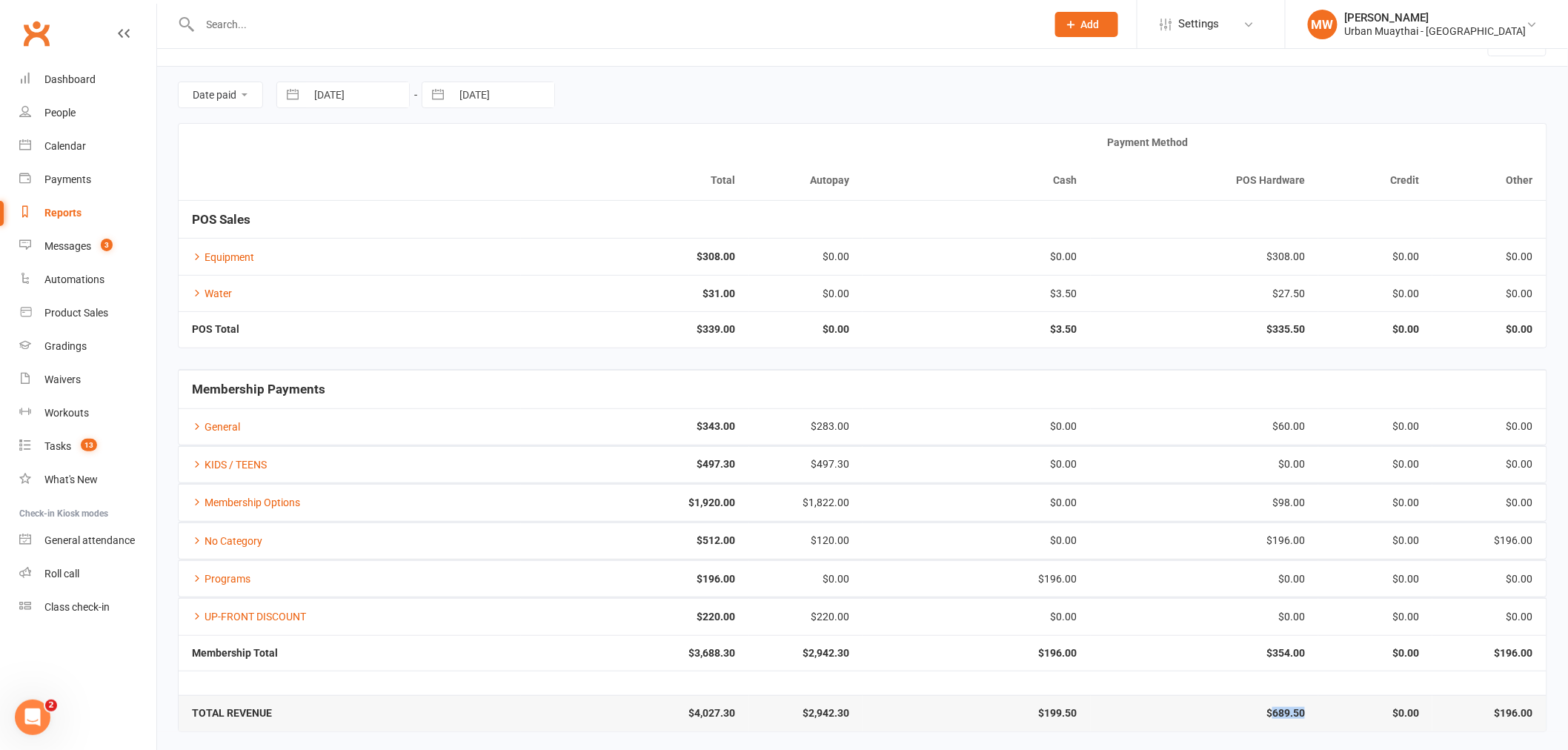
drag, startPoint x: 1315, startPoint y: 716, endPoint x: 1268, endPoint y: 715, distance: 47.0
click at [1268, 715] on td "$689.50" at bounding box center [1205, 712] width 228 height 35
click at [68, 109] on div "People" at bounding box center [60, 112] width 31 height 11
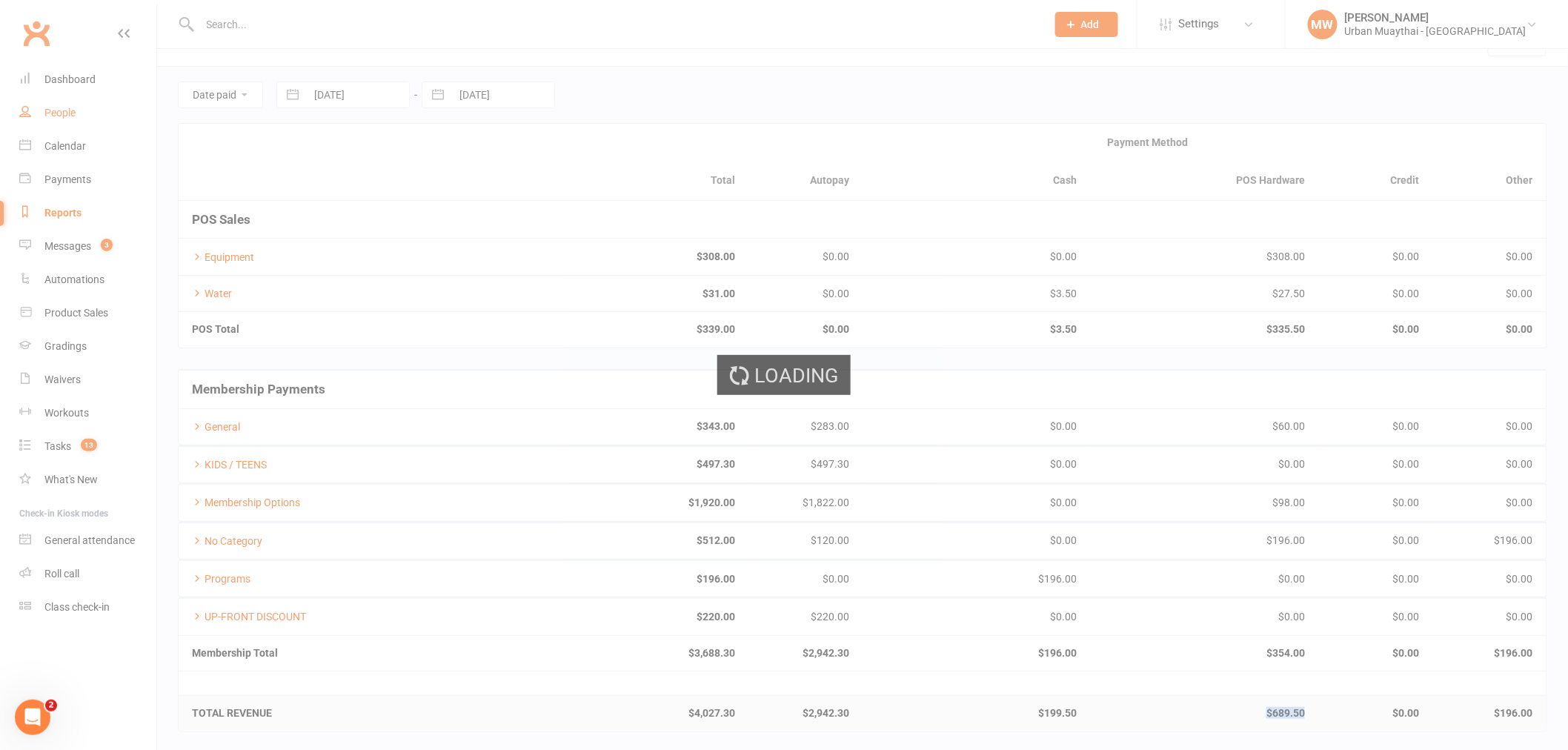
select select "100"
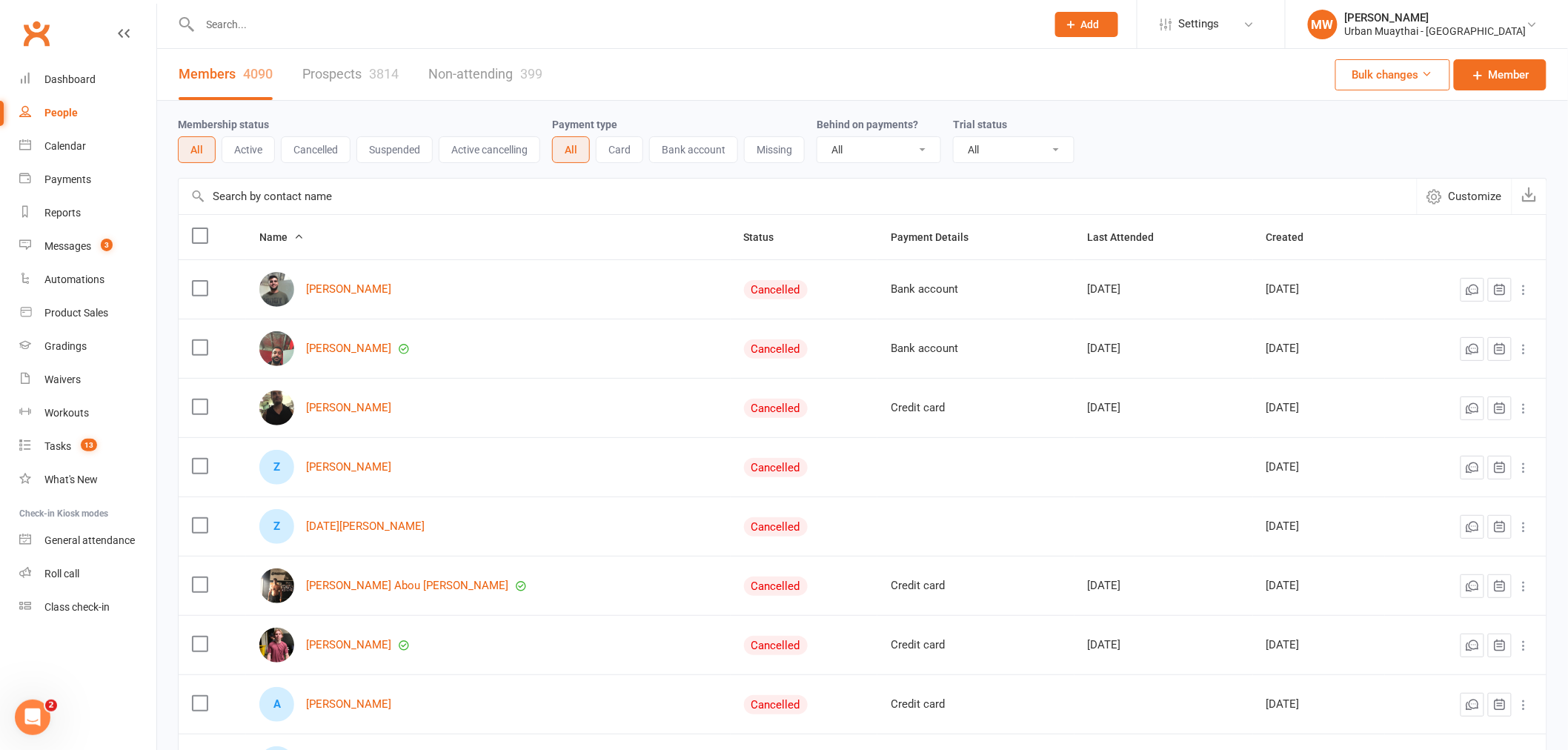
click at [240, 35] on div at bounding box center [607, 24] width 858 height 48
click at [250, 20] on input "text" at bounding box center [617, 24] width 841 height 20
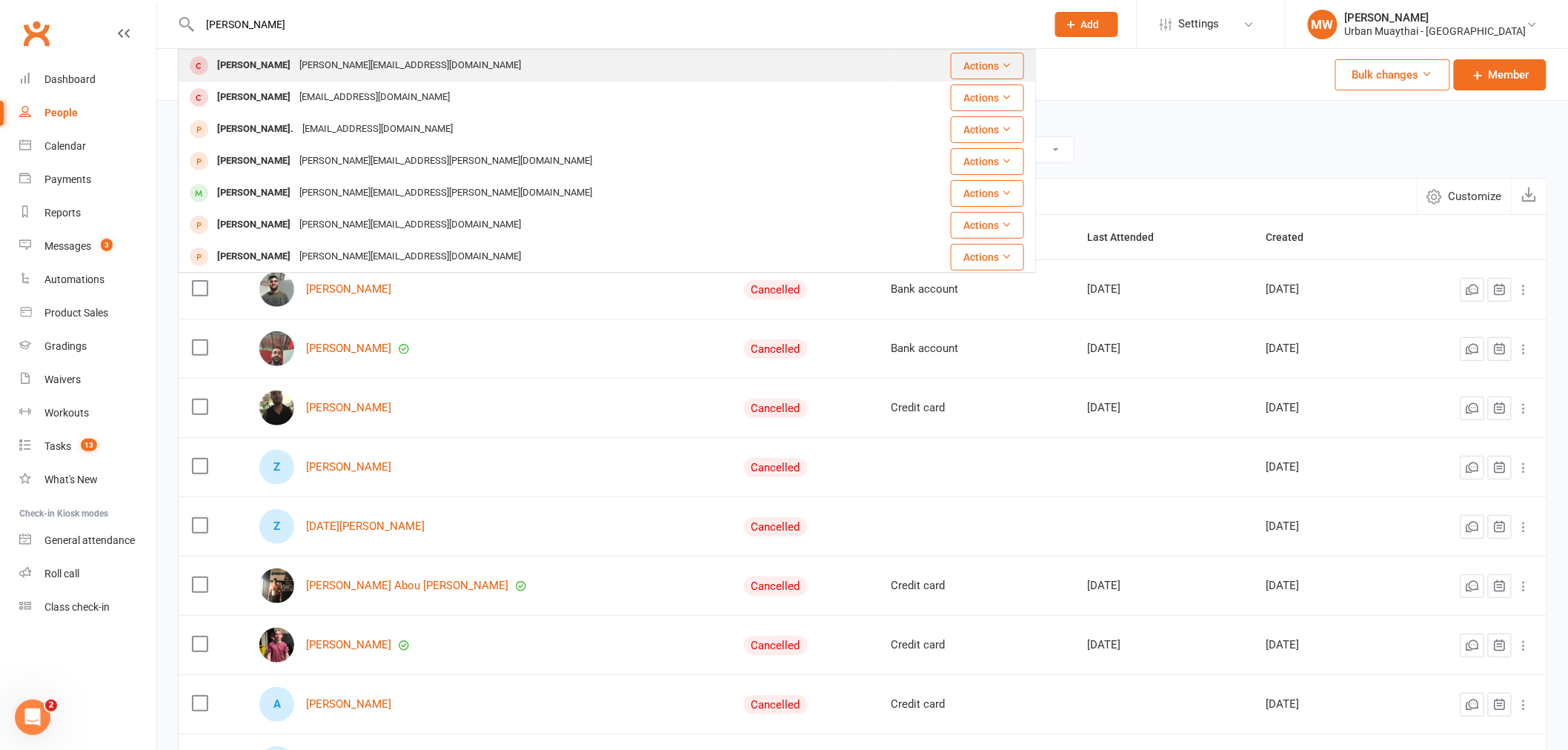
type input "daniel rennie"
click at [321, 66] on div "[PERSON_NAME][EMAIL_ADDRESS][DOMAIN_NAME]" at bounding box center [410, 66] width 230 height 21
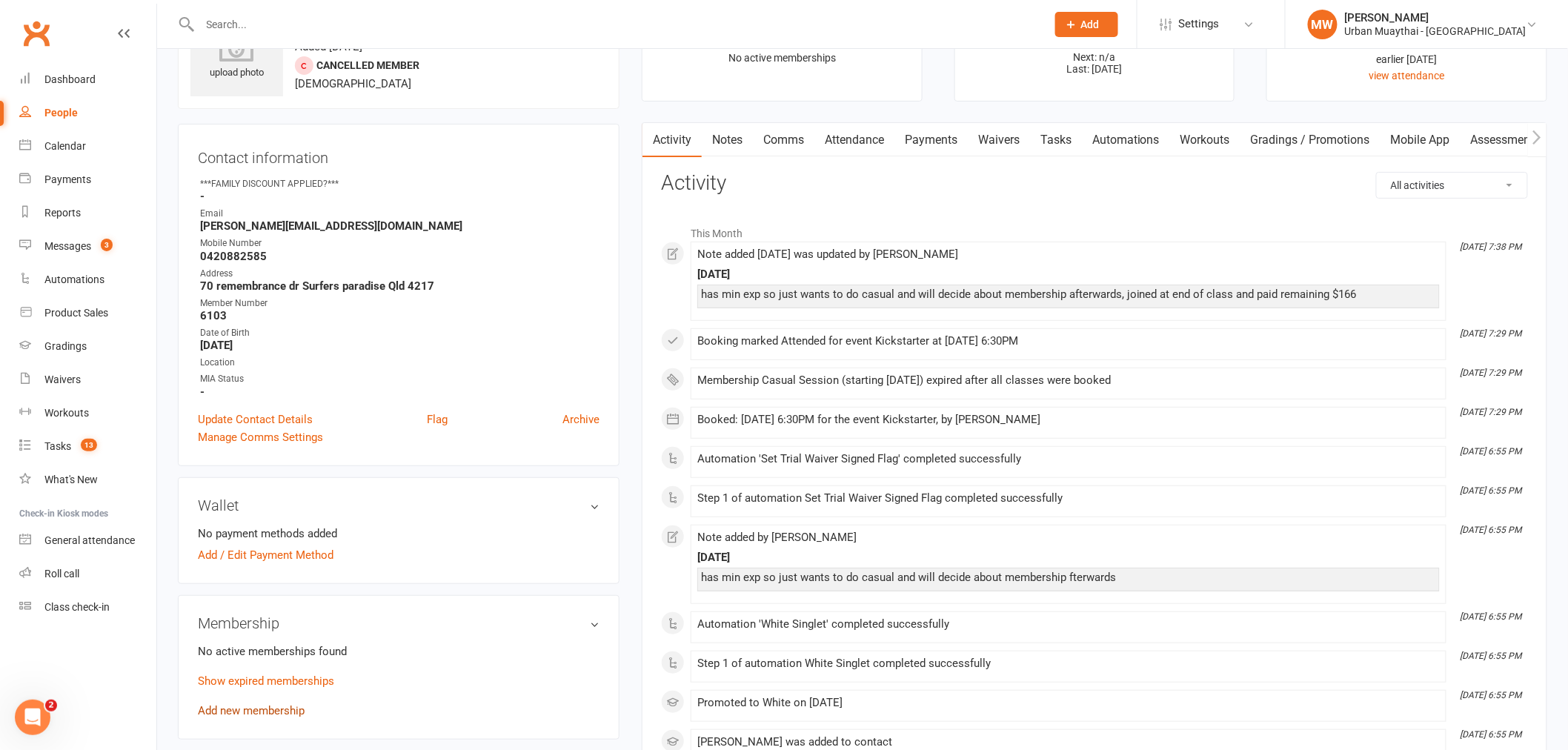
scroll to position [165, 0]
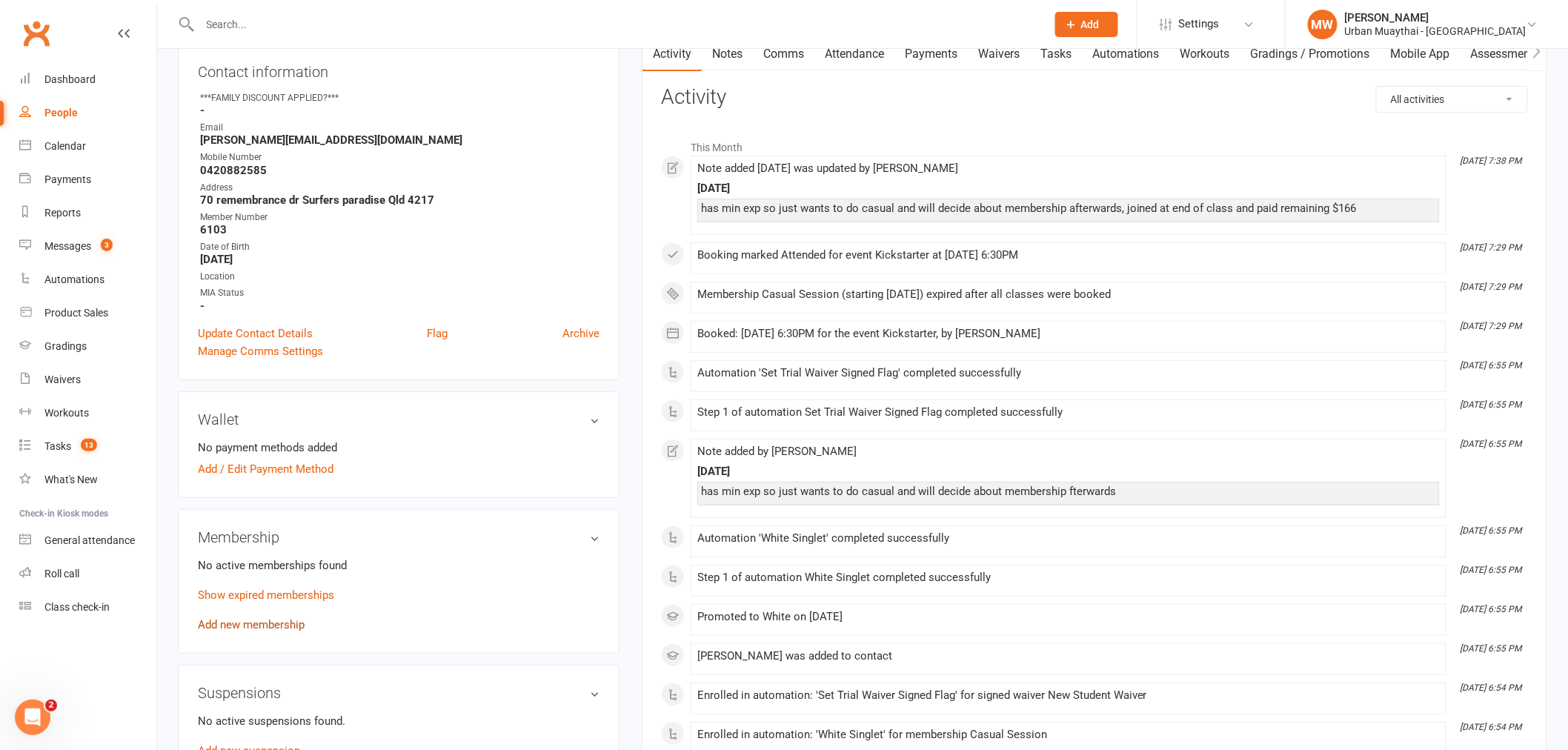
click at [258, 622] on link "Add new membership" at bounding box center [251, 625] width 107 height 13
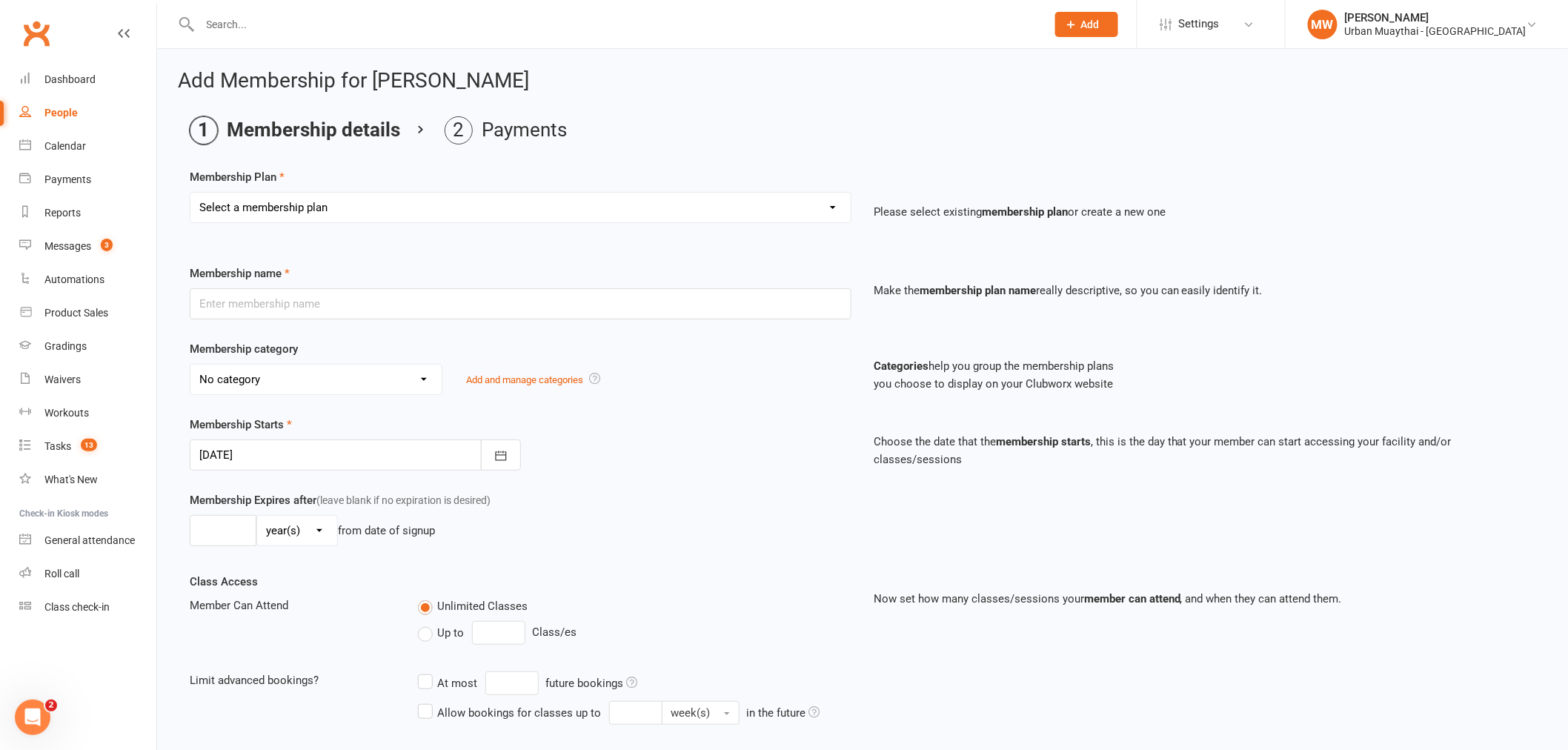
click at [835, 207] on select "Select a membership plan Create new Membership Plan Kickstarter Deposit Acceler…" at bounding box center [520, 207] width 660 height 30
select select "1"
click at [190, 193] on select "Select a membership plan Create new Membership Plan Kickstarter Deposit Acceler…" at bounding box center [520, 207] width 660 height 30
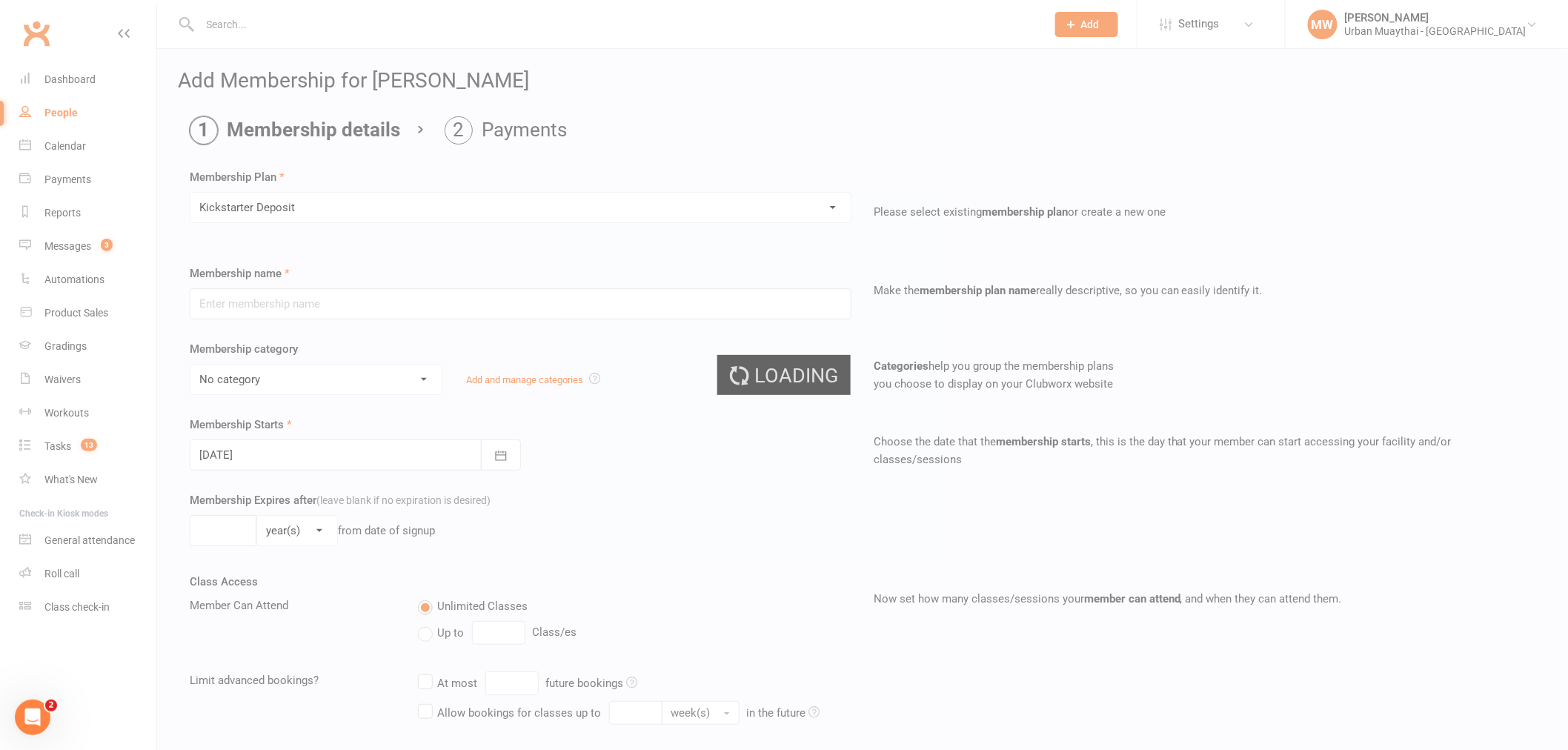
type input "Kickstarter Deposit"
select select "9"
type input "1"
select select "0"
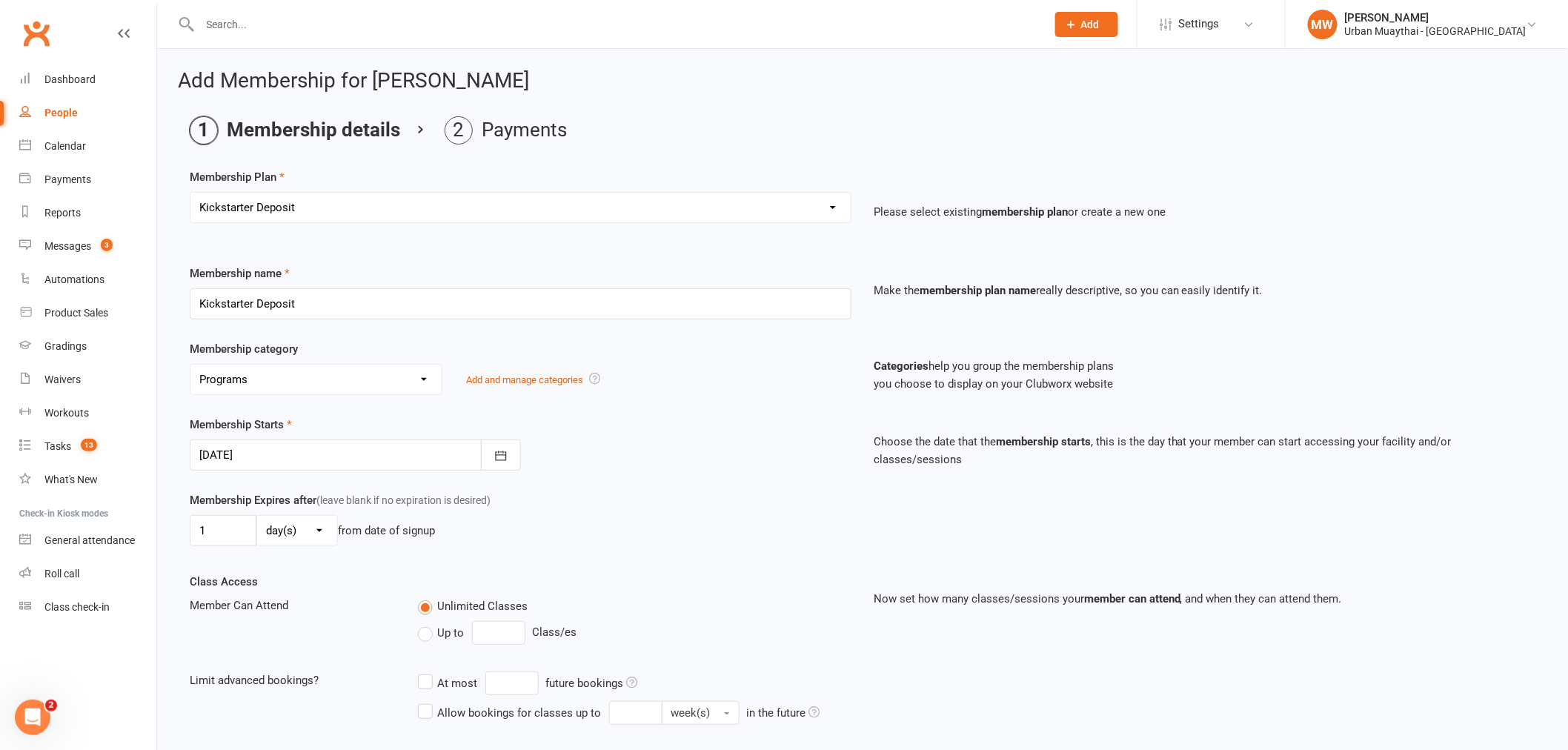
scroll to position [202, 0]
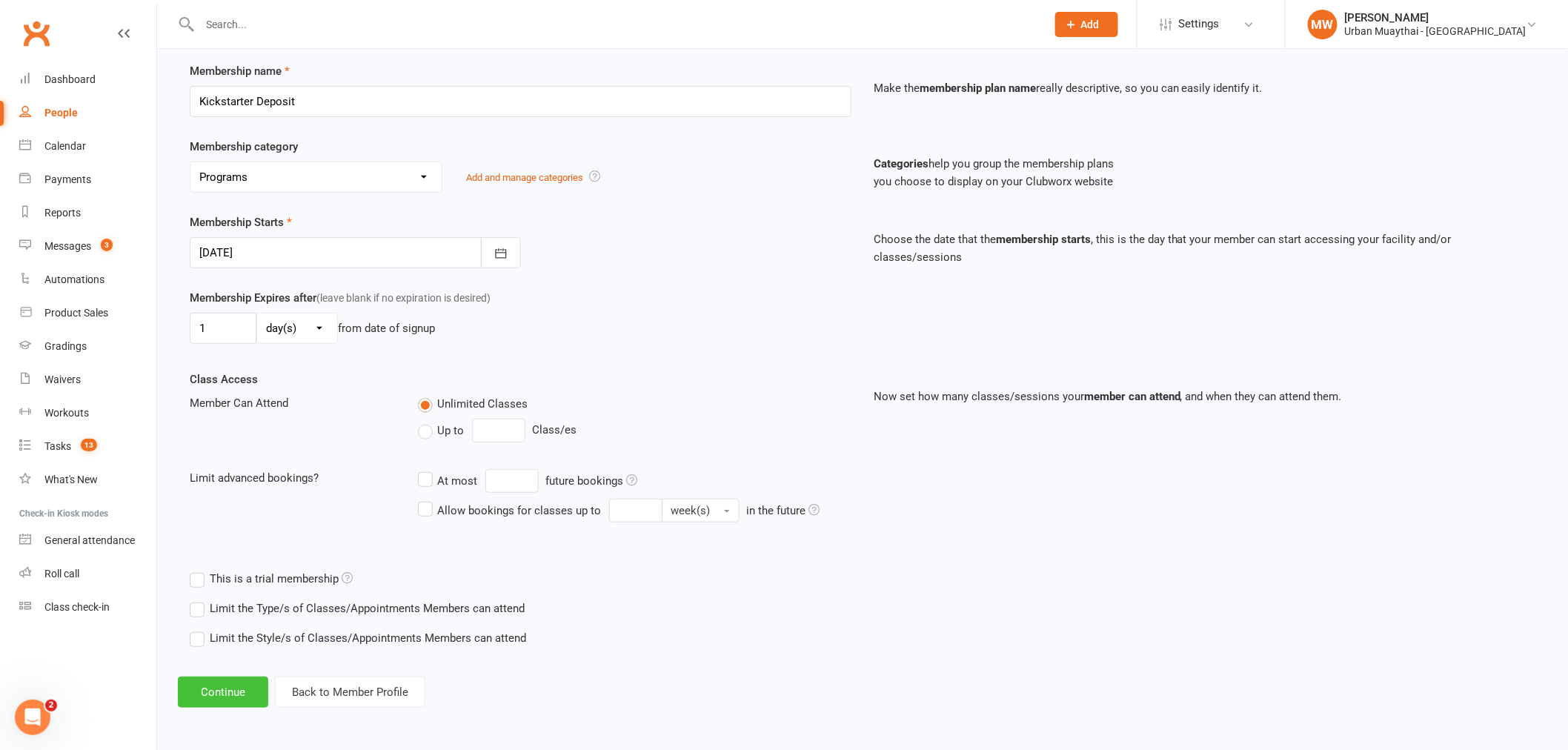
click at [205, 691] on button "Continue" at bounding box center [223, 692] width 90 height 31
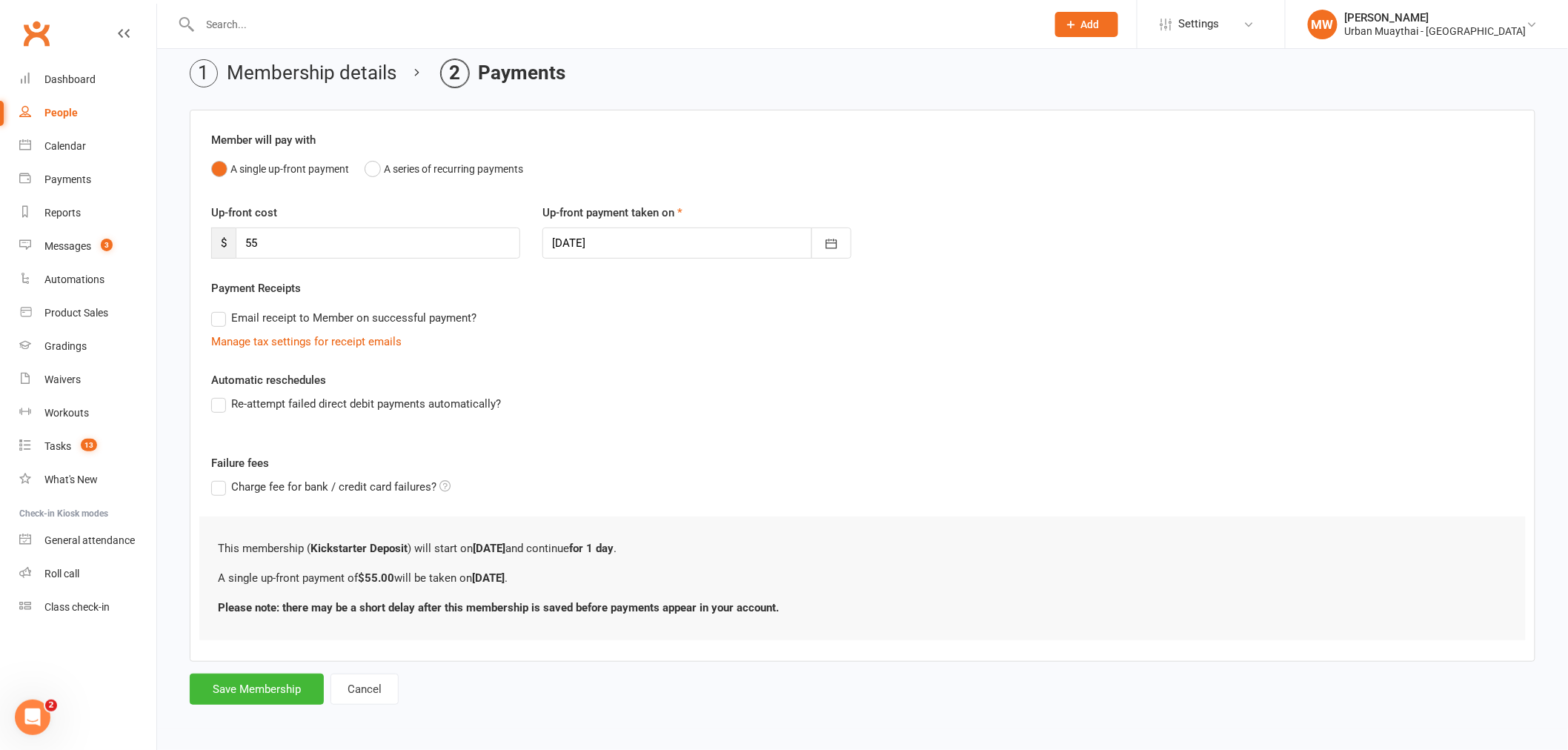
scroll to position [0, 0]
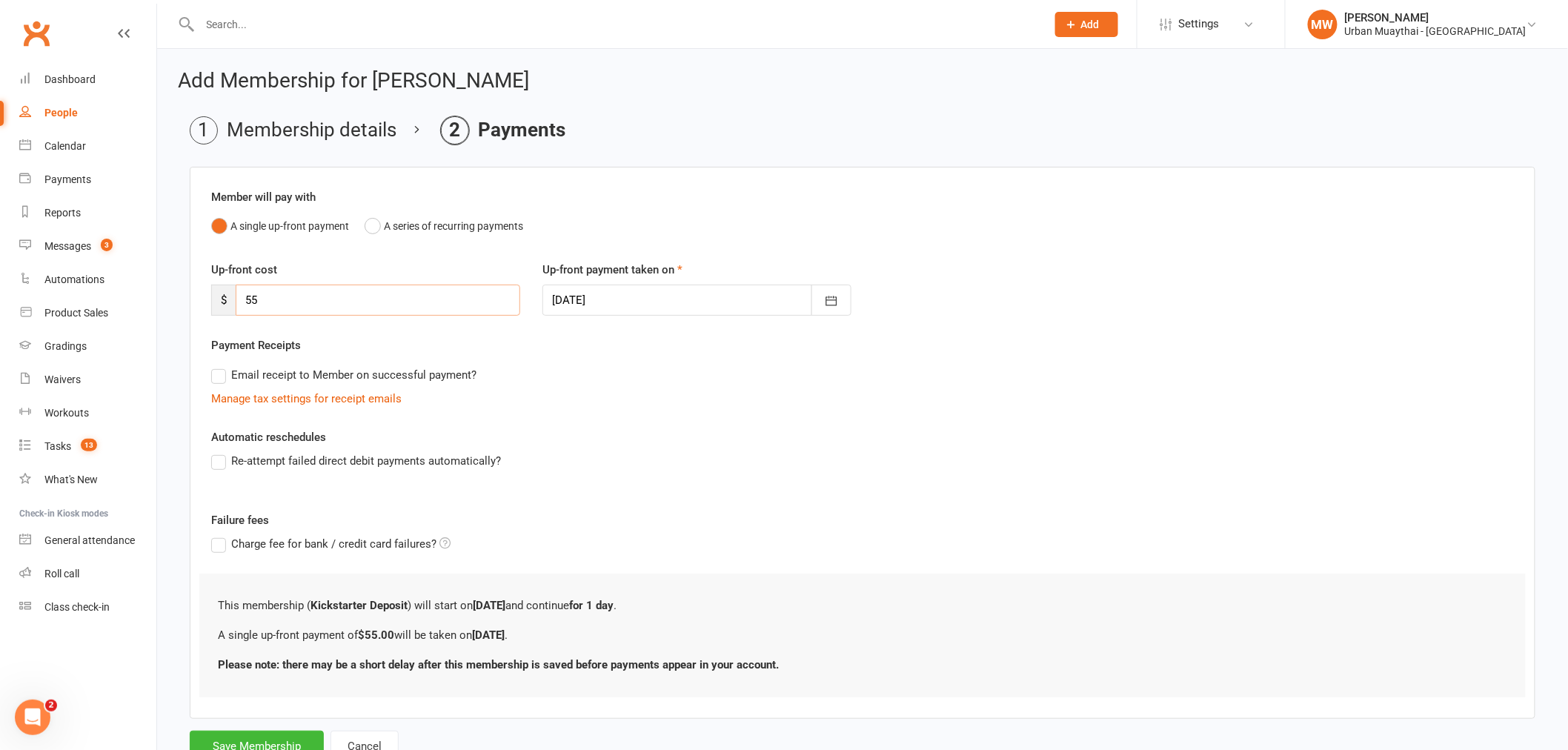
click at [267, 300] on input "55" at bounding box center [377, 300] width 285 height 31
type input "5"
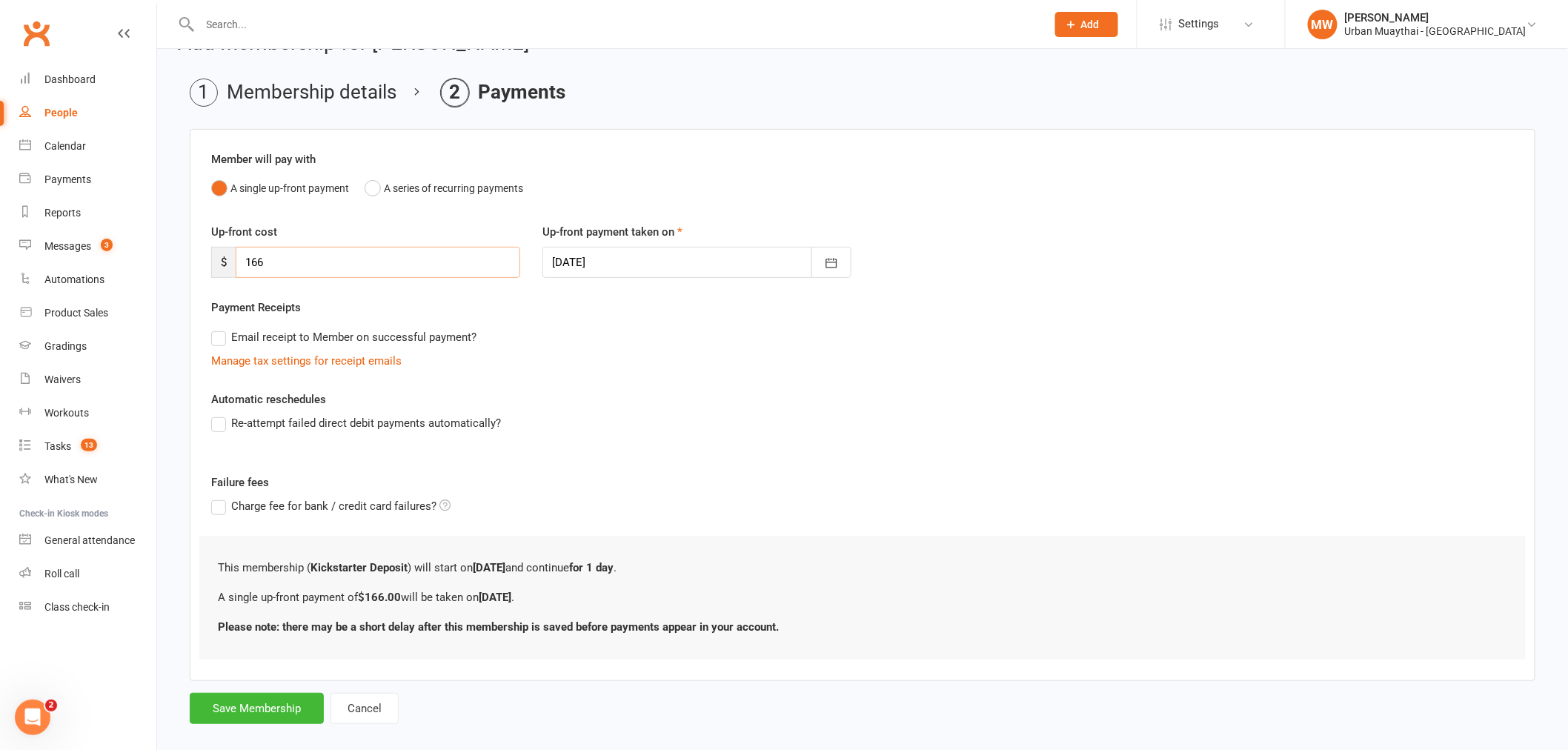
scroll to position [57, 0]
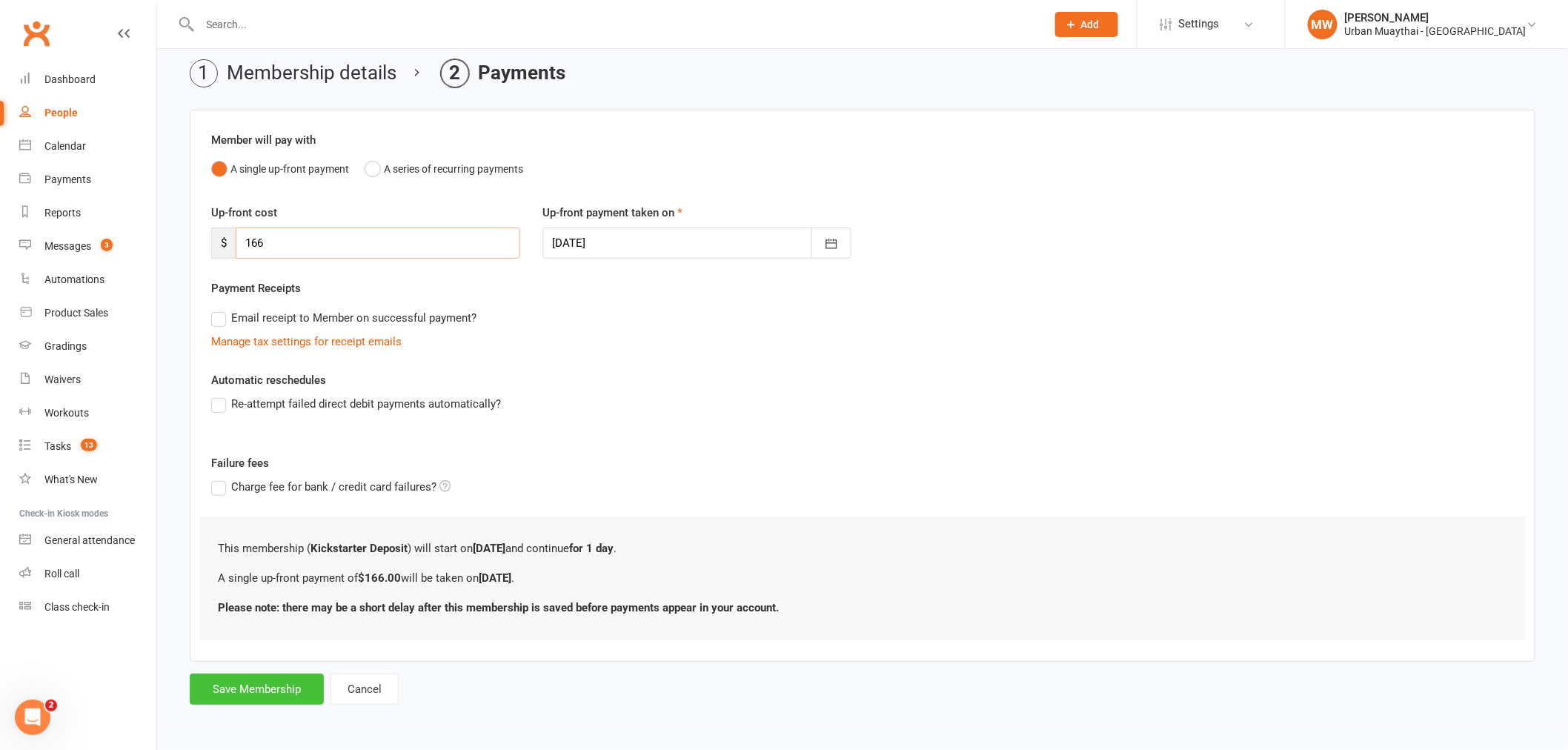
type input "166"
click at [274, 689] on button "Save Membership" at bounding box center [257, 689] width 134 height 31
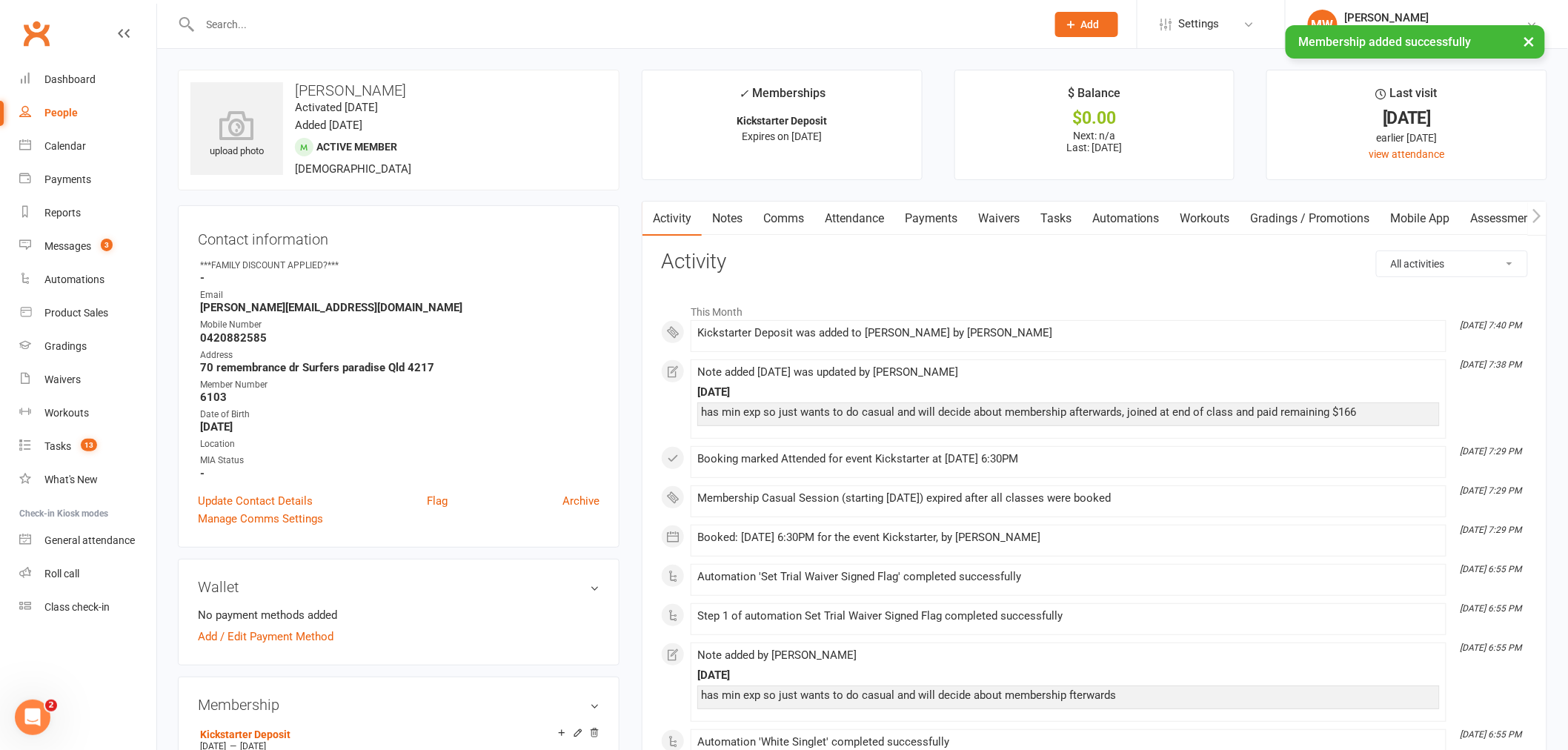
click at [937, 215] on link "Payments" at bounding box center [931, 219] width 73 height 34
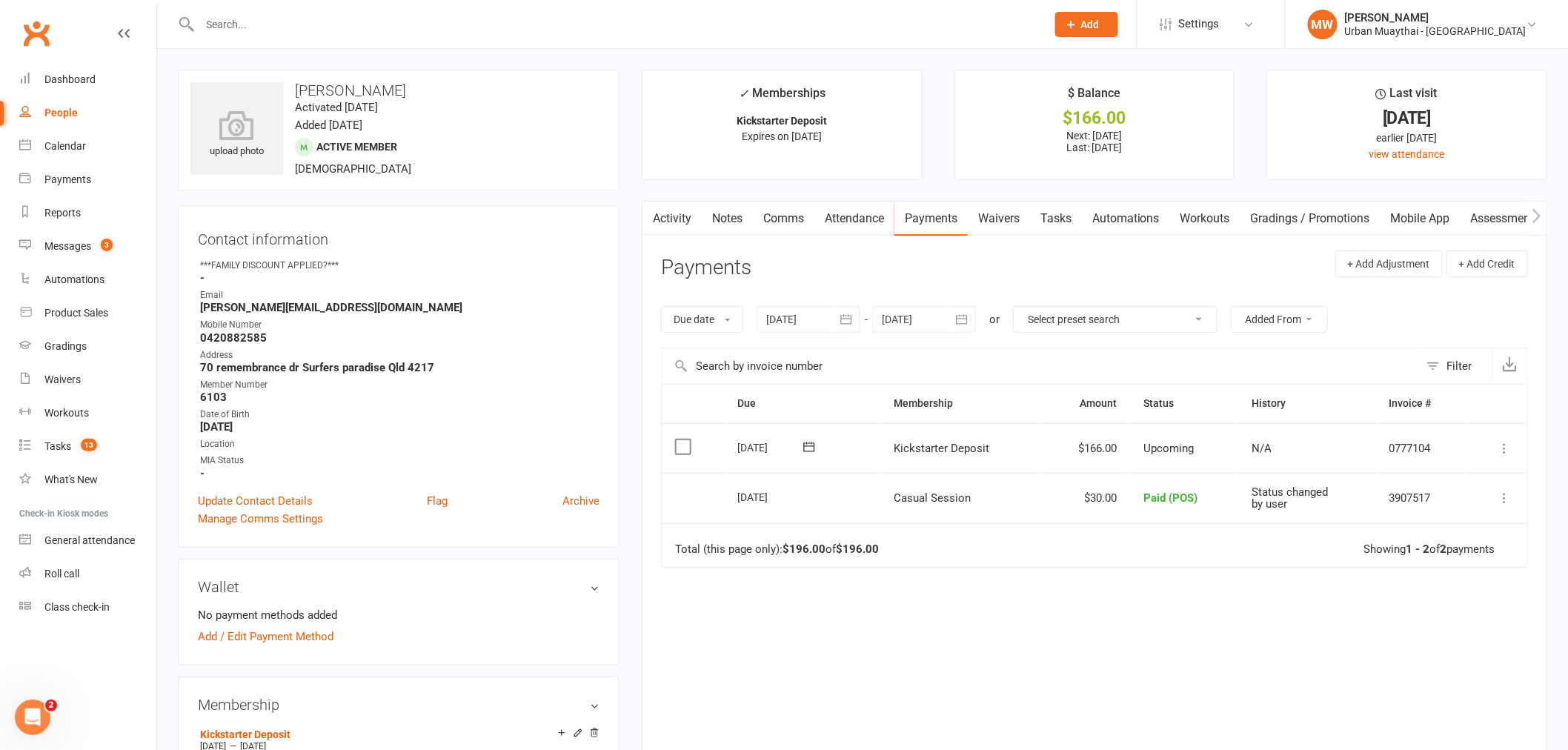
click at [1505, 449] on icon at bounding box center [1505, 448] width 15 height 15
click at [1472, 505] on link "Mark as Paid (POS)" at bounding box center [1439, 507] width 147 height 30
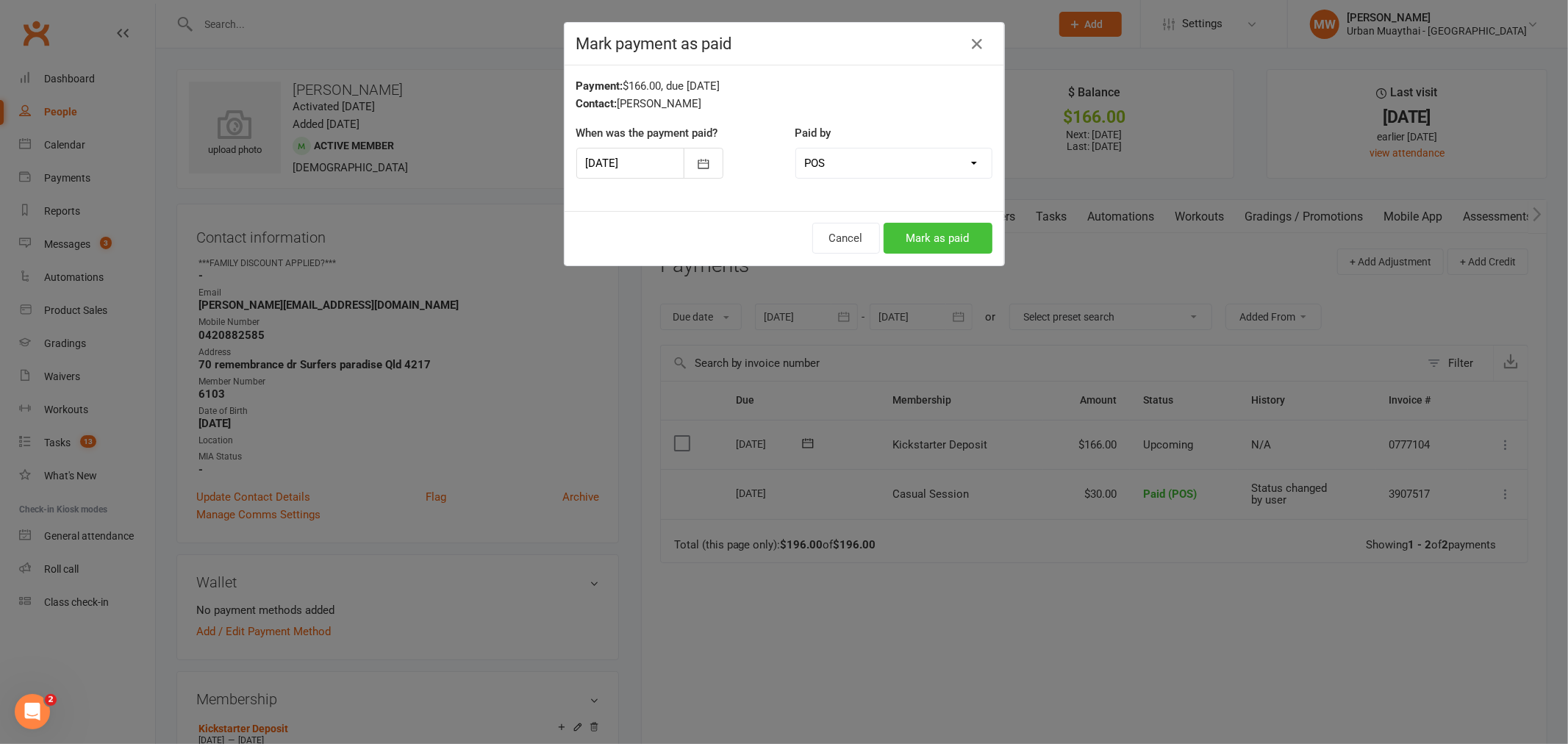
click at [890, 233] on button "Mark as paid" at bounding box center [938, 238] width 109 height 31
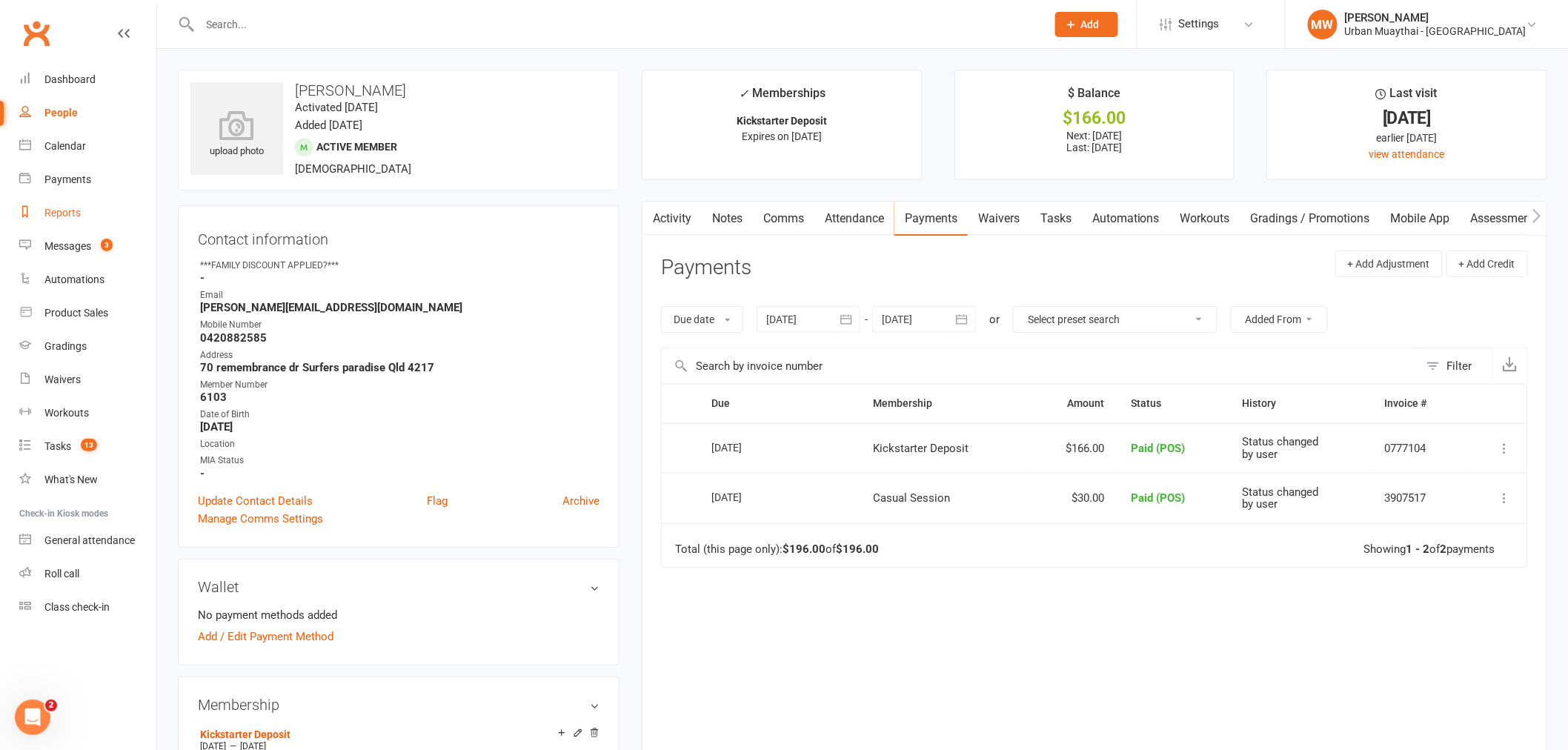
click at [66, 211] on div "Reports" at bounding box center [62, 212] width 36 height 11
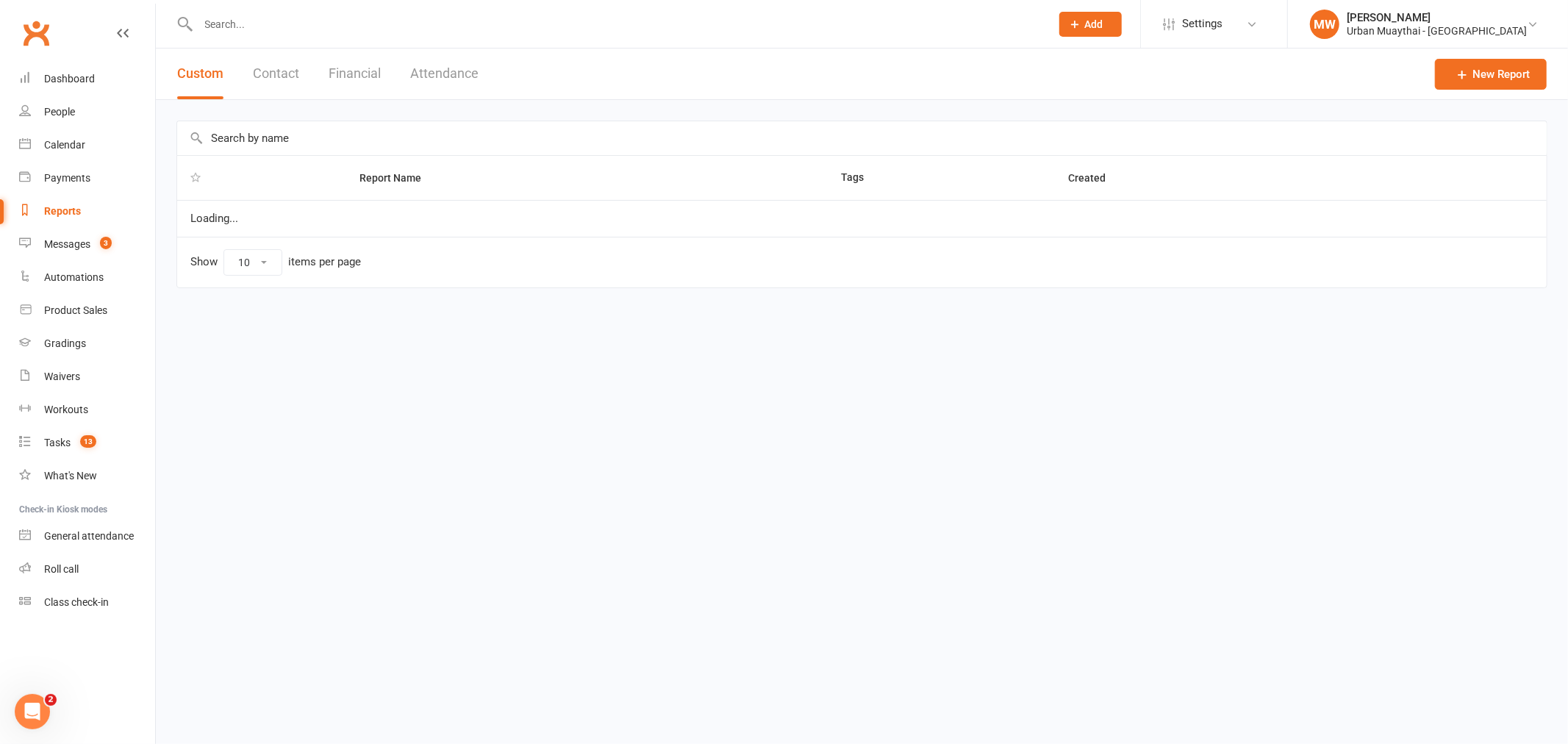
select select "100"
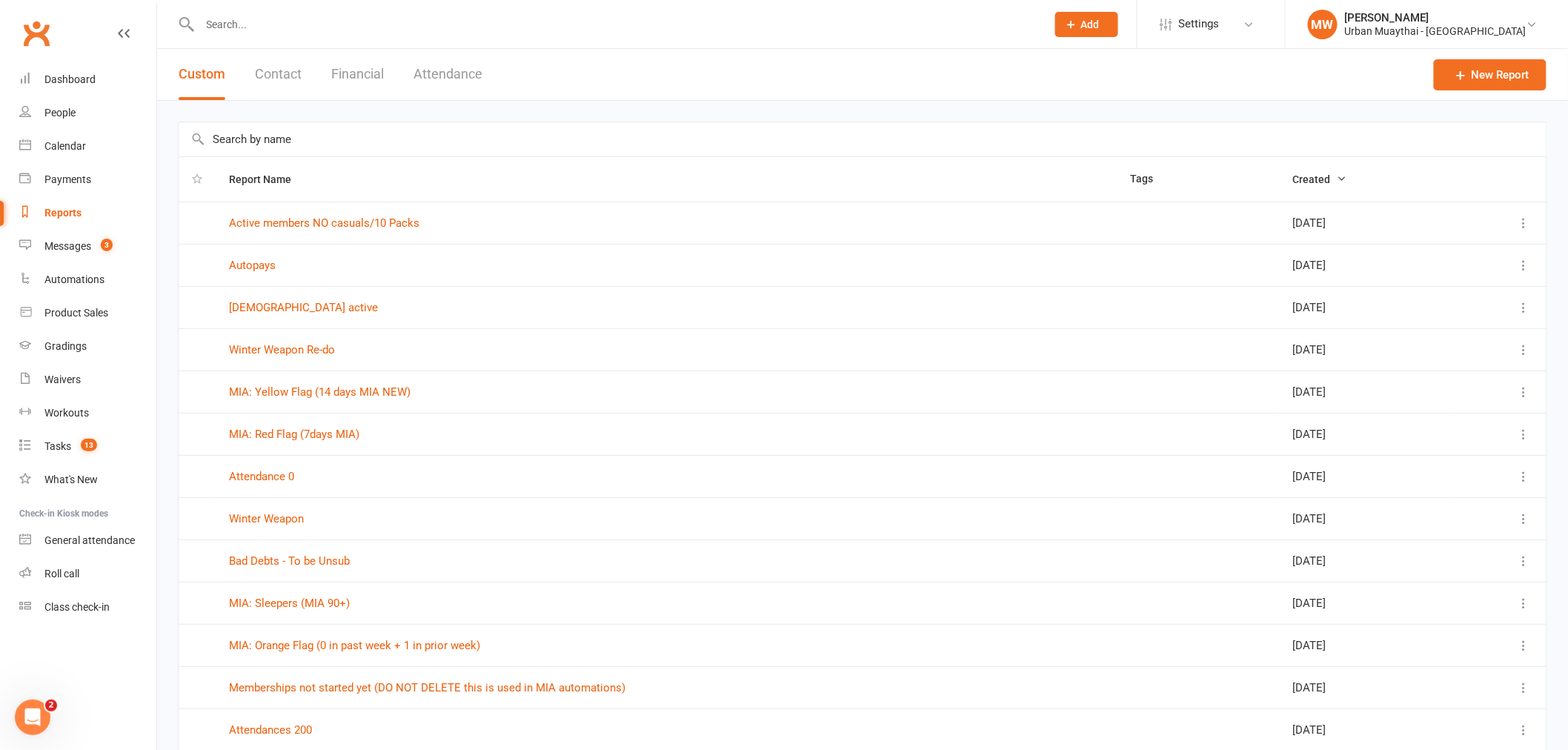
click at [363, 72] on button "Financial" at bounding box center [358, 75] width 52 height 51
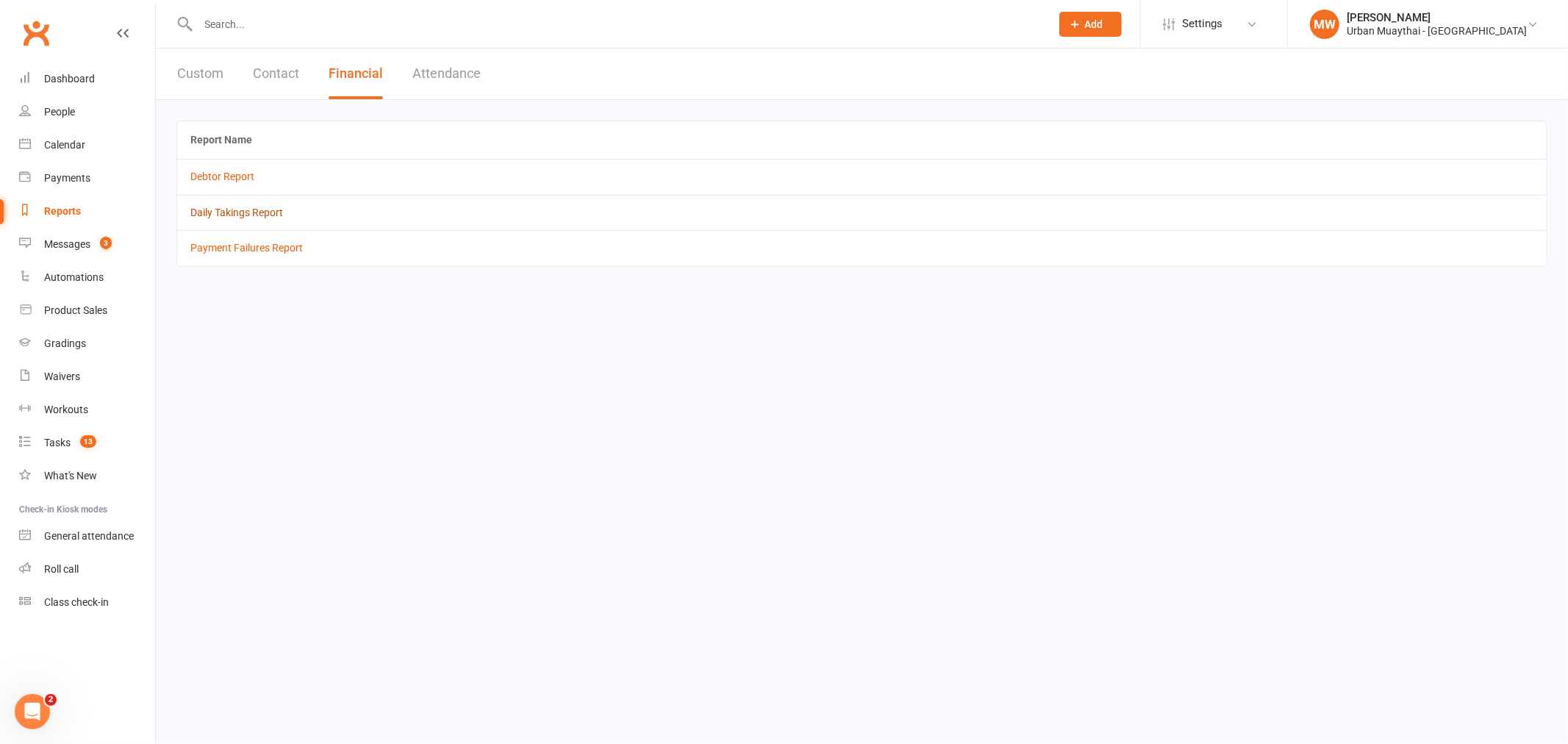
click at [277, 210] on link "Daily Takings Report" at bounding box center [237, 212] width 93 height 11
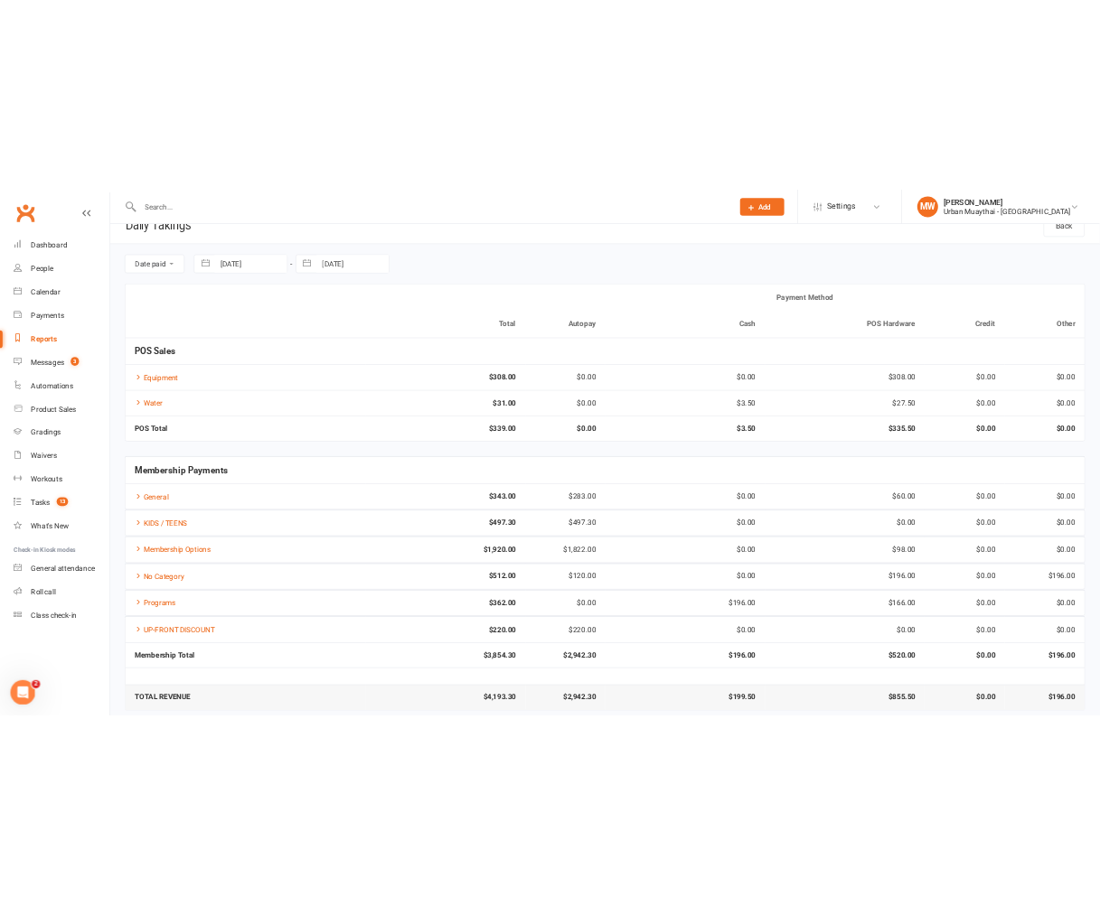
scroll to position [42, 0]
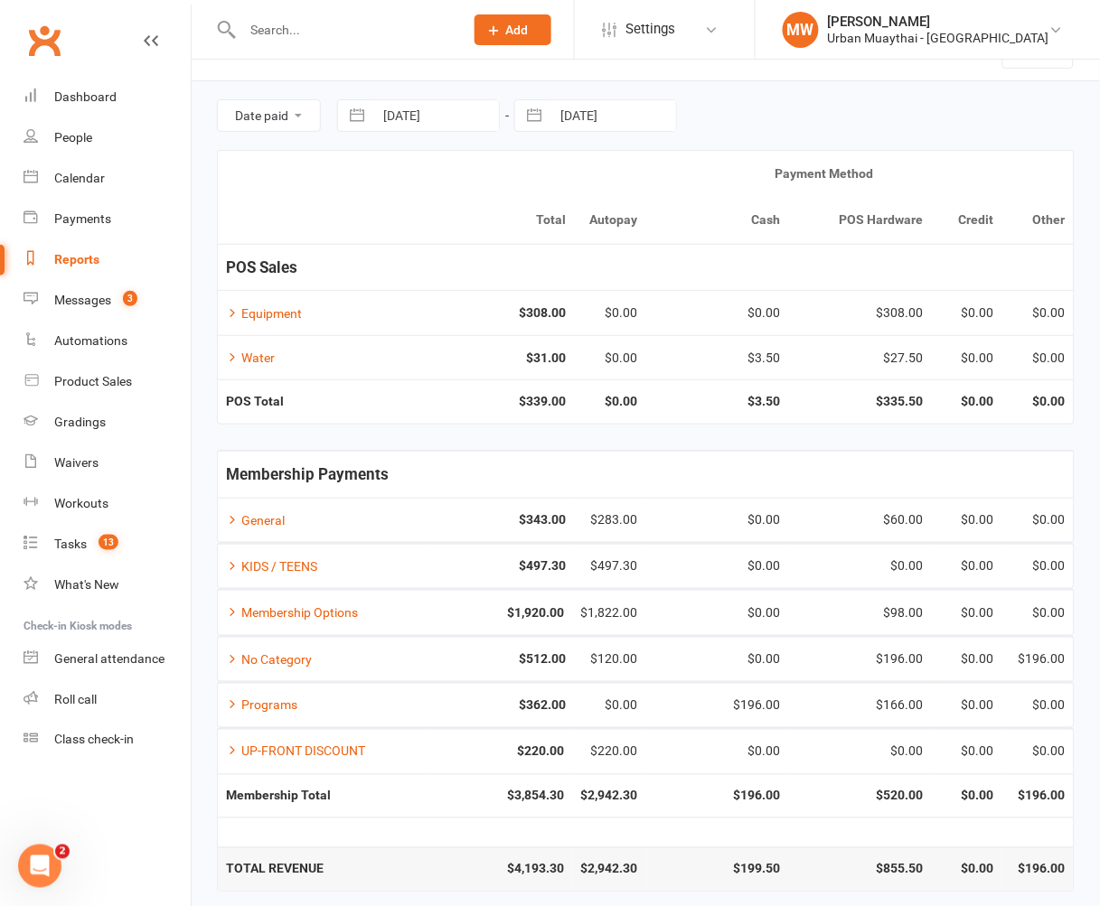
click at [85, 247] on link "Reports" at bounding box center [106, 259] width 167 height 41
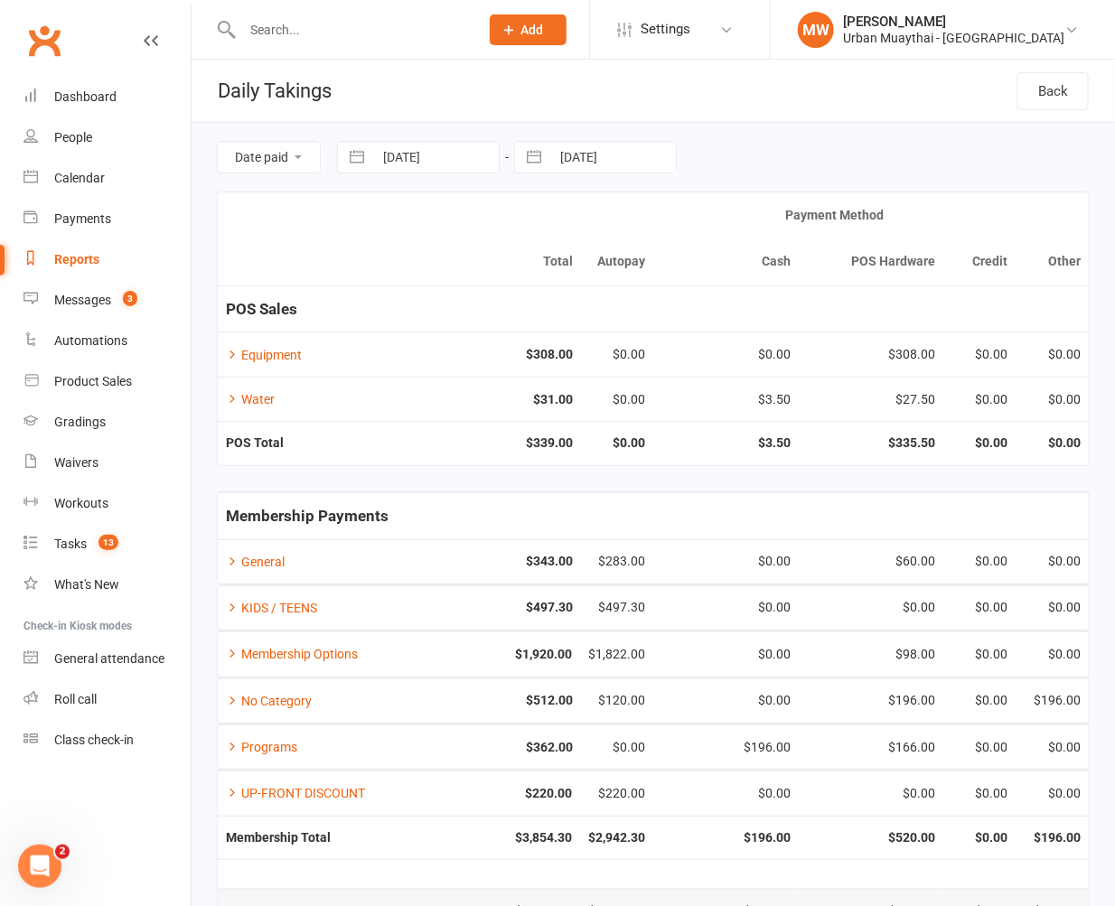
select select "100"
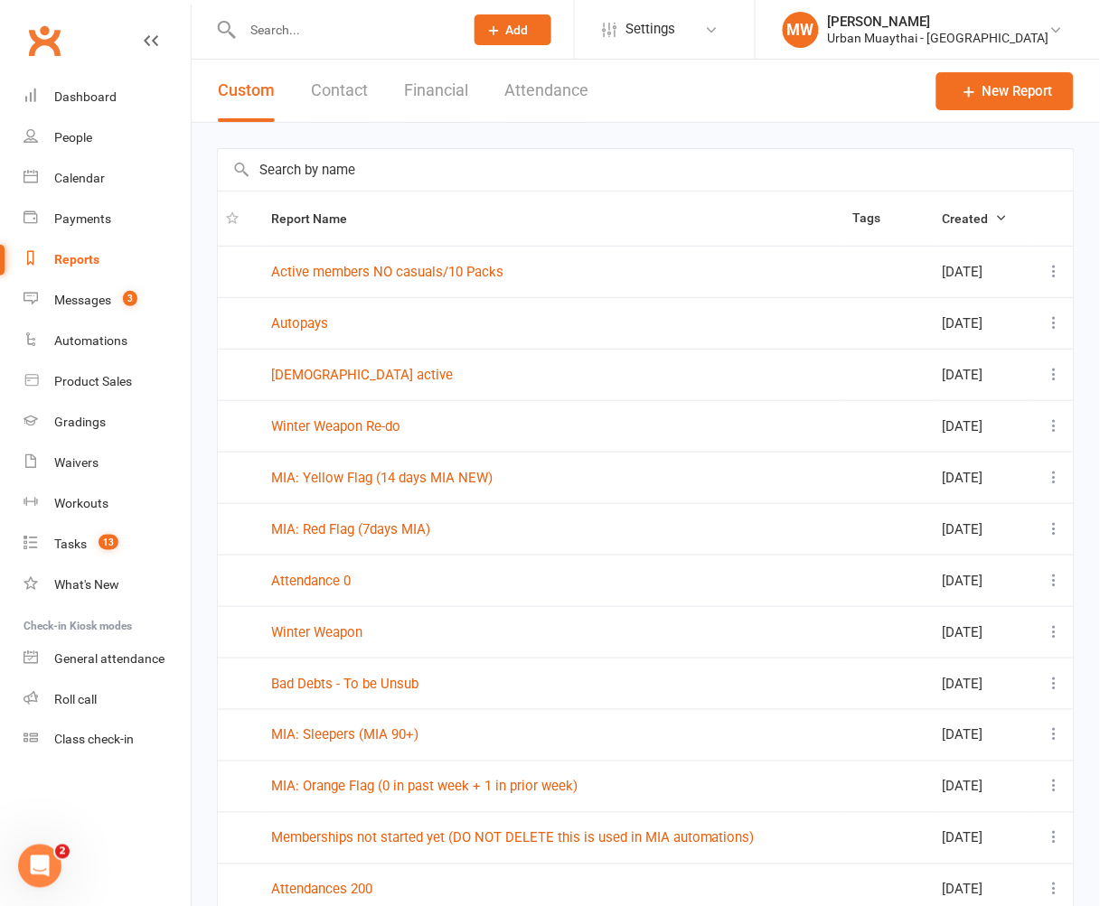
click at [444, 73] on button "Financial" at bounding box center [436, 91] width 64 height 62
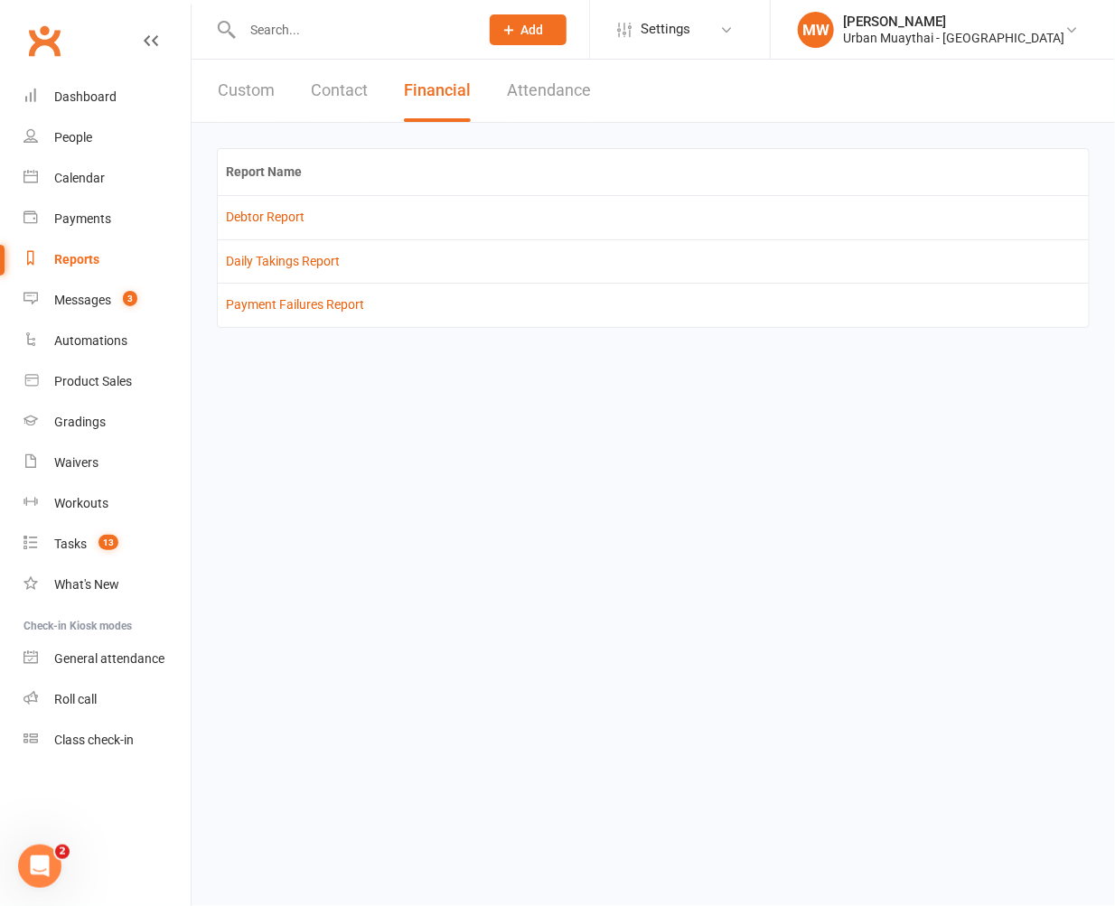
click at [345, 99] on button "Contact" at bounding box center [339, 91] width 57 height 62
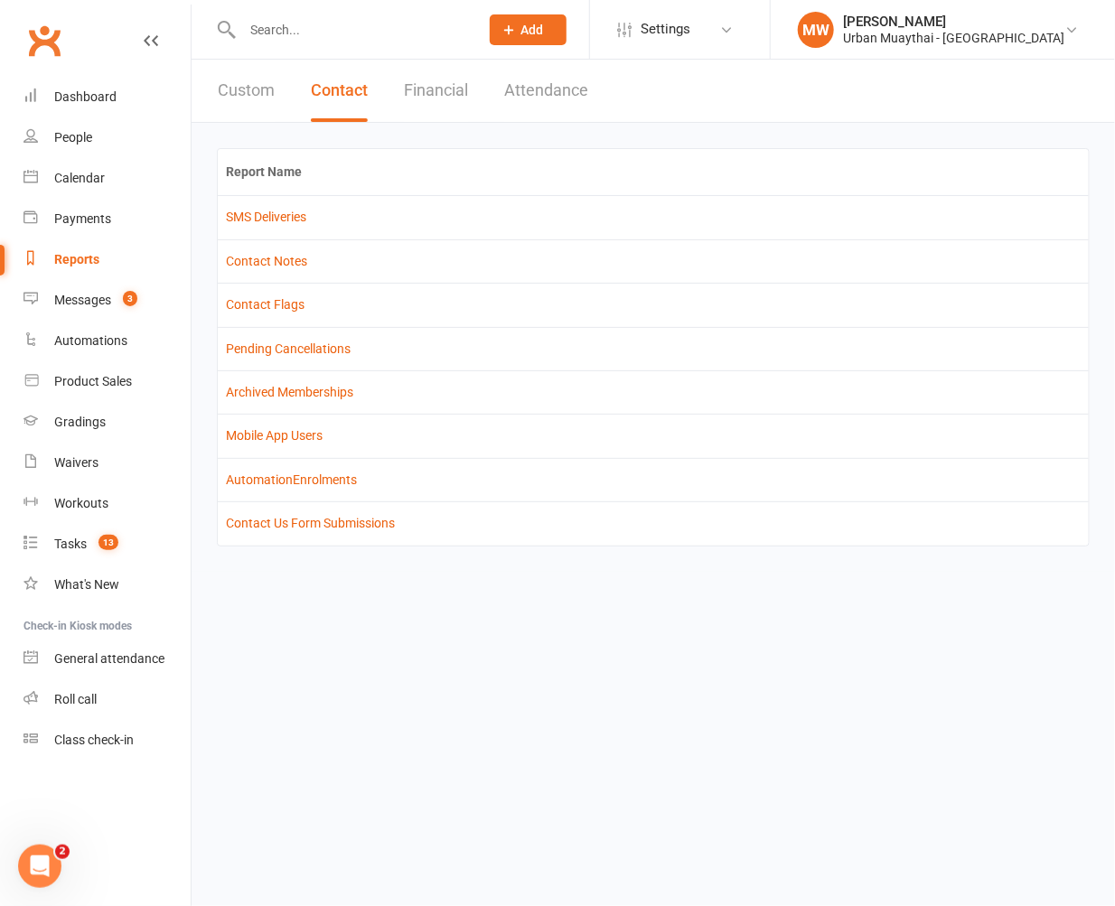
click at [428, 107] on button "Financial" at bounding box center [436, 91] width 64 height 62
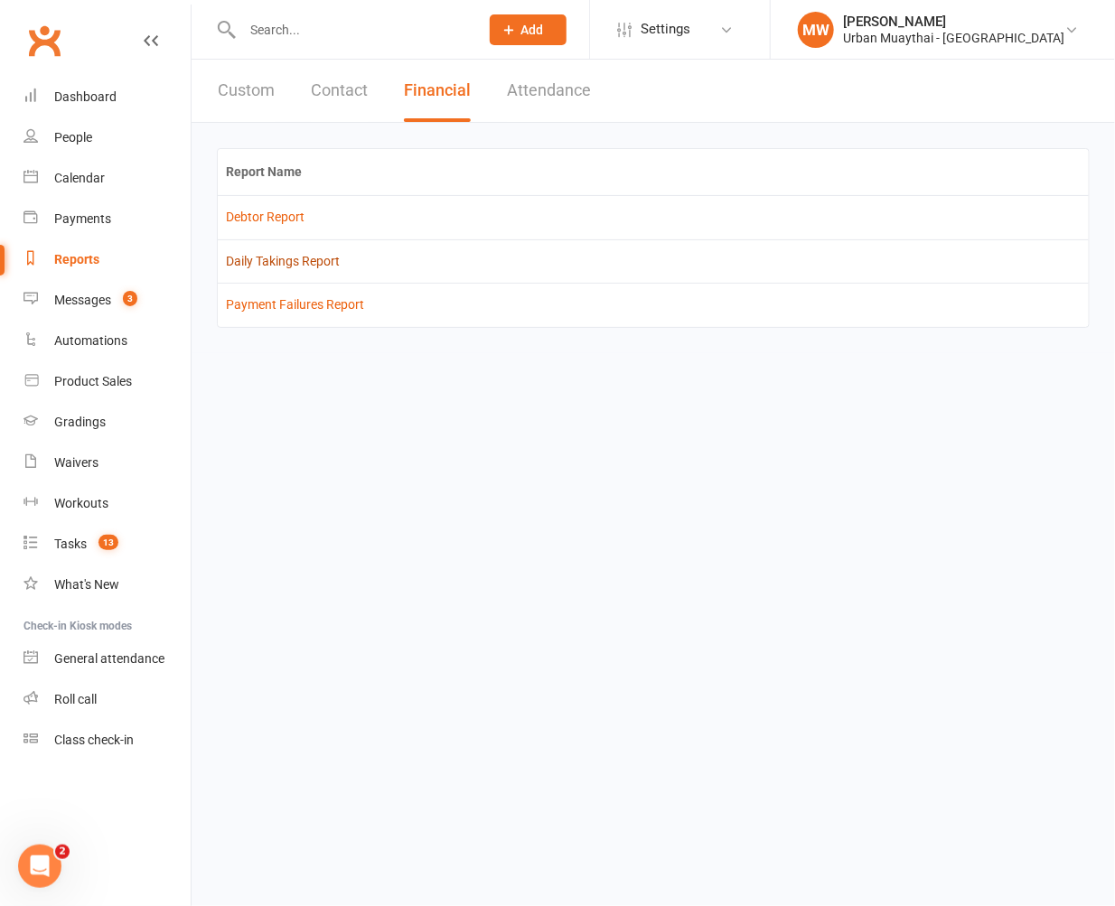
click at [310, 262] on link "Daily Takings Report" at bounding box center [283, 261] width 114 height 14
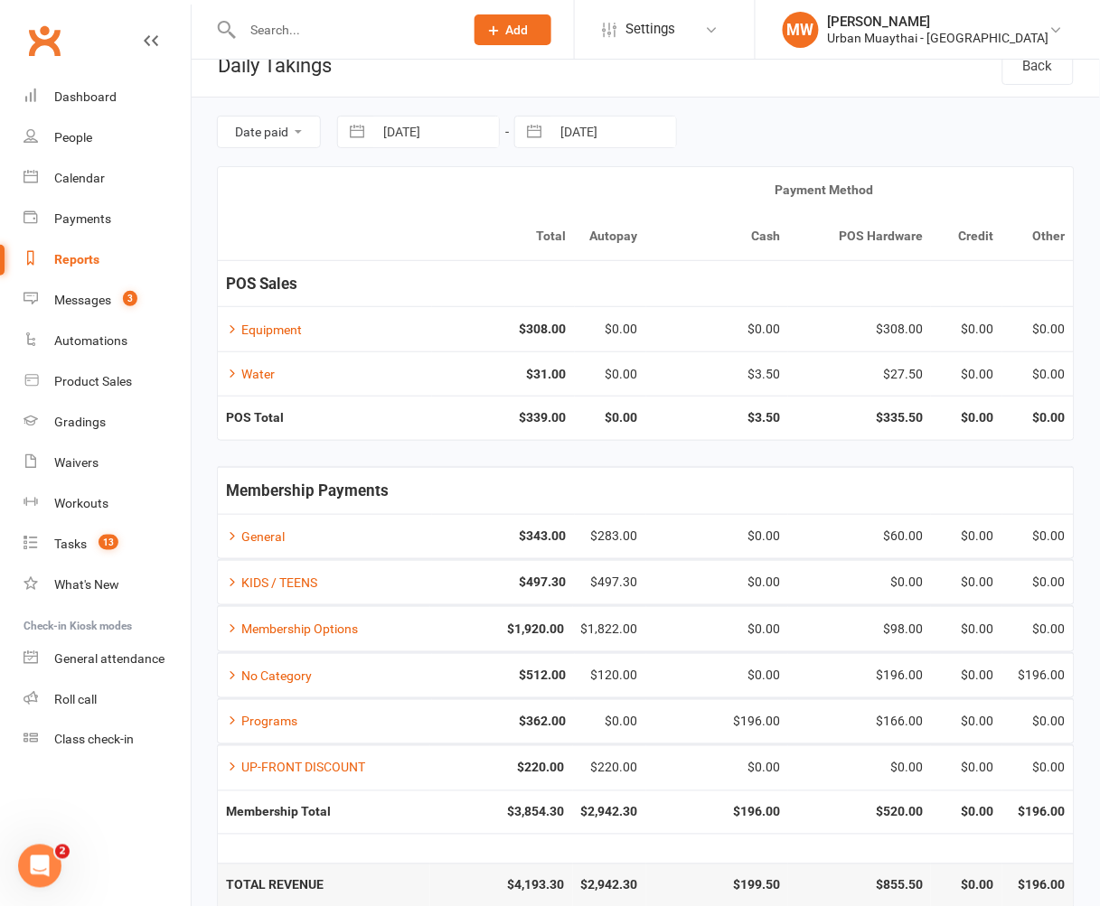
scroll to position [50, 0]
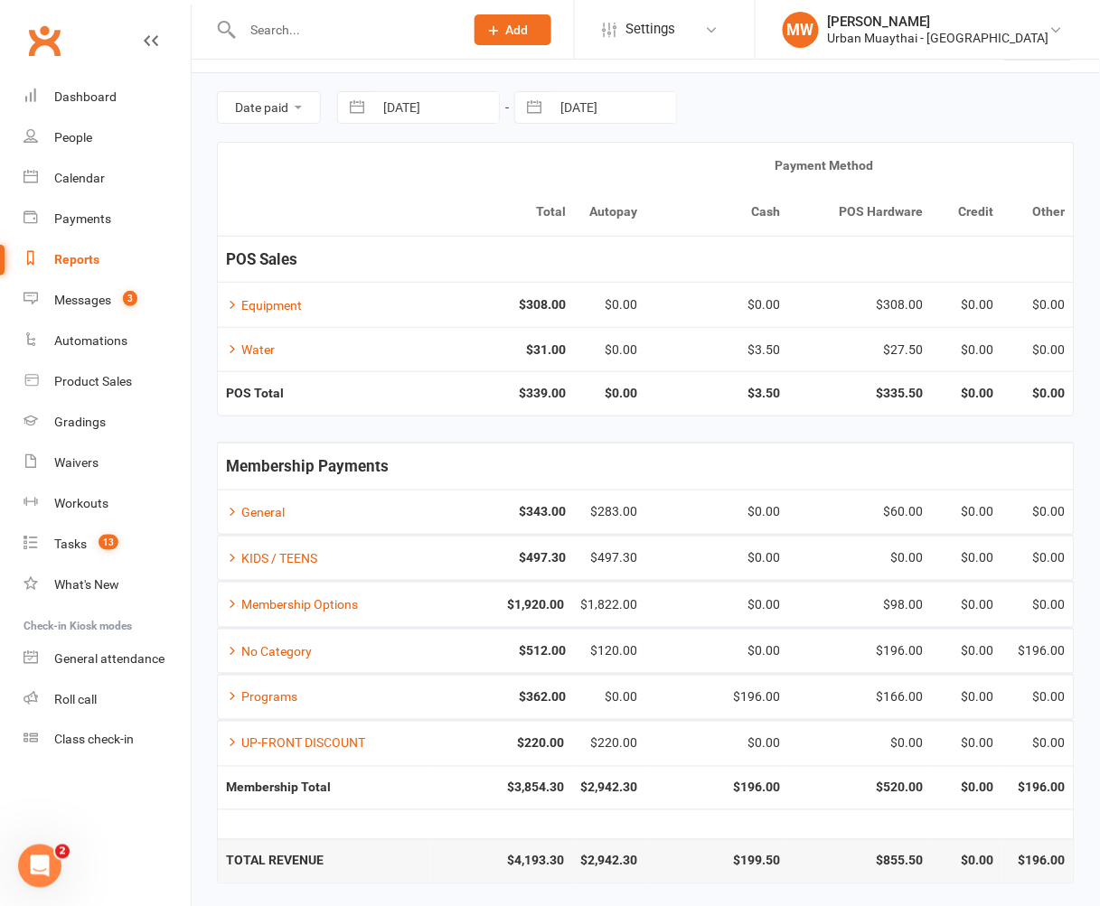
select select "6"
select select "2025"
select select "7"
select select "2025"
select select "8"
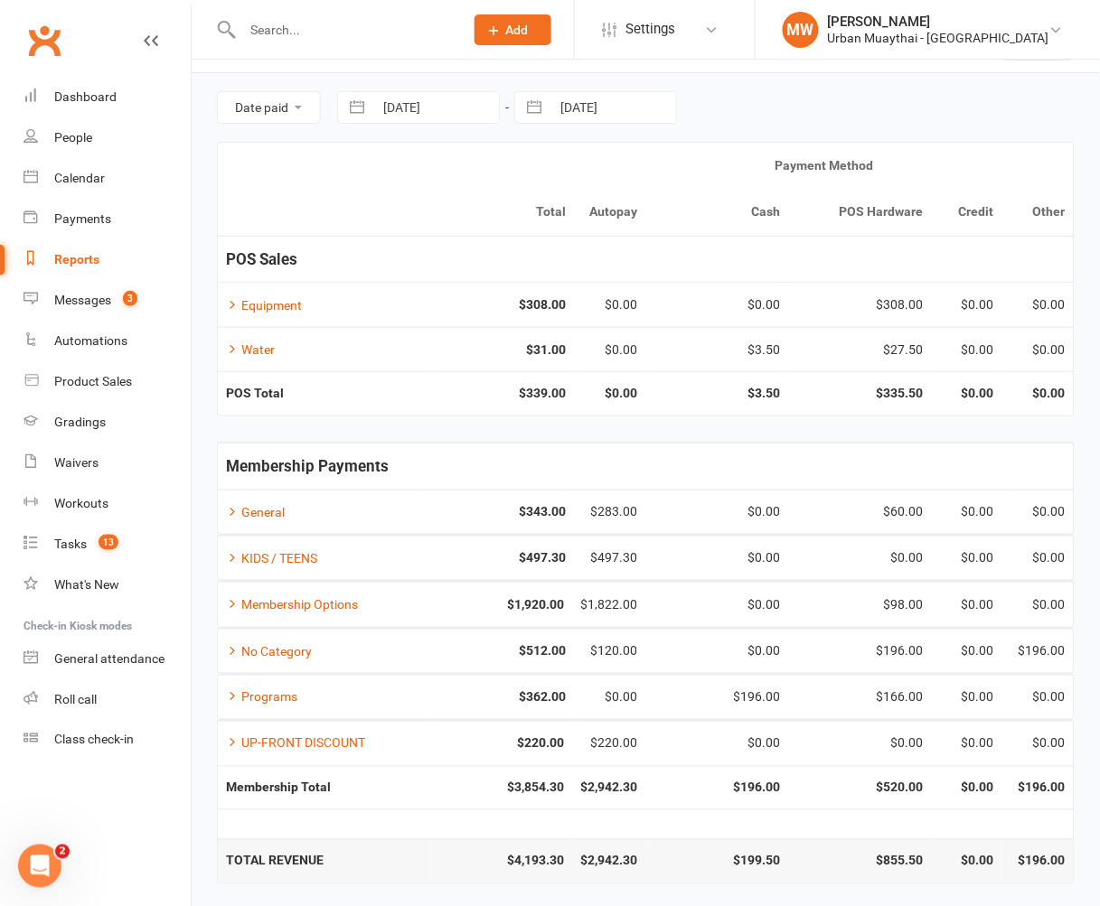
select select "2025"
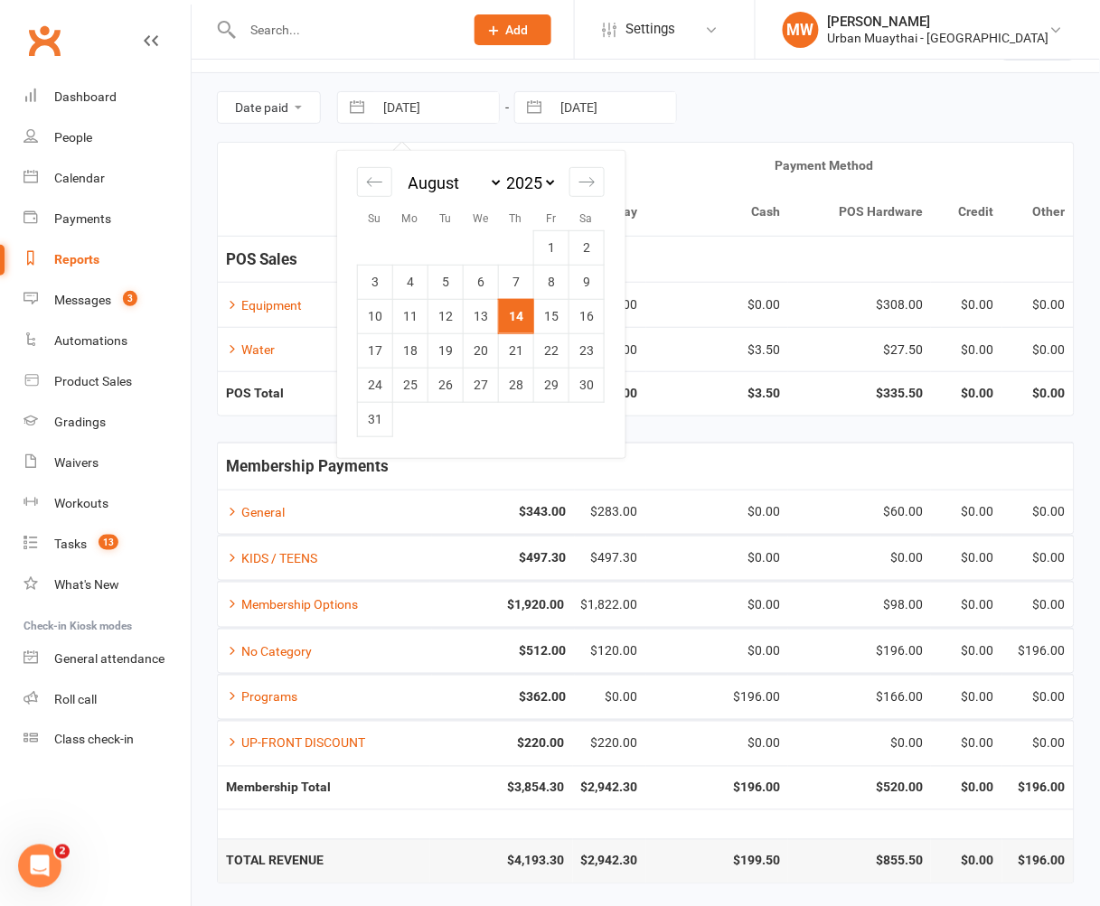
click at [407, 97] on input "[DATE]" at bounding box center [436, 107] width 126 height 31
click at [553, 286] on td "8" at bounding box center [551, 282] width 35 height 34
type input "[DATE]"
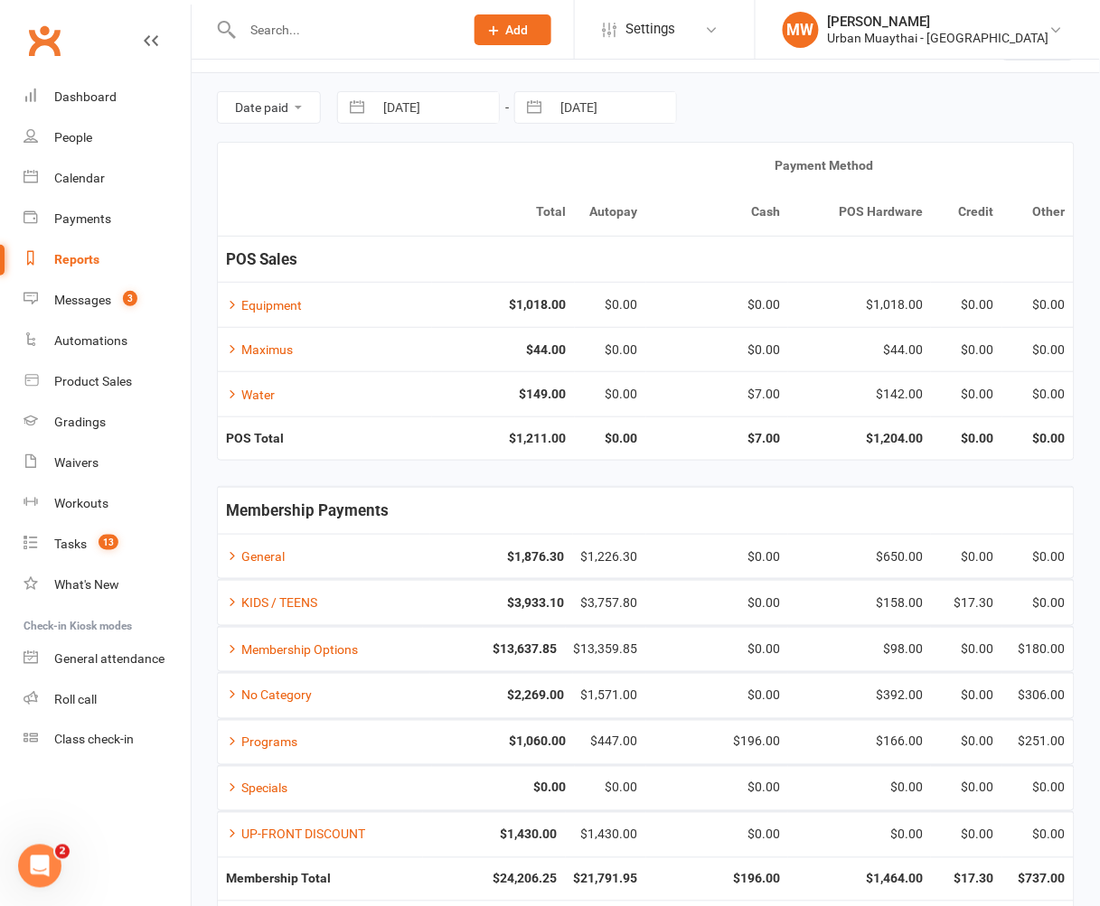
click at [724, 173] on div "Payment Method" at bounding box center [824, 166] width 483 height 14
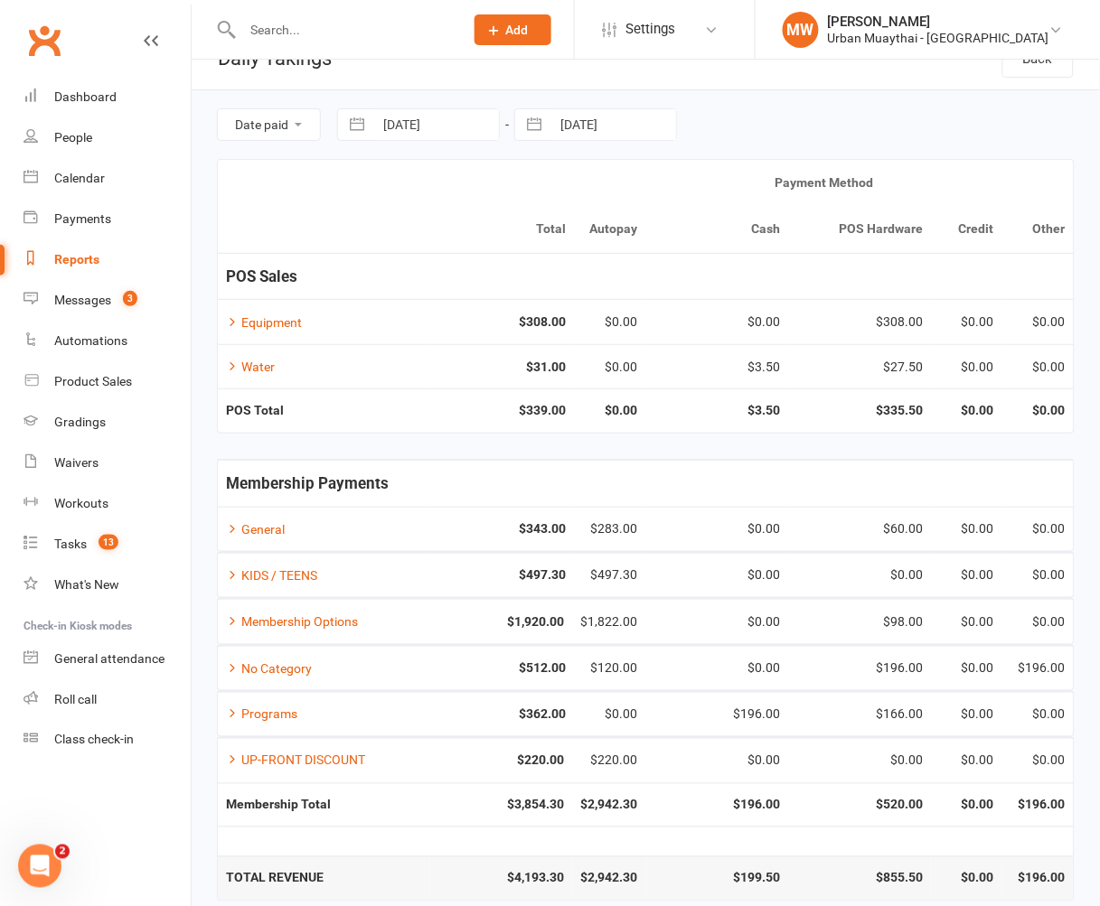
scroll to position [50, 0]
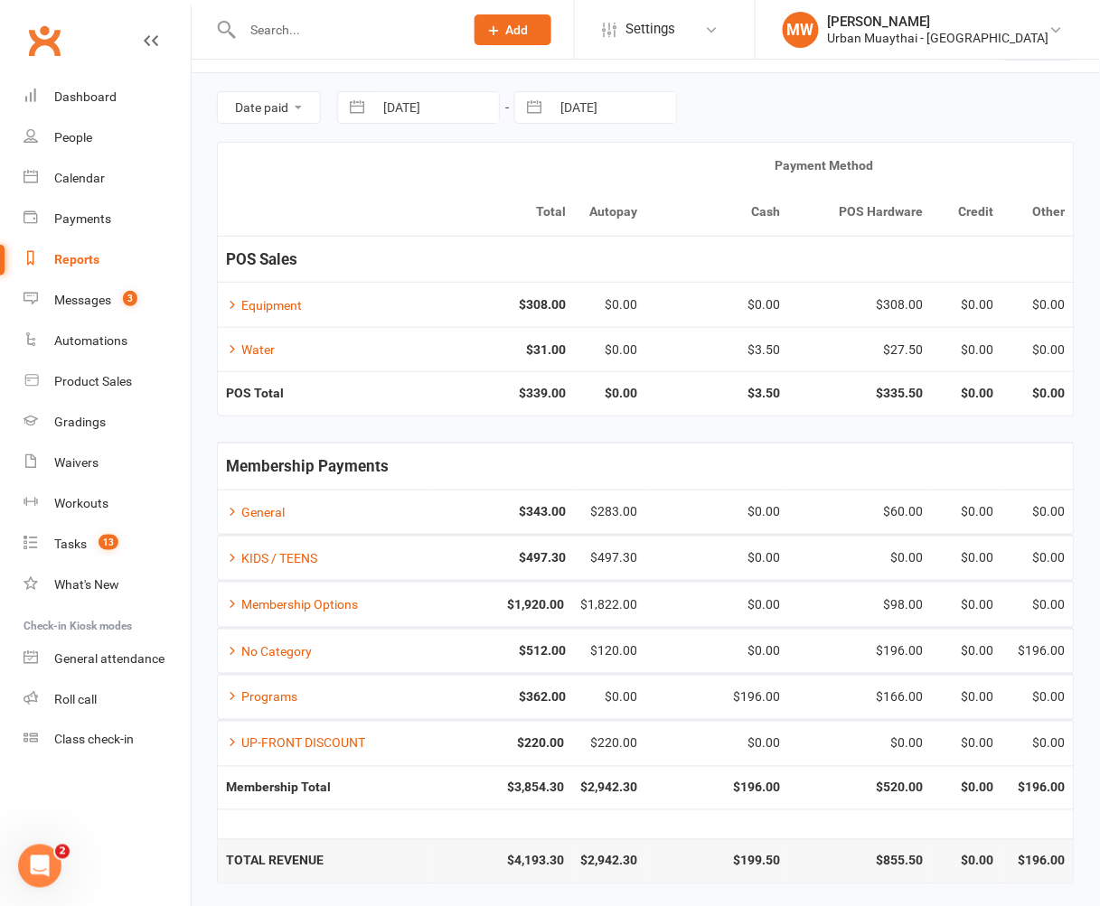
select select "6"
select select "2025"
select select "7"
select select "2025"
select select "8"
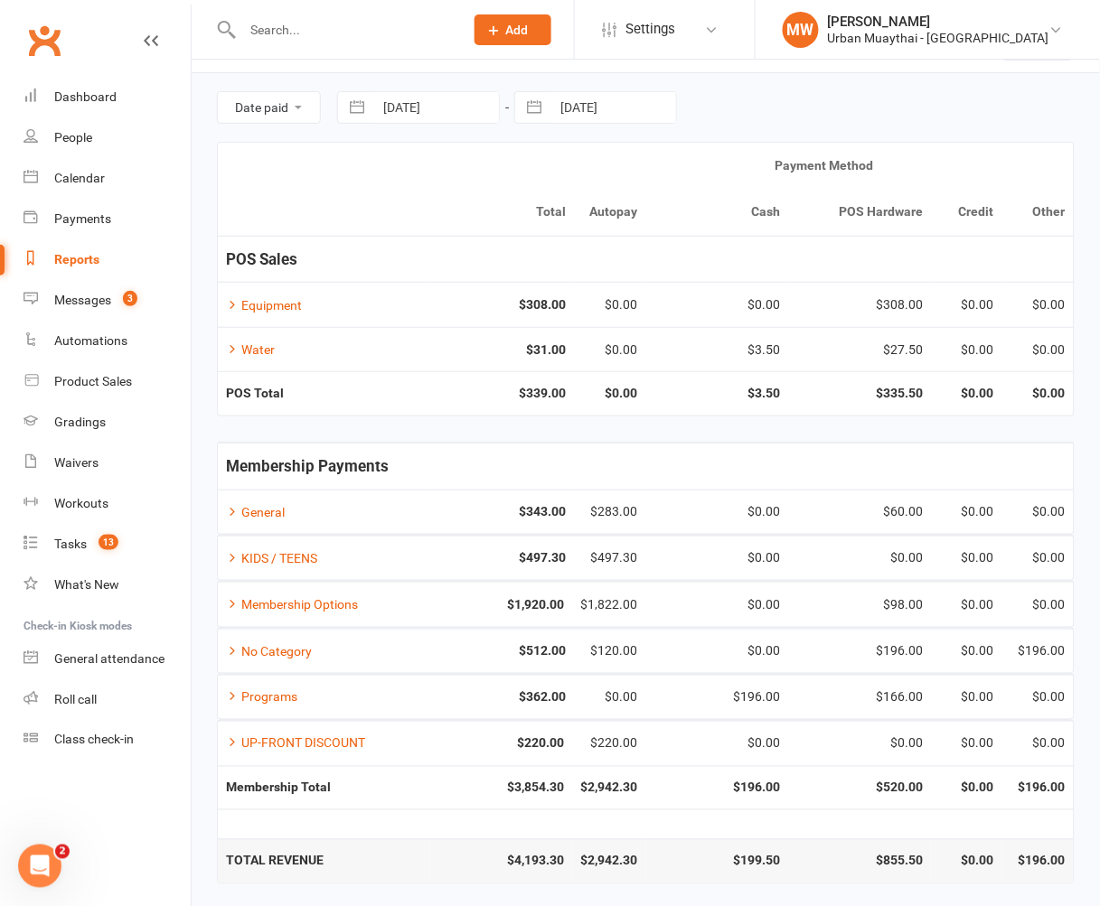
select select "2025"
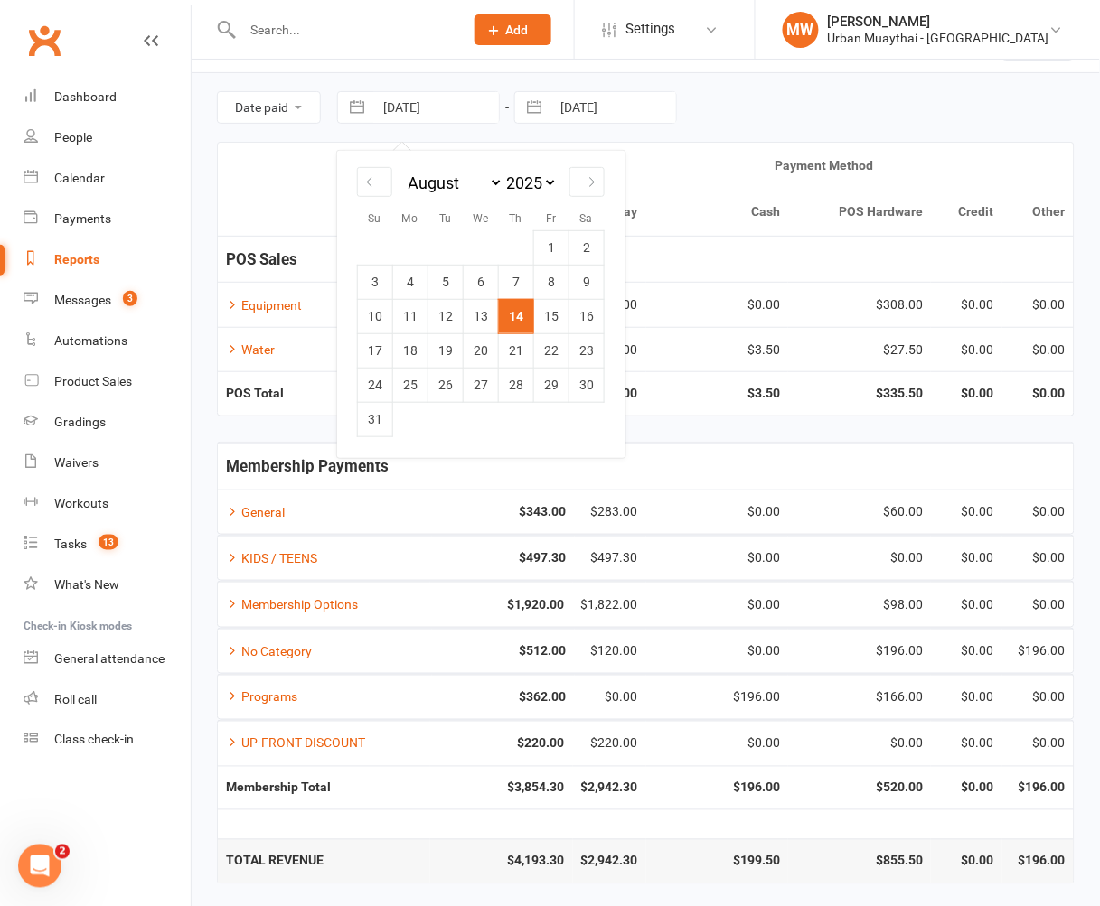
click at [426, 109] on input "[DATE]" at bounding box center [436, 107] width 126 height 31
click at [557, 271] on td "8" at bounding box center [551, 282] width 35 height 34
type input "[DATE]"
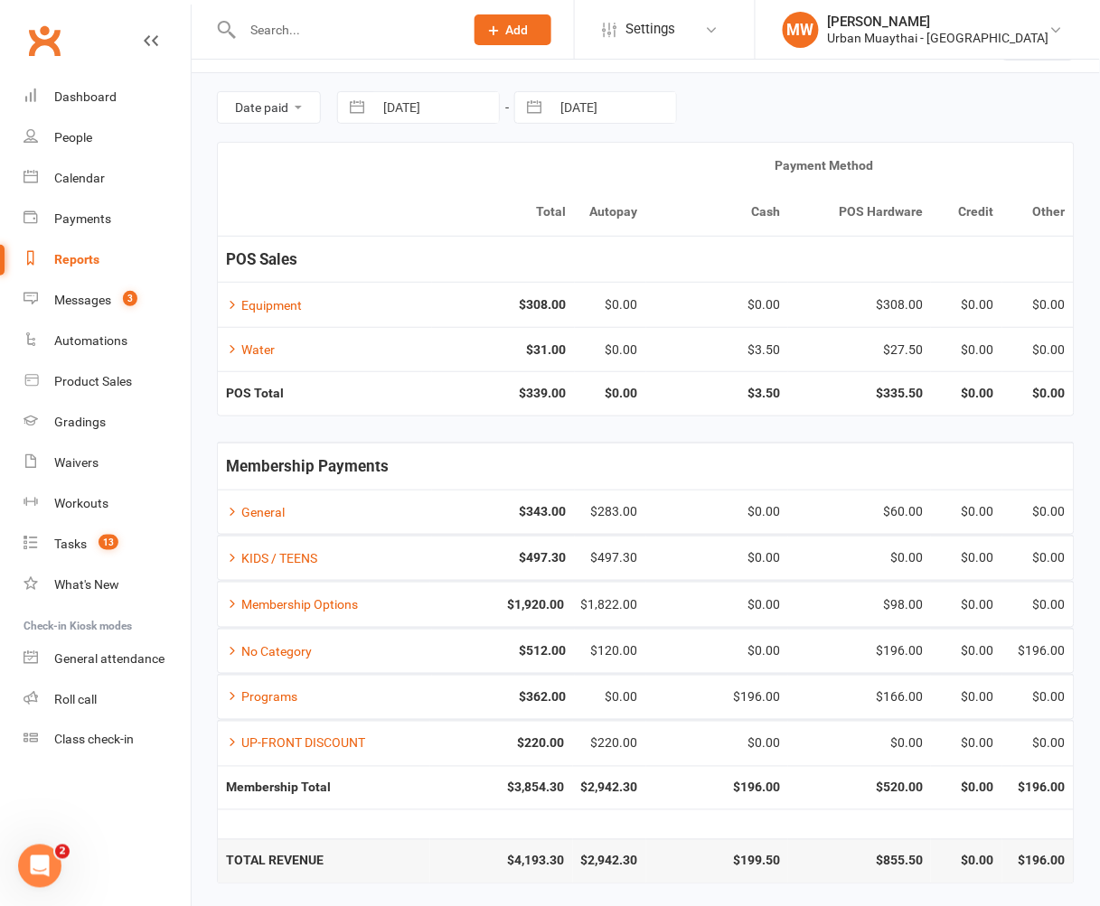
click at [772, 392] on strong "$3.50" at bounding box center [717, 394] width 127 height 14
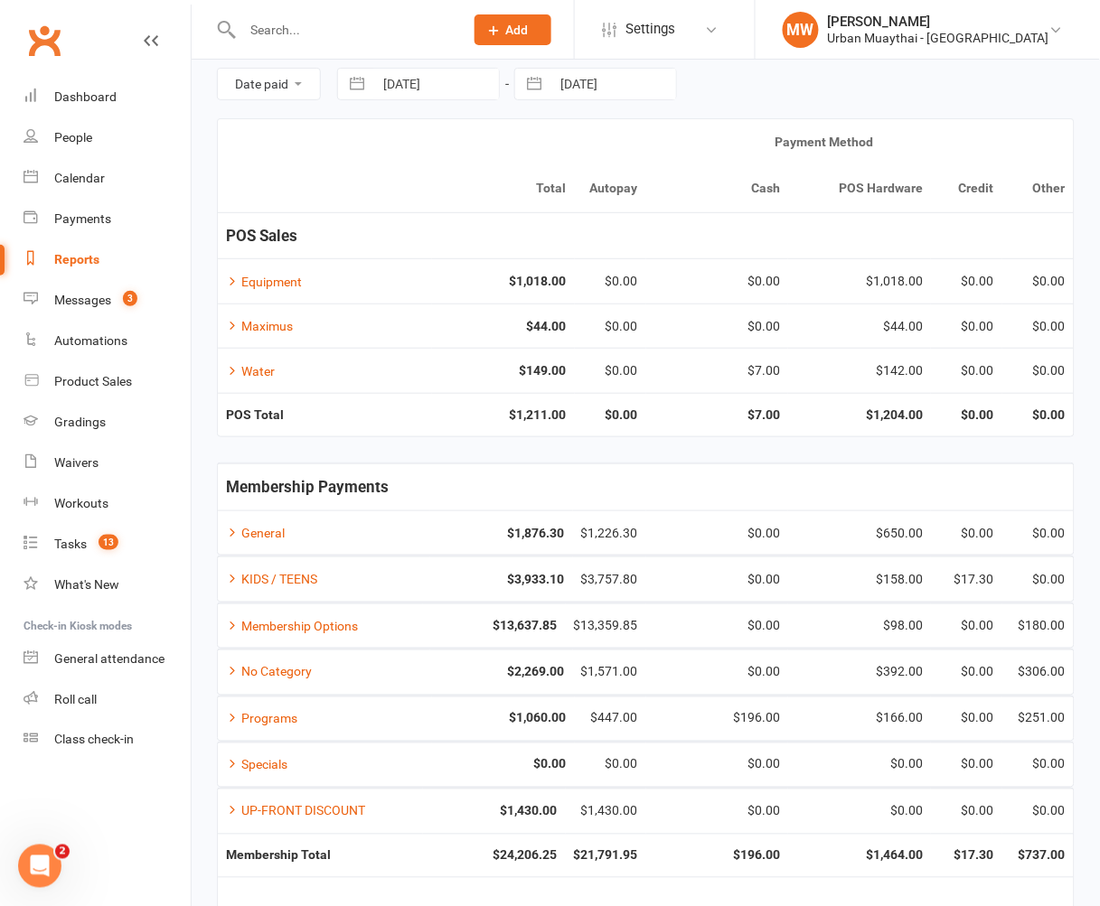
scroll to position [140, 0]
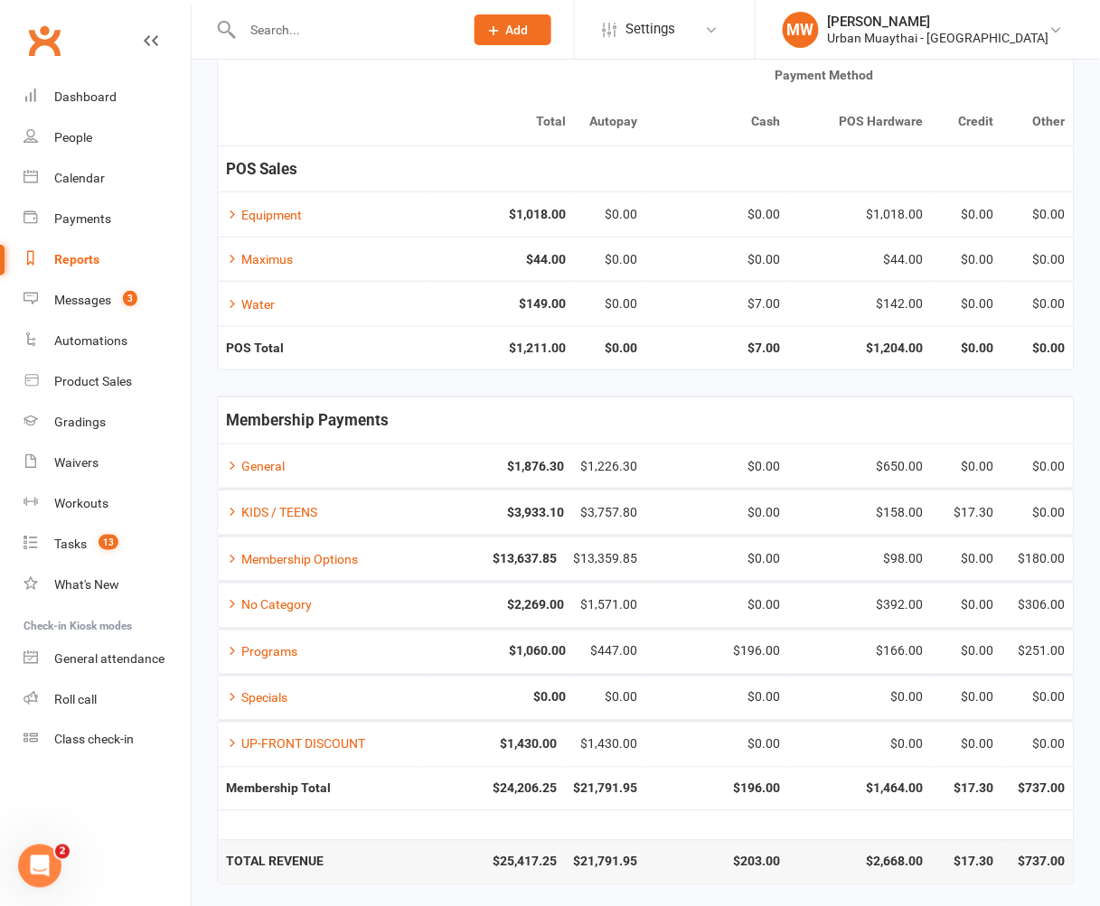
click at [396, 400] on td "Membership Payments" at bounding box center [646, 420] width 856 height 47
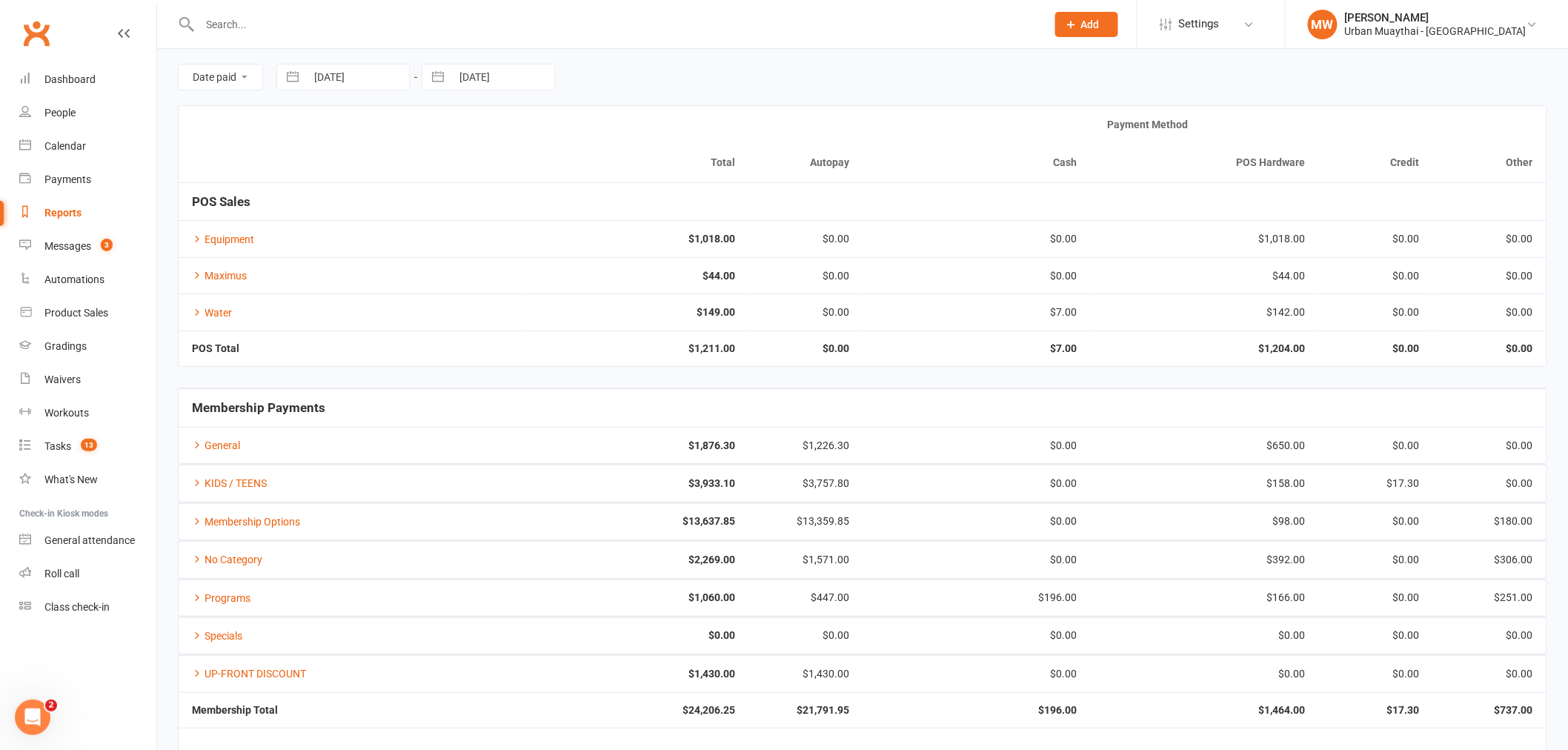
scroll to position [0, 0]
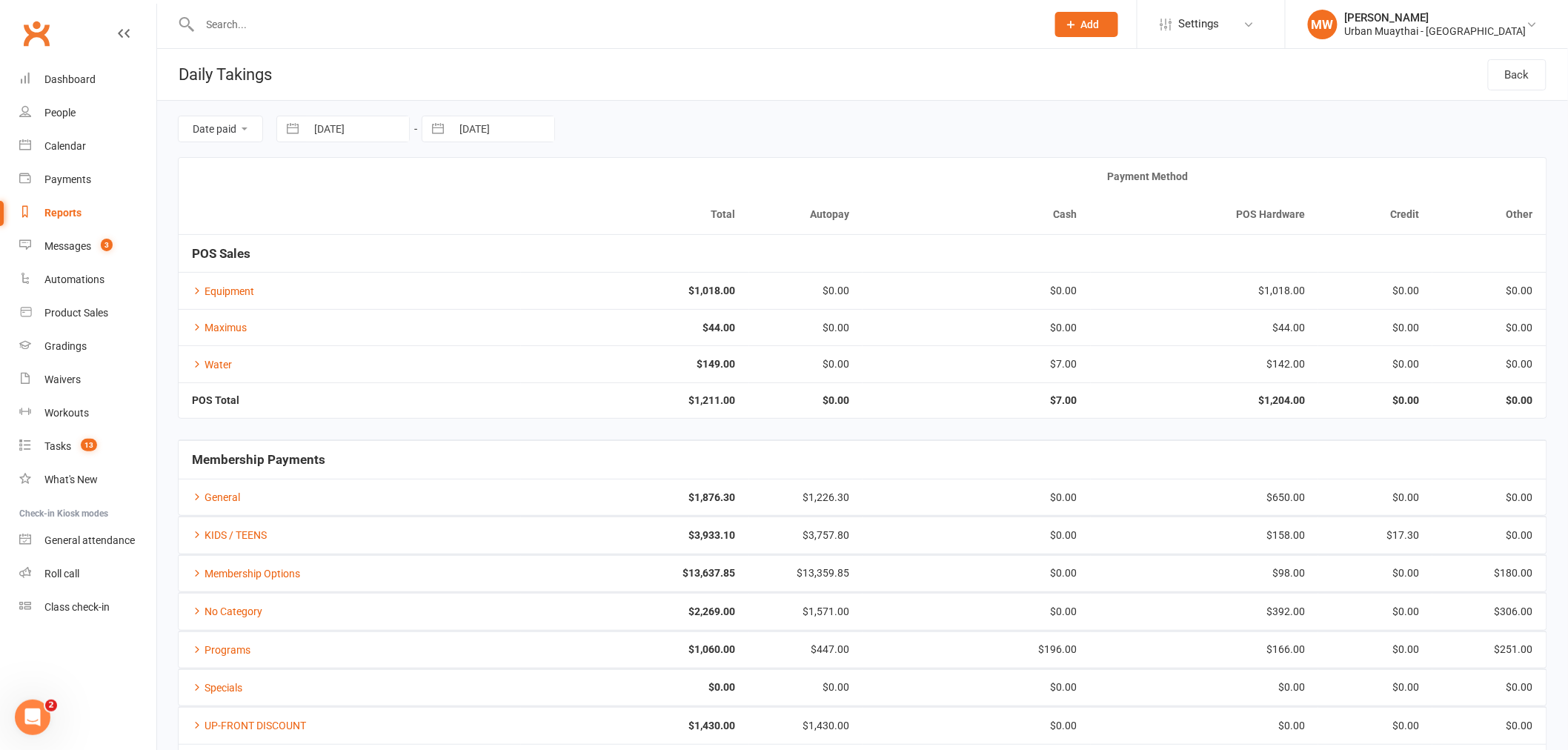
click at [281, 19] on input "text" at bounding box center [617, 24] width 841 height 20
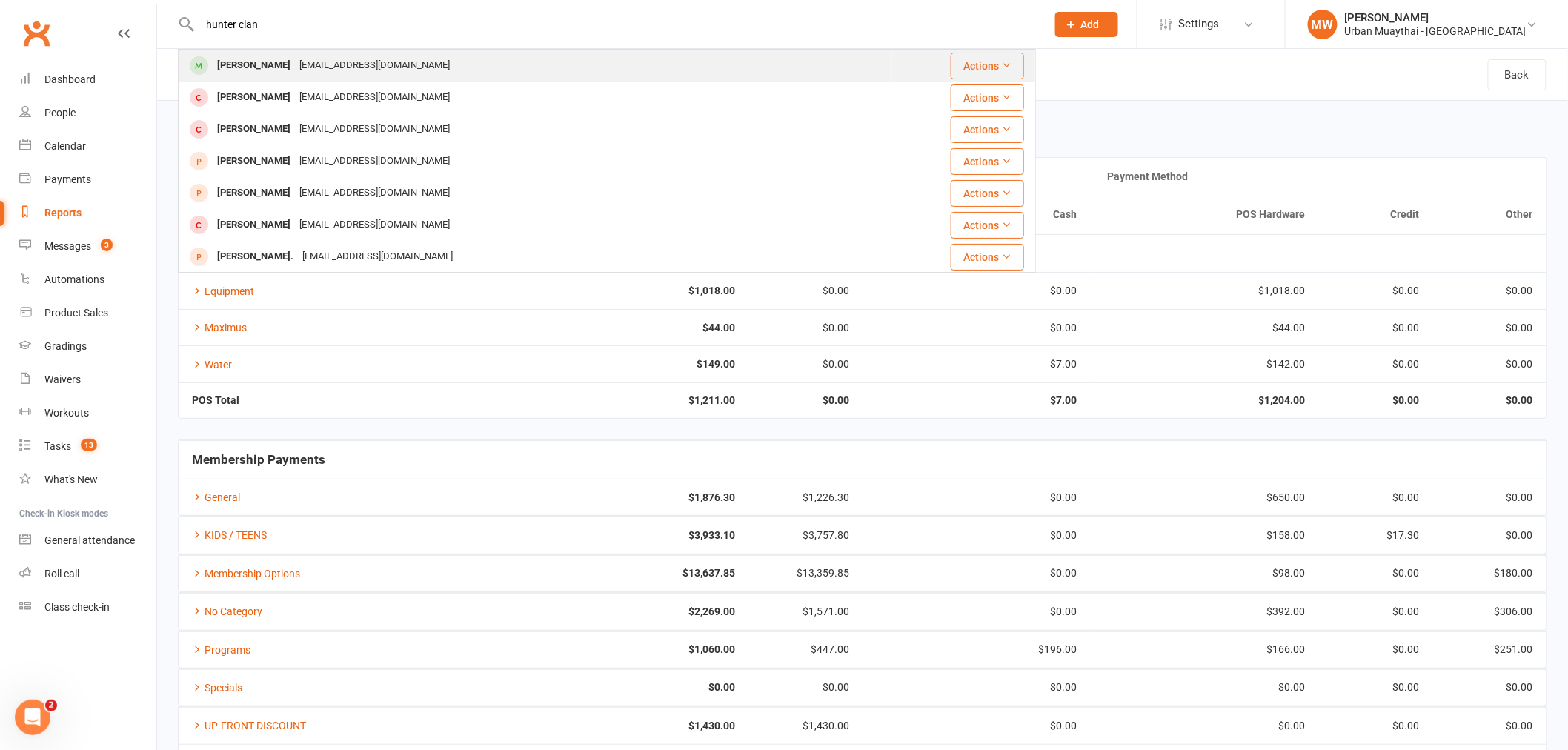
type input "hunter clan"
click at [270, 67] on div "Hunter Clancy" at bounding box center [253, 66] width 82 height 21
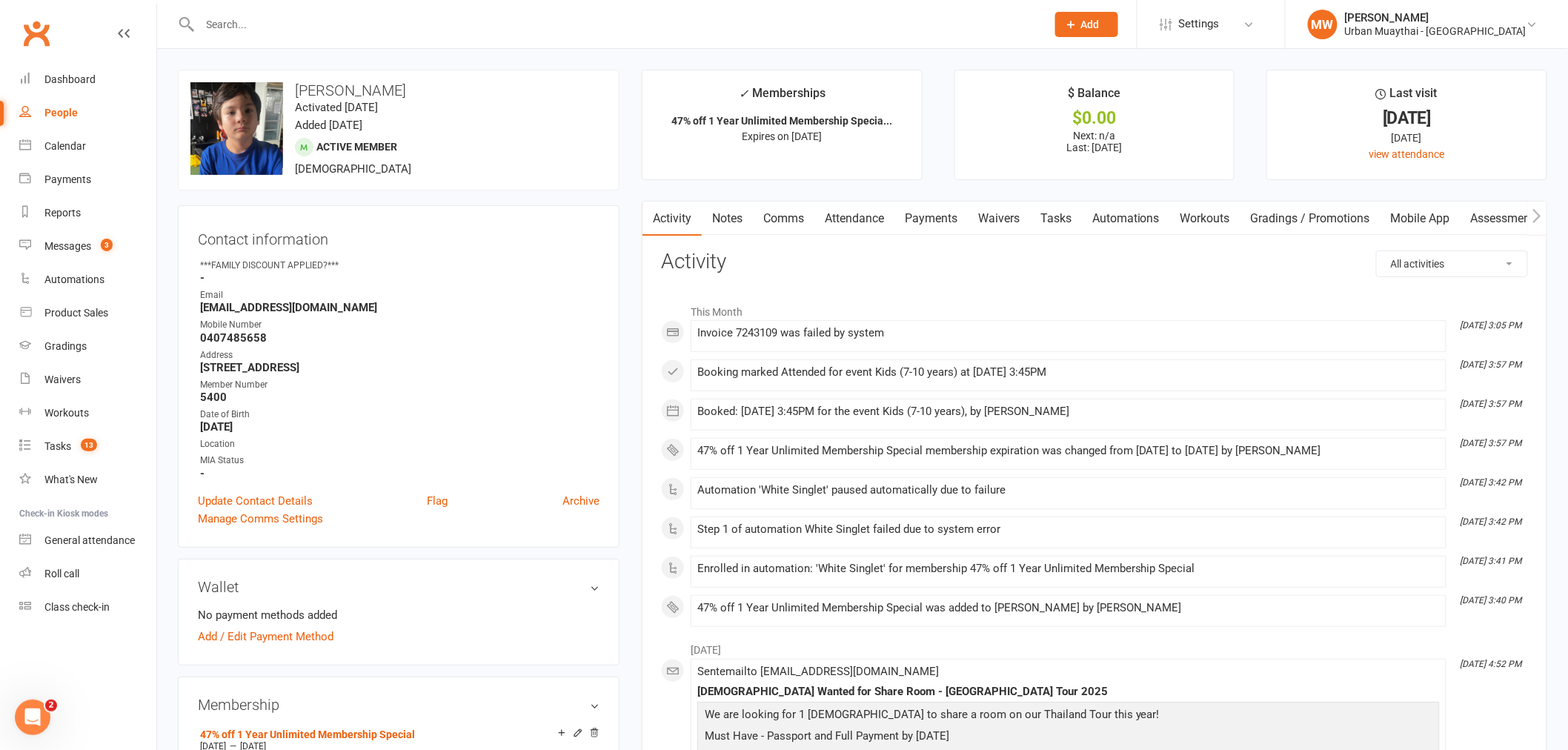
click at [914, 217] on link "Payments" at bounding box center [931, 219] width 73 height 34
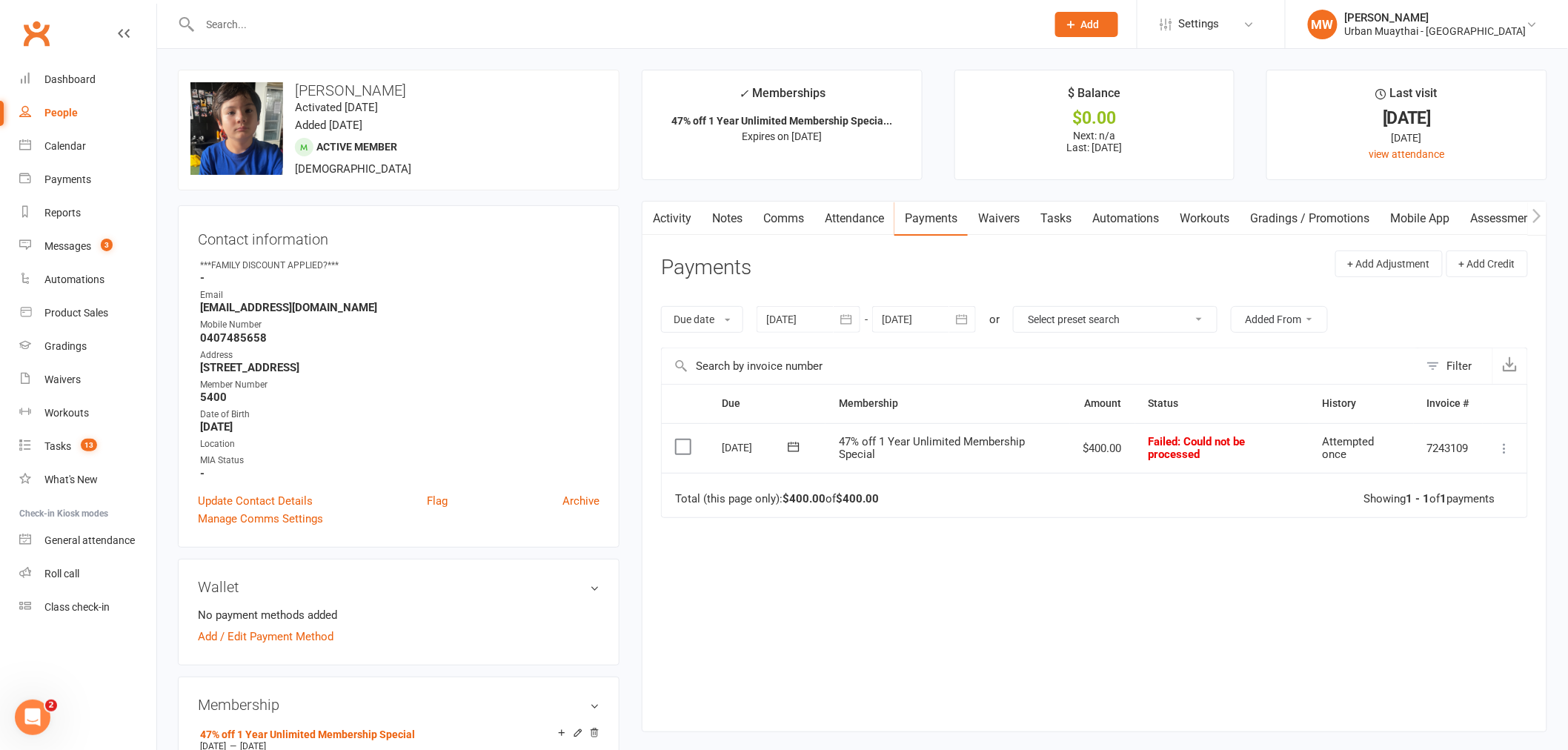
click at [914, 448] on icon at bounding box center [1505, 448] width 15 height 15
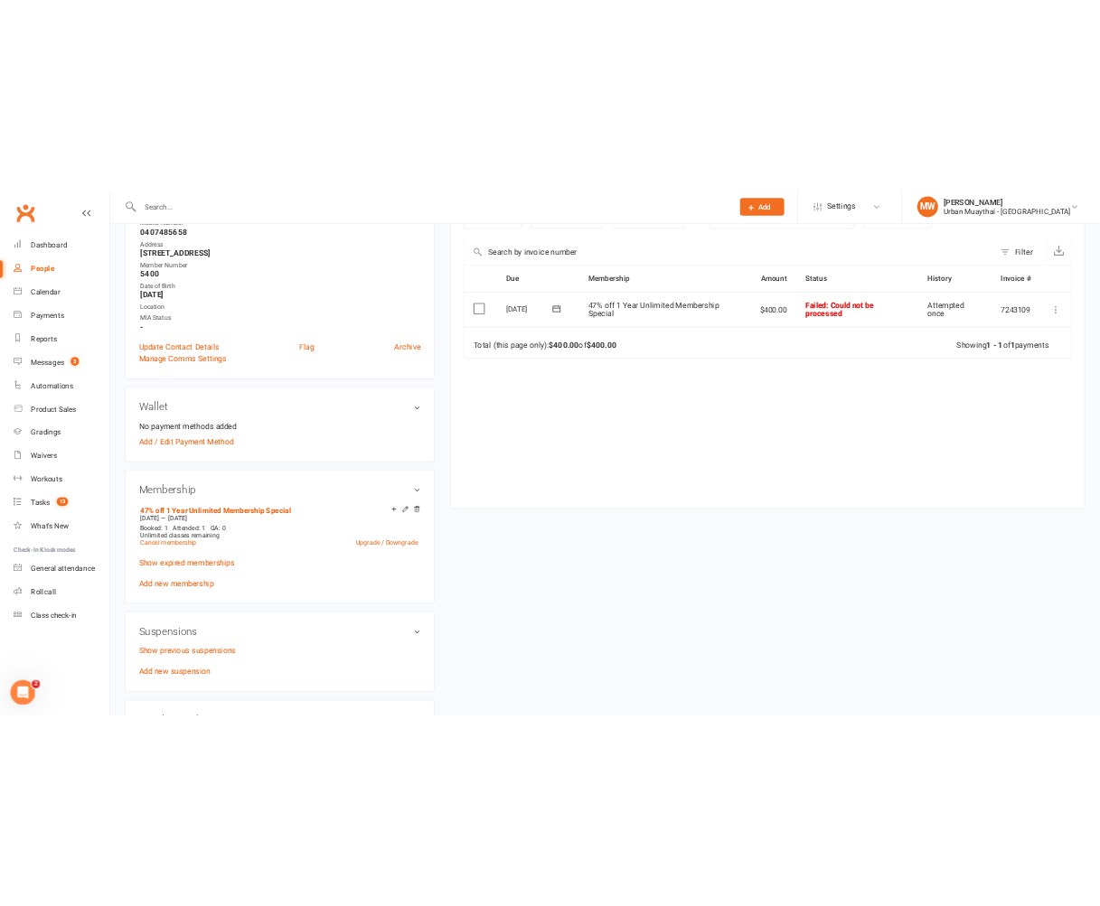
scroll to position [100, 0]
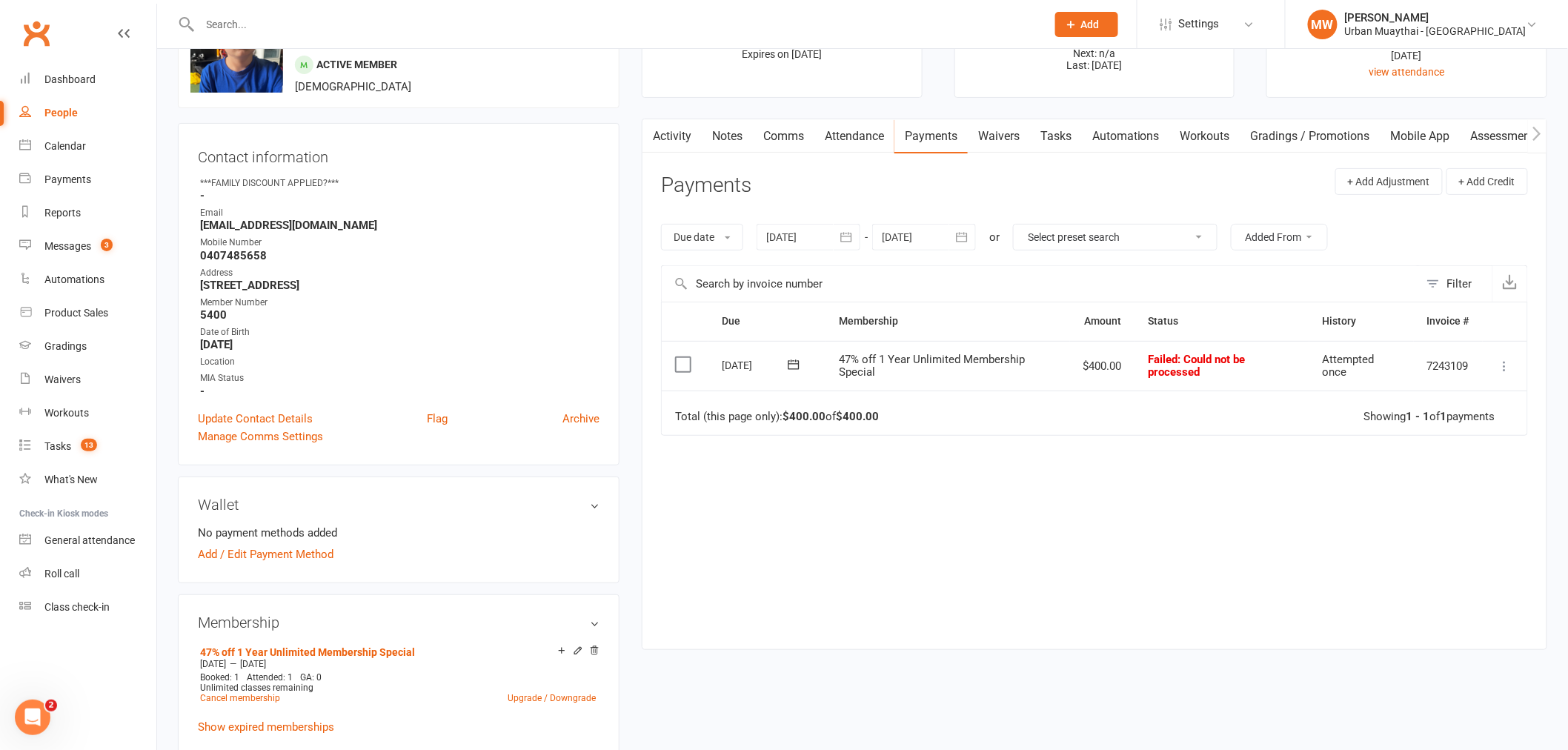
click at [914, 380] on td "Mark as Paid (Cash) Mark as Paid (POS) Mark as Paid (Other) Skip Retry now More…" at bounding box center [1505, 366] width 44 height 50
click at [914, 364] on icon at bounding box center [1505, 366] width 15 height 15
click at [914, 397] on link "Mark as Paid (Cash)" at bounding box center [1439, 395] width 147 height 30
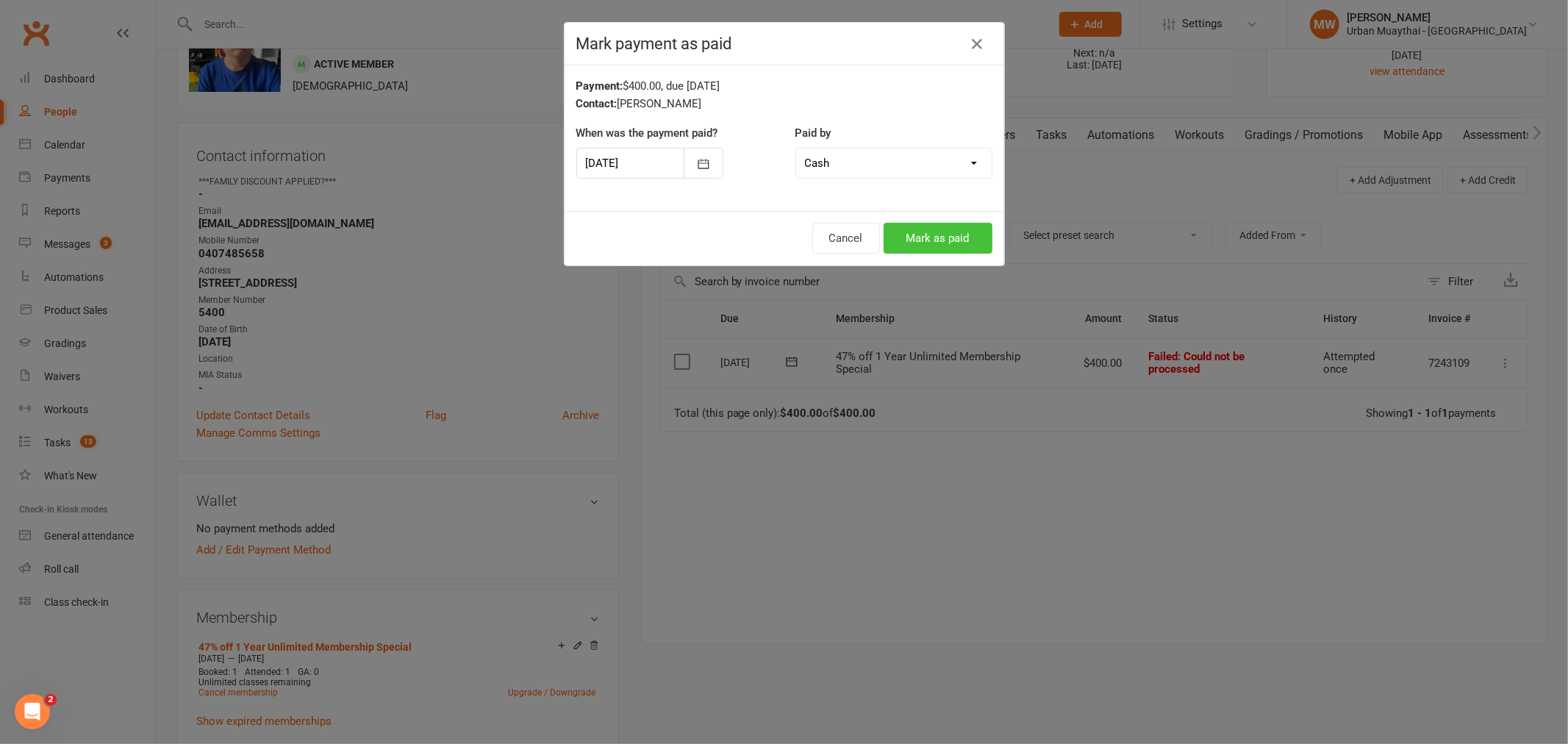
click at [906, 230] on button "Mark as paid" at bounding box center [938, 238] width 109 height 31
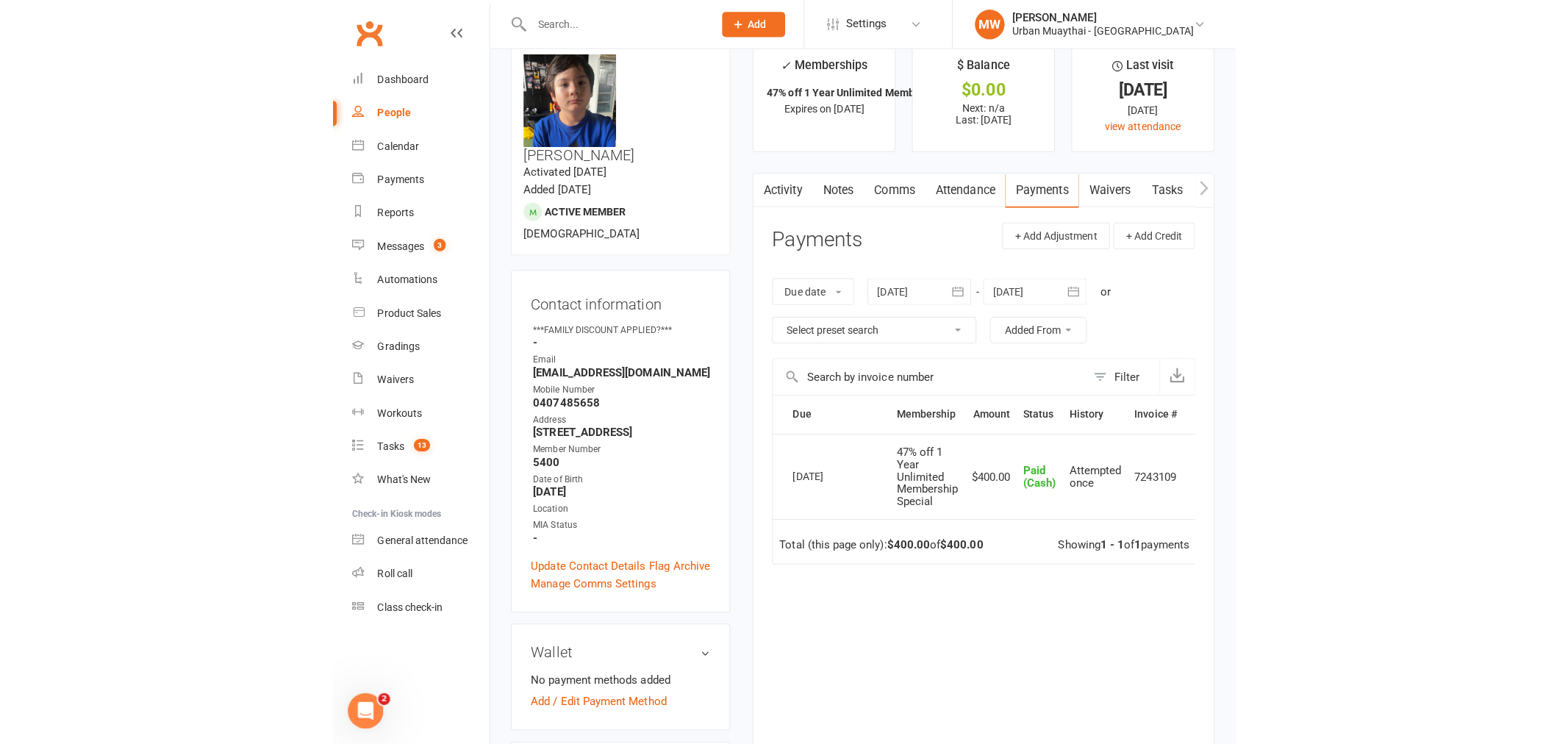
scroll to position [0, 0]
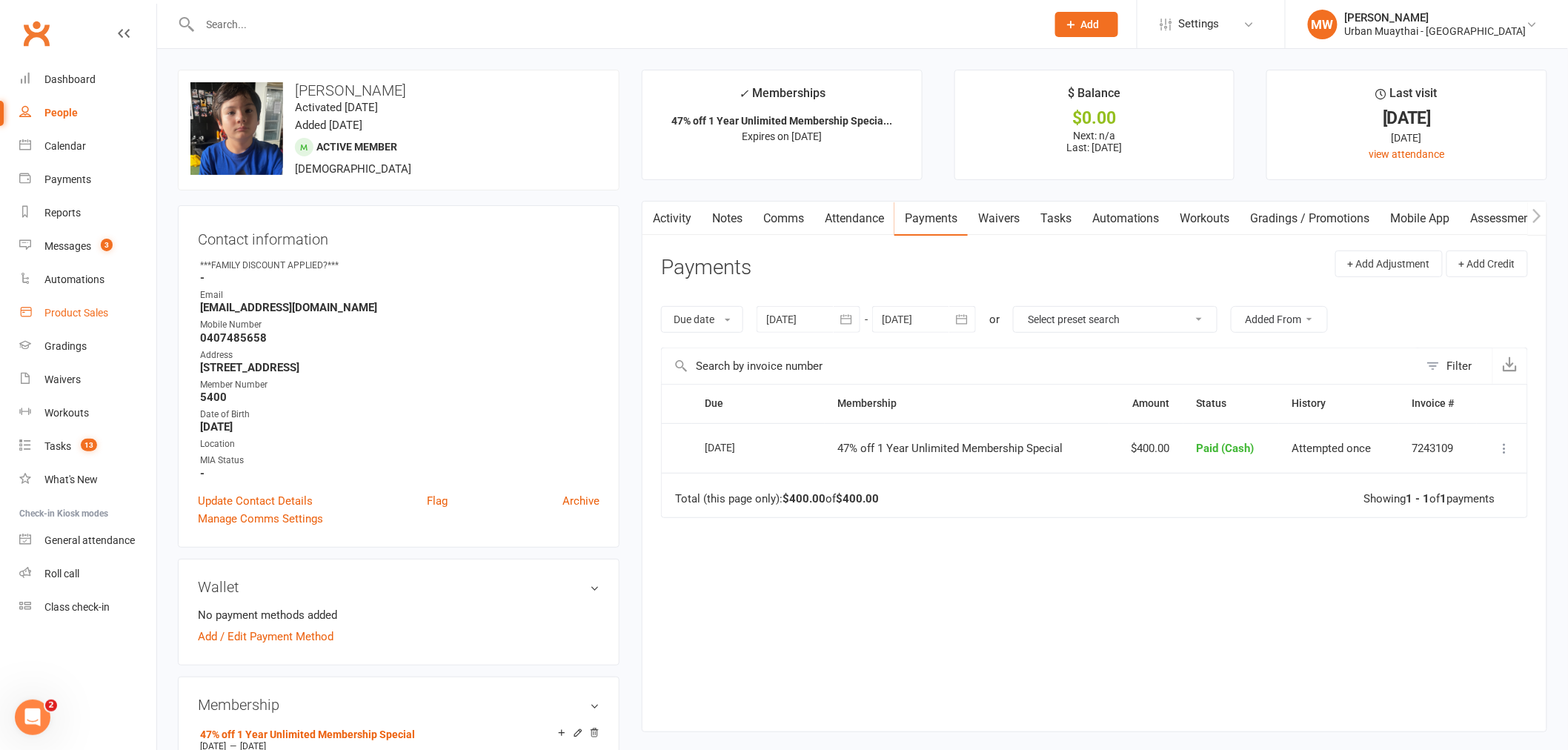
click at [66, 307] on div "Product Sales" at bounding box center [76, 312] width 64 height 11
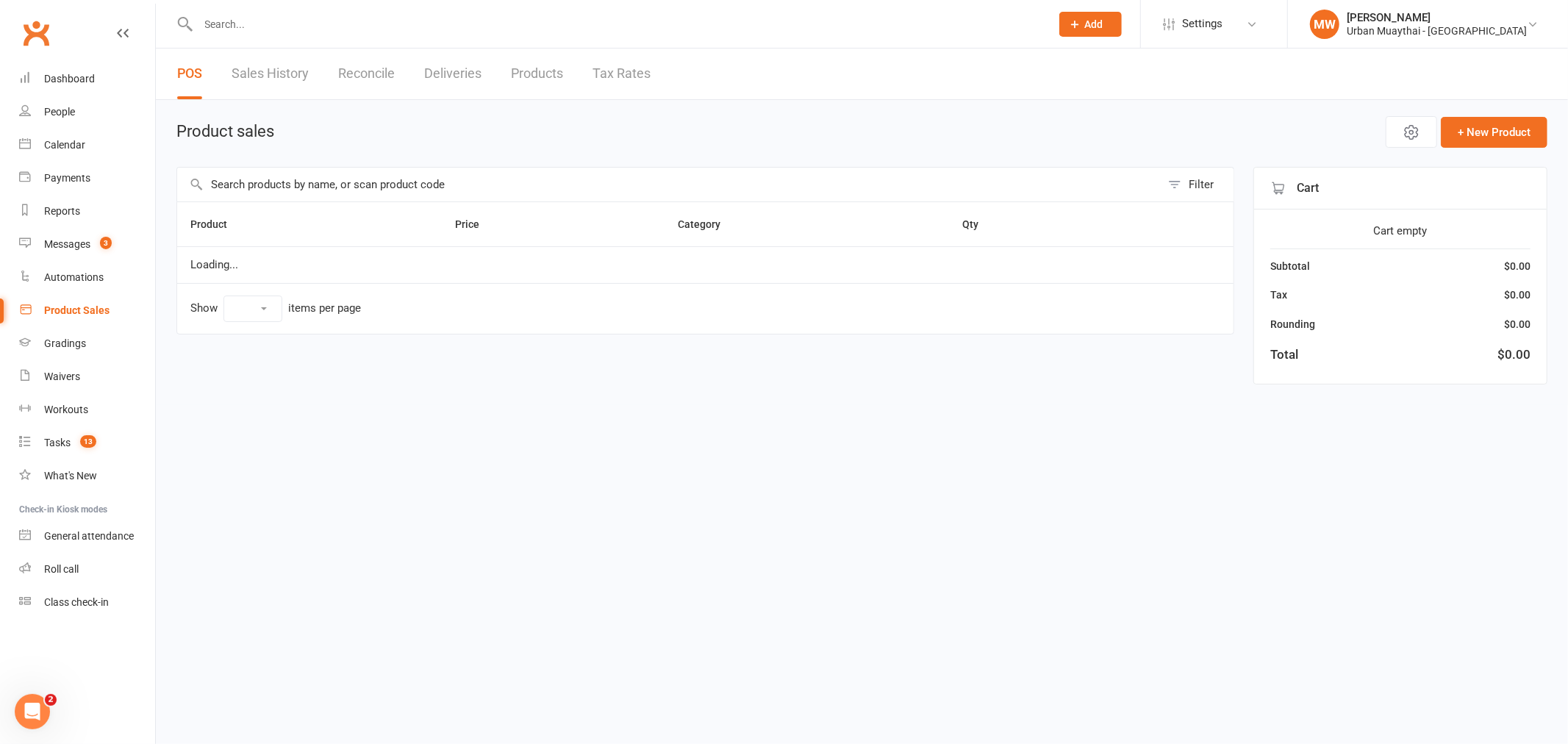
select select "50"
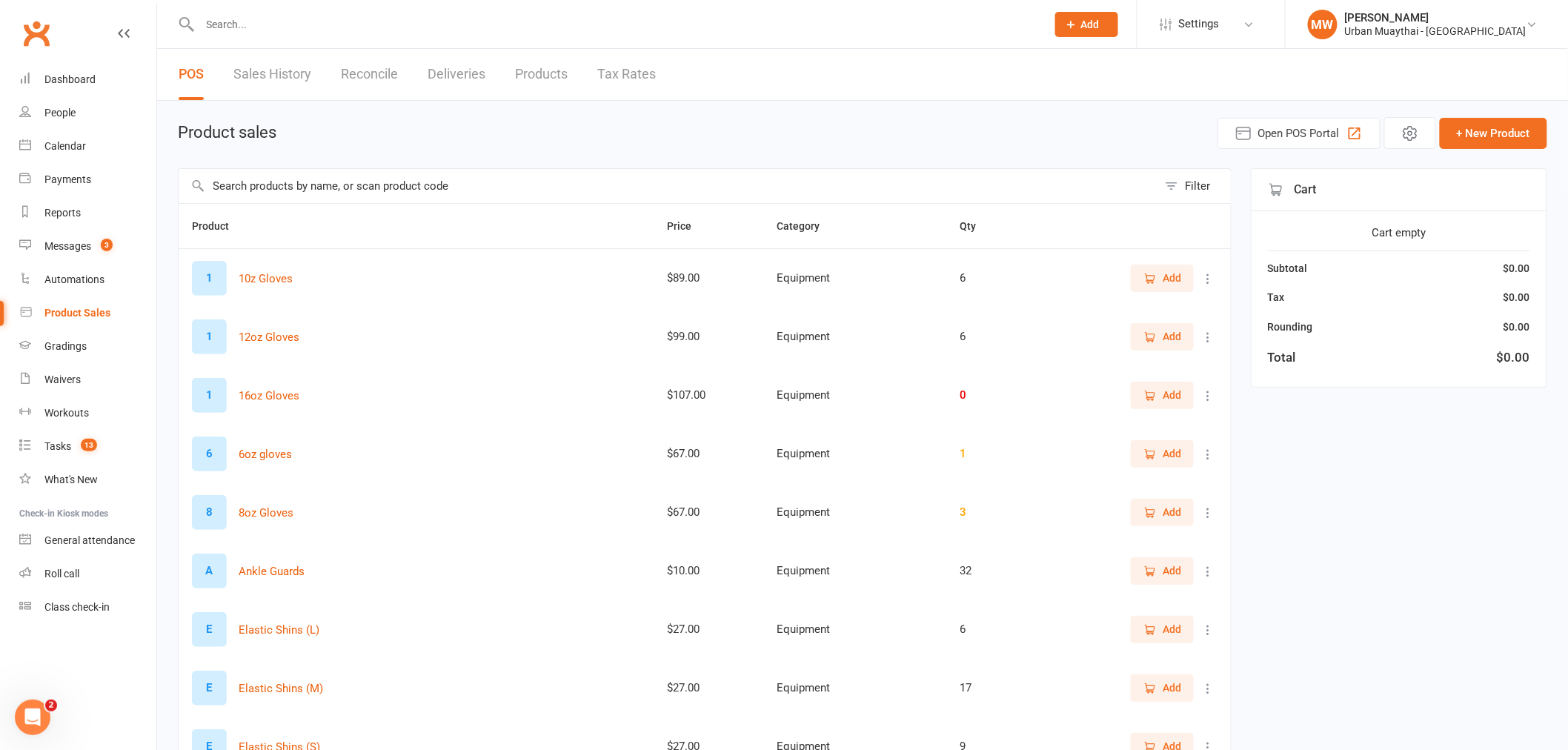
click at [357, 191] on input "text" at bounding box center [668, 186] width 979 height 34
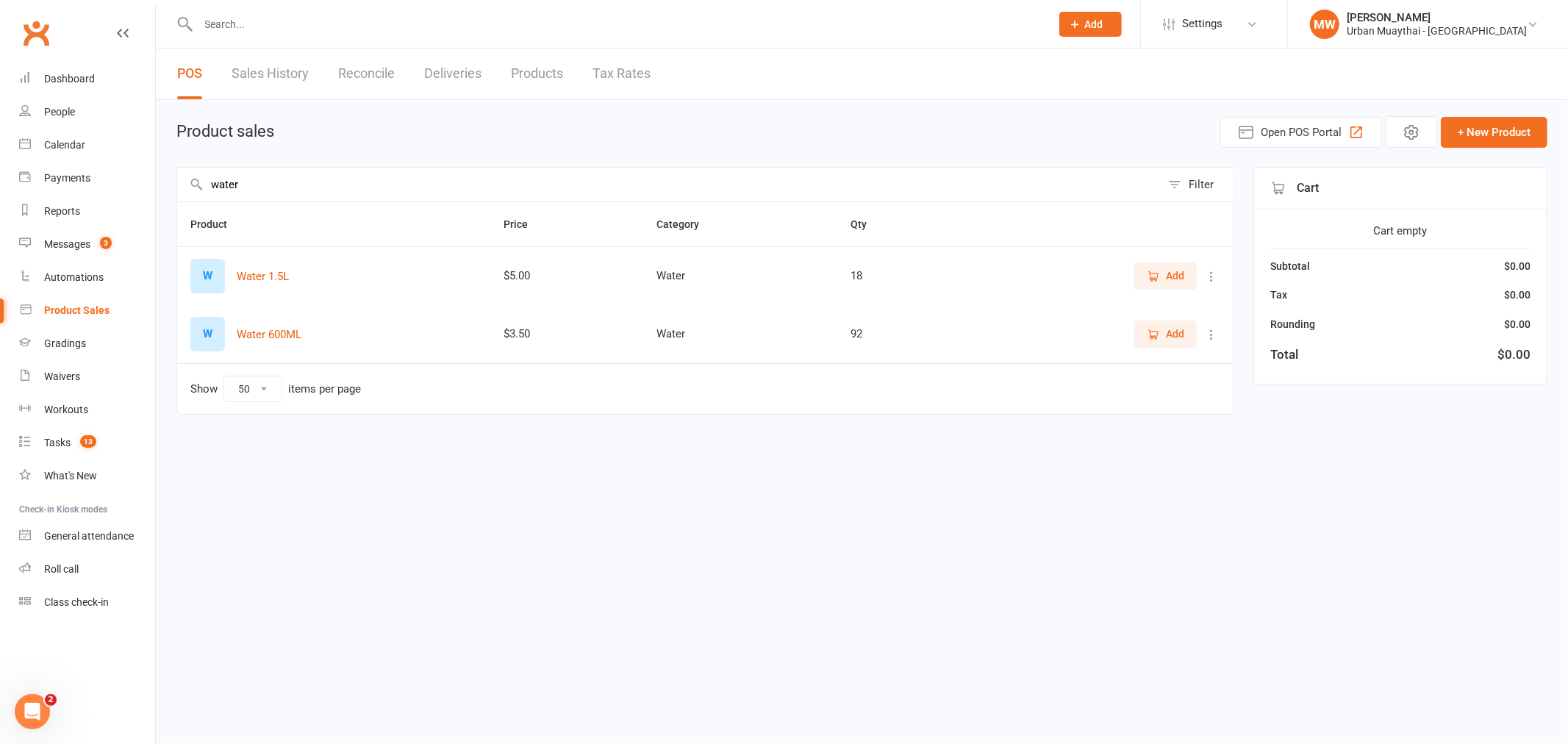
type input "water"
click at [906, 320] on button "Add" at bounding box center [1165, 333] width 63 height 27
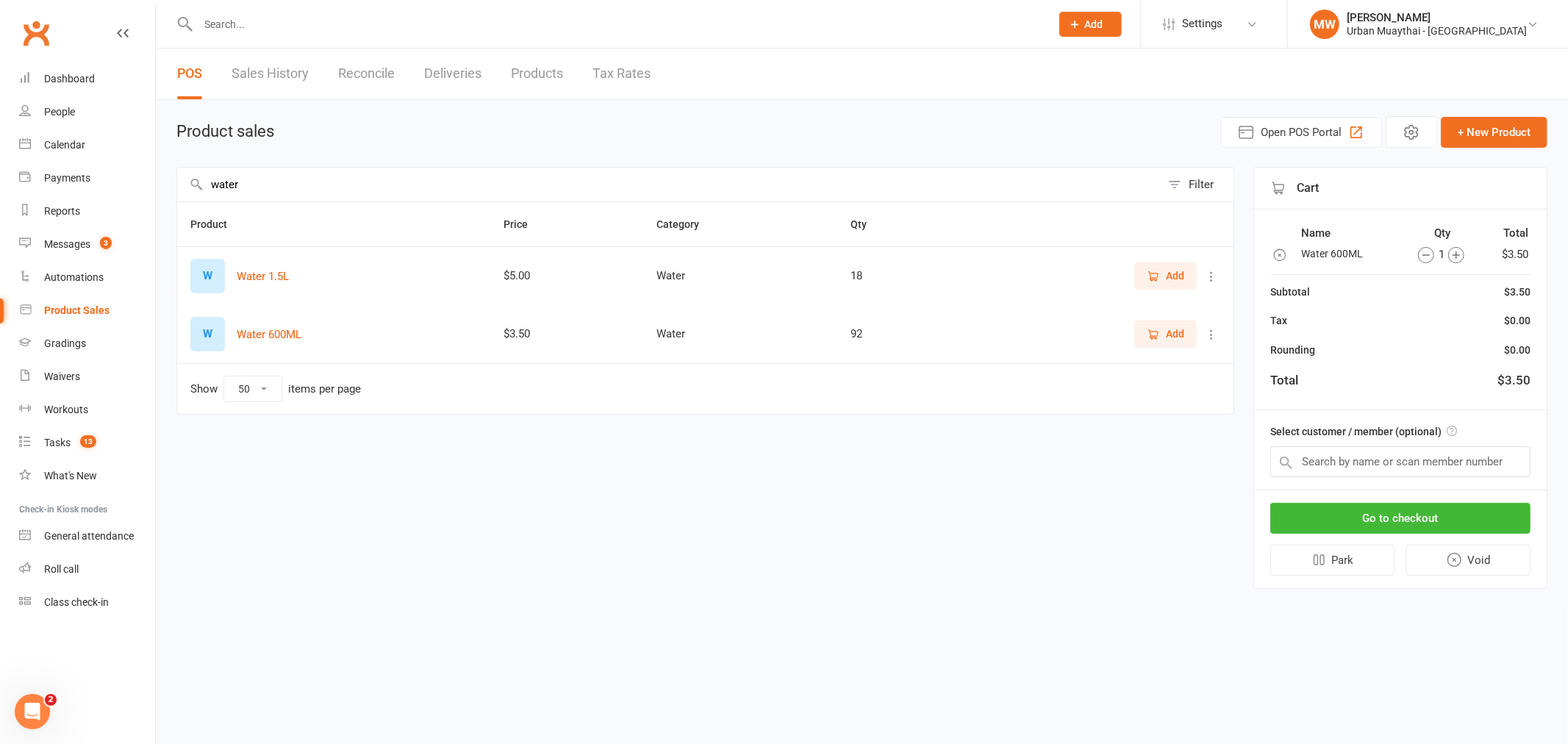
click at [906, 532] on div "Go to checkout Park Void" at bounding box center [1400, 539] width 293 height 98
click at [906, 528] on button "Go to checkout" at bounding box center [1400, 518] width 260 height 31
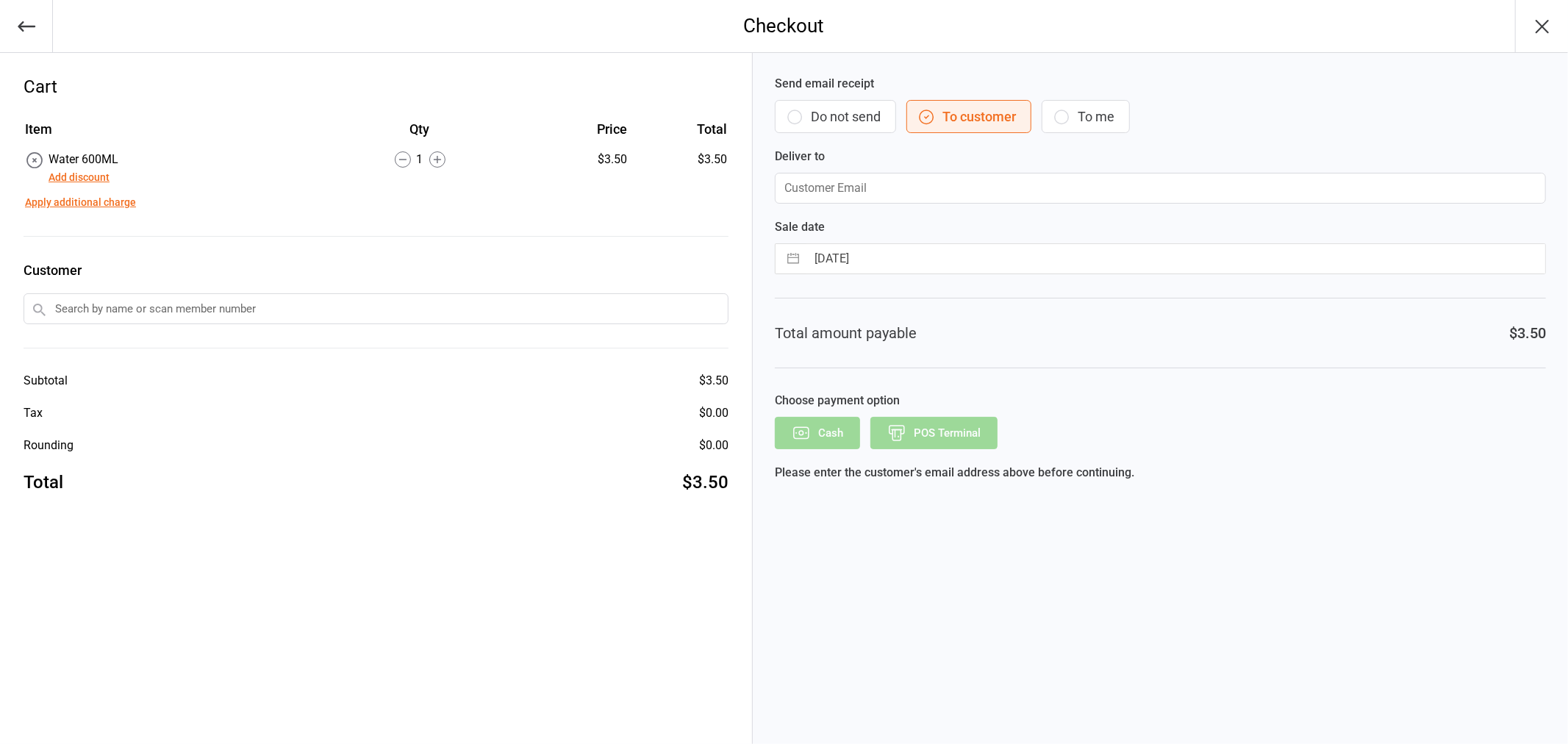
click at [839, 111] on button "Do not send" at bounding box center [834, 116] width 121 height 33
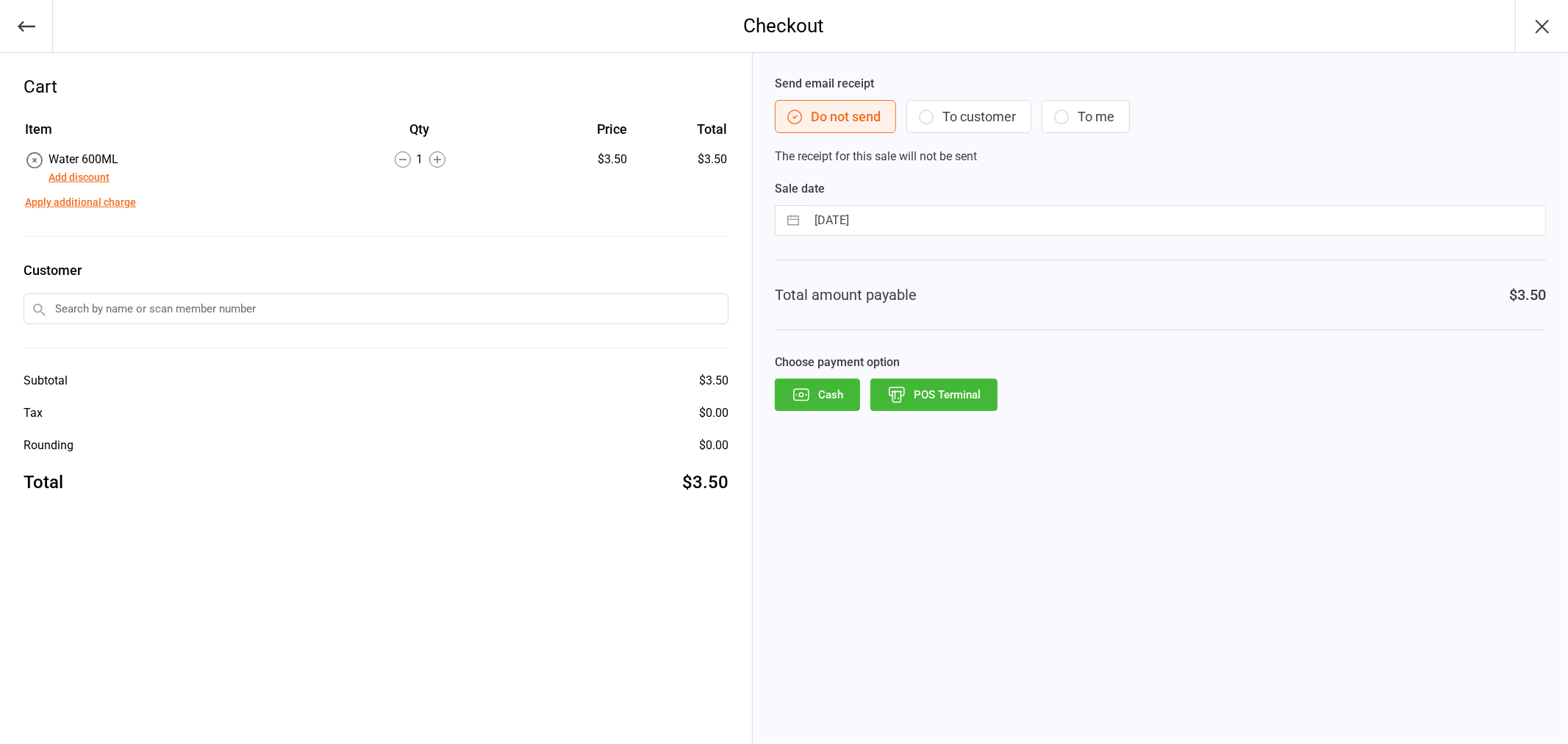
click at [842, 406] on button "Cash" at bounding box center [817, 394] width 85 height 33
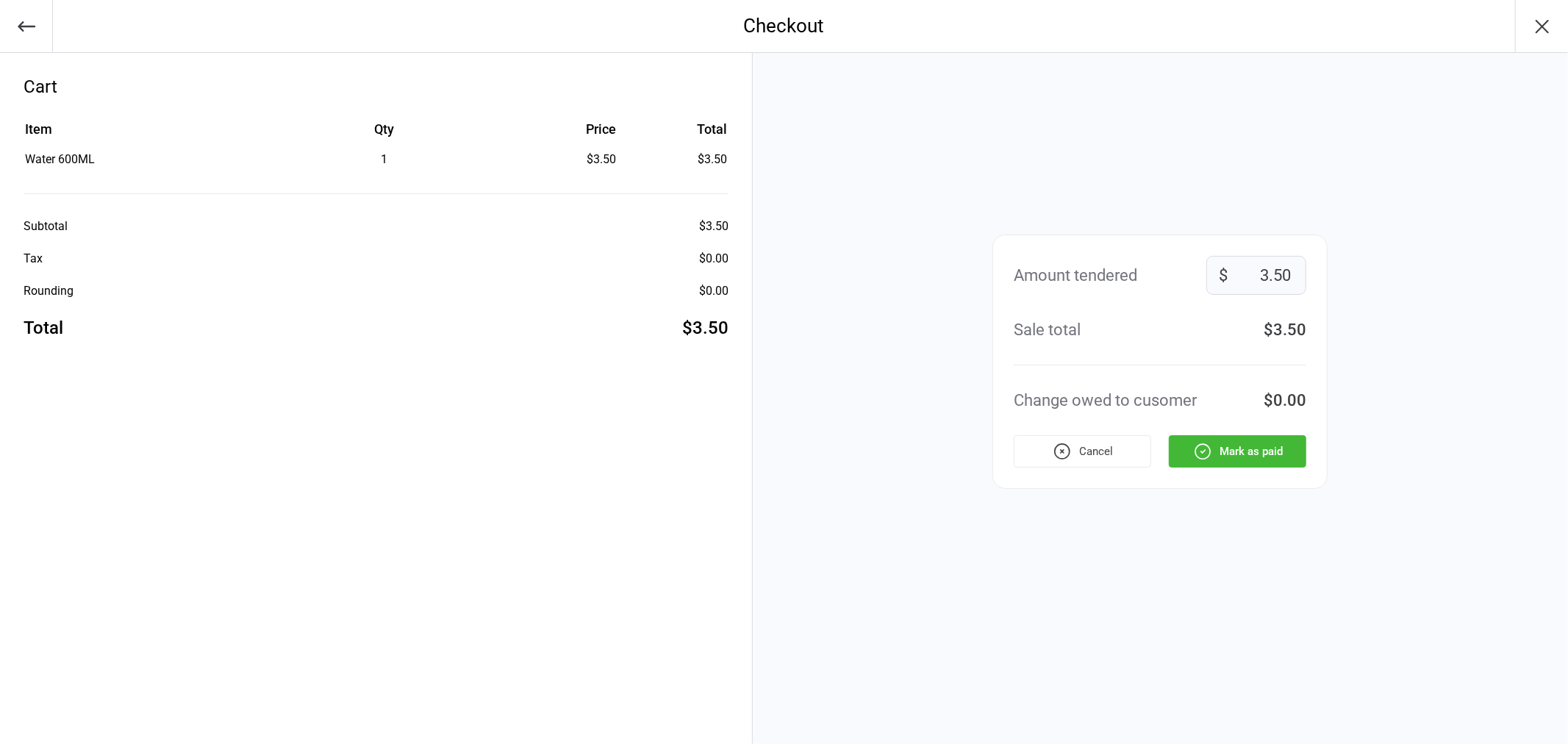
click at [1193, 444] on icon "button" at bounding box center [1202, 450] width 19 height 19
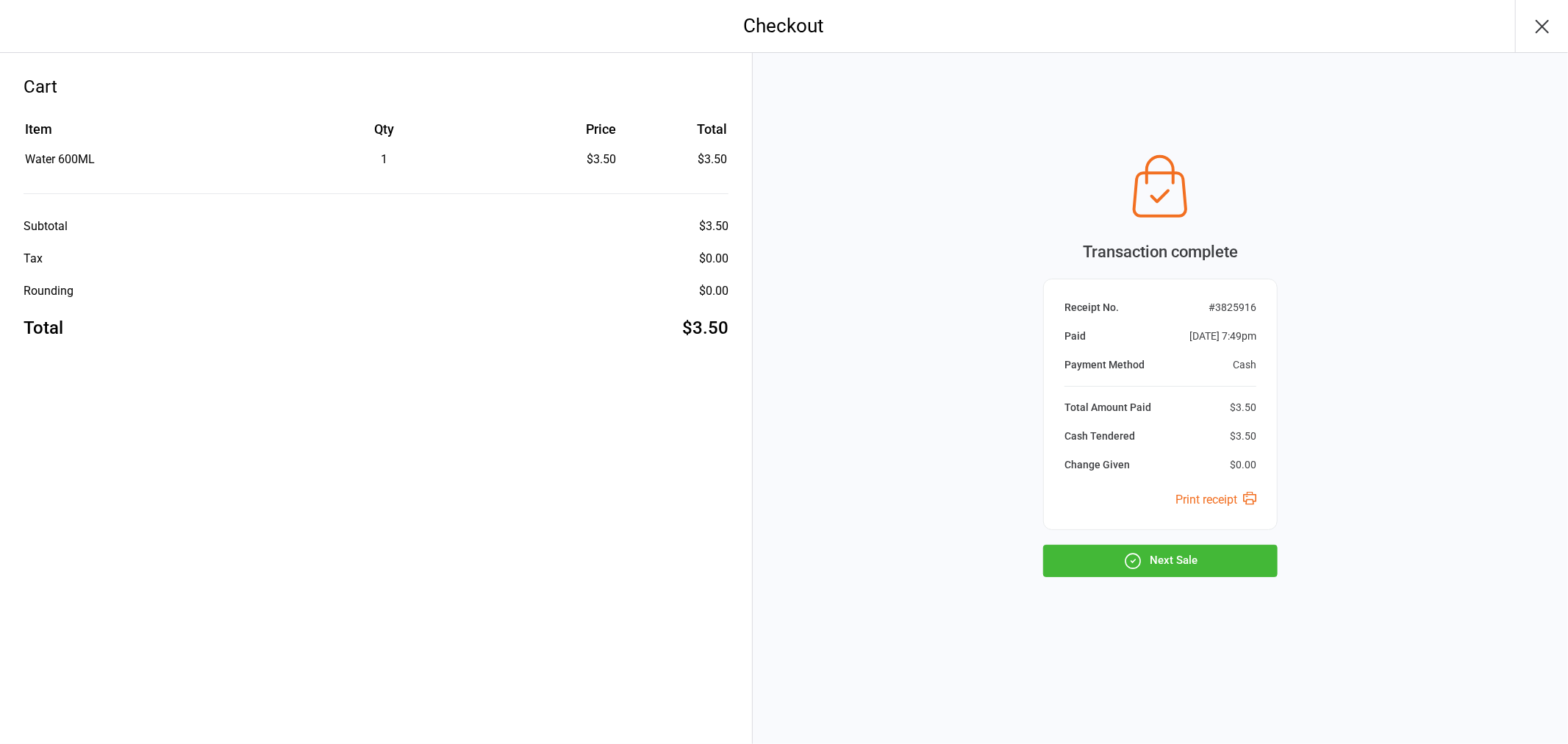
click at [1152, 563] on button "Next Sale" at bounding box center [1160, 561] width 234 height 33
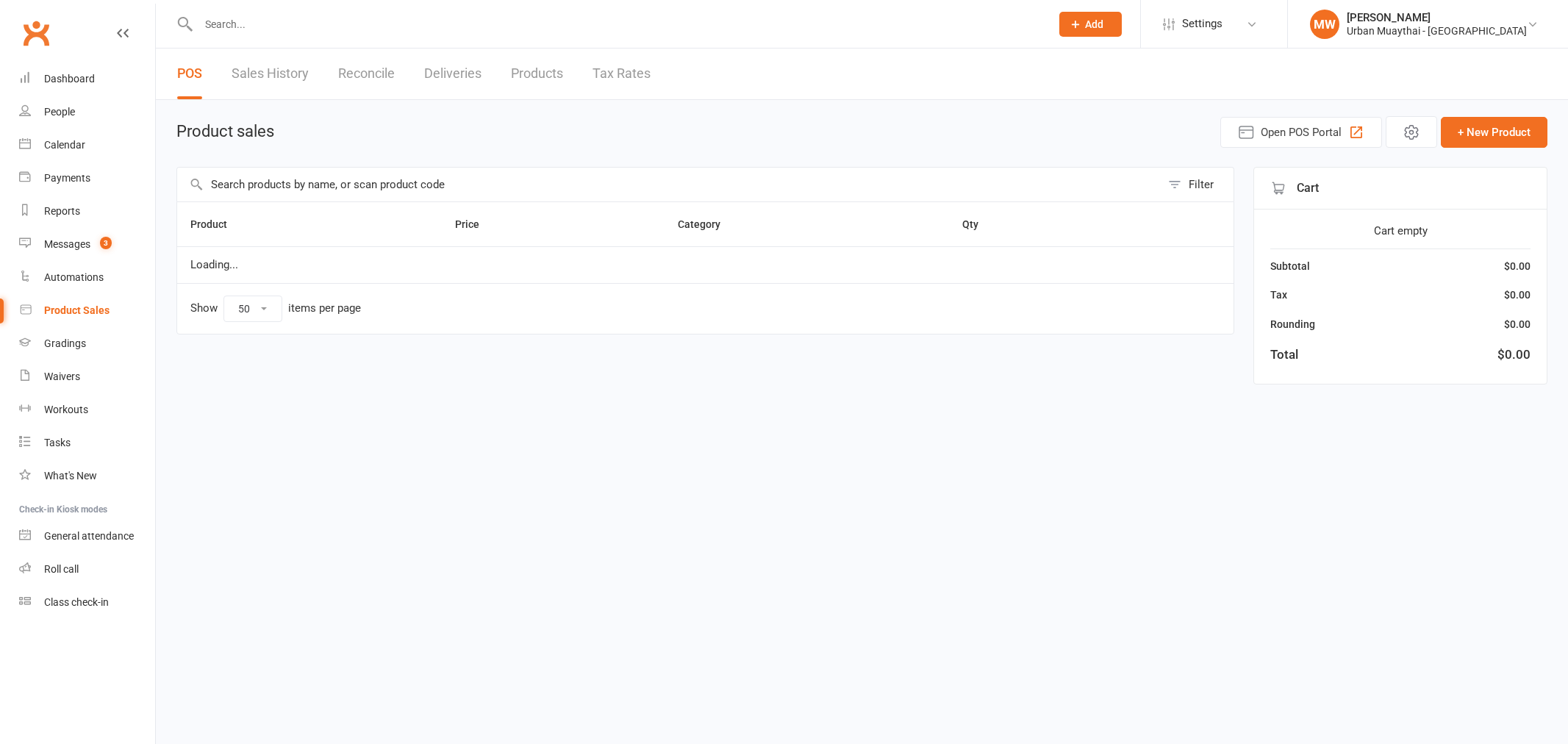
select select "50"
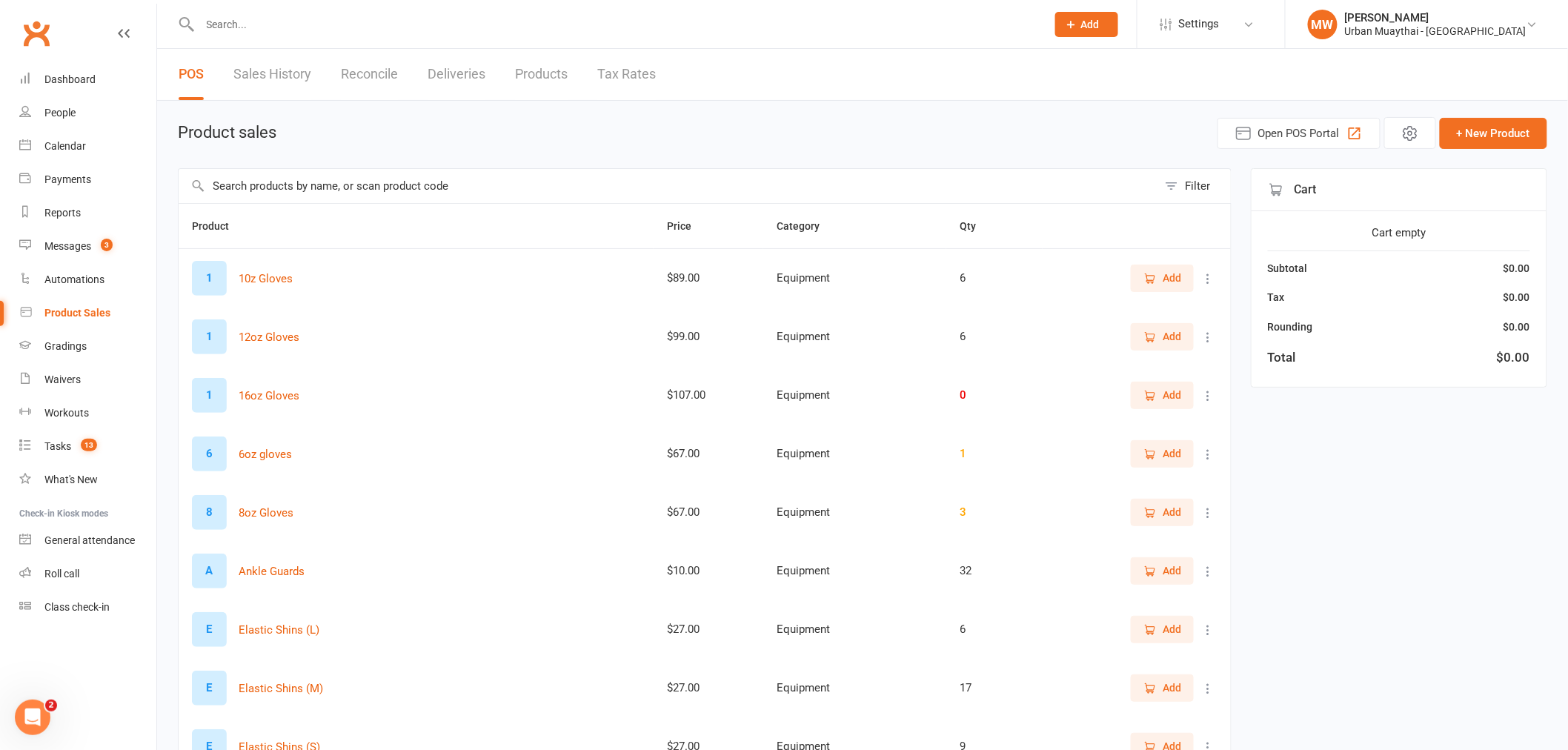
click at [262, 180] on input "text" at bounding box center [668, 186] width 979 height 34
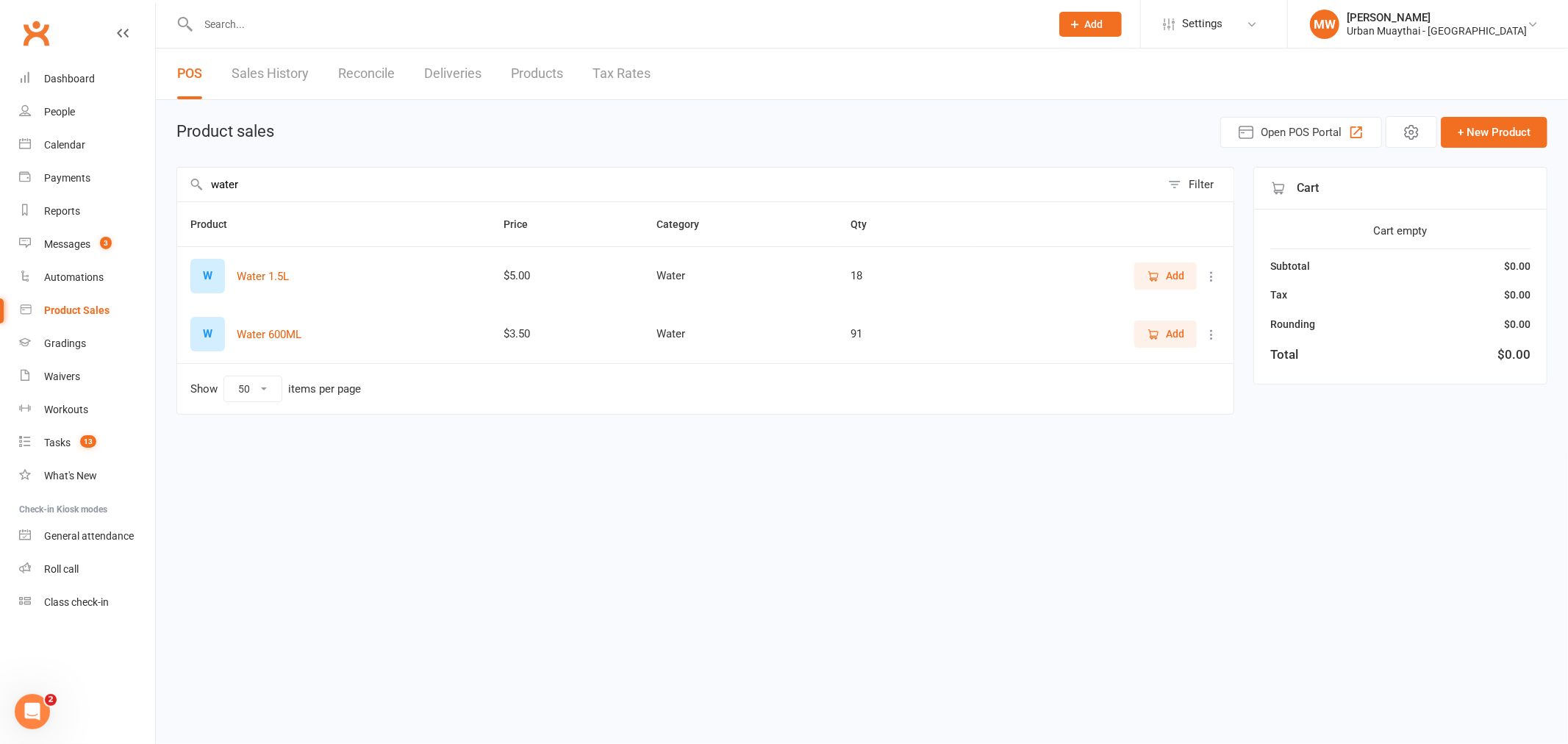
type input "water"
click at [1185, 268] on button "Add" at bounding box center [1165, 276] width 63 height 27
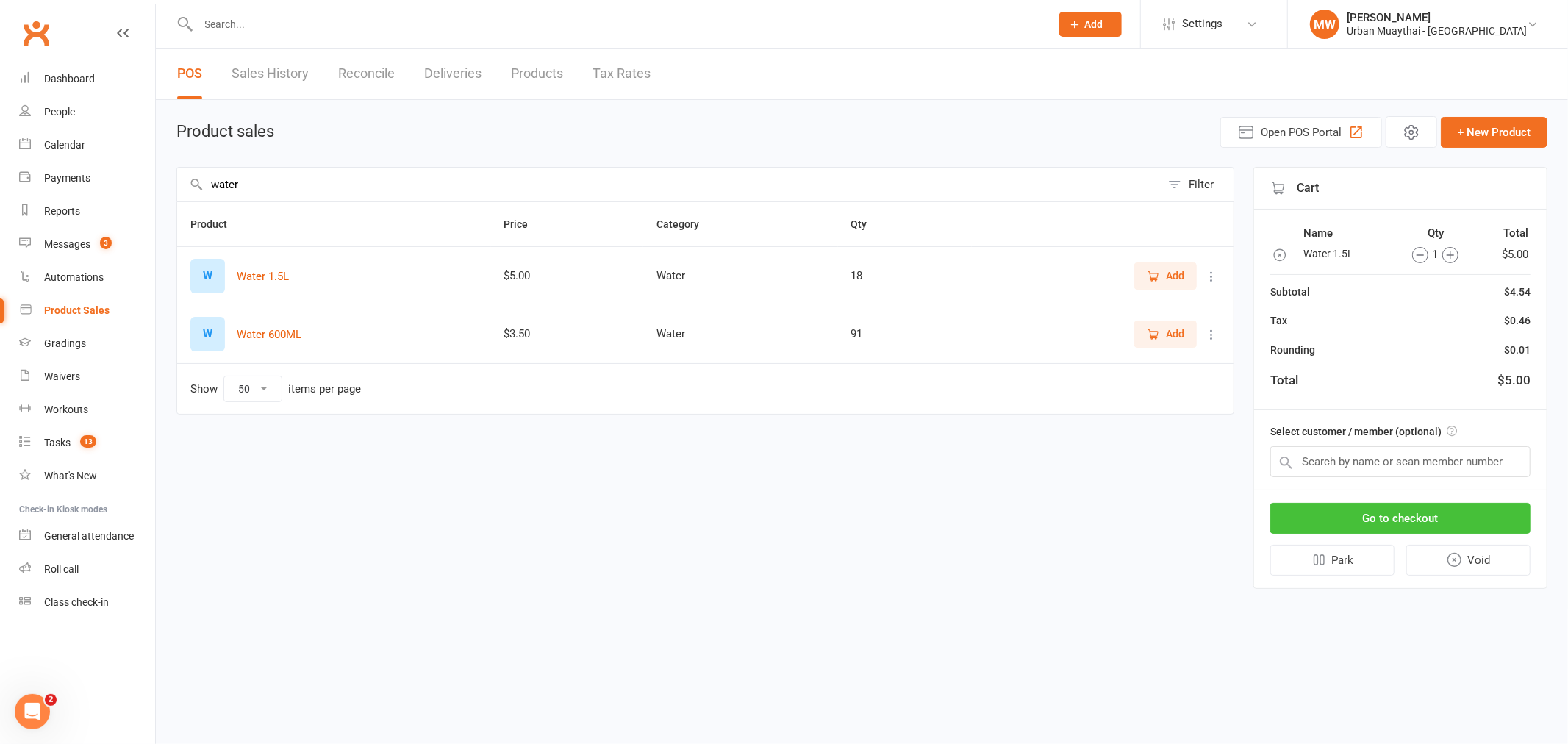
click at [1351, 506] on button "Go to checkout" at bounding box center [1400, 518] width 260 height 31
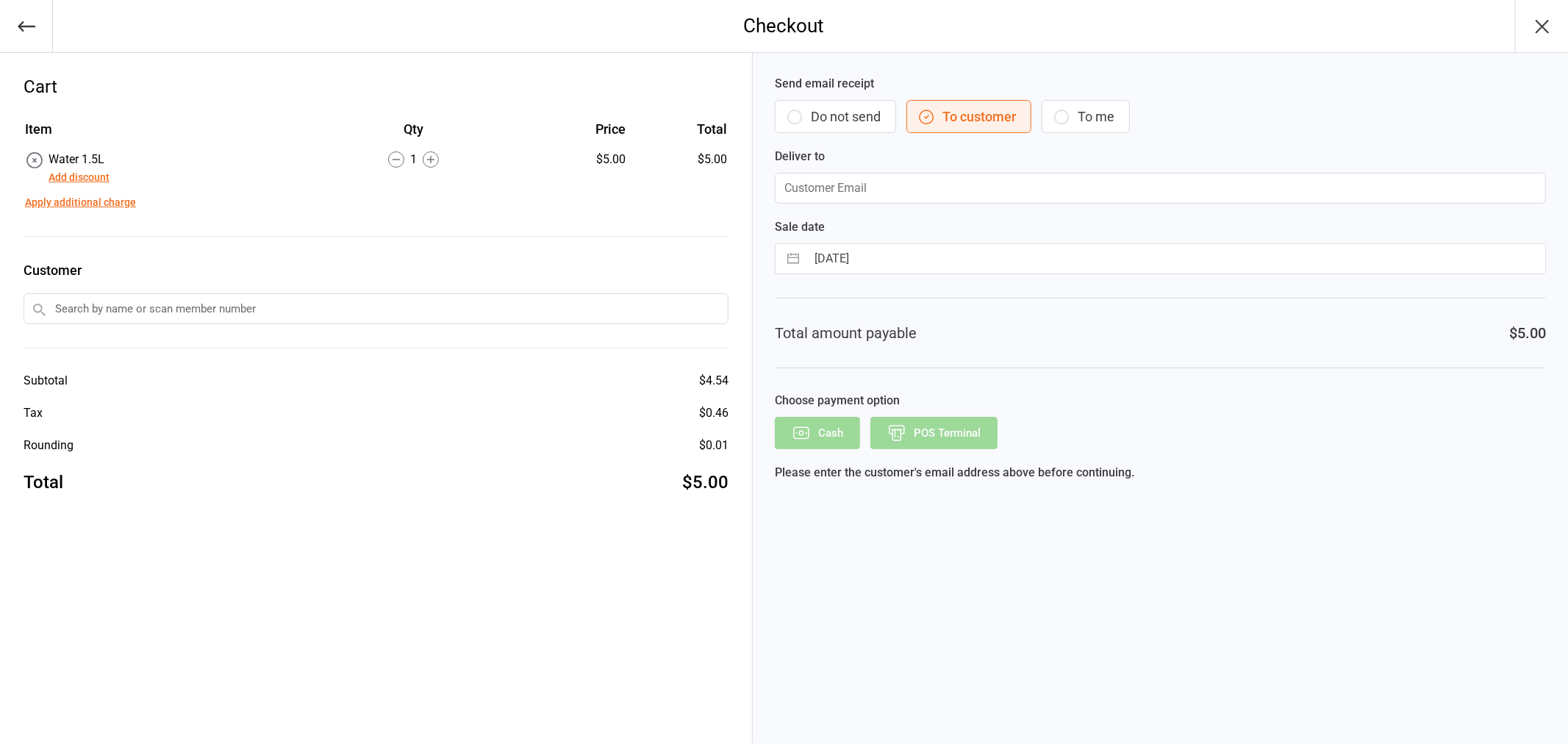
click at [429, 159] on icon at bounding box center [431, 159] width 16 height 16
click at [817, 112] on button "Do not send" at bounding box center [834, 116] width 121 height 33
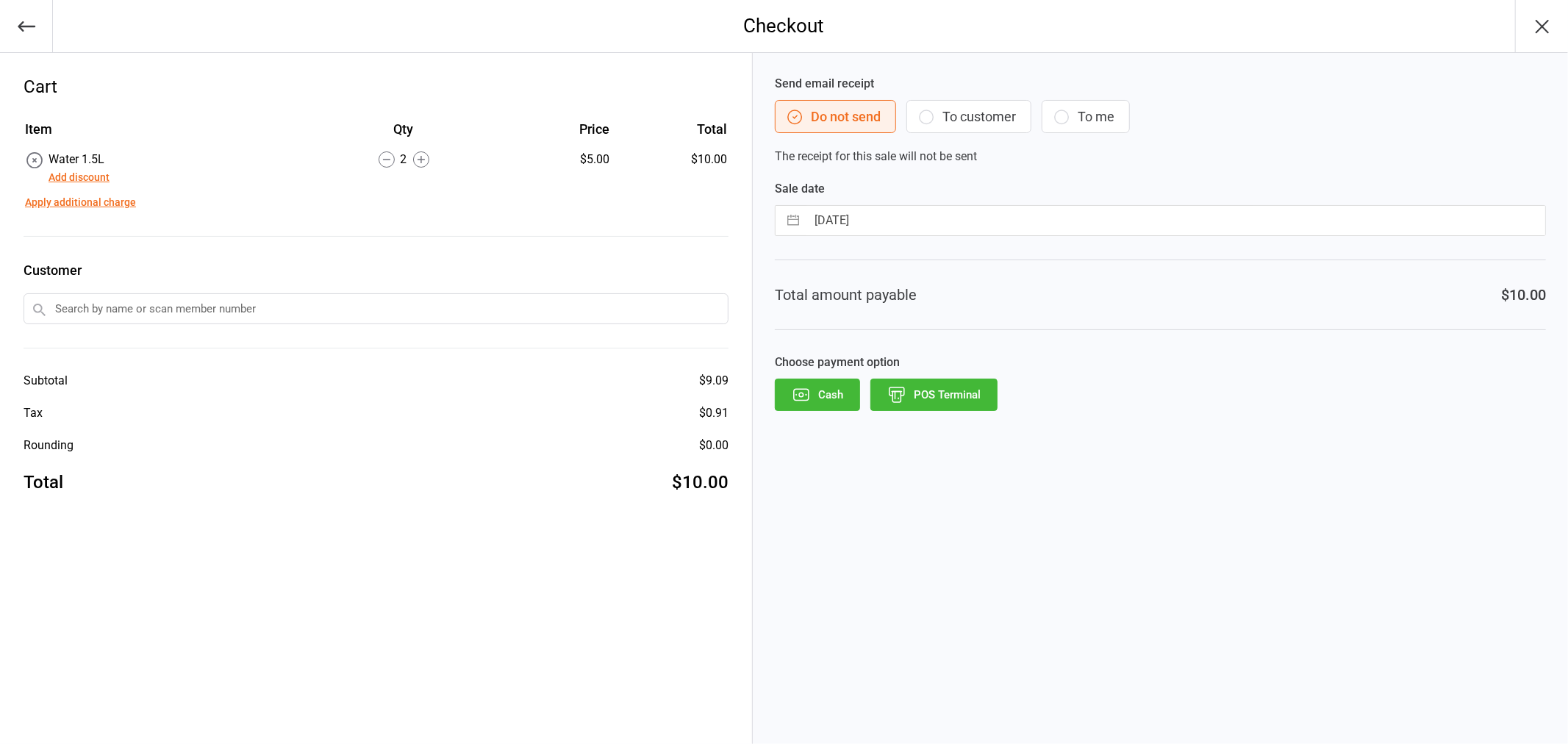
click at [819, 394] on button "Cash" at bounding box center [817, 394] width 85 height 33
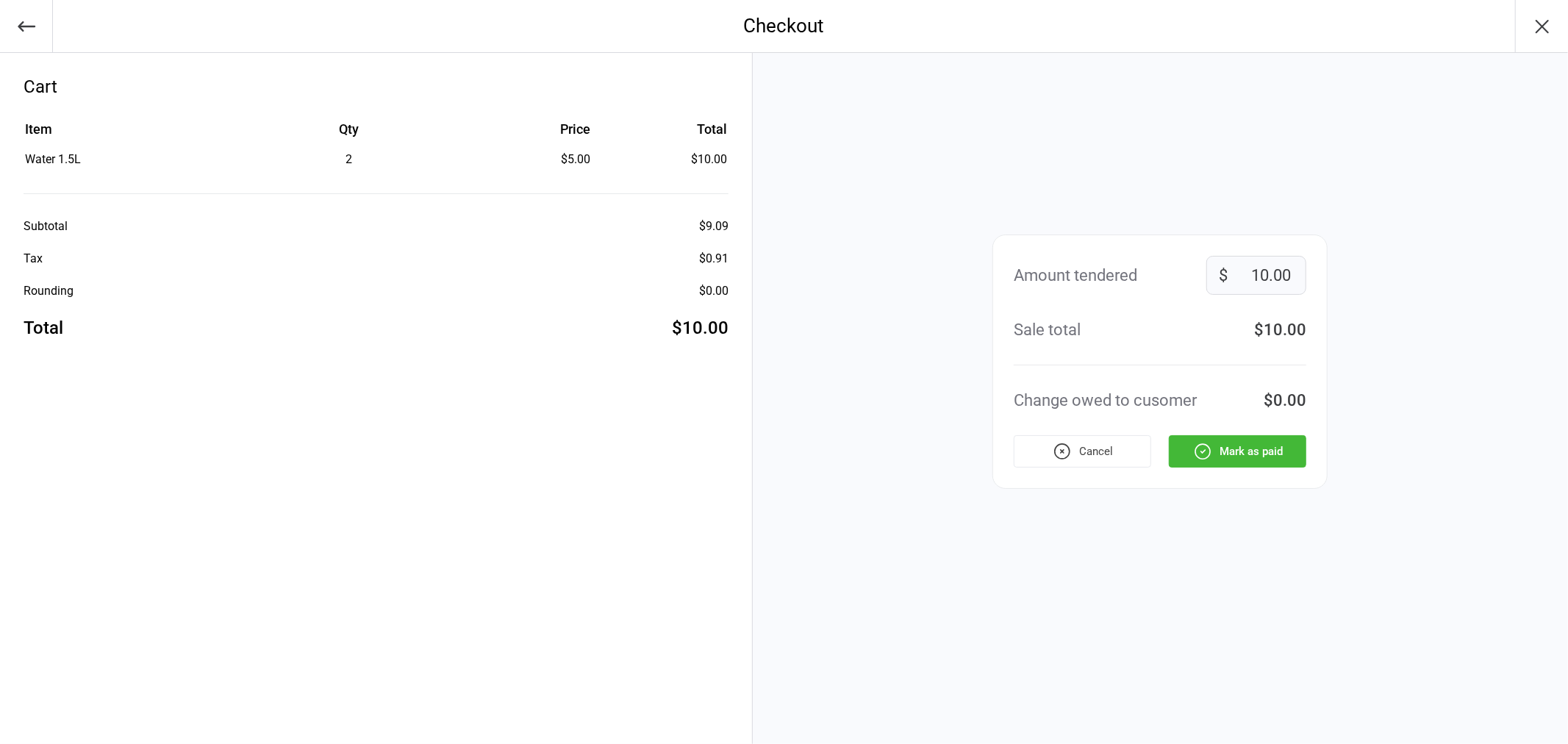
click at [1237, 446] on button "Mark as paid" at bounding box center [1237, 451] width 137 height 33
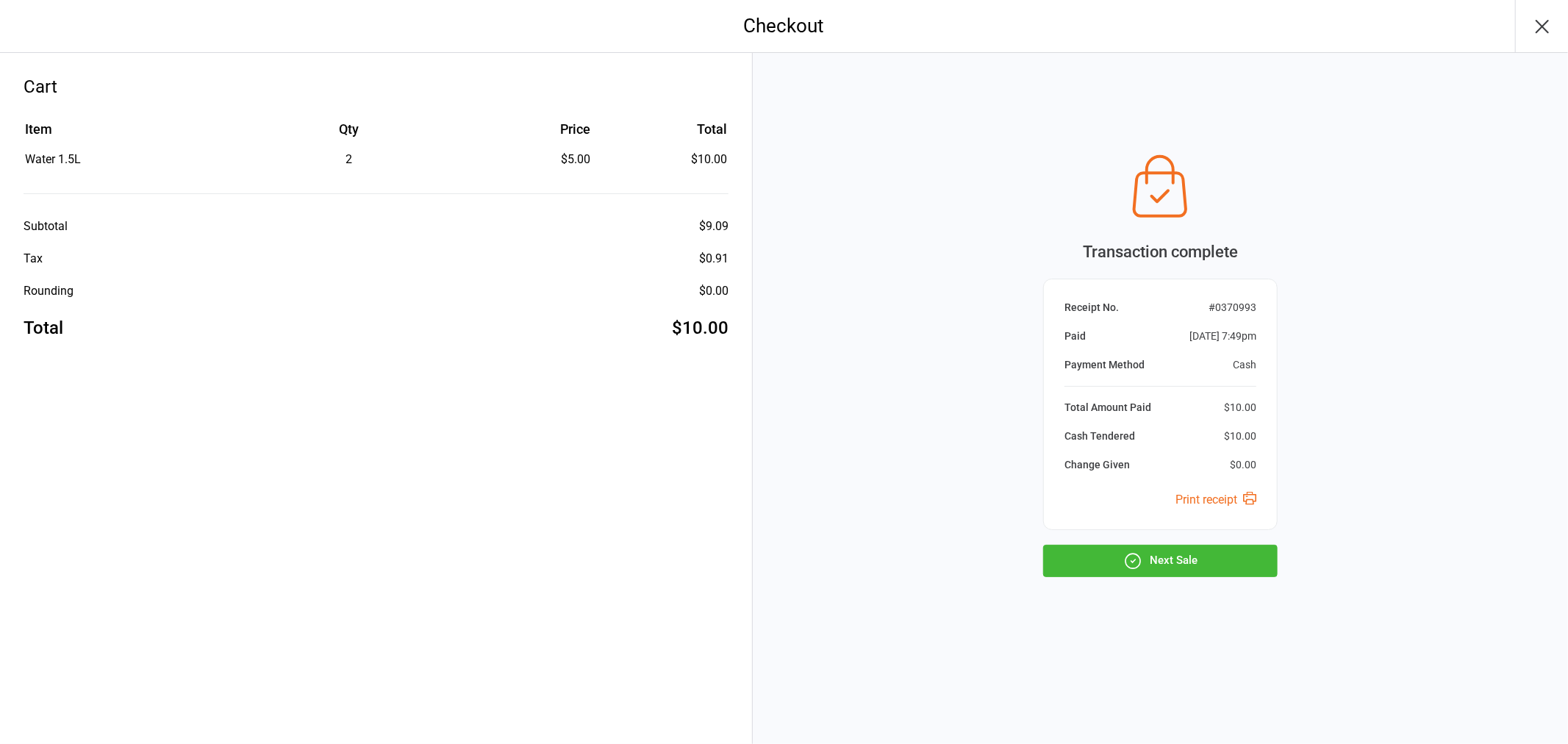
click at [1141, 554] on icon "button" at bounding box center [1132, 560] width 19 height 19
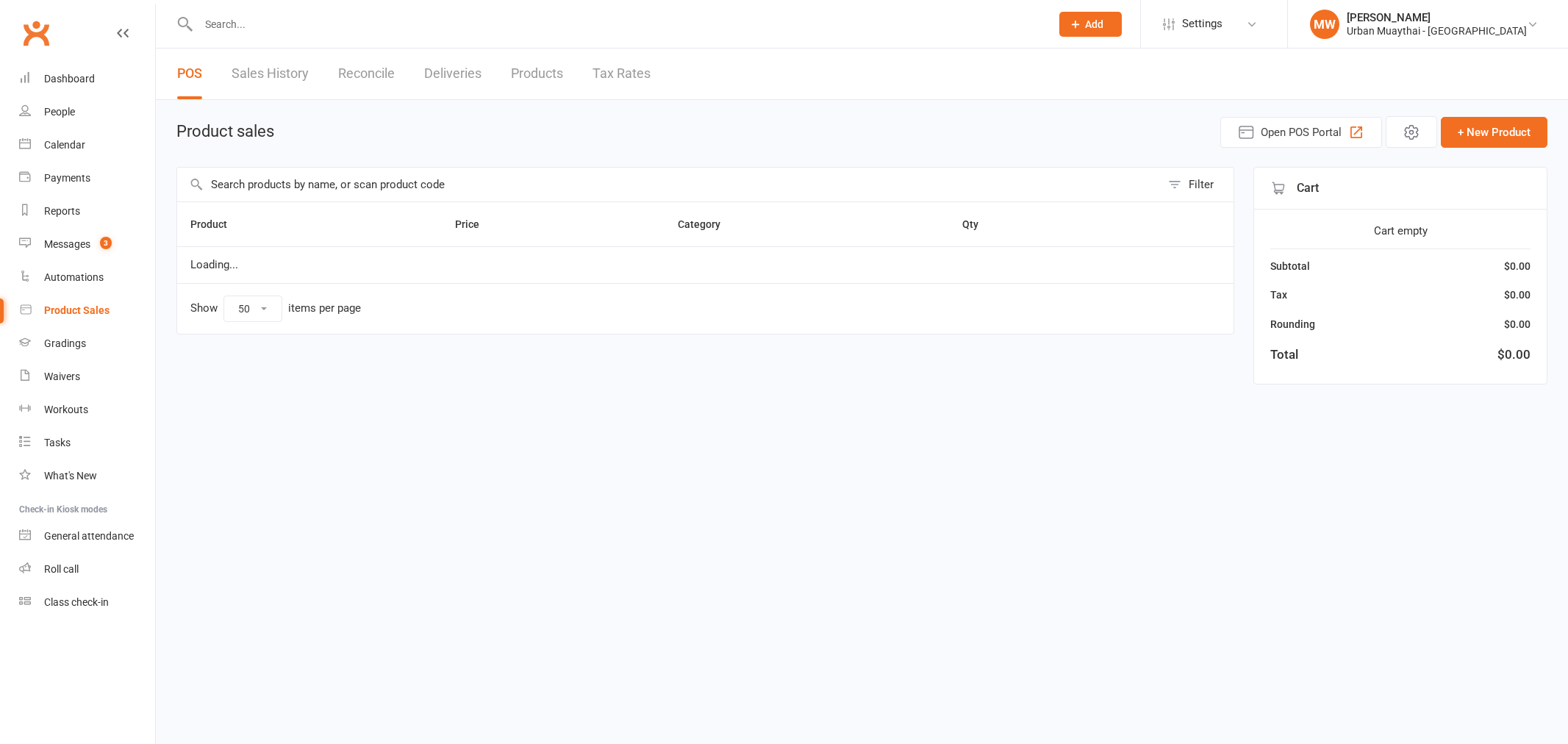
select select "50"
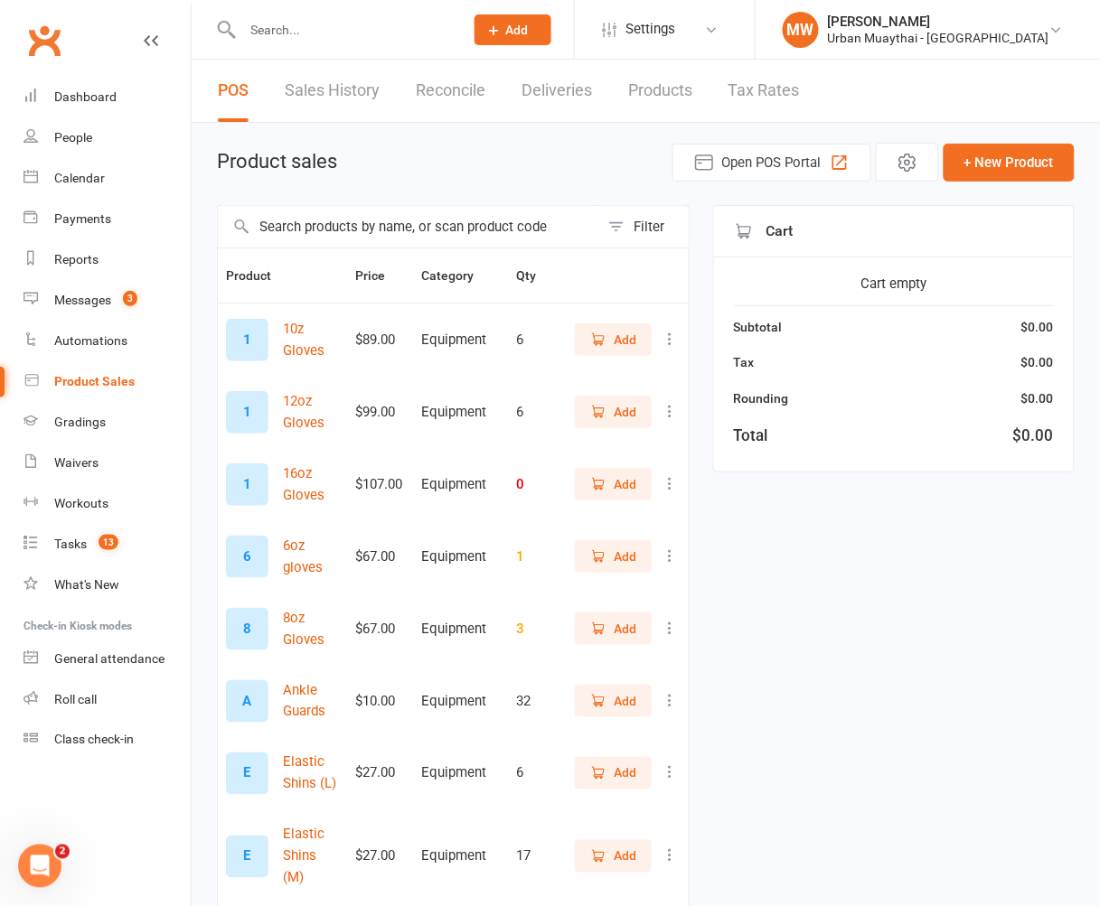
click at [100, 283] on link "Messages 3" at bounding box center [106, 300] width 167 height 41
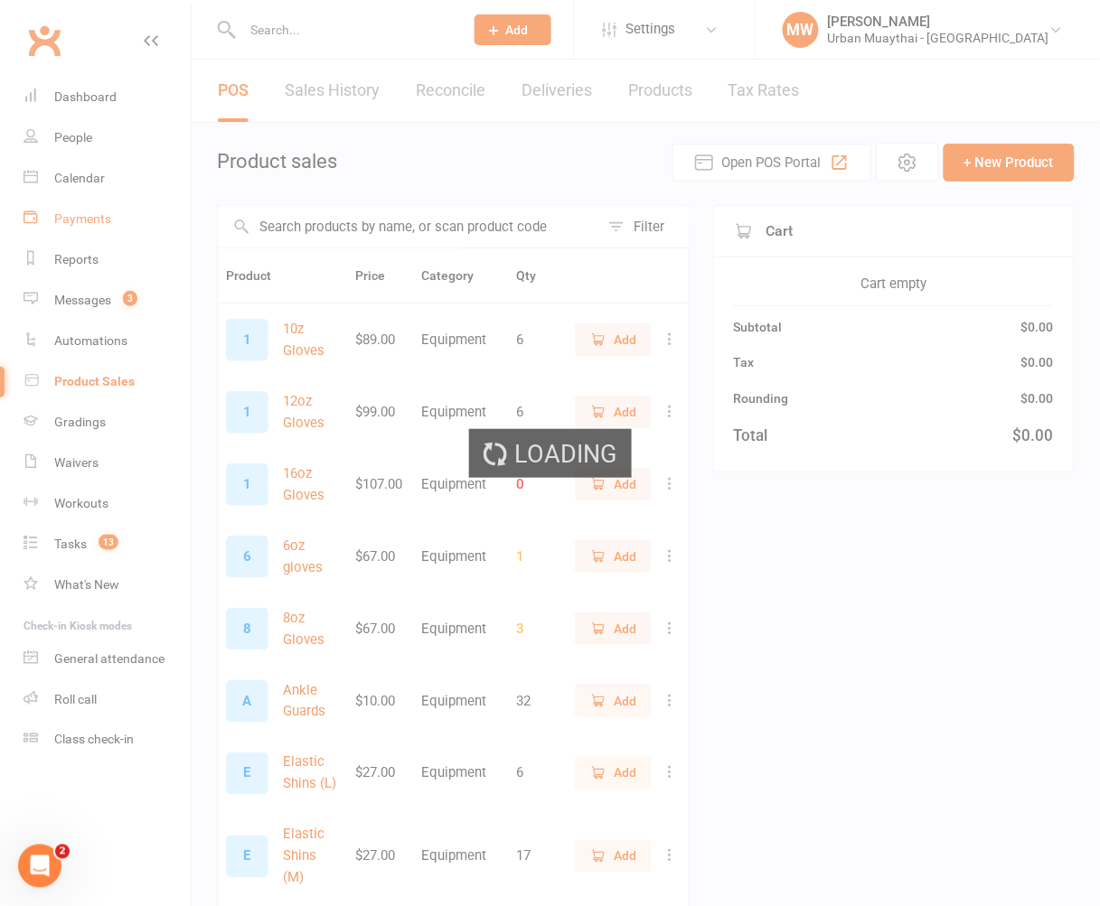
click at [79, 232] on link "Payments" at bounding box center [106, 219] width 167 height 41
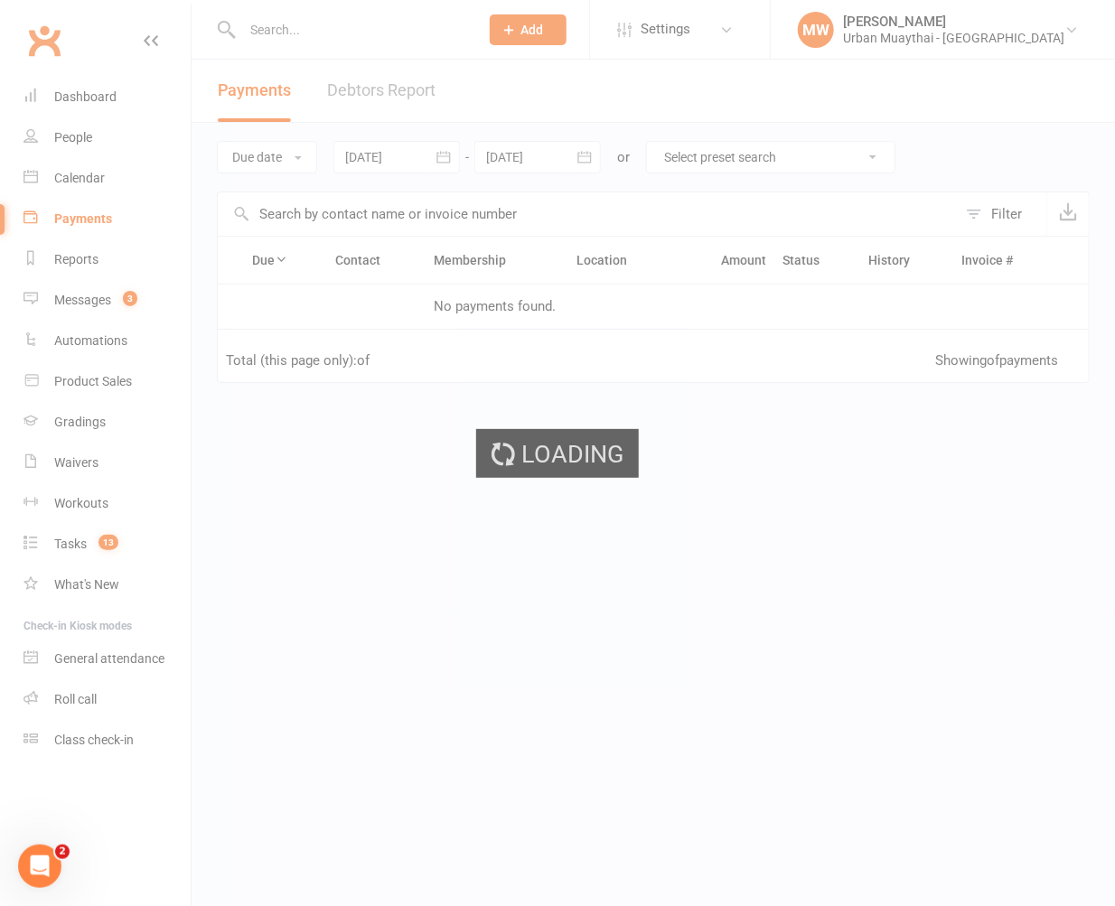
click at [79, 257] on div "Loading" at bounding box center [557, 453] width 1115 height 906
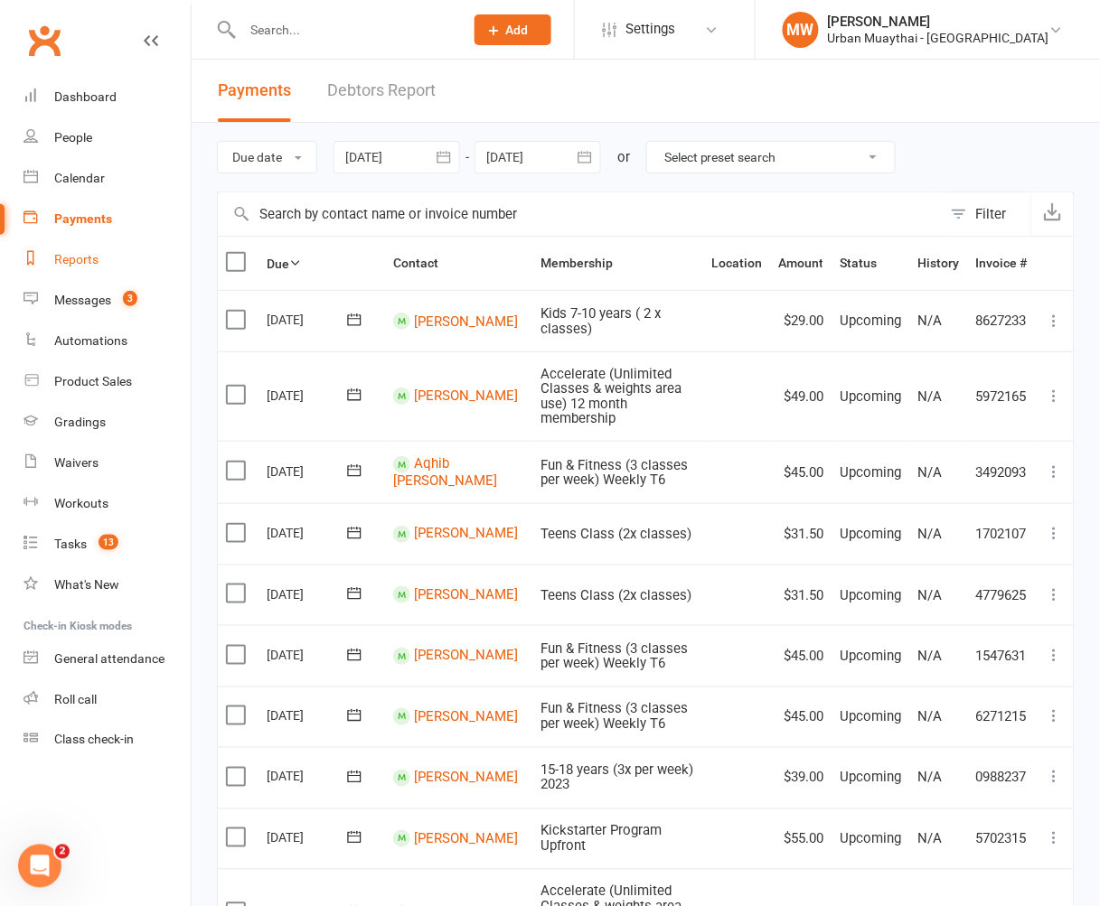
click at [82, 259] on div "Reports" at bounding box center [76, 259] width 44 height 14
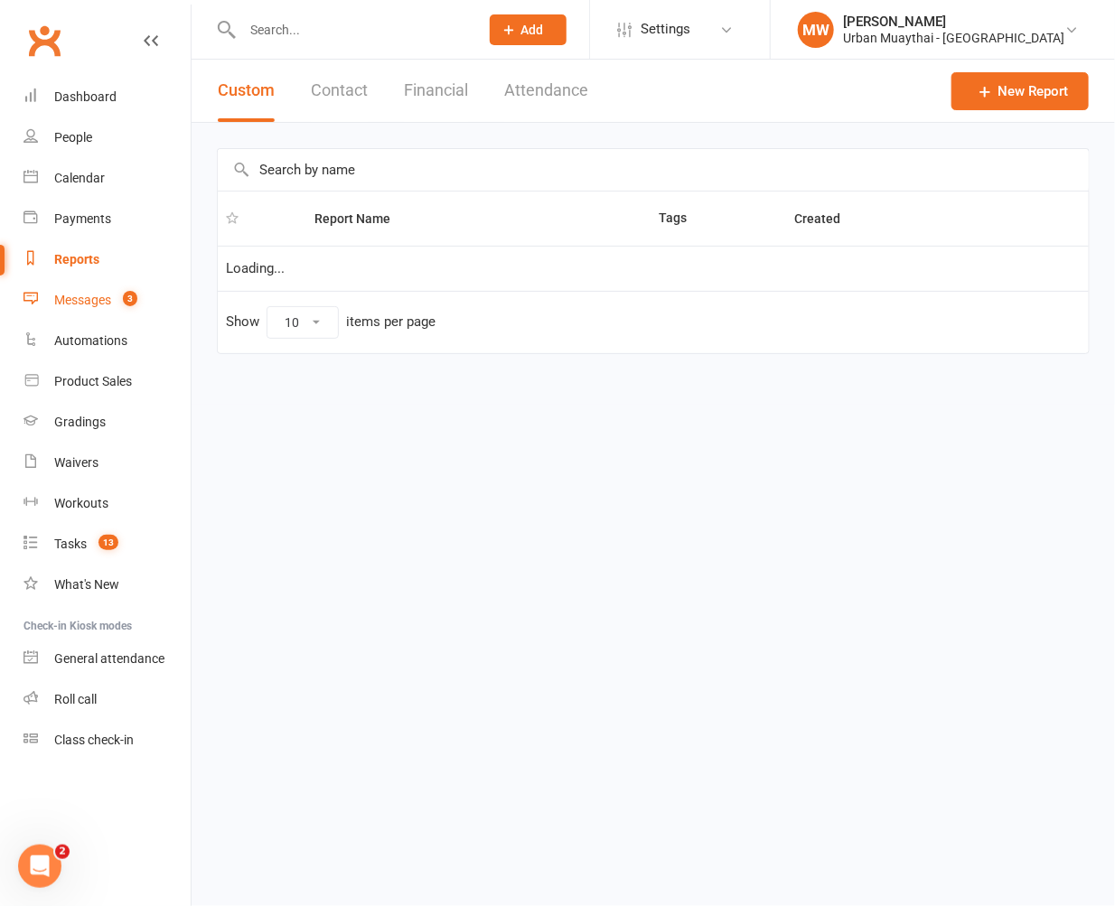
select select "100"
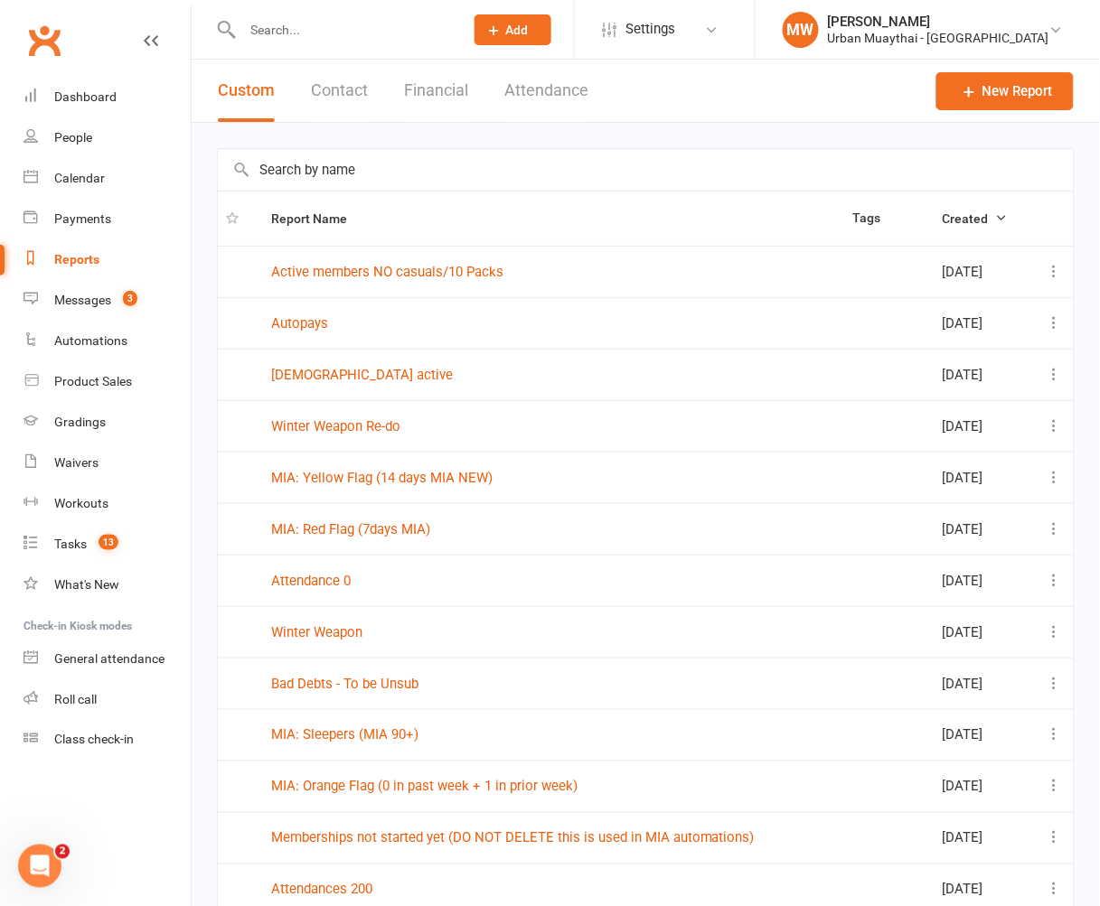
click at [427, 87] on button "Financial" at bounding box center [436, 91] width 64 height 62
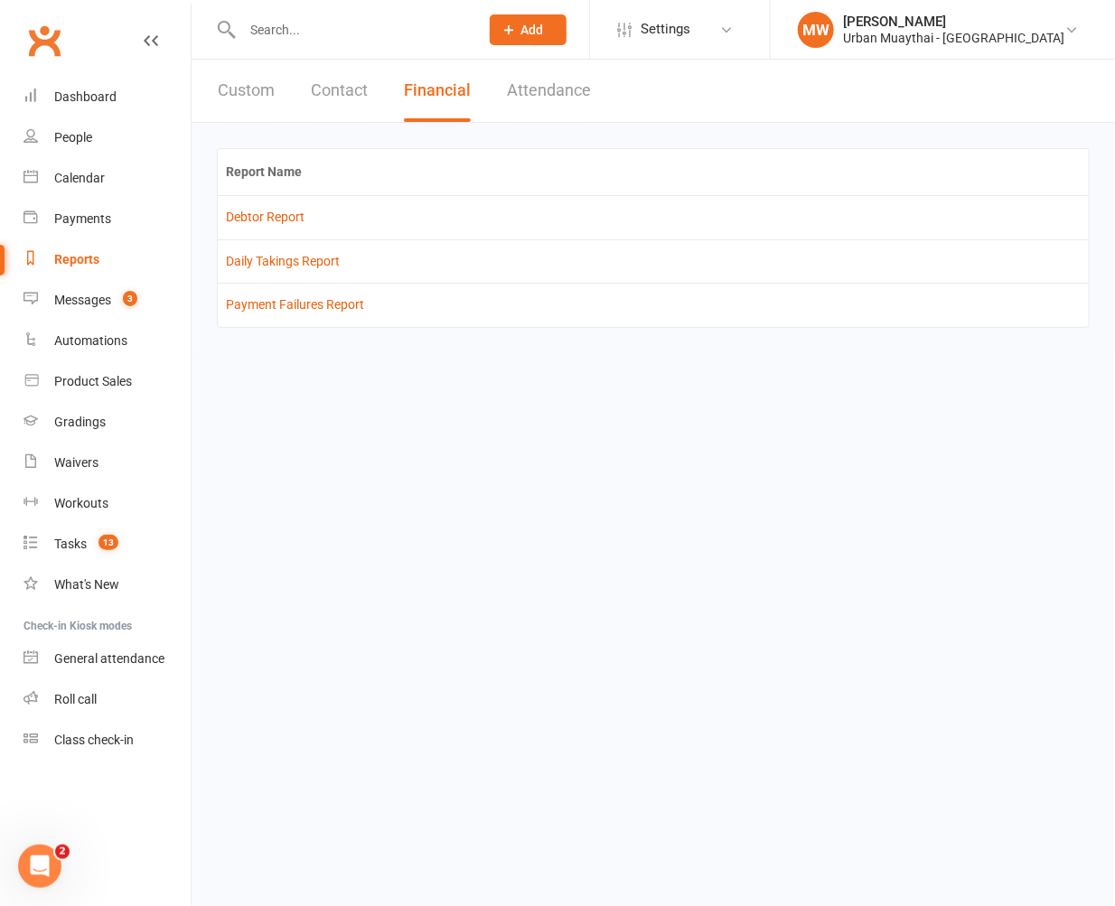
click at [294, 269] on td "Daily Takings Report" at bounding box center [653, 260] width 871 height 43
click at [296, 269] on td "Daily Takings Report" at bounding box center [653, 260] width 871 height 43
click at [313, 260] on link "Daily Takings Report" at bounding box center [283, 261] width 114 height 14
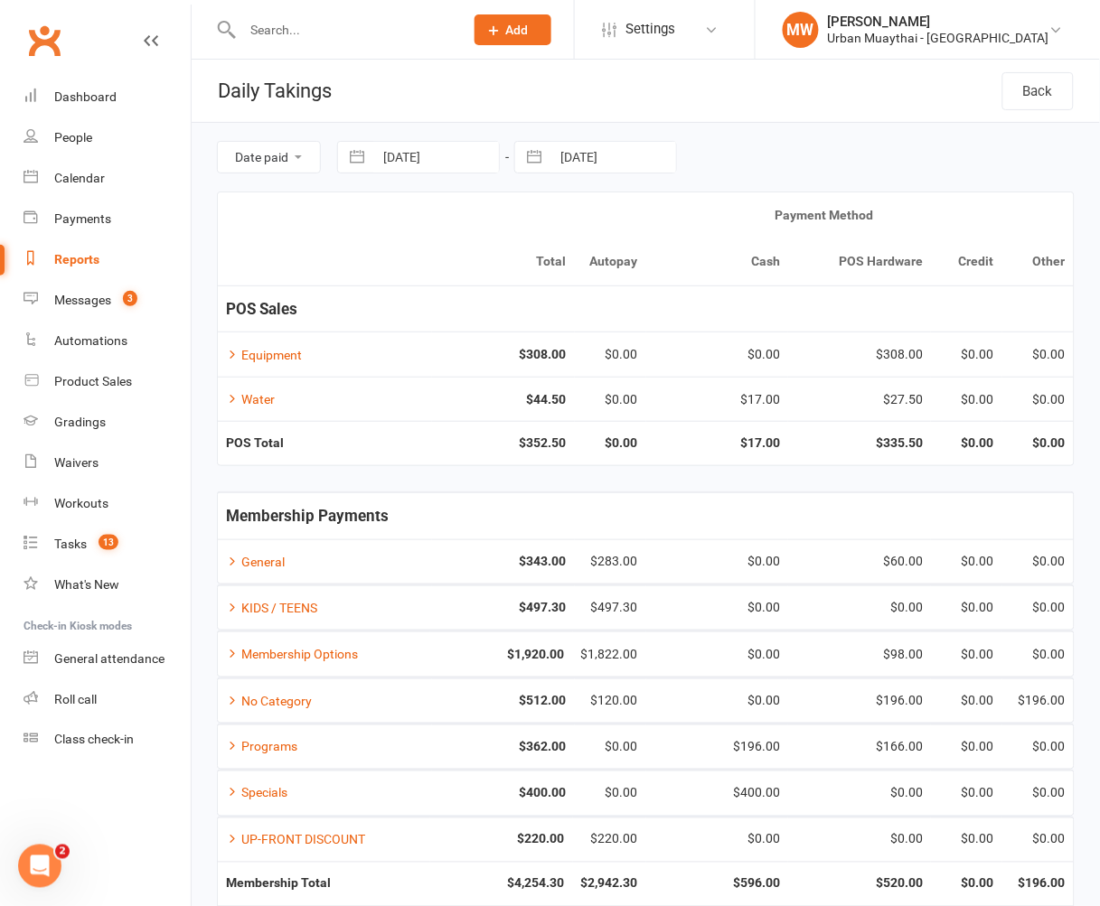
click at [463, 164] on input "[DATE]" at bounding box center [436, 157] width 126 height 31
select select "6"
select select "2025"
select select "7"
select select "2025"
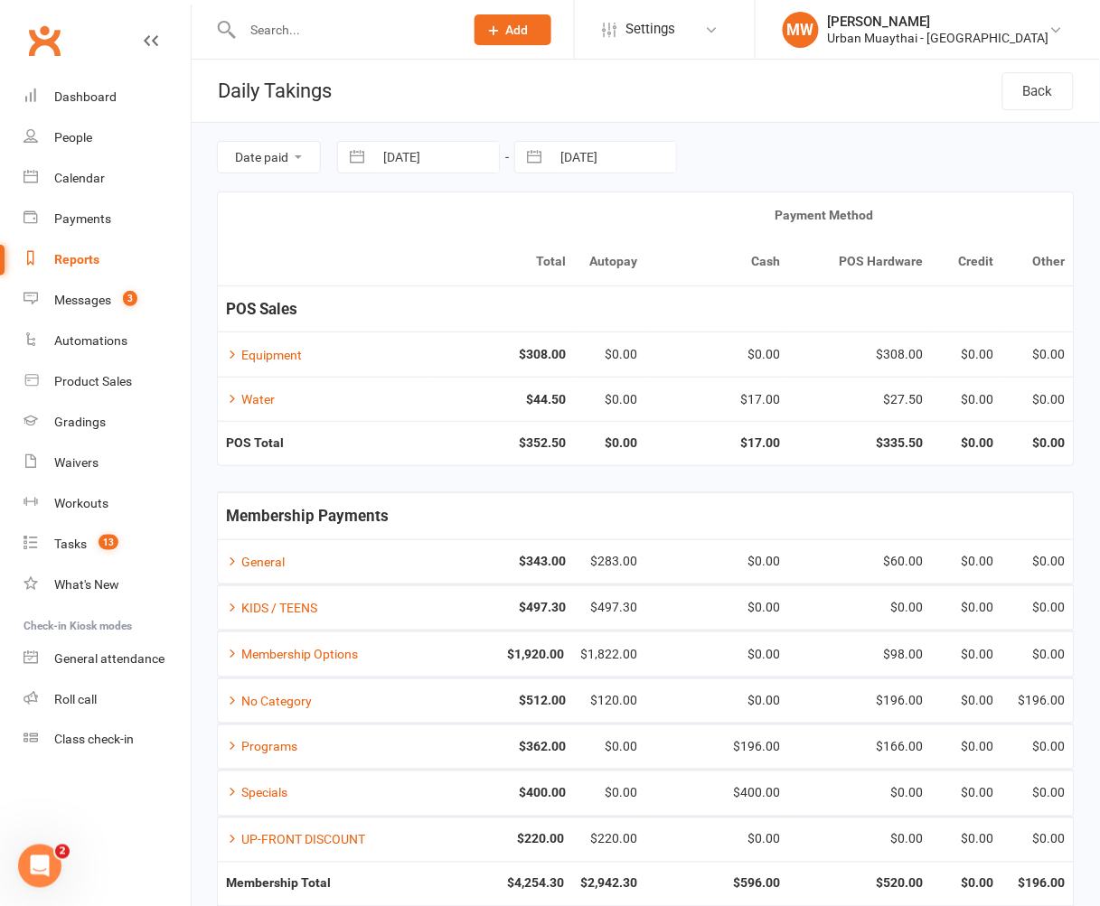
select select "8"
select select "2025"
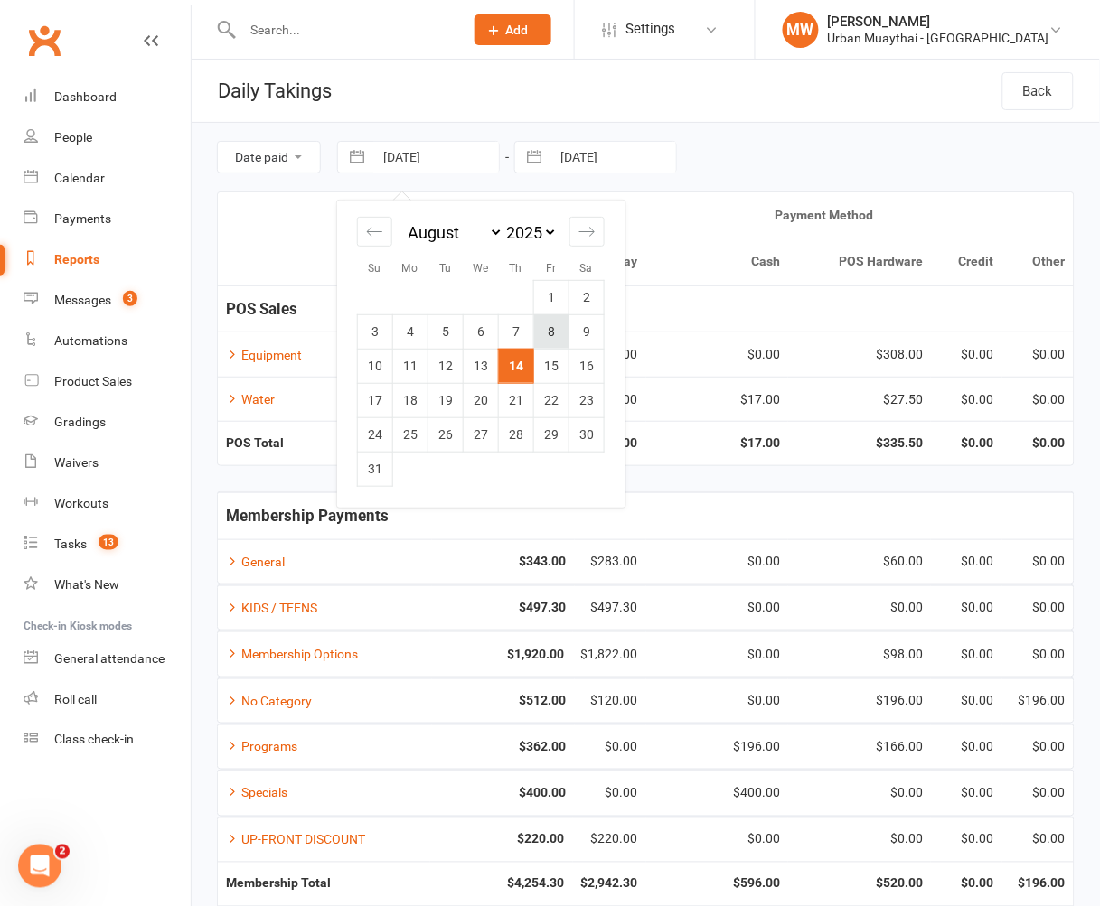
click at [547, 328] on td "8" at bounding box center [551, 331] width 35 height 34
type input "[DATE]"
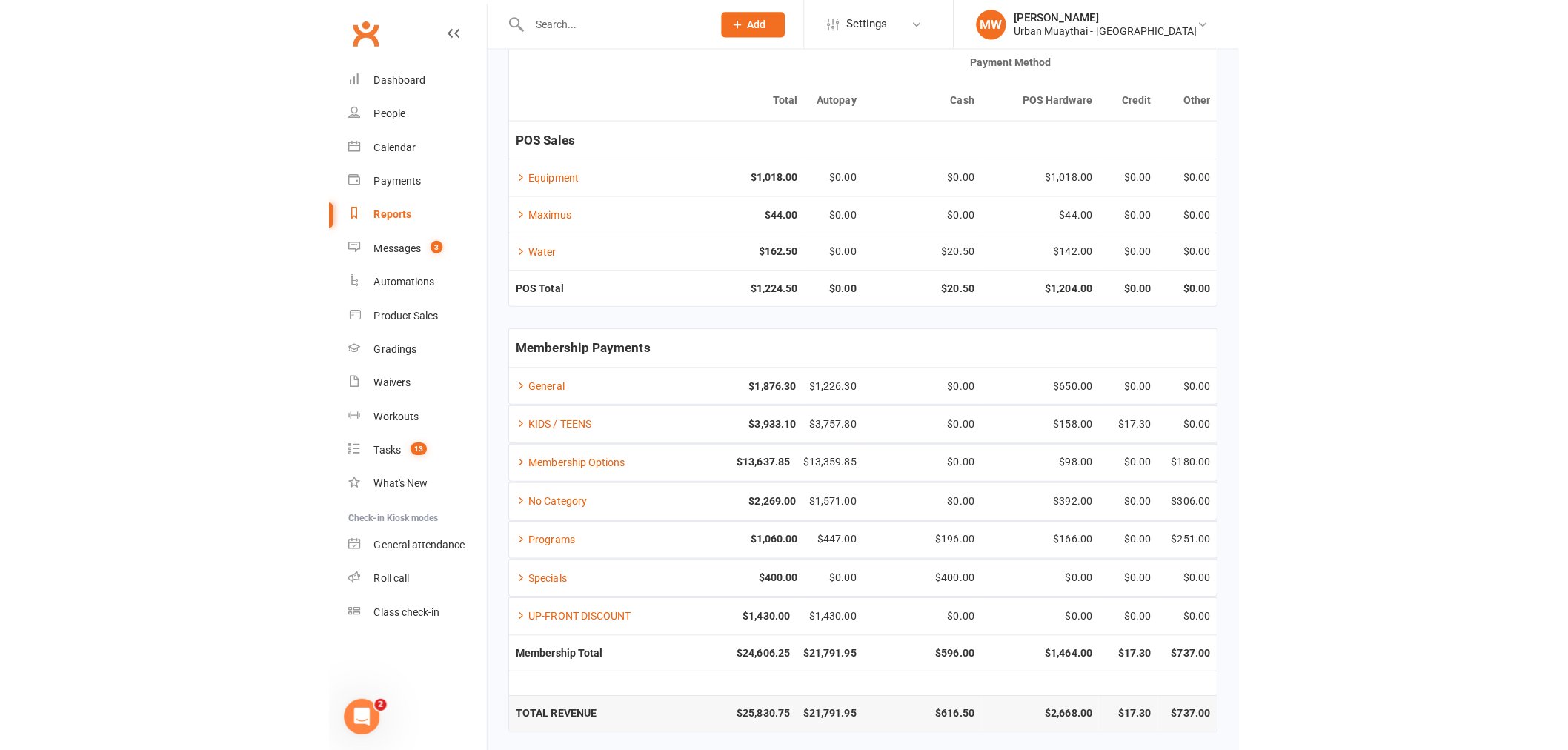
scroll to position [108, 0]
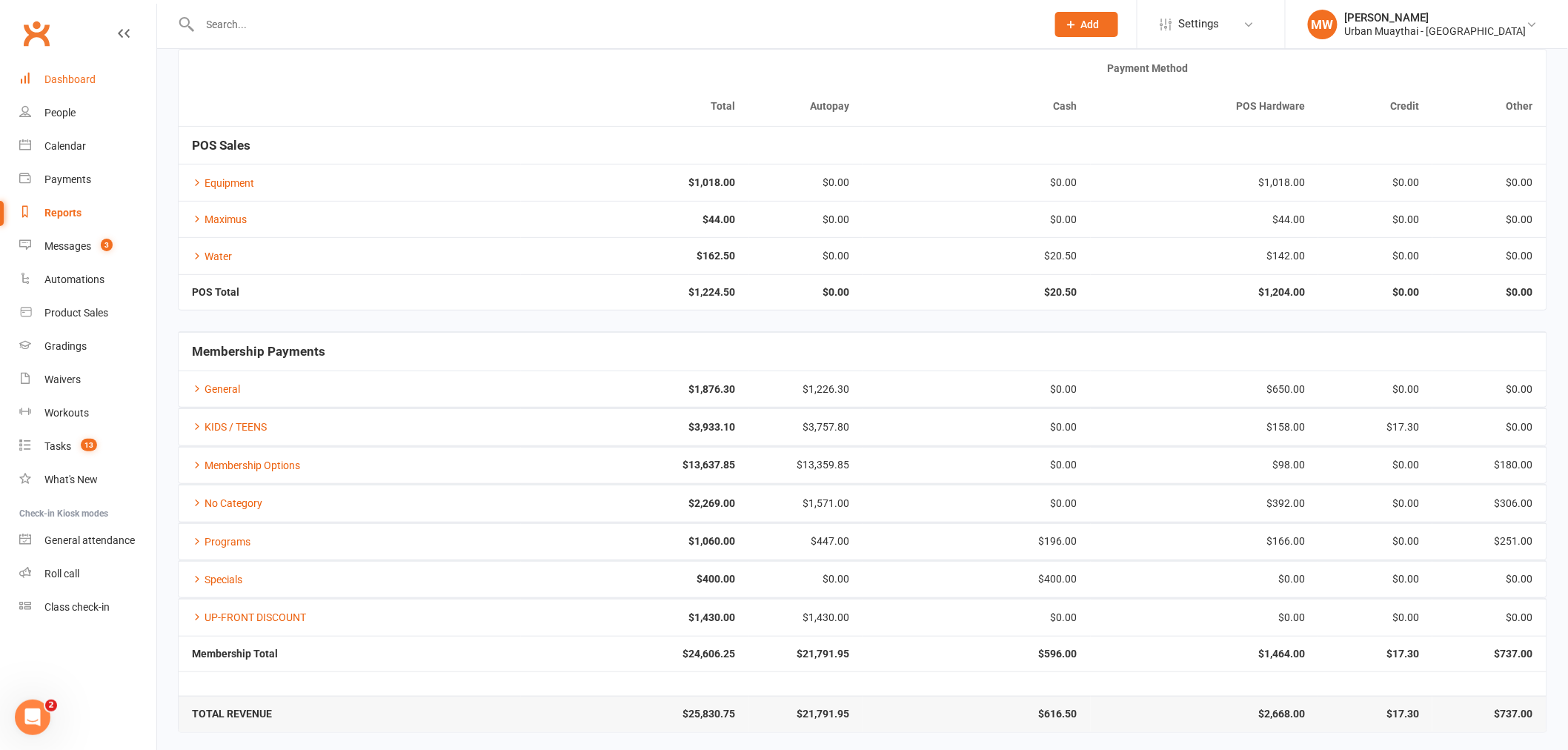
click at [80, 75] on div "Dashboard" at bounding box center [70, 79] width 51 height 11
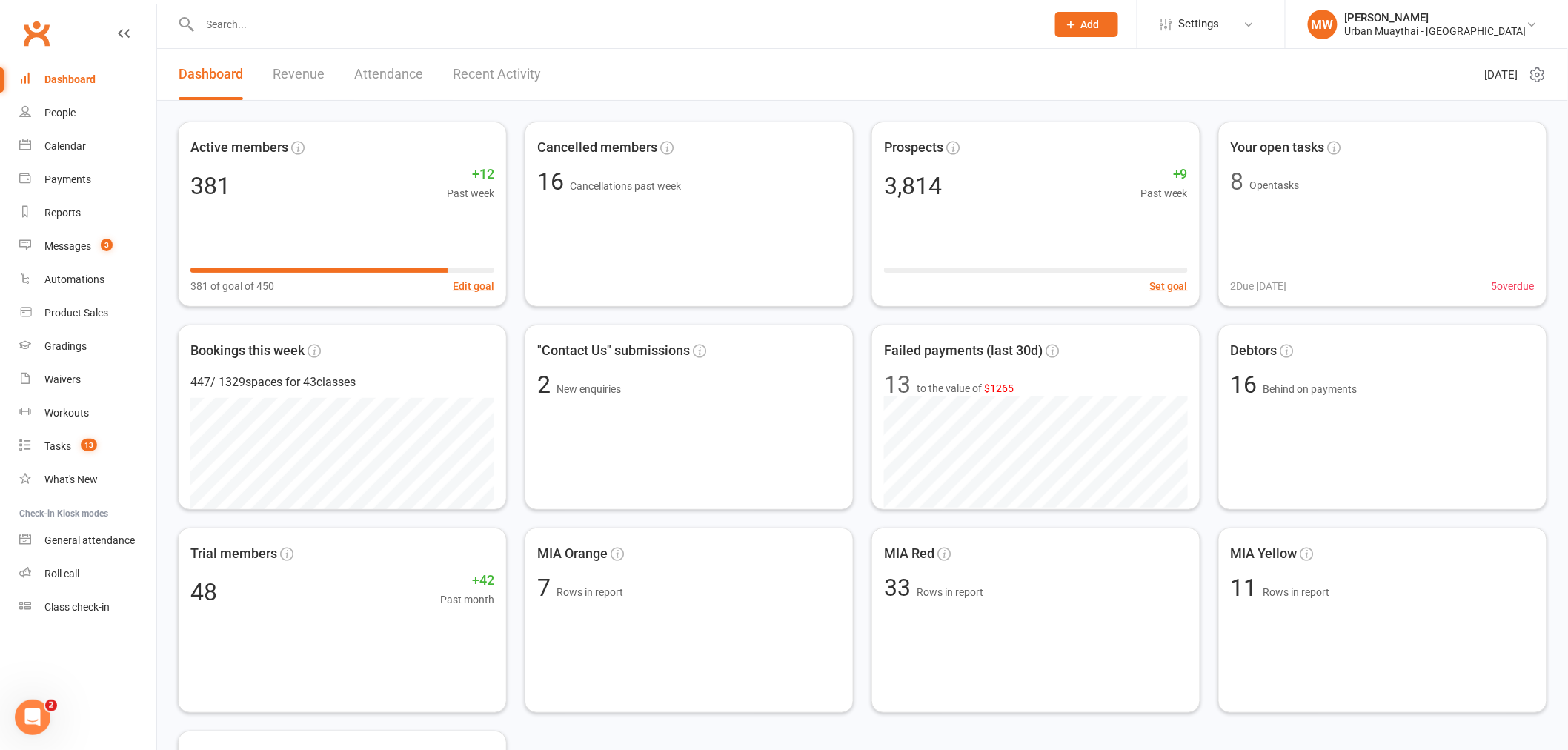
click at [491, 62] on link "Recent Activity" at bounding box center [497, 75] width 89 height 51
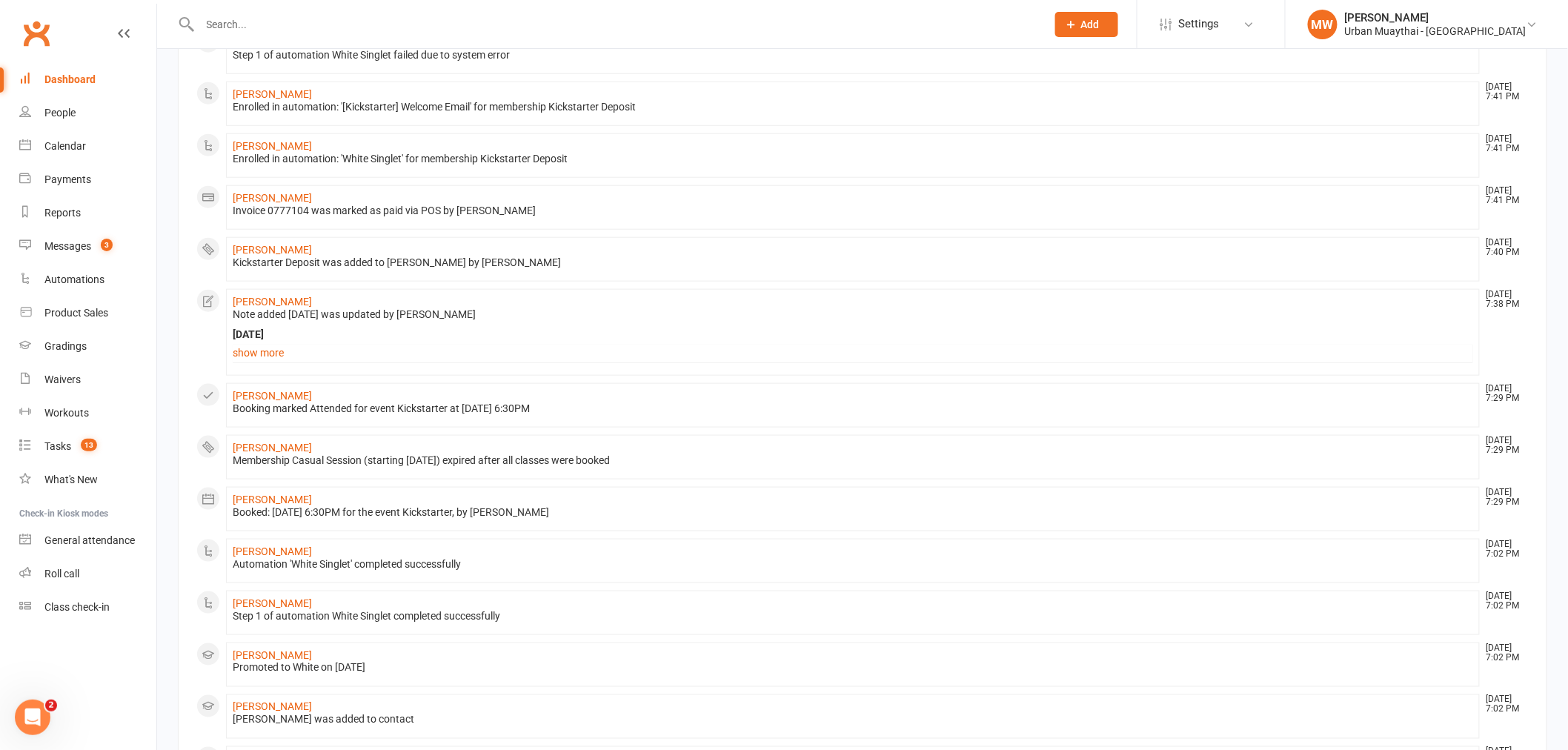
scroll to position [632, 0]
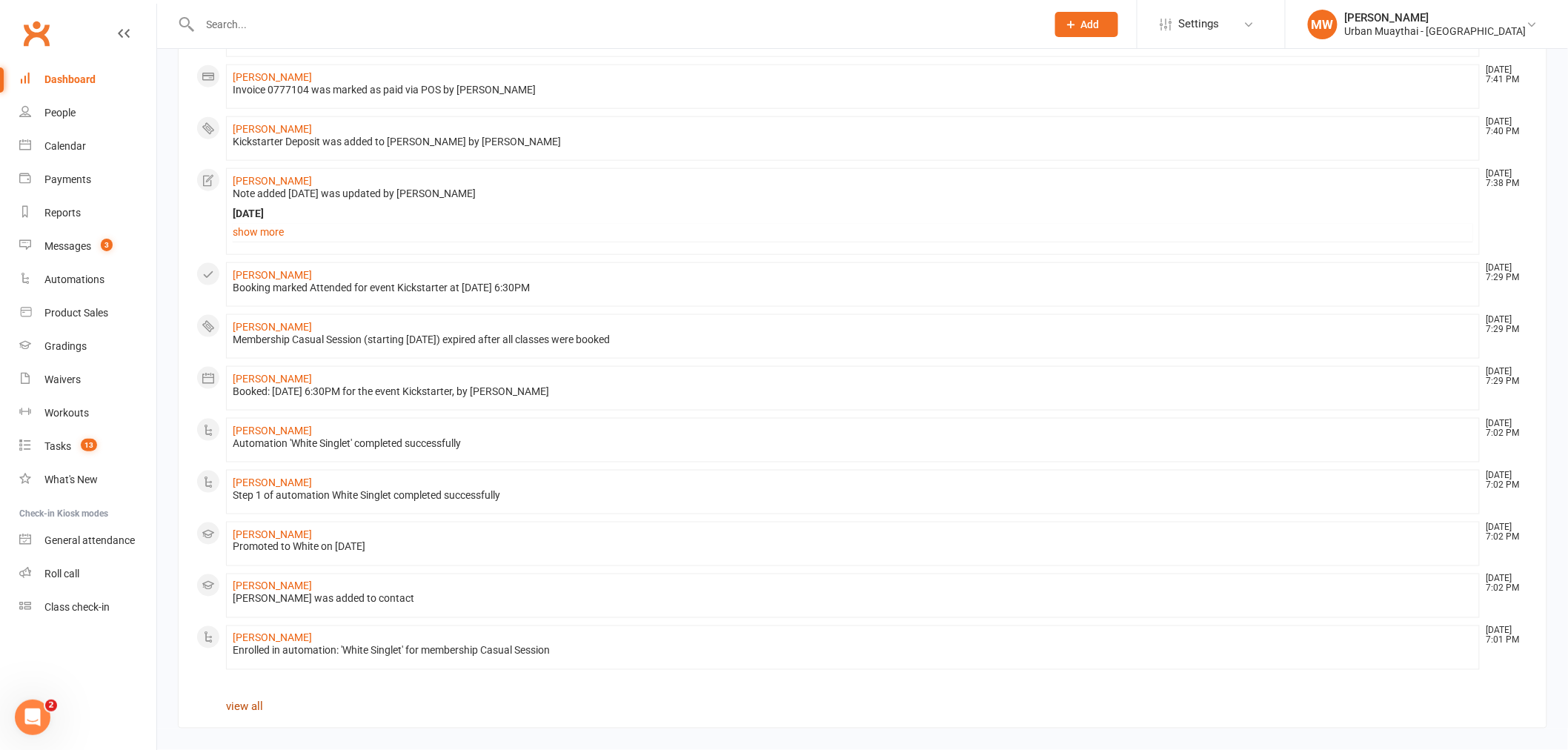
click at [242, 700] on link "view all" at bounding box center [244, 707] width 37 height 13
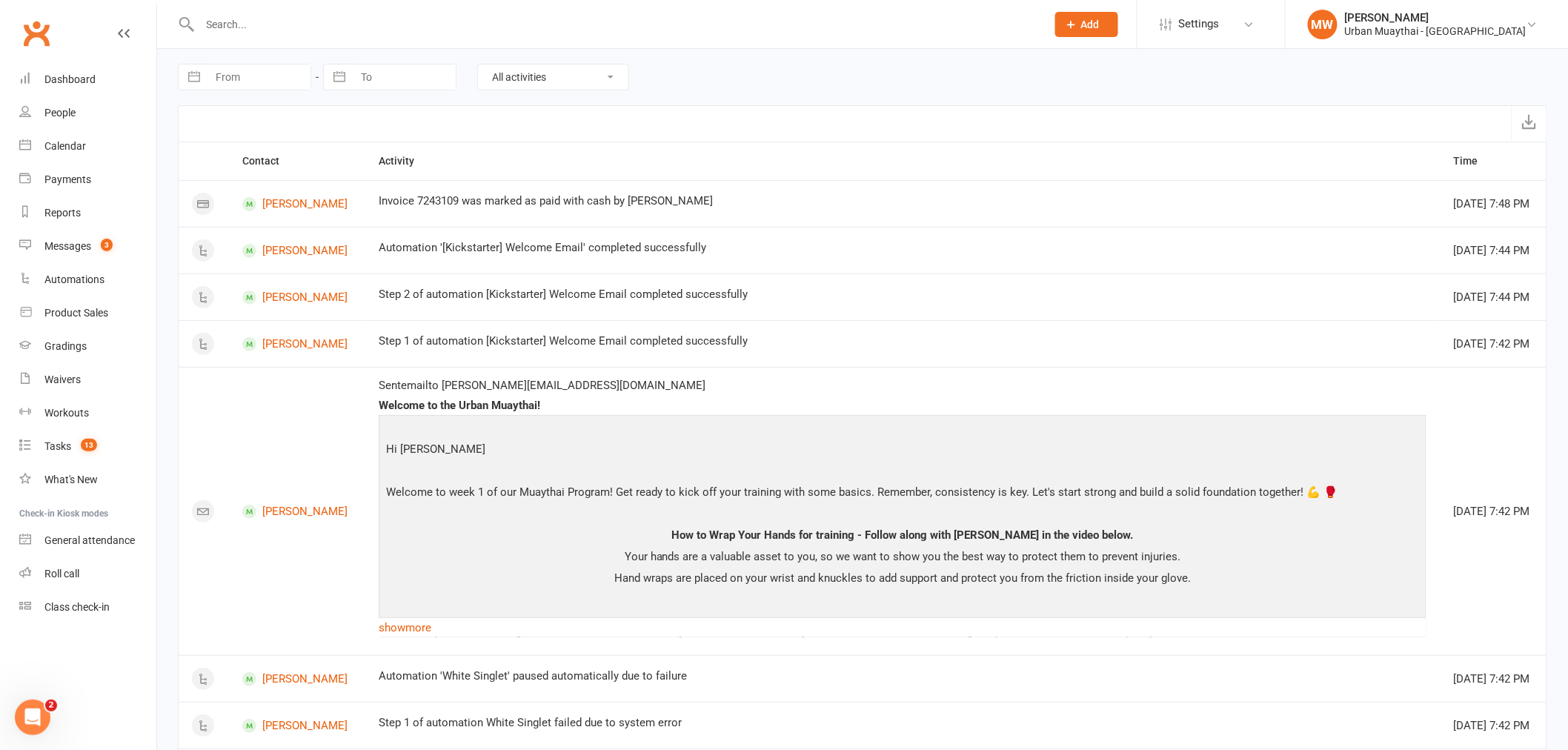
select select "6"
select select "2025"
select select "7"
select select "2025"
select select "8"
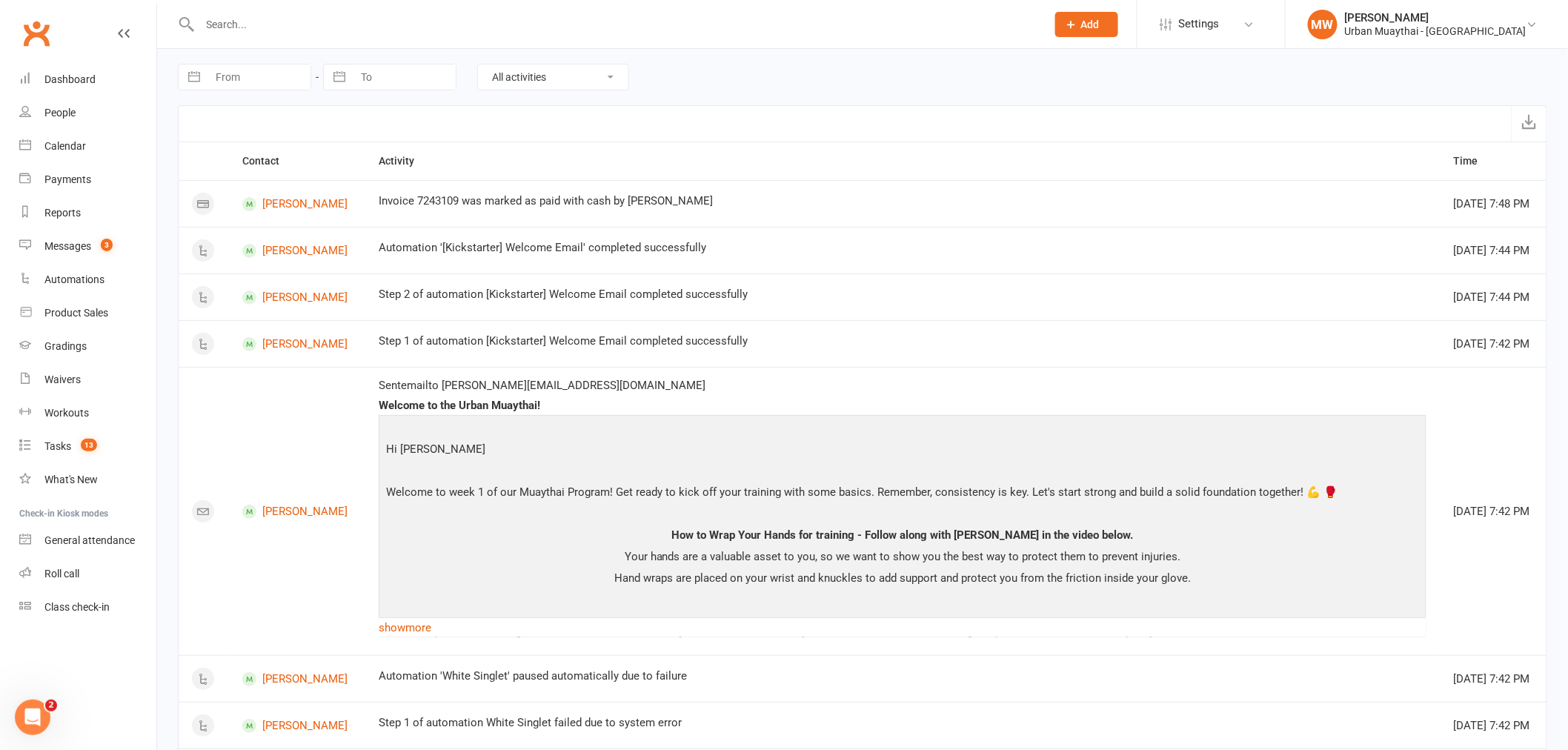
select select "2025"
click at [244, 77] on input "From" at bounding box center [259, 77] width 103 height 25
click at [330, 257] on td "14" at bounding box center [325, 248] width 29 height 28
type input "[DATE]"
click at [376, 76] on input "To" at bounding box center [404, 77] width 103 height 25
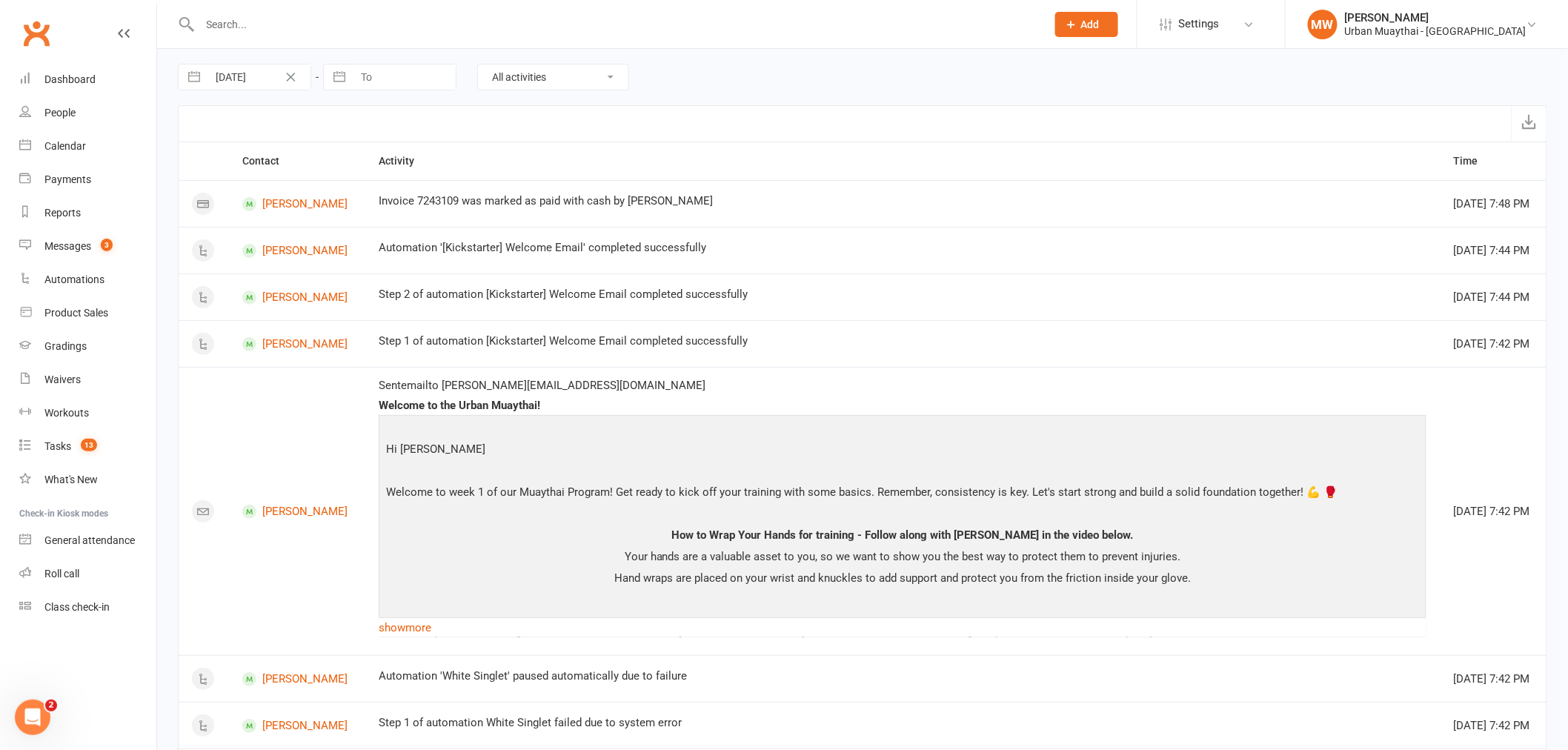
select select "6"
select select "2025"
select select "7"
select select "2025"
select select "8"
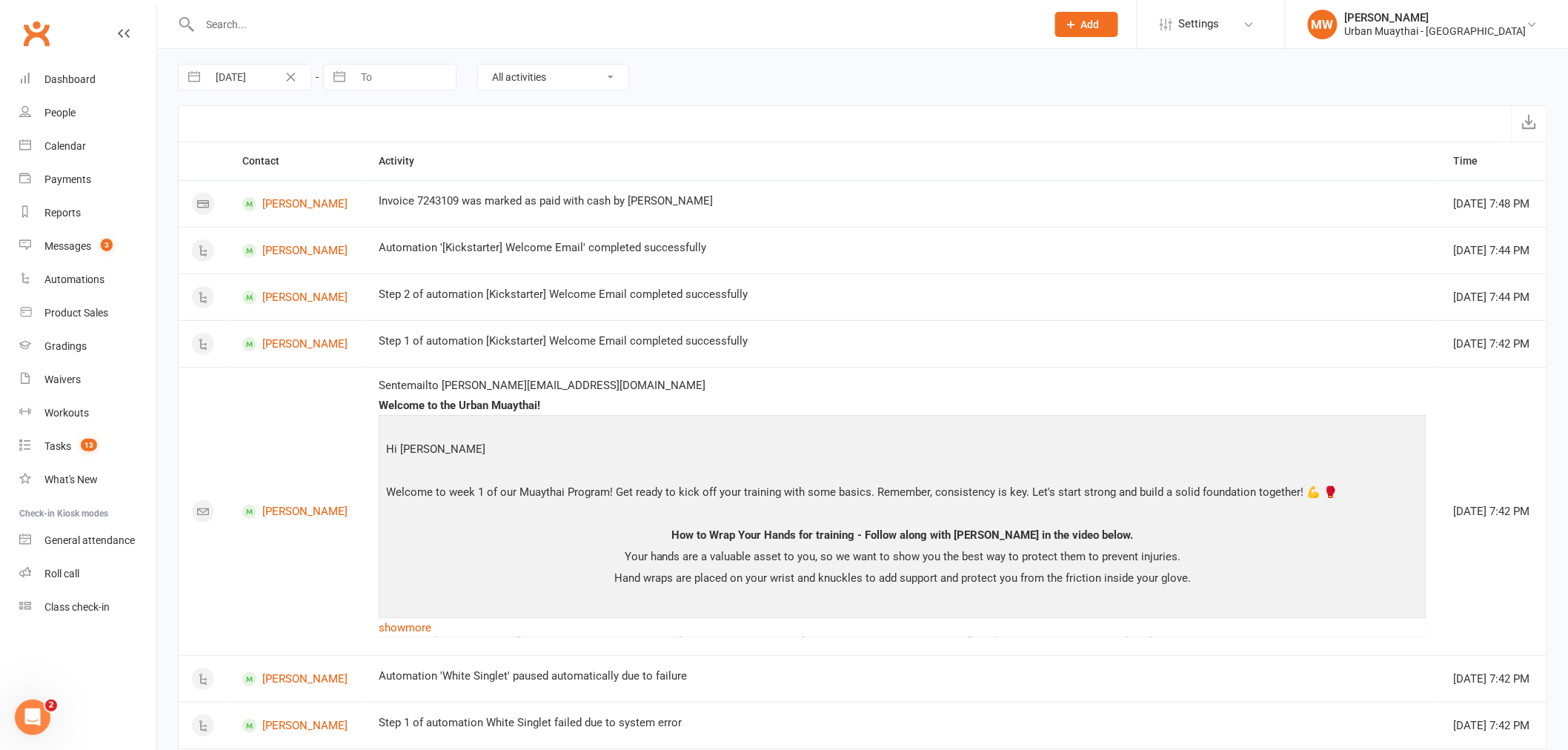
select select "2025"
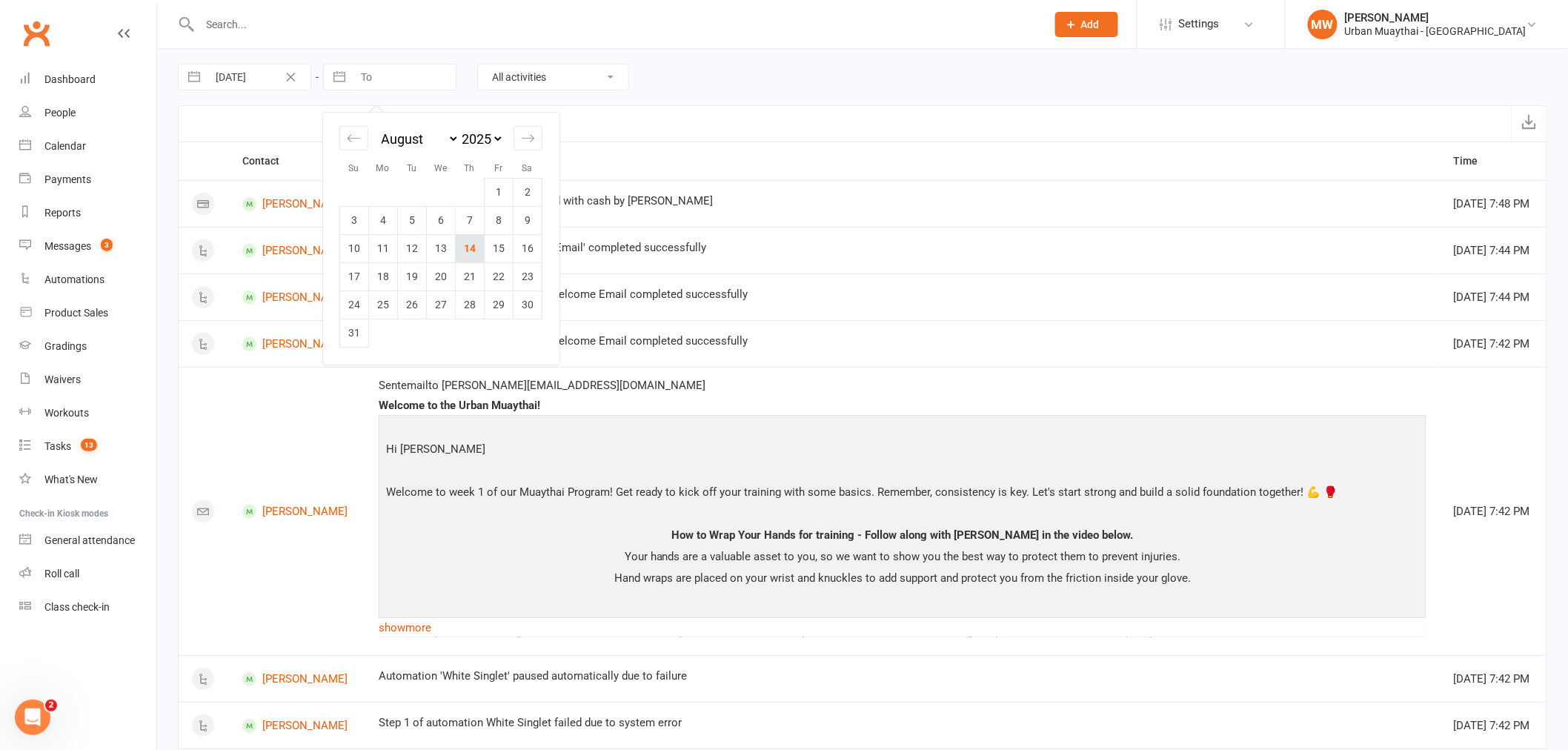
click at [465, 246] on td "14" at bounding box center [470, 248] width 29 height 28
type input "[DATE]"
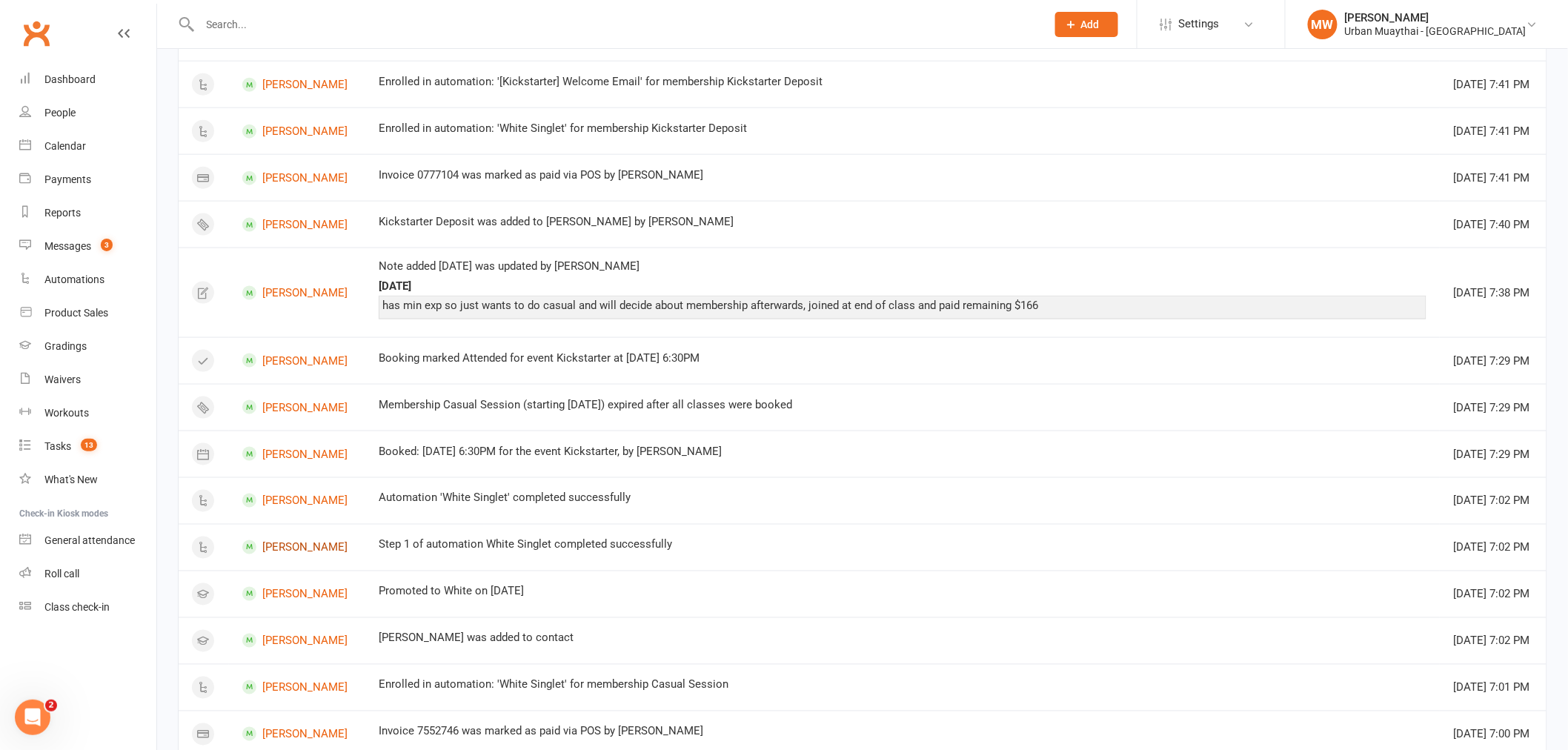
scroll to position [687, 0]
click at [65, 380] on div "Waivers" at bounding box center [62, 379] width 36 height 11
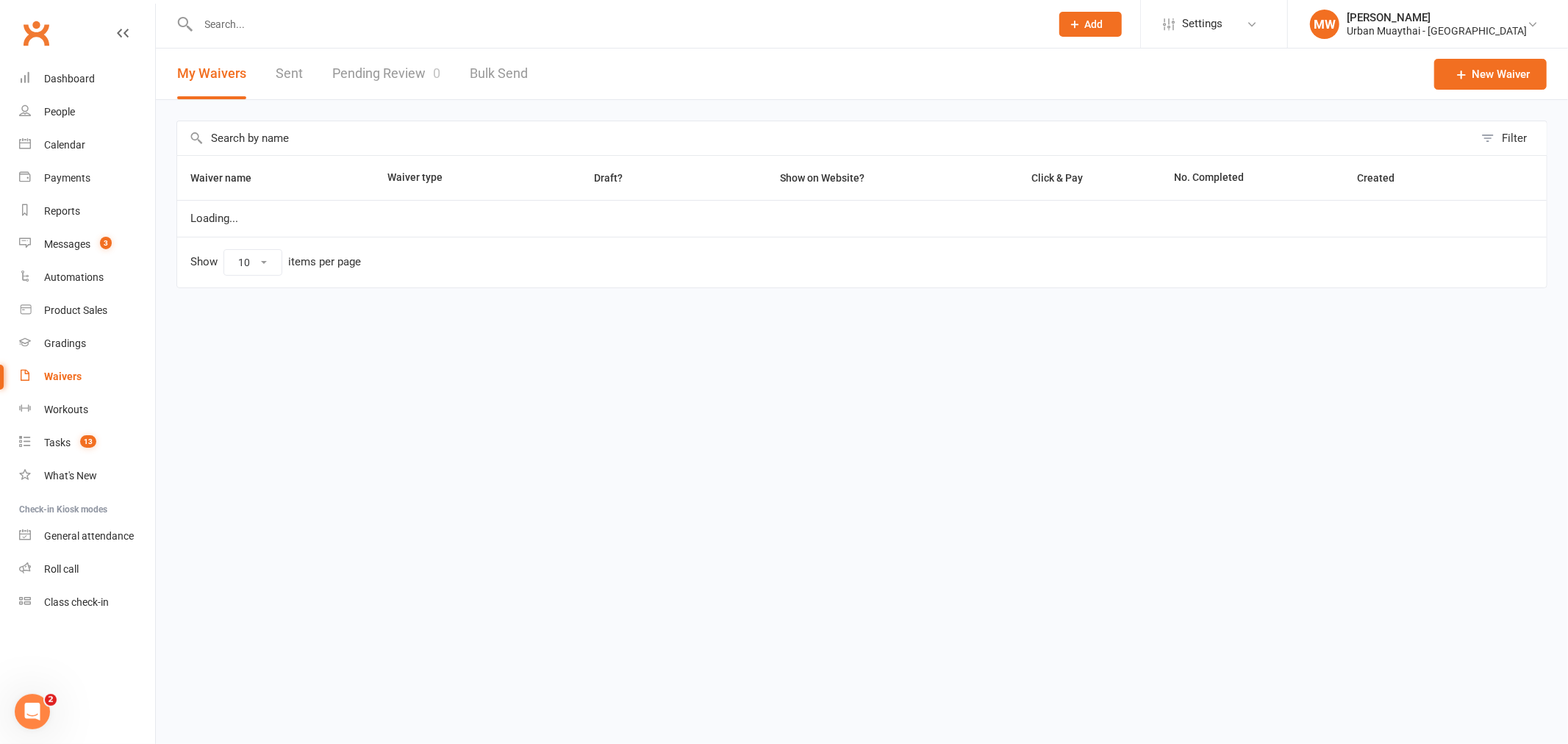
select select "50"
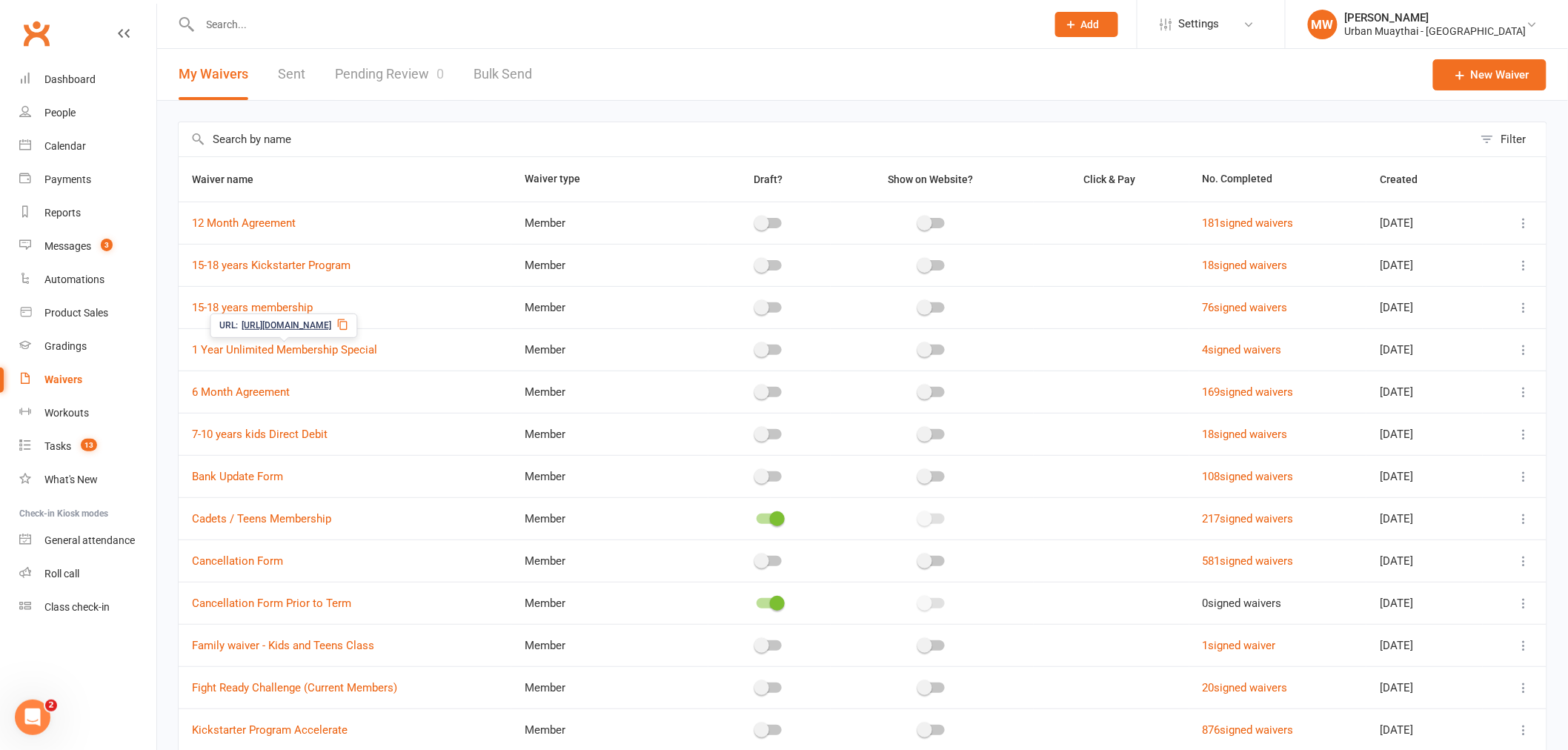
click at [381, 85] on link "Pending Review 0" at bounding box center [389, 75] width 109 height 51
